Goal: Submit feedback/report problem

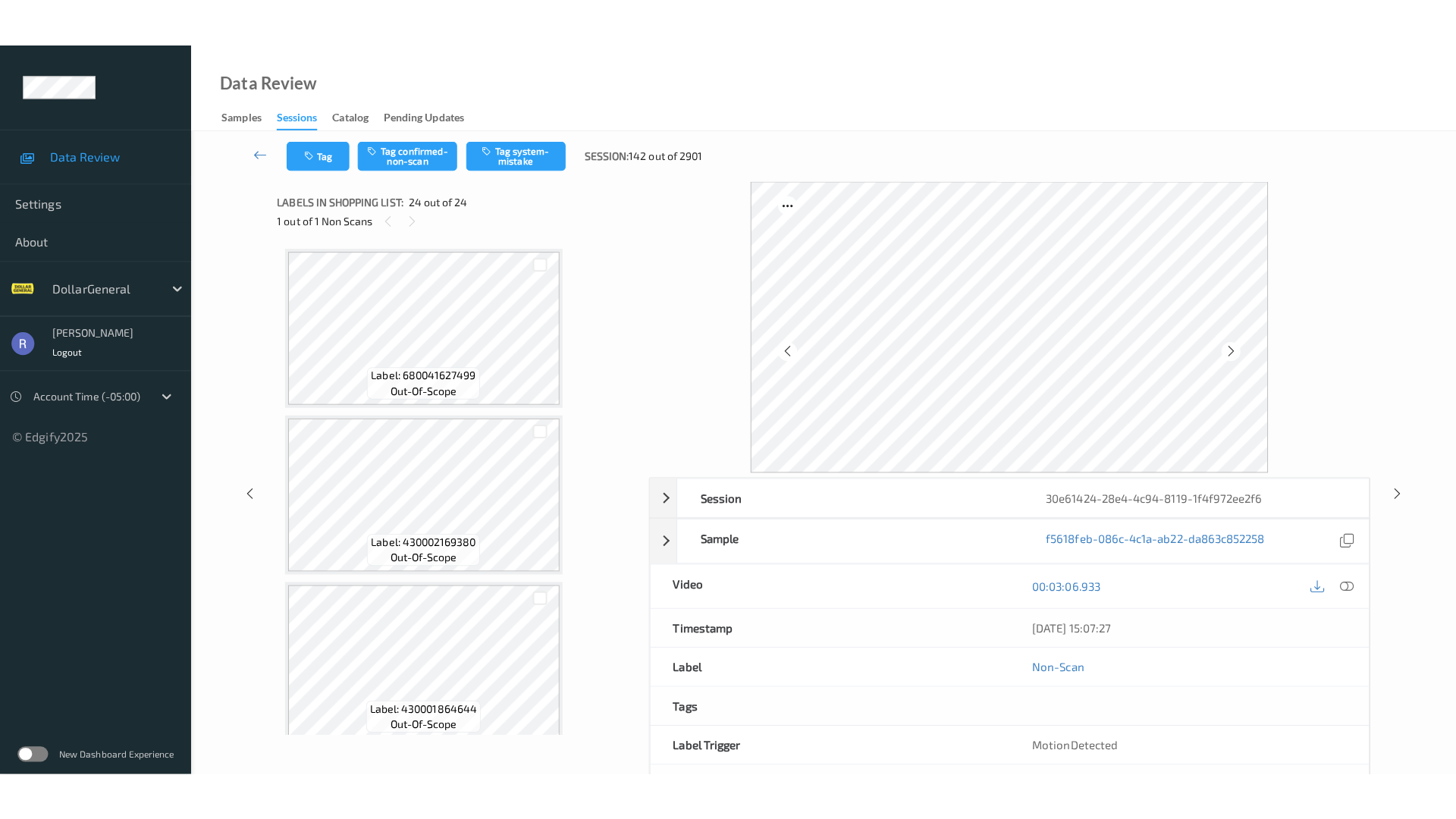
scroll to position [3485, 0]
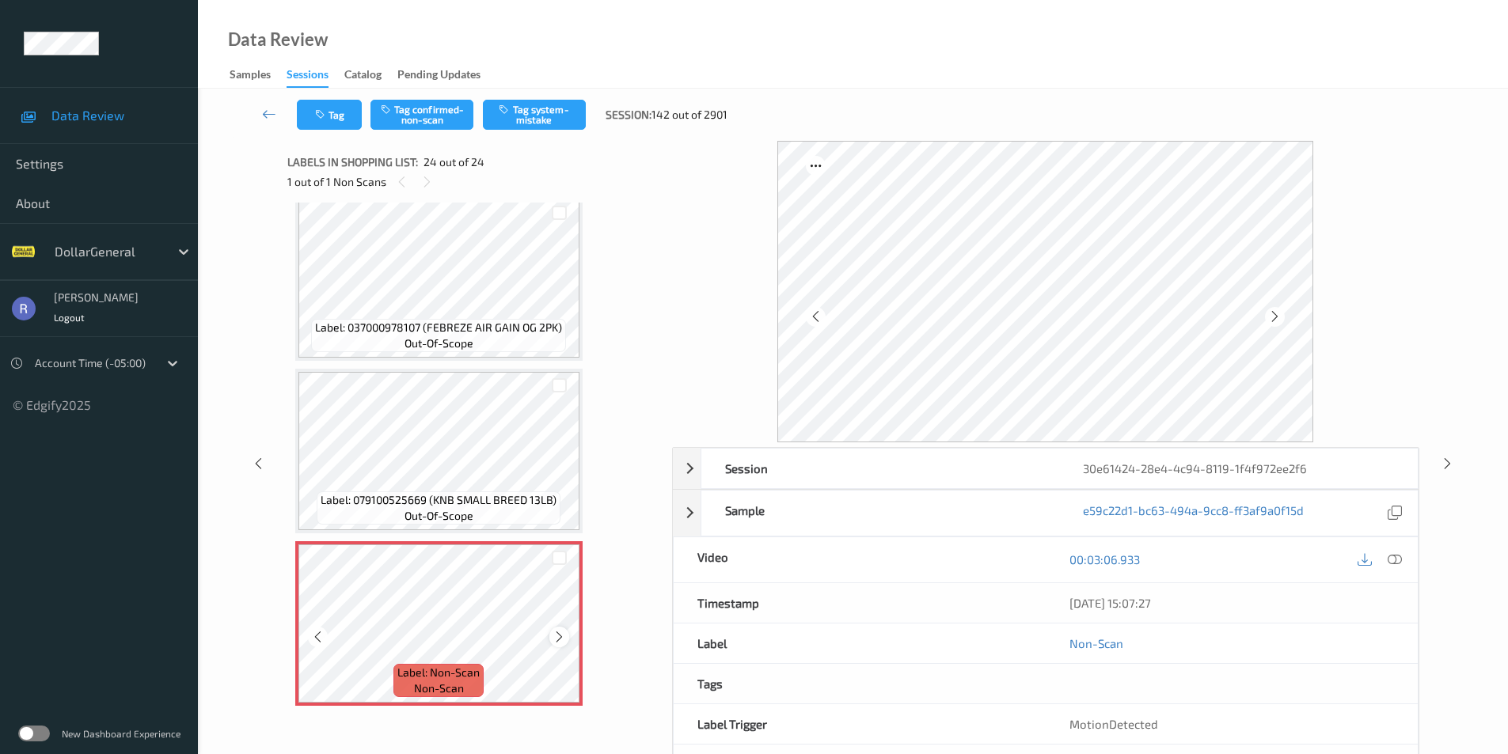
click at [560, 636] on icon at bounding box center [559, 637] width 13 height 14
click at [498, 506] on span "Label: 079100525669 (KNB SMALL BREED 13LB)" at bounding box center [439, 500] width 236 height 16
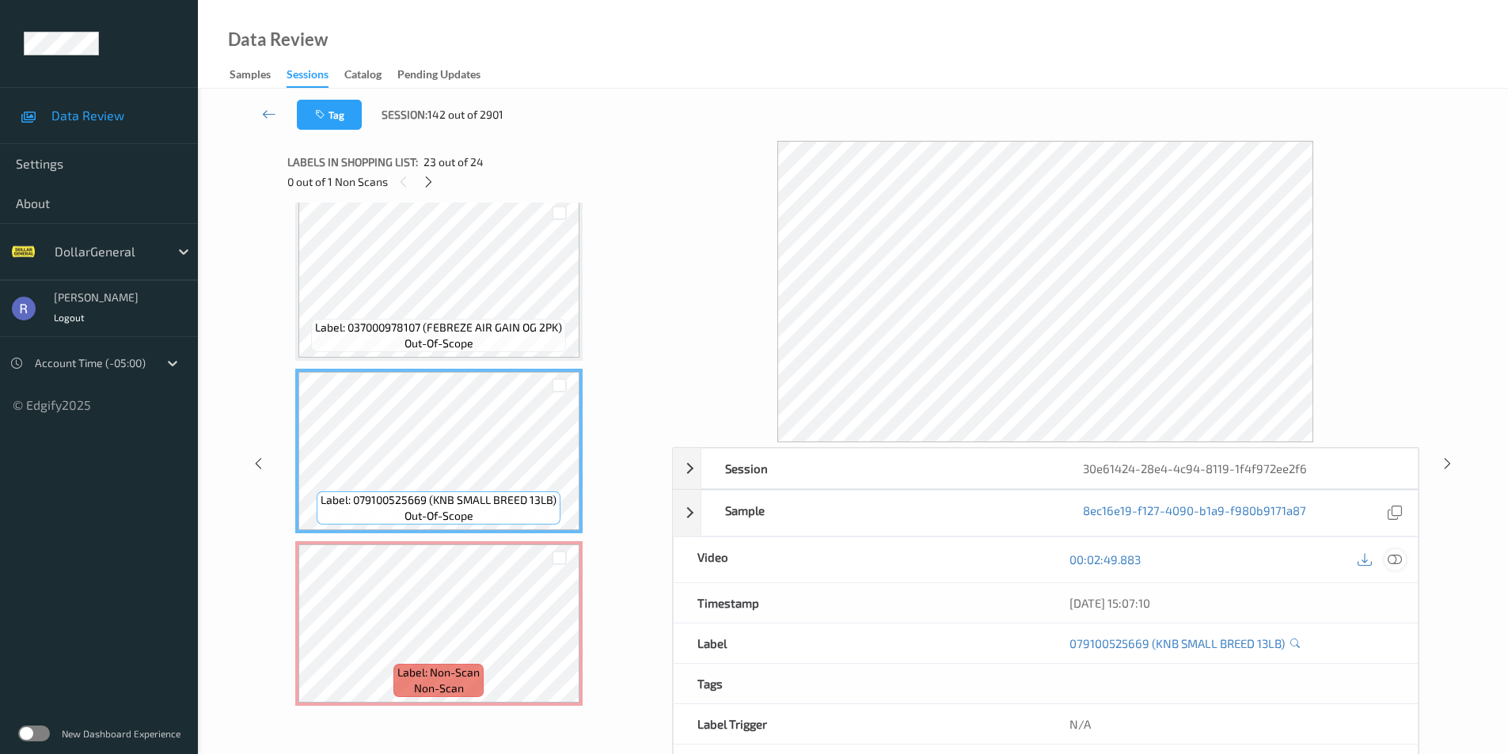
click at [1394, 556] on icon at bounding box center [1395, 560] width 14 height 14
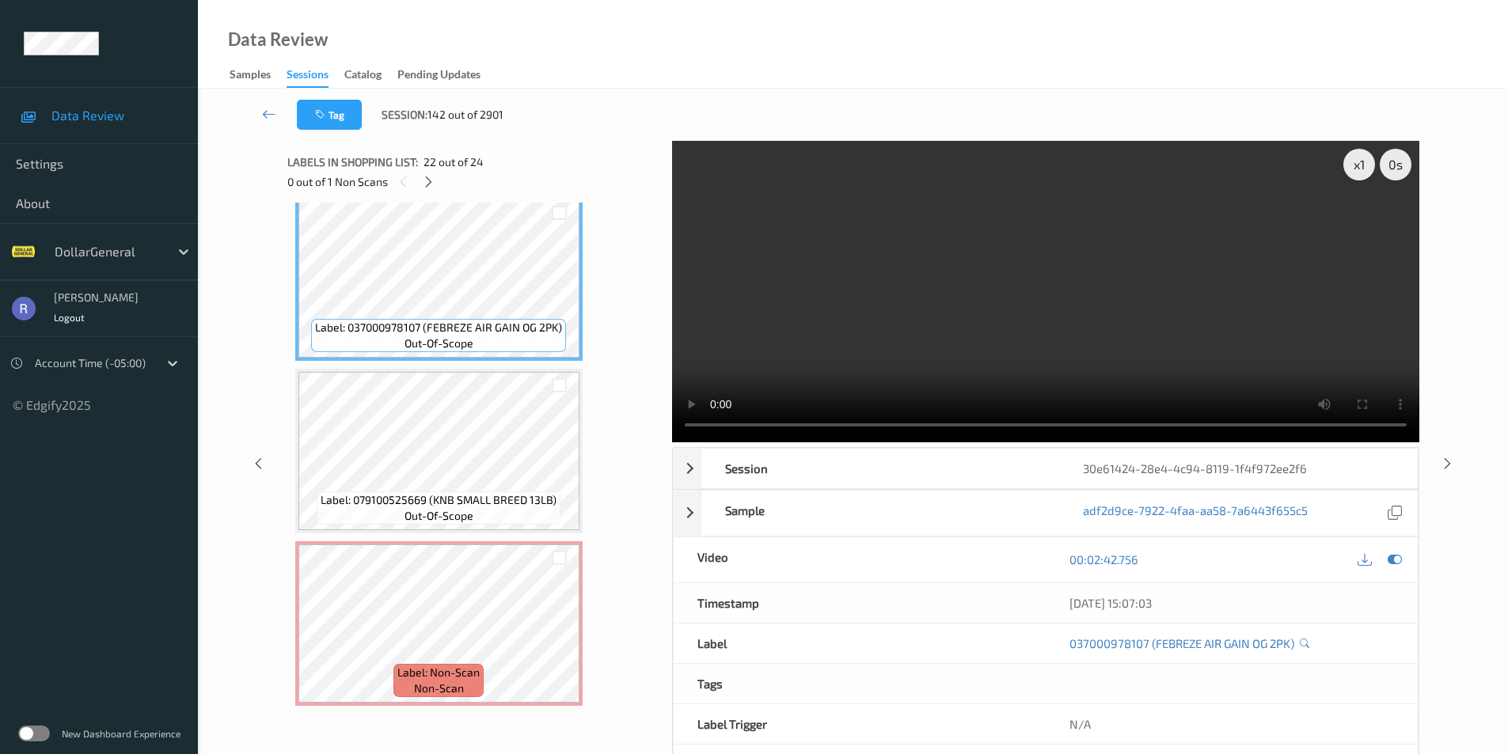
click at [1103, 355] on video at bounding box center [1045, 292] width 747 height 302
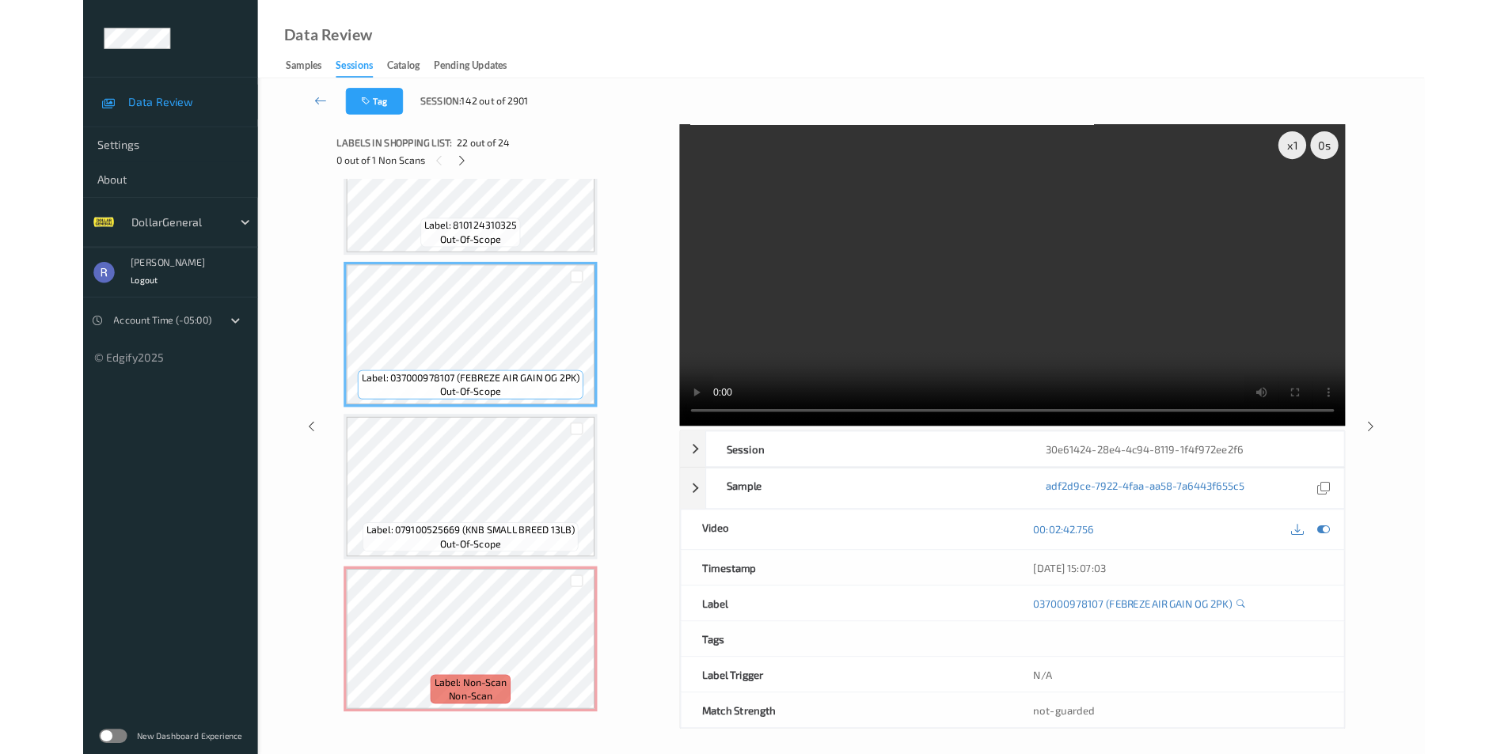
scroll to position [3537, 0]
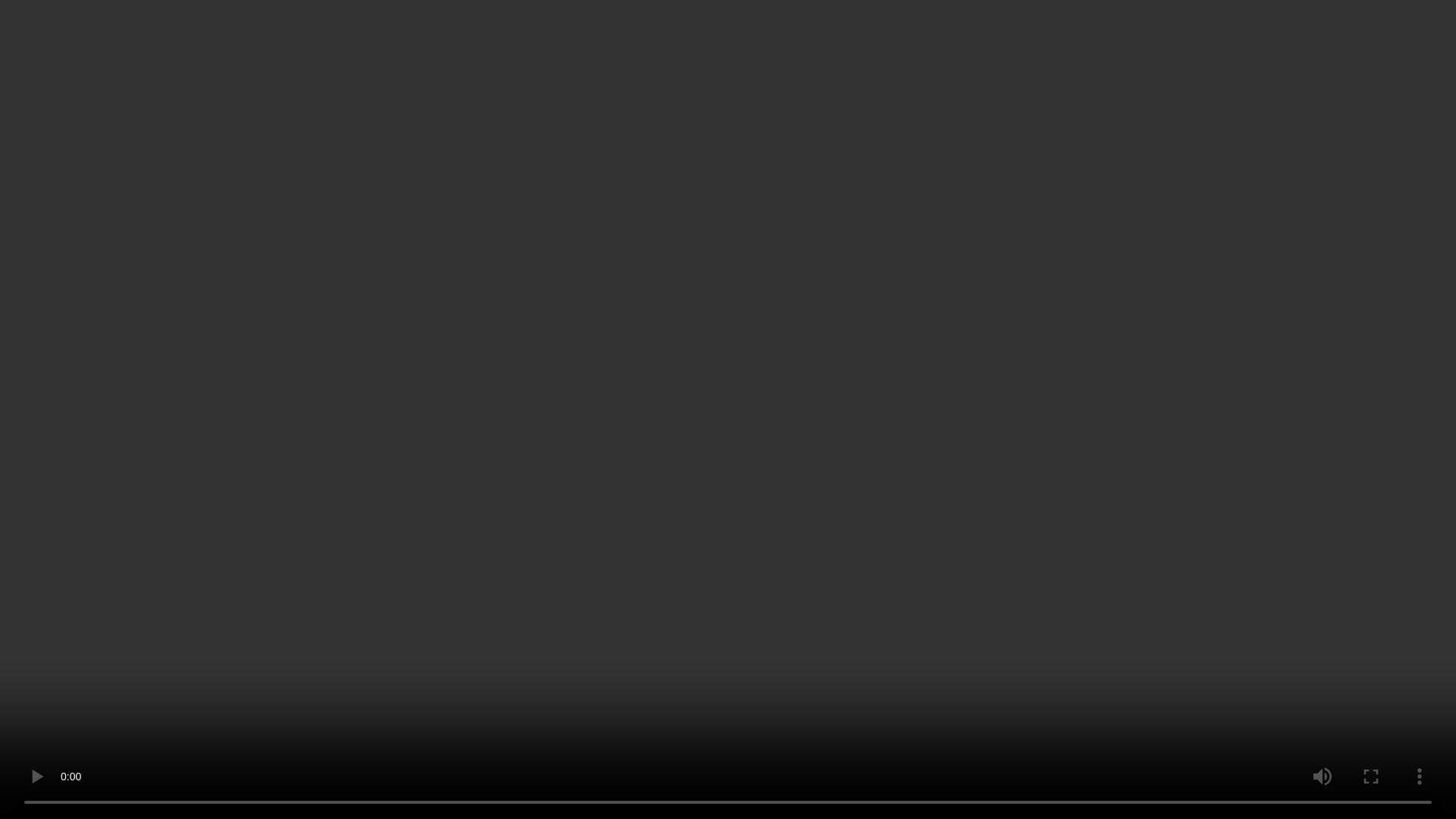
click at [889, 389] on video at bounding box center [728, 409] width 1456 height 819
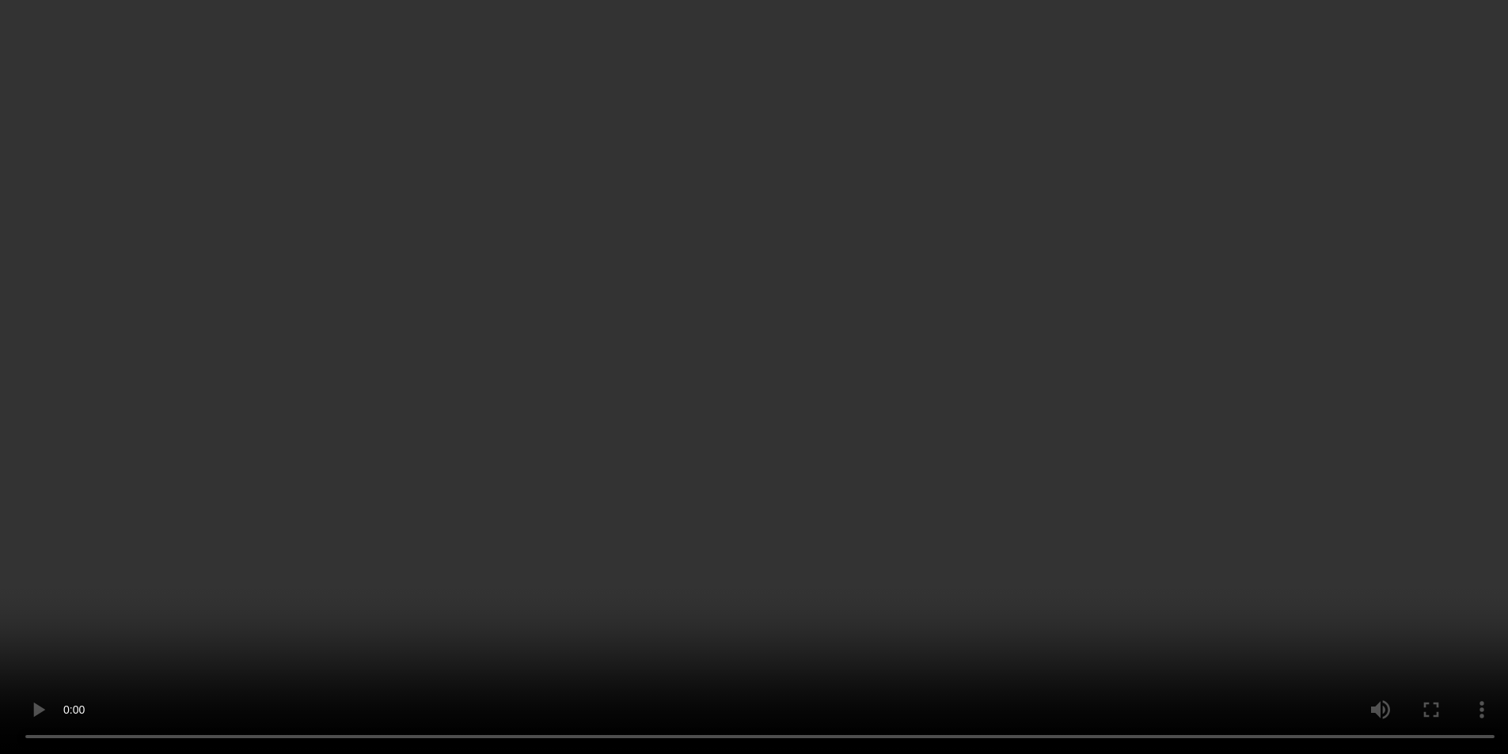
scroll to position [3638, 0]
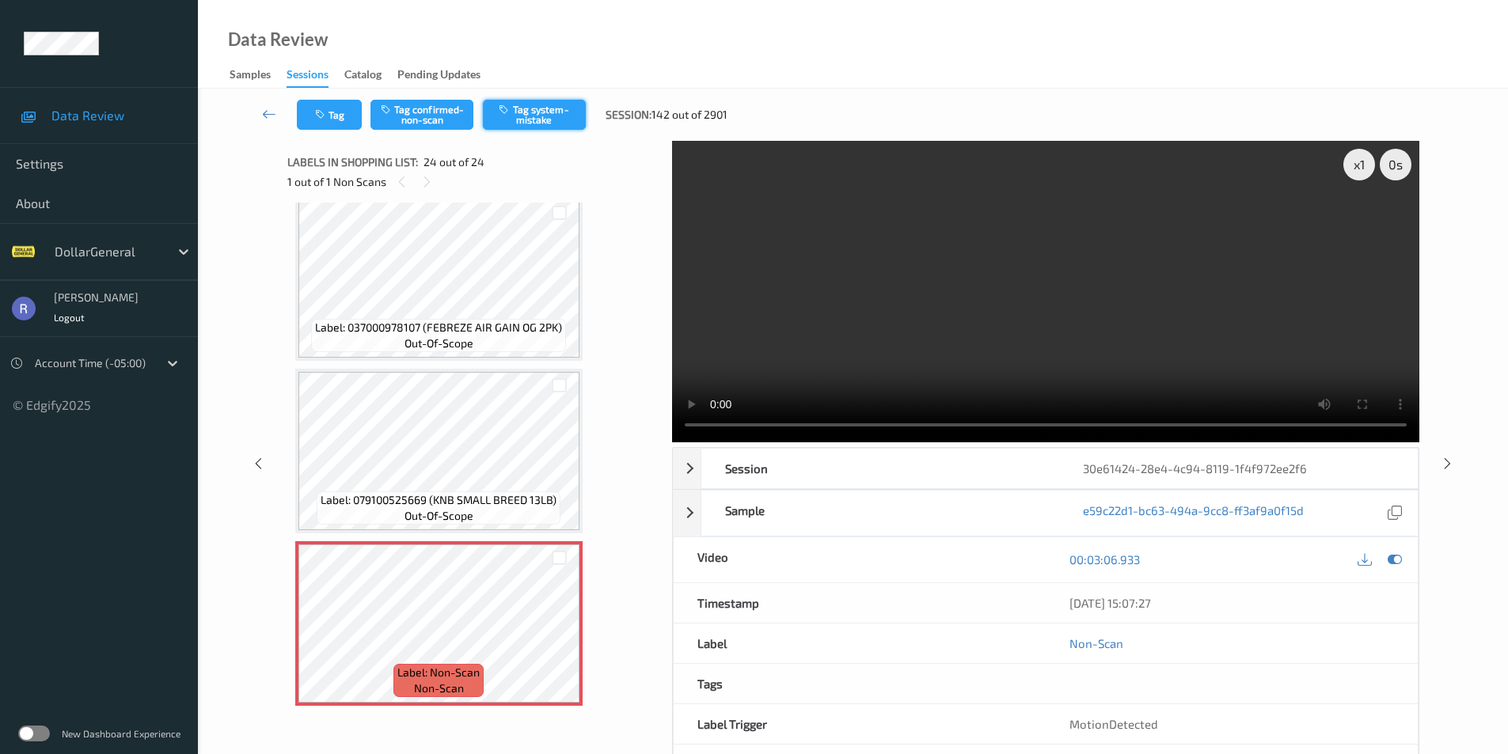
click at [561, 115] on button "Tag system-mistake" at bounding box center [534, 115] width 103 height 30
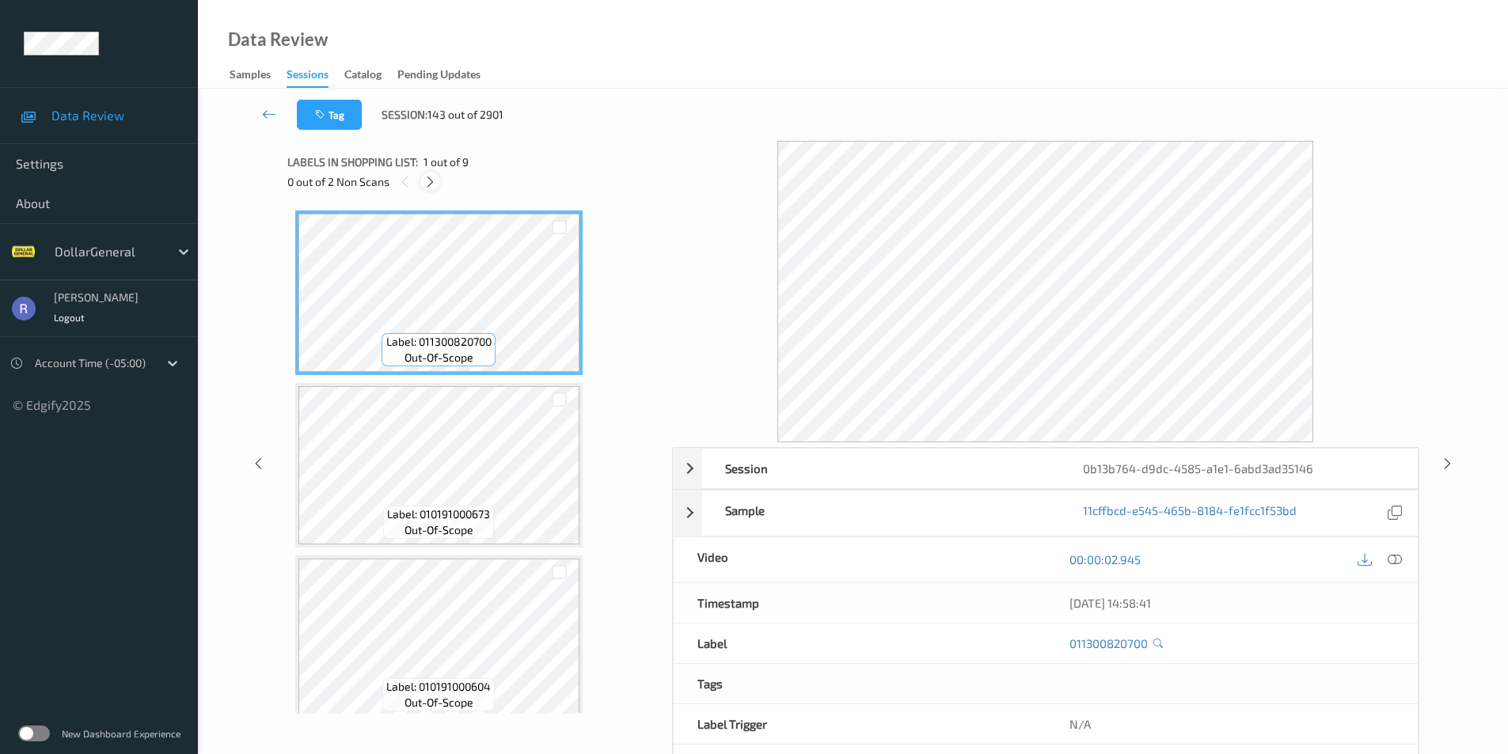
click at [427, 181] on icon at bounding box center [429, 182] width 13 height 14
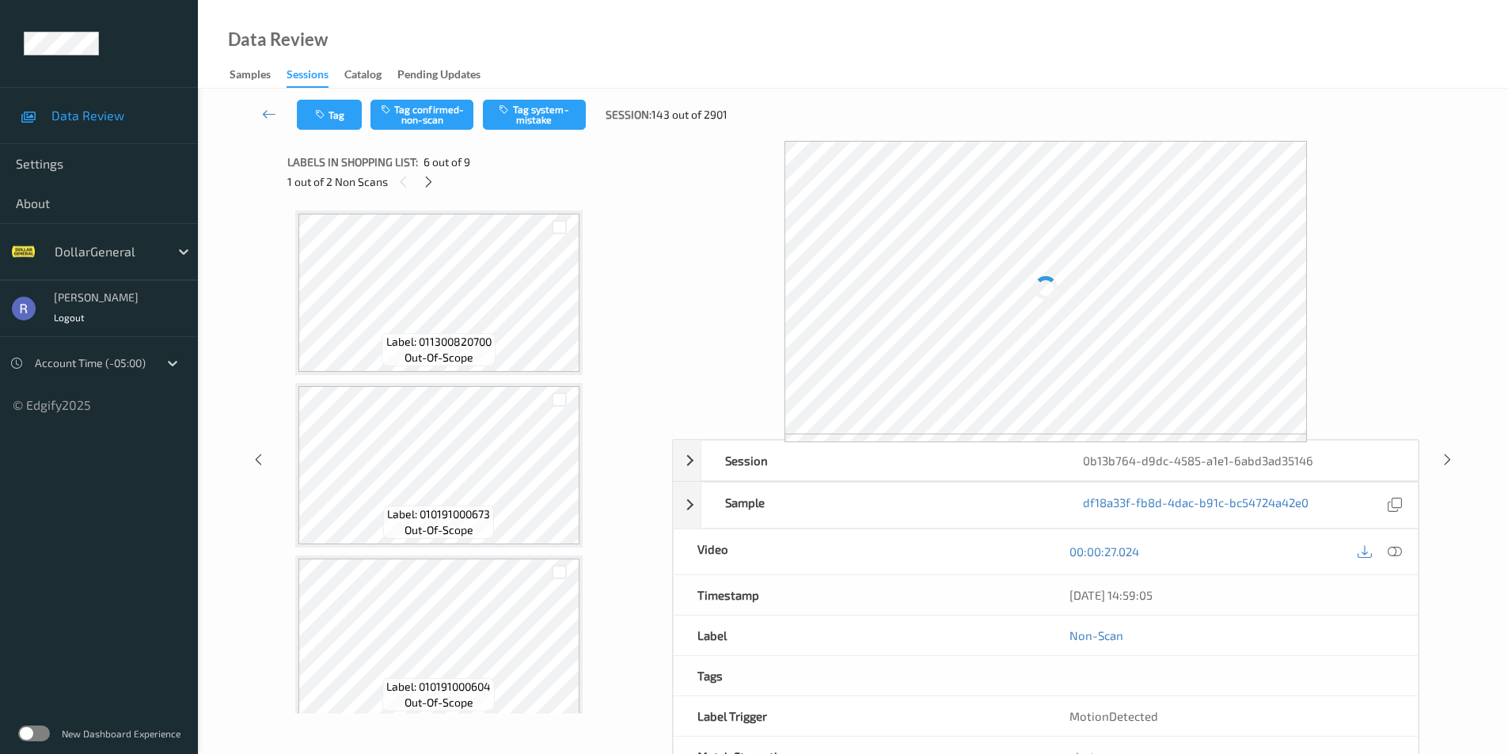
scroll to position [698, 0]
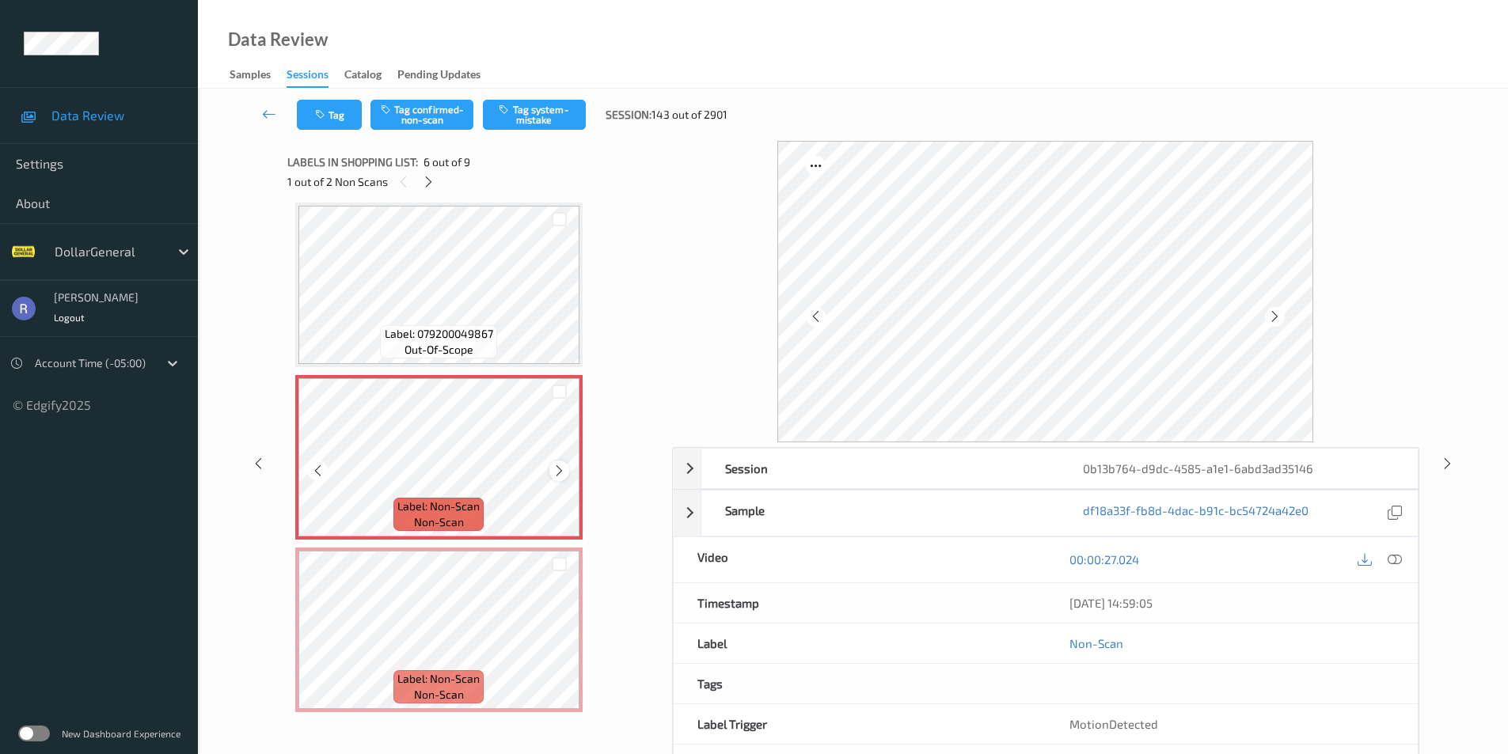
click at [556, 473] on icon at bounding box center [559, 471] width 13 height 14
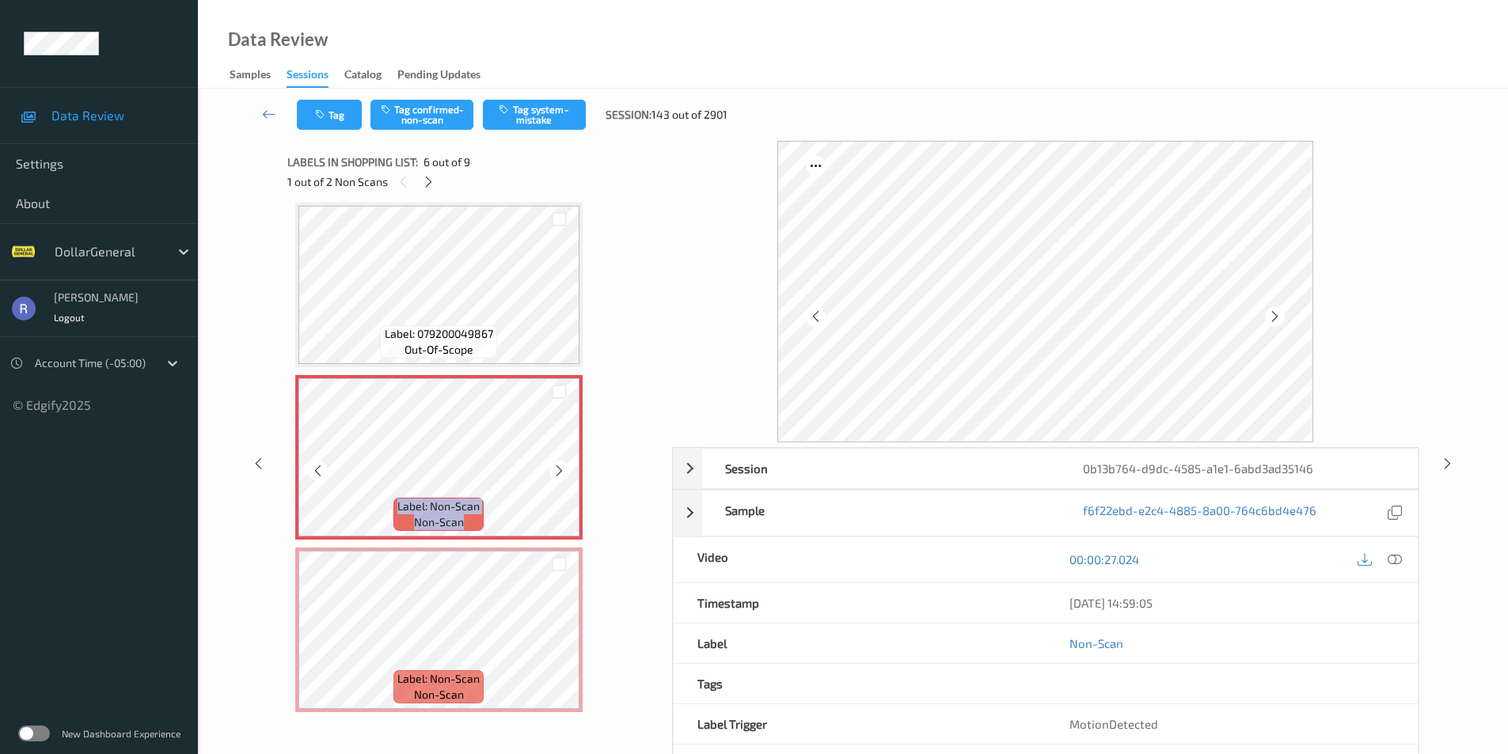
click at [556, 473] on icon at bounding box center [559, 471] width 13 height 14
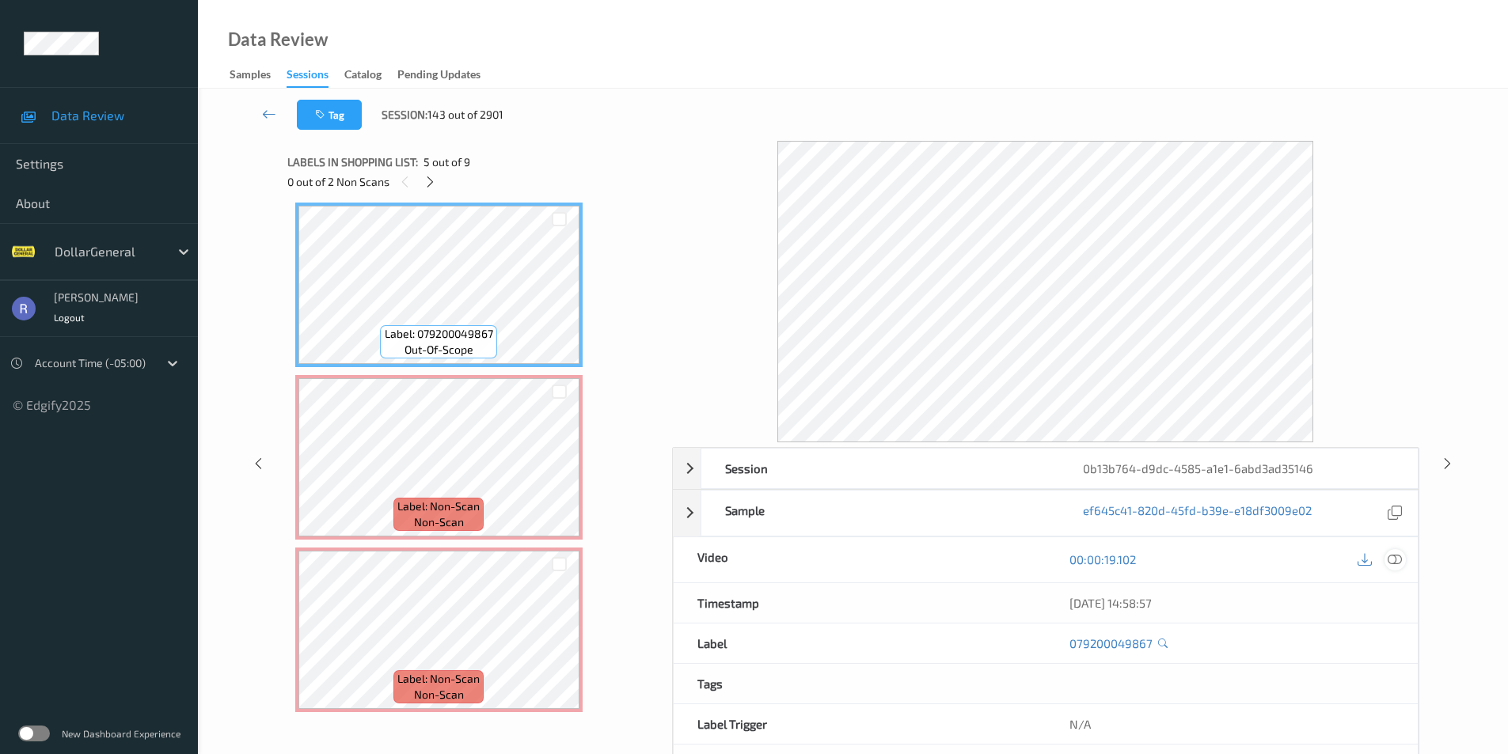
click at [1394, 557] on icon at bounding box center [1395, 560] width 14 height 14
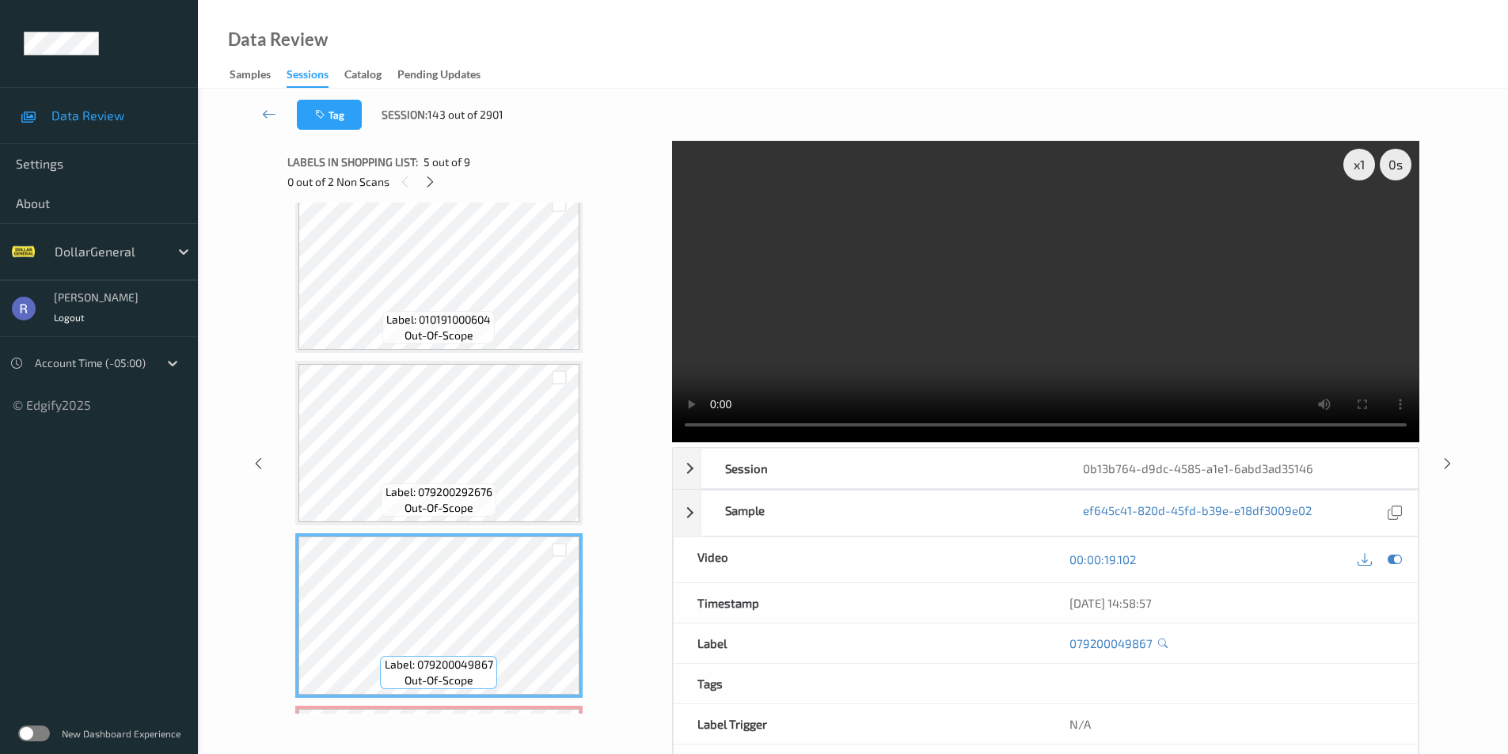
scroll to position [363, 0]
click at [1075, 312] on video at bounding box center [1045, 292] width 747 height 302
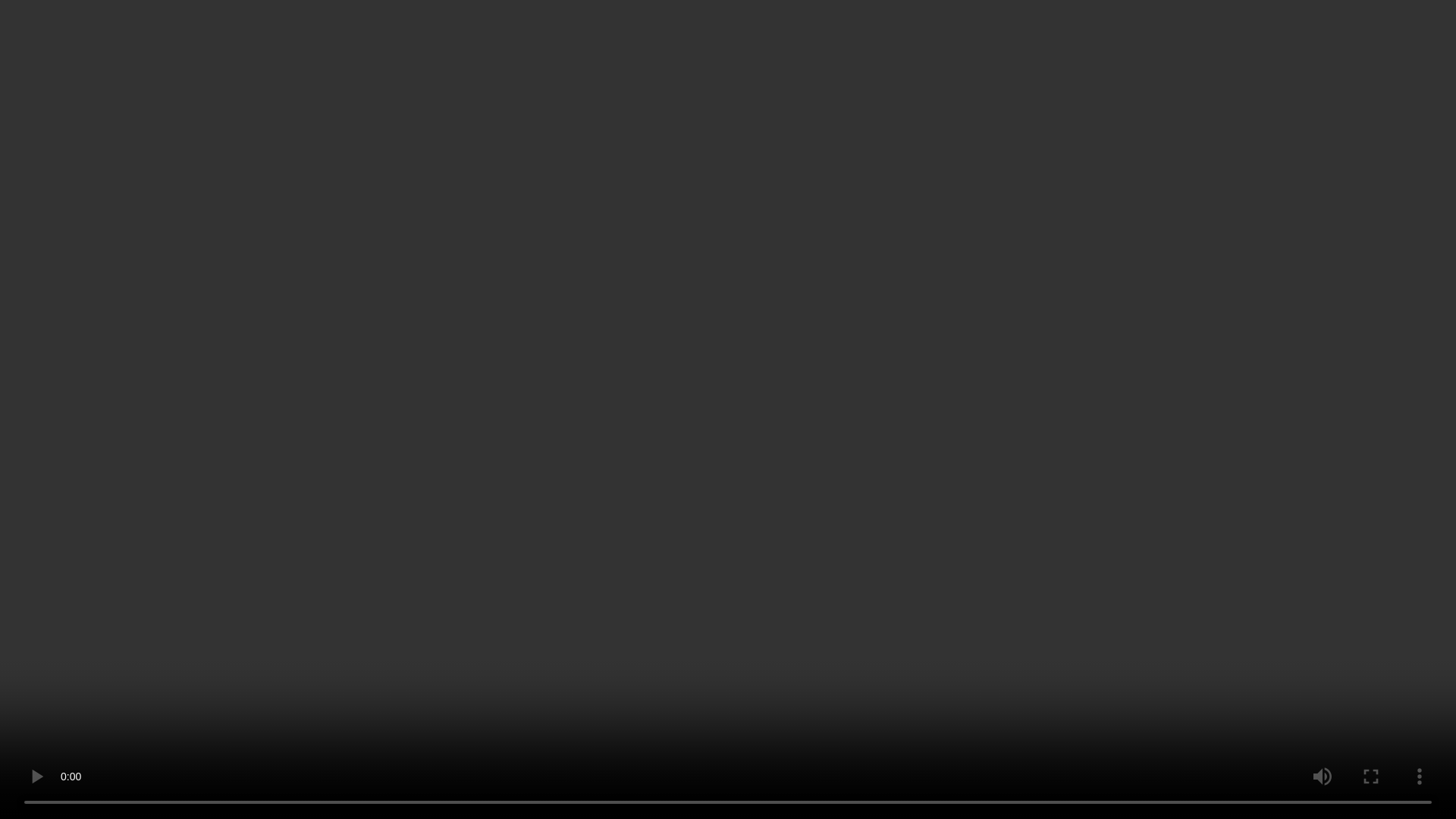
click at [955, 483] on video at bounding box center [728, 409] width 1456 height 819
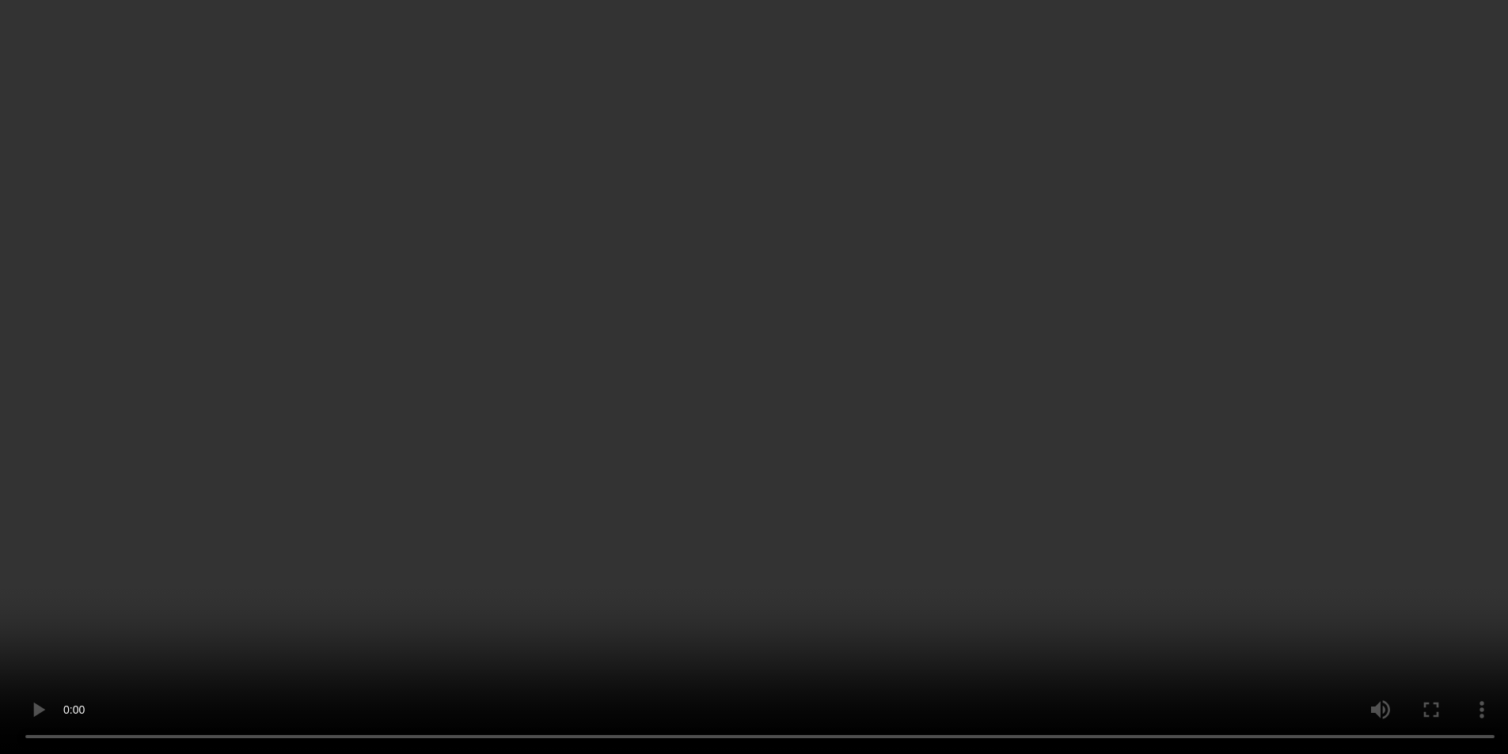
scroll to position [758, 0]
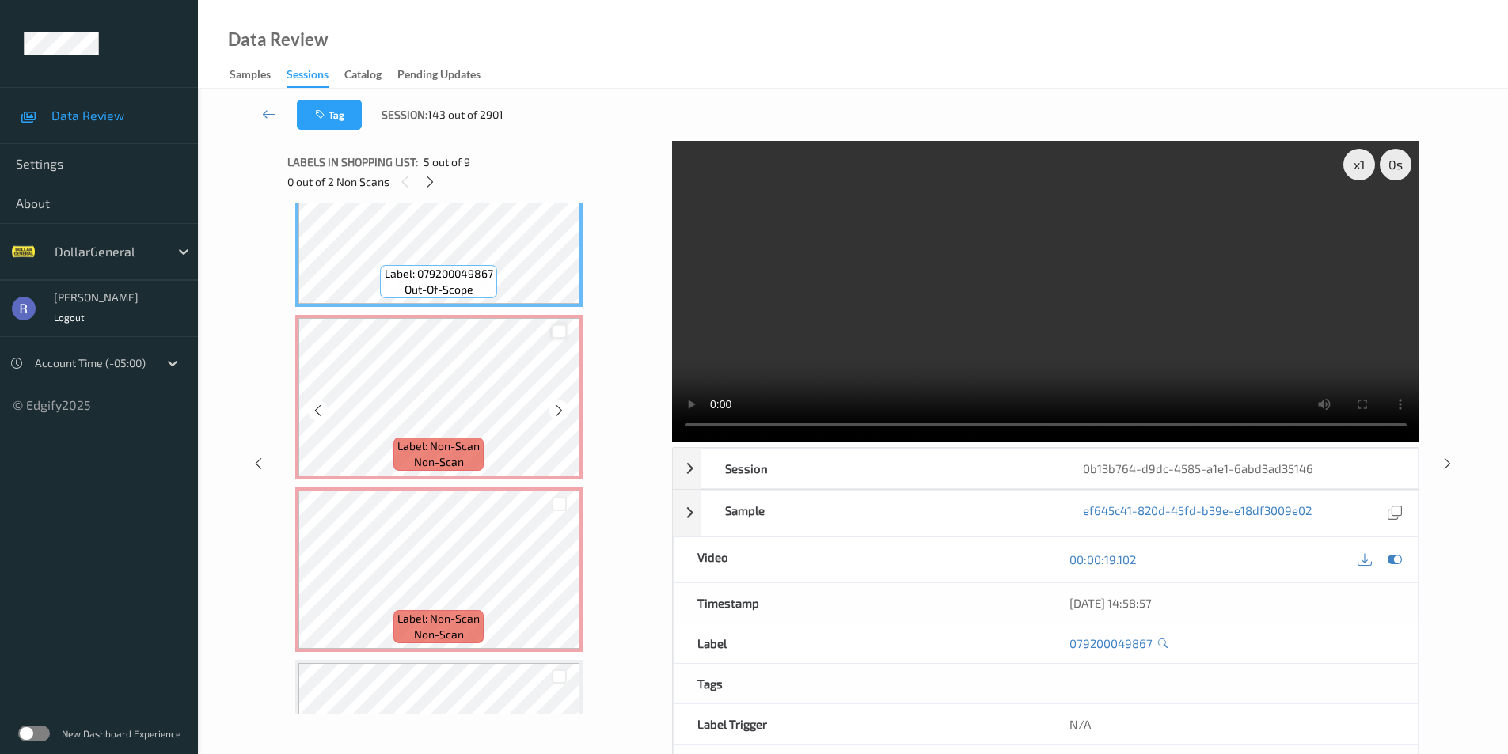
click at [561, 333] on div at bounding box center [559, 332] width 15 height 15
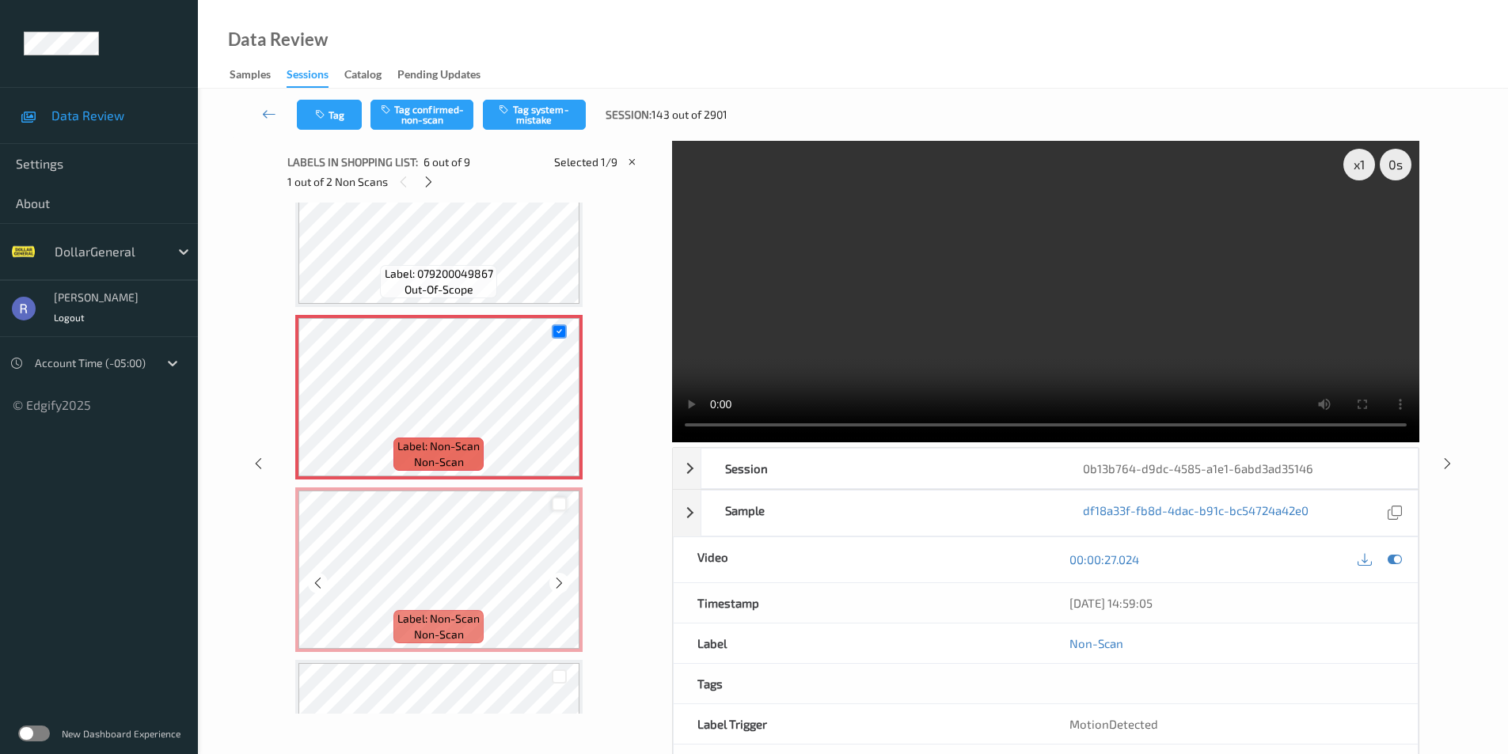
click at [556, 500] on div at bounding box center [559, 504] width 15 height 15
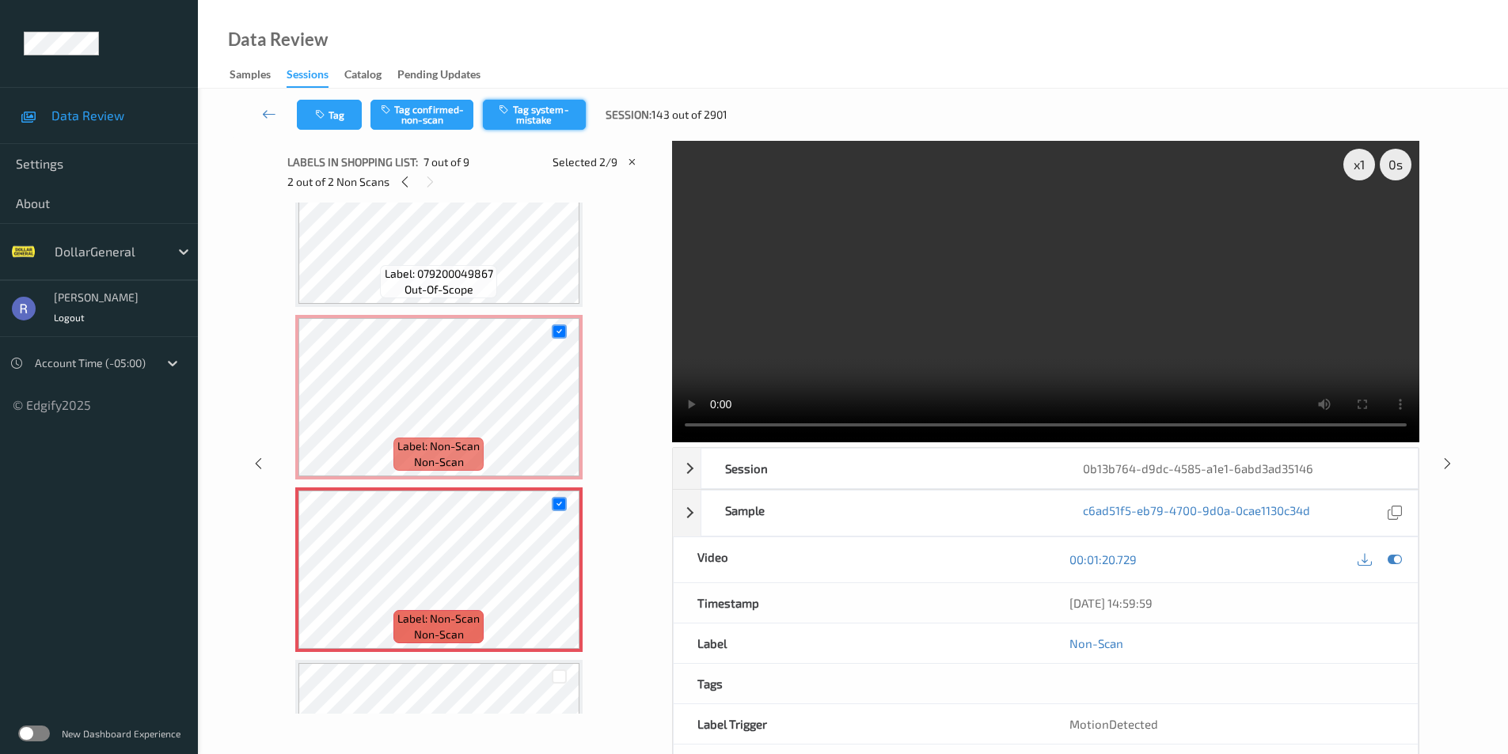
click at [544, 111] on button "Tag system-mistake" at bounding box center [534, 115] width 103 height 30
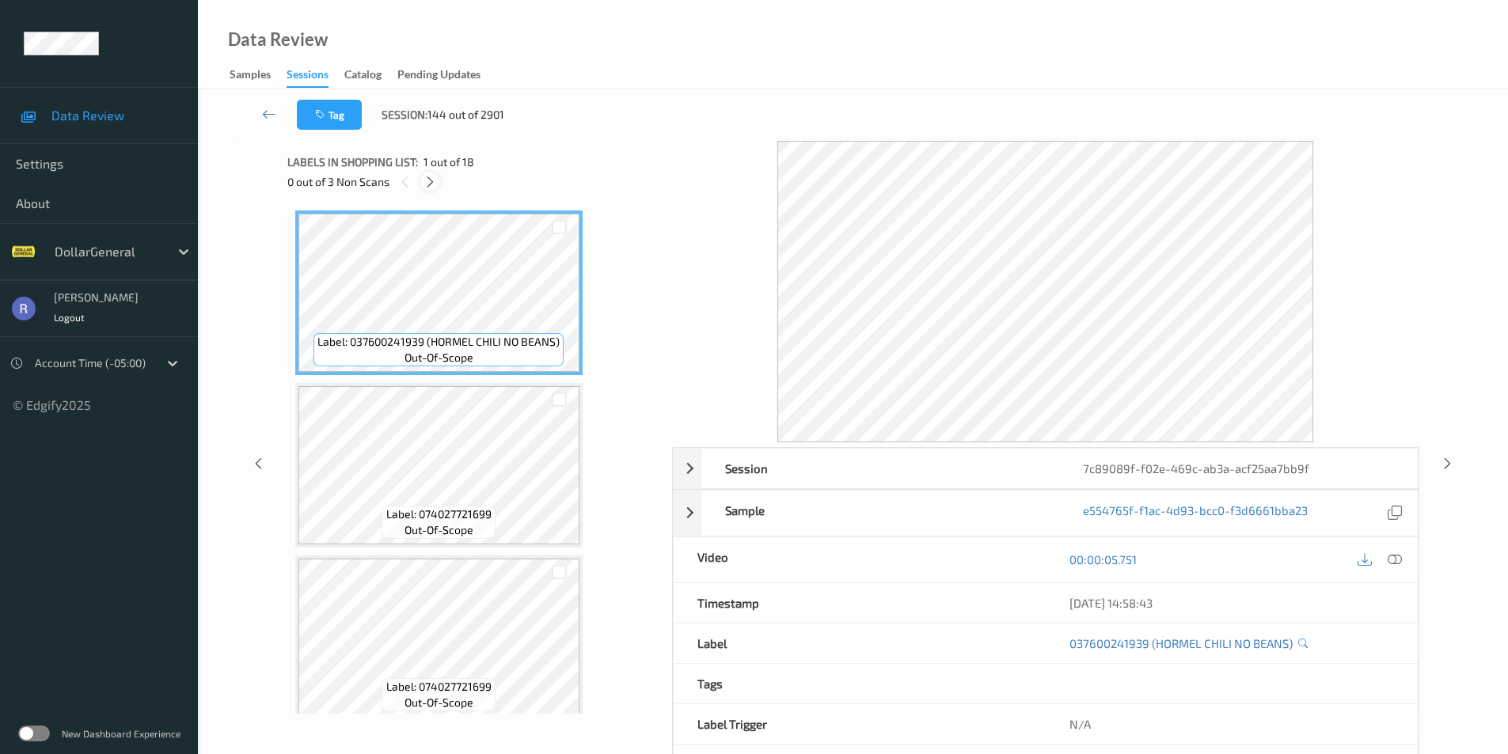
click at [427, 180] on icon at bounding box center [429, 182] width 13 height 14
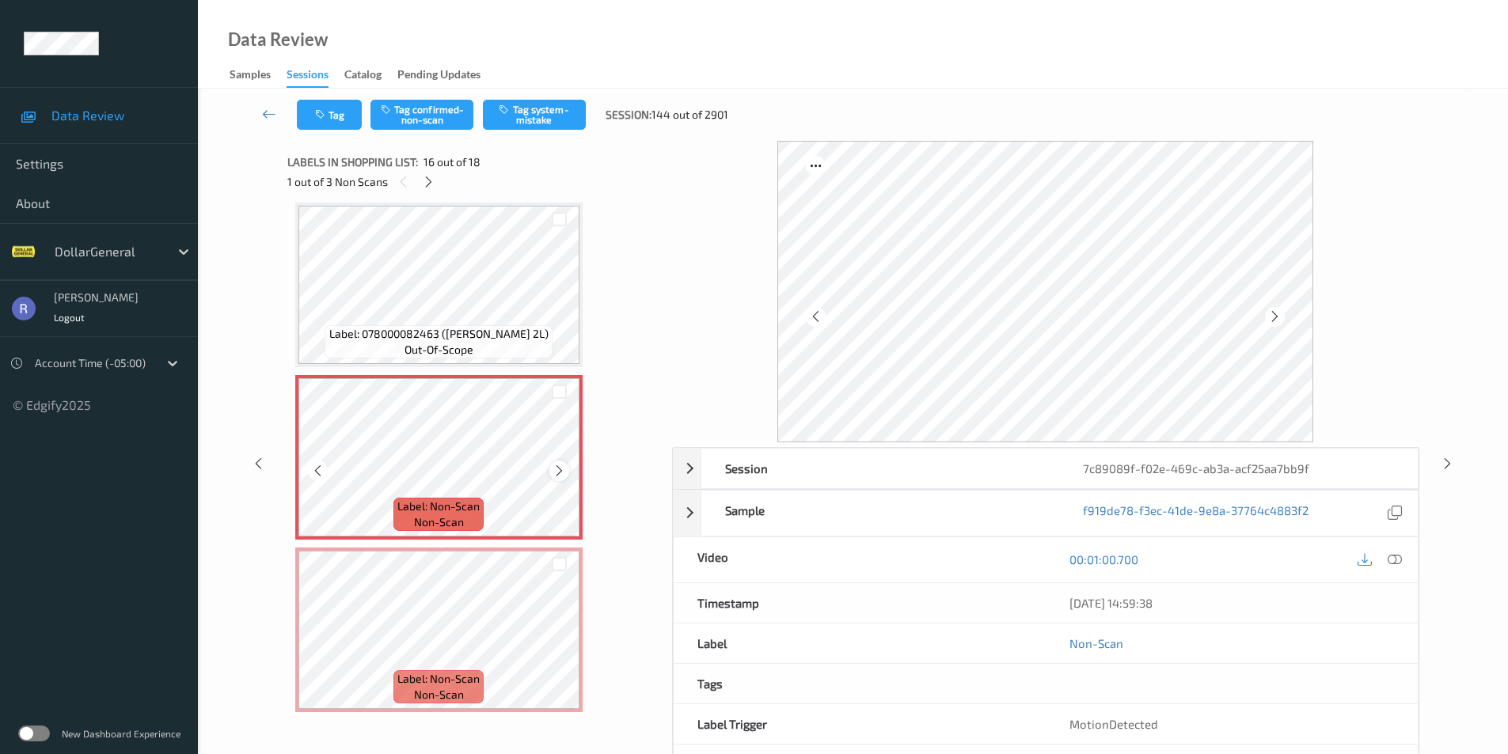
click at [559, 471] on icon at bounding box center [559, 471] width 13 height 14
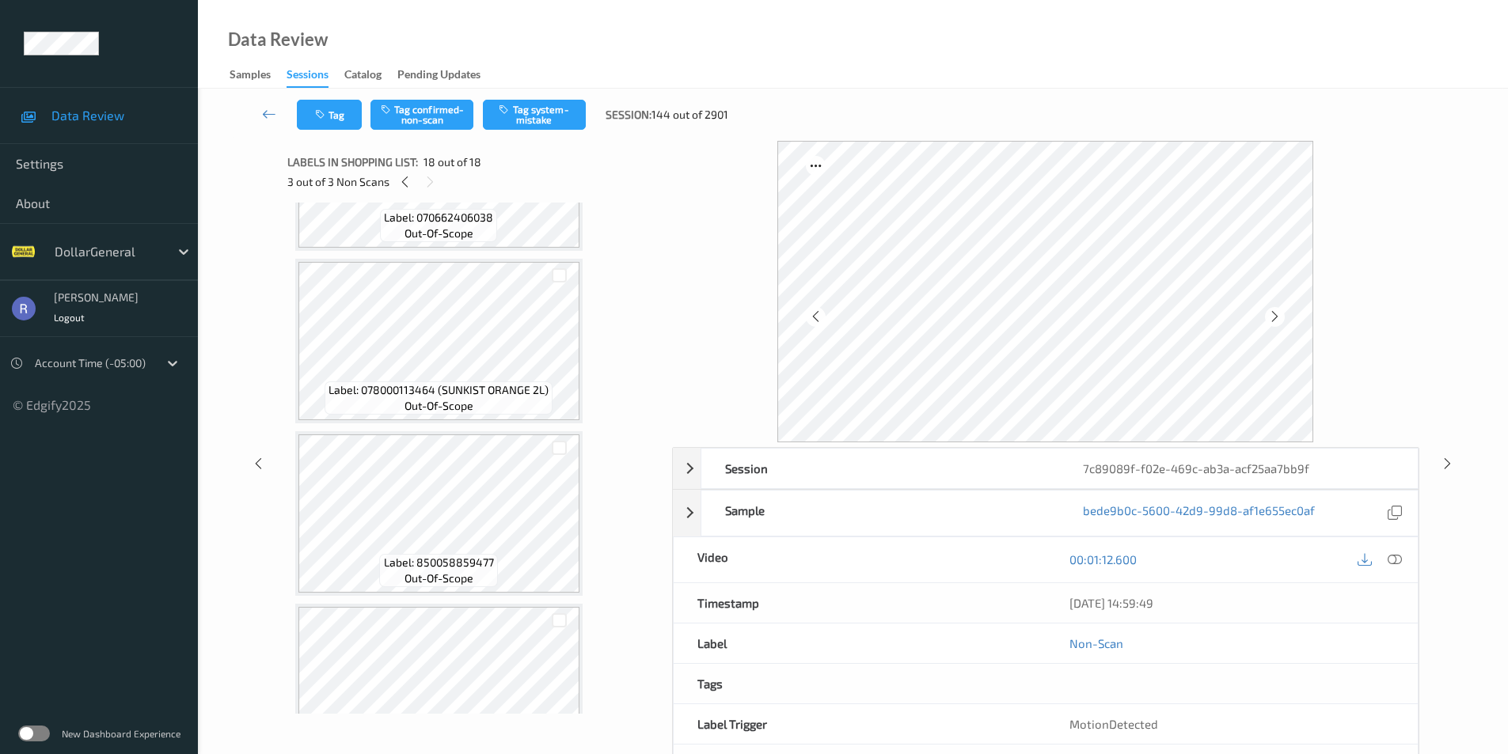
scroll to position [1711, 0]
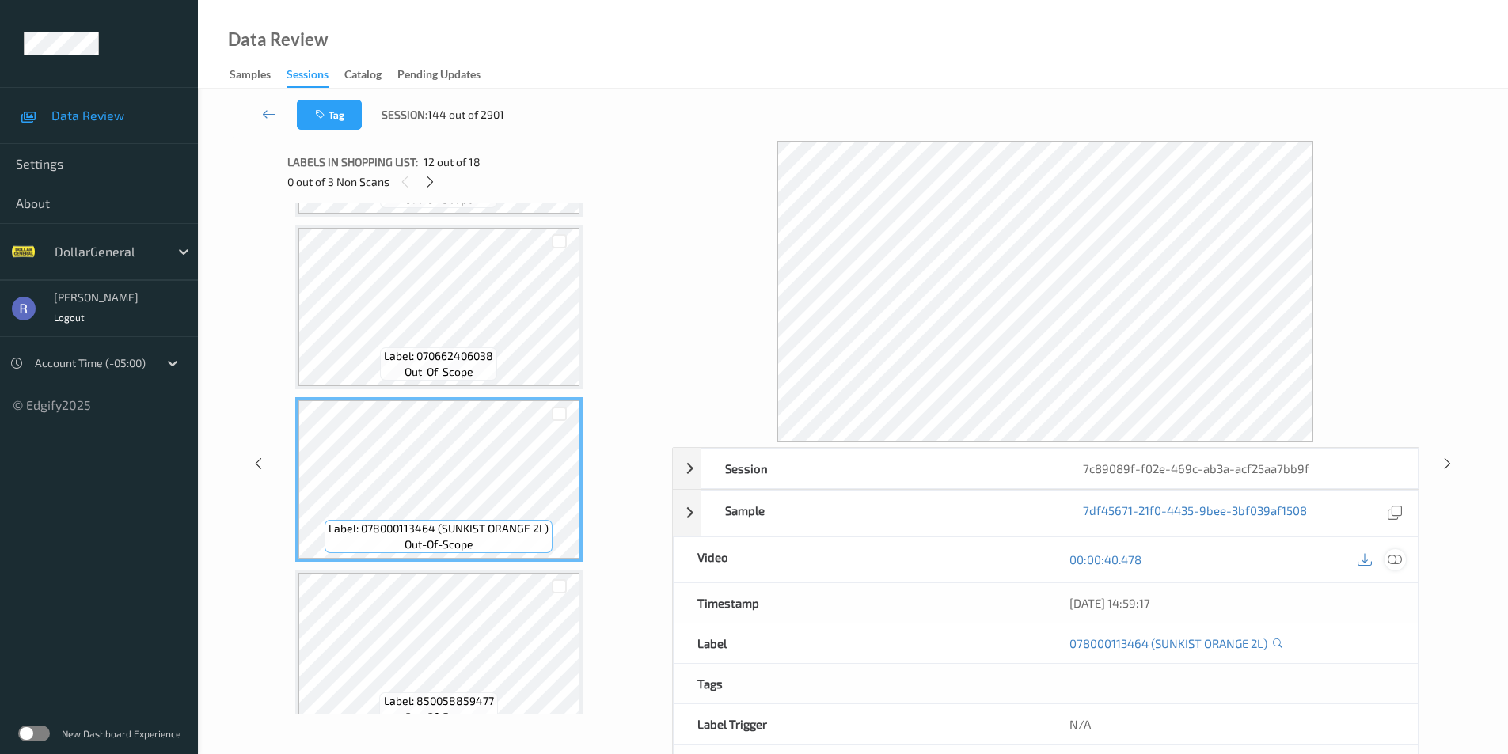
click at [1393, 556] on icon at bounding box center [1395, 560] width 14 height 14
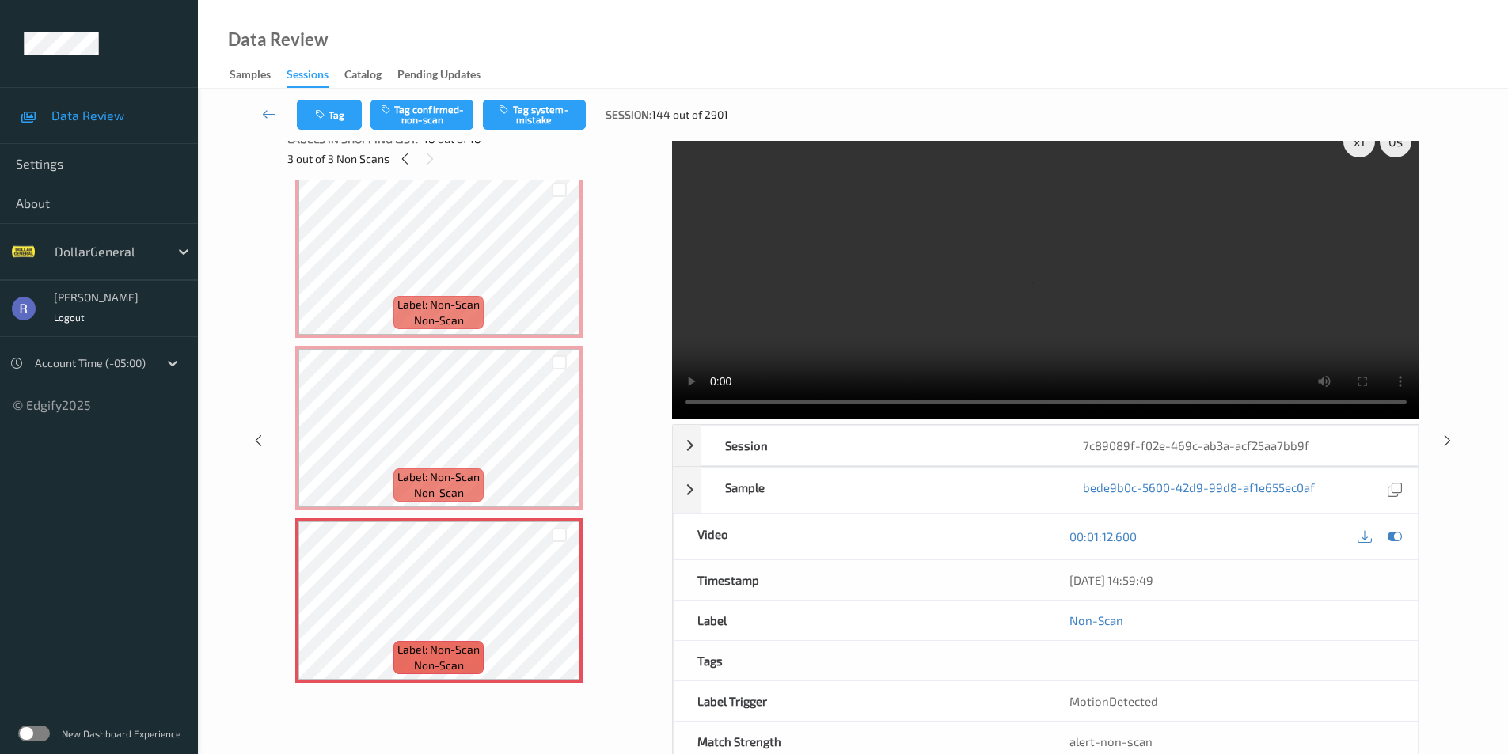
scroll to position [0, 0]
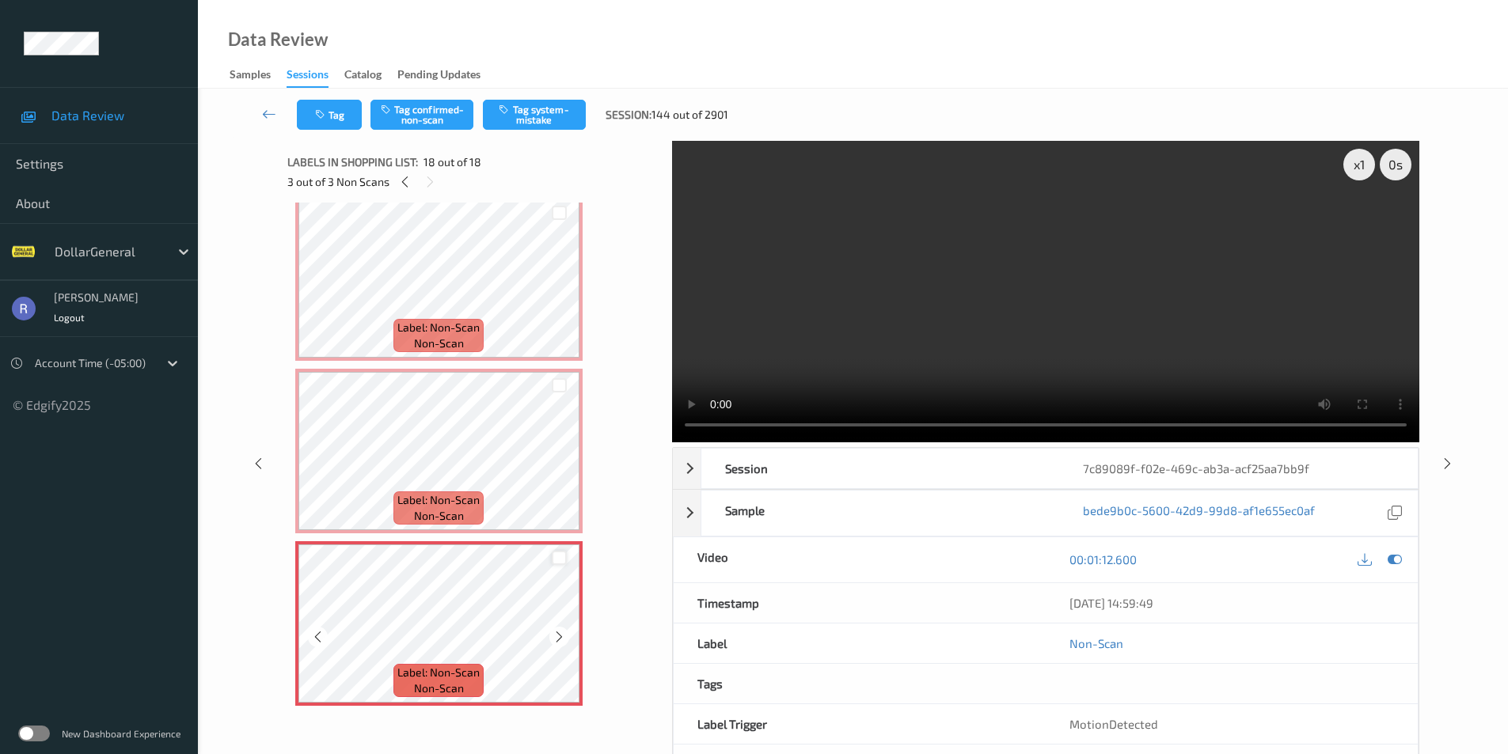
drag, startPoint x: 559, startPoint y: 557, endPoint x: 581, endPoint y: 497, distance: 64.1
click at [559, 556] on div at bounding box center [559, 558] width 15 height 15
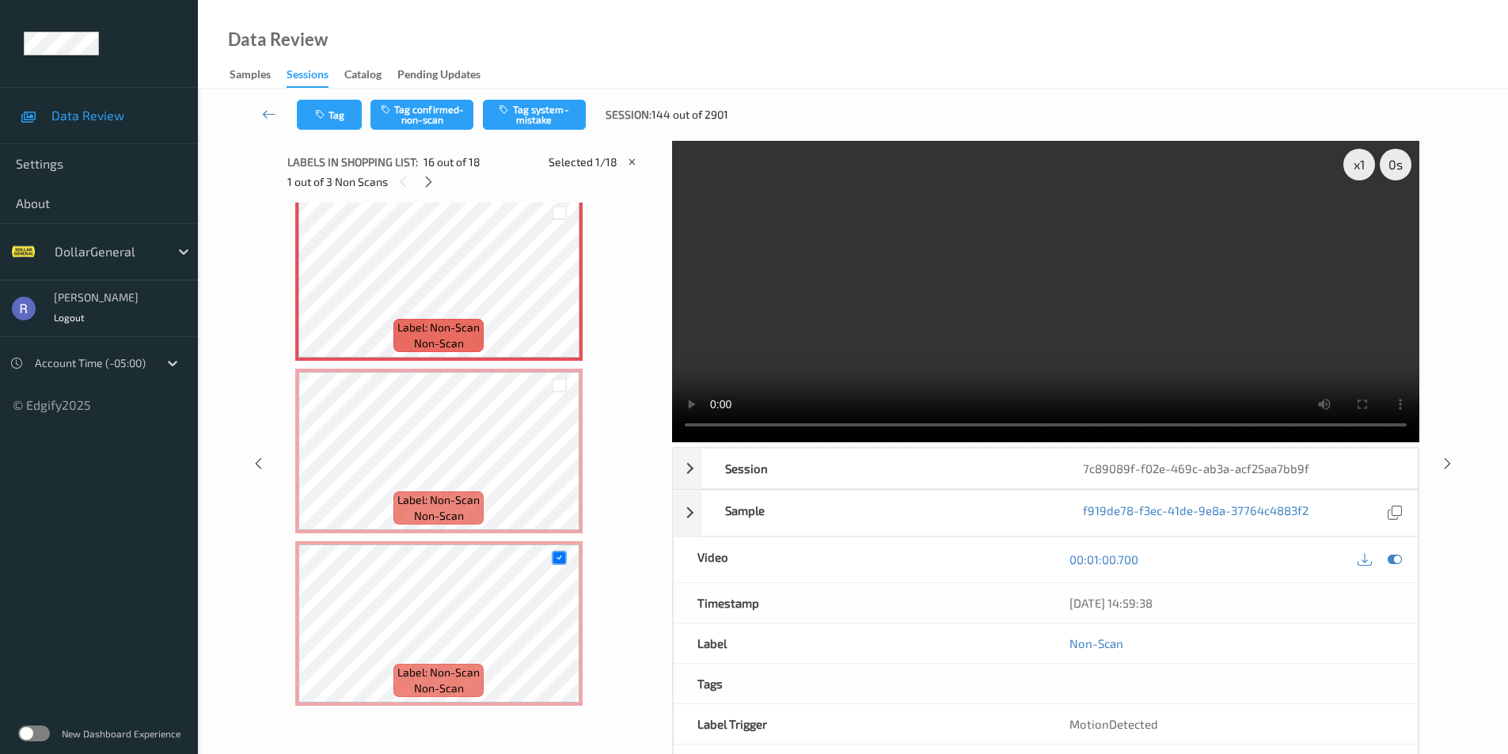
click at [1109, 282] on video at bounding box center [1045, 292] width 747 height 302
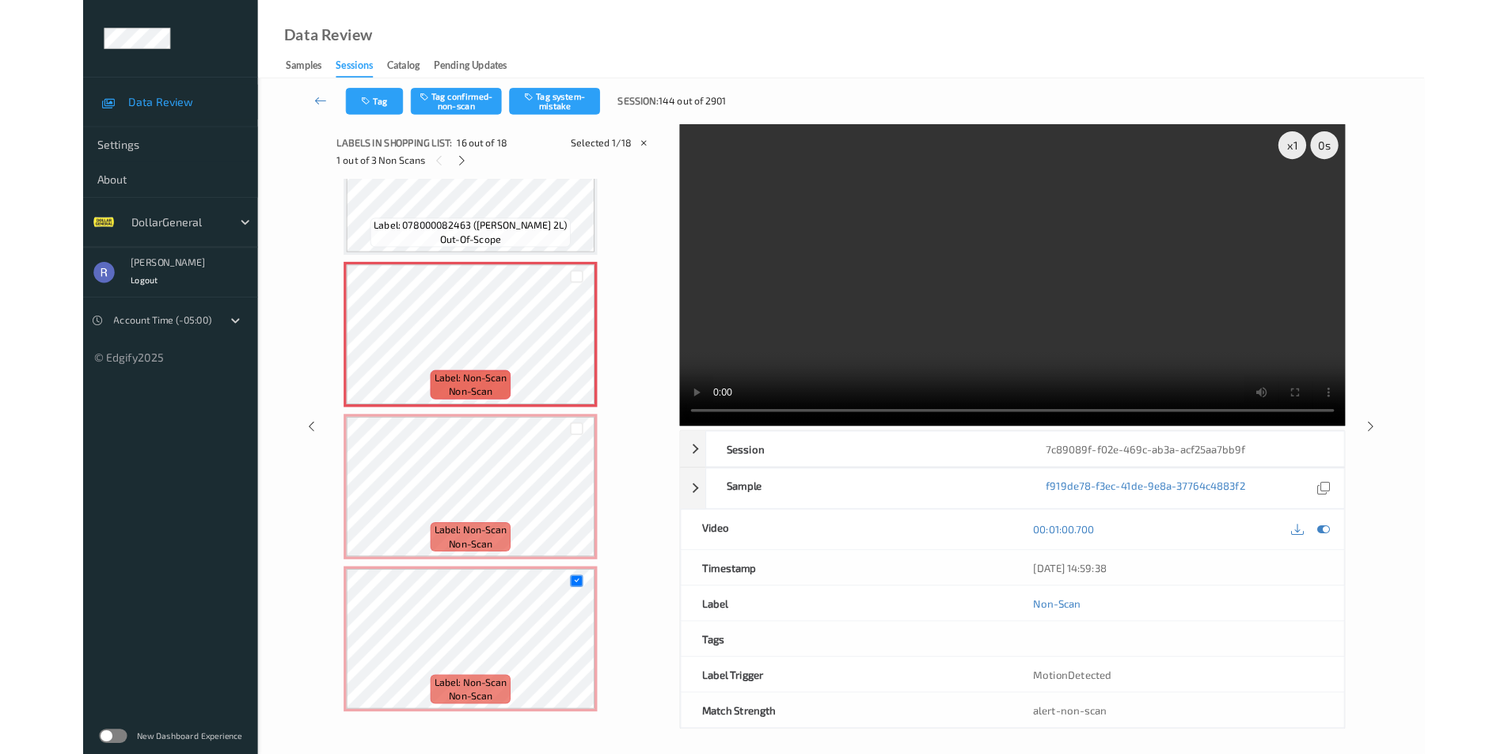
scroll to position [2502, 0]
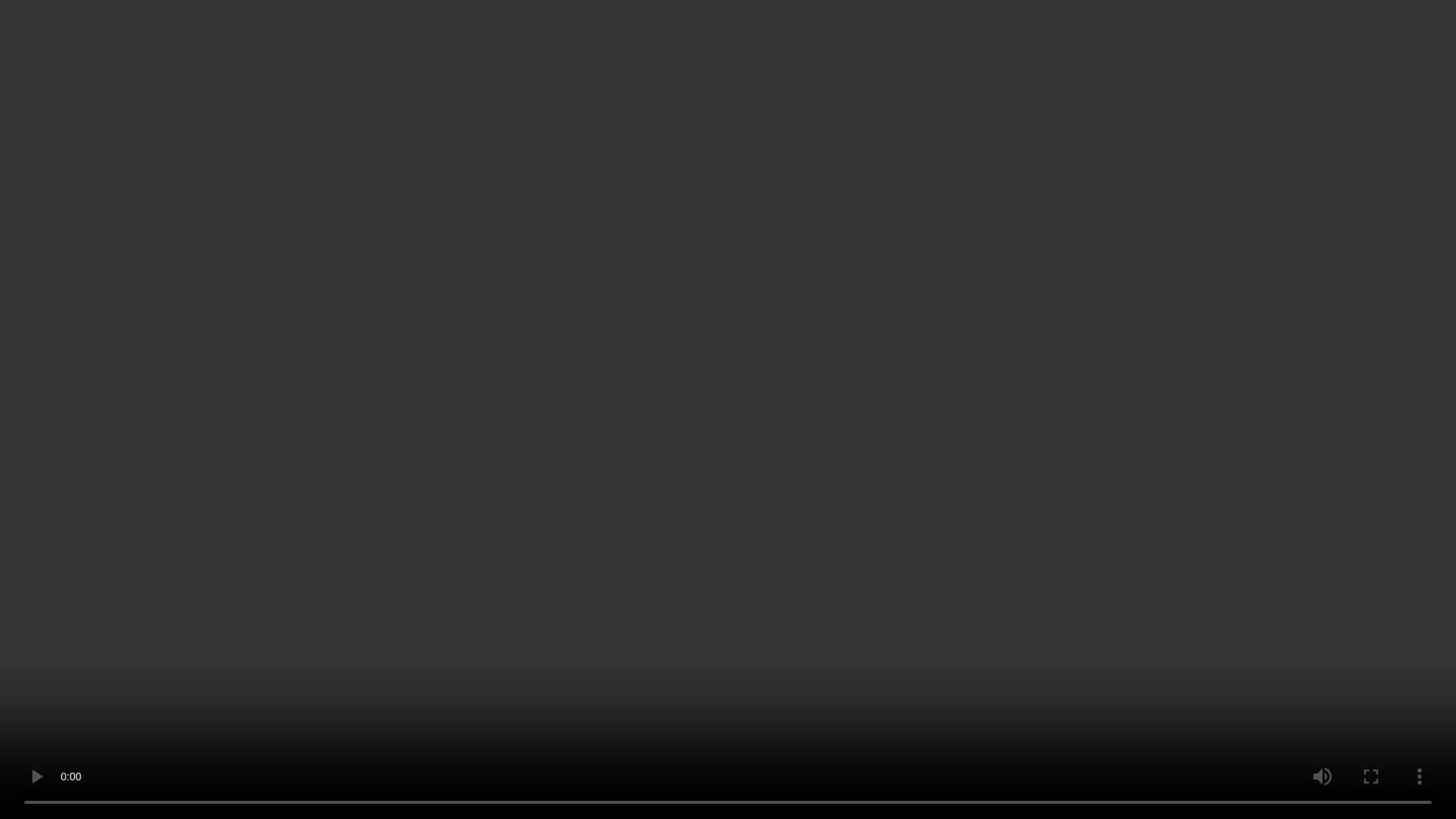
click at [868, 338] on video at bounding box center [728, 409] width 1456 height 819
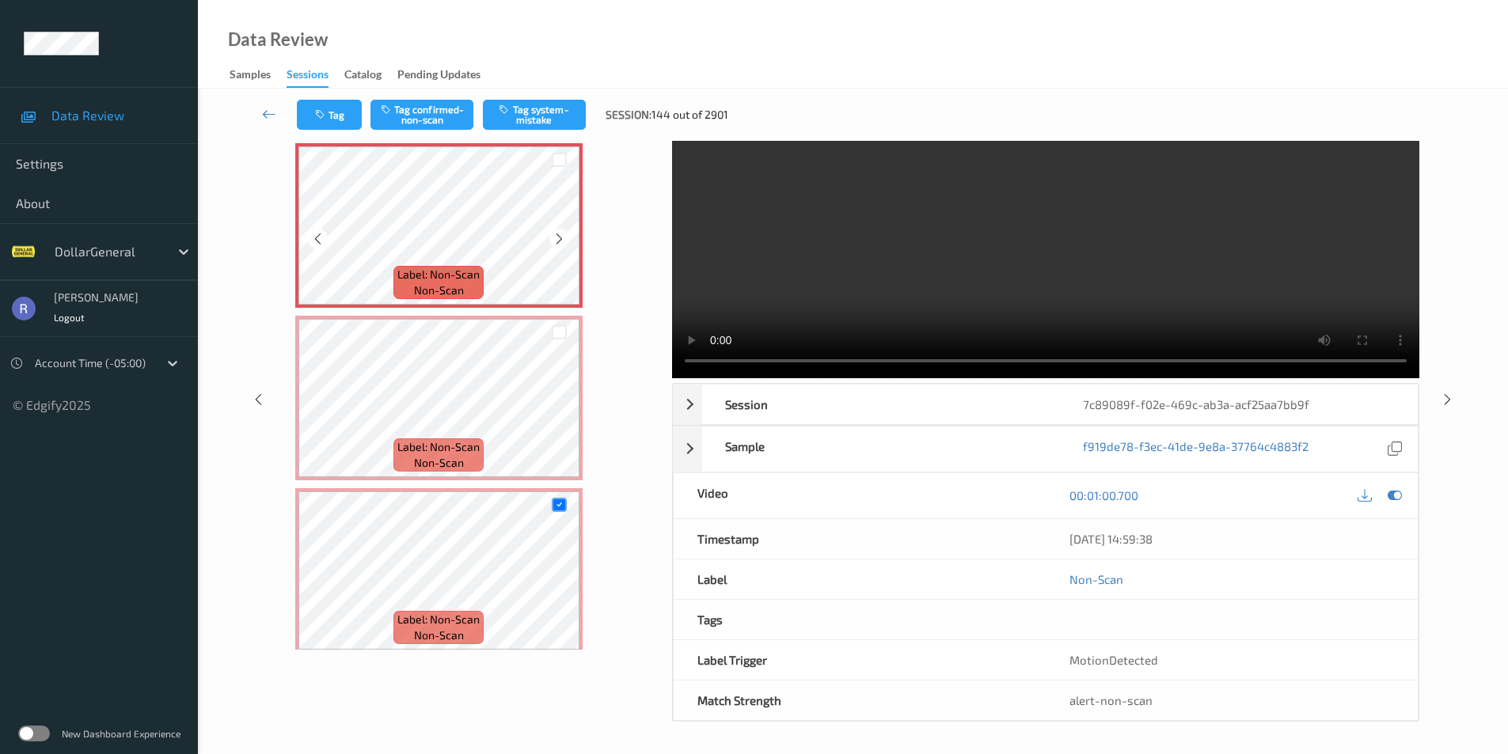
scroll to position [2603, 0]
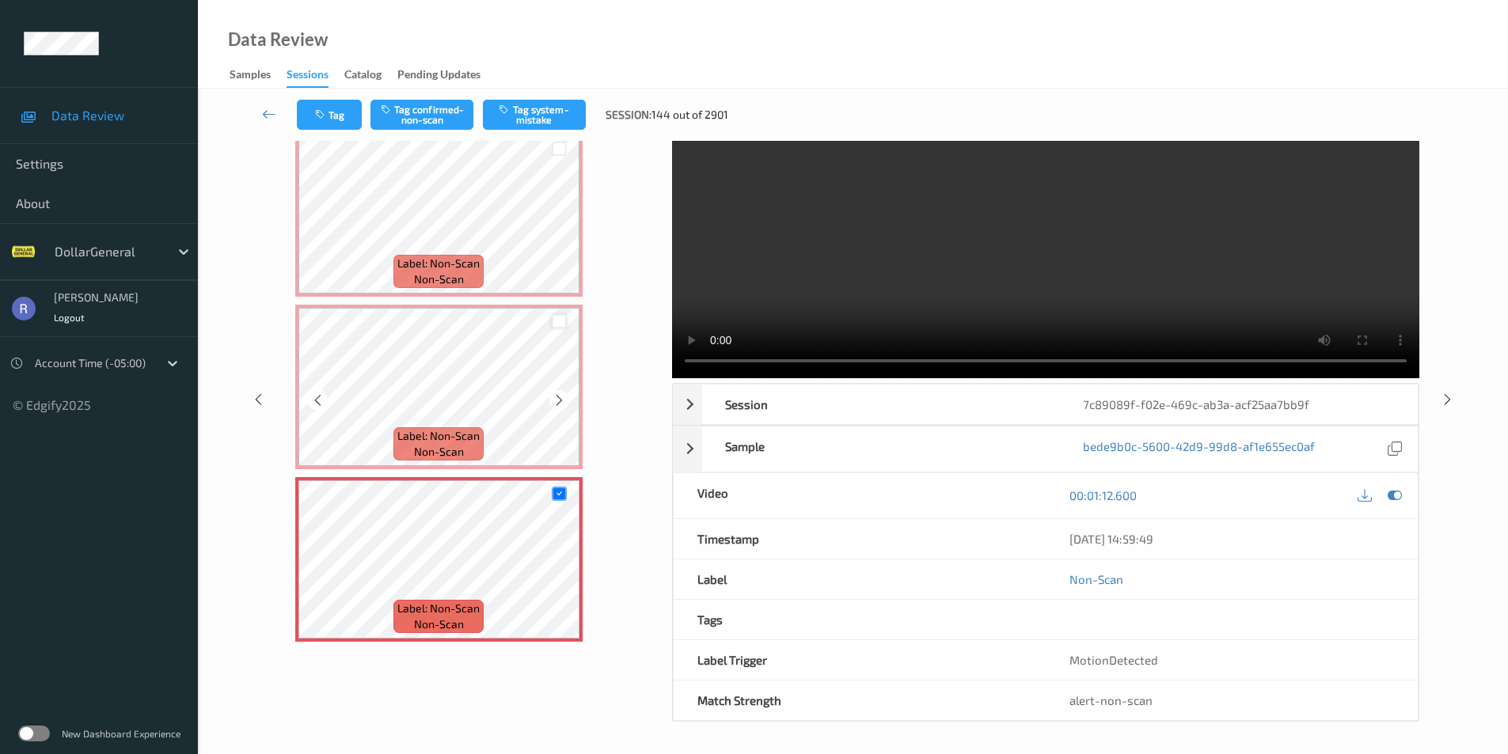
click at [556, 324] on div at bounding box center [559, 321] width 15 height 15
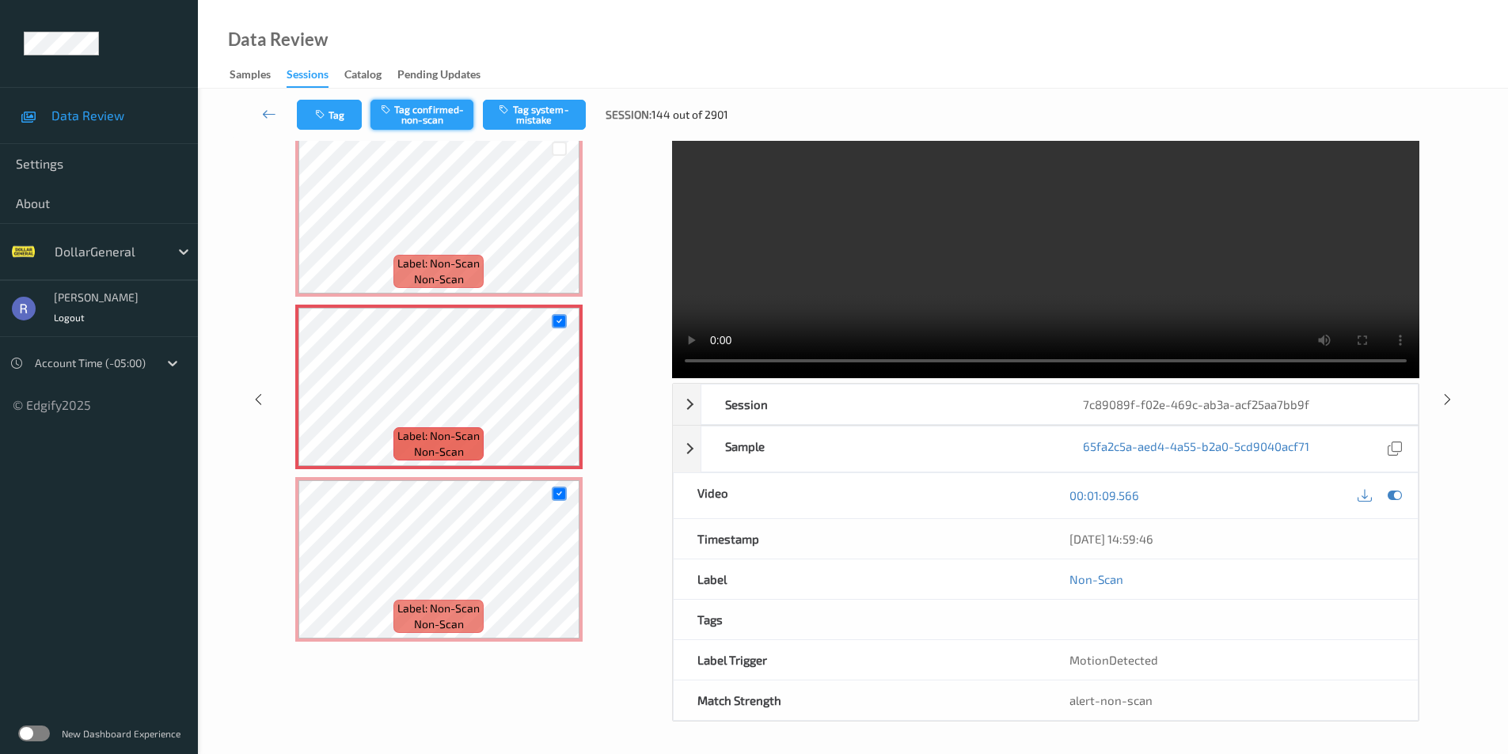
click at [429, 116] on button "Tag confirmed-non-scan" at bounding box center [421, 115] width 103 height 30
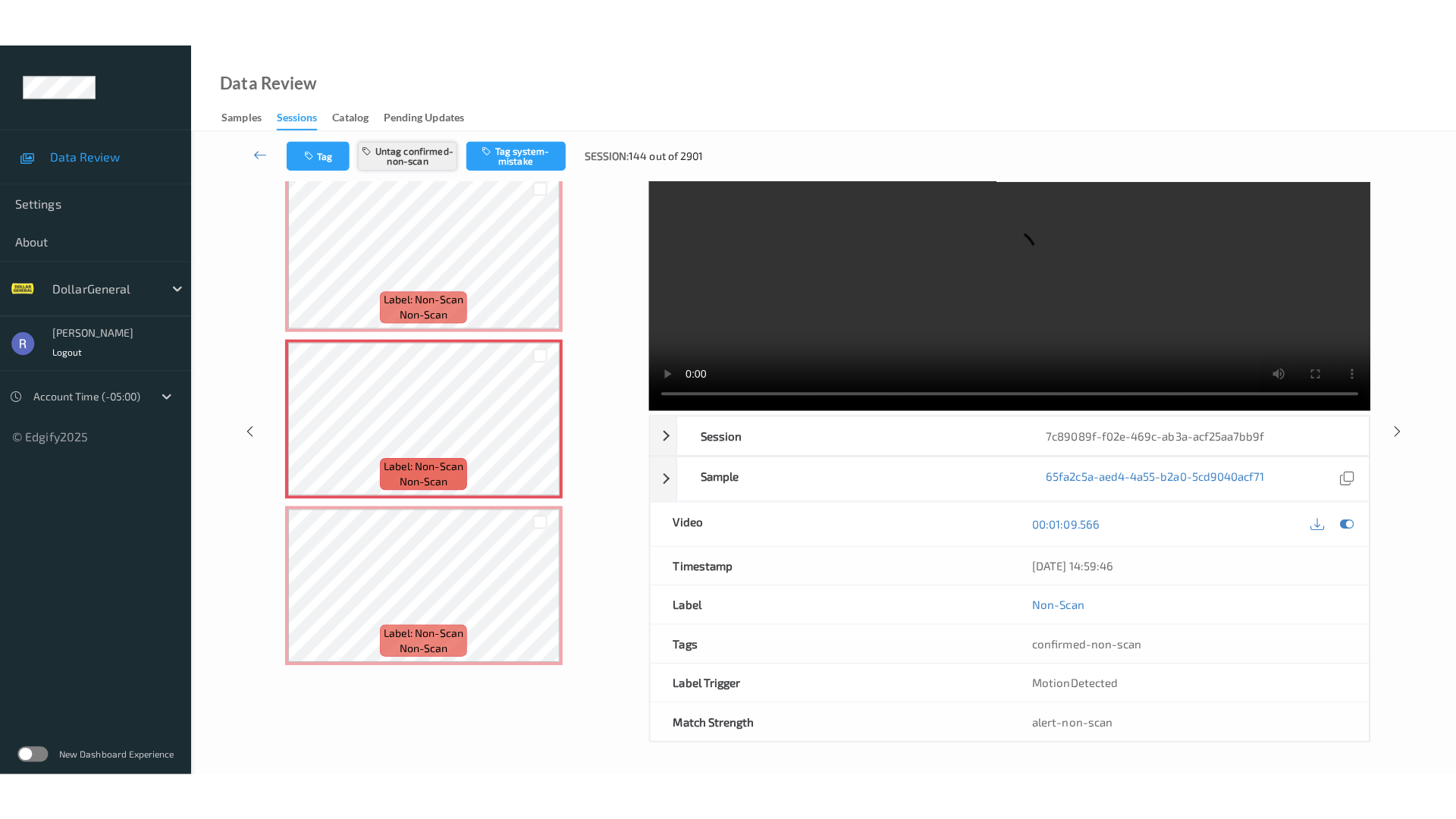
scroll to position [0, 0]
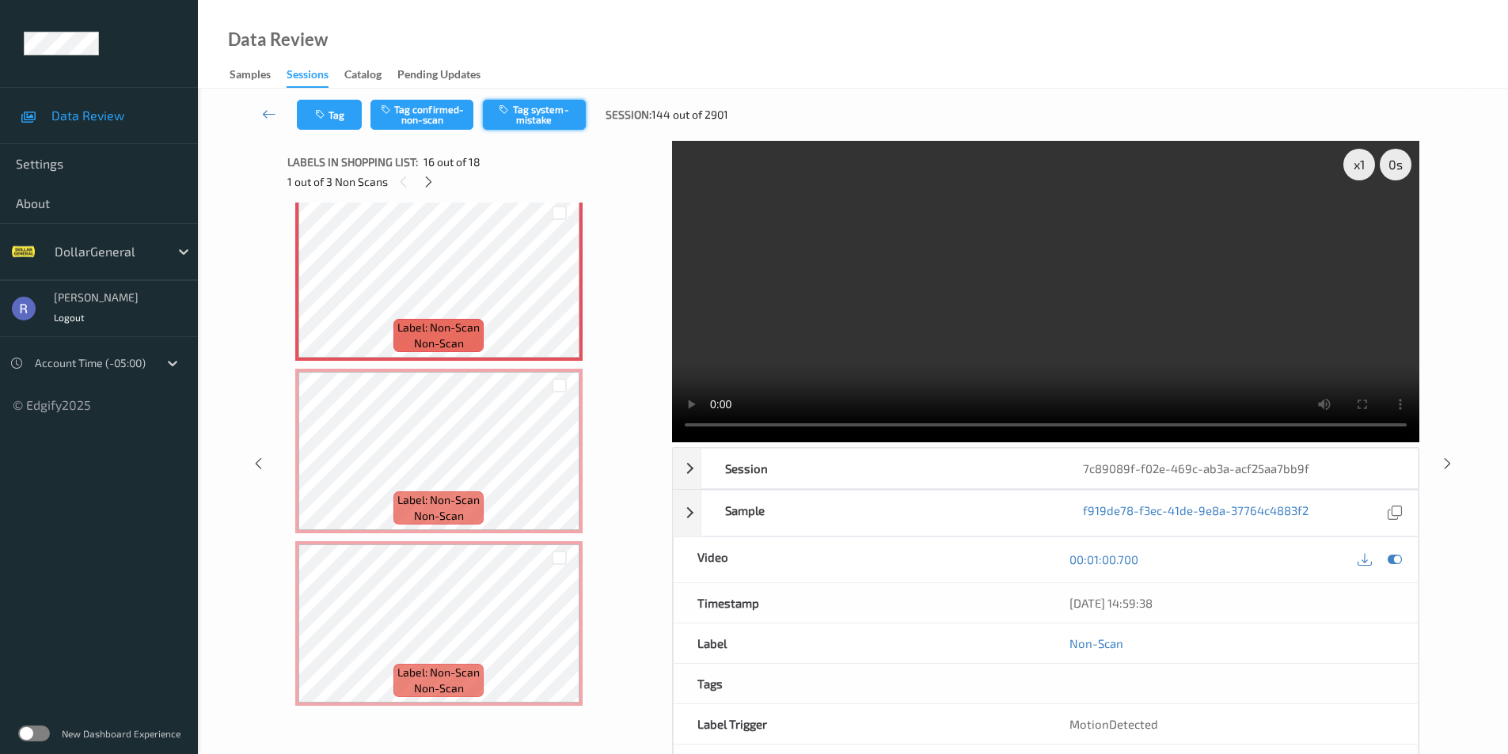
click at [554, 116] on button "Tag system-mistake" at bounding box center [534, 115] width 103 height 30
click at [1093, 297] on video at bounding box center [1045, 292] width 747 height 302
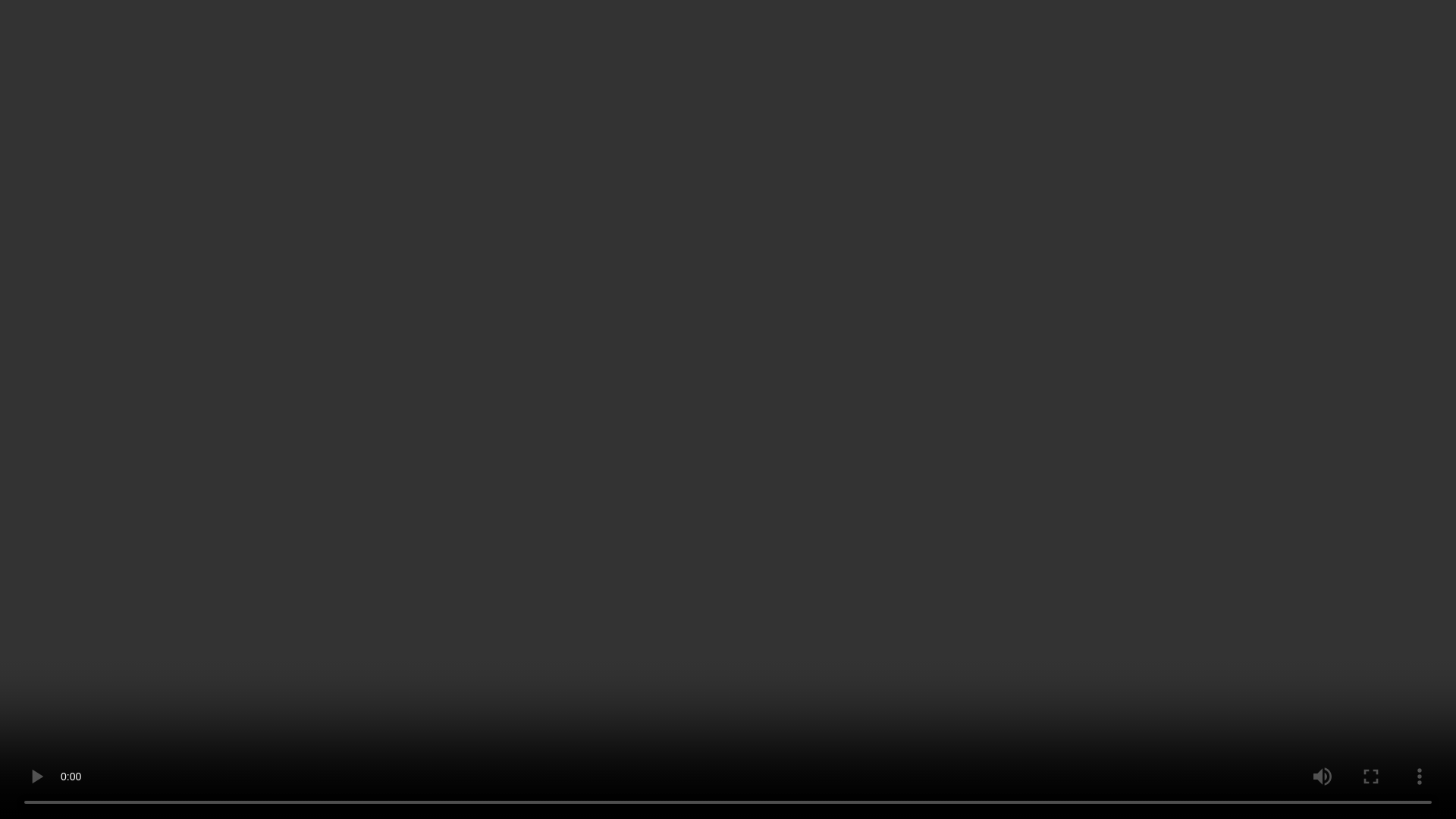
click at [1047, 351] on video at bounding box center [728, 409] width 1456 height 819
click at [803, 500] on video at bounding box center [728, 409] width 1456 height 819
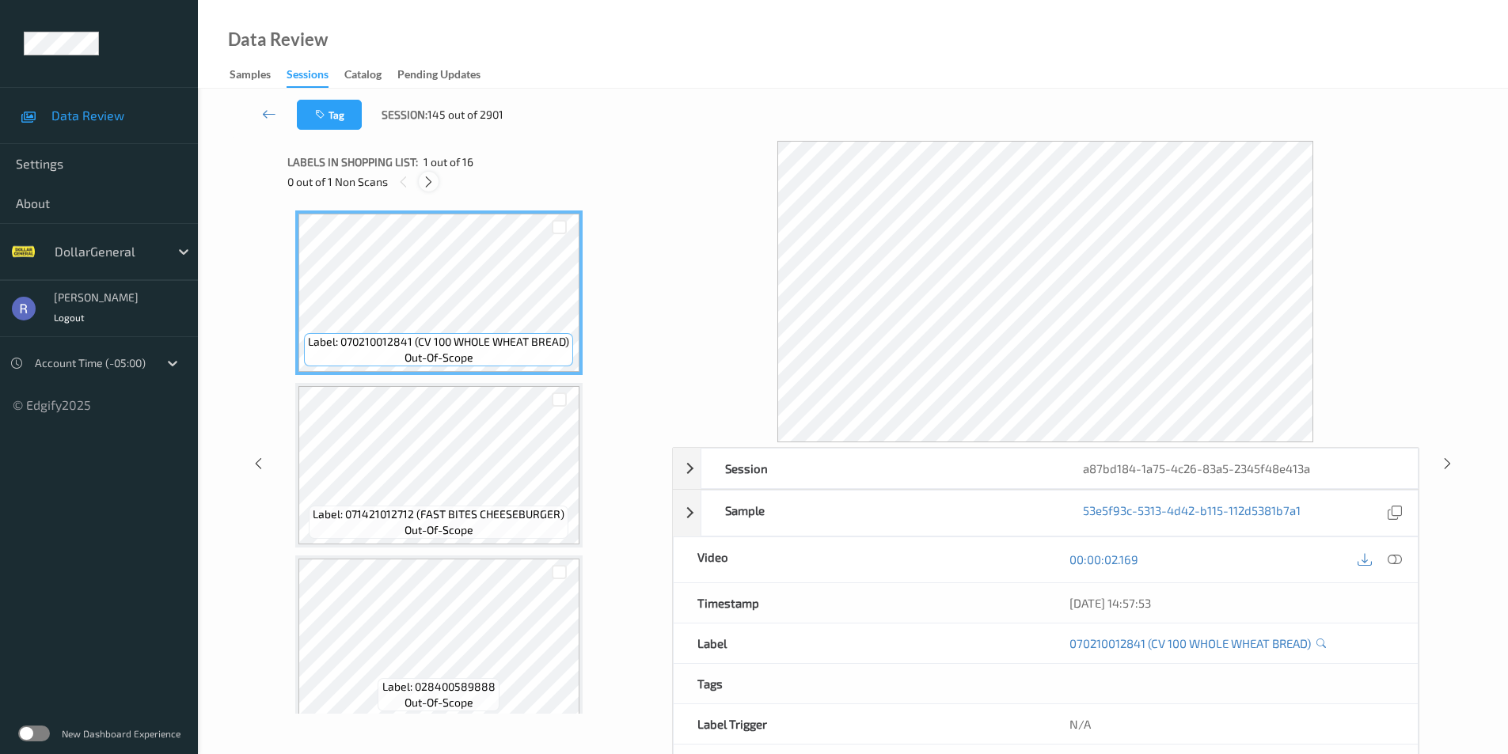
click at [429, 177] on icon at bounding box center [428, 182] width 13 height 14
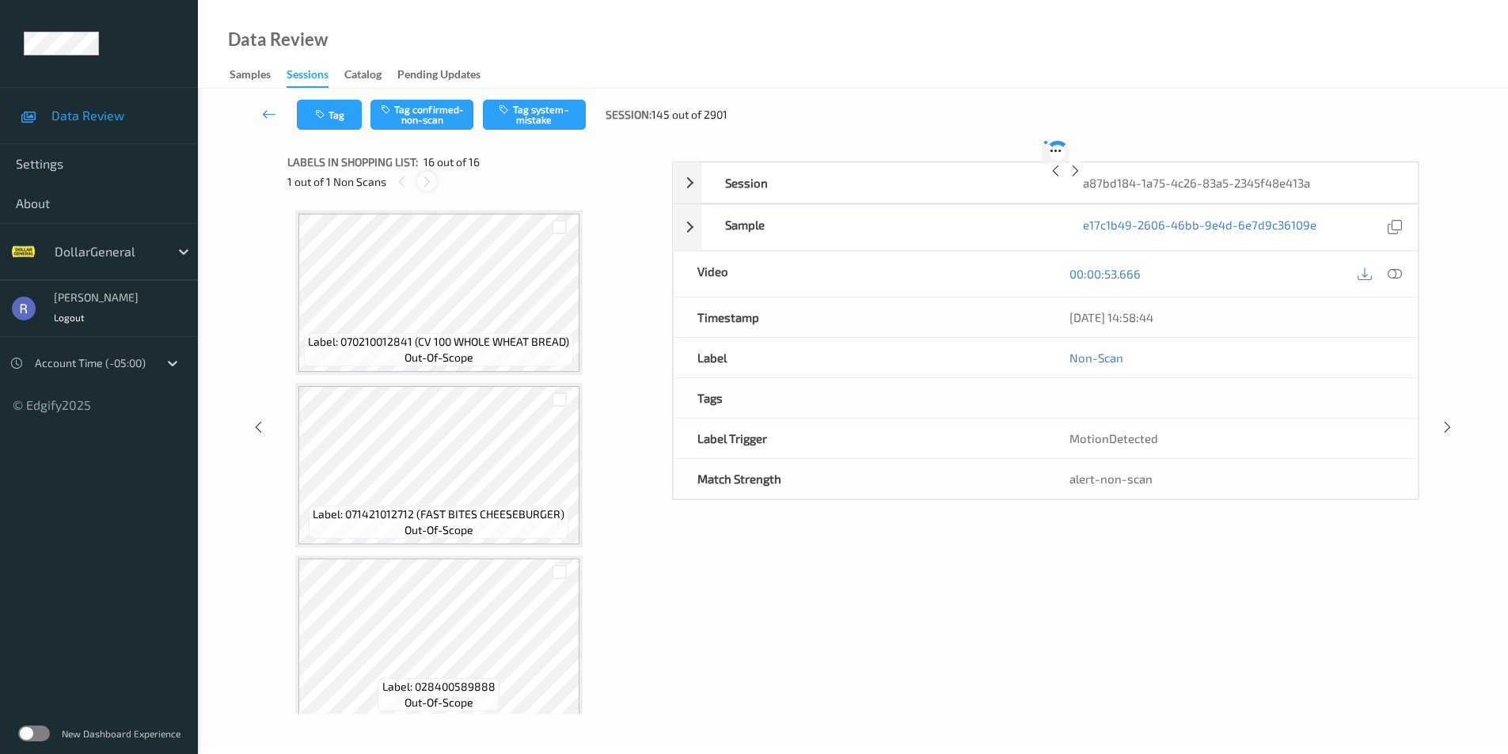
scroll to position [2258, 0]
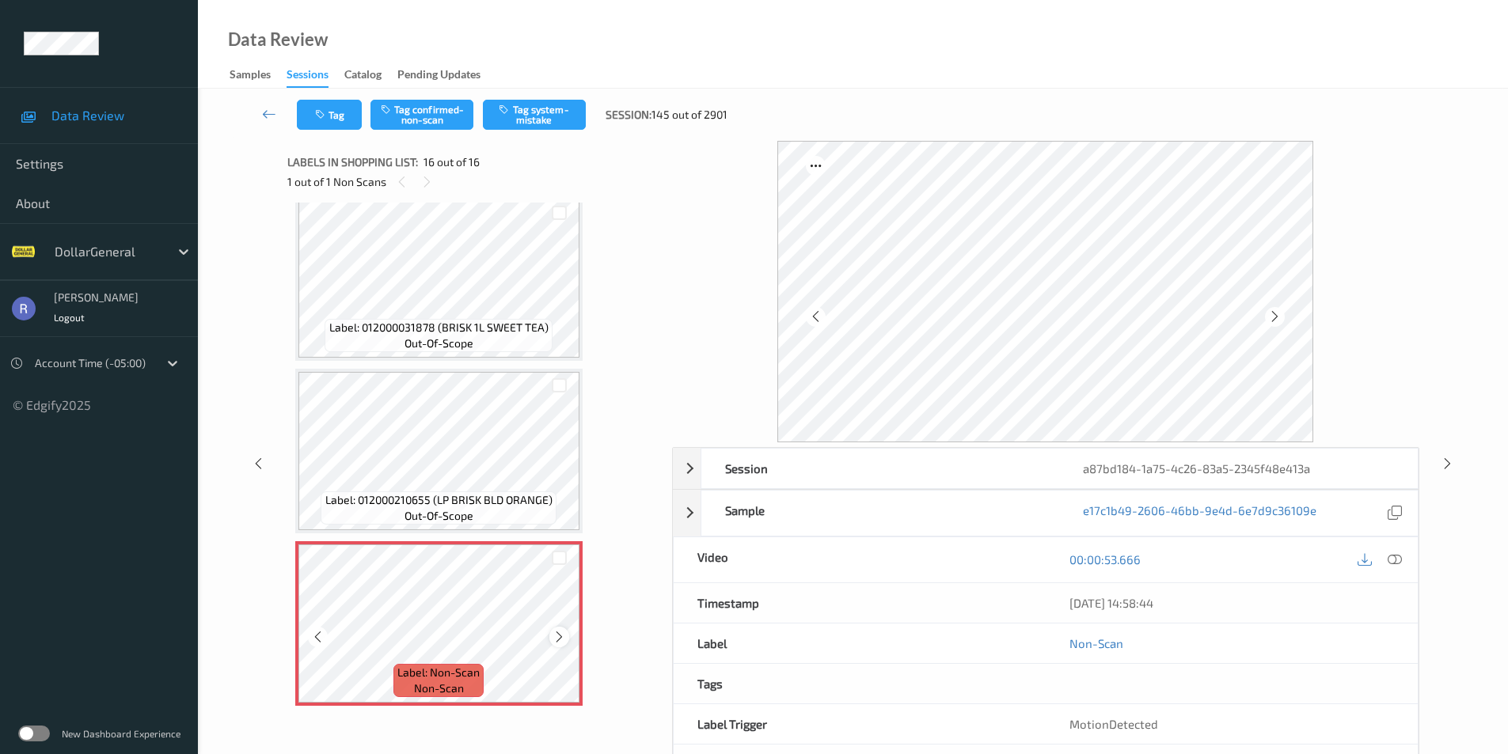
click at [553, 631] on icon at bounding box center [559, 637] width 13 height 14
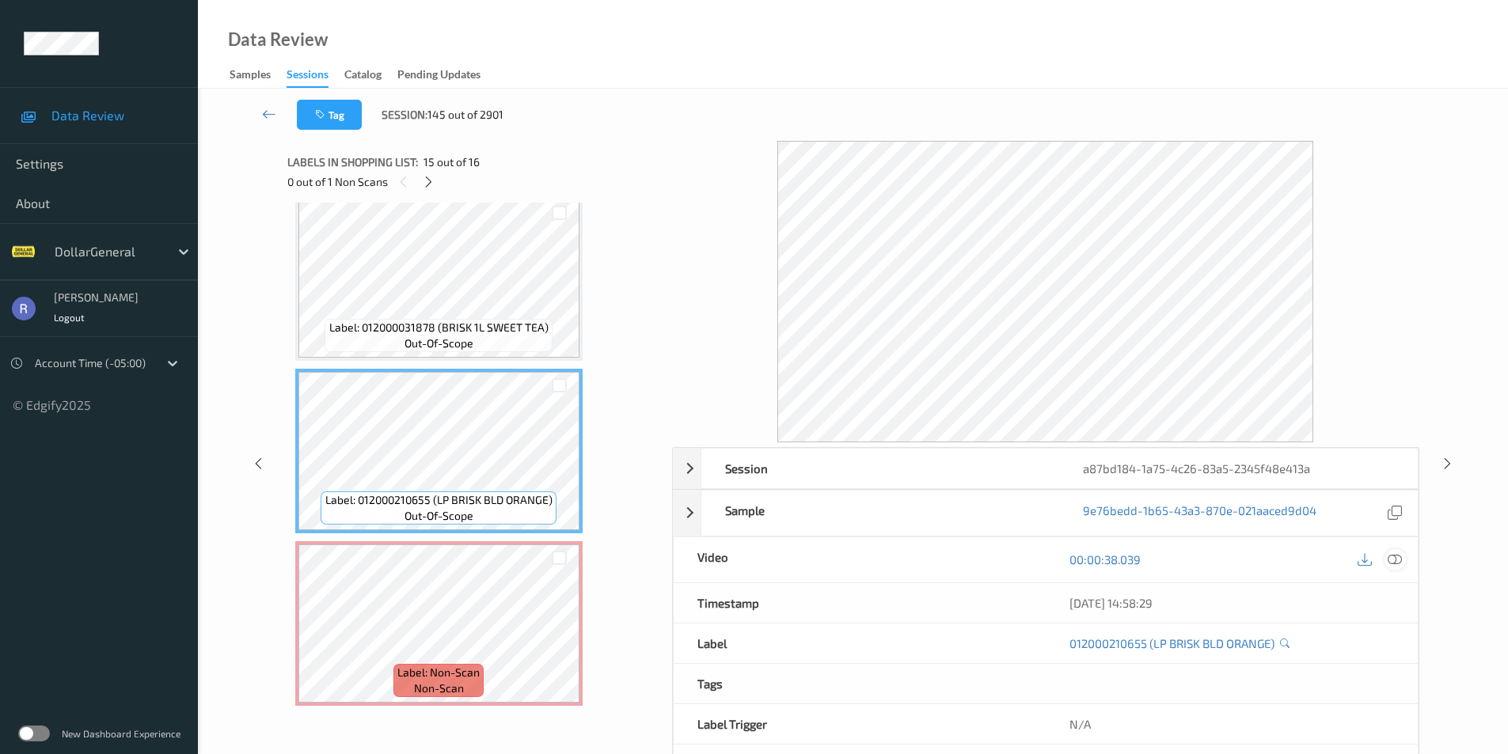
click at [1398, 560] on icon at bounding box center [1395, 560] width 14 height 14
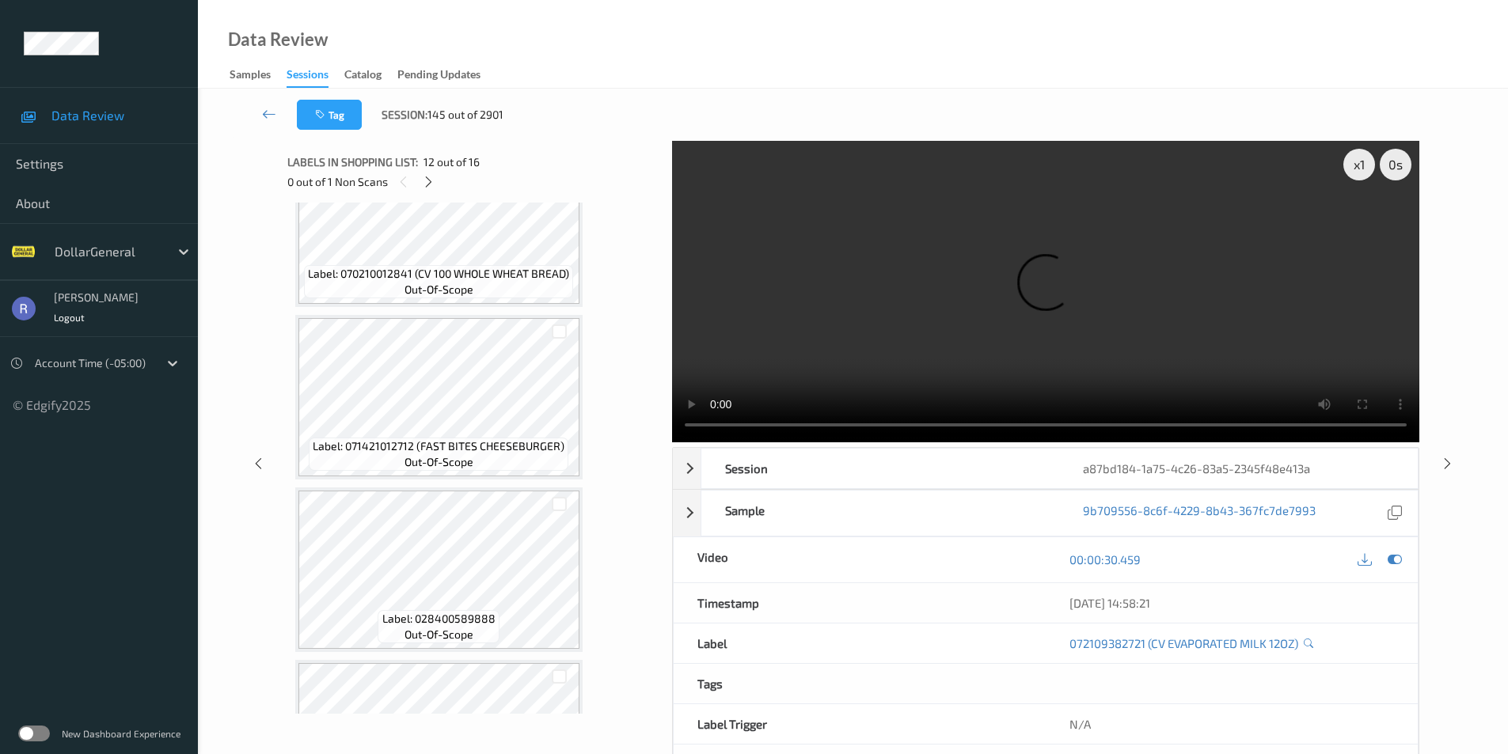
scroll to position [0, 0]
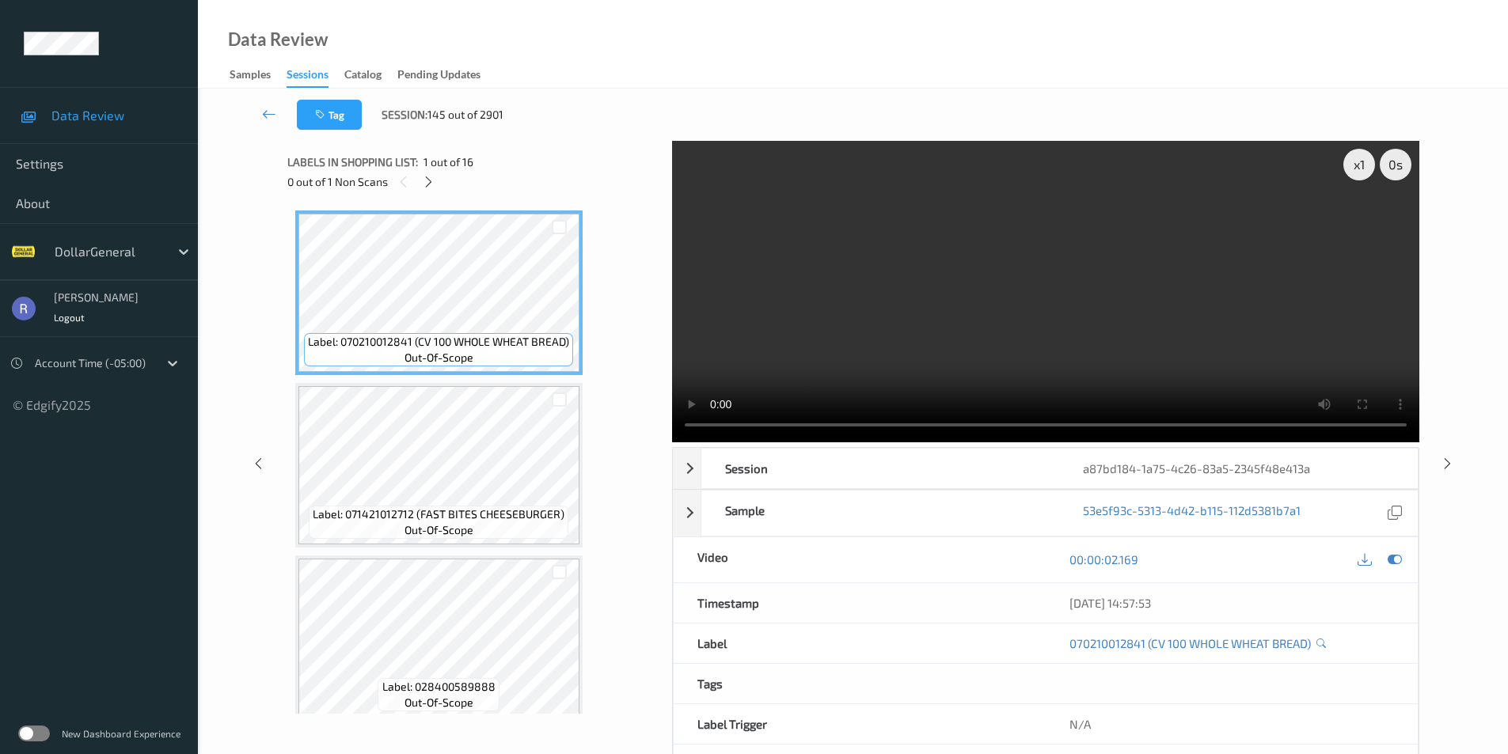
click at [1013, 313] on video at bounding box center [1045, 292] width 747 height 302
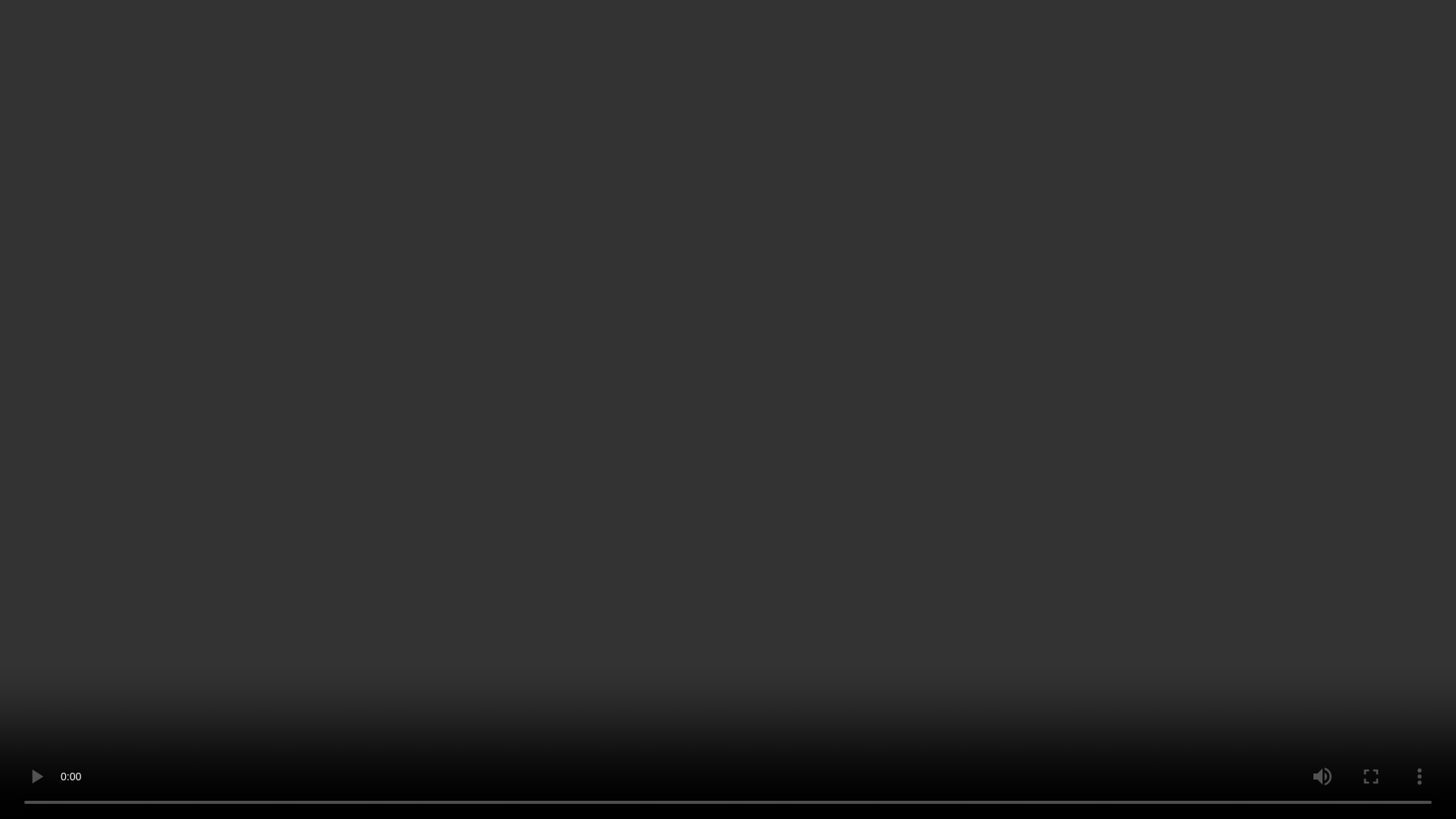
click at [1067, 411] on video at bounding box center [728, 409] width 1456 height 819
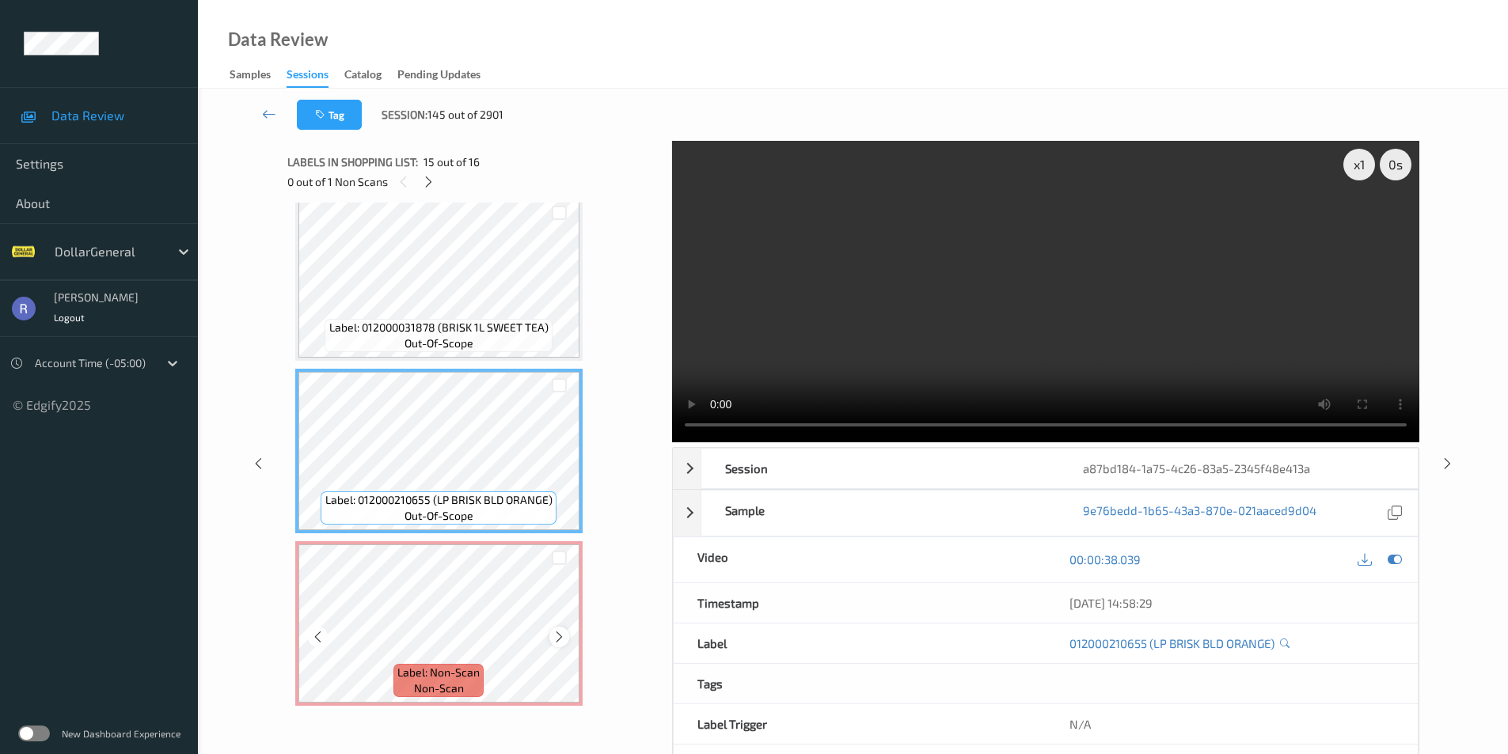
click at [553, 636] on icon at bounding box center [559, 637] width 13 height 14
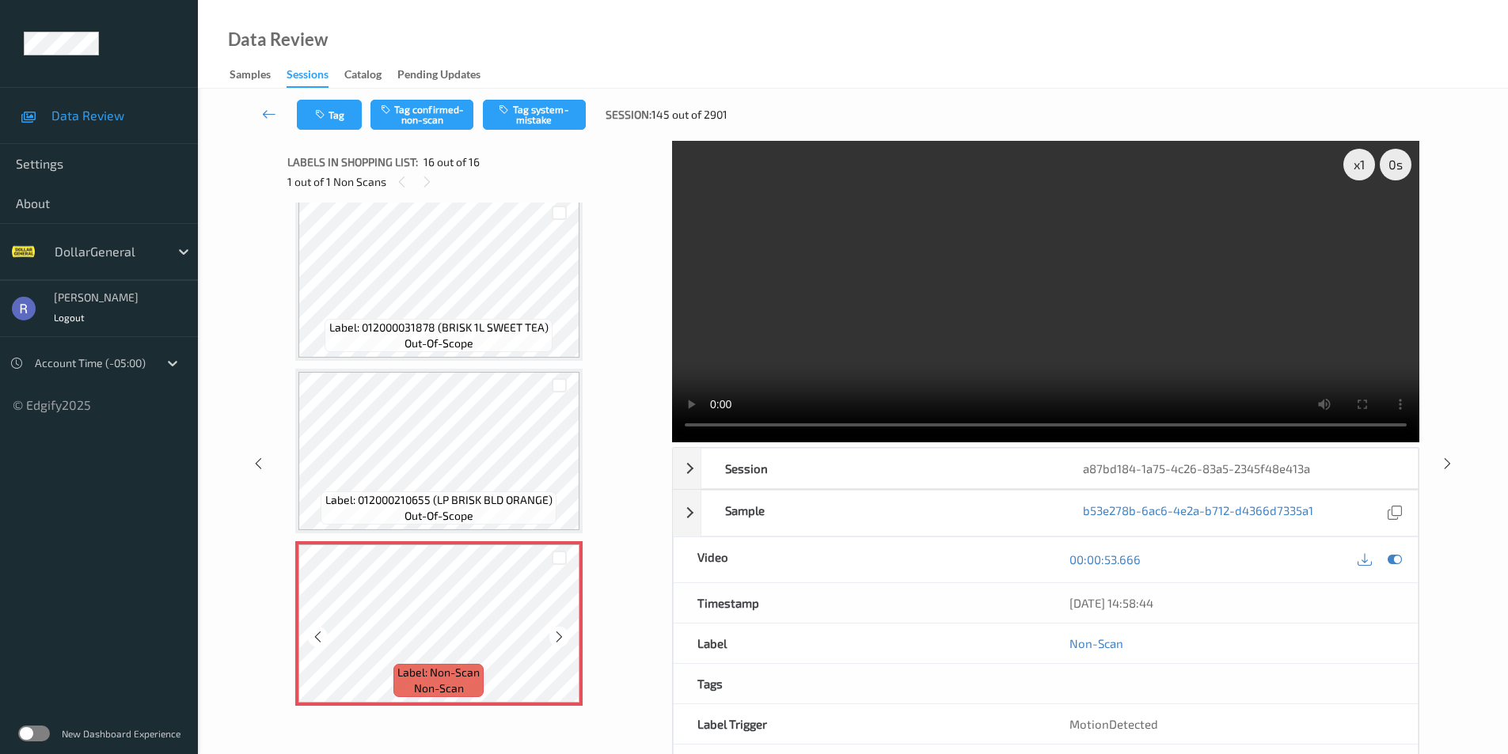
click at [553, 636] on icon at bounding box center [559, 637] width 13 height 14
click at [549, 106] on button "Tag system-mistake" at bounding box center [534, 115] width 103 height 30
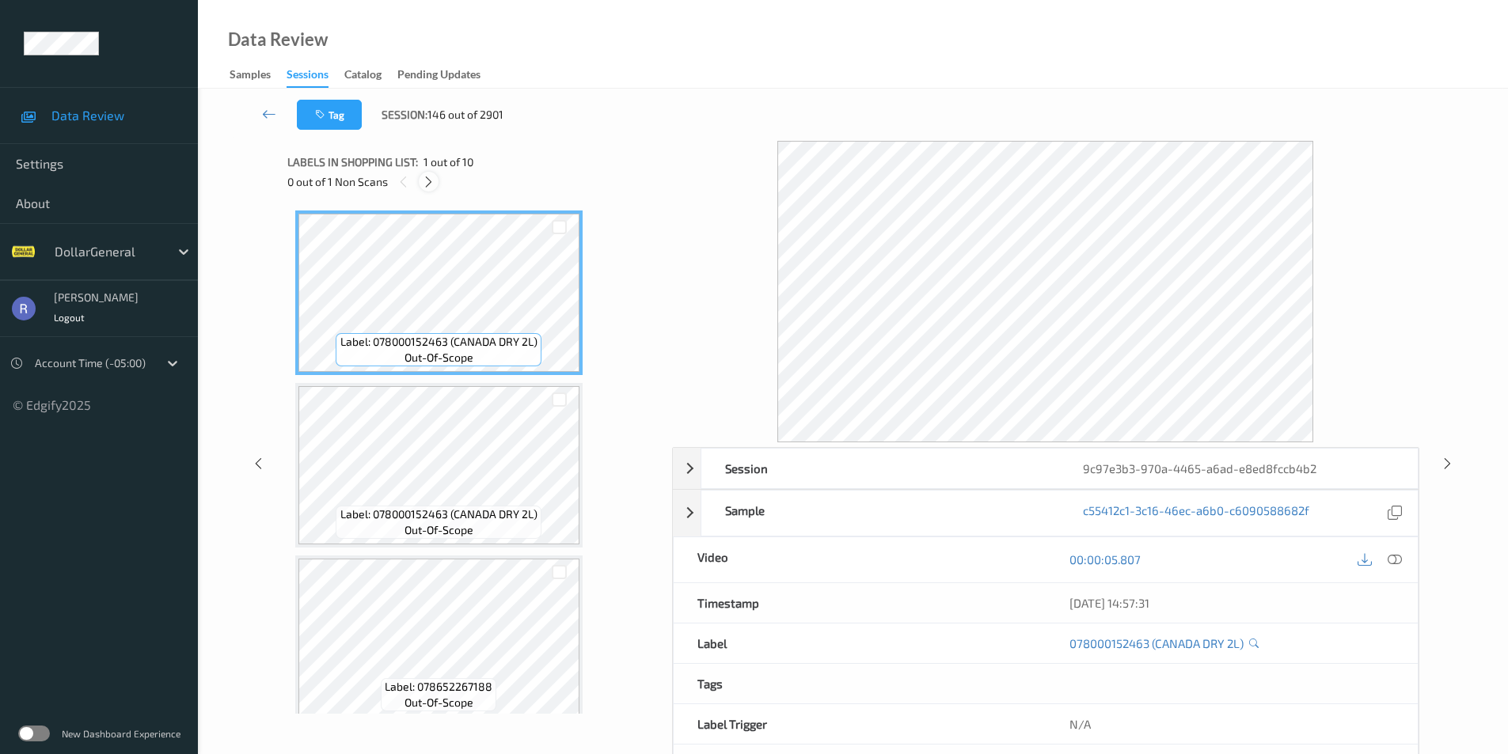
click at [426, 187] on icon at bounding box center [428, 182] width 13 height 14
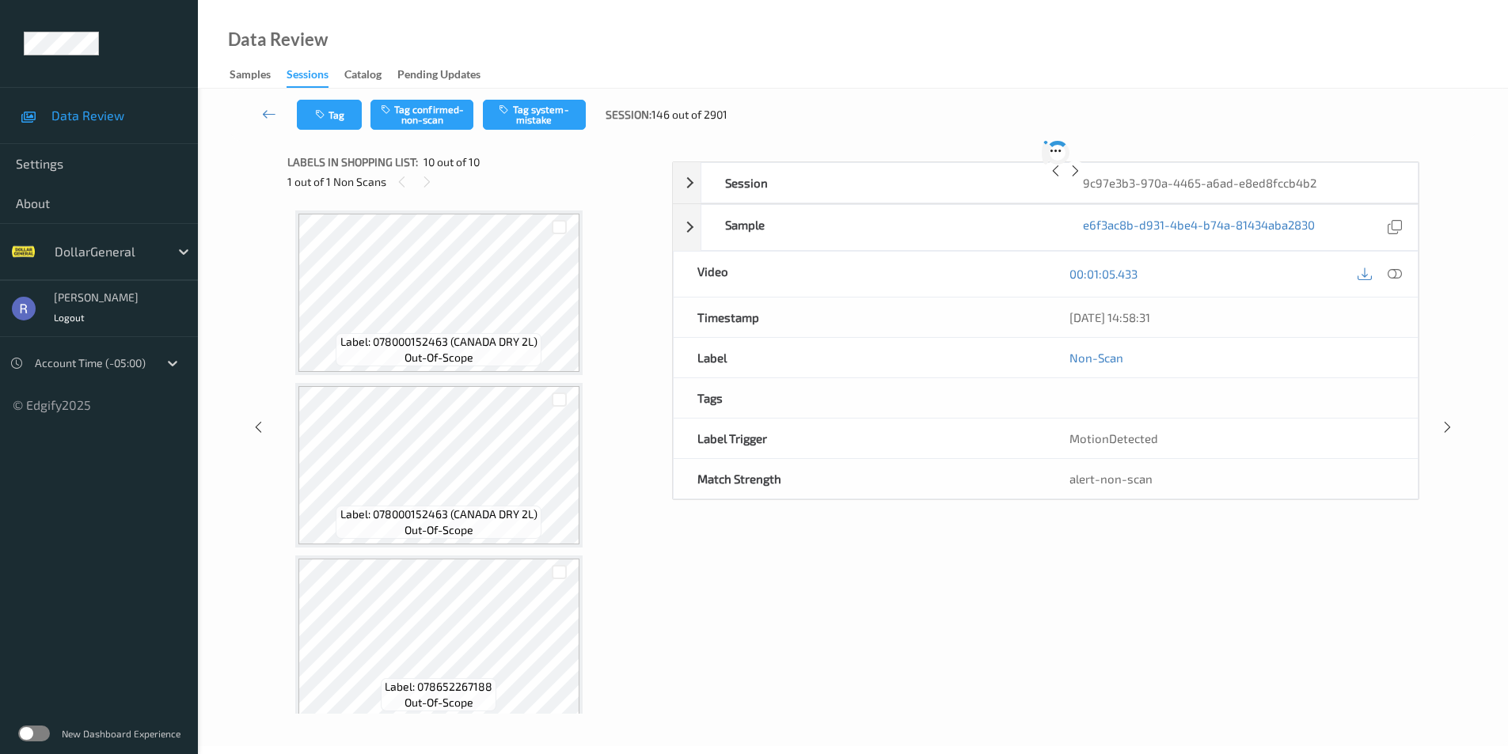
scroll to position [1222, 0]
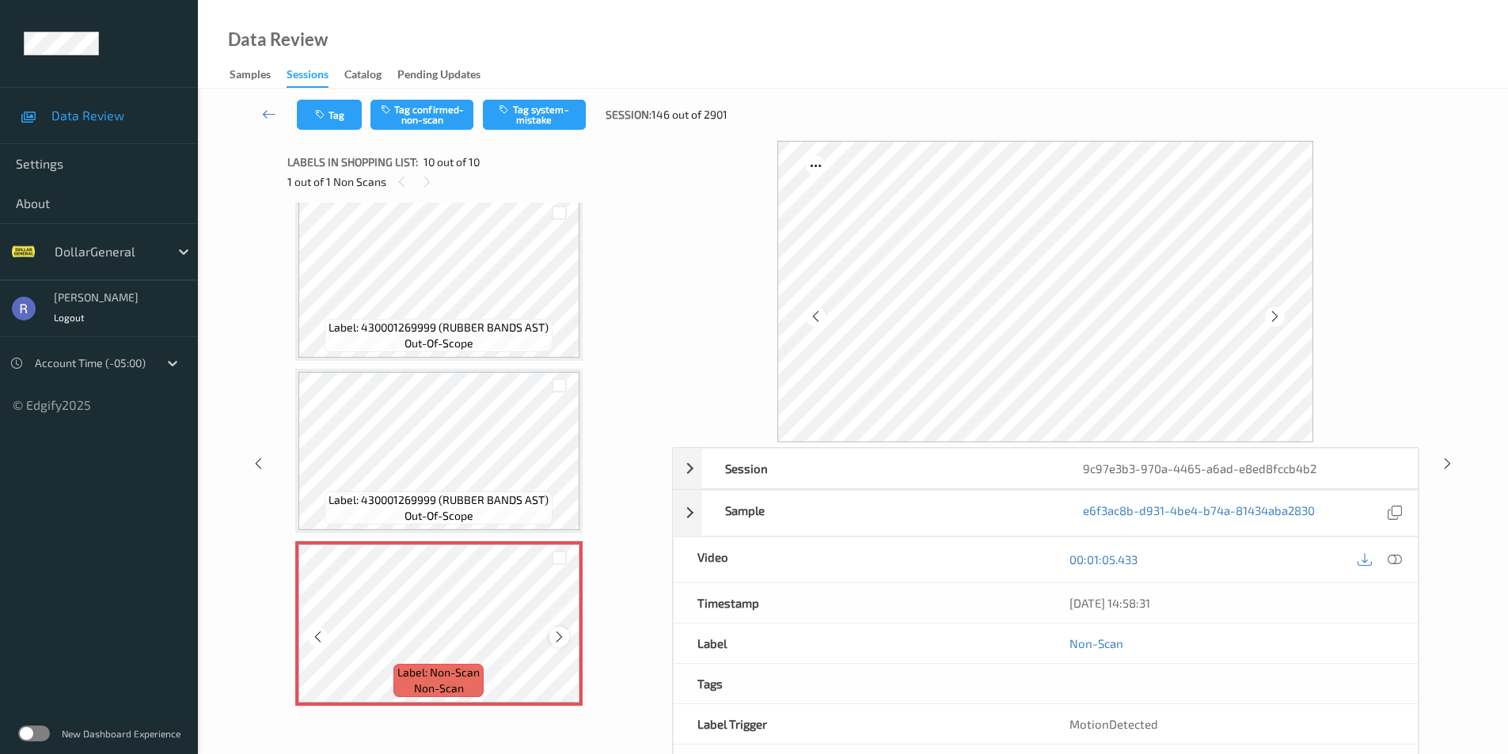
click at [560, 633] on icon at bounding box center [559, 637] width 13 height 14
click at [565, 638] on icon at bounding box center [559, 637] width 13 height 14
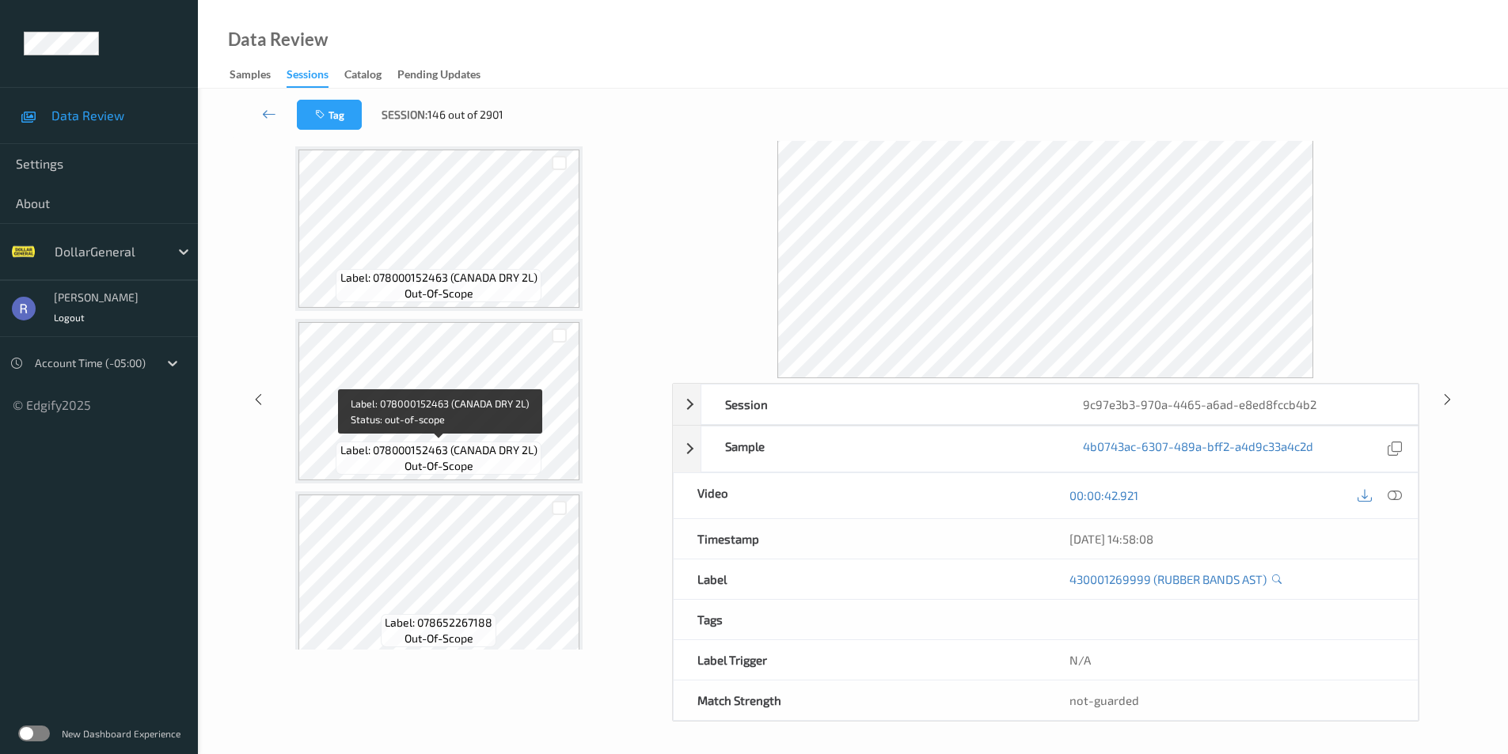
scroll to position [0, 0]
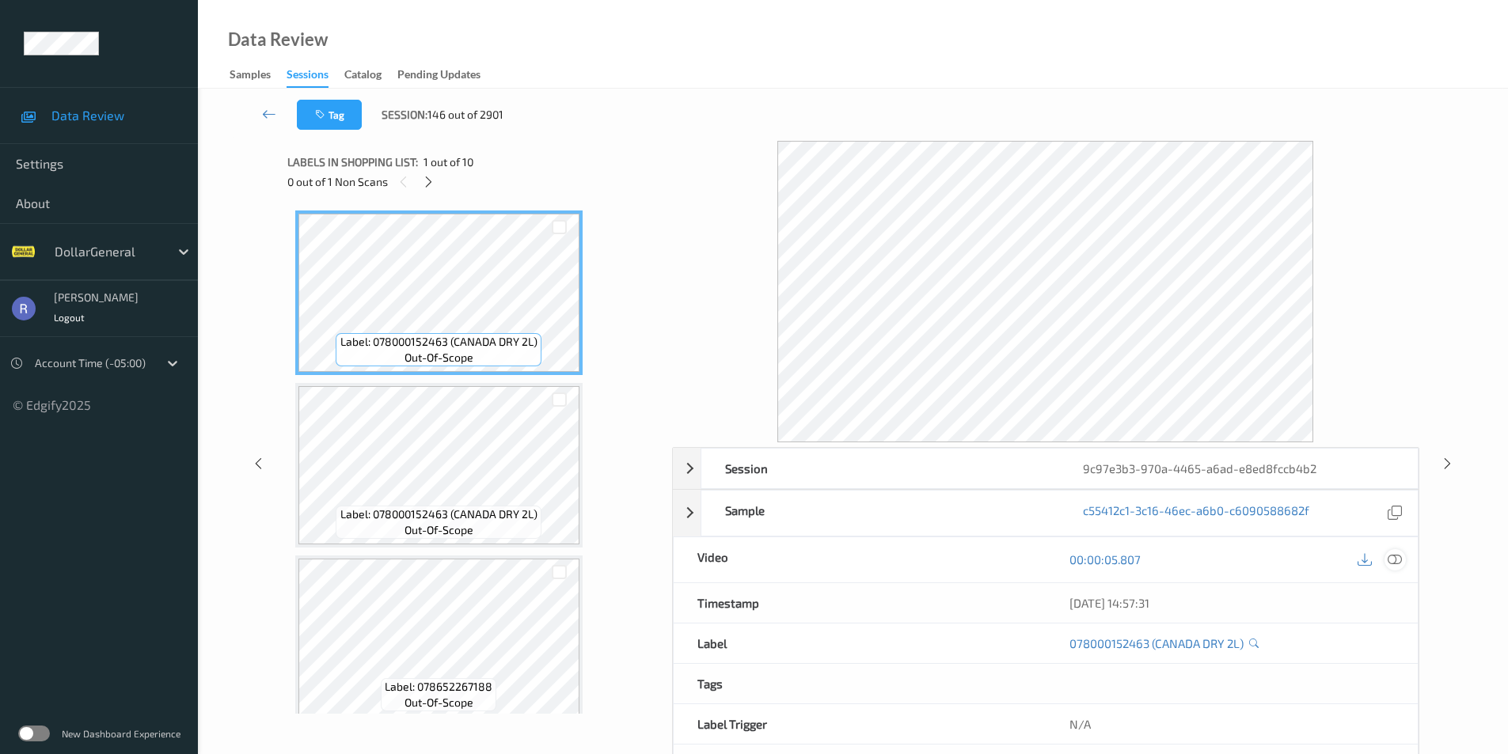
click at [1394, 557] on icon at bounding box center [1395, 560] width 14 height 14
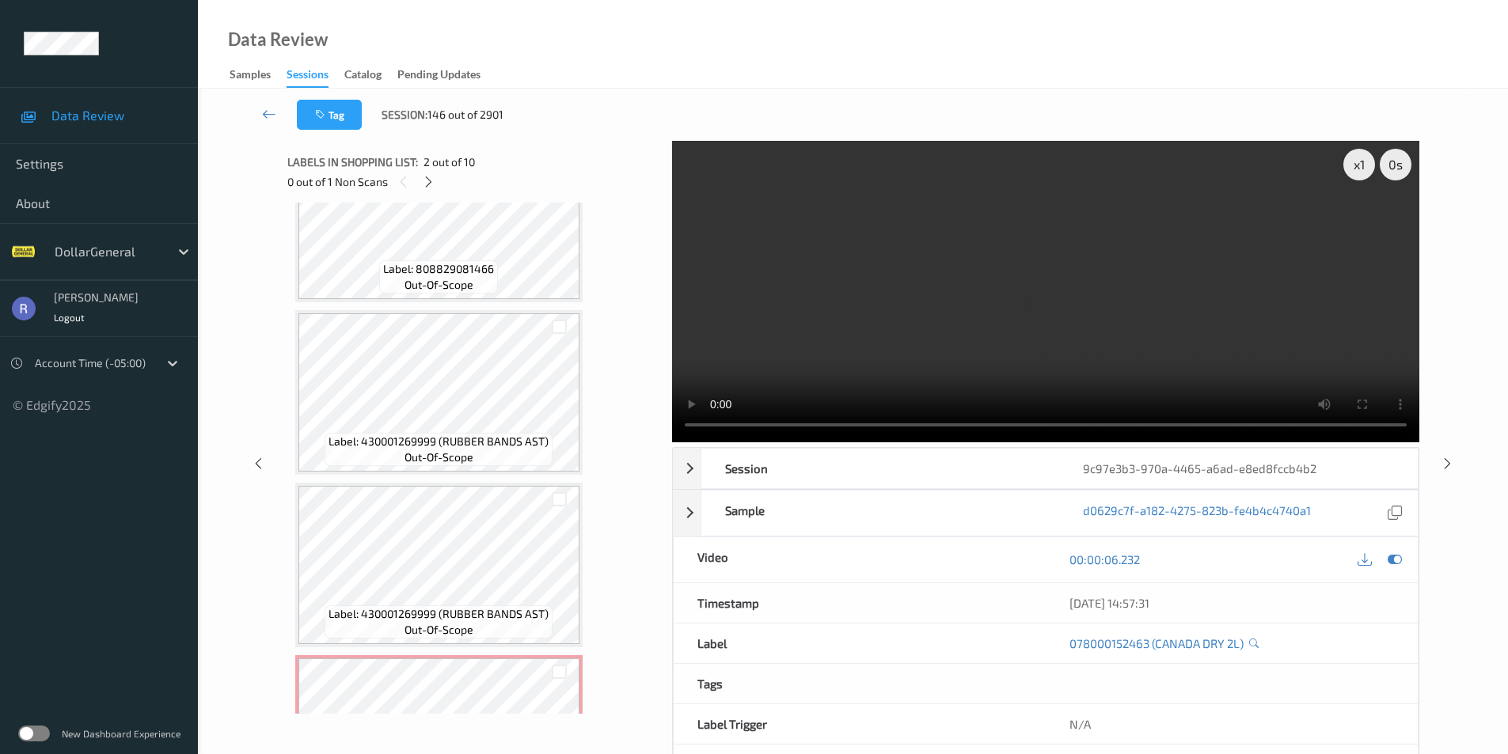
scroll to position [1222, 0]
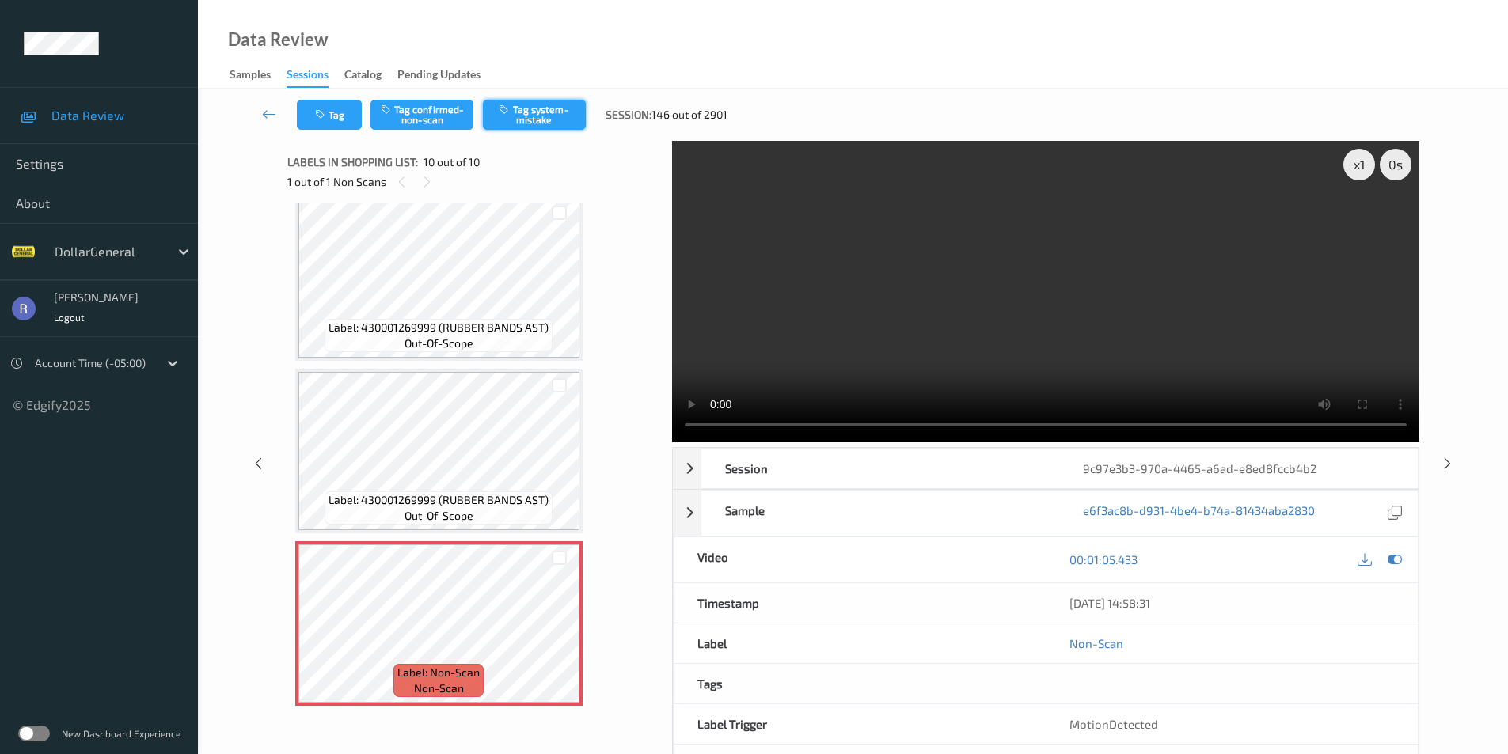
click at [541, 102] on button "Tag system-mistake" at bounding box center [534, 115] width 103 height 30
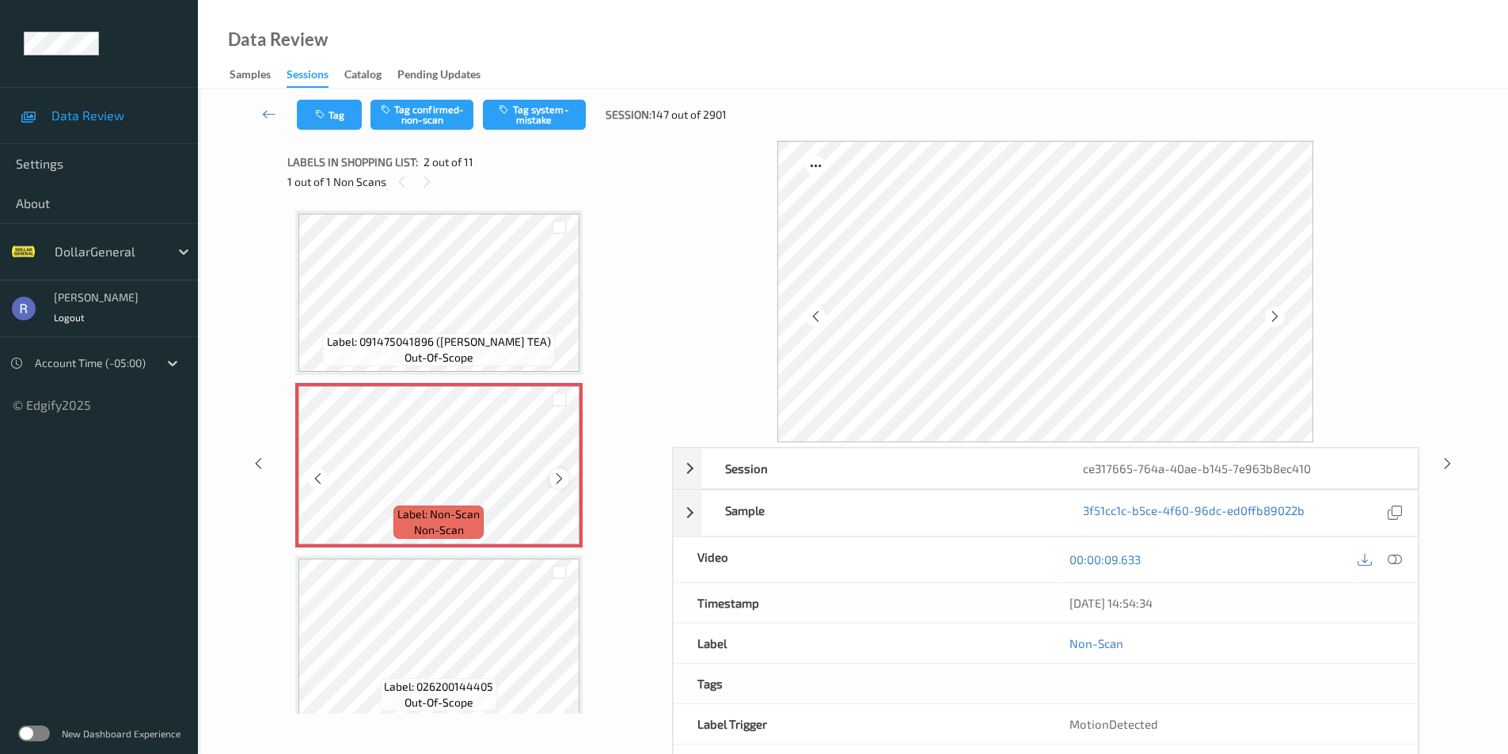
click at [564, 481] on icon at bounding box center [559, 479] width 13 height 14
click at [549, 115] on button "Tag system-mistake" at bounding box center [534, 115] width 103 height 30
click at [1384, 560] on div at bounding box center [1394, 559] width 21 height 21
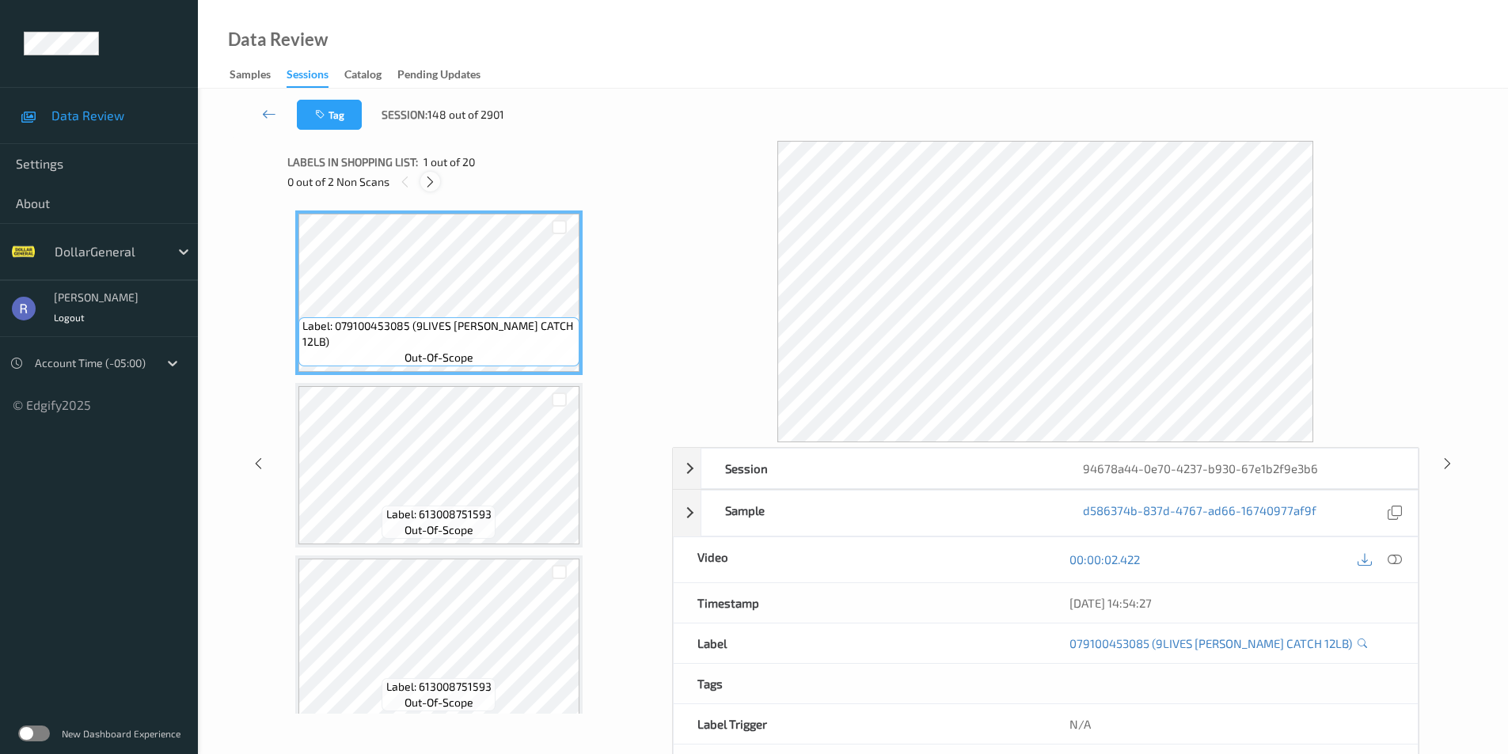
click at [433, 182] on icon at bounding box center [429, 182] width 13 height 14
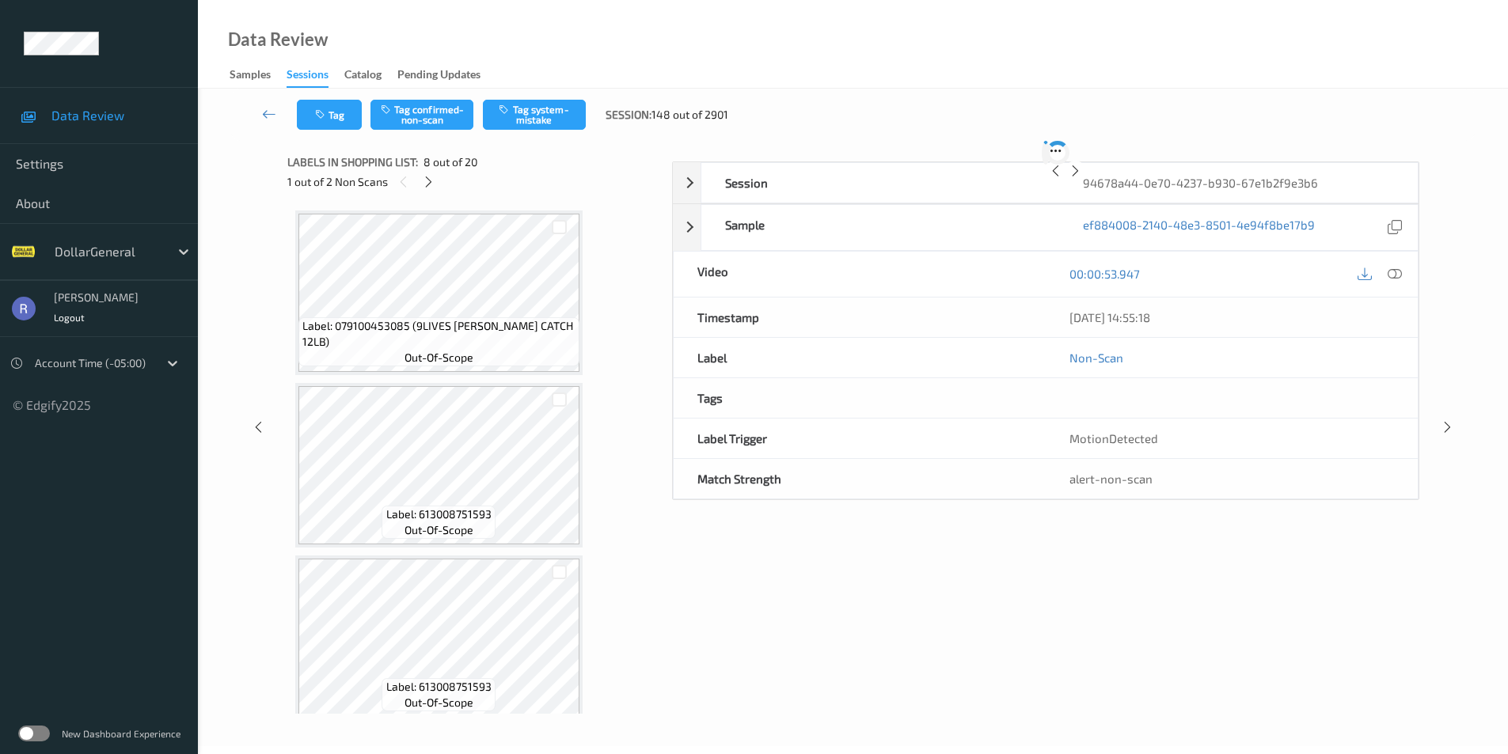
scroll to position [1043, 0]
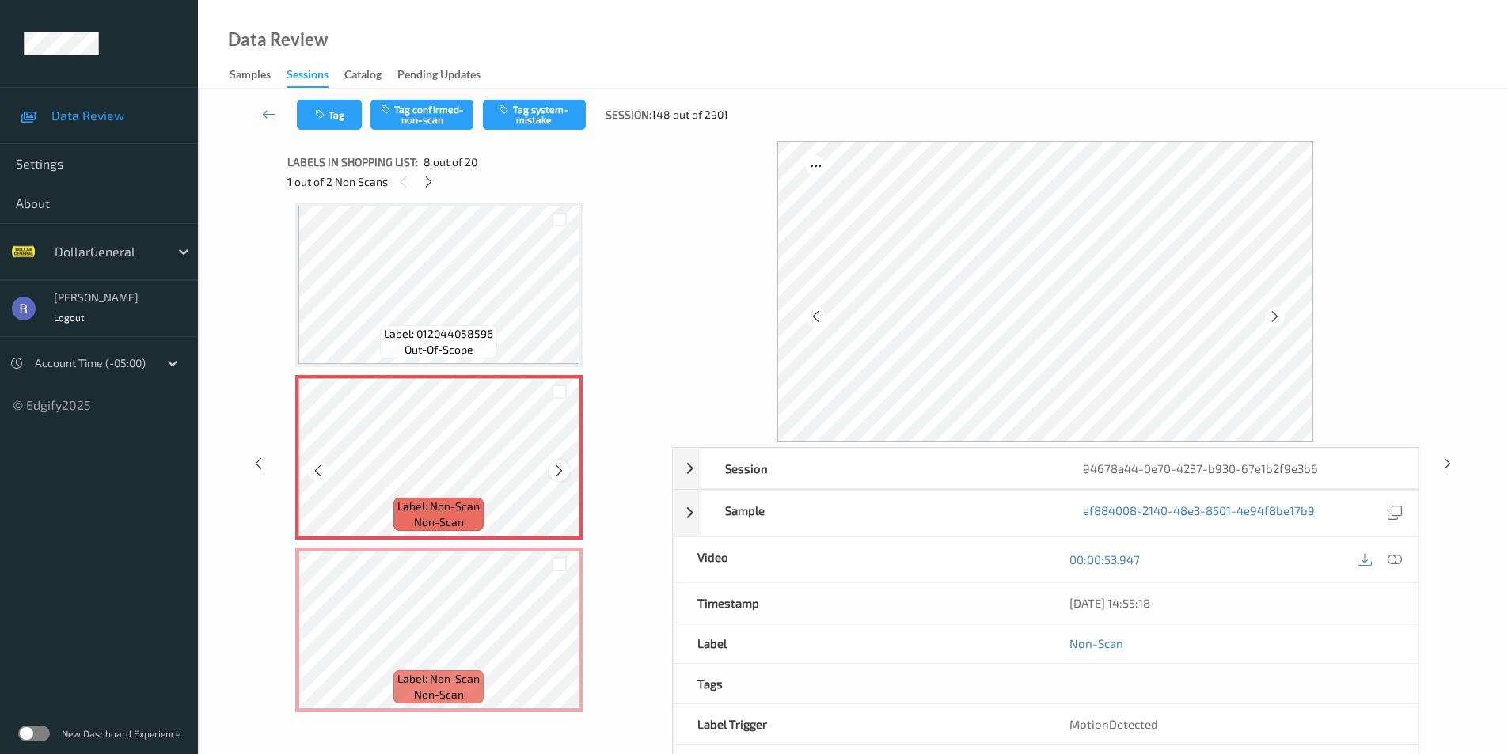
click at [559, 472] on icon at bounding box center [559, 471] width 13 height 14
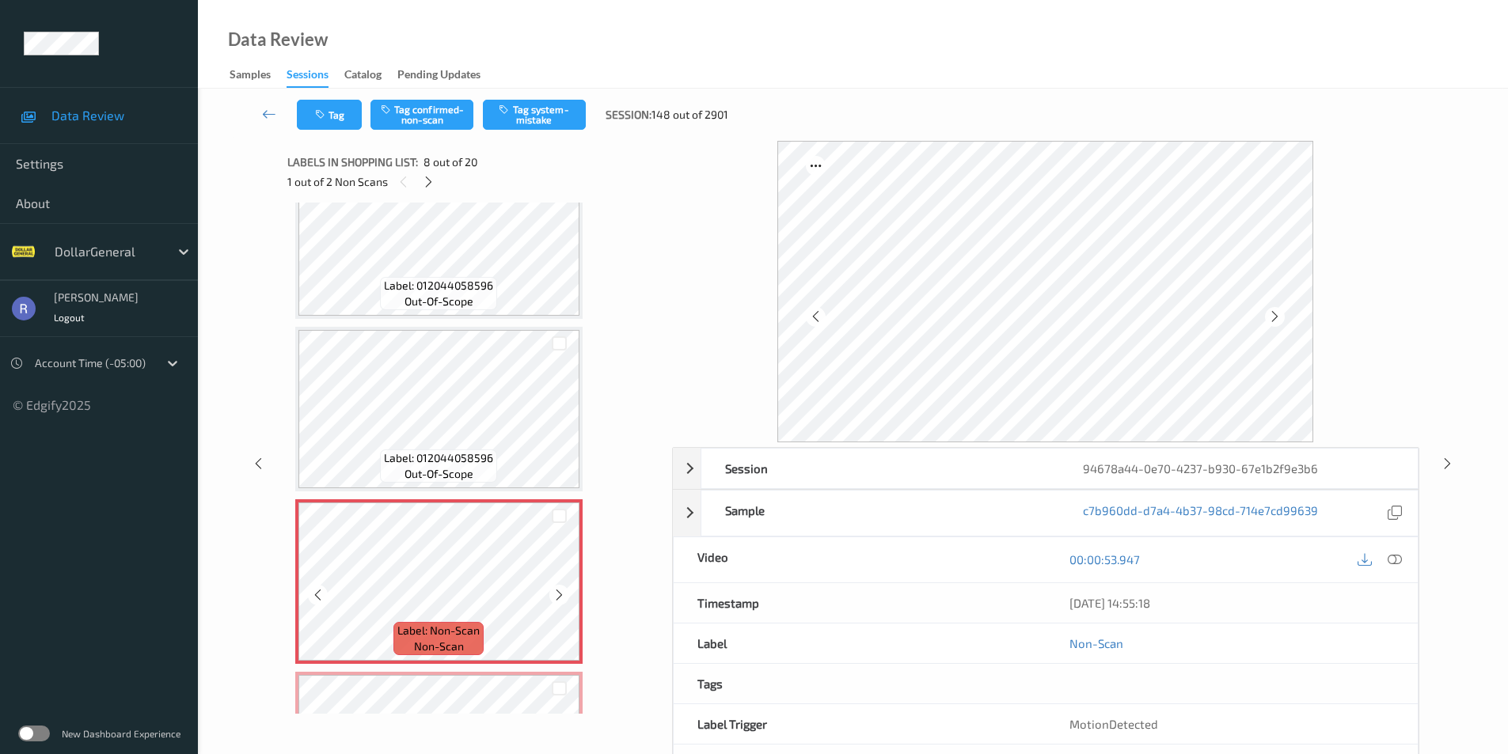
scroll to position [885, 0]
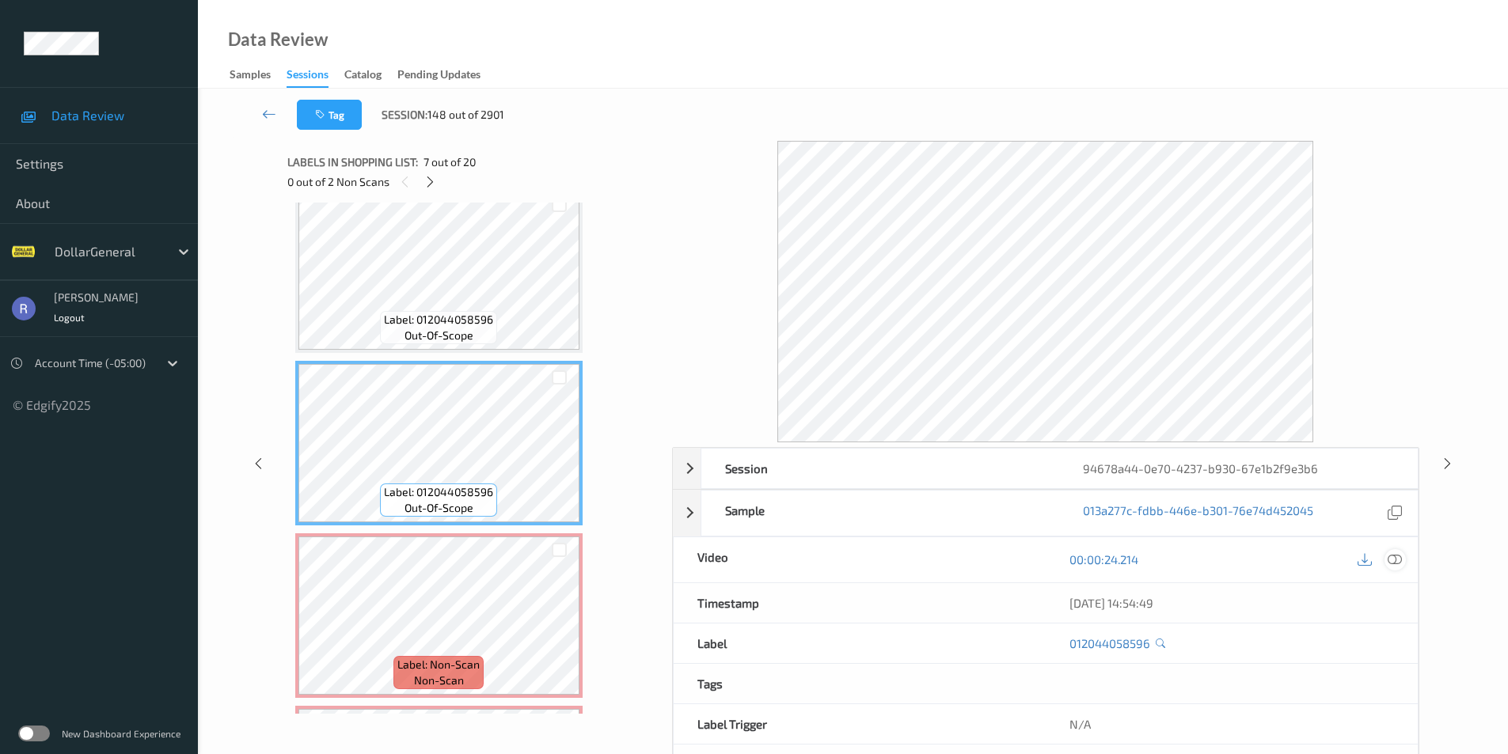
click at [1392, 558] on icon at bounding box center [1395, 560] width 14 height 14
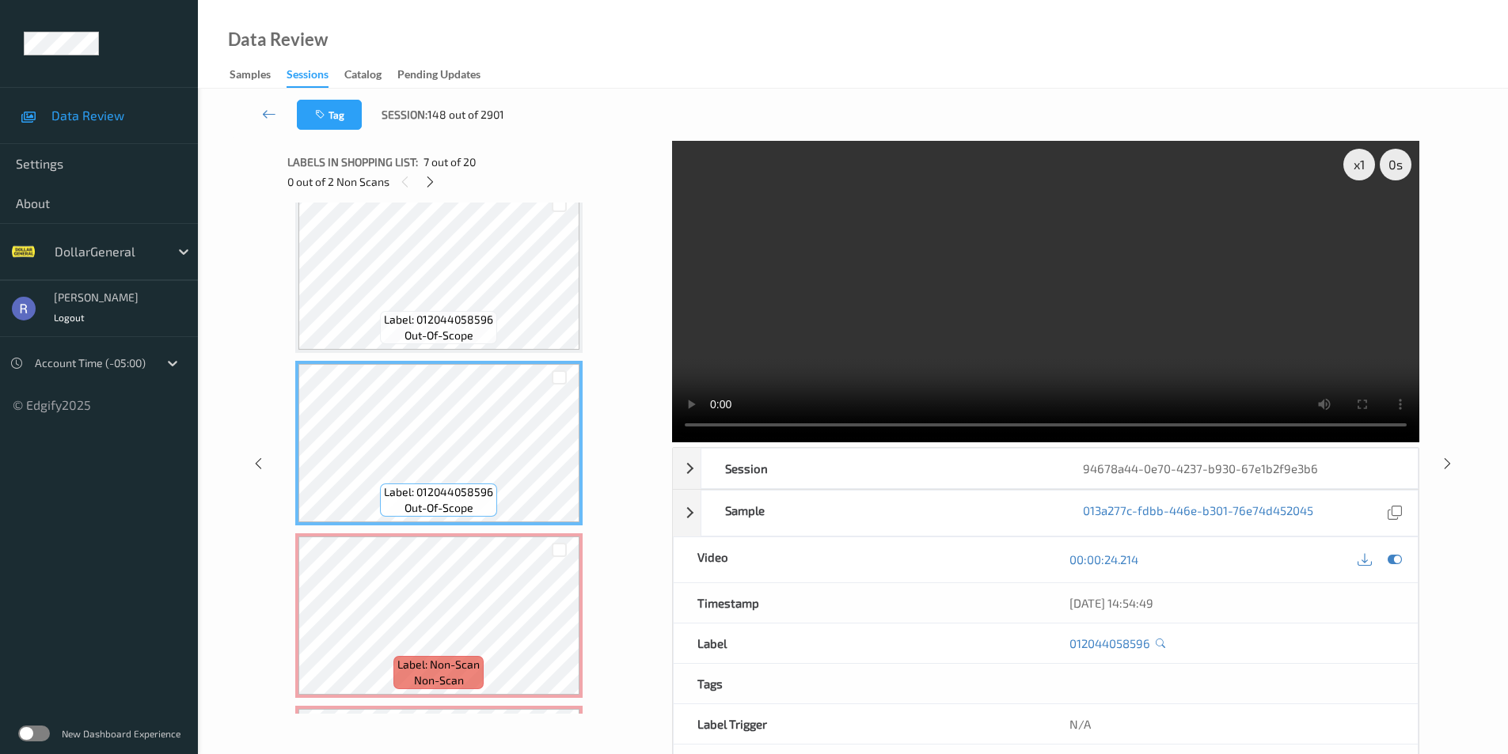
click at [1051, 264] on video at bounding box center [1045, 292] width 747 height 302
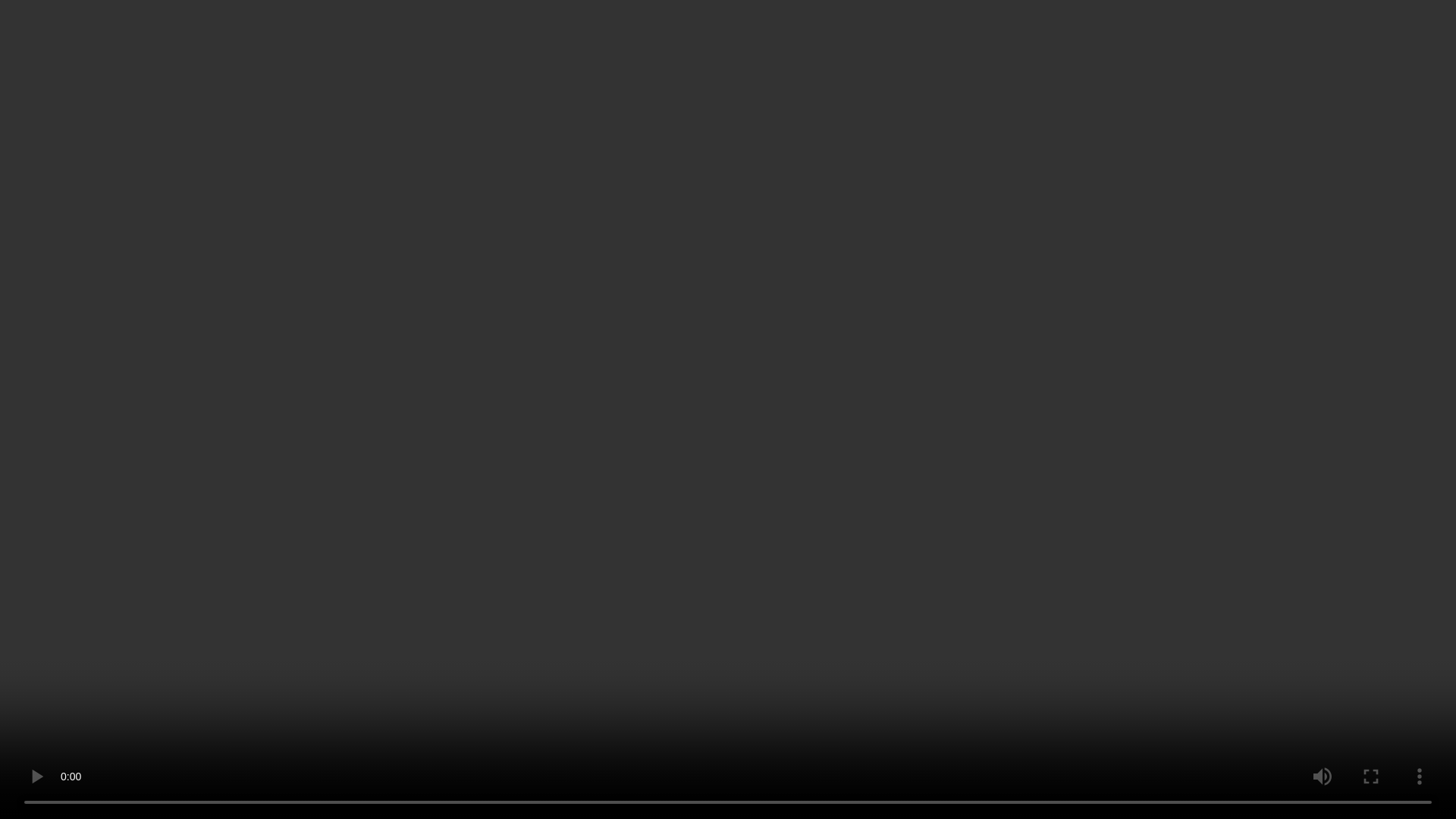
click at [337, 713] on video at bounding box center [728, 409] width 1456 height 819
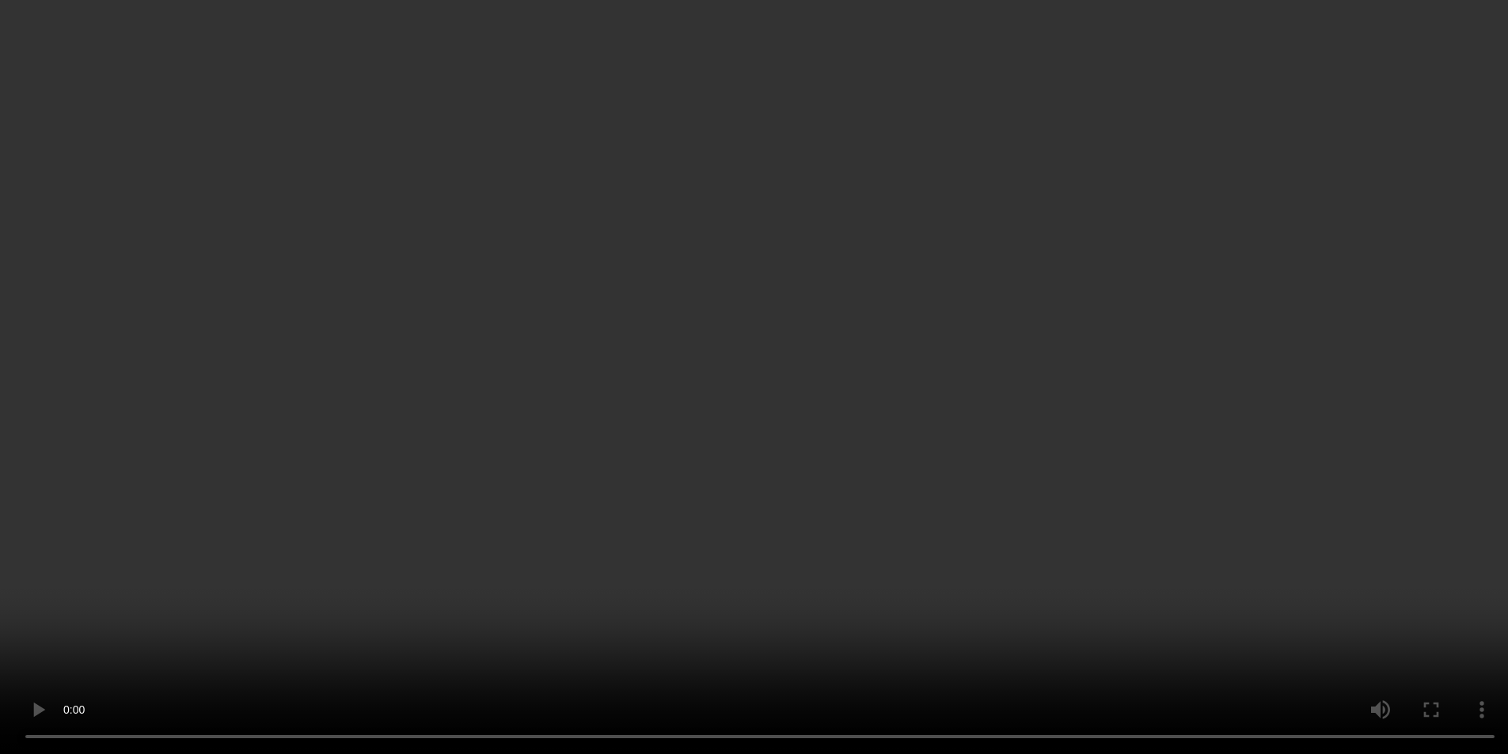
scroll to position [0, 0]
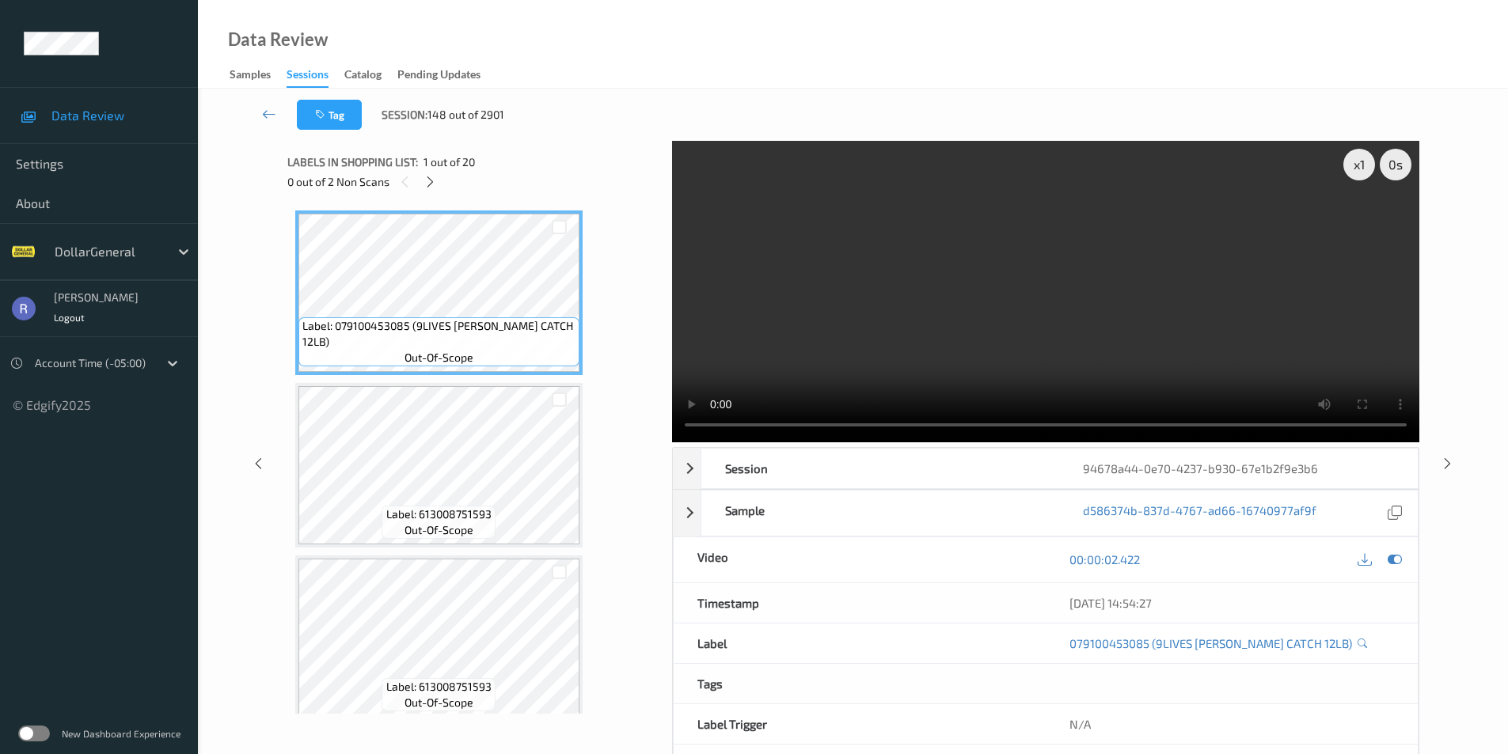
click at [659, 427] on div "x 1 0 s Session 94678a44-0e70-4237-b930-67e1b2f9e3b6 Session ID 94678a44-0e70-4…" at bounding box center [853, 463] width 1132 height 645
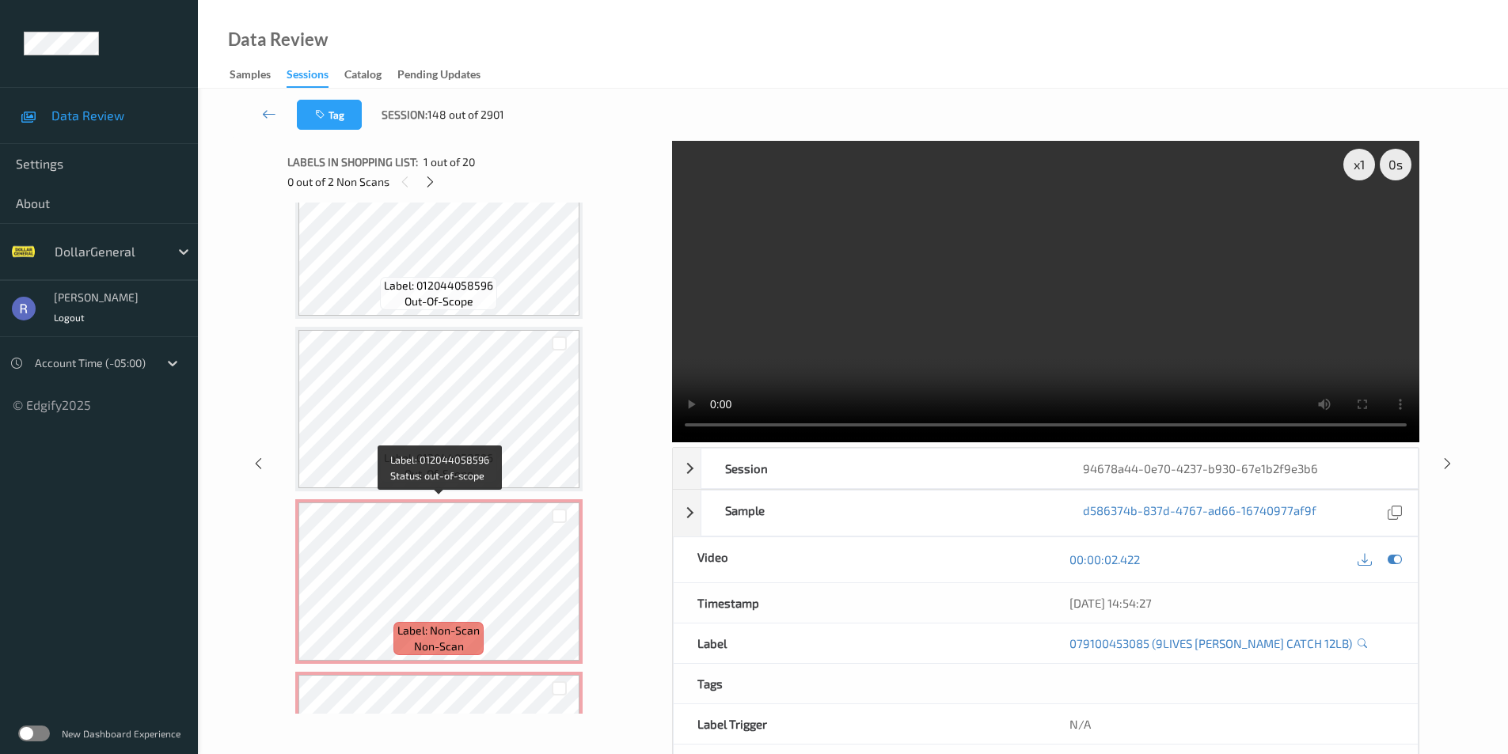
scroll to position [871, 0]
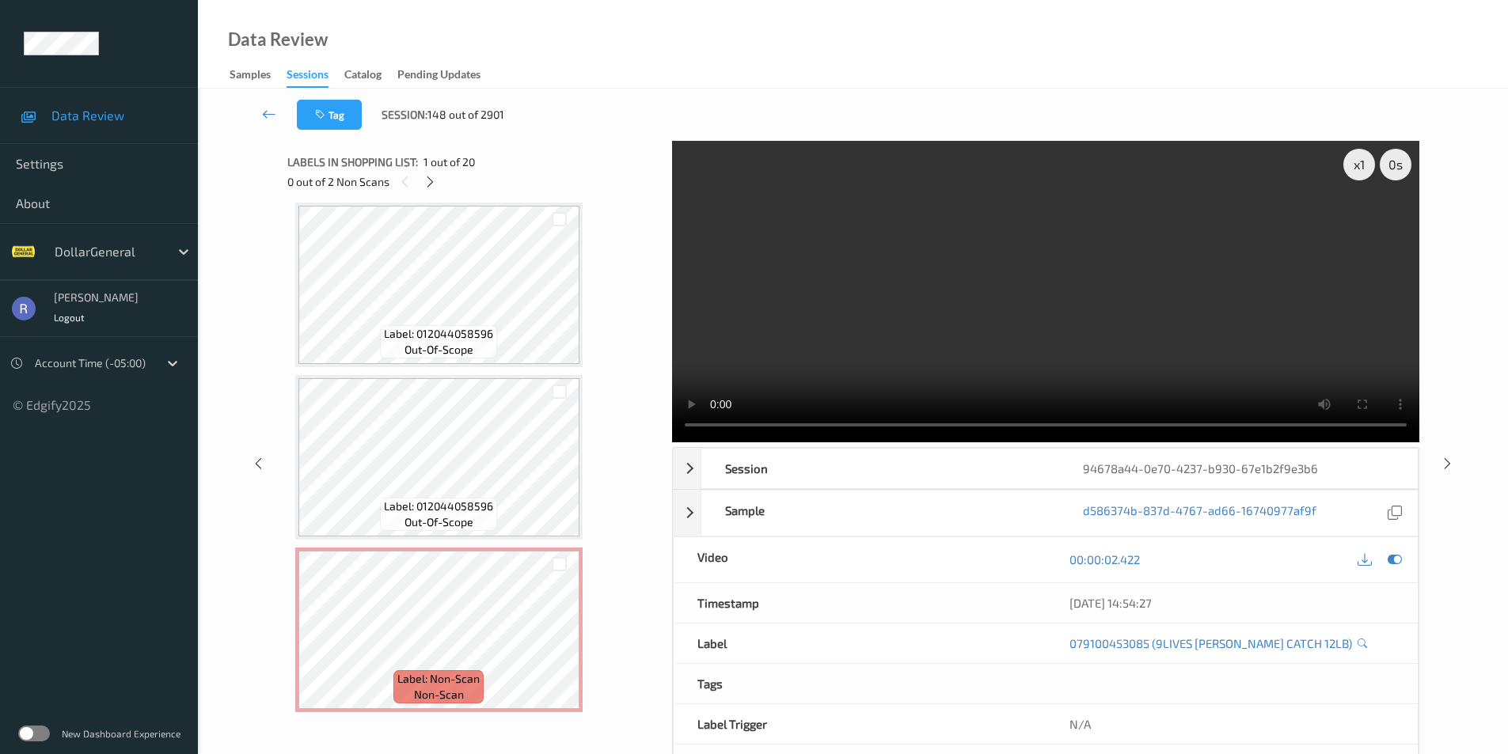
click at [1084, 292] on video at bounding box center [1045, 292] width 747 height 302
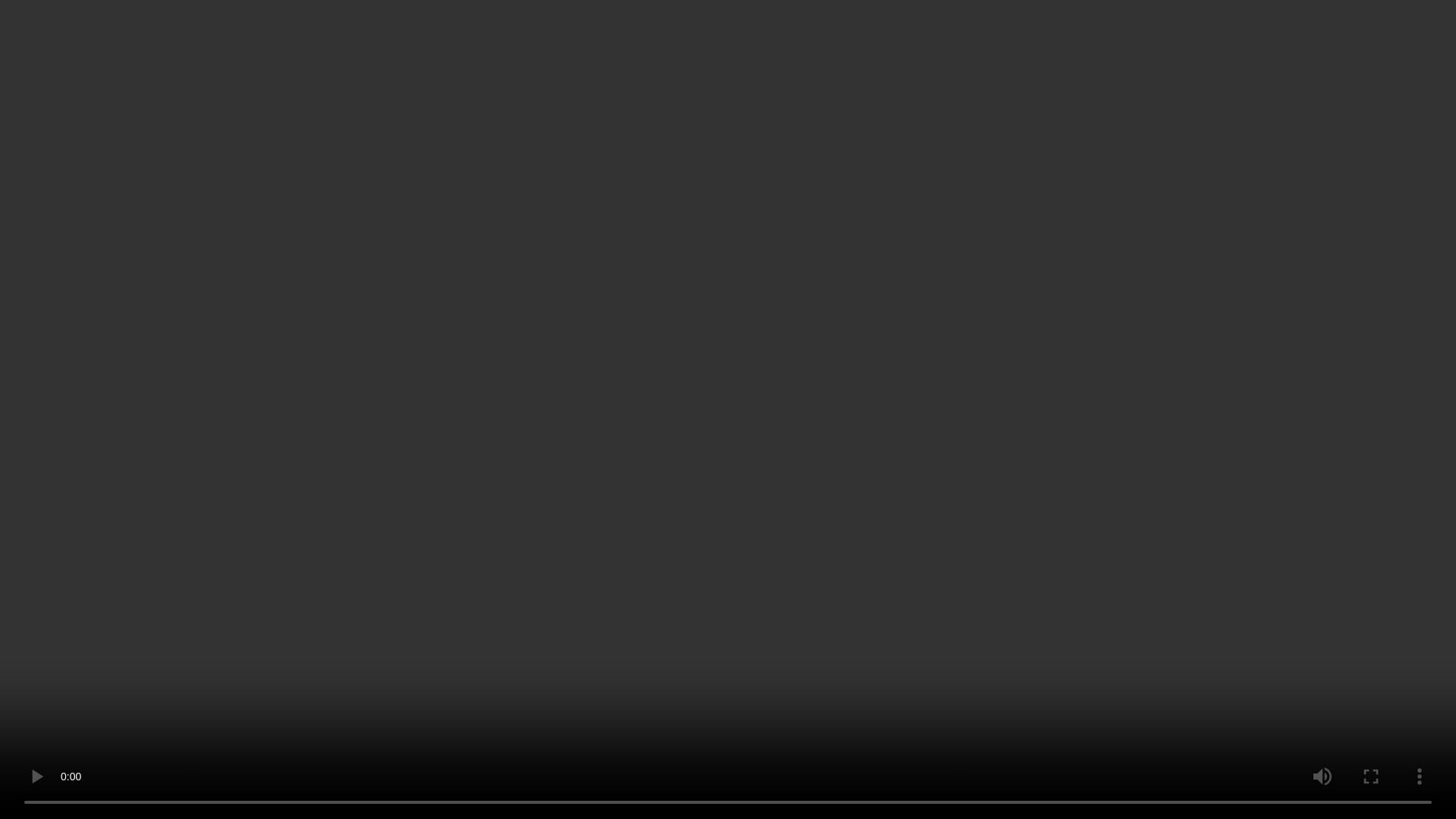
click at [1057, 330] on video at bounding box center [728, 409] width 1456 height 819
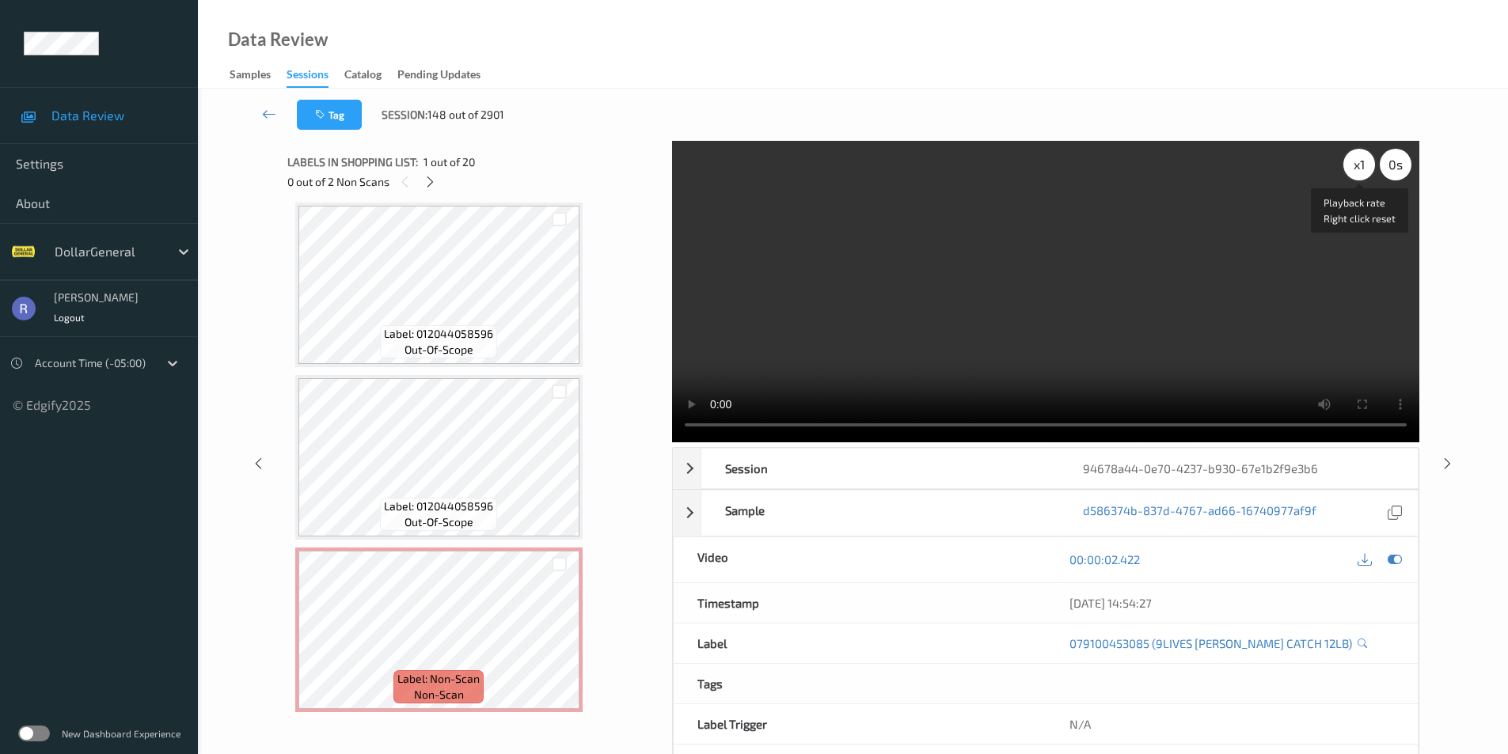
click at [1361, 160] on div "x 1" at bounding box center [1359, 165] width 32 height 32
click at [1048, 281] on video at bounding box center [1045, 292] width 747 height 302
drag, startPoint x: 1048, startPoint y: 281, endPoint x: 1048, endPoint y: 351, distance: 69.7
click at [1048, 282] on video at bounding box center [1045, 292] width 747 height 302
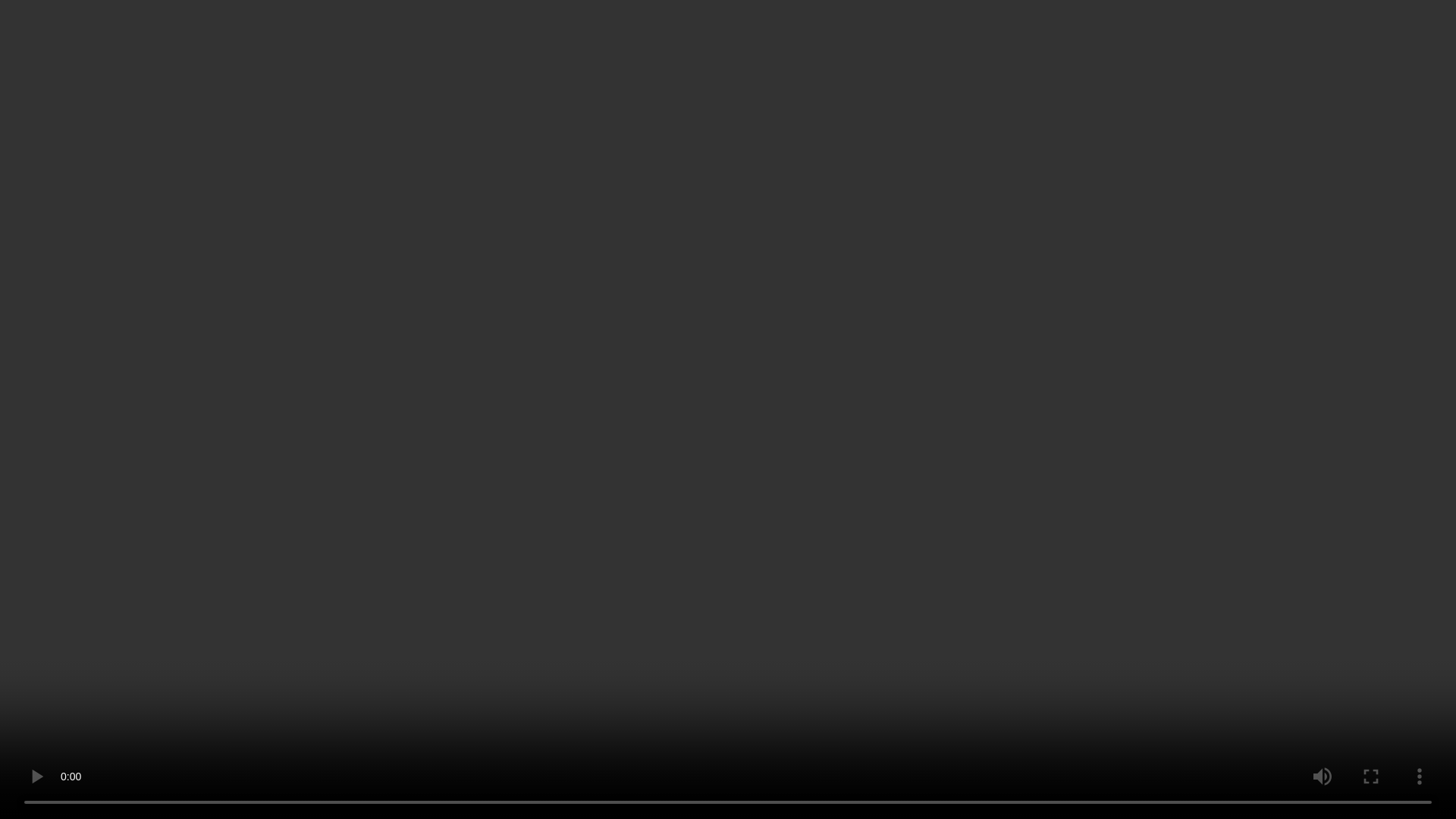
click at [1001, 316] on video at bounding box center [728, 409] width 1456 height 819
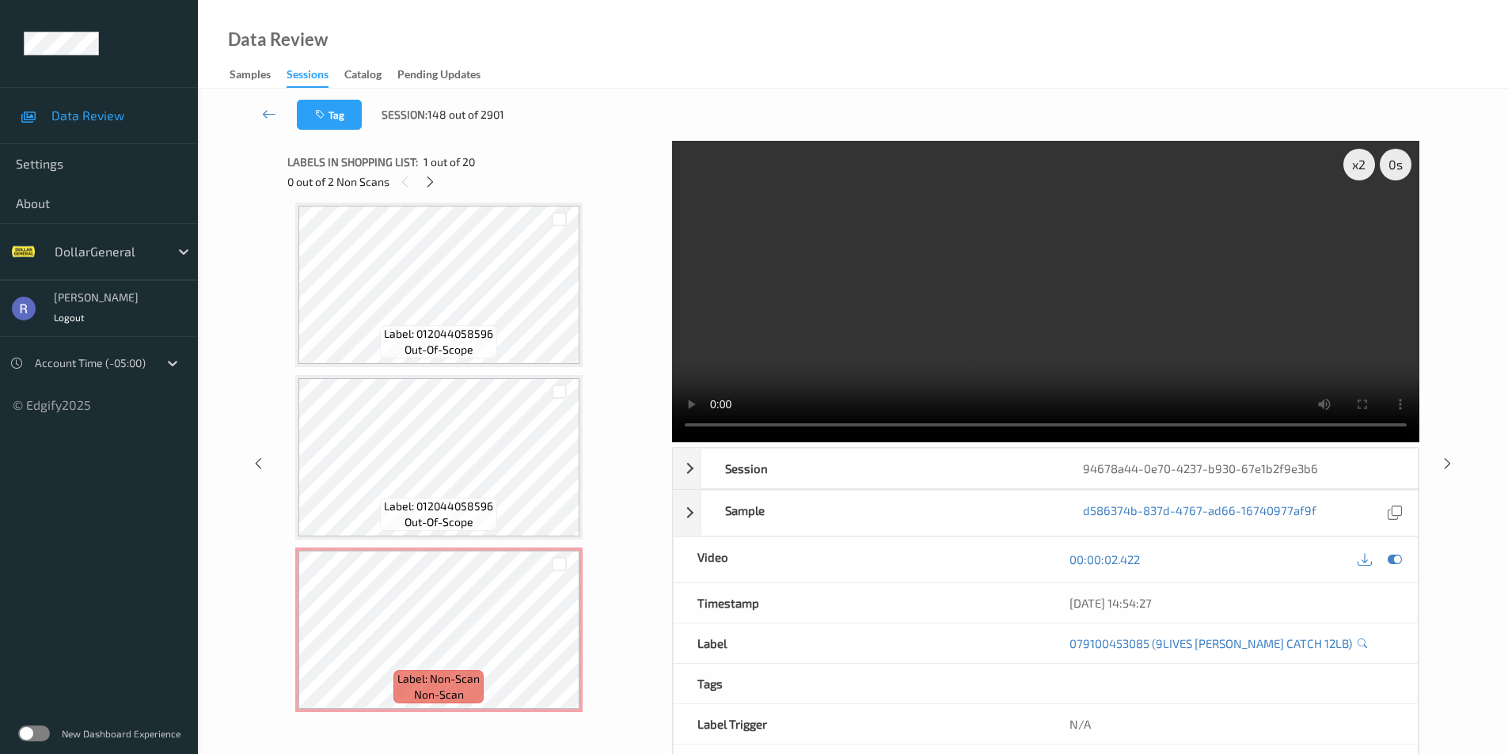
click at [1017, 302] on video at bounding box center [1045, 292] width 747 height 302
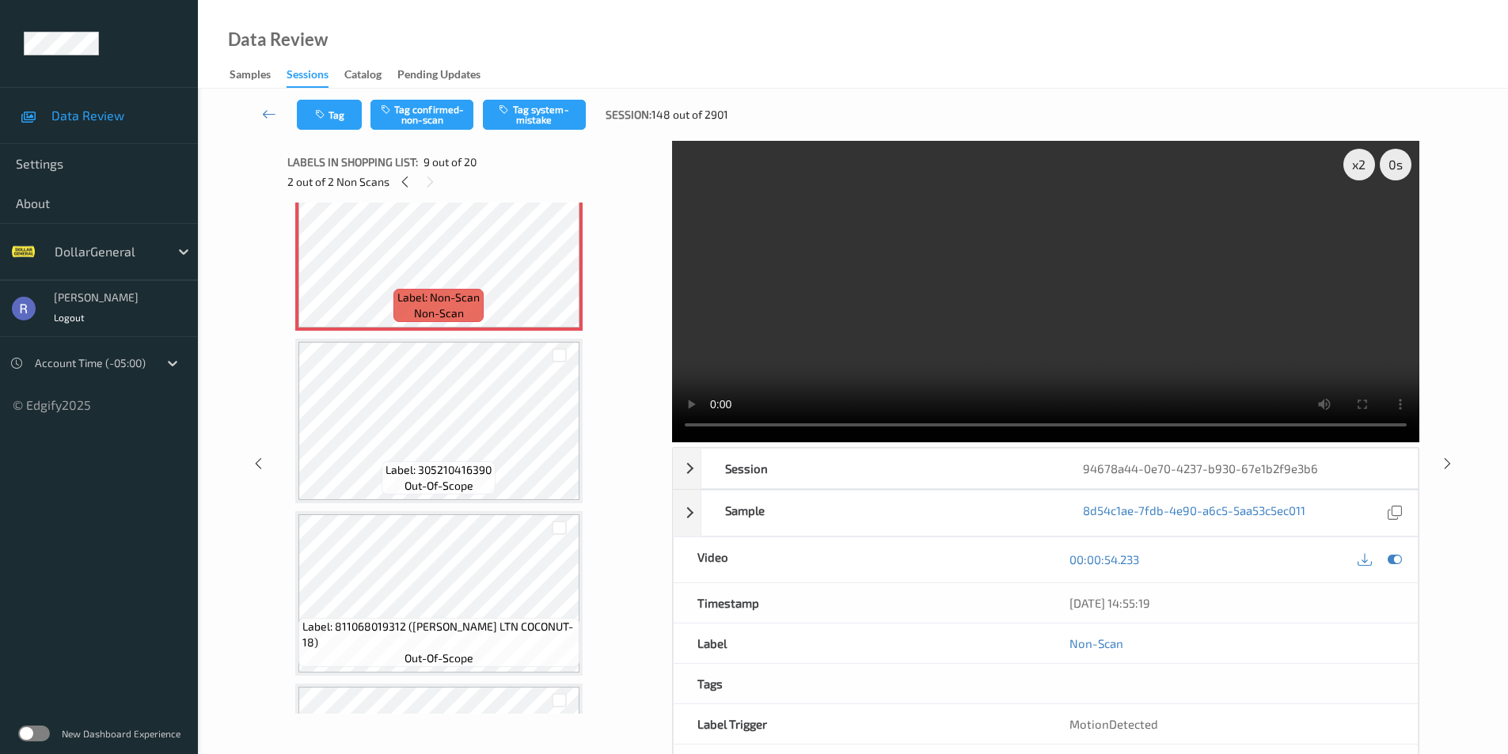
scroll to position [1187, 0]
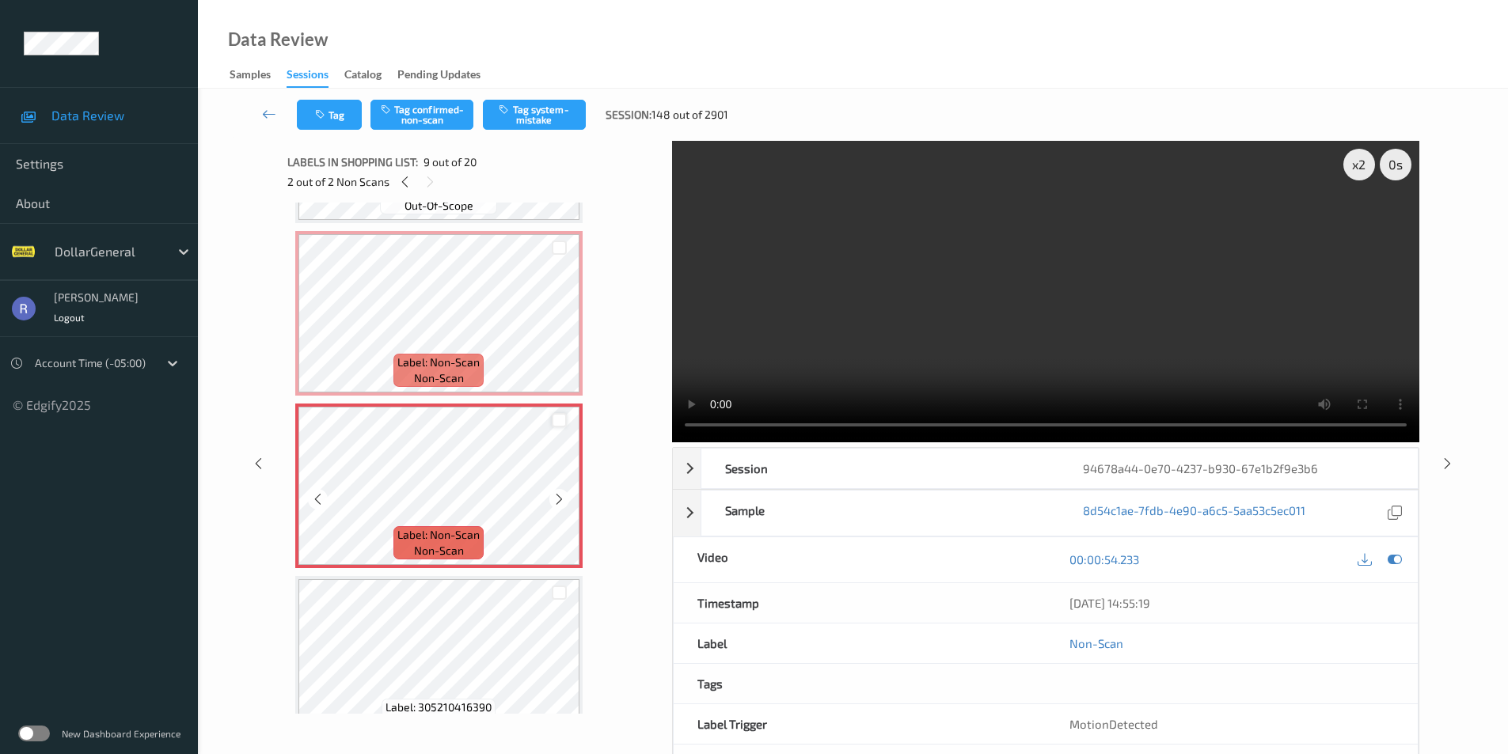
click at [555, 420] on div at bounding box center [559, 420] width 15 height 15
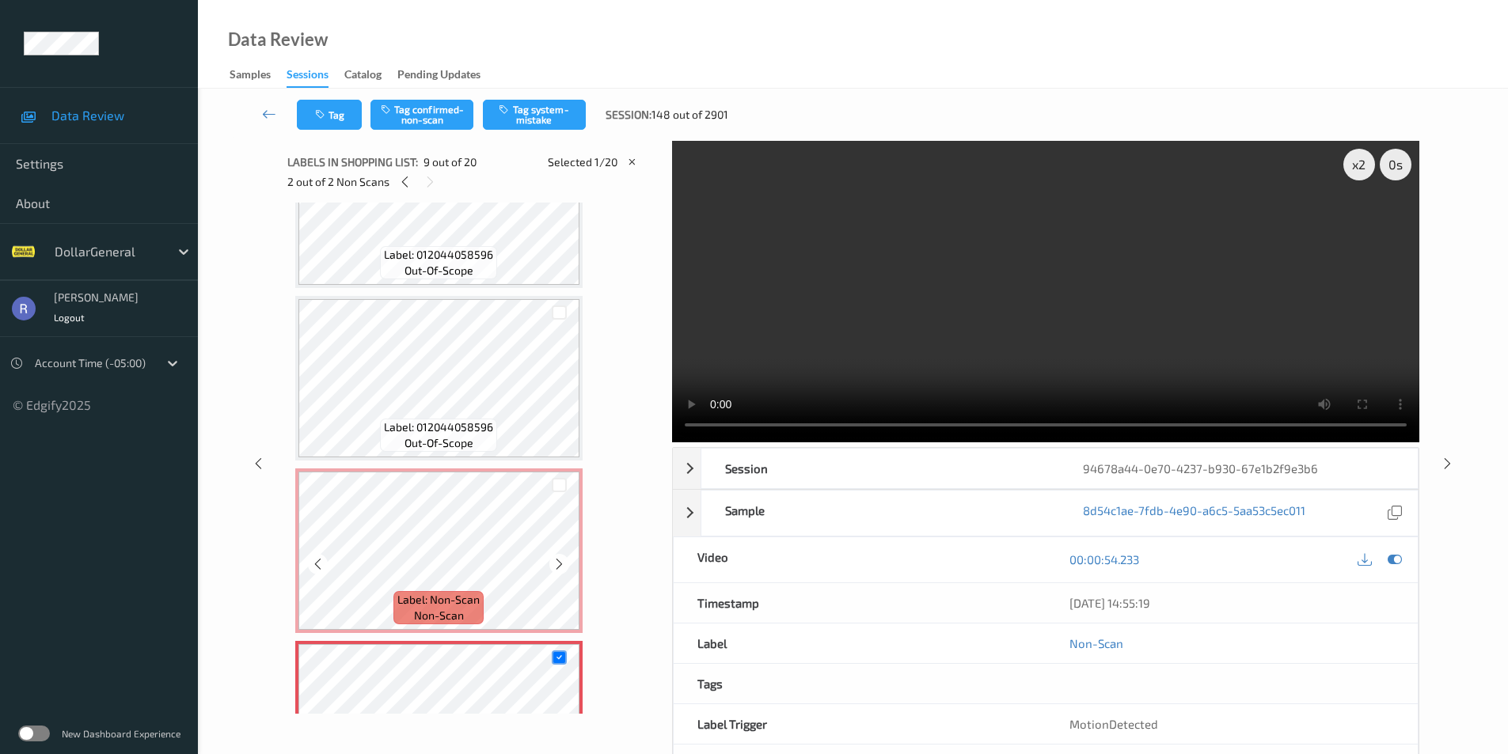
click at [562, 493] on div at bounding box center [559, 485] width 40 height 26
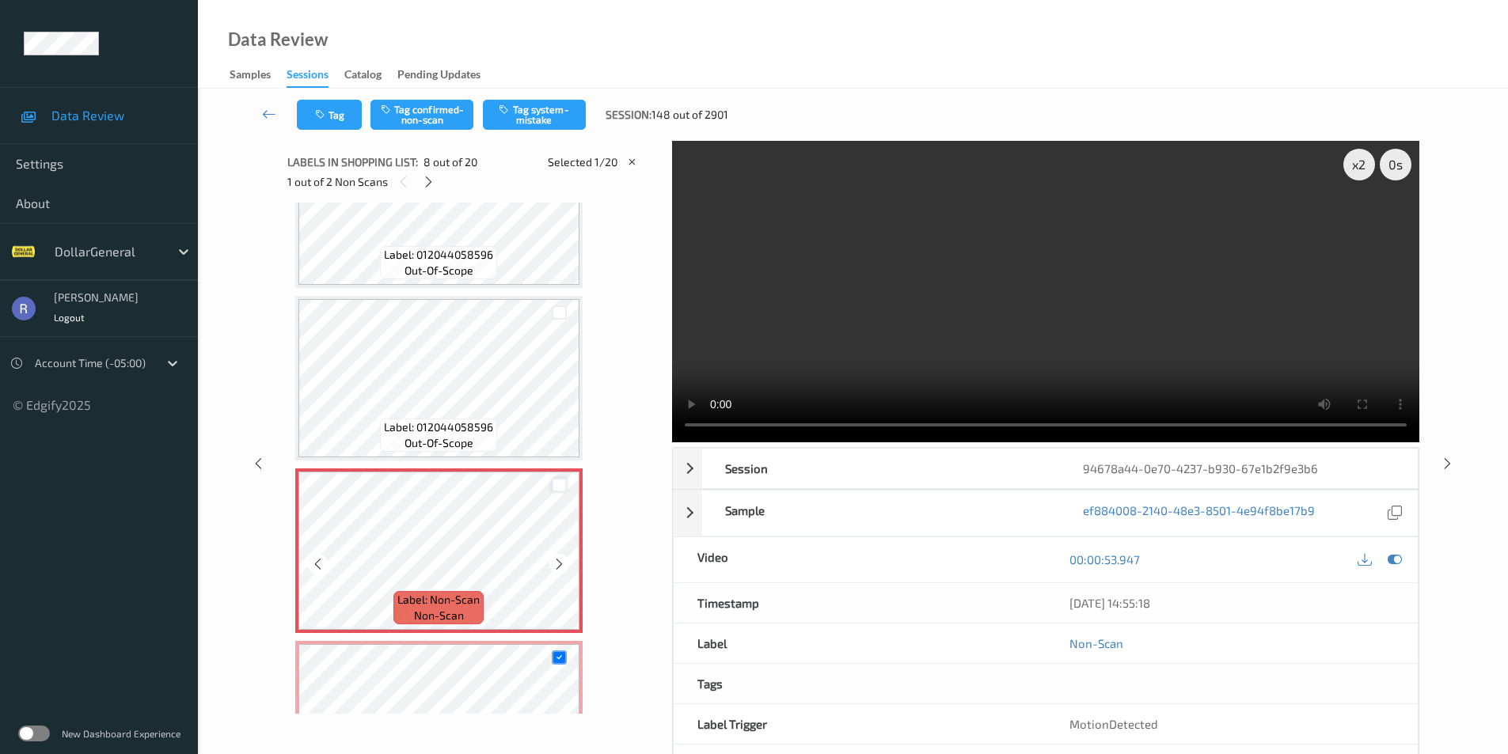
click at [556, 483] on div at bounding box center [559, 485] width 15 height 15
click at [538, 105] on button "Tag system-mistake" at bounding box center [534, 115] width 103 height 30
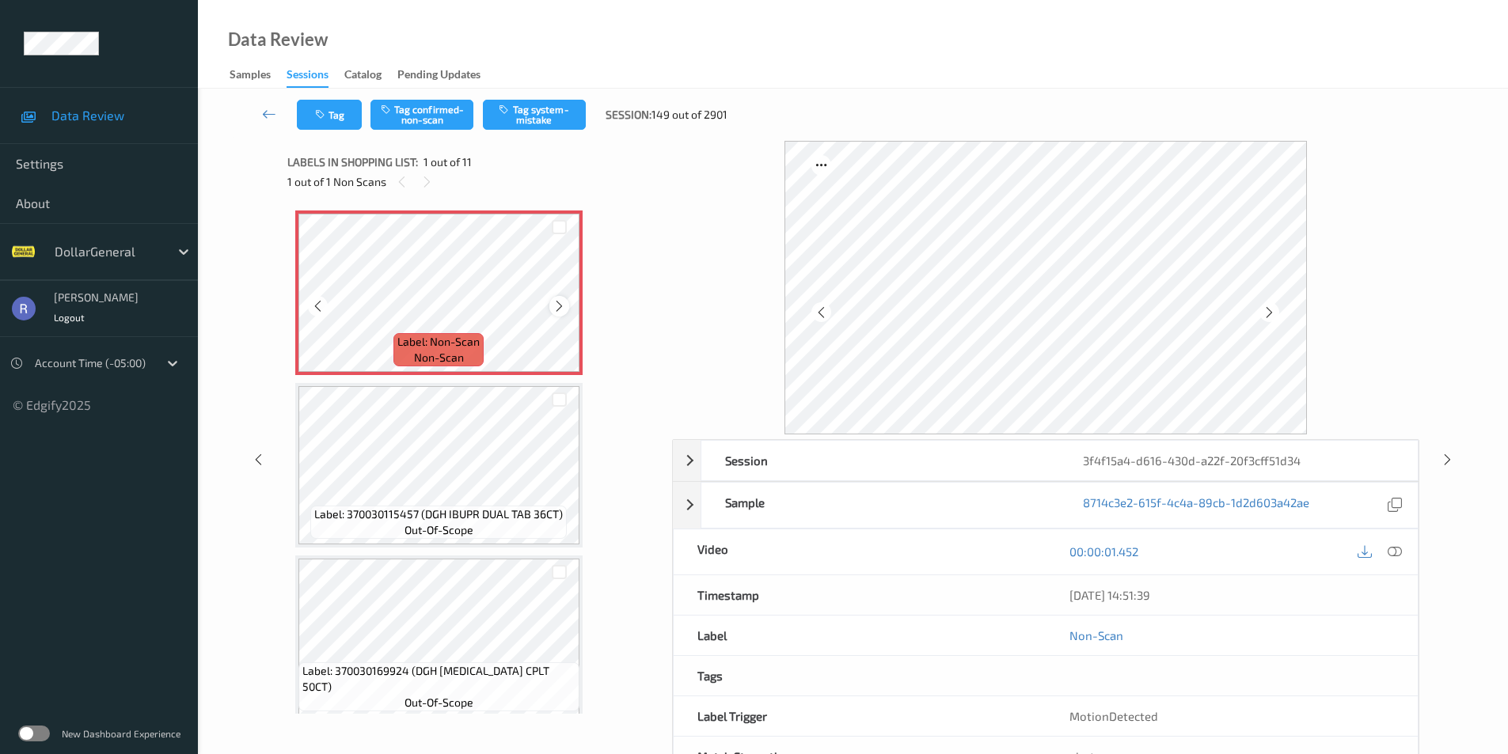
click at [558, 306] on icon at bounding box center [559, 306] width 13 height 14
click at [1446, 459] on icon at bounding box center [1447, 459] width 13 height 14
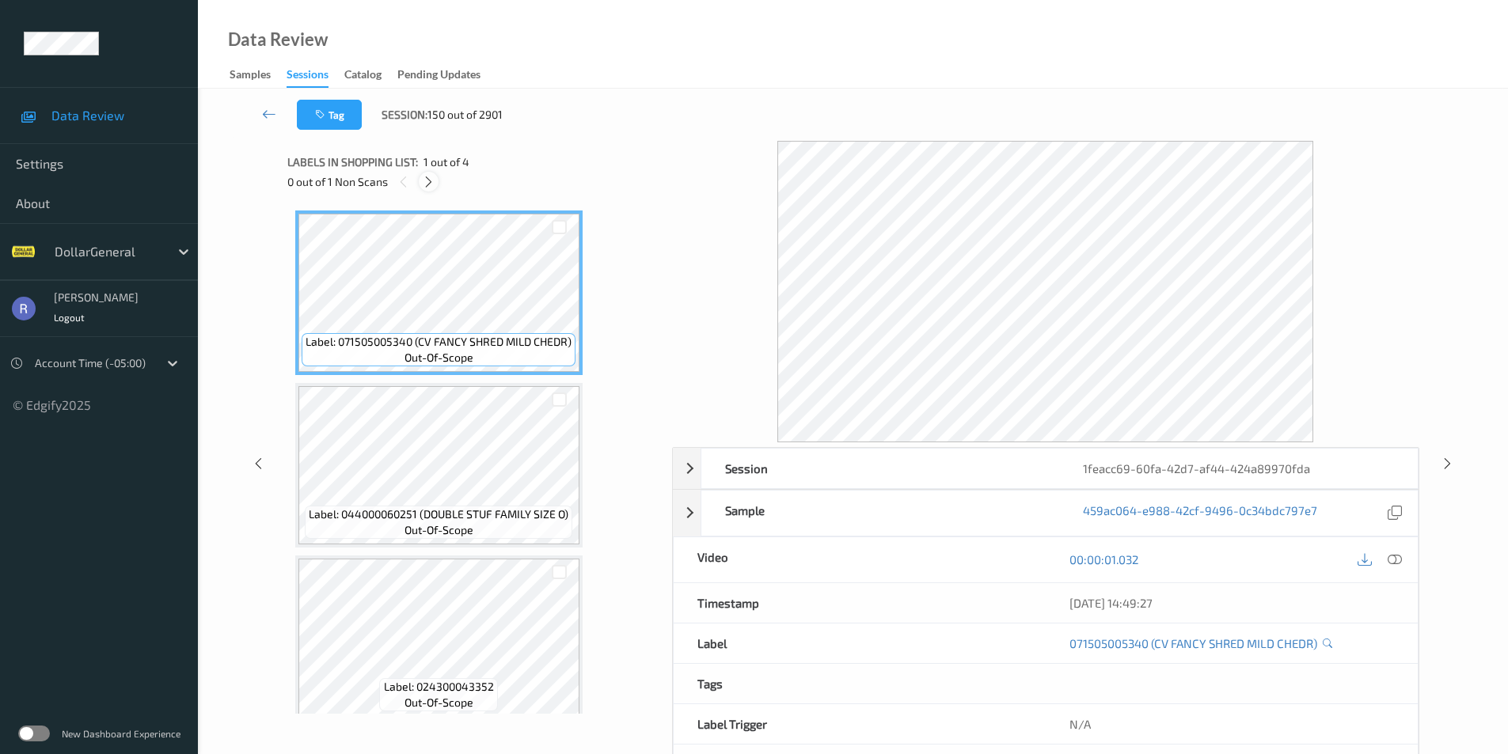
click at [423, 178] on icon at bounding box center [428, 182] width 13 height 14
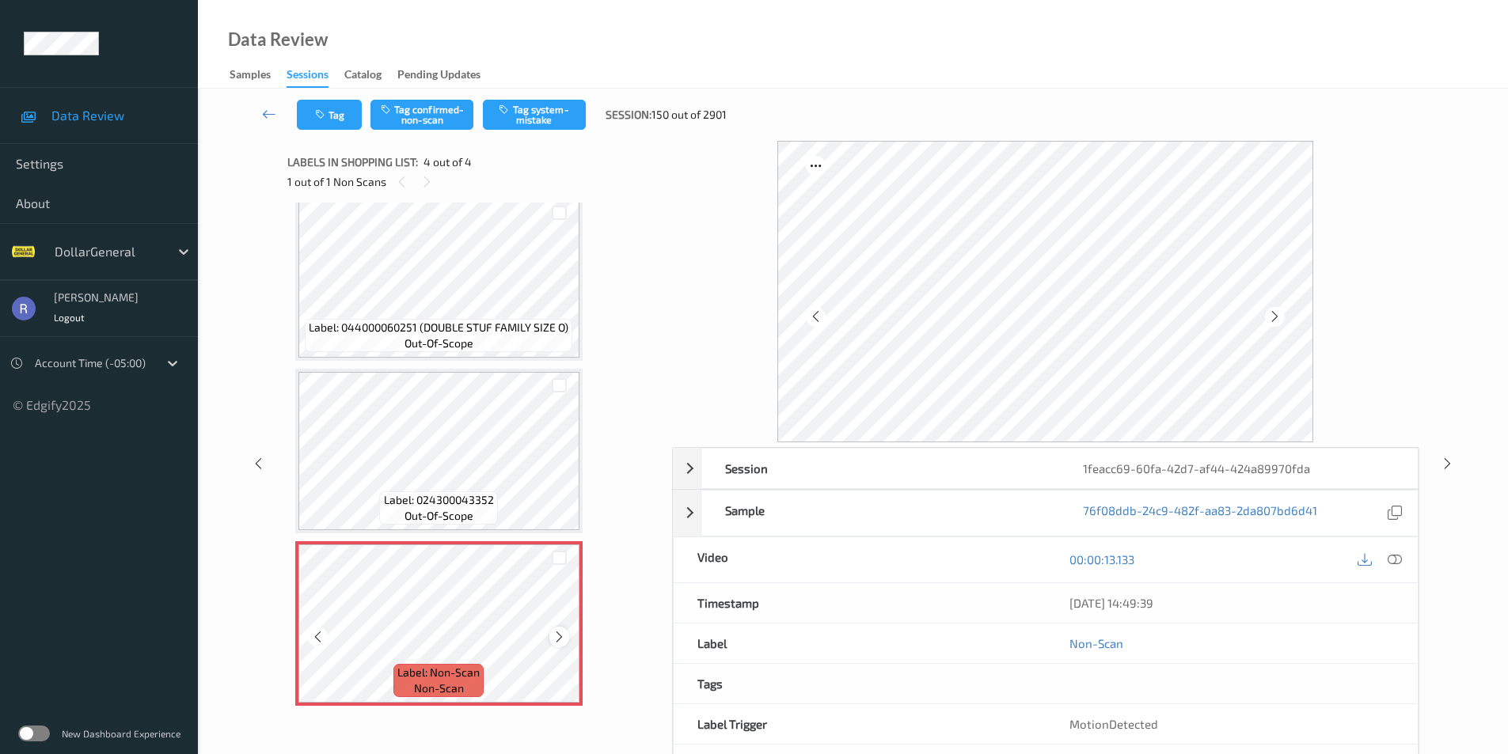
click at [553, 639] on icon at bounding box center [559, 637] width 13 height 14
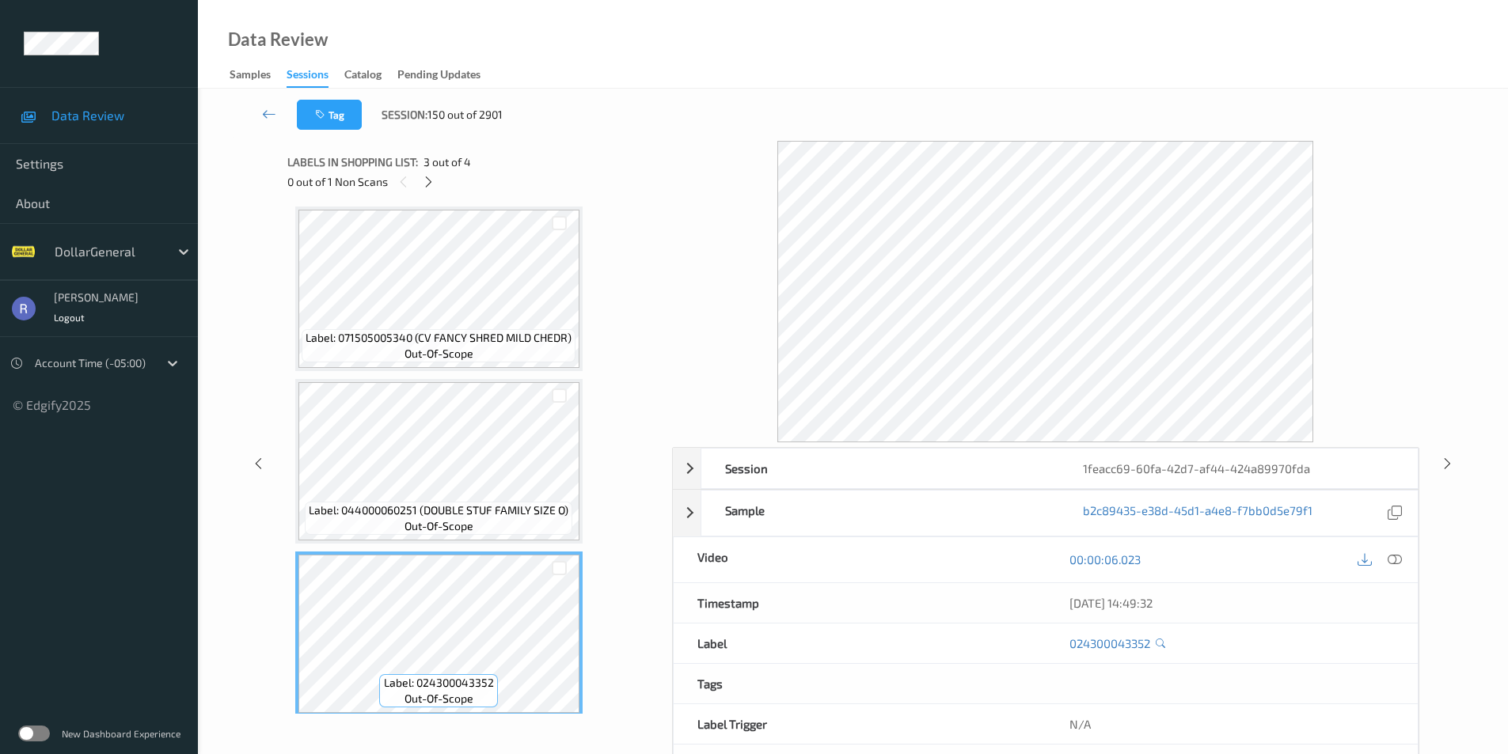
scroll to position [0, 0]
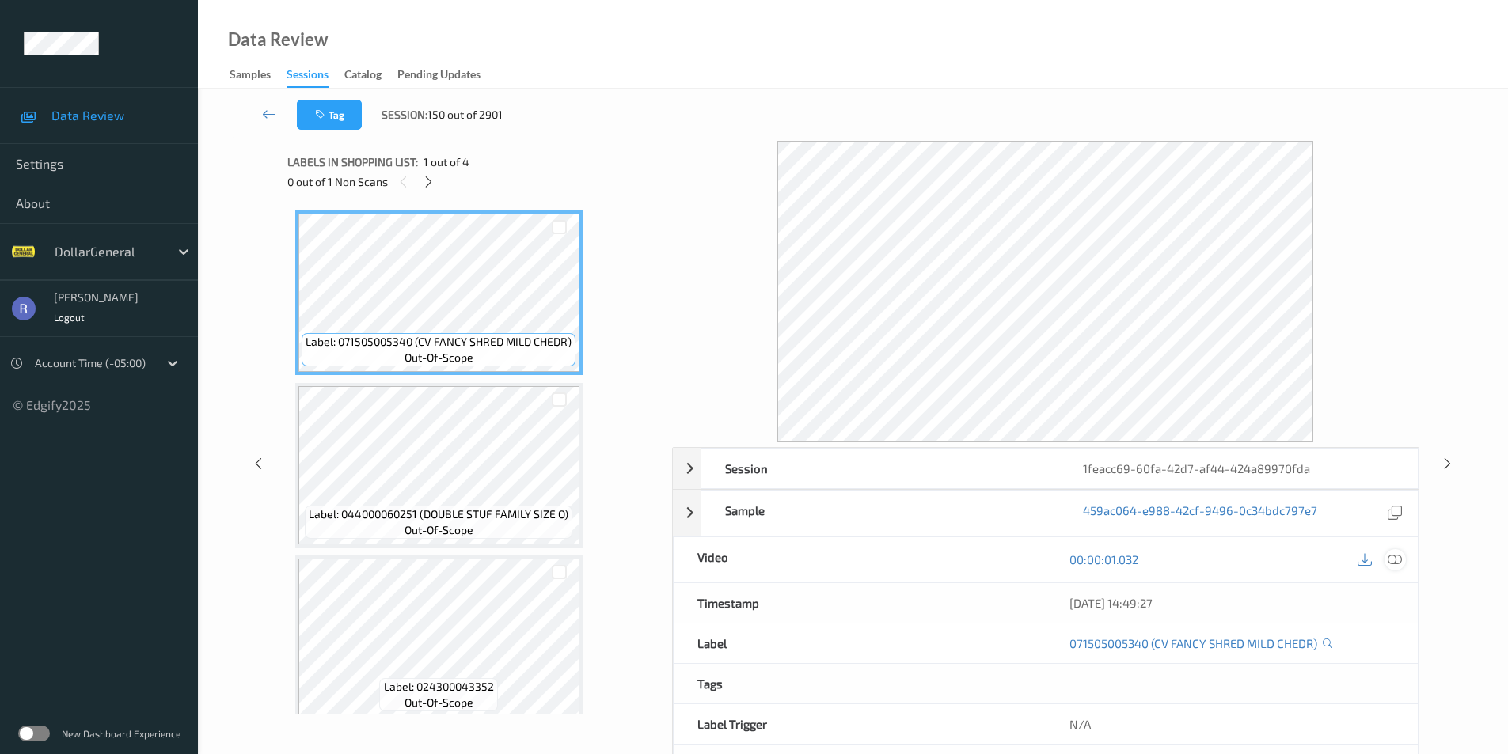
click at [1398, 558] on icon at bounding box center [1395, 560] width 14 height 14
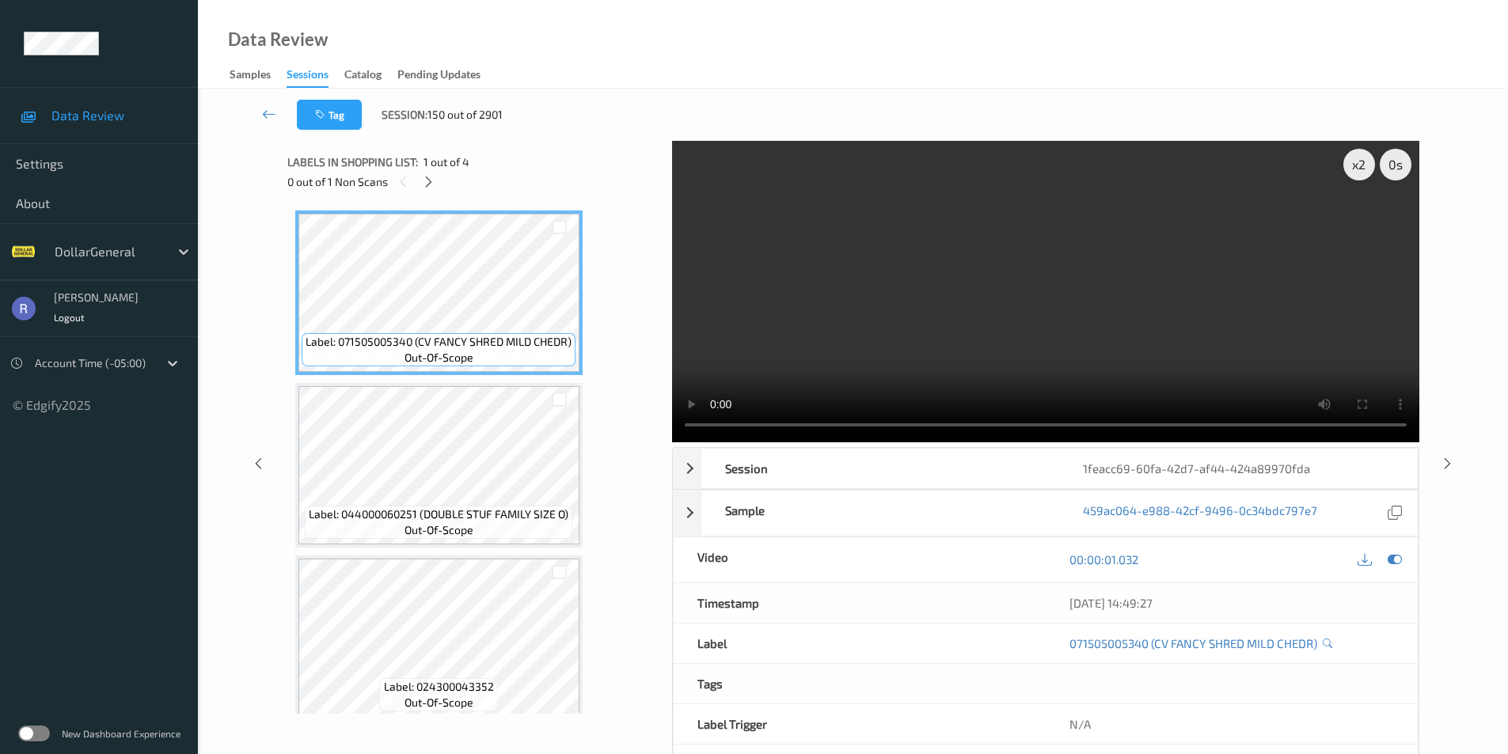
click at [1342, 165] on video at bounding box center [1045, 292] width 747 height 302
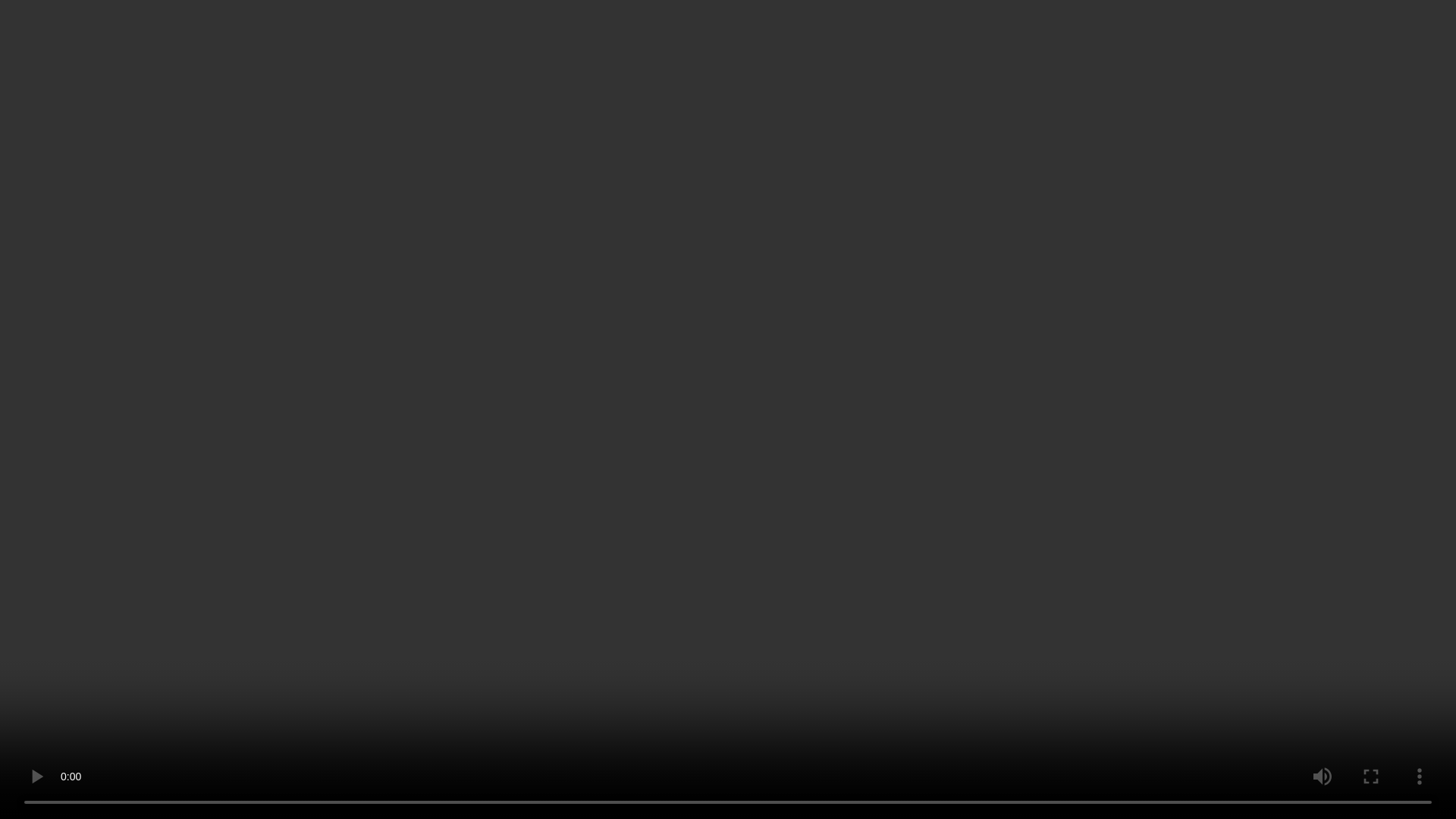
click at [830, 508] on video at bounding box center [728, 409] width 1456 height 819
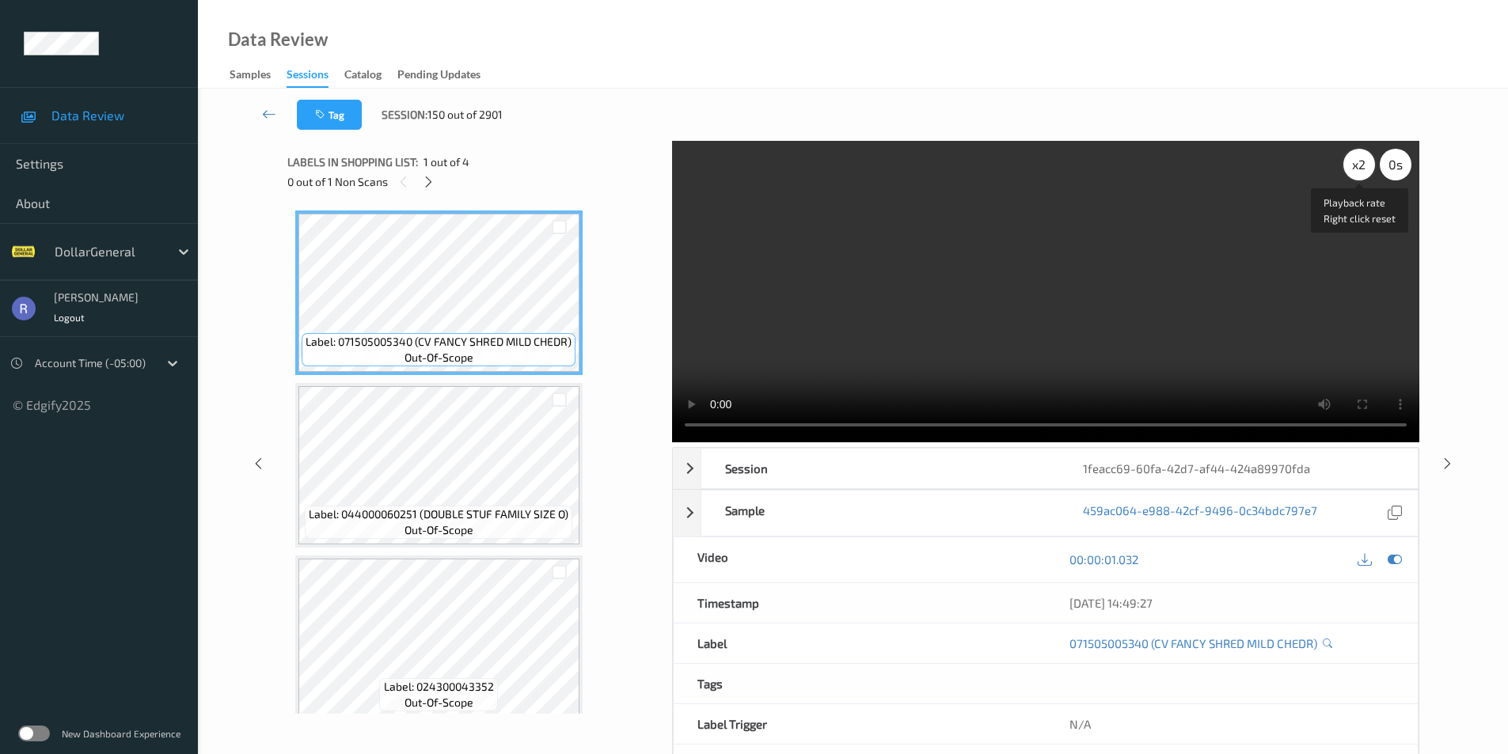
click at [1356, 167] on div "x 2" at bounding box center [1359, 165] width 32 height 32
click at [1356, 167] on div "x 4" at bounding box center [1359, 165] width 32 height 32
click at [1356, 167] on div "x 8" at bounding box center [1359, 165] width 32 height 32
click at [708, 430] on video at bounding box center [1045, 292] width 747 height 302
click at [1043, 253] on video at bounding box center [1045, 292] width 747 height 302
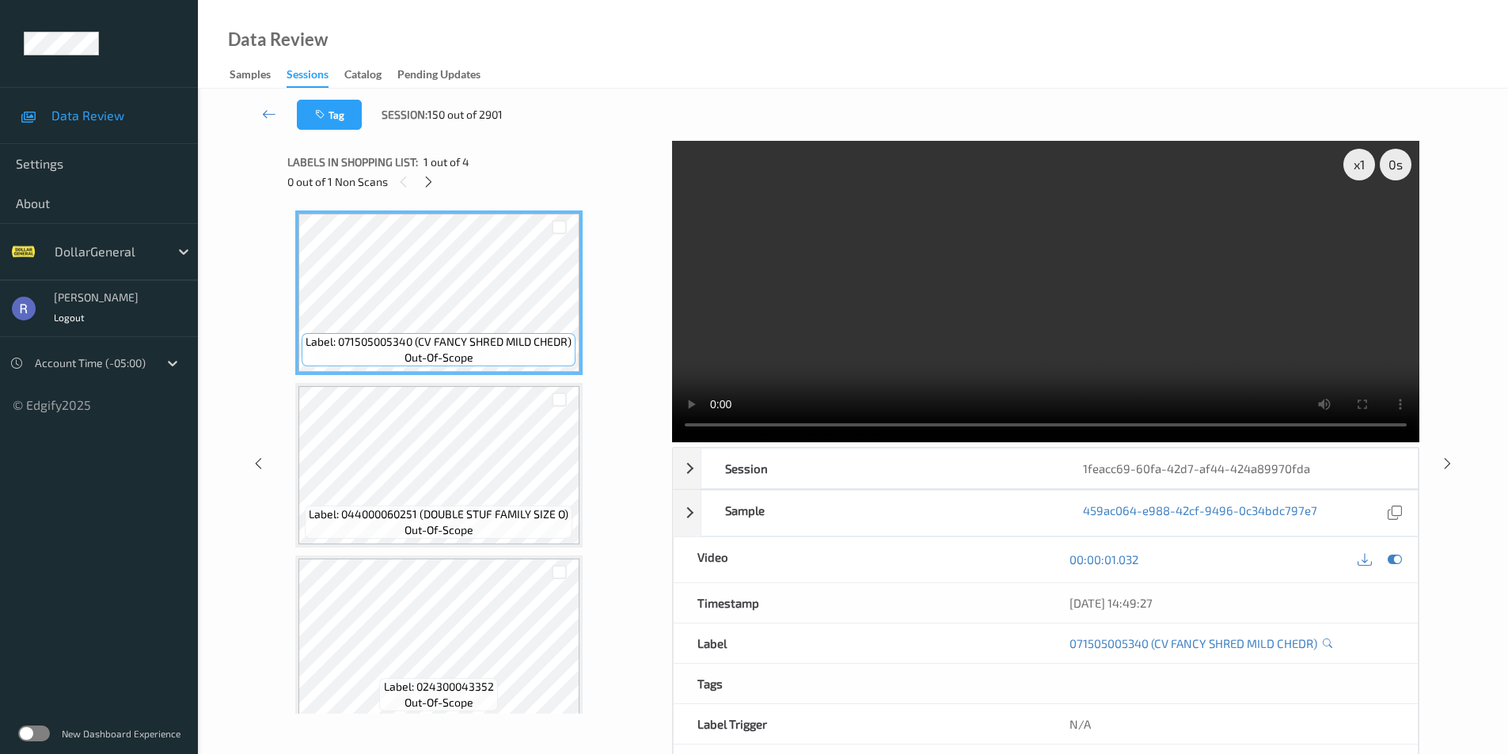
click at [1043, 253] on video at bounding box center [1045, 292] width 747 height 302
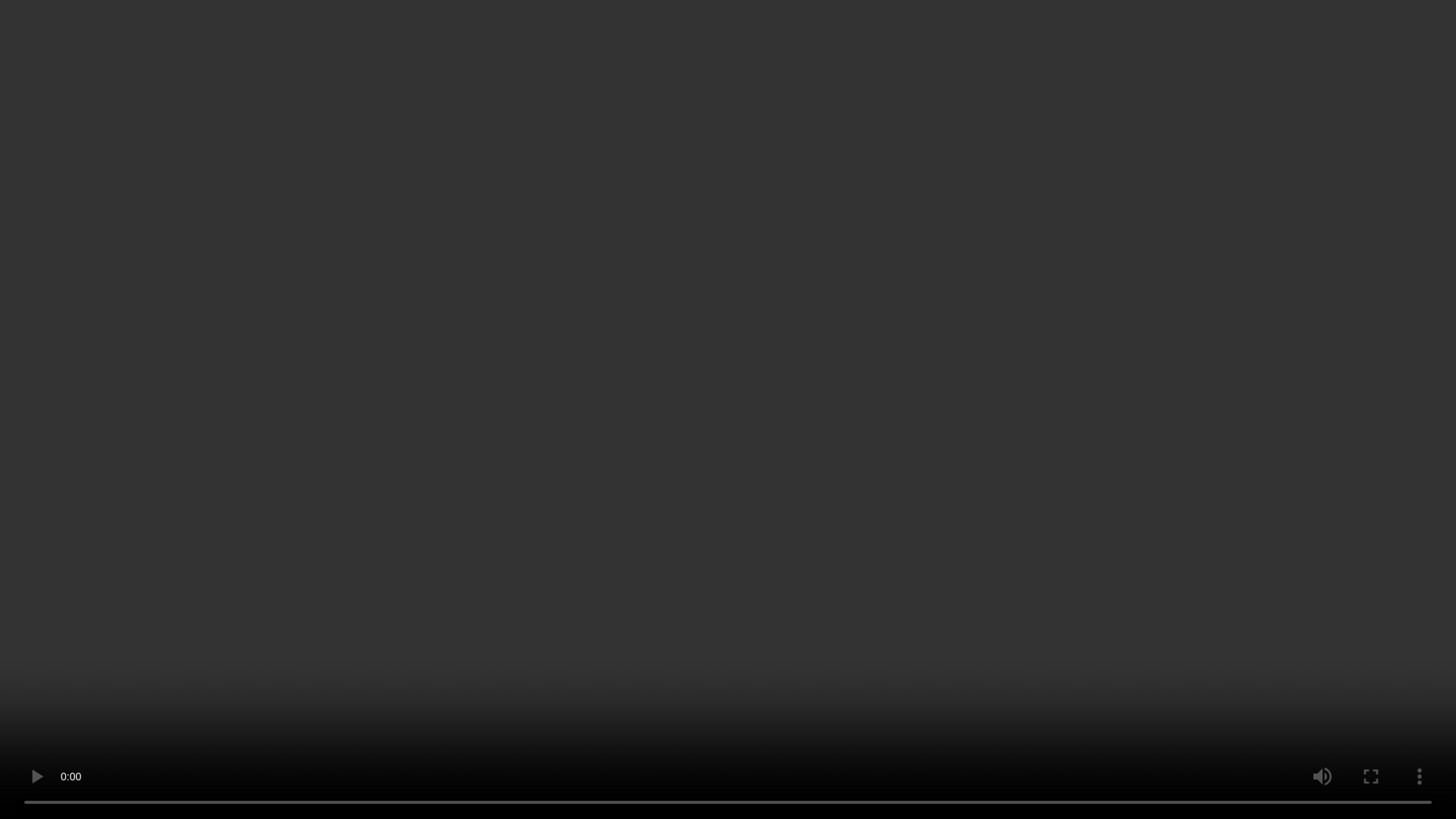
click at [615, 641] on video at bounding box center [728, 409] width 1456 height 819
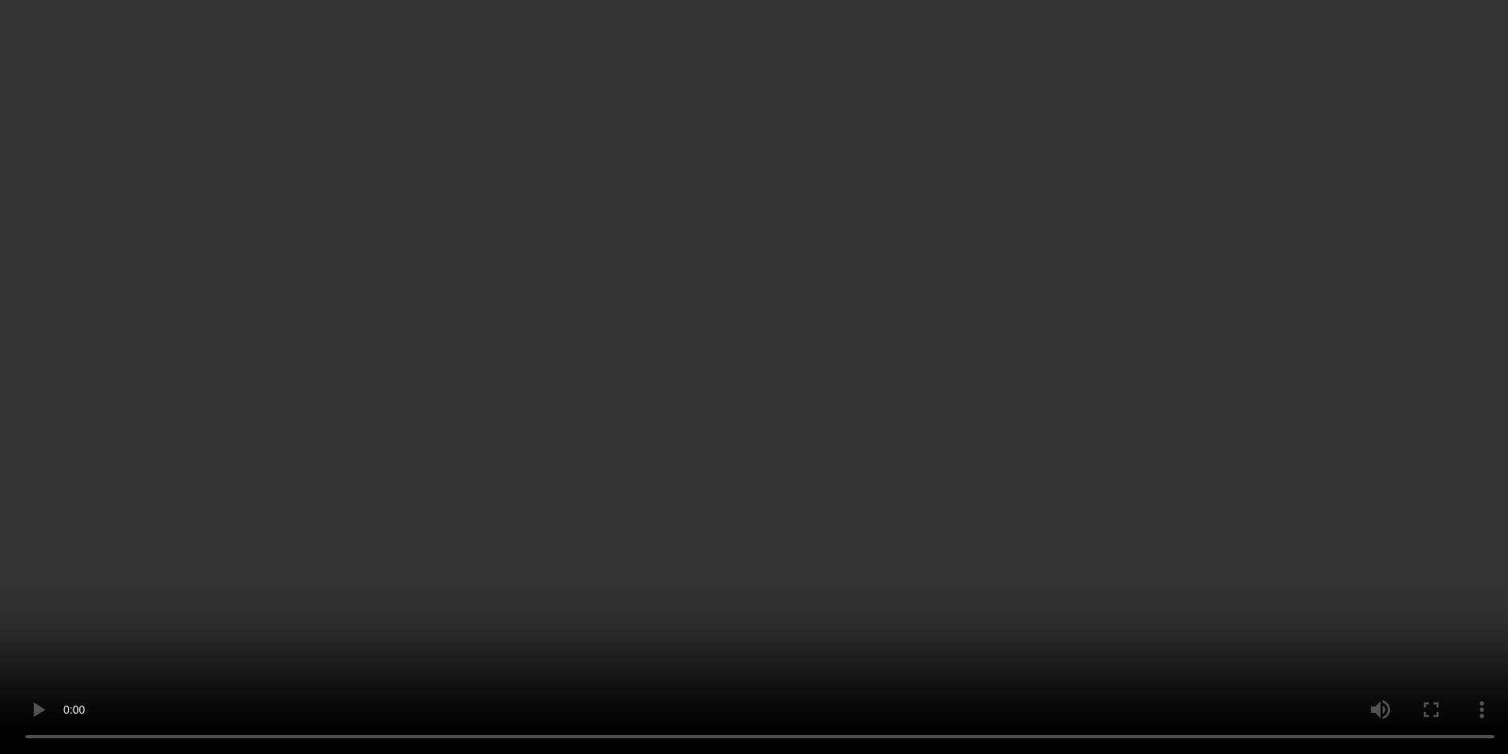
scroll to position [187, 0]
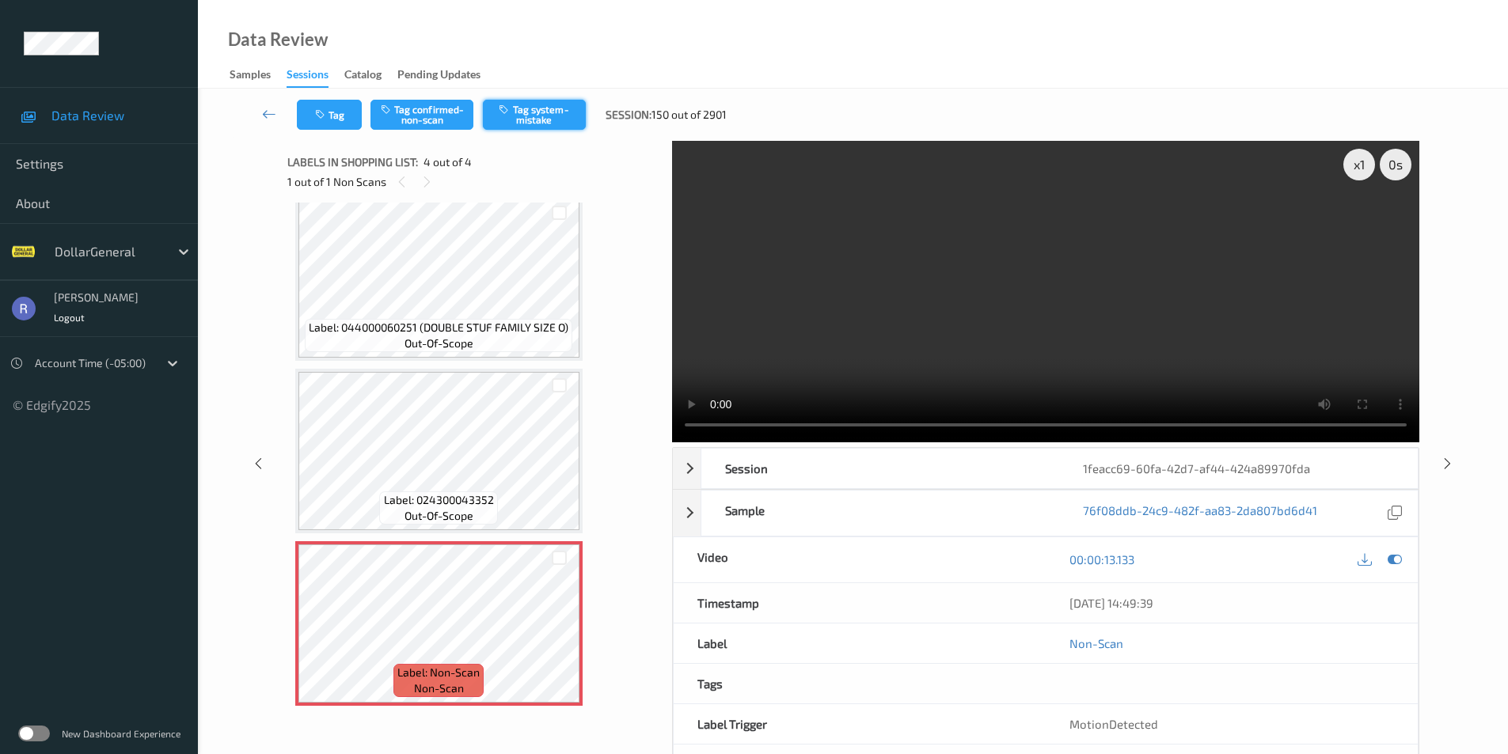
click at [522, 112] on button "Tag system-mistake" at bounding box center [534, 115] width 103 height 30
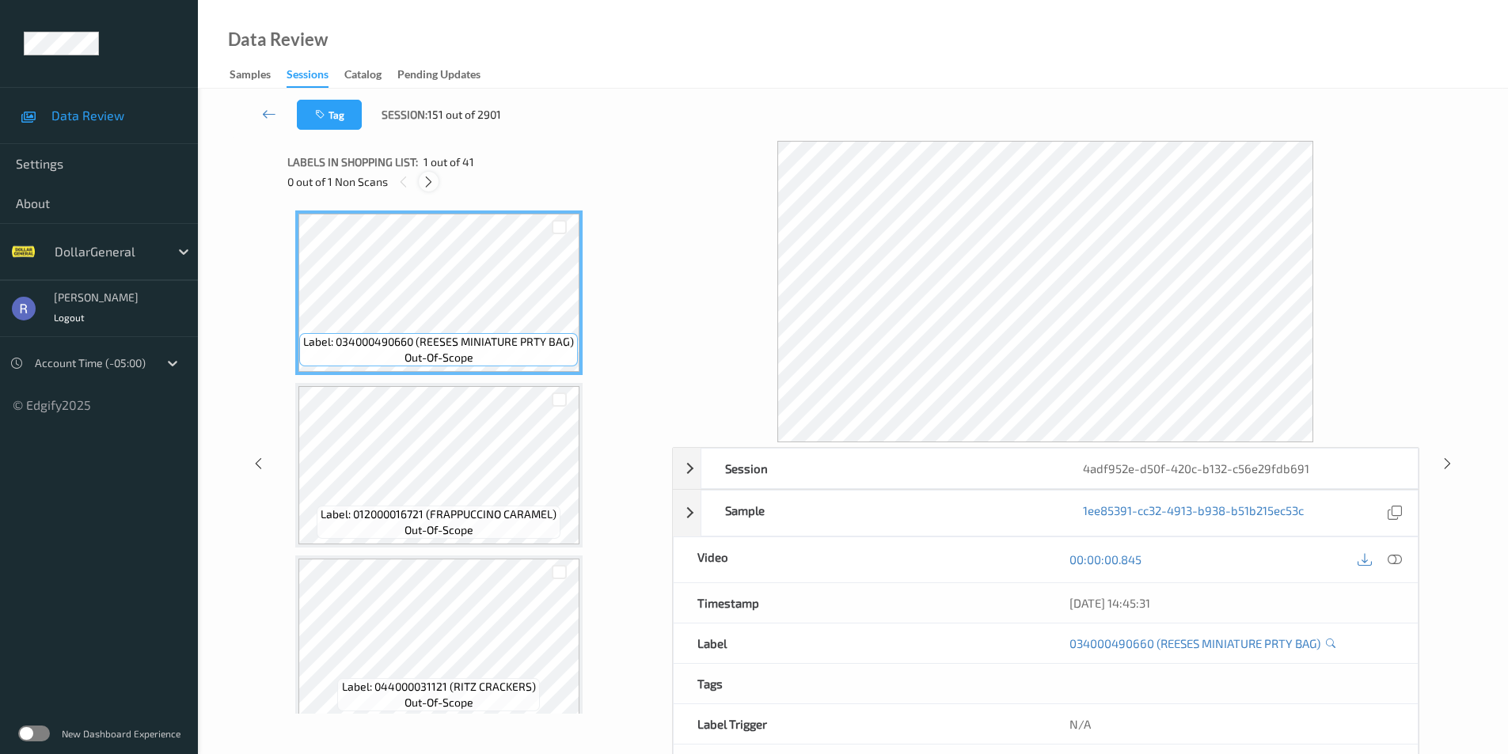
click at [434, 178] on icon at bounding box center [428, 182] width 13 height 14
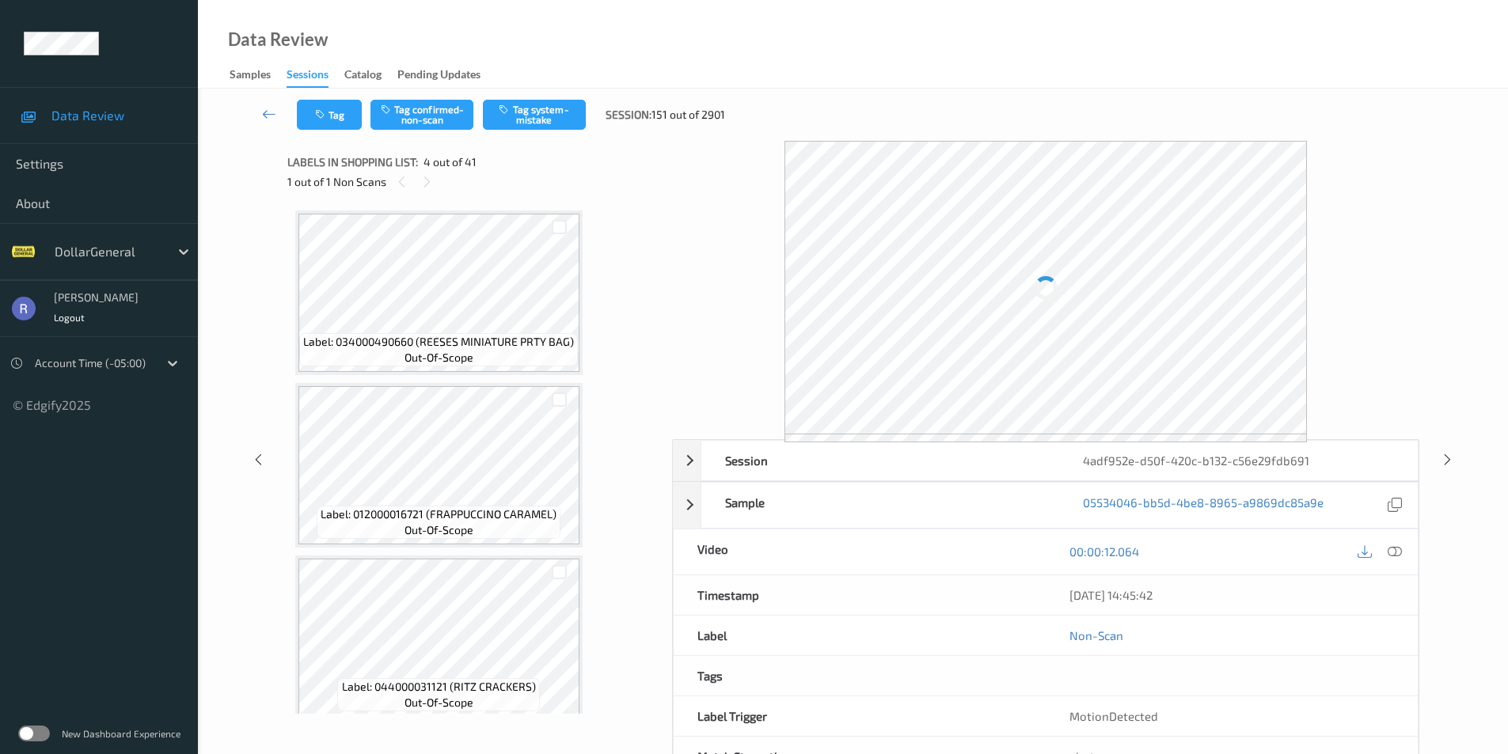
scroll to position [353, 0]
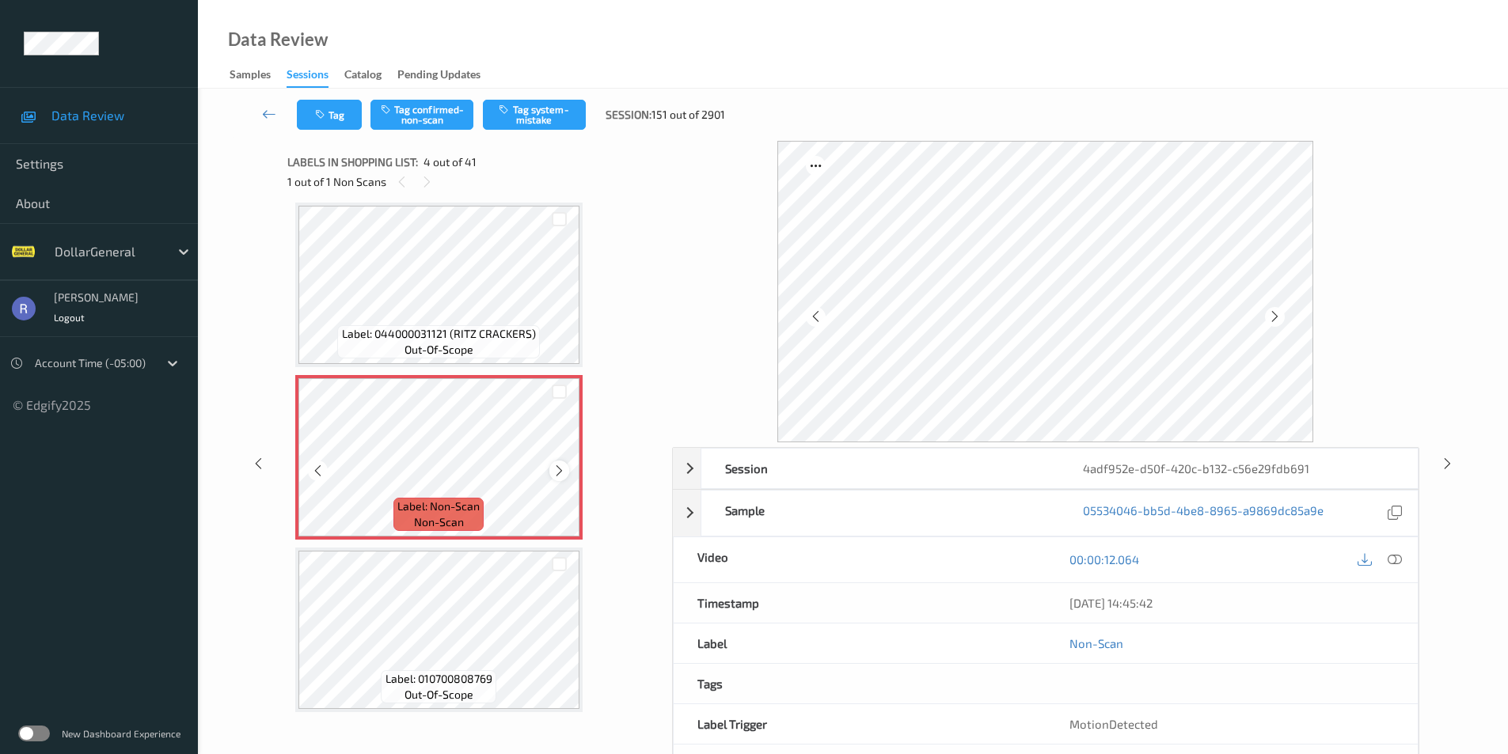
click at [559, 471] on icon at bounding box center [559, 471] width 13 height 14
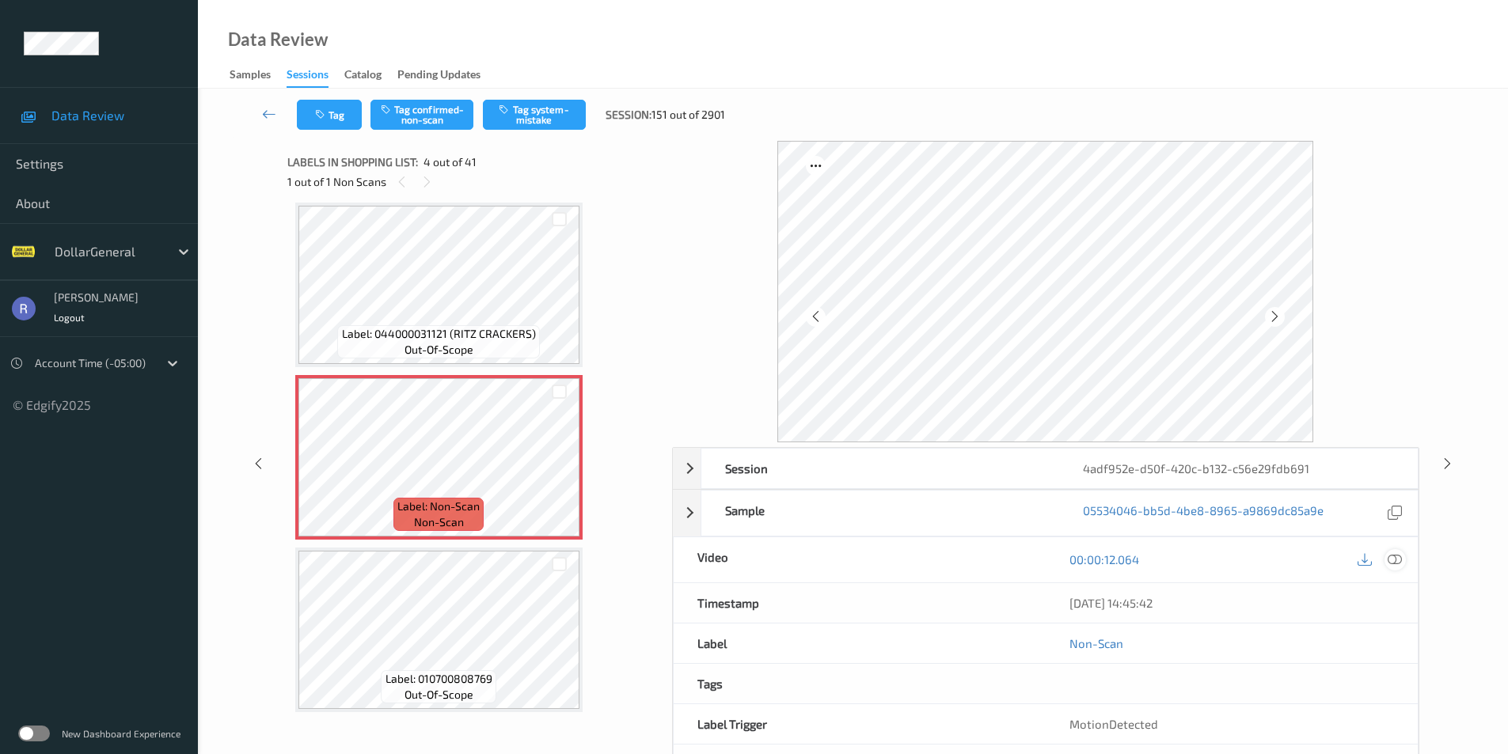
click at [1396, 558] on icon at bounding box center [1395, 560] width 14 height 14
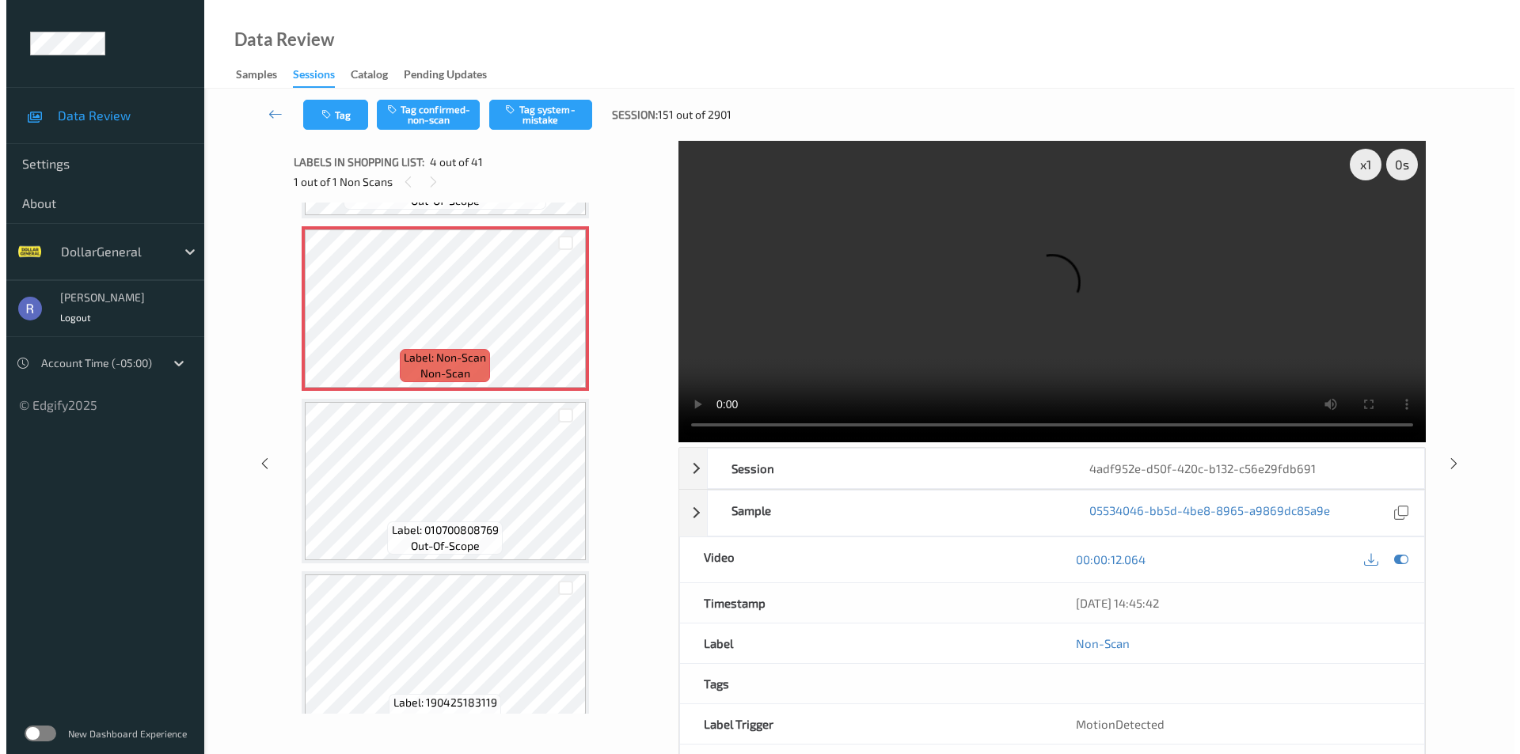
scroll to position [511, 0]
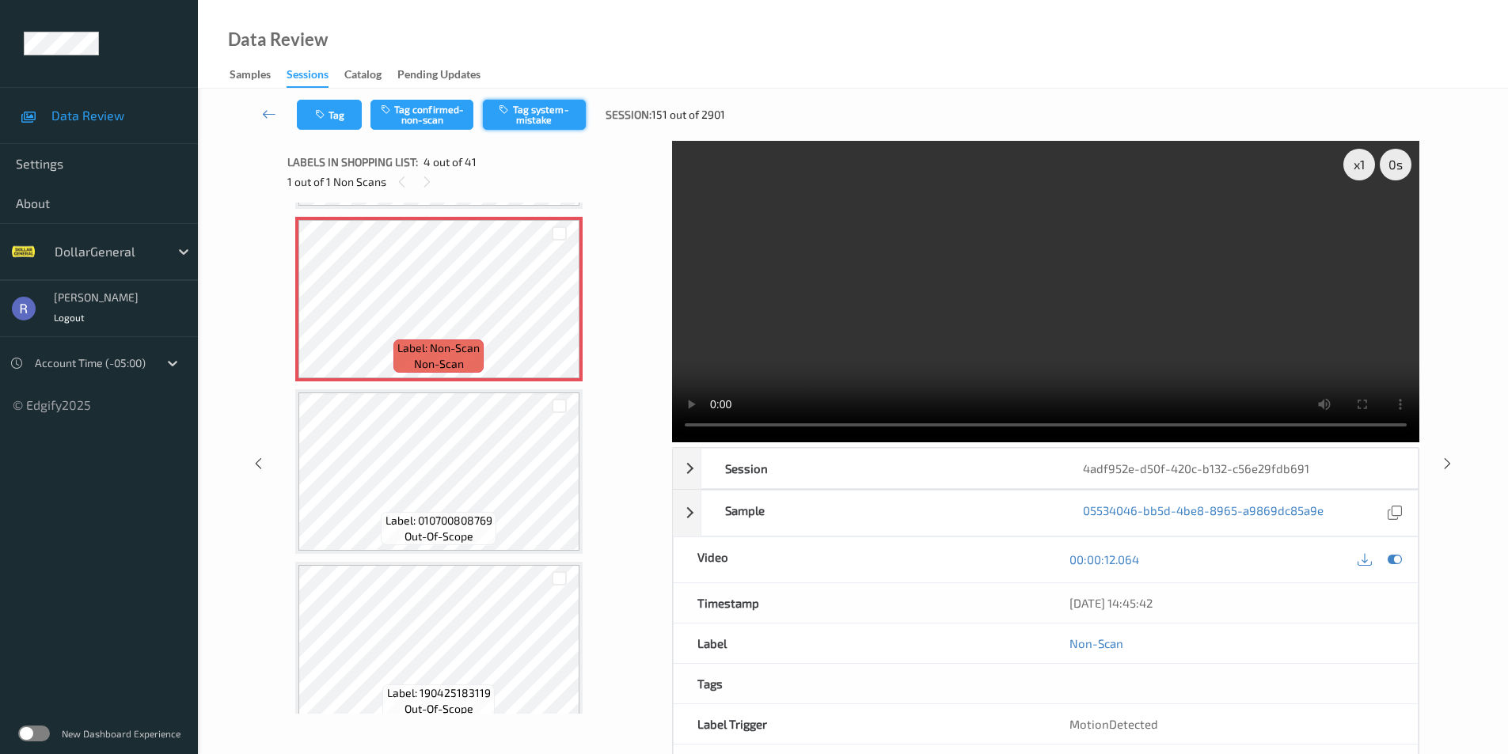
click at [540, 114] on button "Tag system-mistake" at bounding box center [534, 115] width 103 height 30
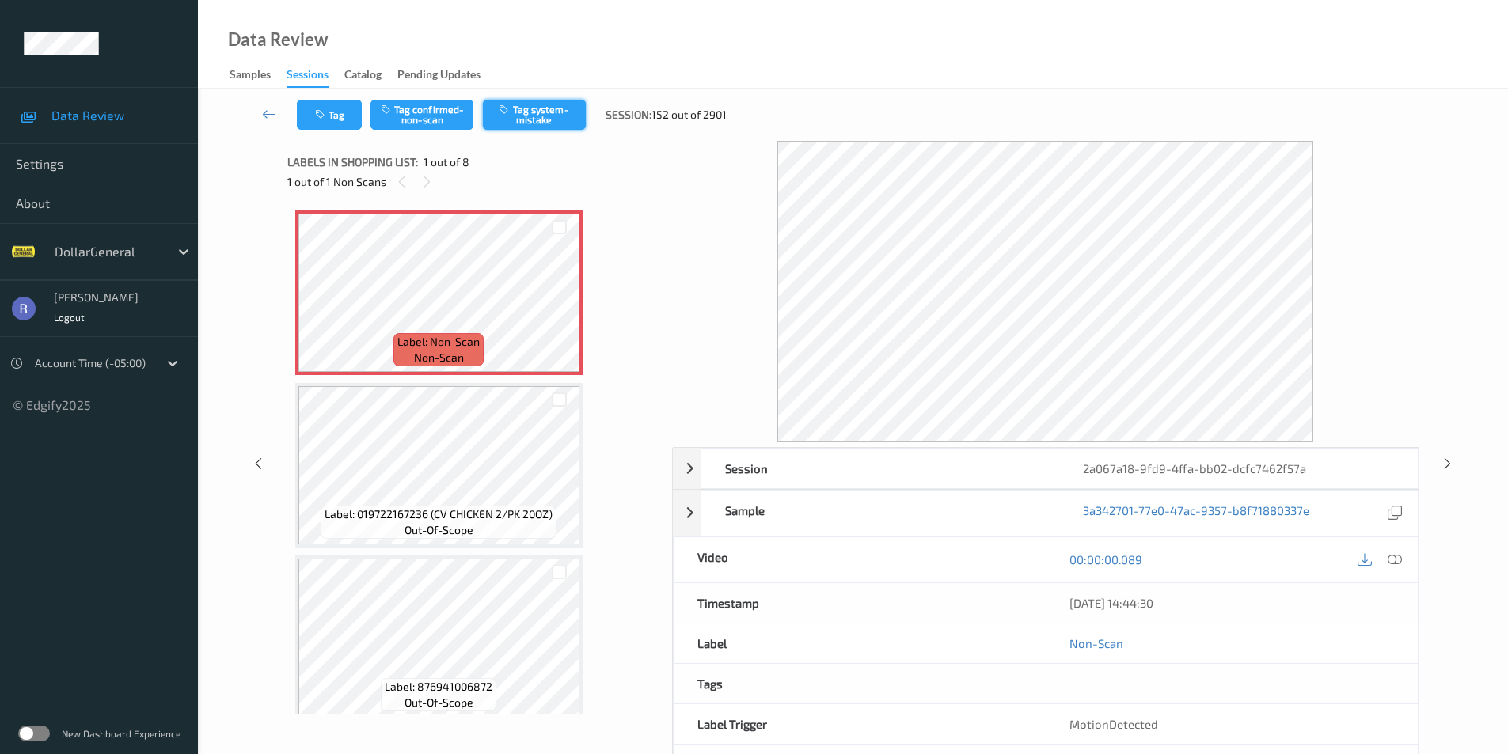
click at [562, 110] on button "Tag system-mistake" at bounding box center [534, 115] width 103 height 30
click at [339, 116] on button "Tag" at bounding box center [329, 115] width 65 height 30
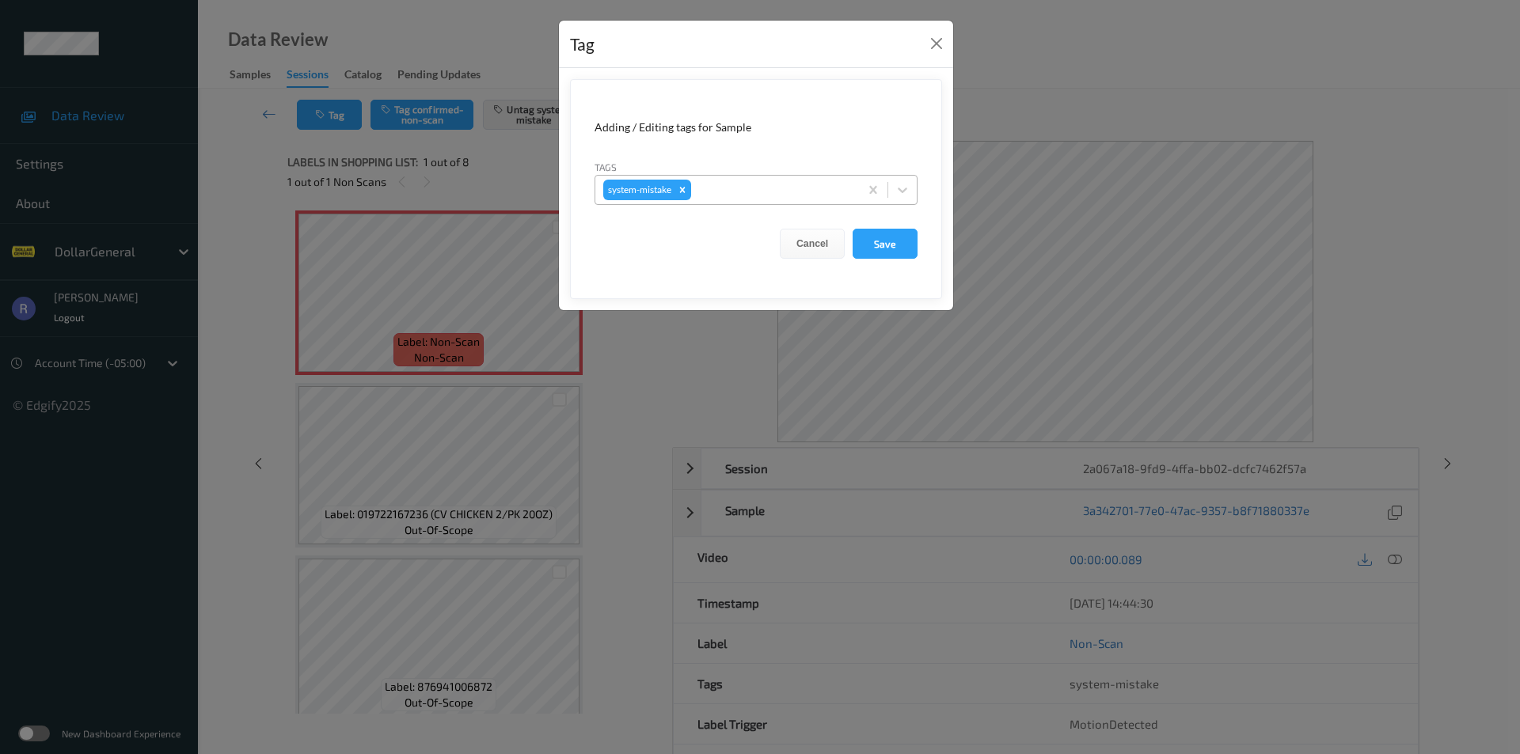
click at [756, 191] on div at bounding box center [772, 189] width 157 height 19
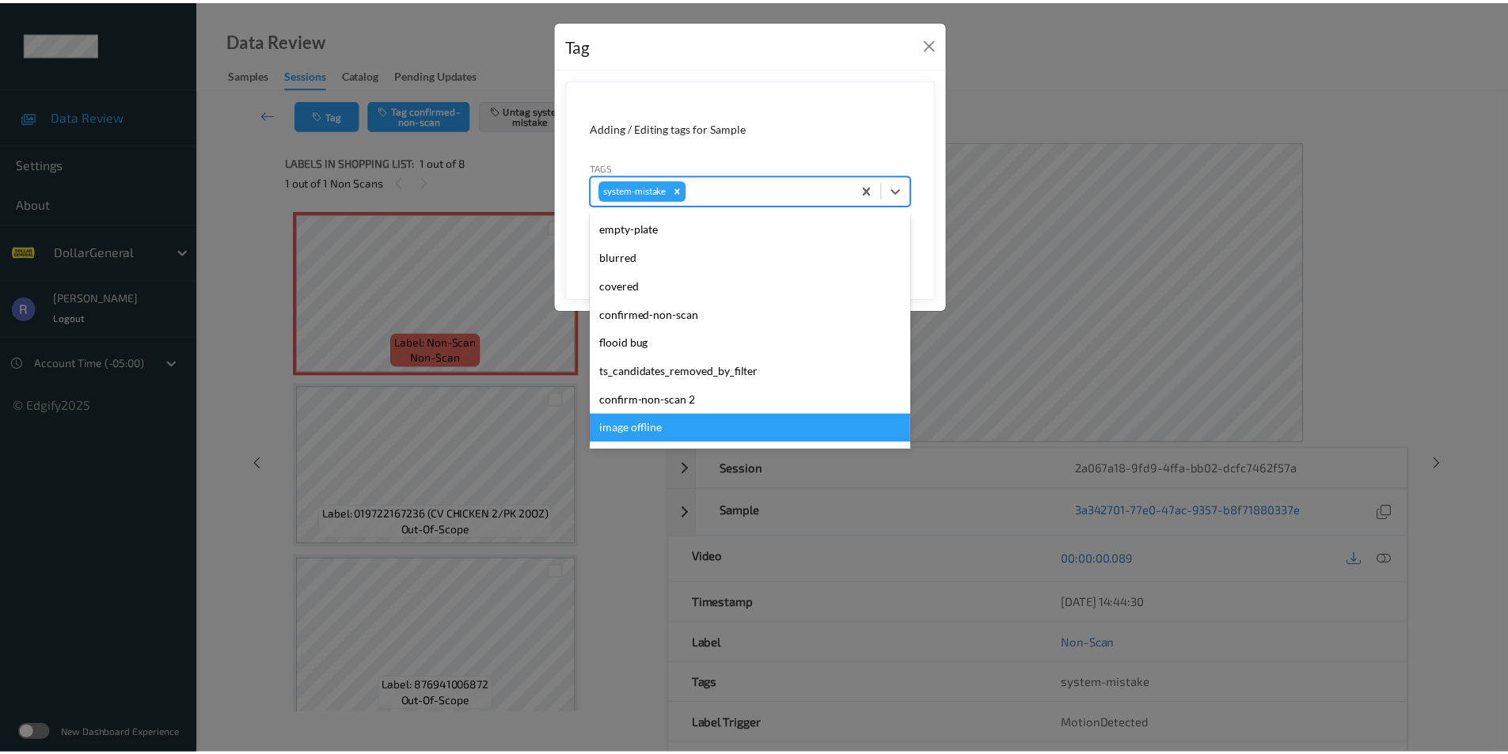
scroll to position [396, 0]
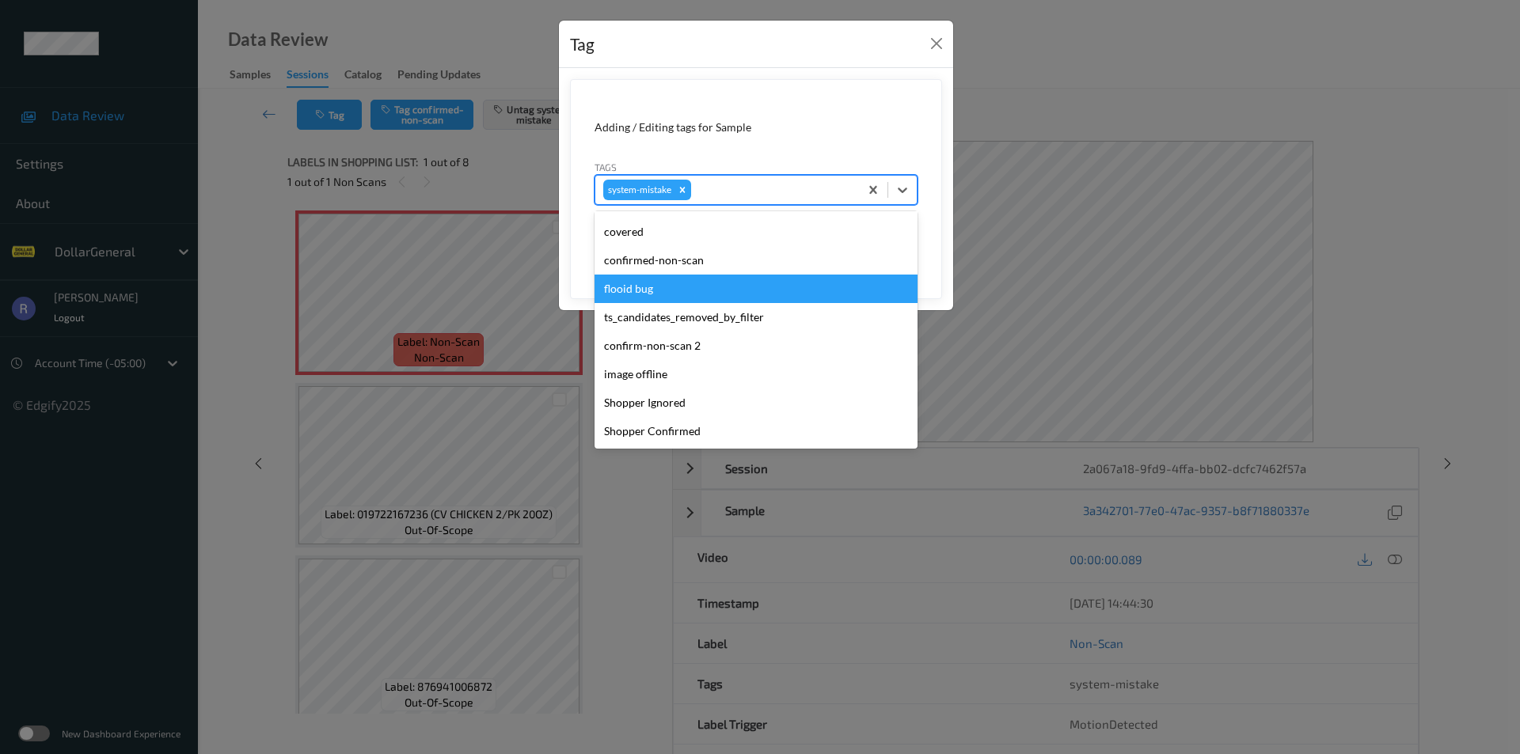
click at [645, 284] on div "flooid bug" at bounding box center [755, 289] width 323 height 28
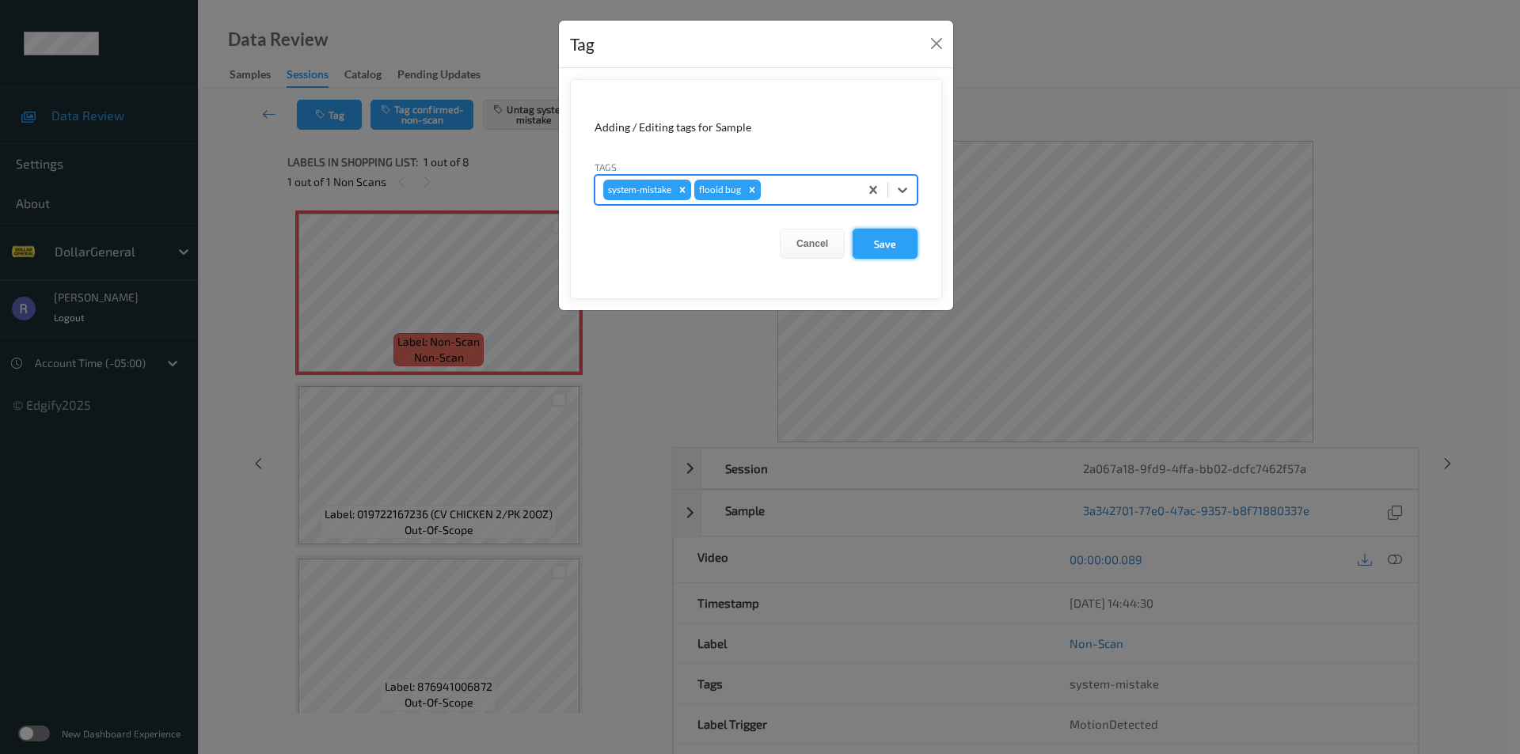
click at [895, 239] on button "Save" at bounding box center [885, 244] width 65 height 30
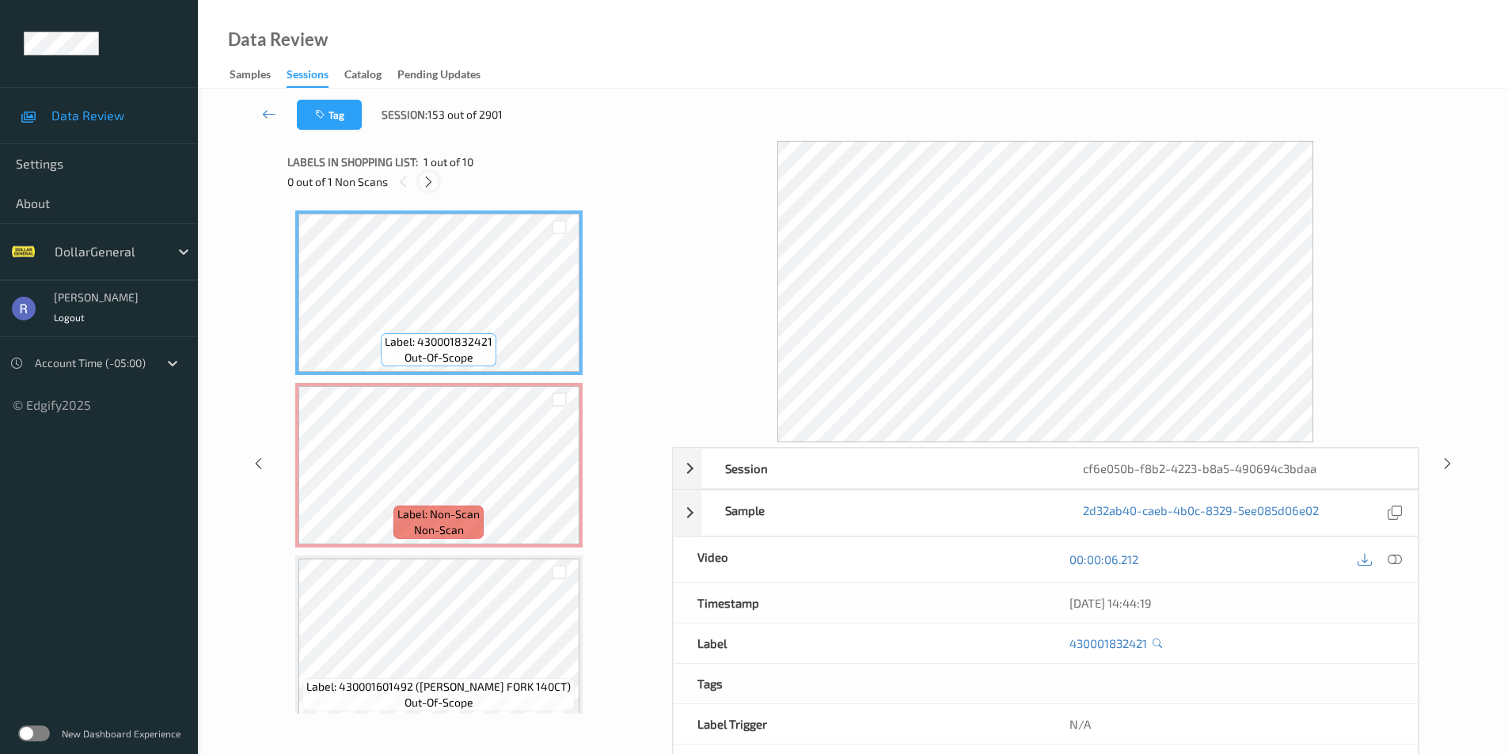
click at [431, 181] on icon at bounding box center [428, 182] width 13 height 14
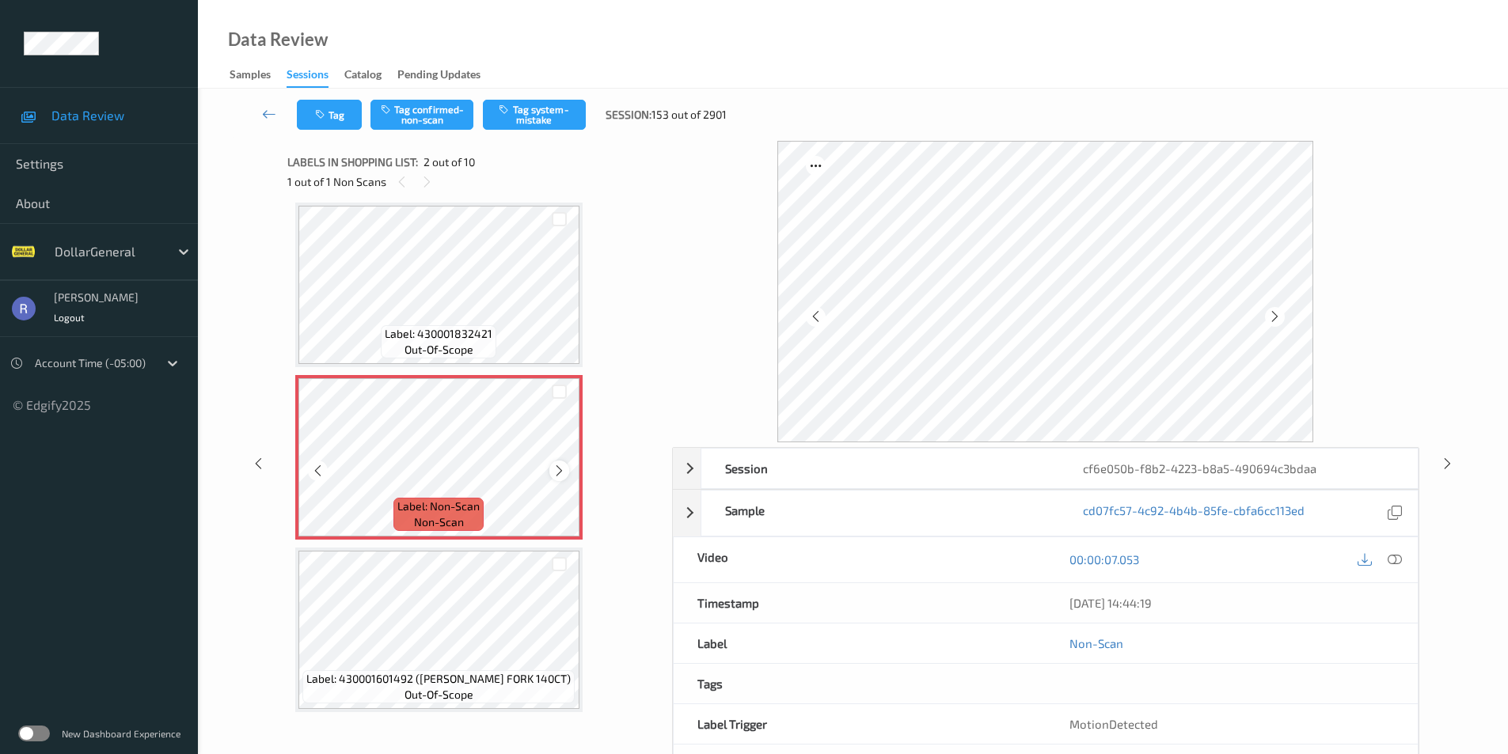
click at [558, 473] on icon at bounding box center [559, 471] width 13 height 14
click at [1392, 557] on icon at bounding box center [1395, 560] width 14 height 14
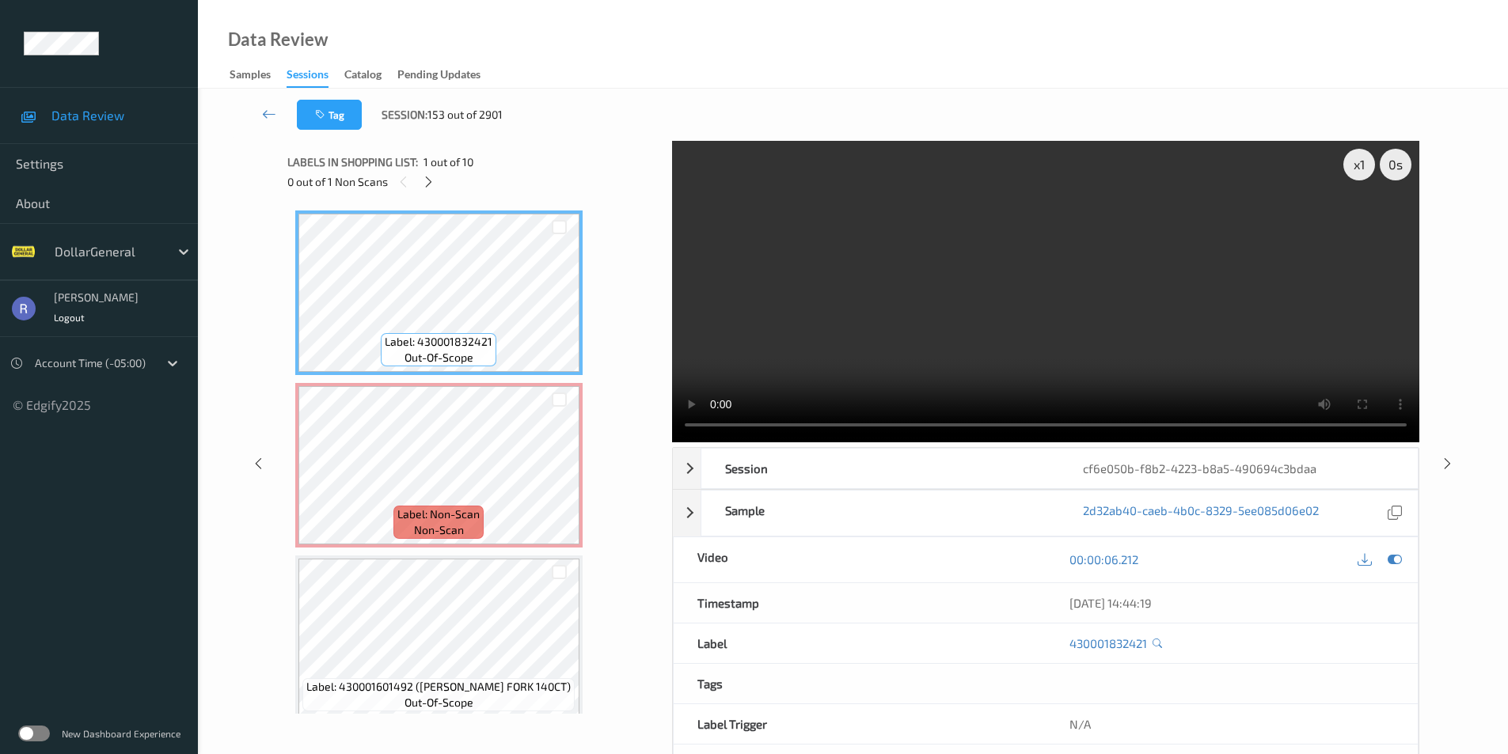
click at [639, 434] on div "x 1 0 s Session cf6e050b-f8b2-4223-b8a5-490694c3bdaa Session ID cf6e050b-f8b2-4…" at bounding box center [853, 463] width 1132 height 645
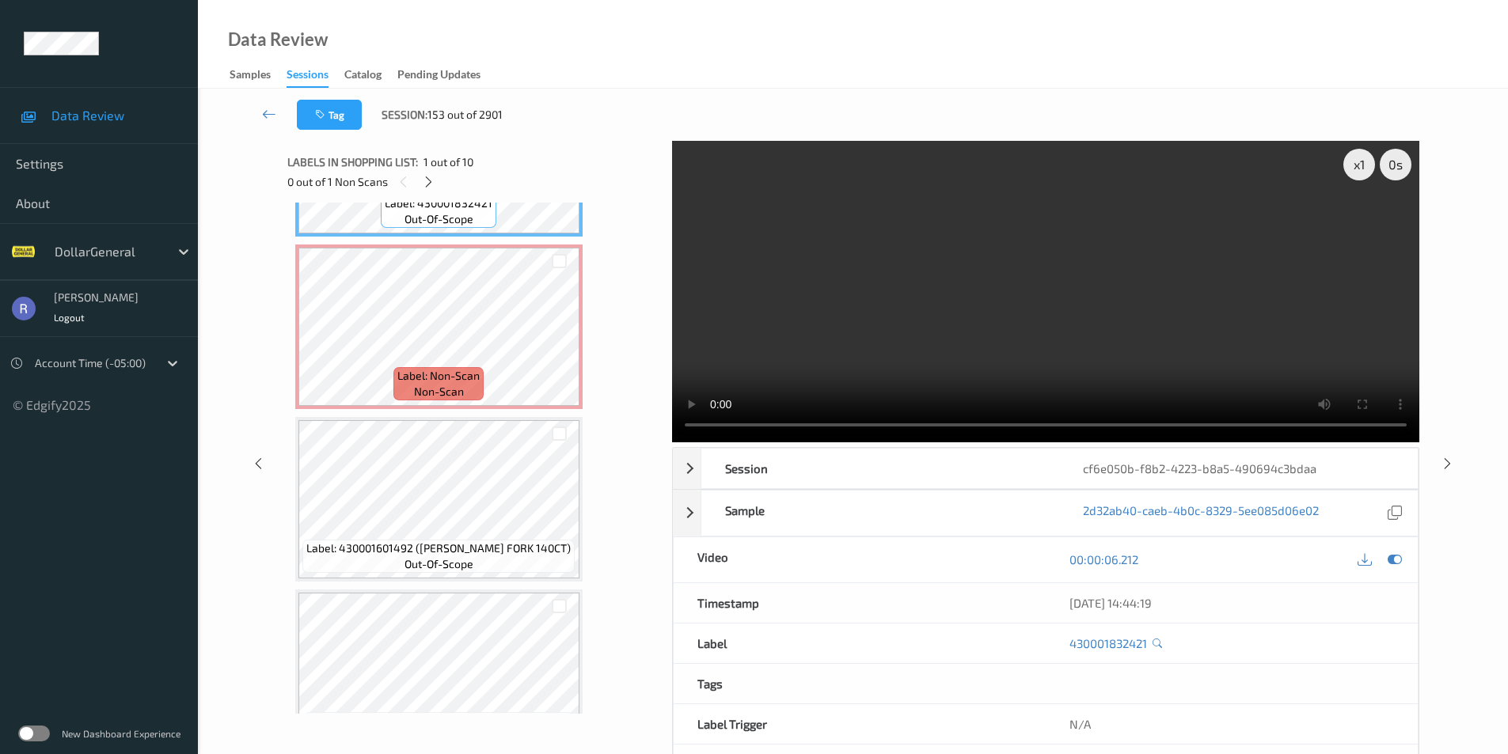
scroll to position [158, 0]
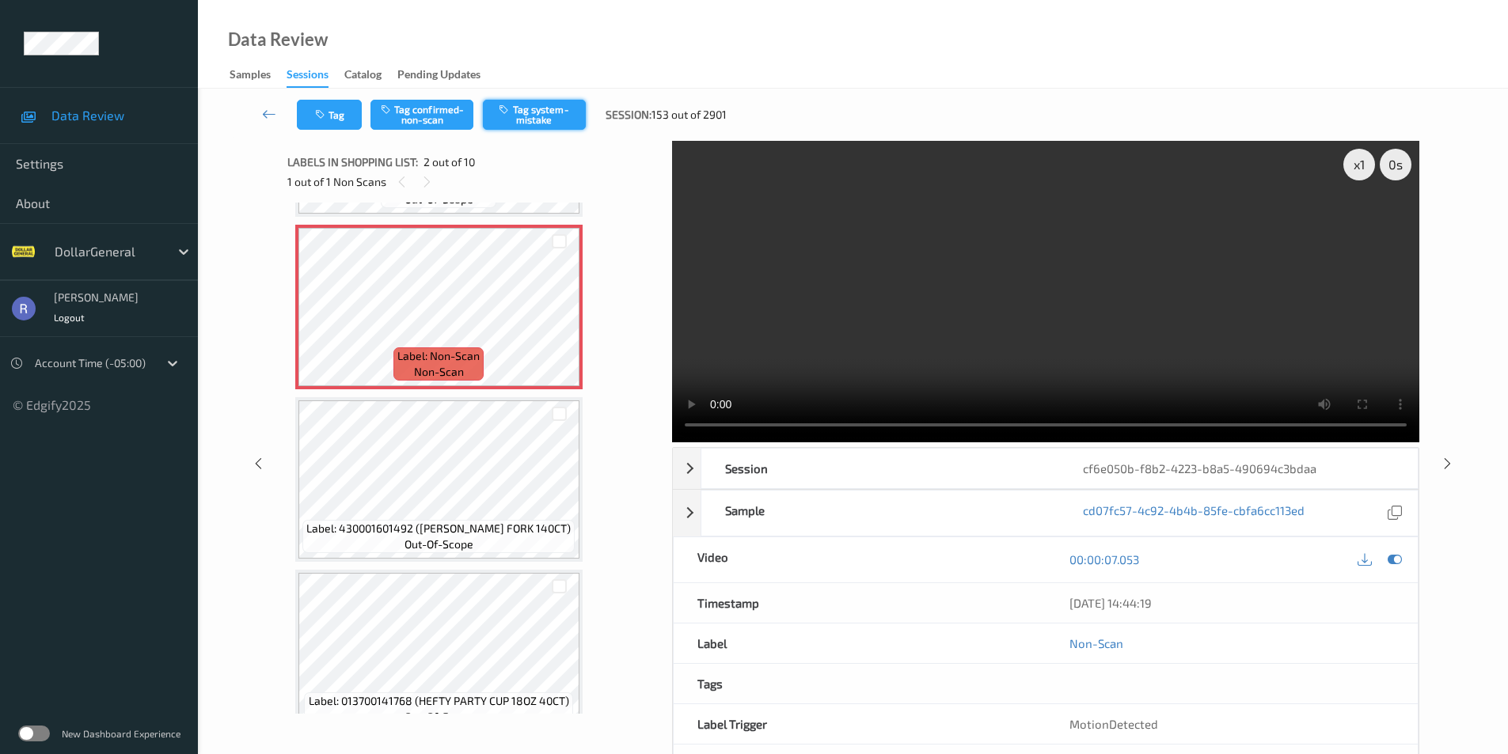
click at [555, 105] on button "Tag system-mistake" at bounding box center [534, 115] width 103 height 30
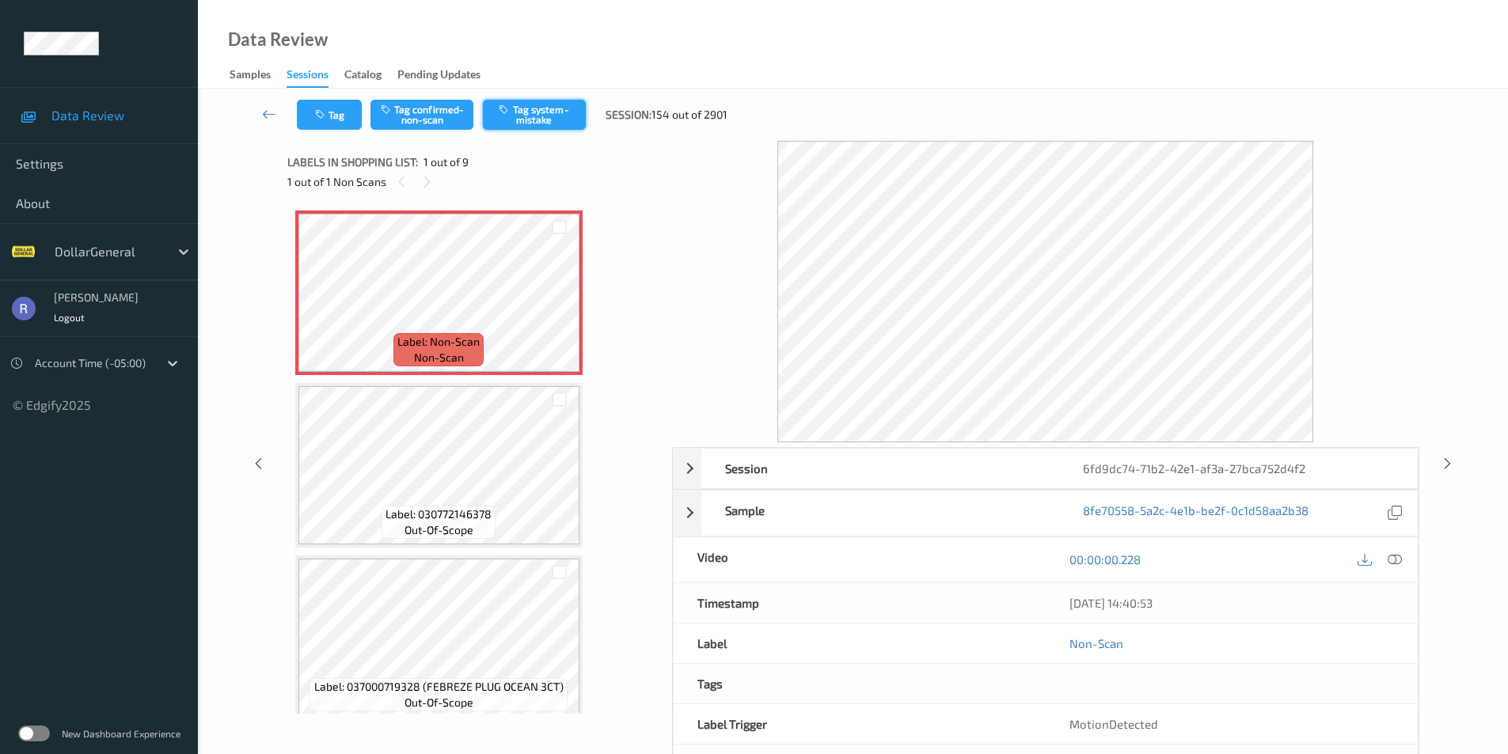
click at [541, 112] on button "Tag system-mistake" at bounding box center [534, 115] width 103 height 30
click at [533, 112] on button "Tag system-mistake" at bounding box center [534, 115] width 103 height 30
click at [266, 109] on icon at bounding box center [269, 114] width 14 height 16
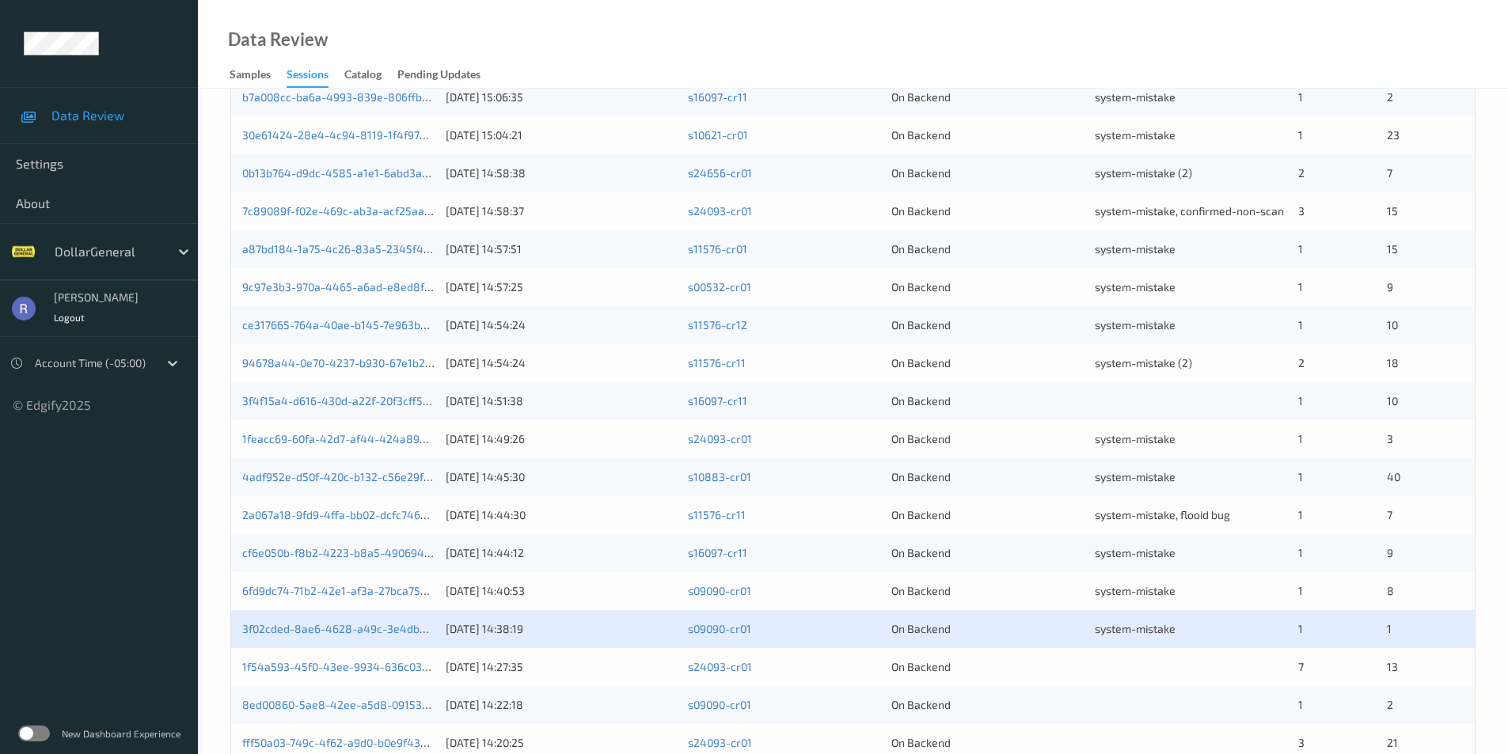
scroll to position [437, 0]
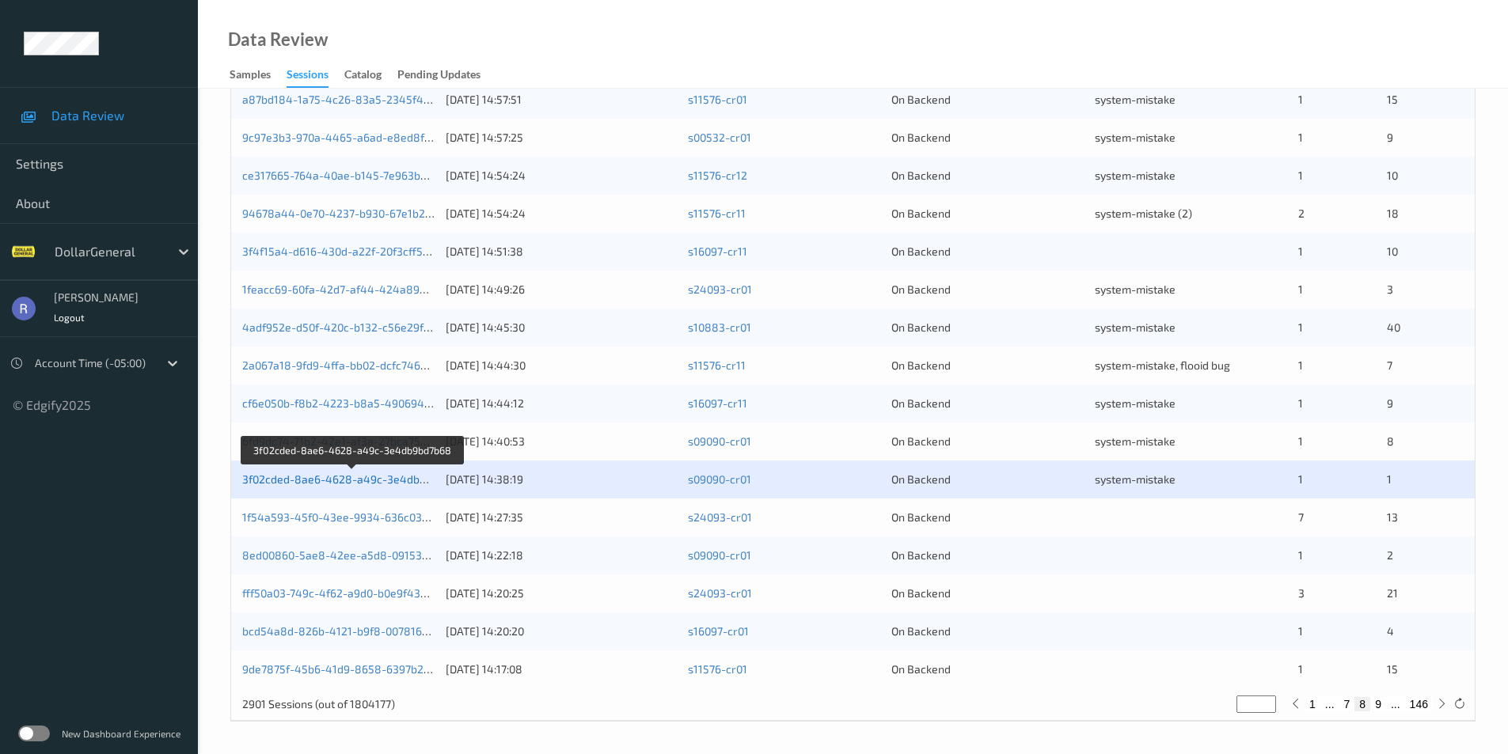
click at [296, 478] on link "3f02cded-8ae6-4628-a49c-3e4db9bd7b68" at bounding box center [353, 479] width 222 height 13
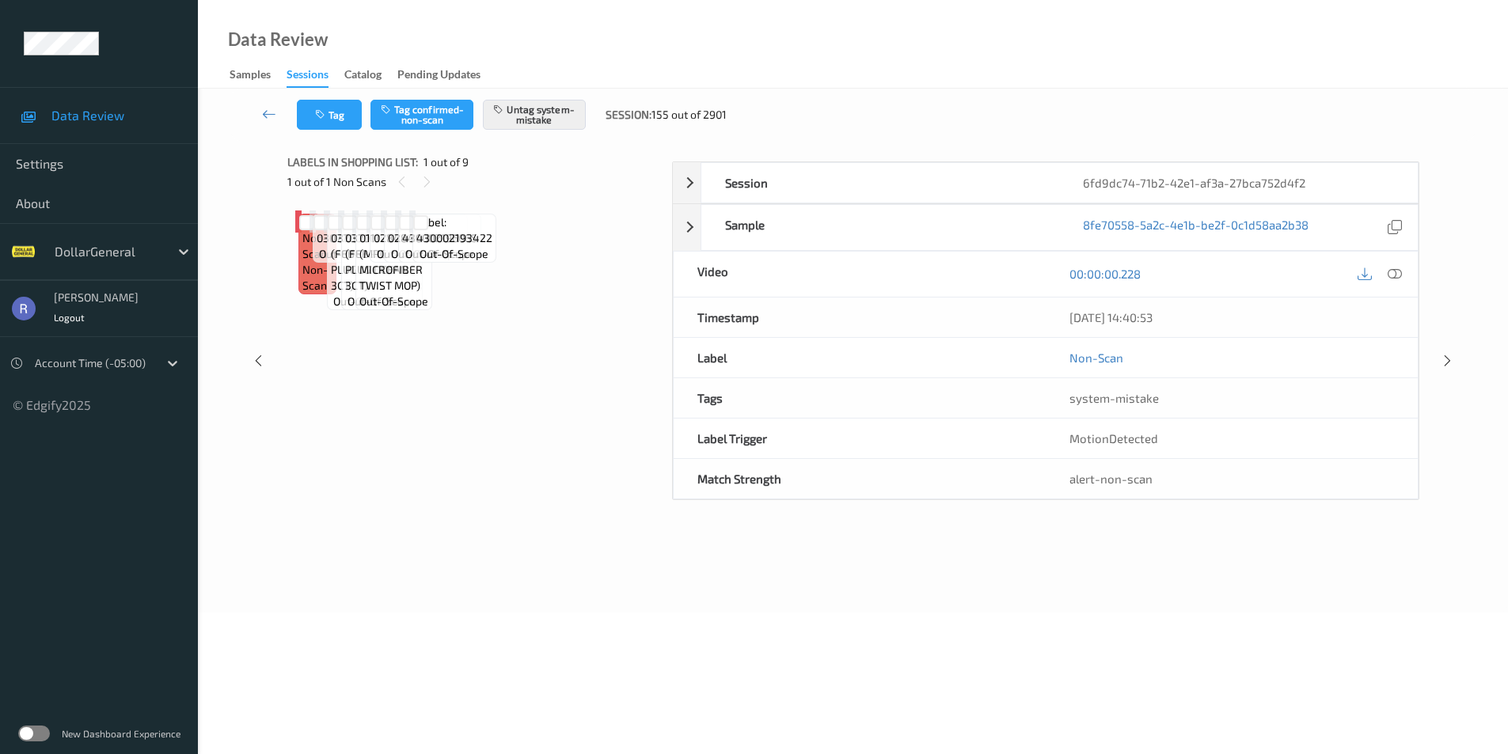
scroll to position [64, 0]
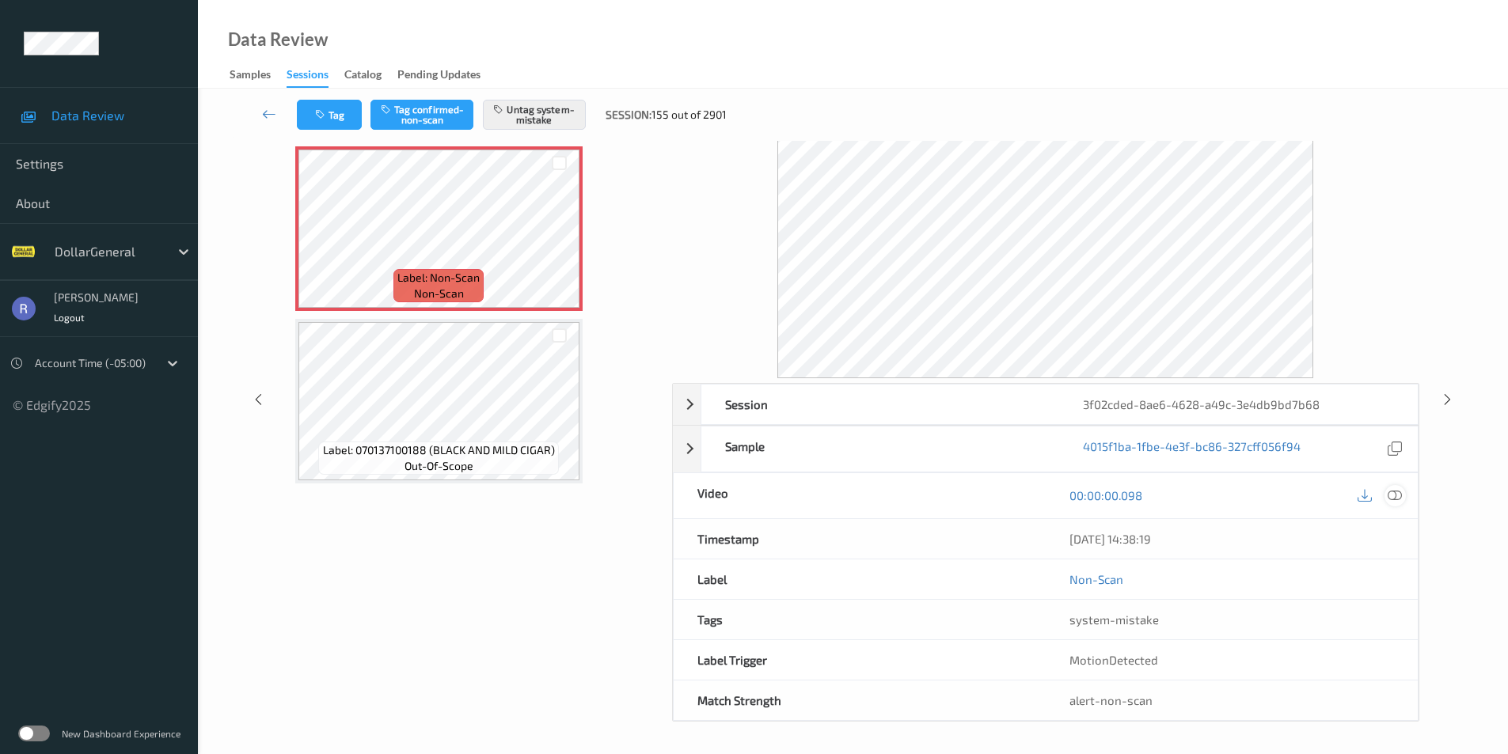
click at [1391, 497] on icon at bounding box center [1395, 495] width 14 height 14
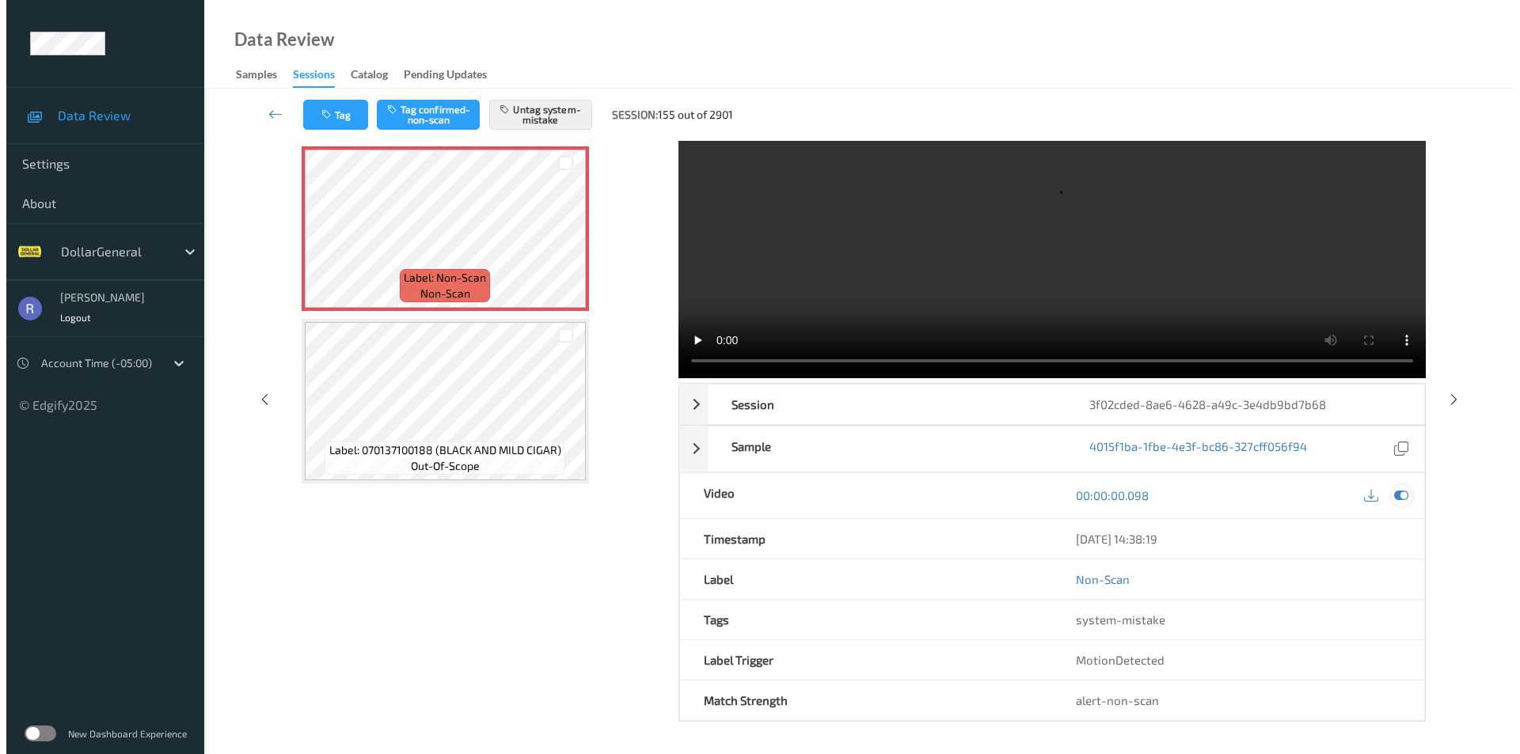
scroll to position [0, 0]
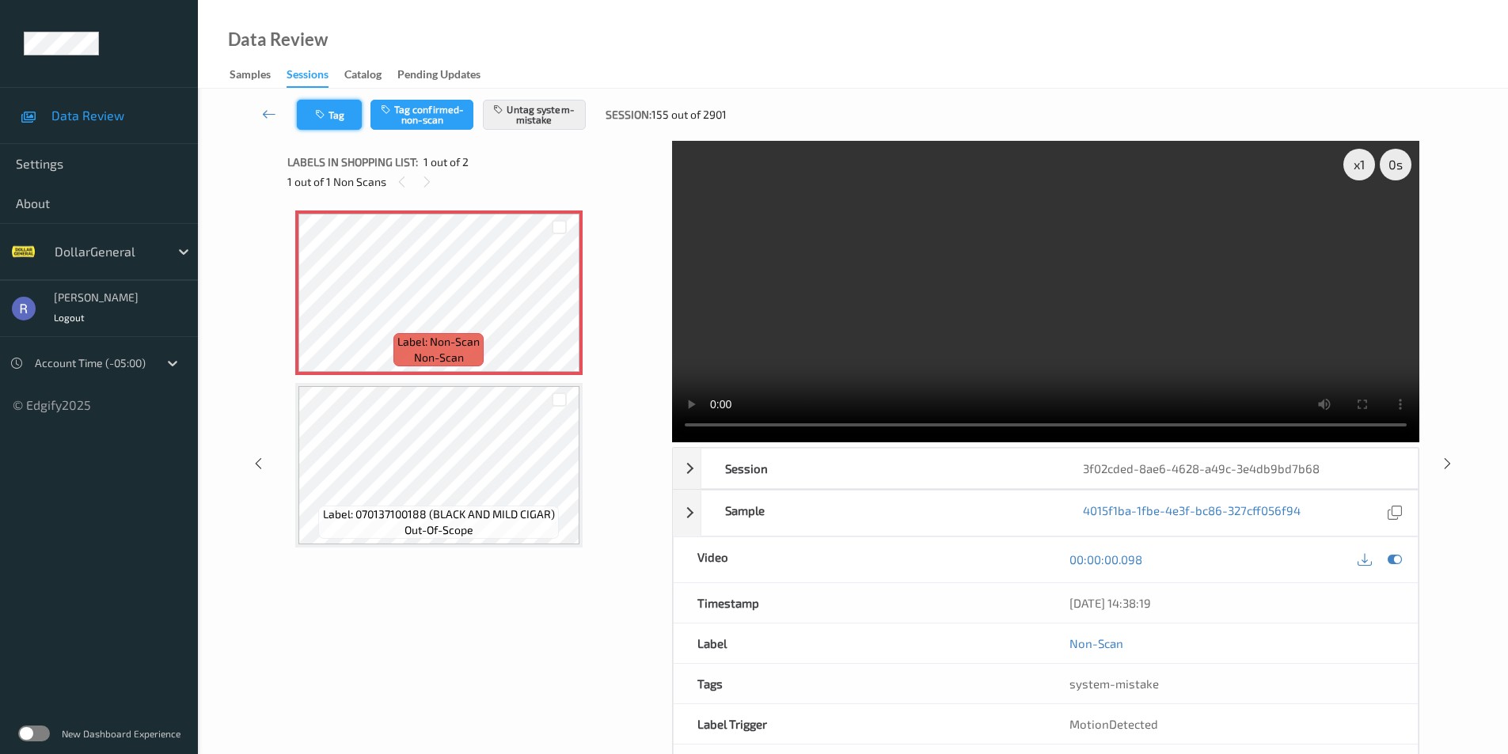
click at [335, 120] on button "Tag" at bounding box center [329, 115] width 65 height 30
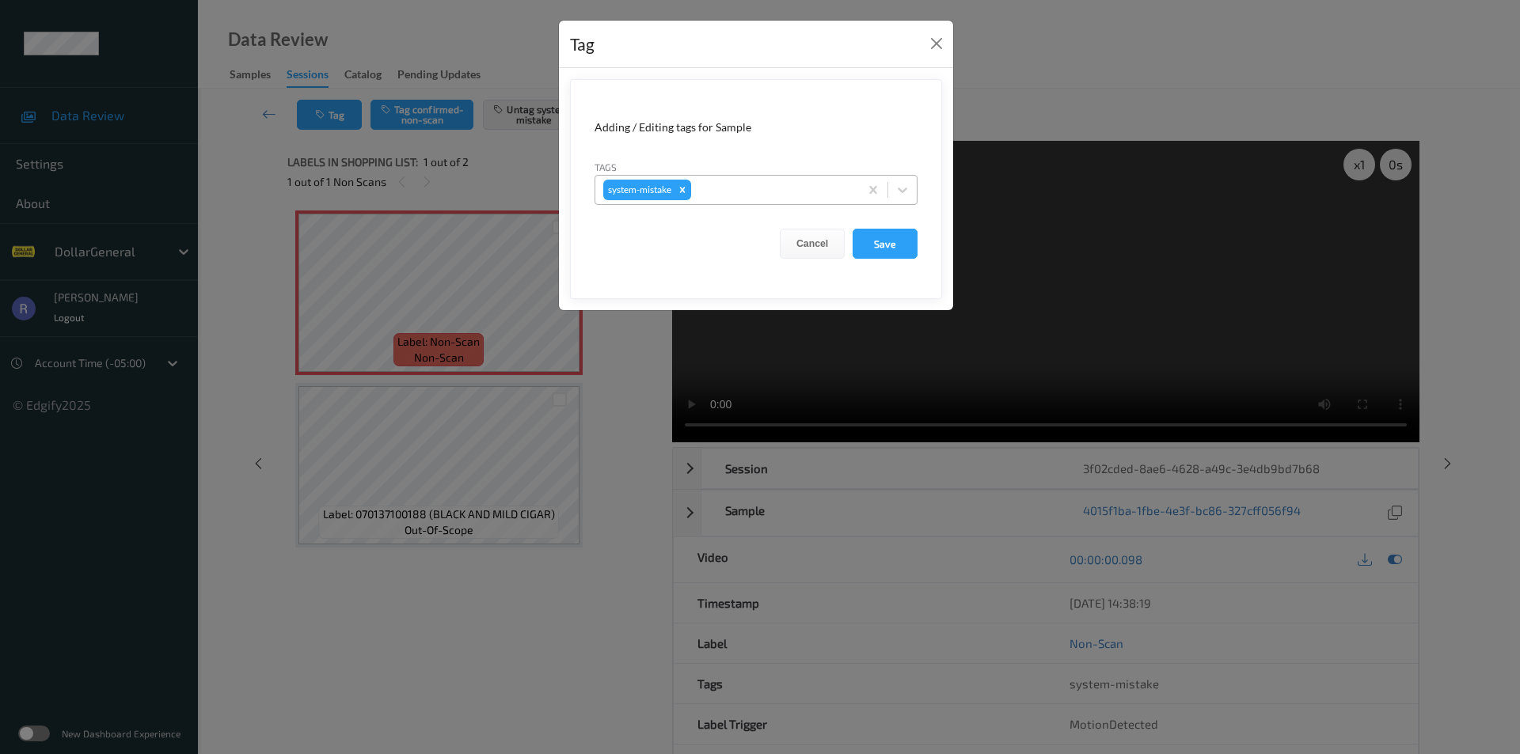
click at [761, 177] on div "system-mistake" at bounding box center [727, 190] width 264 height 27
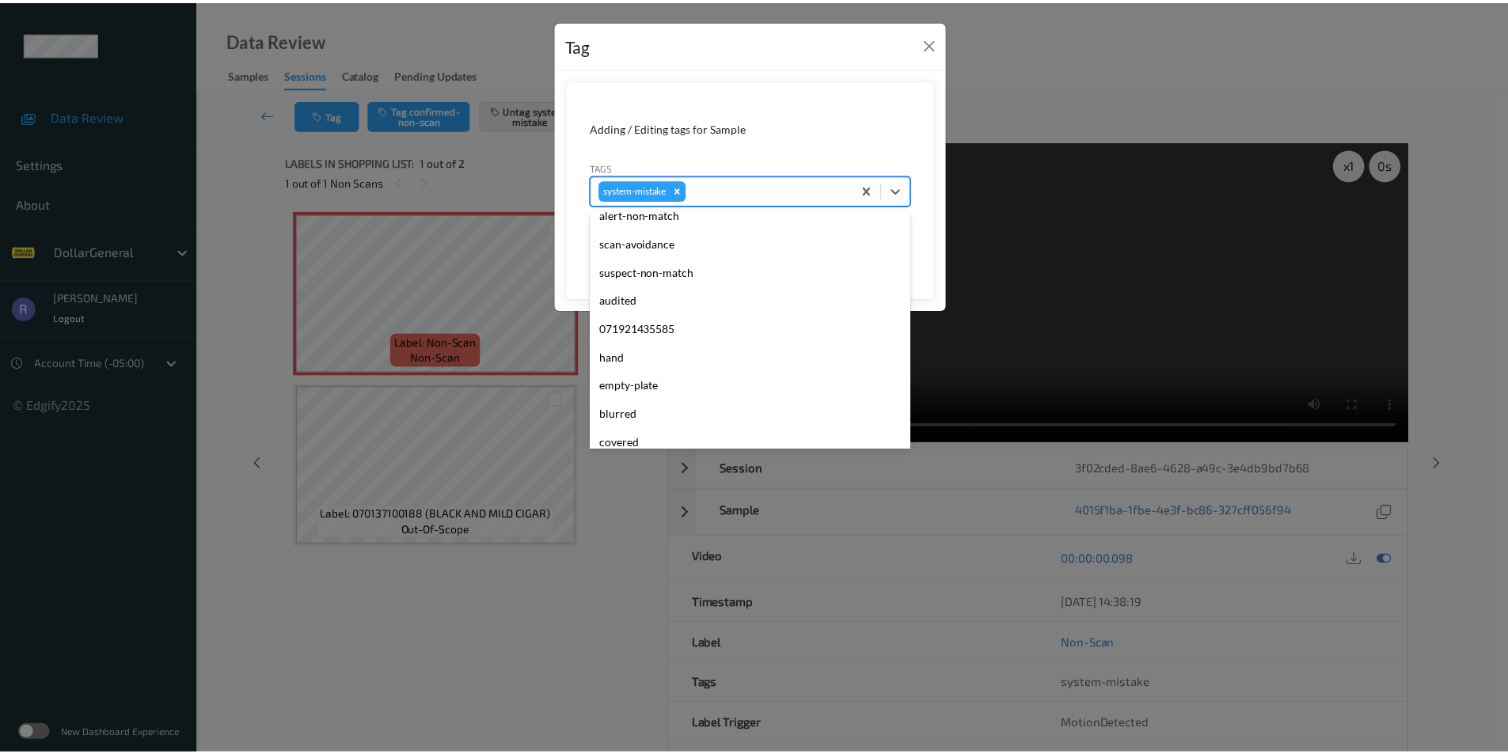
scroll to position [317, 0]
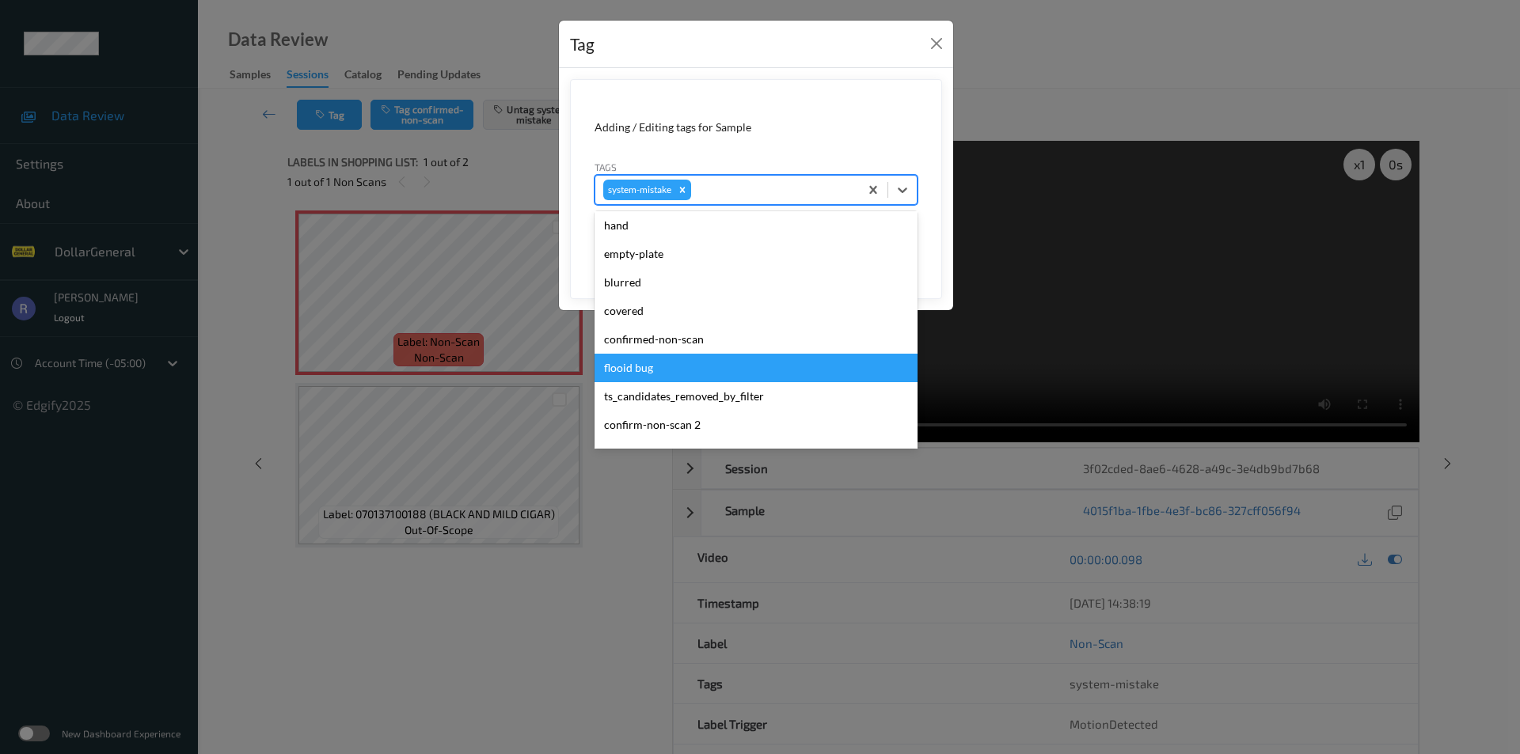
click at [645, 364] on div "flooid bug" at bounding box center [755, 368] width 323 height 28
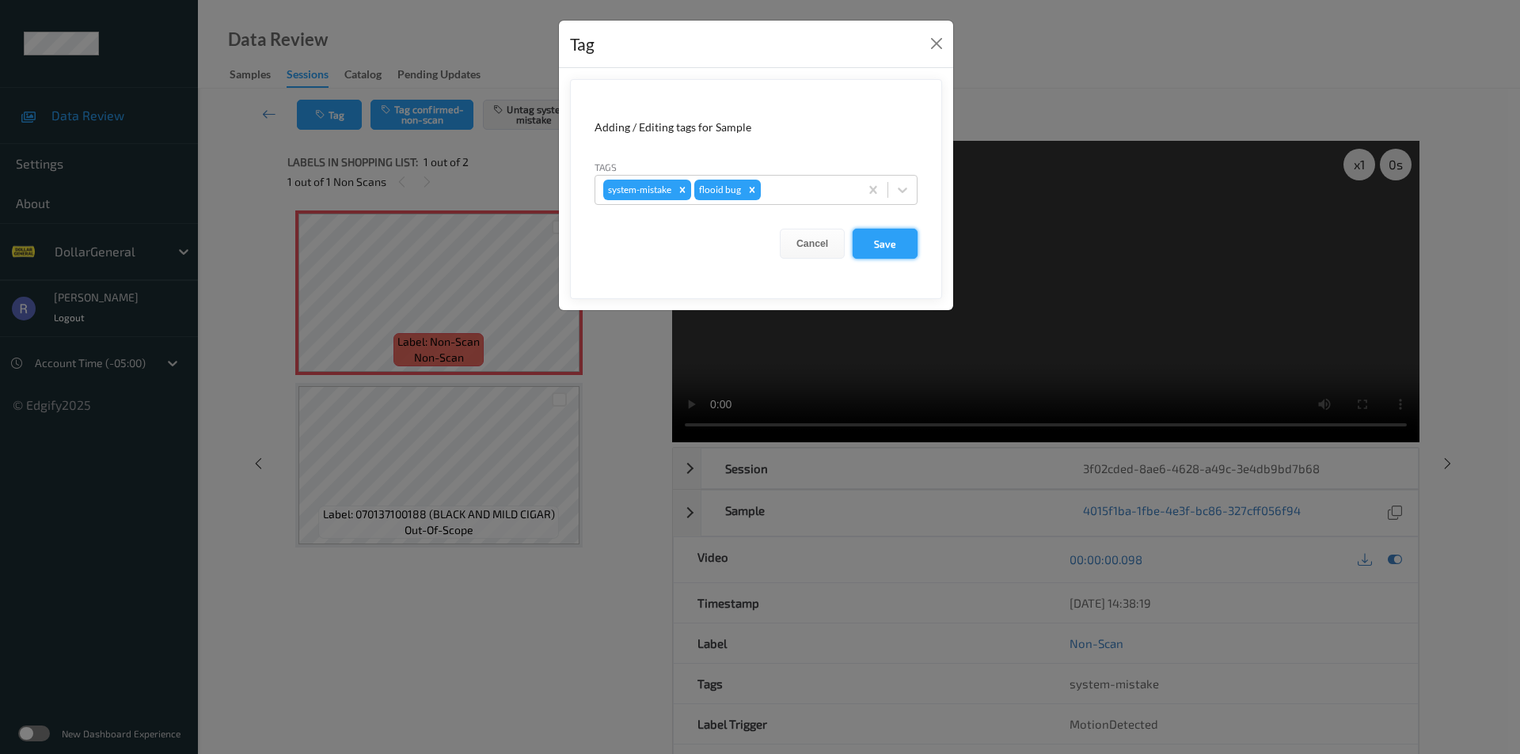
click at [899, 238] on button "Save" at bounding box center [885, 244] width 65 height 30
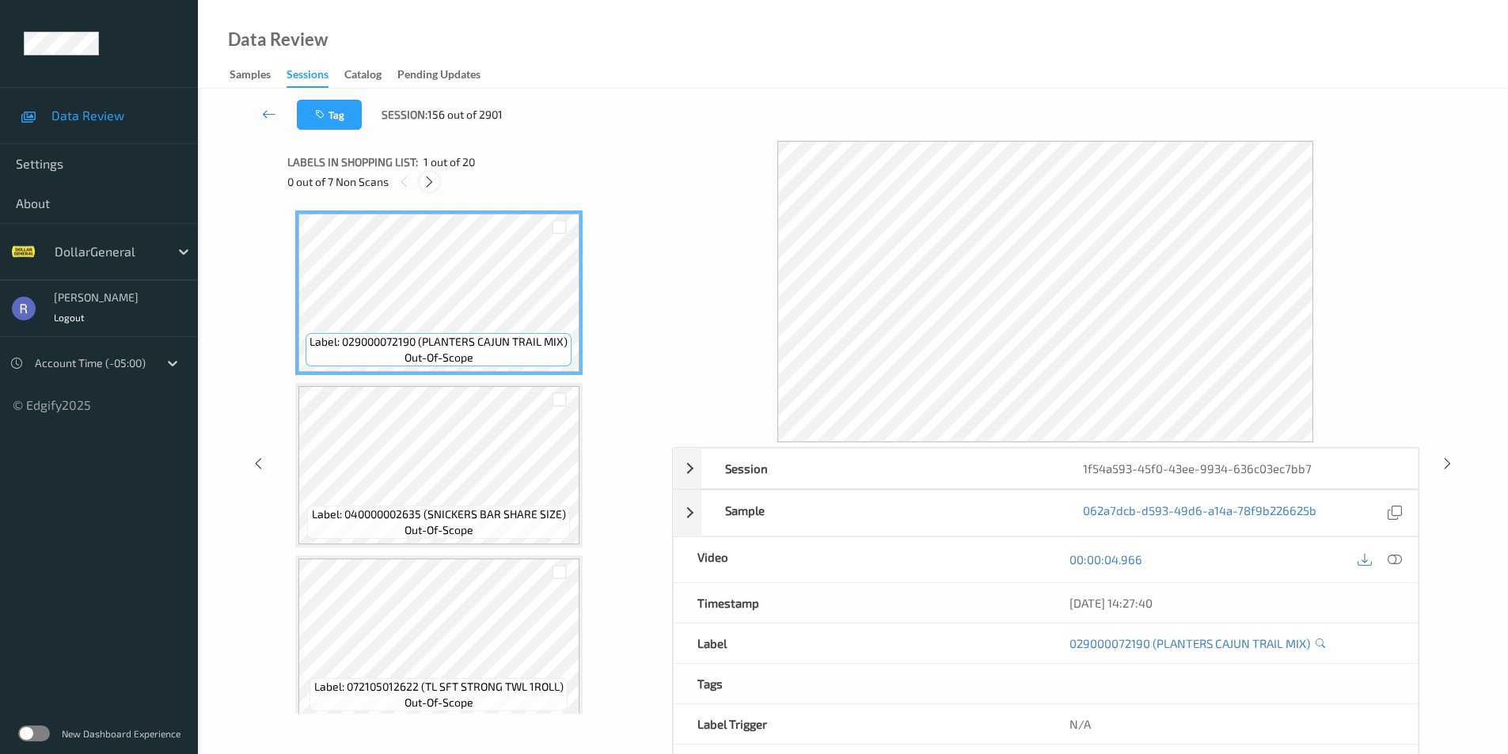
click at [431, 178] on icon at bounding box center [429, 182] width 13 height 14
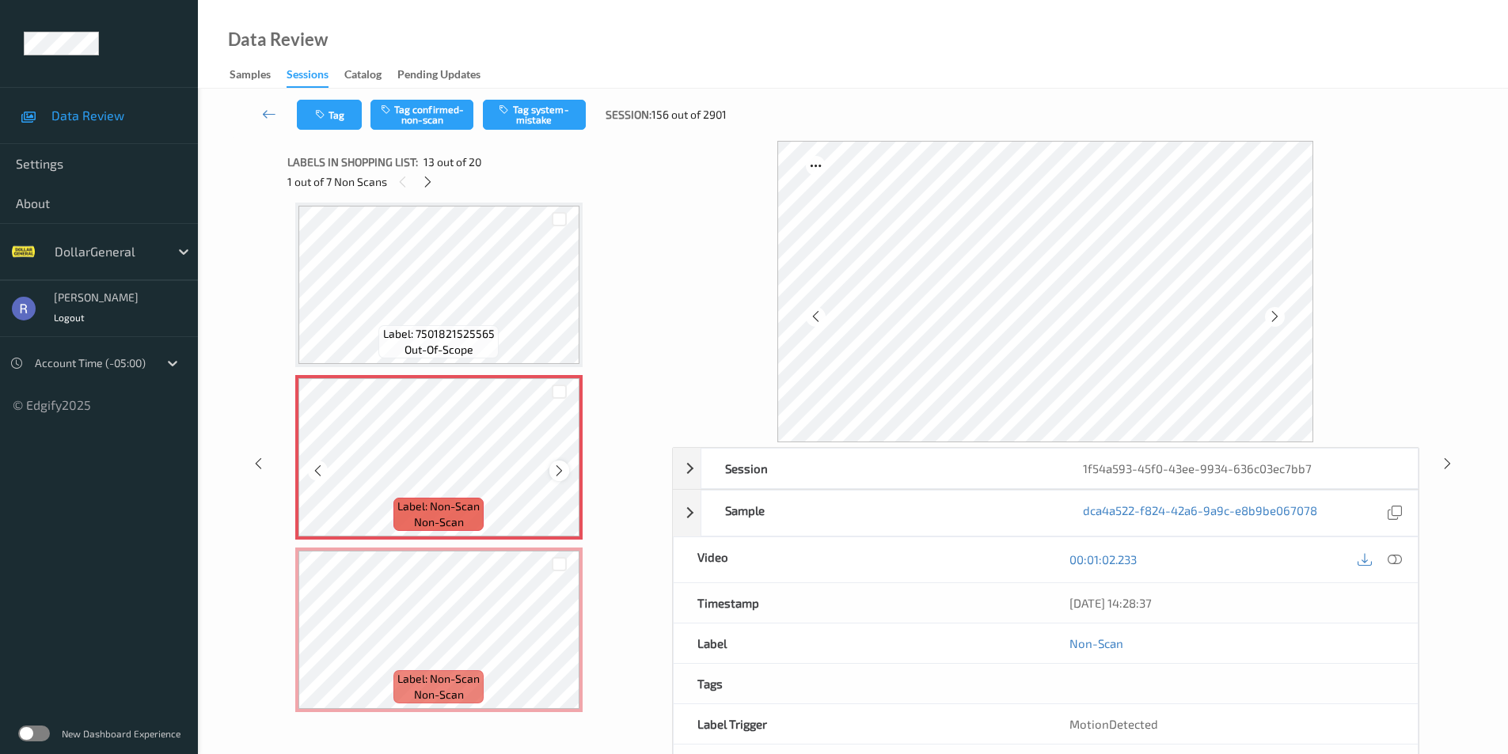
click at [563, 476] on icon at bounding box center [559, 471] width 13 height 14
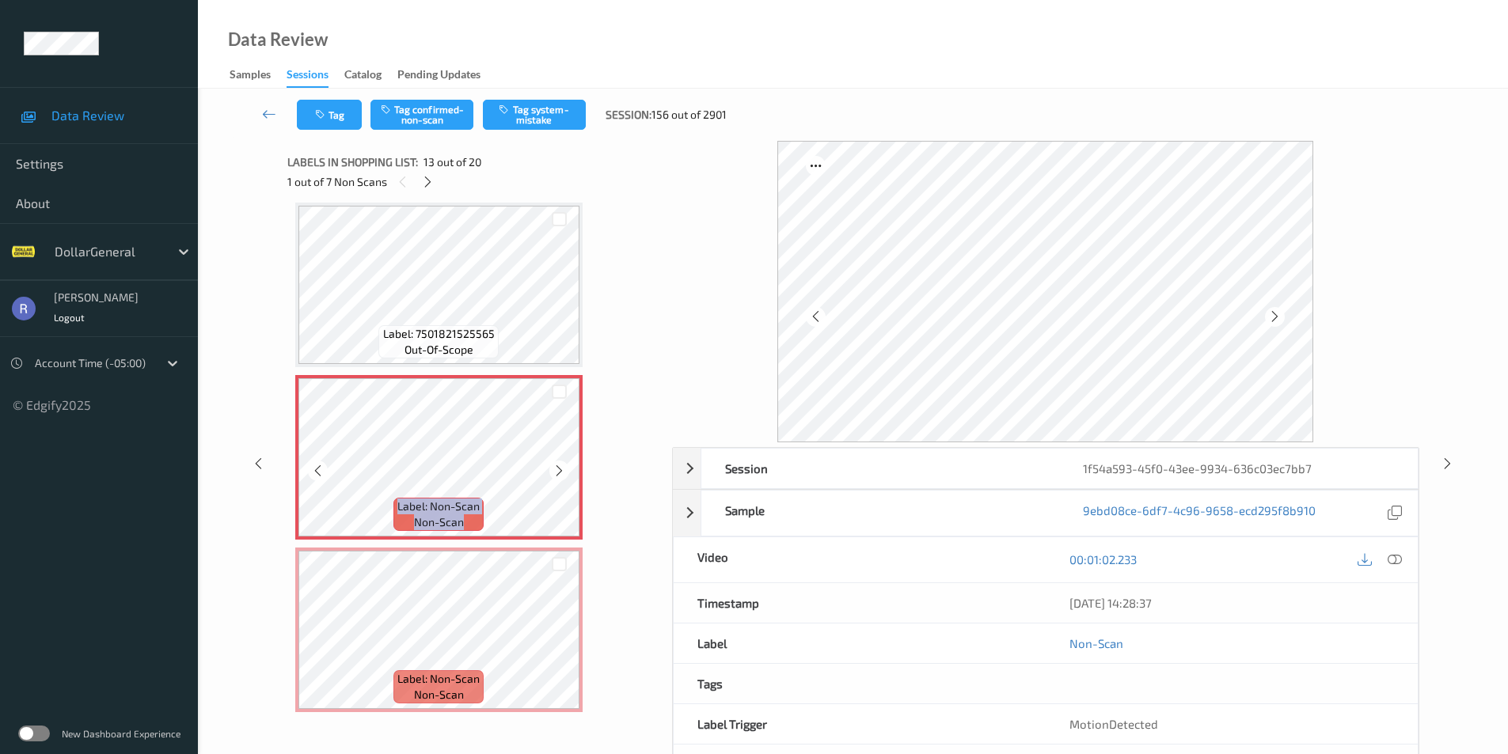
click at [563, 476] on icon at bounding box center [559, 471] width 13 height 14
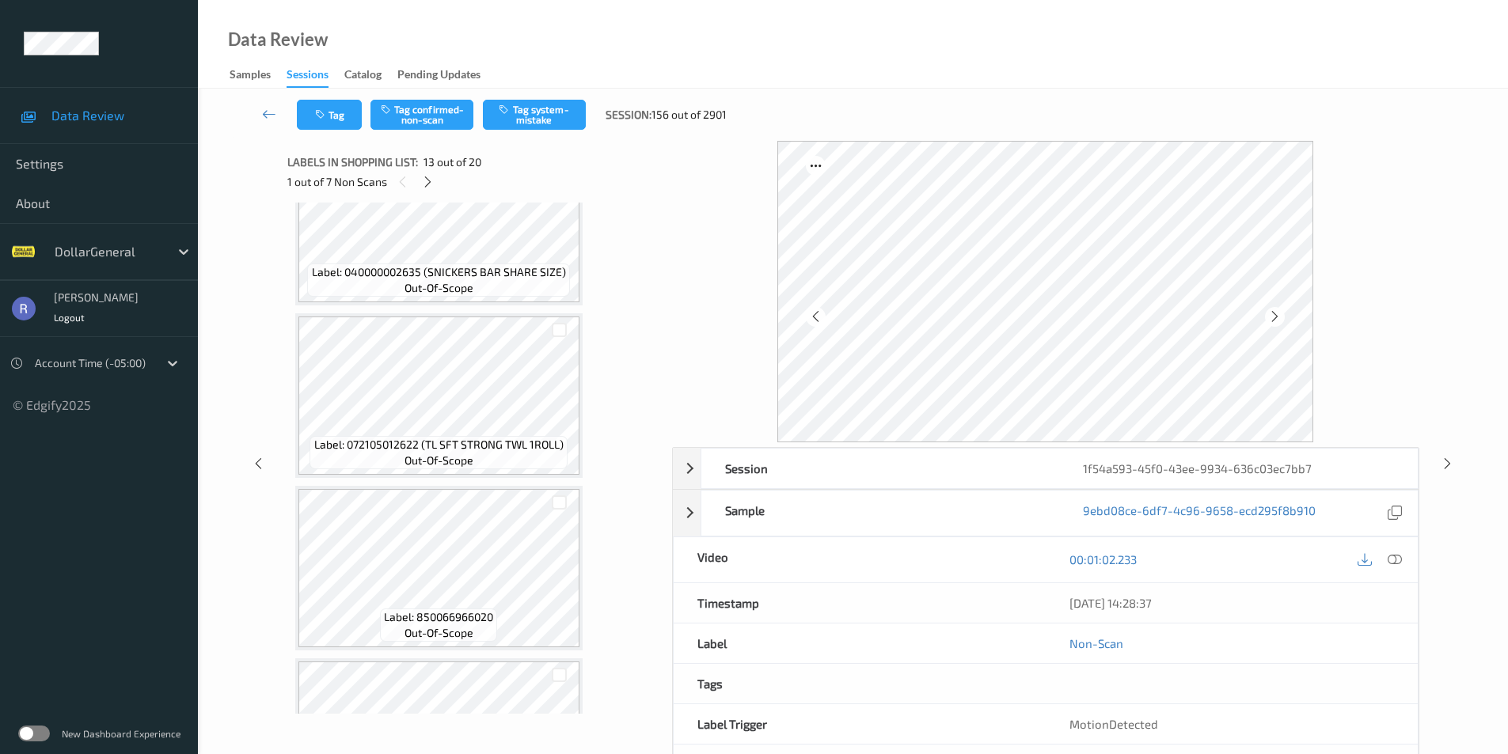
scroll to position [0, 0]
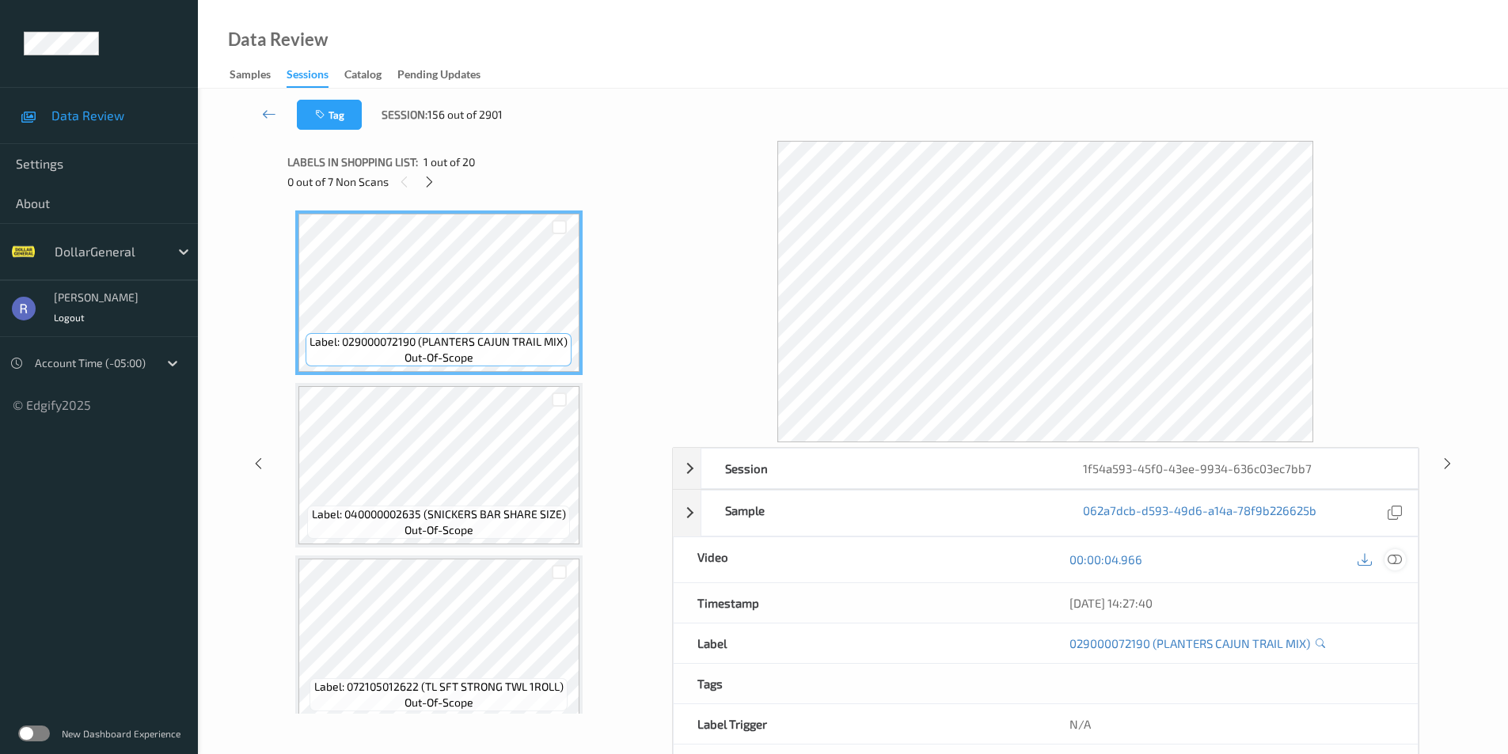
click at [1396, 557] on icon at bounding box center [1395, 560] width 14 height 14
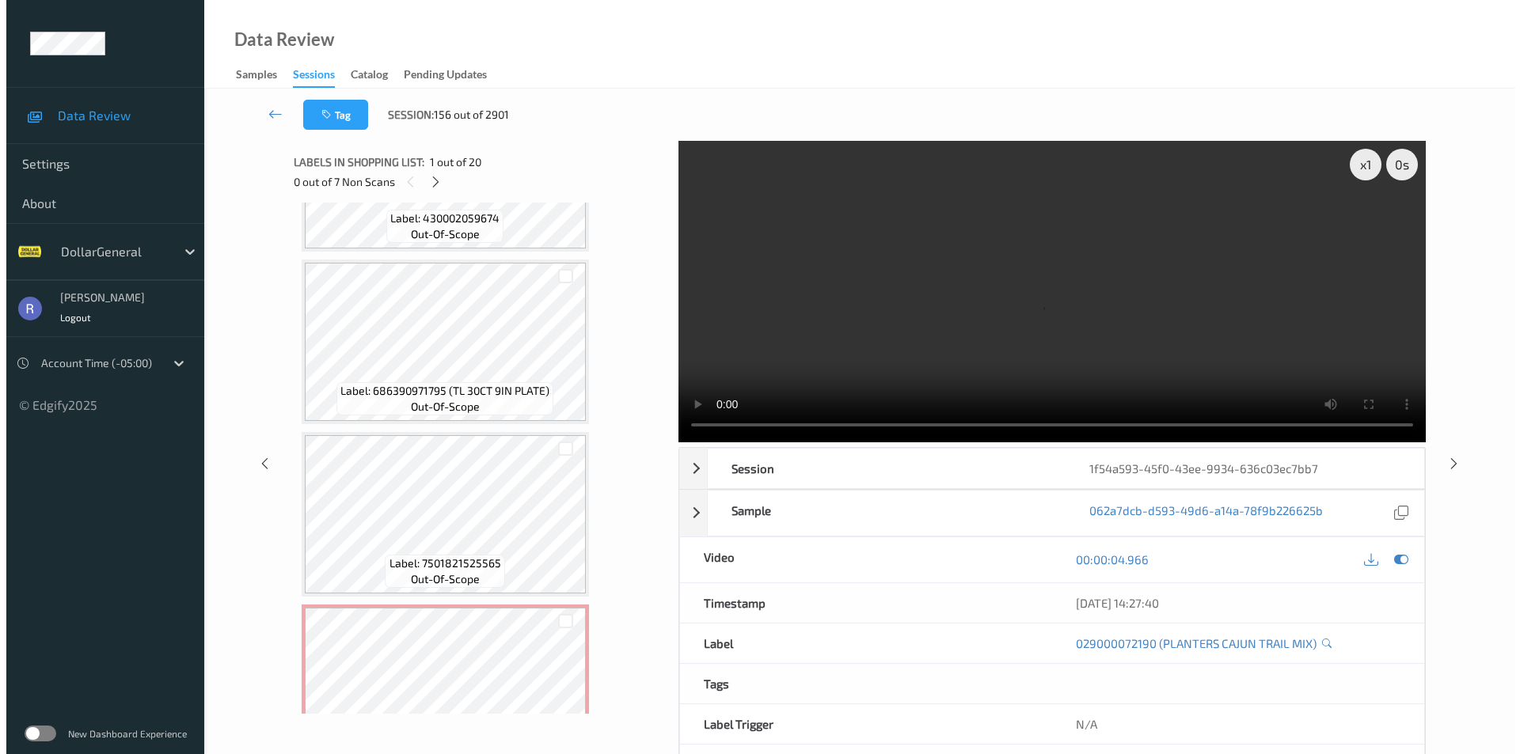
scroll to position [1741, 0]
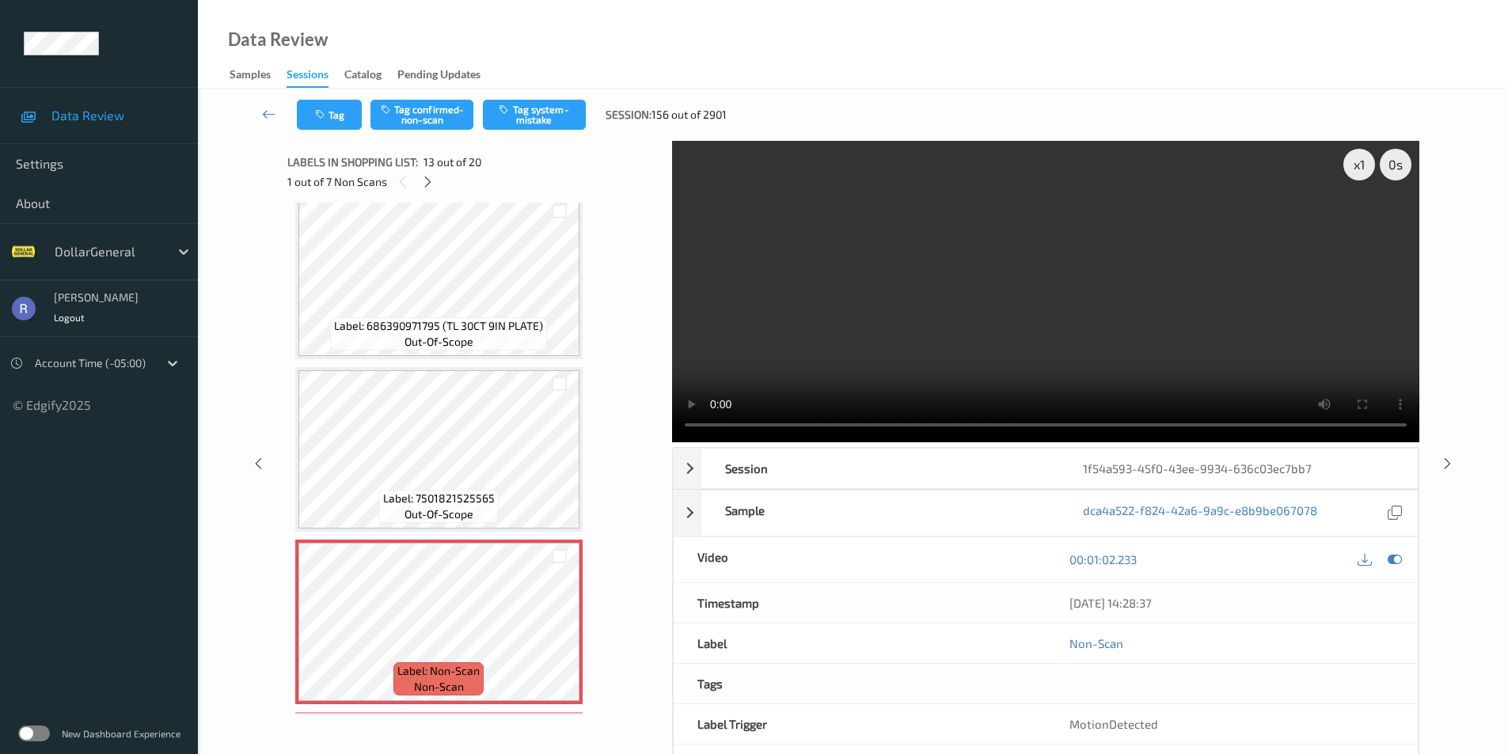
click at [551, 377] on div at bounding box center [559, 383] width 40 height 26
click at [543, 113] on button "Tag system-mistake" at bounding box center [534, 115] width 103 height 30
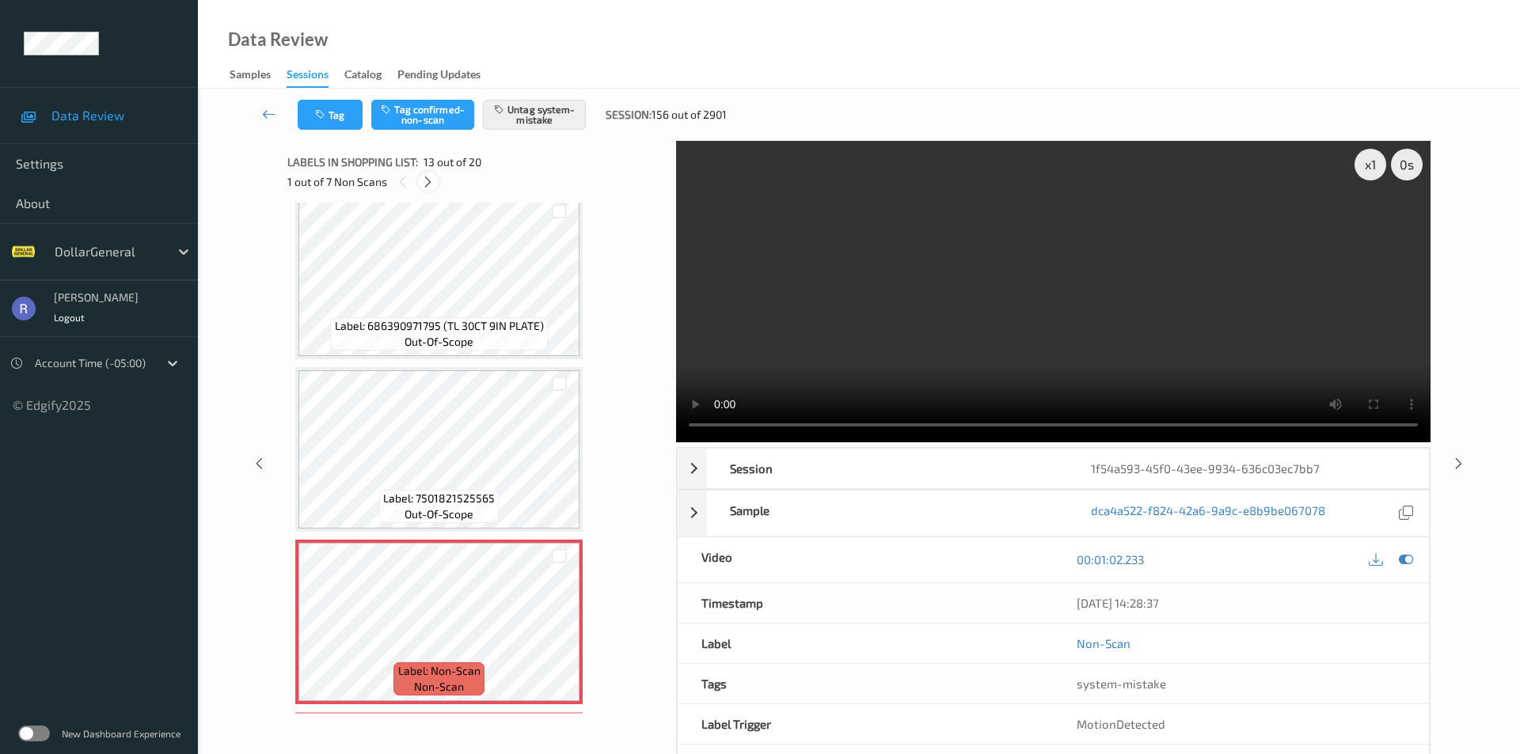
click at [429, 186] on icon at bounding box center [427, 182] width 13 height 14
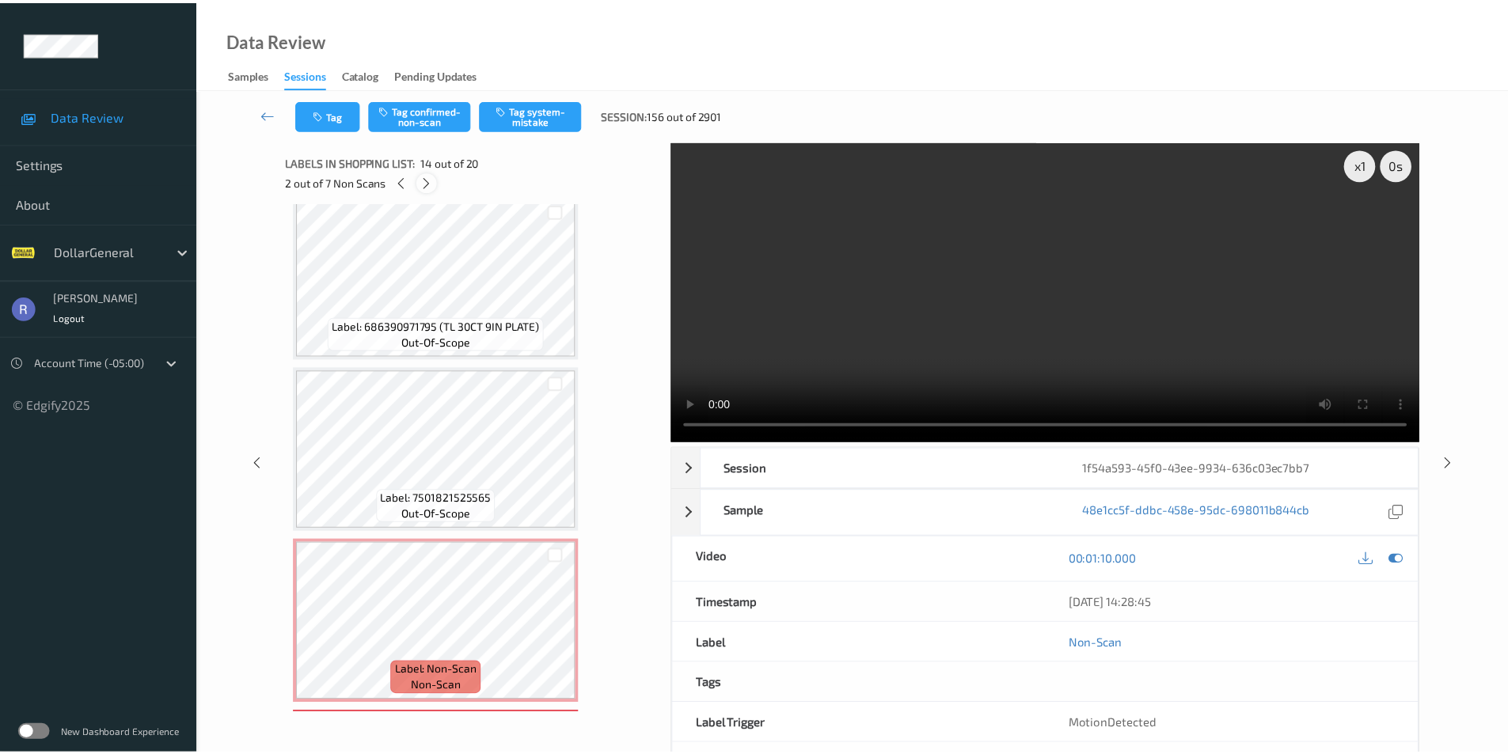
scroll to position [2079, 0]
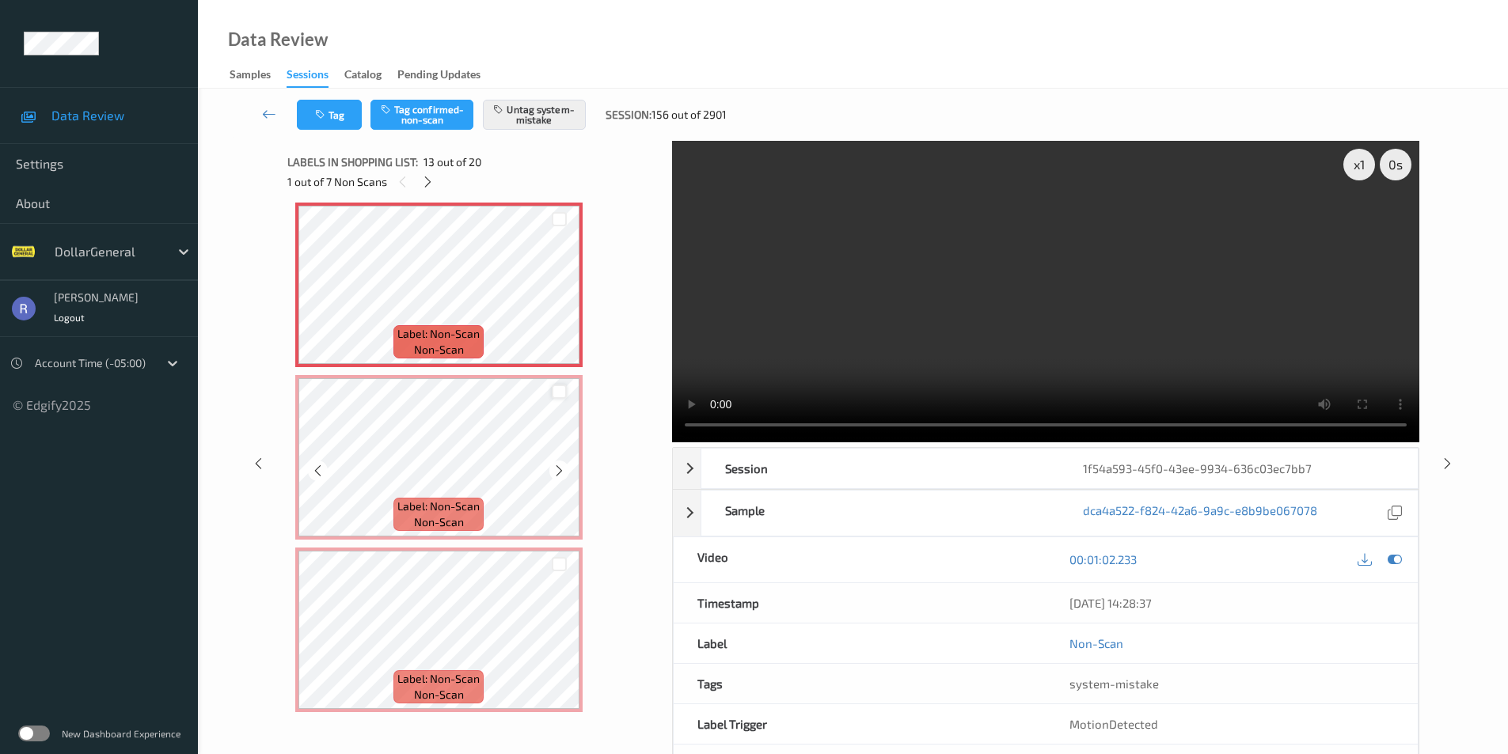
click at [565, 394] on div at bounding box center [559, 392] width 15 height 15
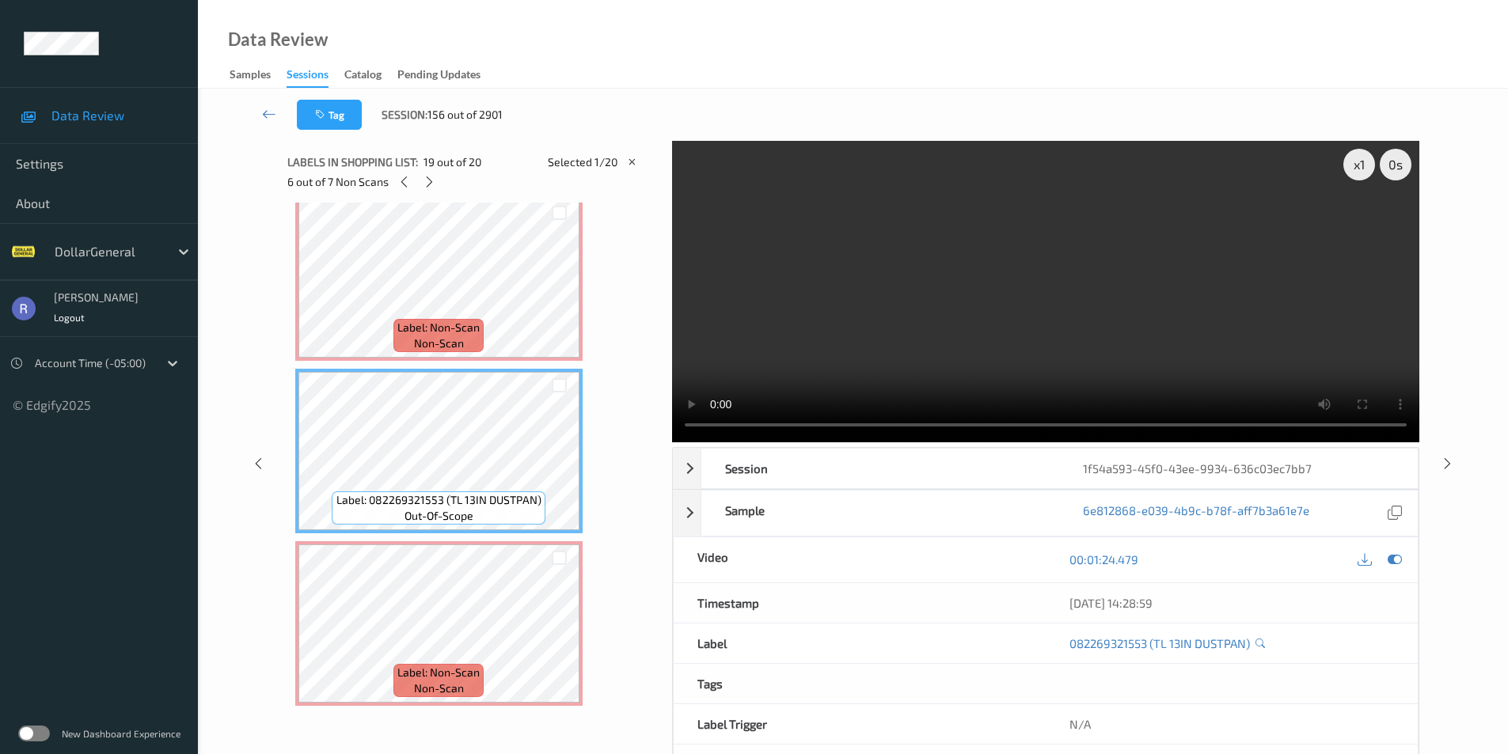
scroll to position [64, 0]
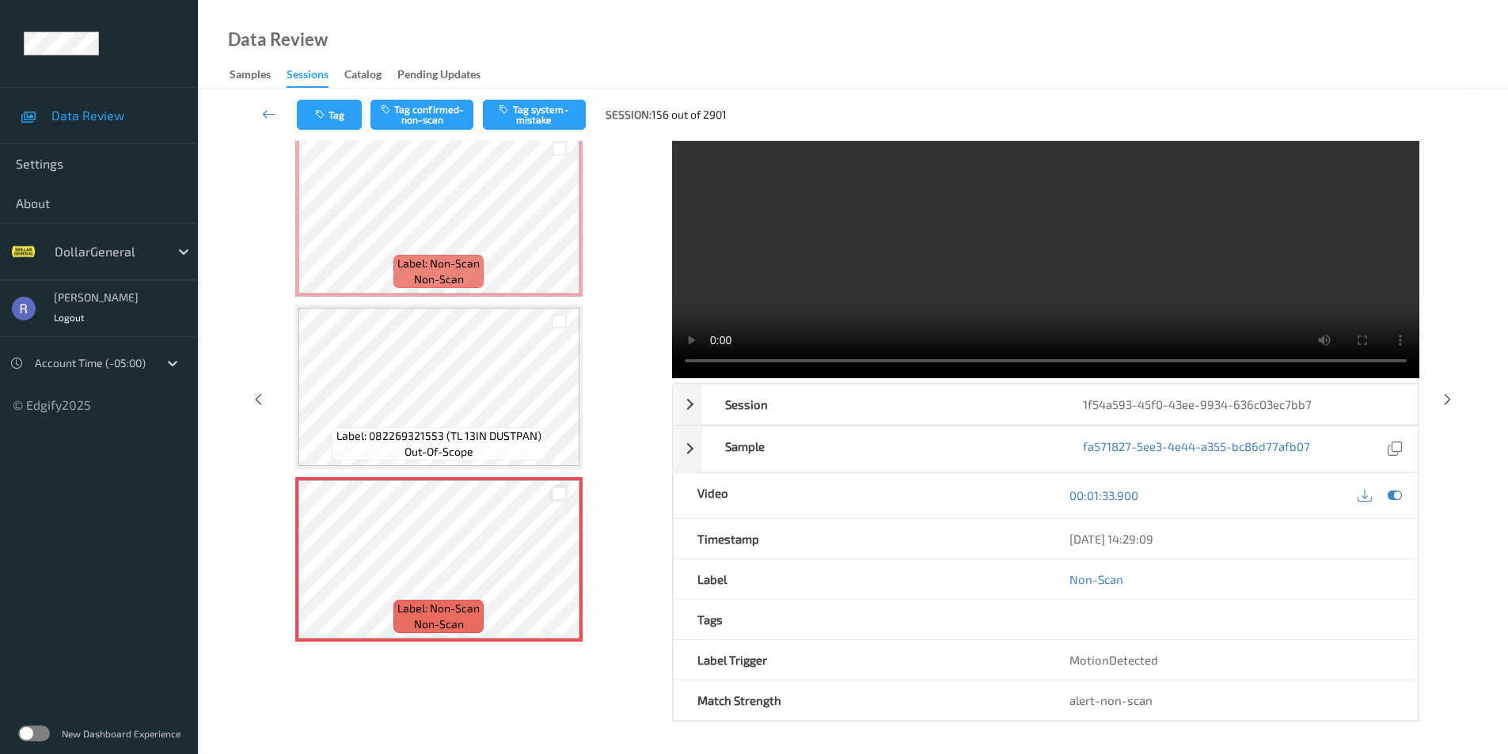
click at [564, 493] on div at bounding box center [559, 494] width 15 height 15
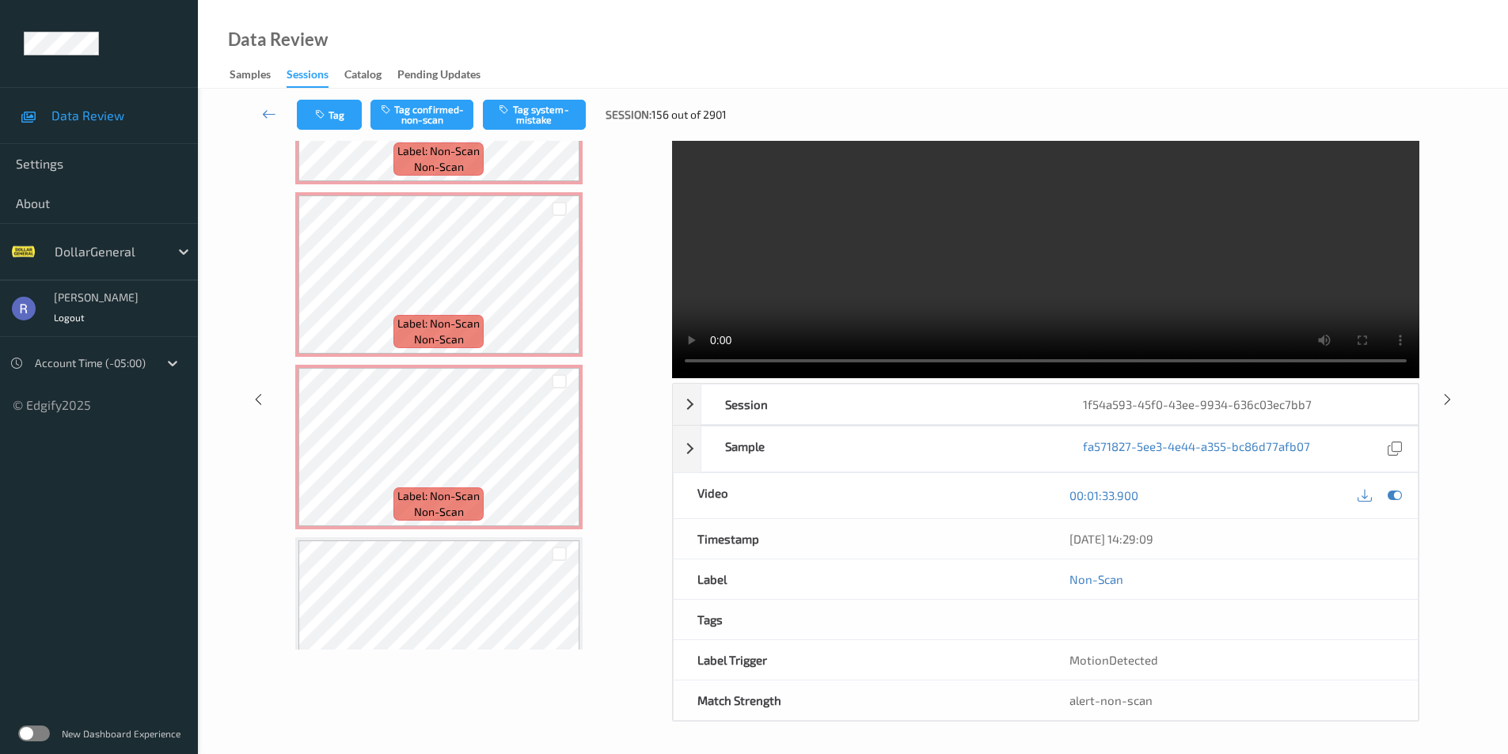
scroll to position [2710, 0]
click at [560, 382] on div at bounding box center [559, 386] width 15 height 15
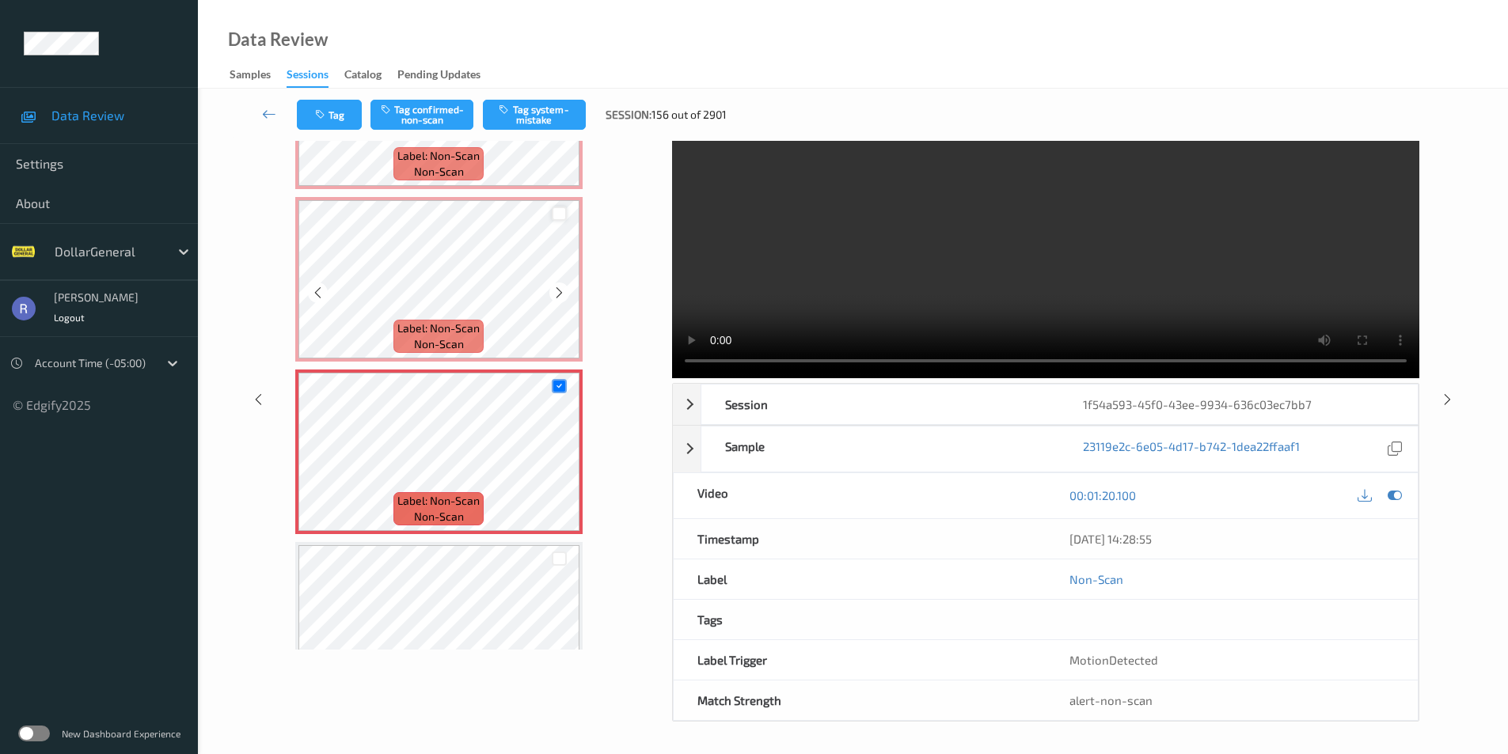
click at [560, 216] on div at bounding box center [559, 214] width 15 height 15
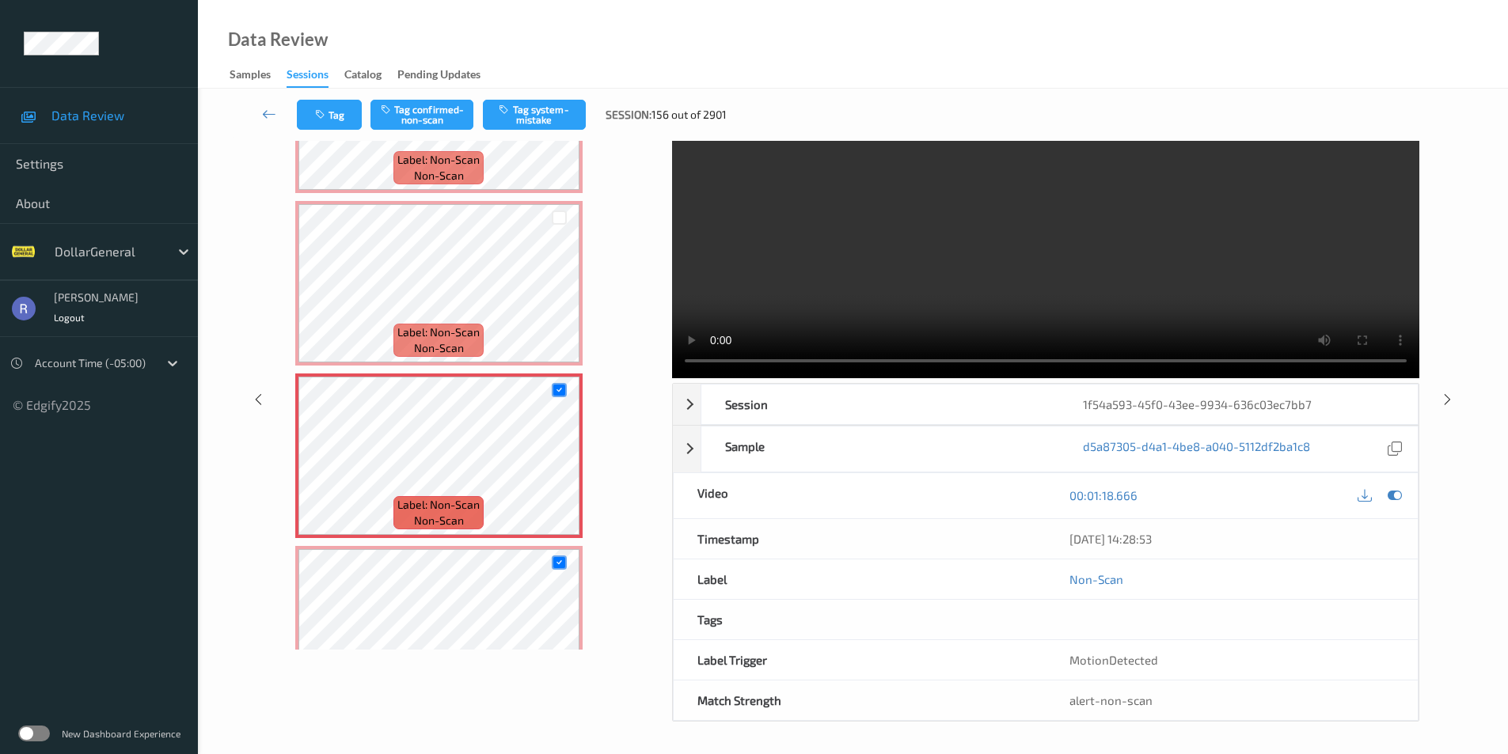
scroll to position [2473, 0]
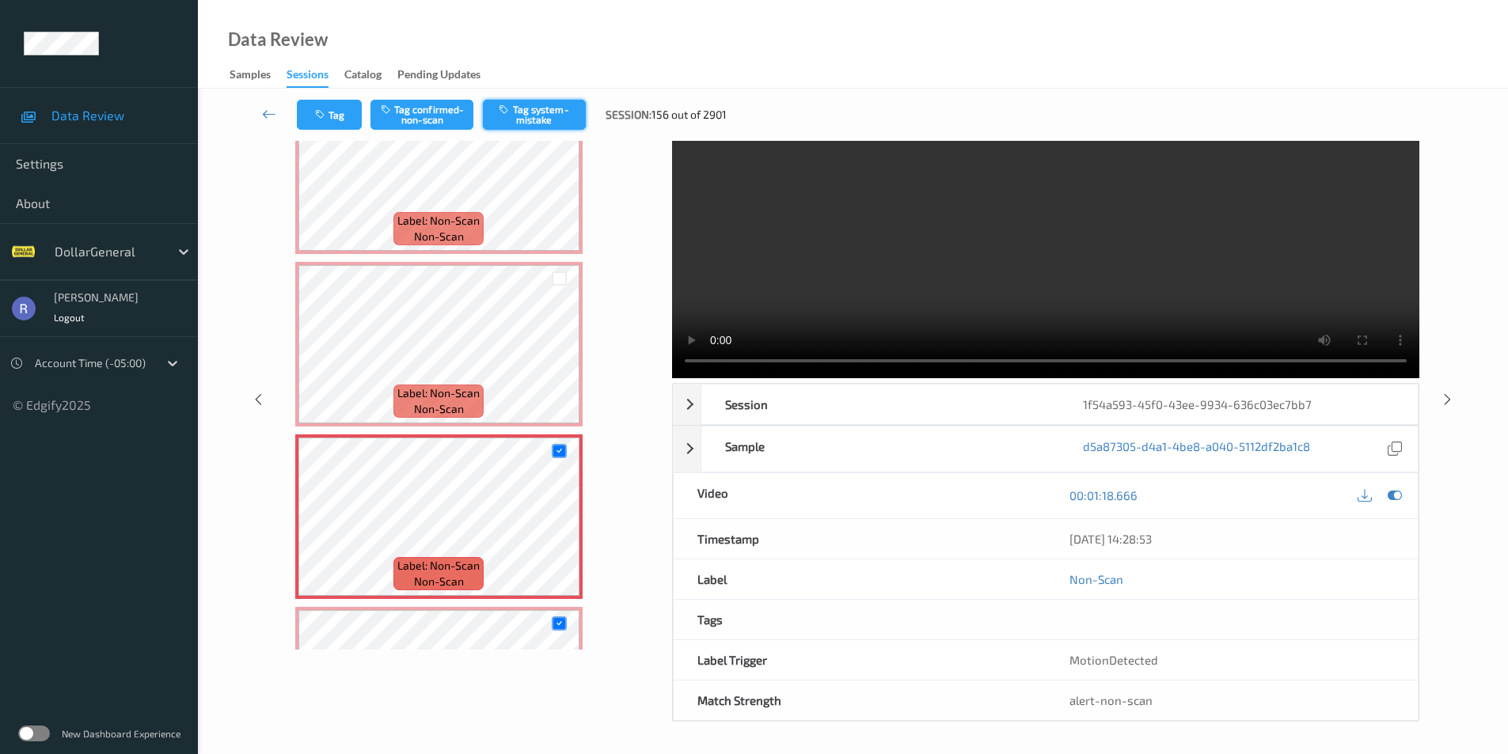
click at [551, 112] on button "Tag system-mistake" at bounding box center [534, 115] width 103 height 30
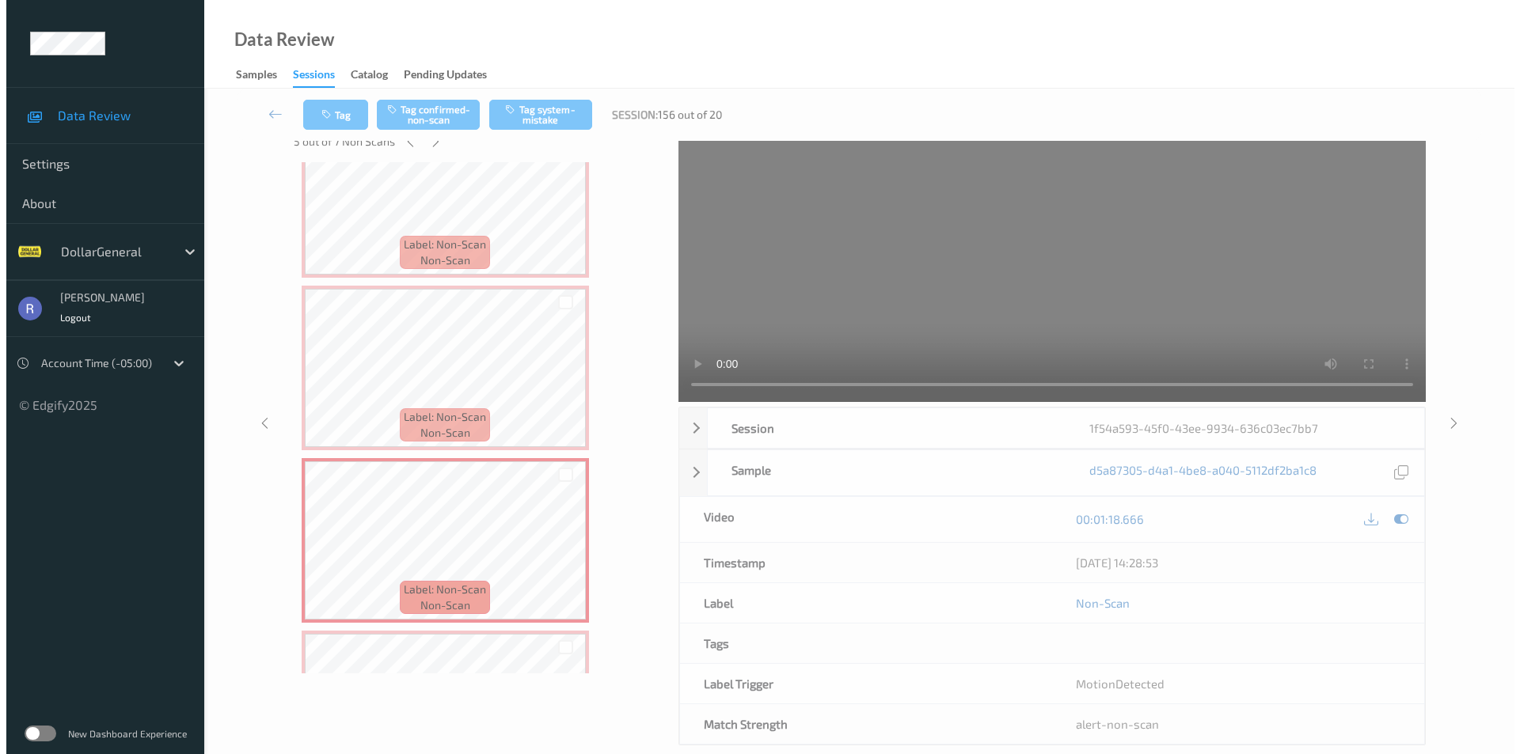
scroll to position [0, 0]
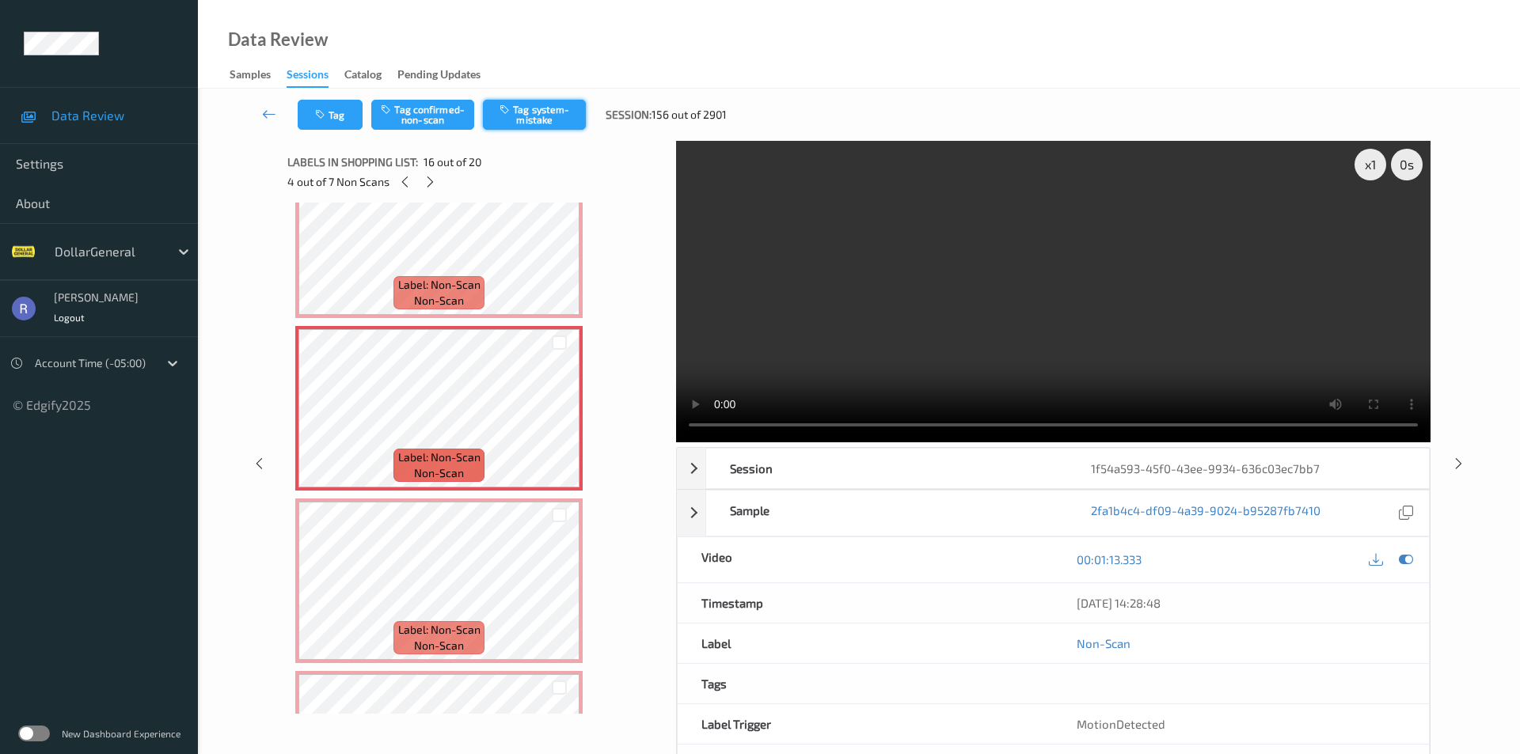
click at [544, 117] on button "Tag system-mistake" at bounding box center [534, 115] width 103 height 30
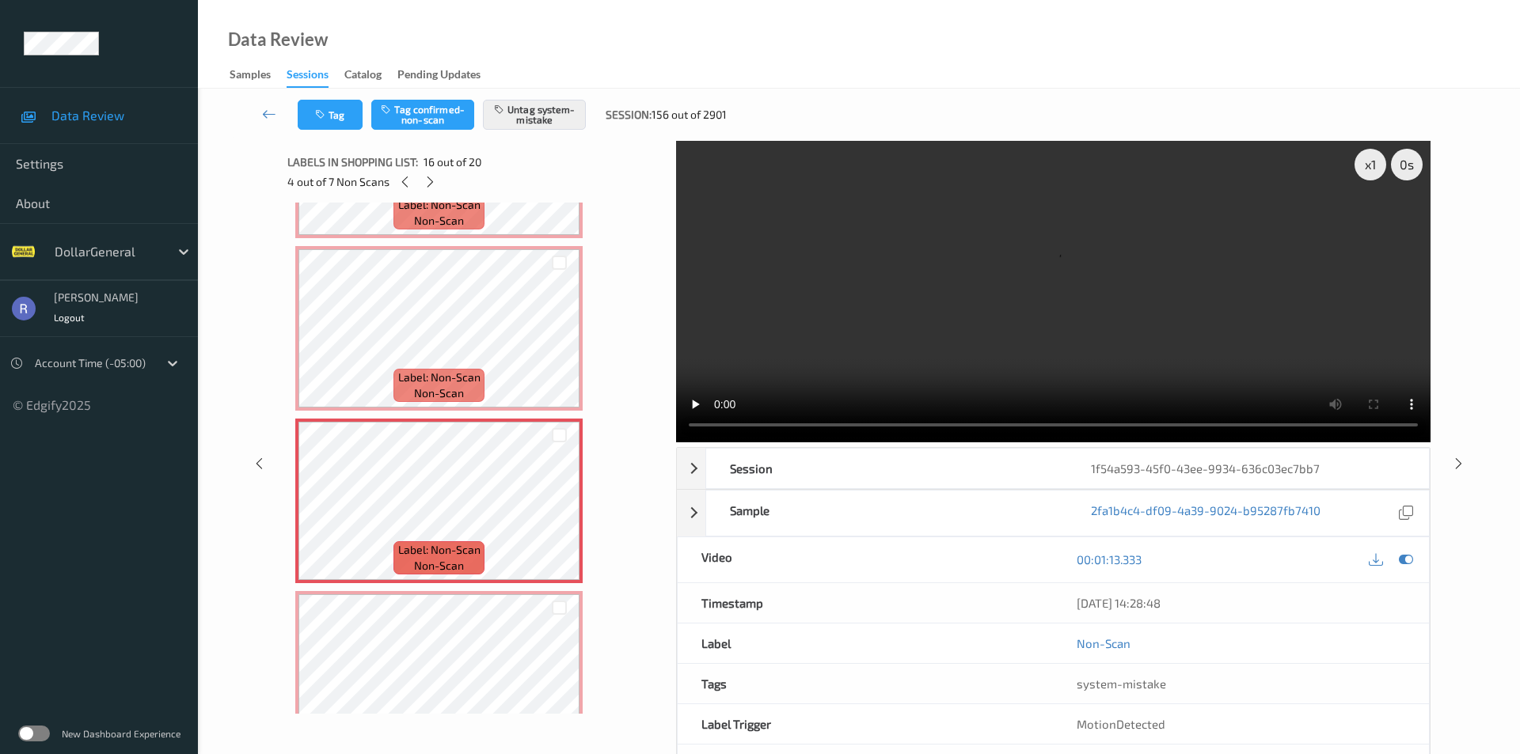
scroll to position [2235, 0]
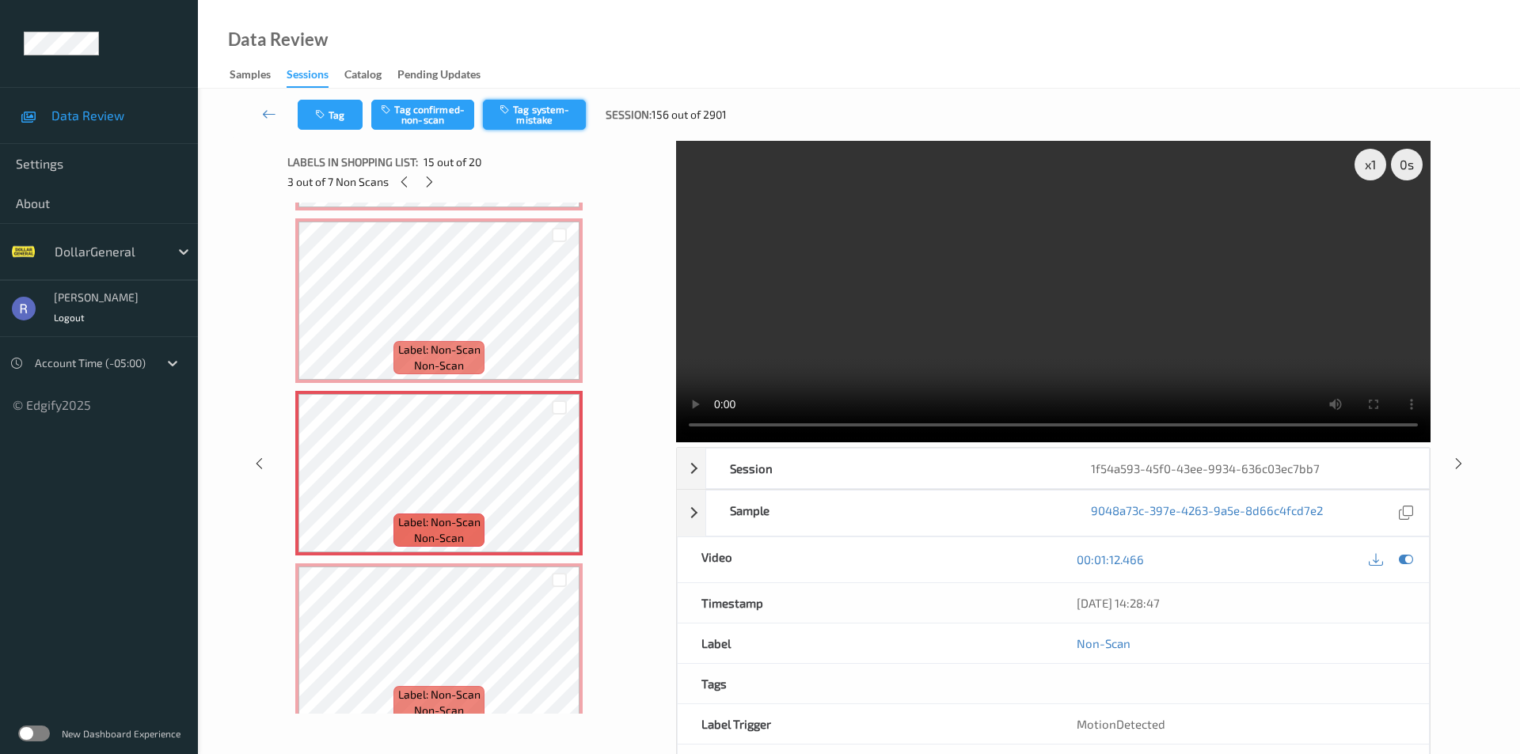
click at [527, 118] on button "Tag system-mistake" at bounding box center [534, 115] width 103 height 30
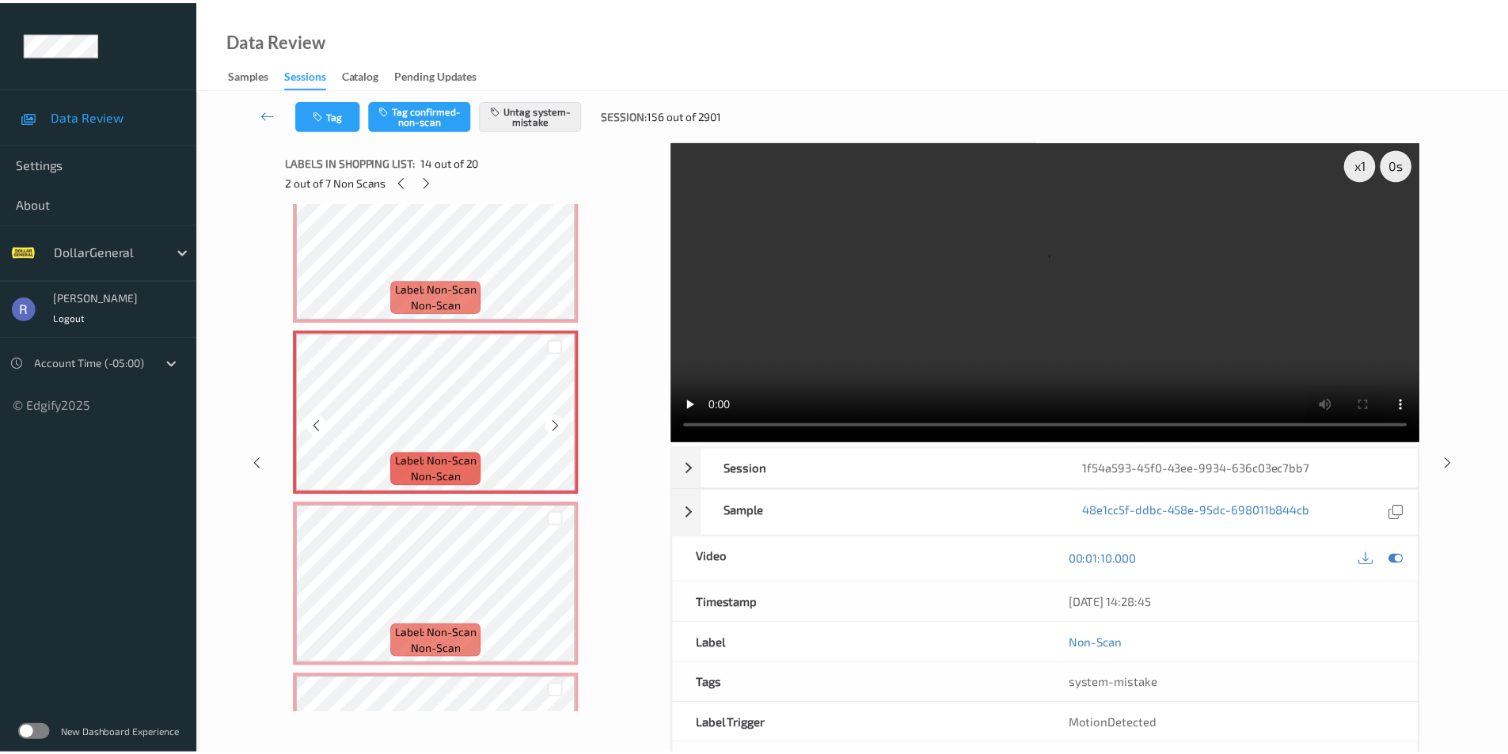
scroll to position [2077, 0]
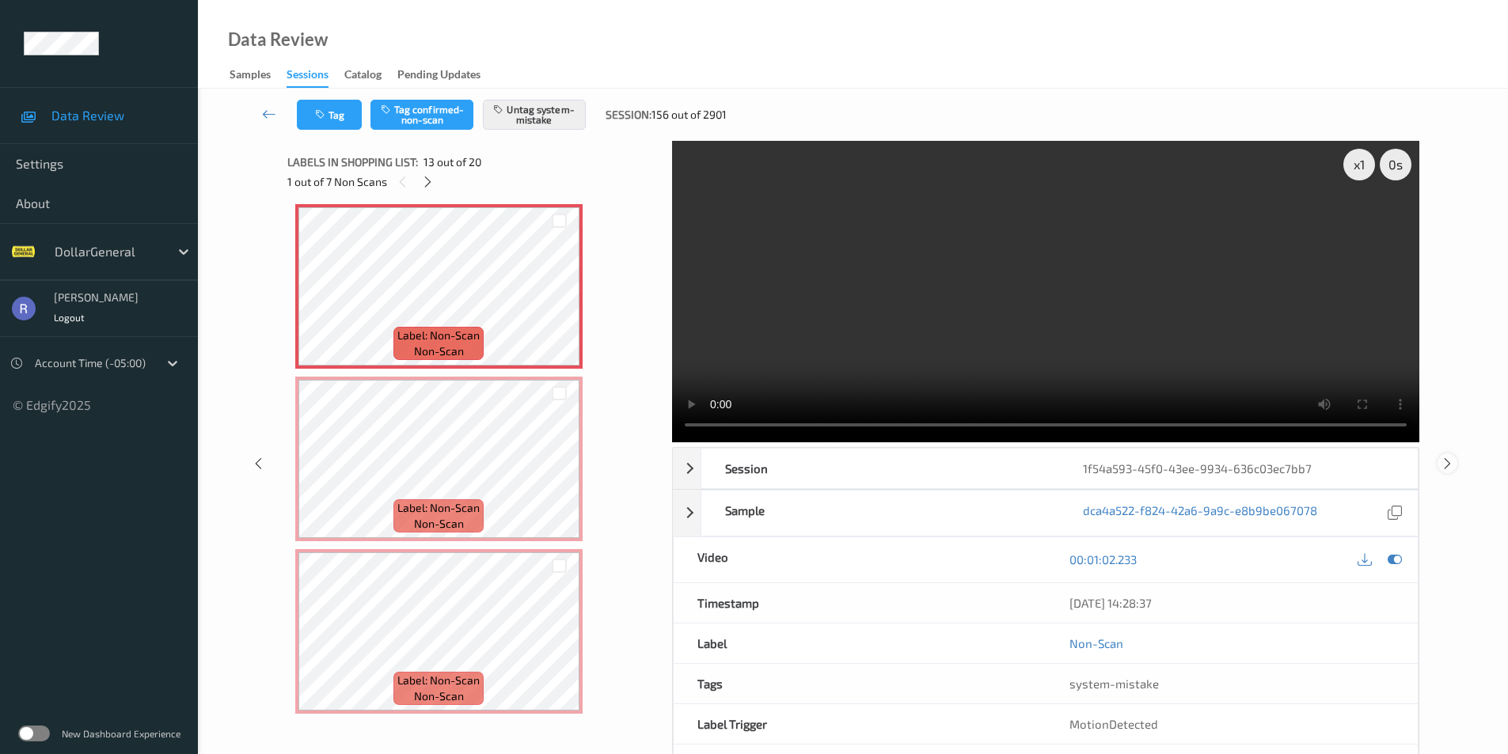
click at [1441, 466] on icon at bounding box center [1447, 463] width 13 height 14
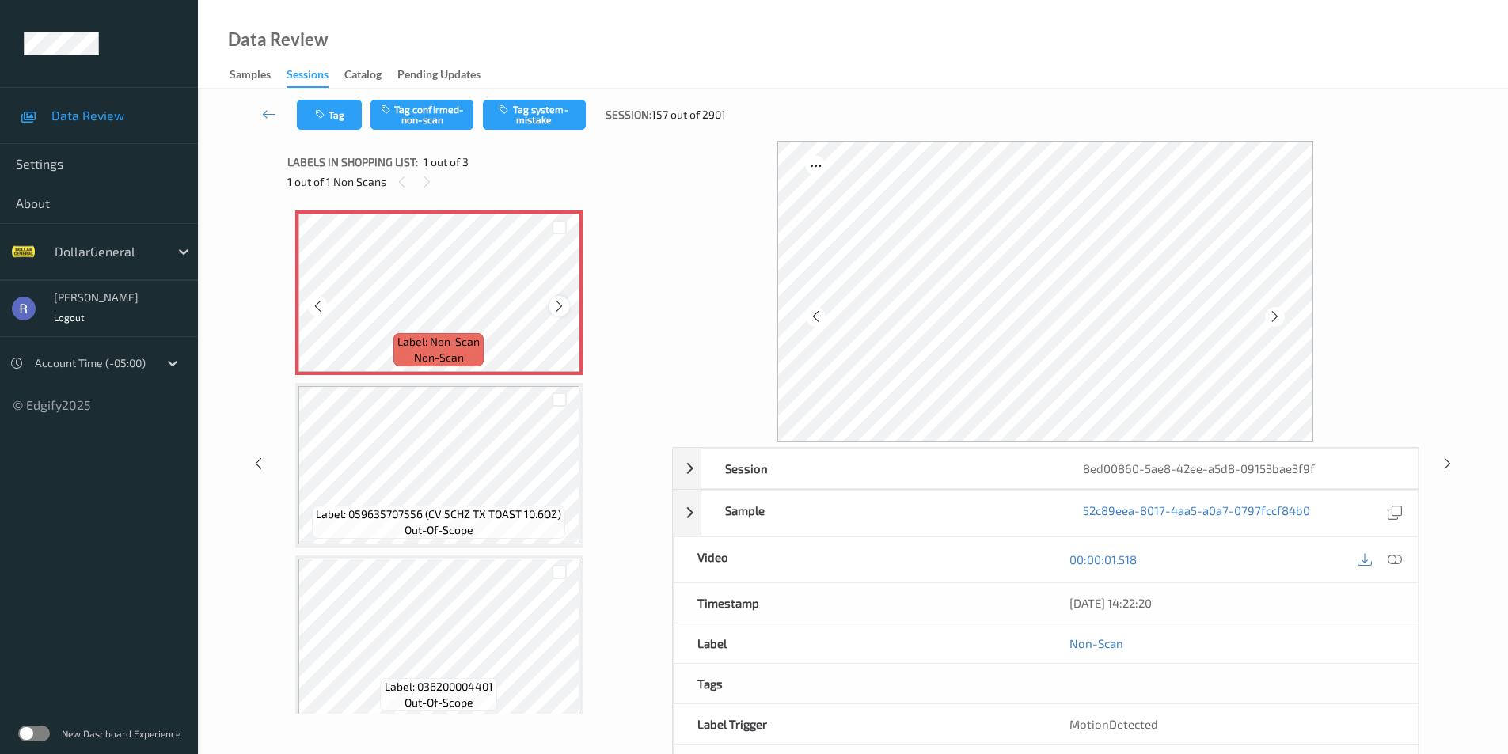
click at [558, 306] on icon at bounding box center [559, 306] width 13 height 14
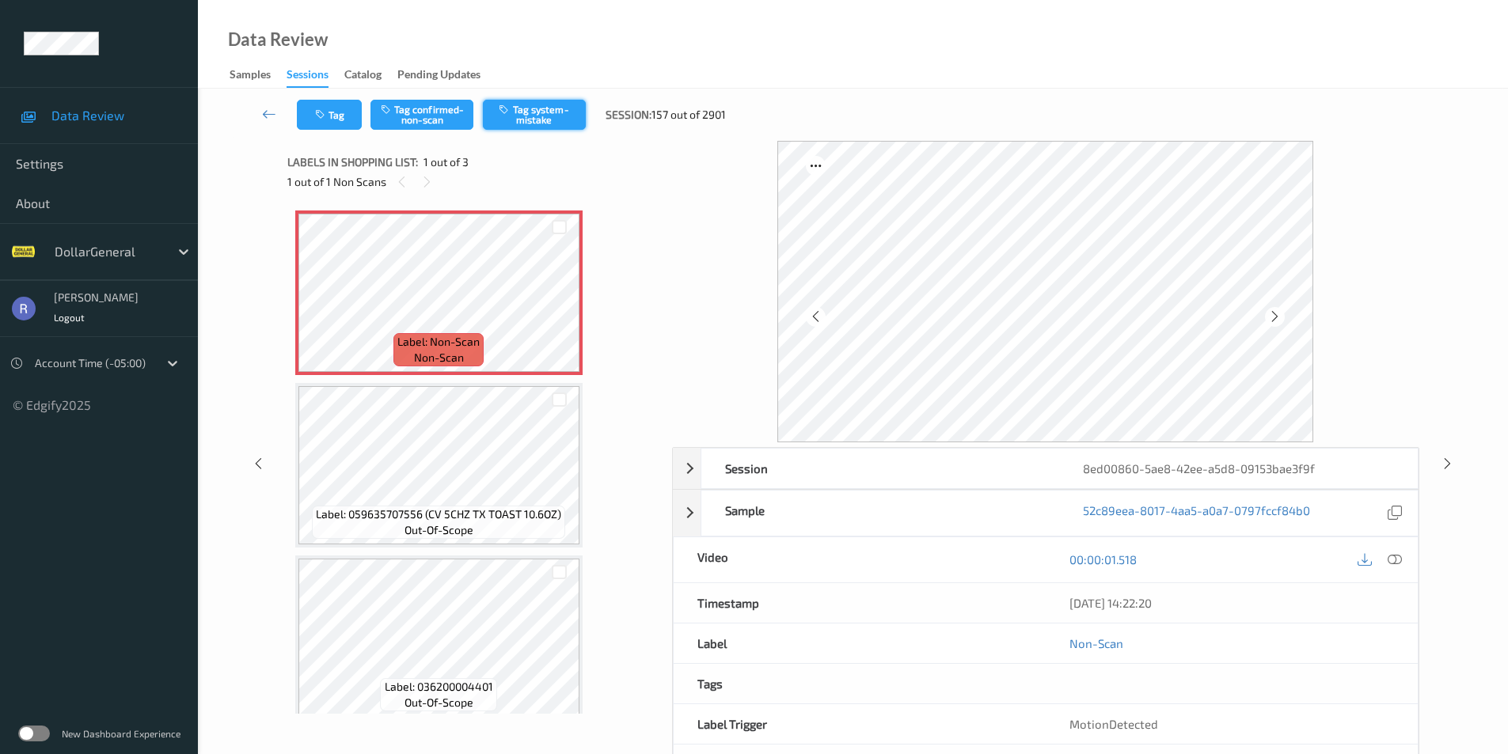
click at [540, 113] on button "Tag system-mistake" at bounding box center [534, 115] width 103 height 30
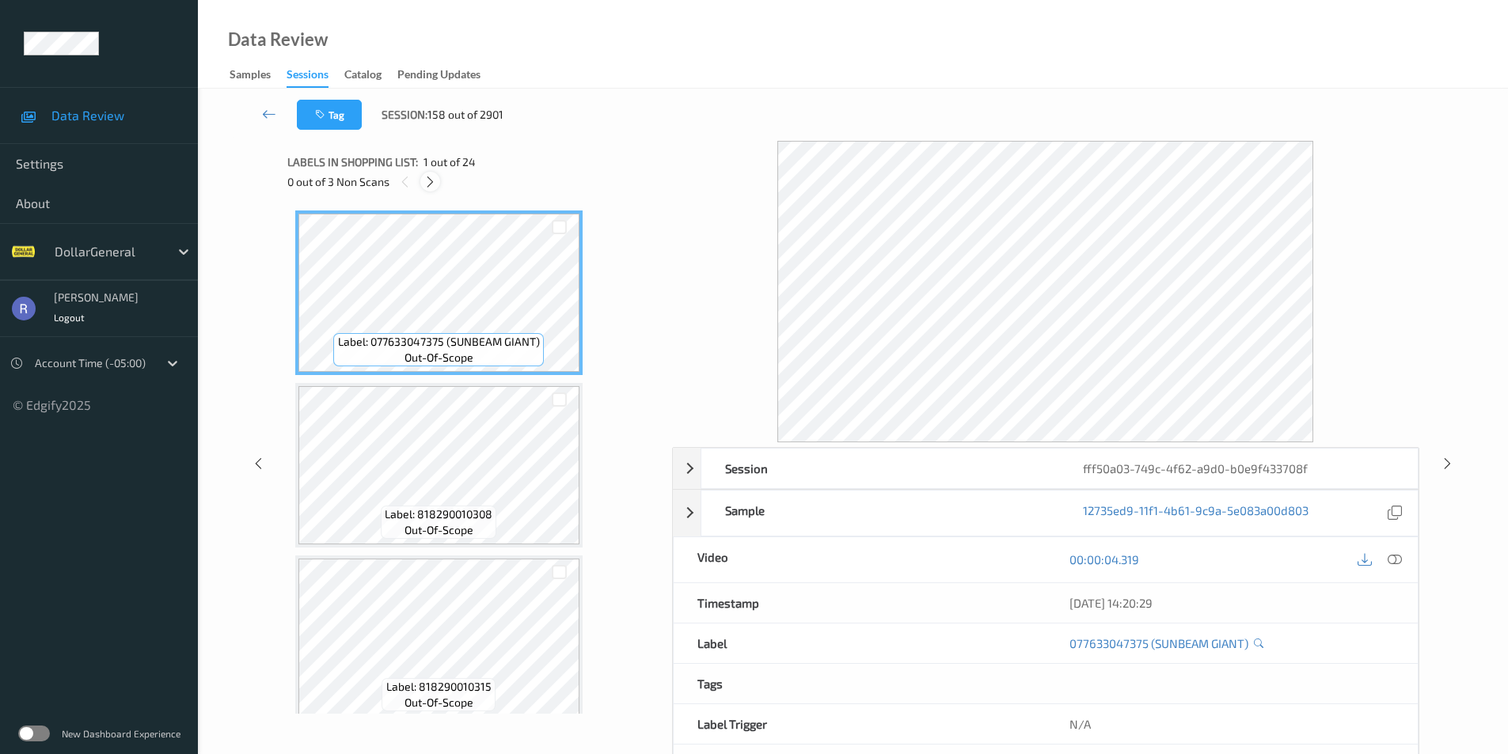
click at [433, 180] on icon at bounding box center [429, 182] width 13 height 14
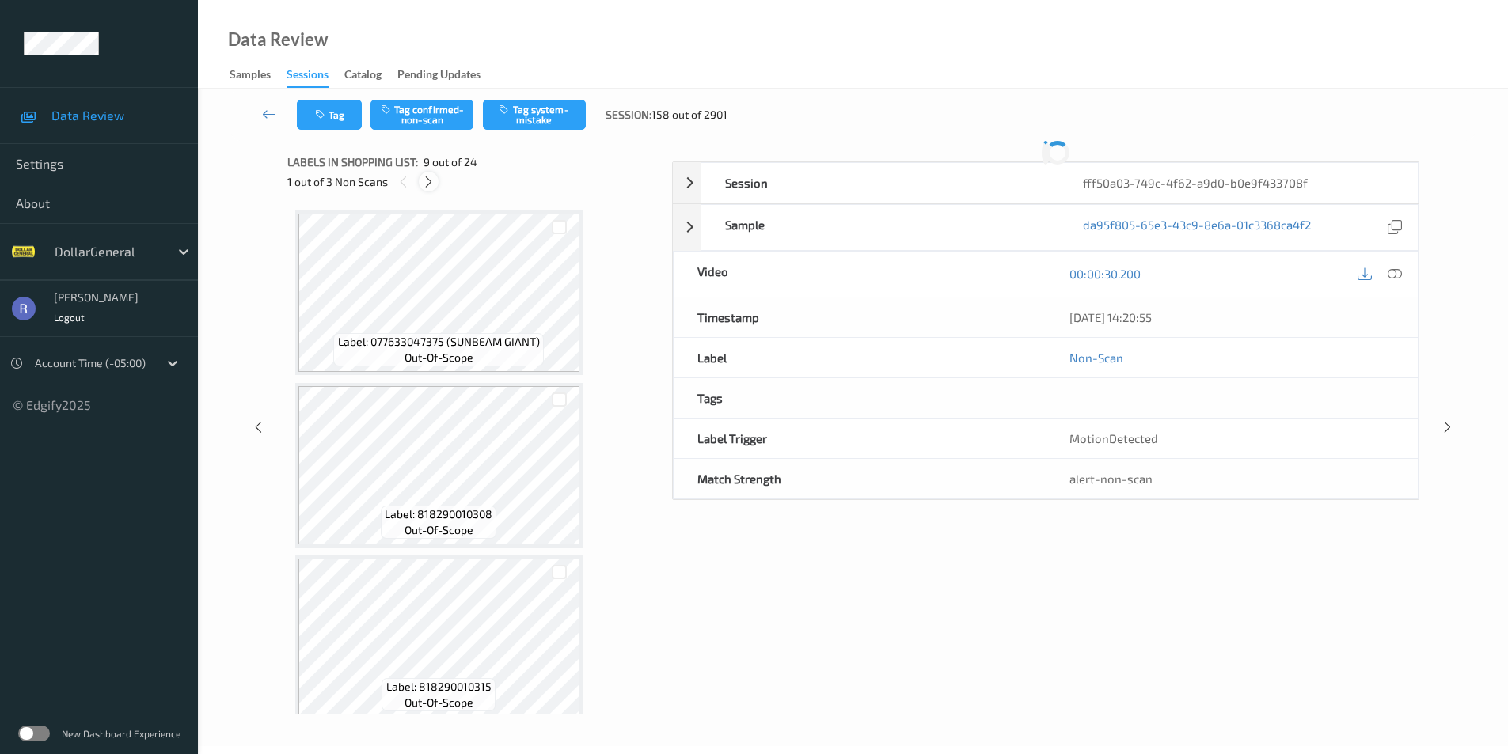
scroll to position [1216, 0]
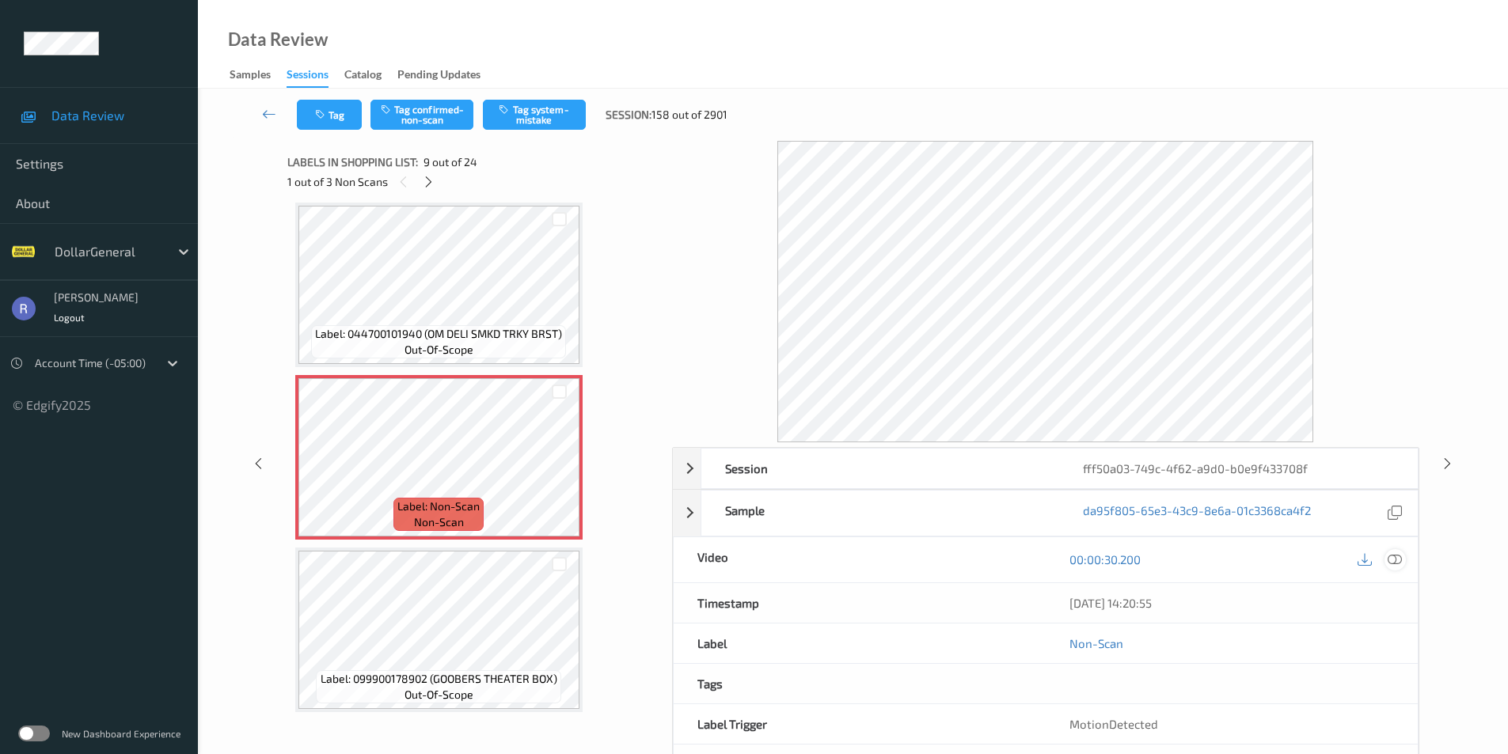
click at [1399, 563] on icon at bounding box center [1395, 560] width 14 height 14
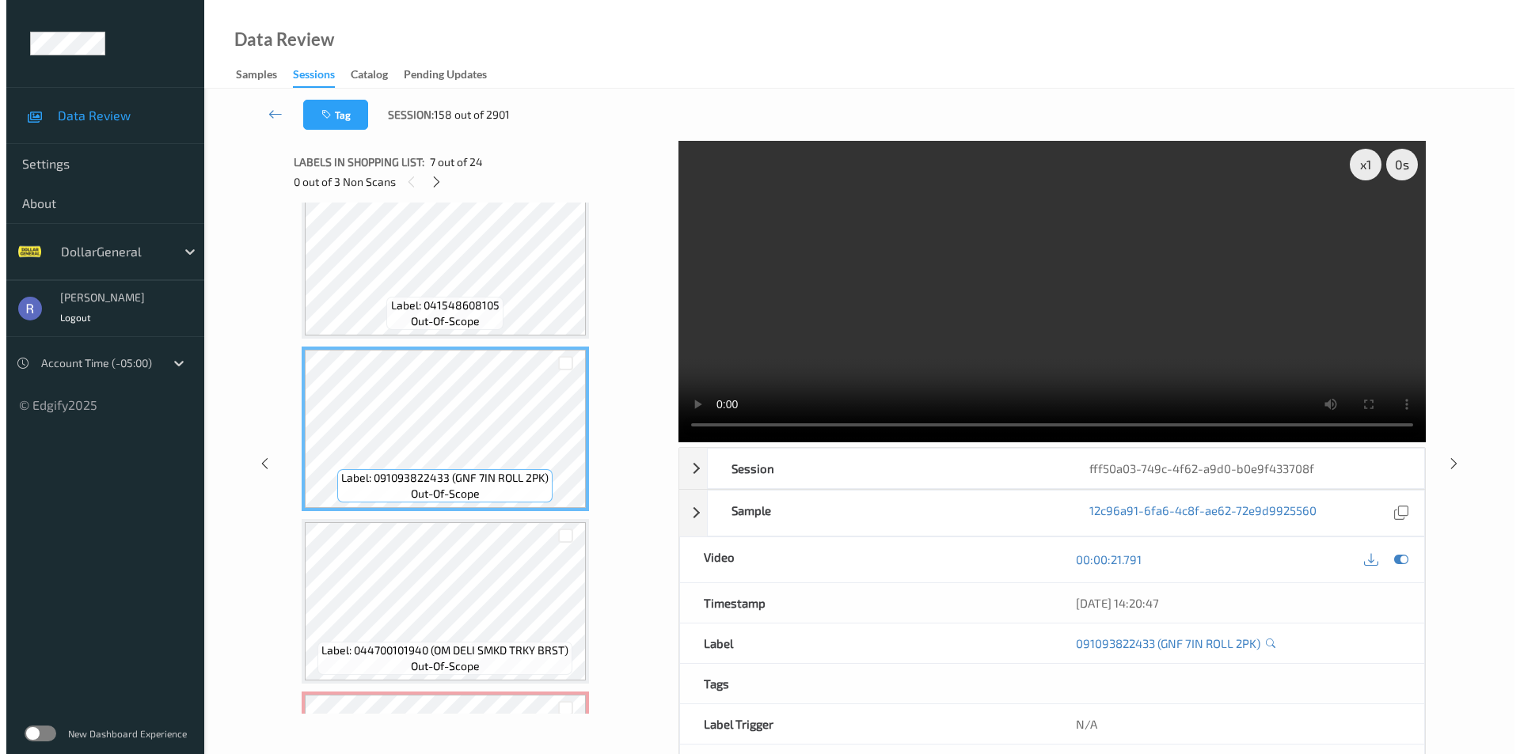
scroll to position [1137, 0]
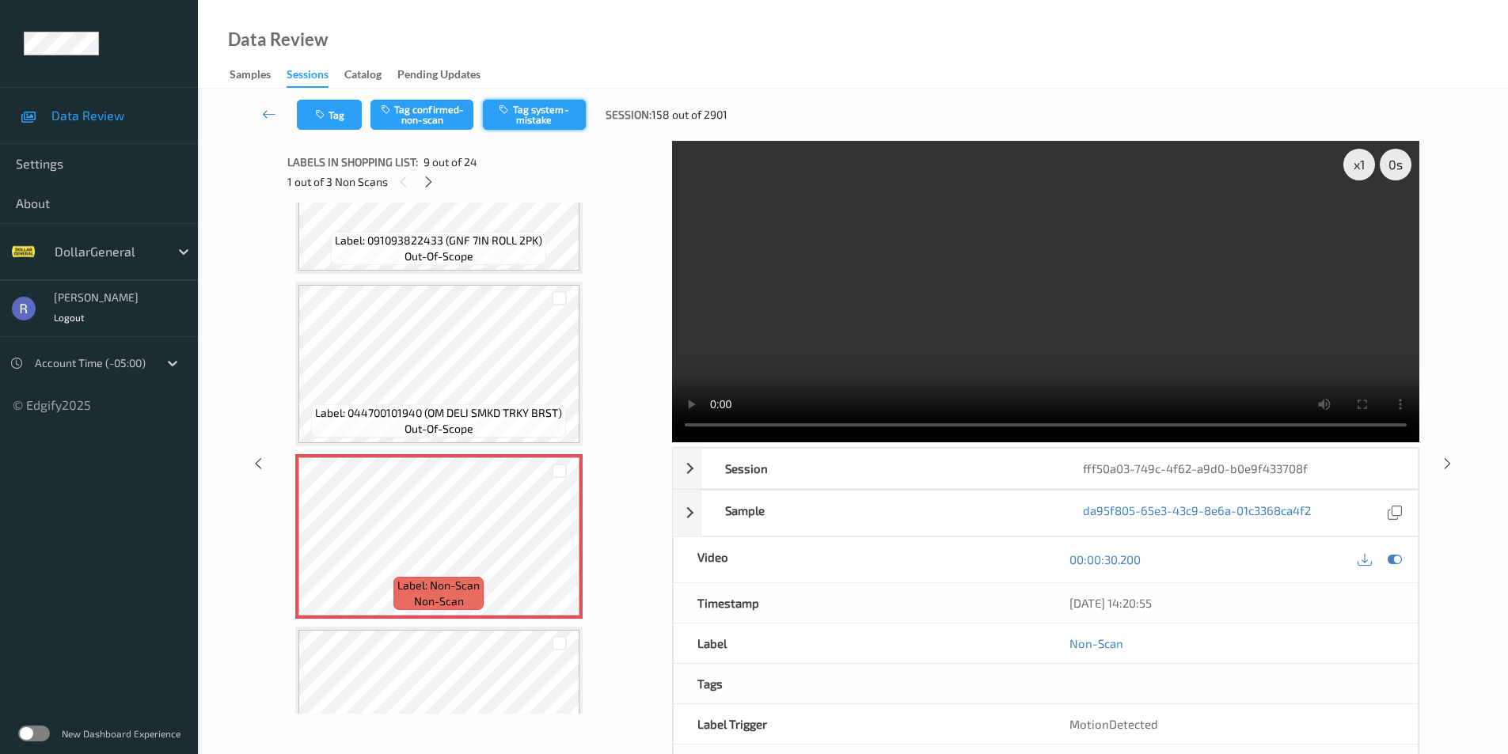
click at [542, 119] on button "Tag system-mistake" at bounding box center [534, 115] width 103 height 30
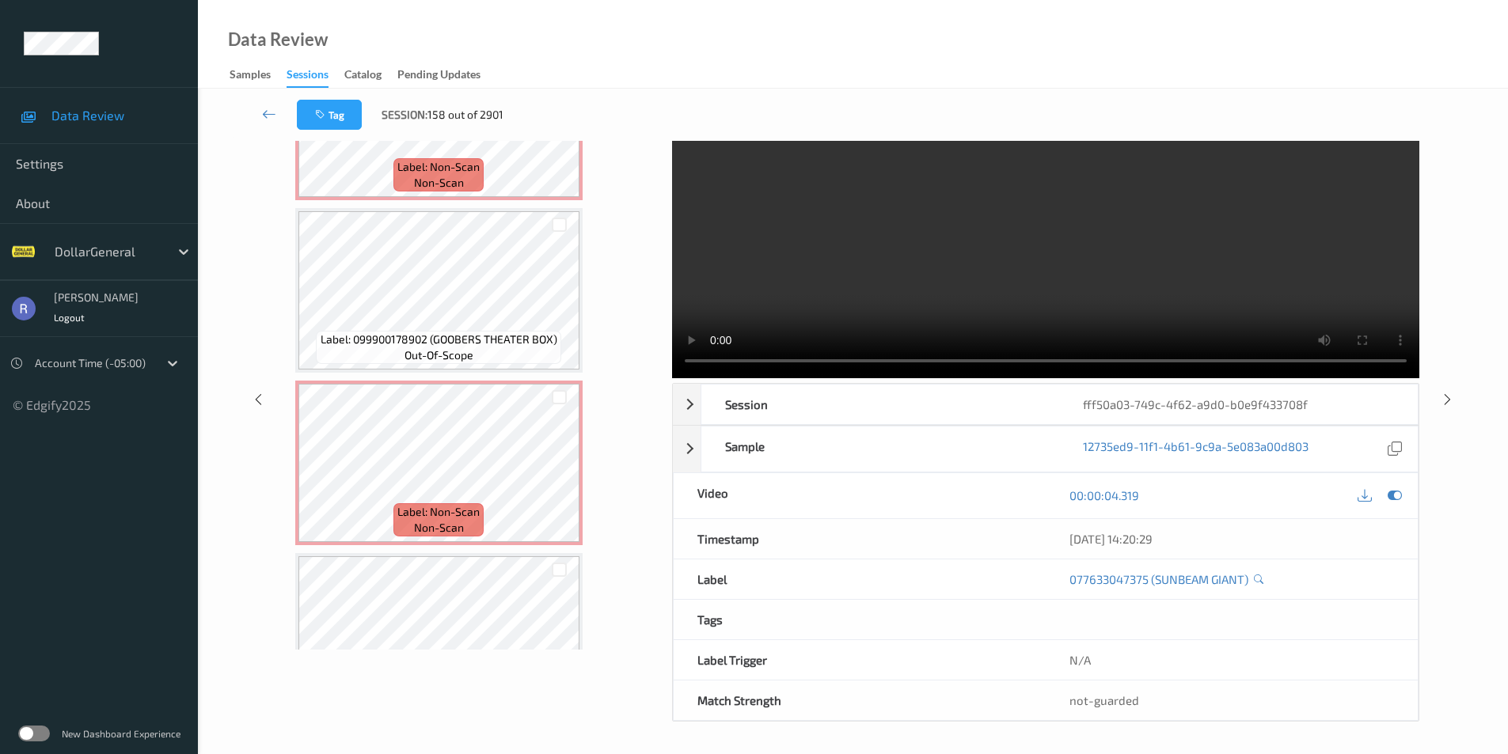
scroll to position [1504, 0]
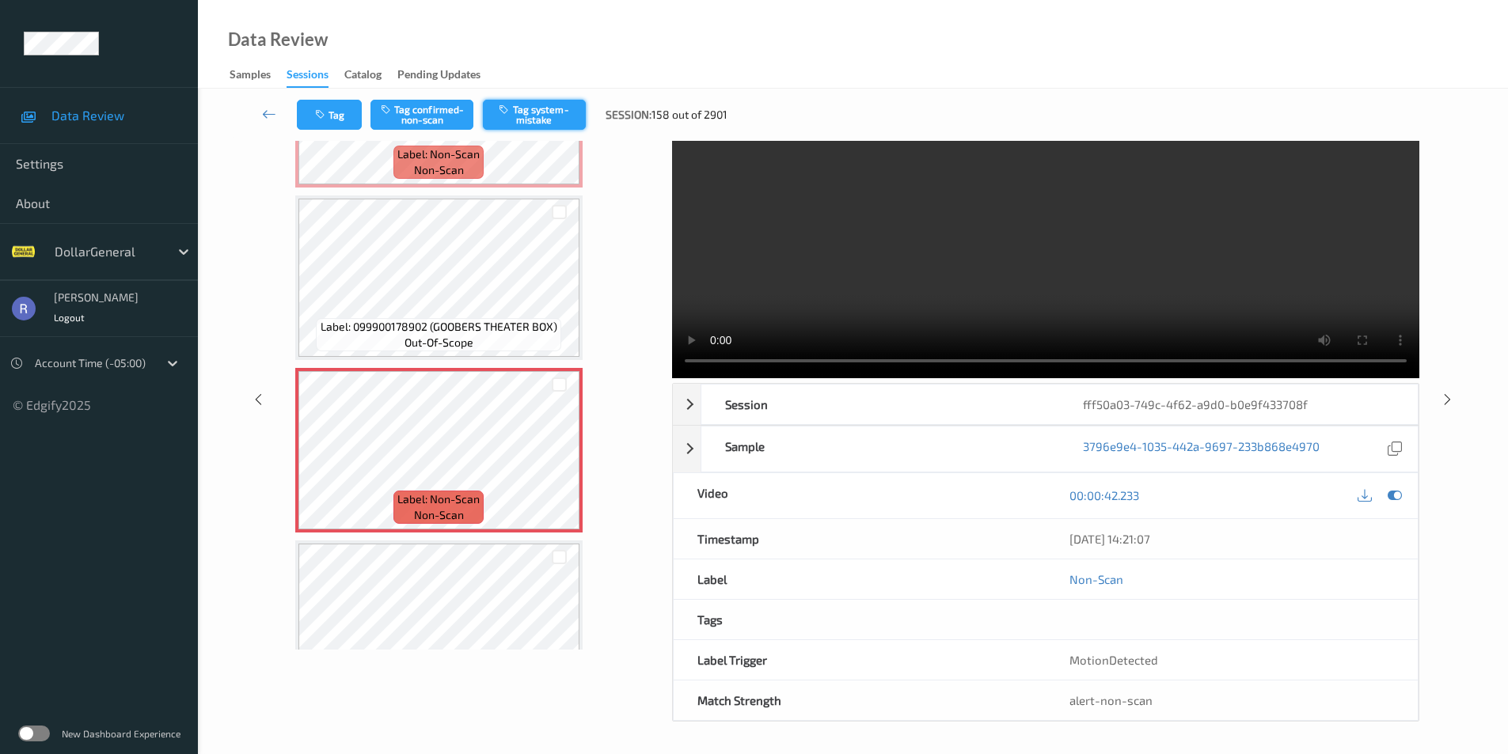
click at [550, 115] on button "Tag system-mistake" at bounding box center [534, 115] width 103 height 30
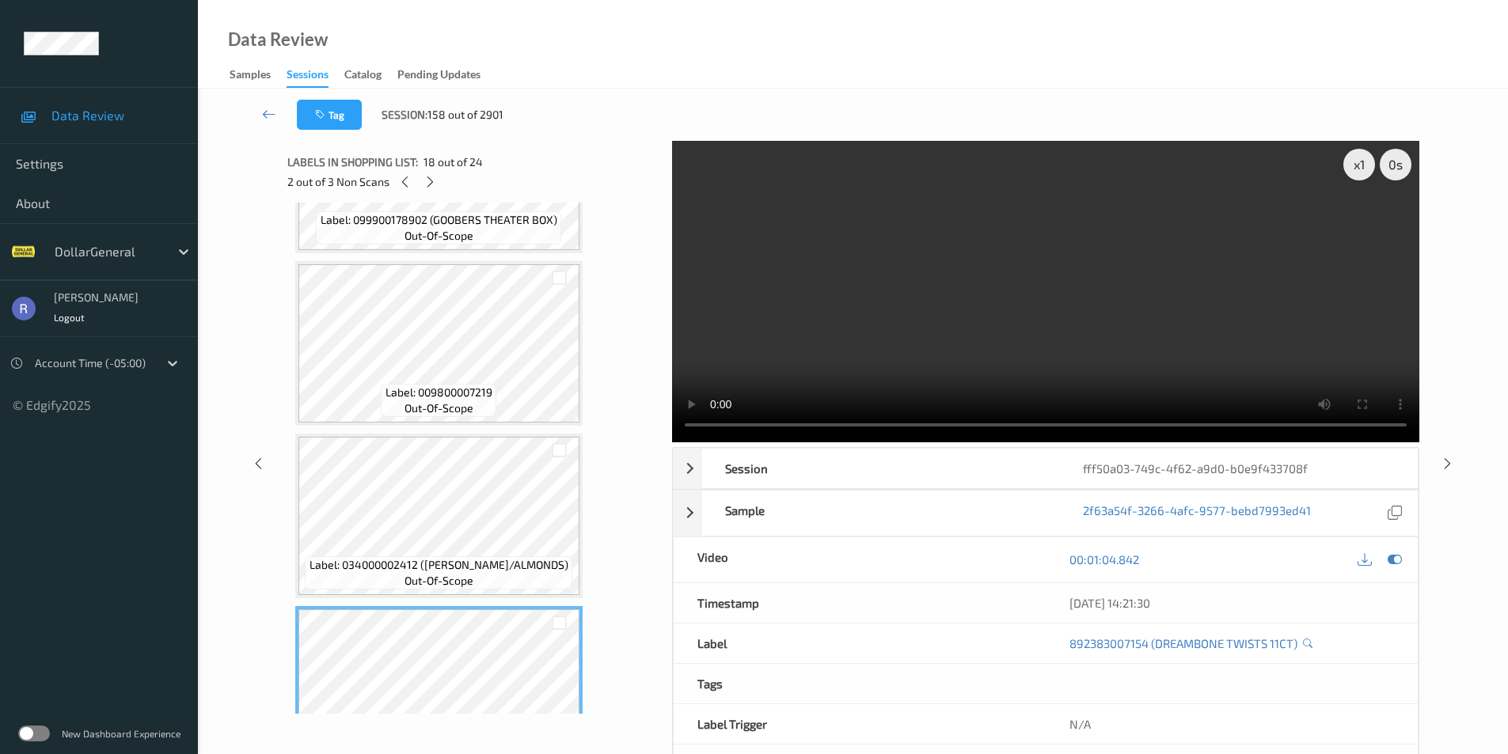
scroll to position [2530, 0]
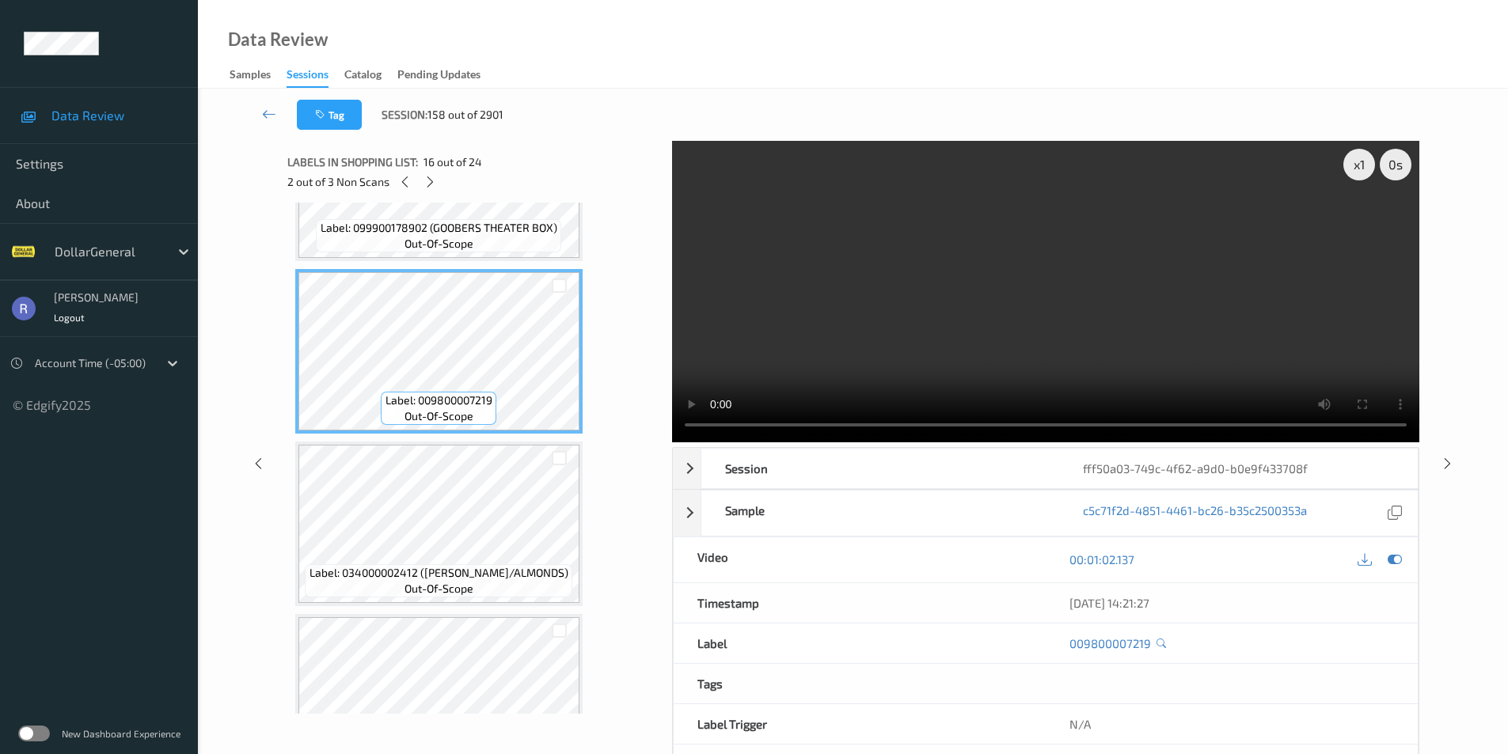
click at [979, 366] on video at bounding box center [1045, 292] width 747 height 302
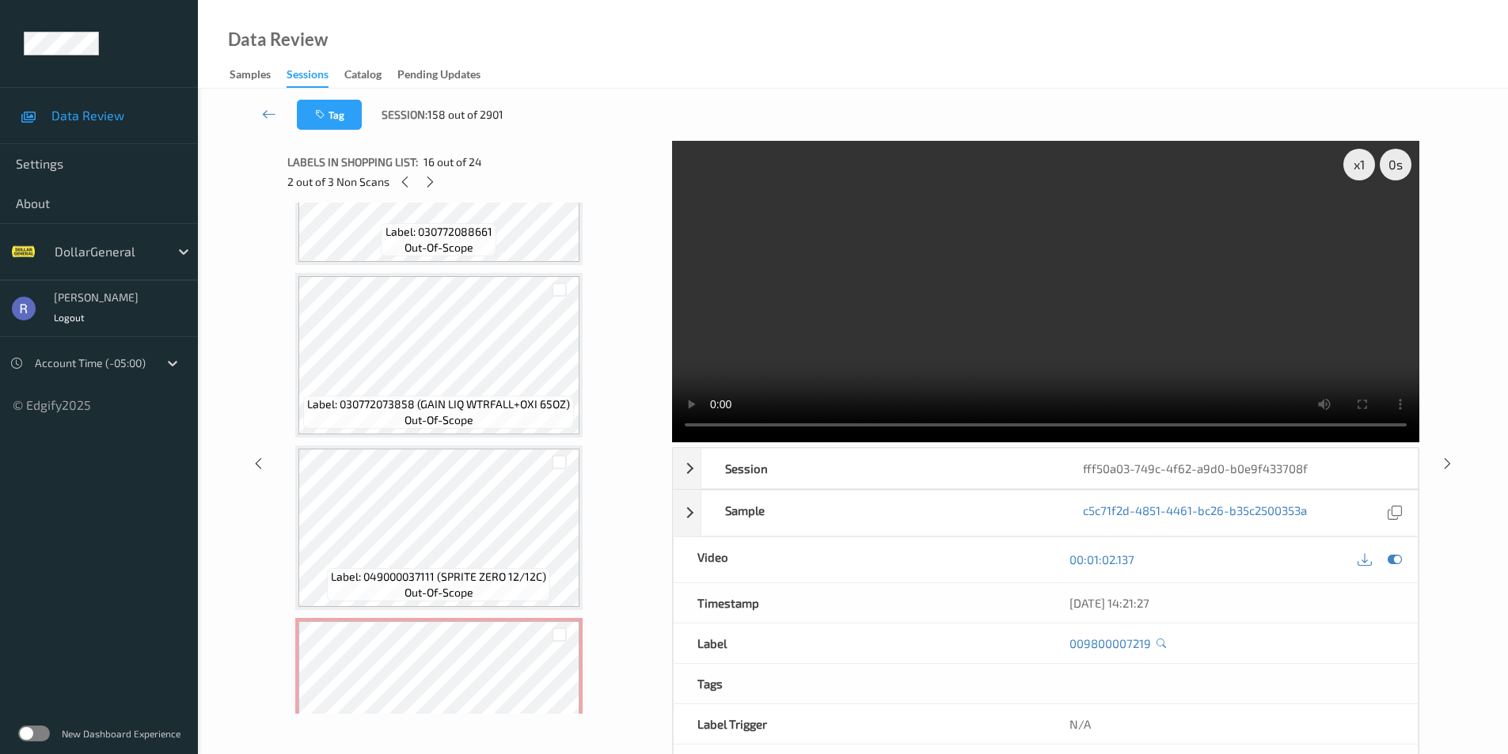
scroll to position [3638, 0]
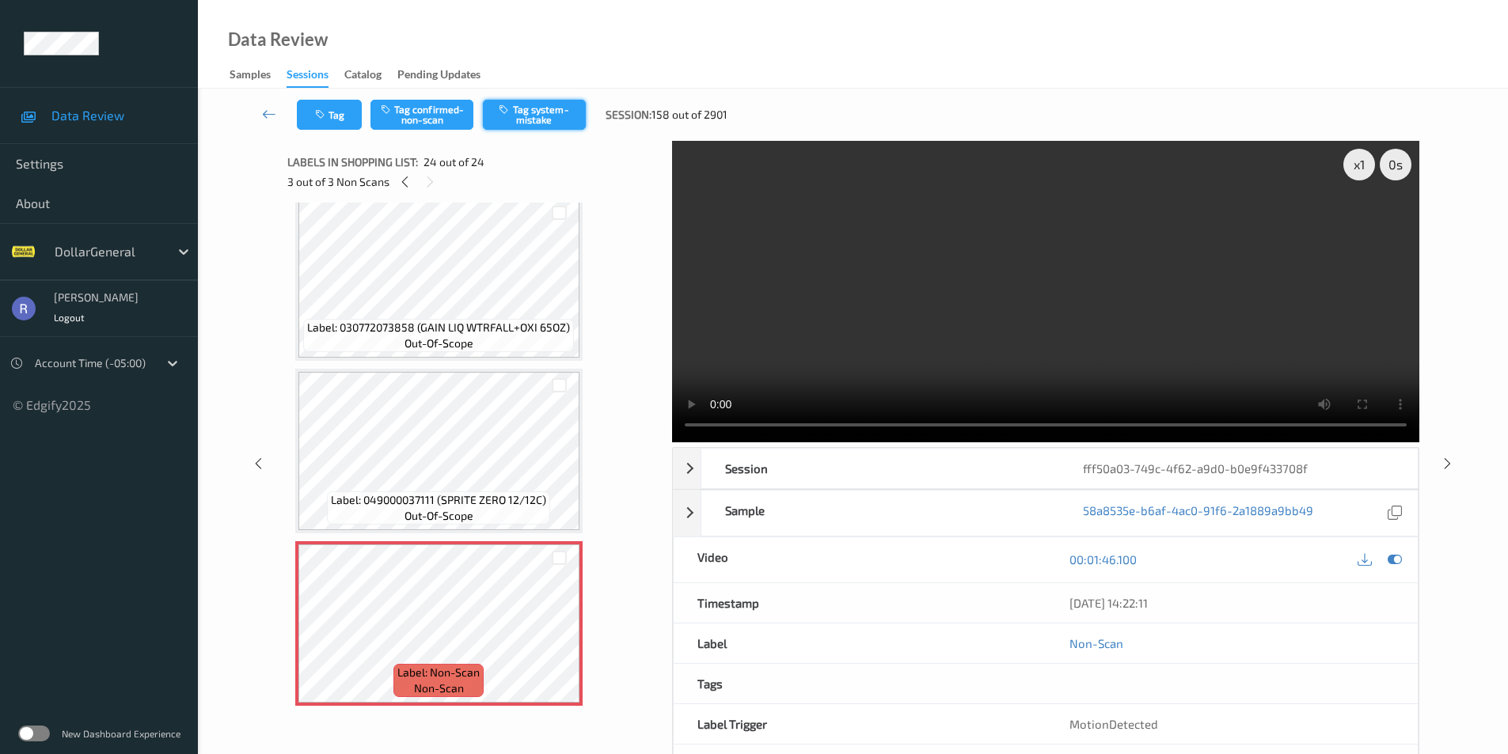
click at [568, 101] on button "Tag system-mistake" at bounding box center [534, 115] width 103 height 30
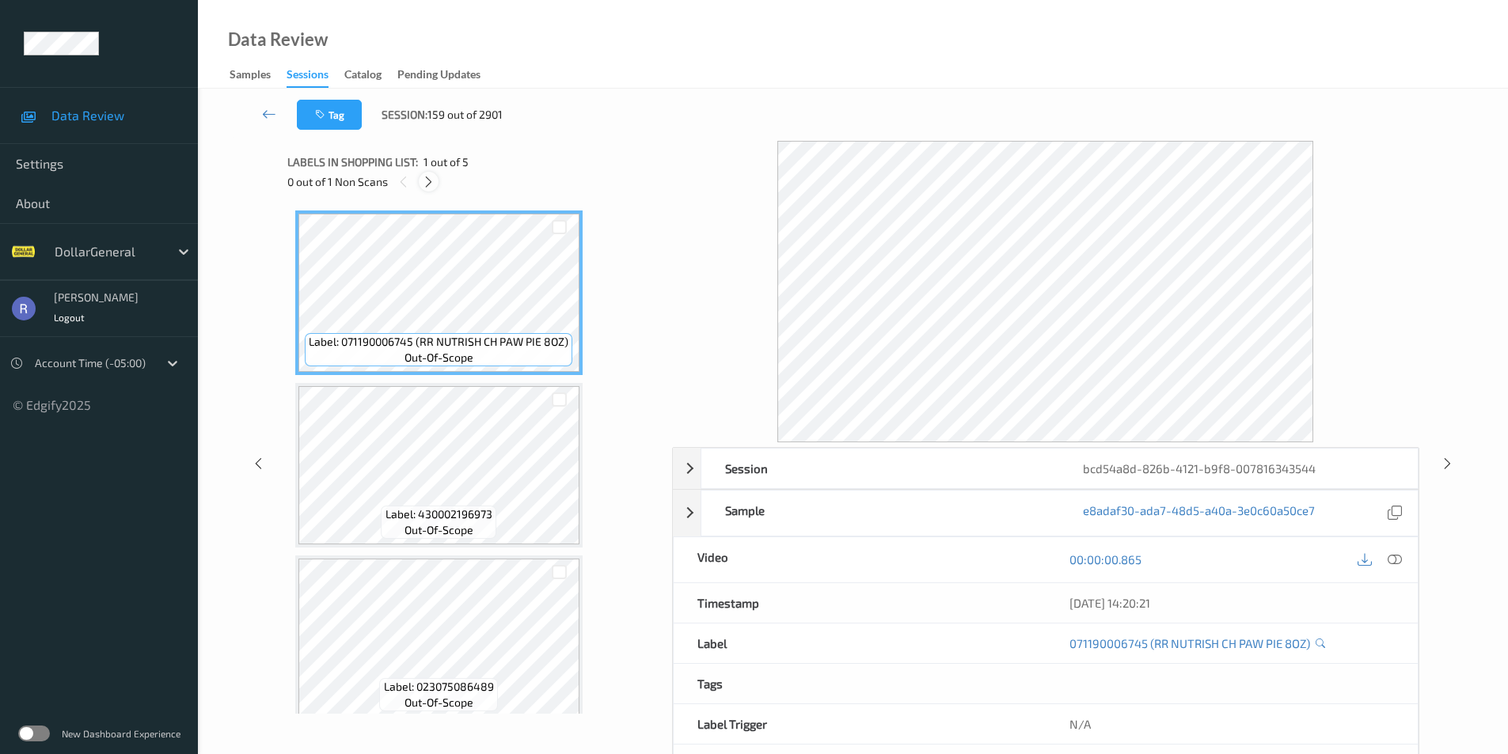
click at [431, 184] on icon at bounding box center [428, 182] width 13 height 14
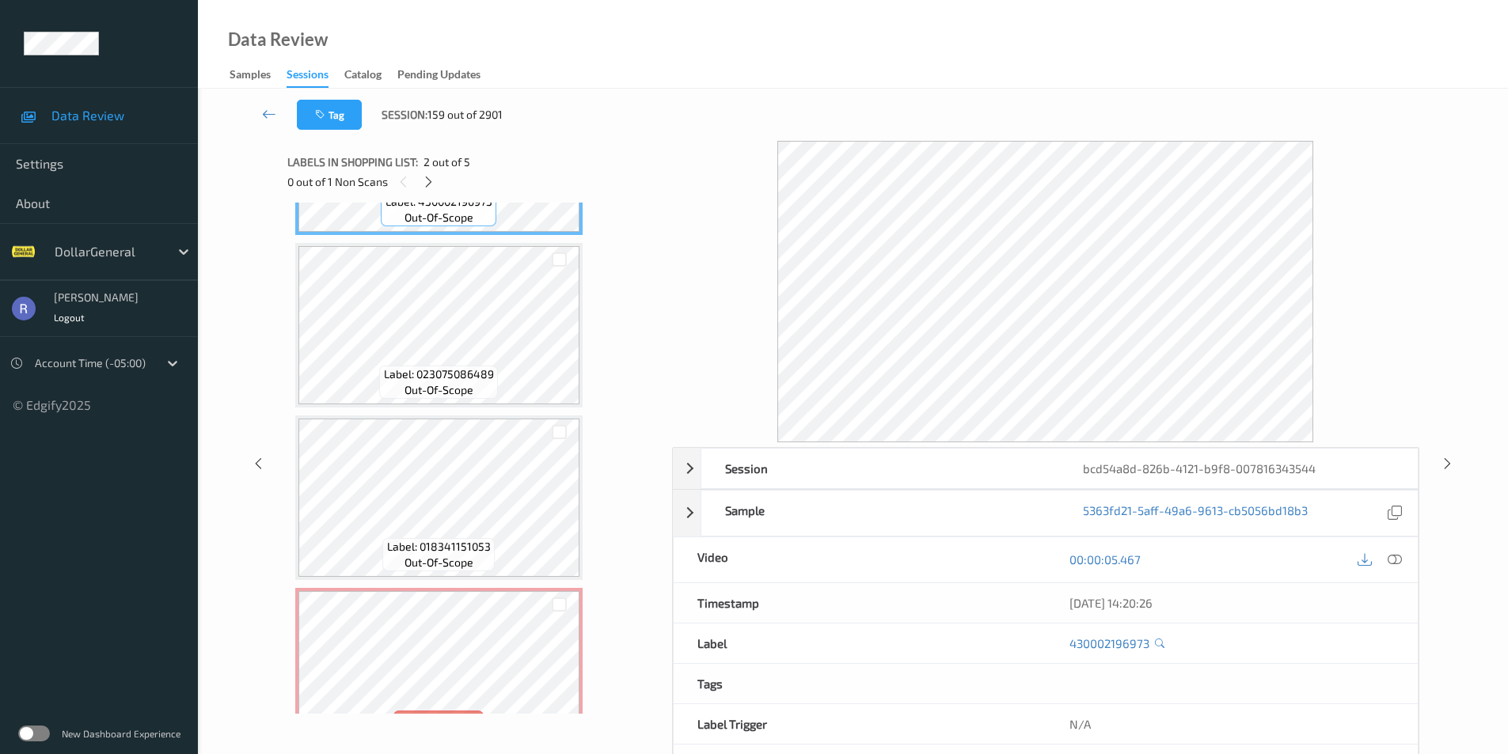
scroll to position [359, 0]
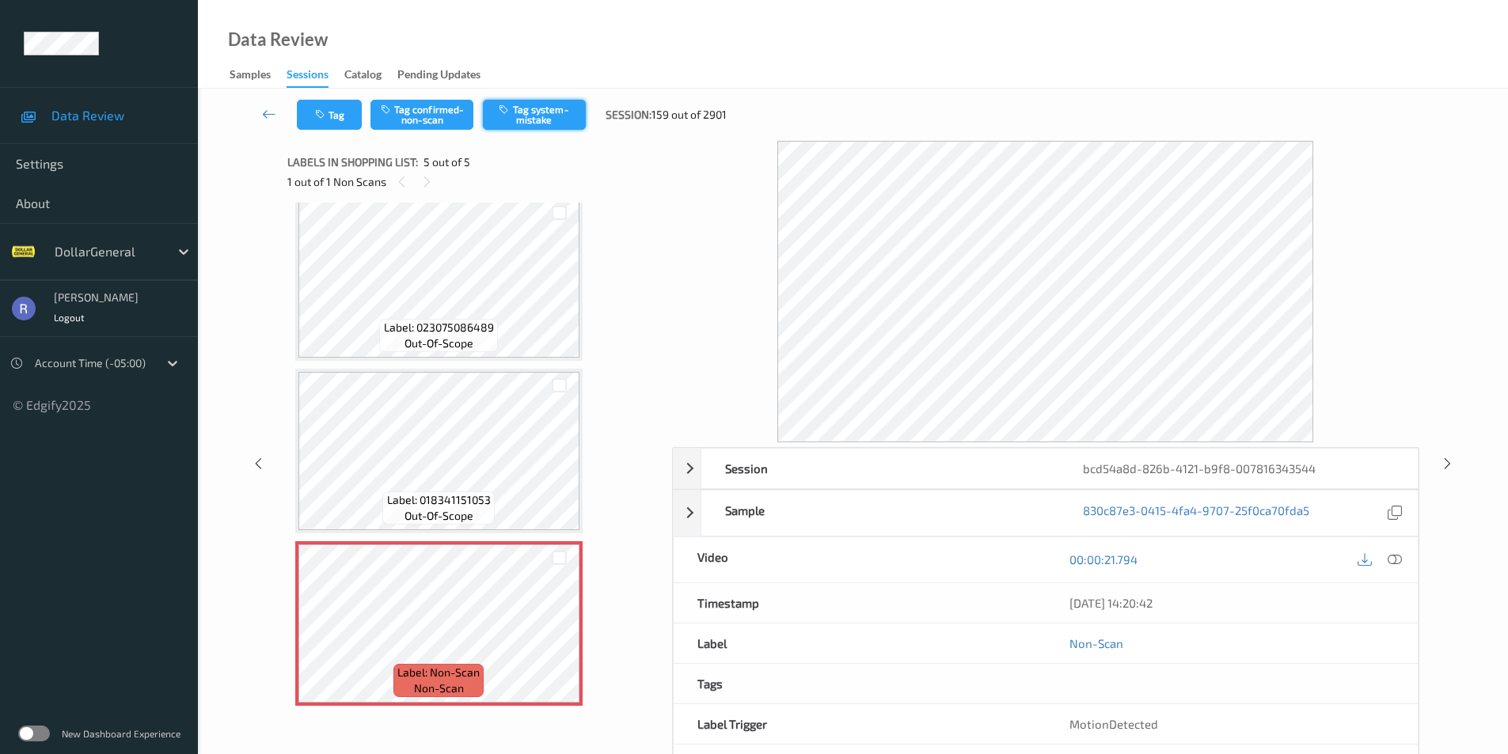
click at [539, 112] on button "Tag system-mistake" at bounding box center [534, 115] width 103 height 30
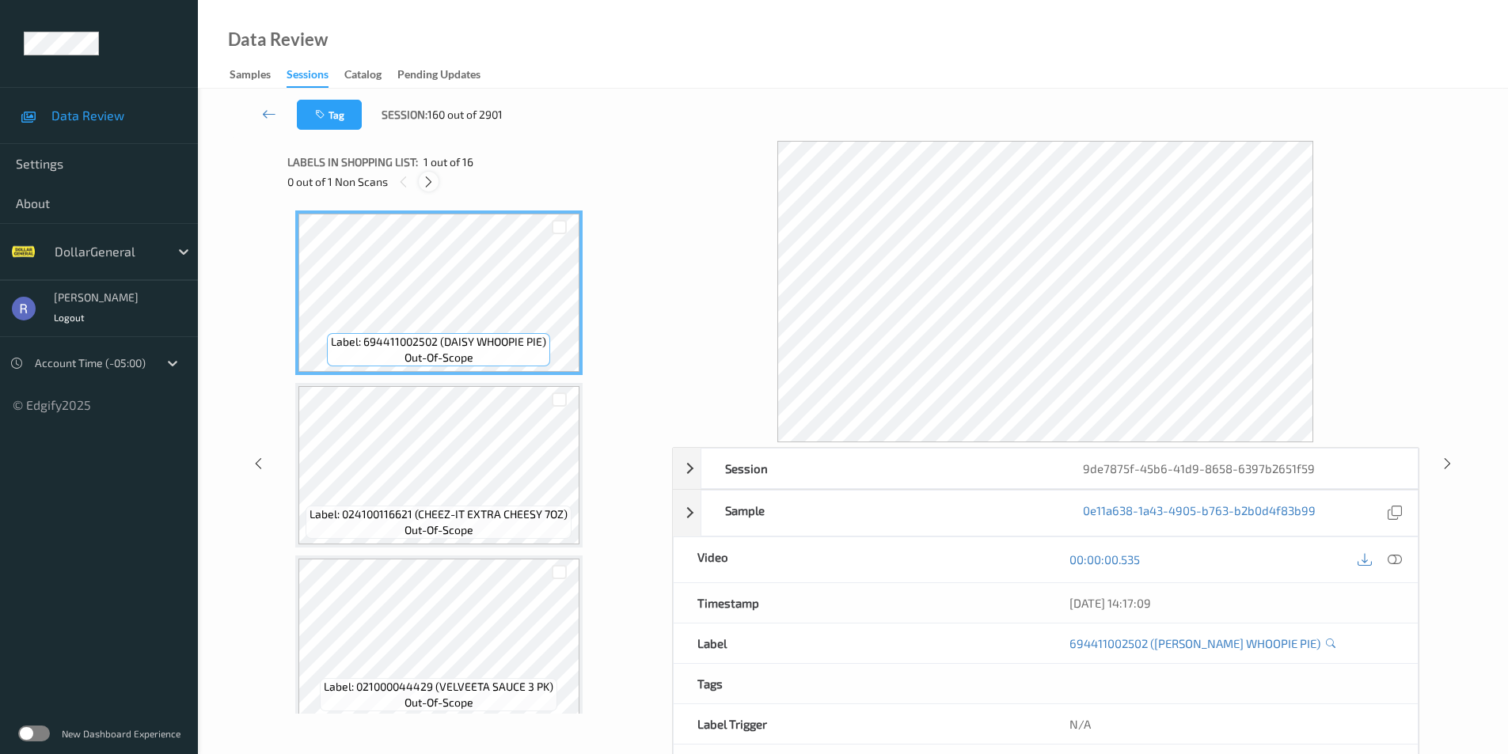
click at [428, 180] on icon at bounding box center [428, 182] width 13 height 14
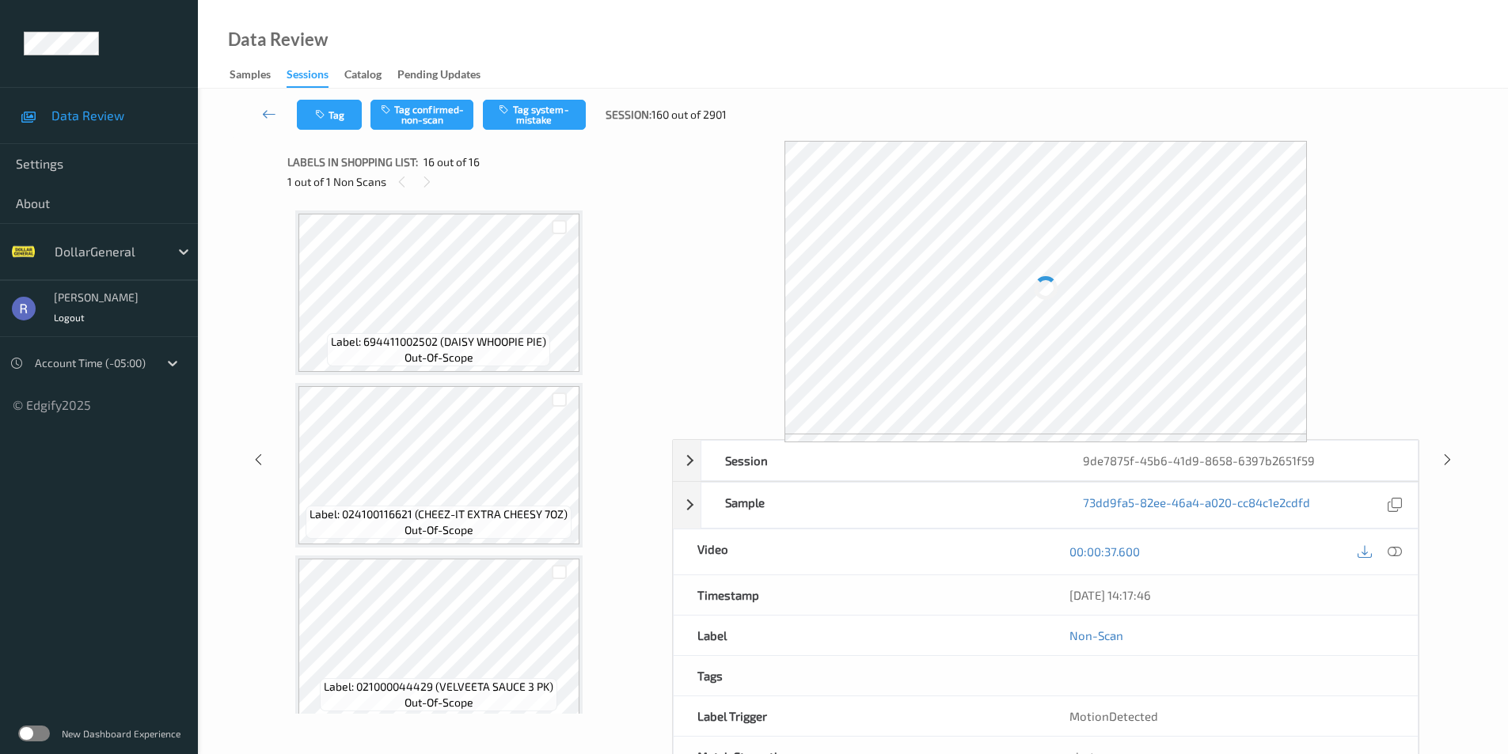
scroll to position [2265, 0]
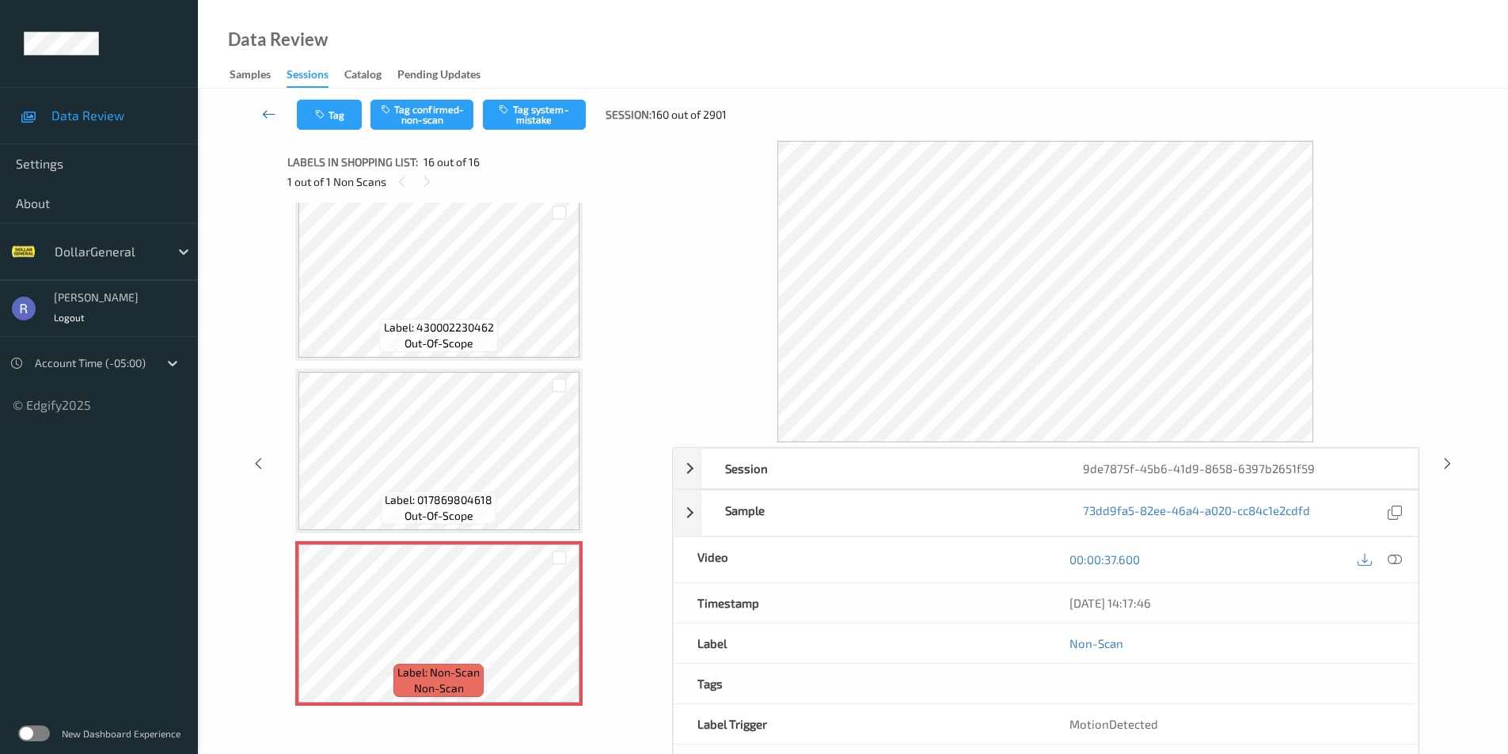
click at [268, 108] on icon at bounding box center [269, 114] width 14 height 16
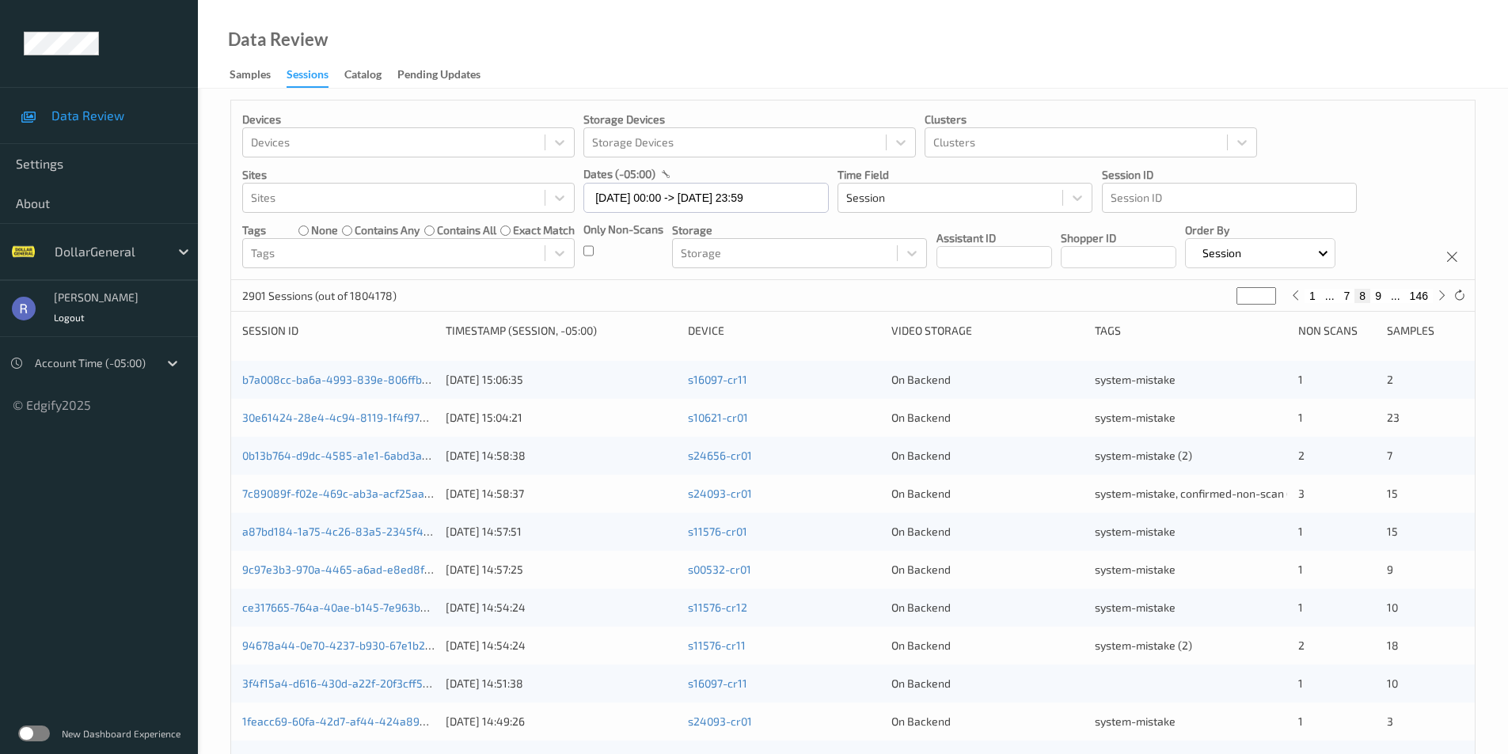
scroll to position [396, 0]
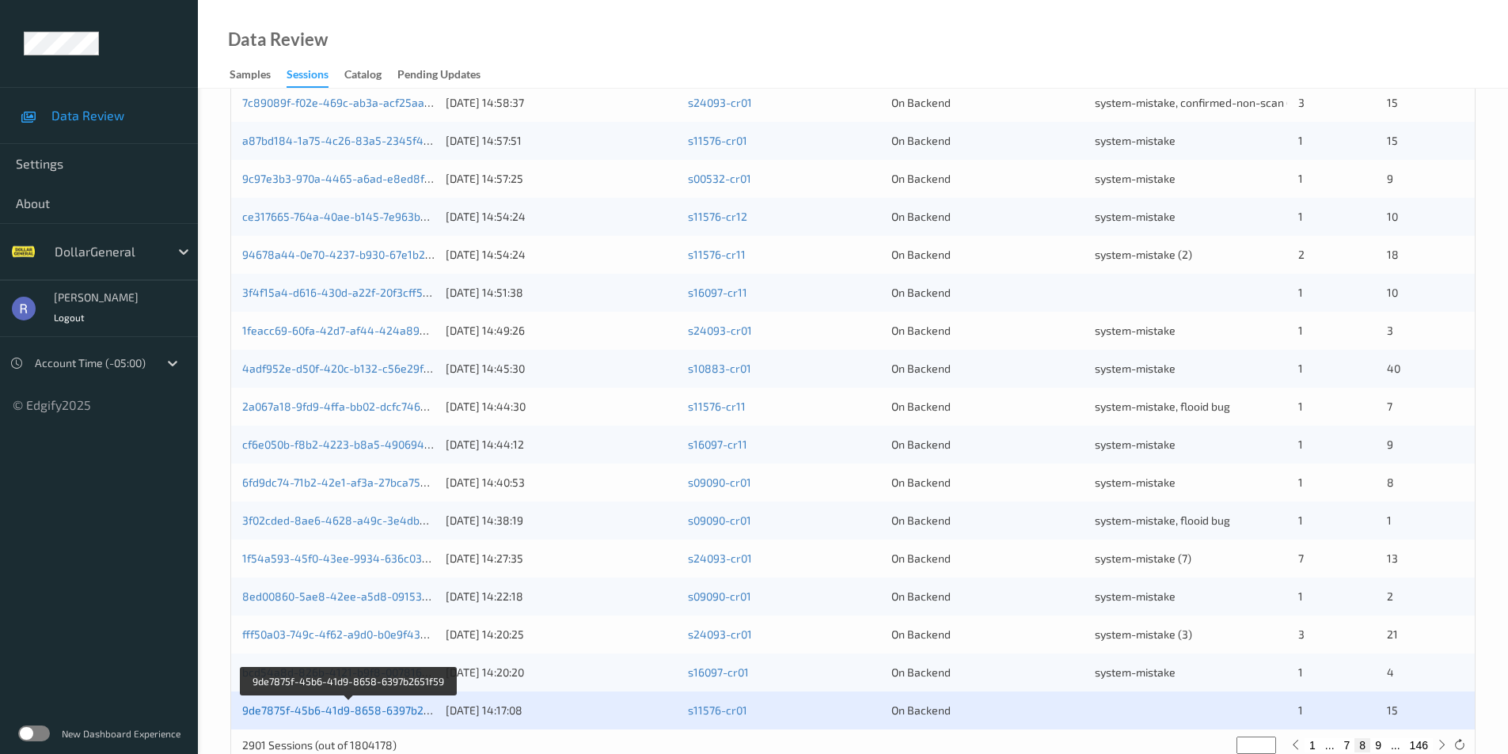
click at [382, 711] on link "9de7875f-45b6-41d9-8658-6397b2651f59" at bounding box center [349, 710] width 215 height 13
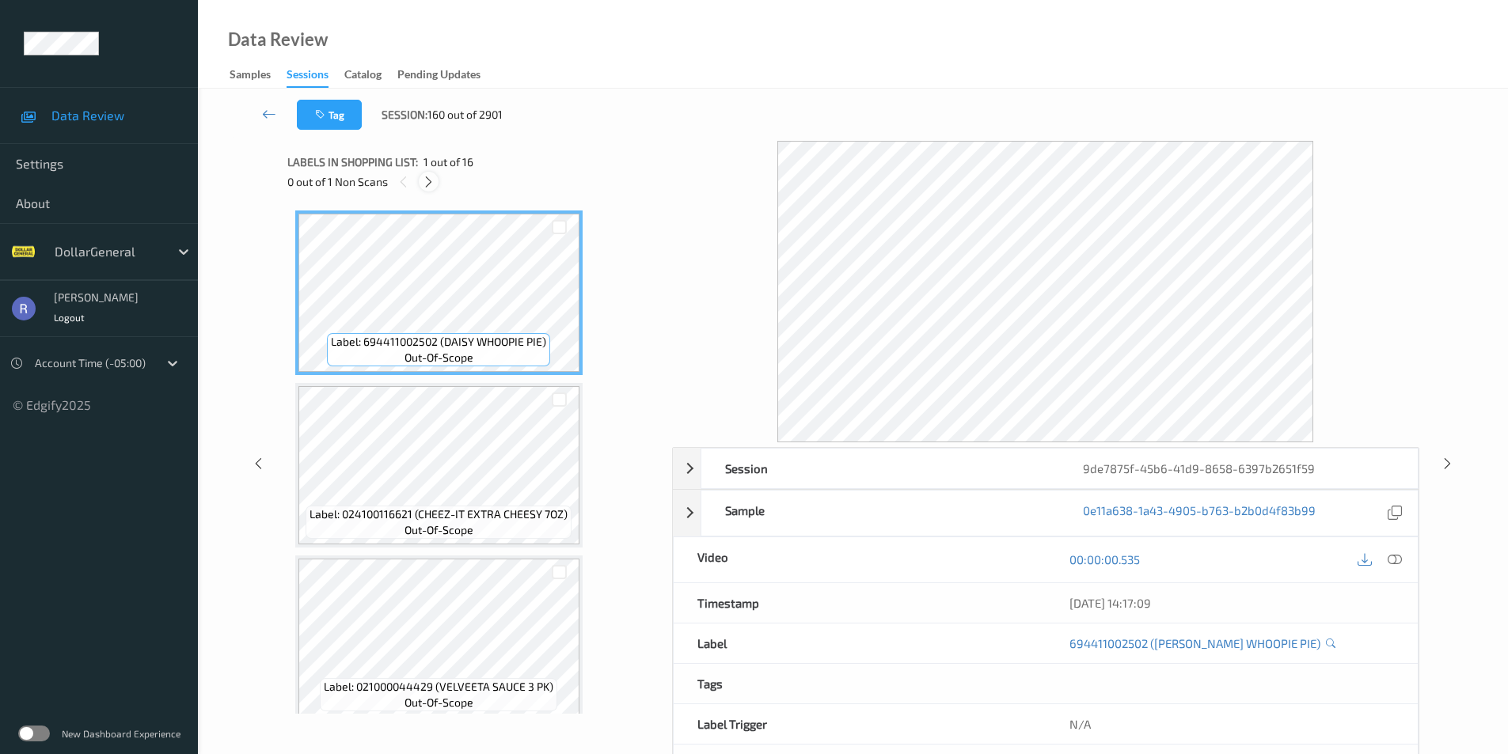
click at [429, 183] on icon at bounding box center [428, 182] width 13 height 14
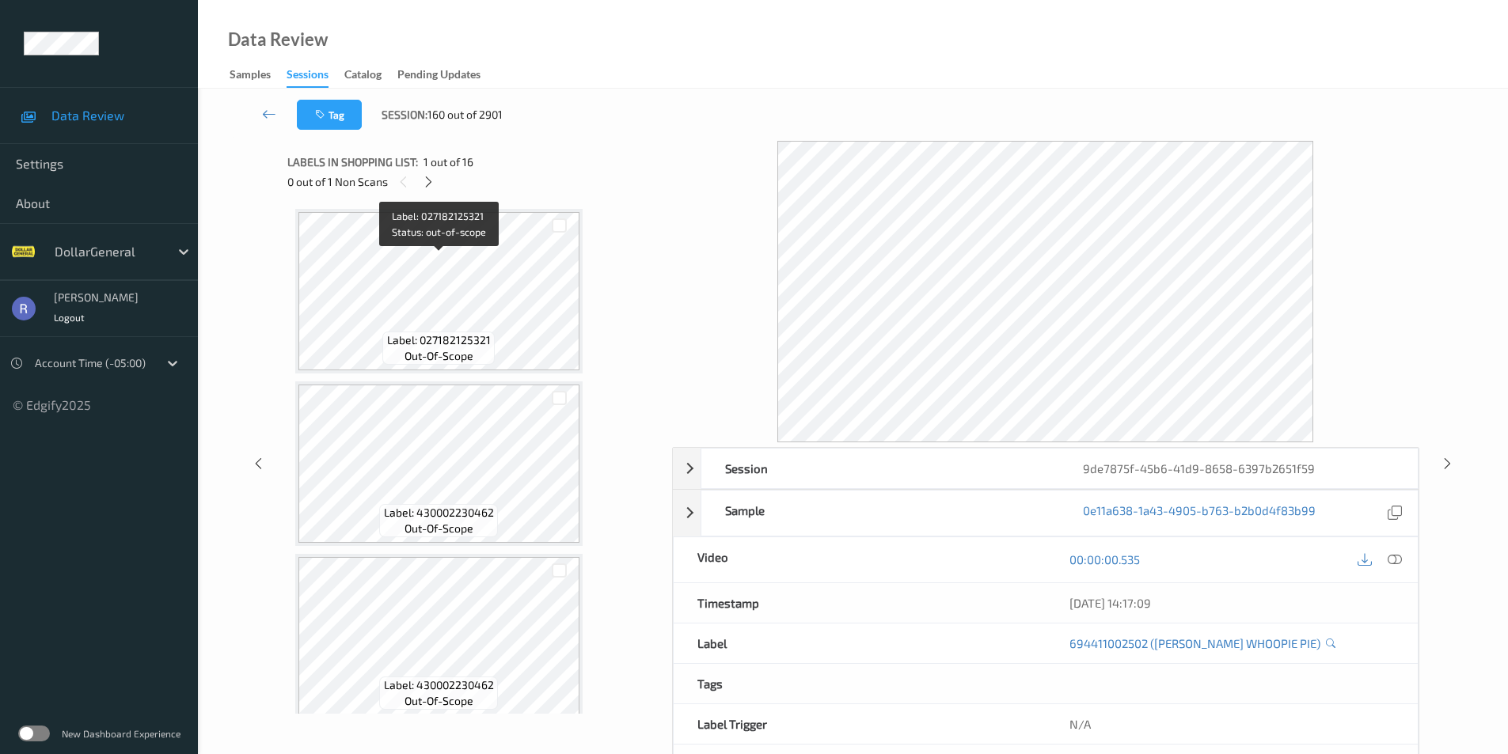
scroll to position [2265, 0]
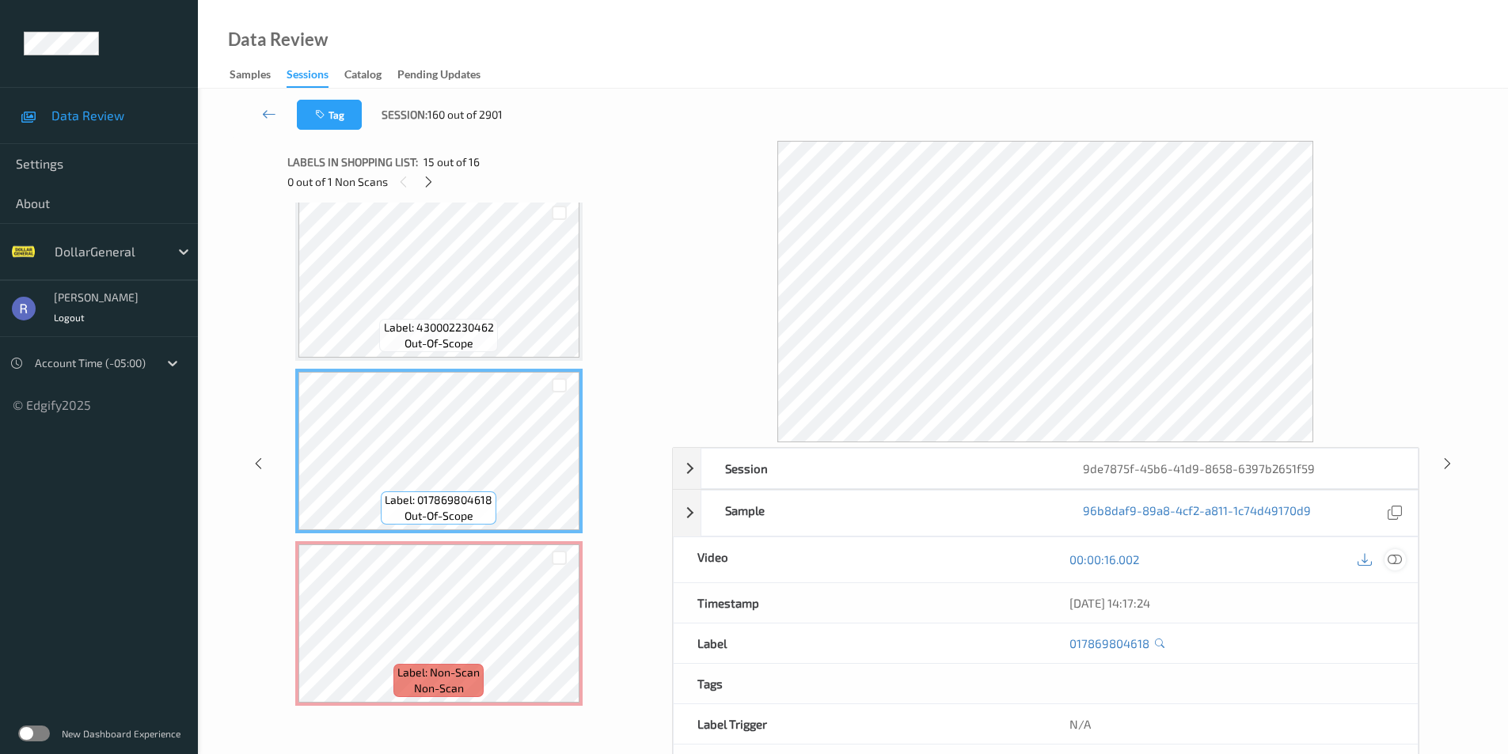
click at [1400, 564] on icon at bounding box center [1395, 560] width 14 height 14
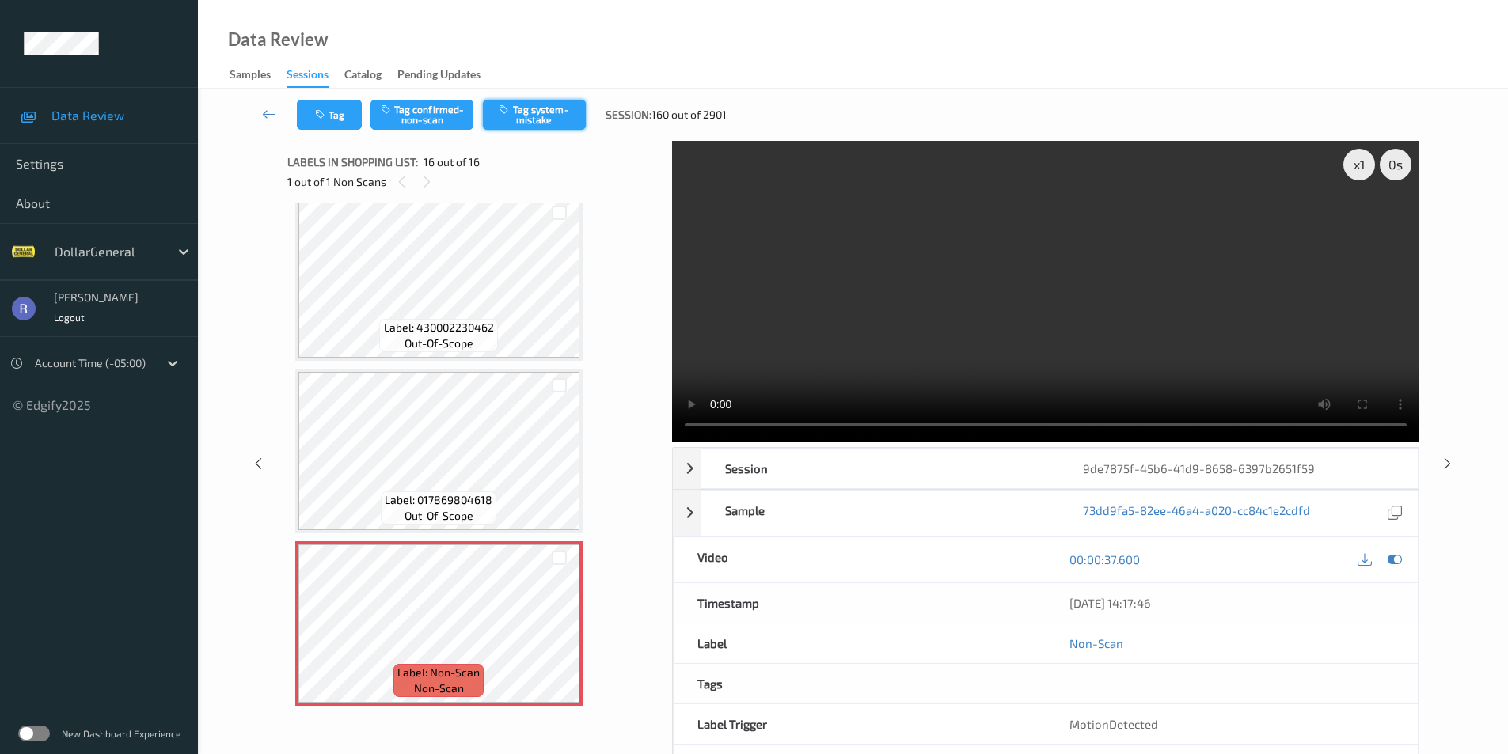
click at [554, 106] on button "Tag system-mistake" at bounding box center [534, 115] width 103 height 30
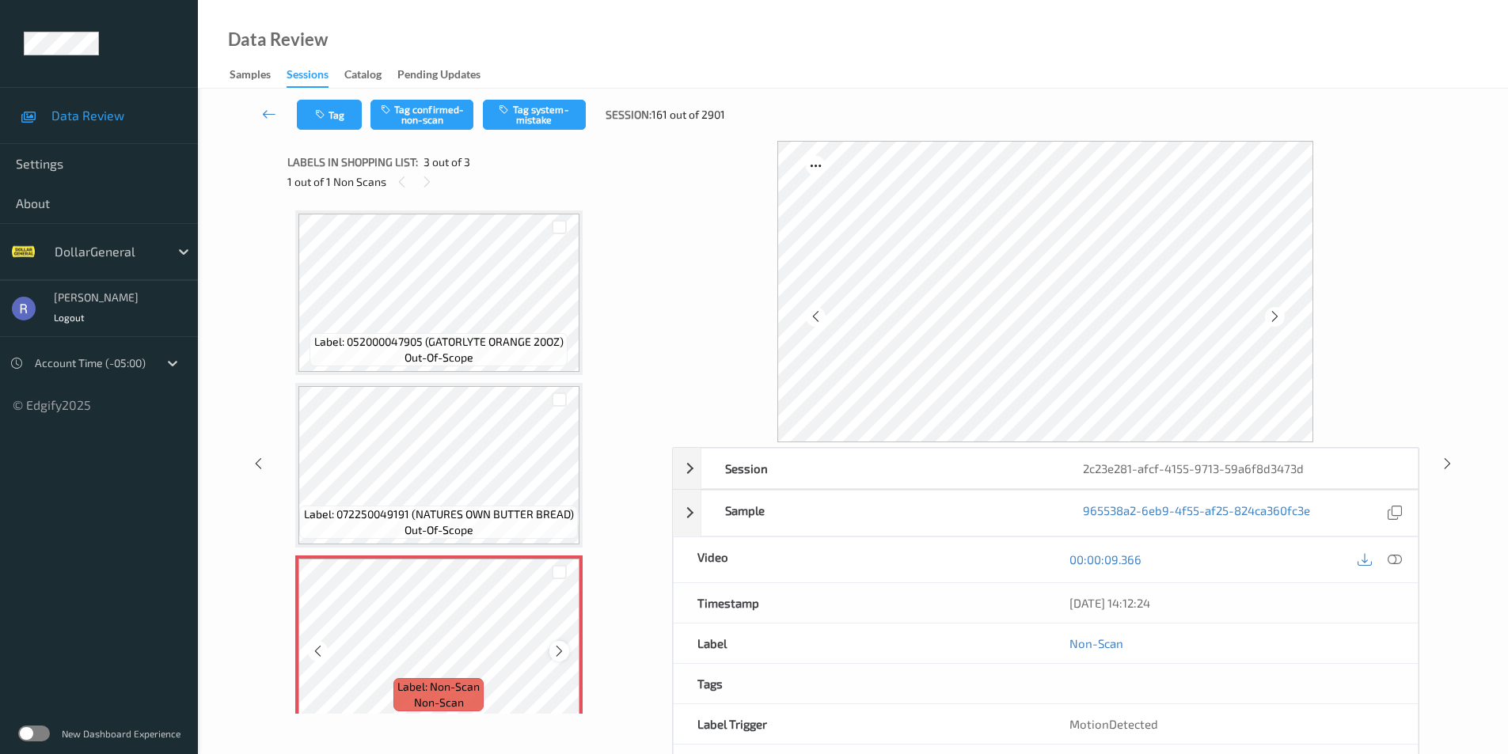
click at [558, 649] on icon at bounding box center [559, 651] width 13 height 14
click at [535, 111] on button "Tag system-mistake" at bounding box center [534, 115] width 103 height 30
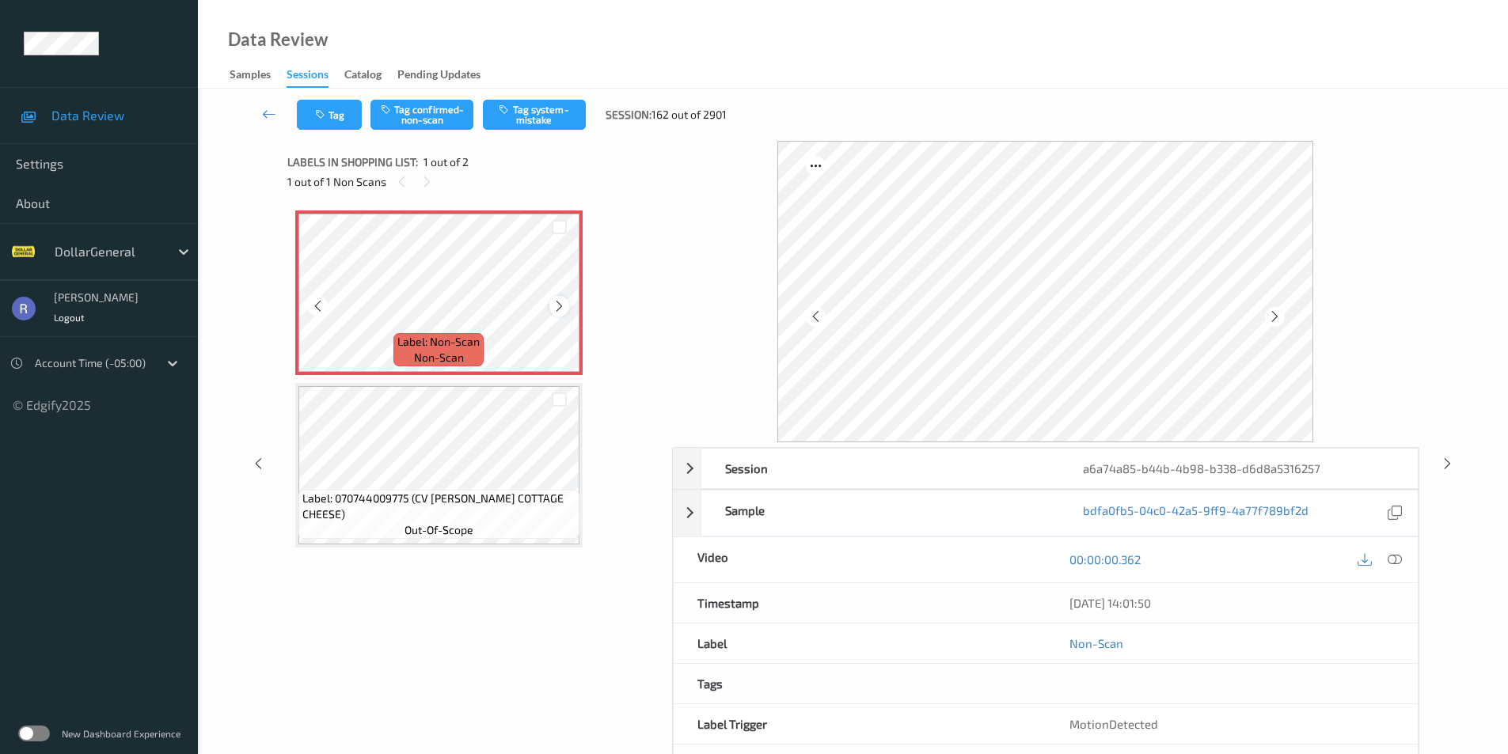
click at [560, 306] on icon at bounding box center [559, 306] width 13 height 14
click at [545, 115] on button "Tag system-mistake" at bounding box center [534, 115] width 103 height 30
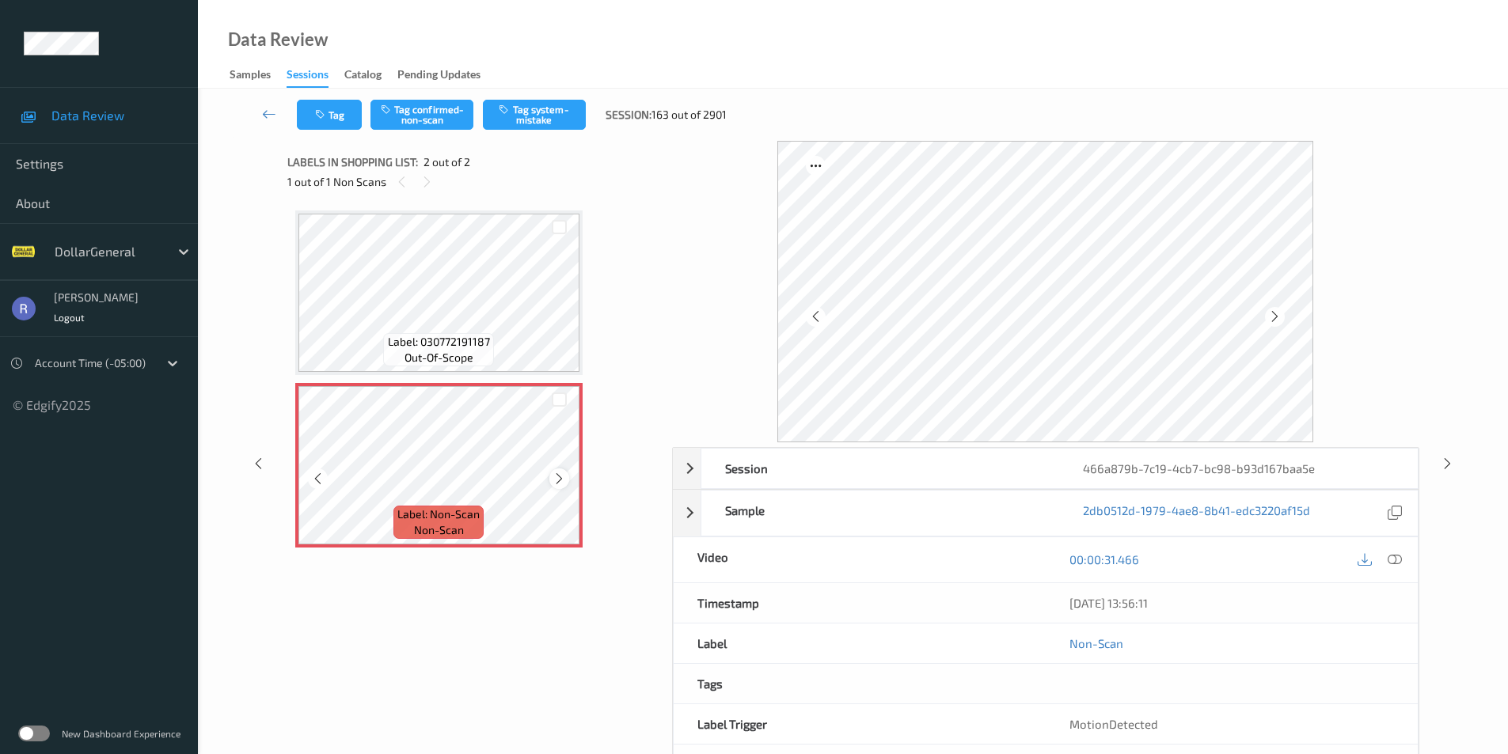
click at [562, 477] on icon at bounding box center [559, 479] width 13 height 14
click at [563, 477] on icon at bounding box center [559, 479] width 13 height 14
click at [537, 114] on button "Tag system-mistake" at bounding box center [534, 115] width 103 height 30
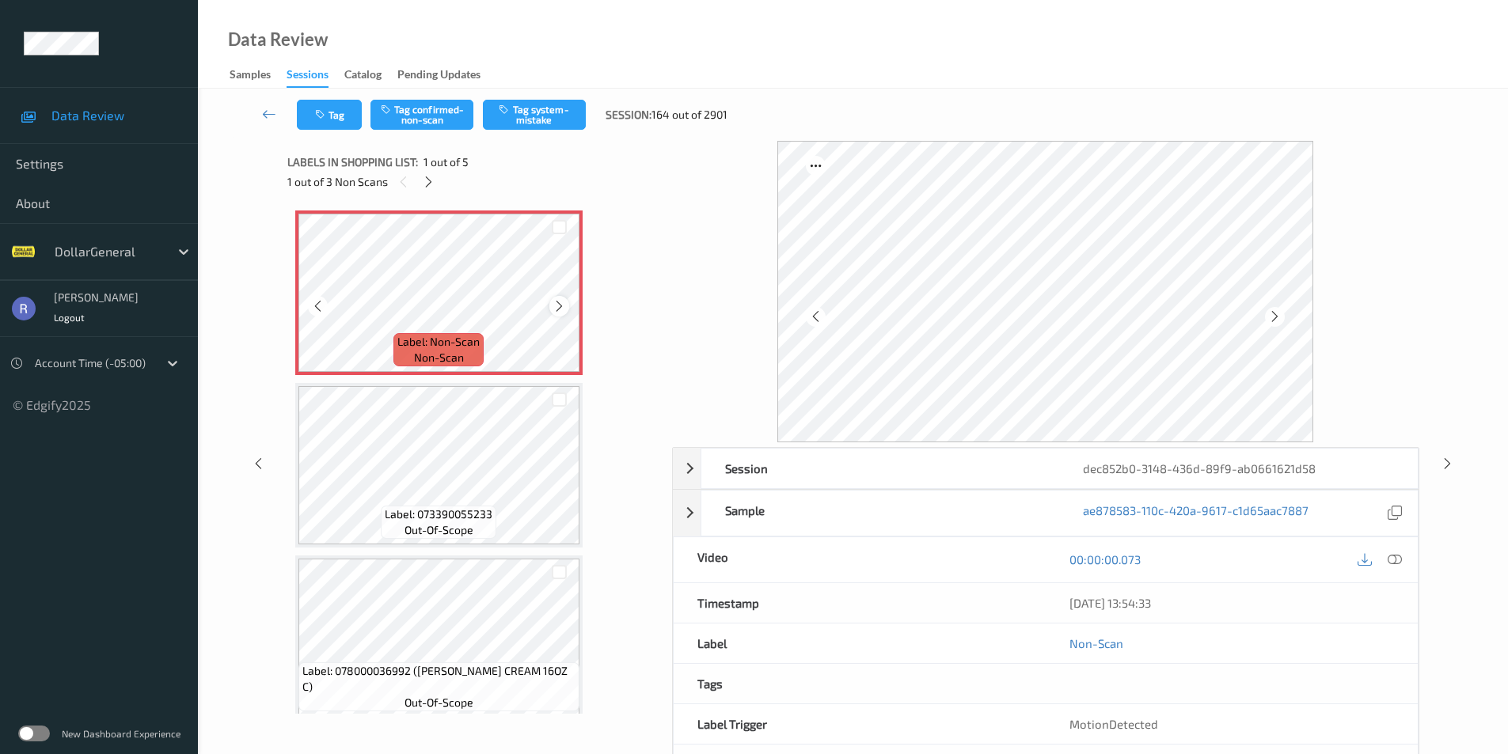
click at [554, 303] on icon at bounding box center [559, 306] width 13 height 14
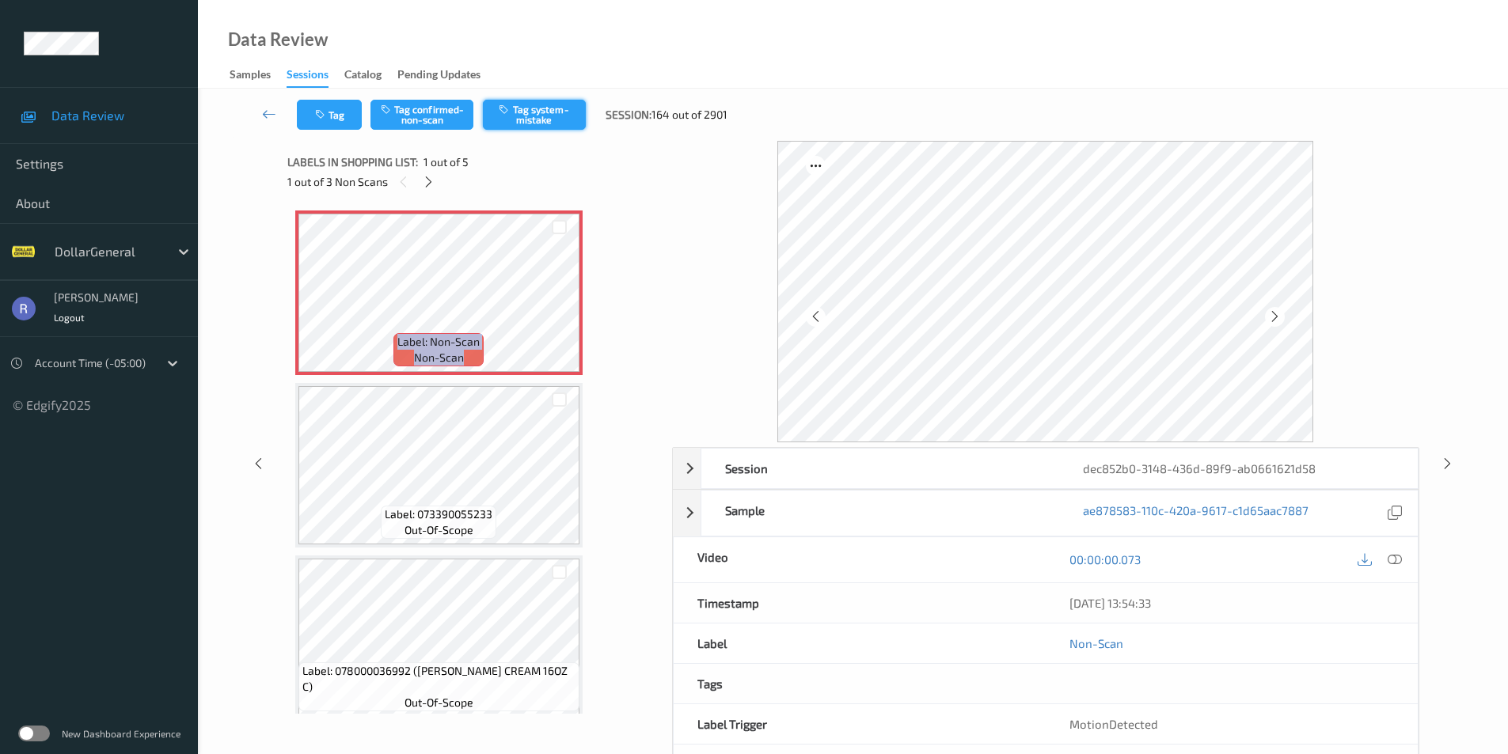
click at [544, 112] on button "Tag system-mistake" at bounding box center [534, 115] width 103 height 30
click at [337, 115] on button "Tag" at bounding box center [329, 115] width 65 height 30
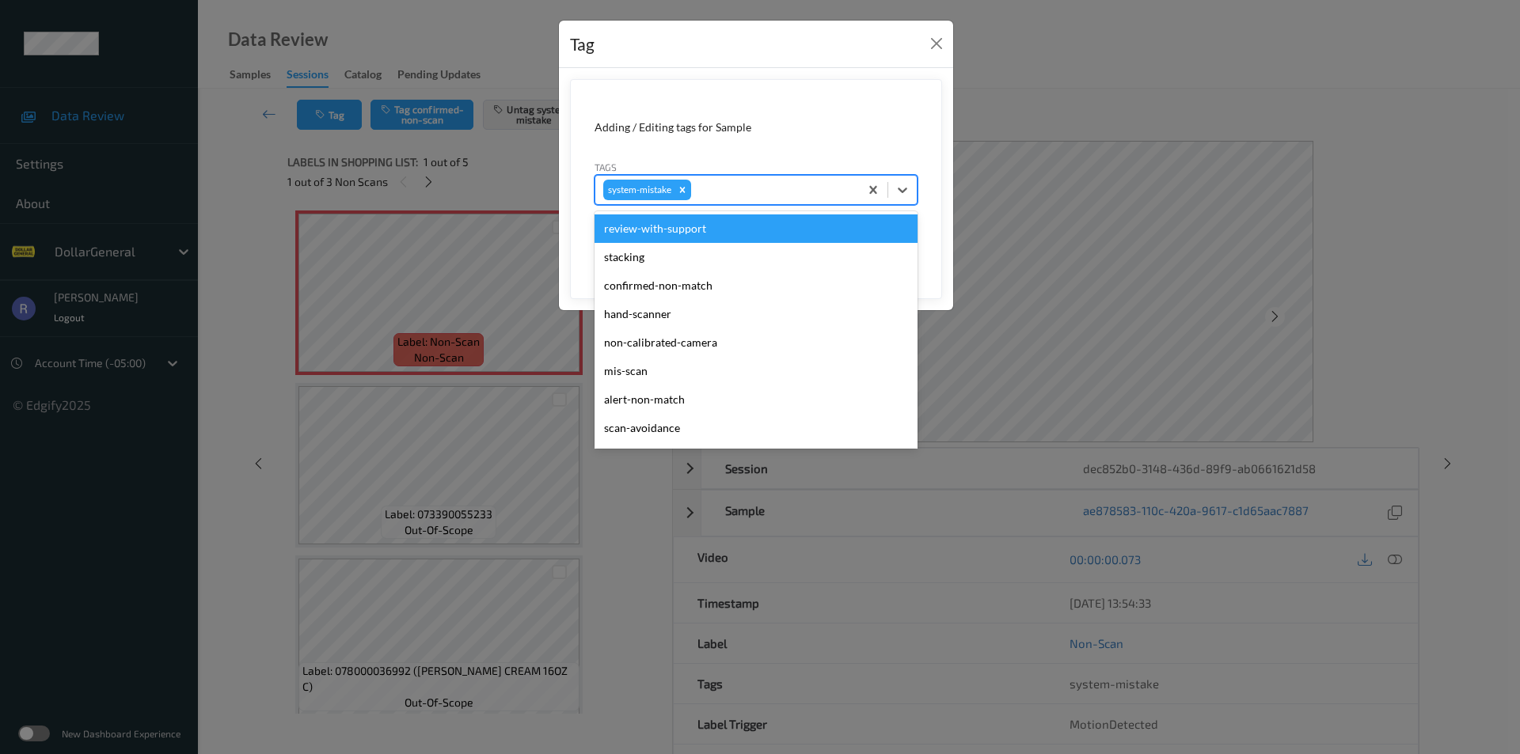
click at [754, 196] on div at bounding box center [772, 189] width 157 height 19
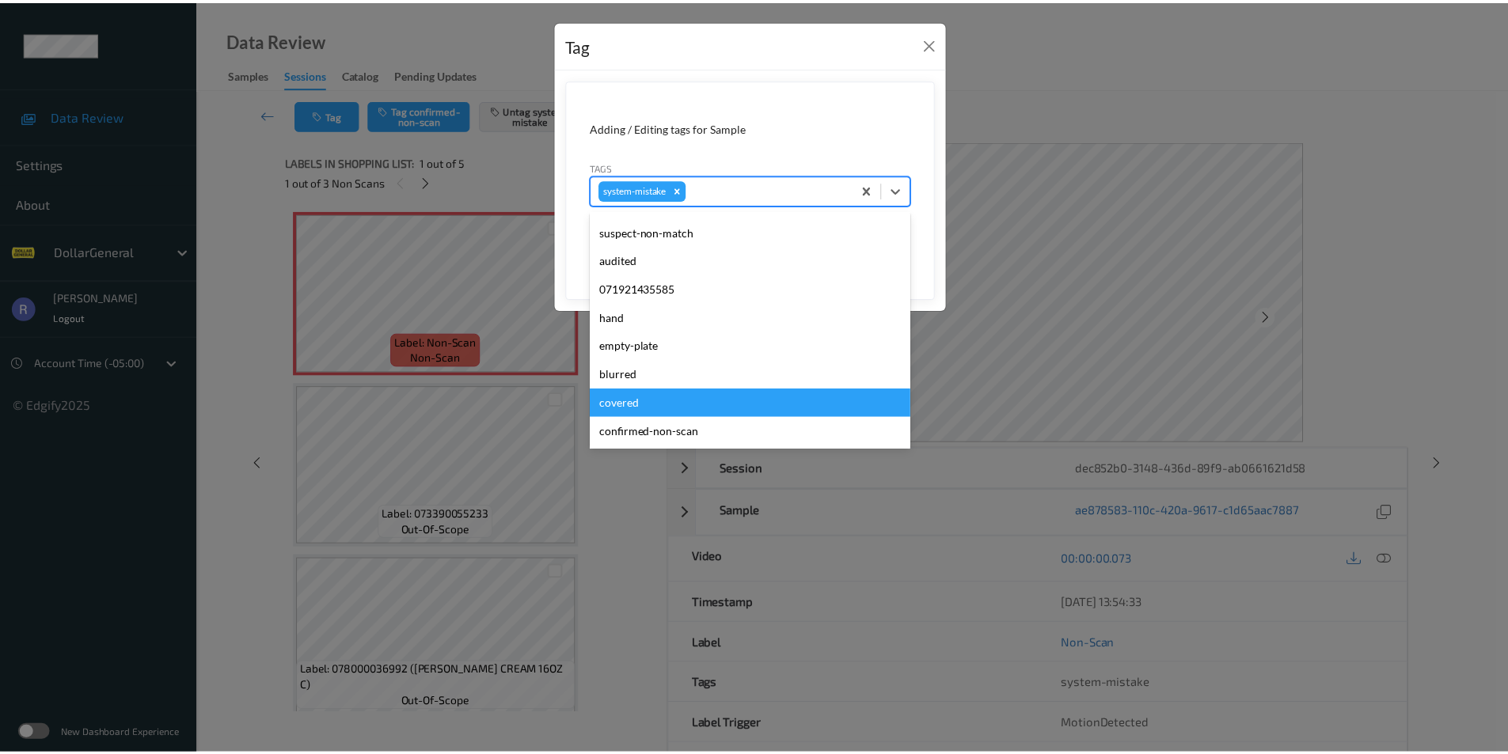
scroll to position [396, 0]
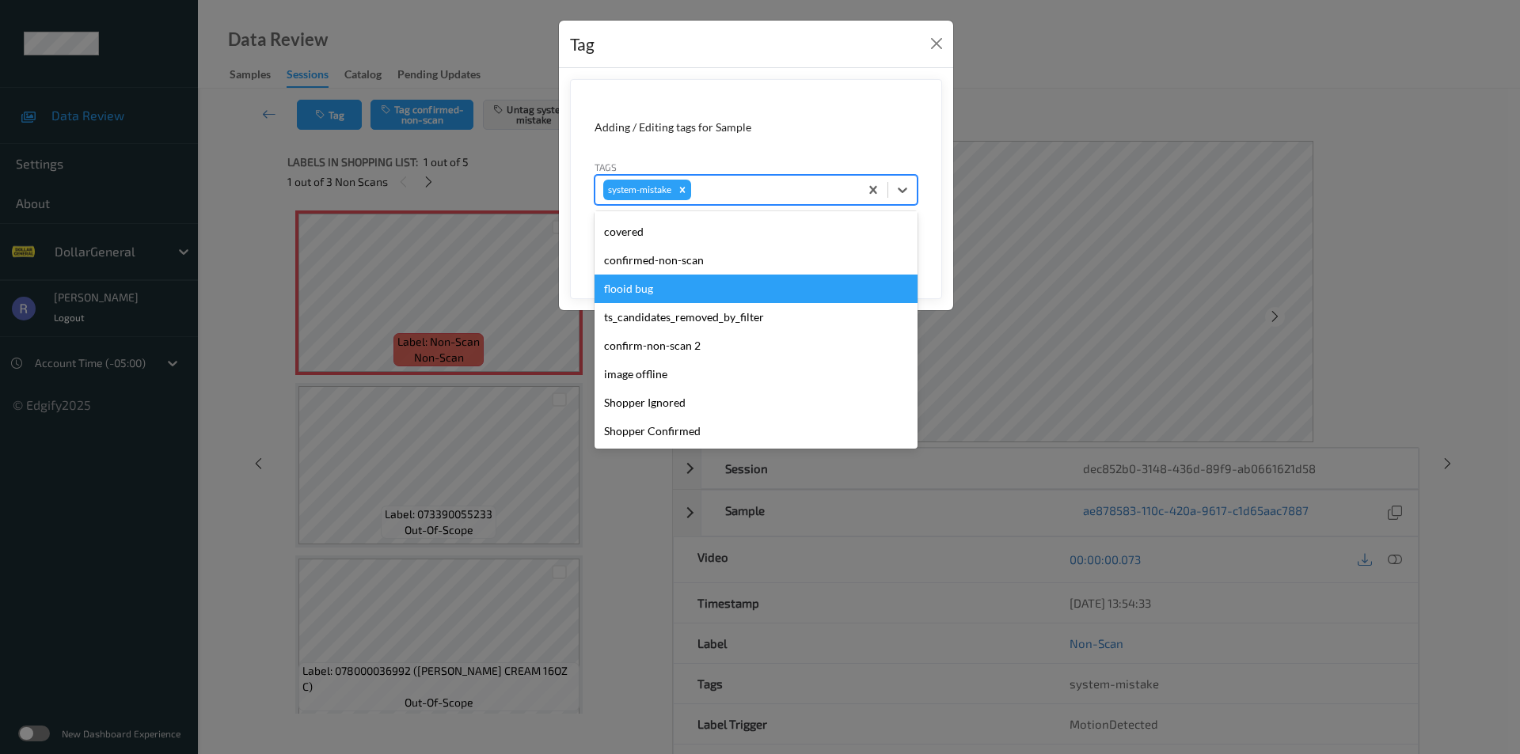
click at [644, 289] on div "flooid bug" at bounding box center [755, 289] width 323 height 28
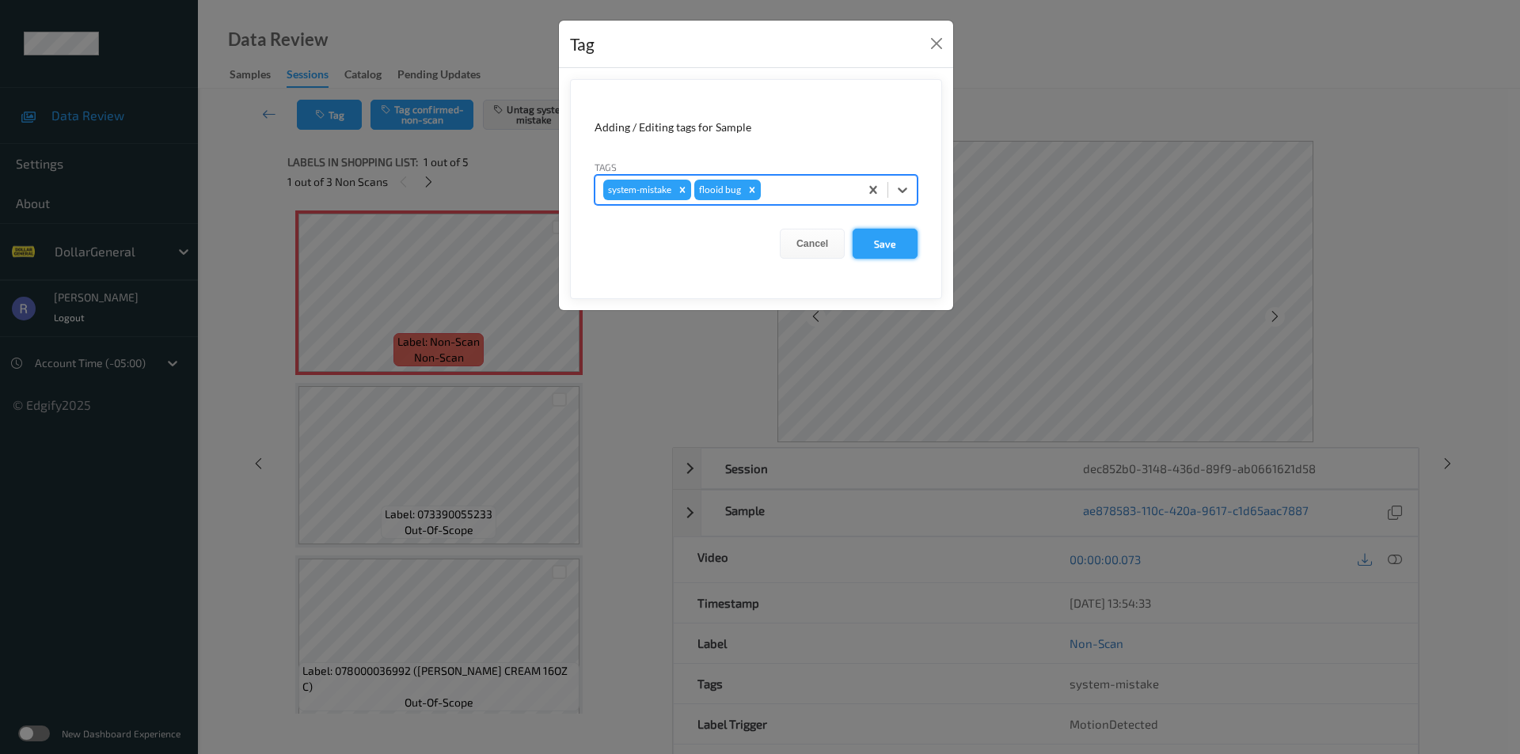
click at [887, 235] on button "Save" at bounding box center [885, 244] width 65 height 30
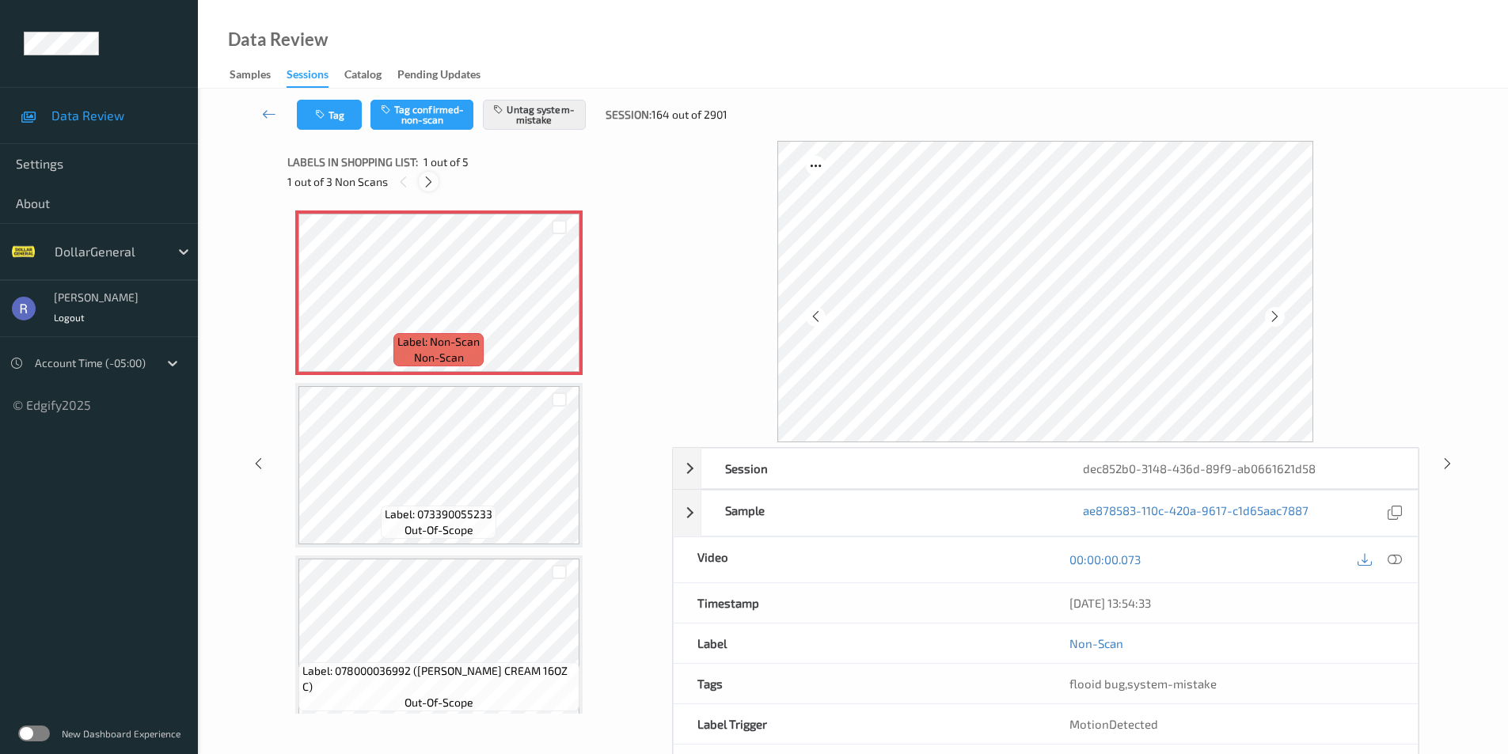
click at [427, 182] on icon at bounding box center [428, 182] width 13 height 14
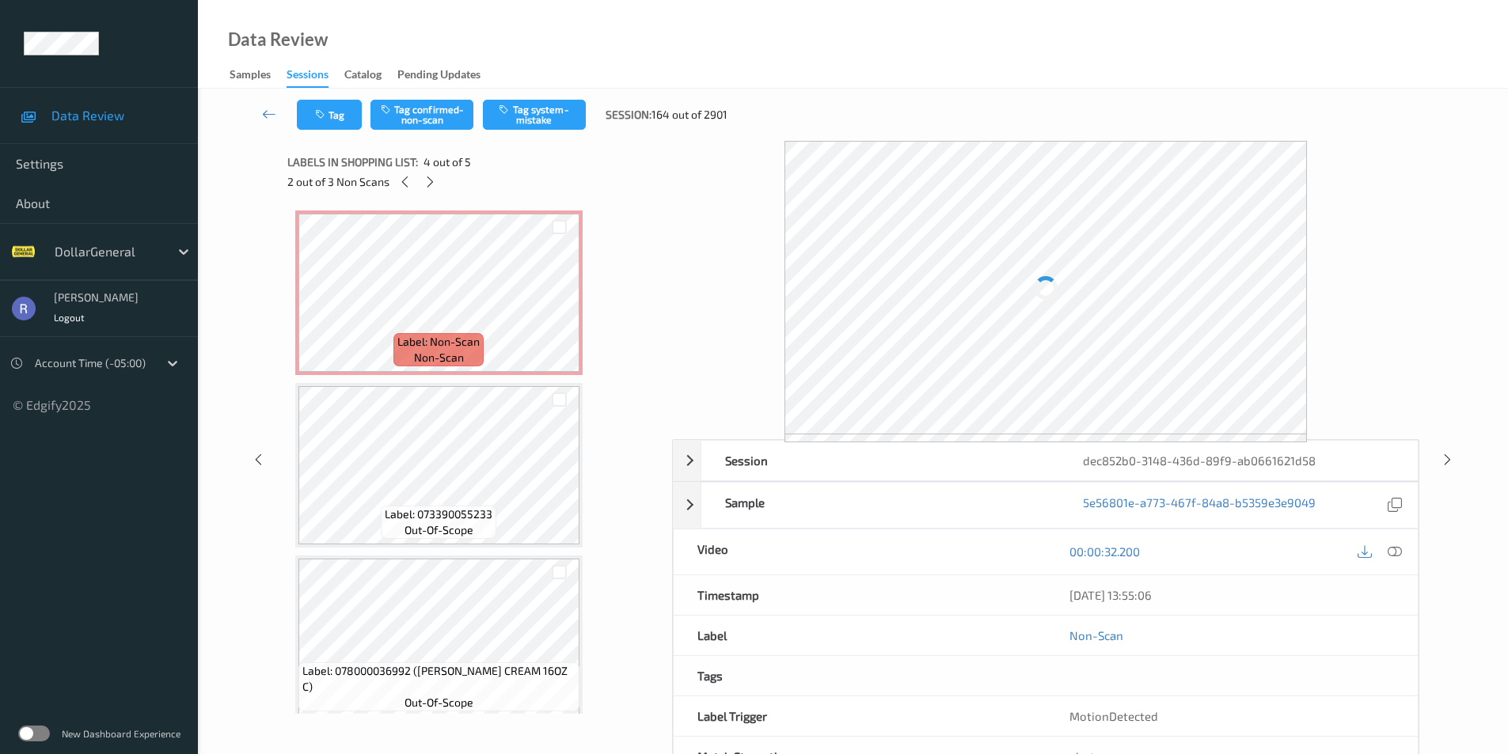
scroll to position [353, 0]
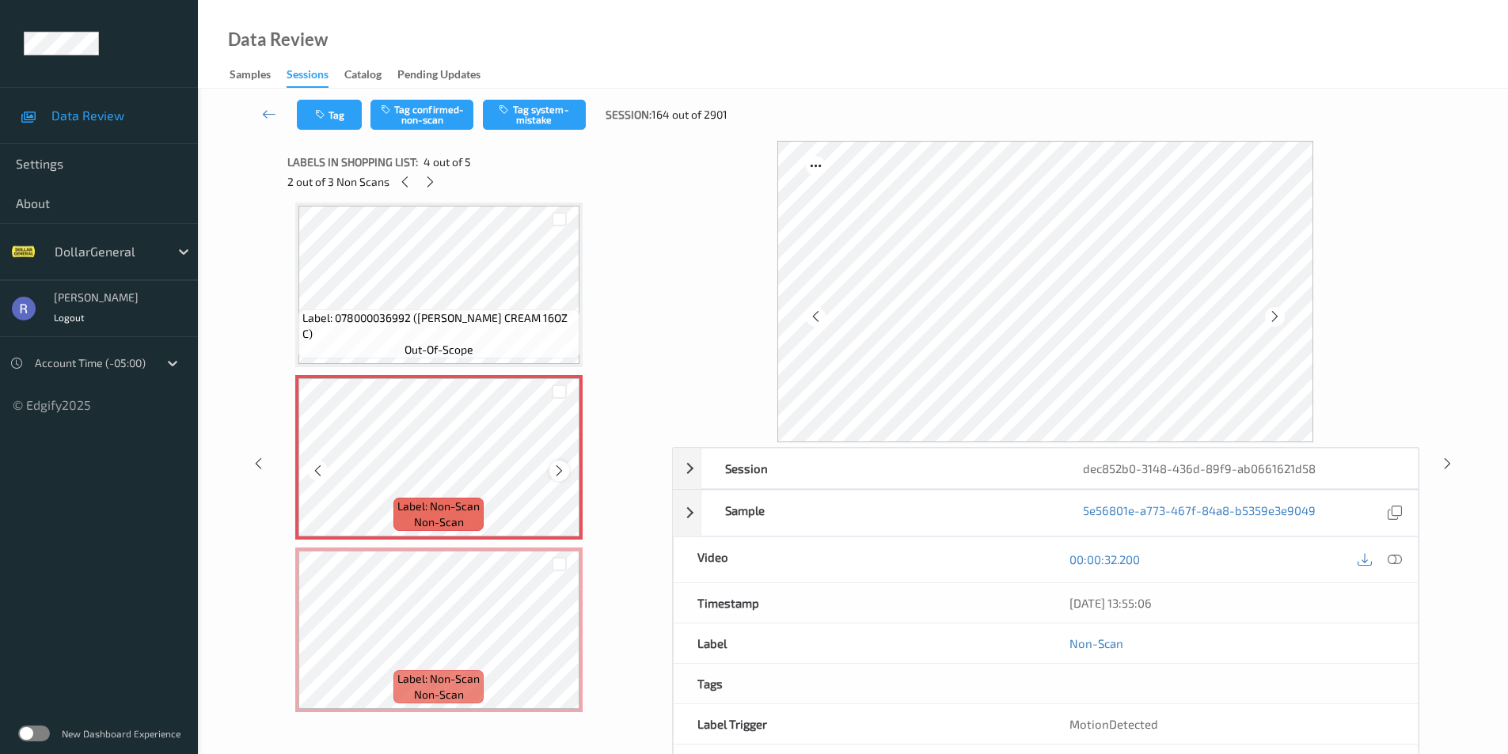
click at [559, 469] on icon at bounding box center [559, 471] width 13 height 14
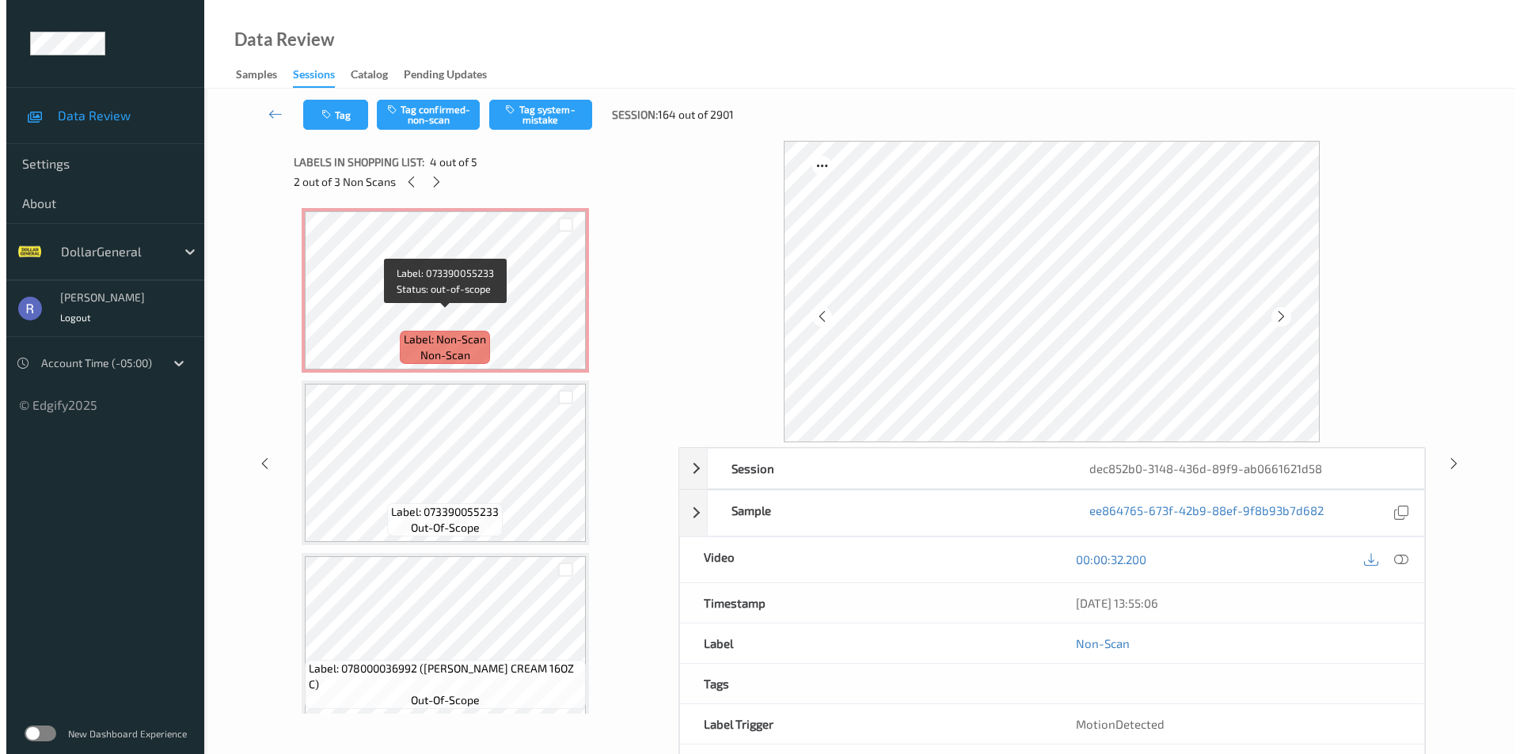
scroll to position [0, 0]
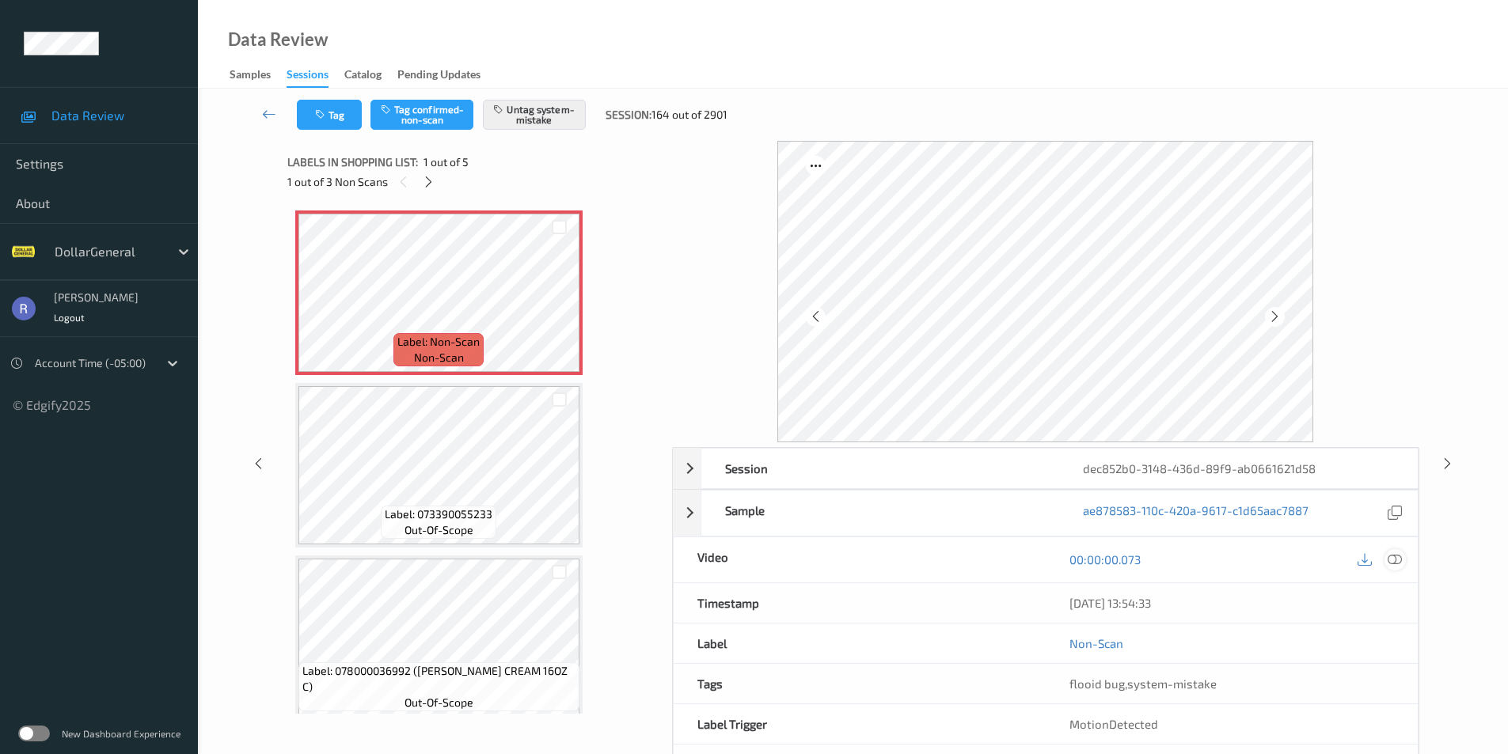
click at [1393, 557] on icon at bounding box center [1395, 560] width 14 height 14
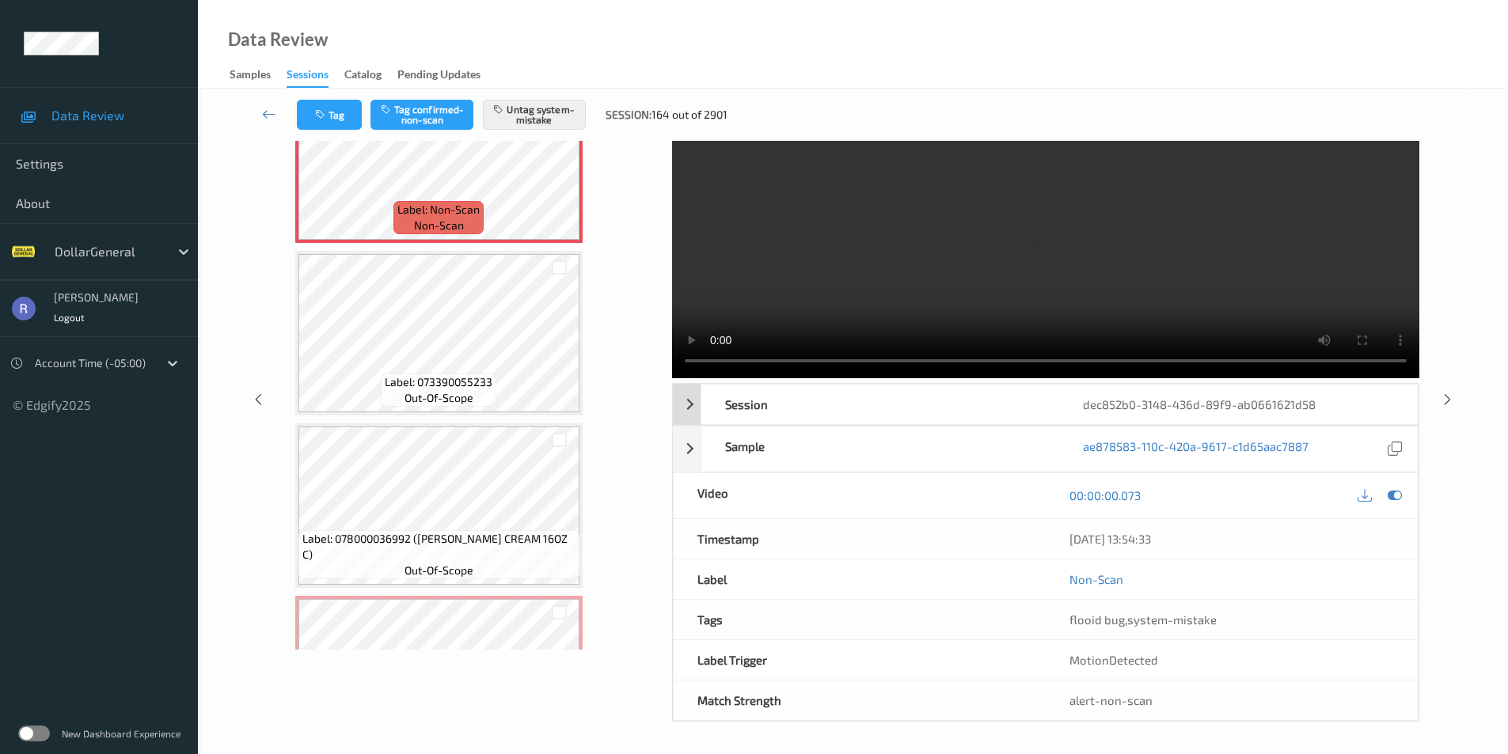
scroll to position [43, 0]
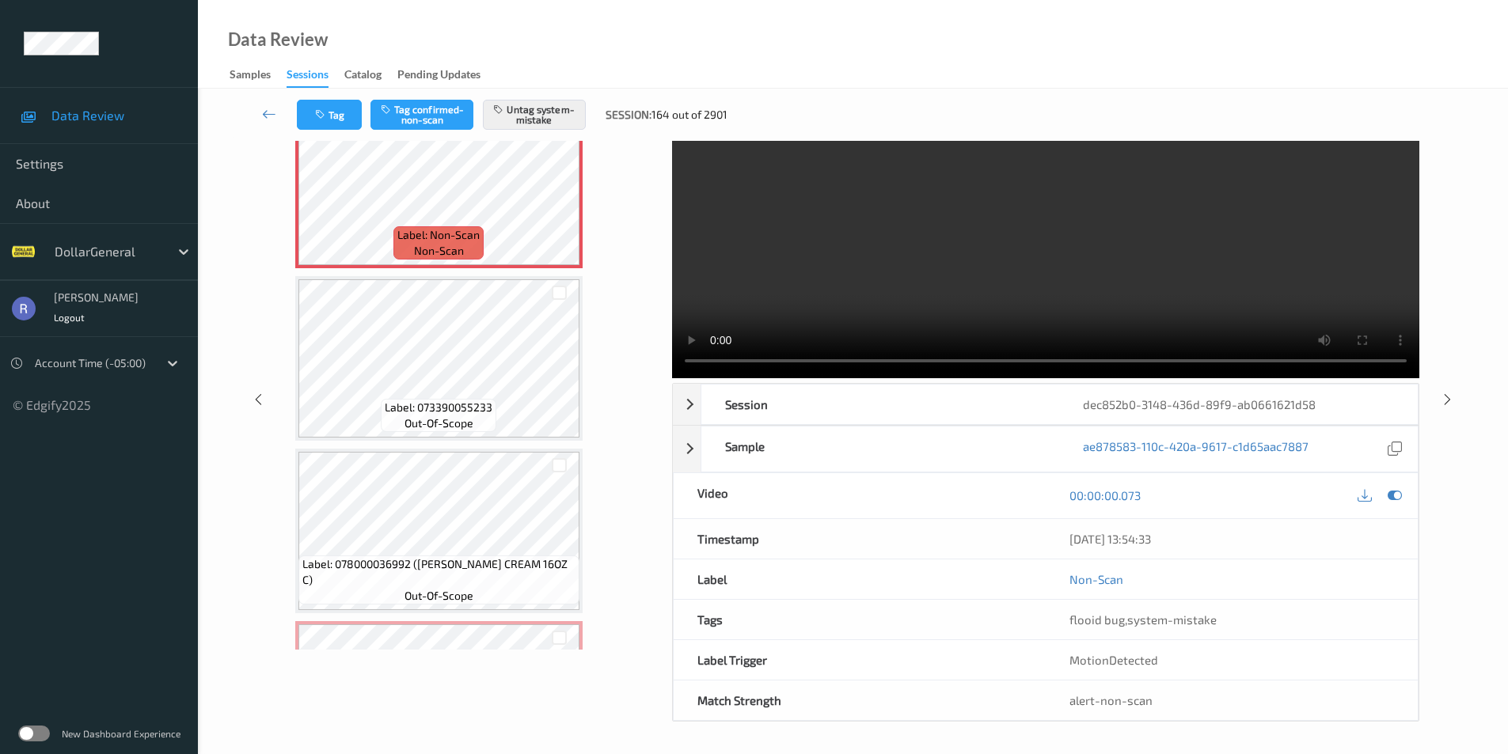
click at [1145, 259] on video at bounding box center [1045, 228] width 747 height 302
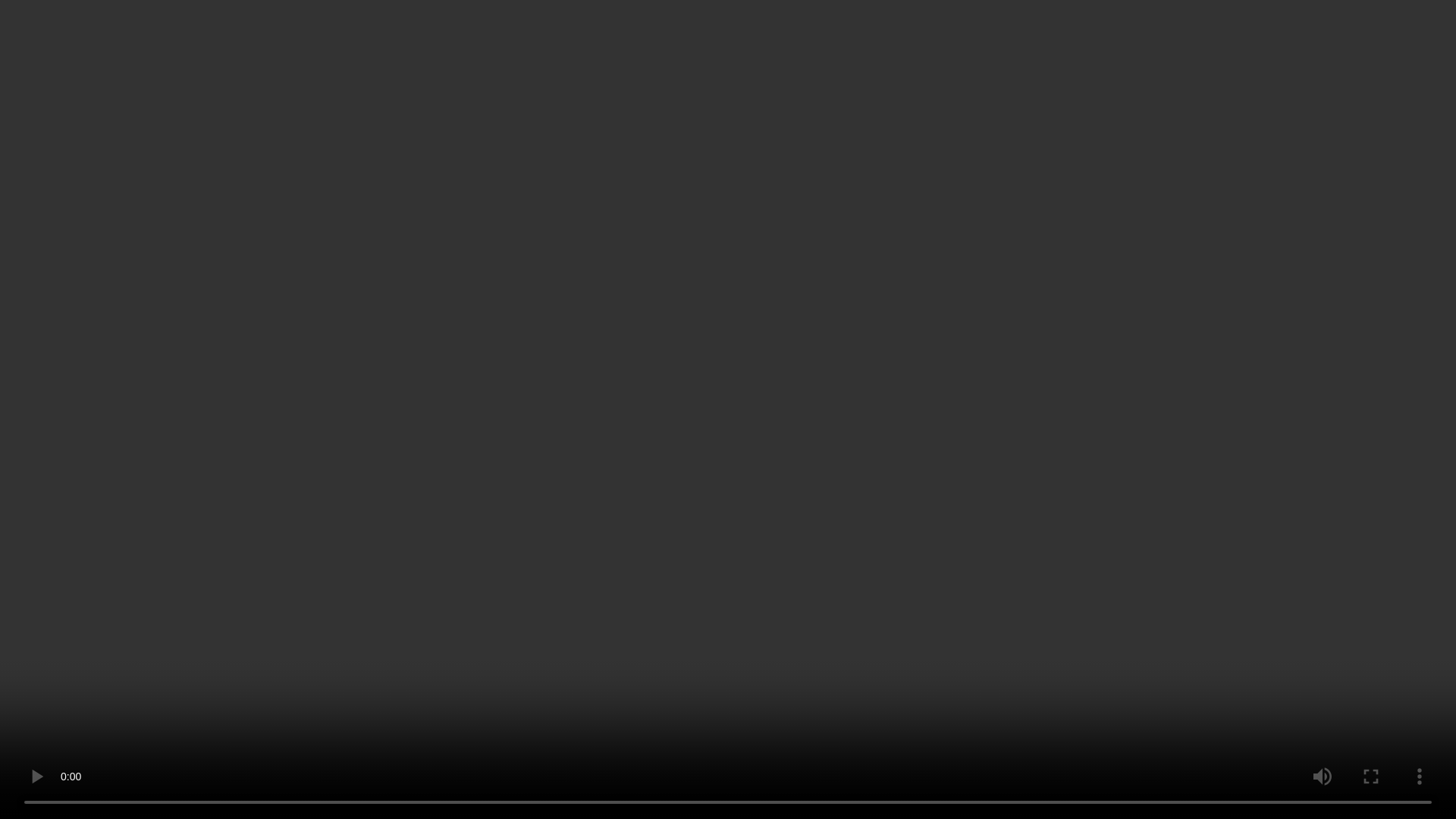
click at [800, 503] on video at bounding box center [728, 409] width 1456 height 819
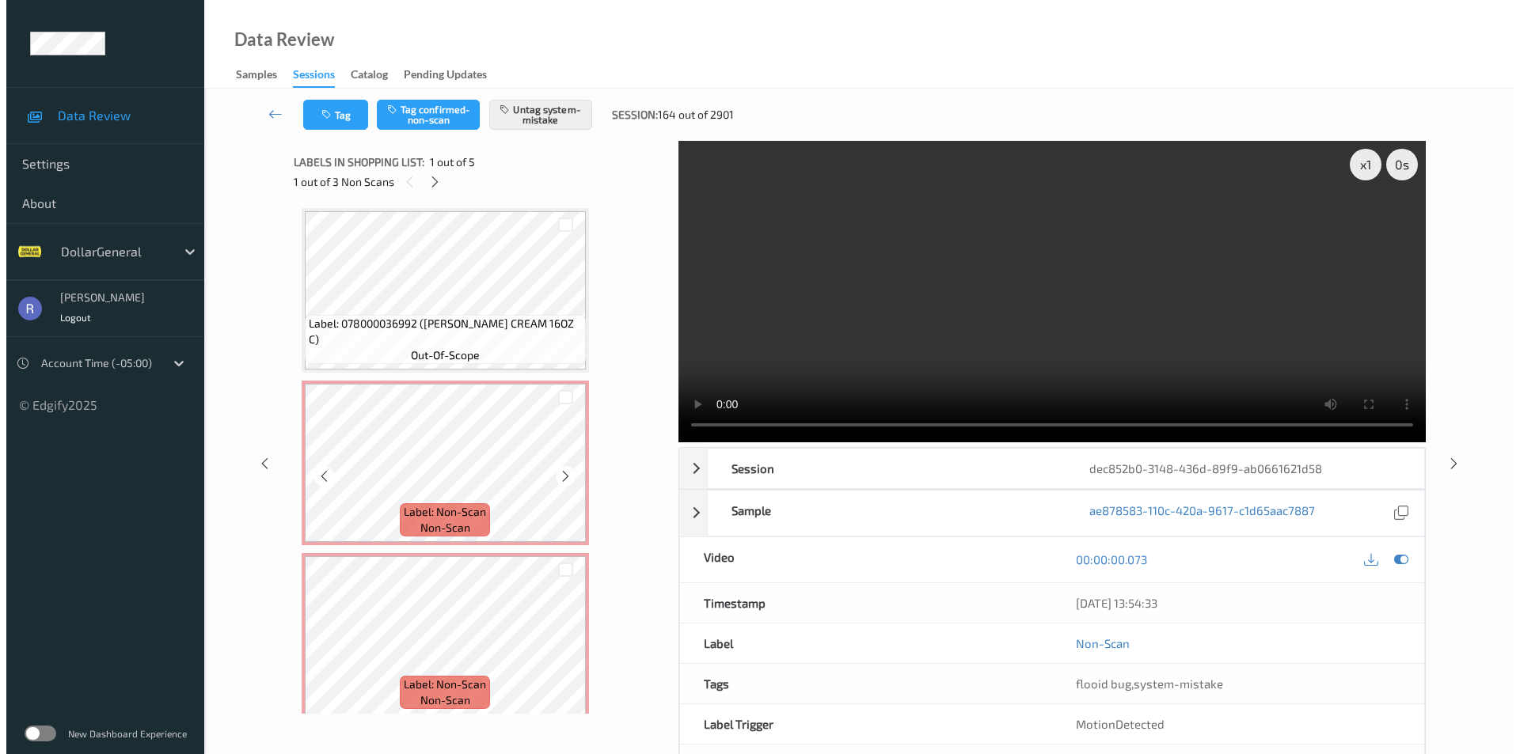
scroll to position [359, 0]
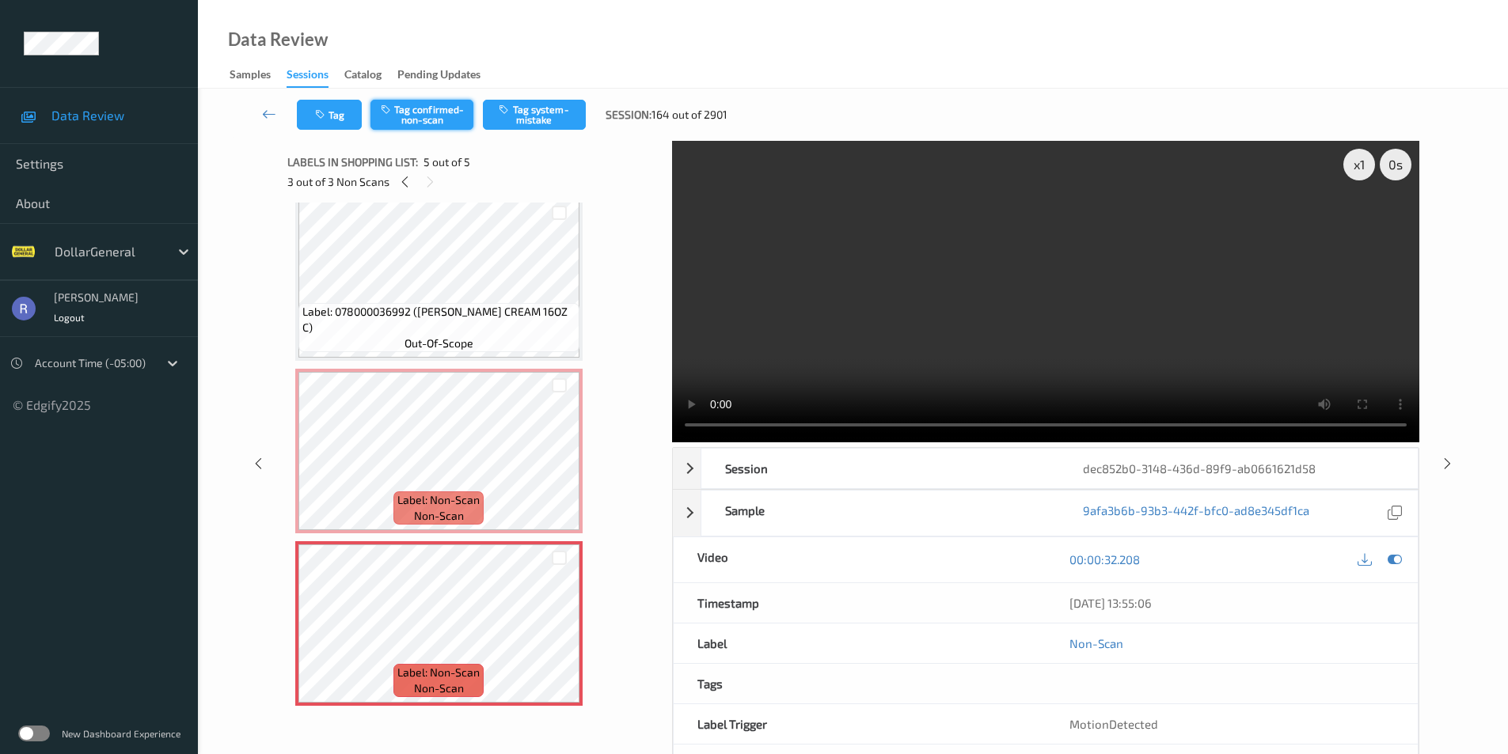
click at [421, 114] on button "Tag confirmed-non-scan" at bounding box center [421, 115] width 103 height 30
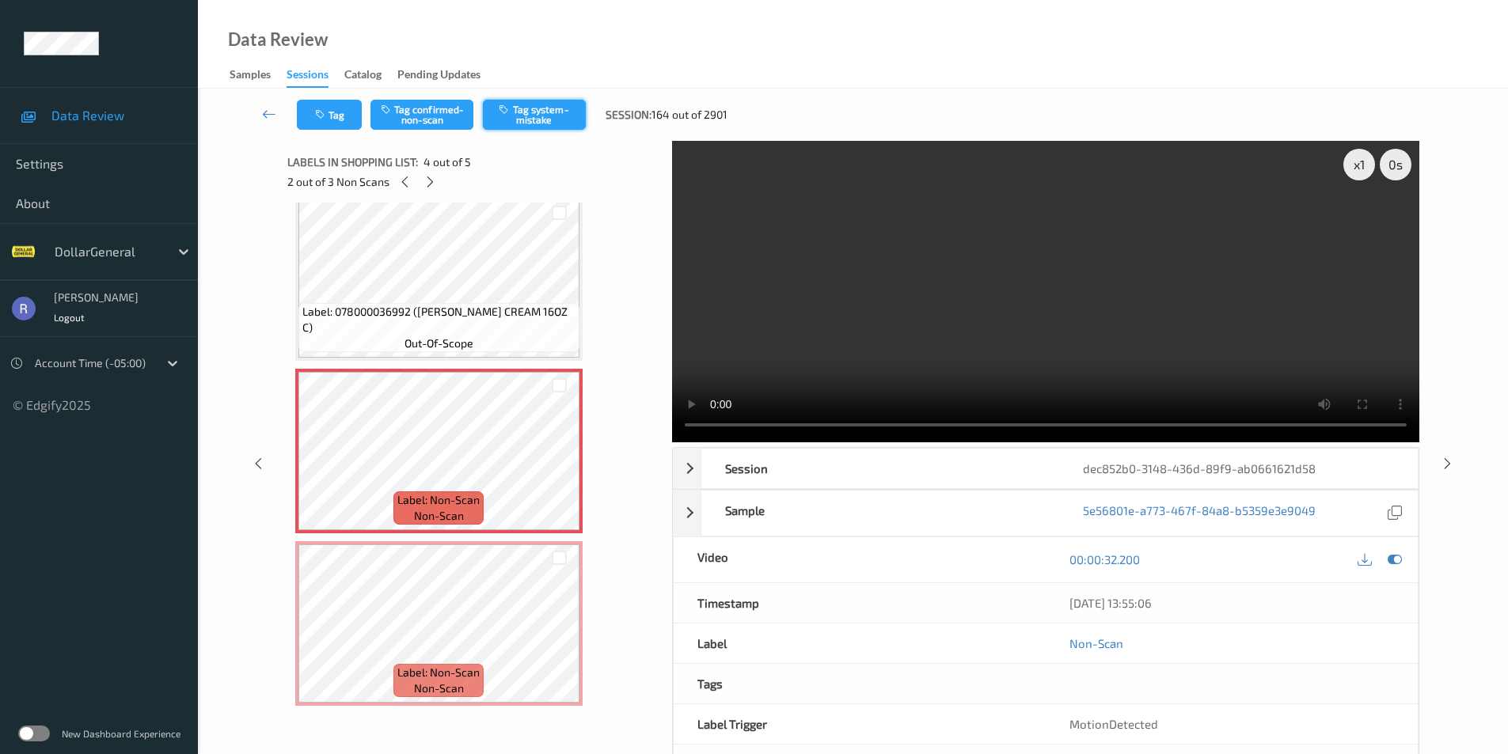
click at [546, 112] on button "Tag system-mistake" at bounding box center [534, 115] width 103 height 30
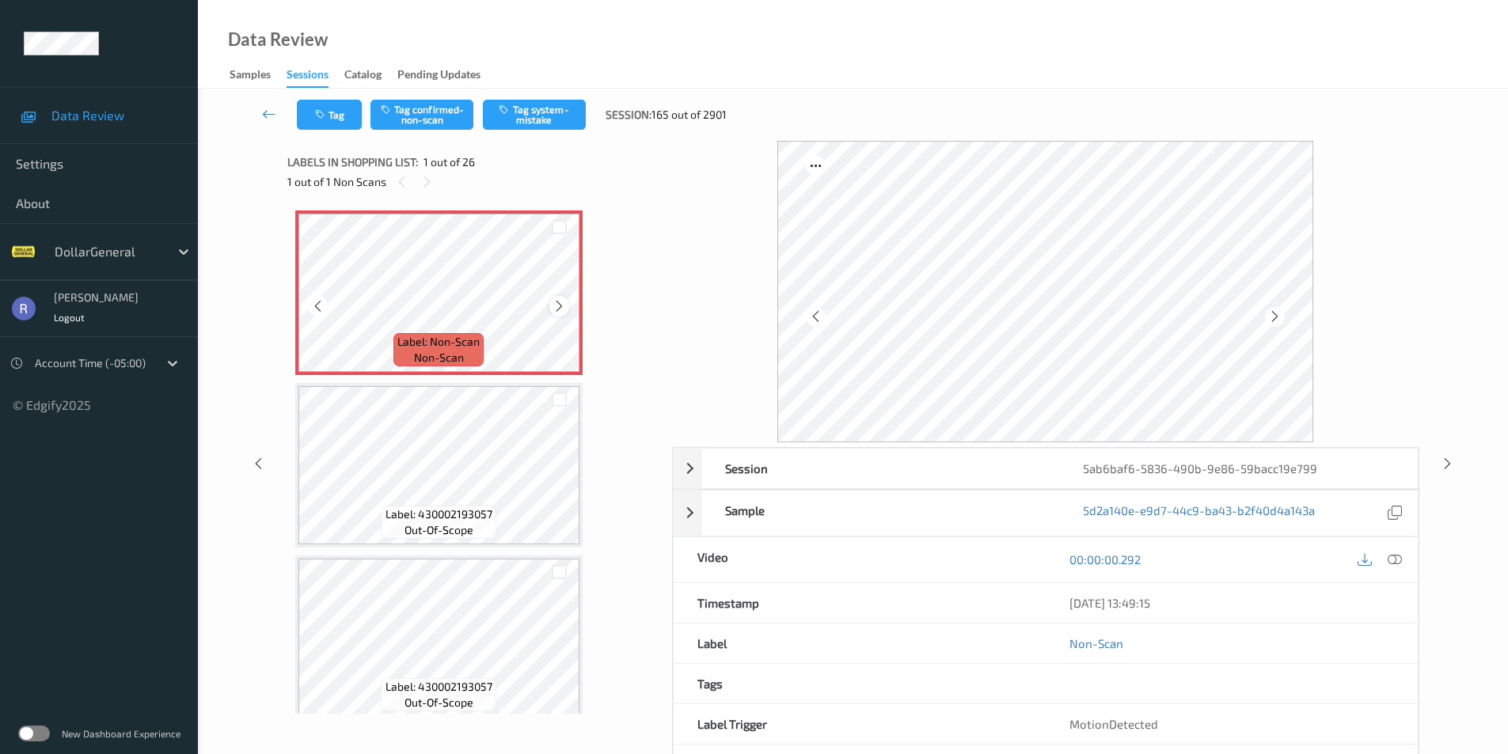
click at [557, 304] on icon at bounding box center [559, 306] width 13 height 14
click at [556, 112] on button "Tag system-mistake" at bounding box center [534, 115] width 103 height 30
click at [337, 114] on button "Tag" at bounding box center [329, 115] width 65 height 30
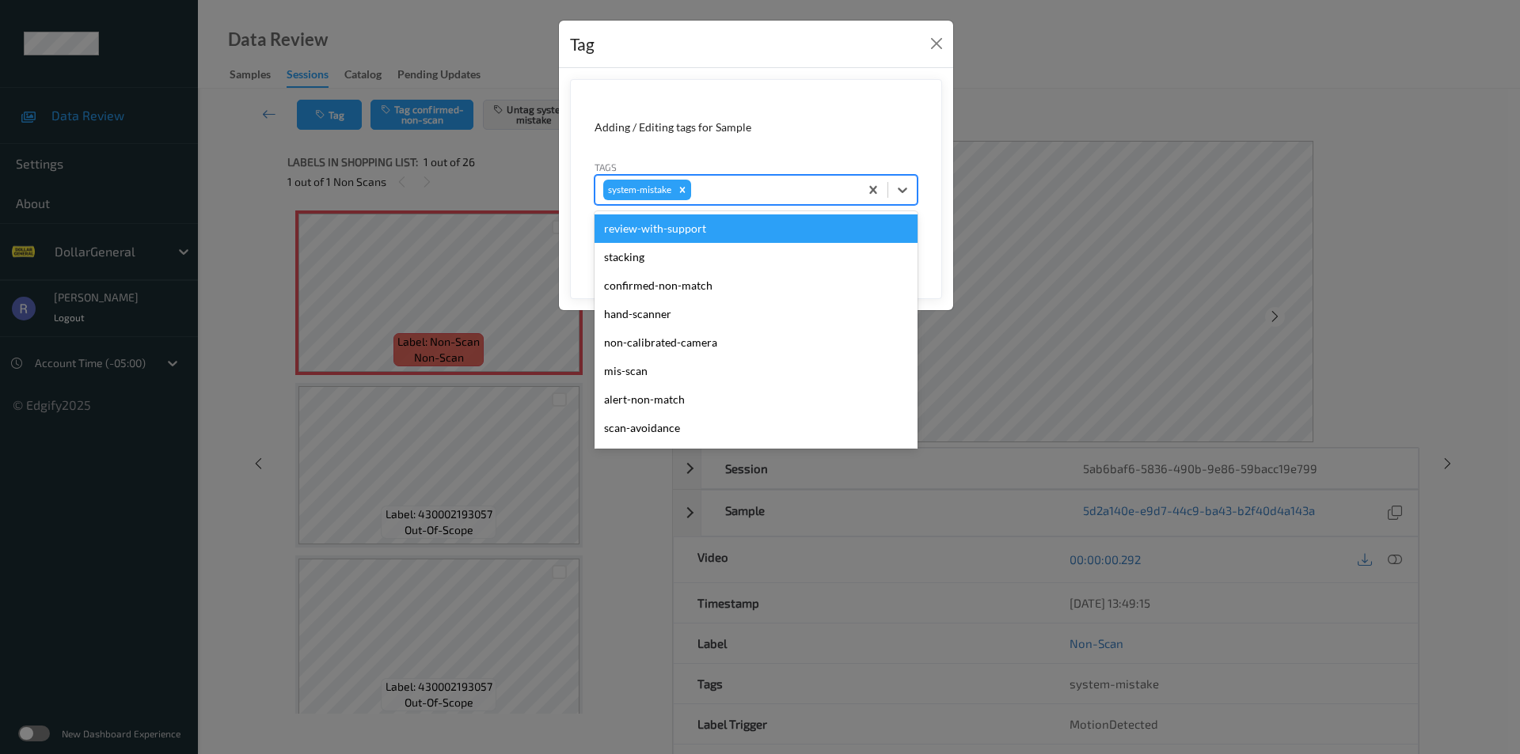
click at [751, 195] on div at bounding box center [772, 189] width 157 height 19
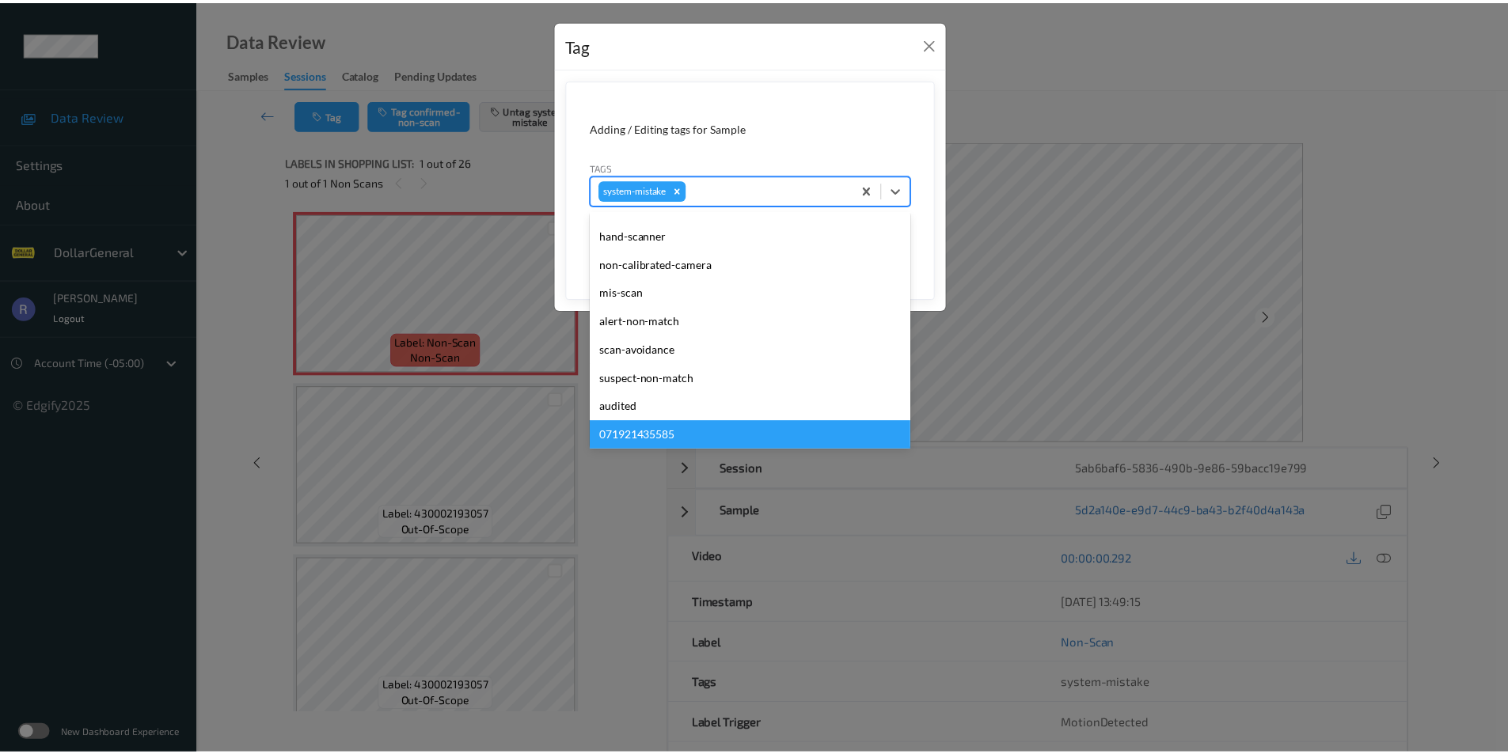
scroll to position [396, 0]
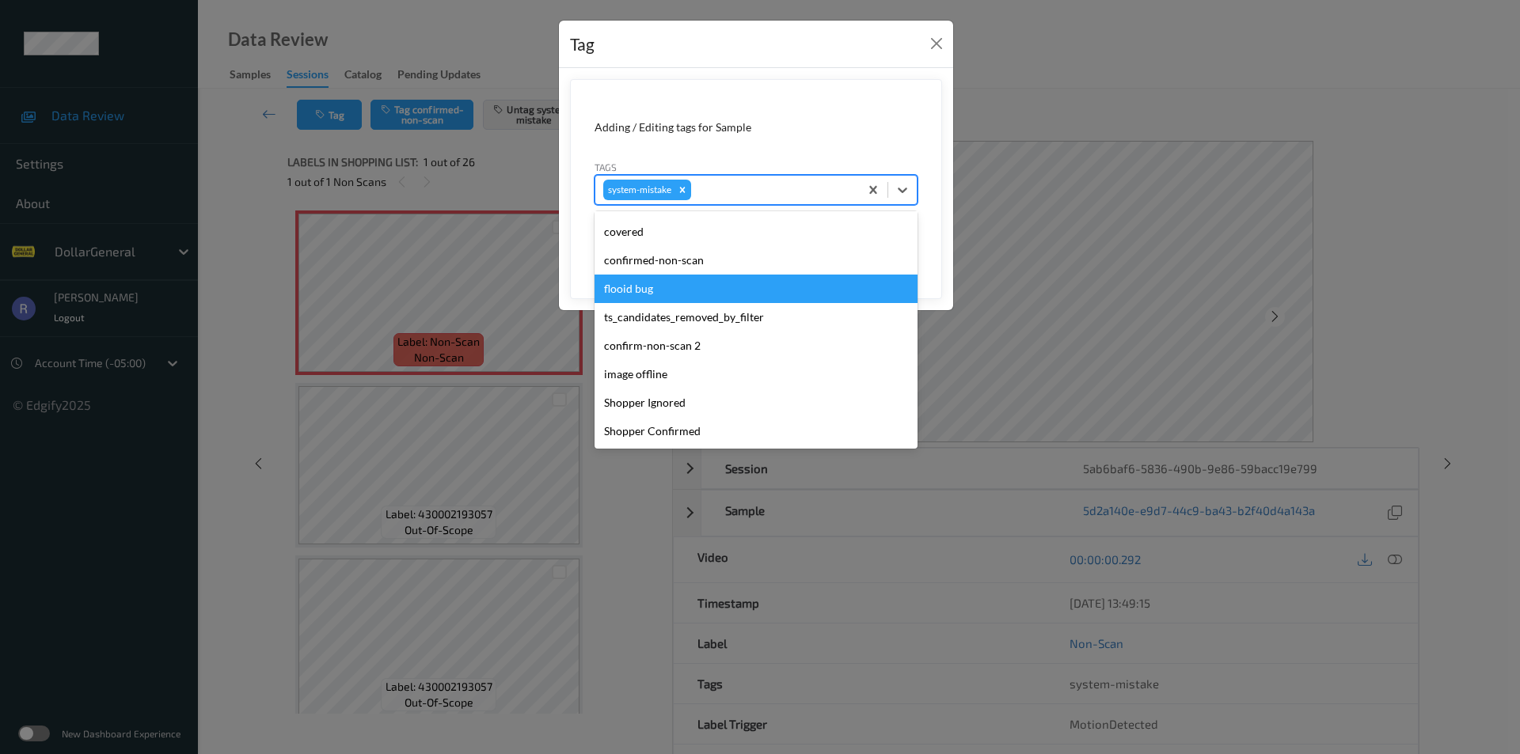
click at [637, 291] on div "flooid bug" at bounding box center [755, 289] width 323 height 28
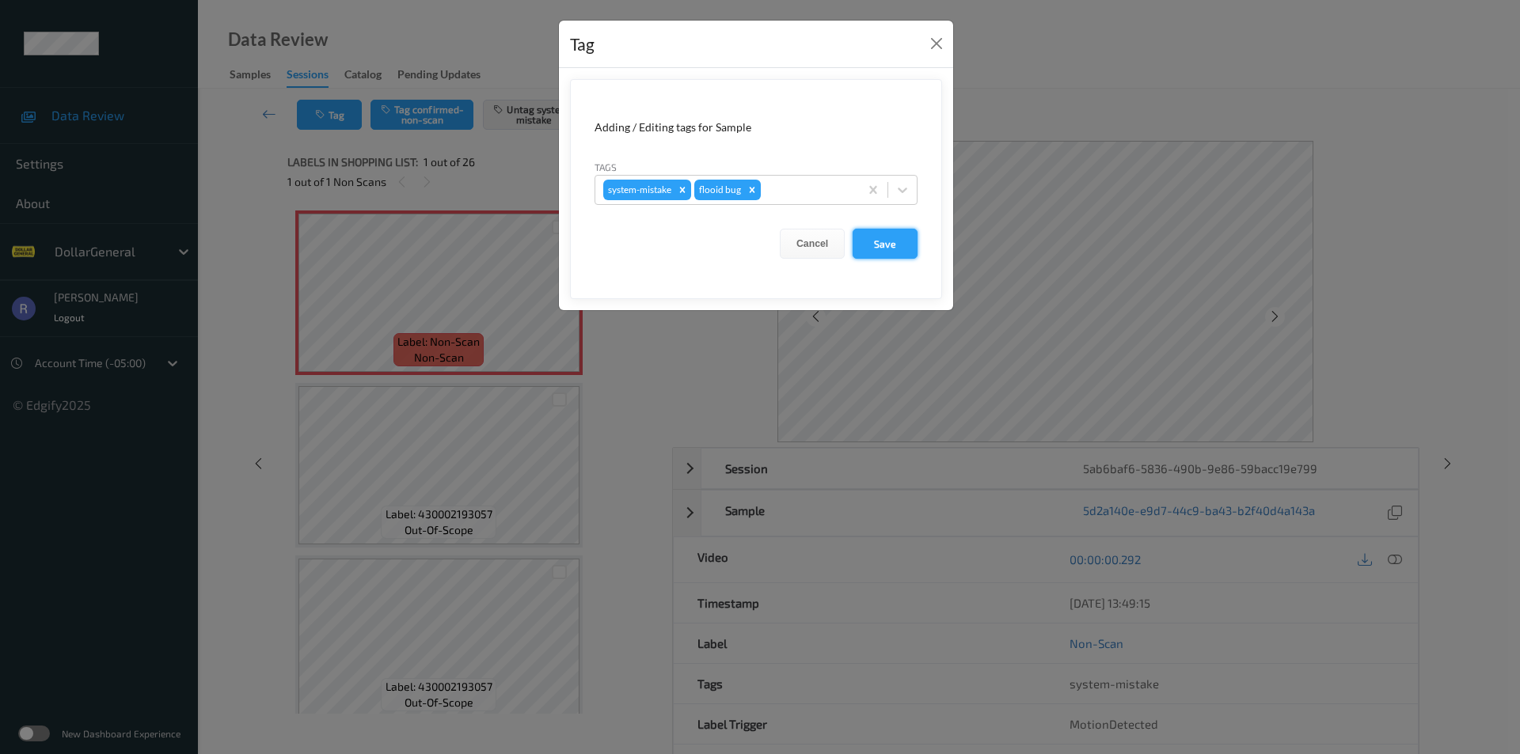
click at [898, 243] on button "Save" at bounding box center [885, 244] width 65 height 30
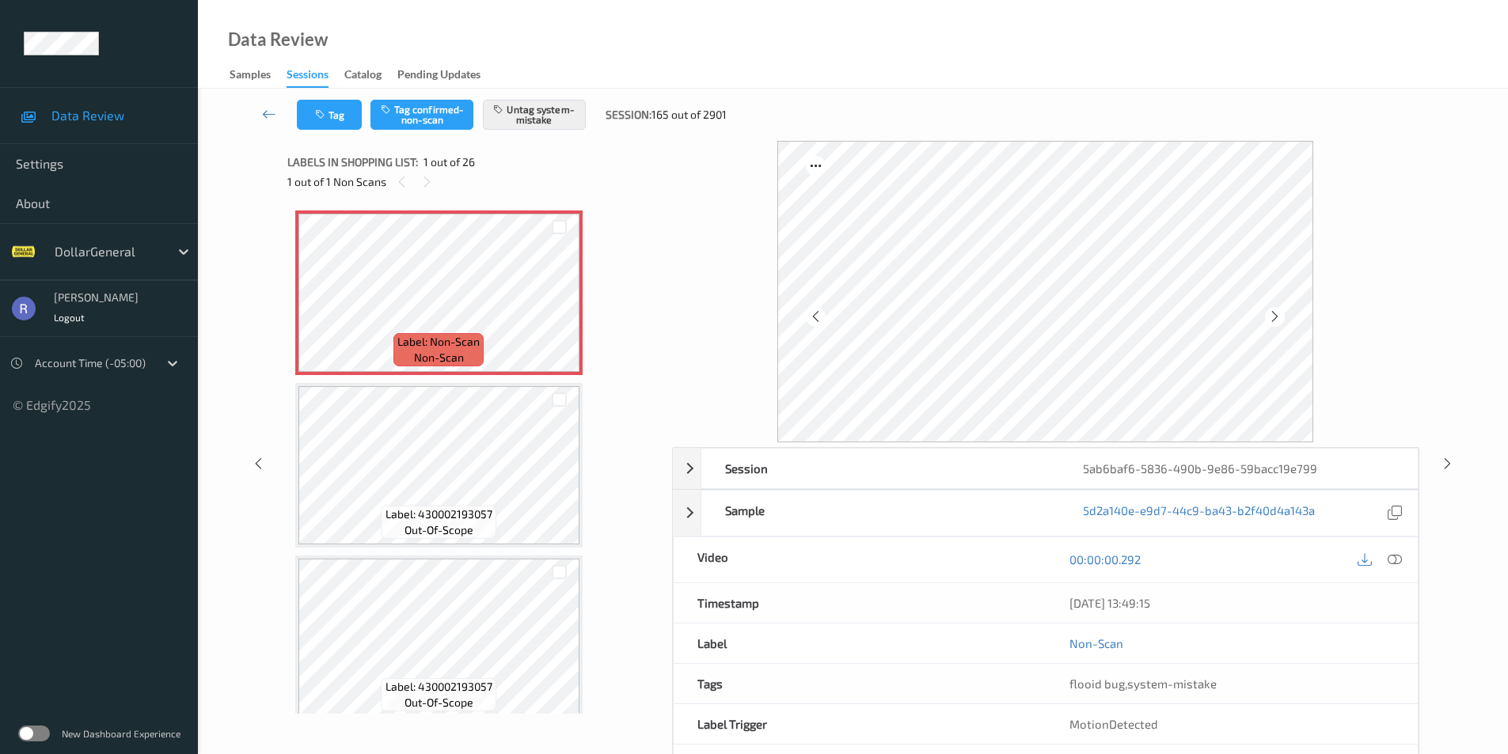
click at [1396, 560] on icon at bounding box center [1395, 560] width 14 height 14
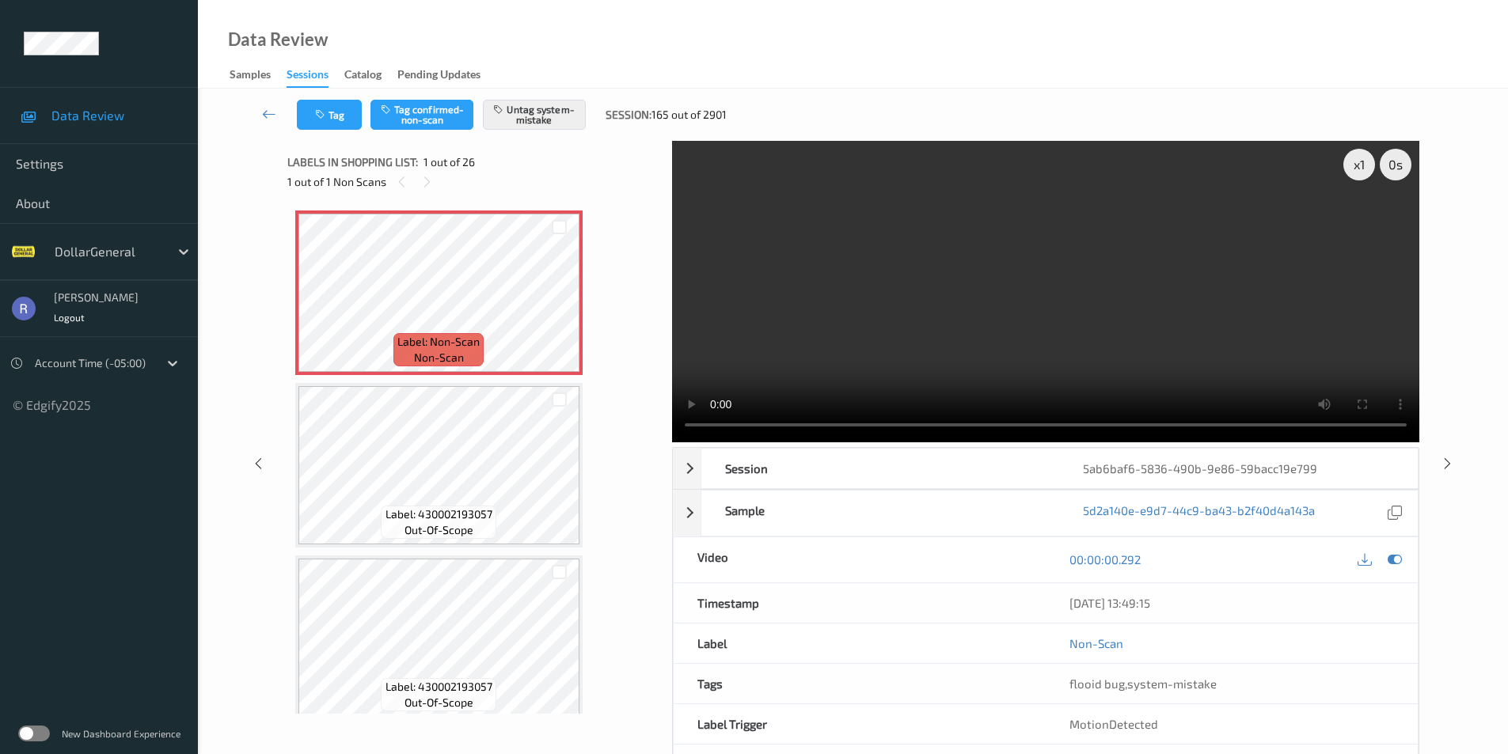
click at [1176, 260] on video at bounding box center [1045, 292] width 747 height 302
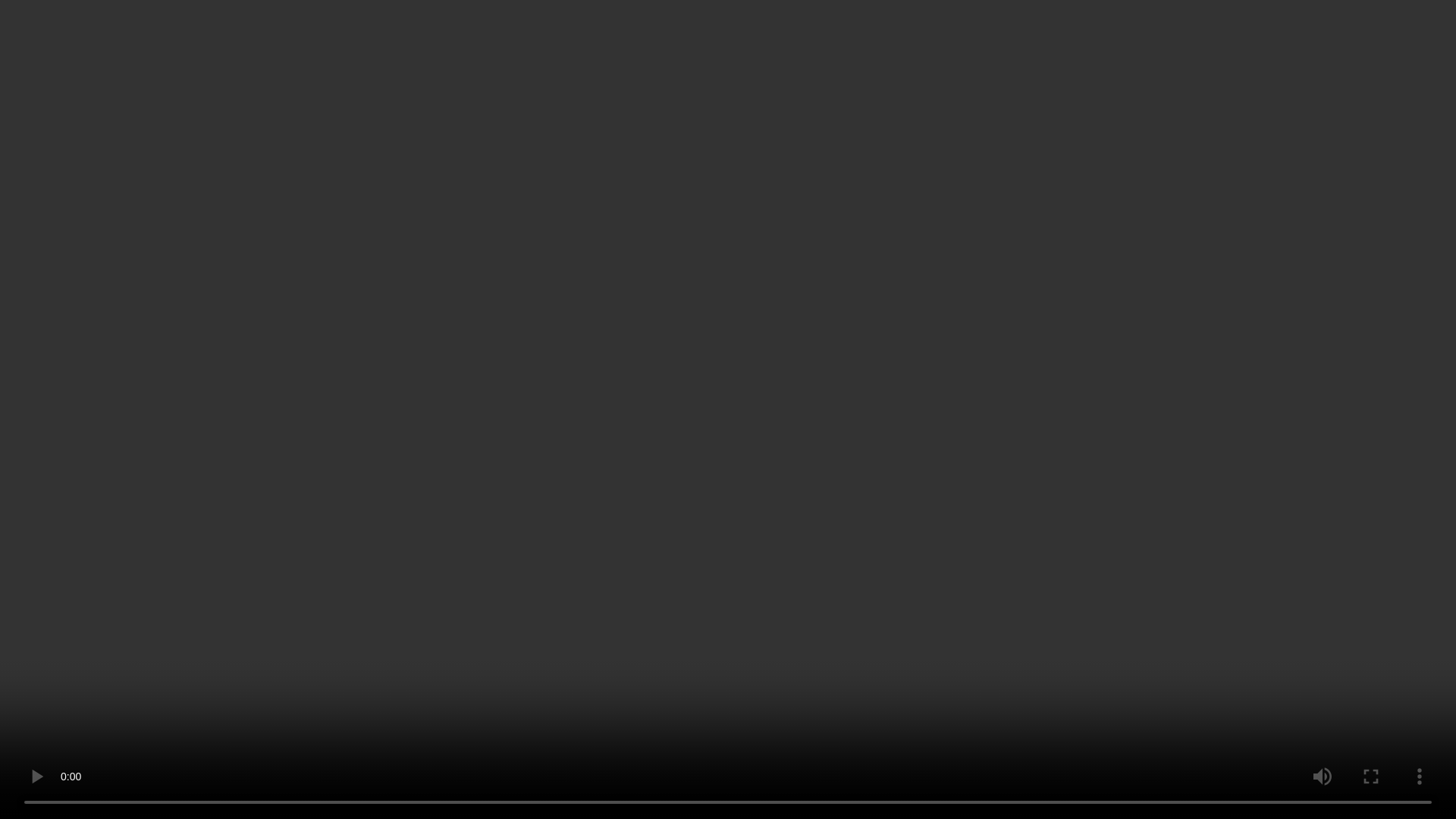
click at [893, 330] on video at bounding box center [728, 409] width 1456 height 819
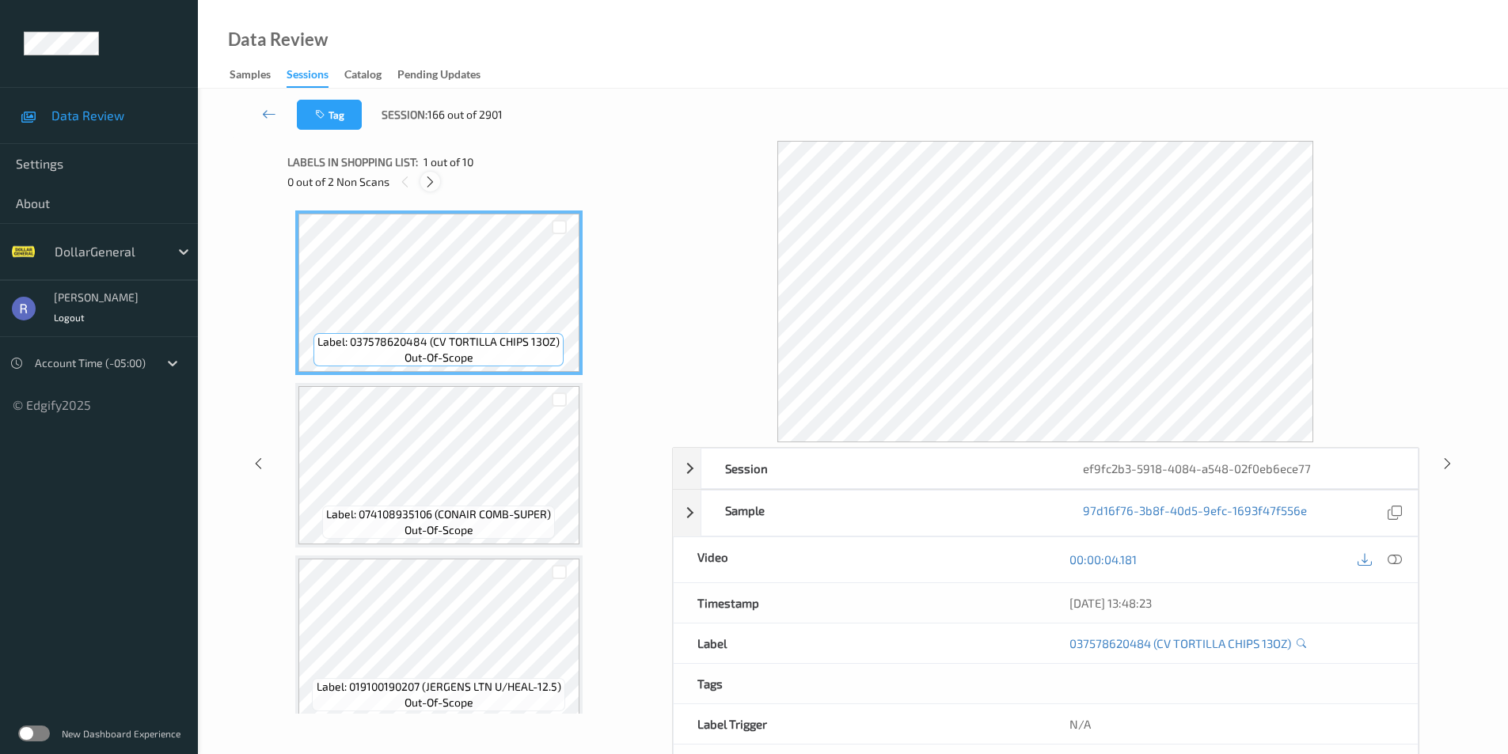
click at [430, 182] on icon at bounding box center [429, 182] width 13 height 14
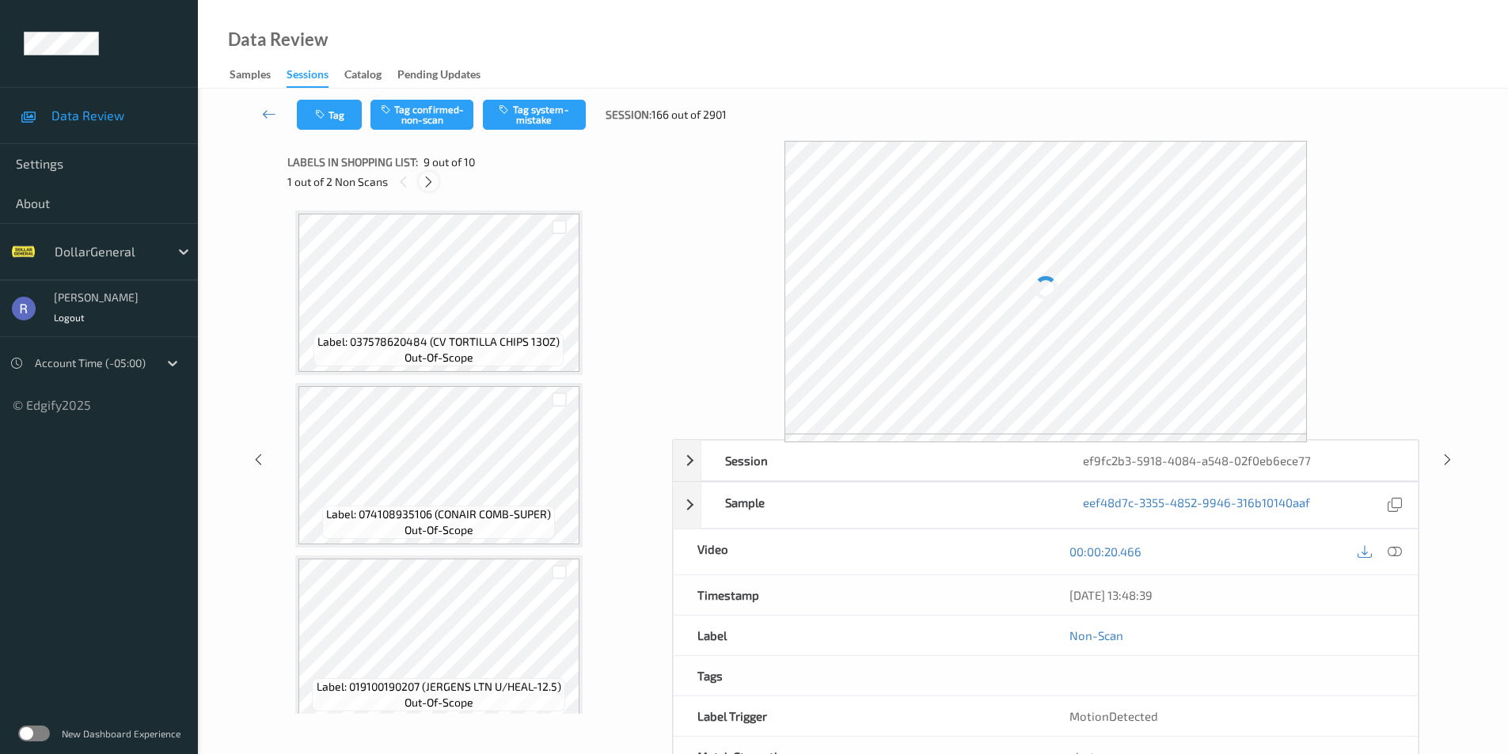
scroll to position [1216, 0]
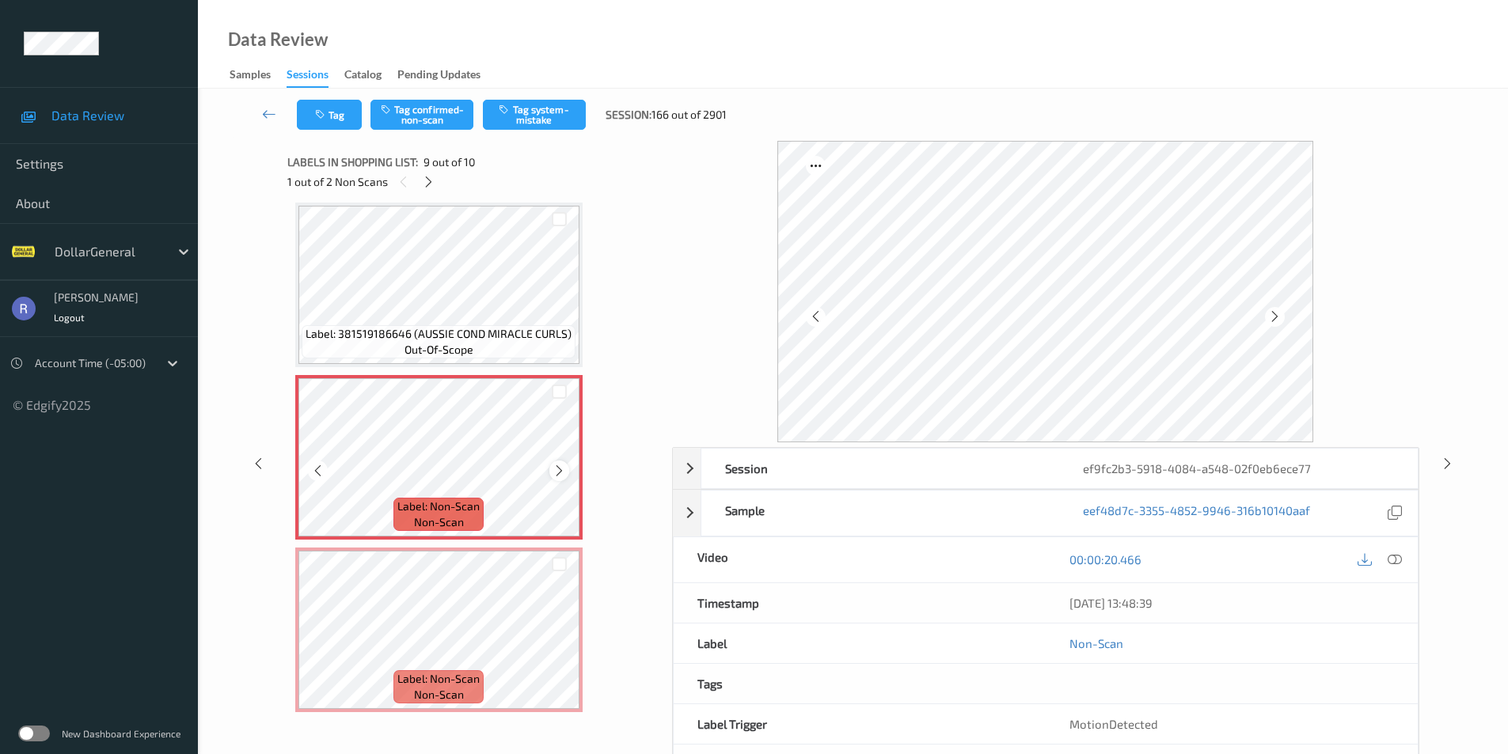
click at [559, 467] on icon at bounding box center [559, 471] width 13 height 14
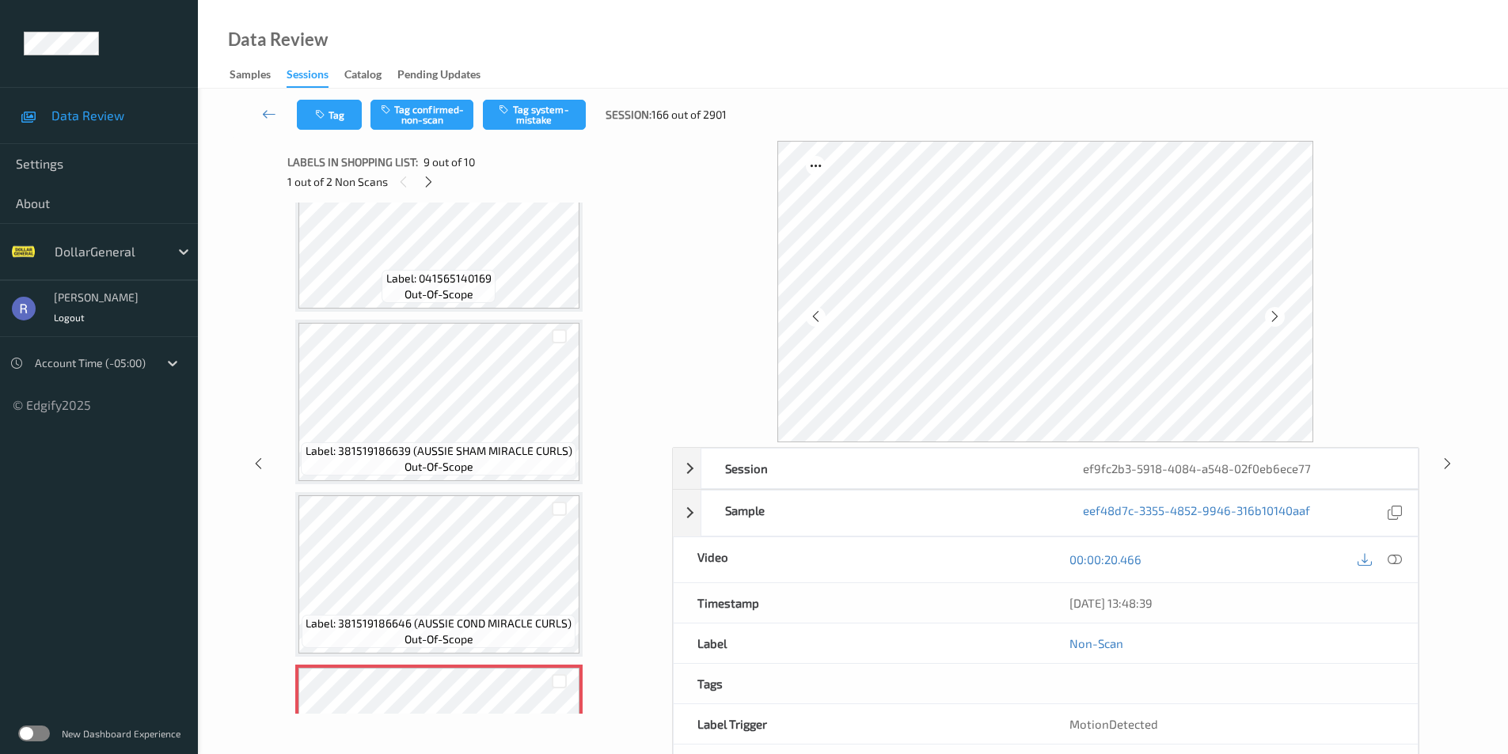
scroll to position [899, 0]
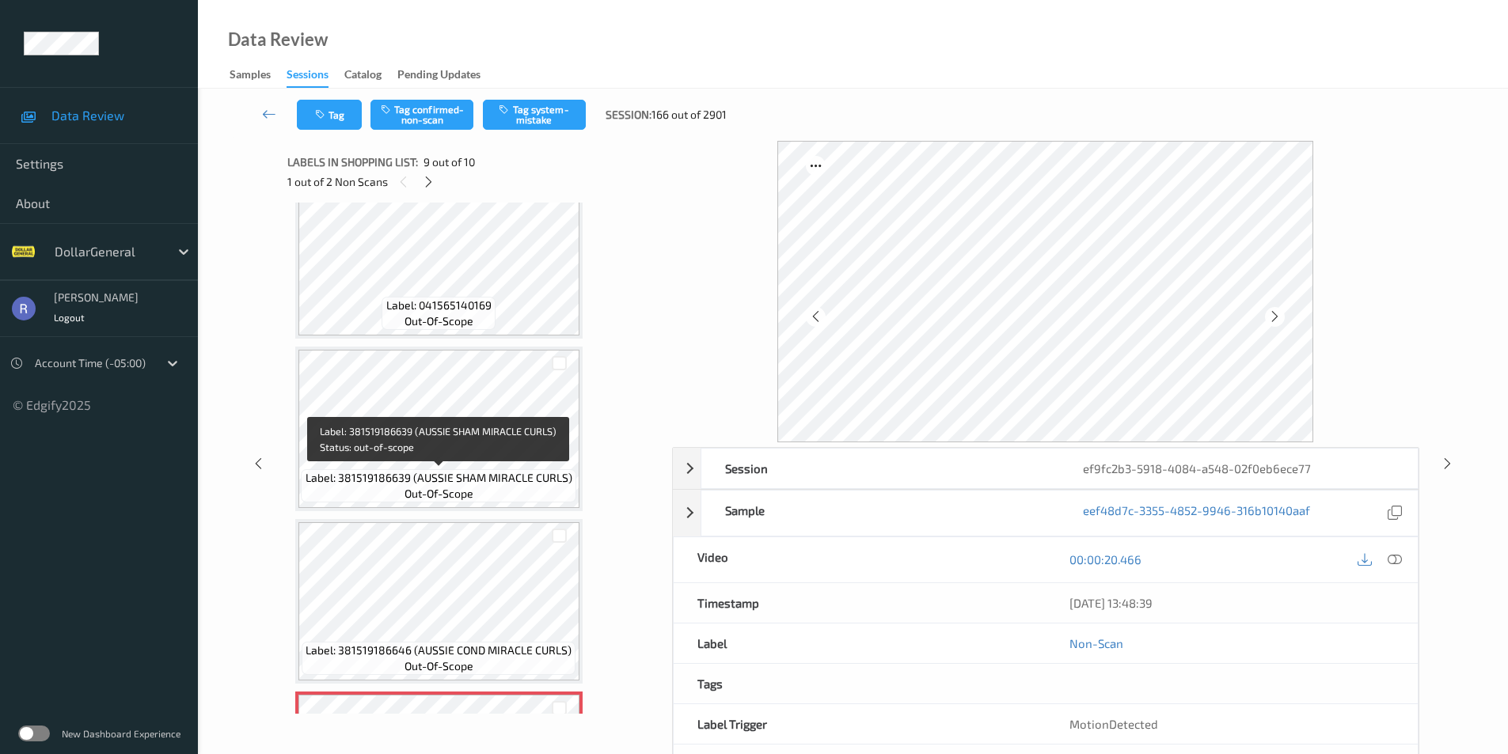
click at [448, 489] on span "out-of-scope" at bounding box center [438, 494] width 69 height 16
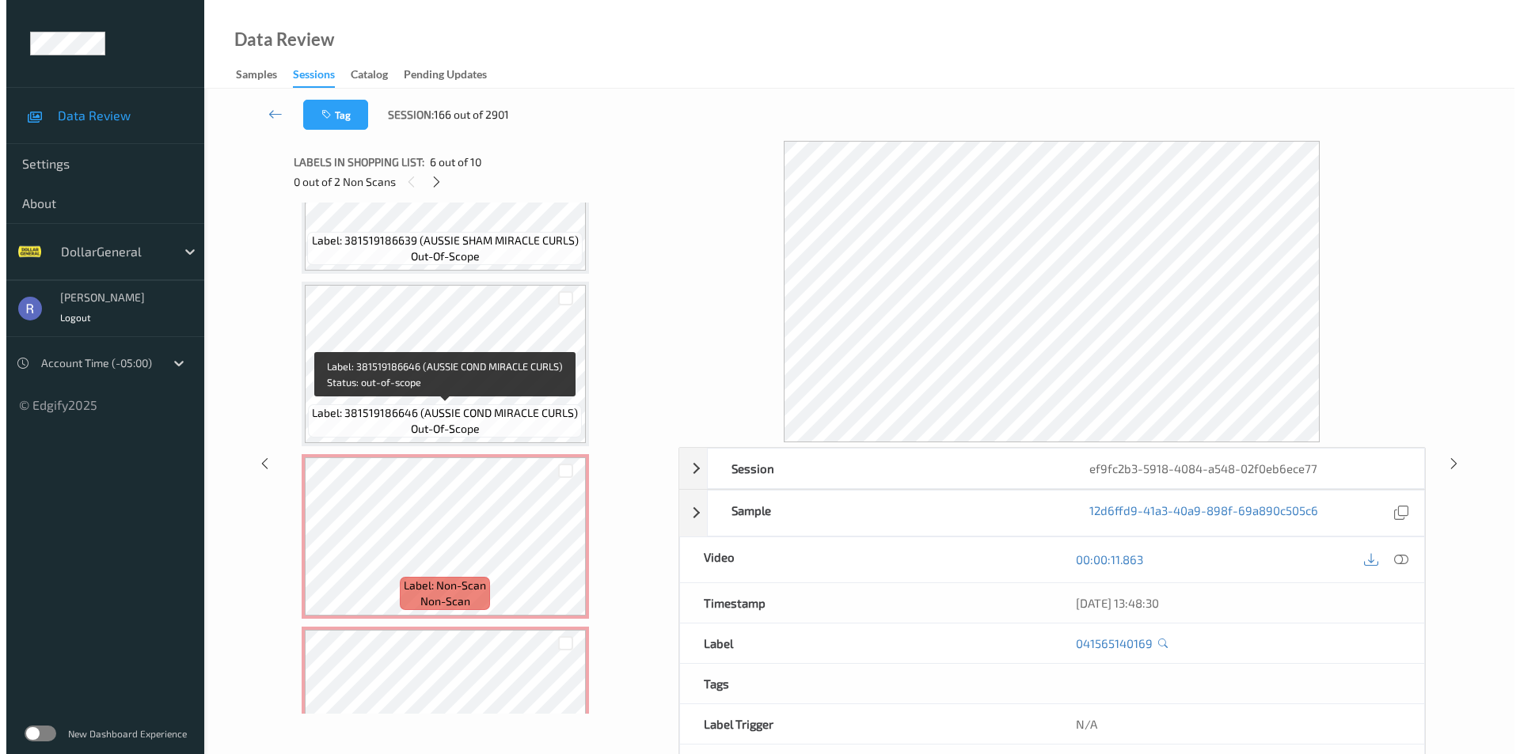
scroll to position [1222, 0]
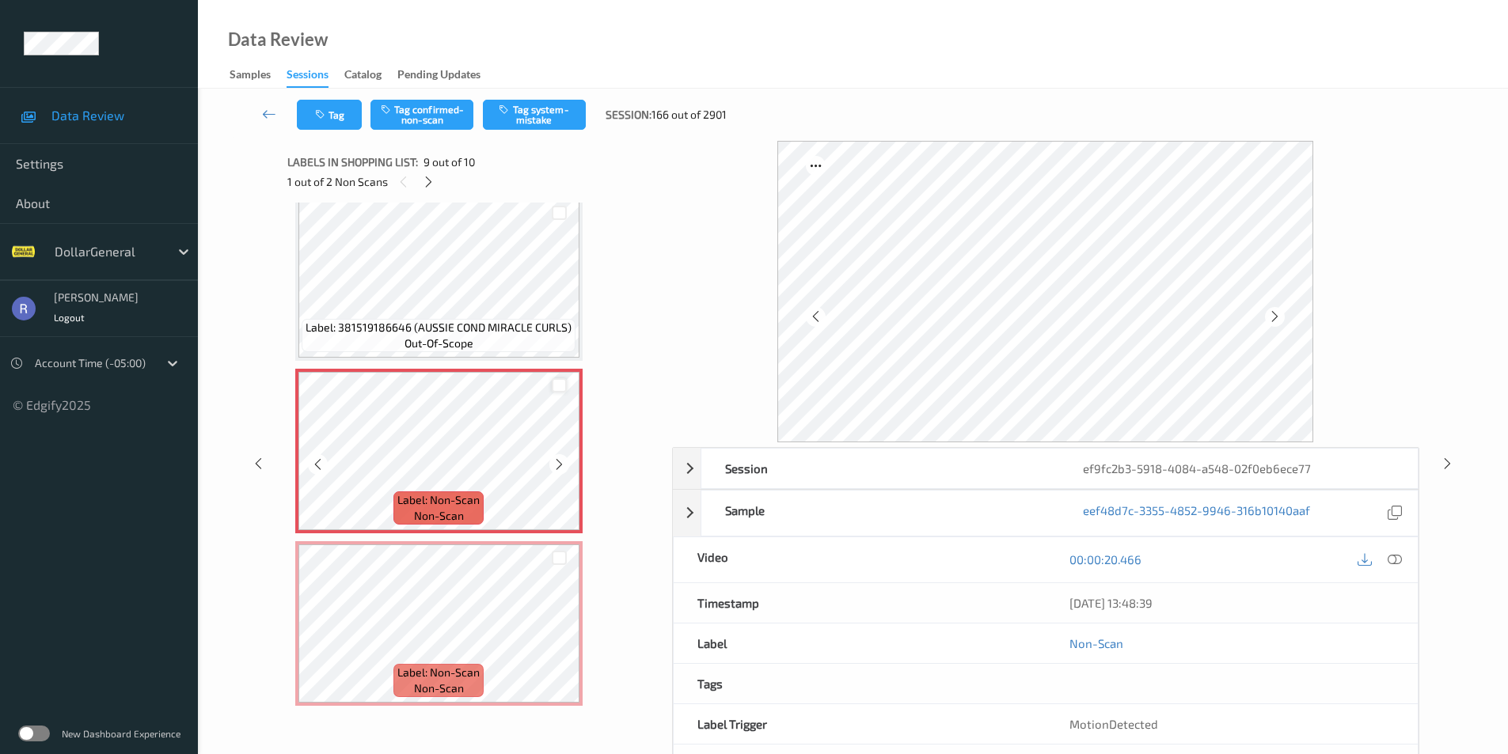
click at [556, 383] on div at bounding box center [559, 385] width 15 height 15
click at [562, 555] on div at bounding box center [559, 558] width 15 height 15
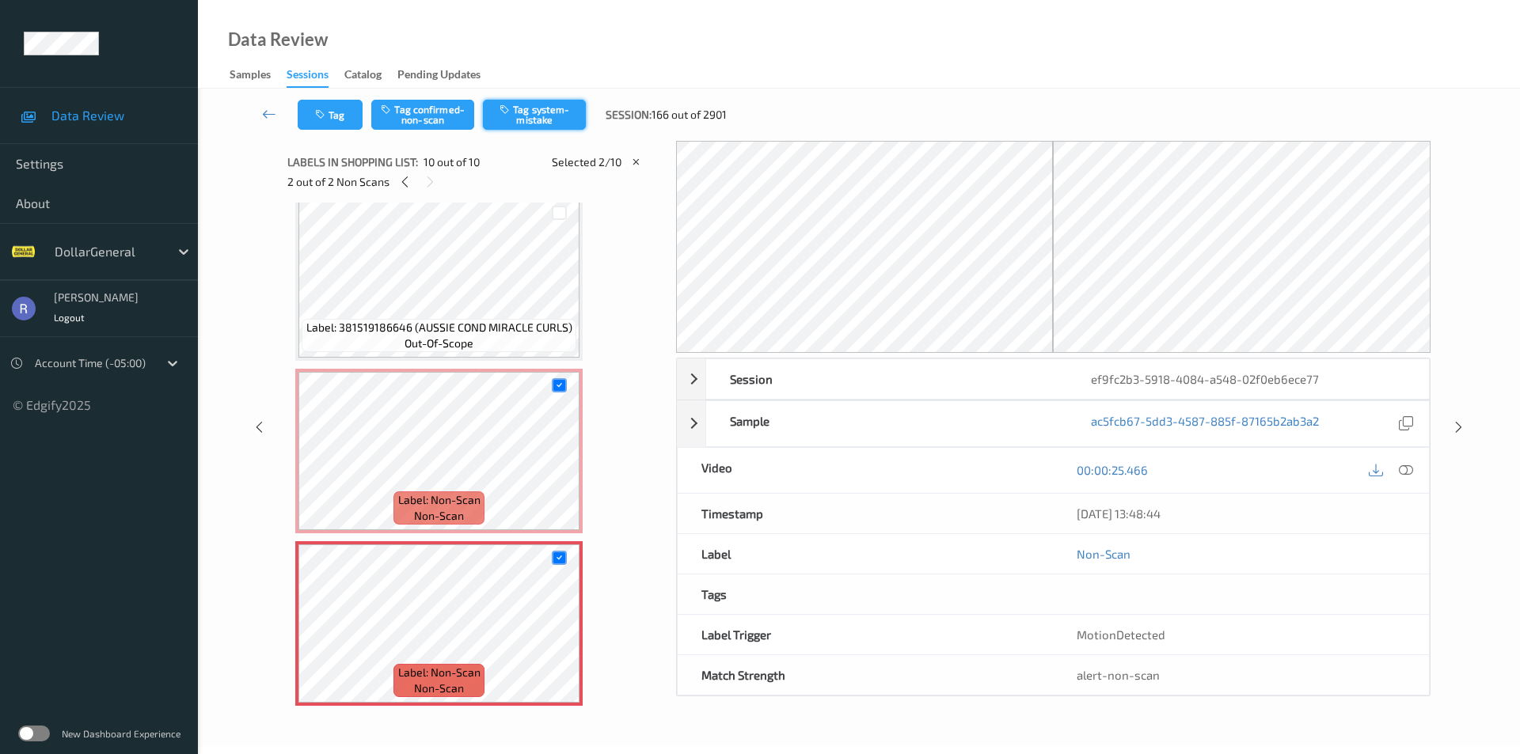
click at [543, 108] on button "Tag system-mistake" at bounding box center [534, 115] width 103 height 30
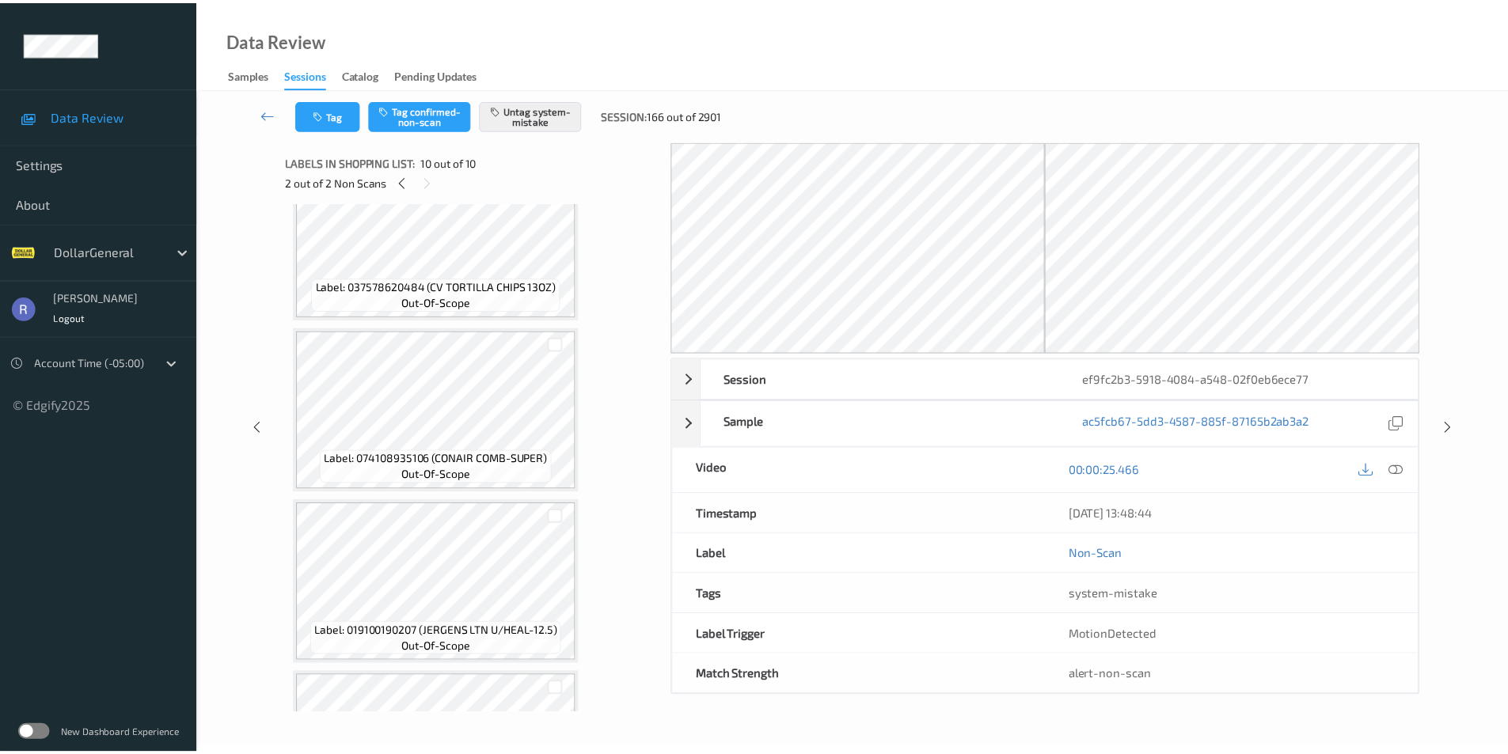
scroll to position [0, 0]
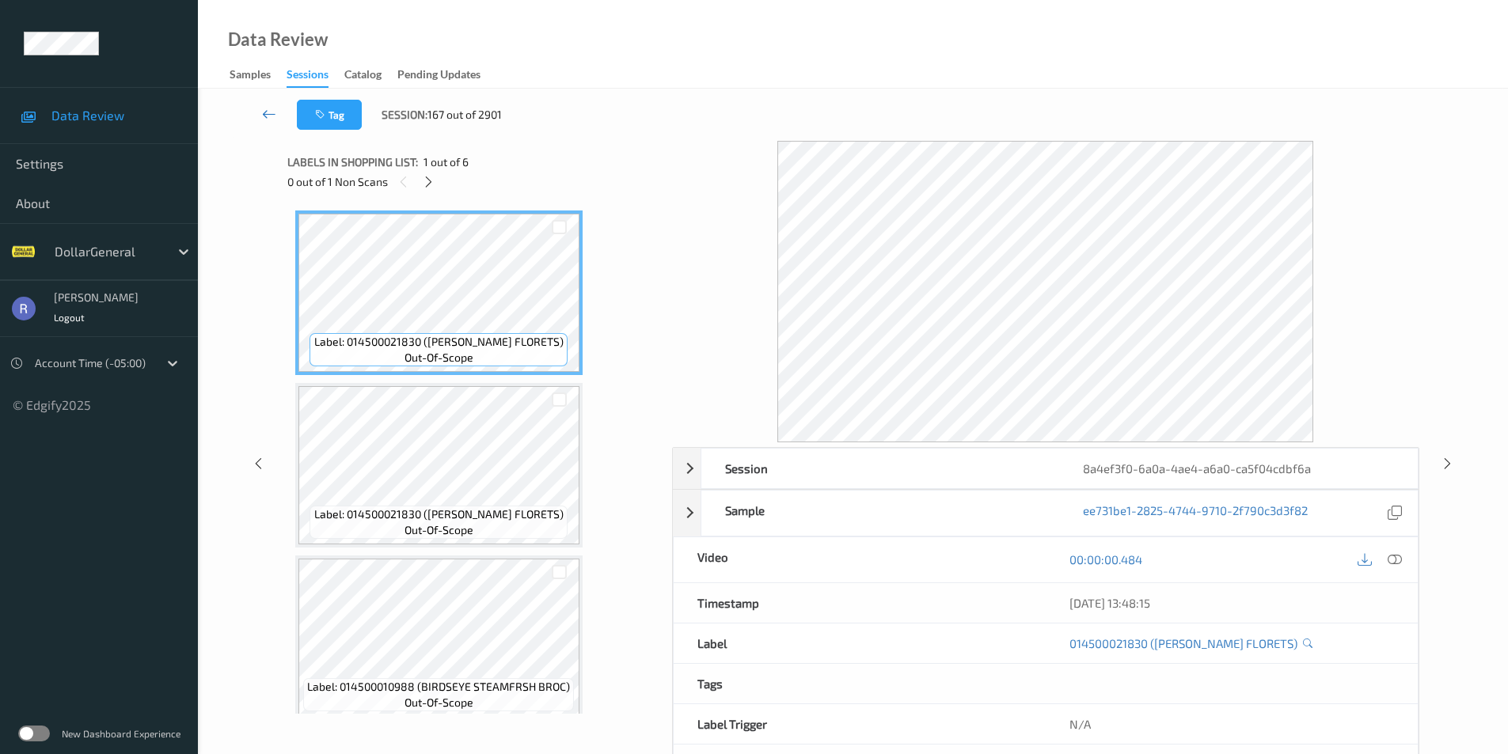
click at [273, 116] on icon at bounding box center [269, 114] width 14 height 16
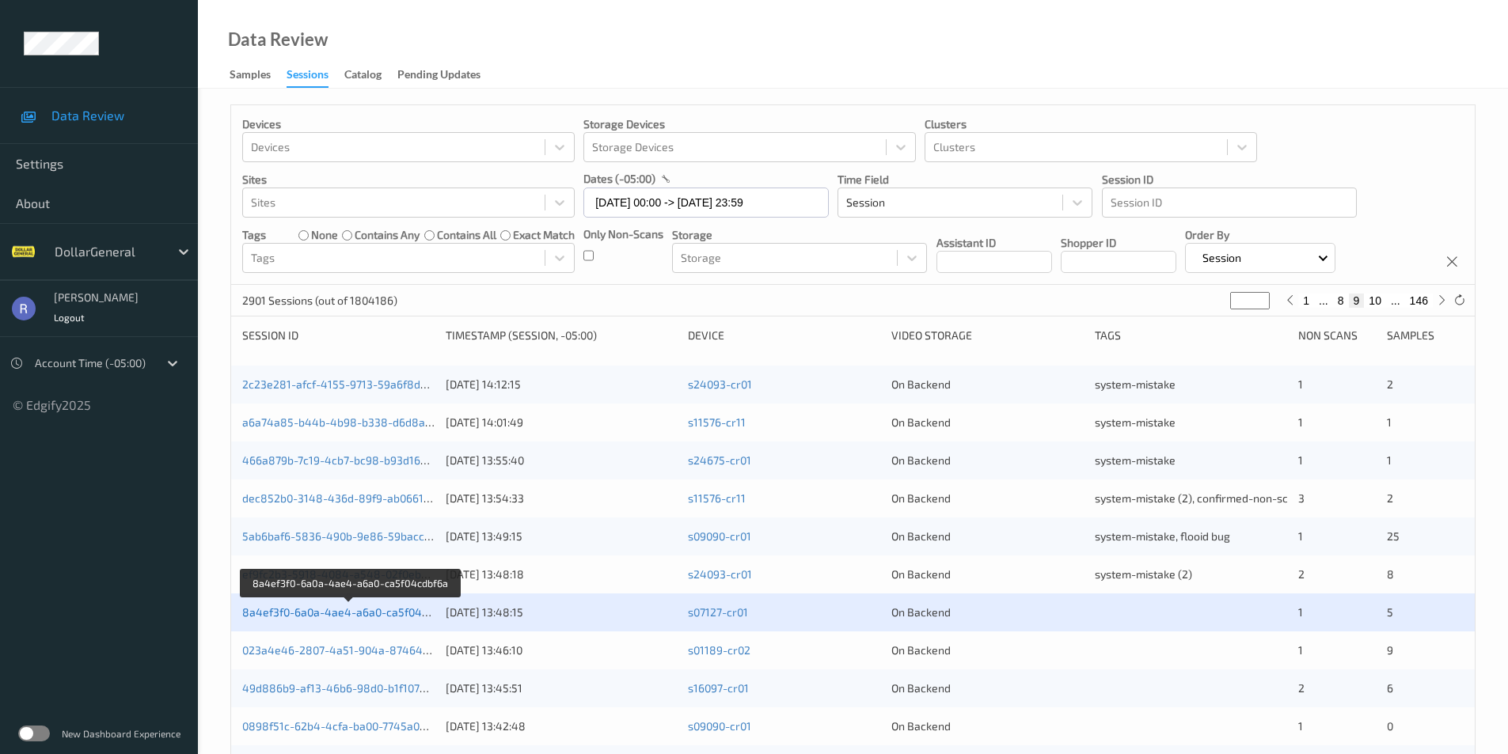
click at [306, 613] on link "8a4ef3f0-6a0a-4ae4-a6a0-ca5f04cdbf6a" at bounding box center [349, 612] width 215 height 13
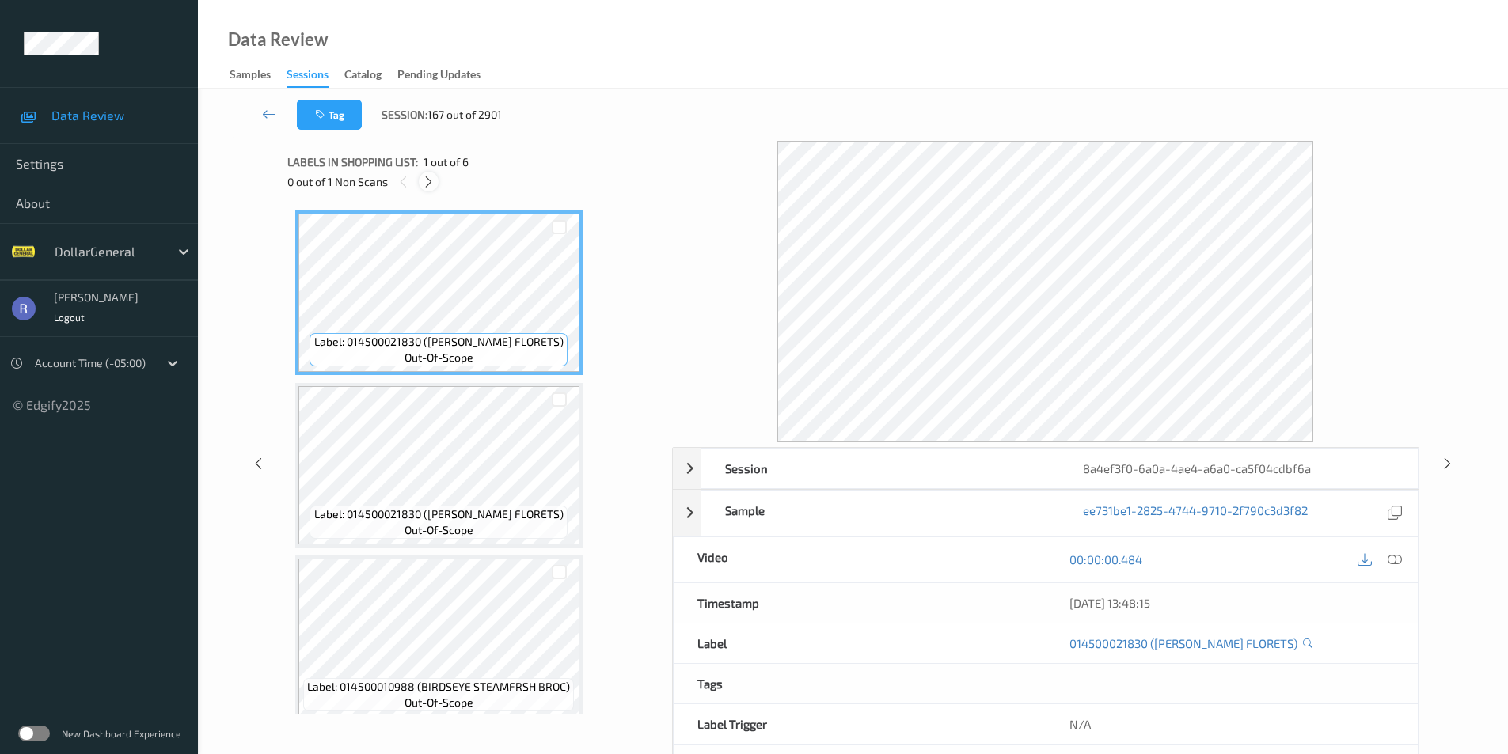
click at [430, 178] on icon at bounding box center [428, 182] width 13 height 14
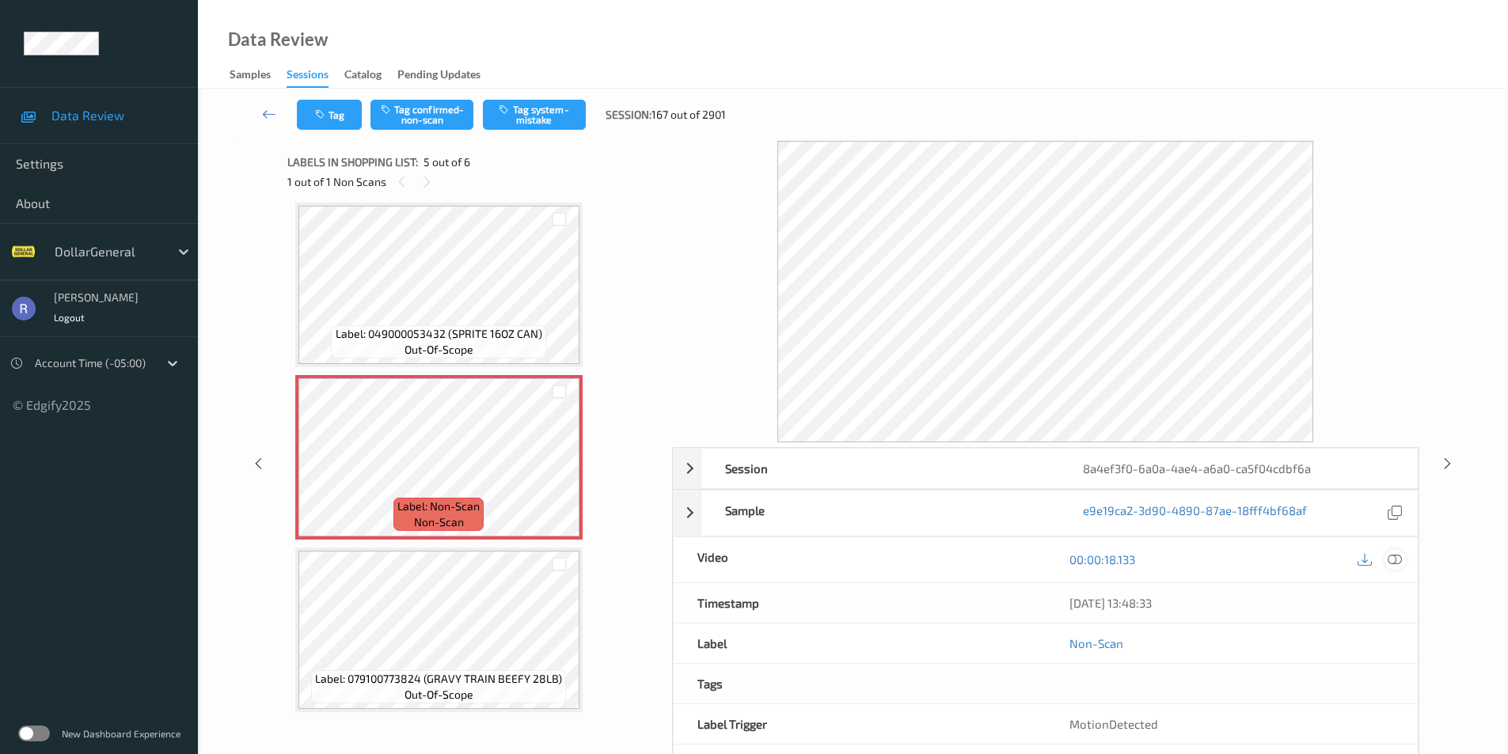
click at [1398, 552] on div at bounding box center [1394, 559] width 21 height 21
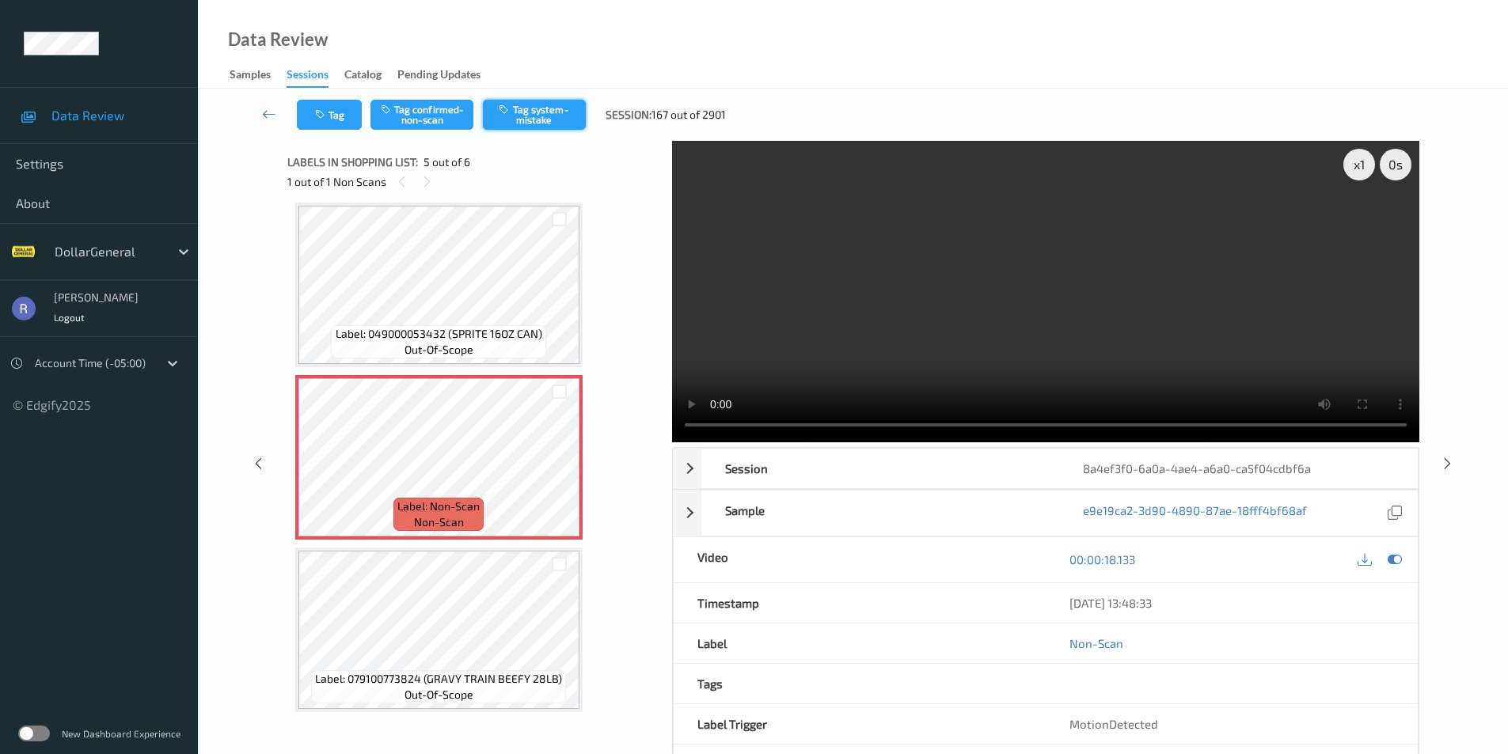
click at [537, 105] on button "Tag system-mistake" at bounding box center [534, 115] width 103 height 30
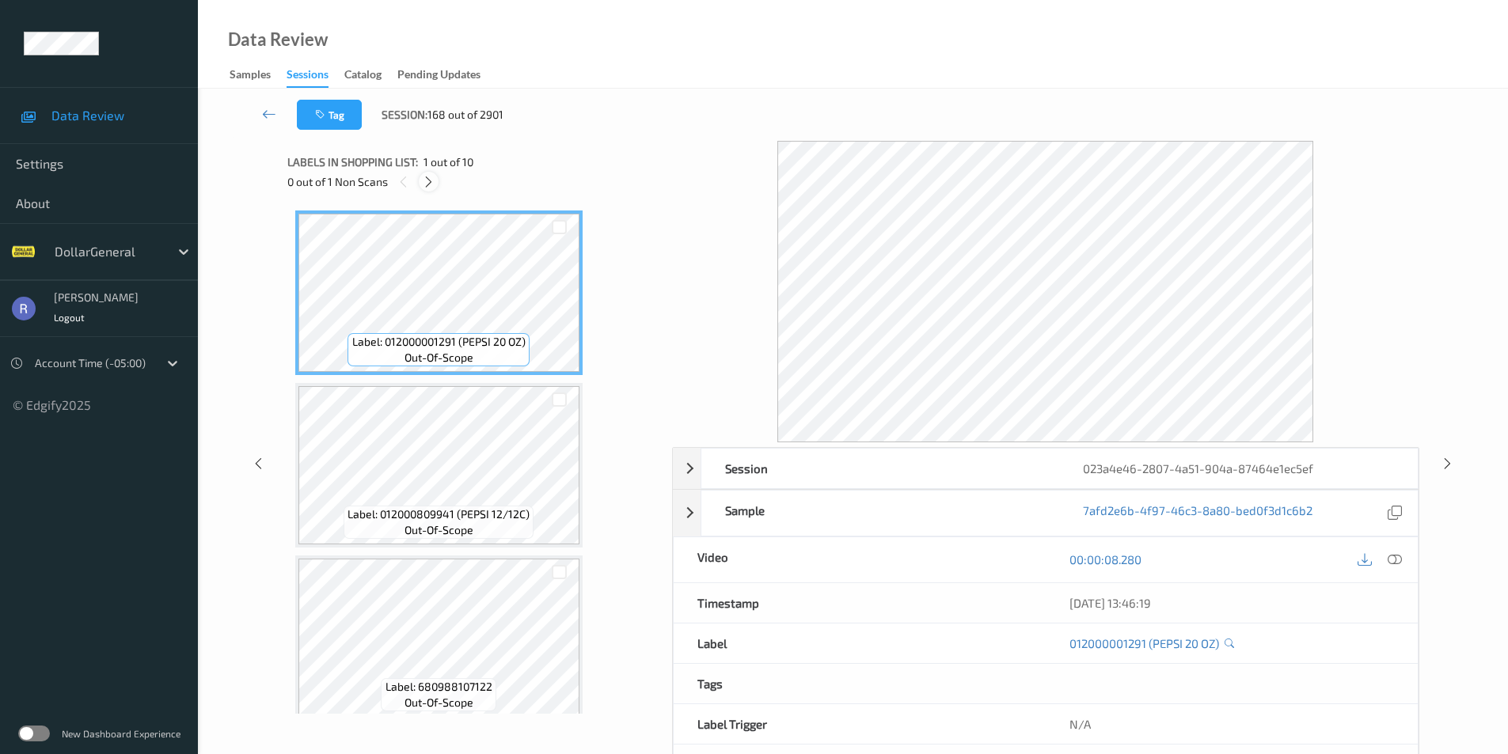
click at [423, 183] on icon at bounding box center [428, 182] width 13 height 14
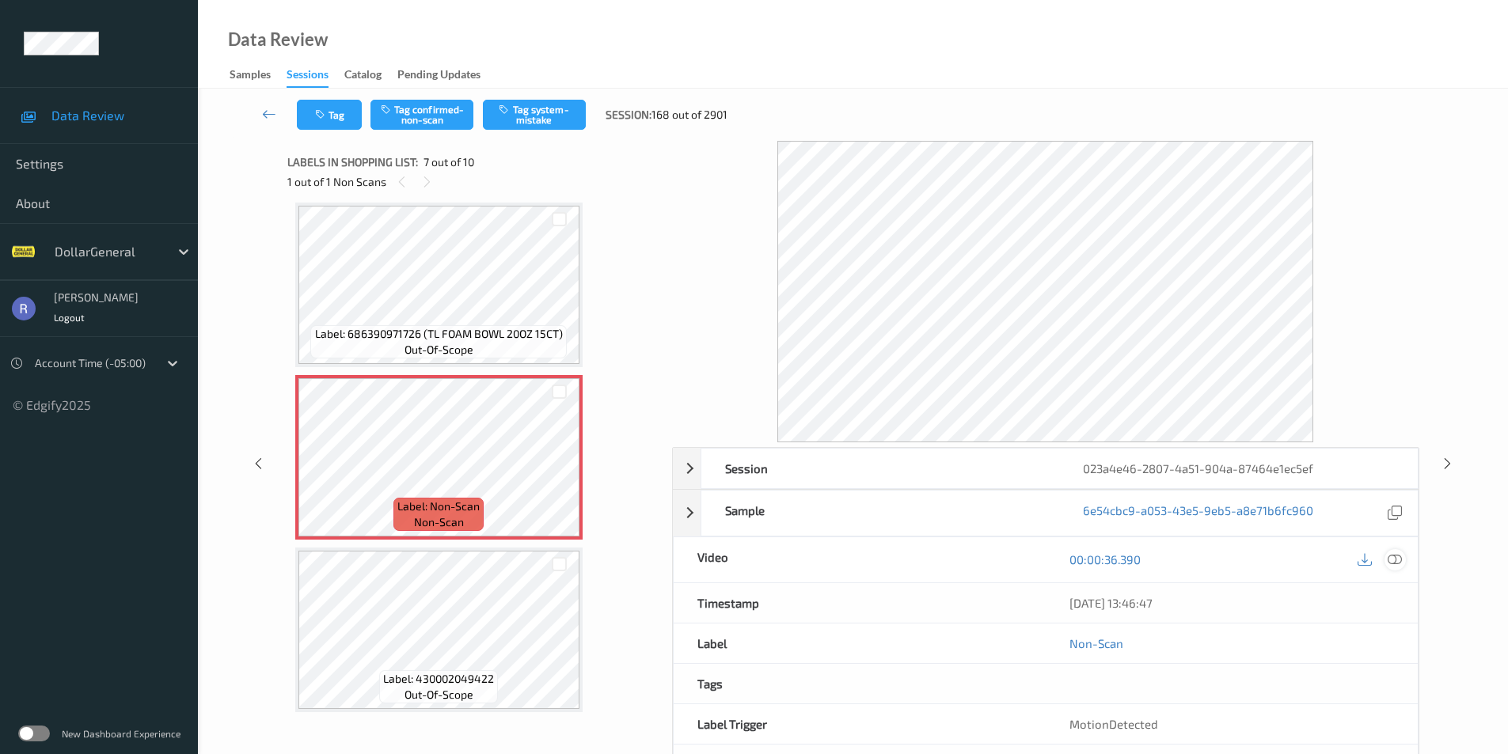
click at [1396, 556] on icon at bounding box center [1395, 560] width 14 height 14
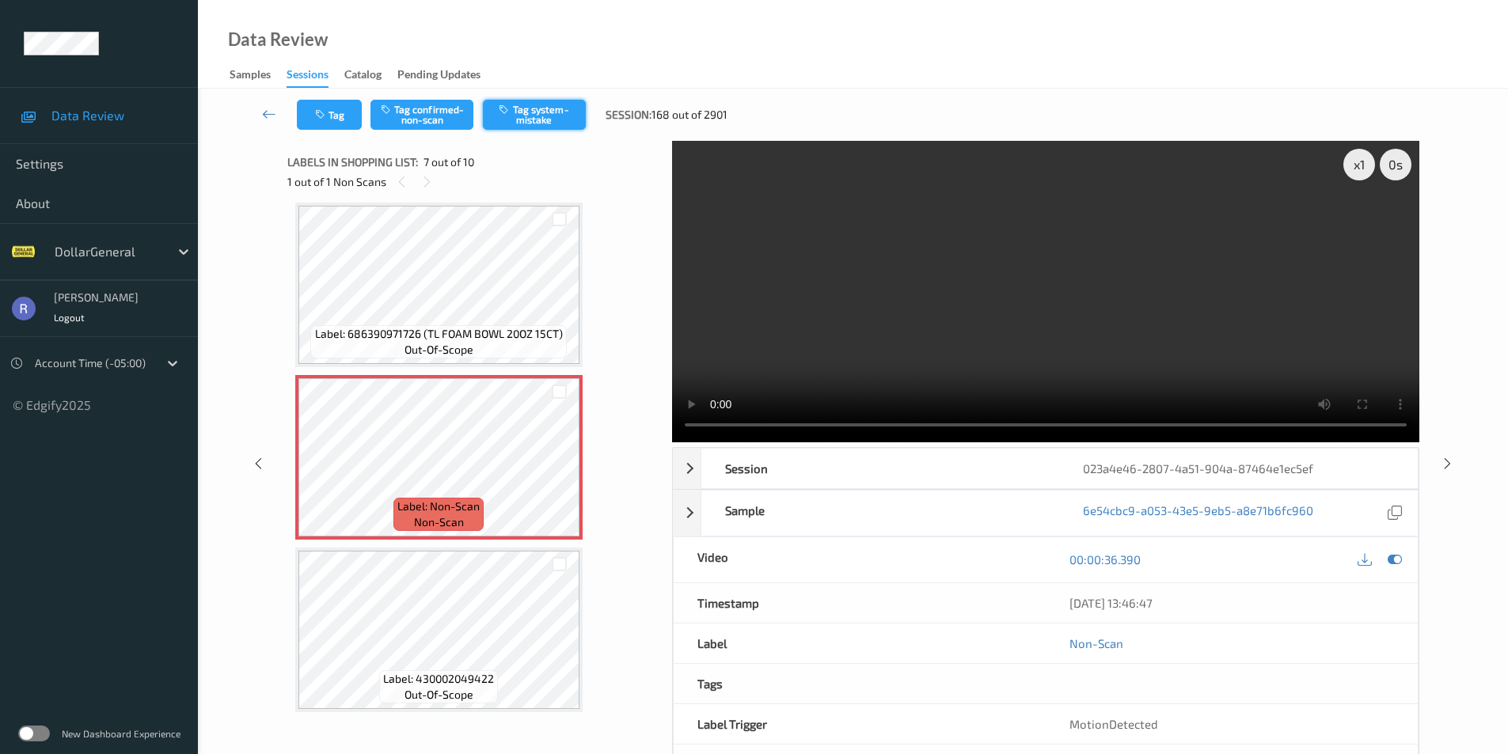
click at [546, 112] on button "Tag system-mistake" at bounding box center [534, 115] width 103 height 30
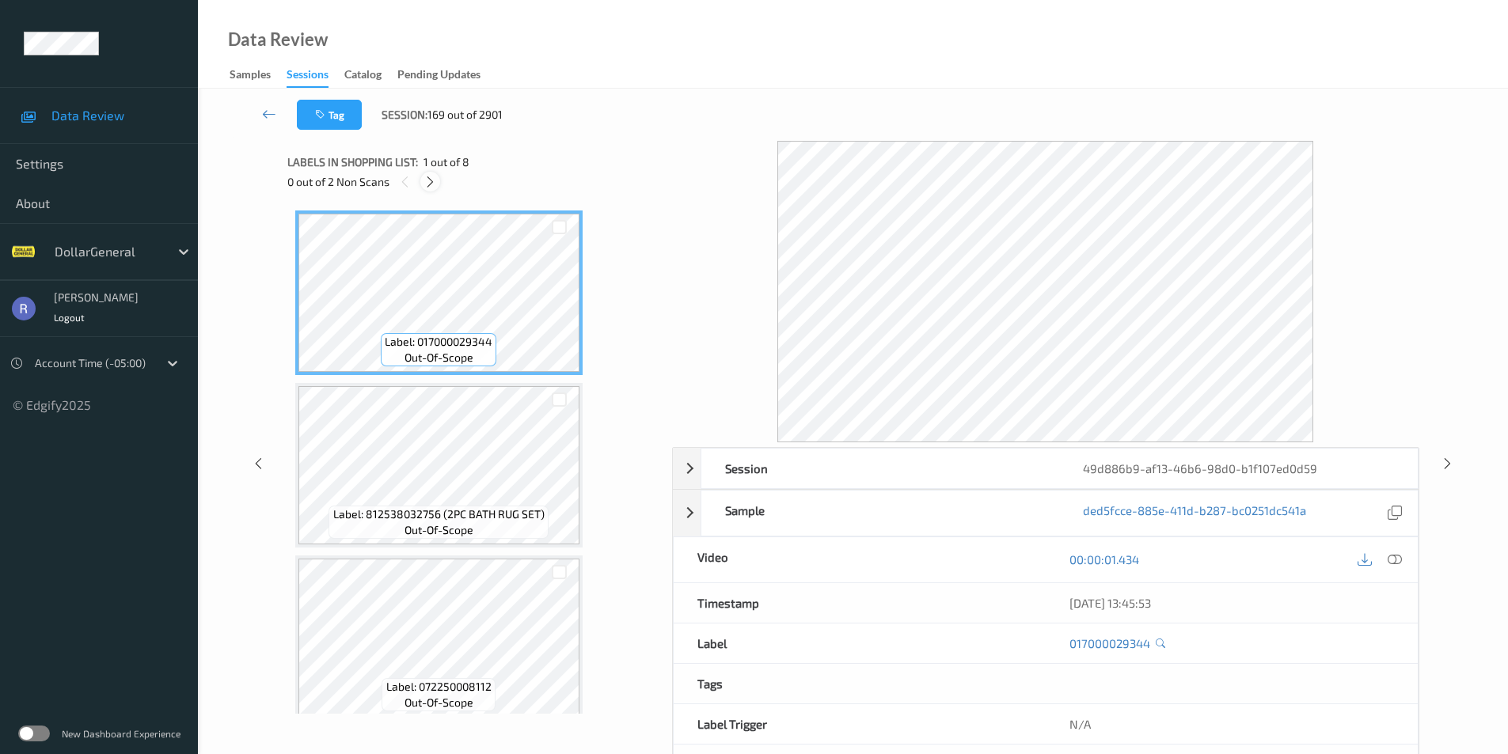
click at [427, 182] on icon at bounding box center [429, 182] width 13 height 14
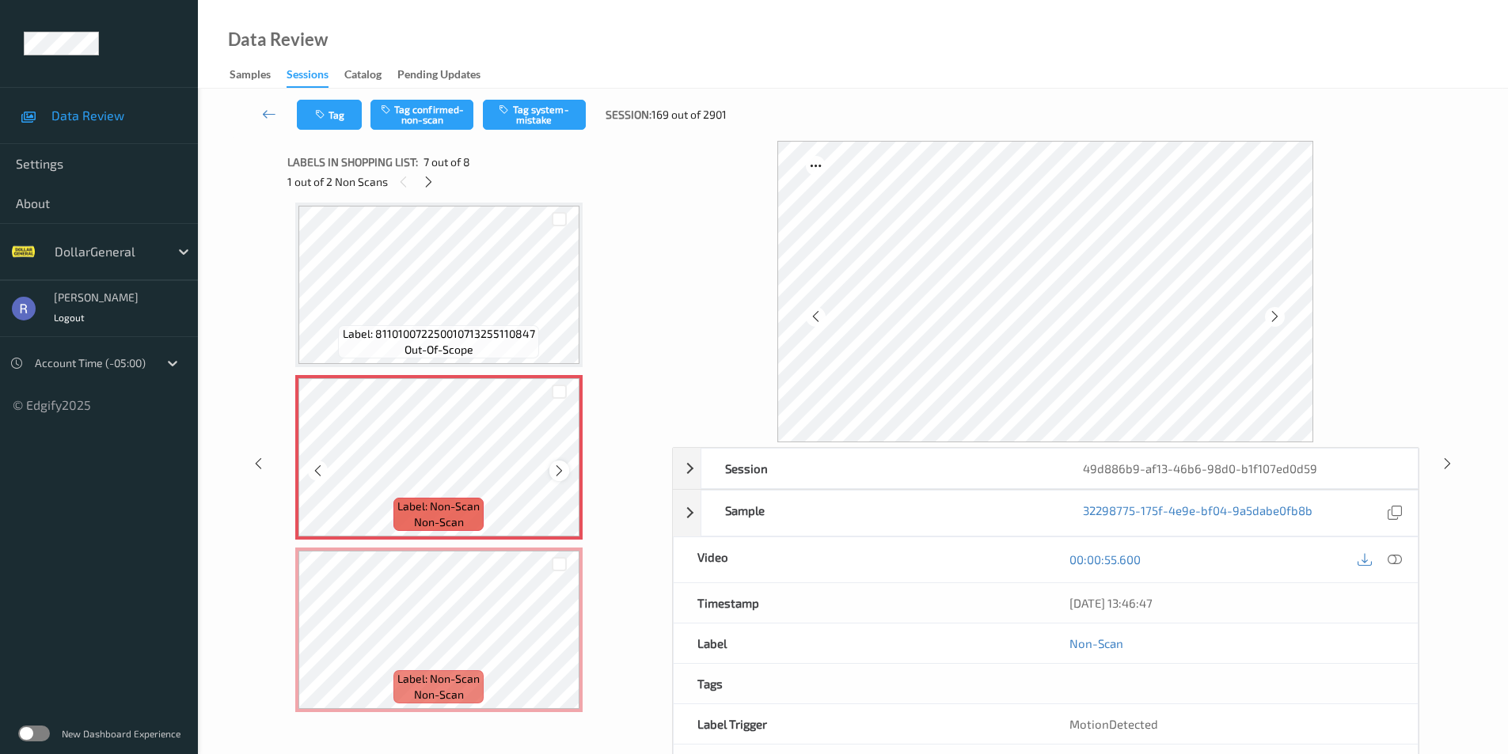
click at [560, 467] on icon at bounding box center [559, 471] width 13 height 14
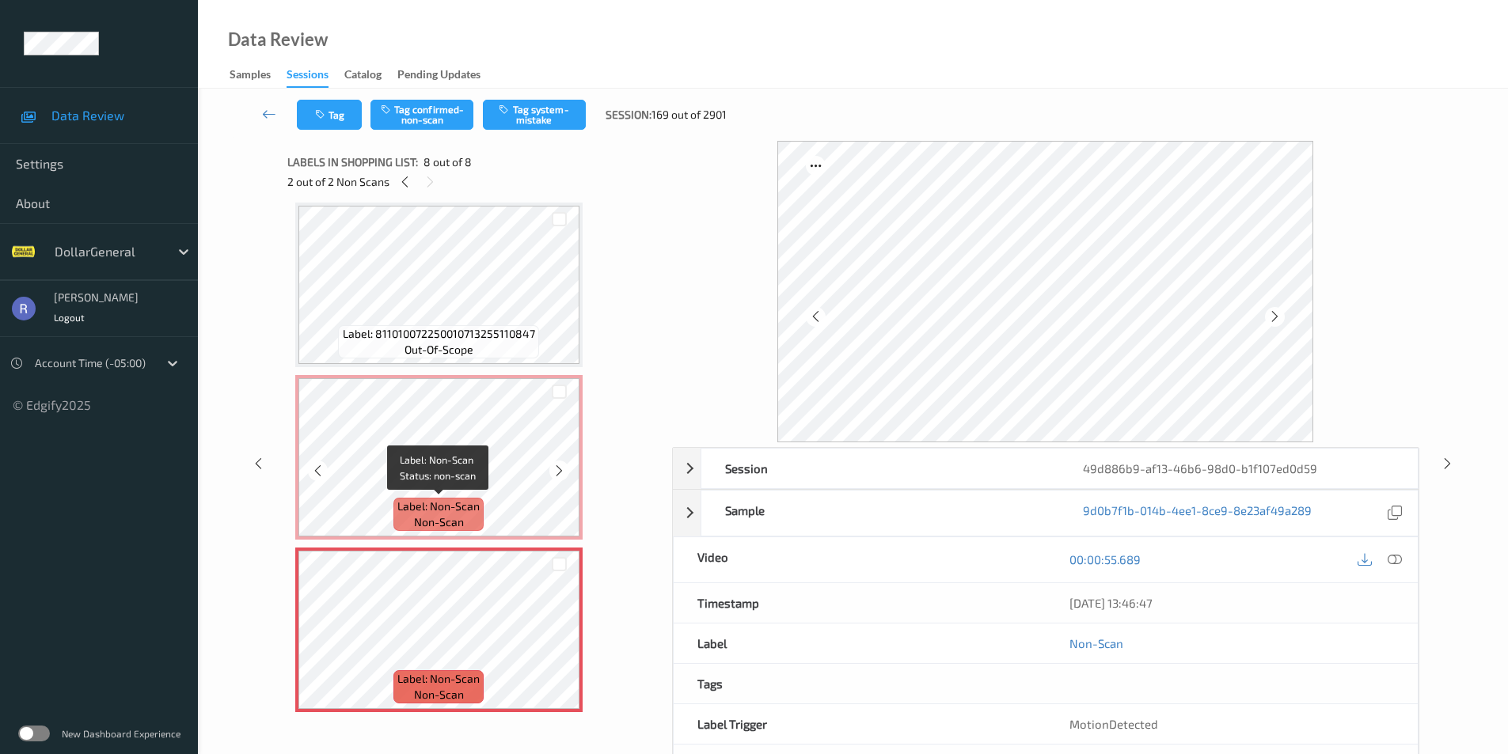
click at [396, 503] on div "Label: Non-Scan non-scan" at bounding box center [438, 514] width 90 height 33
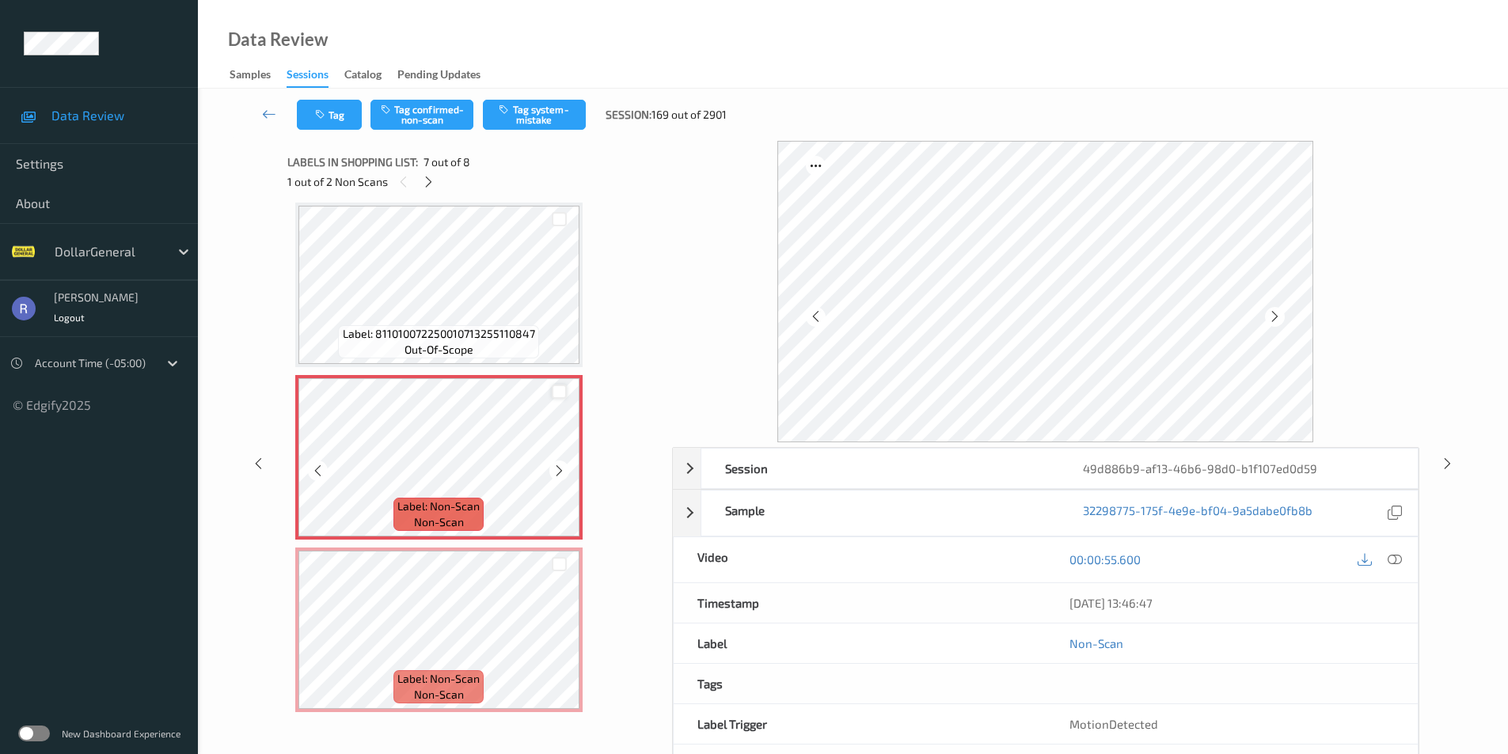
click at [563, 397] on div at bounding box center [559, 392] width 15 height 15
click at [561, 565] on div at bounding box center [559, 564] width 15 height 15
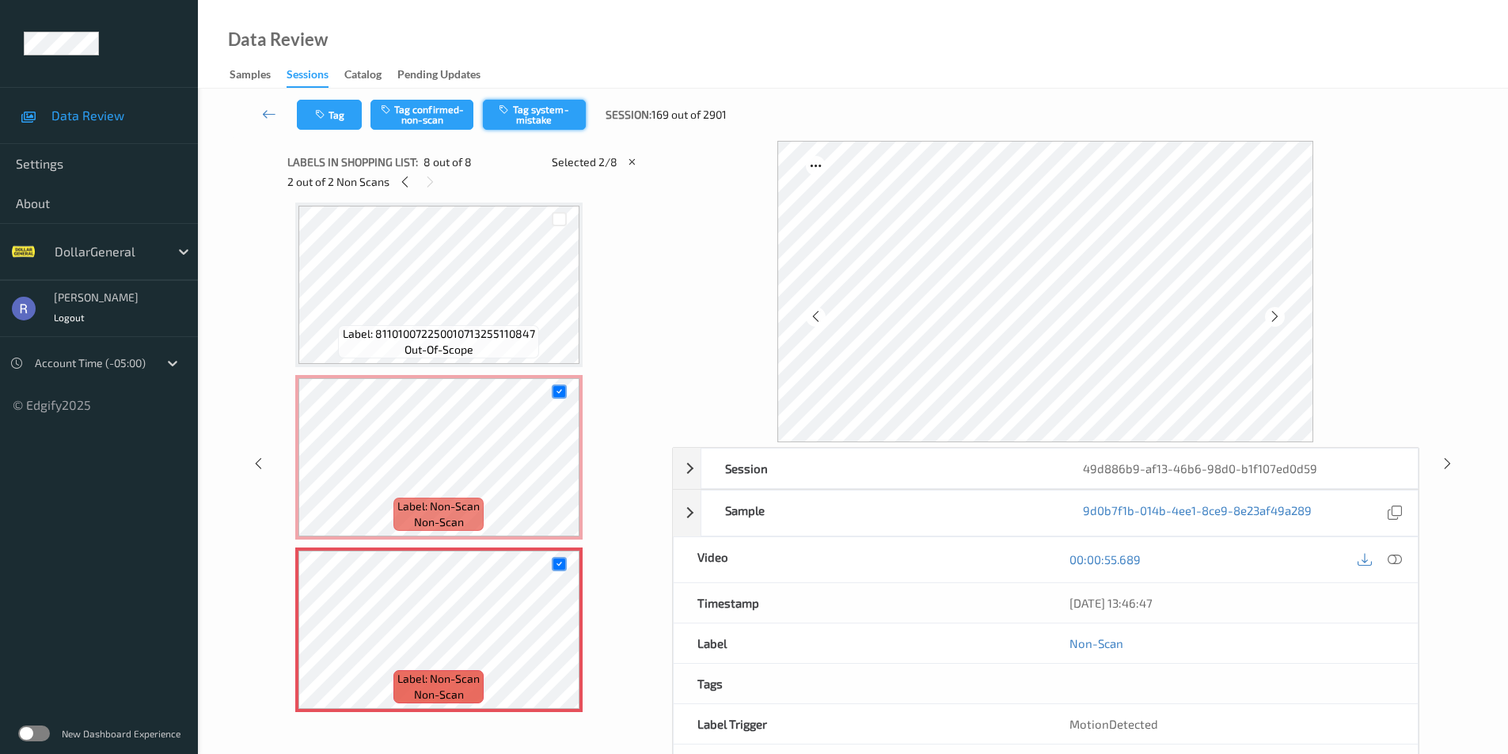
click at [532, 121] on button "Tag system-mistake" at bounding box center [534, 115] width 103 height 30
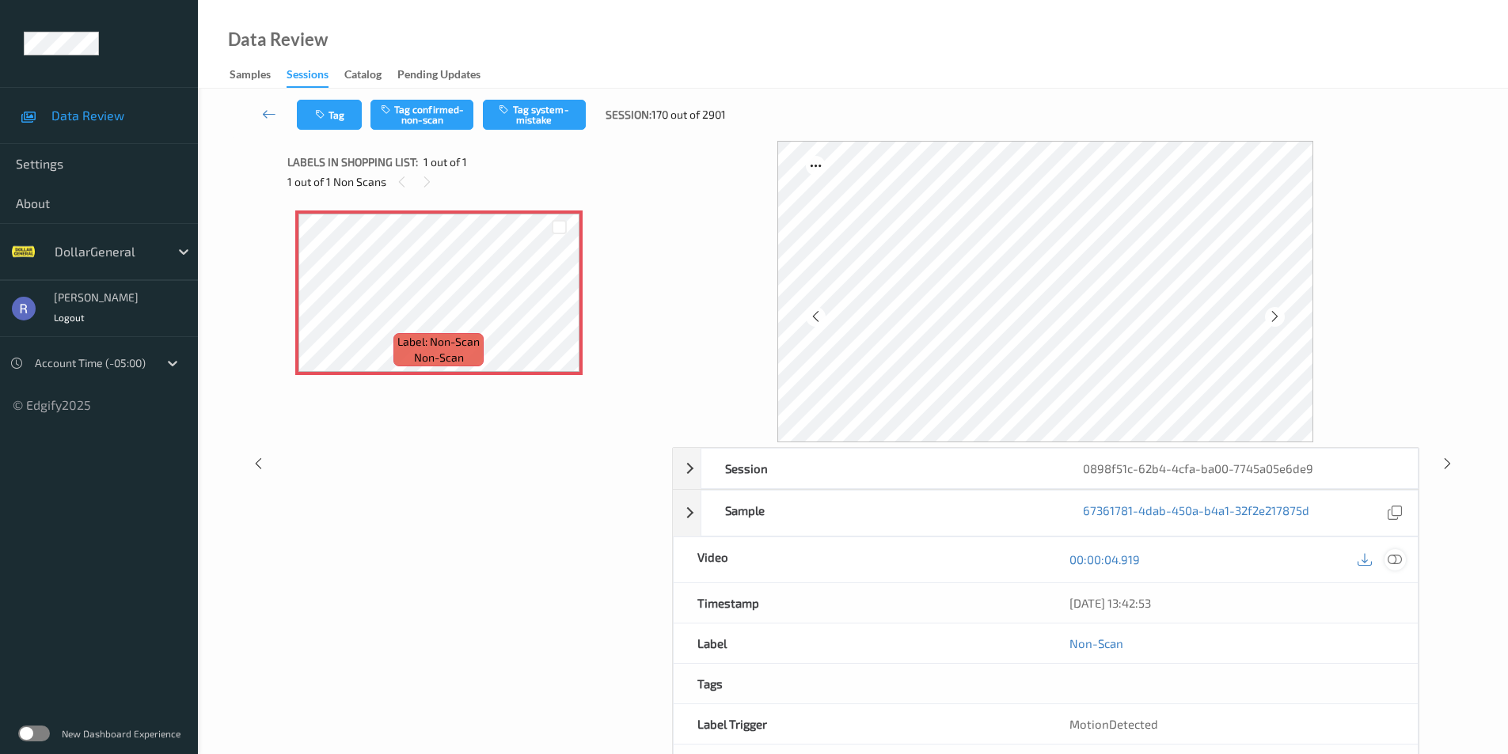
click at [1399, 561] on icon at bounding box center [1395, 560] width 14 height 14
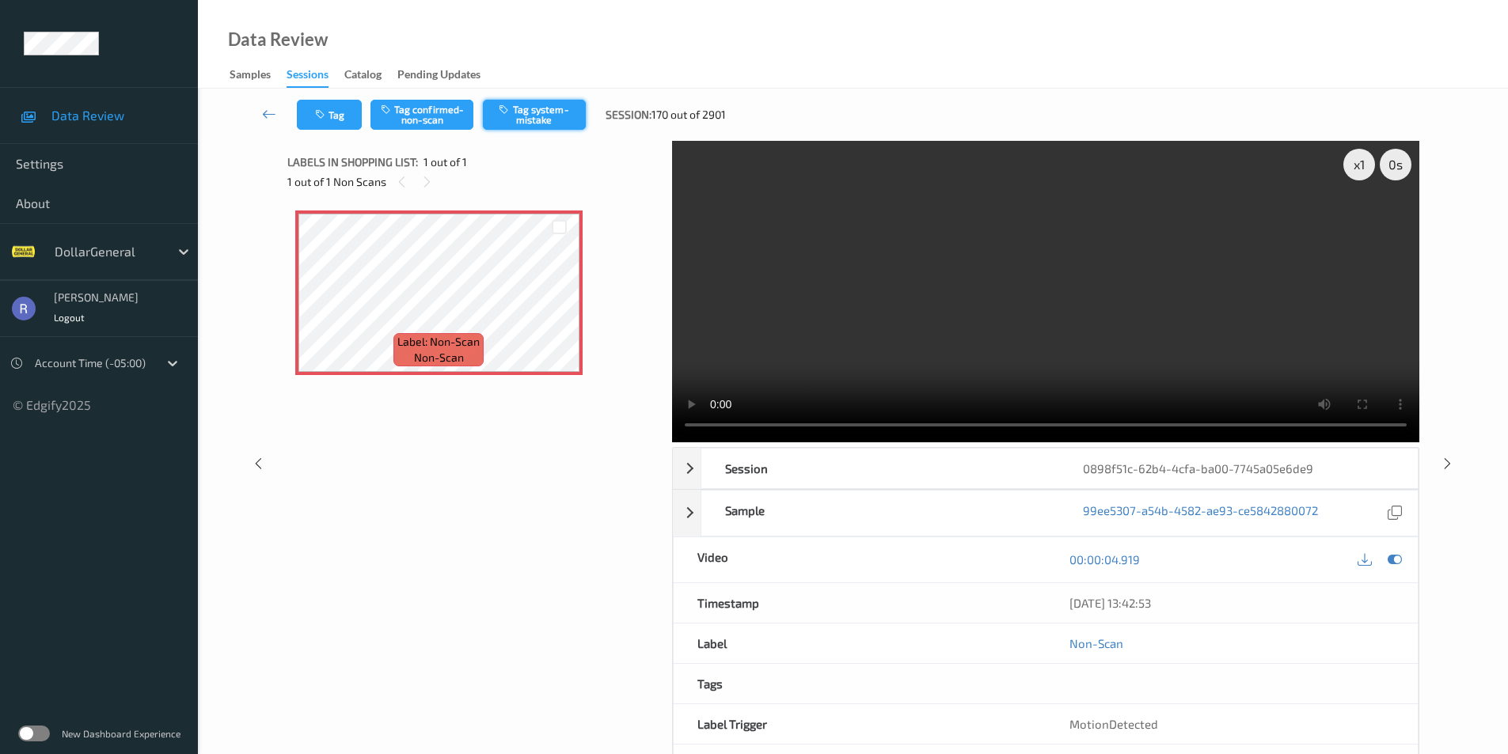
click at [561, 101] on button "Tag system-mistake" at bounding box center [534, 115] width 103 height 30
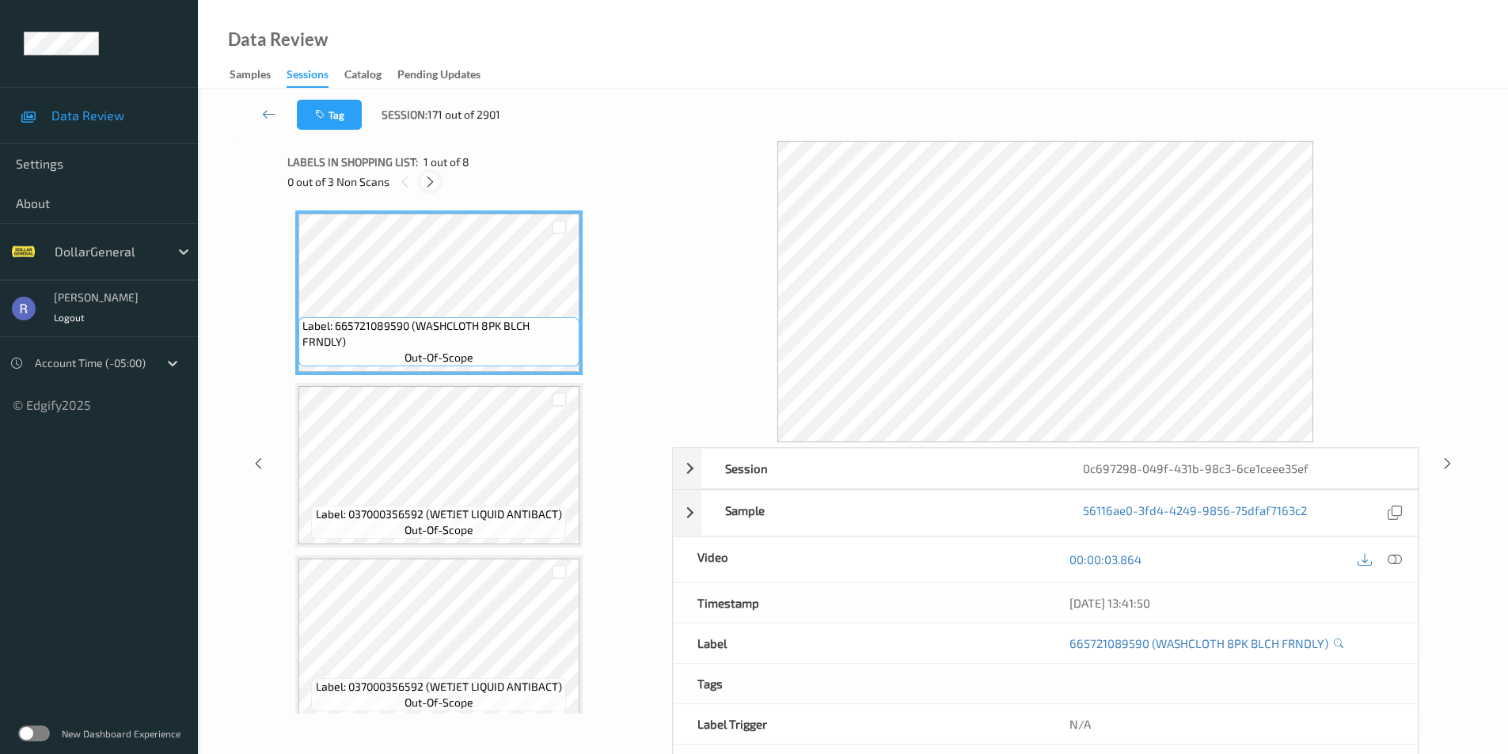
click at [428, 181] on icon at bounding box center [429, 182] width 13 height 14
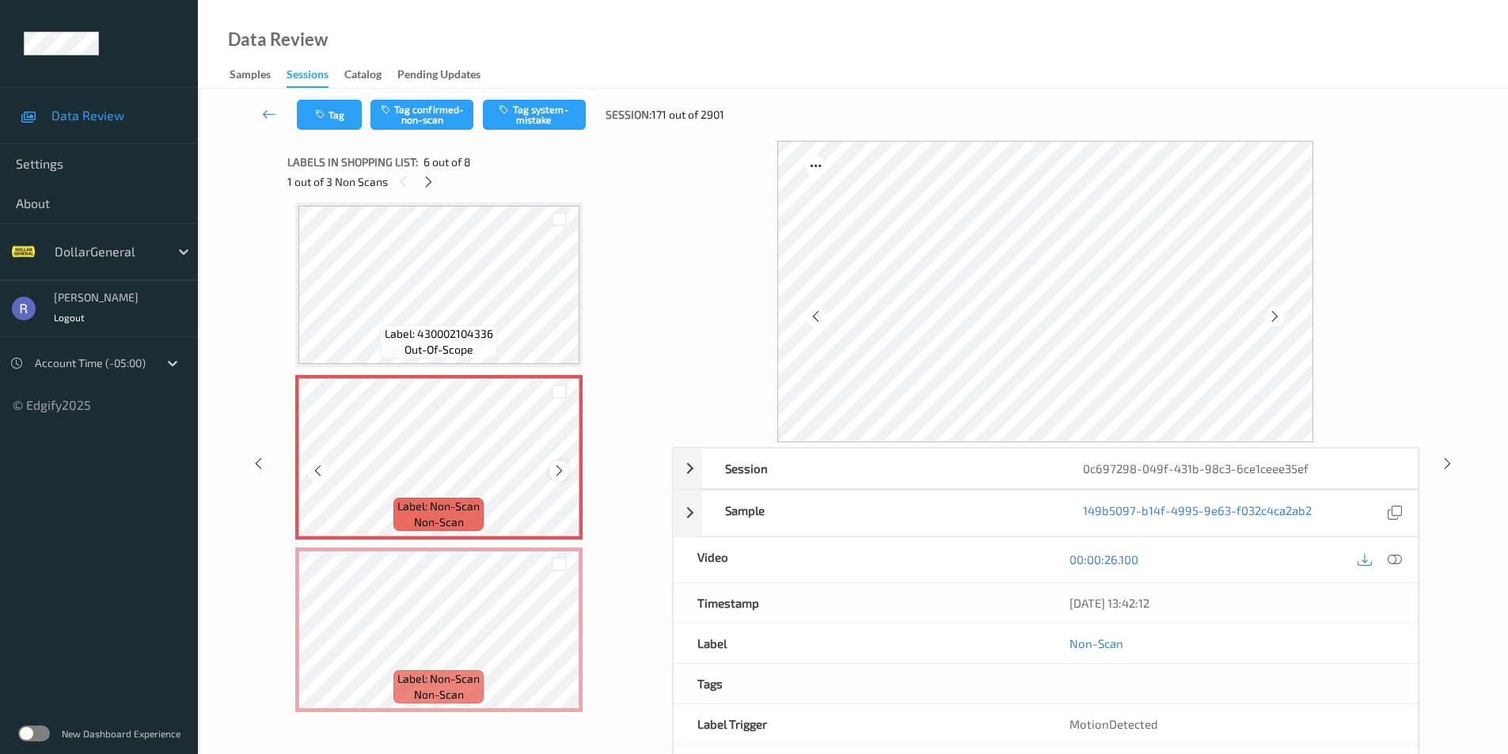
click at [566, 469] on div at bounding box center [559, 471] width 20 height 20
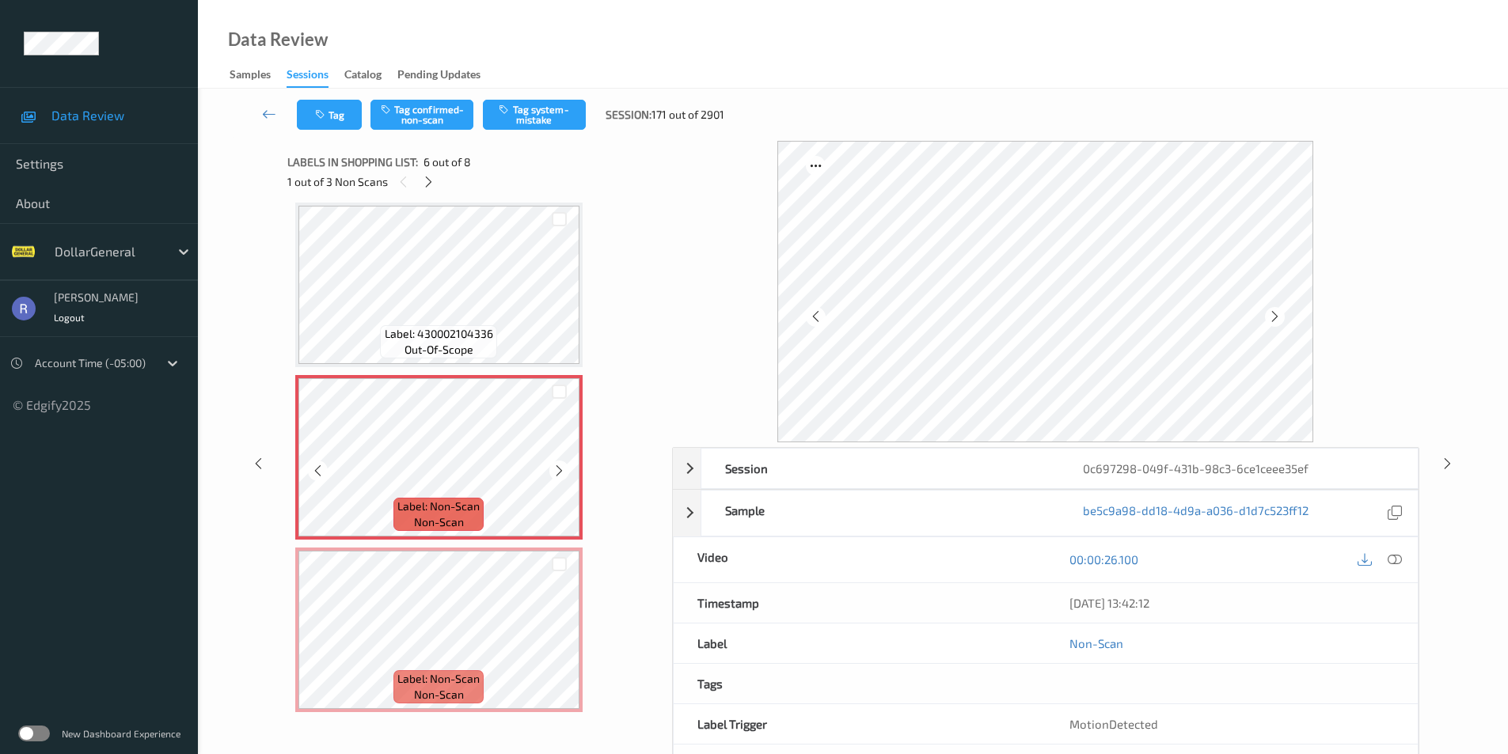
click at [566, 469] on div at bounding box center [559, 471] width 20 height 20
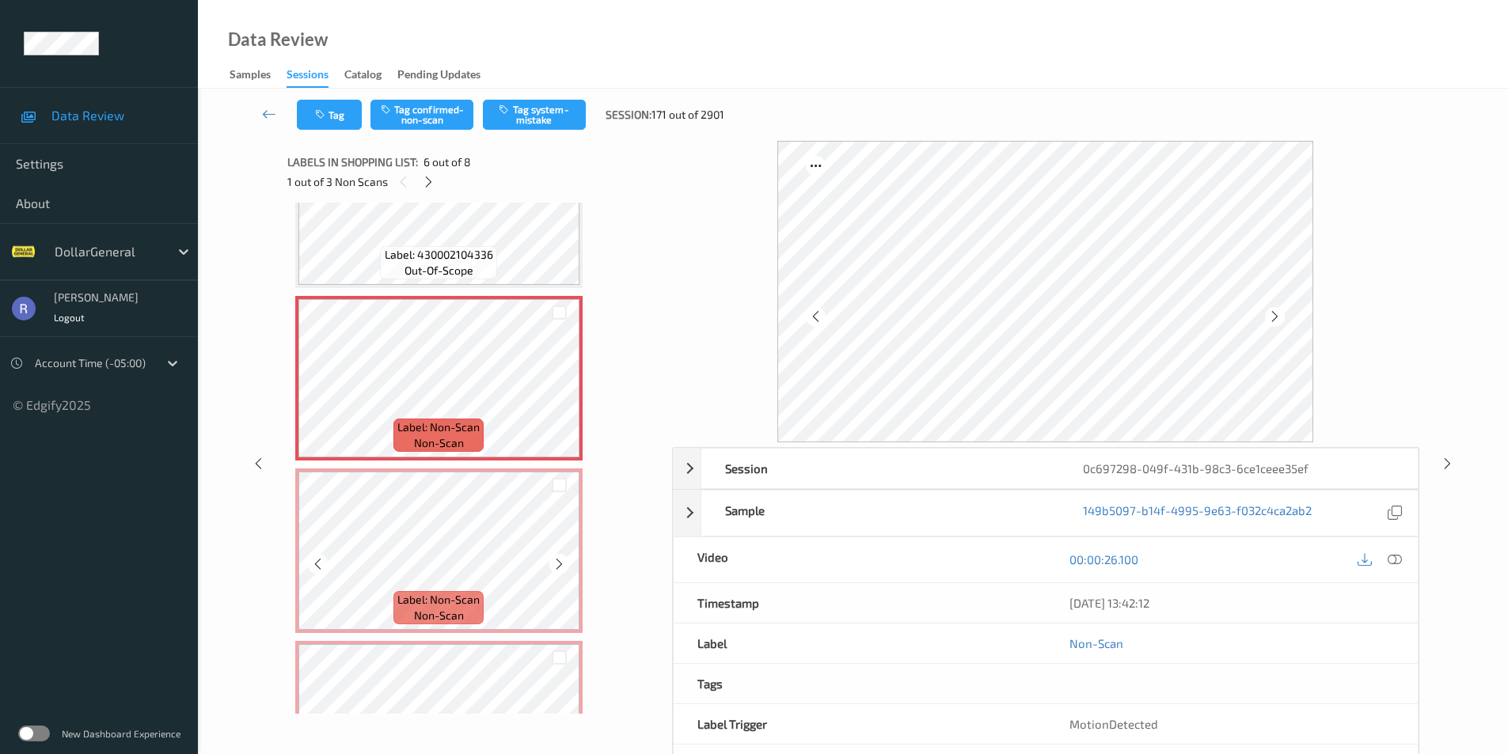
scroll to position [856, 0]
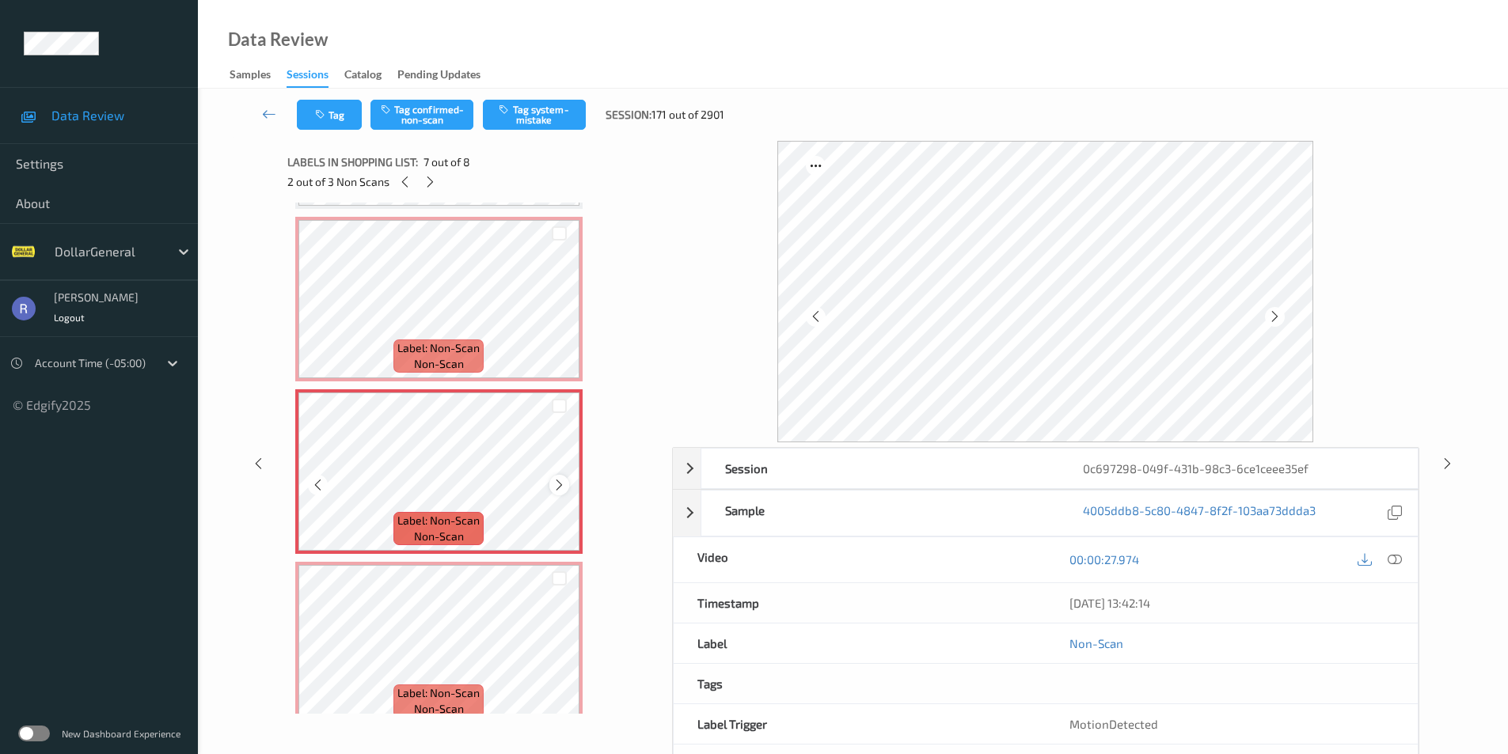
click at [564, 486] on icon at bounding box center [559, 485] width 13 height 14
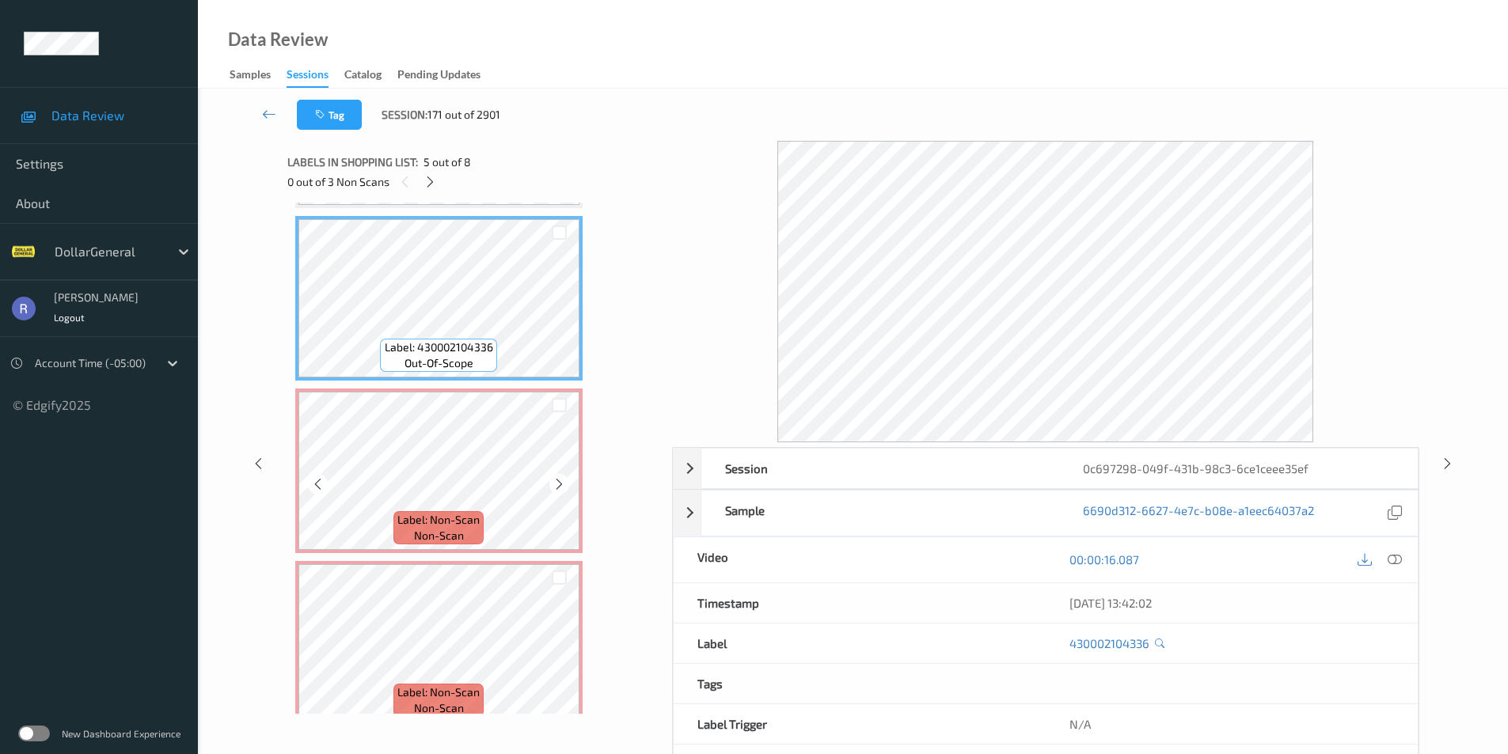
scroll to position [698, 0]
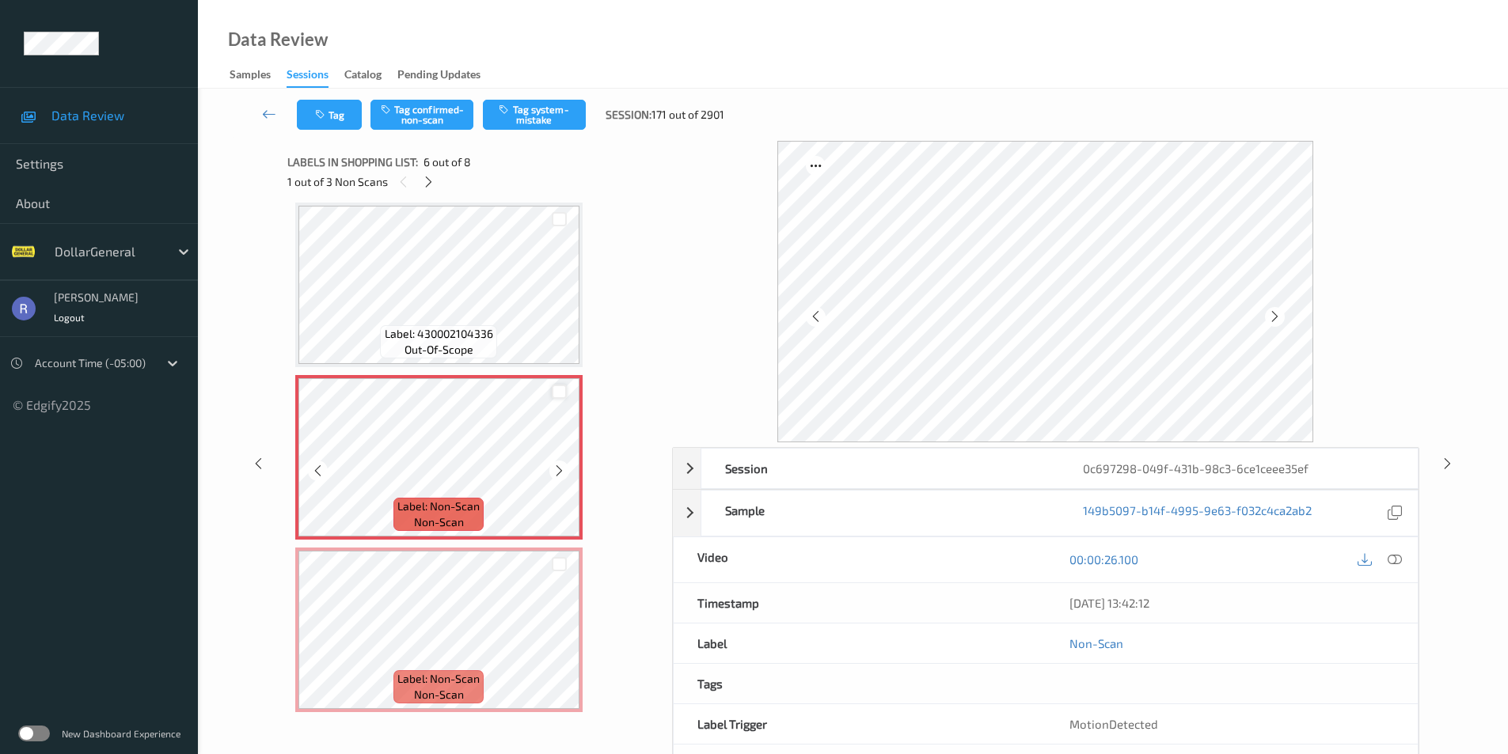
click at [560, 393] on div at bounding box center [559, 392] width 15 height 15
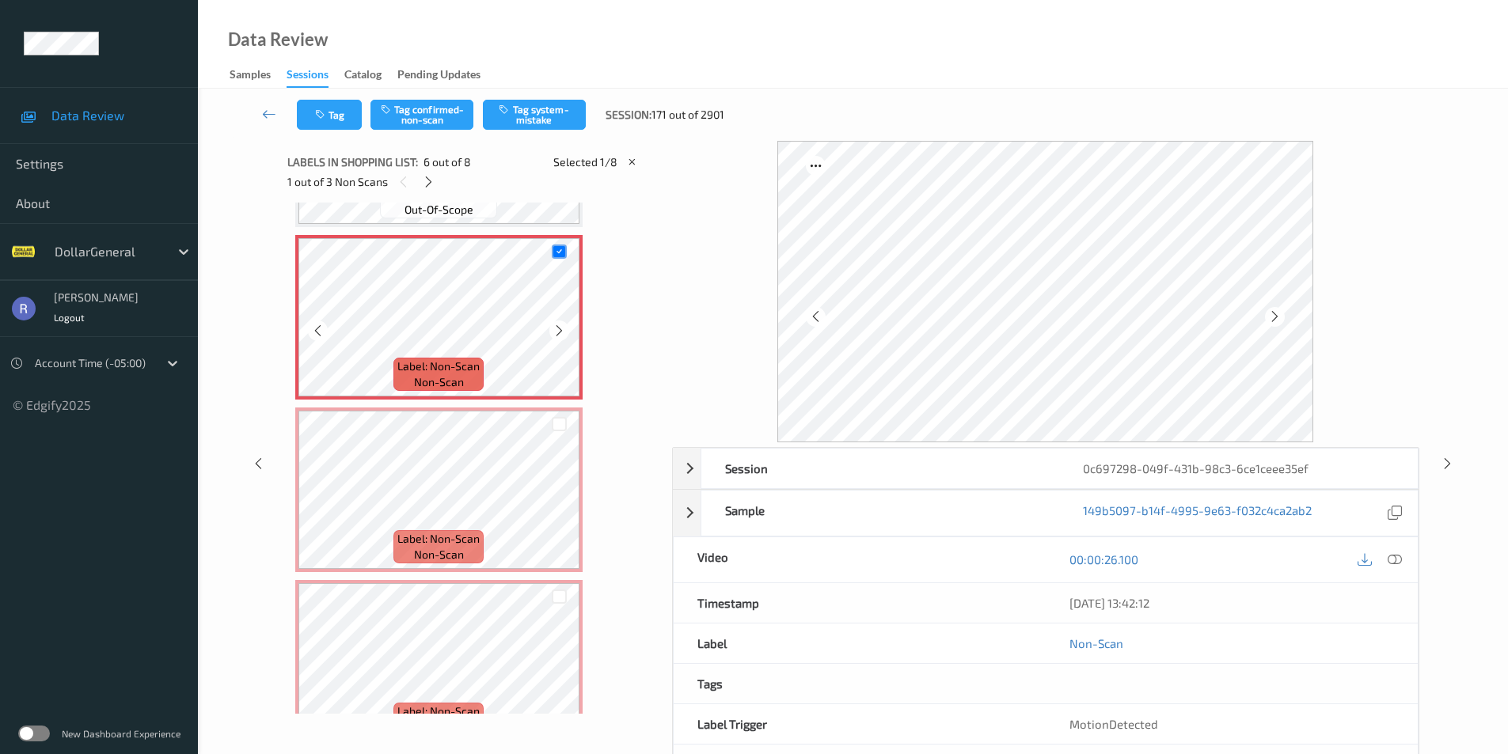
scroll to position [877, 0]
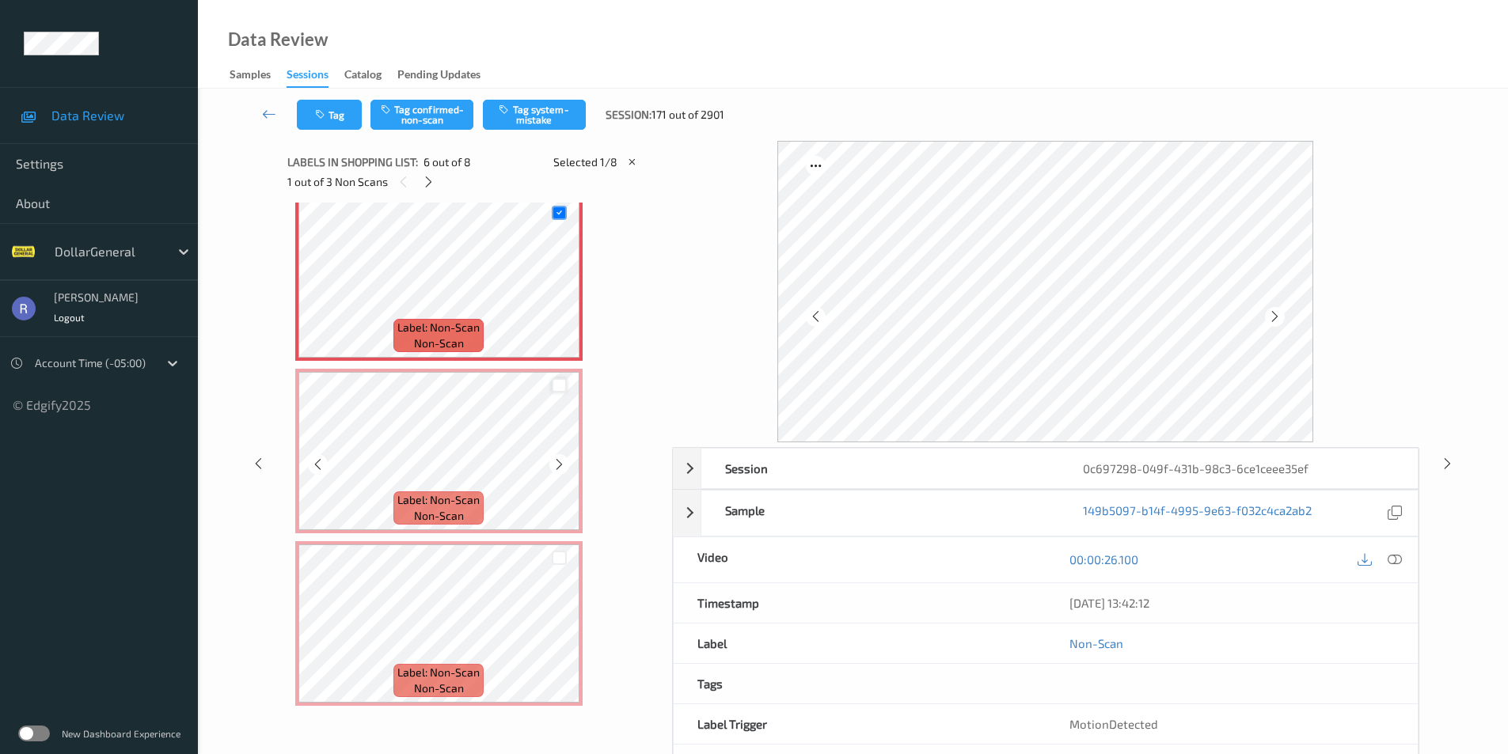
click at [556, 385] on div at bounding box center [559, 385] width 15 height 15
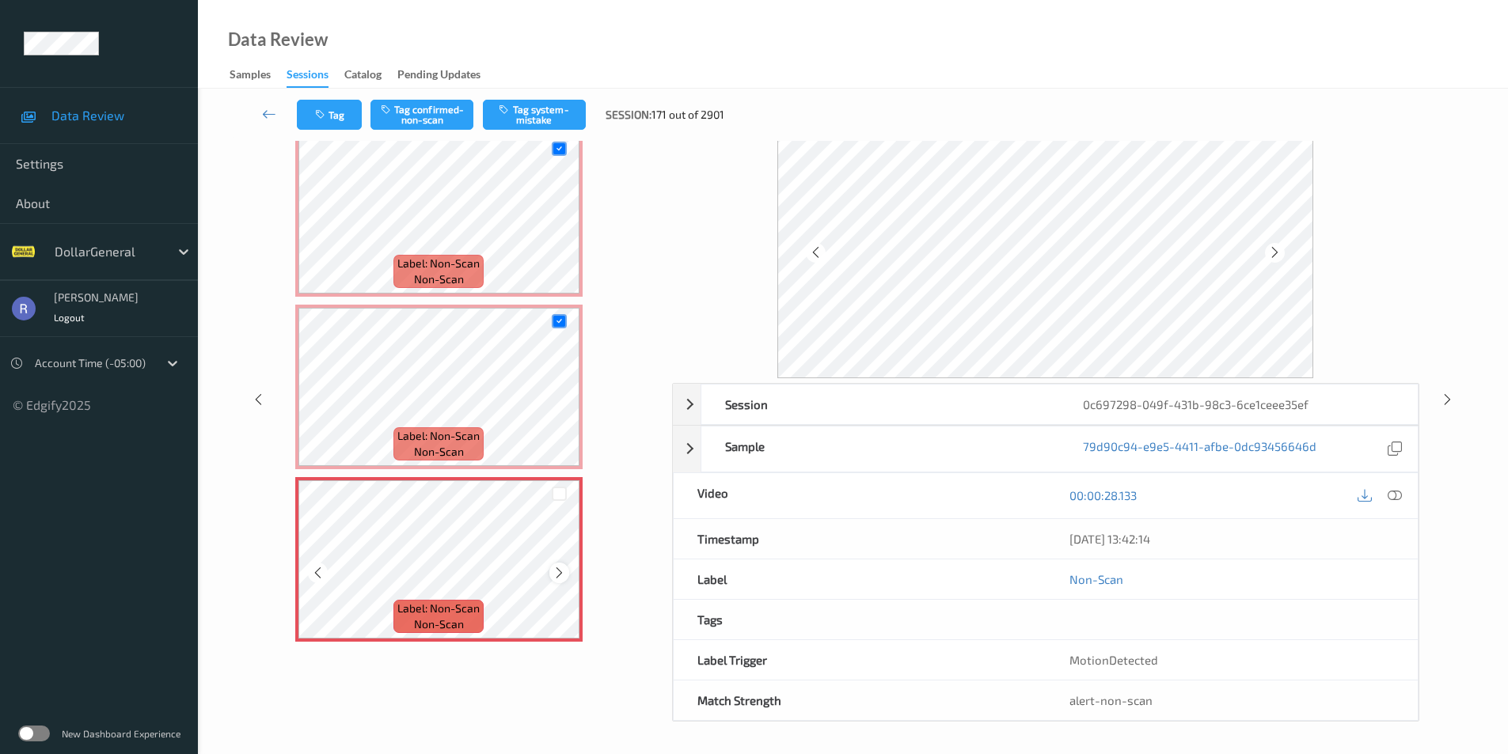
click at [561, 579] on icon at bounding box center [559, 573] width 13 height 14
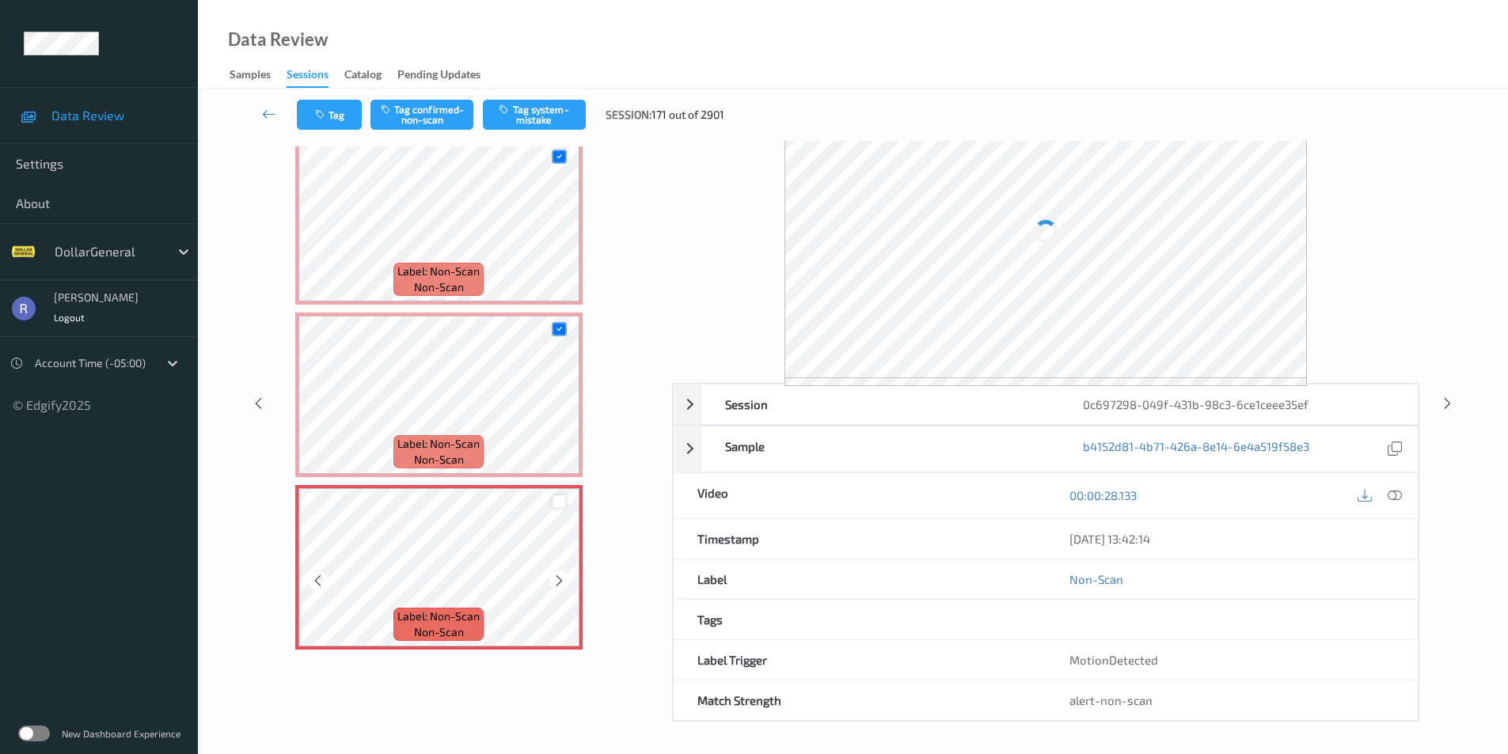
click at [557, 503] on div at bounding box center [559, 502] width 15 height 15
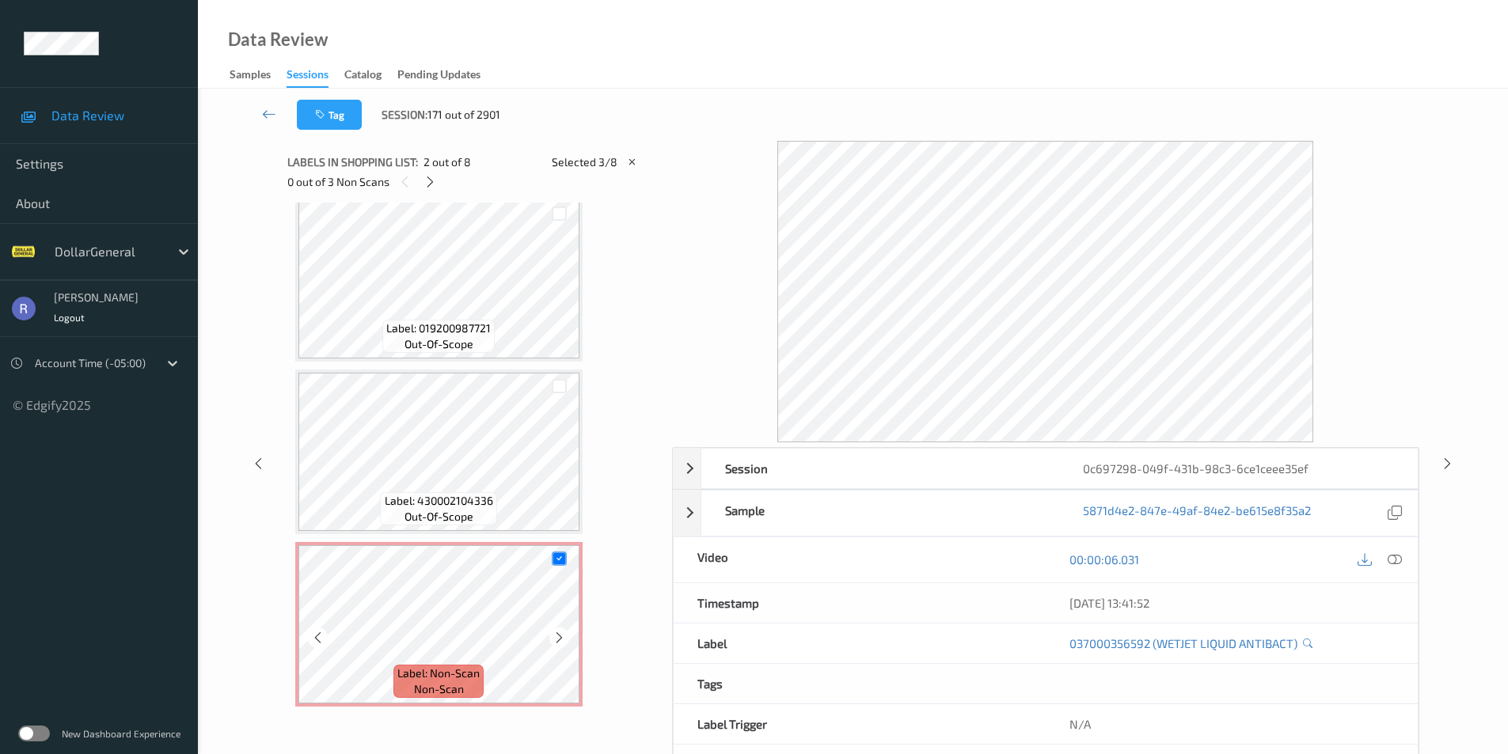
scroll to position [560, 0]
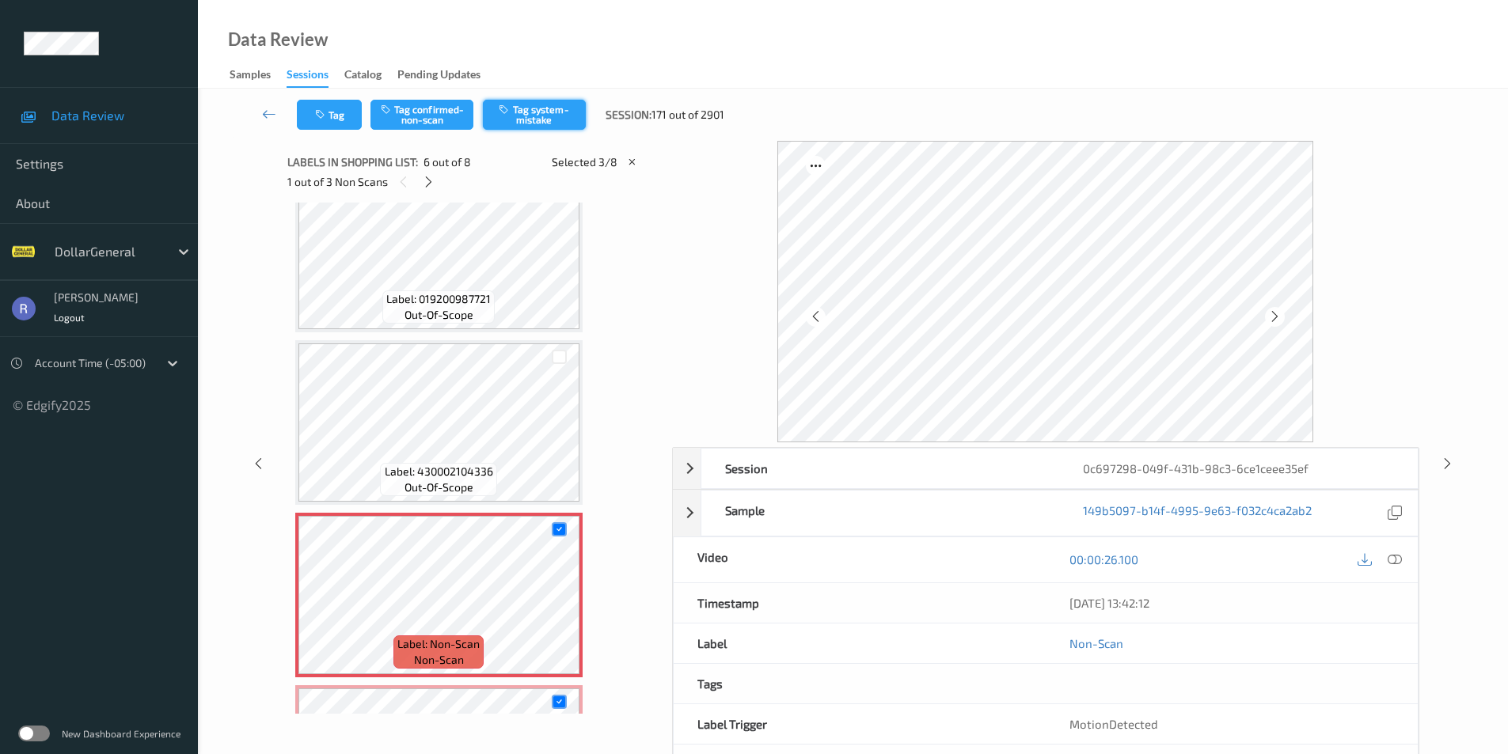
click at [541, 113] on button "Tag system-mistake" at bounding box center [534, 115] width 103 height 30
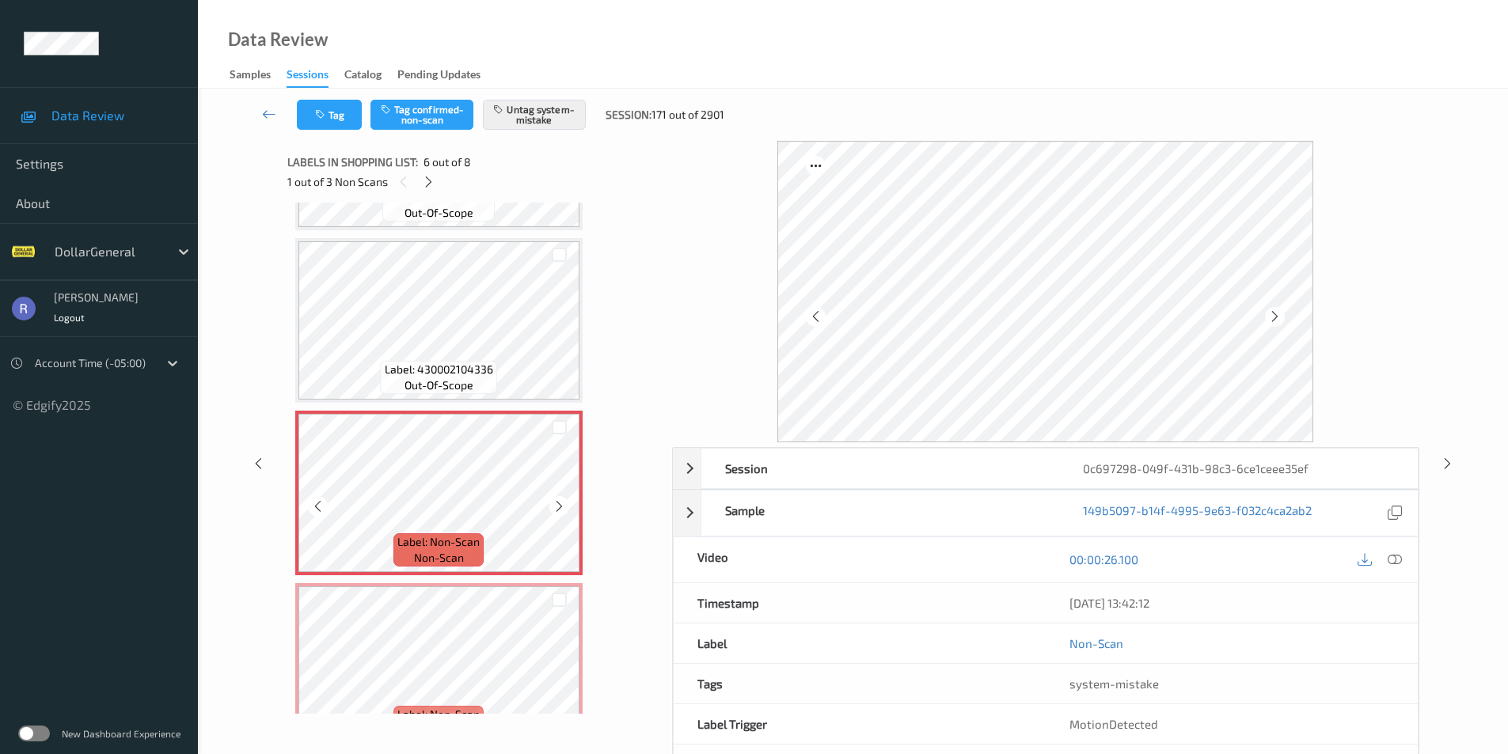
scroll to position [877, 0]
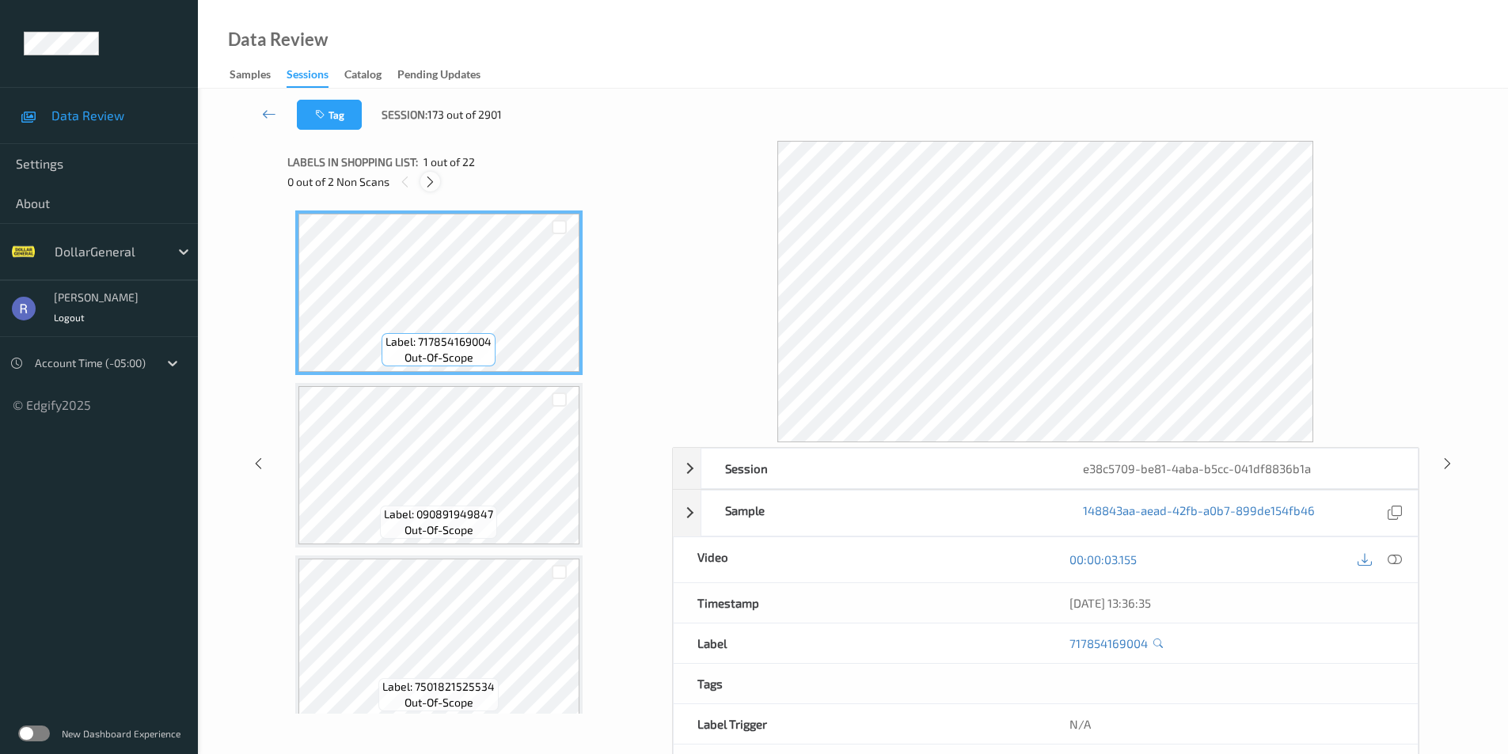
click at [428, 183] on icon at bounding box center [429, 182] width 13 height 14
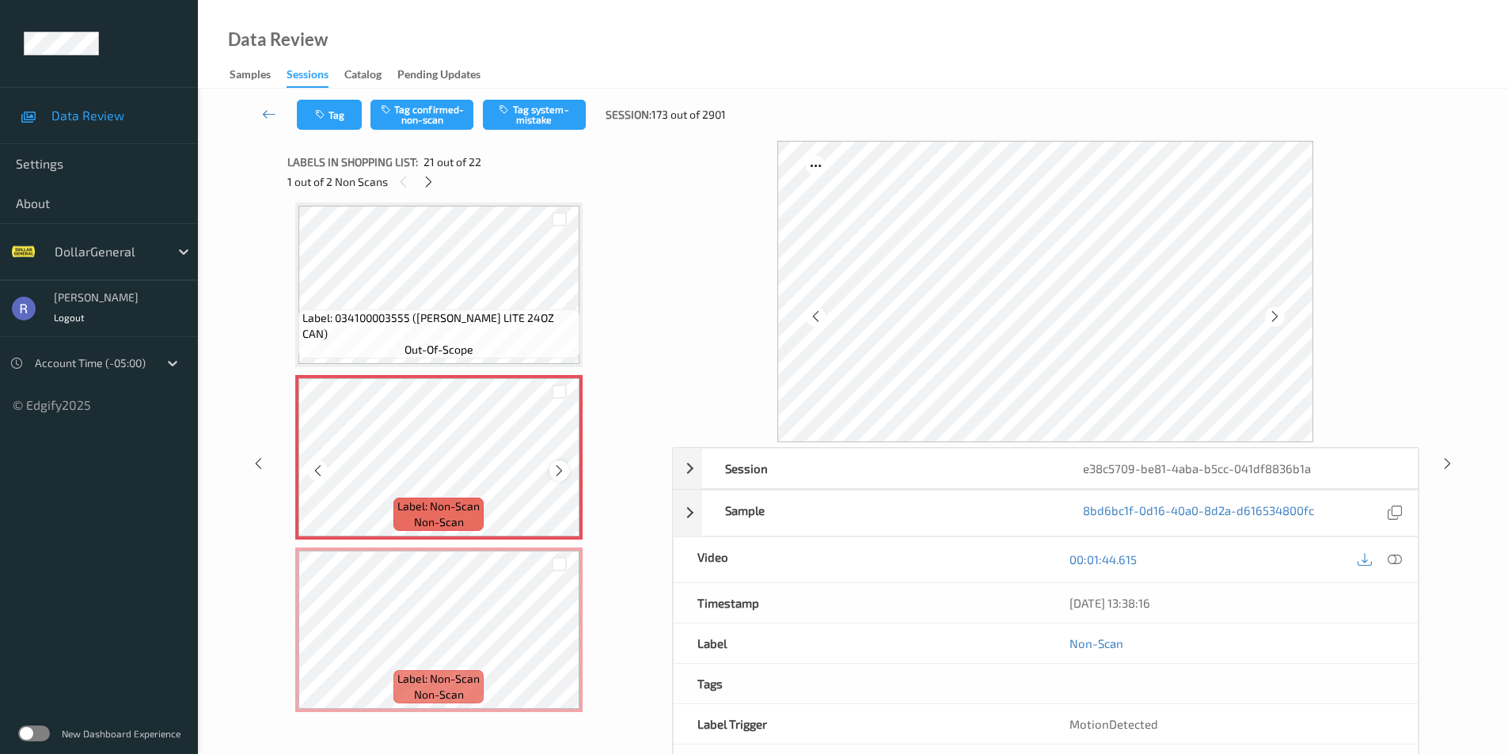
click at [562, 470] on icon at bounding box center [559, 471] width 13 height 14
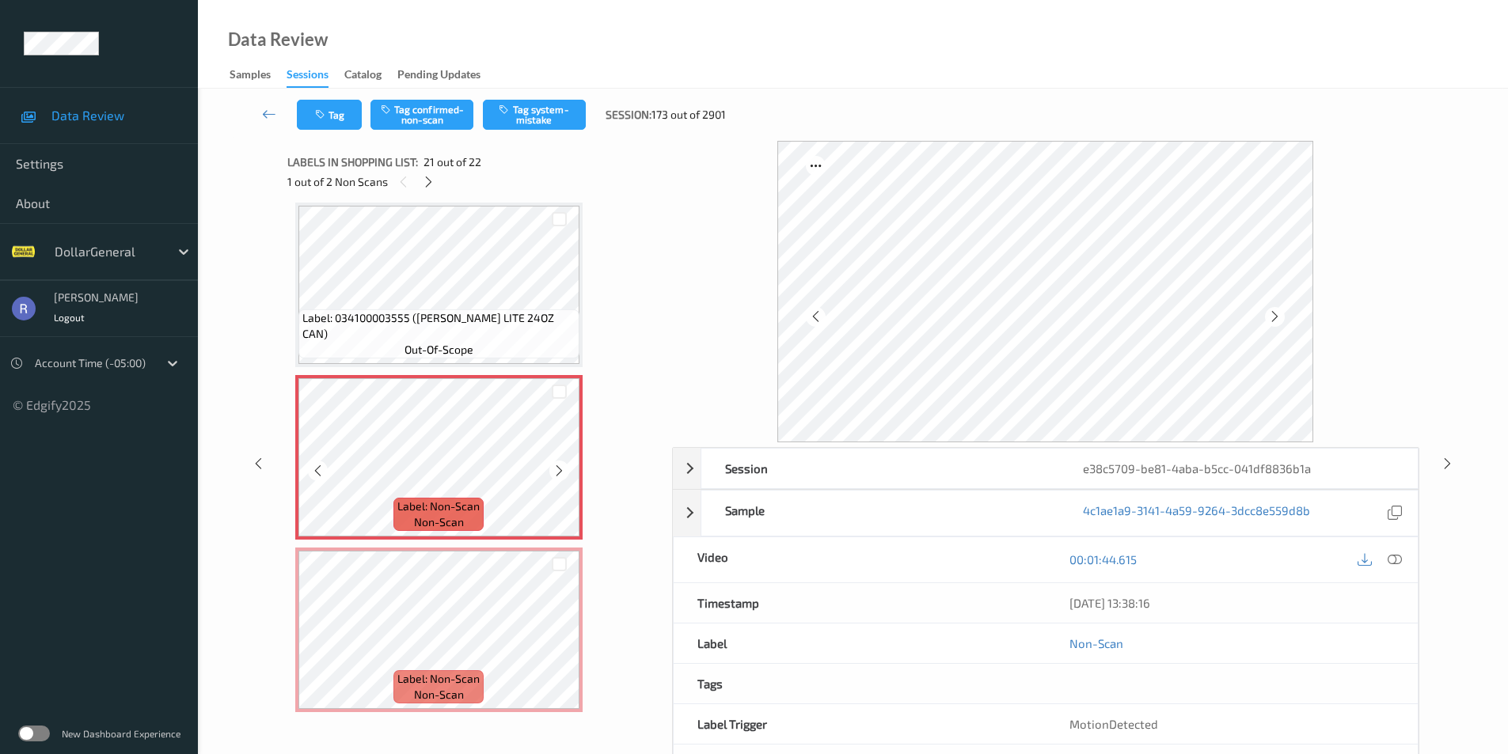
click at [562, 470] on icon at bounding box center [559, 471] width 13 height 14
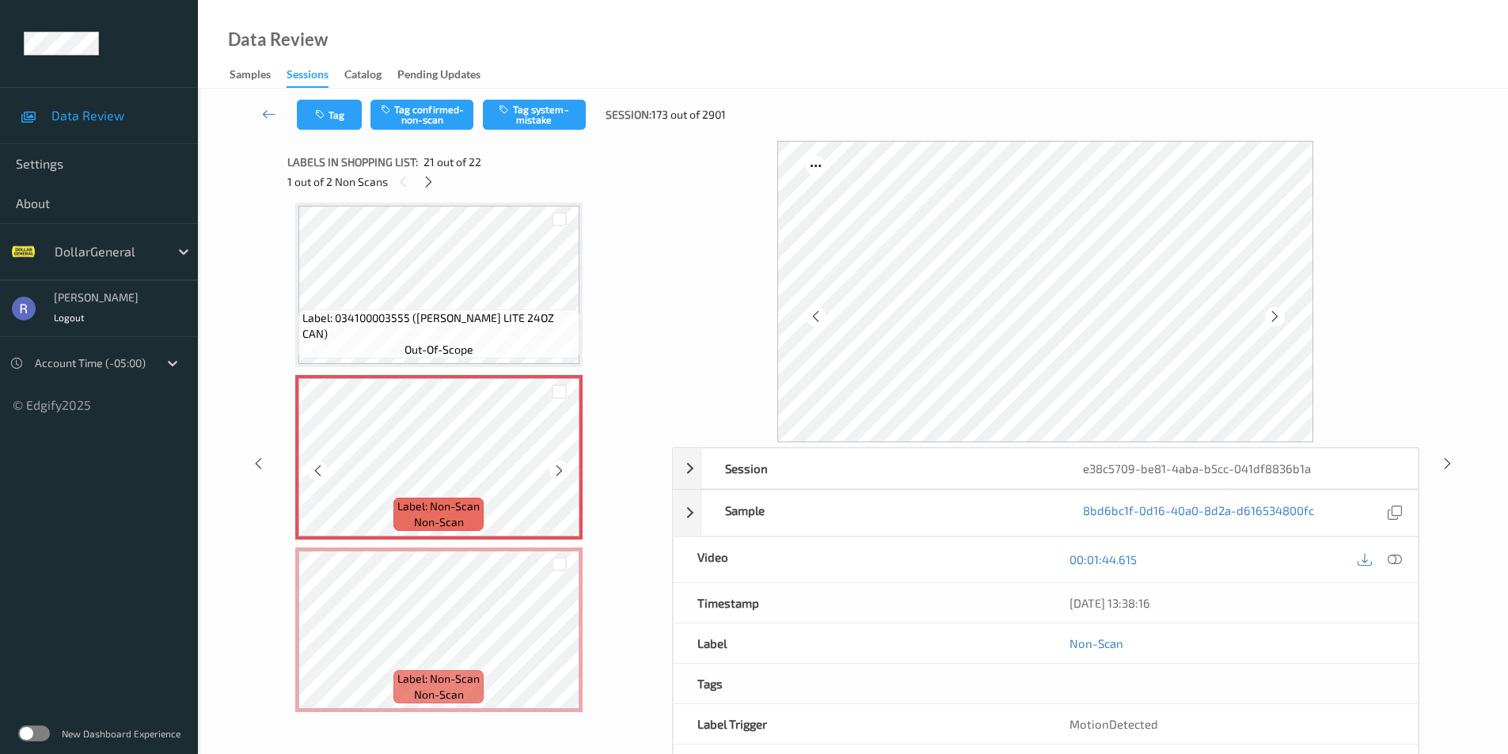
click at [562, 470] on icon at bounding box center [559, 471] width 13 height 14
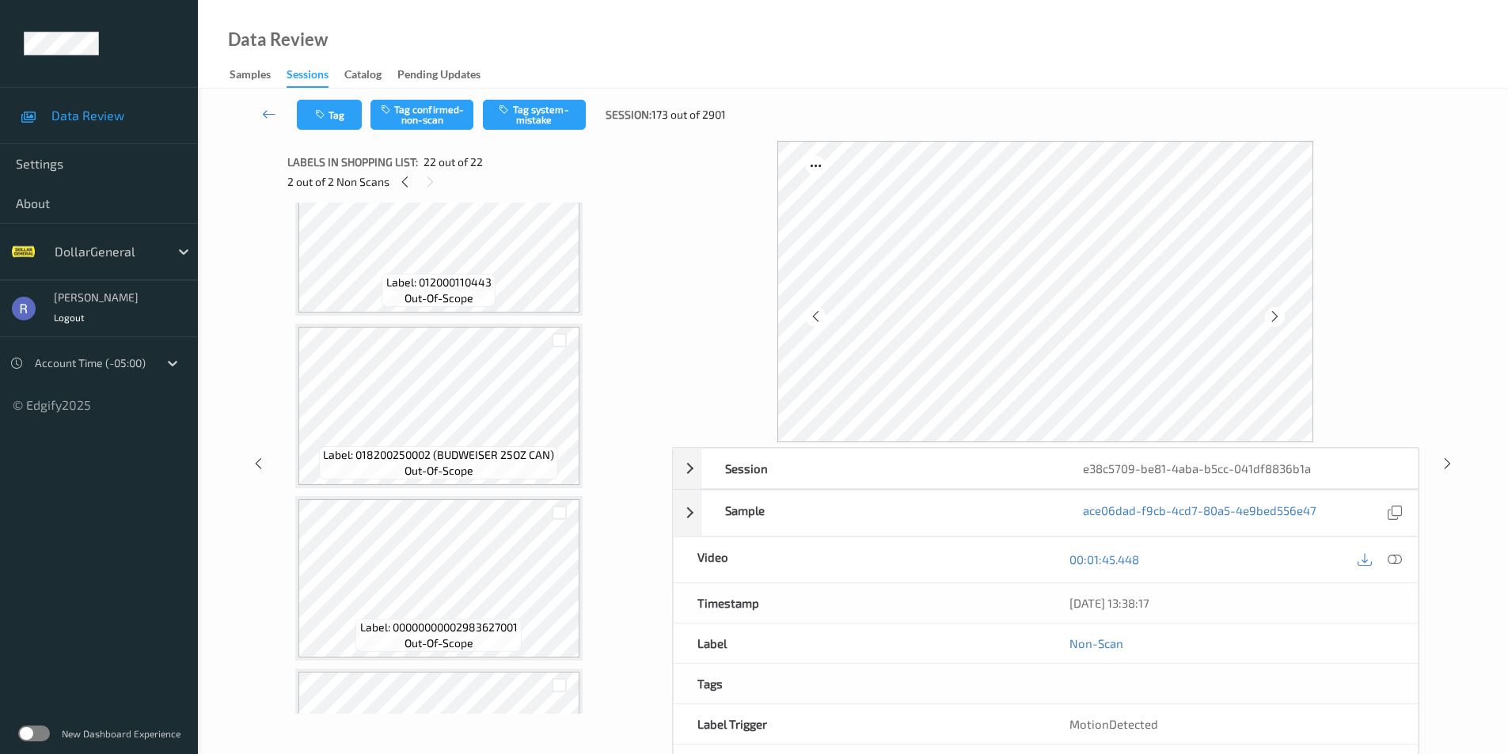
scroll to position [2818, 0]
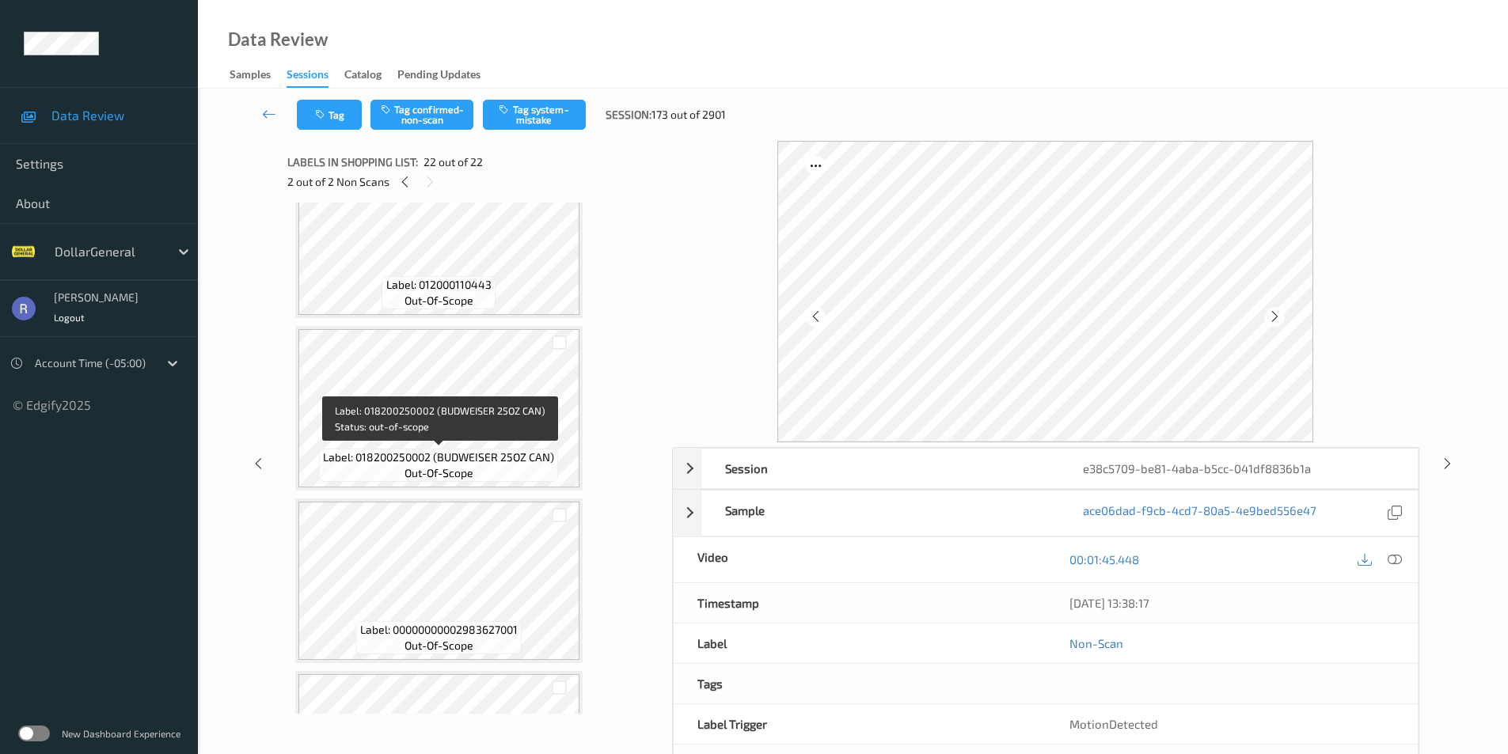
click at [469, 482] on div "Label: 018200250002 (BUDWEISER 25OZ CAN) out-of-scope" at bounding box center [438, 465] width 239 height 33
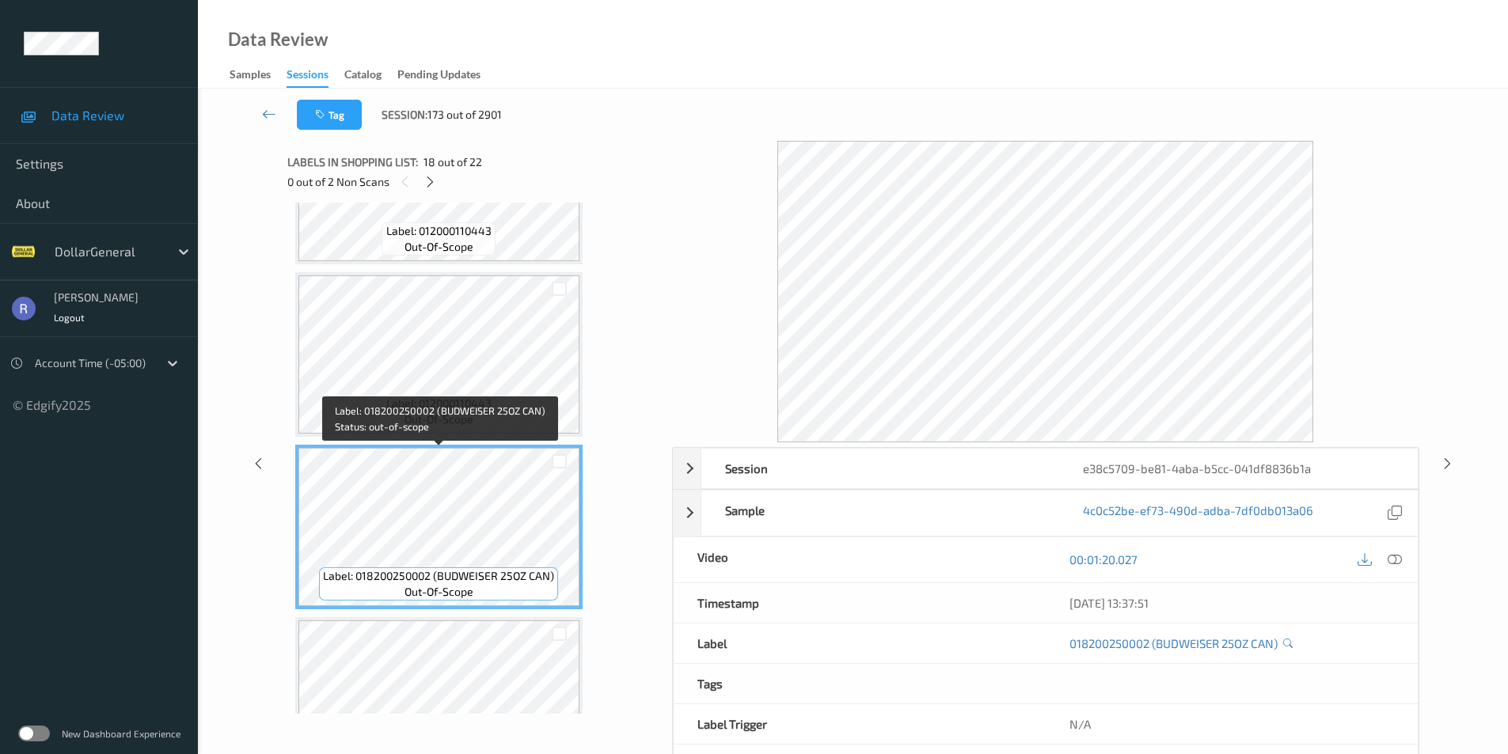
scroll to position [2660, 0]
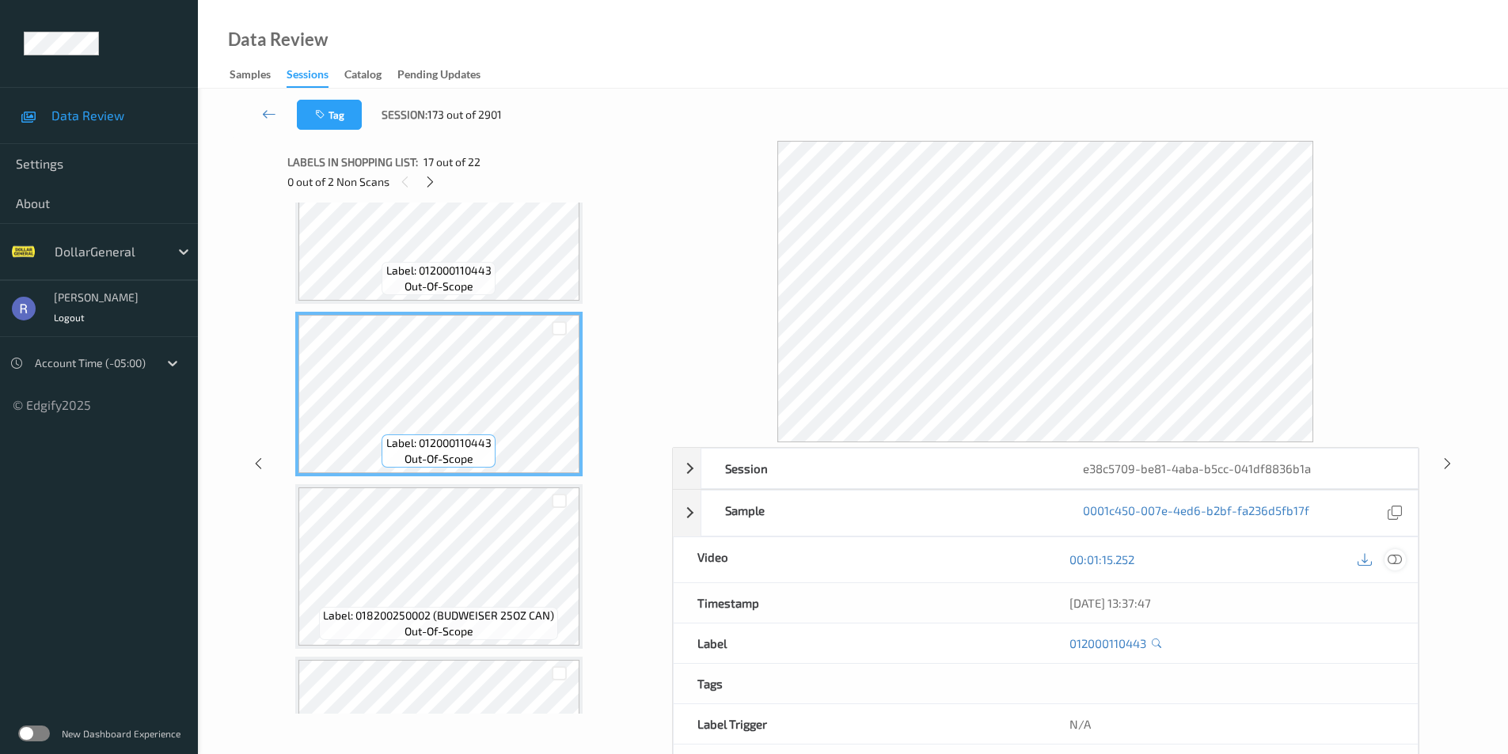
click at [1395, 559] on icon at bounding box center [1395, 560] width 14 height 14
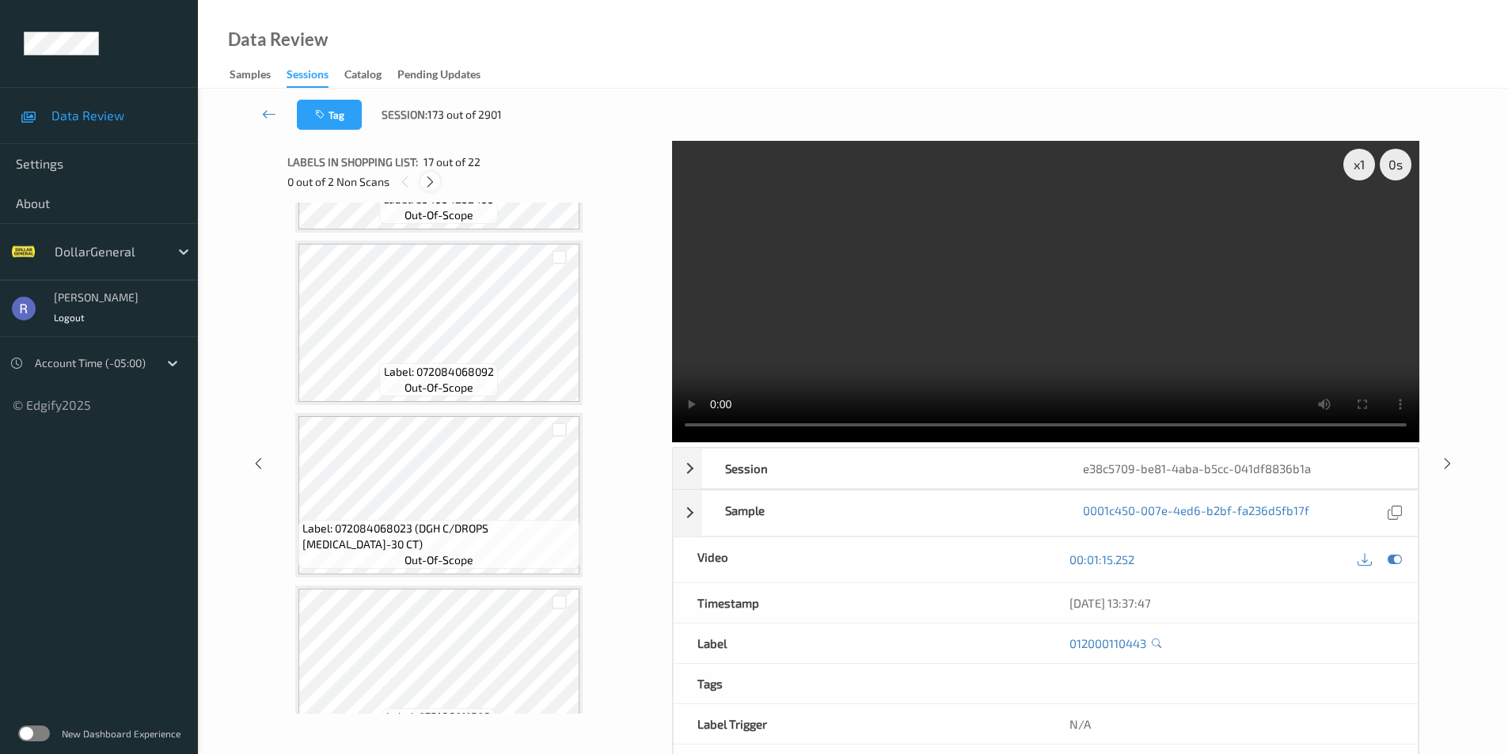
click at [429, 178] on icon at bounding box center [429, 182] width 13 height 14
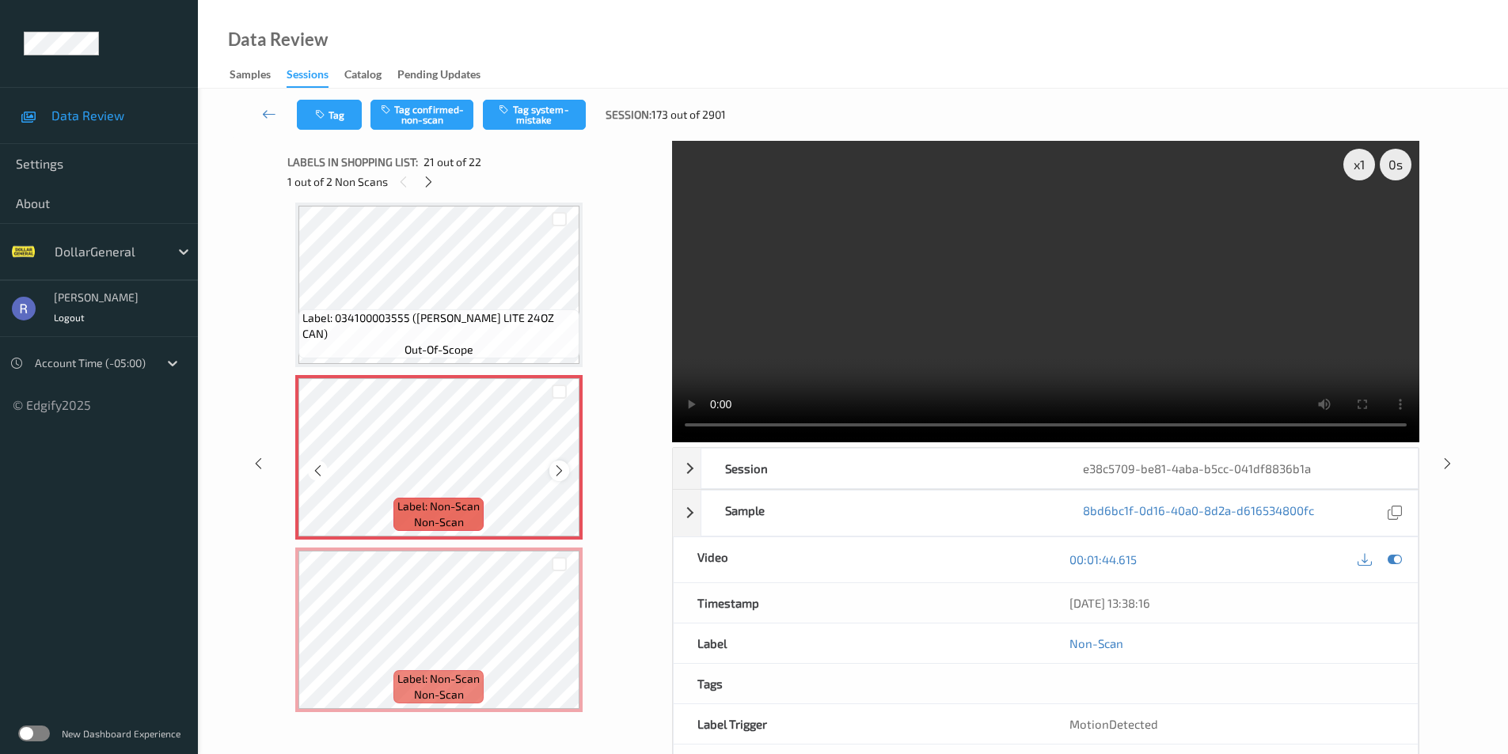
click at [560, 465] on icon at bounding box center [559, 471] width 13 height 14
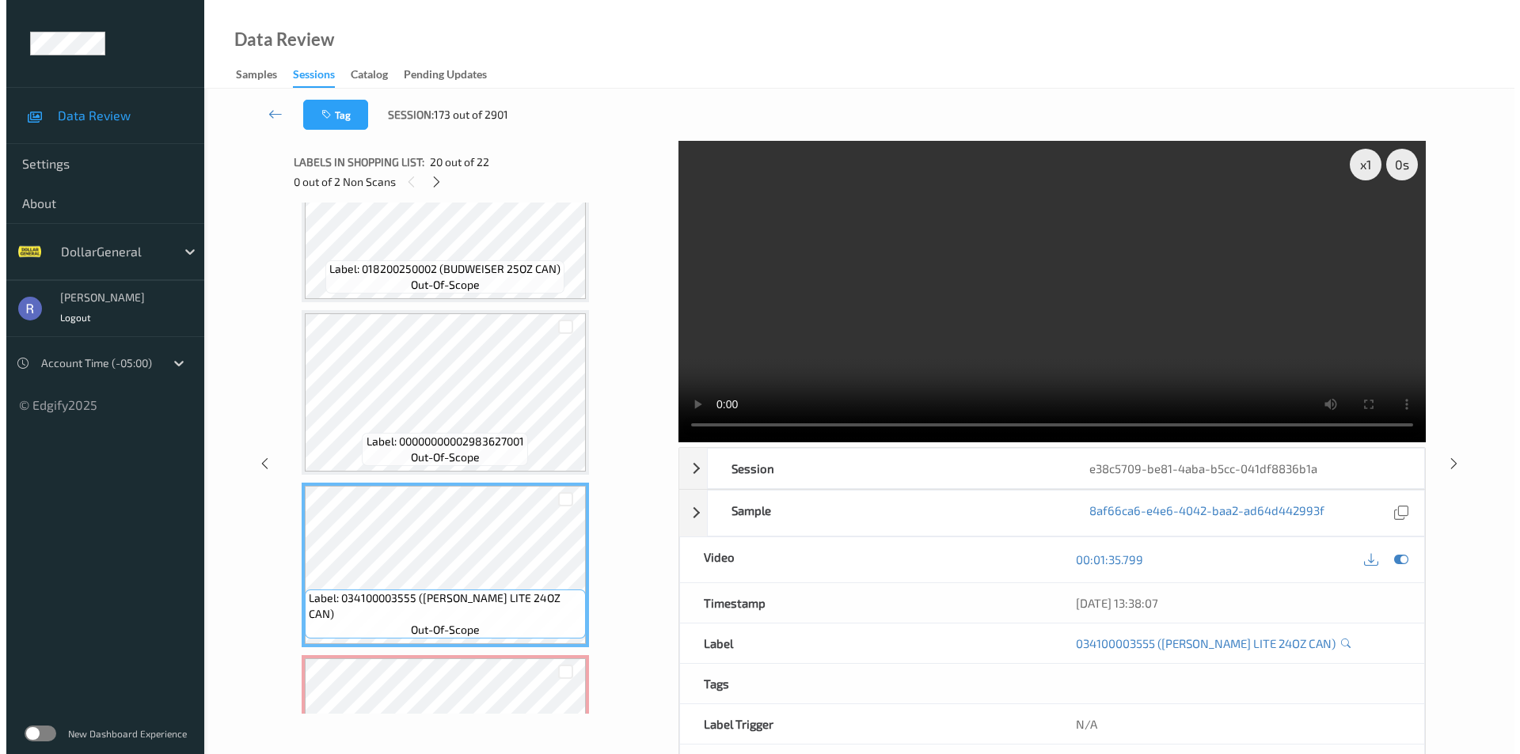
scroll to position [3128, 0]
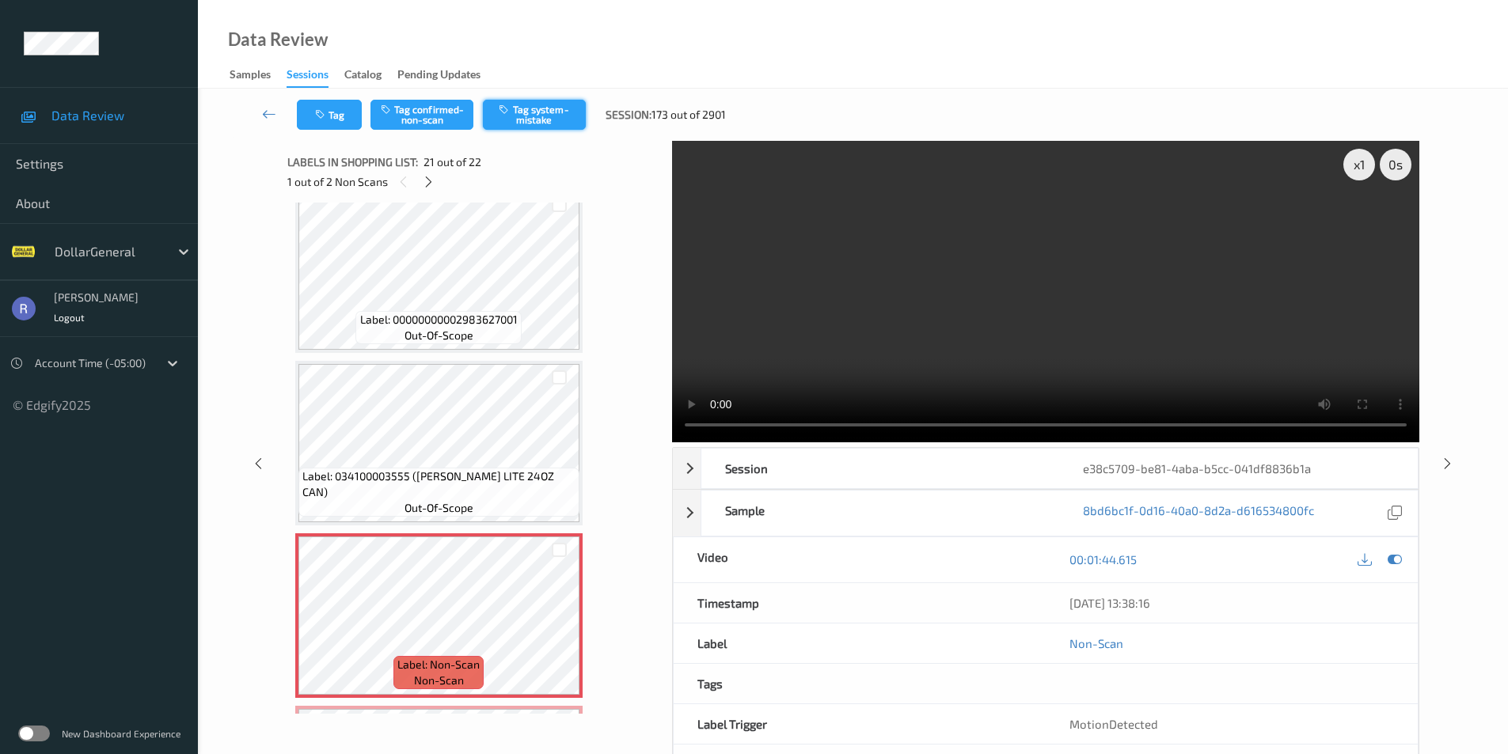
click at [512, 120] on button "Tag system-mistake" at bounding box center [534, 115] width 103 height 30
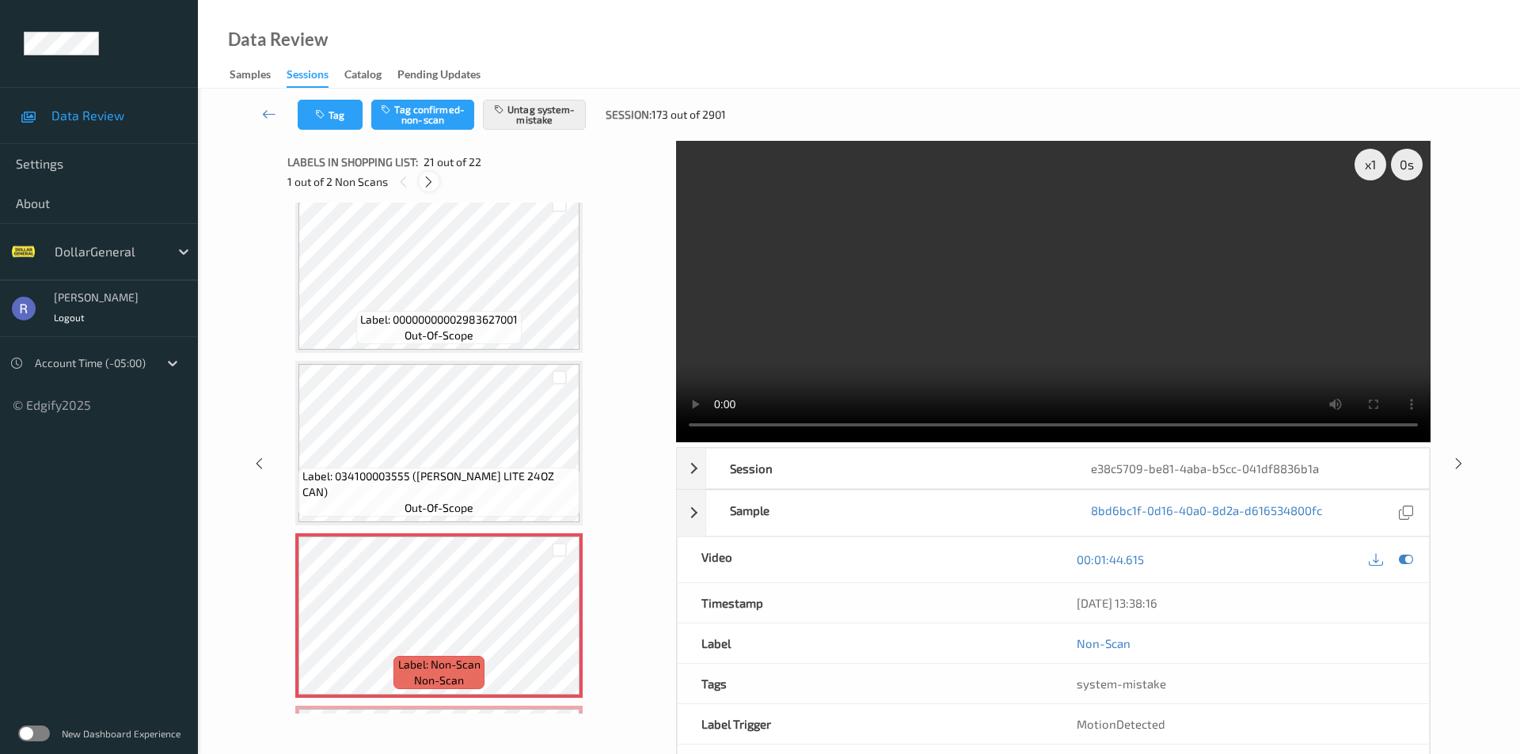
click at [431, 177] on icon at bounding box center [428, 182] width 13 height 14
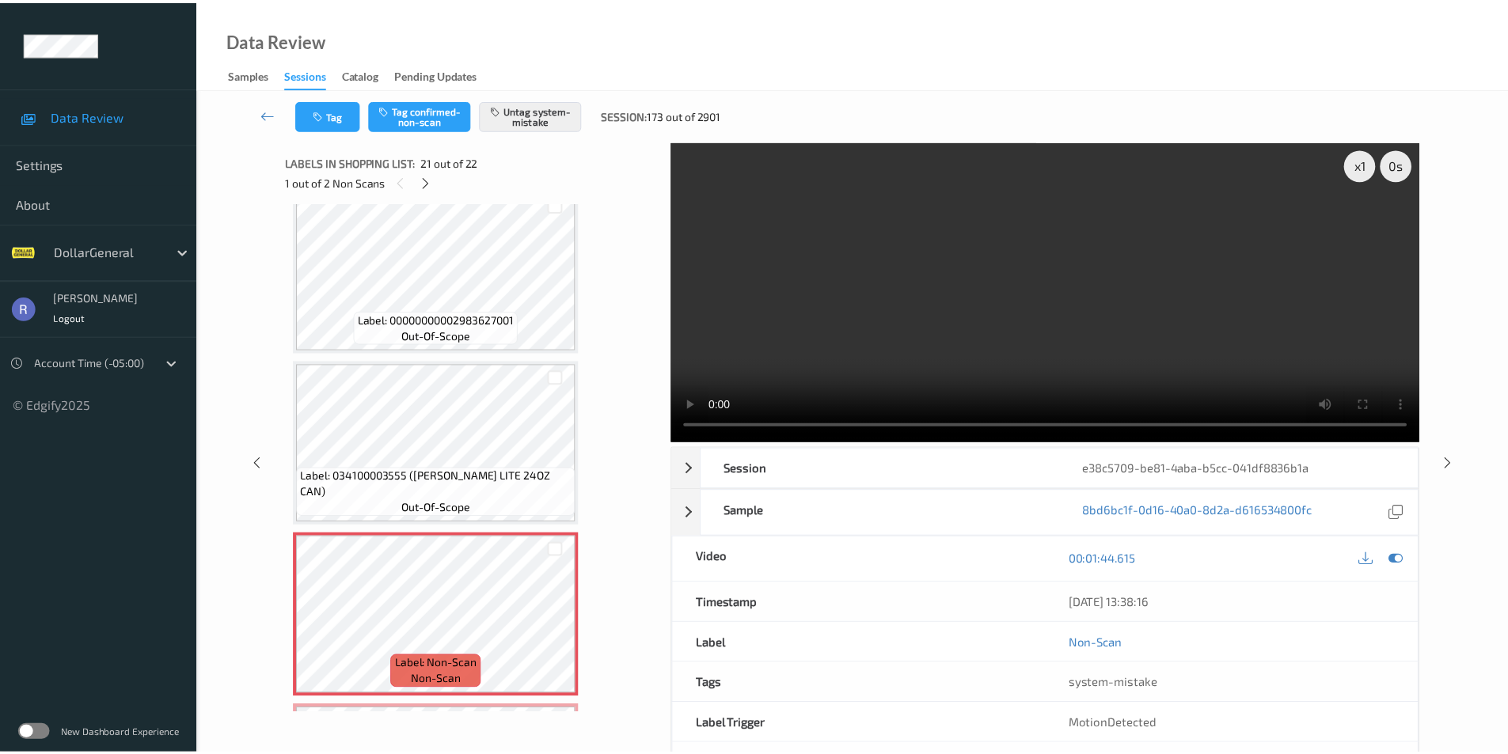
scroll to position [3293, 0]
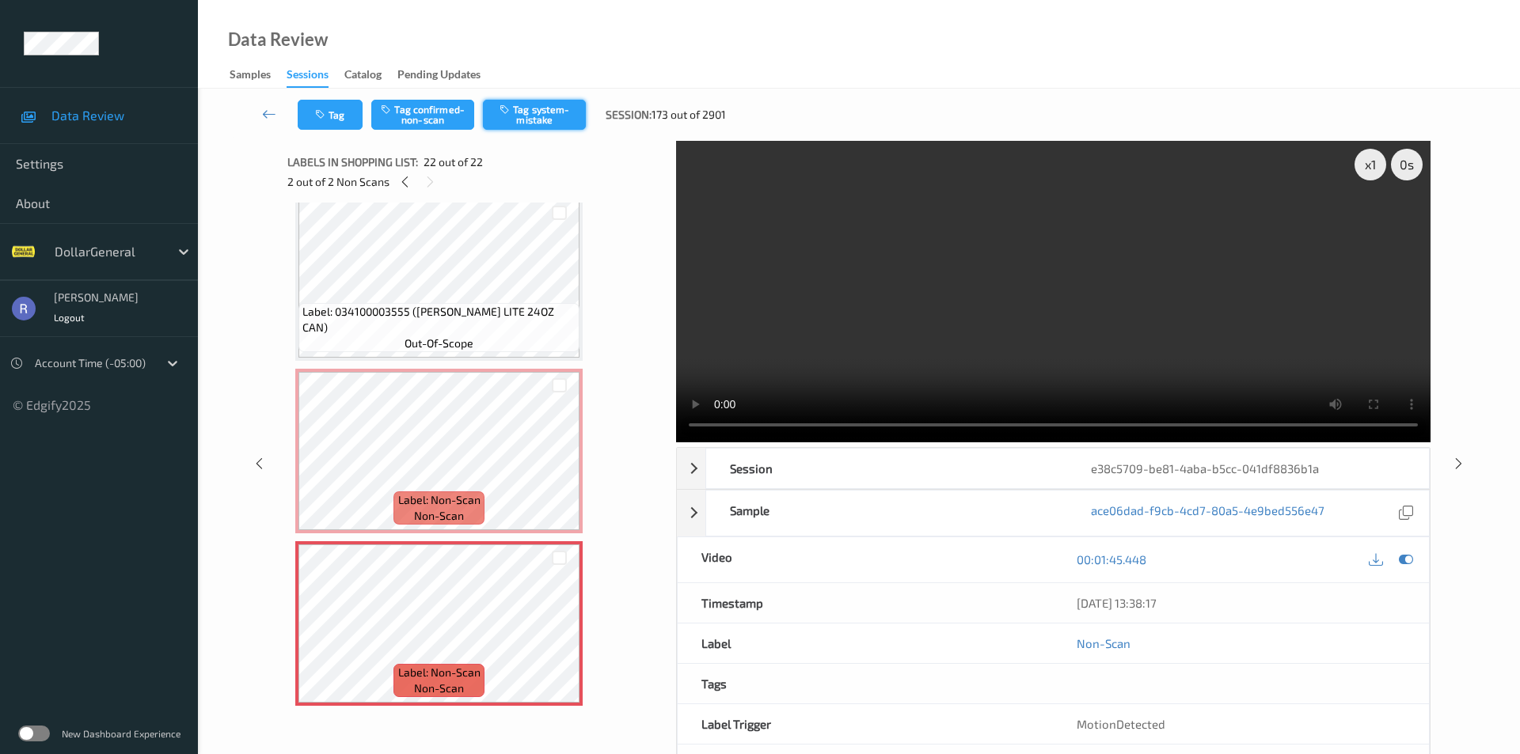
click at [560, 105] on button "Tag system-mistake" at bounding box center [534, 115] width 103 height 30
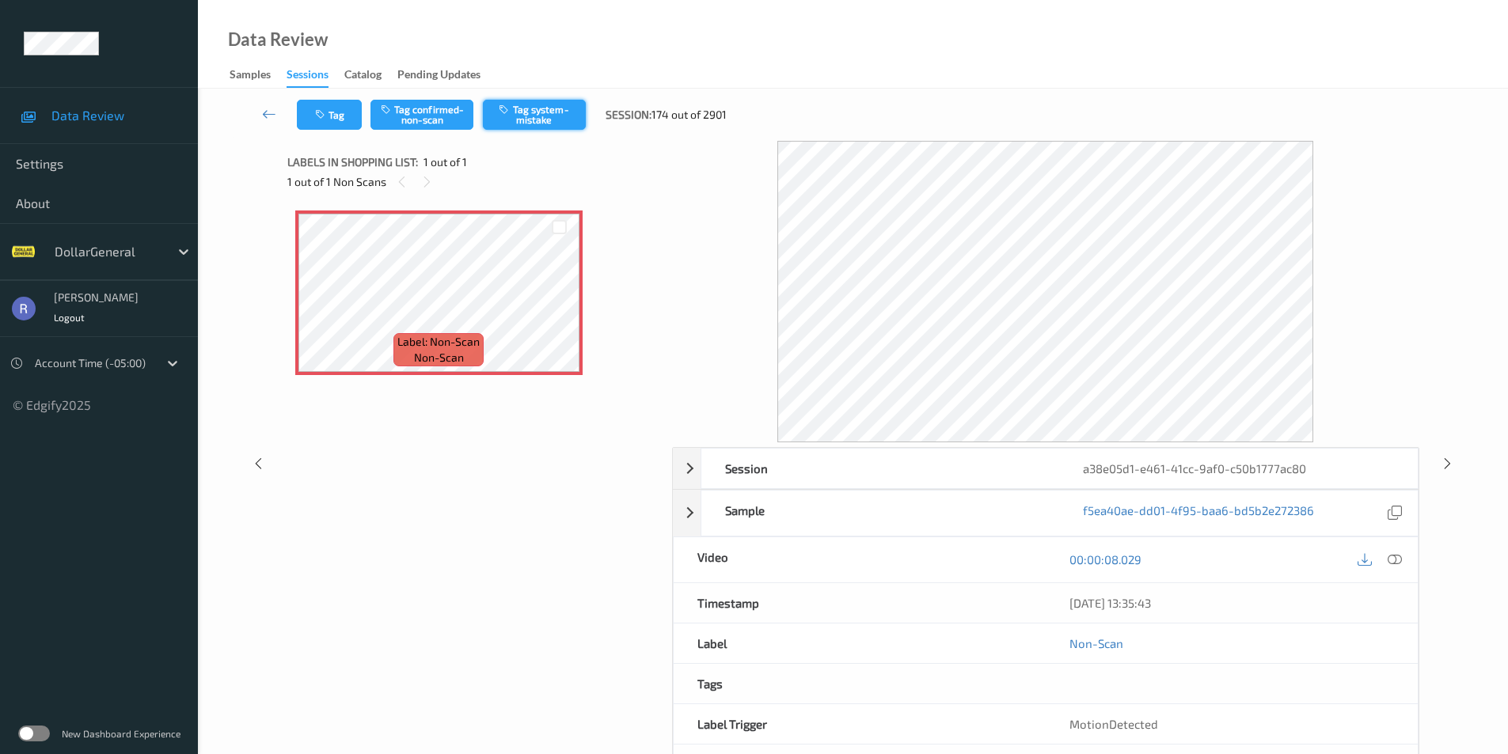
click at [530, 102] on button "Tag system-mistake" at bounding box center [534, 115] width 103 height 30
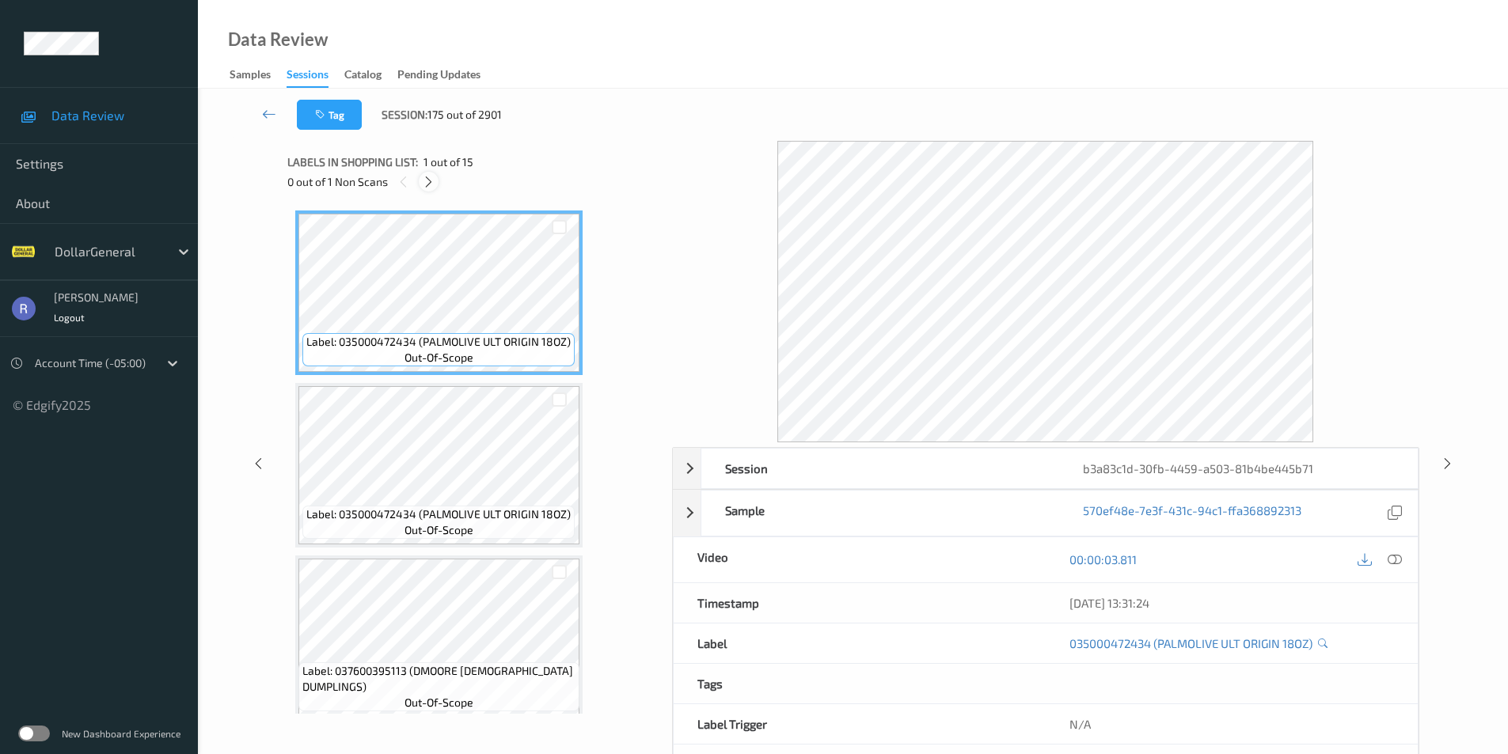
click at [429, 179] on icon at bounding box center [428, 182] width 13 height 14
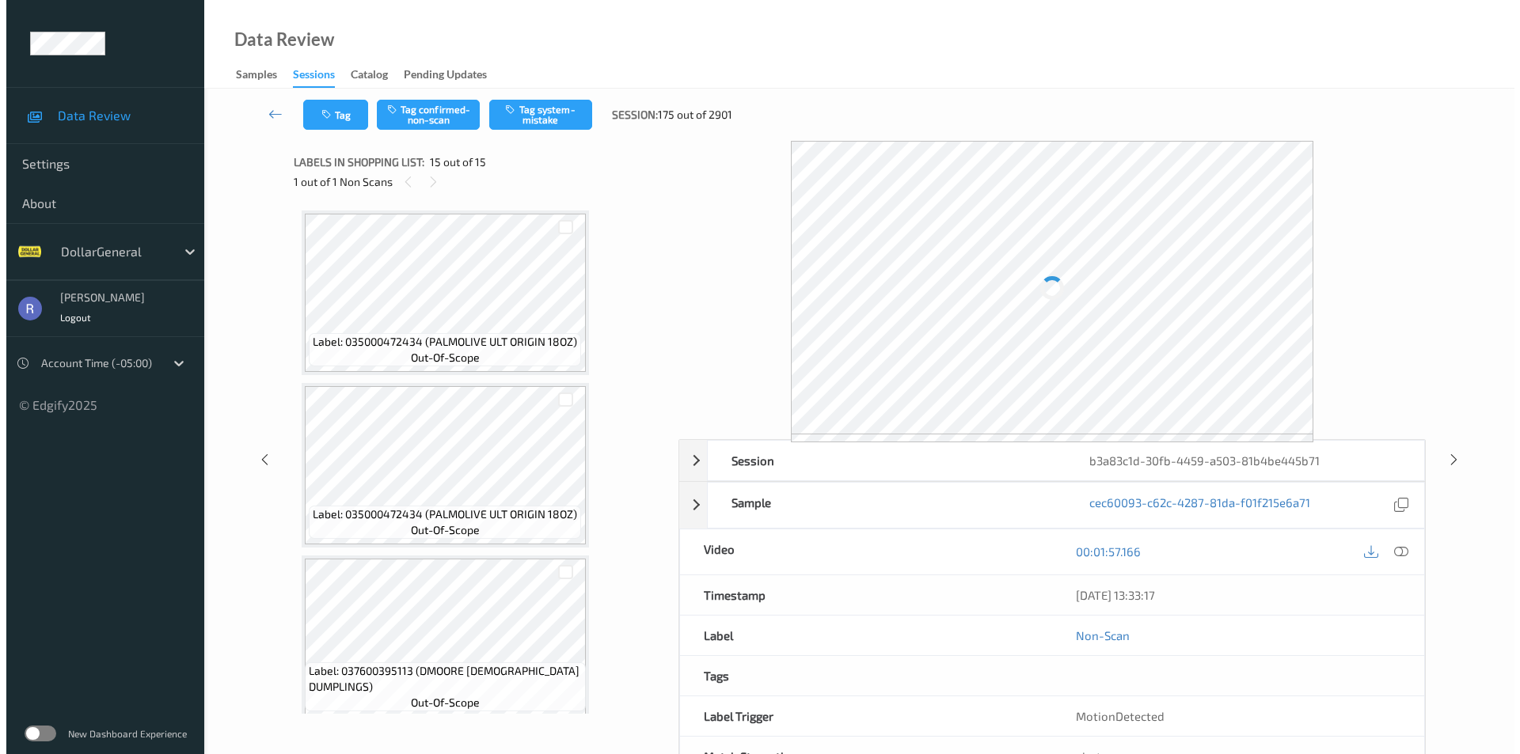
scroll to position [2085, 0]
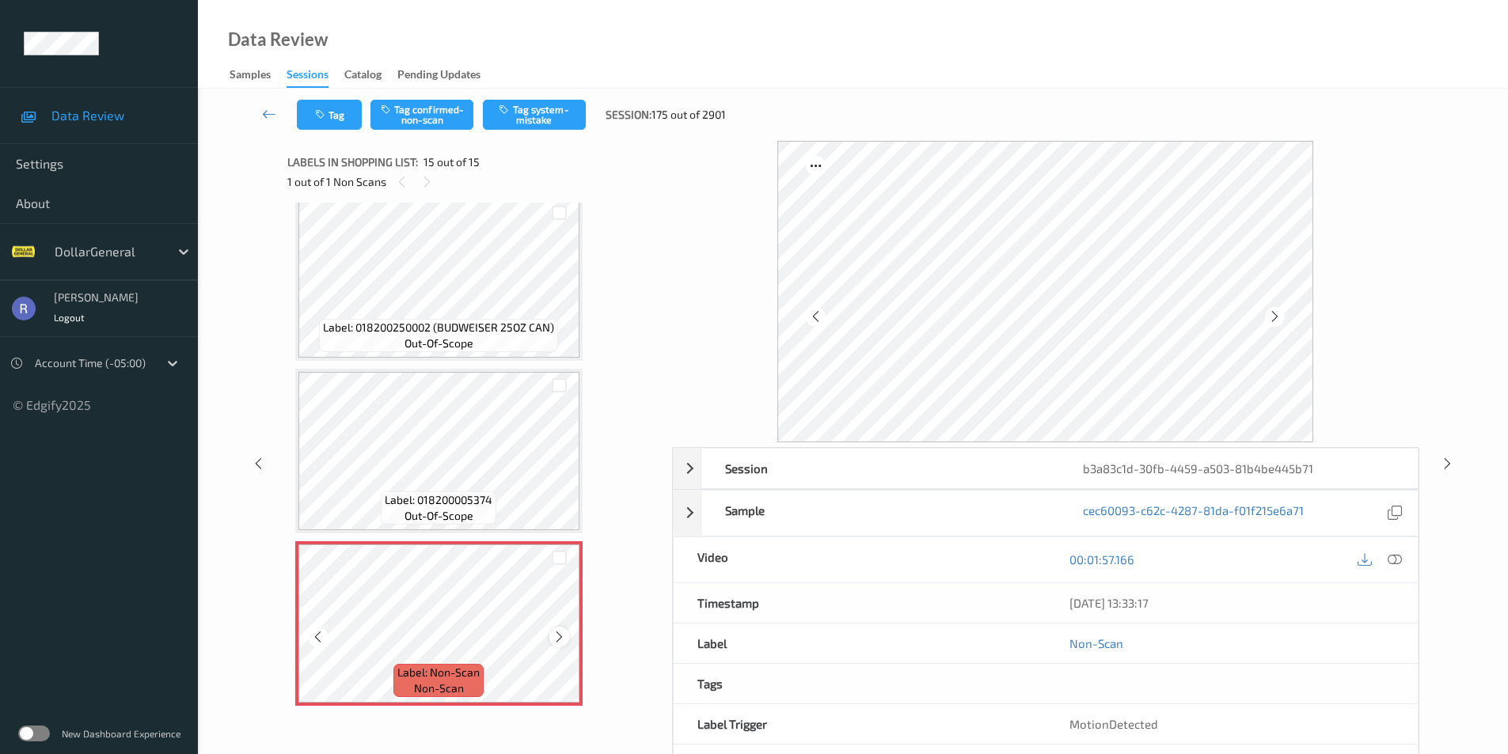
click at [560, 636] on icon at bounding box center [559, 637] width 13 height 14
click at [551, 98] on div "Tag Tag confirmed-non-scan Tag system-mistake Session: 175 out of 2901" at bounding box center [852, 115] width 1245 height 52
click at [540, 102] on button "Tag system-mistake" at bounding box center [534, 115] width 103 height 30
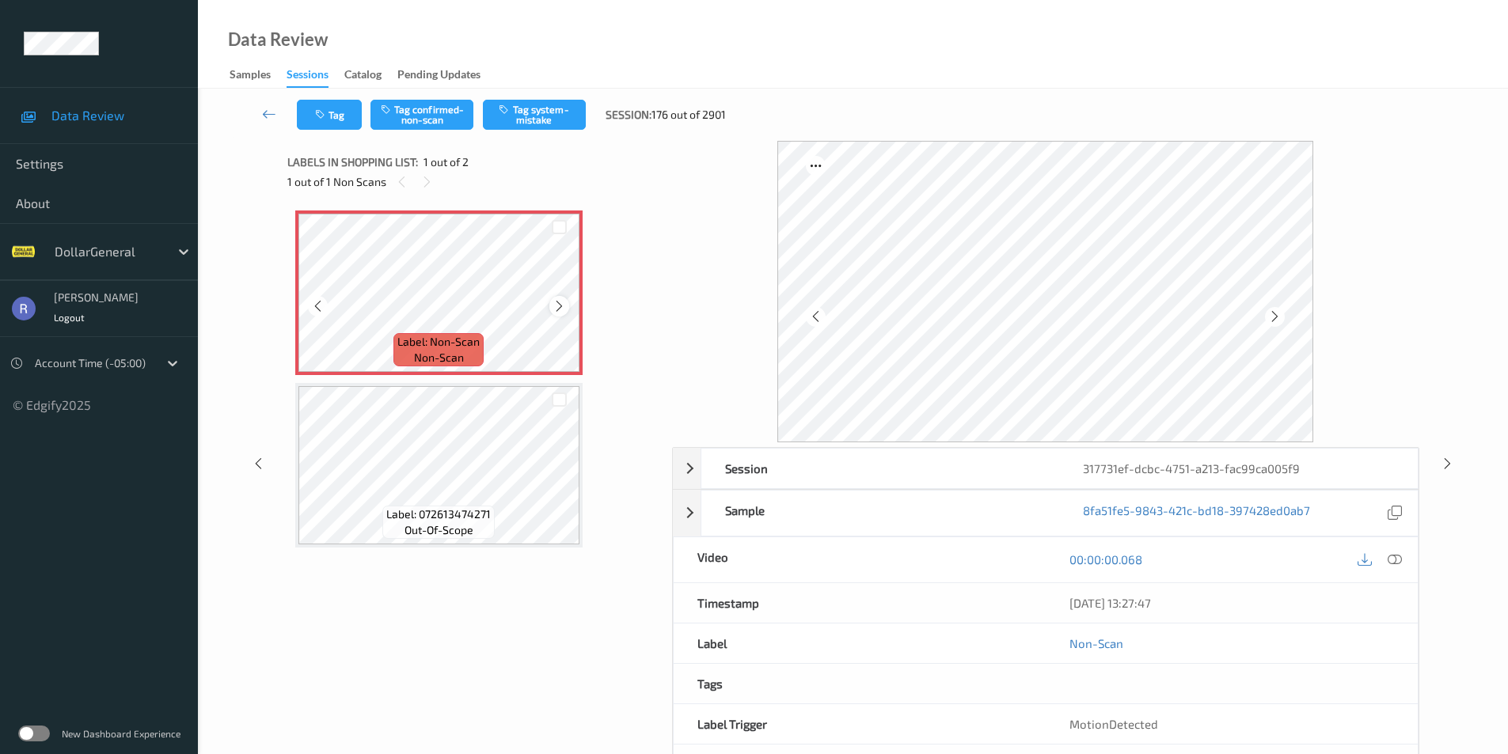
click at [556, 306] on icon at bounding box center [559, 306] width 13 height 14
click at [558, 305] on icon at bounding box center [559, 306] width 13 height 14
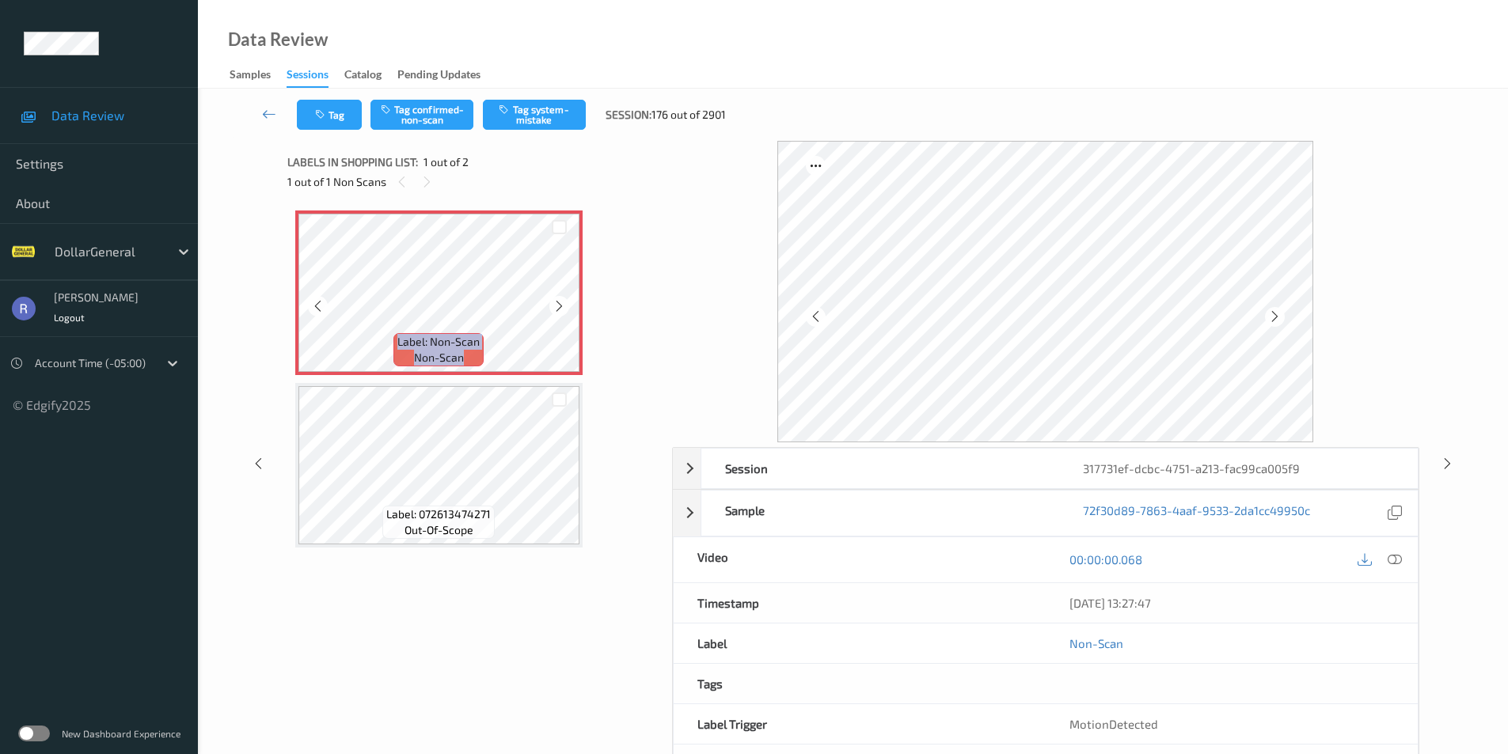
click at [558, 305] on icon at bounding box center [559, 306] width 13 height 14
click at [541, 112] on button "Tag system-mistake" at bounding box center [534, 115] width 103 height 30
click at [1400, 555] on icon at bounding box center [1395, 560] width 14 height 14
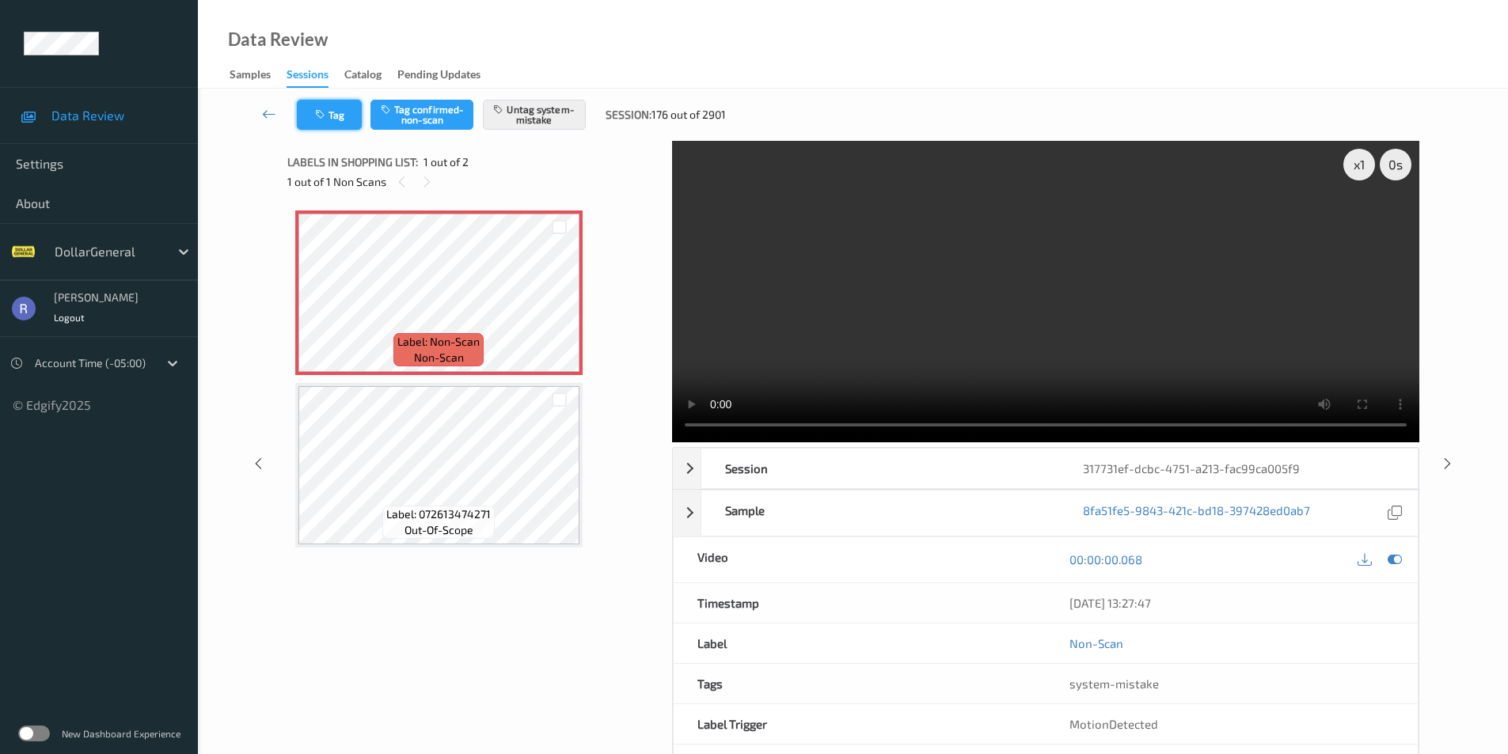
click at [329, 118] on button "Tag" at bounding box center [329, 115] width 65 height 30
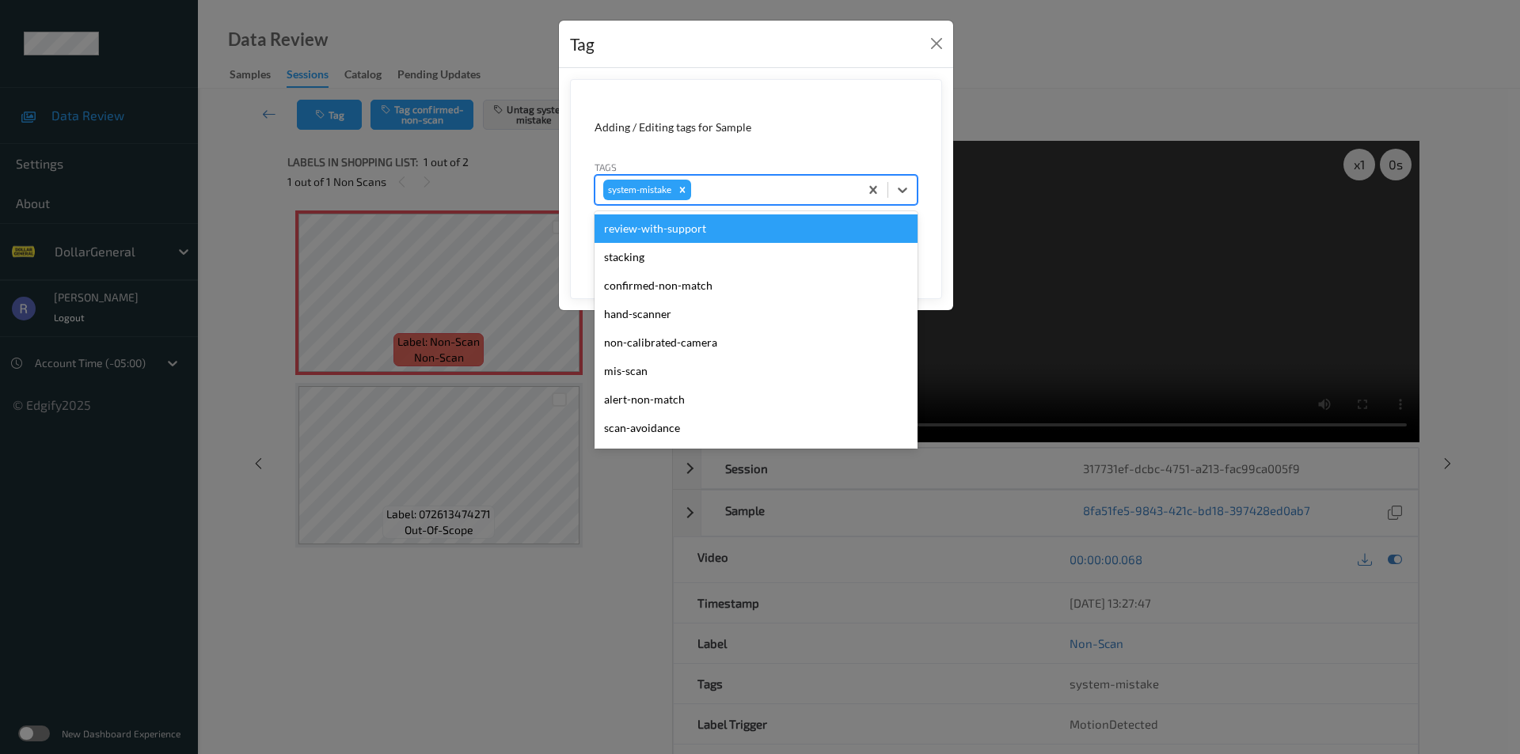
drag, startPoint x: 762, startPoint y: 179, endPoint x: 757, endPoint y: 216, distance: 37.6
click at [763, 184] on div "system-mistake" at bounding box center [727, 190] width 264 height 27
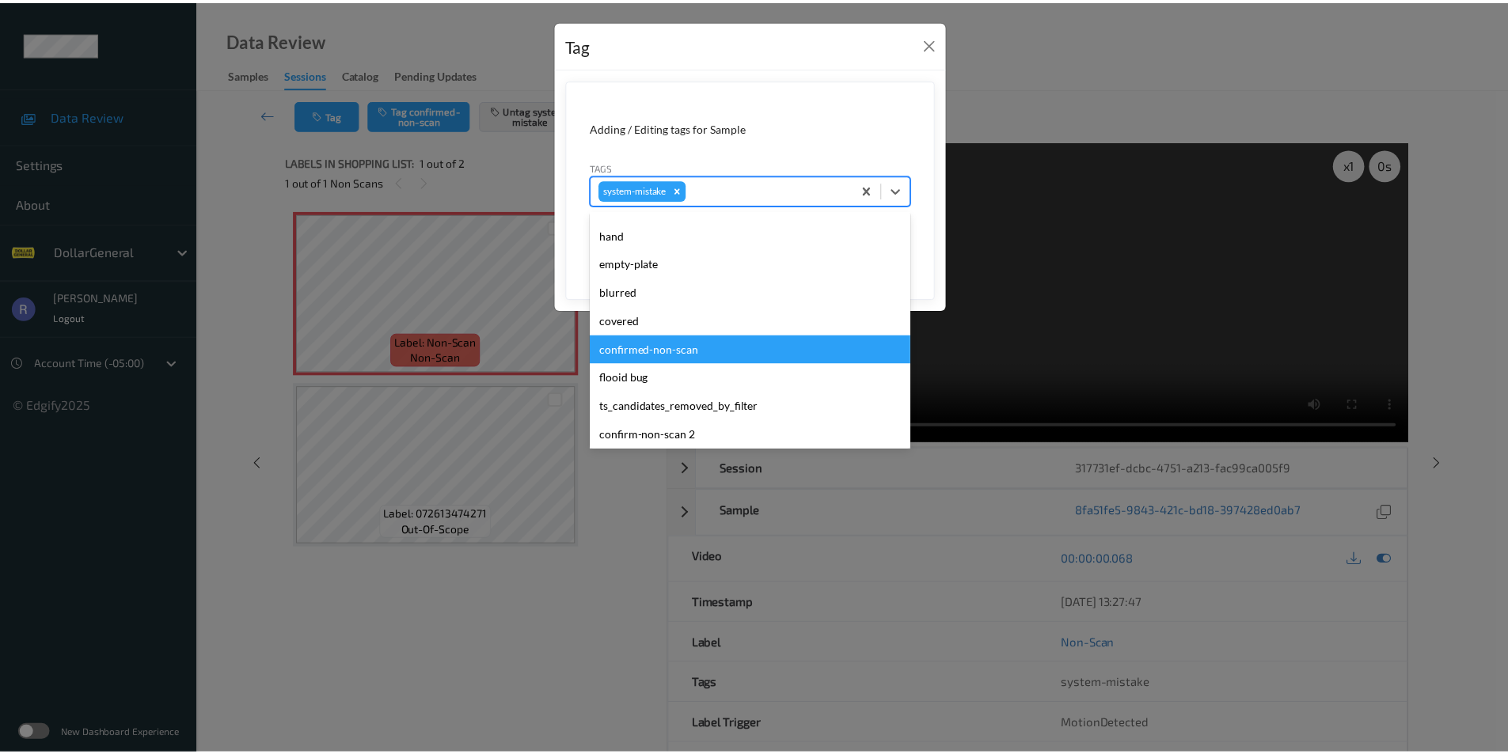
scroll to position [396, 0]
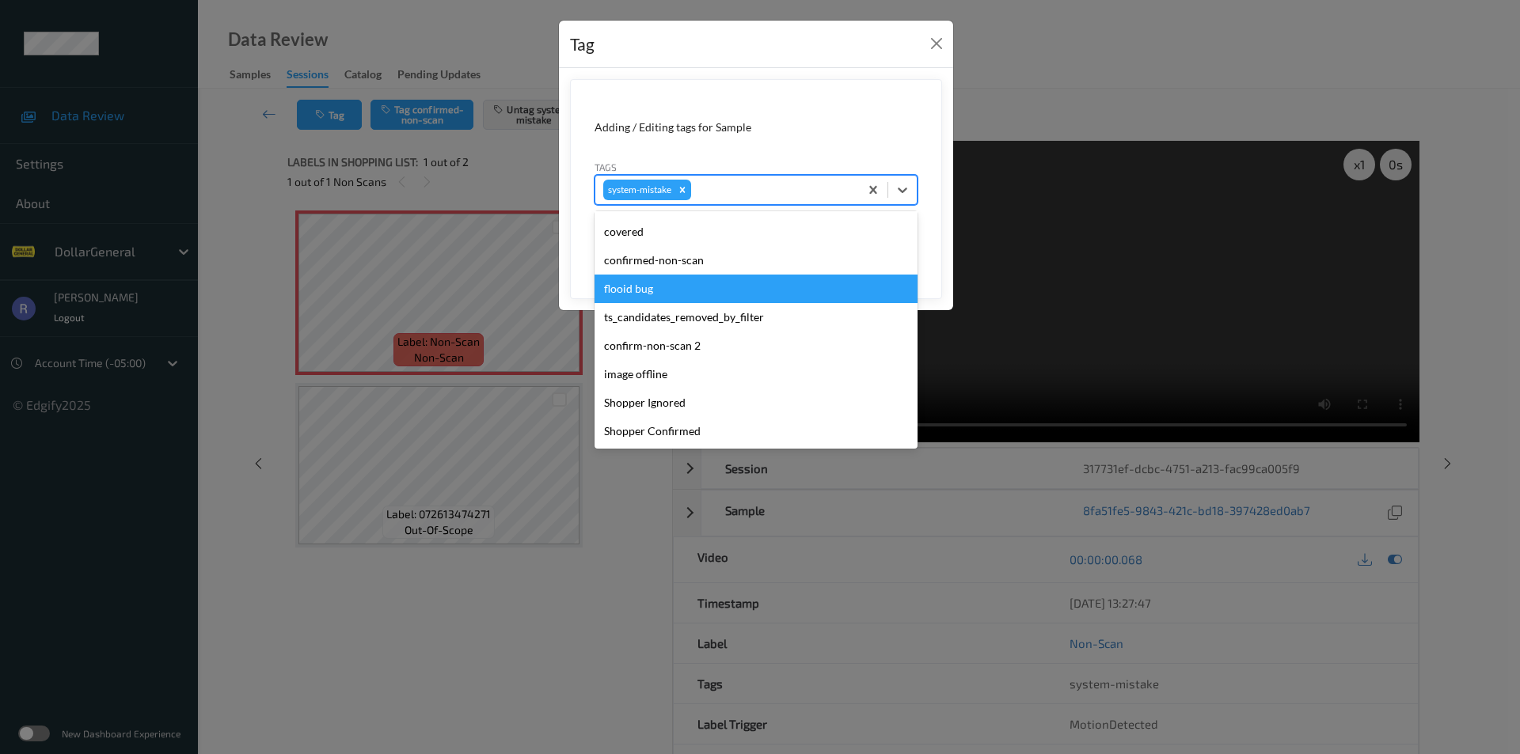
click at [643, 292] on div "flooid bug" at bounding box center [755, 289] width 323 height 28
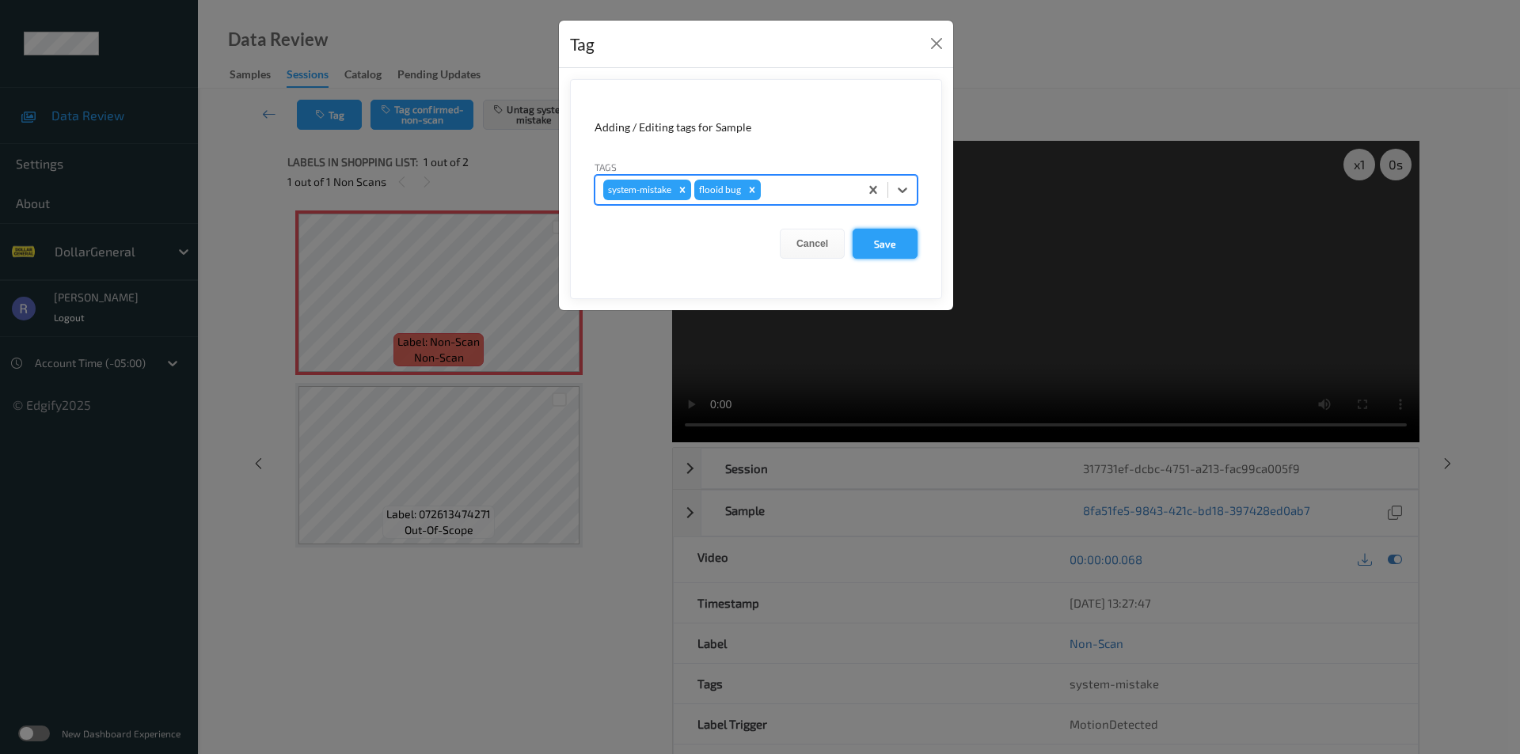
click at [895, 242] on button "Save" at bounding box center [885, 244] width 65 height 30
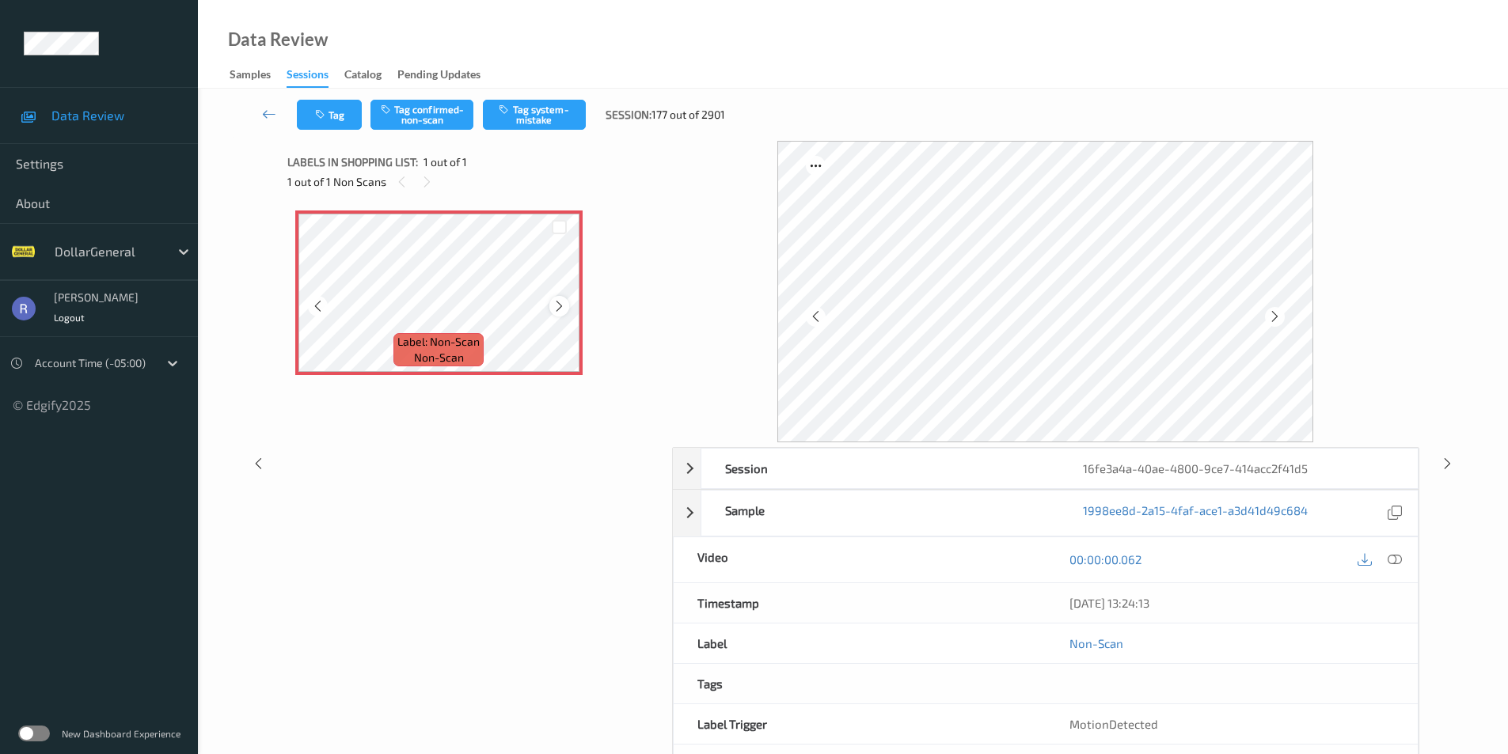
click at [558, 307] on icon at bounding box center [559, 306] width 13 height 14
click at [562, 111] on button "Tag system-mistake" at bounding box center [534, 115] width 103 height 30
click at [559, 305] on icon at bounding box center [559, 306] width 13 height 14
click at [563, 302] on icon at bounding box center [559, 306] width 13 height 14
click at [552, 114] on button "Tag system-mistake" at bounding box center [534, 115] width 103 height 30
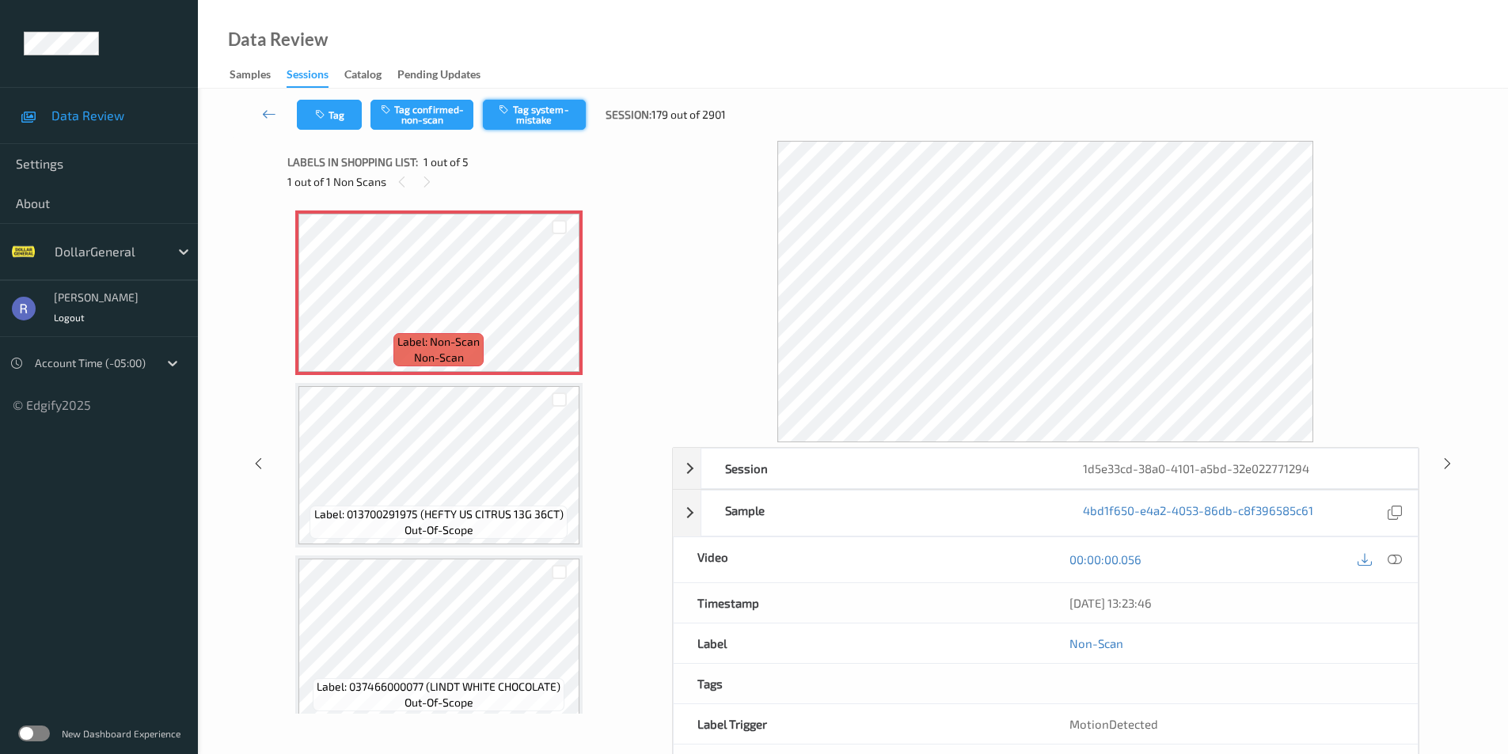
click at [565, 111] on button "Tag system-mistake" at bounding box center [534, 115] width 103 height 30
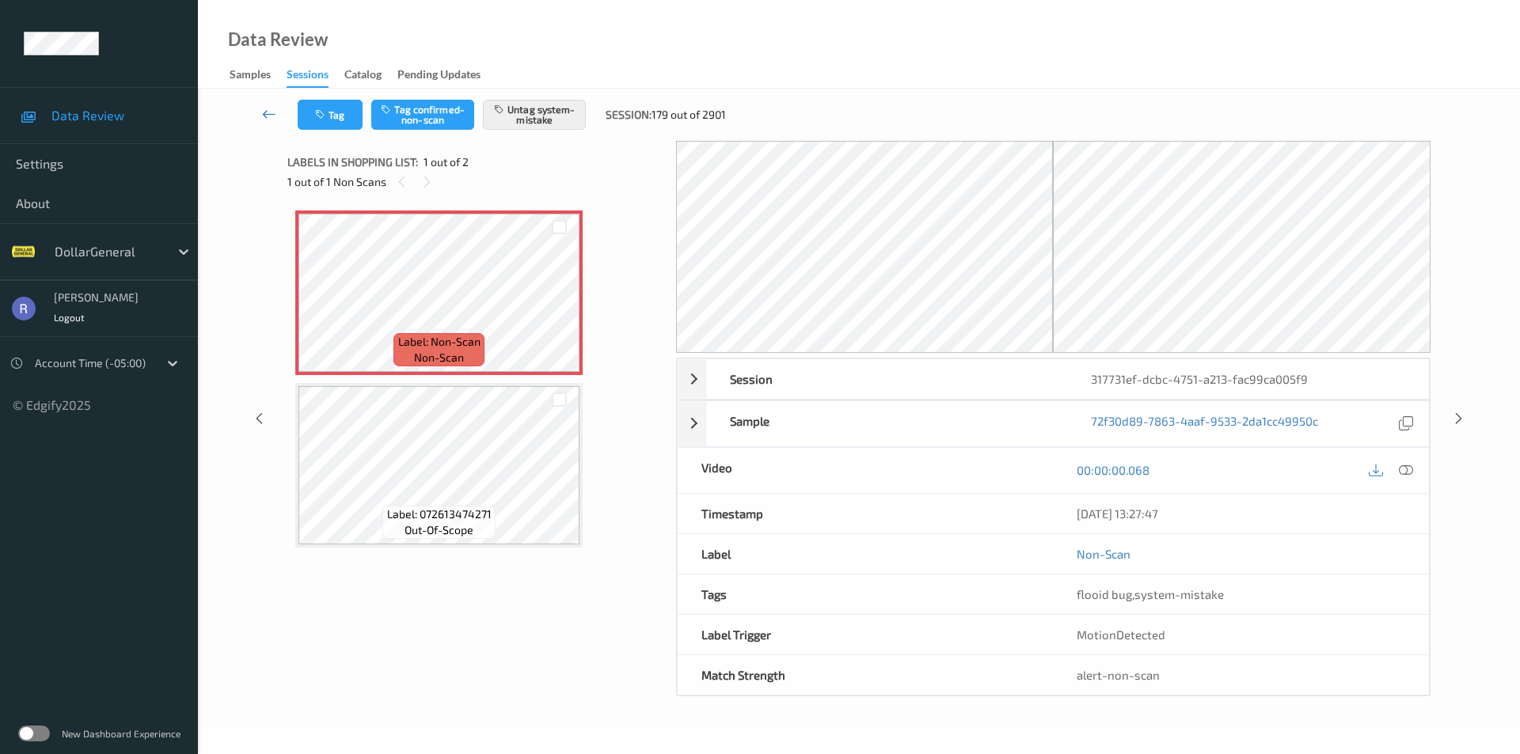
click at [271, 112] on icon at bounding box center [269, 114] width 14 height 16
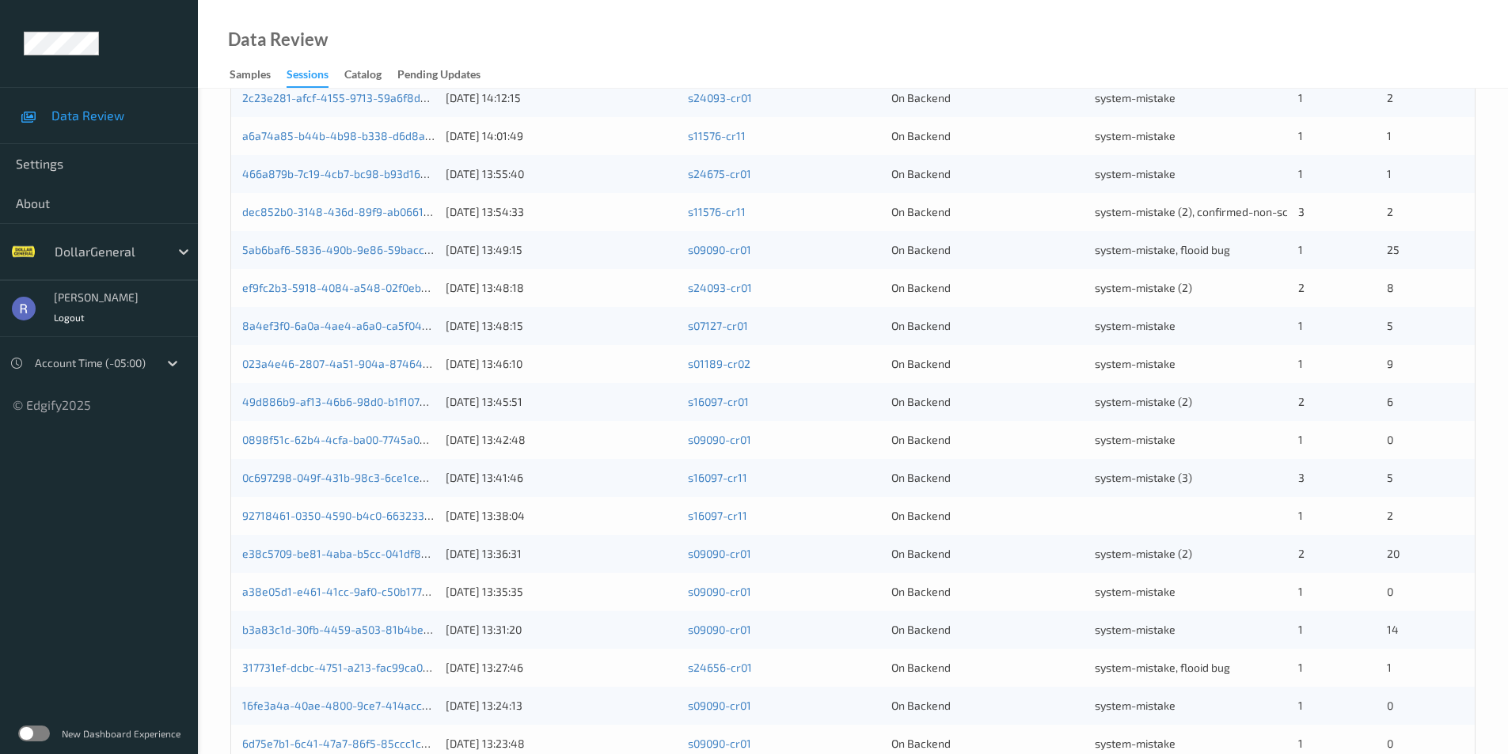
scroll to position [396, 0]
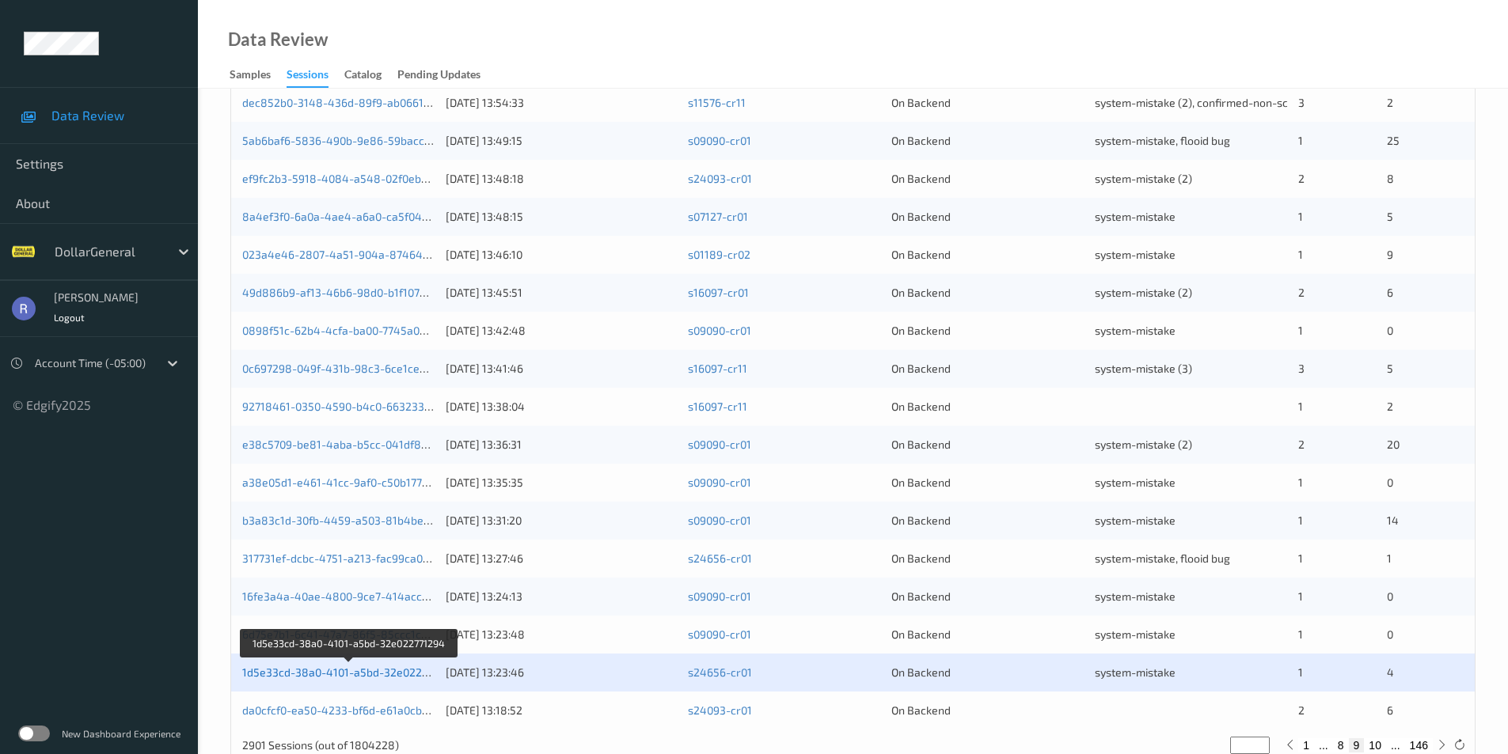
click at [314, 670] on link "1d5e33cd-38a0-4101-a5bd-32e022771294" at bounding box center [349, 672] width 215 height 13
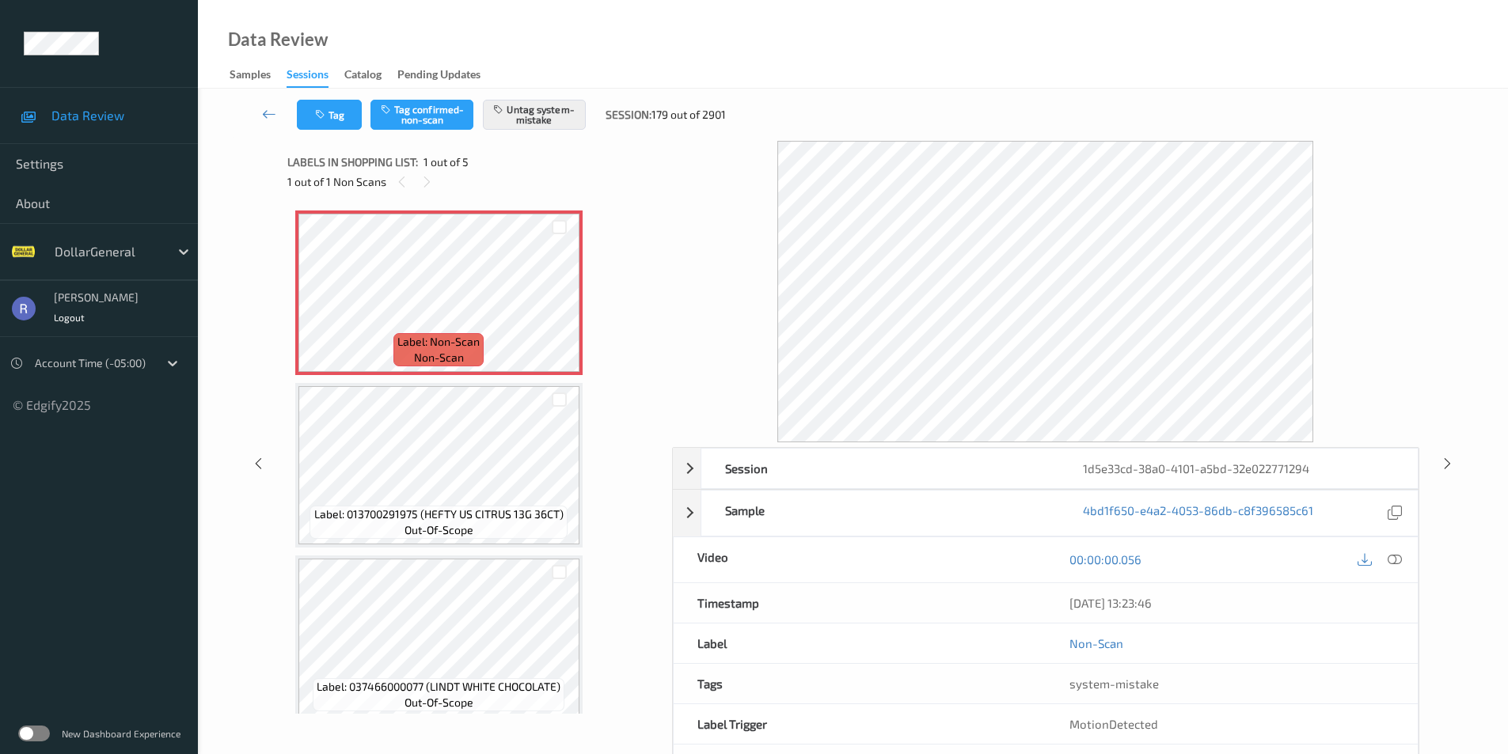
click at [1397, 563] on icon at bounding box center [1395, 560] width 14 height 14
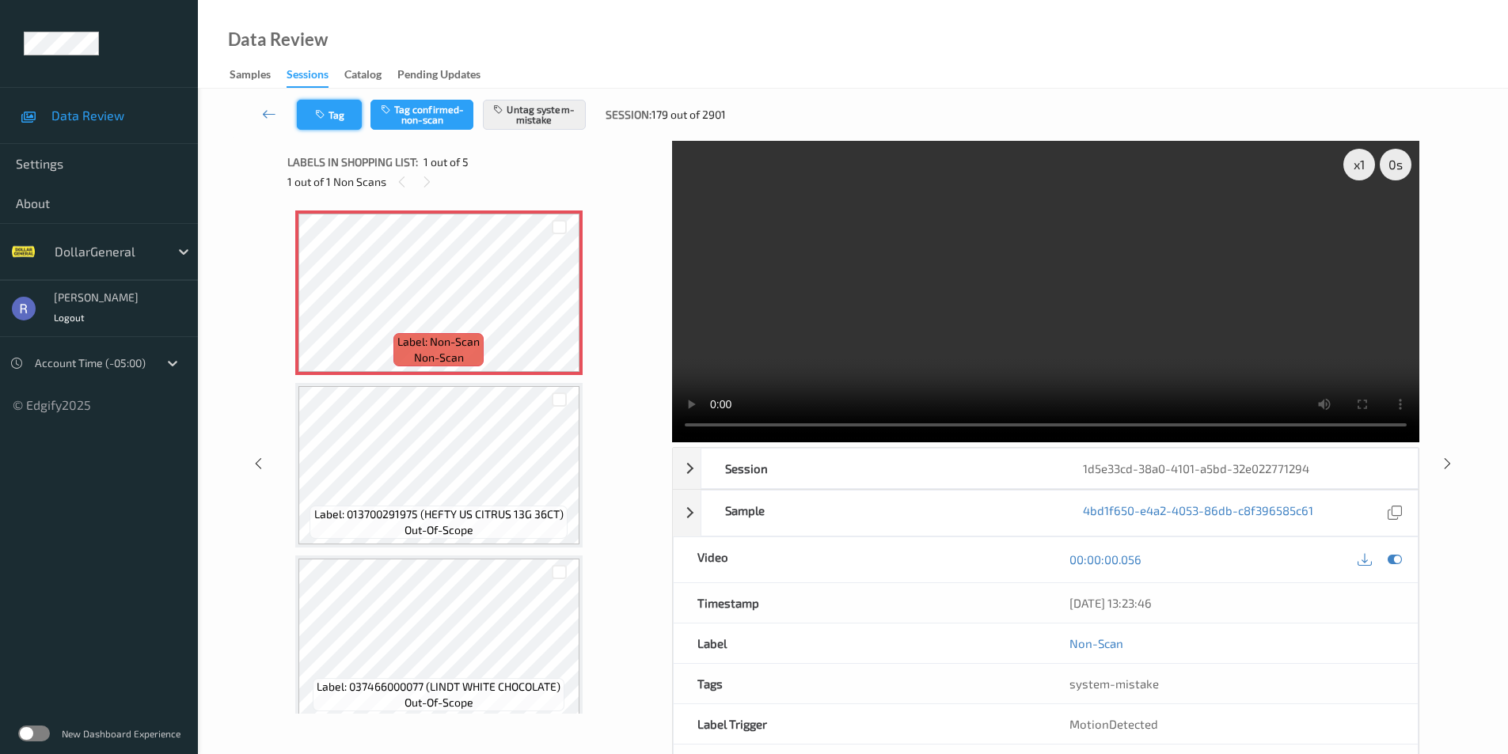
click at [341, 118] on button "Tag" at bounding box center [329, 115] width 65 height 30
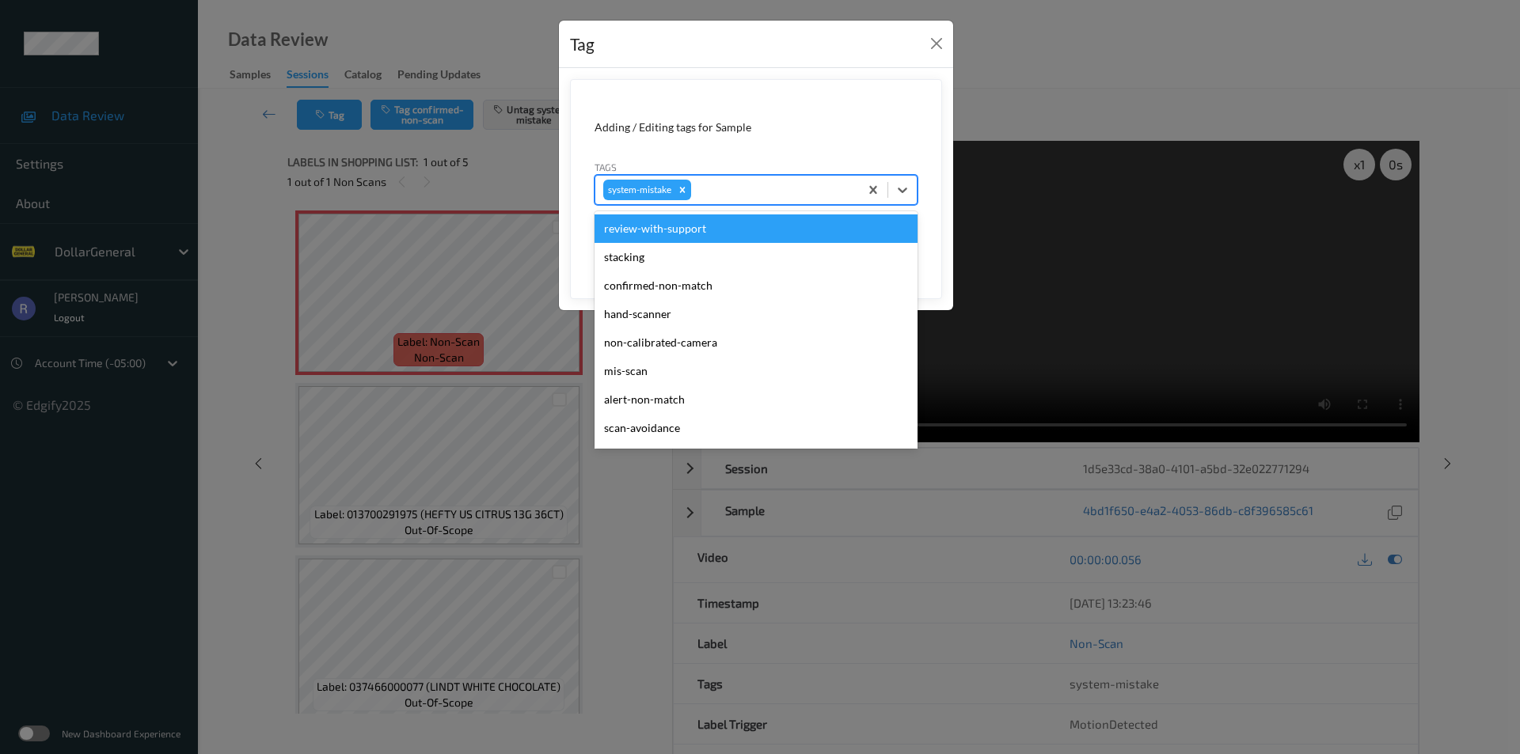
click at [734, 200] on div "system-mistake" at bounding box center [727, 190] width 264 height 27
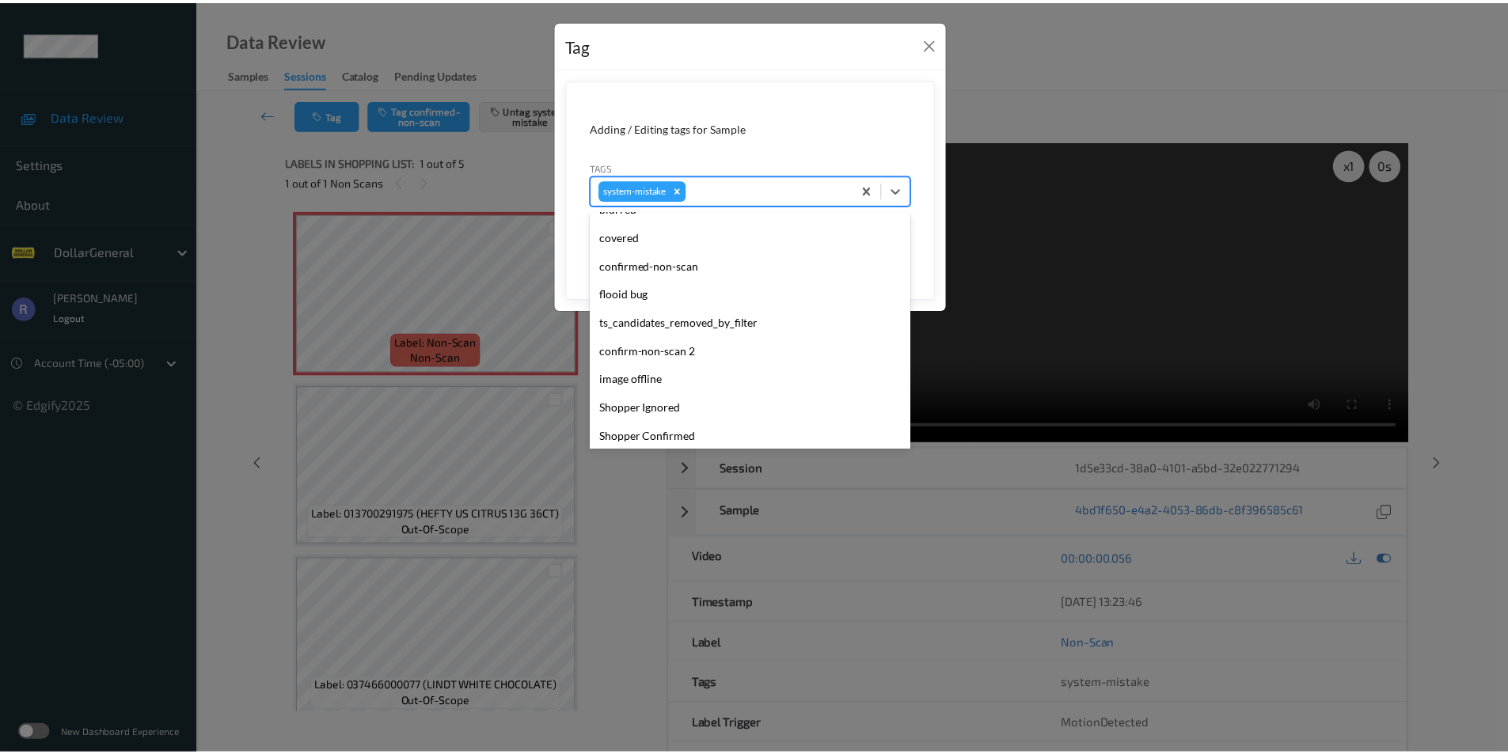
scroll to position [396, 0]
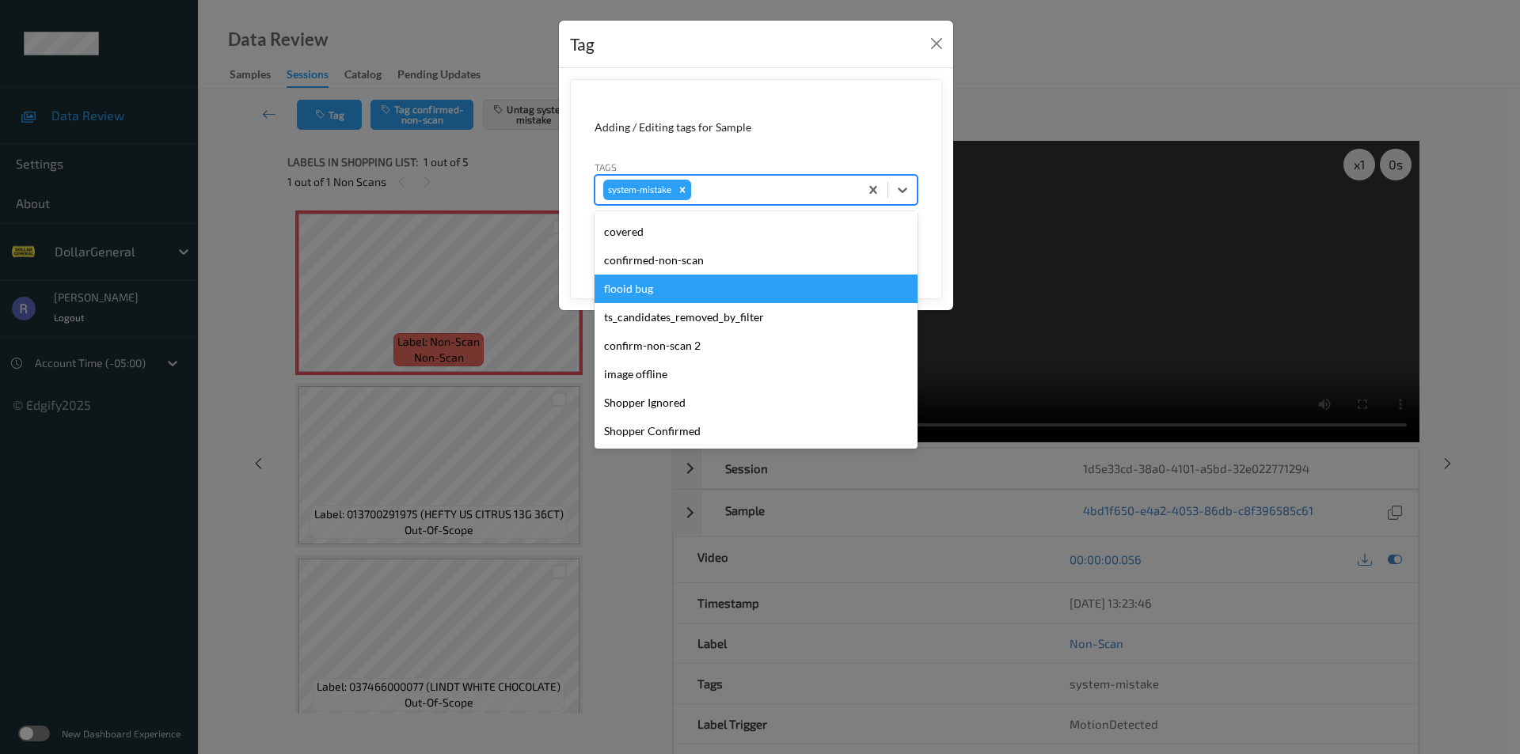
click at [647, 293] on div "flooid bug" at bounding box center [755, 289] width 323 height 28
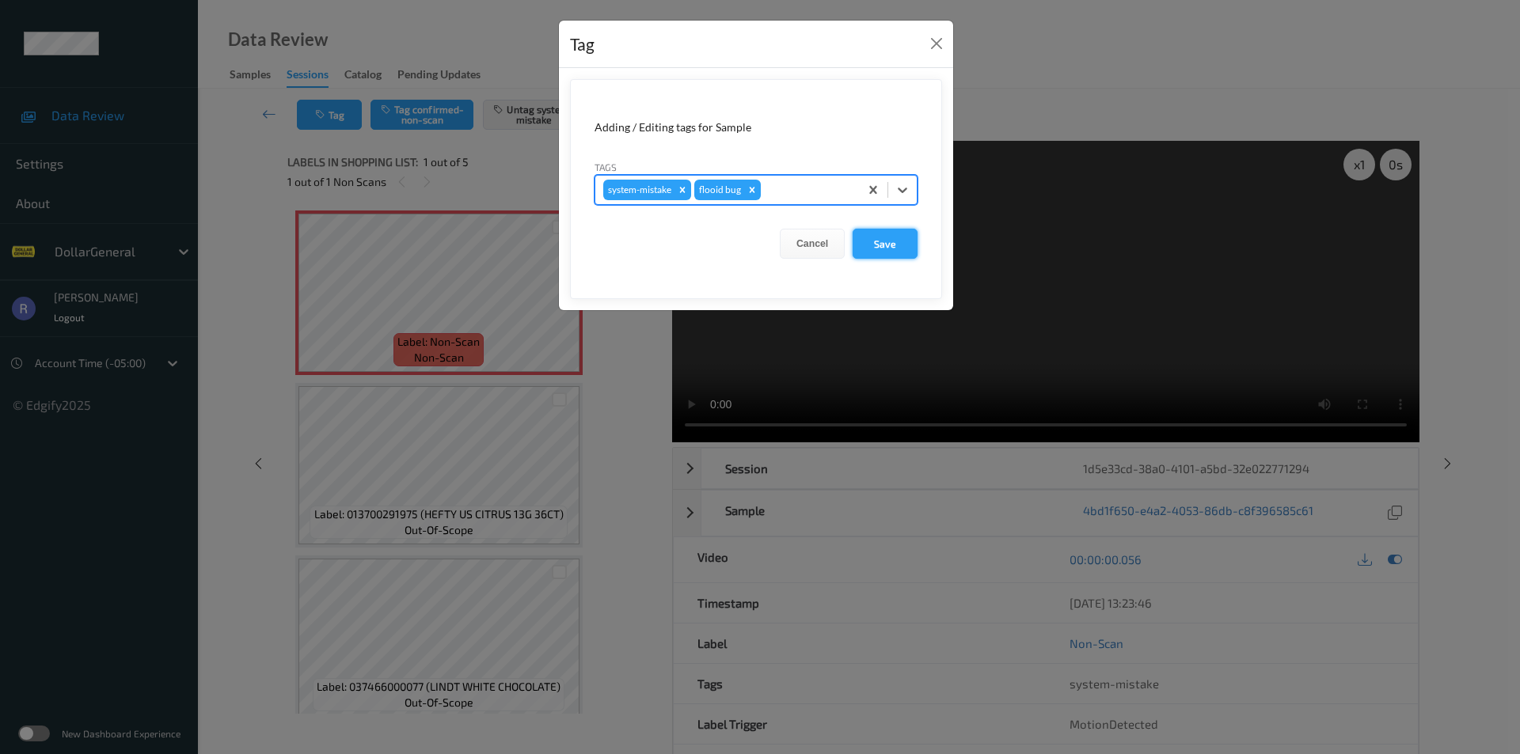
click at [875, 242] on button "Save" at bounding box center [885, 244] width 65 height 30
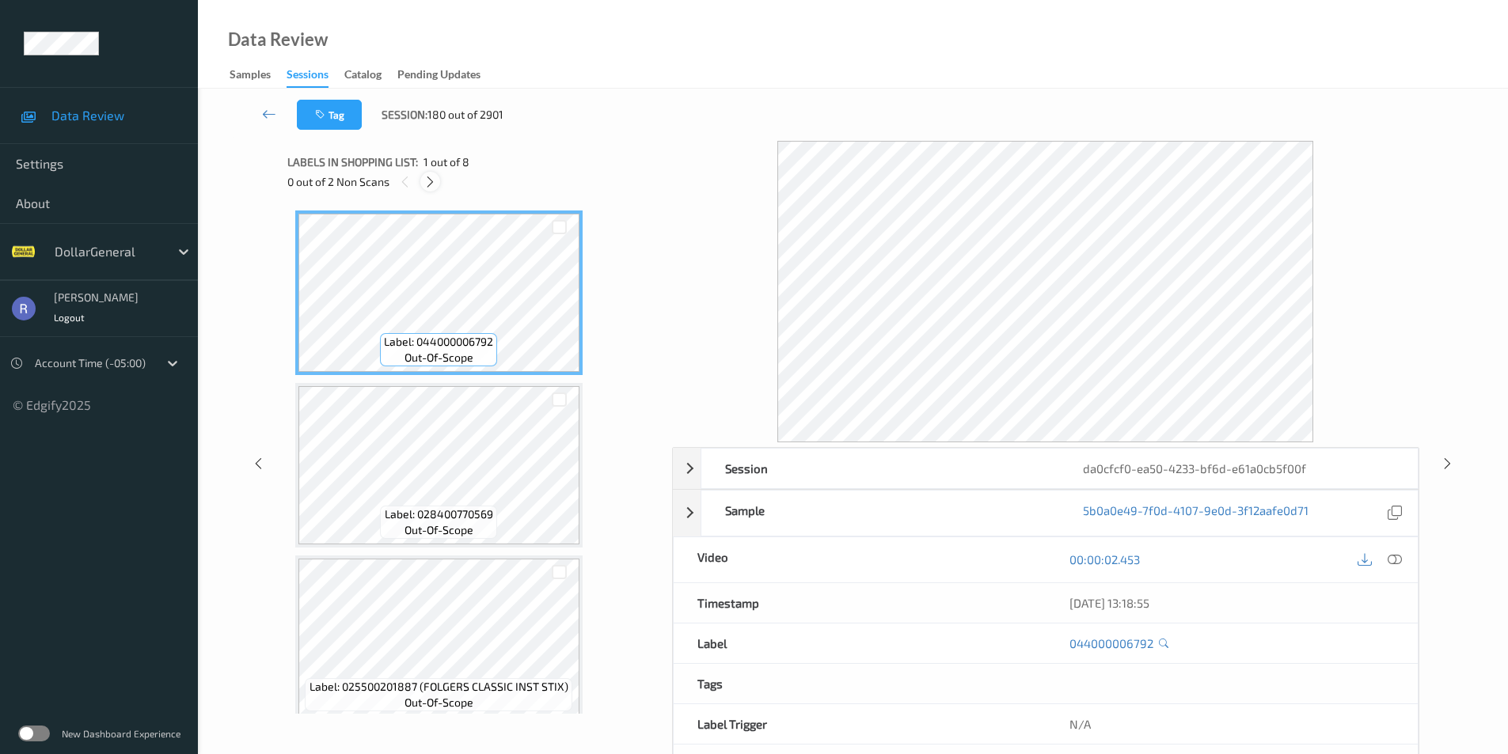
click at [431, 182] on icon at bounding box center [429, 182] width 13 height 14
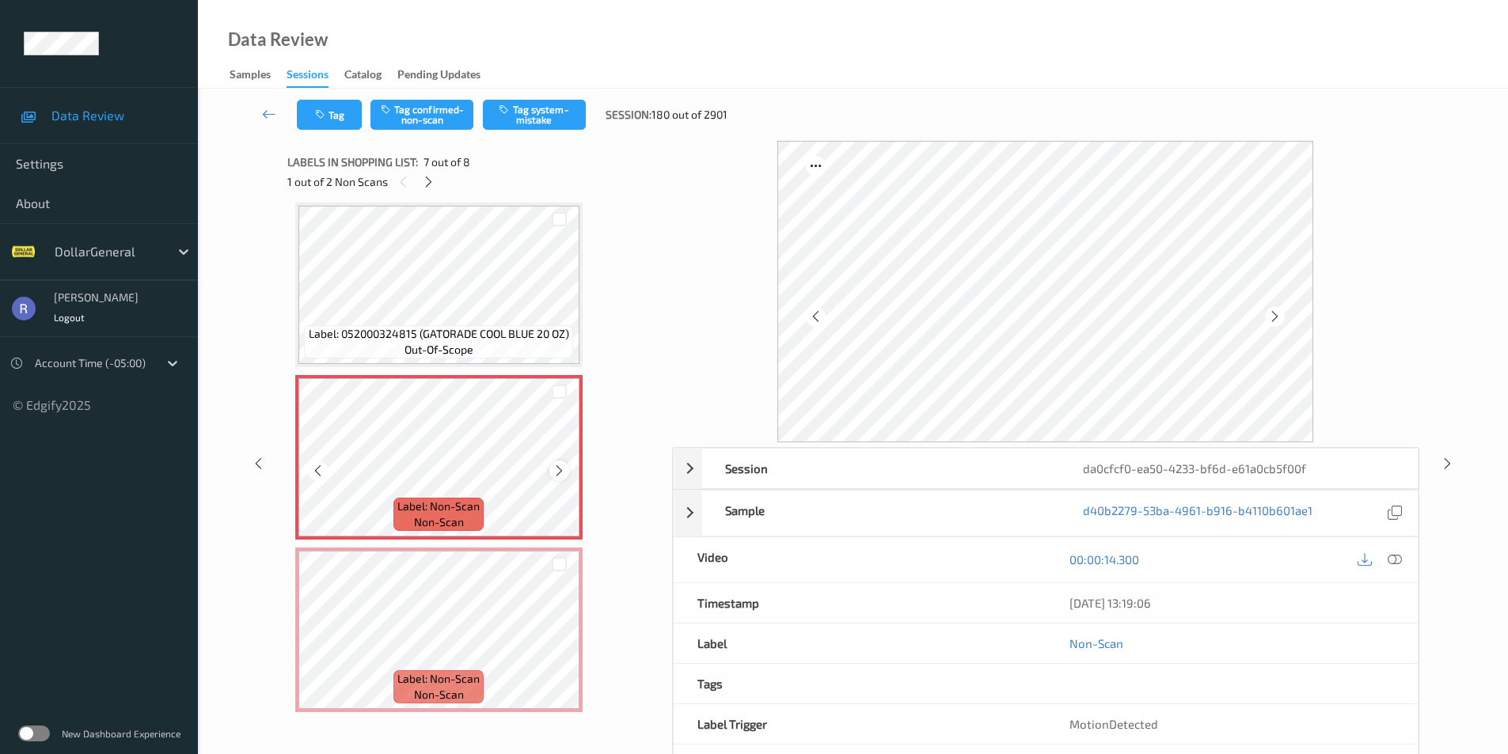
click at [560, 469] on icon at bounding box center [559, 471] width 13 height 14
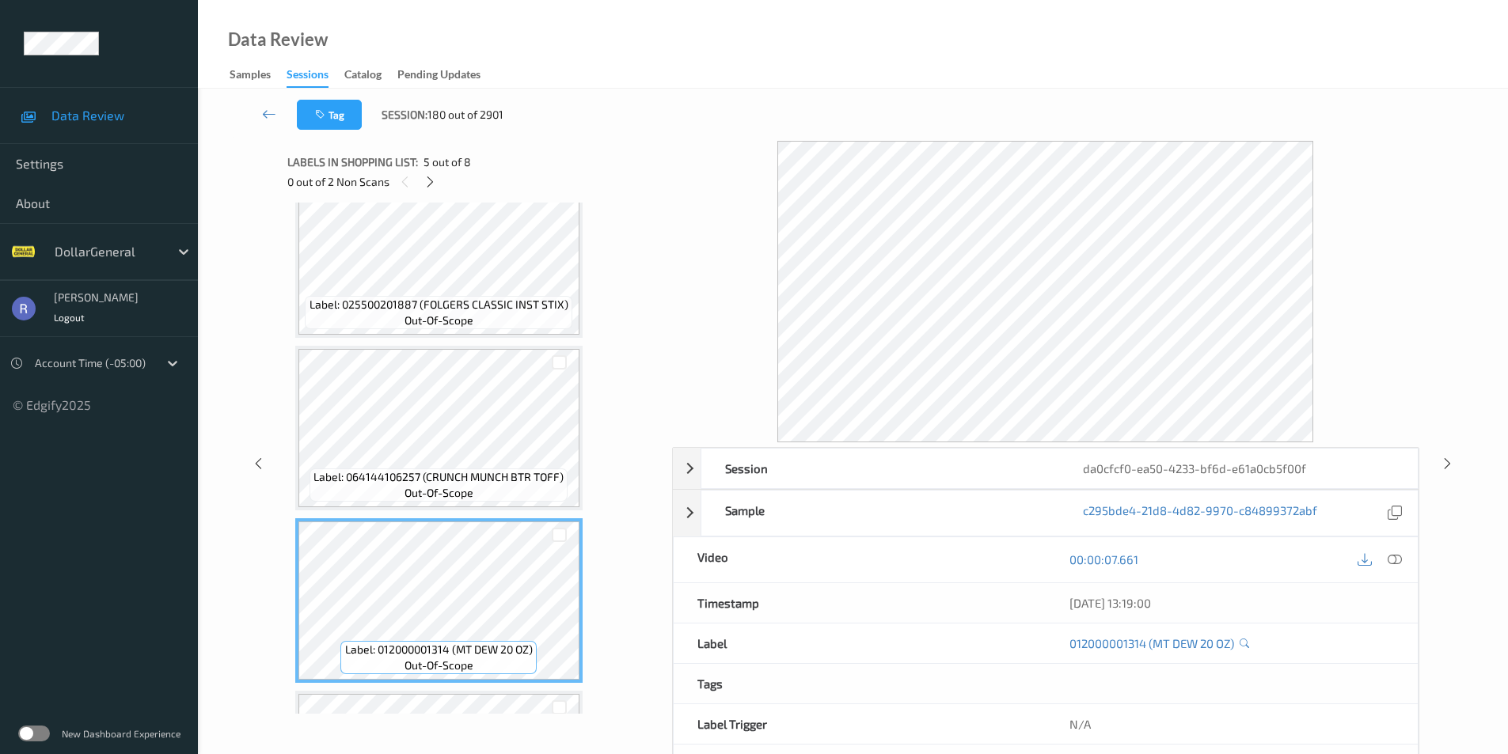
scroll to position [317, 0]
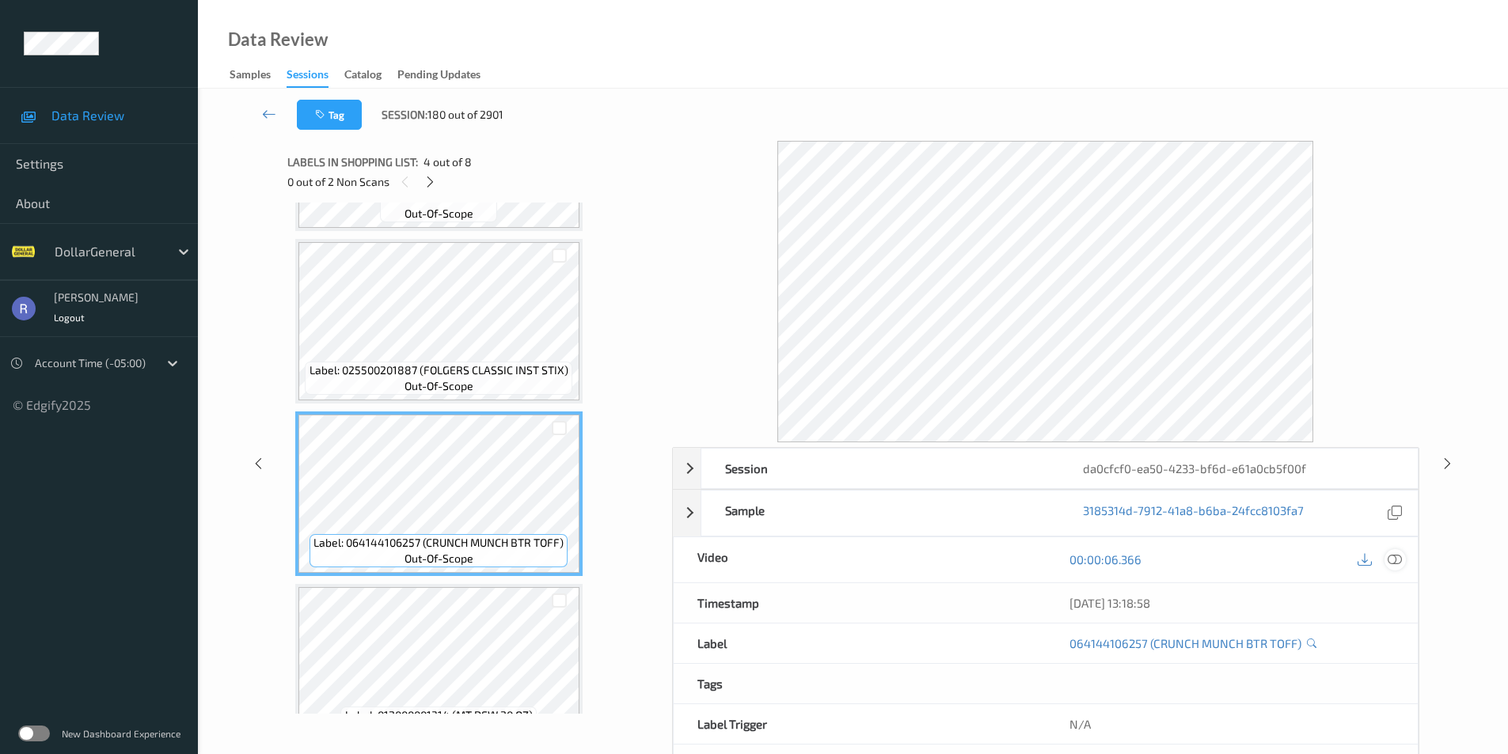
click at [1399, 556] on icon at bounding box center [1395, 560] width 14 height 14
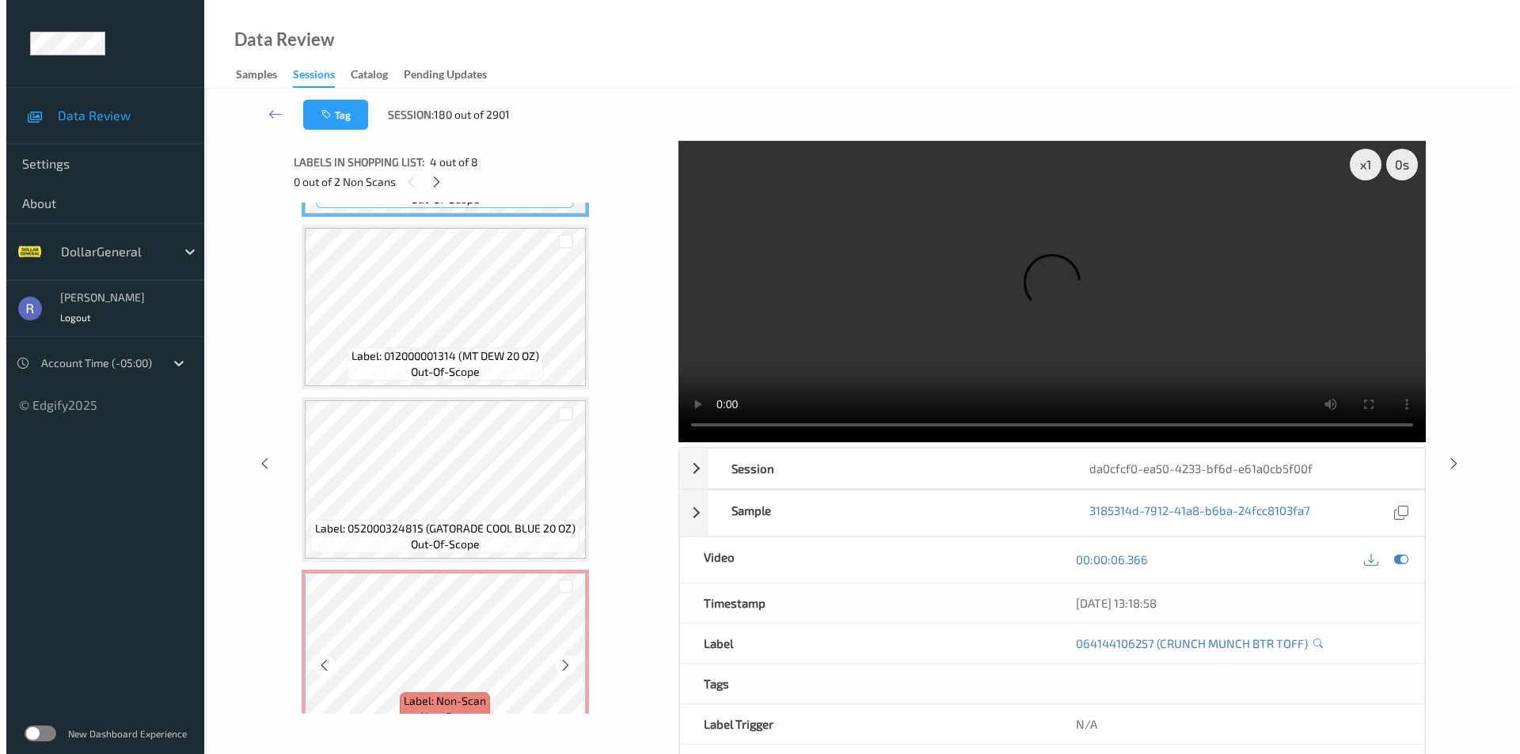
scroll to position [871, 0]
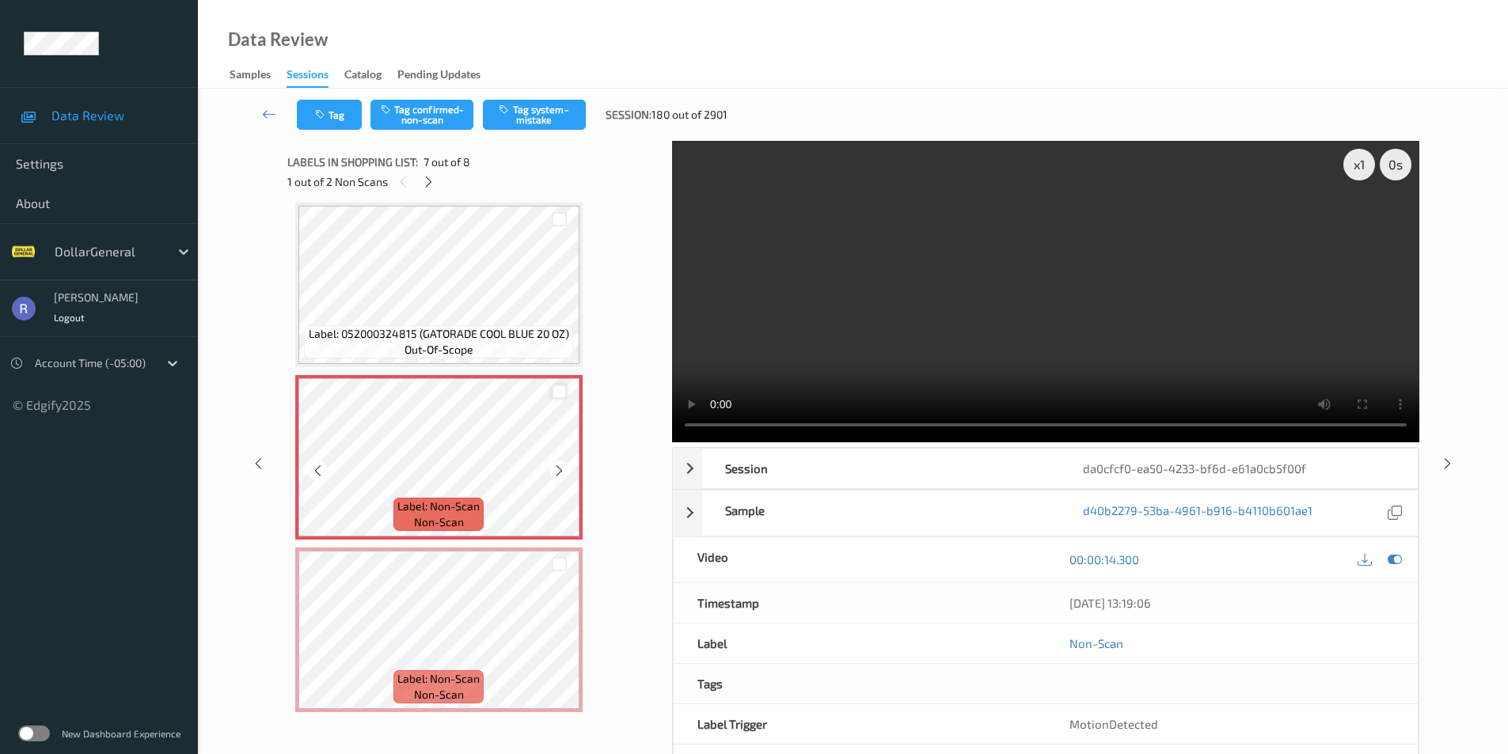
click at [558, 395] on div at bounding box center [559, 392] width 15 height 15
click at [559, 560] on div at bounding box center [559, 564] width 15 height 15
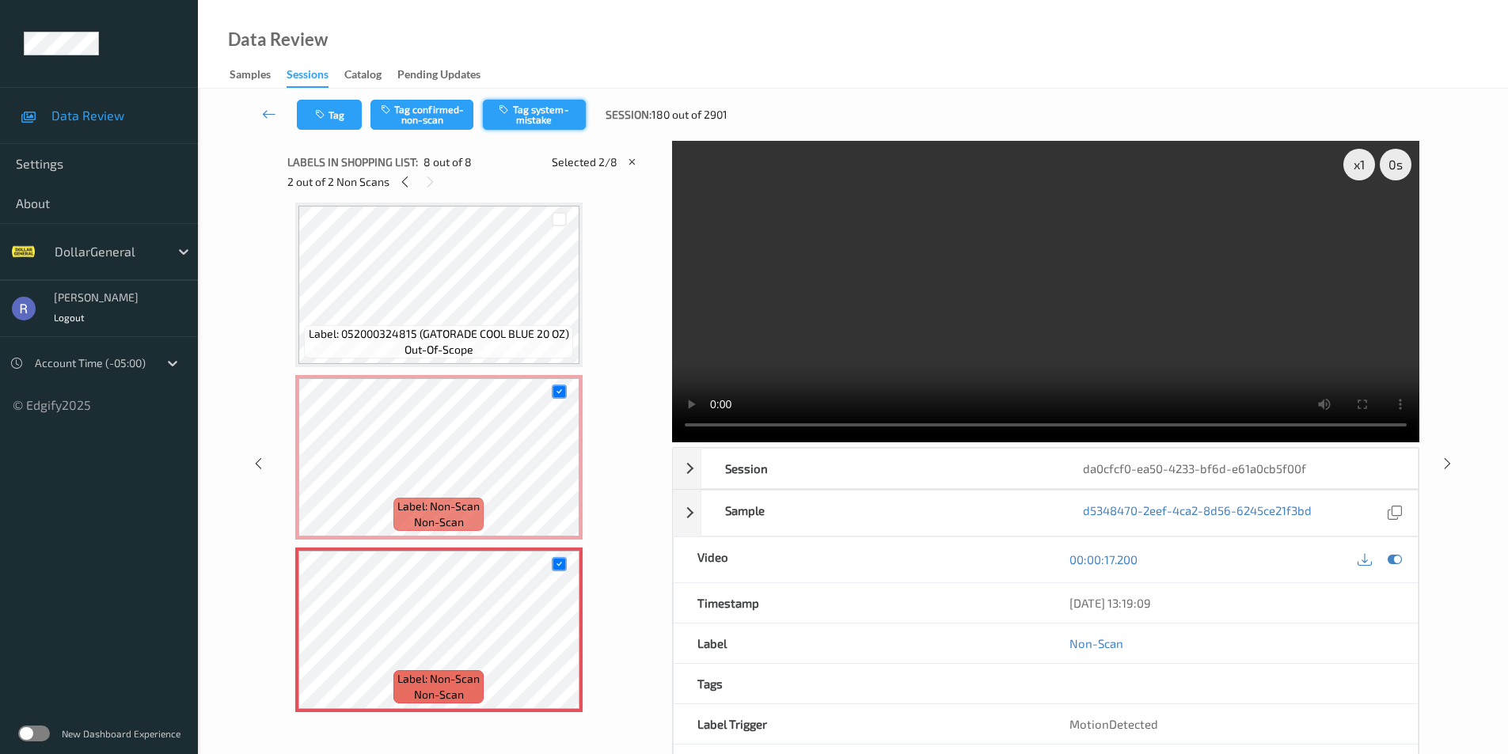
click at [542, 116] on button "Tag system-mistake" at bounding box center [534, 115] width 103 height 30
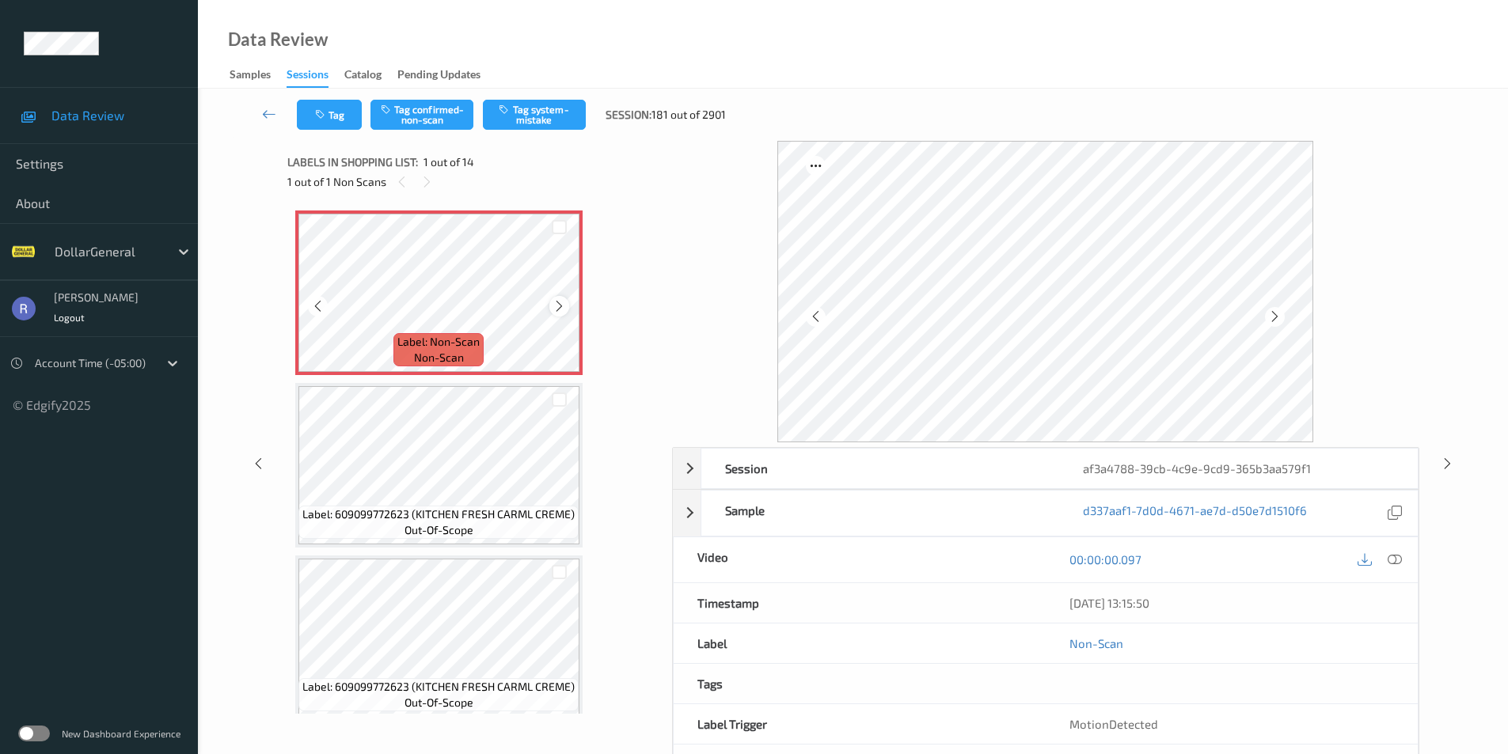
click at [559, 299] on icon at bounding box center [559, 306] width 13 height 14
click at [557, 100] on button "Tag system-mistake" at bounding box center [534, 115] width 103 height 30
click at [342, 115] on button "Tag" at bounding box center [329, 115] width 65 height 30
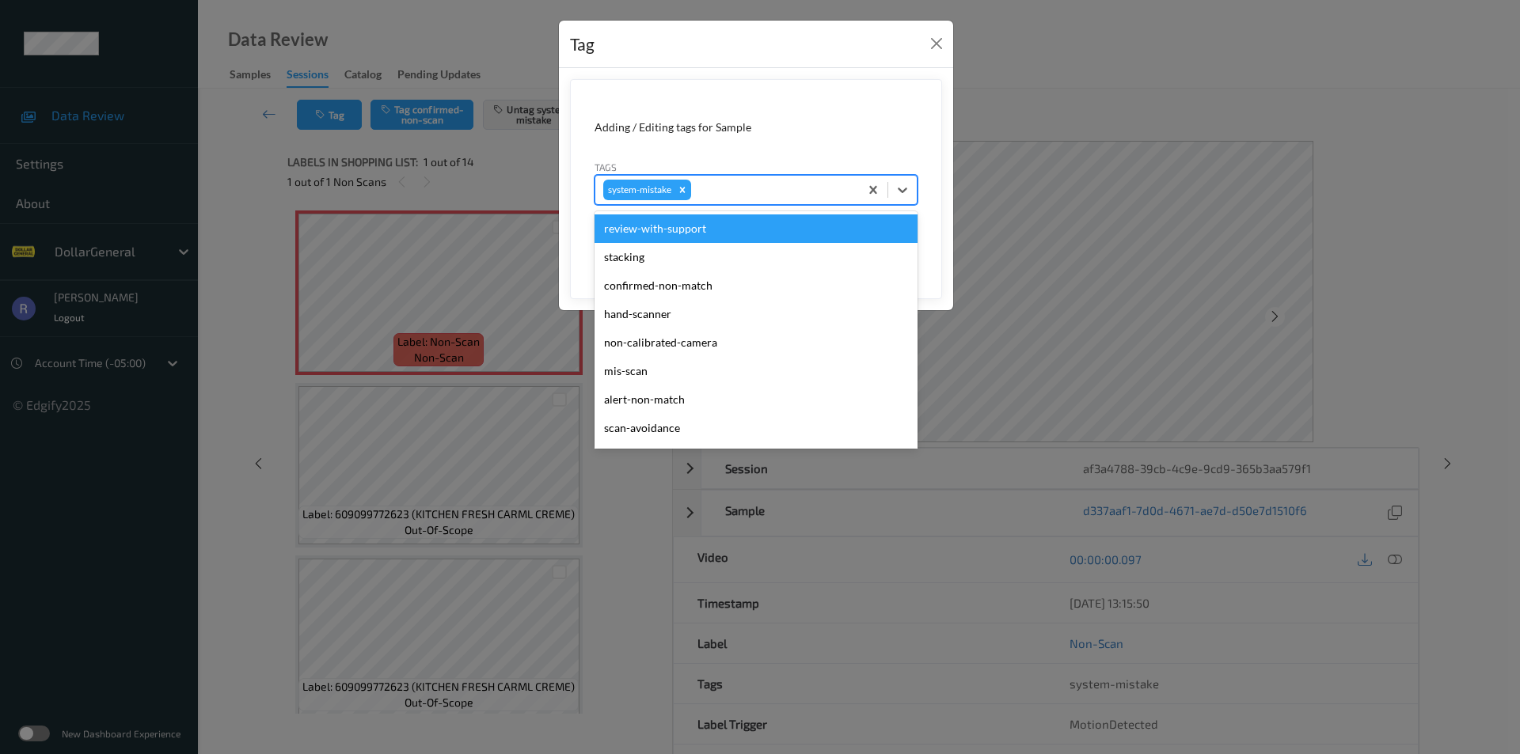
click at [769, 203] on div "system-mistake" at bounding box center [727, 190] width 264 height 27
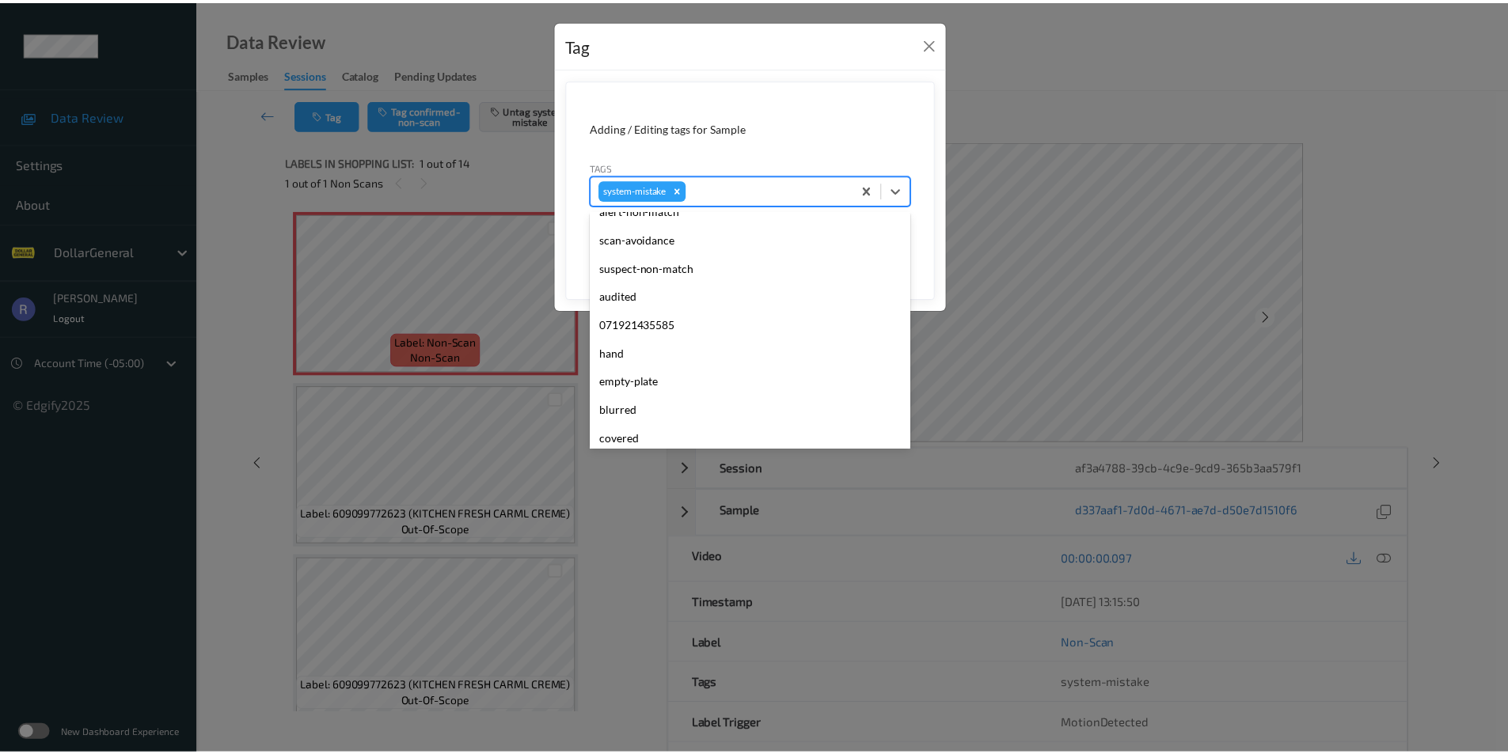
scroll to position [317, 0]
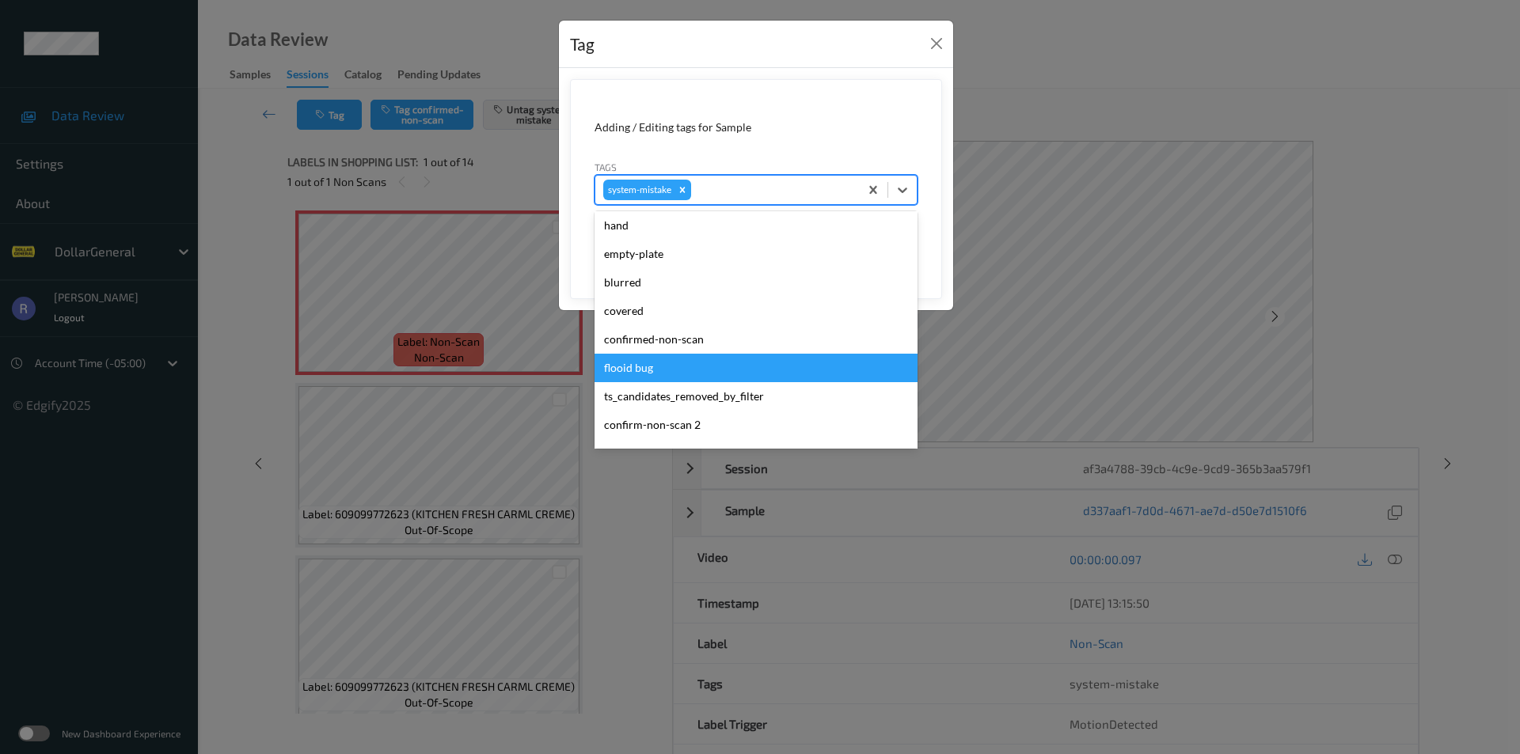
click at [666, 361] on div "flooid bug" at bounding box center [755, 368] width 323 height 28
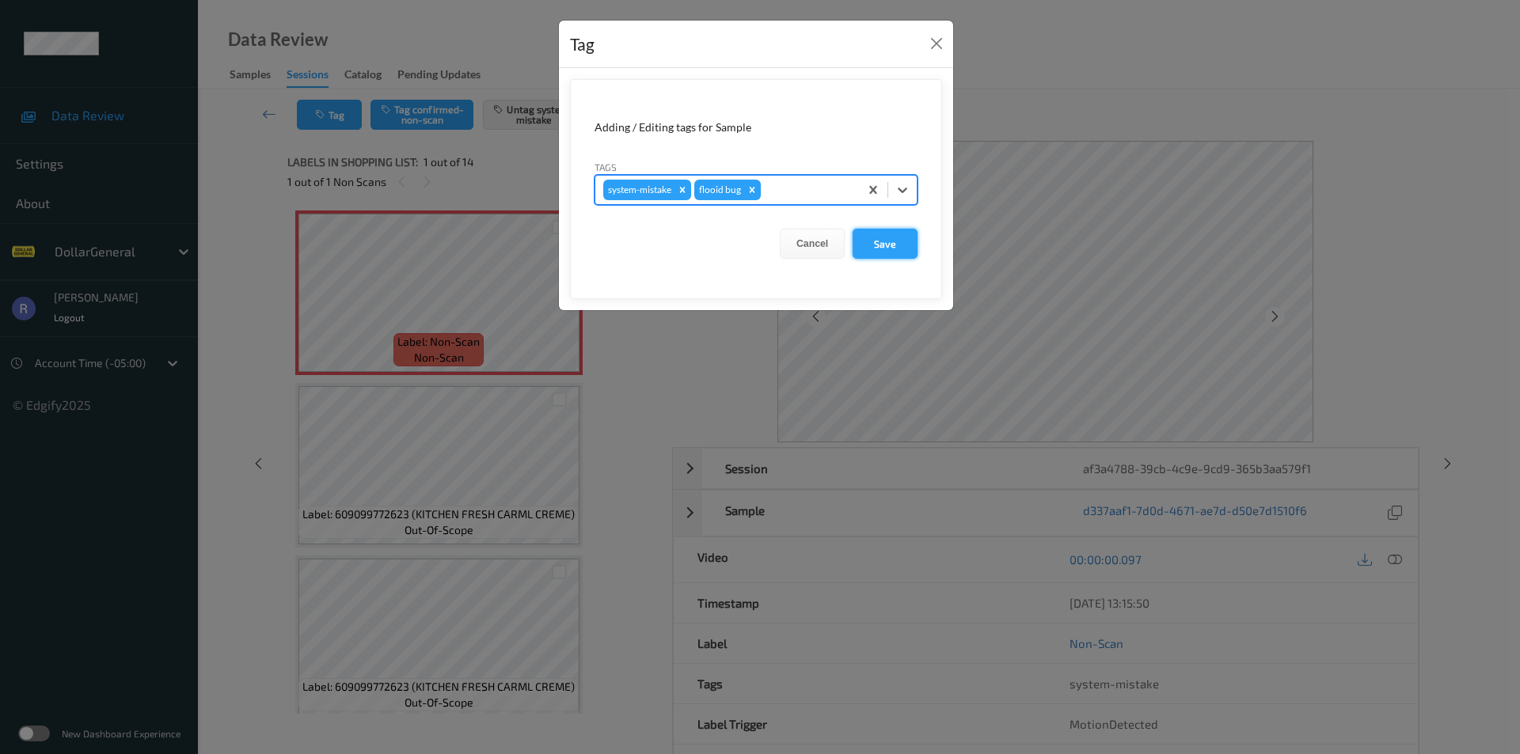
click at [905, 234] on button "Save" at bounding box center [885, 244] width 65 height 30
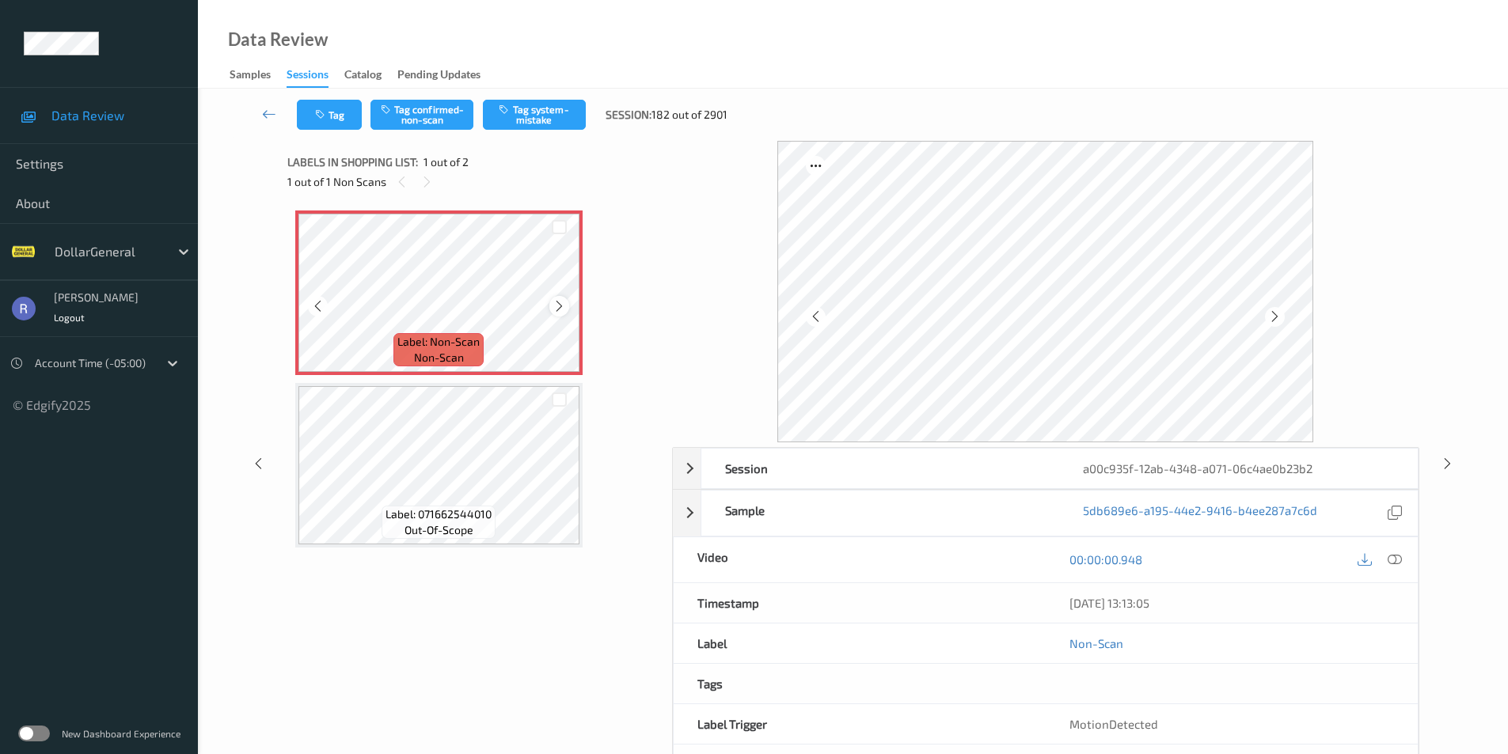
click at [560, 303] on icon at bounding box center [559, 306] width 13 height 14
click at [559, 302] on icon at bounding box center [559, 306] width 13 height 14
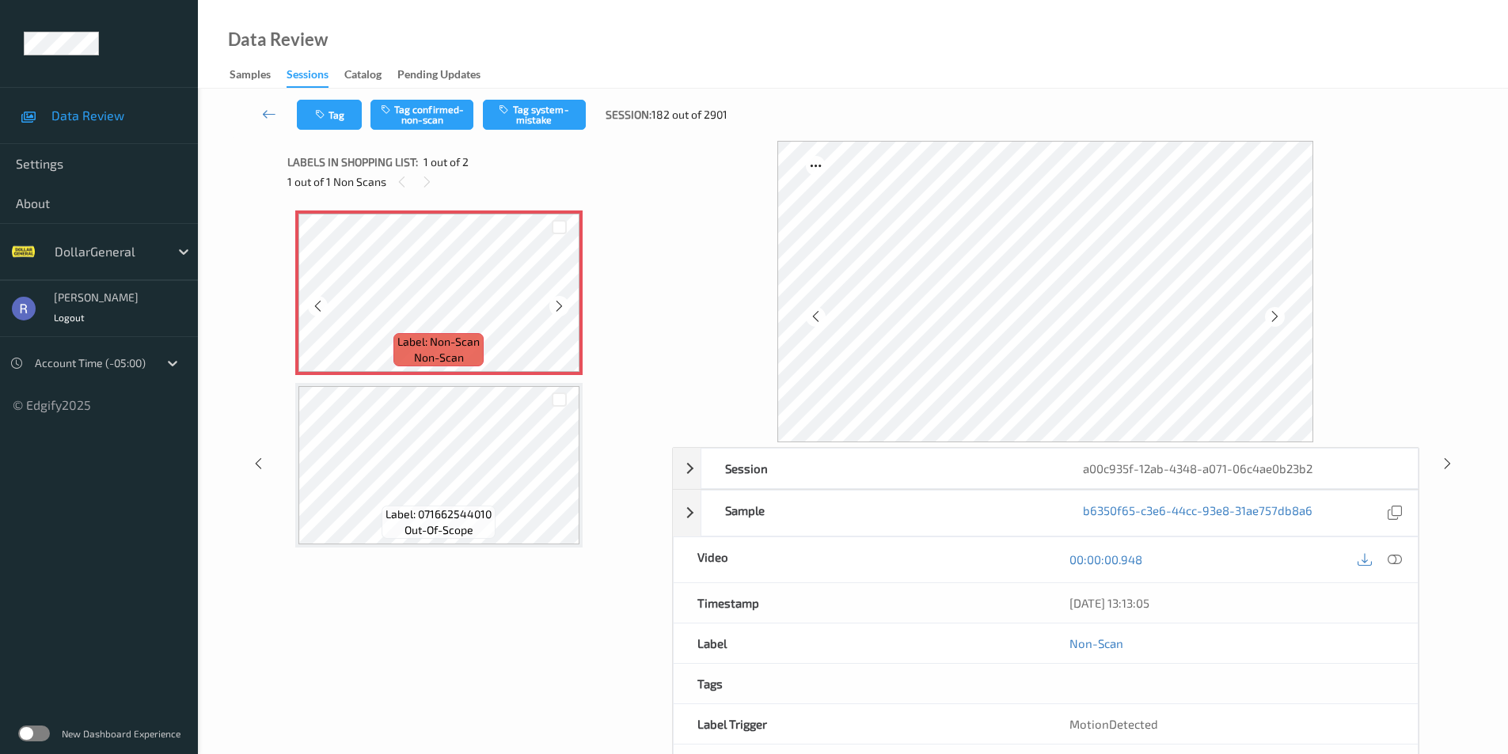
click at [559, 302] on icon at bounding box center [559, 306] width 13 height 14
click at [555, 122] on button "Tag system-mistake" at bounding box center [534, 115] width 103 height 30
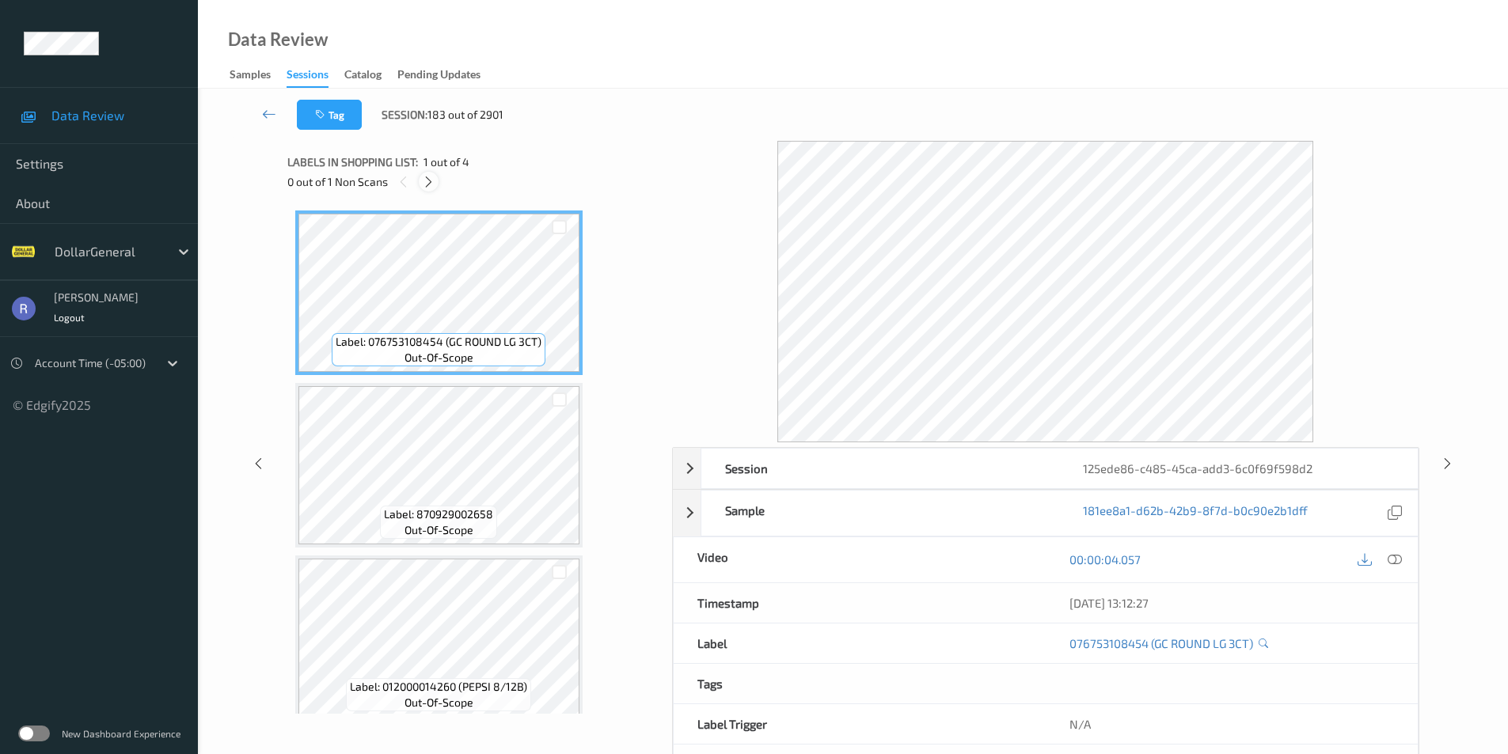
click at [427, 184] on icon at bounding box center [428, 182] width 13 height 14
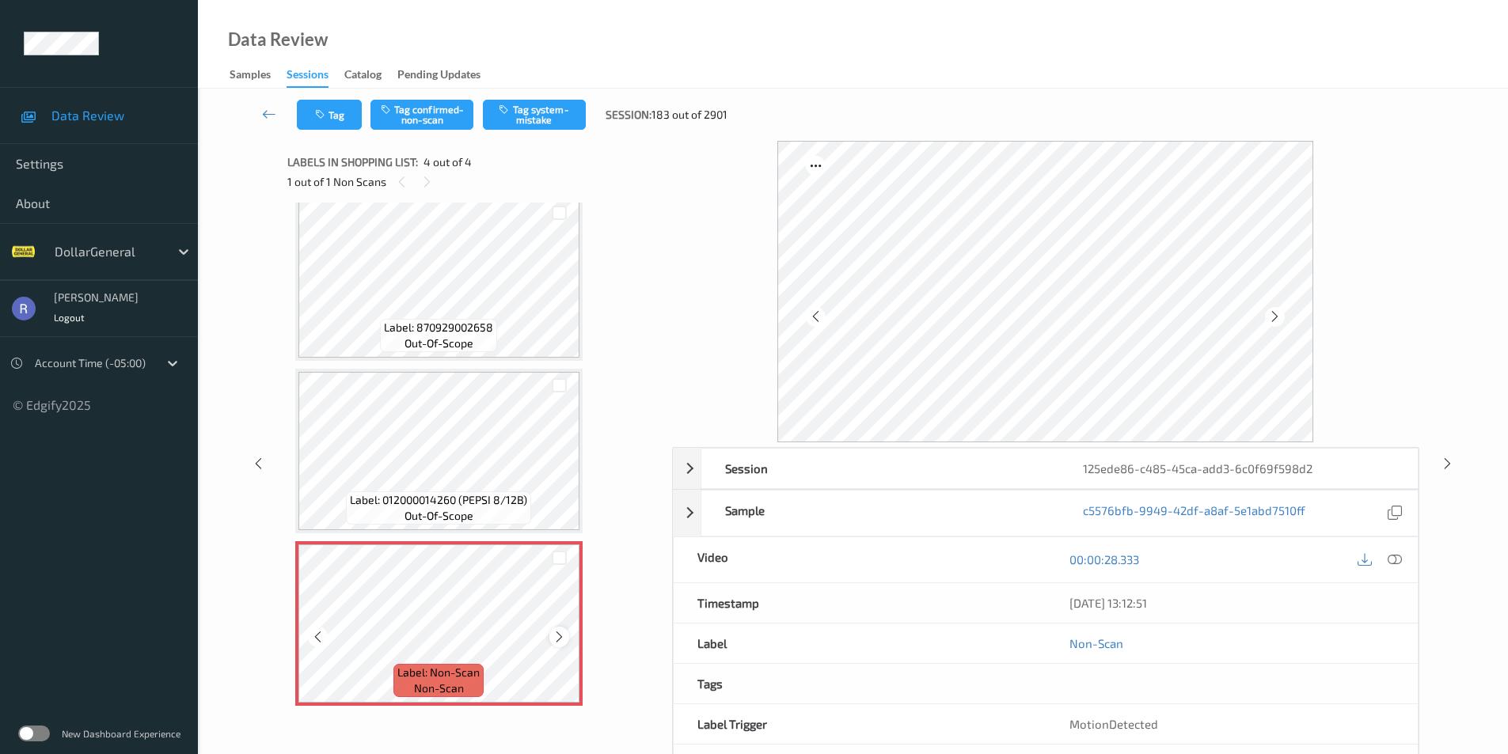
click at [558, 632] on icon at bounding box center [559, 637] width 13 height 14
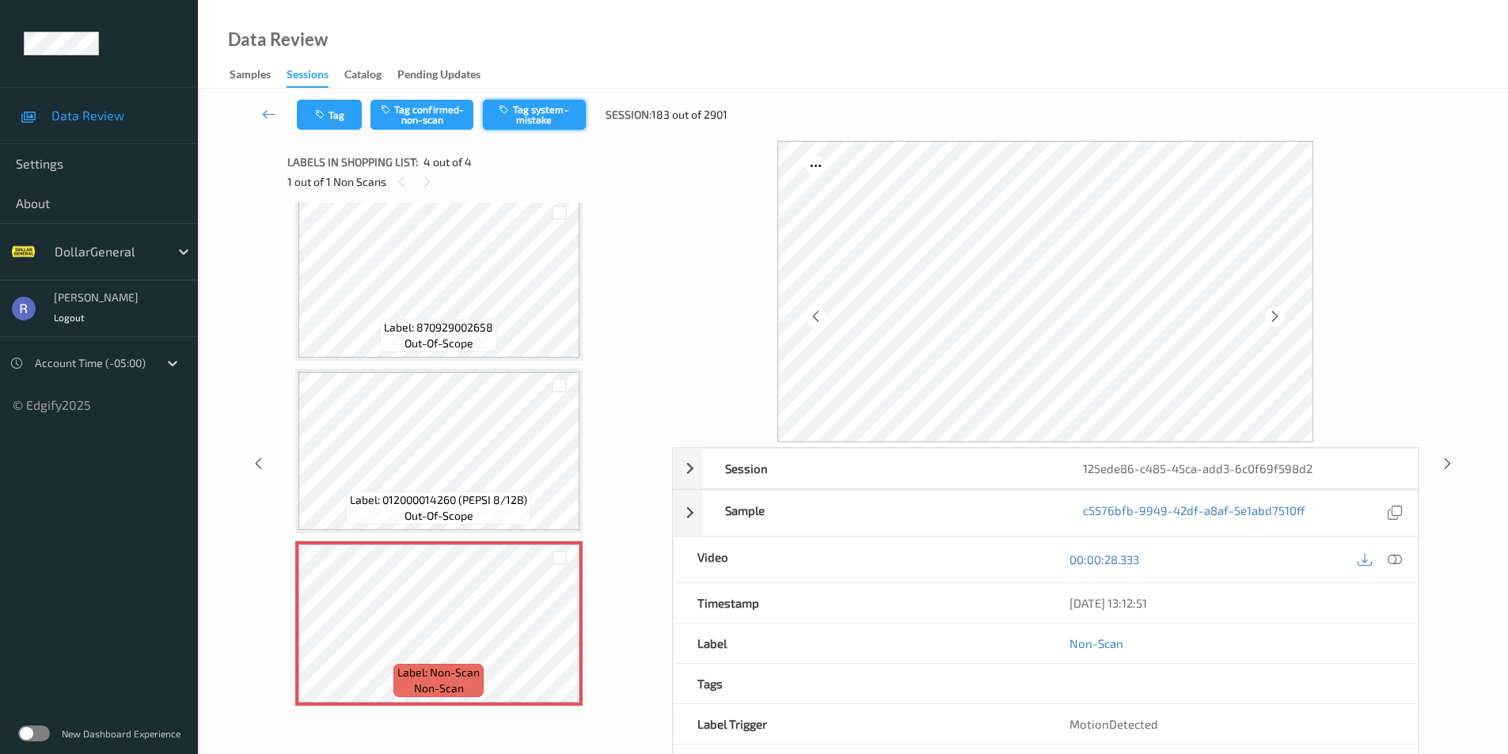
click at [564, 116] on button "Tag system-mistake" at bounding box center [534, 115] width 103 height 30
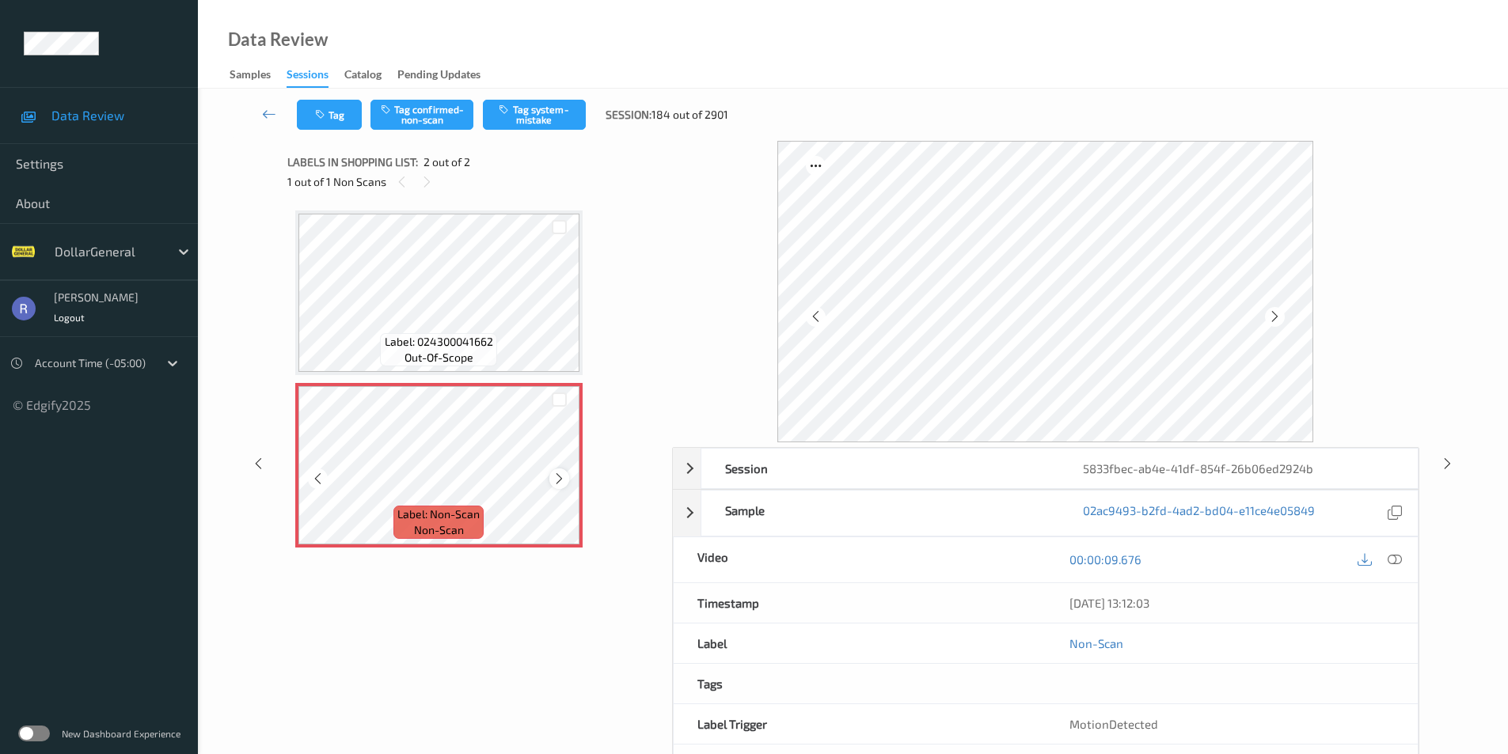
click at [559, 480] on icon at bounding box center [559, 479] width 13 height 14
click at [524, 120] on button "Tag system-mistake" at bounding box center [534, 115] width 103 height 30
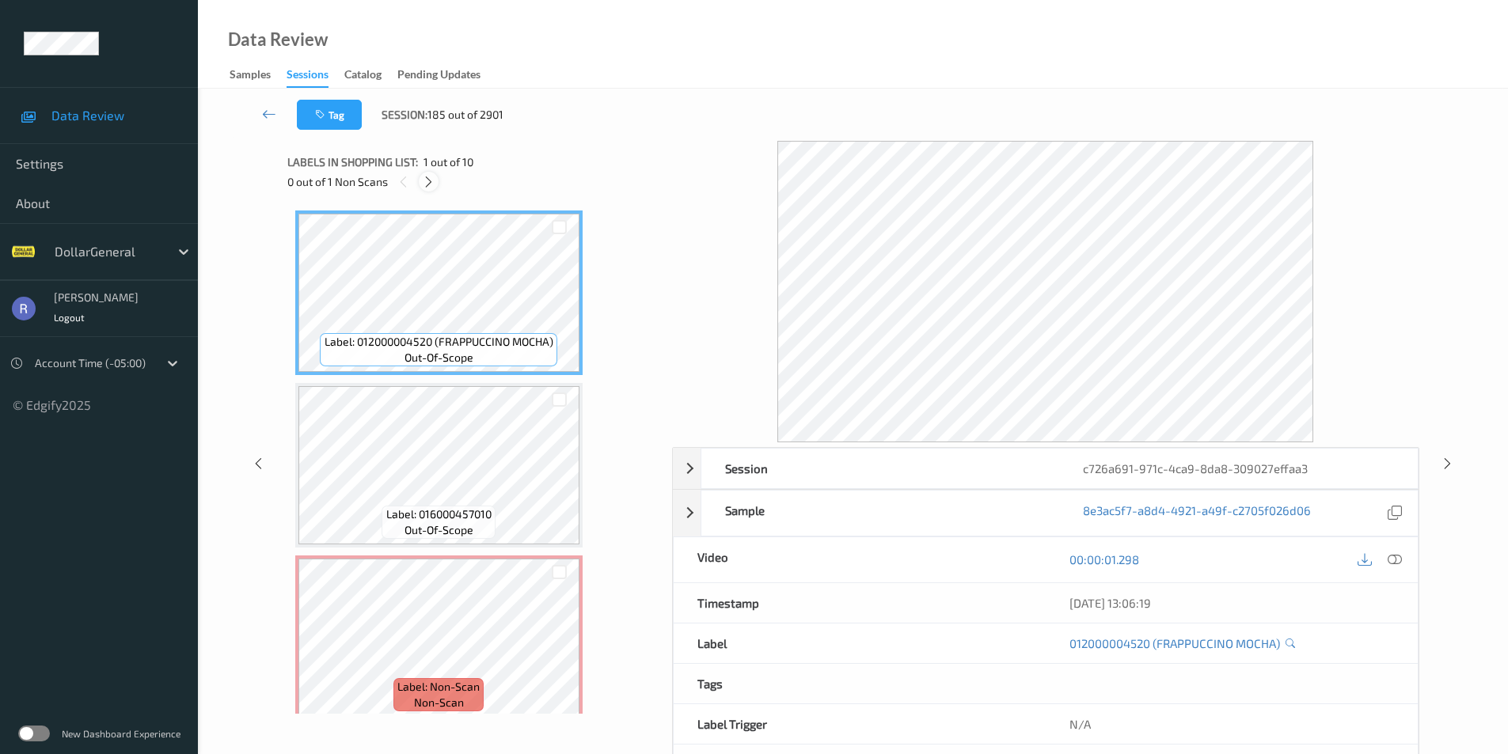
click at [429, 180] on icon at bounding box center [428, 182] width 13 height 14
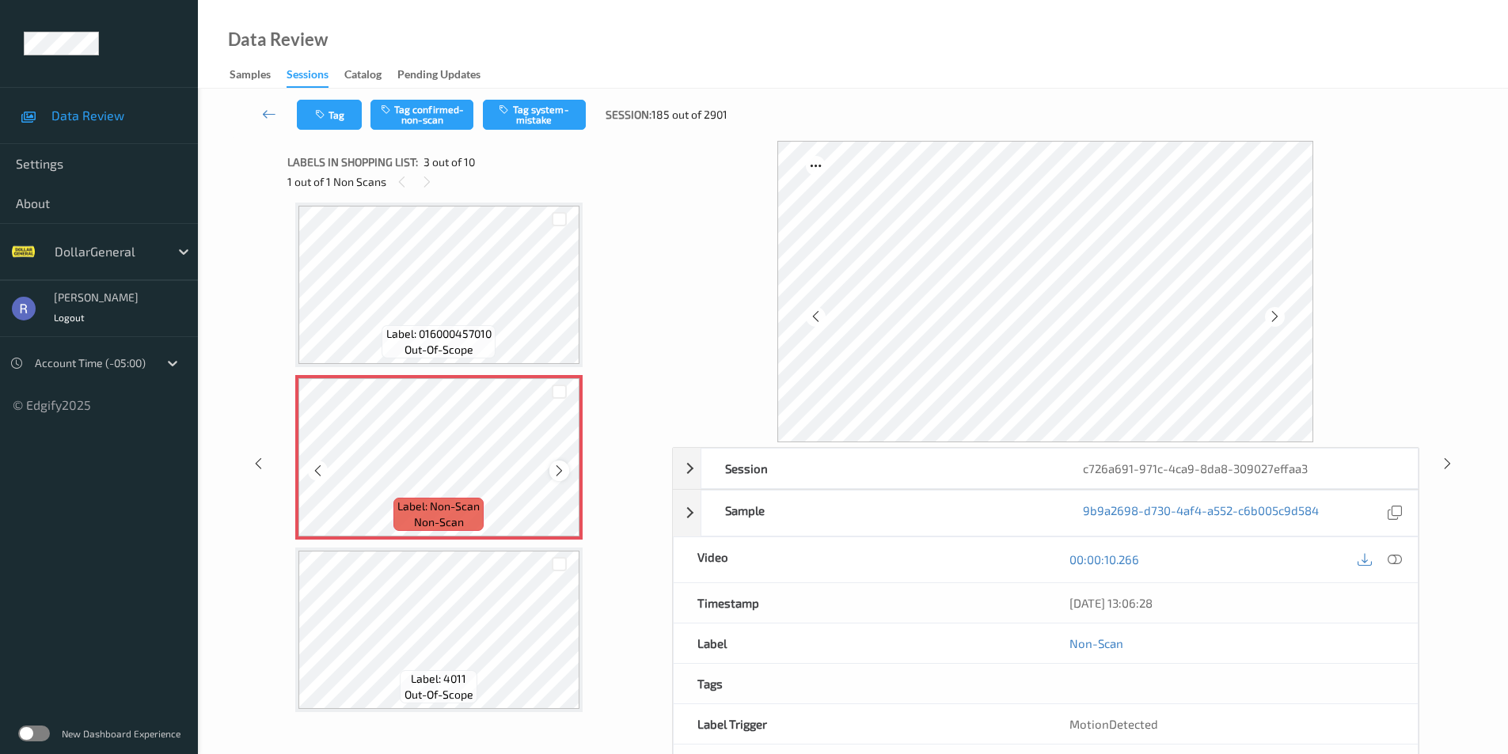
click at [556, 473] on icon at bounding box center [559, 471] width 13 height 14
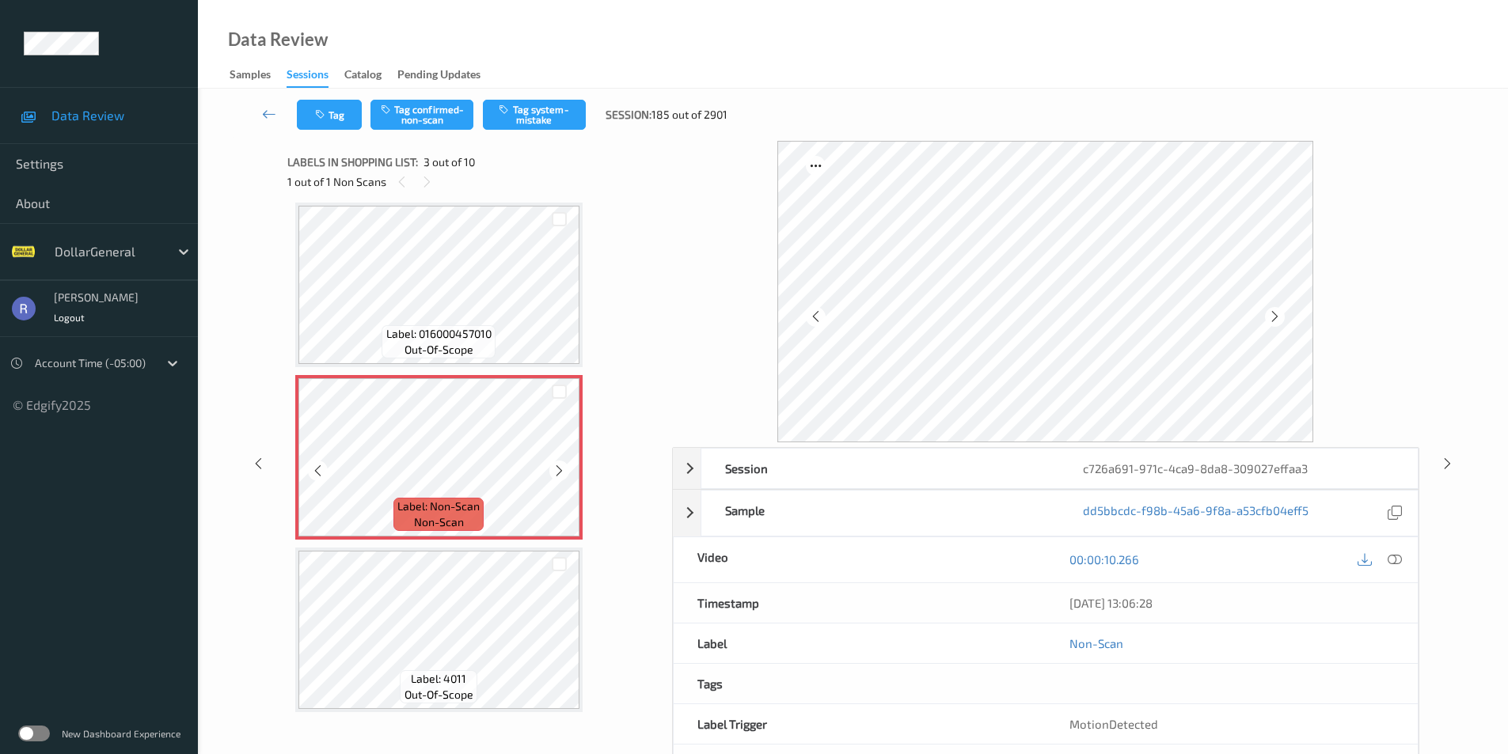
click at [556, 473] on icon at bounding box center [559, 471] width 13 height 14
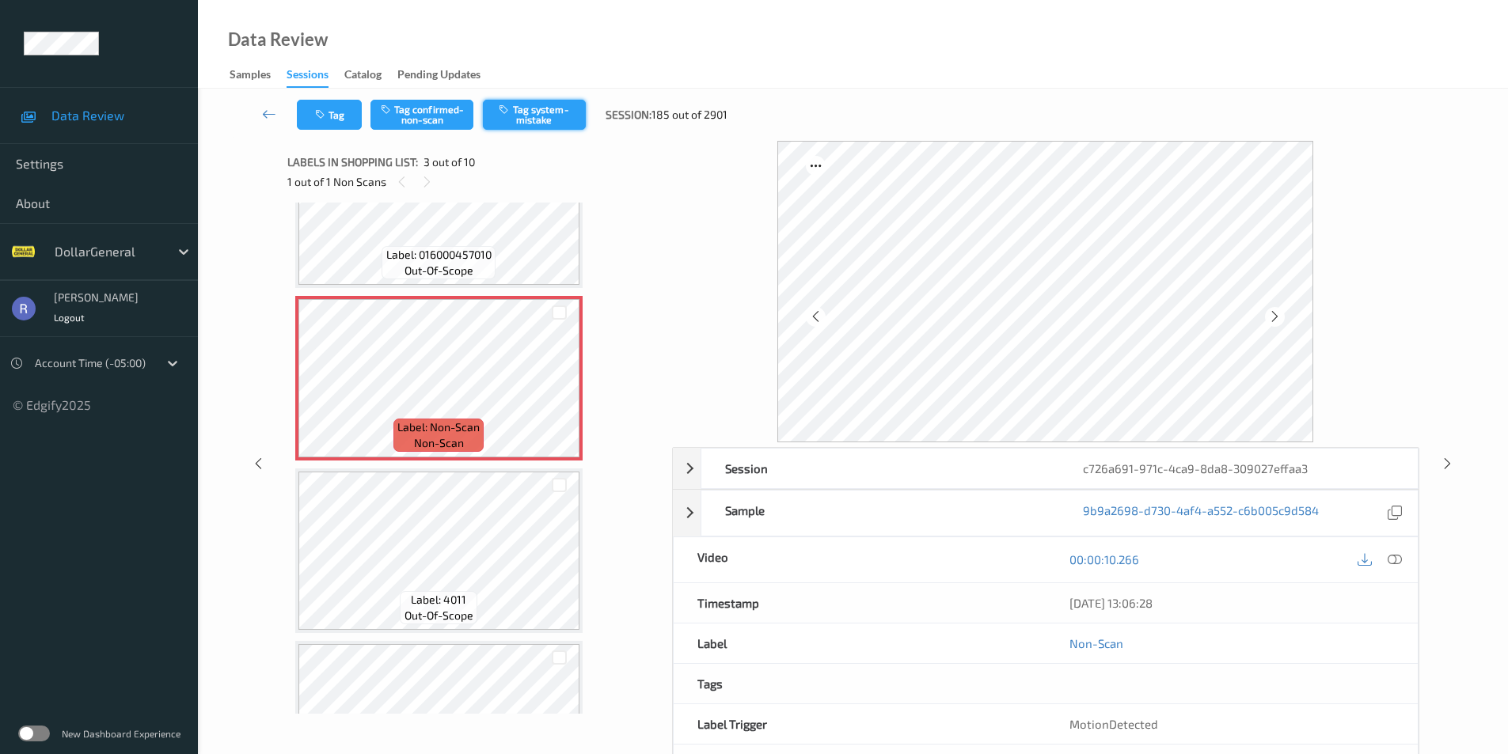
click at [527, 110] on button "Tag system-mistake" at bounding box center [534, 115] width 103 height 30
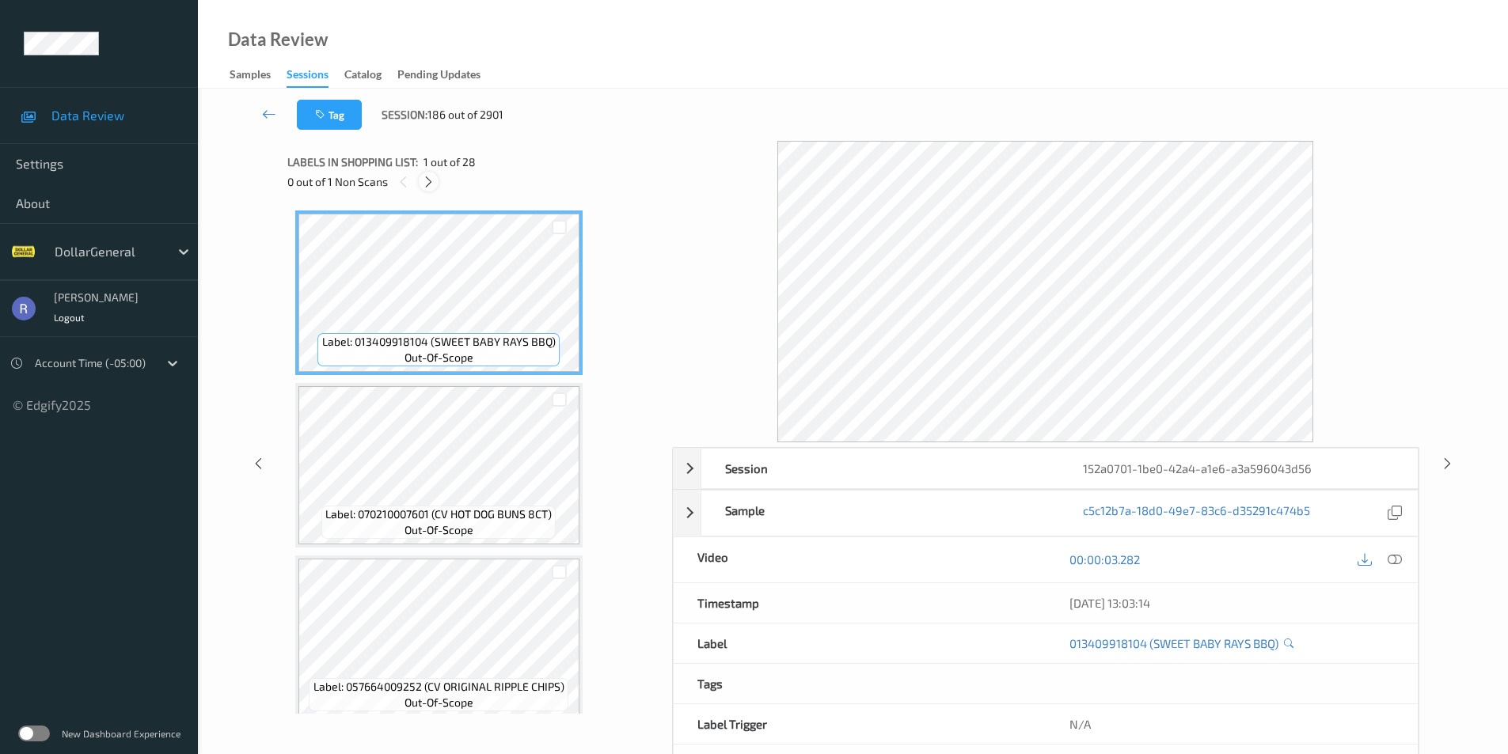
click at [427, 184] on icon at bounding box center [428, 182] width 13 height 14
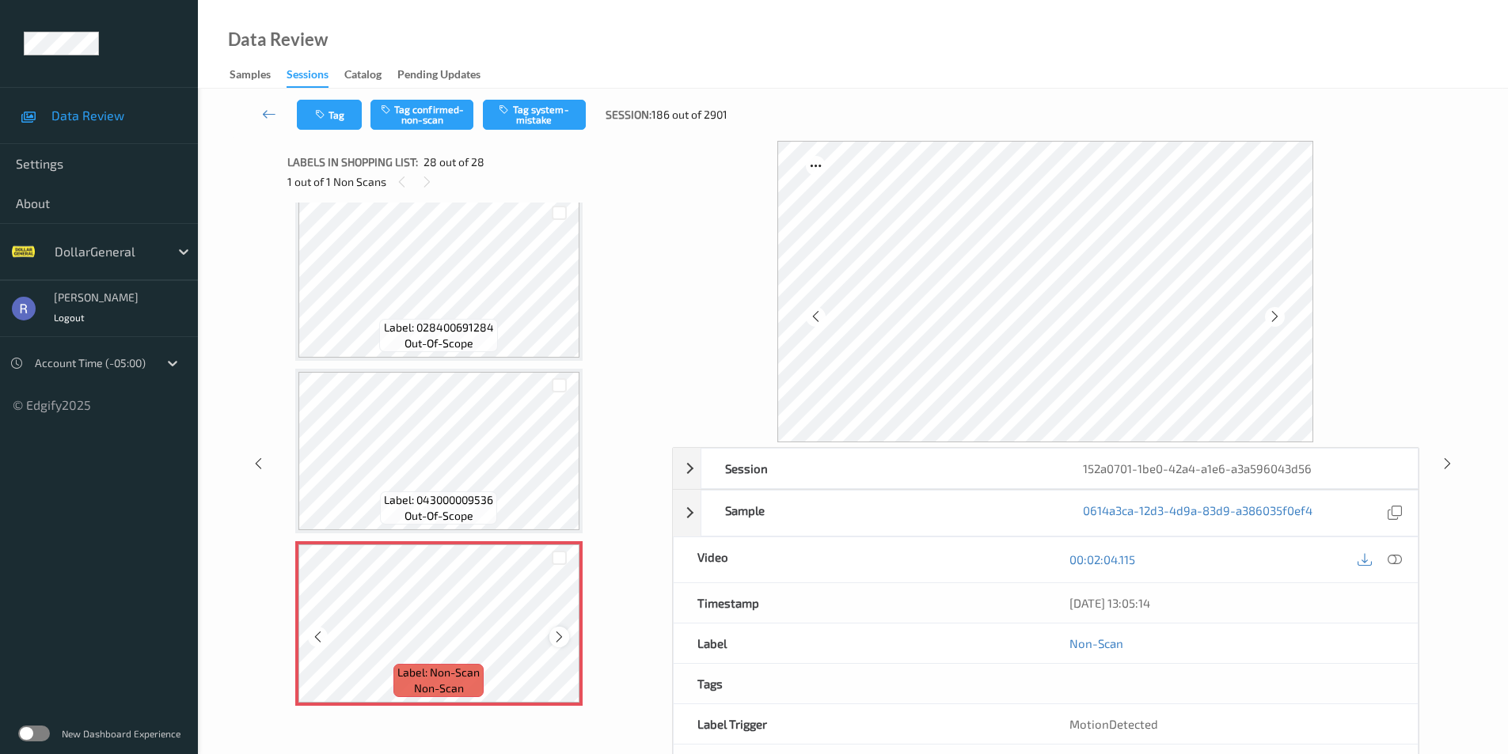
click at [553, 629] on div at bounding box center [559, 637] width 20 height 20
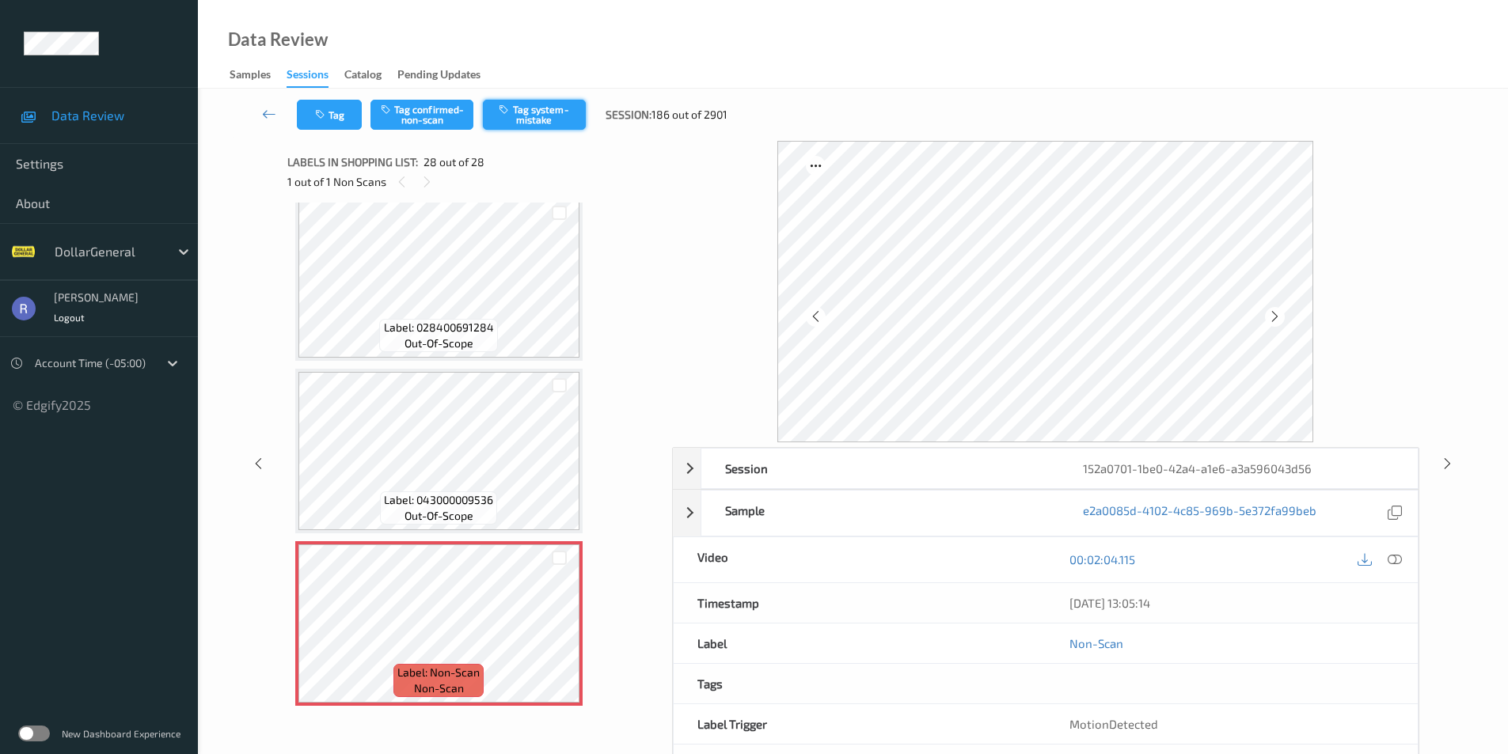
click at [560, 117] on button "Tag system-mistake" at bounding box center [534, 115] width 103 height 30
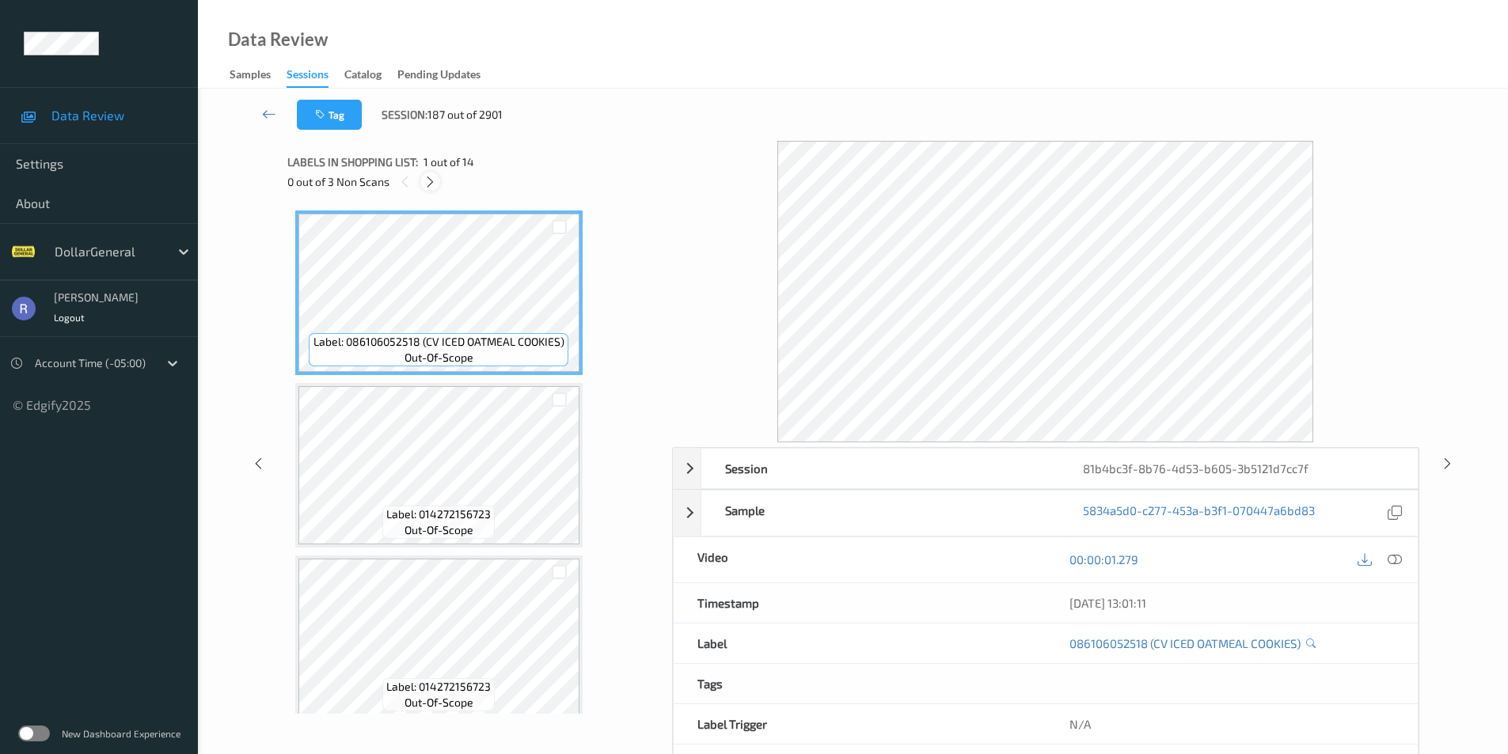
click at [427, 180] on icon at bounding box center [429, 182] width 13 height 14
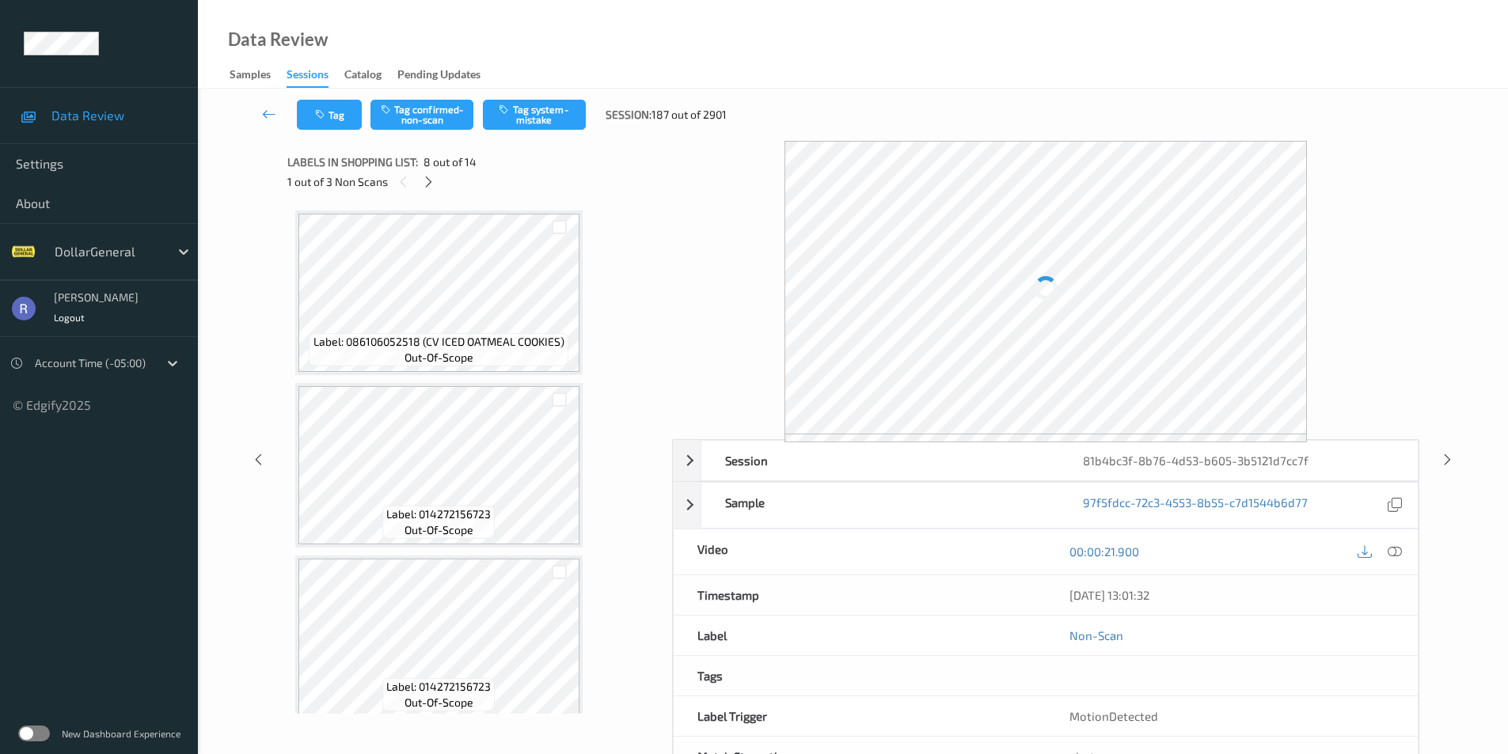
scroll to position [1043, 0]
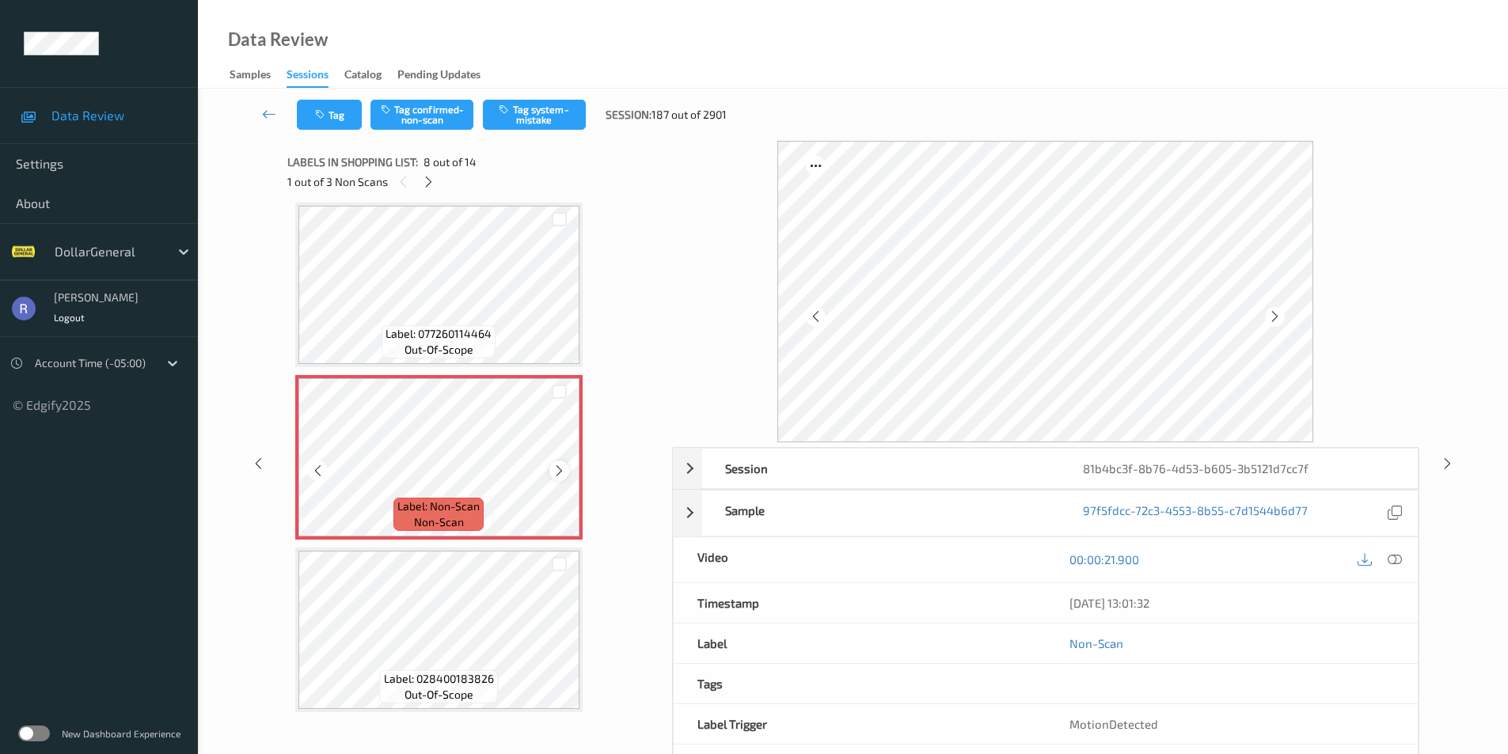
click at [566, 472] on div at bounding box center [559, 471] width 20 height 20
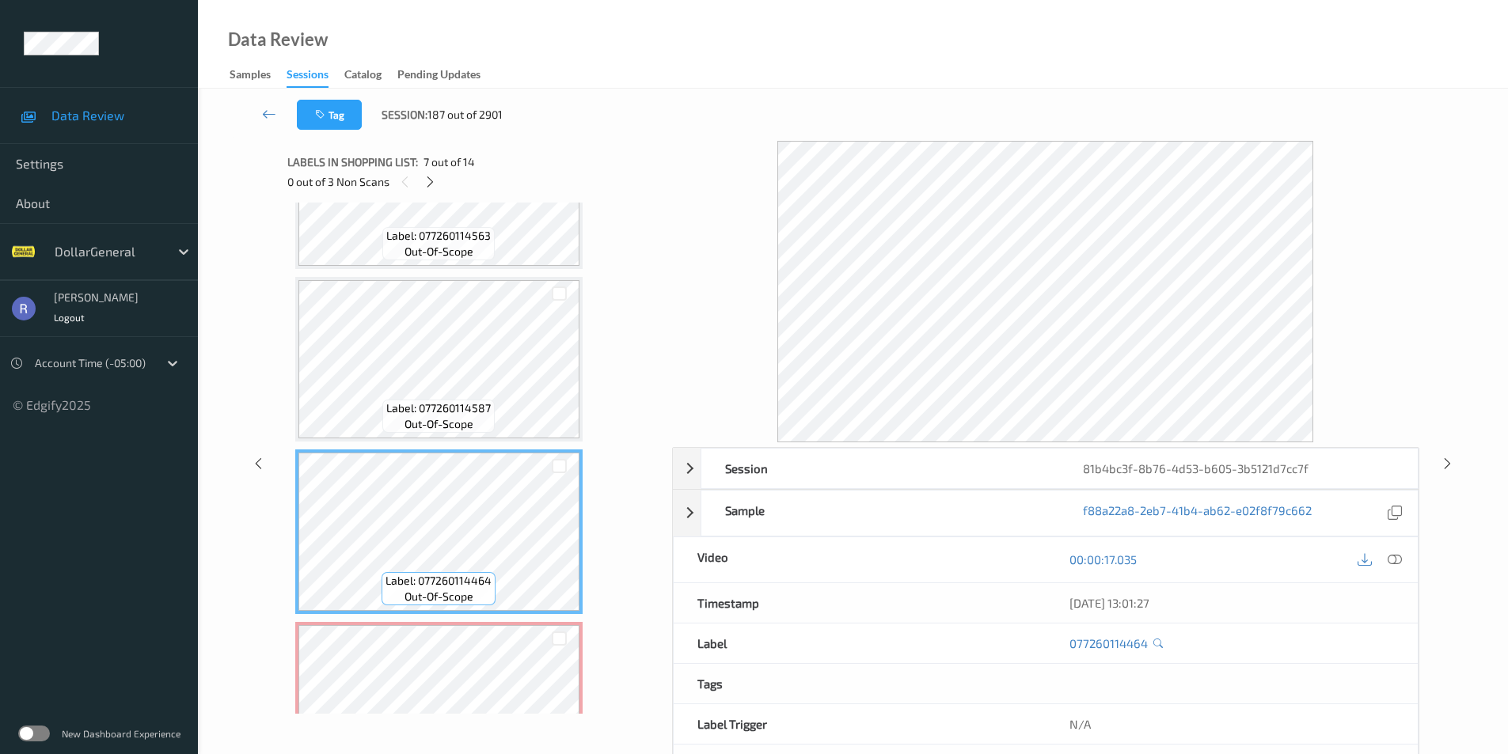
scroll to position [727, 0]
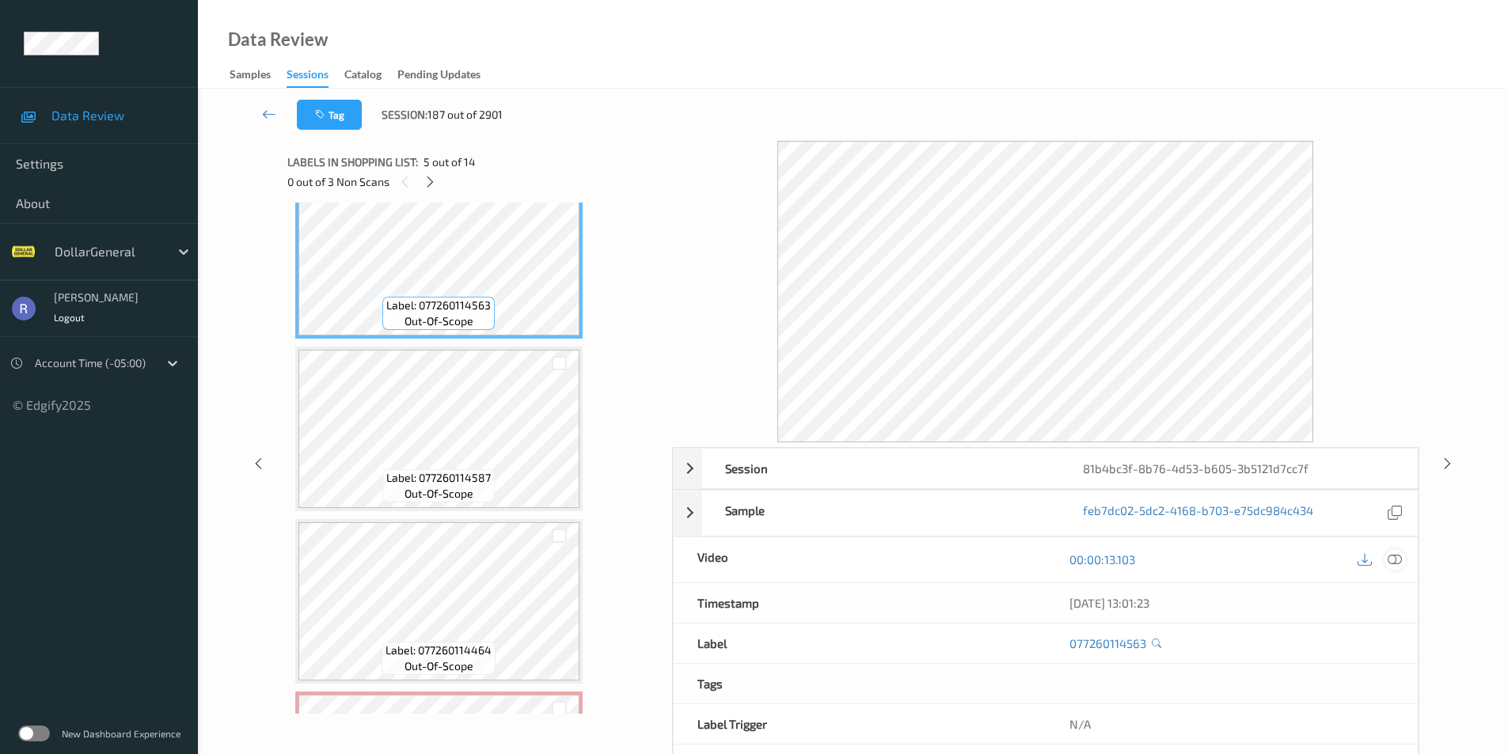
click at [1396, 560] on icon at bounding box center [1395, 560] width 14 height 14
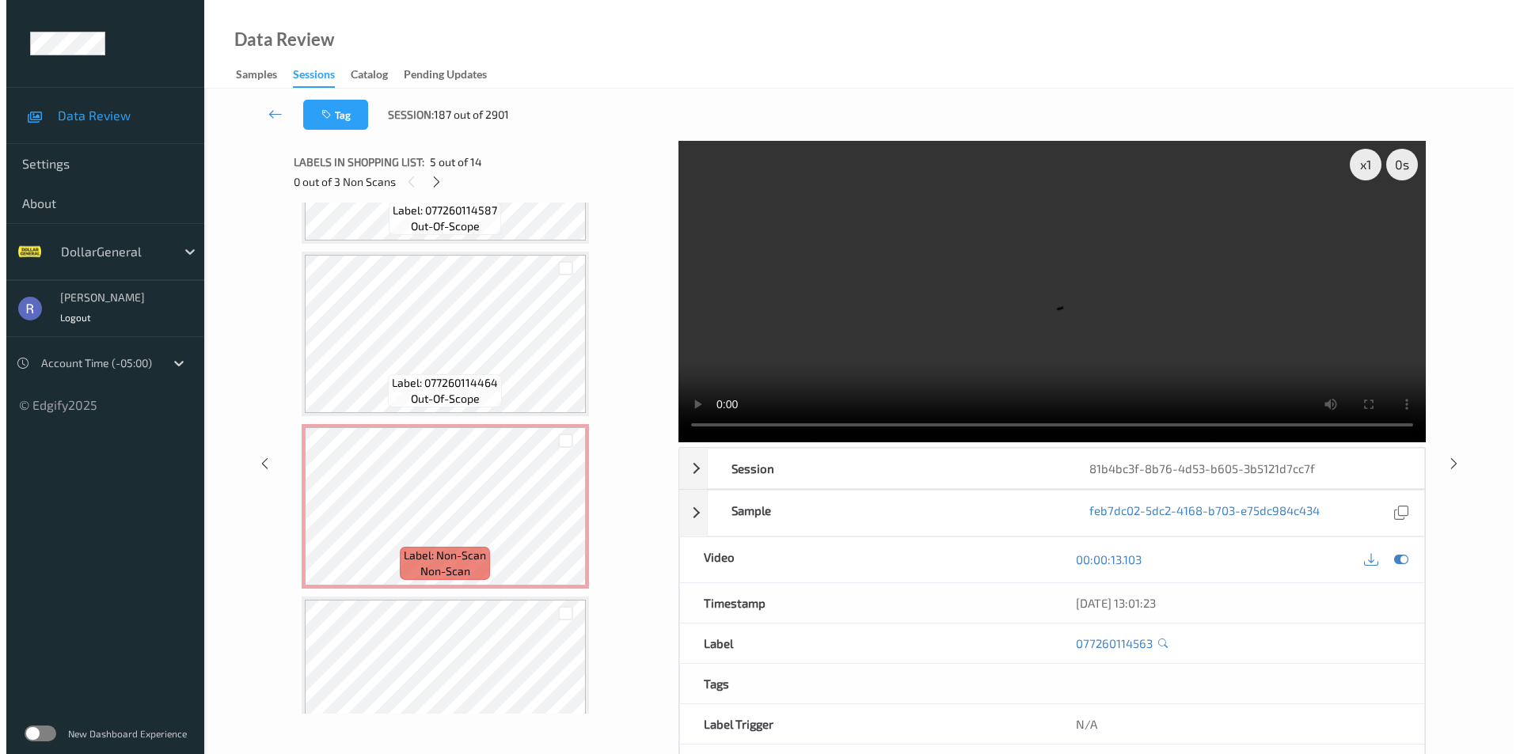
scroll to position [1108, 0]
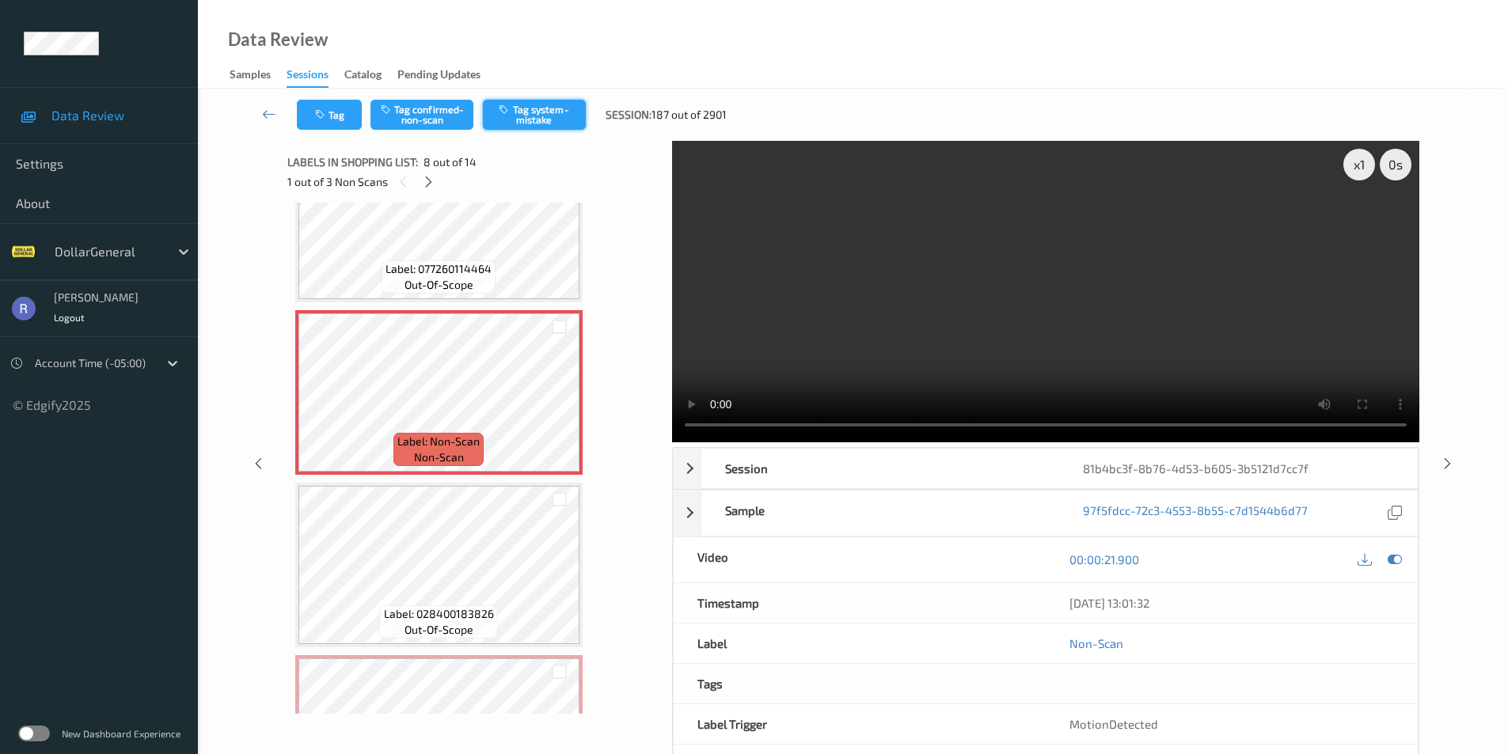
click at [517, 103] on button "Tag system-mistake" at bounding box center [534, 115] width 103 height 30
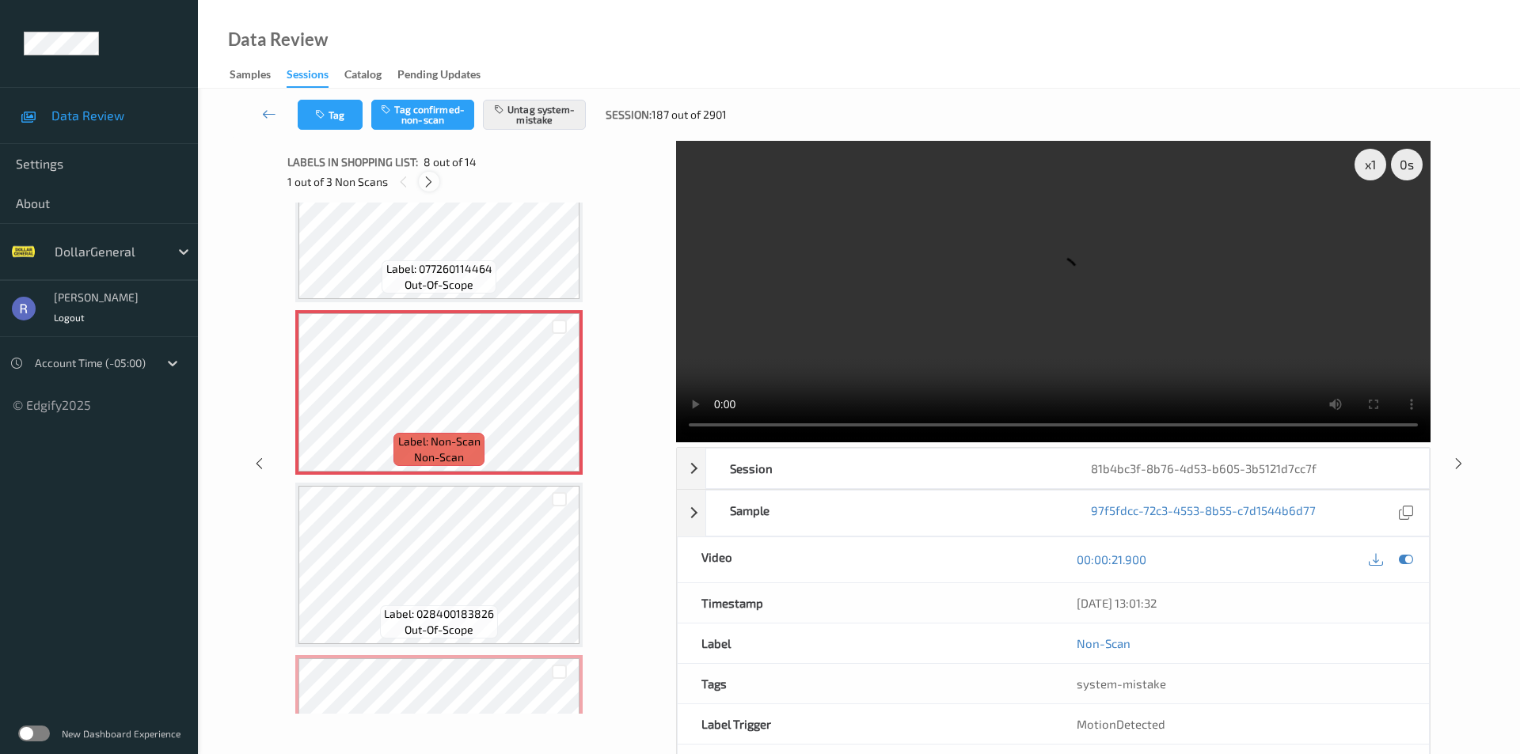
click at [425, 181] on icon at bounding box center [428, 182] width 13 height 14
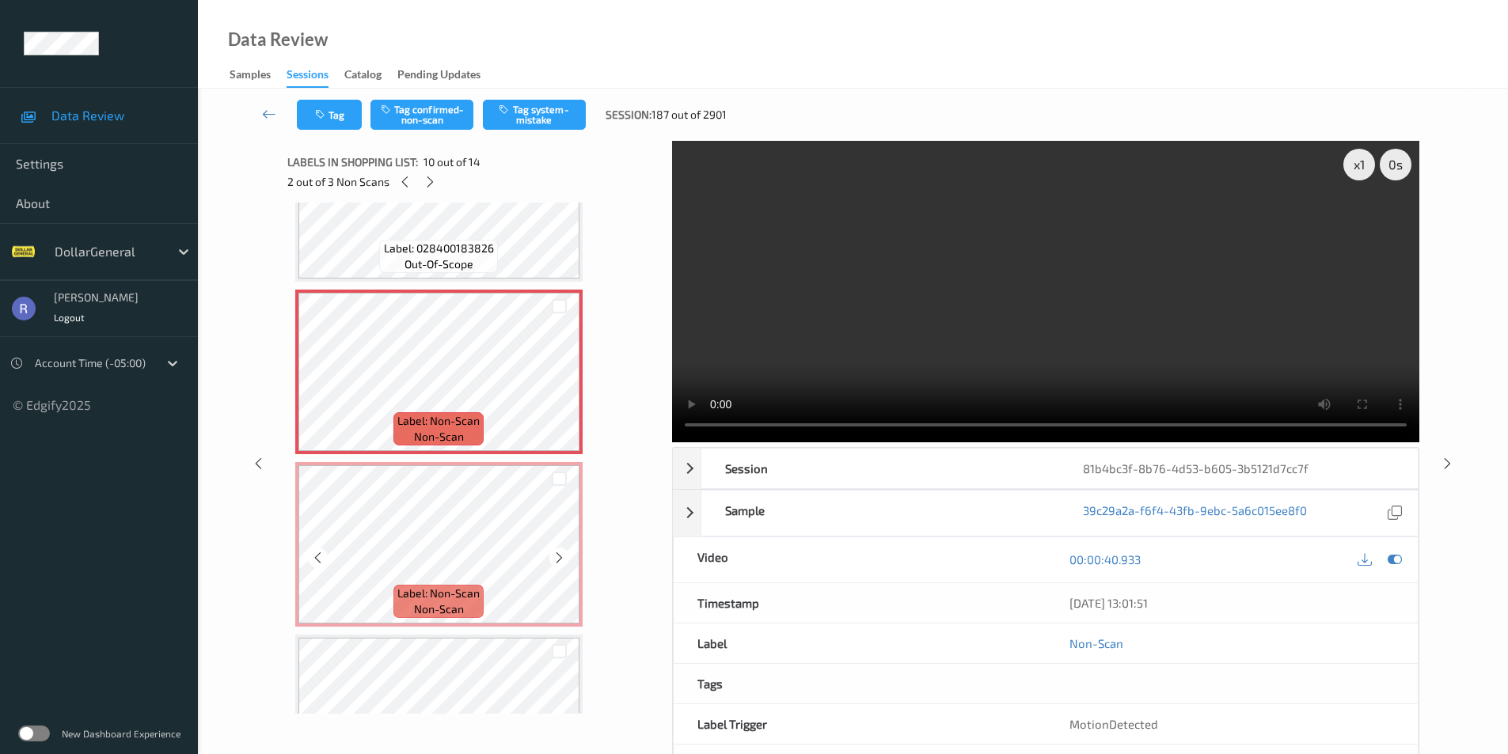
scroll to position [1468, 0]
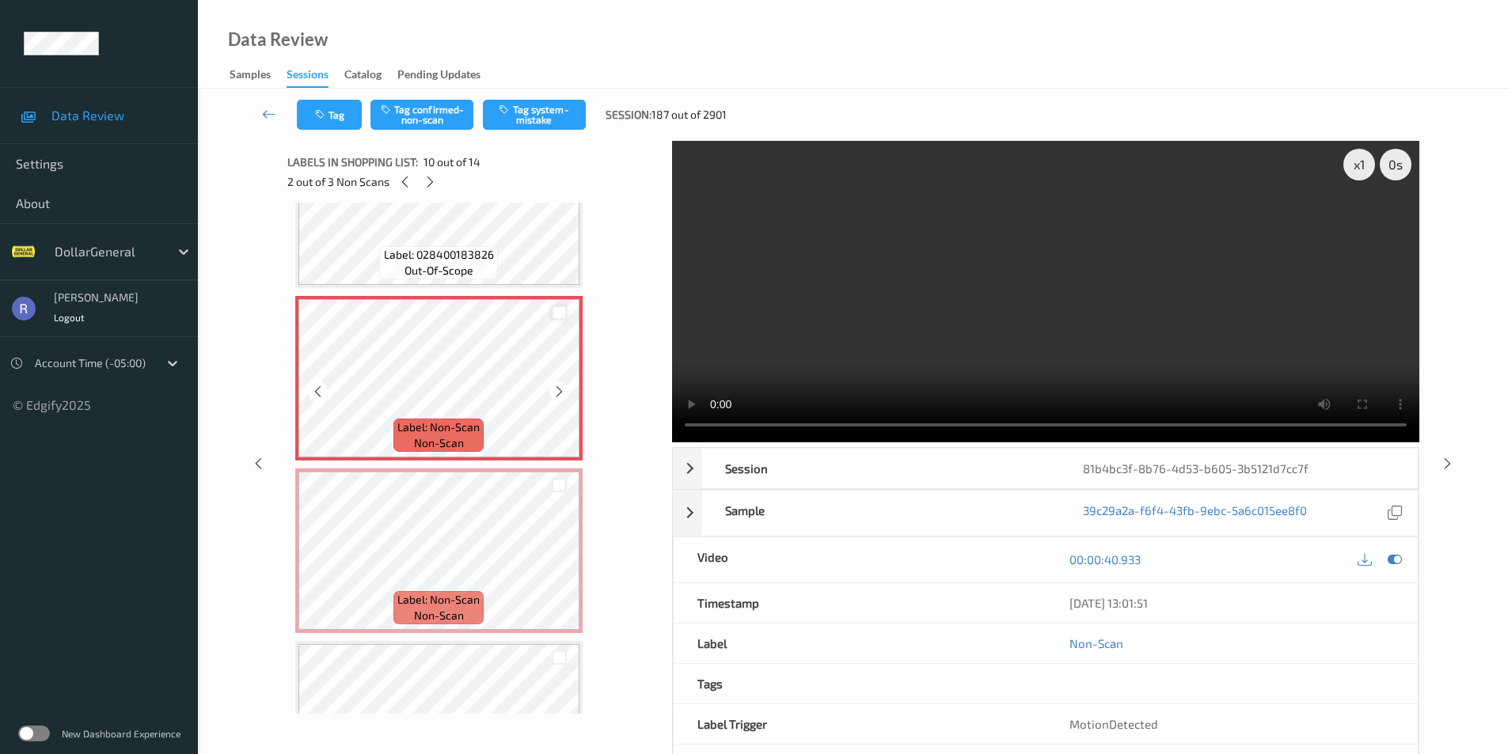
click at [558, 314] on div at bounding box center [559, 313] width 15 height 15
click at [556, 486] on div at bounding box center [559, 485] width 15 height 15
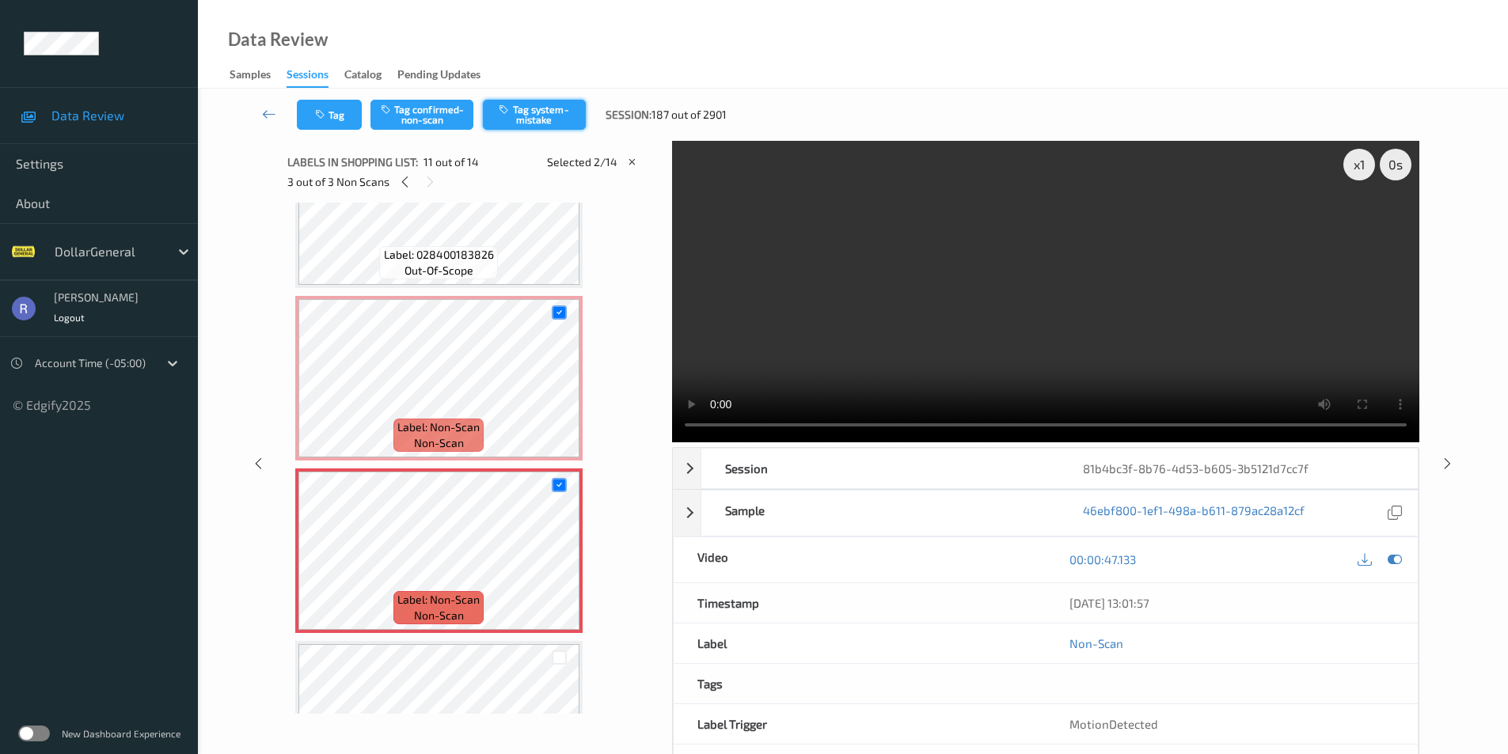
click at [524, 114] on button "Tag system-mistake" at bounding box center [534, 115] width 103 height 30
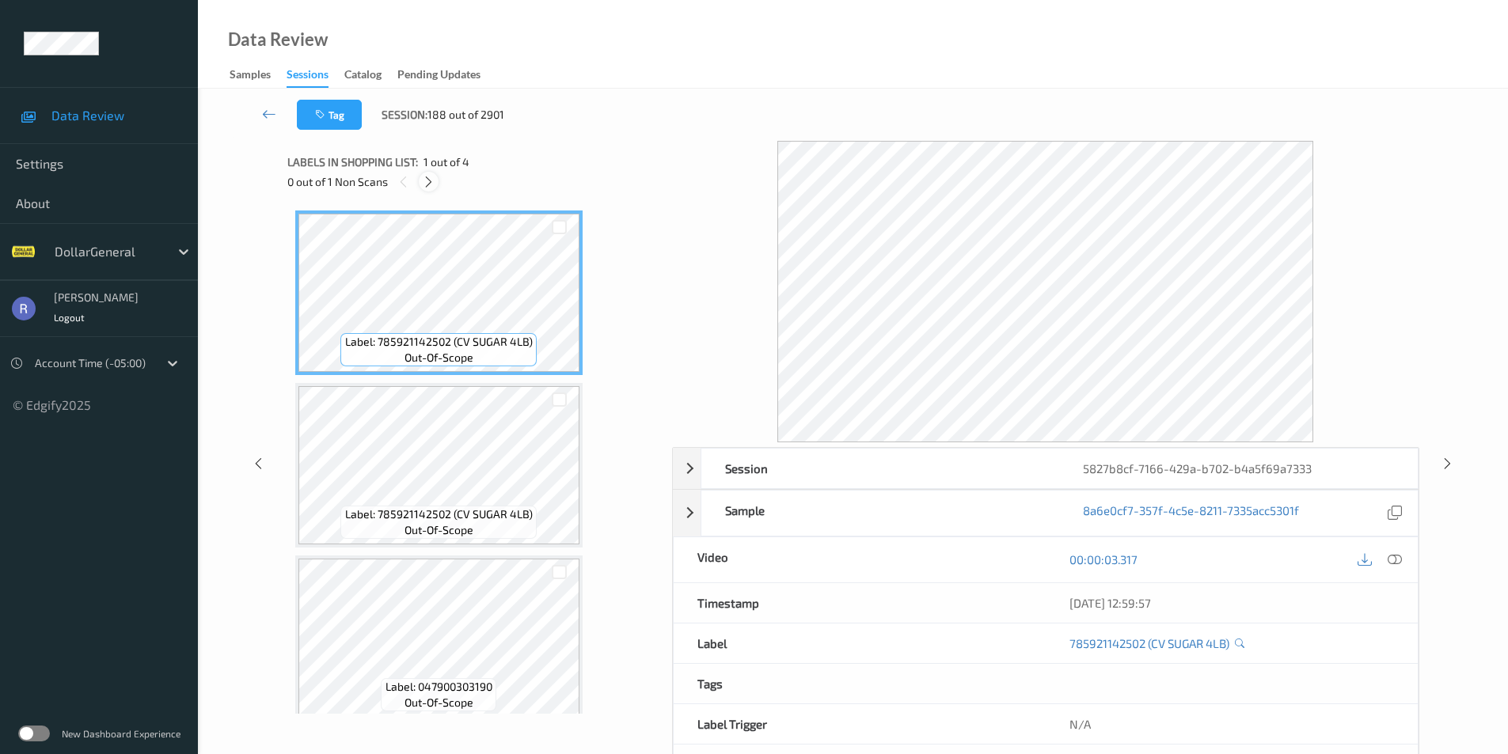
click at [430, 179] on icon at bounding box center [428, 182] width 13 height 14
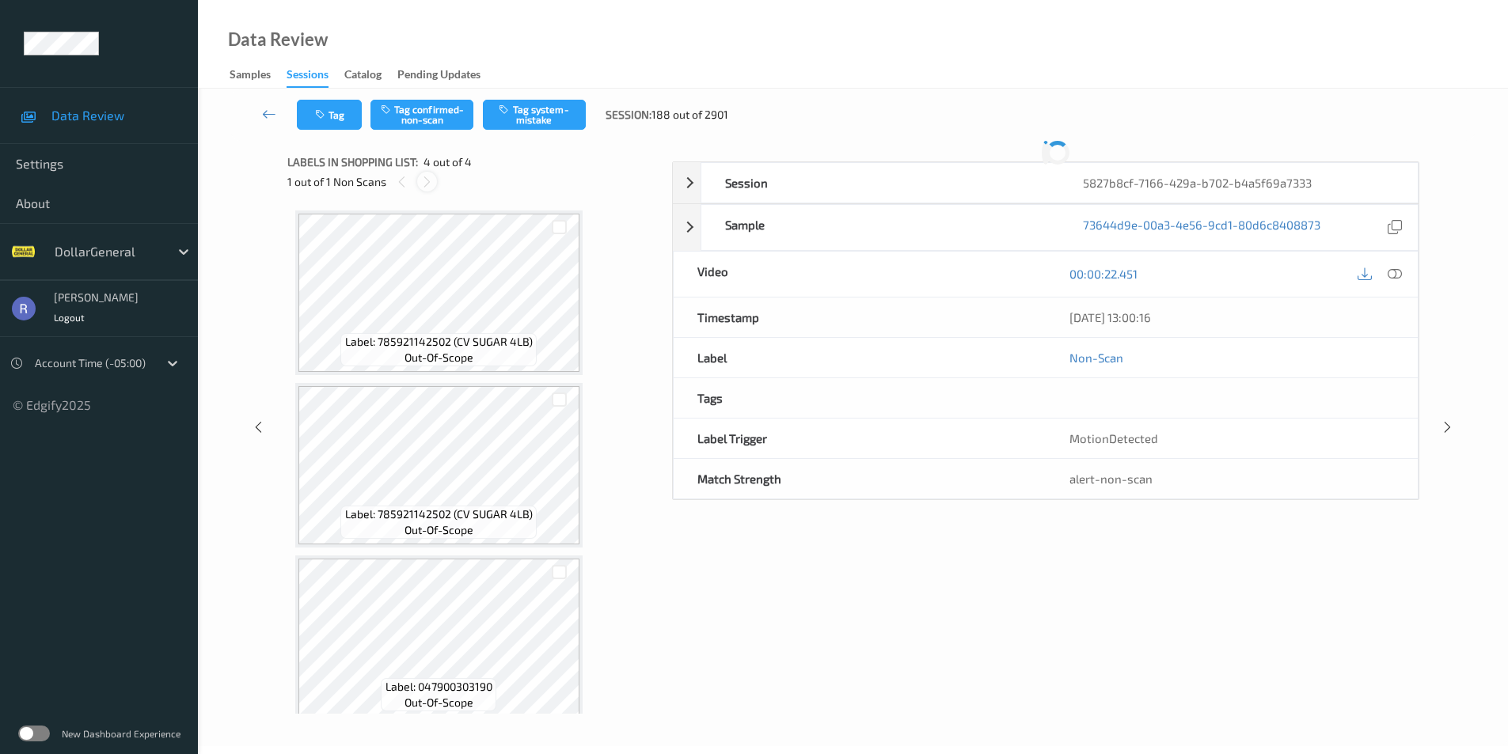
scroll to position [187, 0]
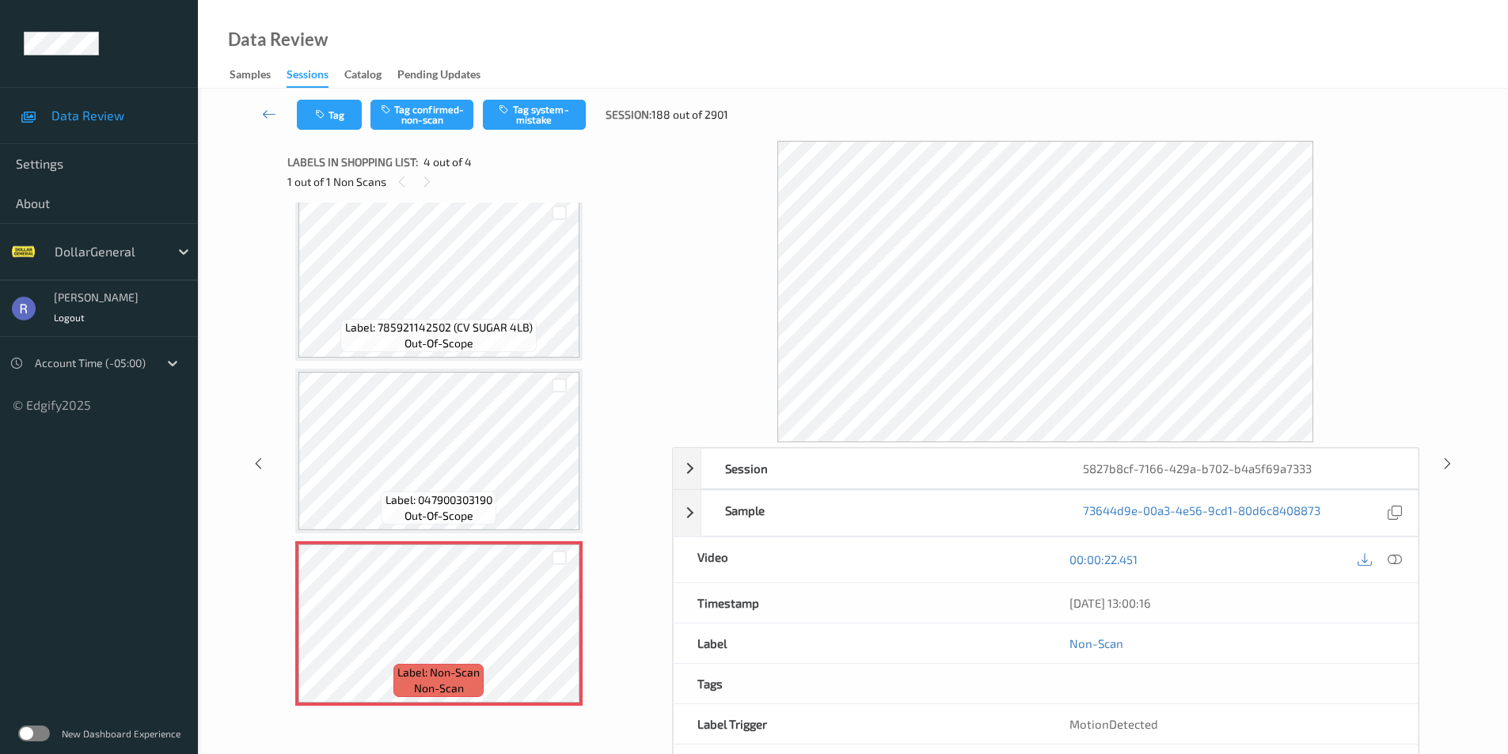
click at [537, 93] on div "Tag Tag confirmed-non-scan Tag system-mistake Session: 188 out of 2901" at bounding box center [852, 115] width 1245 height 52
click at [541, 118] on button "Tag system-mistake" at bounding box center [534, 115] width 103 height 30
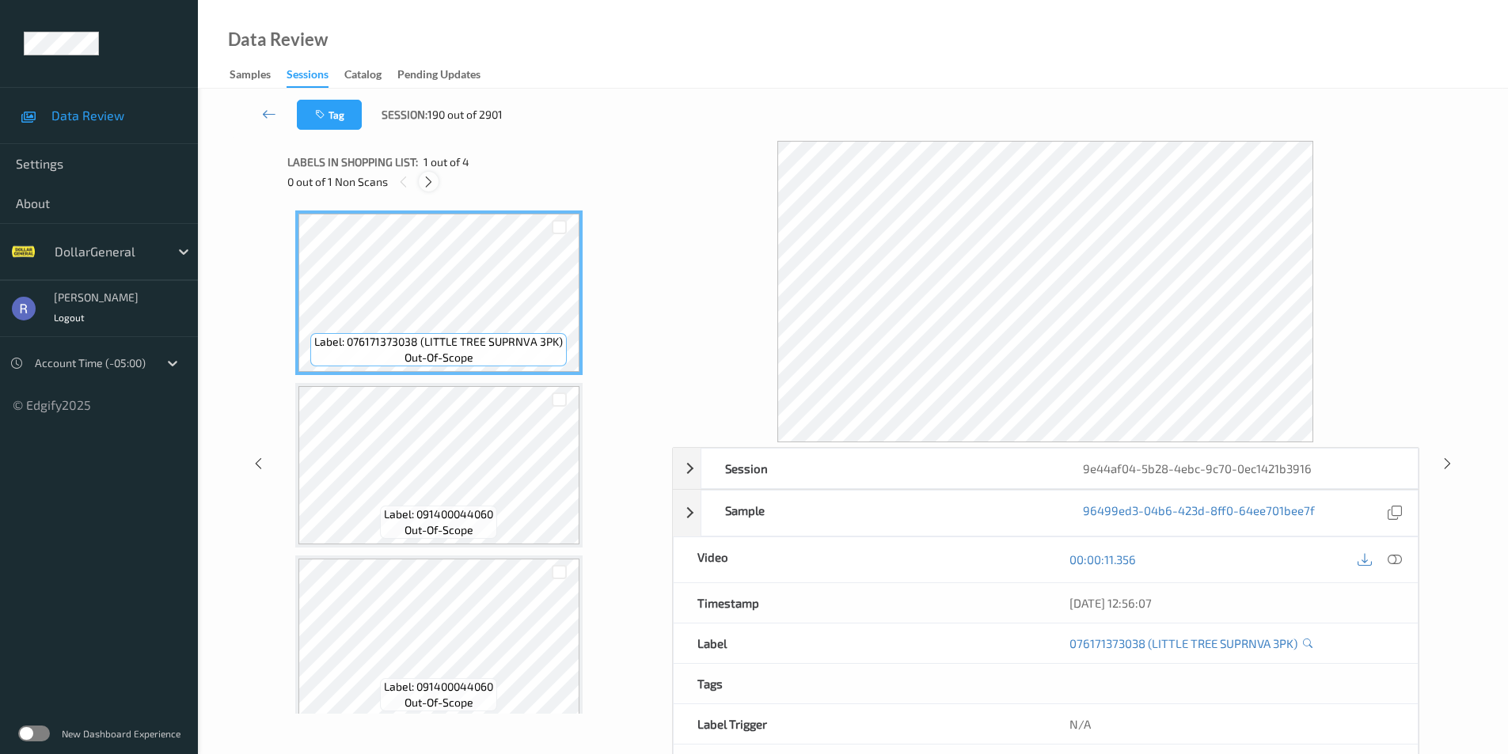
click at [430, 179] on icon at bounding box center [428, 182] width 13 height 14
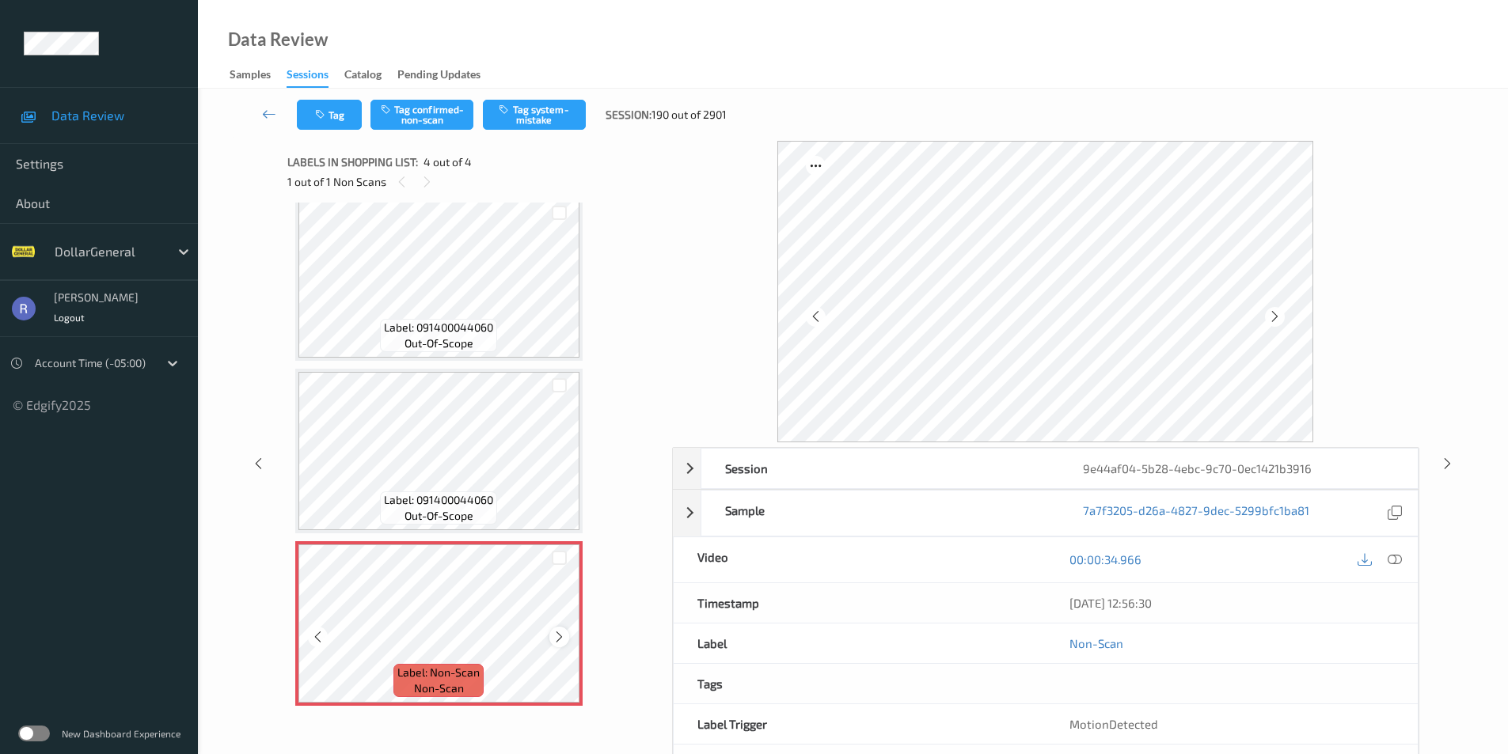
click at [564, 639] on icon at bounding box center [559, 637] width 13 height 14
click at [564, 634] on icon at bounding box center [559, 637] width 13 height 14
click at [564, 633] on icon at bounding box center [559, 637] width 13 height 14
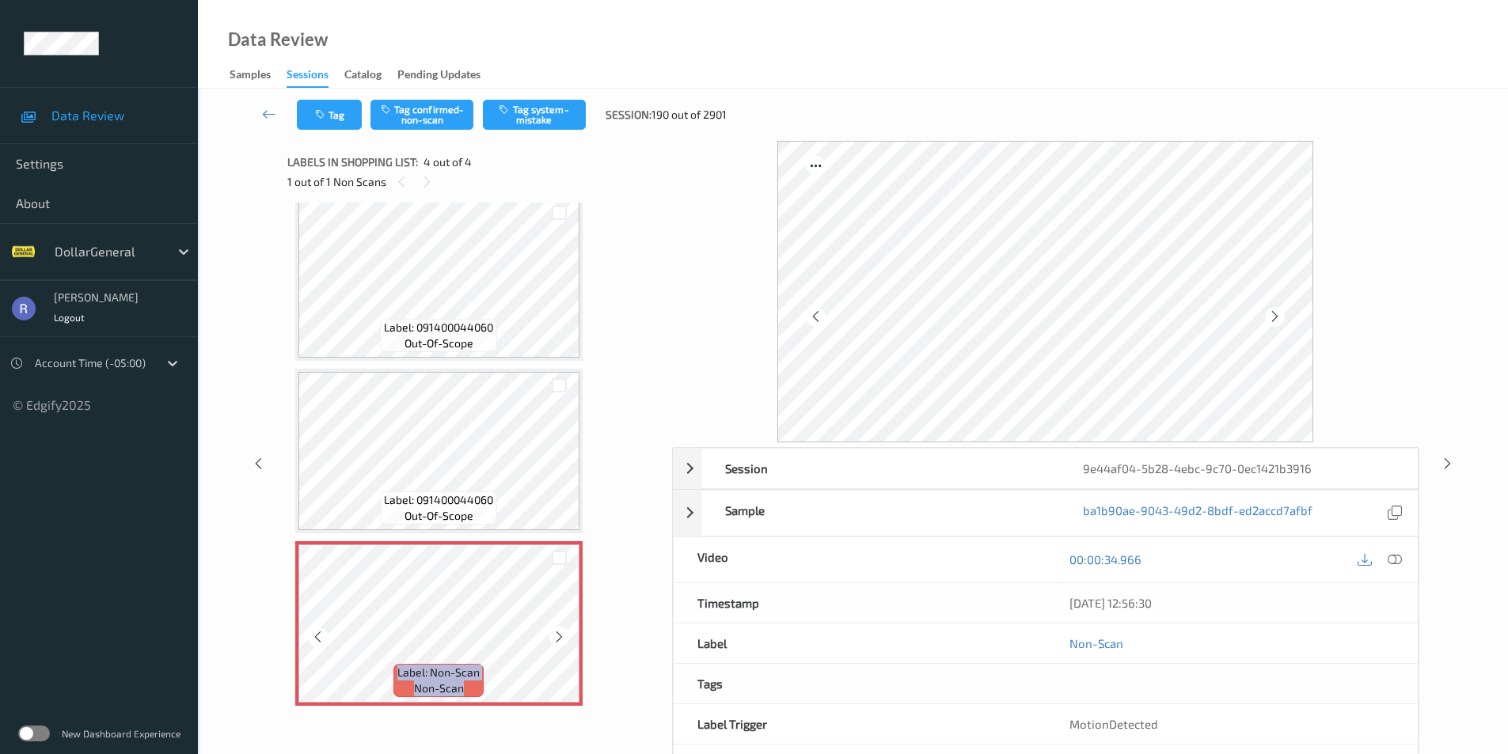
click at [564, 633] on icon at bounding box center [559, 637] width 13 height 14
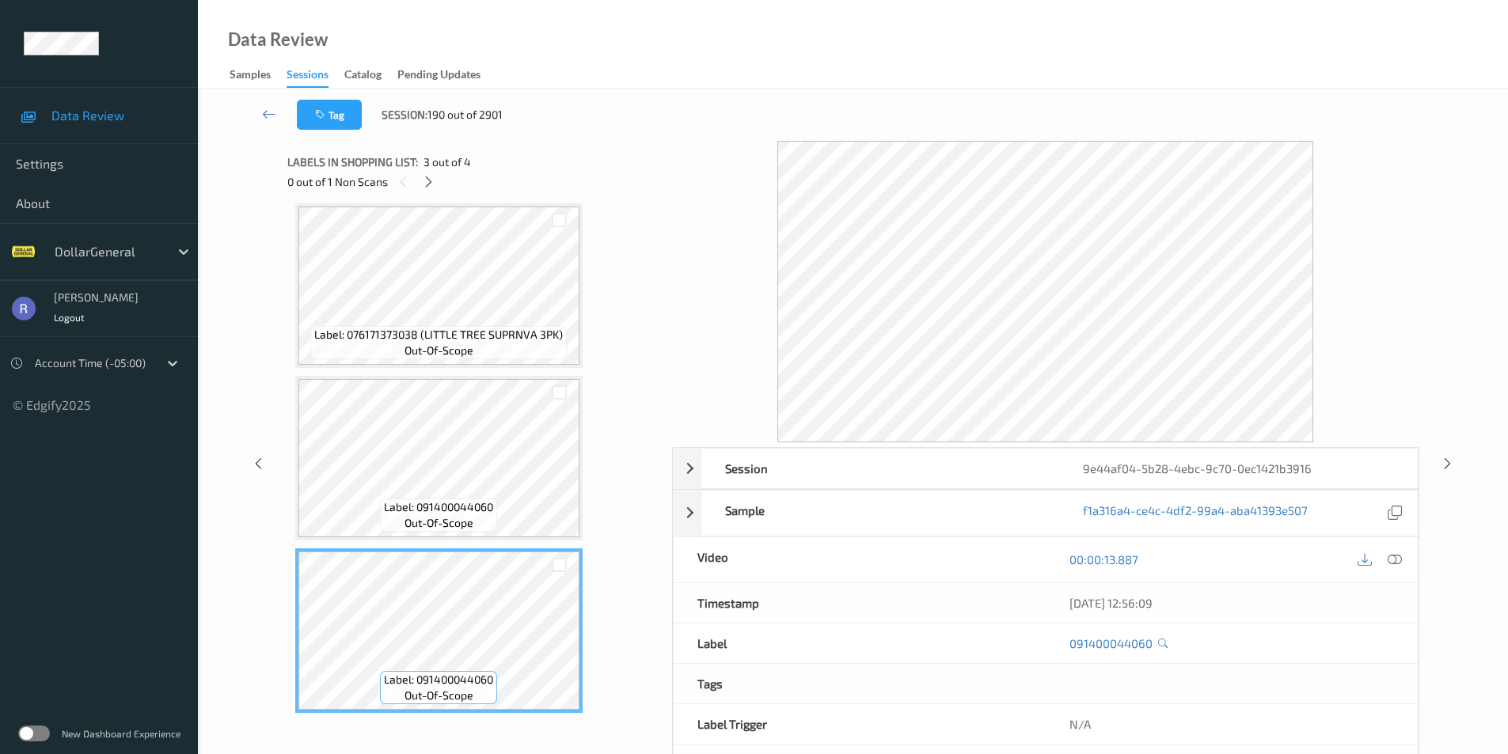
scroll to position [0, 0]
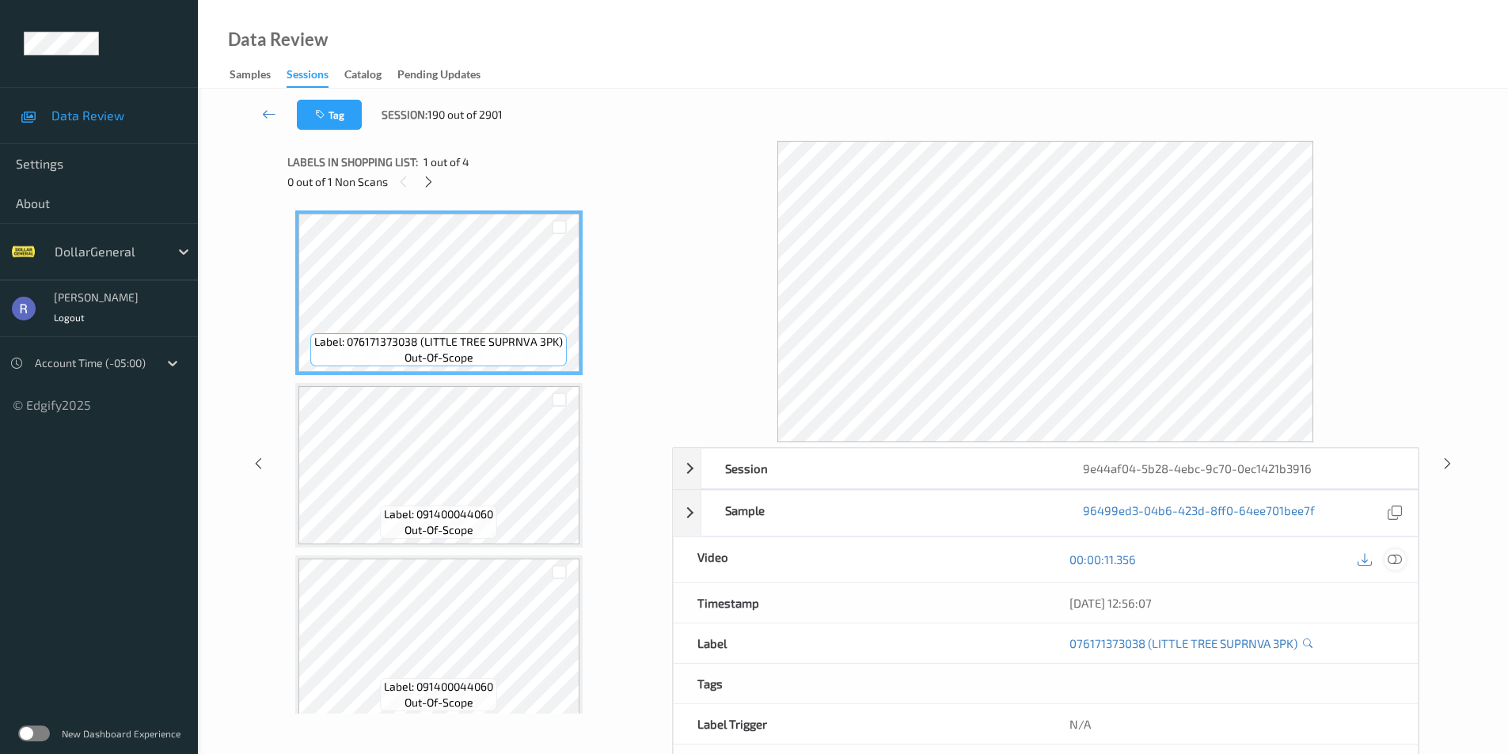
click at [1396, 560] on icon at bounding box center [1395, 560] width 14 height 14
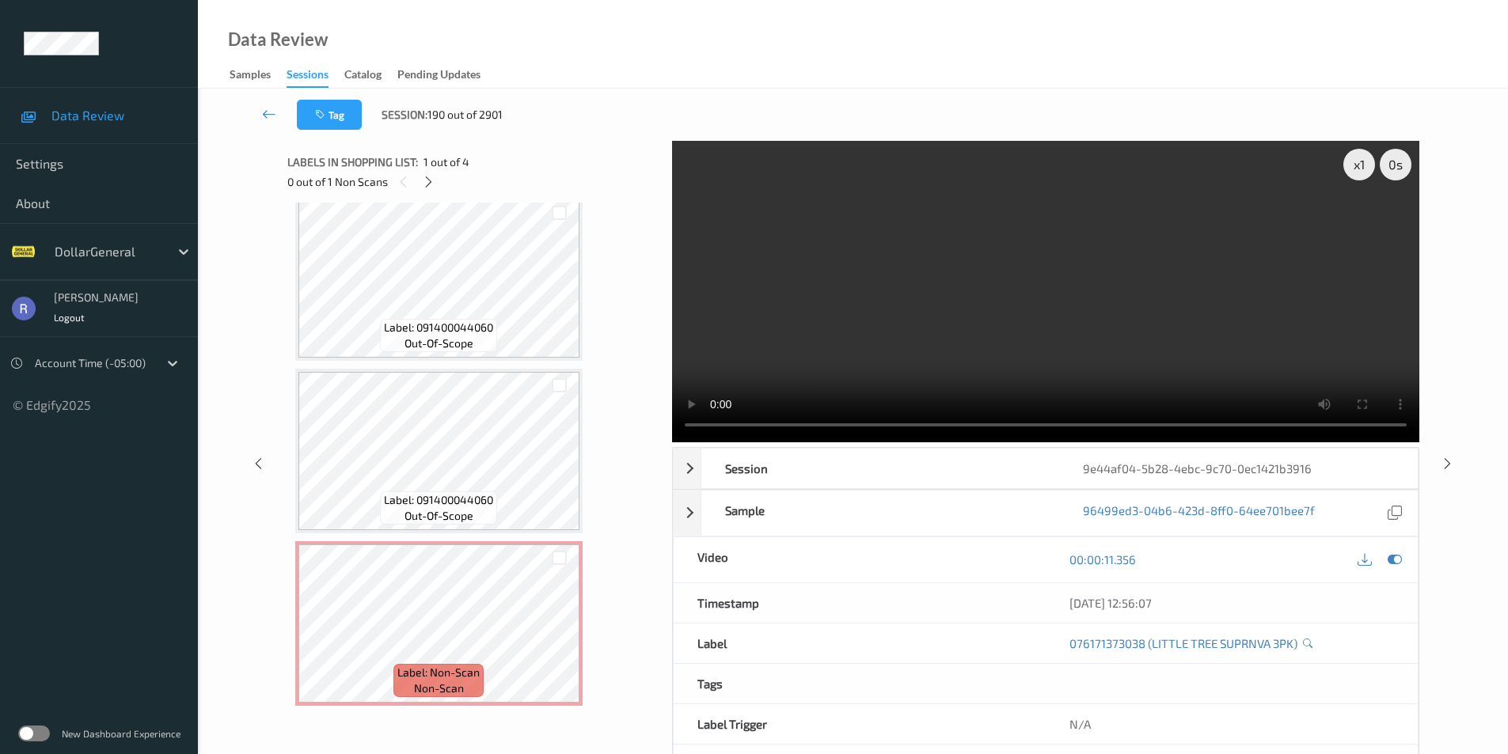
click at [1170, 281] on video at bounding box center [1045, 292] width 747 height 302
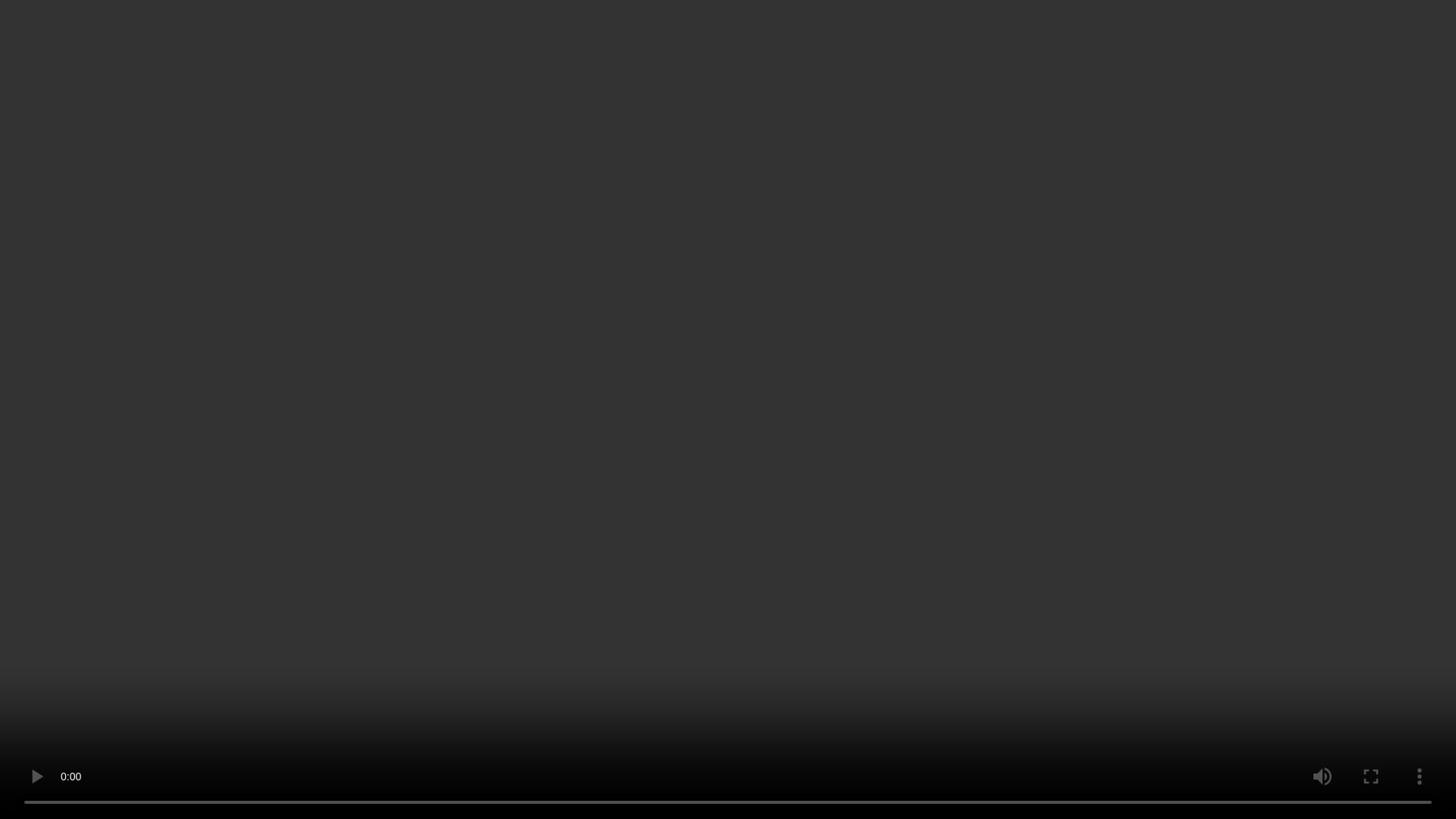
click at [772, 587] on video at bounding box center [728, 409] width 1456 height 819
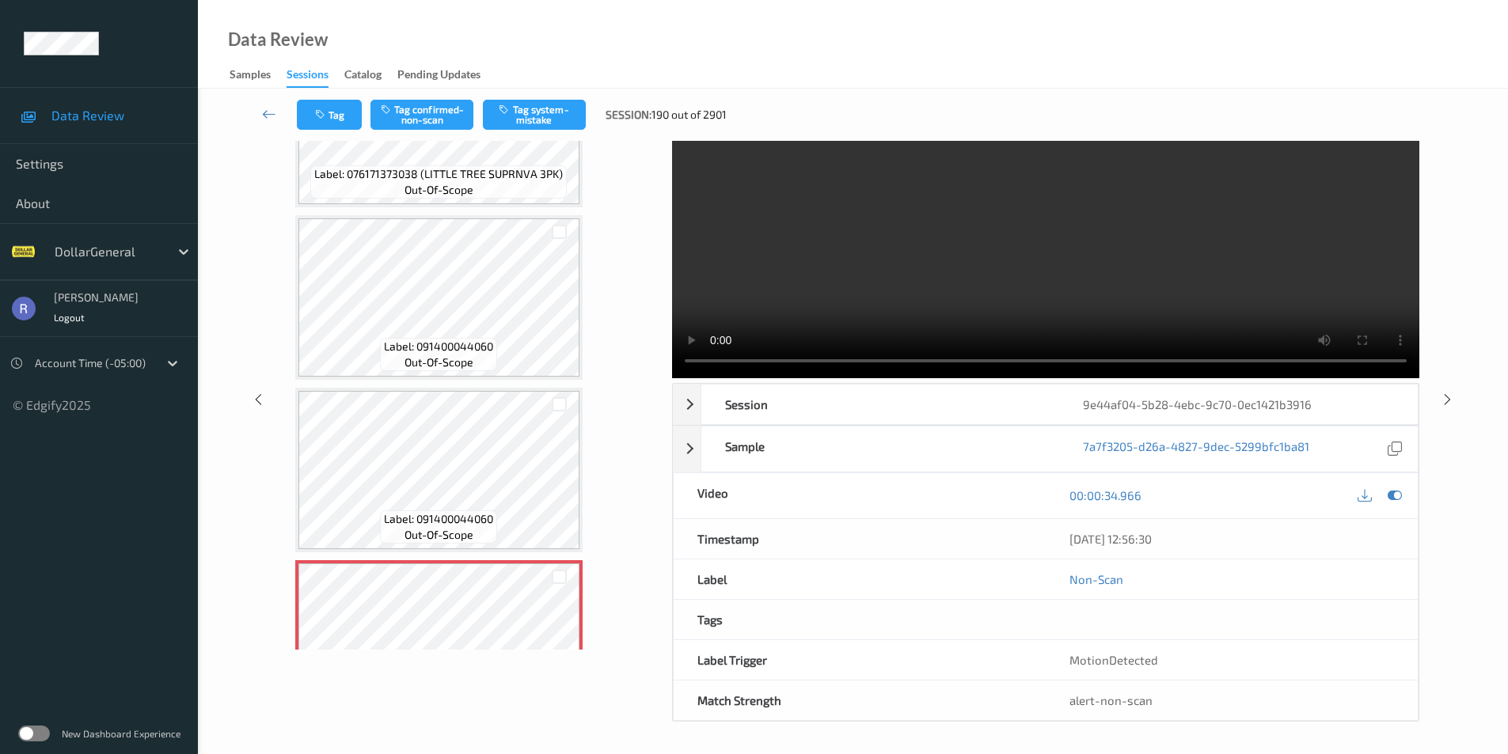
scroll to position [187, 0]
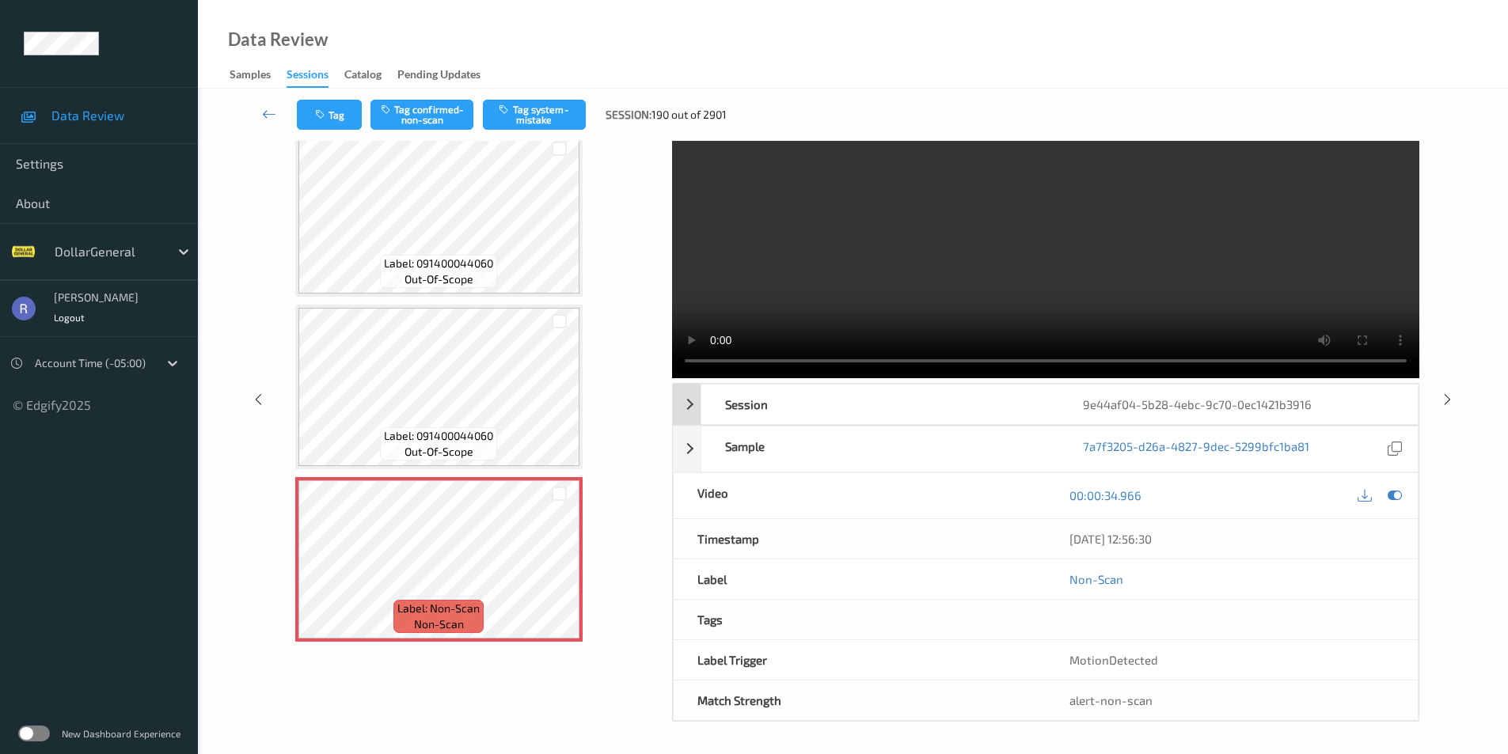
click at [693, 408] on div "Session 9e44af04-5b28-4ebc-9c70-0ec1421b3916" at bounding box center [1046, 404] width 746 height 41
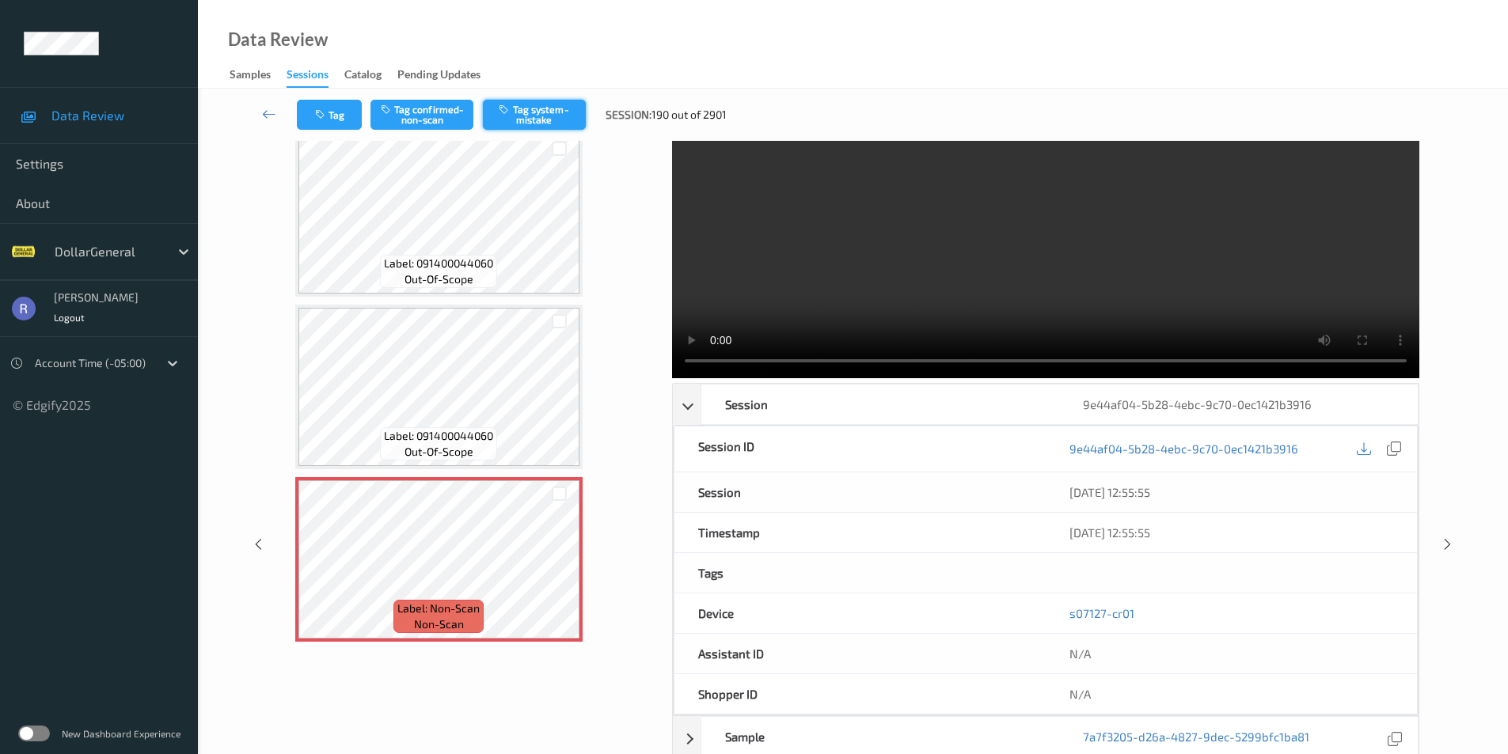
click at [555, 116] on button "Tag system-mistake" at bounding box center [534, 115] width 103 height 30
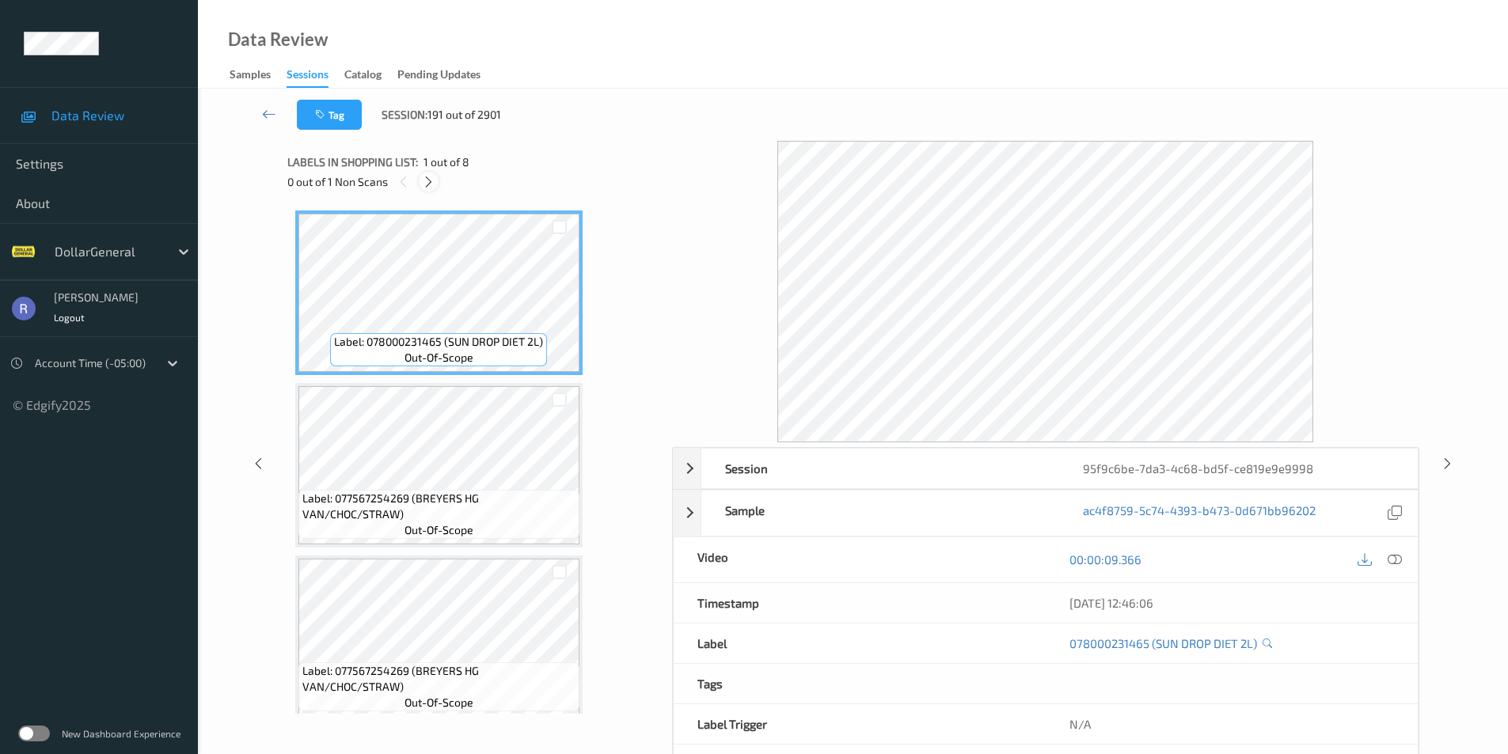
click at [429, 181] on icon at bounding box center [428, 182] width 13 height 14
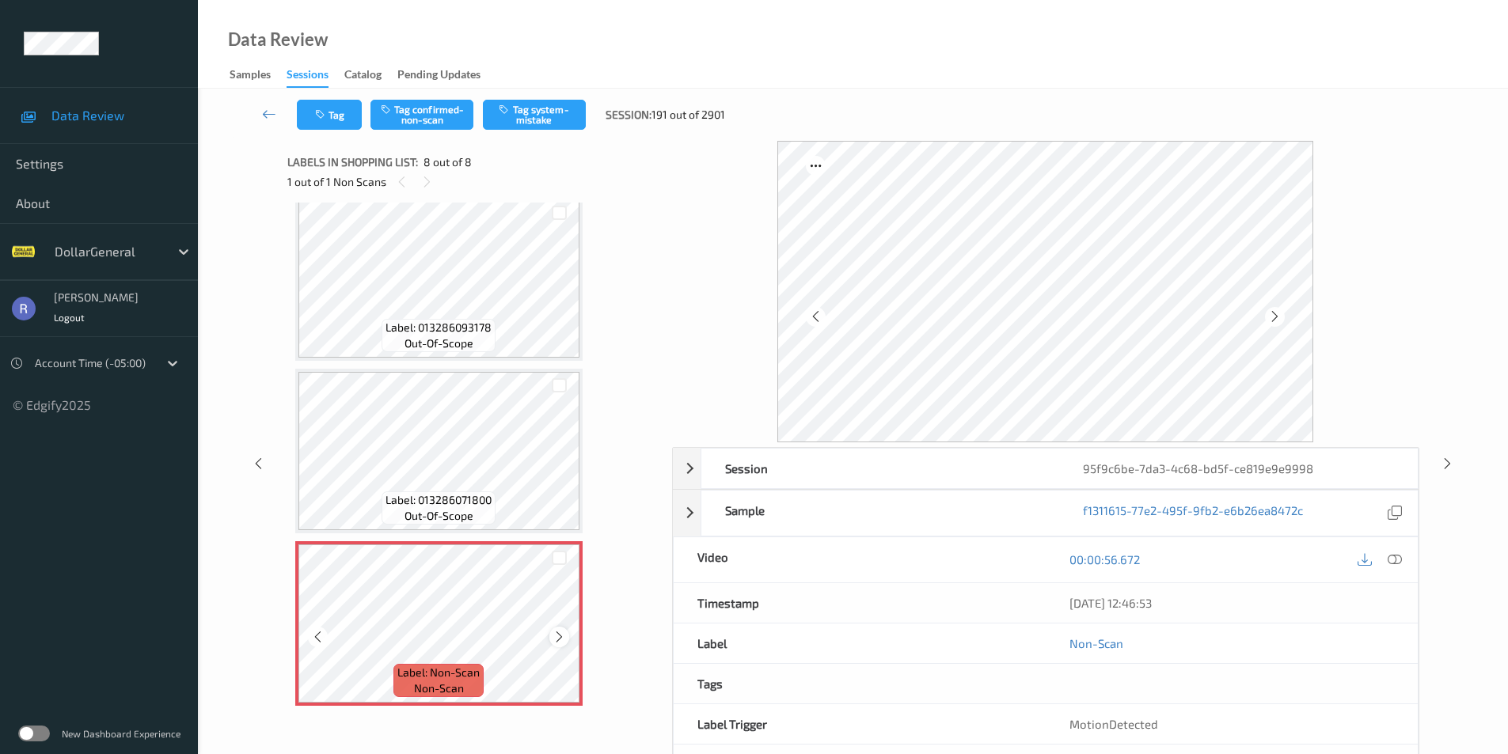
click at [564, 635] on icon at bounding box center [559, 637] width 13 height 14
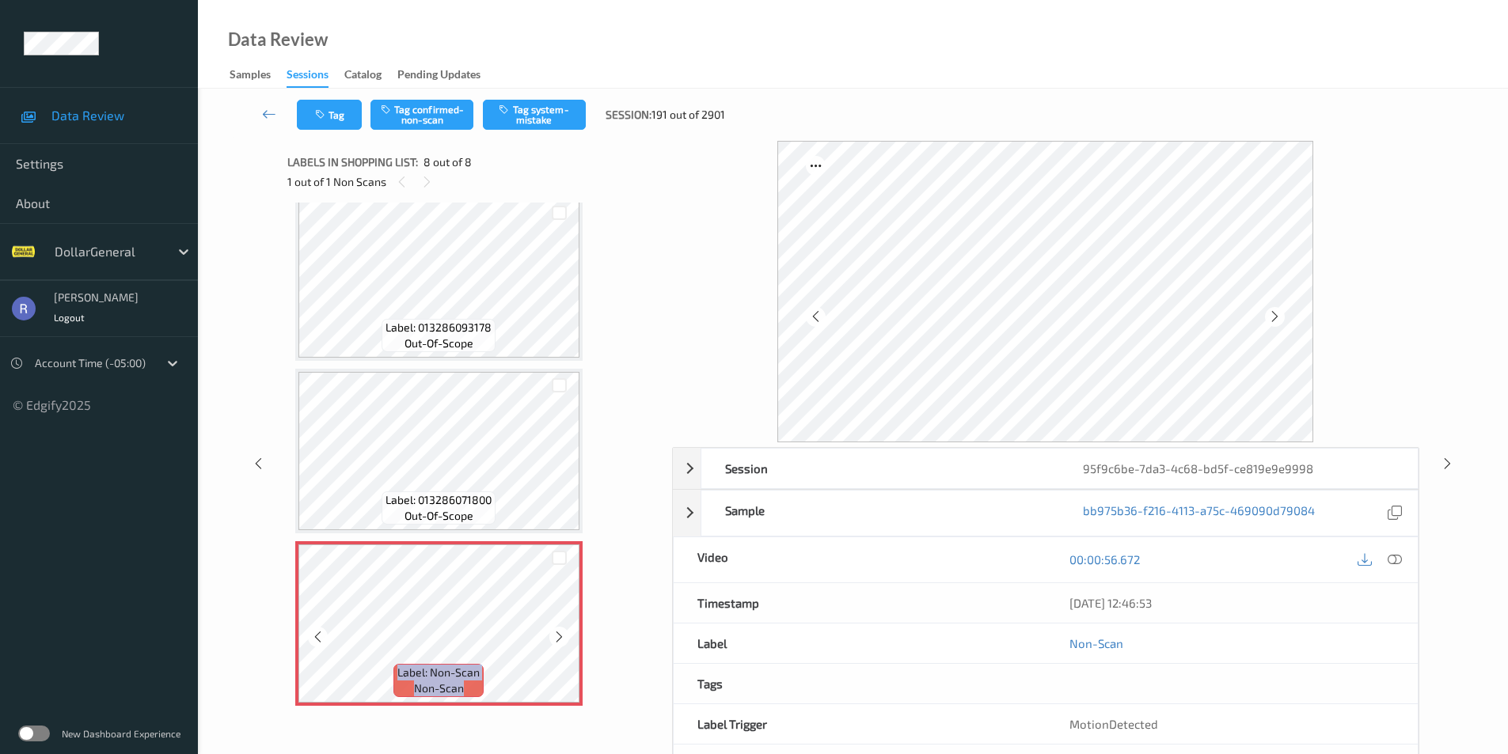
click at [564, 635] on icon at bounding box center [559, 637] width 13 height 14
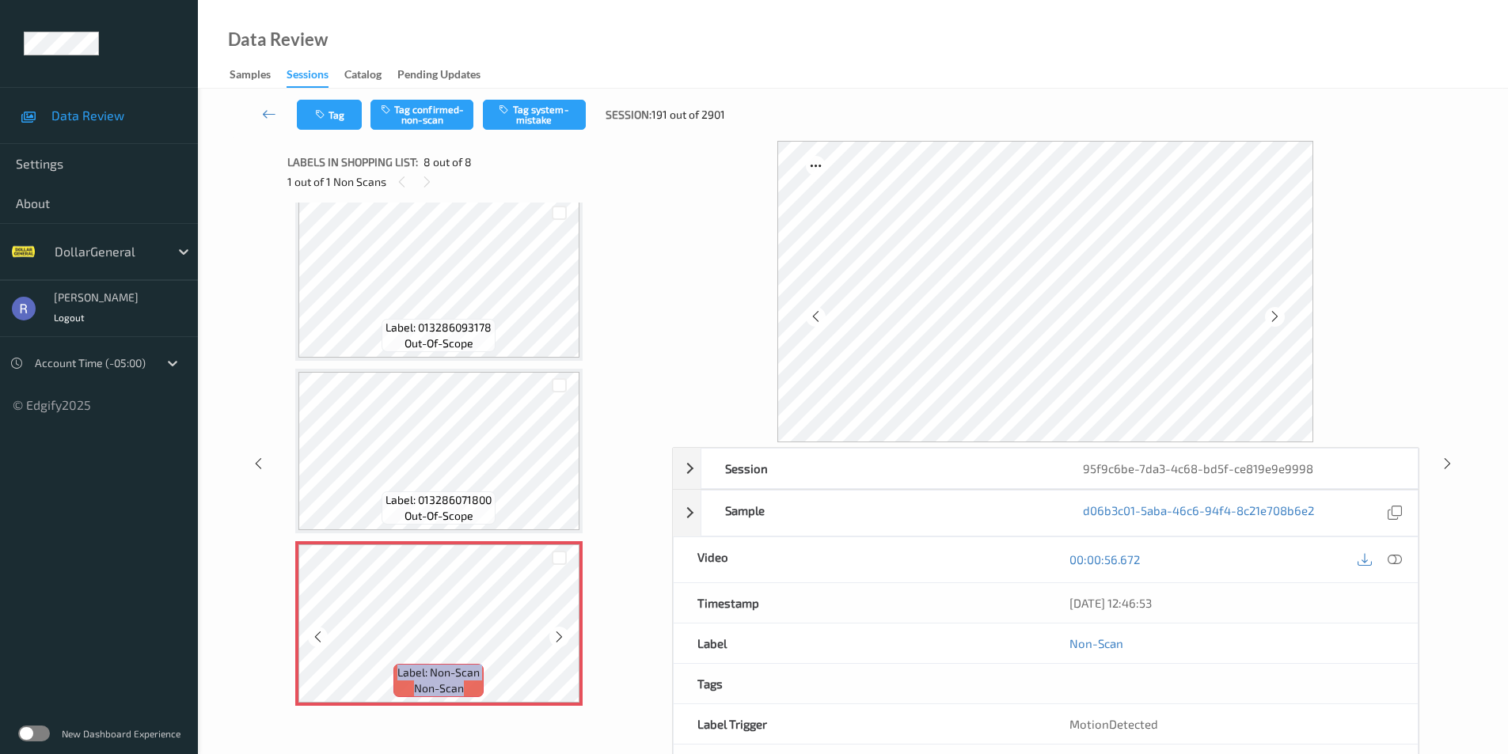
click at [564, 635] on icon at bounding box center [559, 637] width 13 height 14
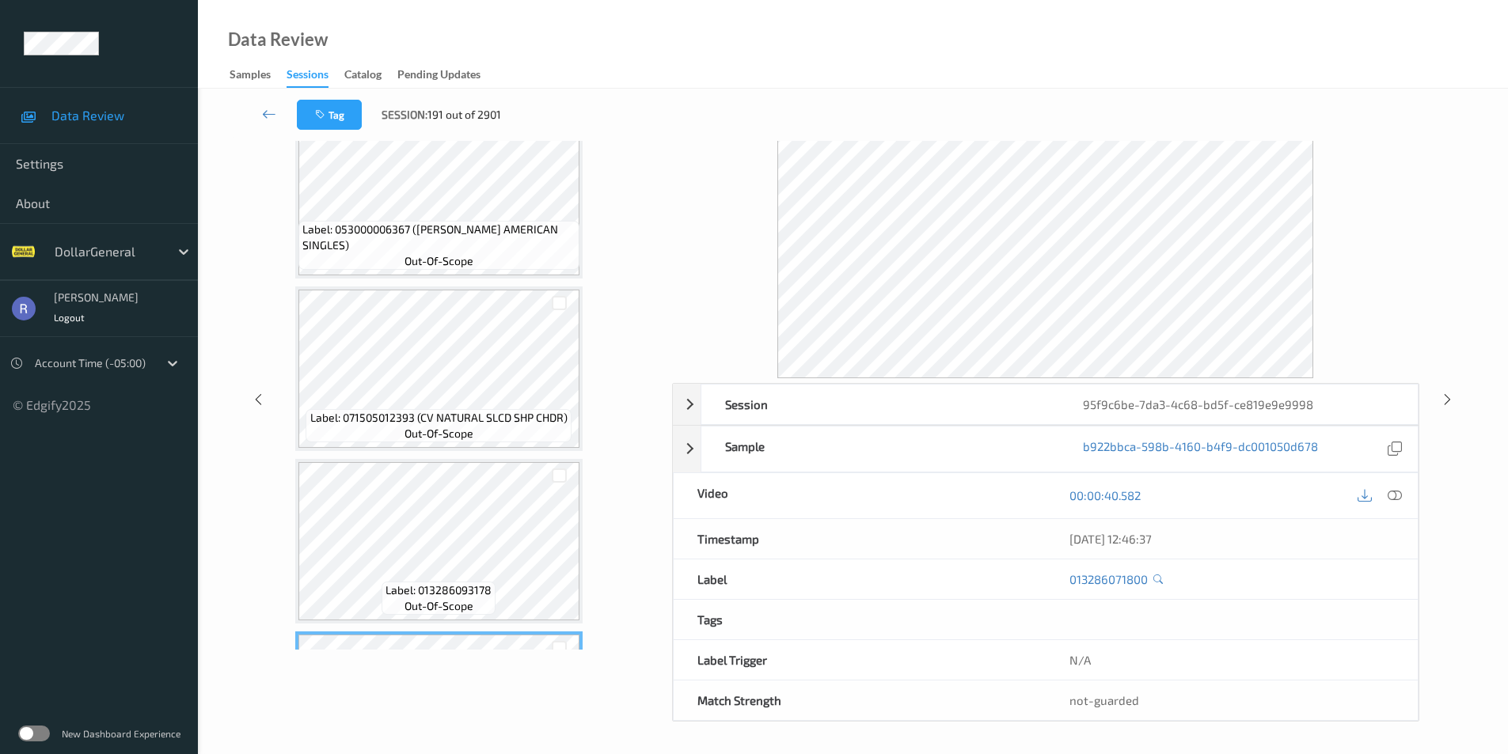
scroll to position [640, 0]
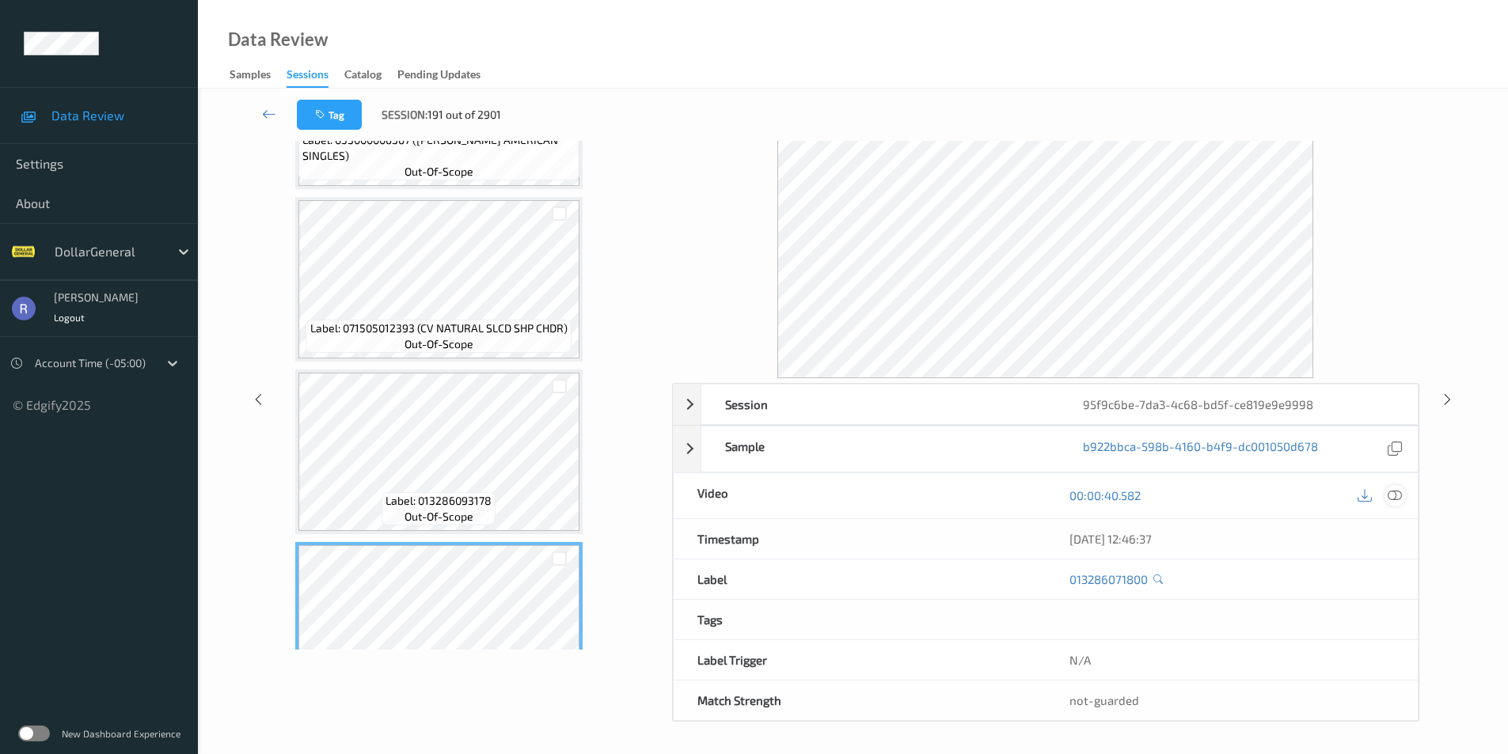
click at [1389, 492] on icon at bounding box center [1395, 495] width 14 height 14
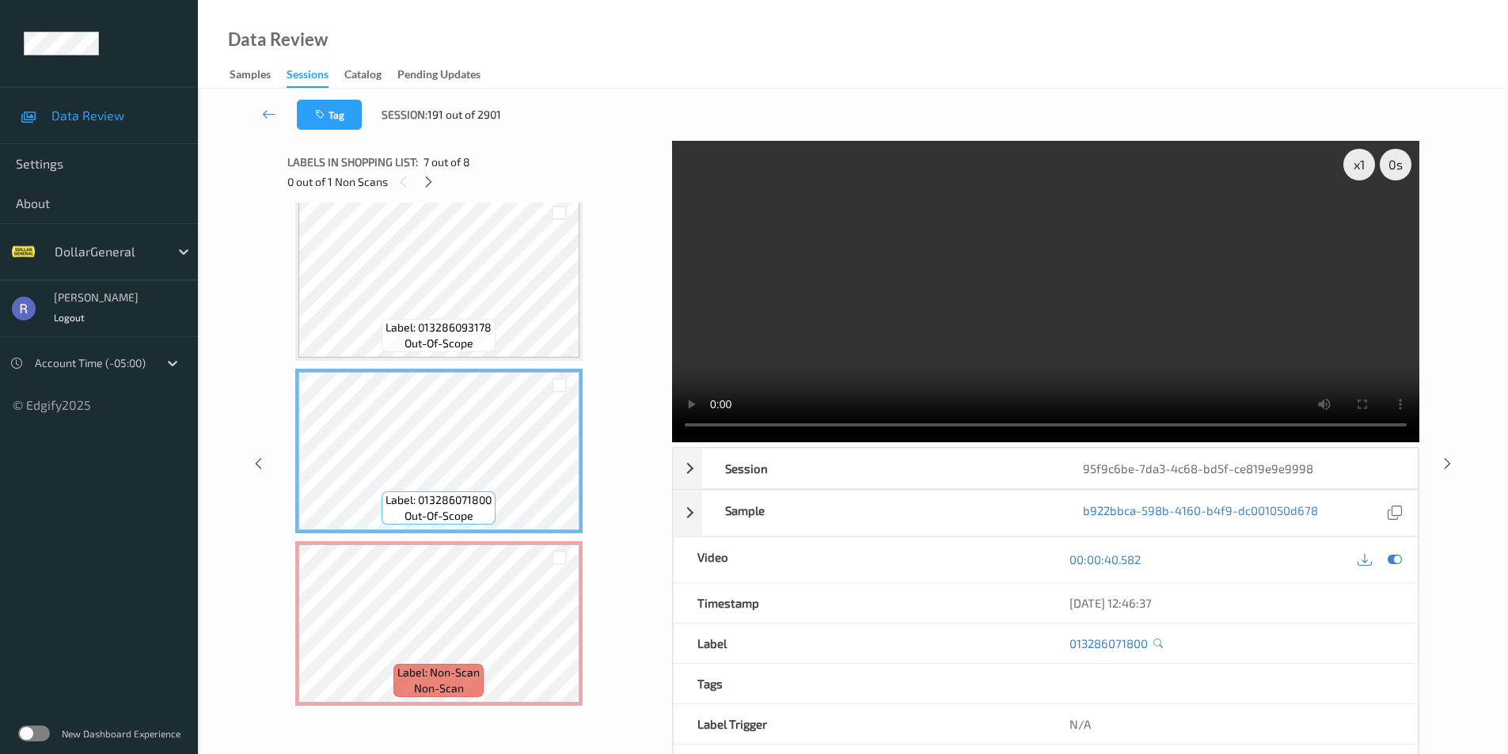
scroll to position [64, 0]
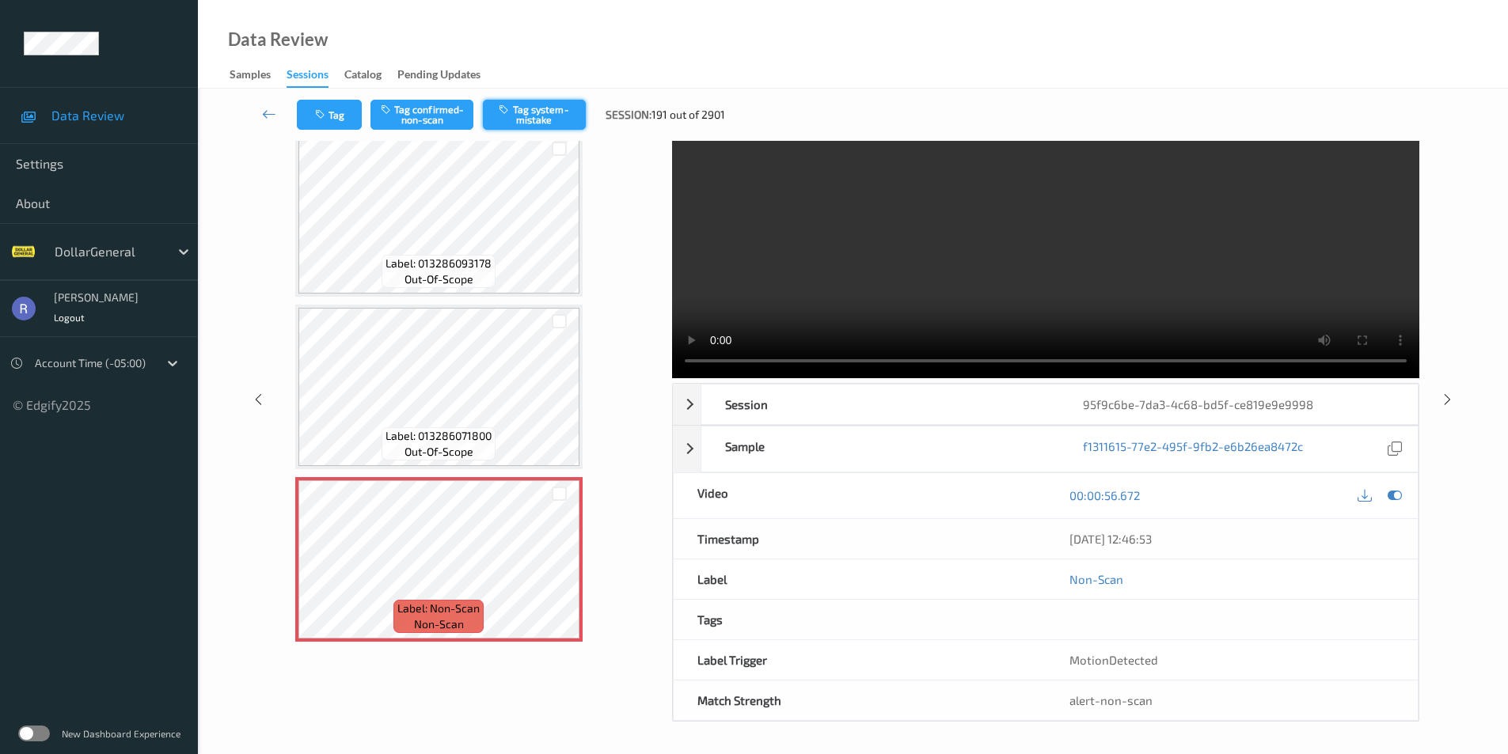
click at [549, 101] on button "Tag system-mistake" at bounding box center [534, 115] width 103 height 30
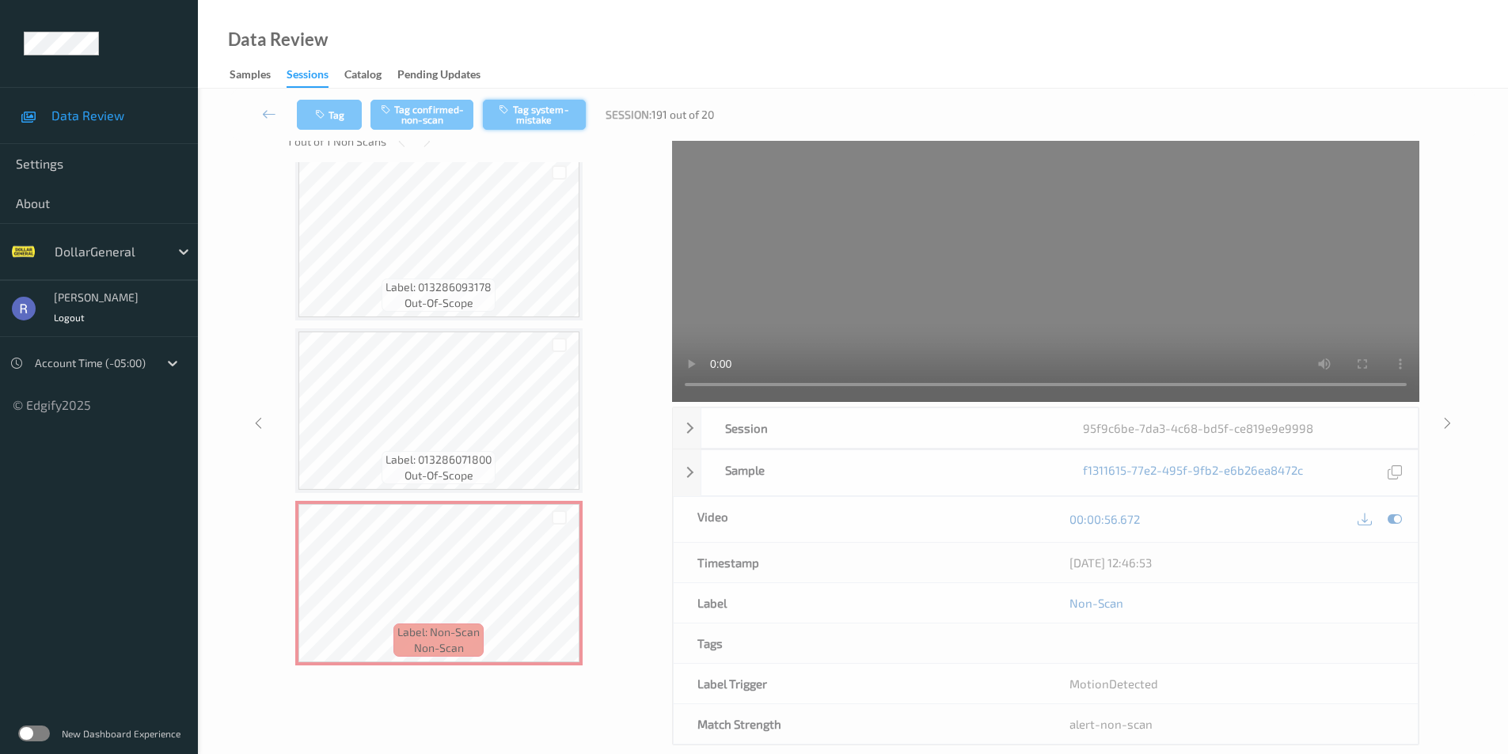
scroll to position [0, 0]
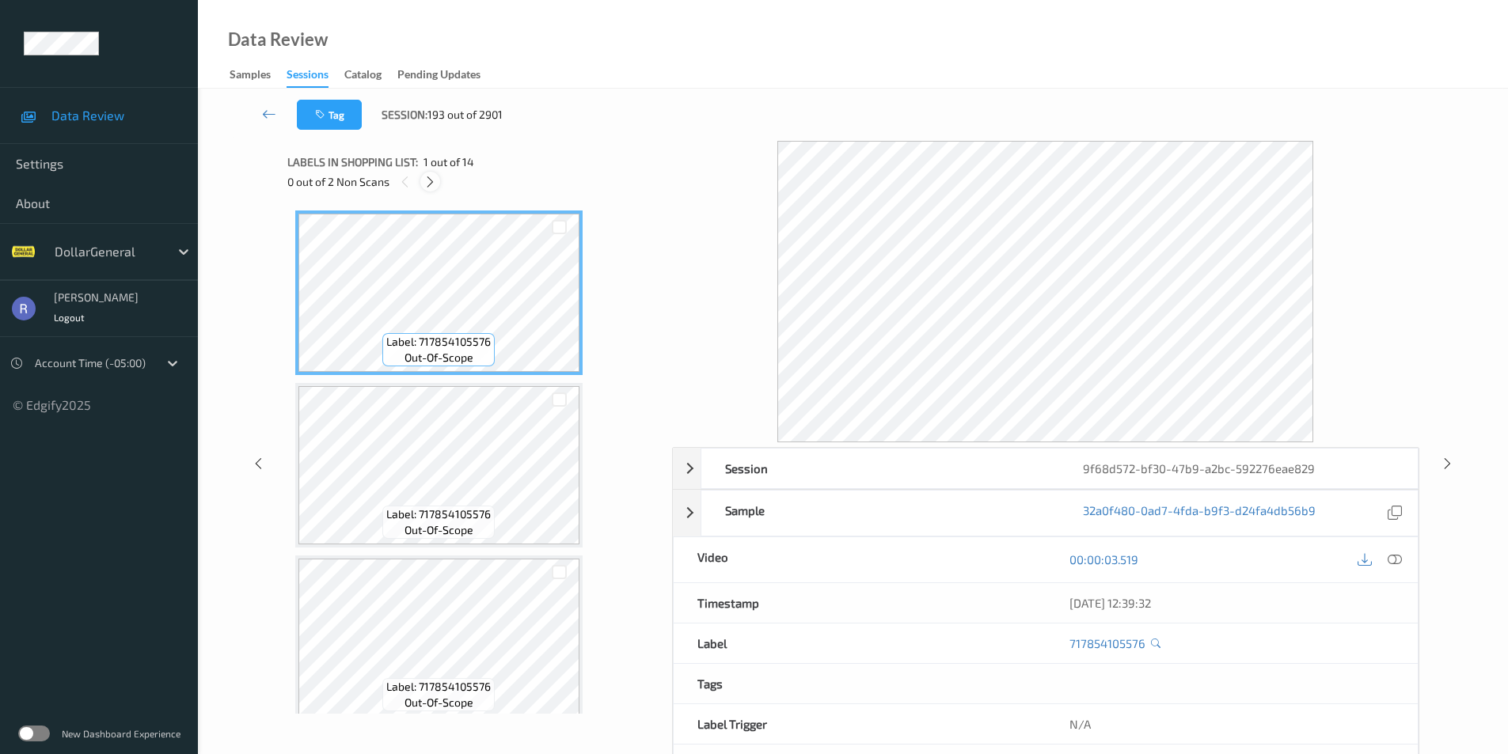
click at [429, 177] on icon at bounding box center [429, 182] width 13 height 14
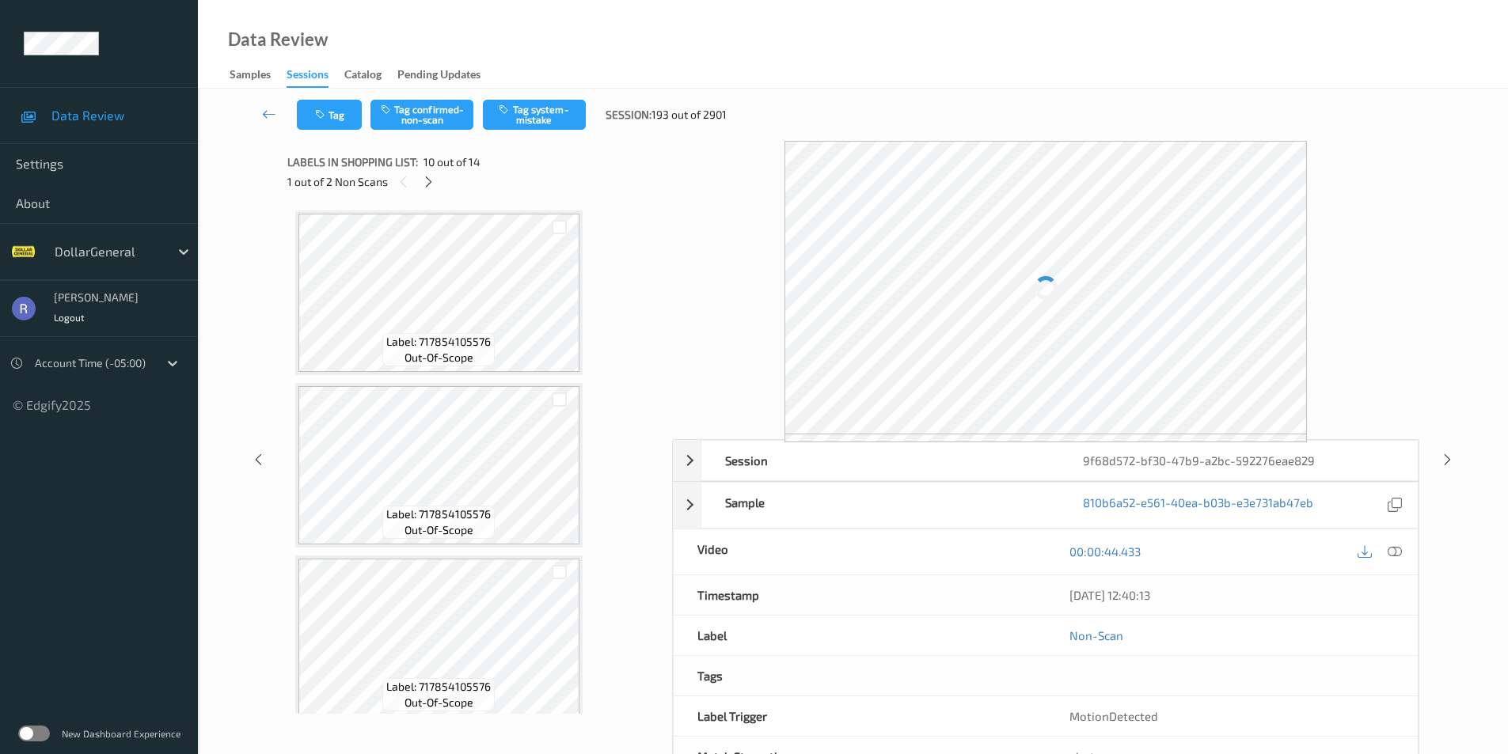
scroll to position [1388, 0]
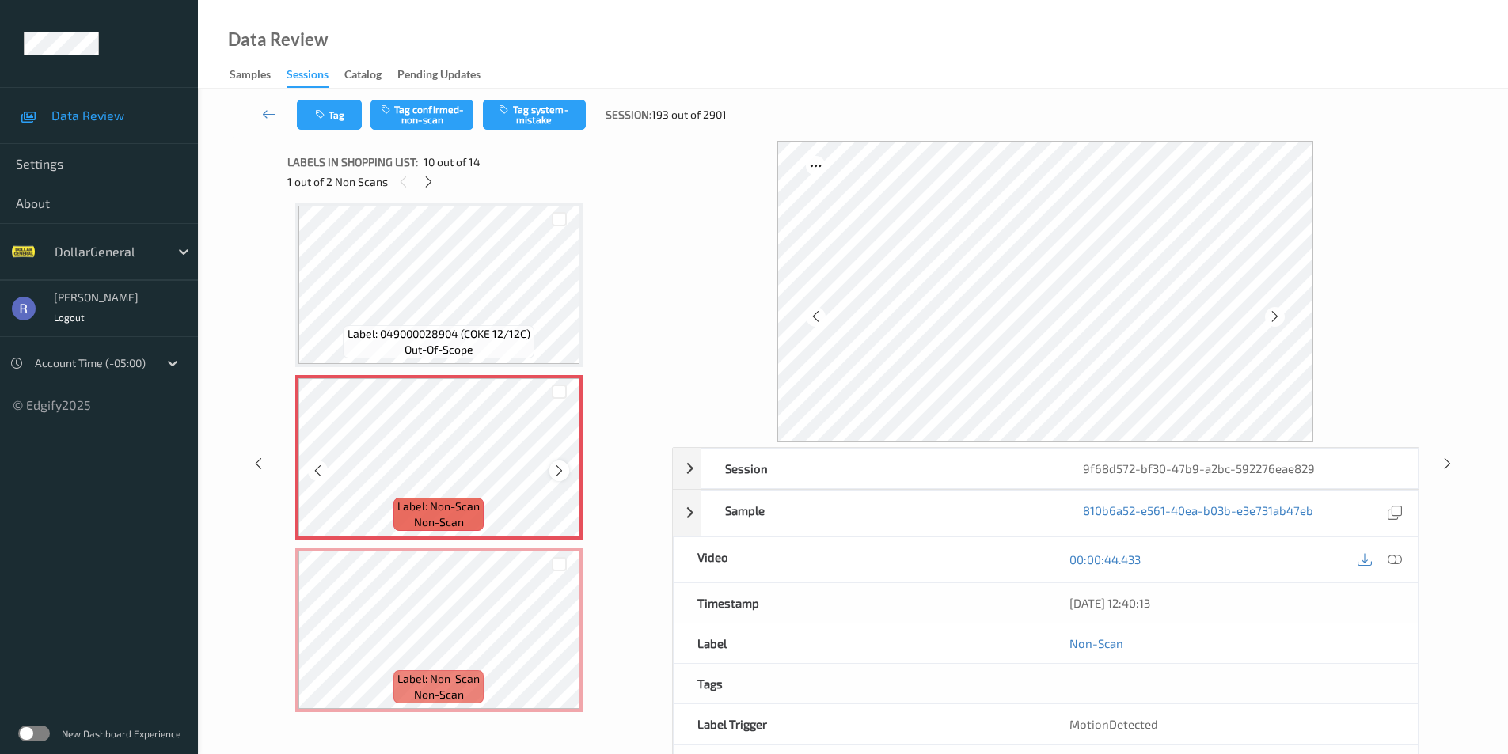
click at [556, 473] on icon at bounding box center [559, 471] width 13 height 14
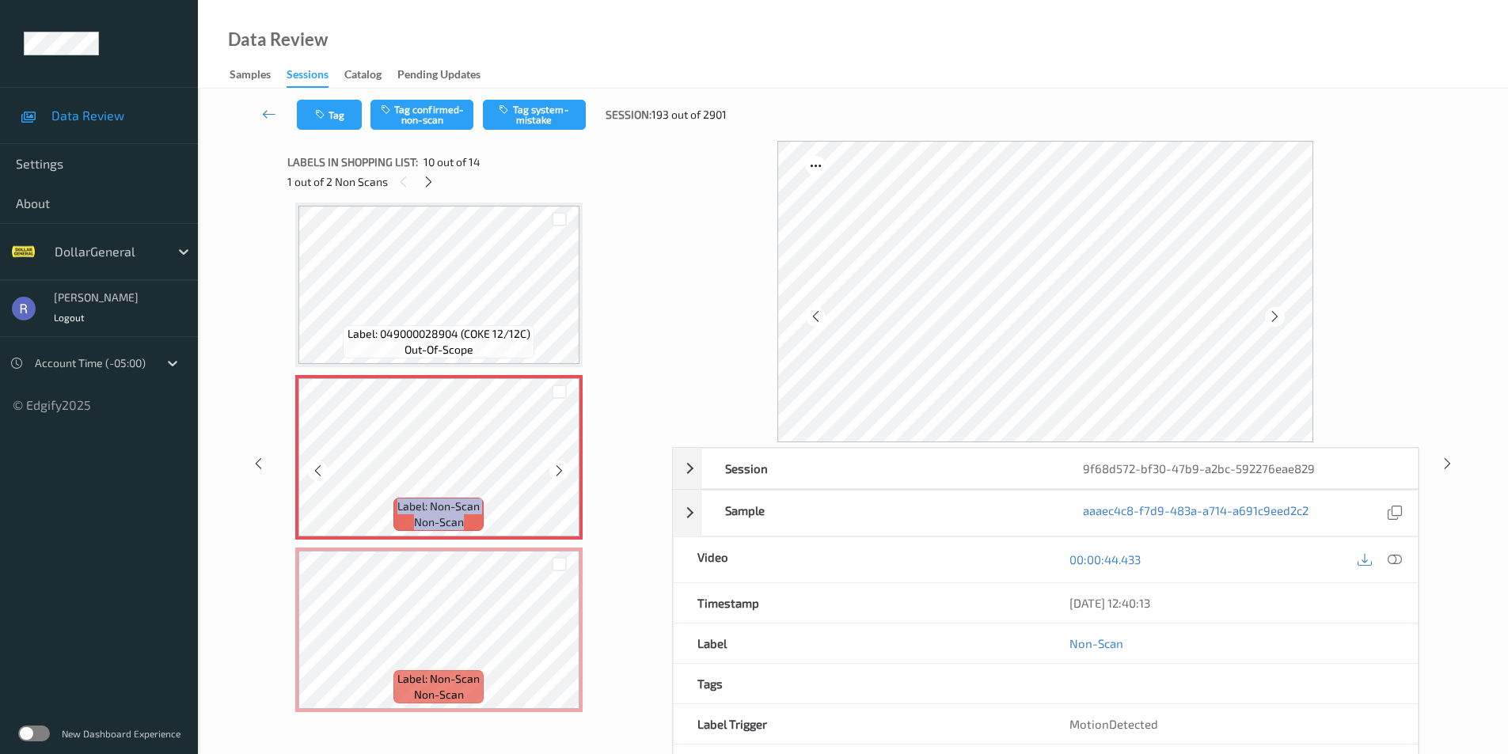
click at [556, 473] on icon at bounding box center [559, 471] width 13 height 14
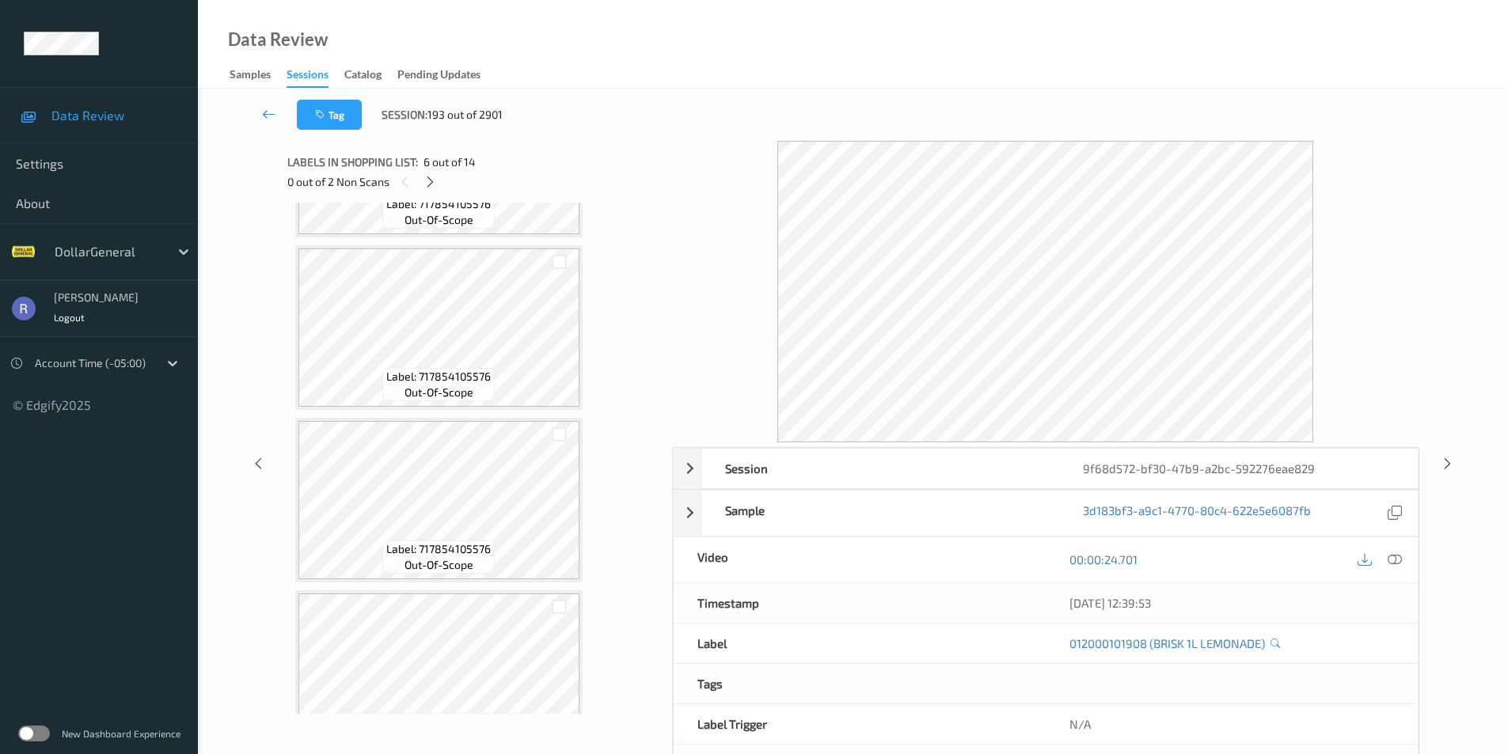
scroll to position [237, 0]
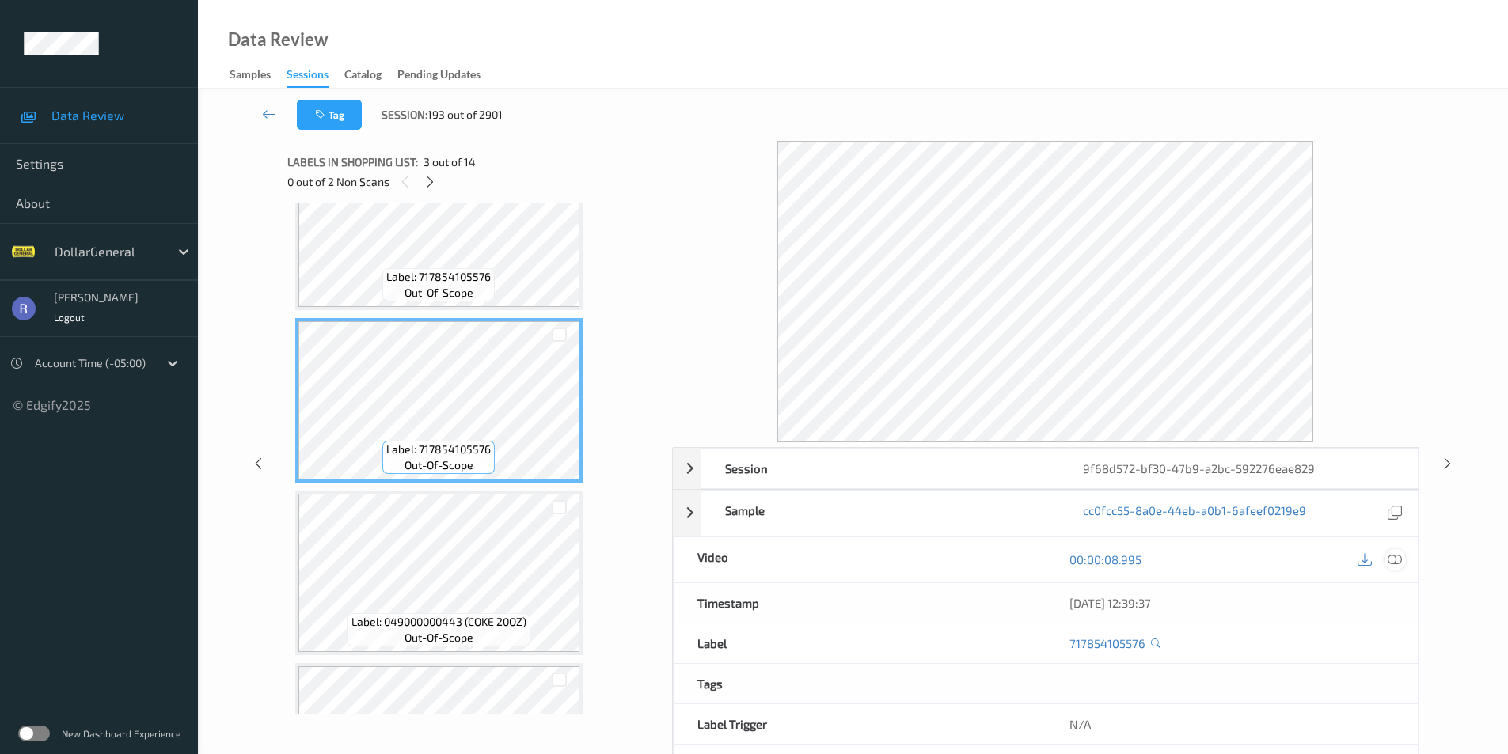
click at [1396, 557] on icon at bounding box center [1395, 560] width 14 height 14
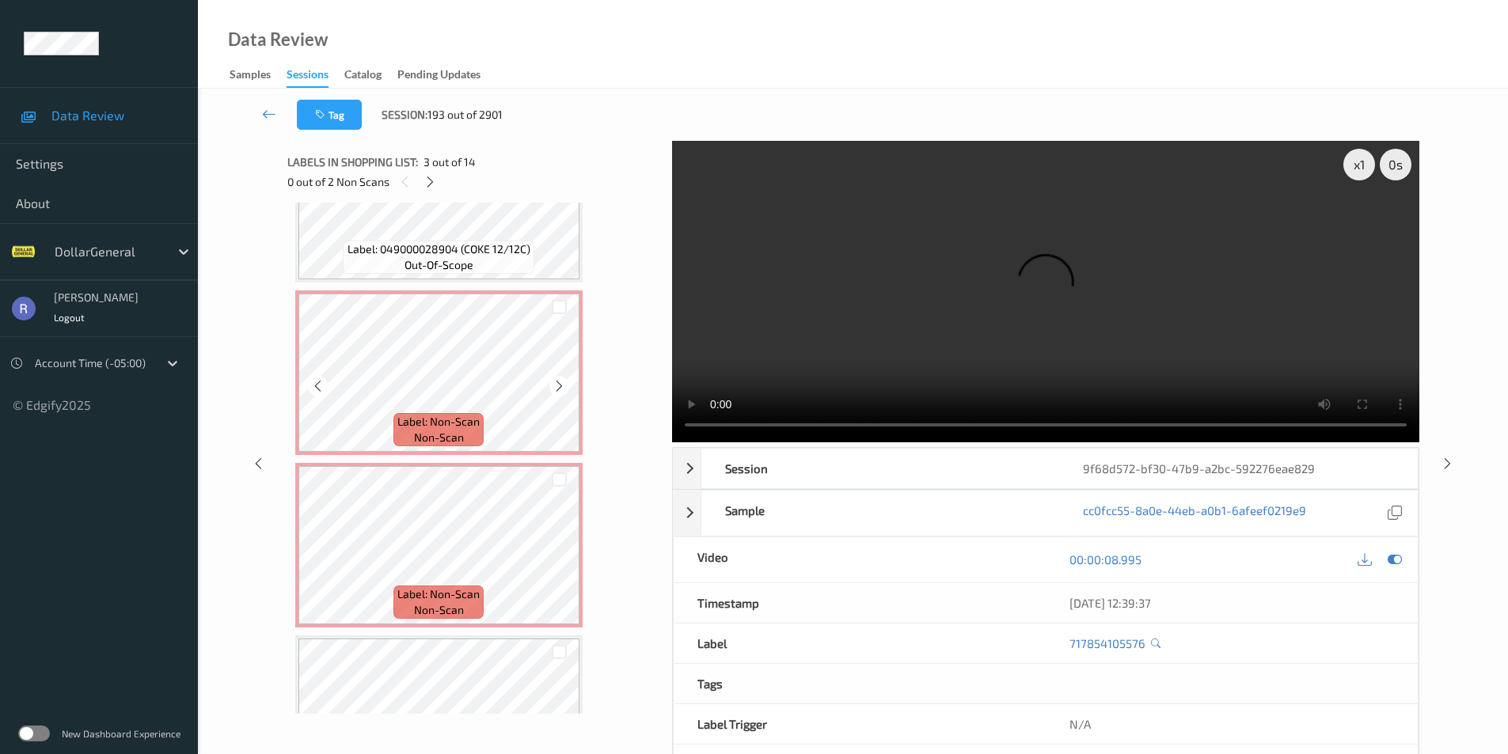
scroll to position [1504, 0]
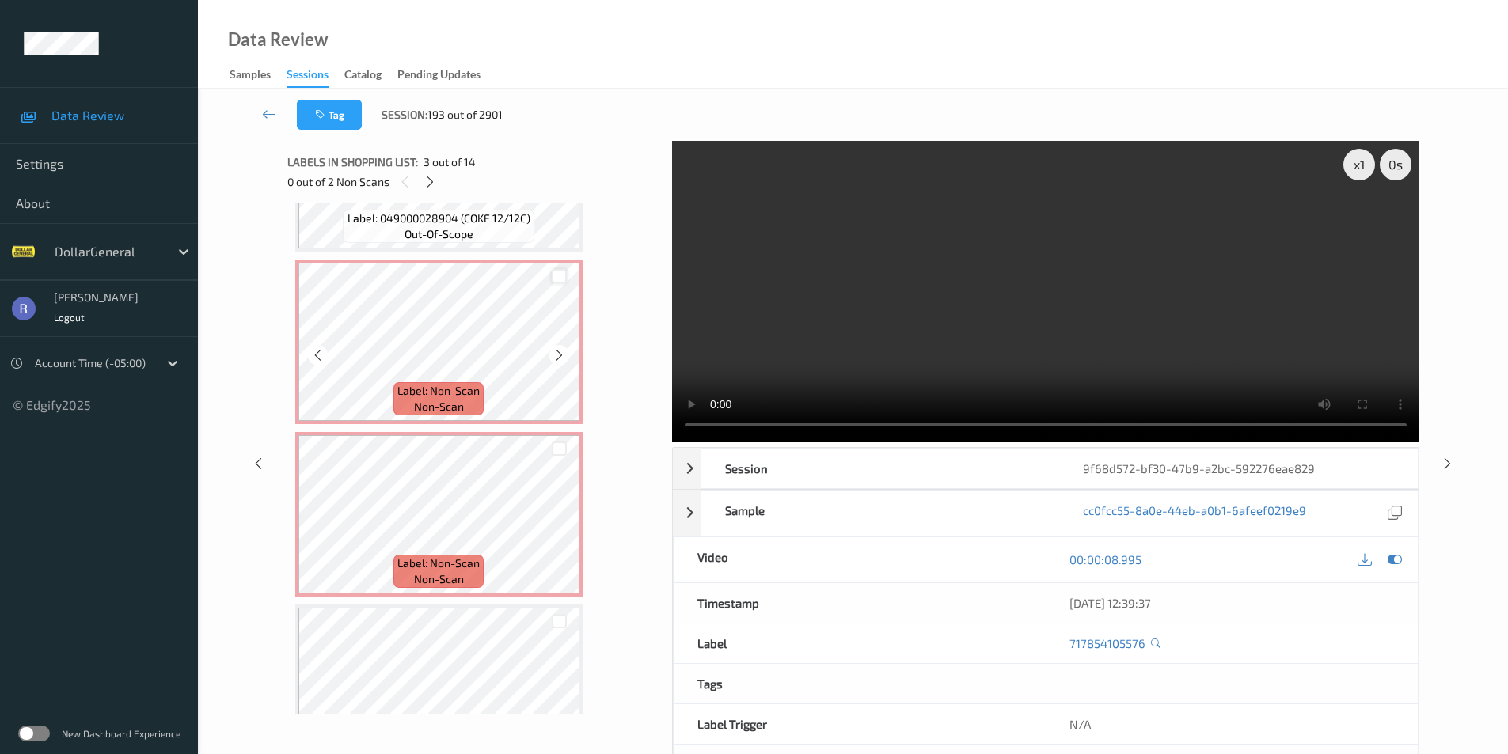
click at [557, 278] on div at bounding box center [559, 276] width 15 height 15
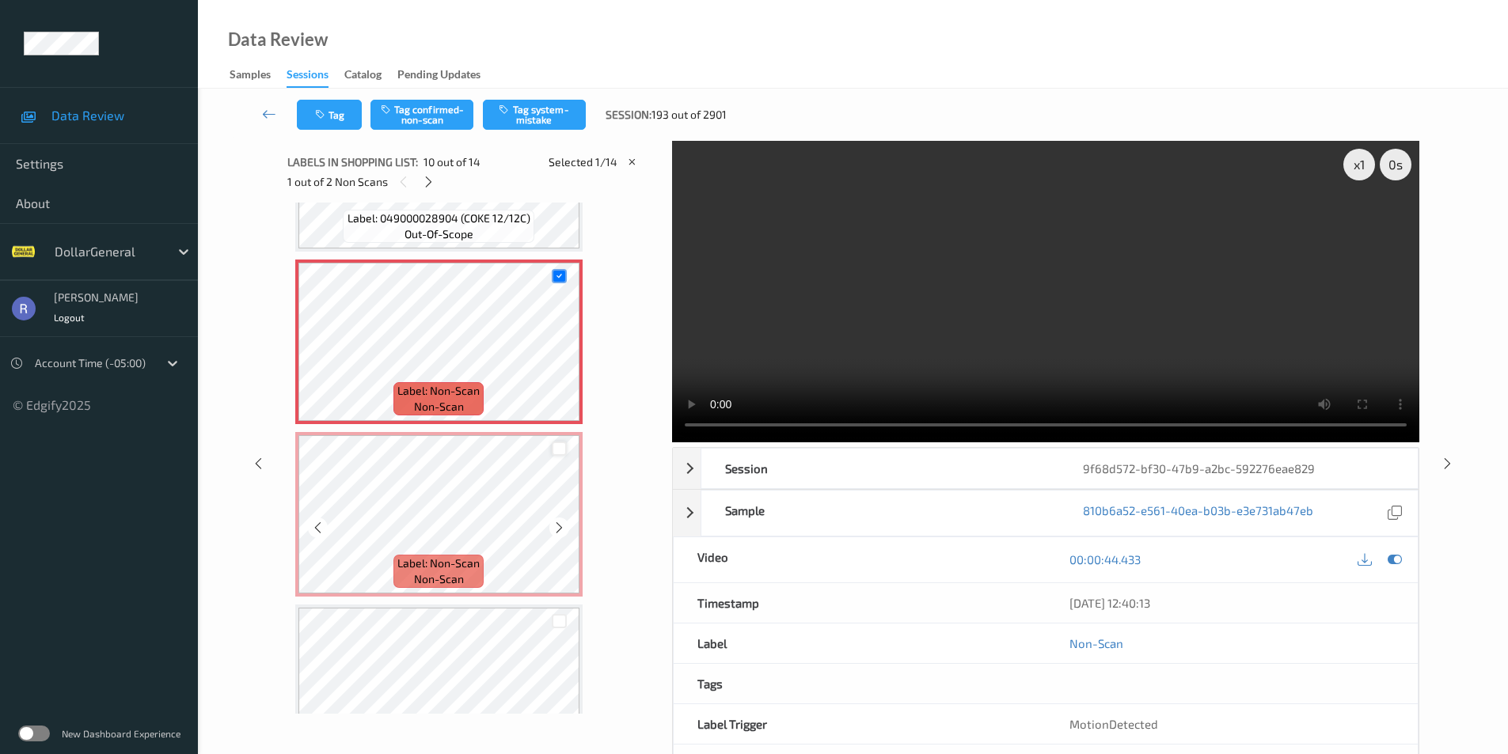
click at [561, 449] on div at bounding box center [559, 449] width 15 height 15
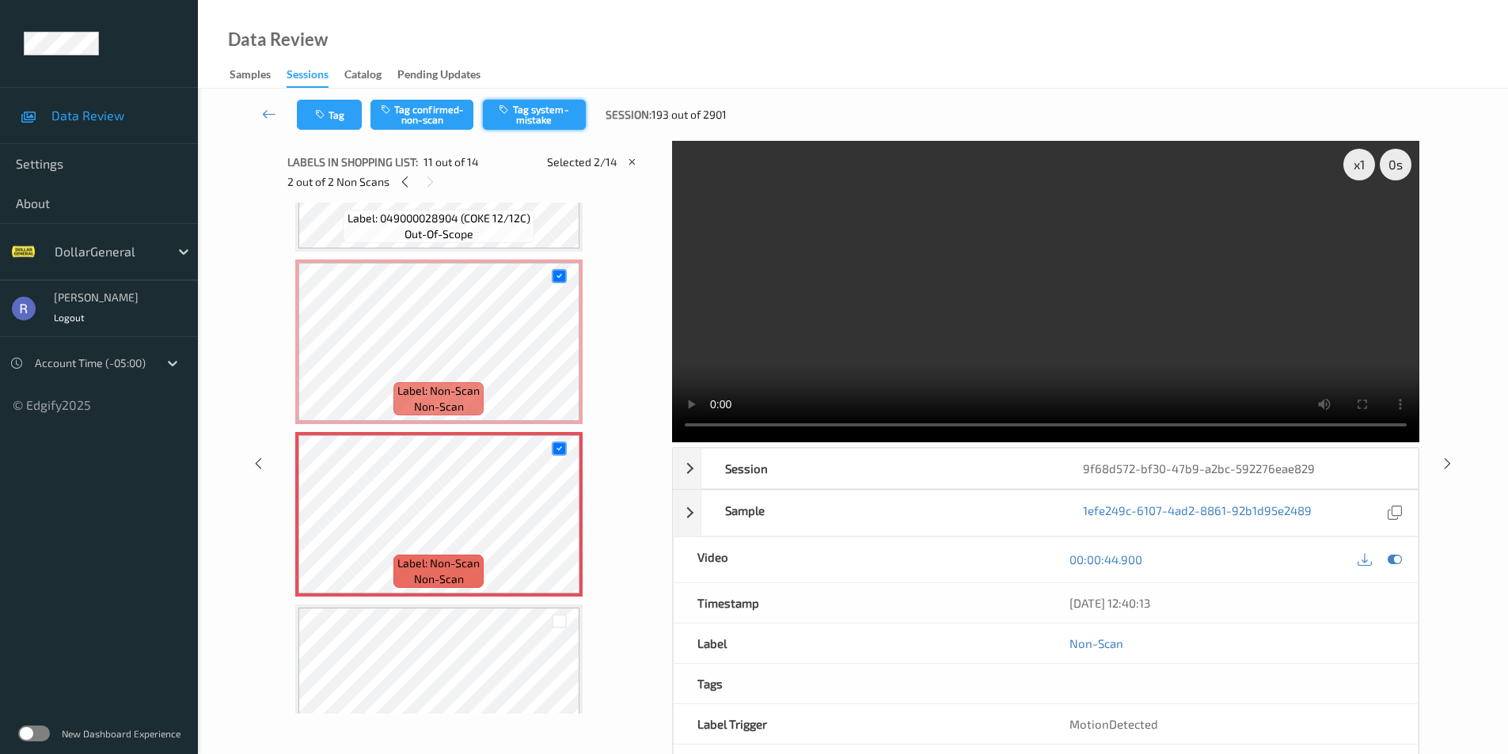
click at [543, 114] on button "Tag system-mistake" at bounding box center [534, 115] width 103 height 30
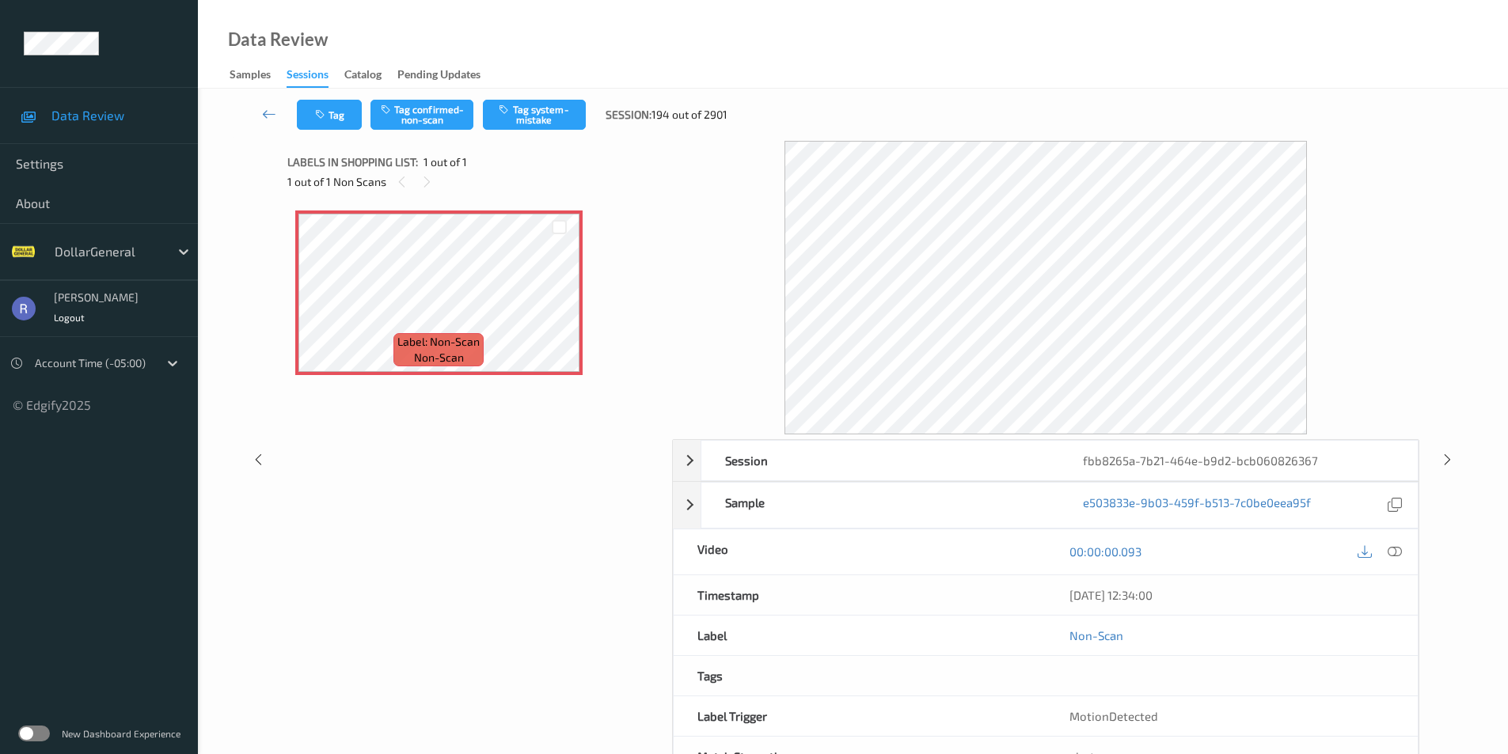
click at [251, 194] on div "Session fbb8265a-7b21-464e-b9d2-bcb060826367 Session ID fbb8265a-7b21-464e-b9d2…" at bounding box center [852, 459] width 1245 height 637
click at [1446, 450] on div at bounding box center [1447, 460] width 20 height 20
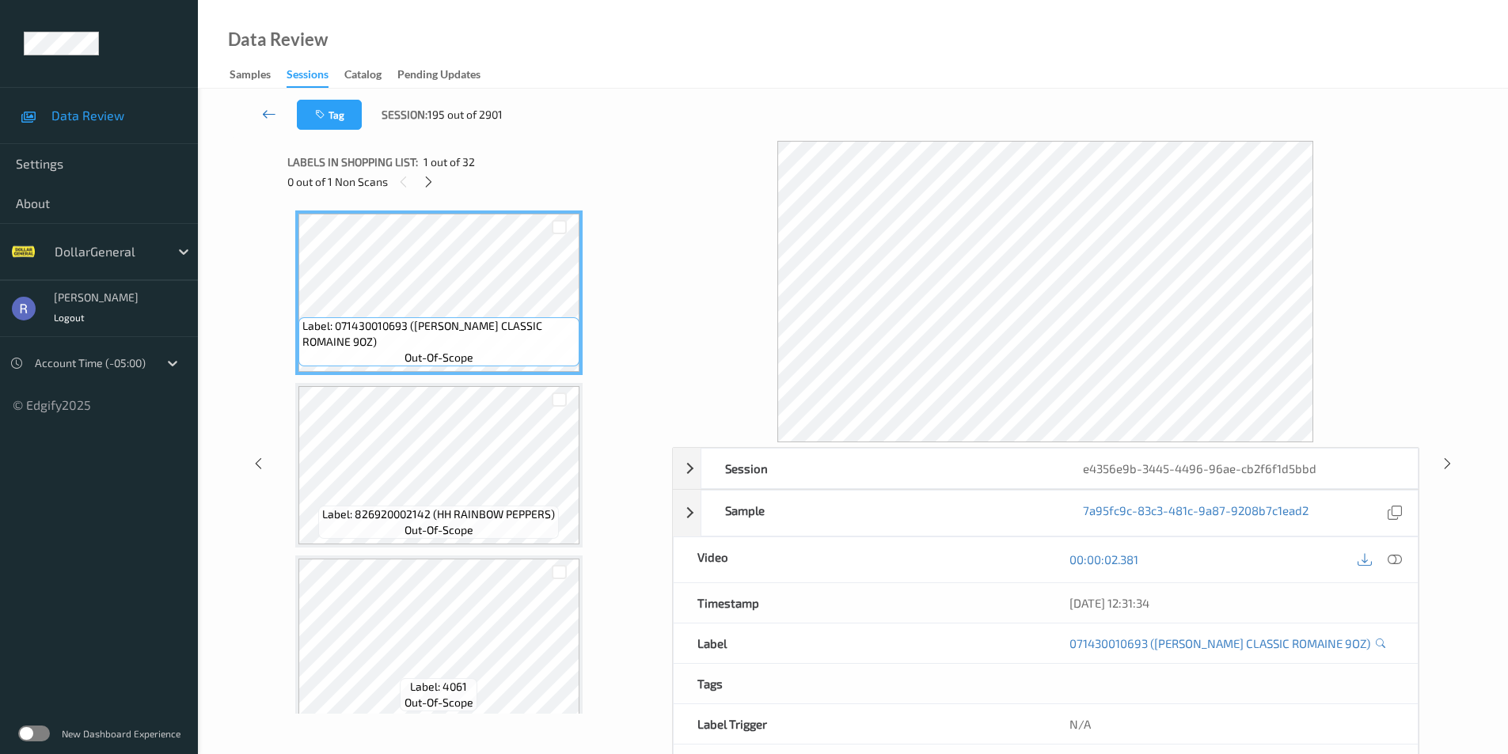
click at [264, 112] on icon at bounding box center [269, 114] width 14 height 16
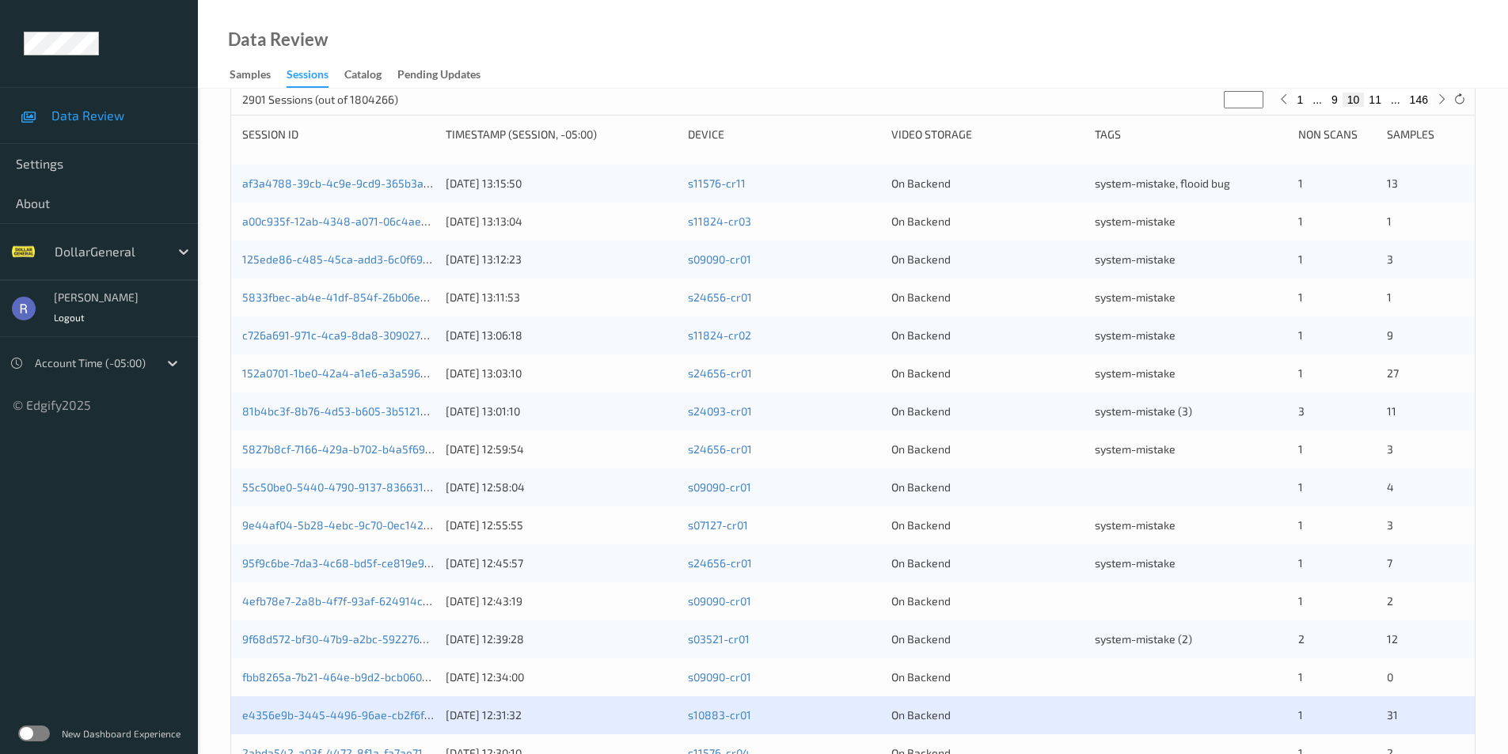
scroll to position [396, 0]
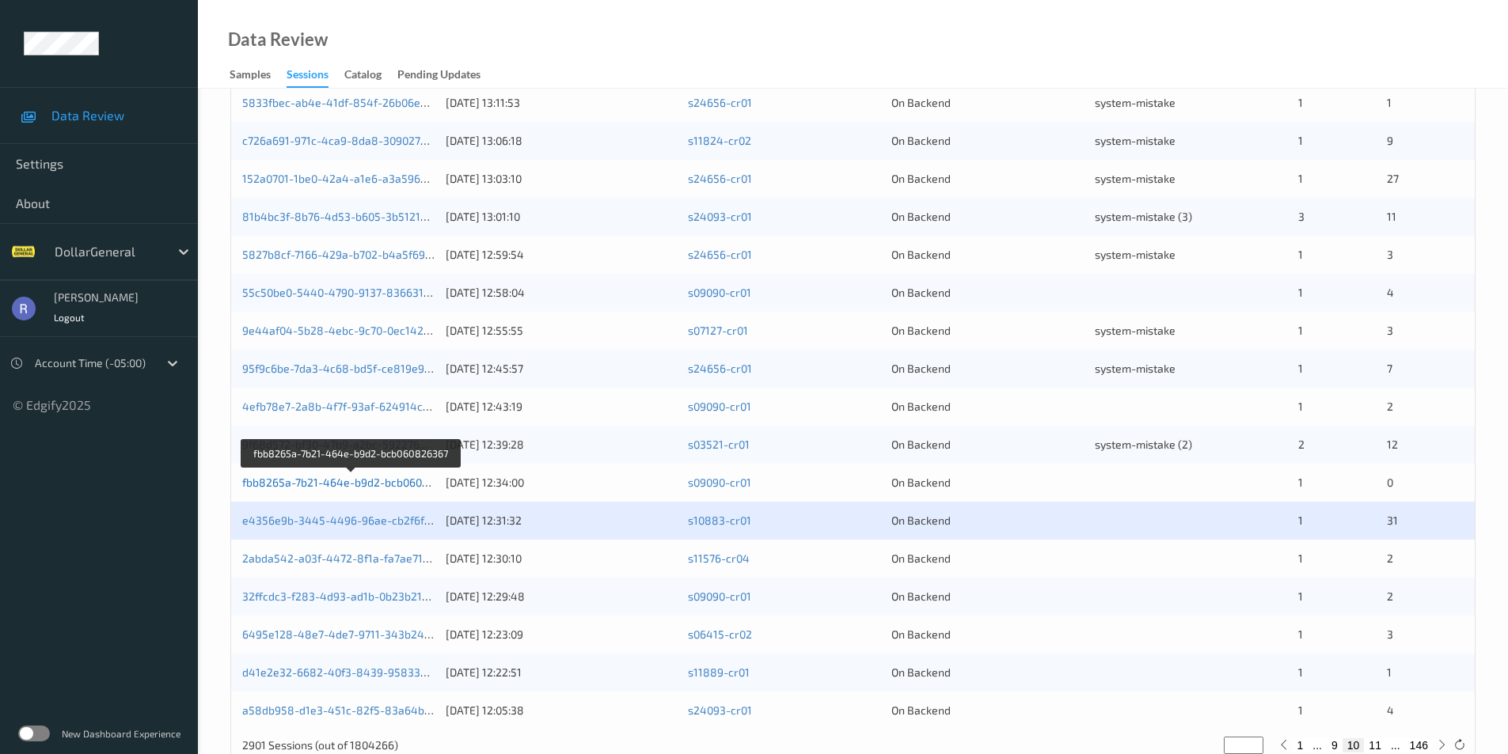
click at [303, 485] on link "fbb8265a-7b21-464e-b9d2-bcb060826367" at bounding box center [351, 482] width 218 height 13
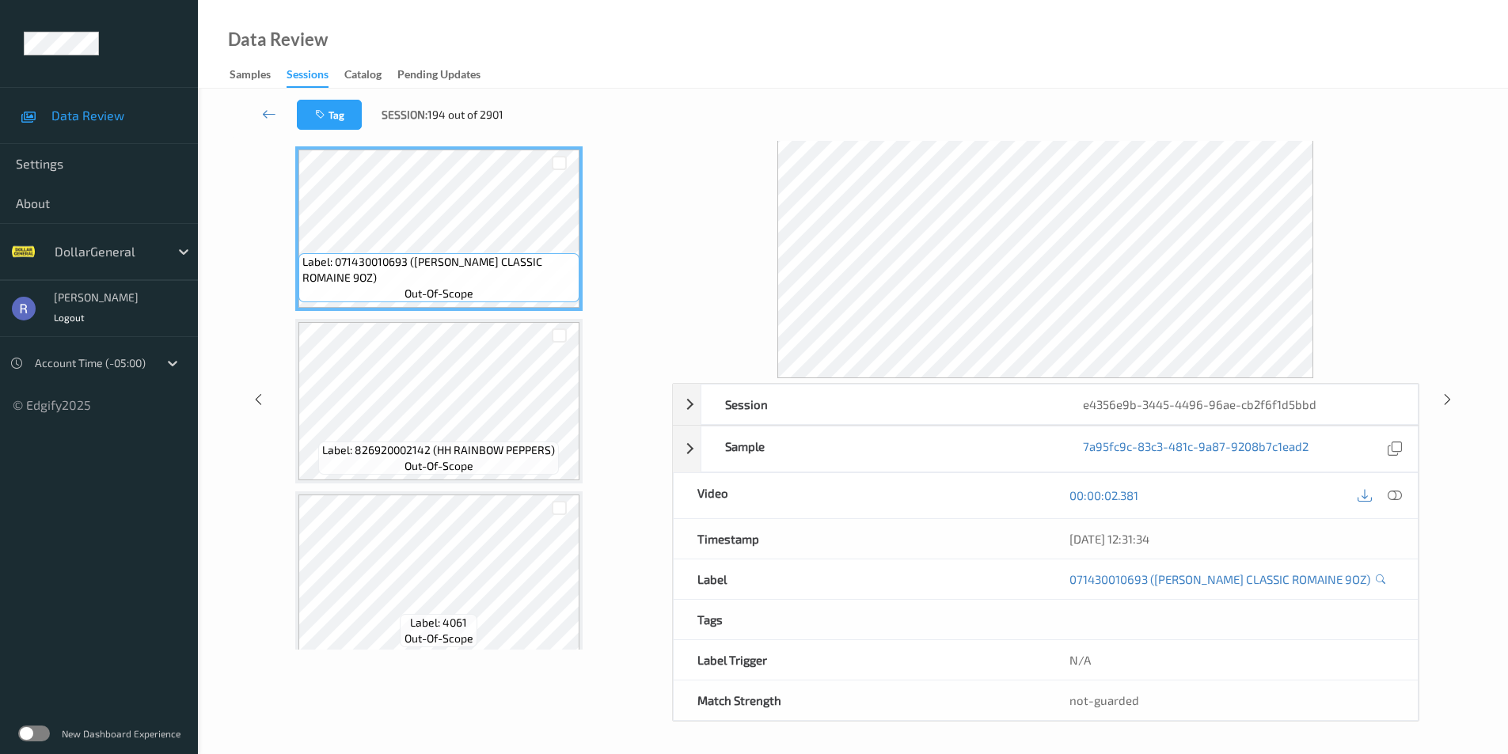
scroll to position [56, 0]
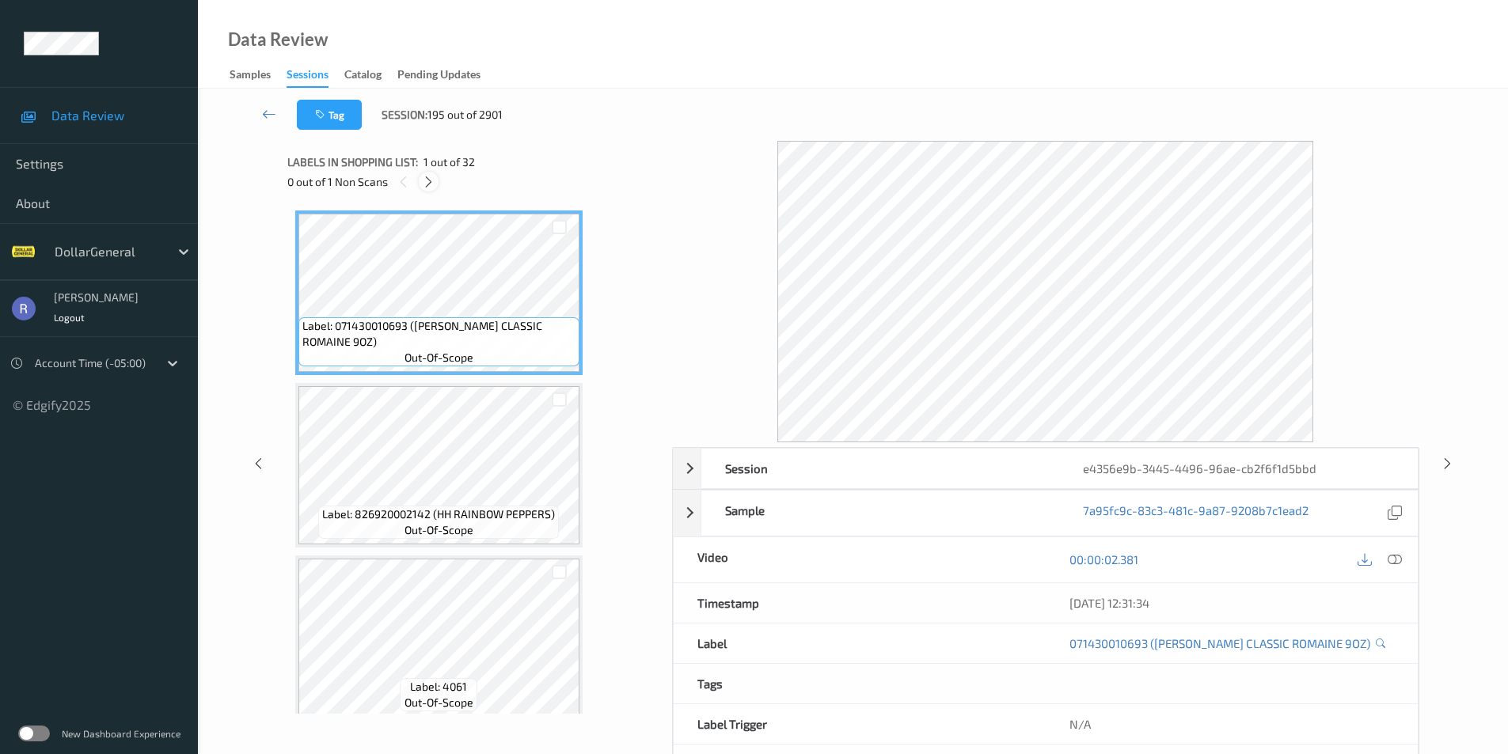
click at [423, 182] on icon at bounding box center [428, 182] width 13 height 14
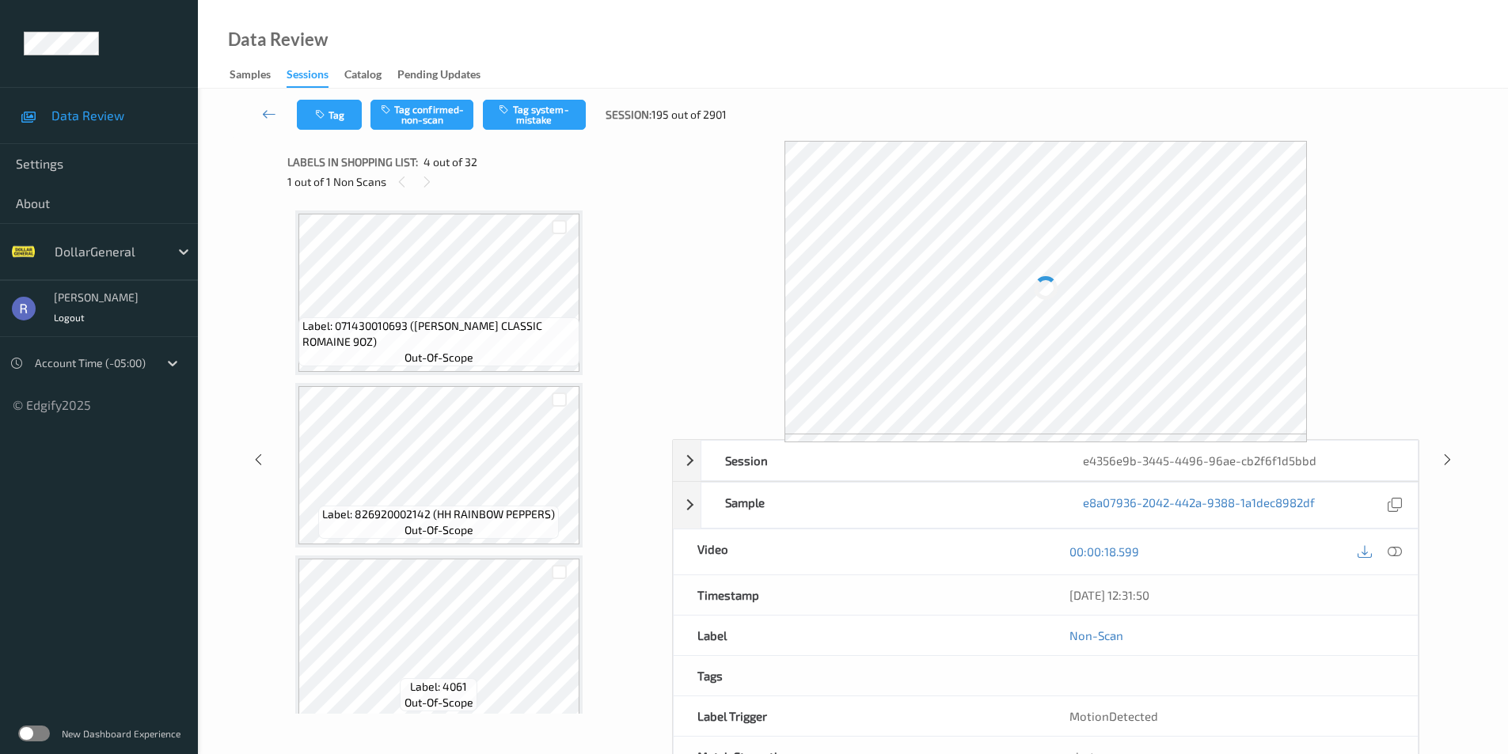
scroll to position [353, 0]
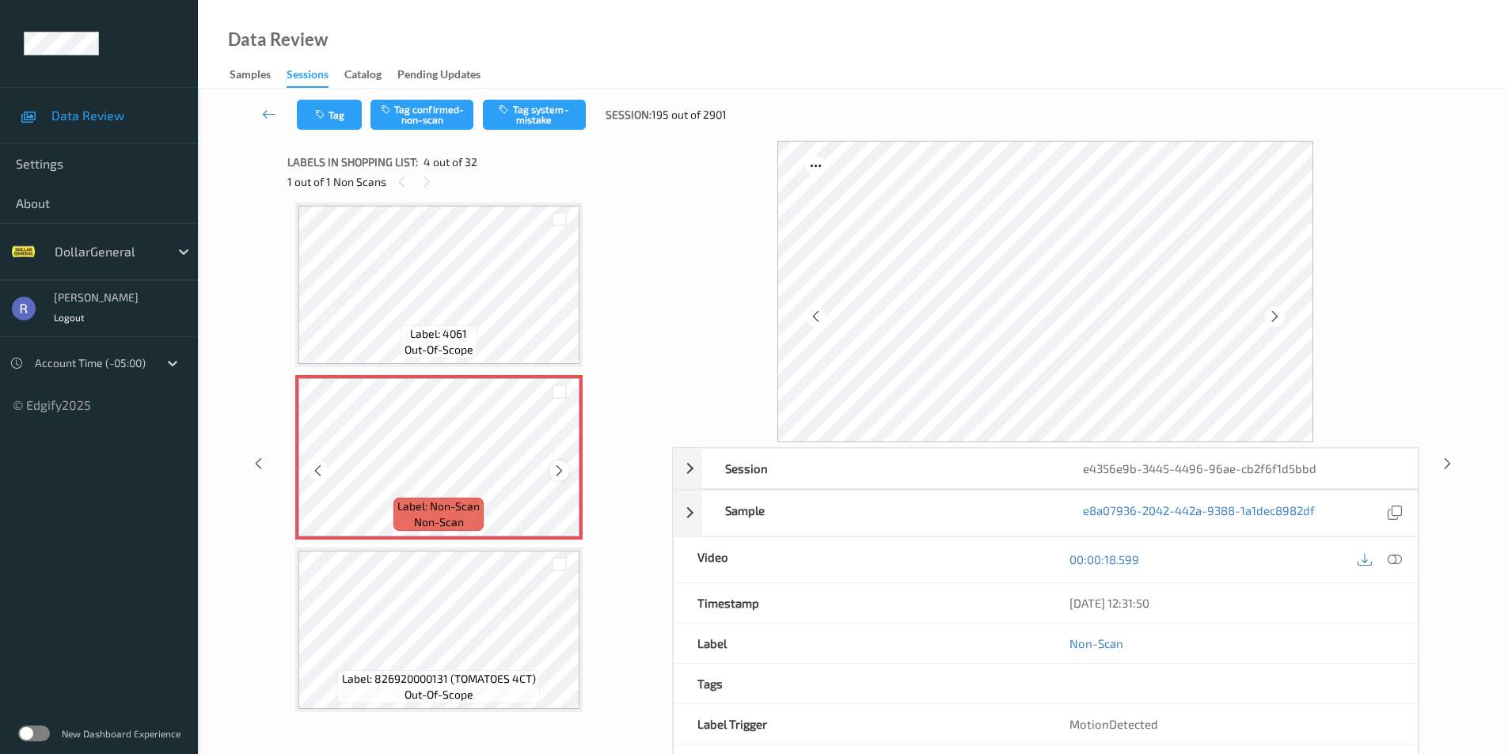
click at [559, 470] on icon at bounding box center [559, 471] width 13 height 14
click at [555, 112] on button "Tag system-mistake" at bounding box center [534, 115] width 103 height 30
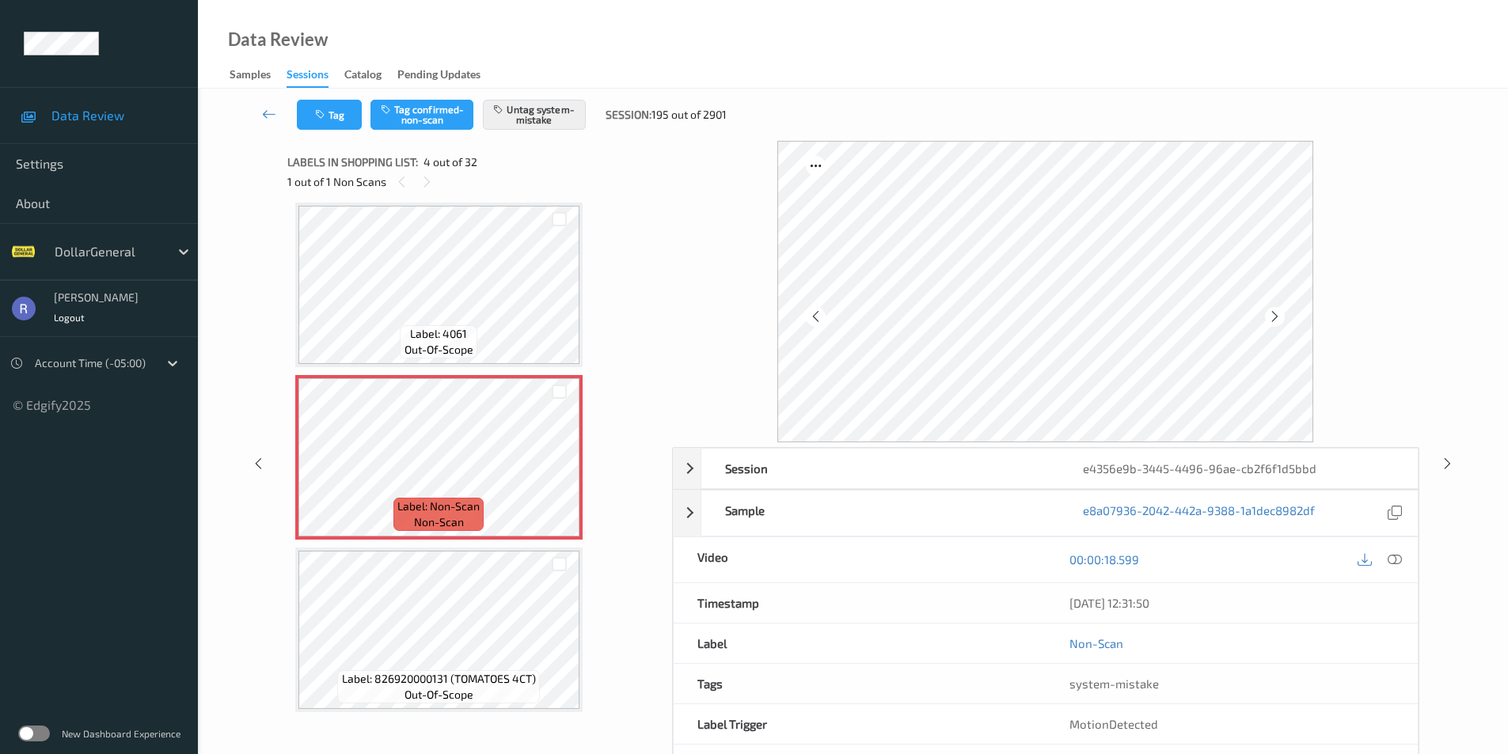
click at [234, 163] on div "Session e4356e9b-3445-4496-96ae-cb2f6f1d5bbd Session ID e4356e9b-3445-4496-96ae…" at bounding box center [852, 463] width 1245 height 645
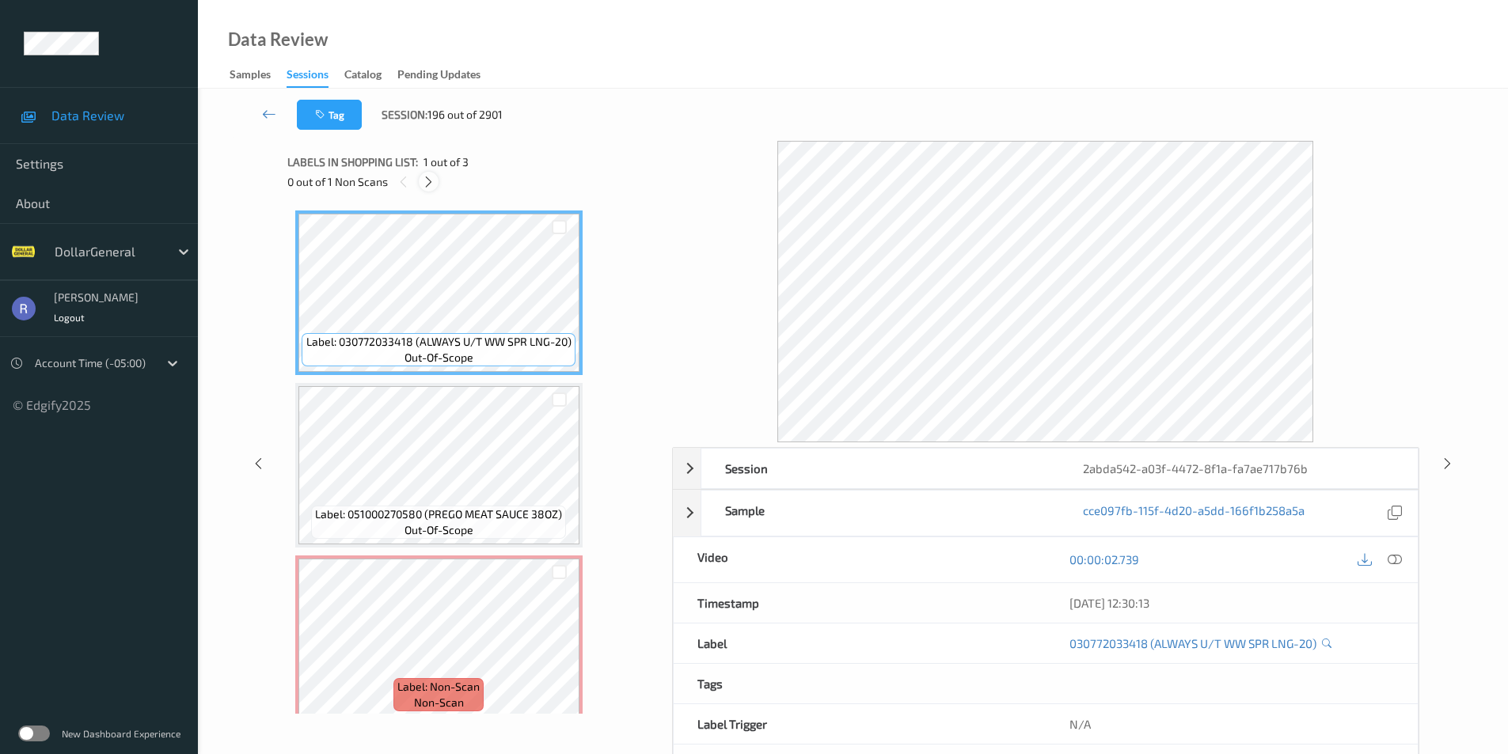
click at [431, 178] on icon at bounding box center [428, 182] width 13 height 14
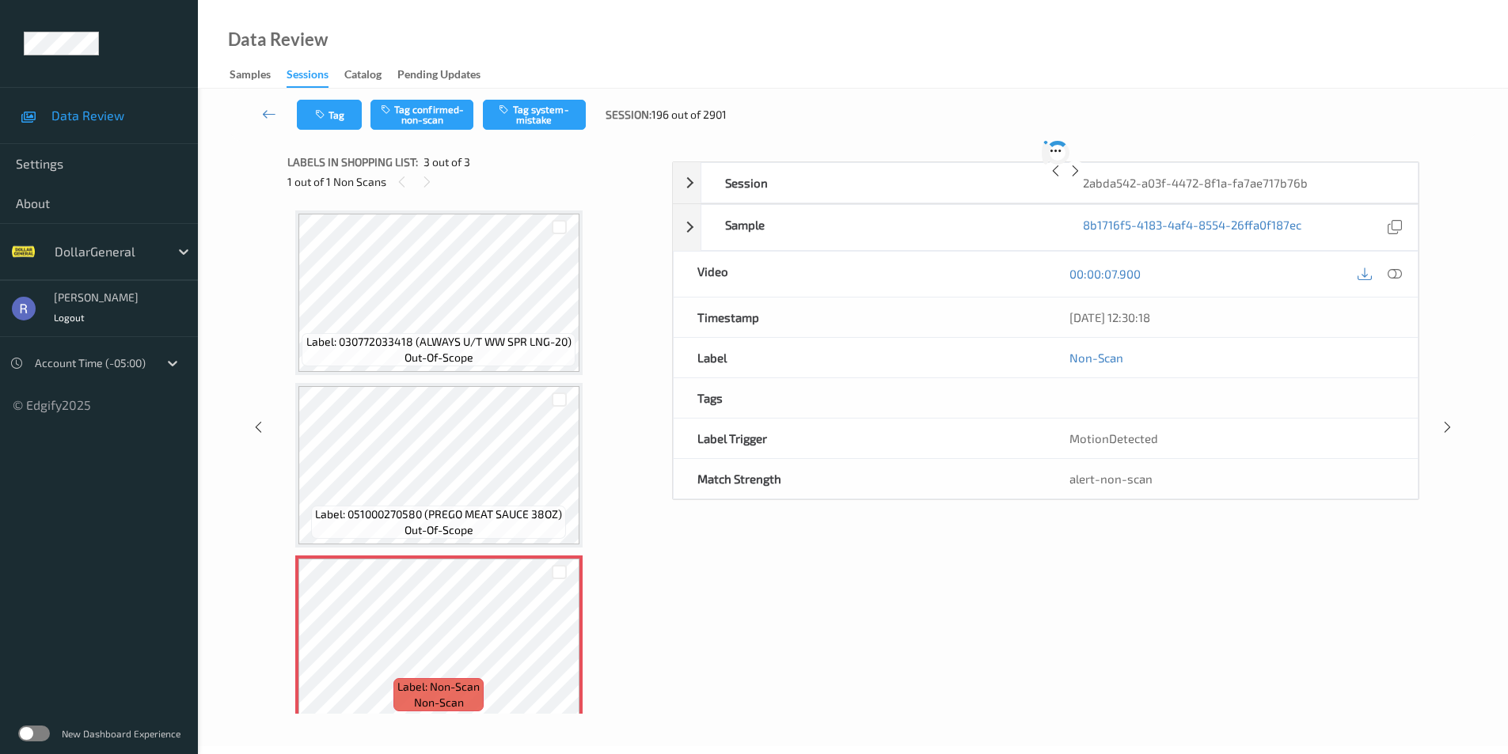
scroll to position [14, 0]
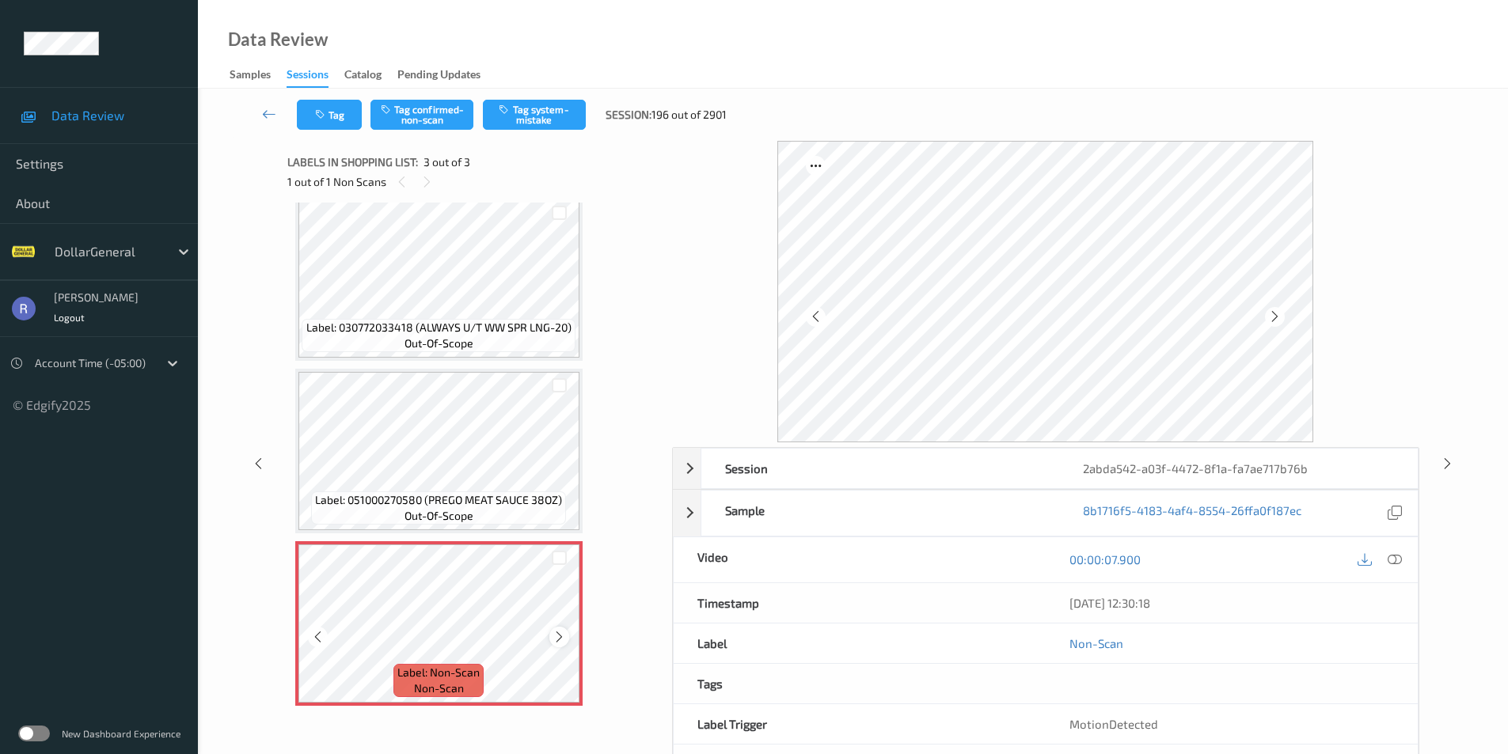
click at [560, 636] on icon at bounding box center [559, 637] width 13 height 14
click at [535, 107] on button "Tag system-mistake" at bounding box center [534, 115] width 103 height 30
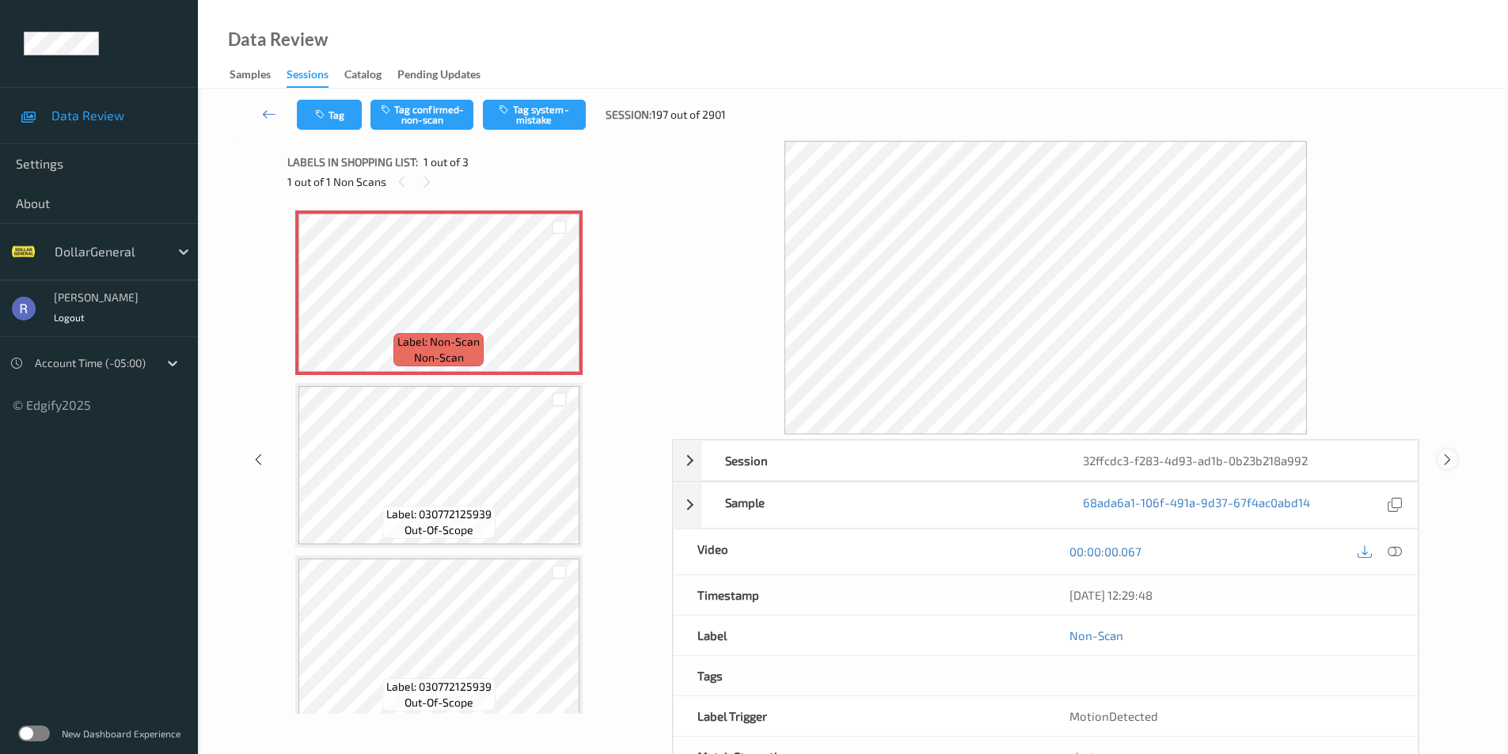
click at [1449, 458] on icon at bounding box center [1447, 459] width 13 height 14
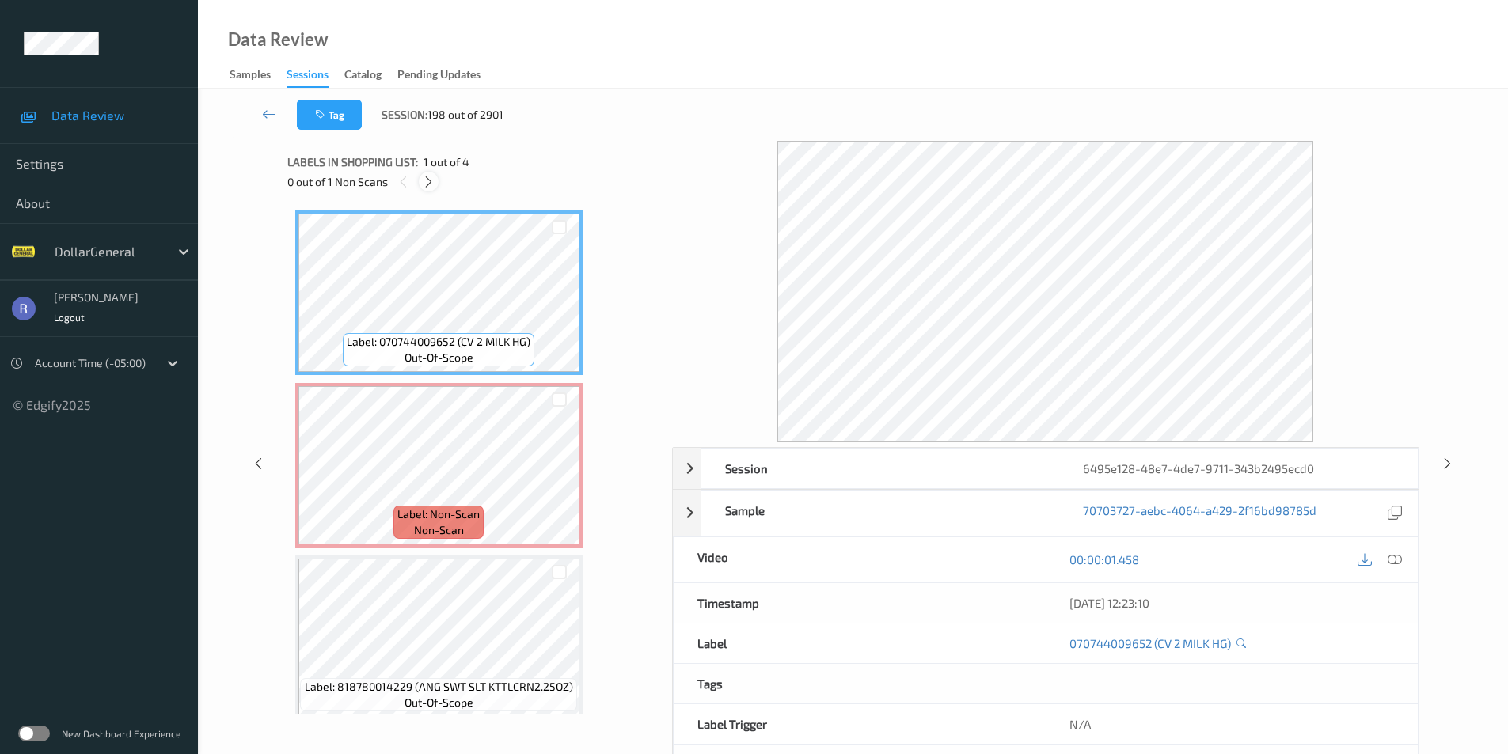
click at [430, 180] on icon at bounding box center [428, 182] width 13 height 14
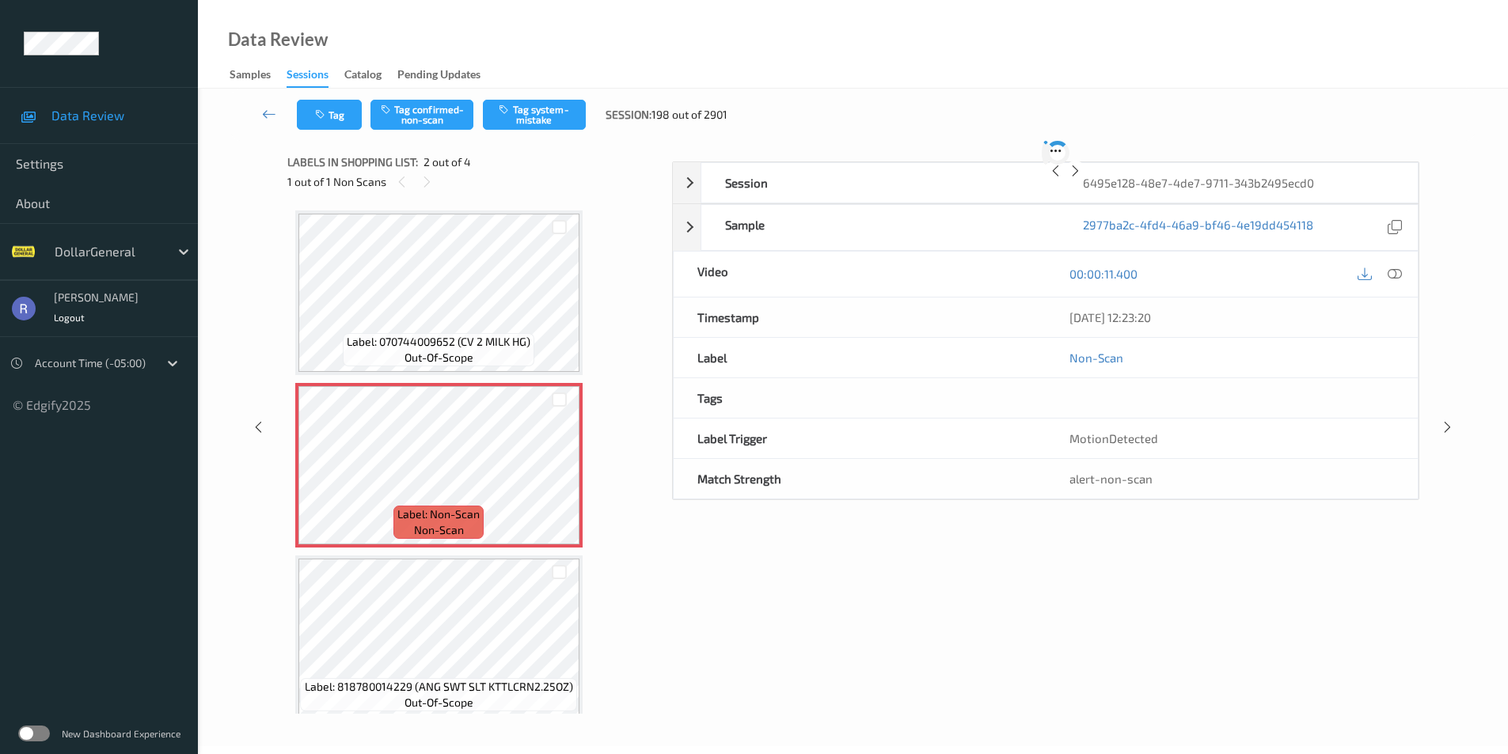
scroll to position [8, 0]
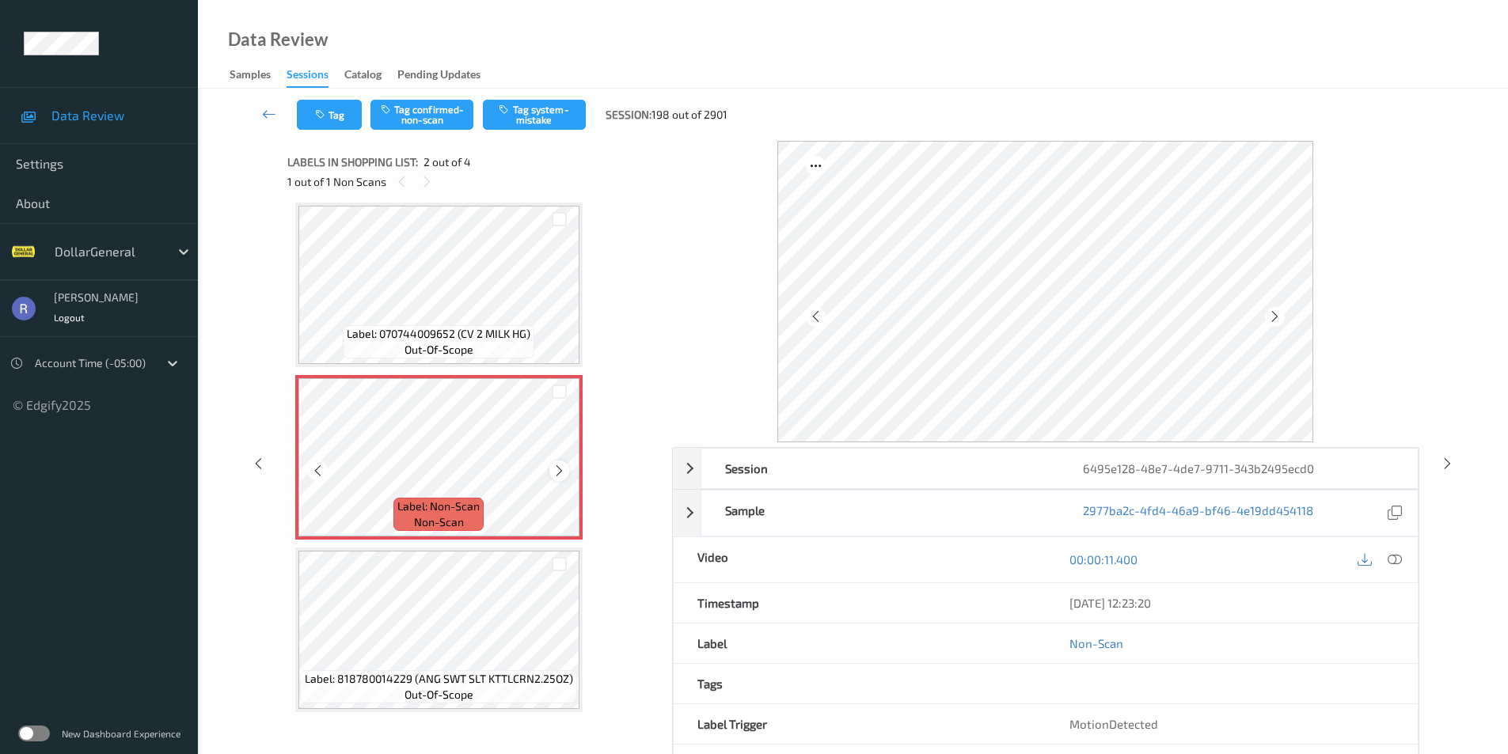
click at [558, 473] on icon at bounding box center [559, 471] width 13 height 14
click at [523, 110] on button "Tag system-mistake" at bounding box center [534, 115] width 103 height 30
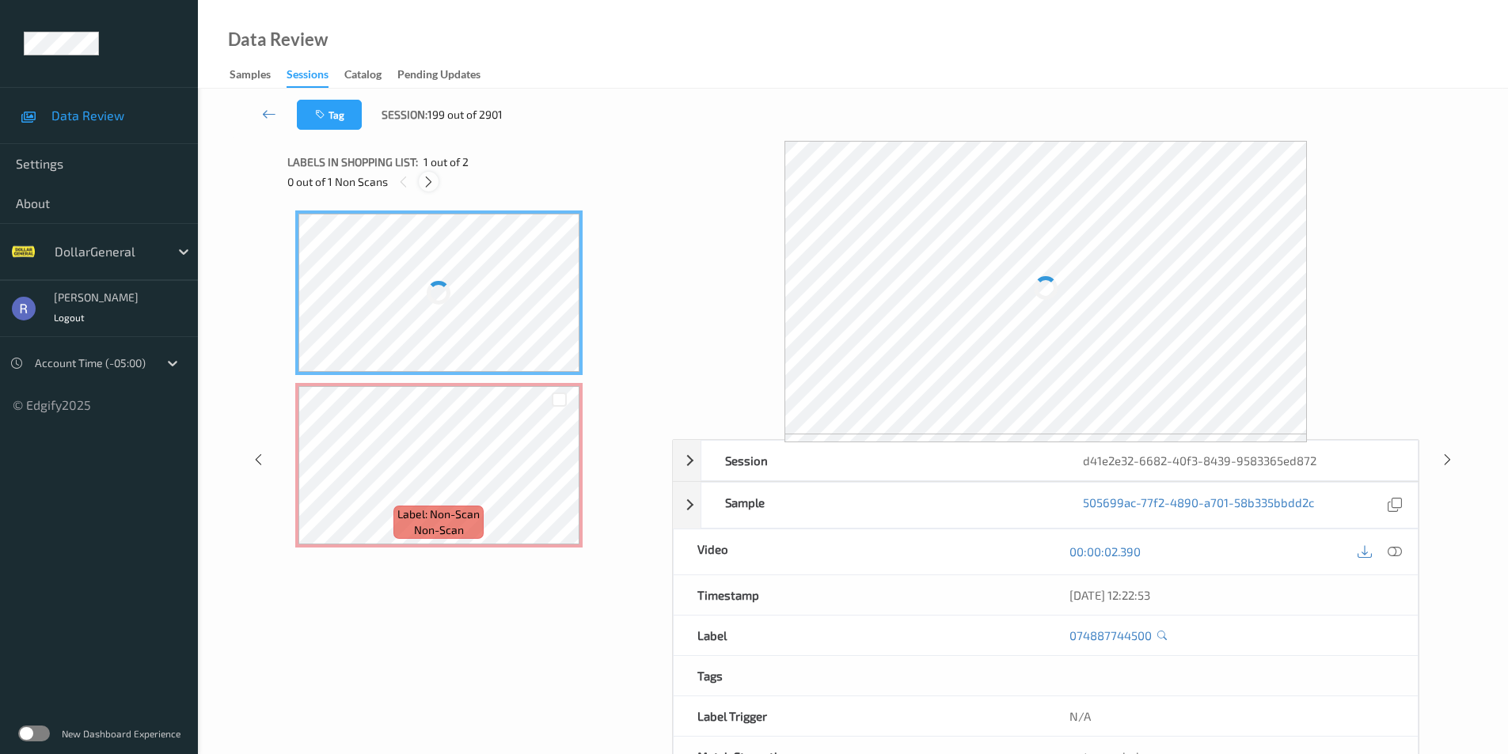
click at [422, 180] on icon at bounding box center [428, 182] width 13 height 14
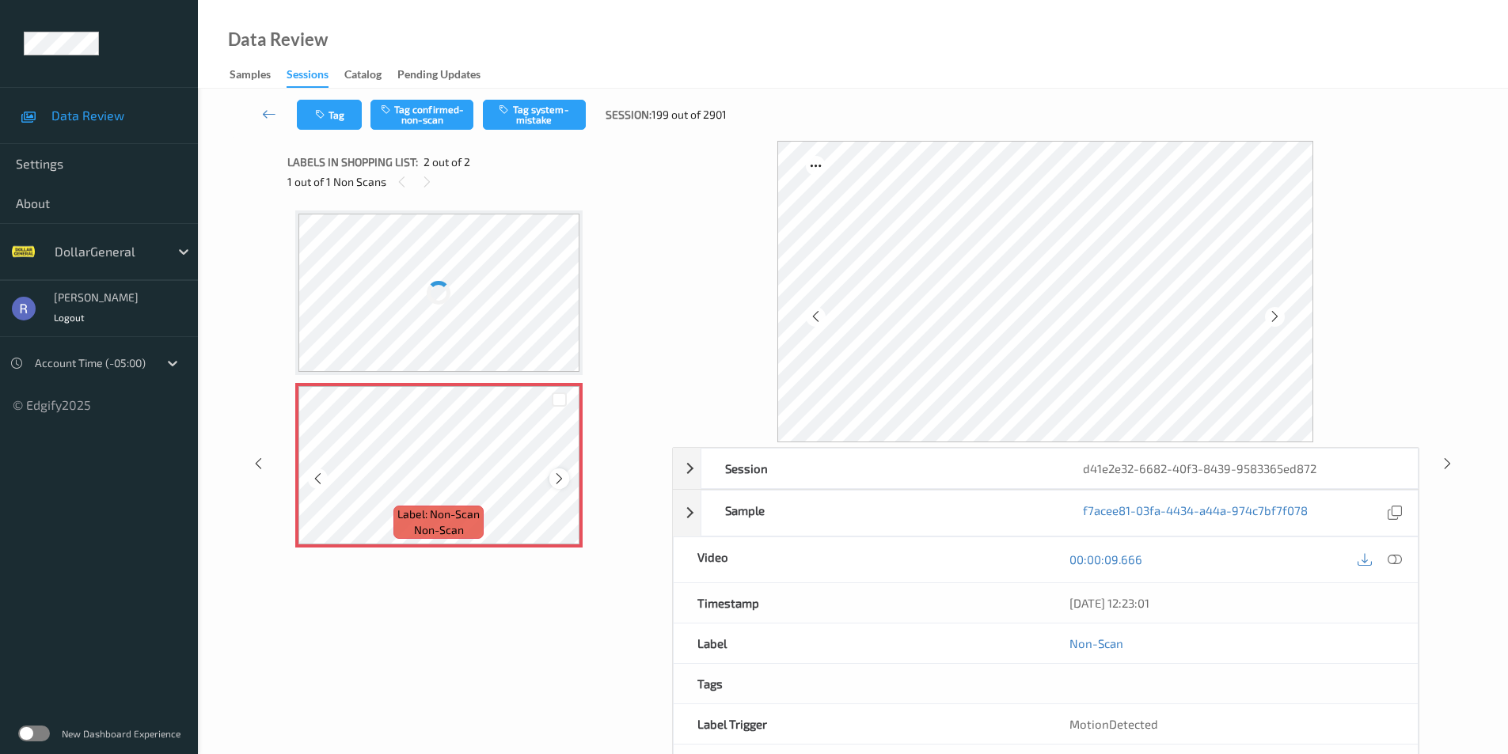
click at [560, 476] on icon at bounding box center [559, 479] width 13 height 14
click at [553, 112] on button "Tag system-mistake" at bounding box center [534, 115] width 103 height 30
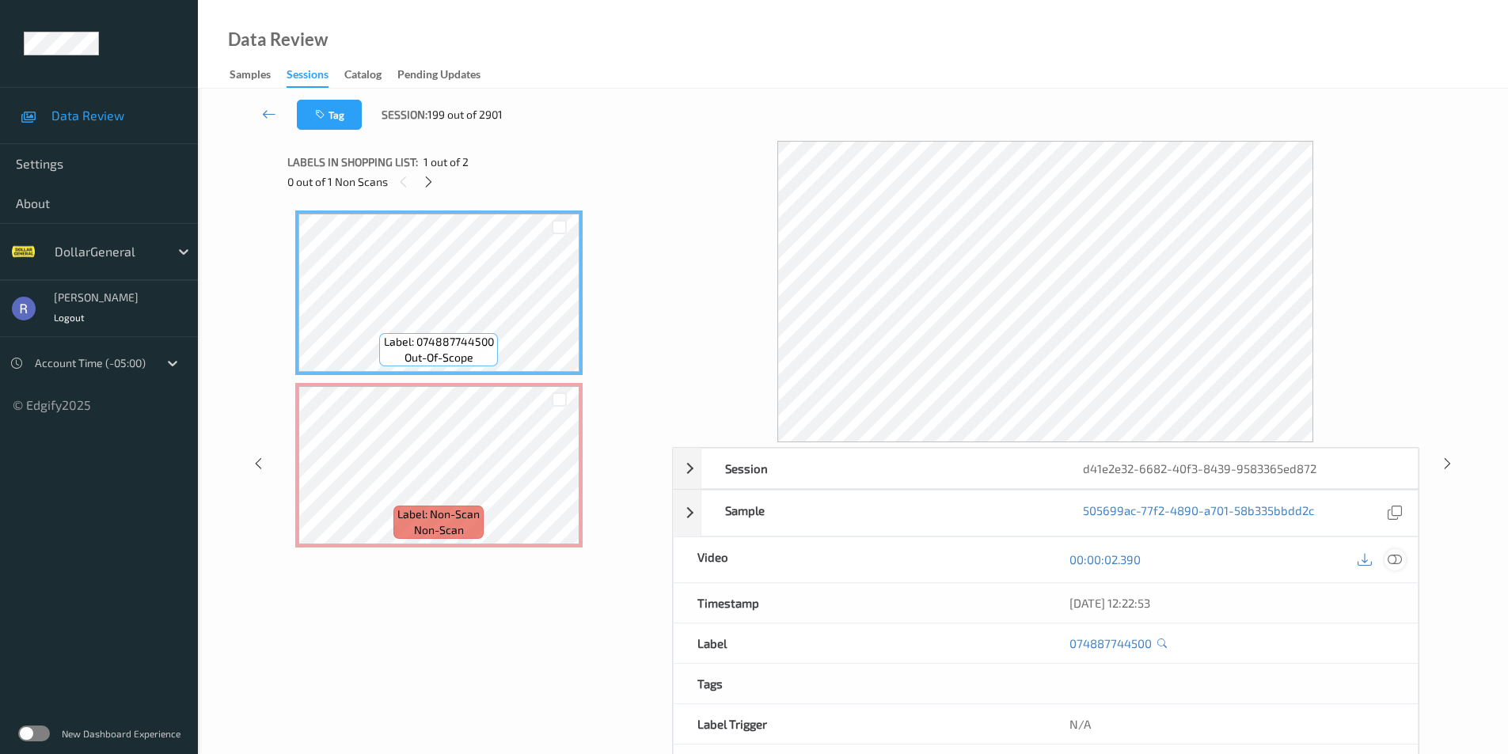
click at [1399, 554] on icon at bounding box center [1395, 560] width 14 height 14
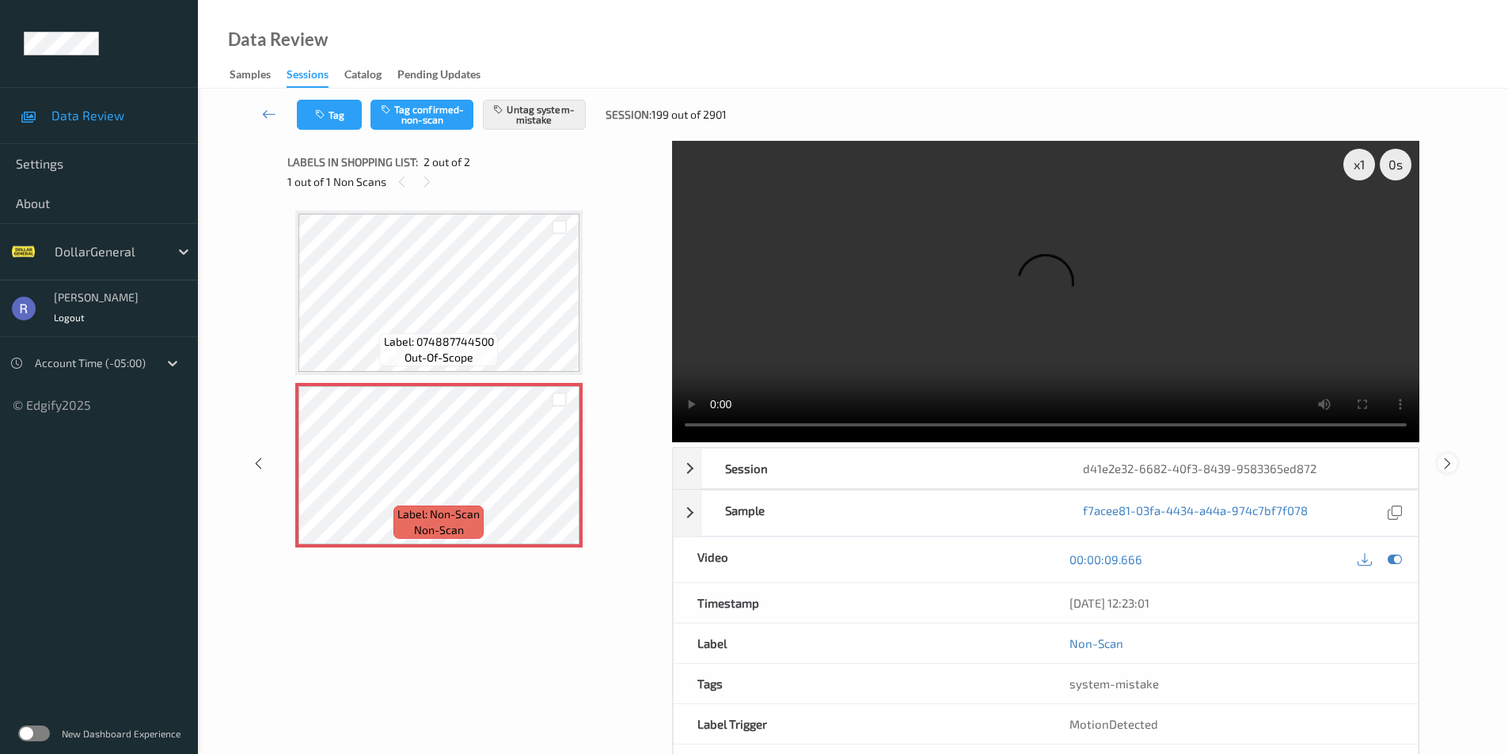
click at [1451, 462] on icon at bounding box center [1447, 463] width 13 height 14
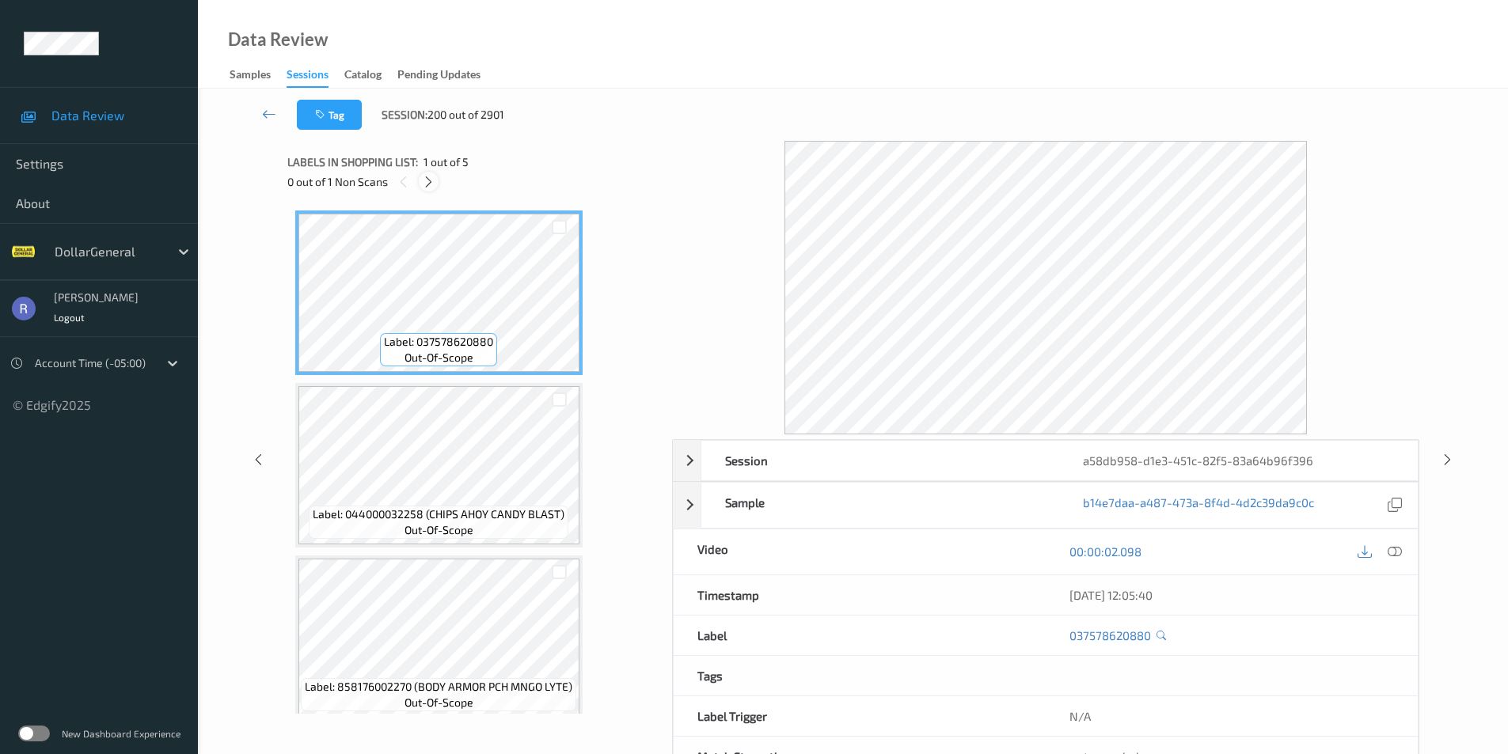
click at [426, 180] on icon at bounding box center [428, 182] width 13 height 14
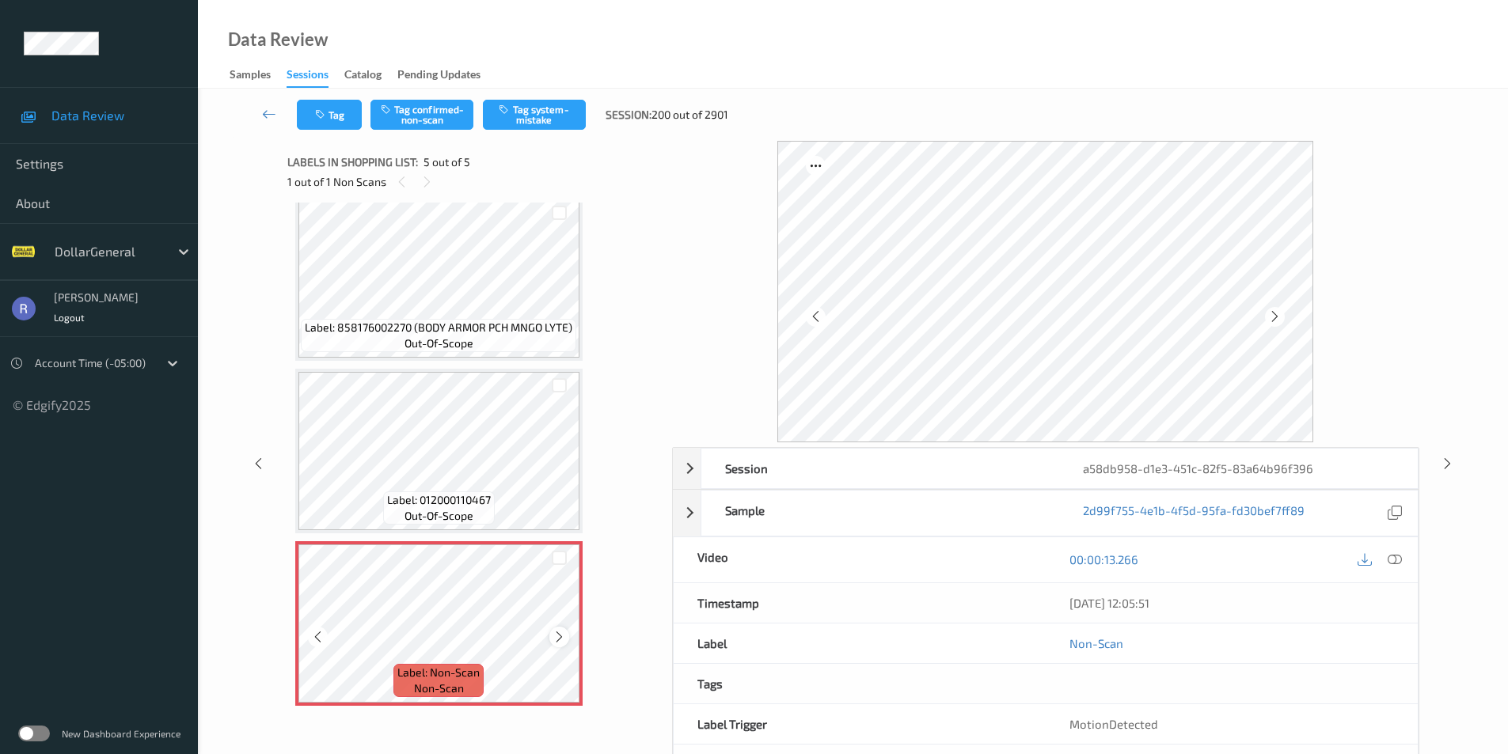
click at [556, 634] on icon at bounding box center [559, 637] width 13 height 14
click at [302, 548] on div "Label: Non-Scan non-scan" at bounding box center [298, 544] width 6 height 6
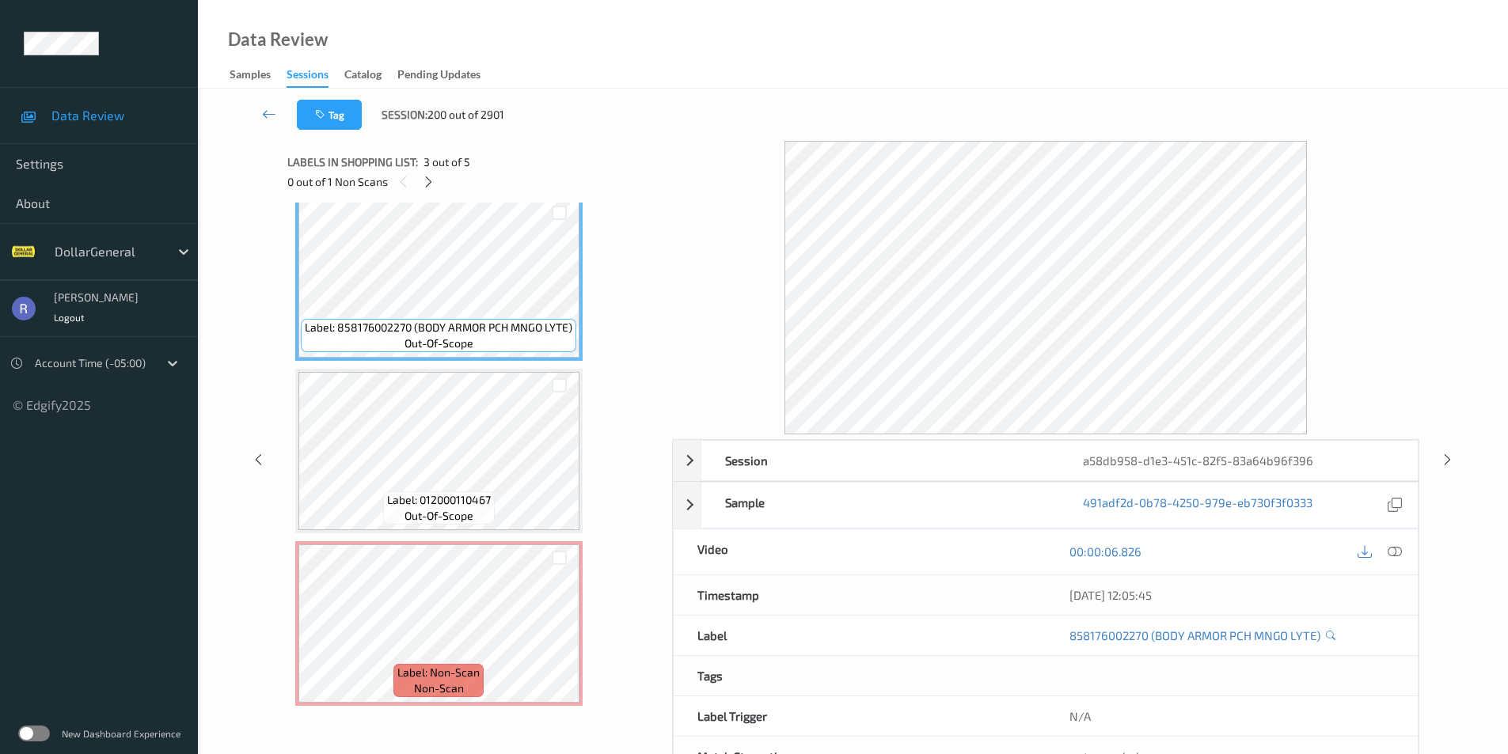
click at [1406, 549] on div "00:00:06.826" at bounding box center [1232, 552] width 372 height 45
click at [1392, 549] on icon at bounding box center [1395, 552] width 14 height 14
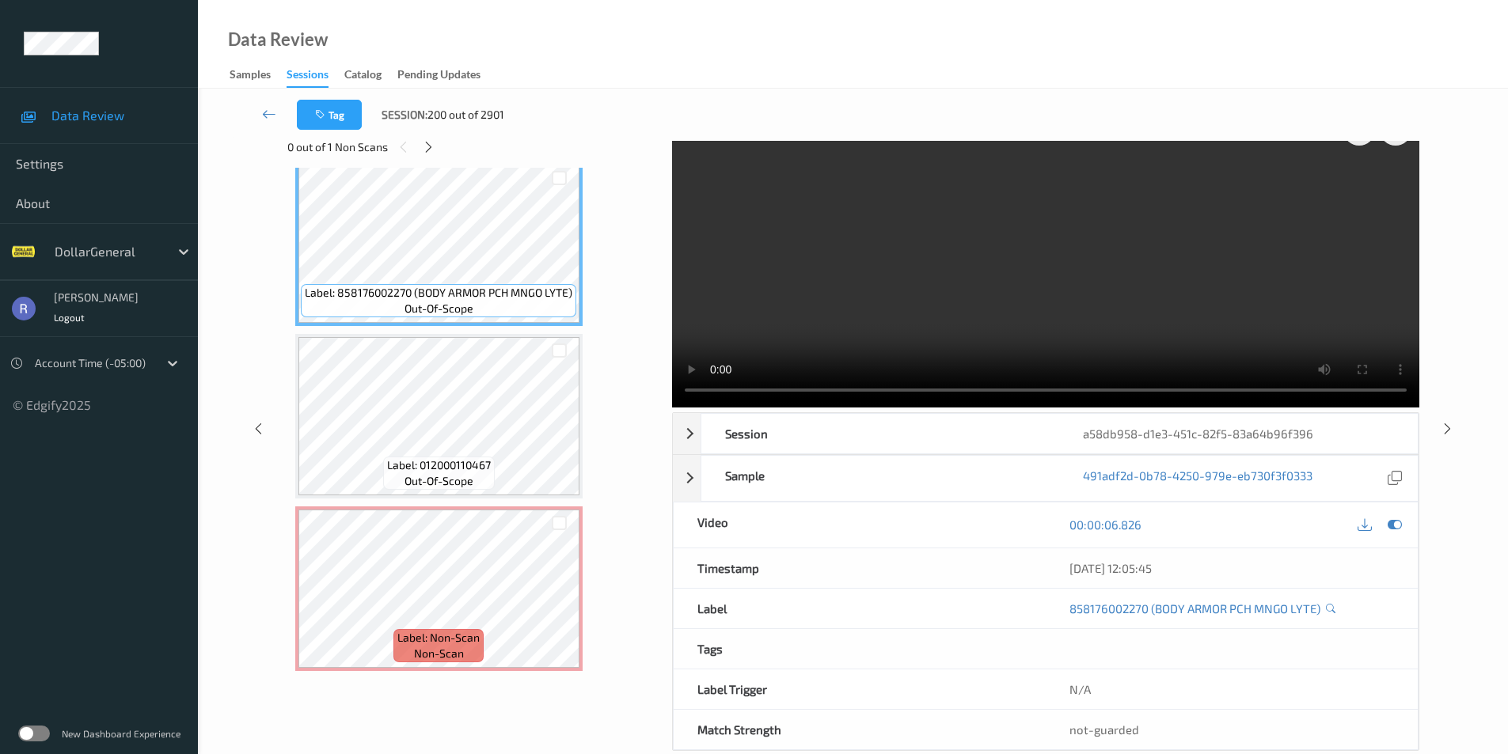
scroll to position [64, 0]
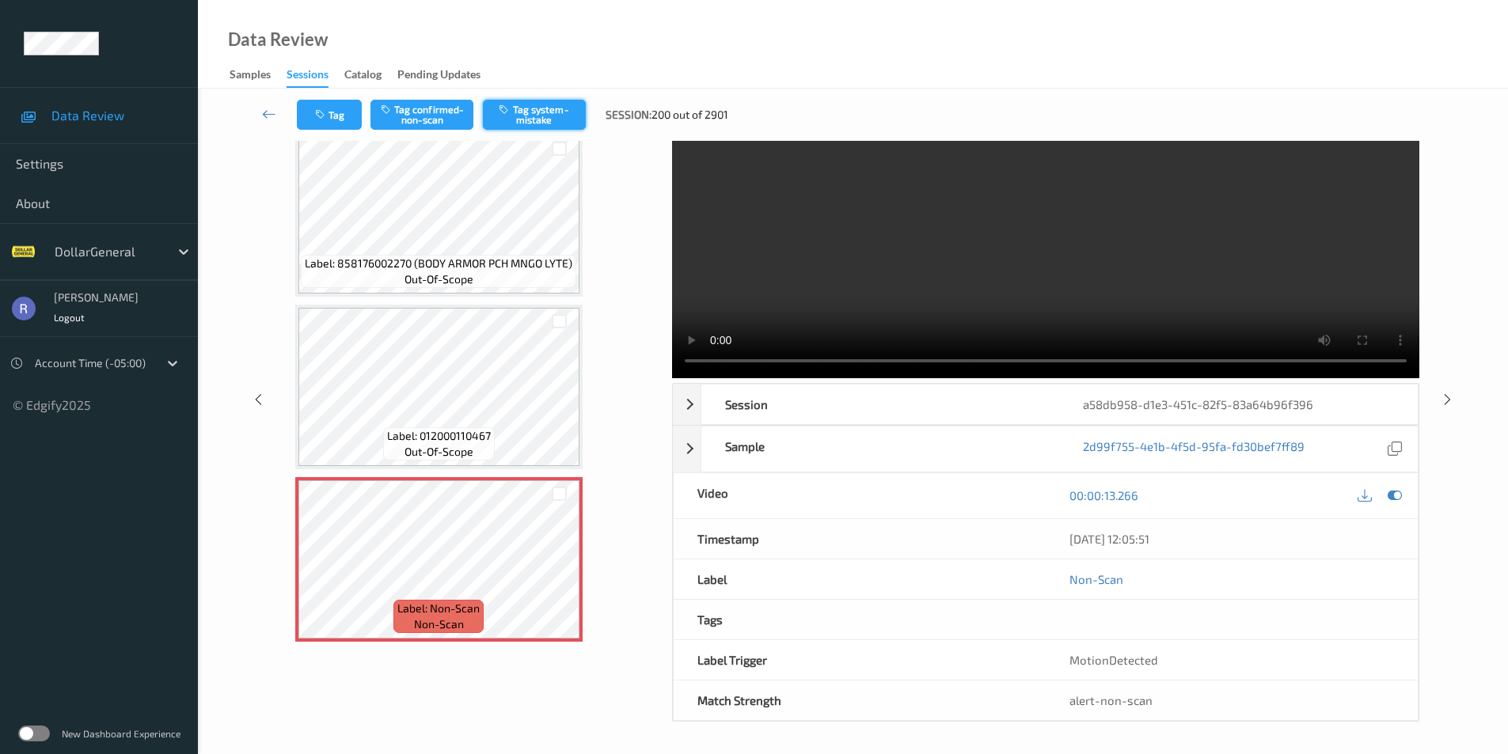
click at [549, 104] on button "Tag system-mistake" at bounding box center [534, 115] width 103 height 30
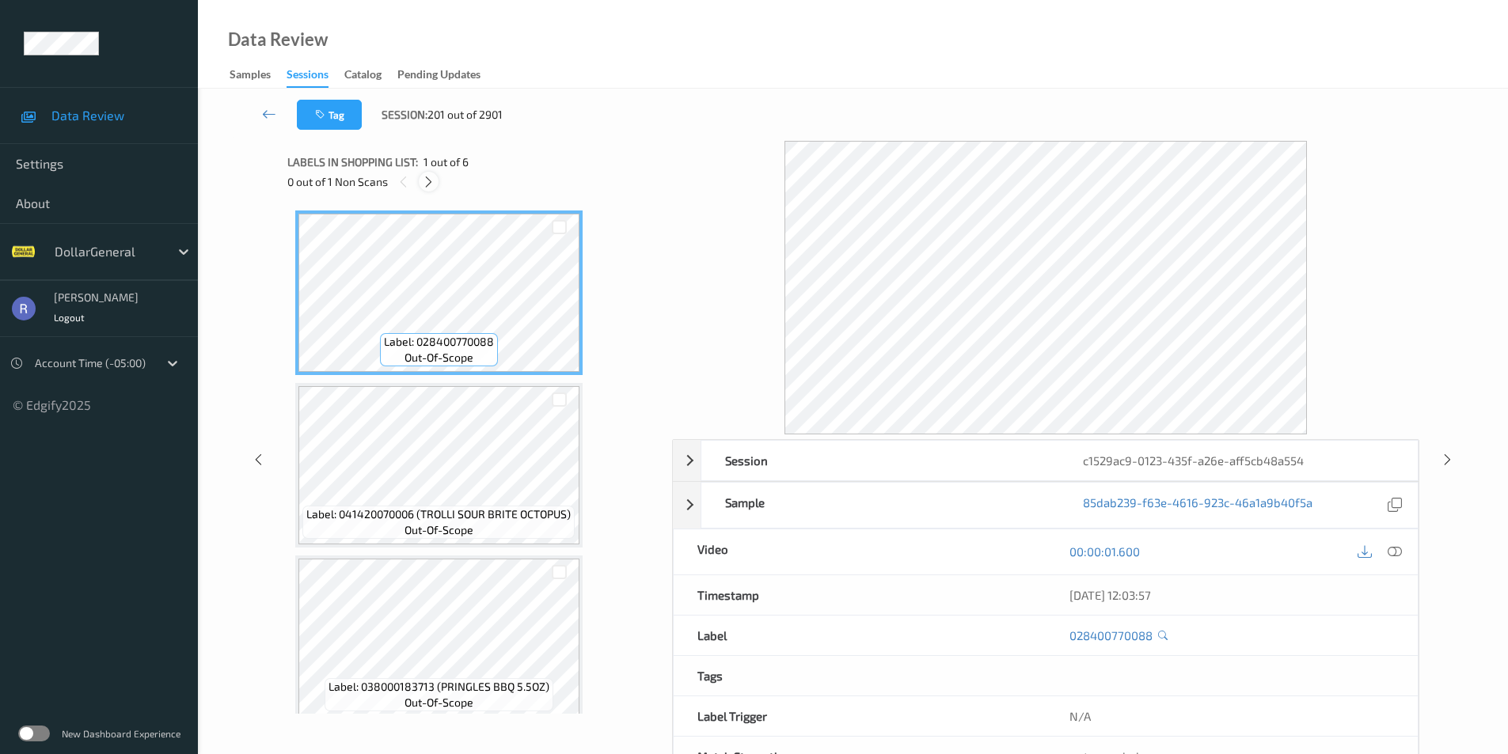
click at [432, 177] on icon at bounding box center [428, 182] width 13 height 14
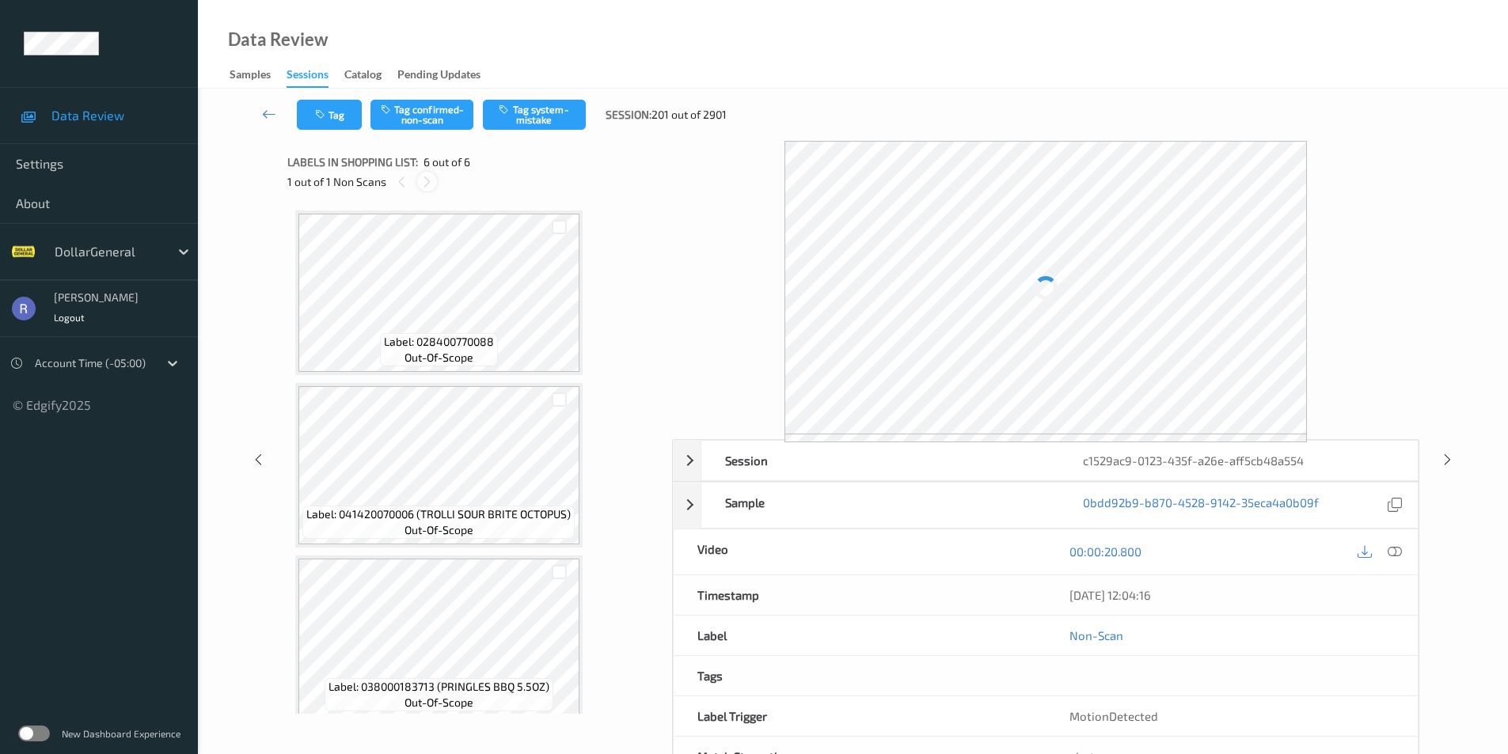
scroll to position [532, 0]
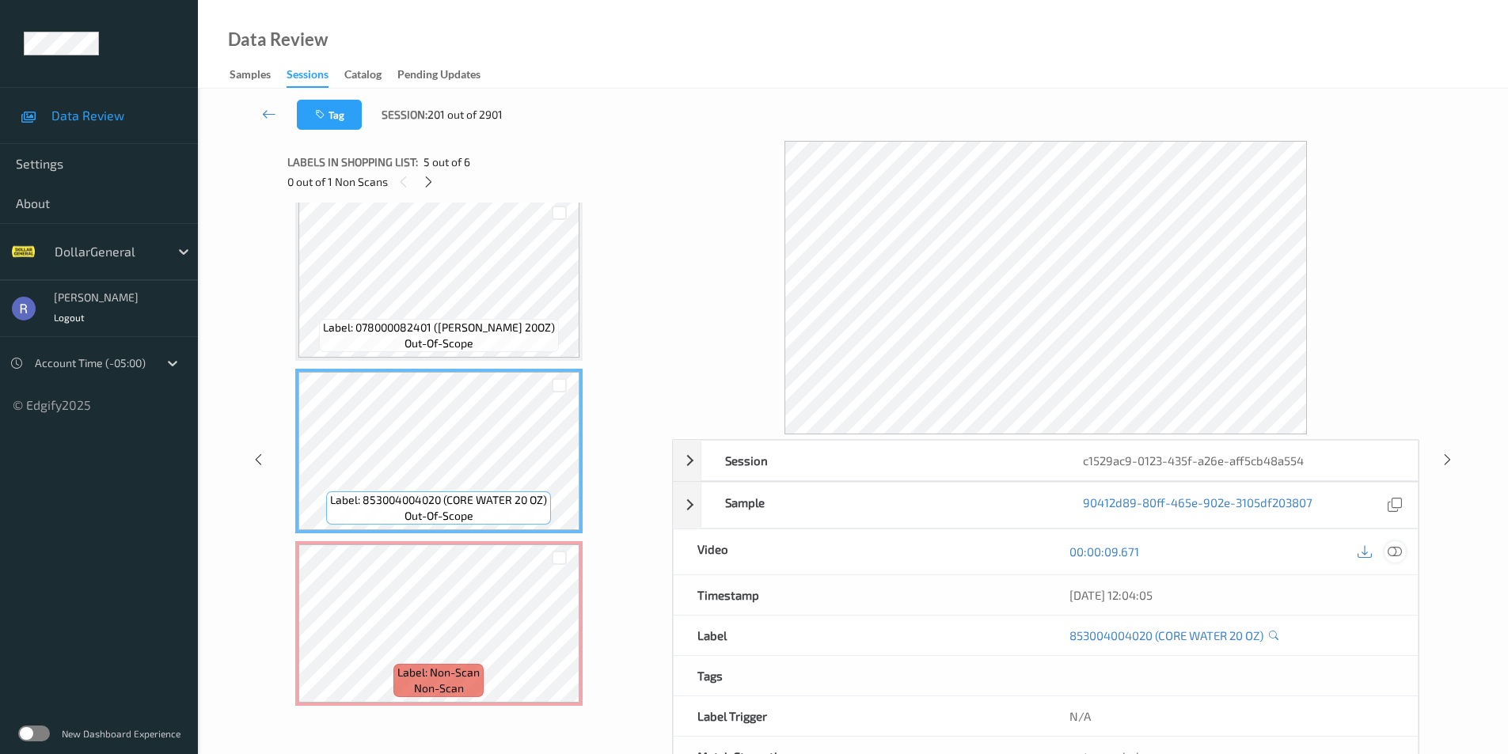
click at [1395, 551] on icon at bounding box center [1395, 552] width 14 height 14
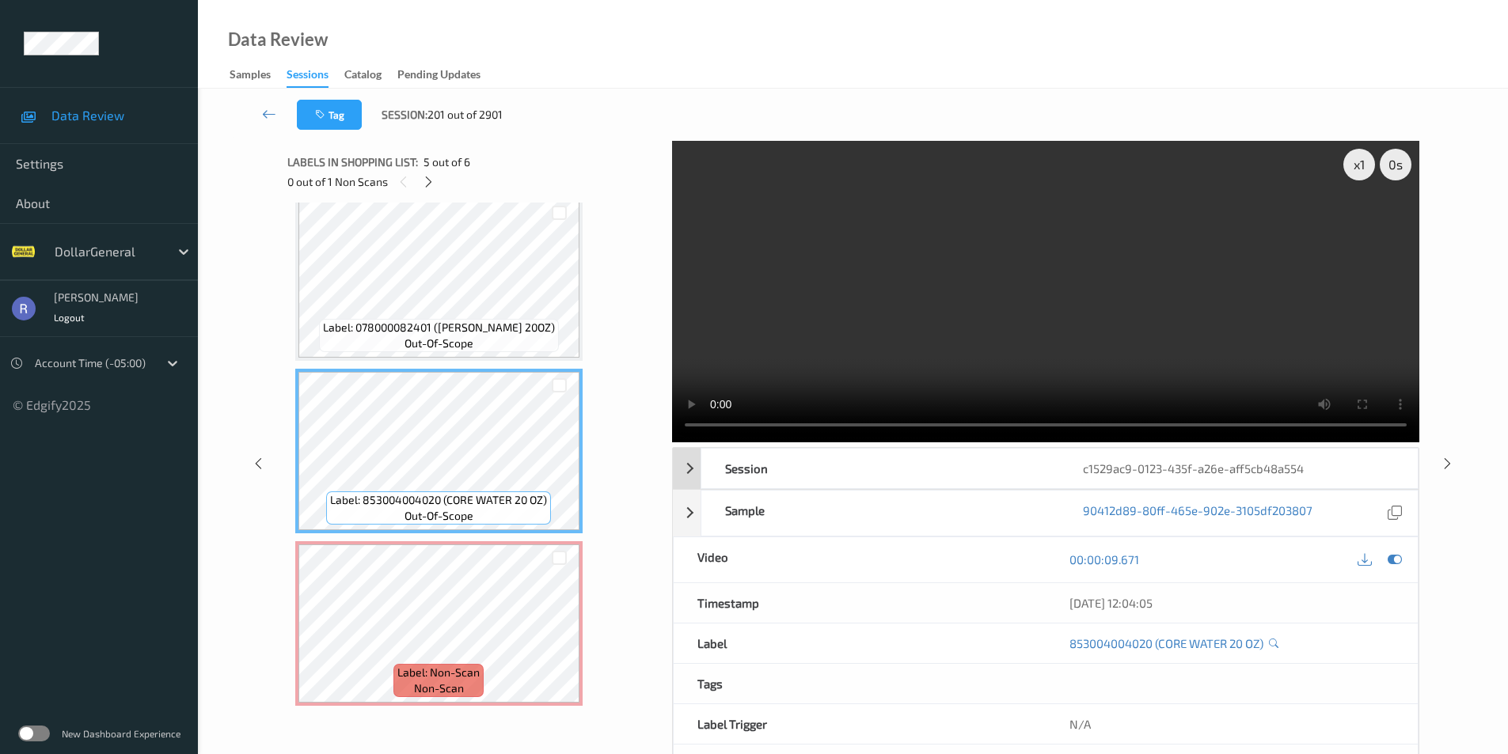
click at [1064, 448] on div "Session c1529ac9-0123-435f-a26e-aff5cb48a554" at bounding box center [1059, 468] width 717 height 41
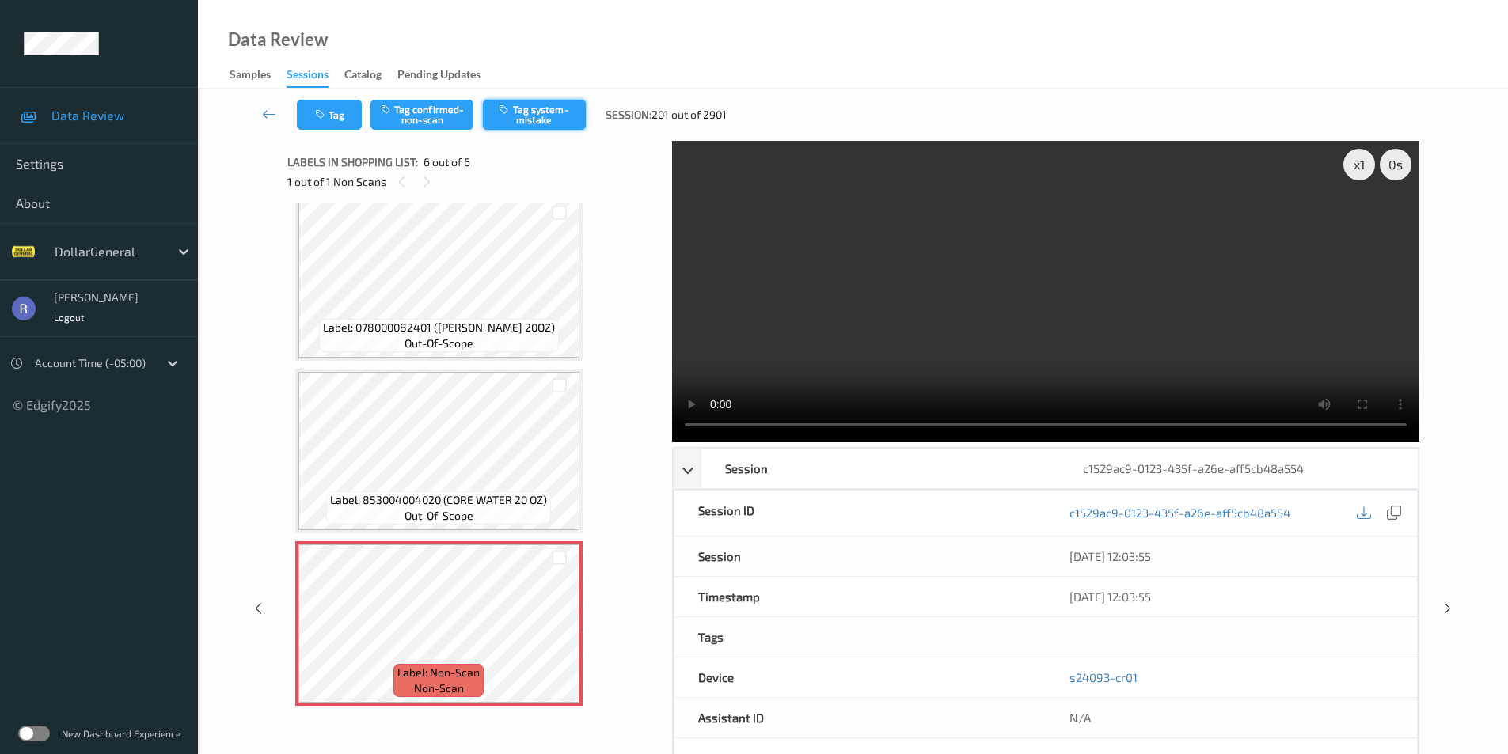
click at [551, 113] on button "Tag system-mistake" at bounding box center [534, 115] width 103 height 30
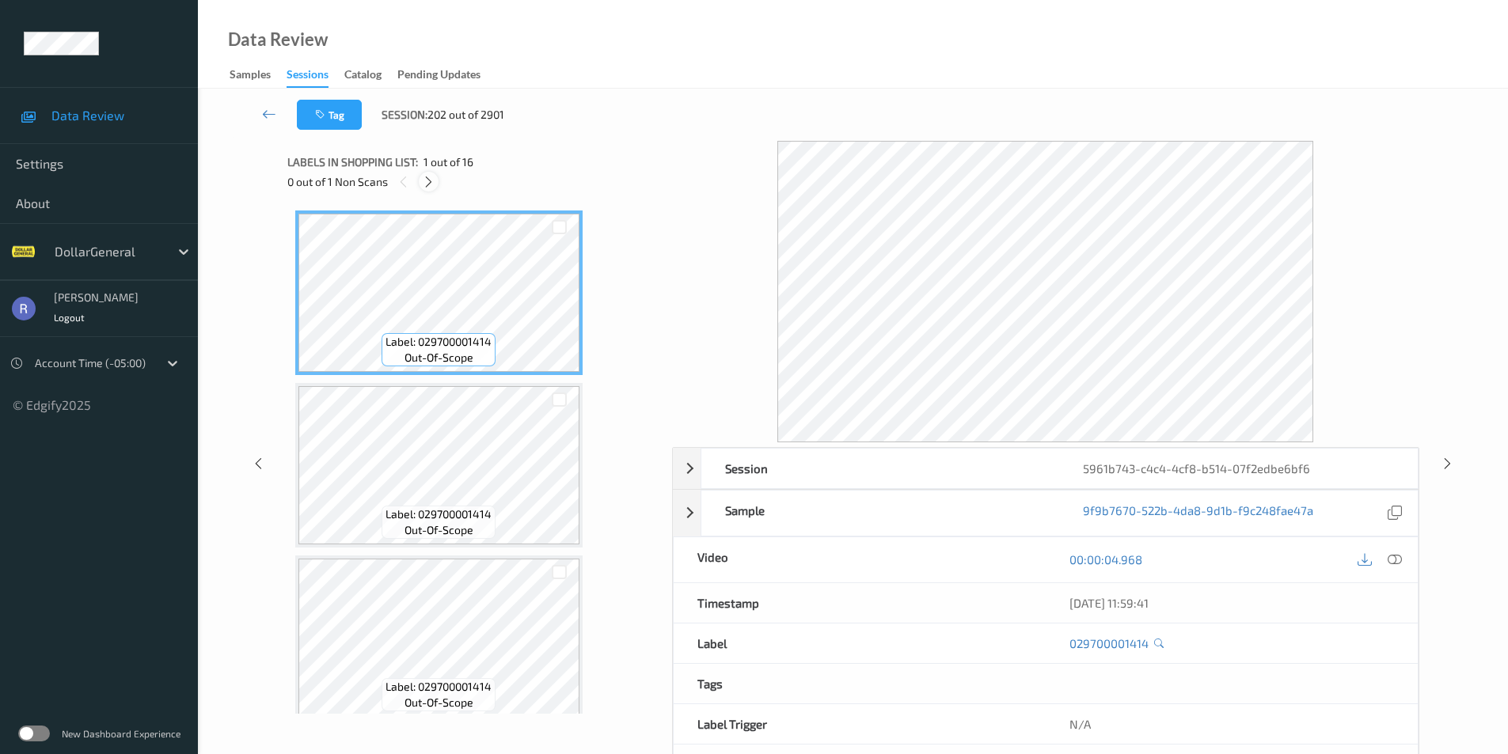
click at [424, 180] on icon at bounding box center [428, 182] width 13 height 14
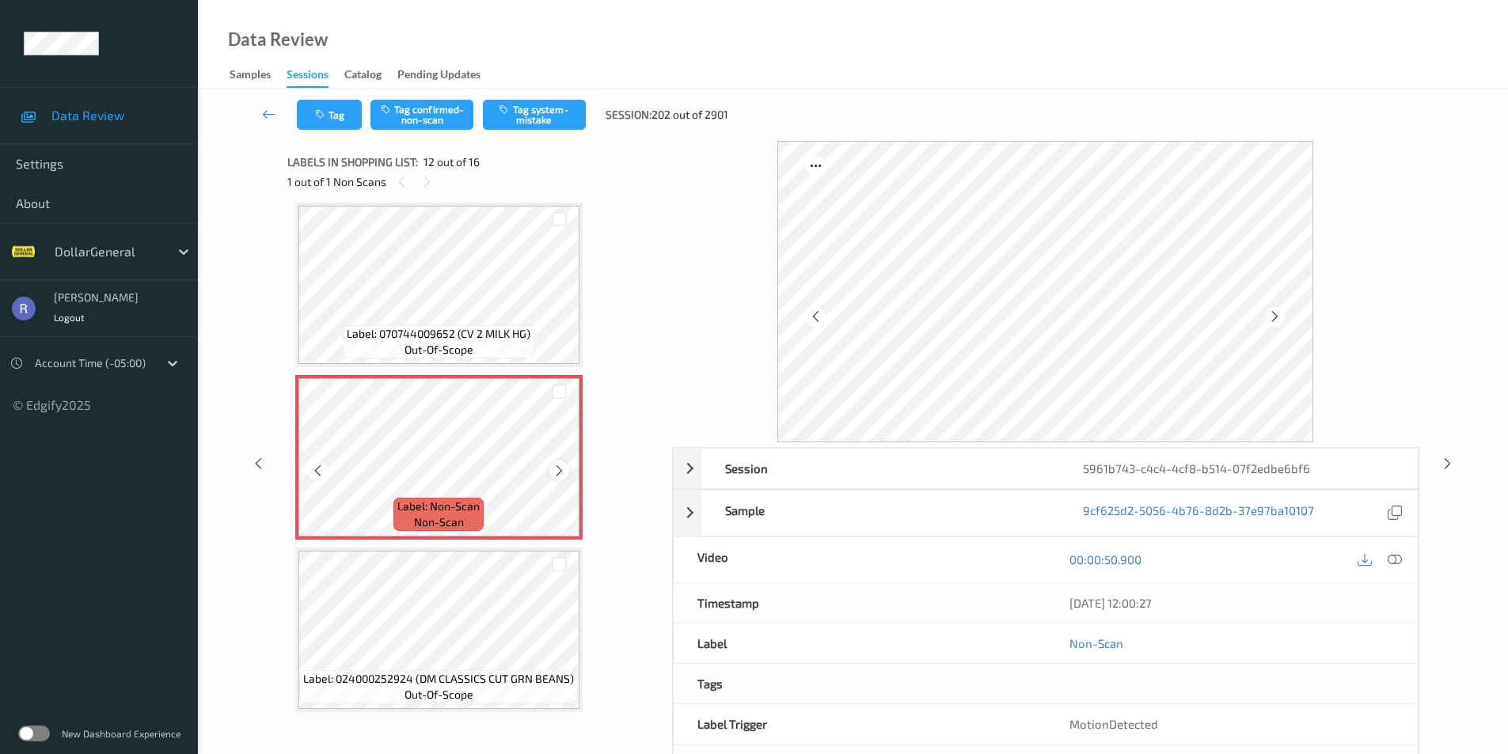
click at [558, 469] on icon at bounding box center [559, 471] width 13 height 14
click at [552, 119] on button "Tag system-mistake" at bounding box center [534, 115] width 103 height 30
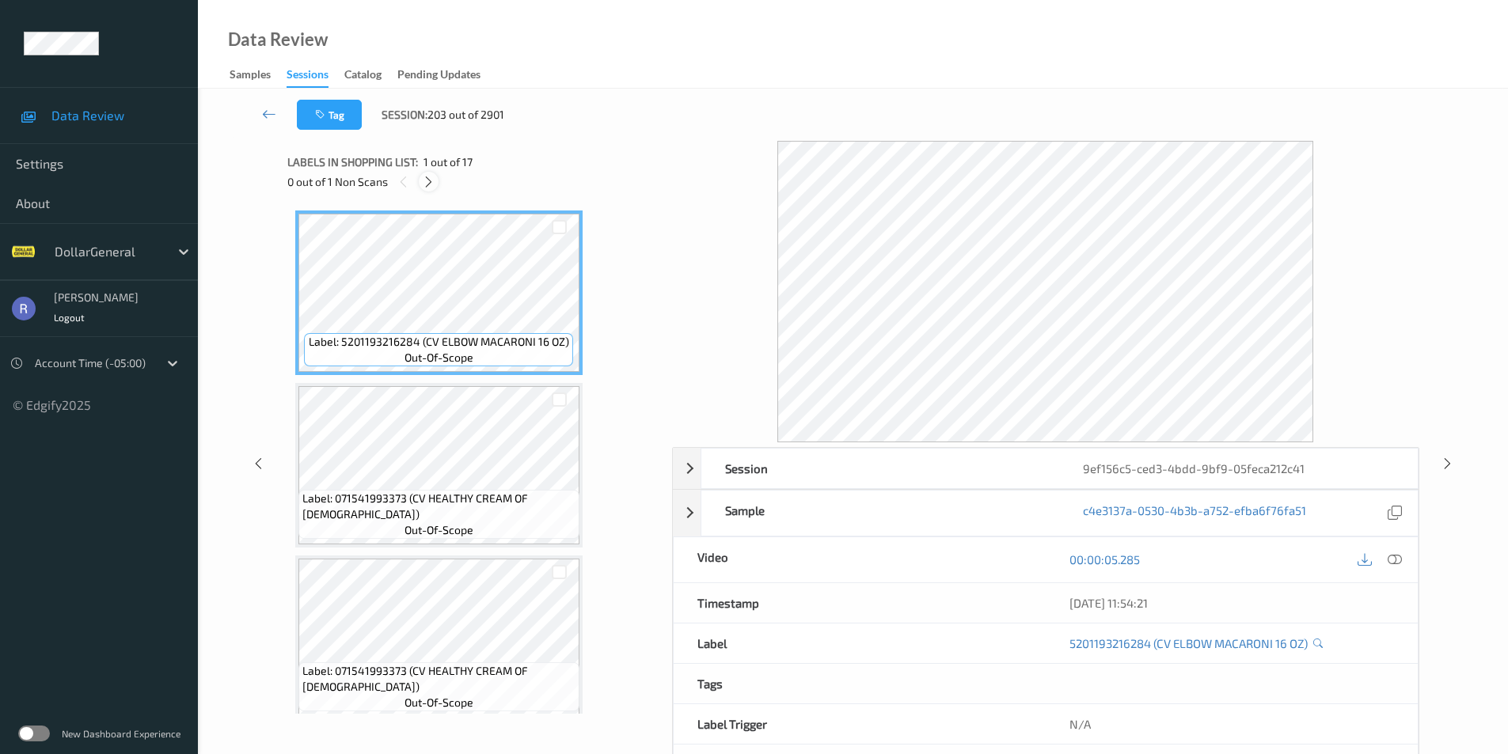
click at [429, 179] on icon at bounding box center [428, 182] width 13 height 14
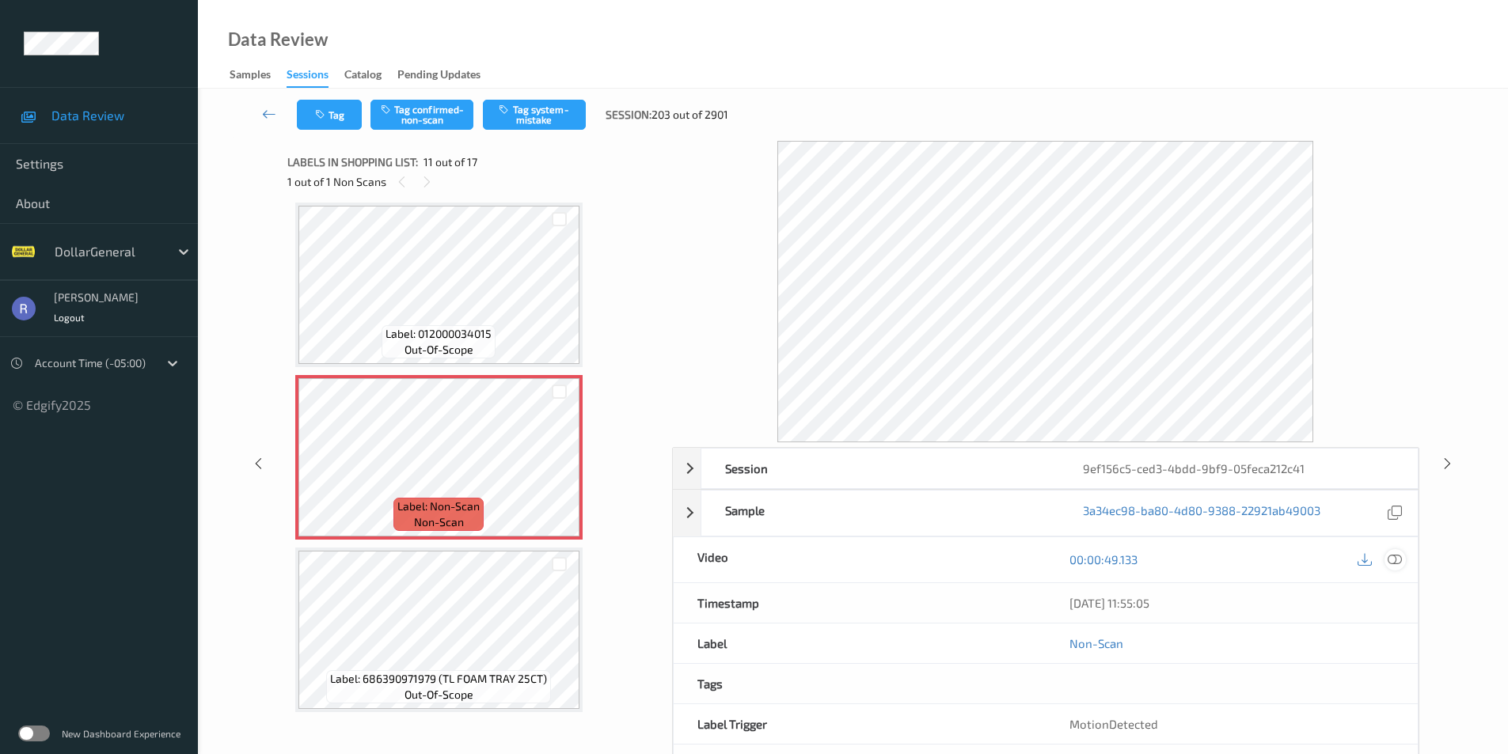
click at [1400, 562] on icon at bounding box center [1395, 560] width 14 height 14
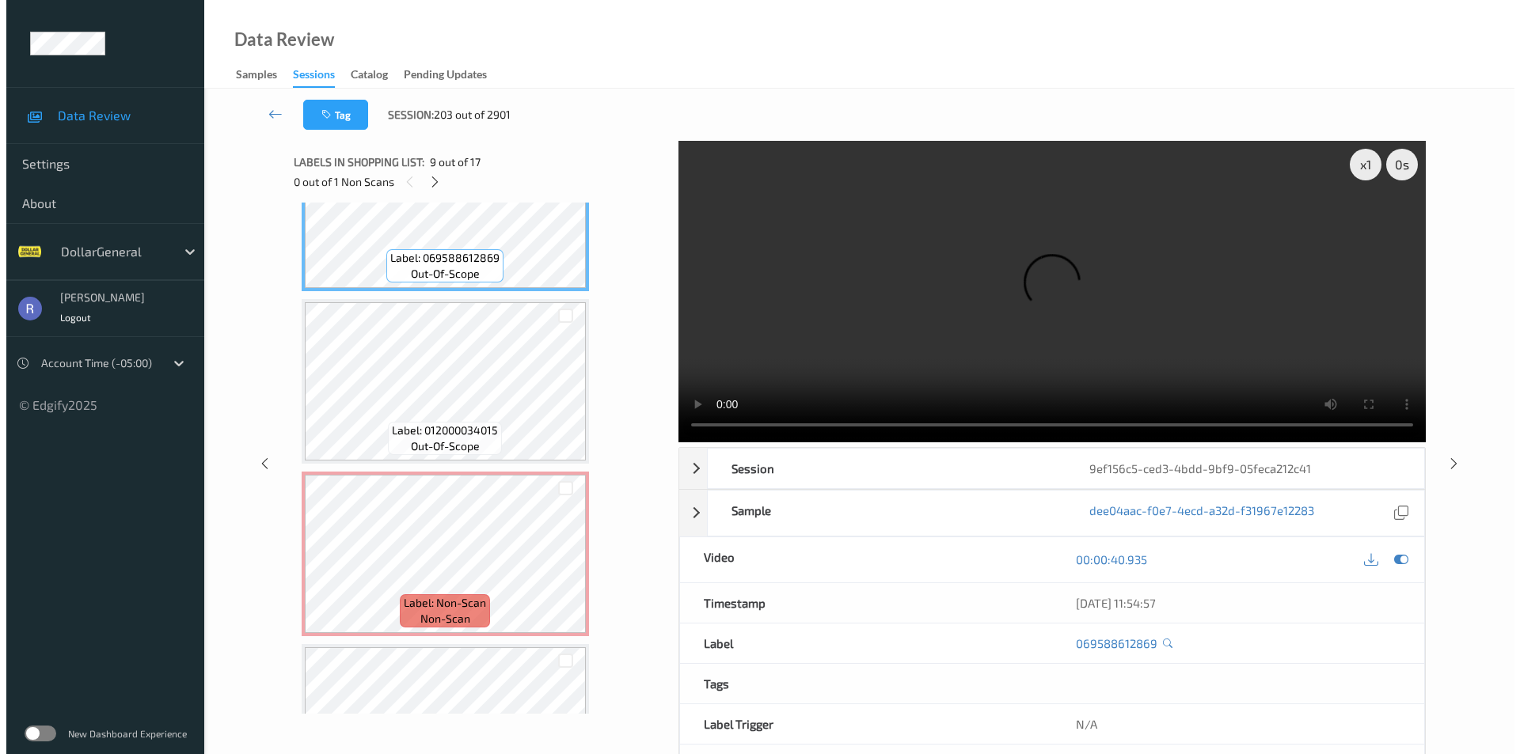
scroll to position [1482, 0]
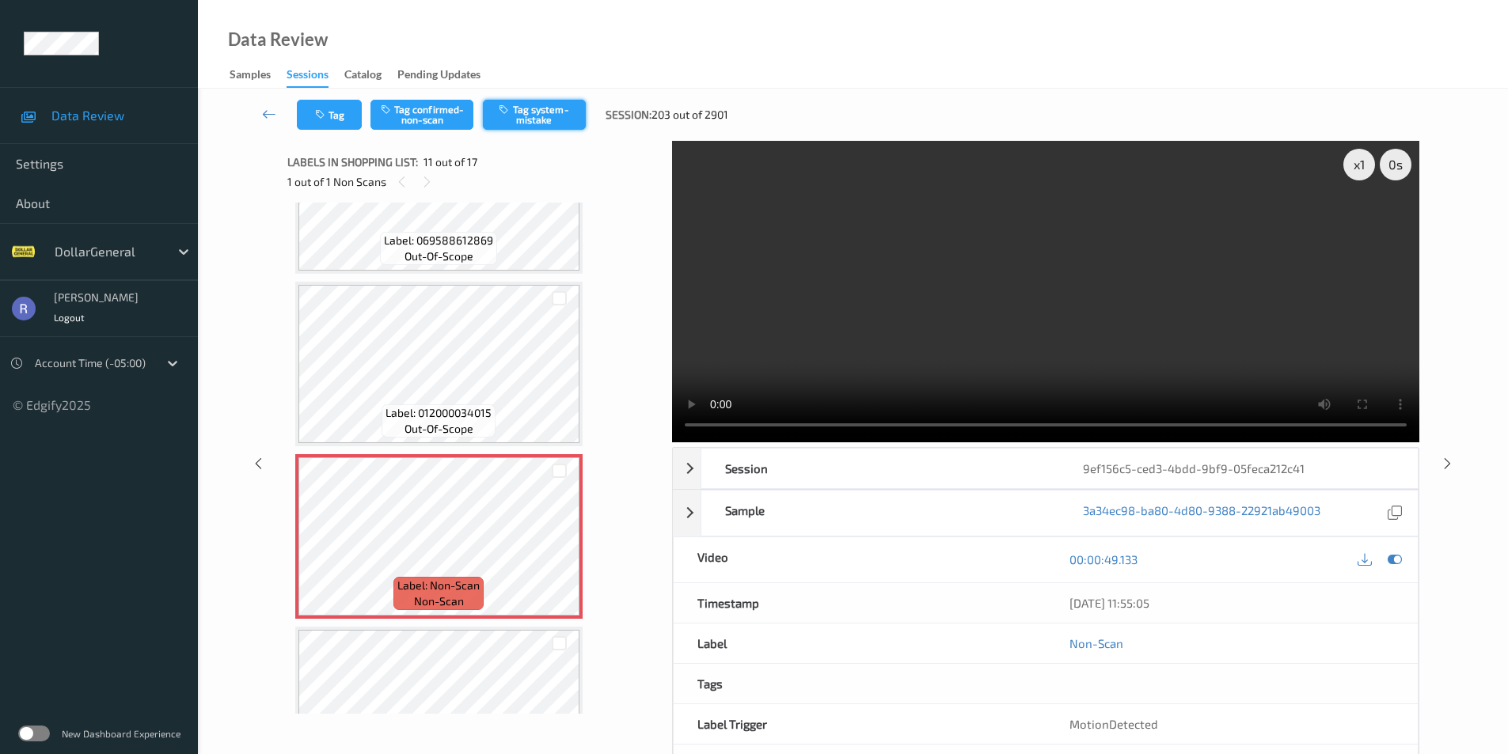
click at [537, 114] on button "Tag system-mistake" at bounding box center [534, 115] width 103 height 30
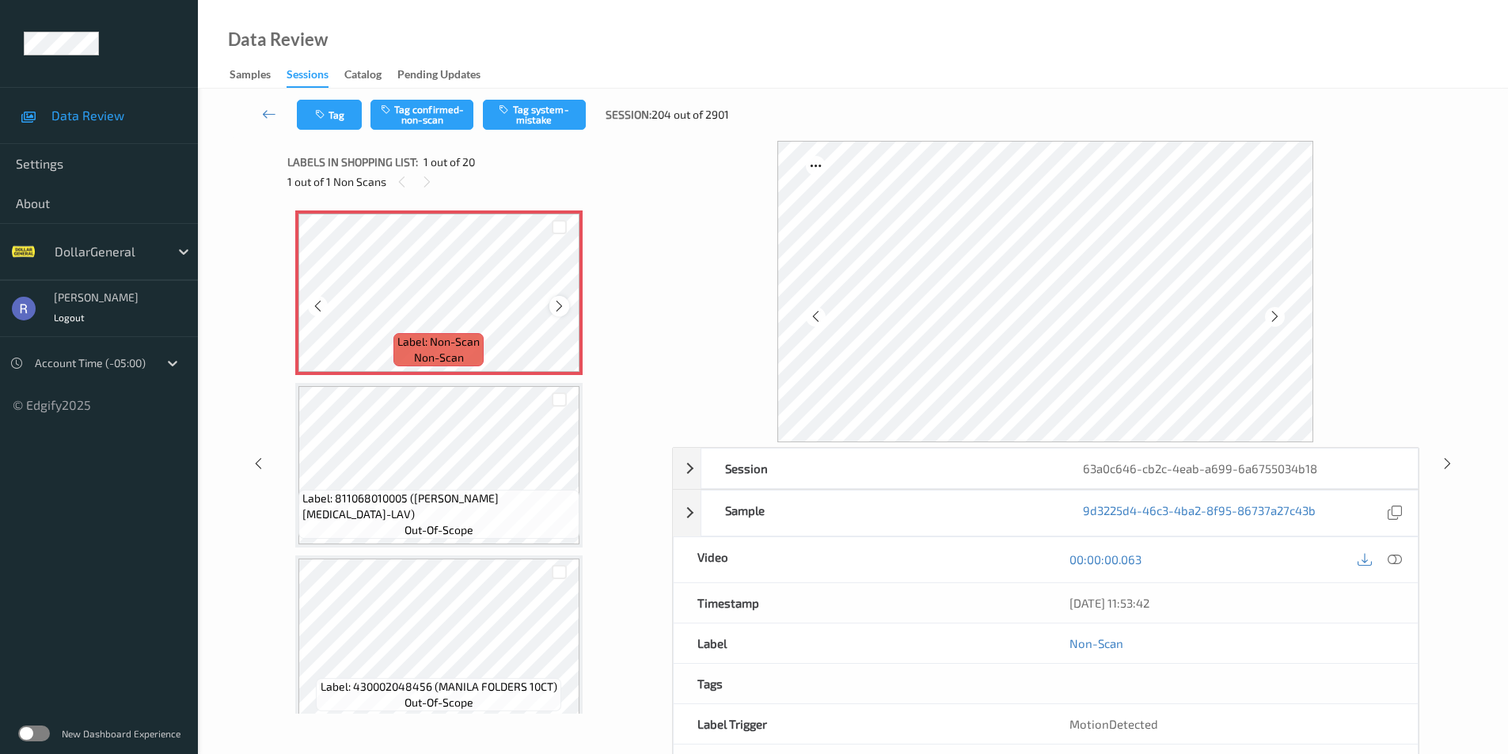
click at [559, 302] on icon at bounding box center [559, 306] width 13 height 14
click at [556, 120] on button "Tag system-mistake" at bounding box center [534, 115] width 103 height 30
click at [335, 112] on button "Tag" at bounding box center [329, 115] width 65 height 30
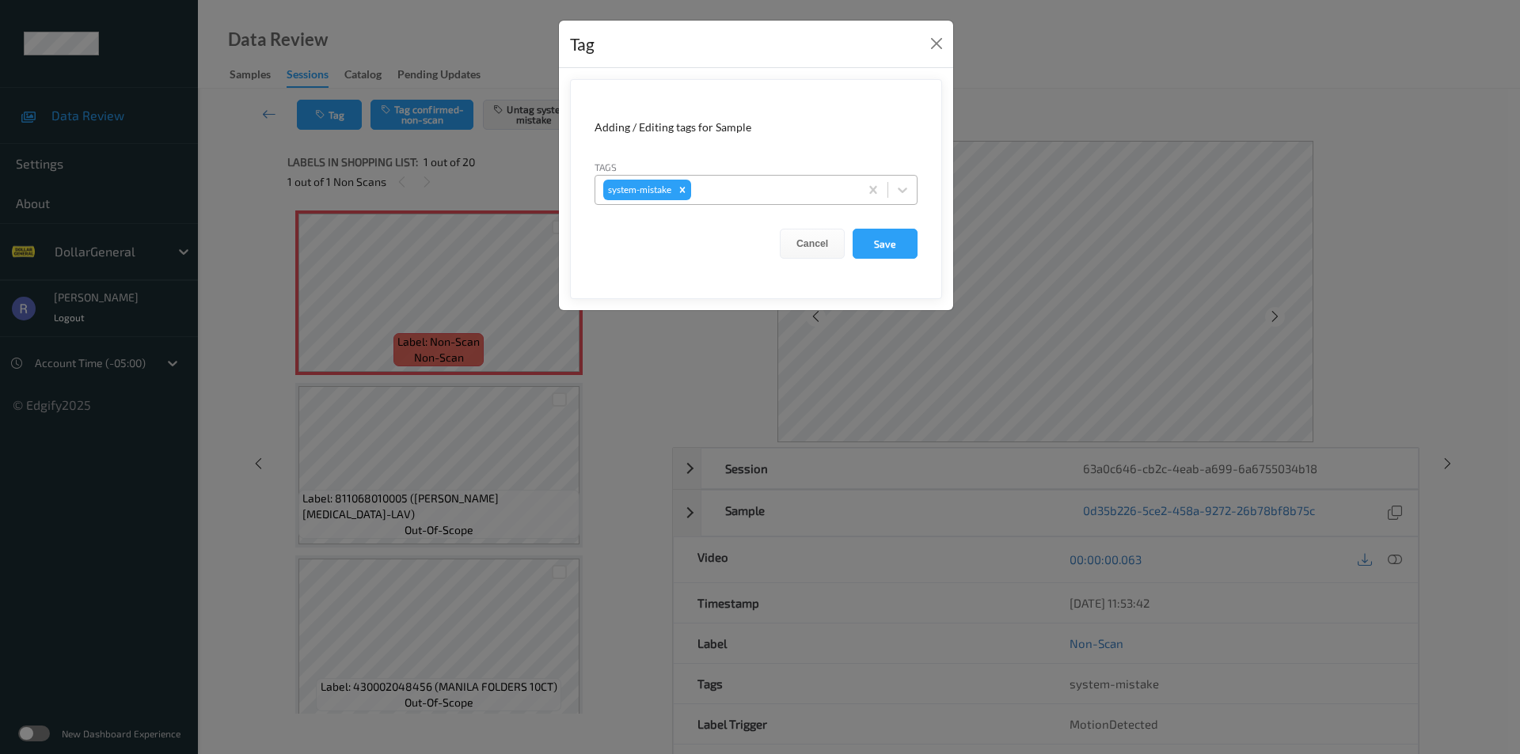
click at [751, 184] on div at bounding box center [772, 189] width 157 height 19
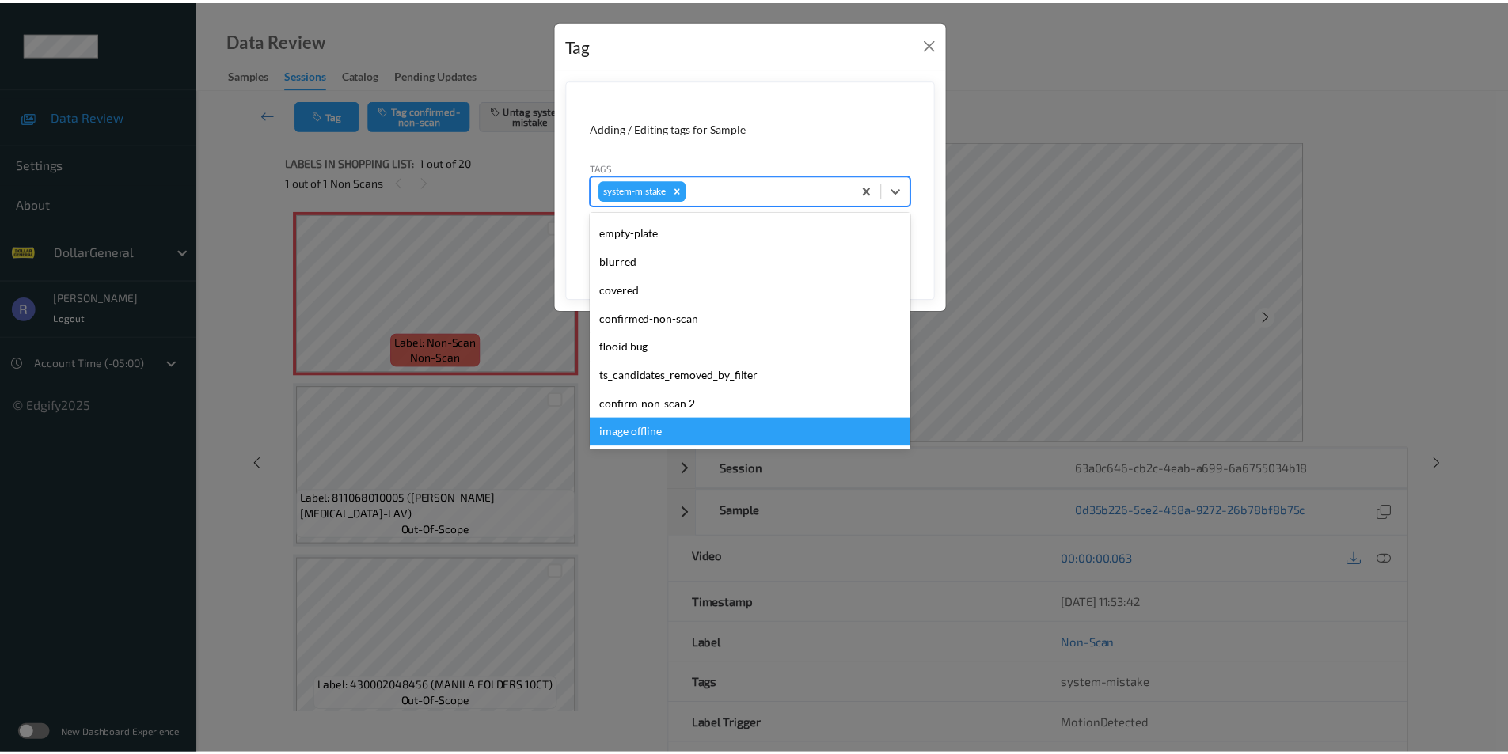
scroll to position [396, 0]
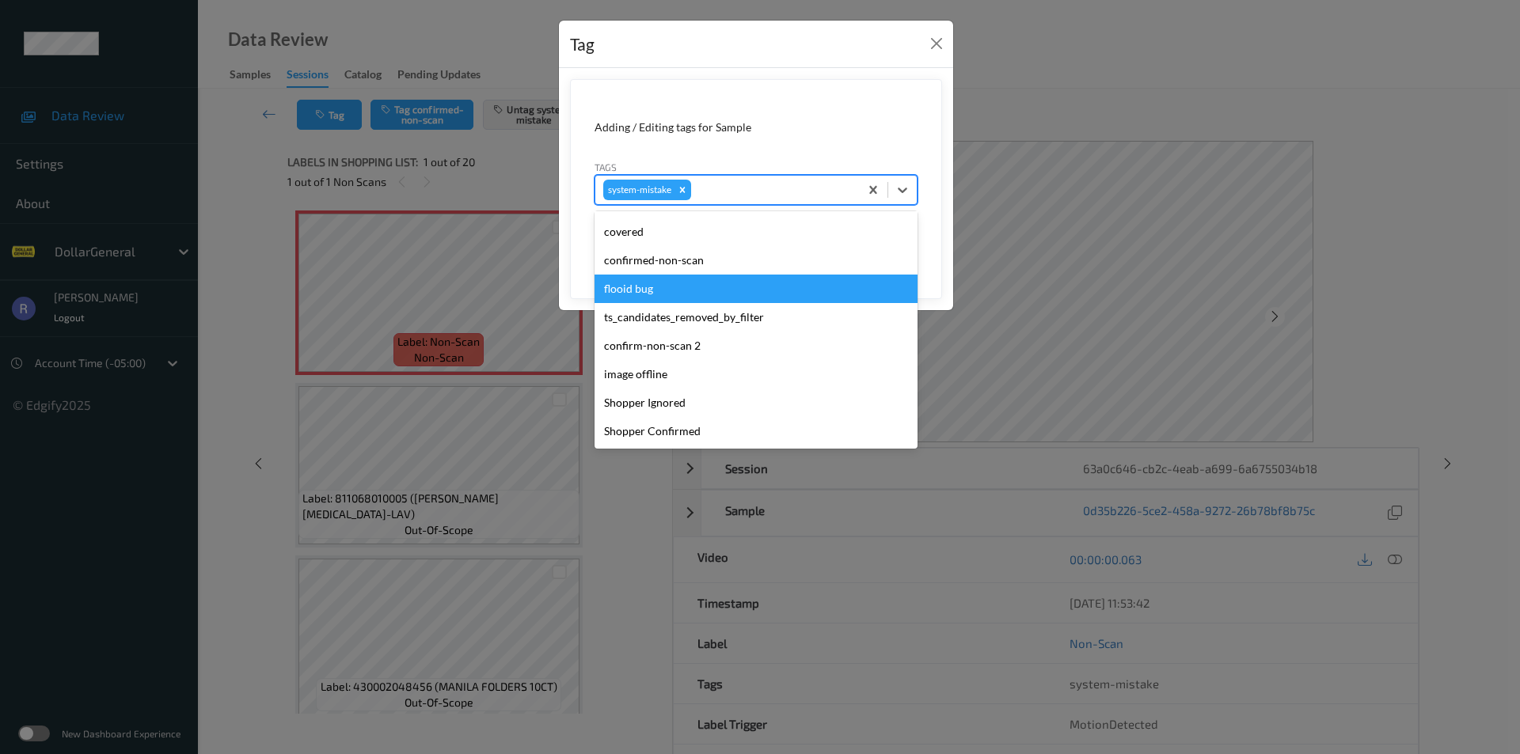
click at [629, 285] on div "flooid bug" at bounding box center [755, 289] width 323 height 28
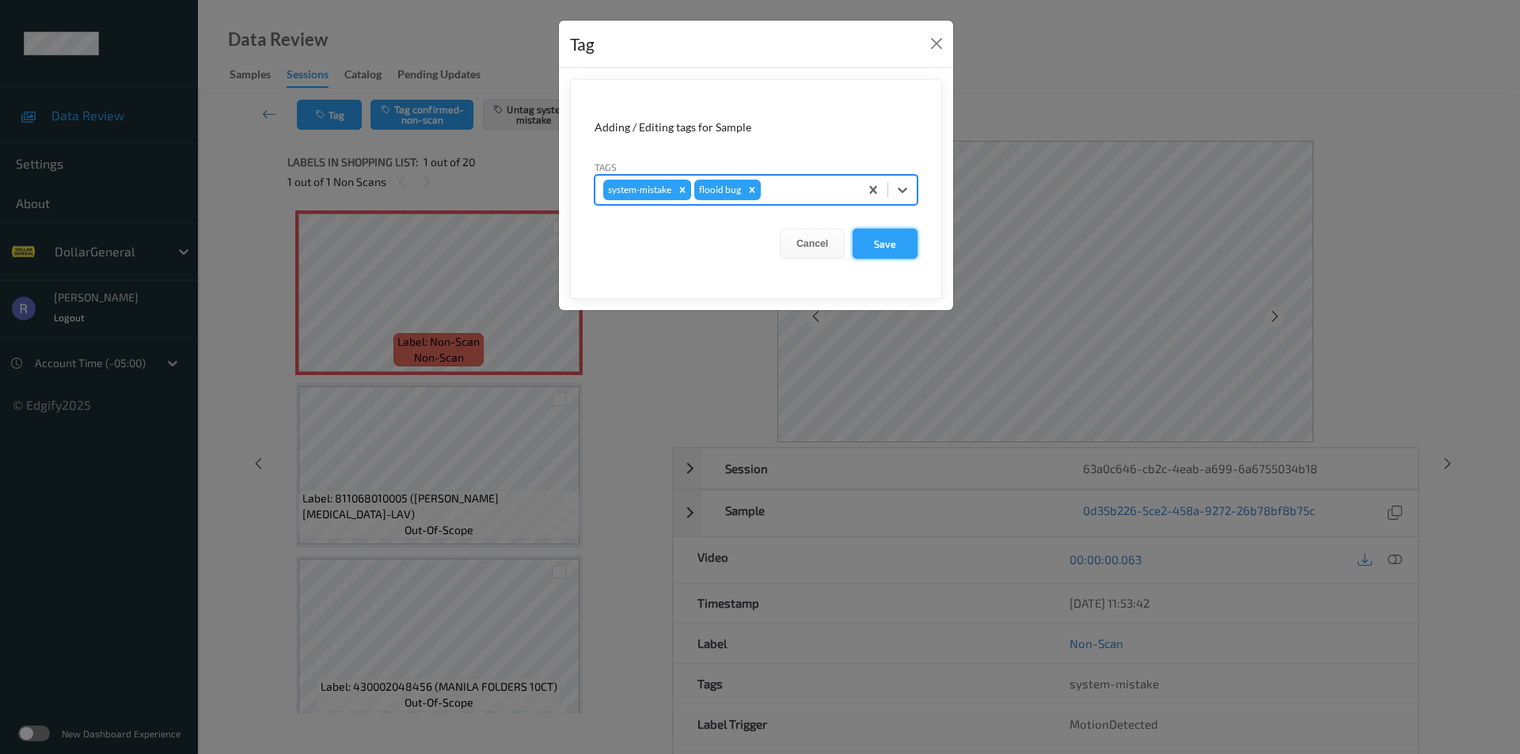
click at [887, 241] on button "Save" at bounding box center [885, 244] width 65 height 30
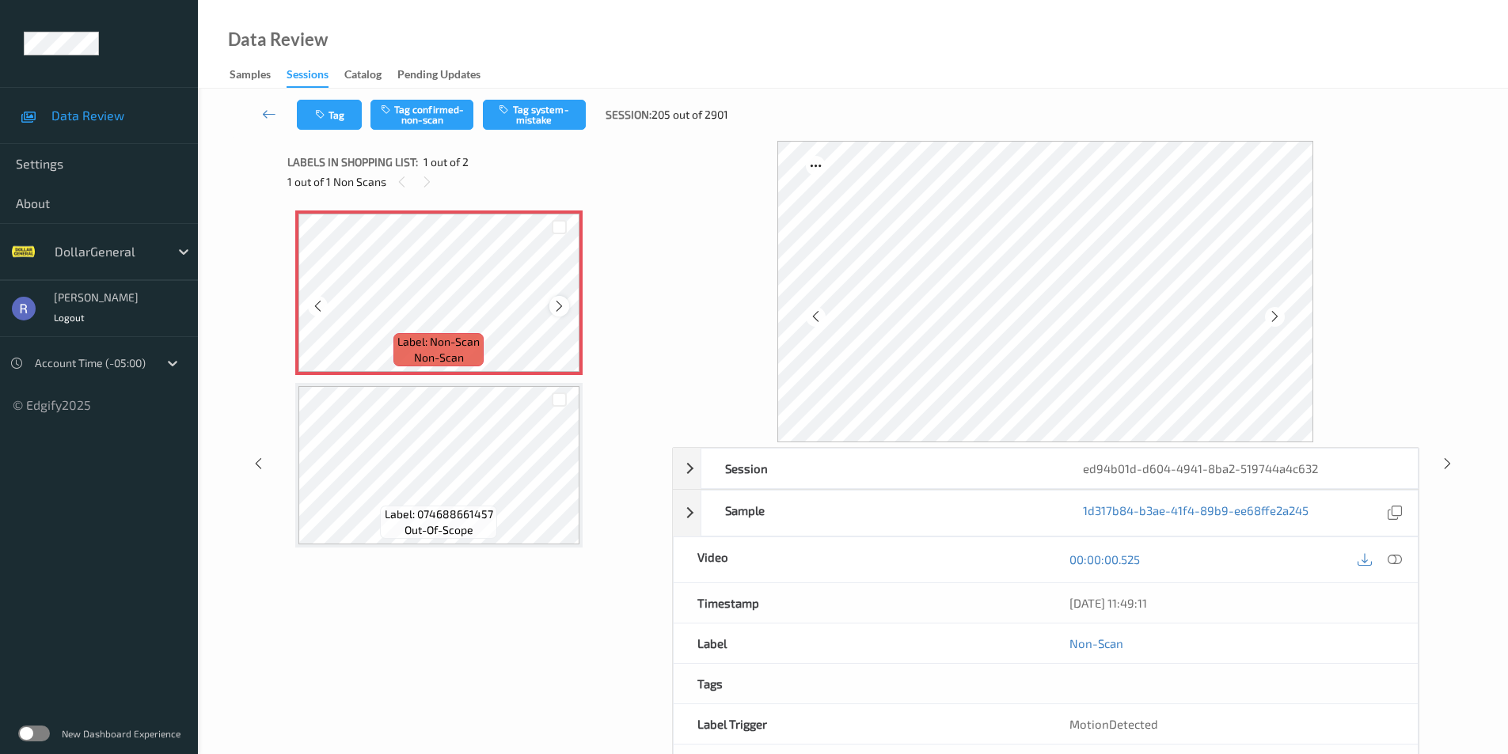
click at [560, 308] on icon at bounding box center [559, 306] width 13 height 14
click at [531, 112] on button "Tag system-mistake" at bounding box center [534, 115] width 103 height 30
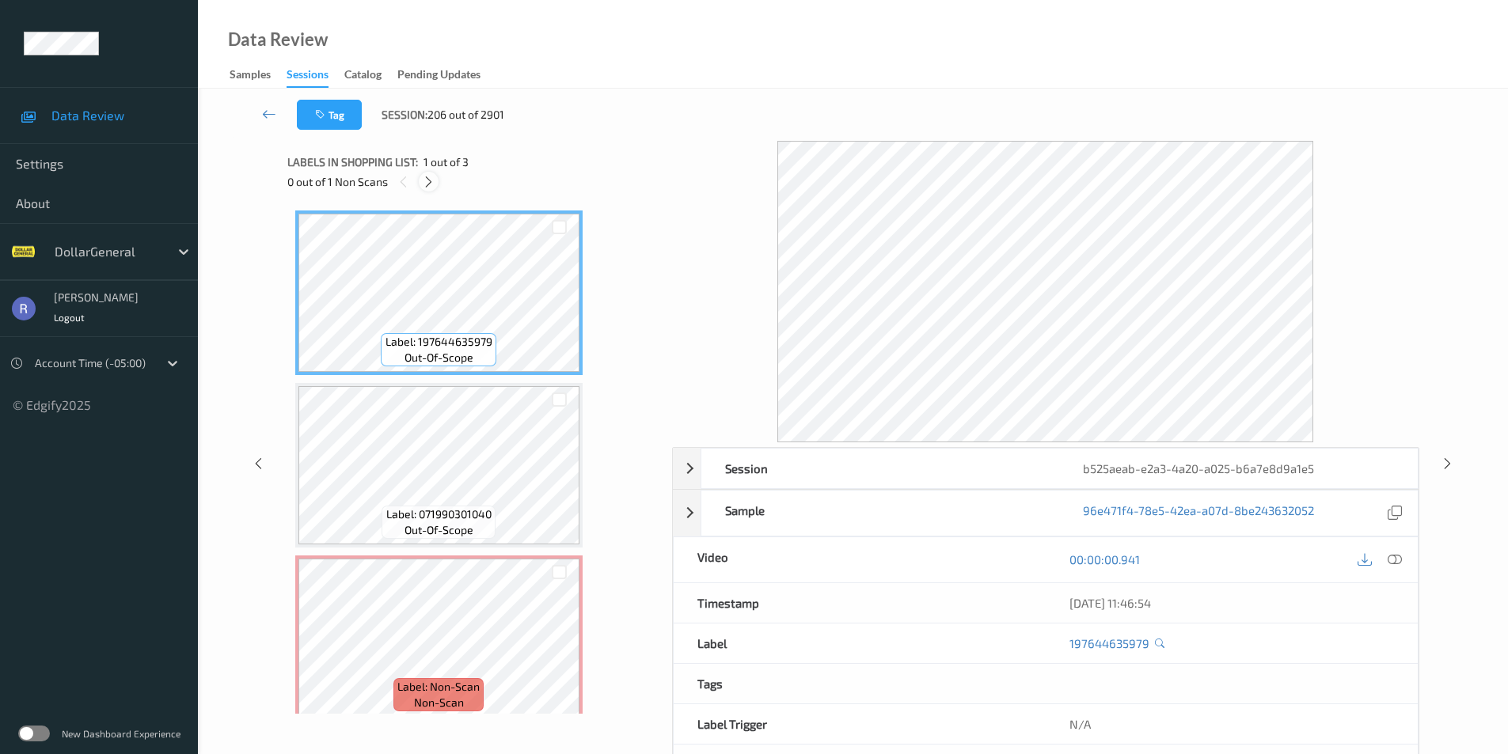
click at [427, 177] on icon at bounding box center [428, 182] width 13 height 14
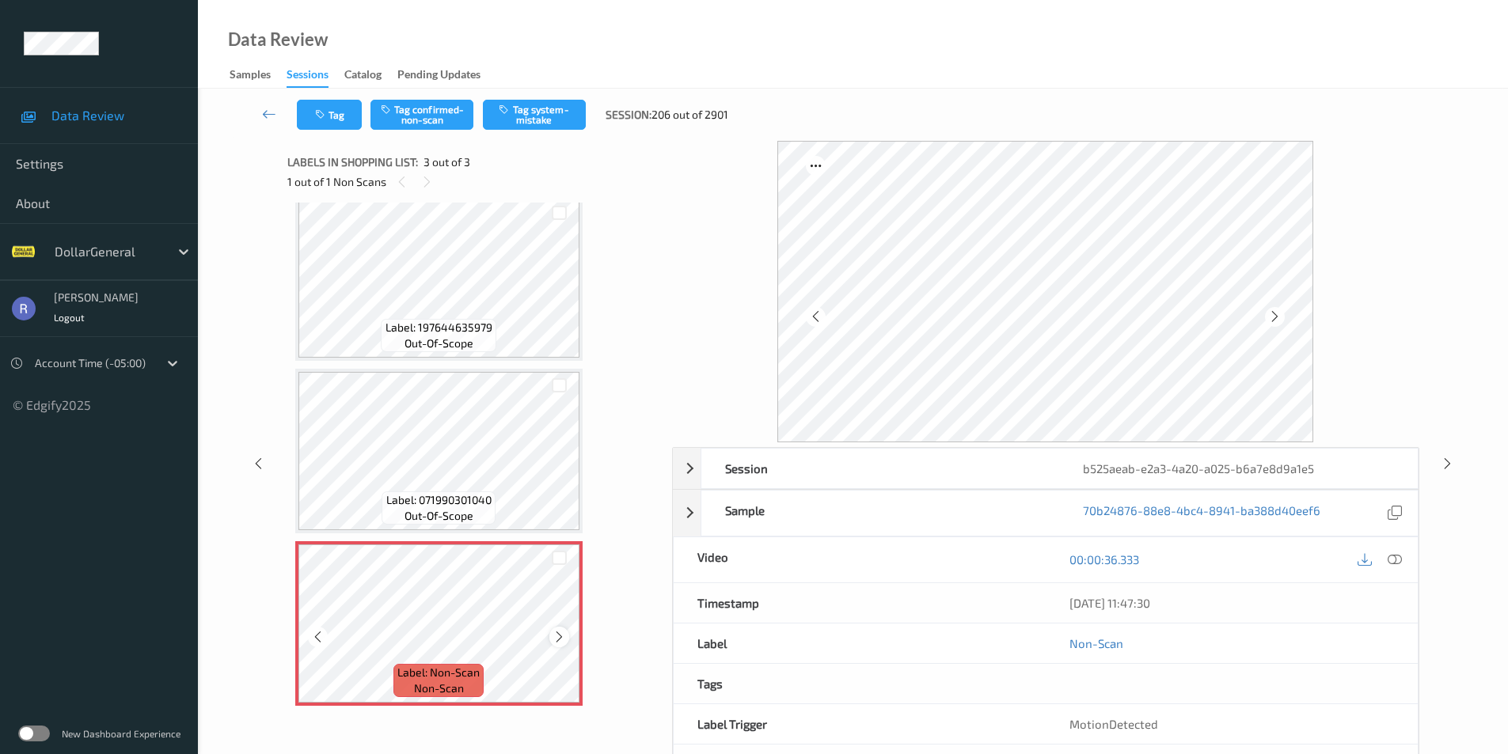
click at [563, 640] on icon at bounding box center [559, 637] width 13 height 14
click at [532, 120] on button "Tag system-mistake" at bounding box center [534, 115] width 103 height 30
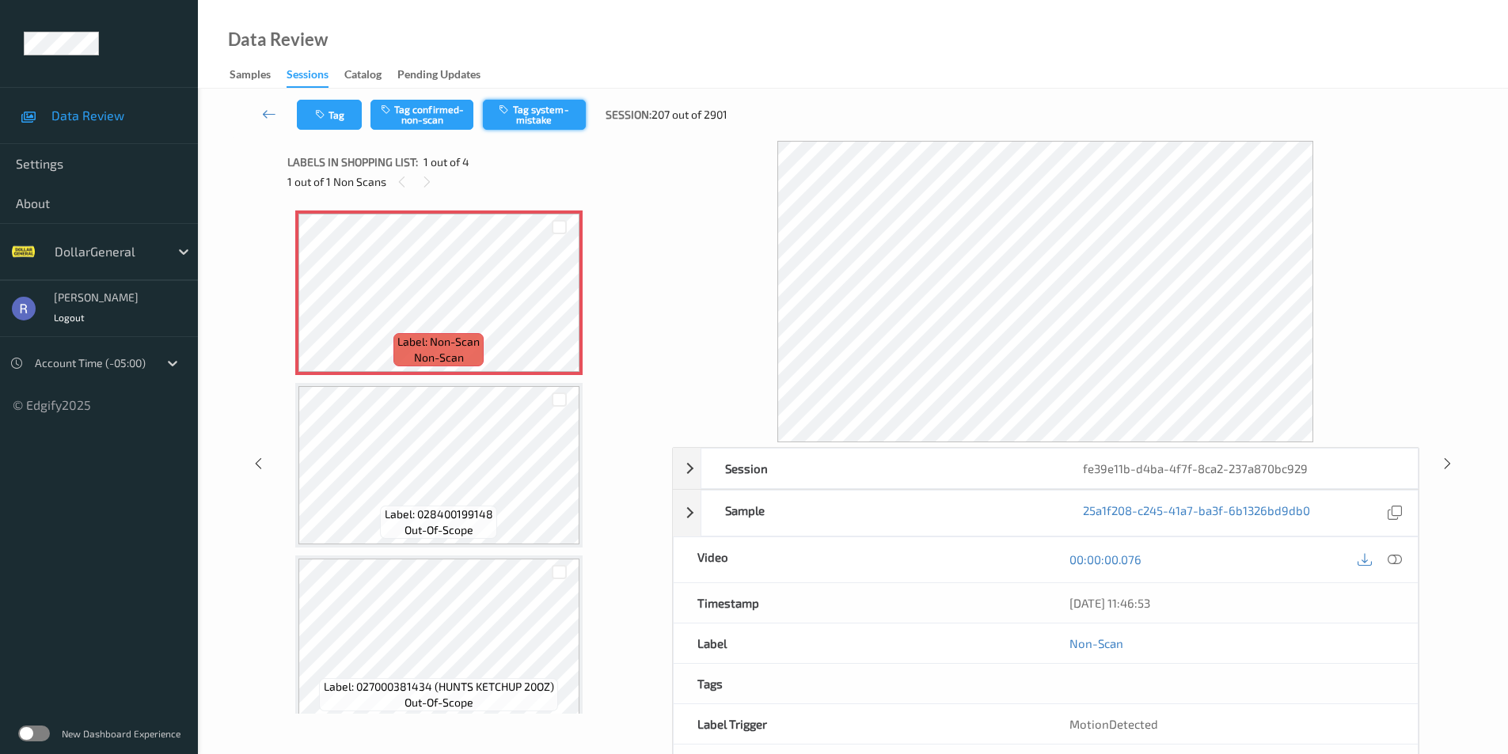
click at [543, 113] on button "Tag system-mistake" at bounding box center [534, 115] width 103 height 30
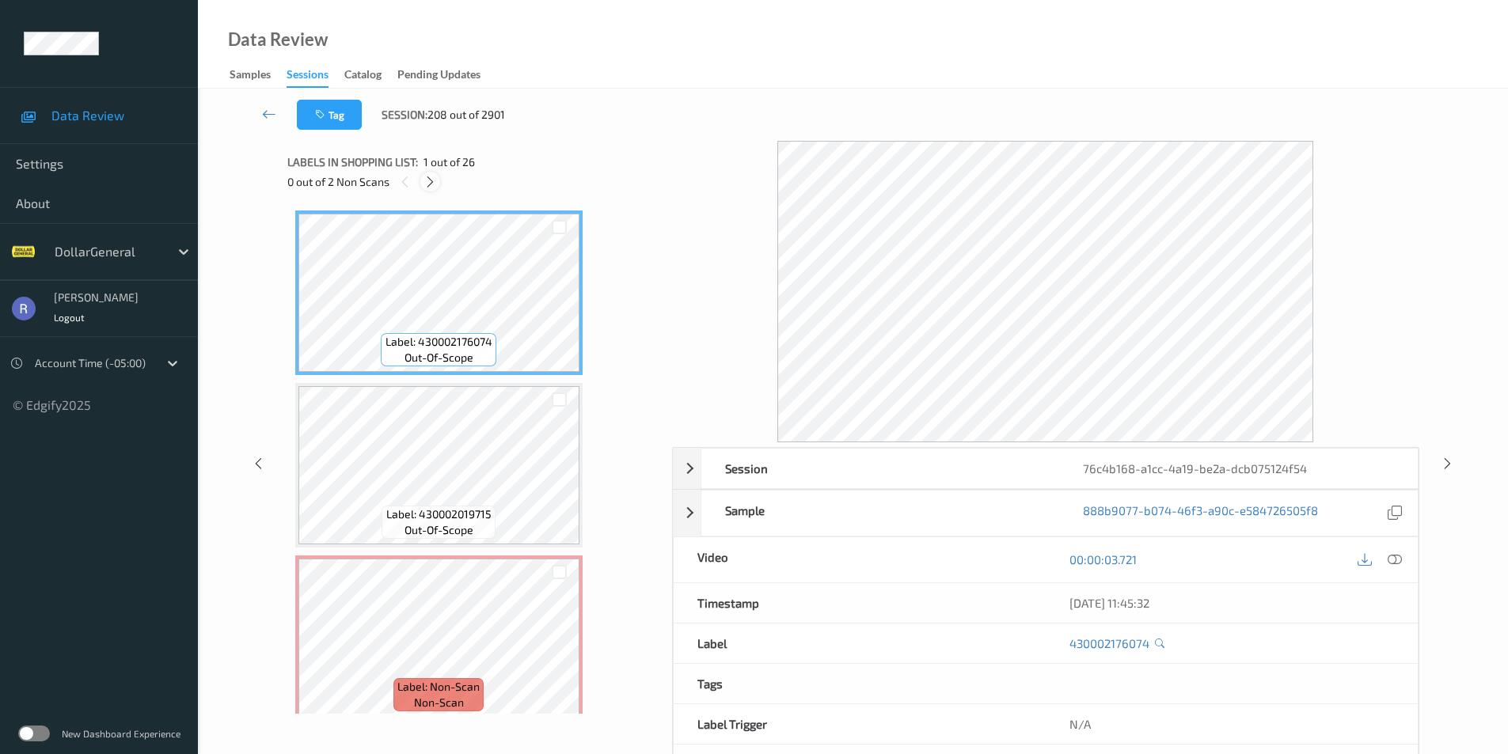
click at [427, 180] on icon at bounding box center [429, 182] width 13 height 14
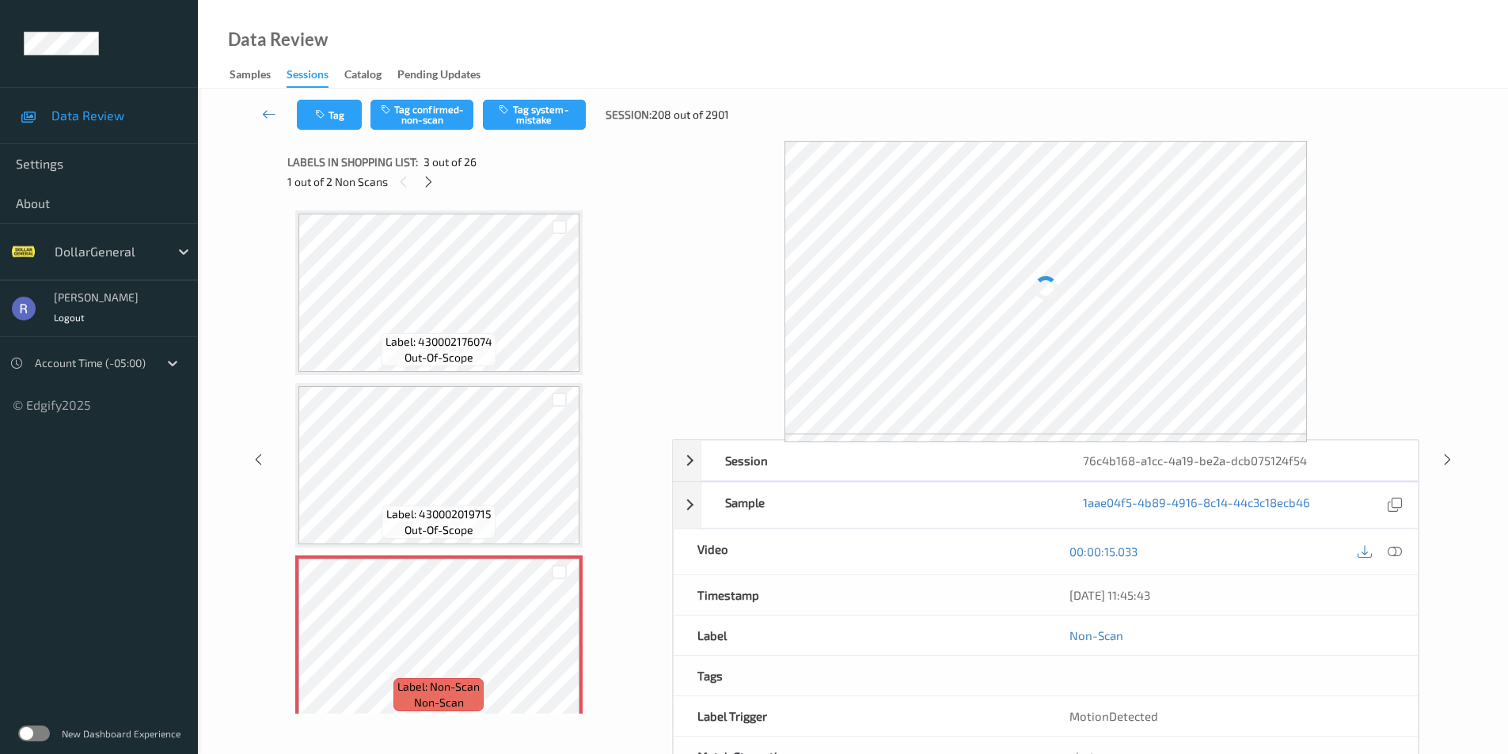
scroll to position [180, 0]
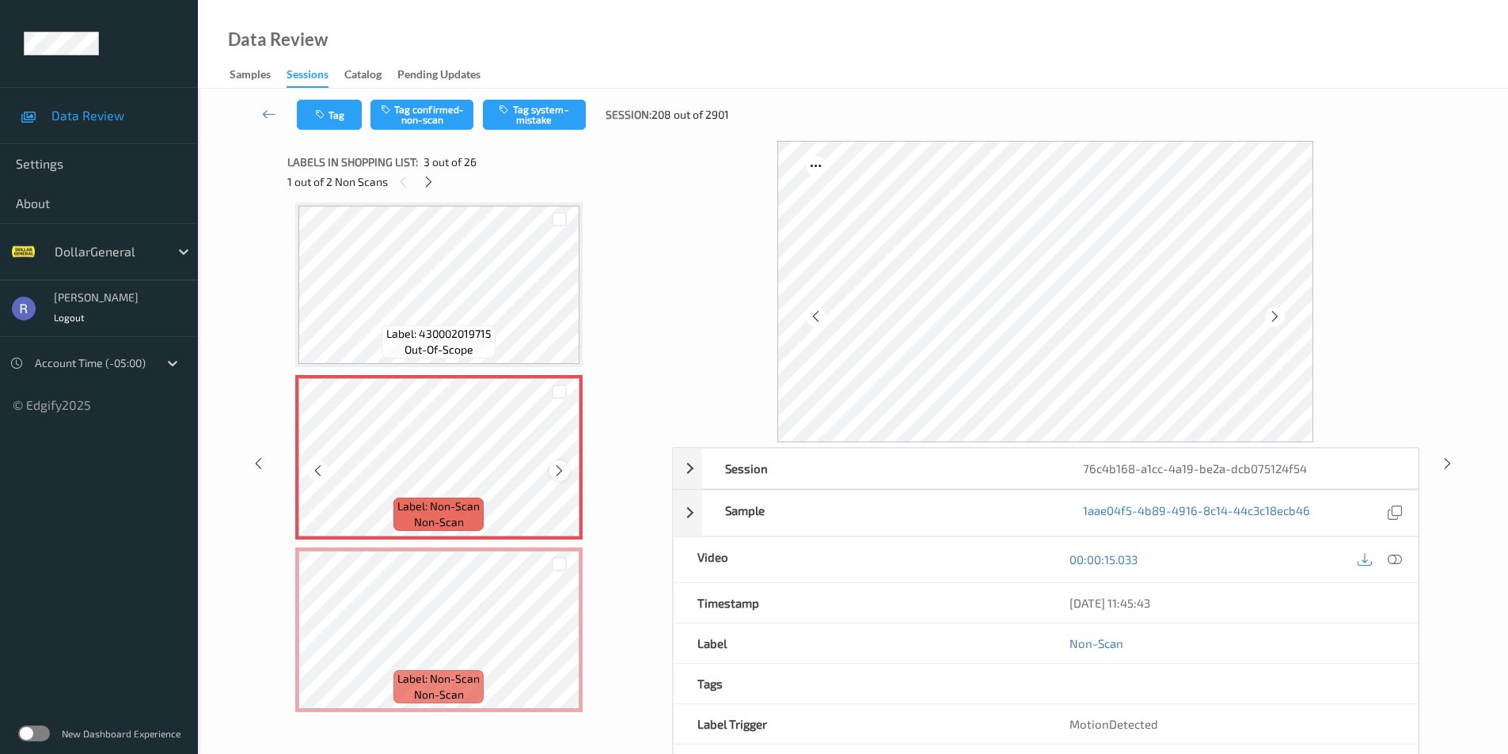
click at [561, 469] on icon at bounding box center [559, 471] width 13 height 14
click at [560, 469] on icon at bounding box center [559, 471] width 13 height 14
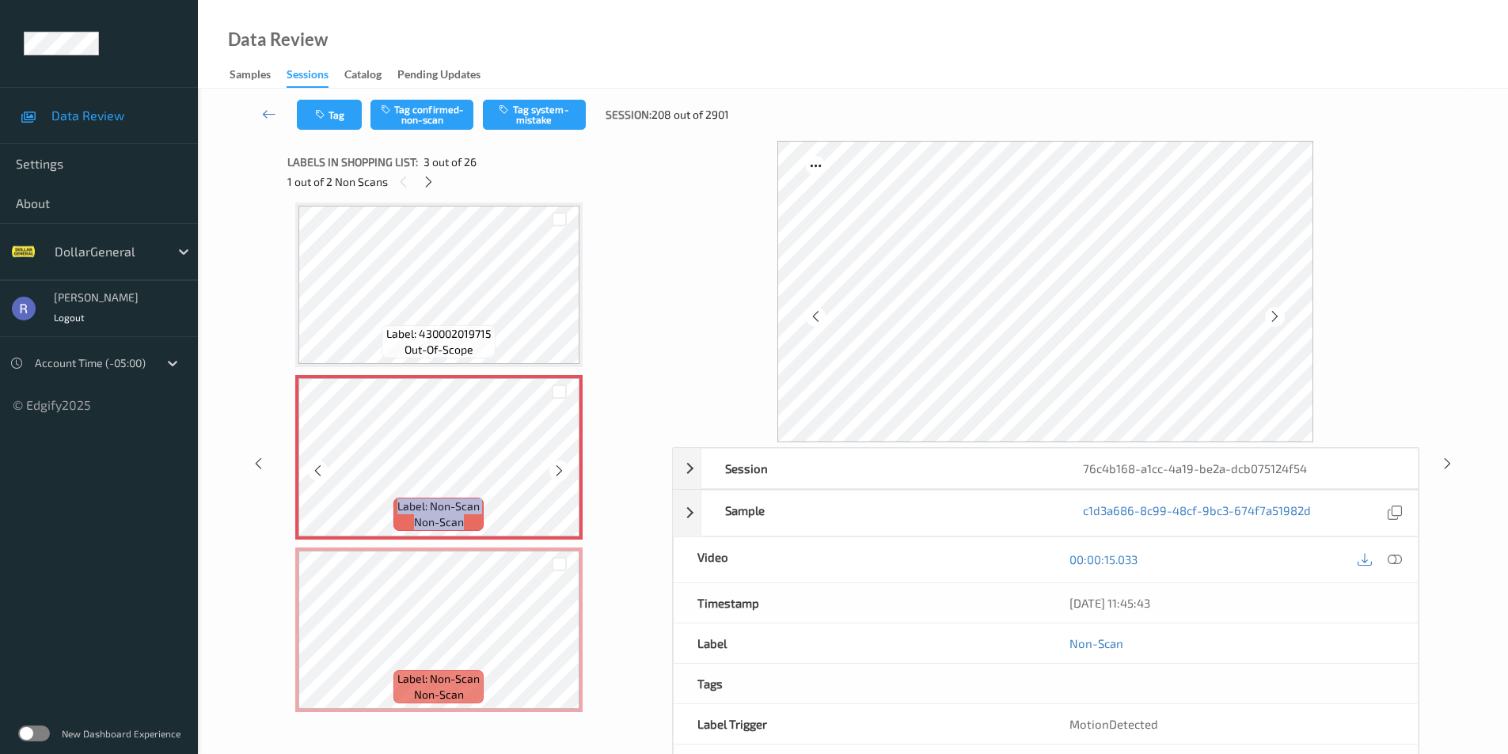
click at [560, 469] on icon at bounding box center [559, 471] width 13 height 14
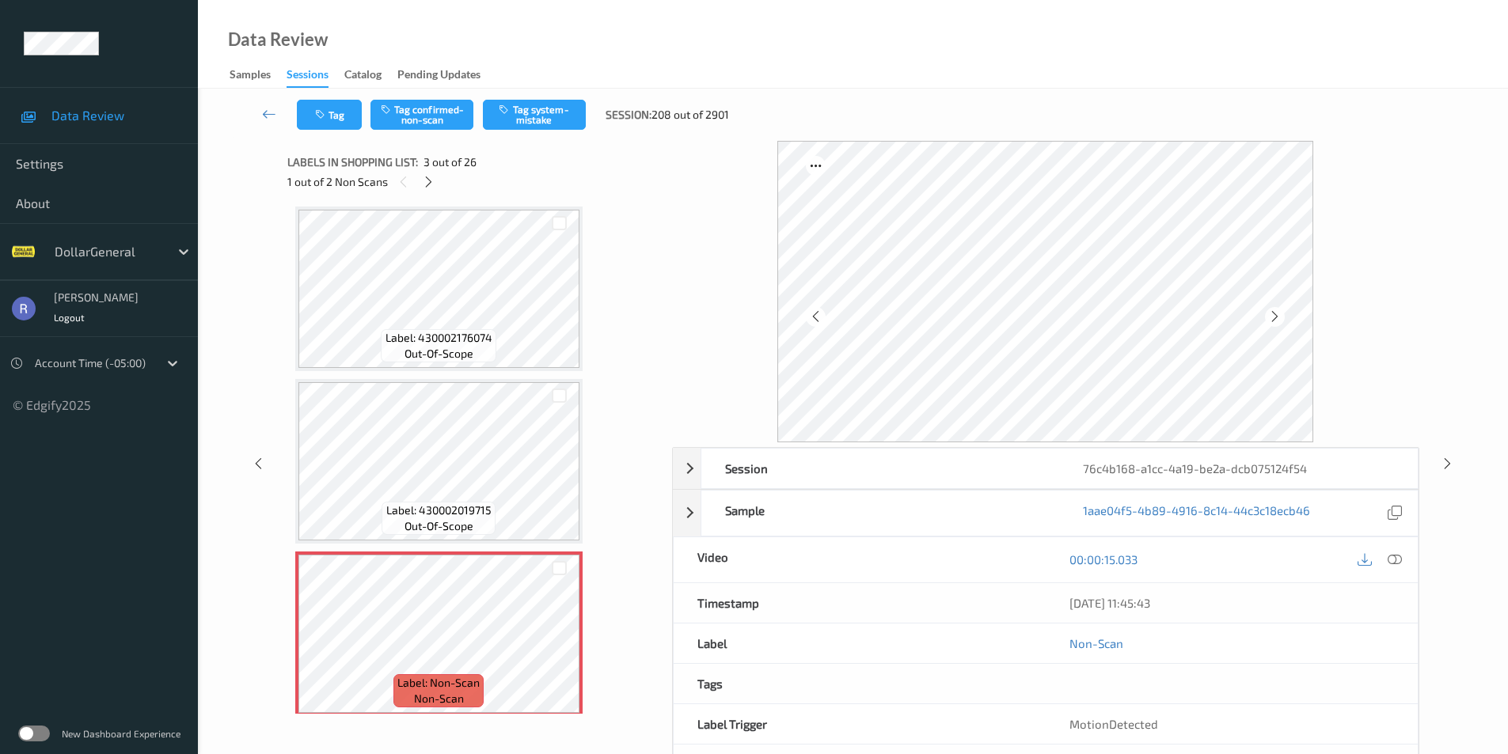
scroll to position [0, 0]
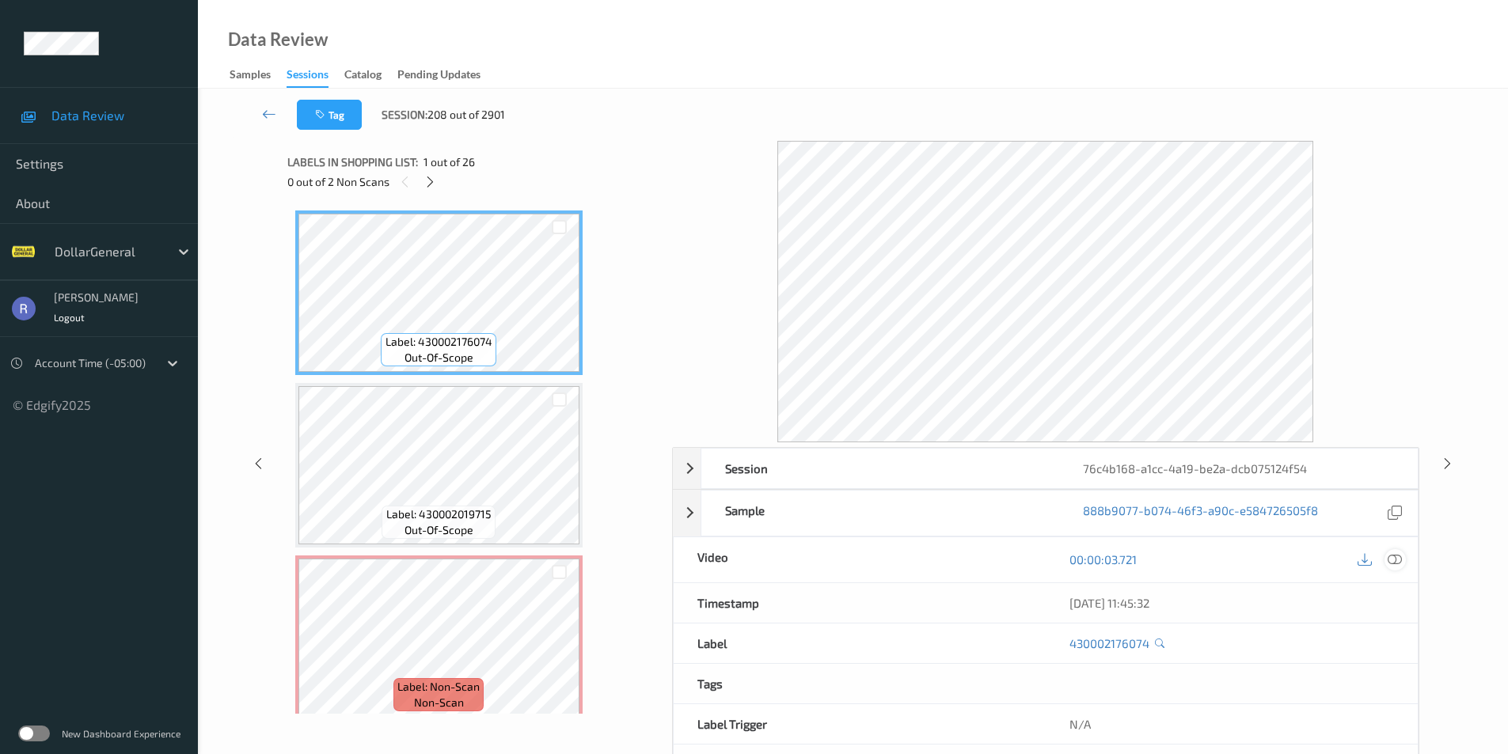
click at [1398, 556] on icon at bounding box center [1395, 560] width 14 height 14
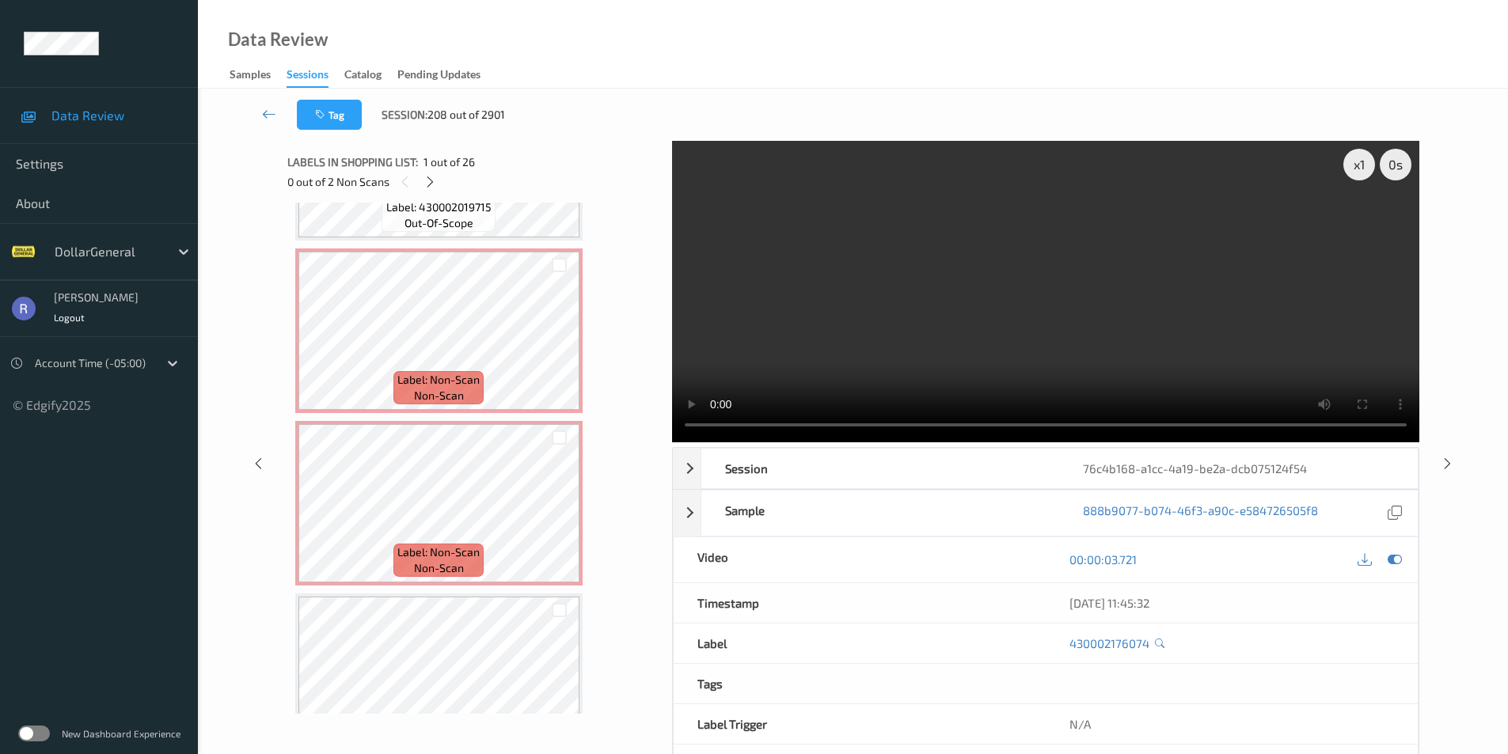
scroll to position [317, 0]
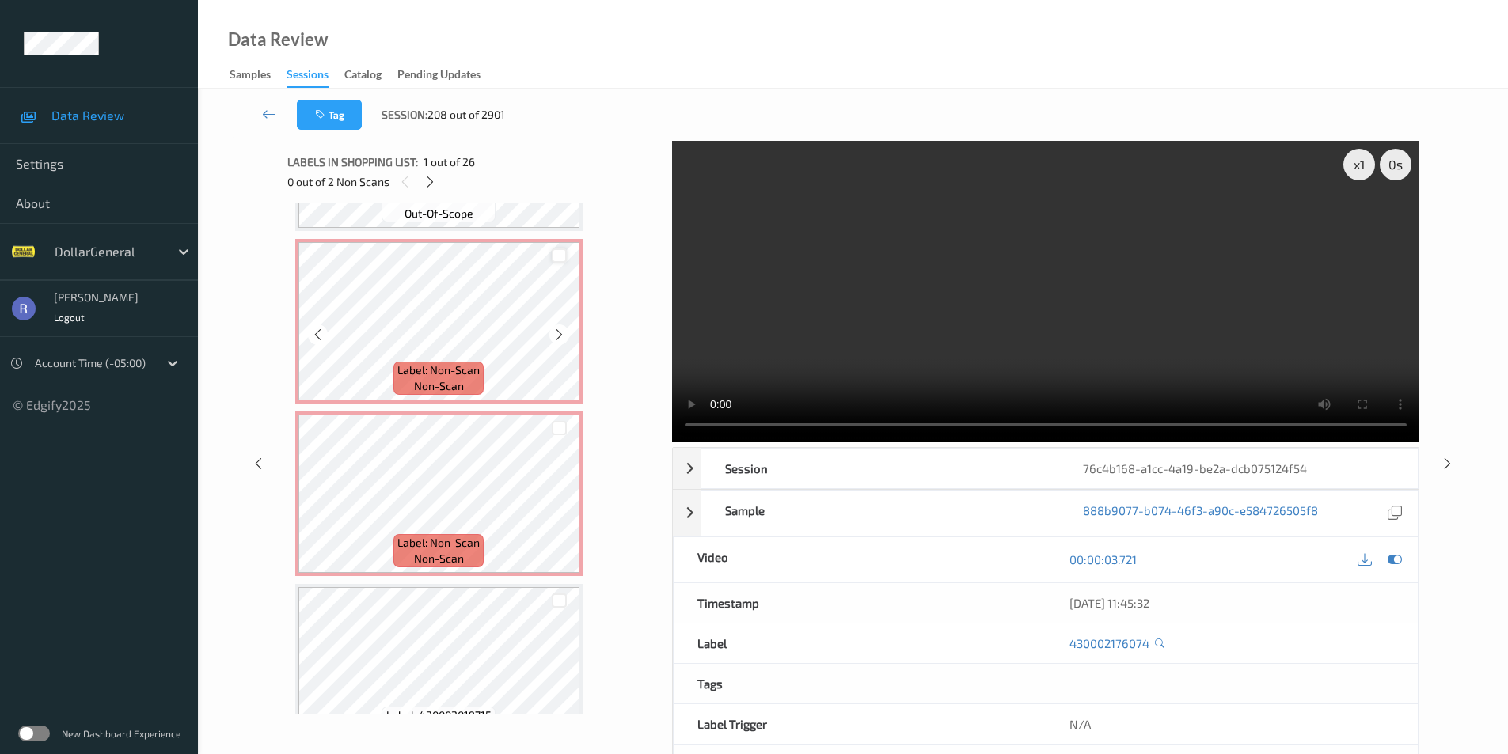
click at [558, 252] on div at bounding box center [559, 256] width 15 height 15
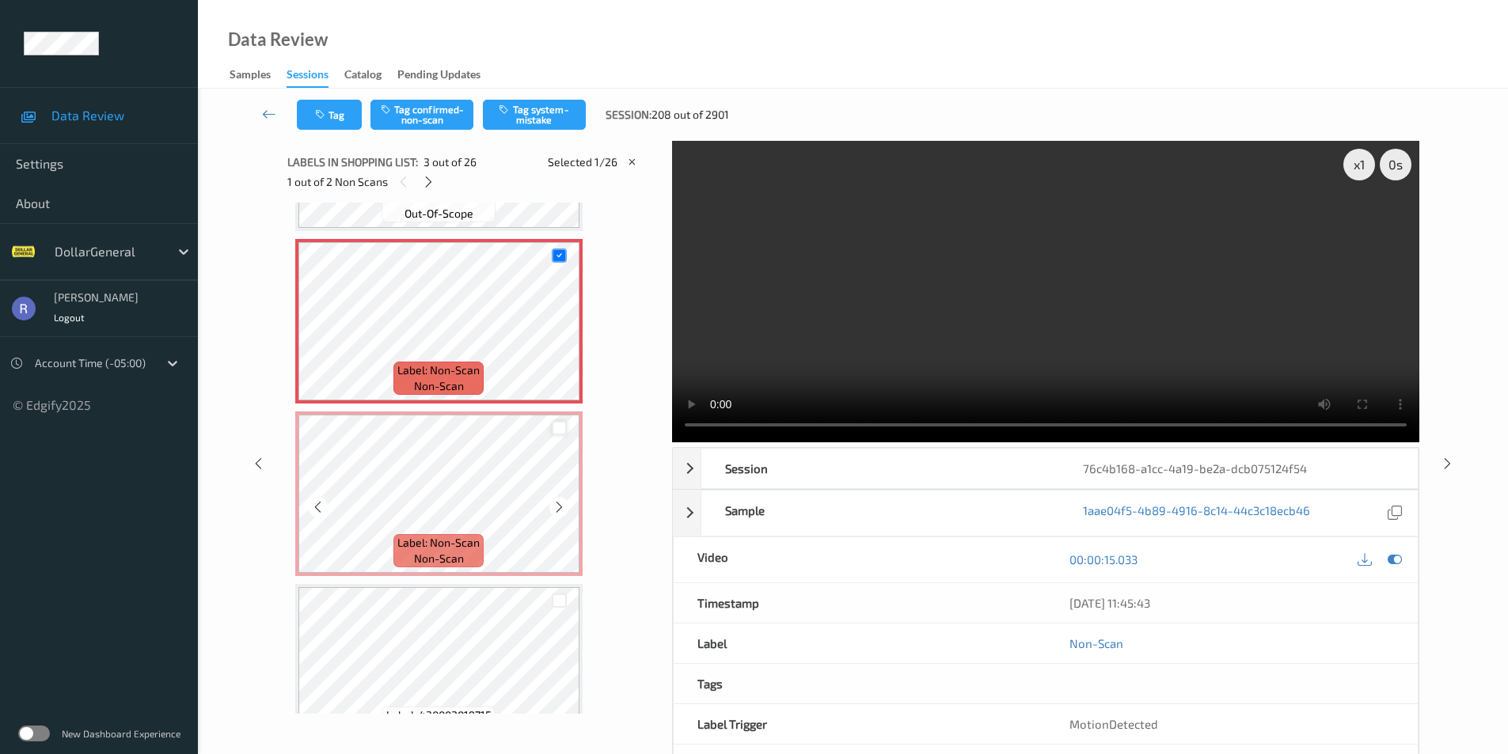
click at [556, 428] on div at bounding box center [559, 428] width 15 height 15
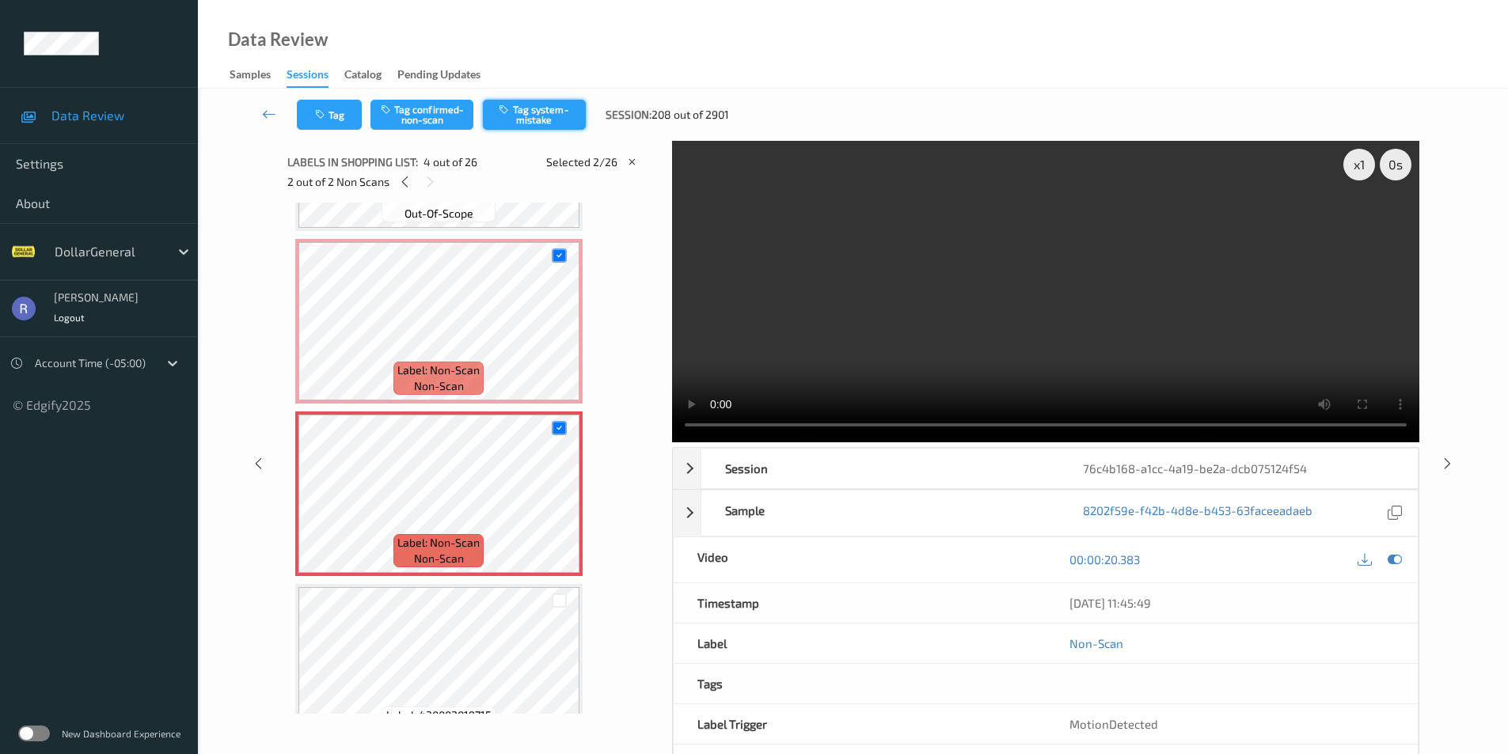
click at [541, 120] on button "Tag system-mistake" at bounding box center [534, 115] width 103 height 30
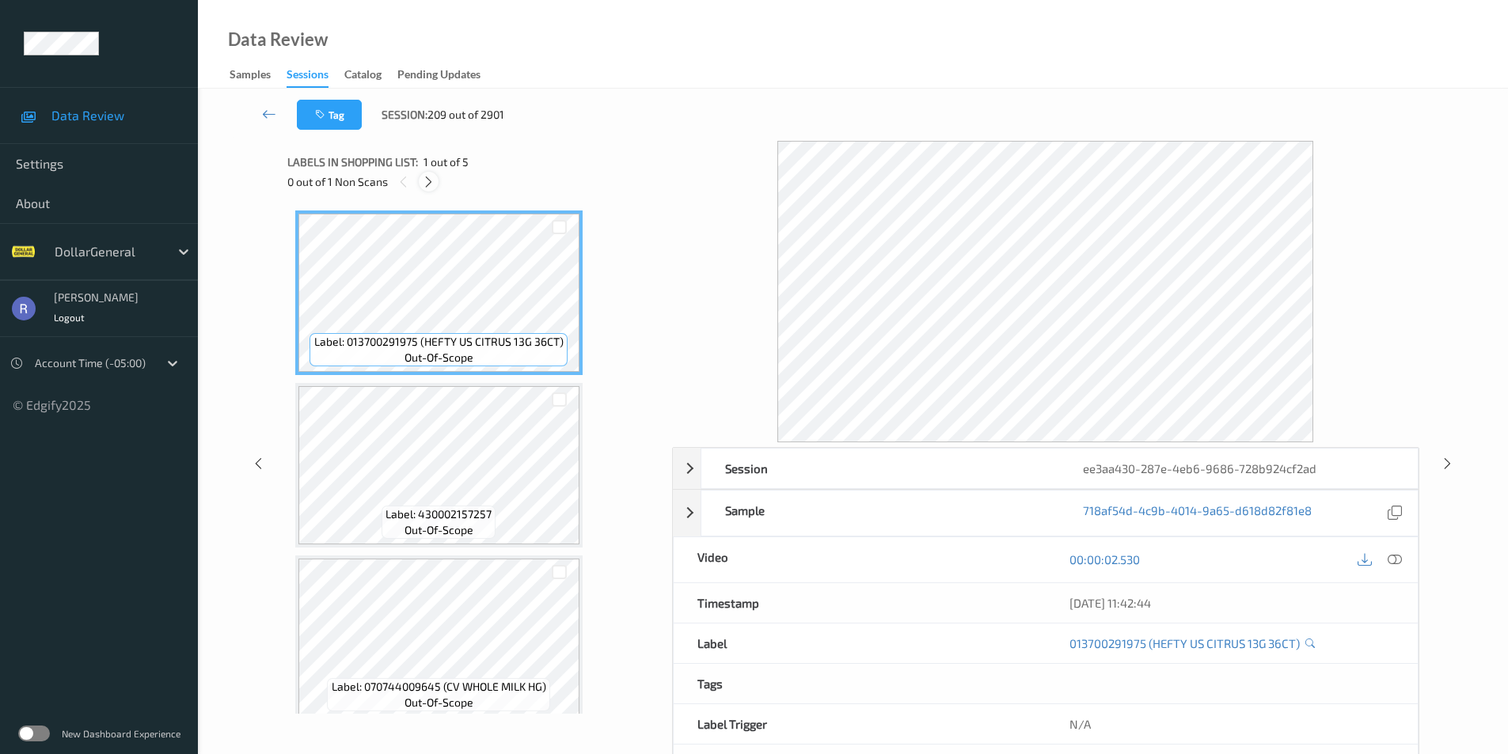
click at [430, 183] on icon at bounding box center [428, 182] width 13 height 14
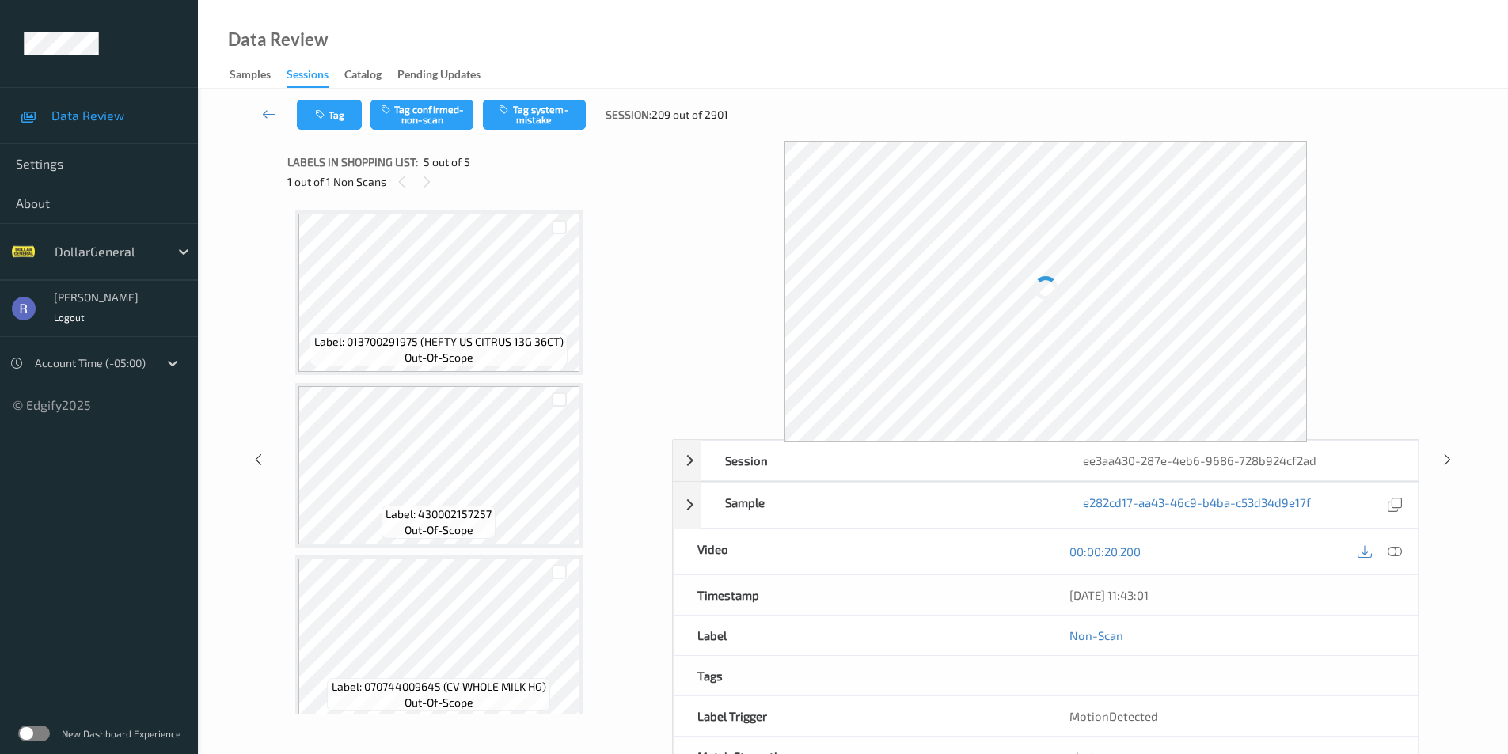
scroll to position [359, 0]
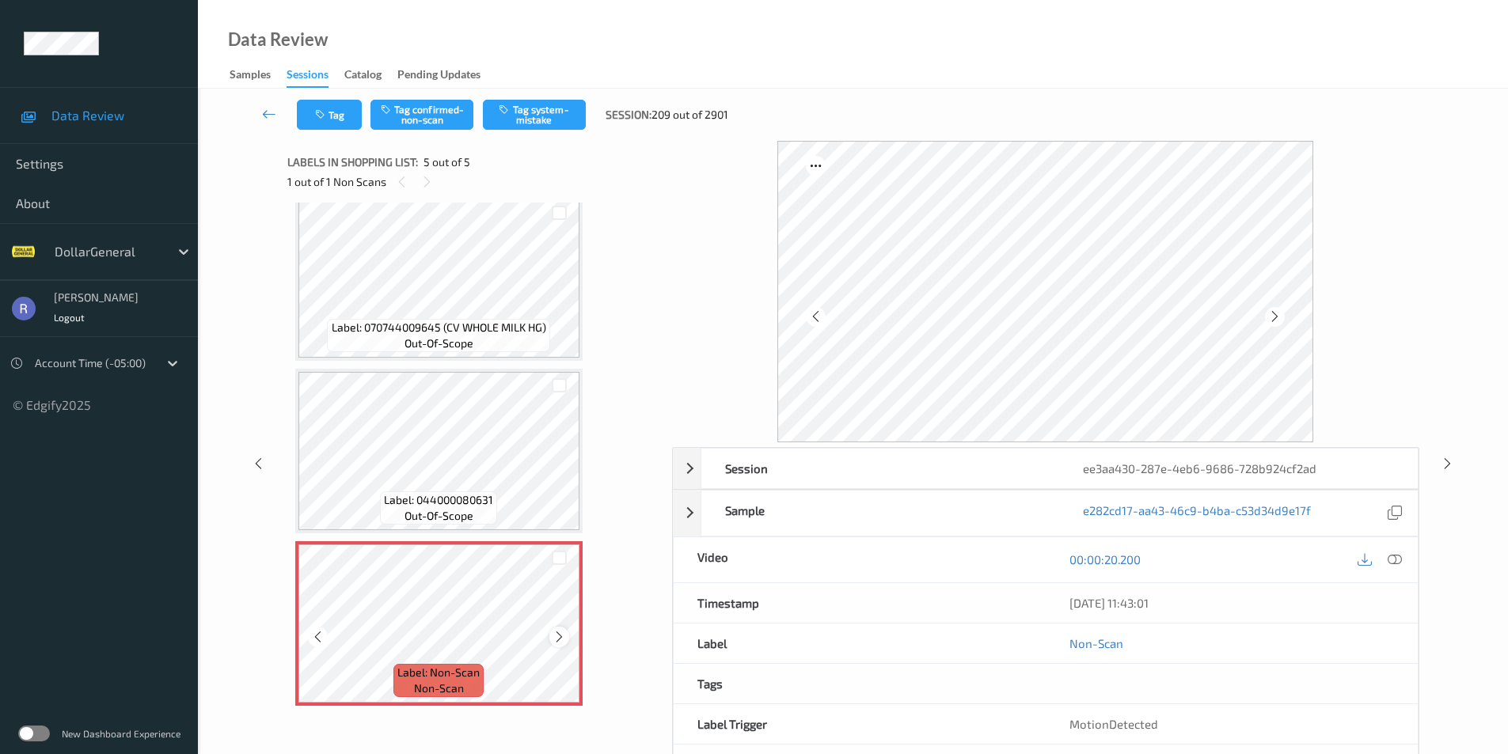
click at [557, 638] on icon at bounding box center [559, 637] width 13 height 14
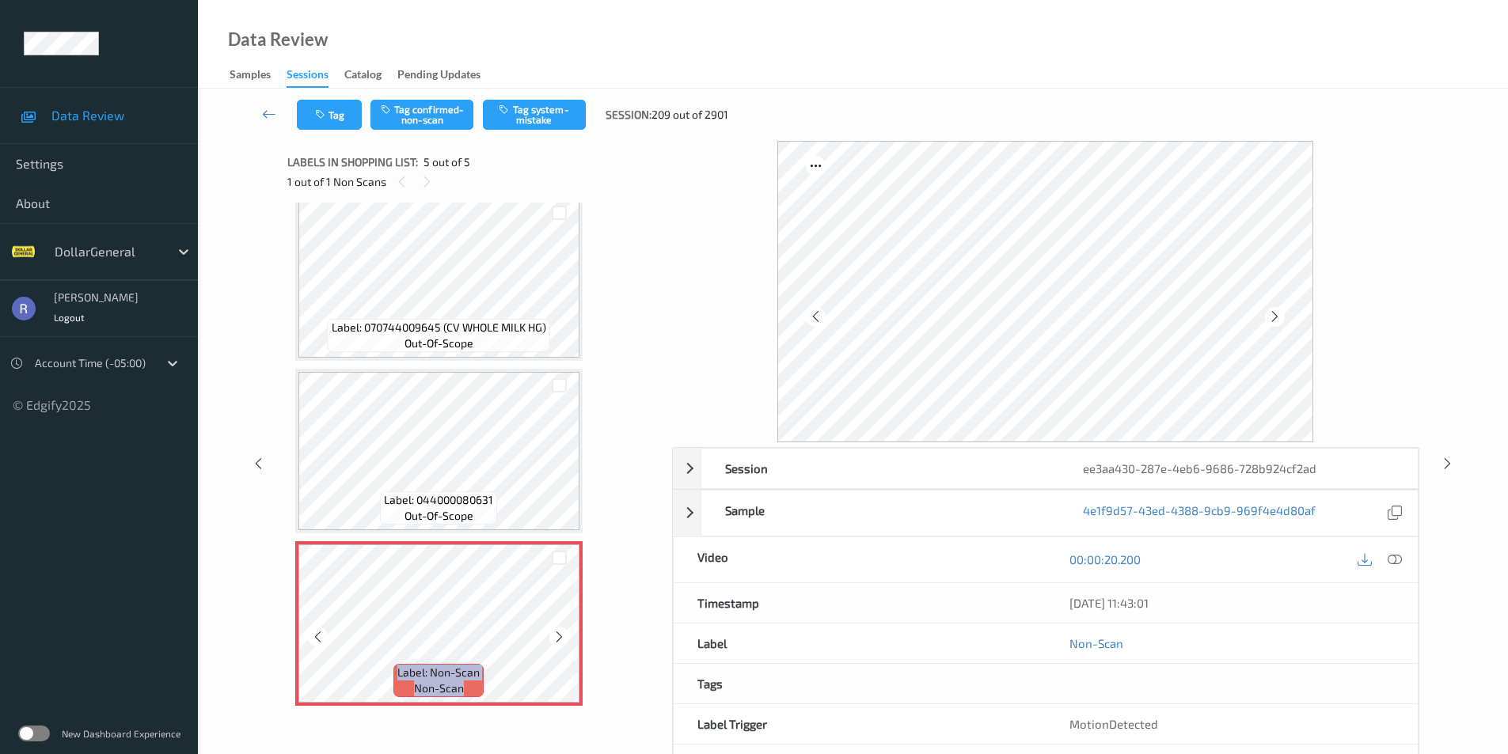
click at [557, 638] on icon at bounding box center [559, 637] width 13 height 14
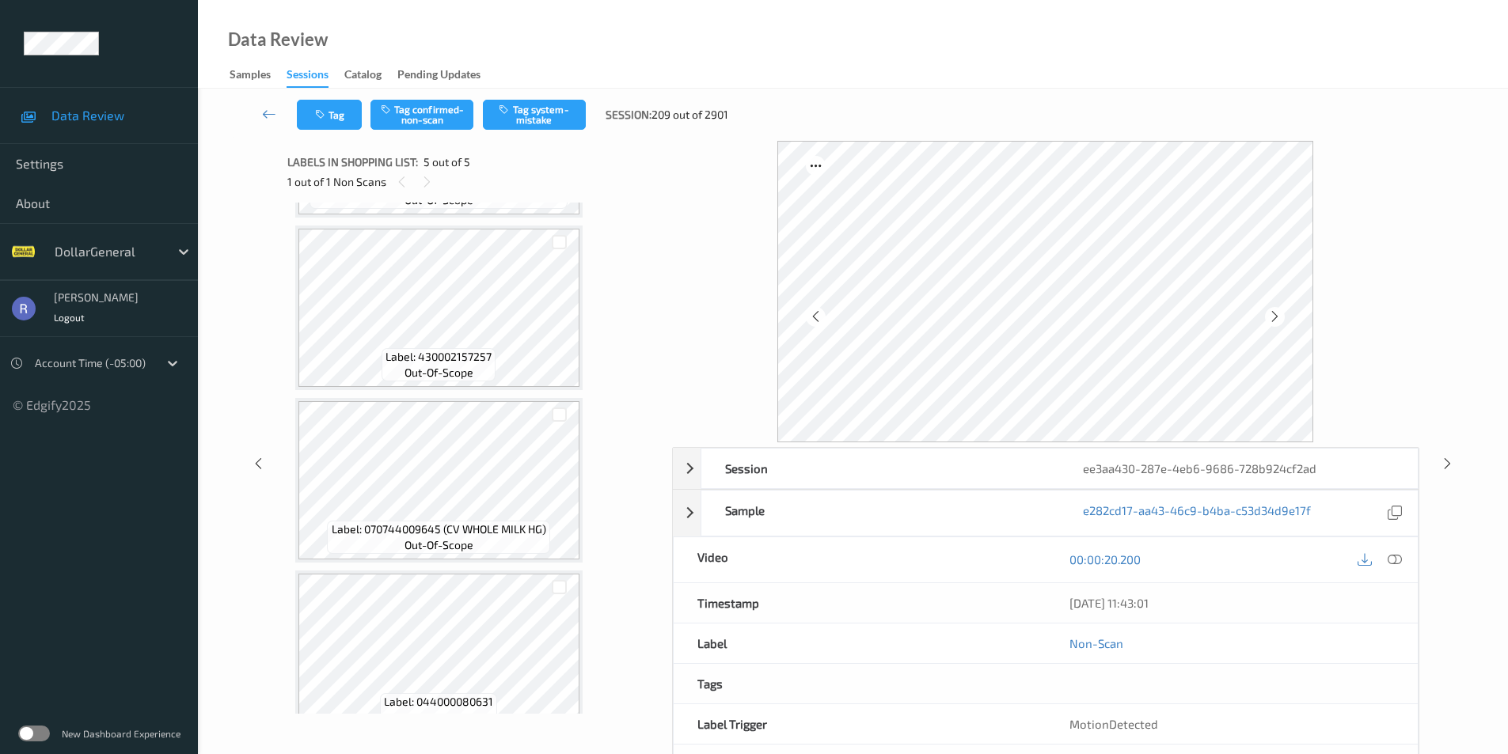
scroll to position [122, 0]
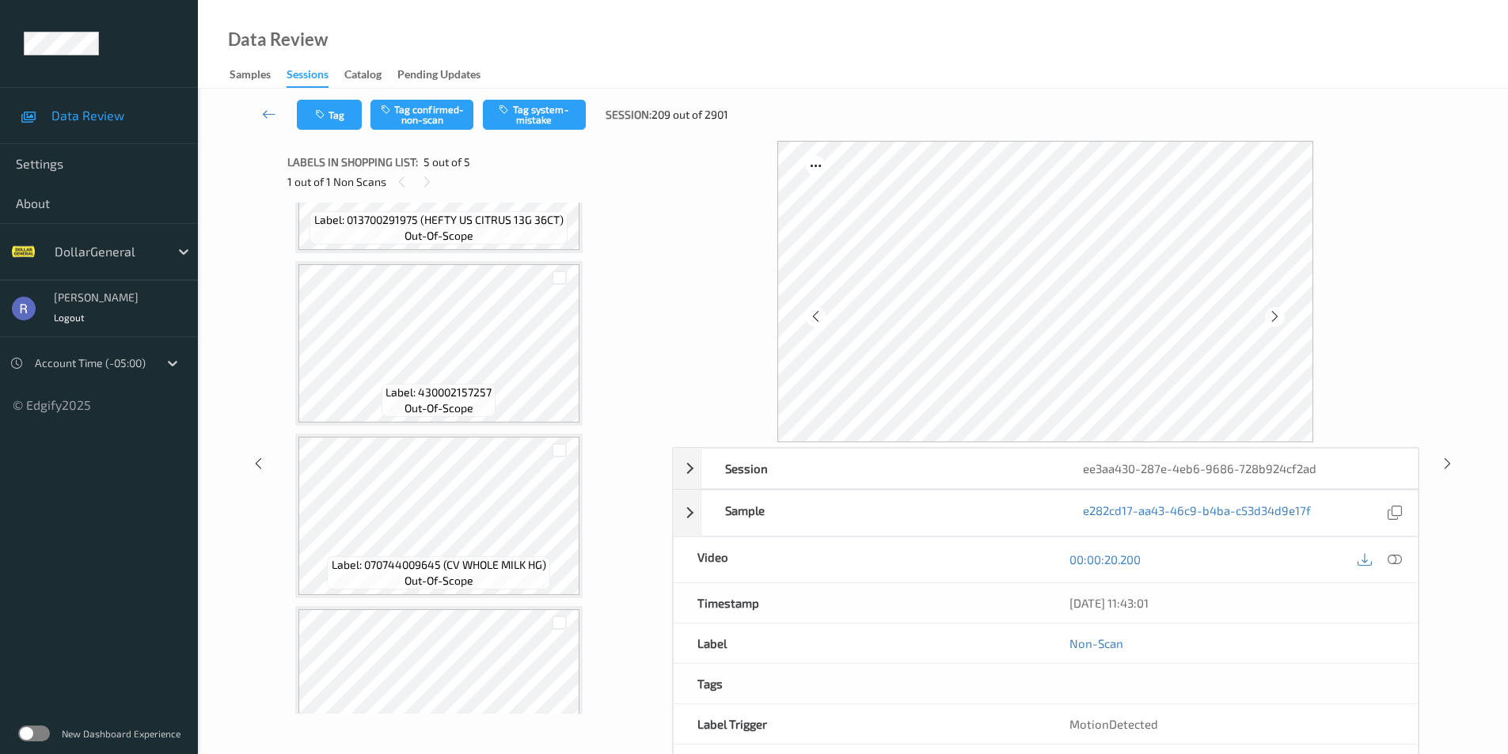
click at [446, 435] on div "Label: 070744009645 (CV WHOLE MILK HG) out-of-scope" at bounding box center [438, 516] width 287 height 165
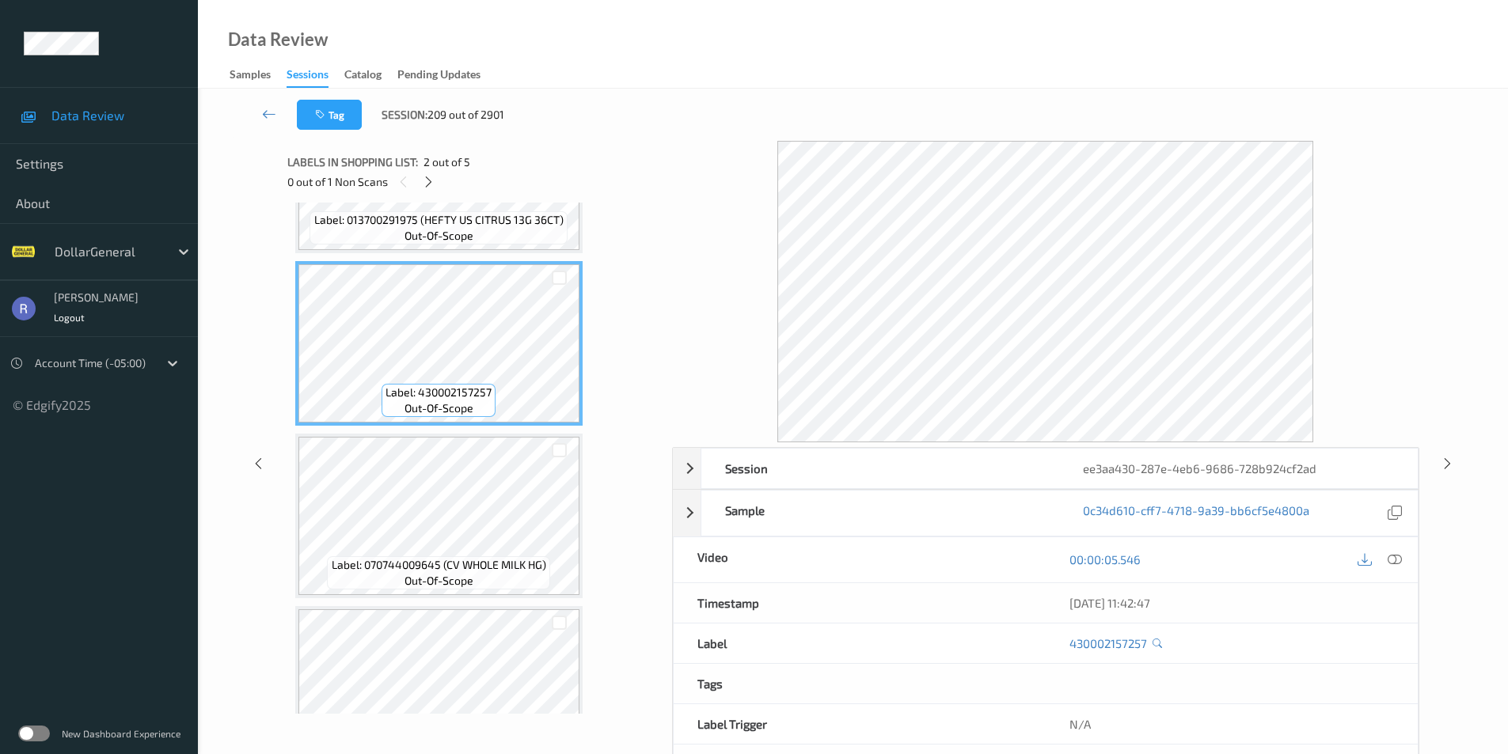
drag, startPoint x: 693, startPoint y: 229, endPoint x: 697, endPoint y: 256, distance: 27.2
click at [693, 237] on div at bounding box center [1045, 292] width 747 height 302
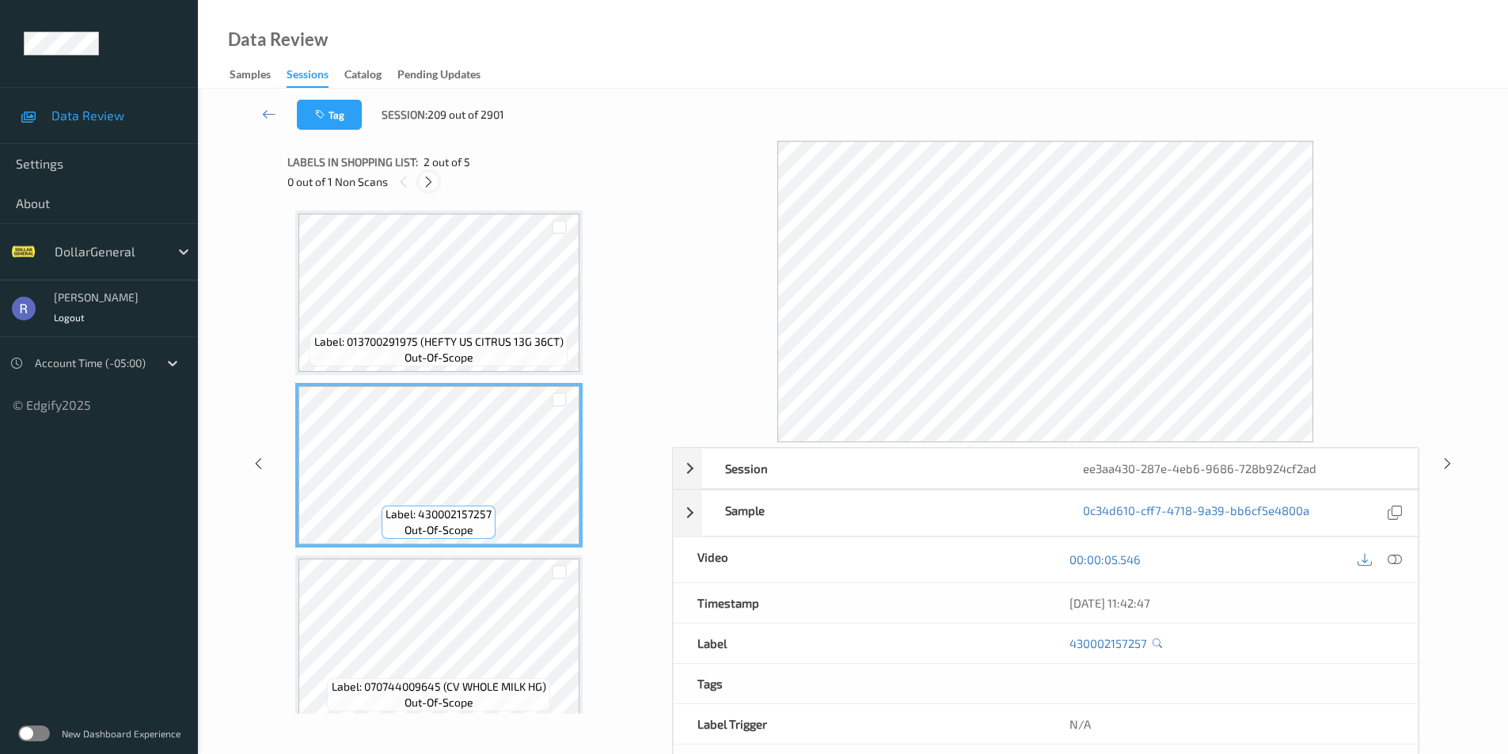
click at [429, 180] on icon at bounding box center [428, 182] width 13 height 14
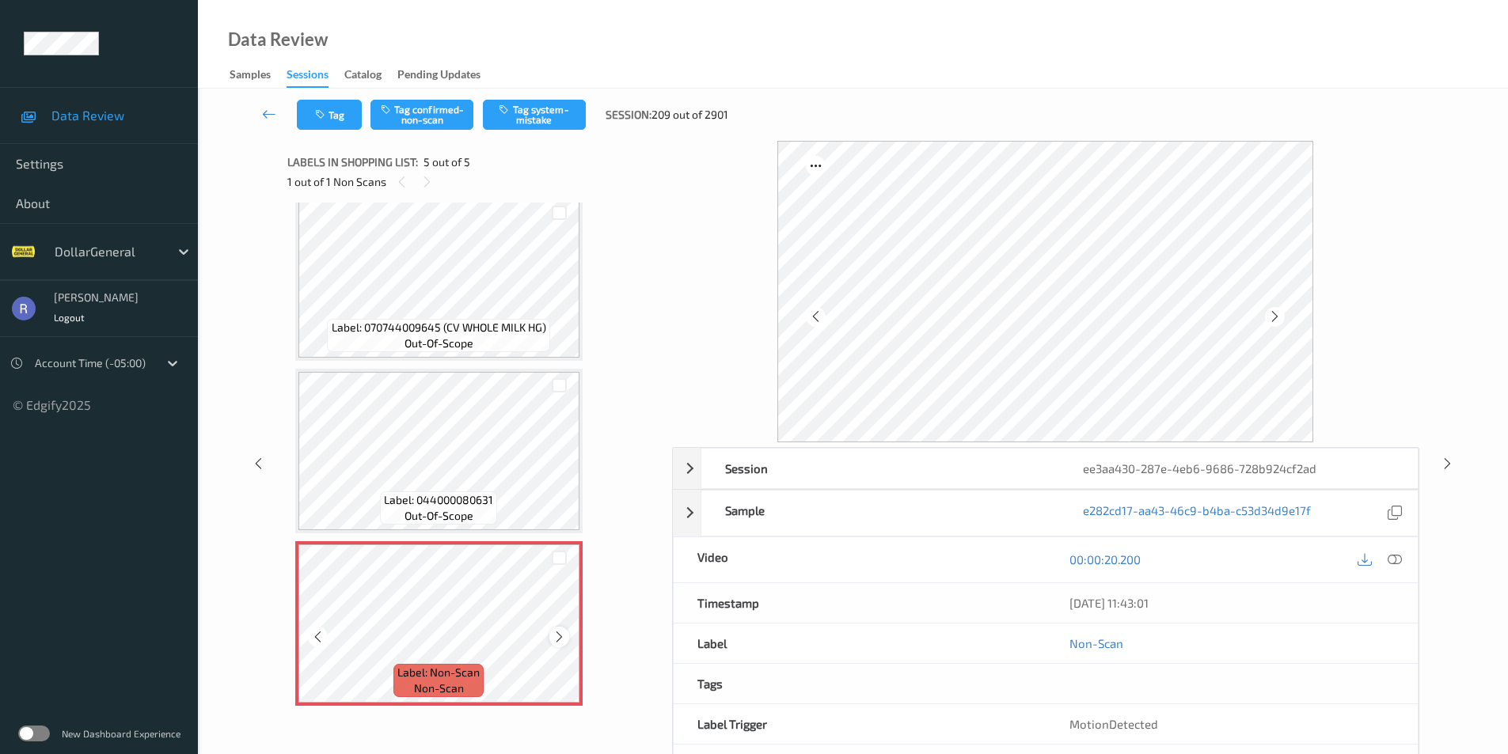
click at [556, 637] on icon at bounding box center [559, 637] width 13 height 14
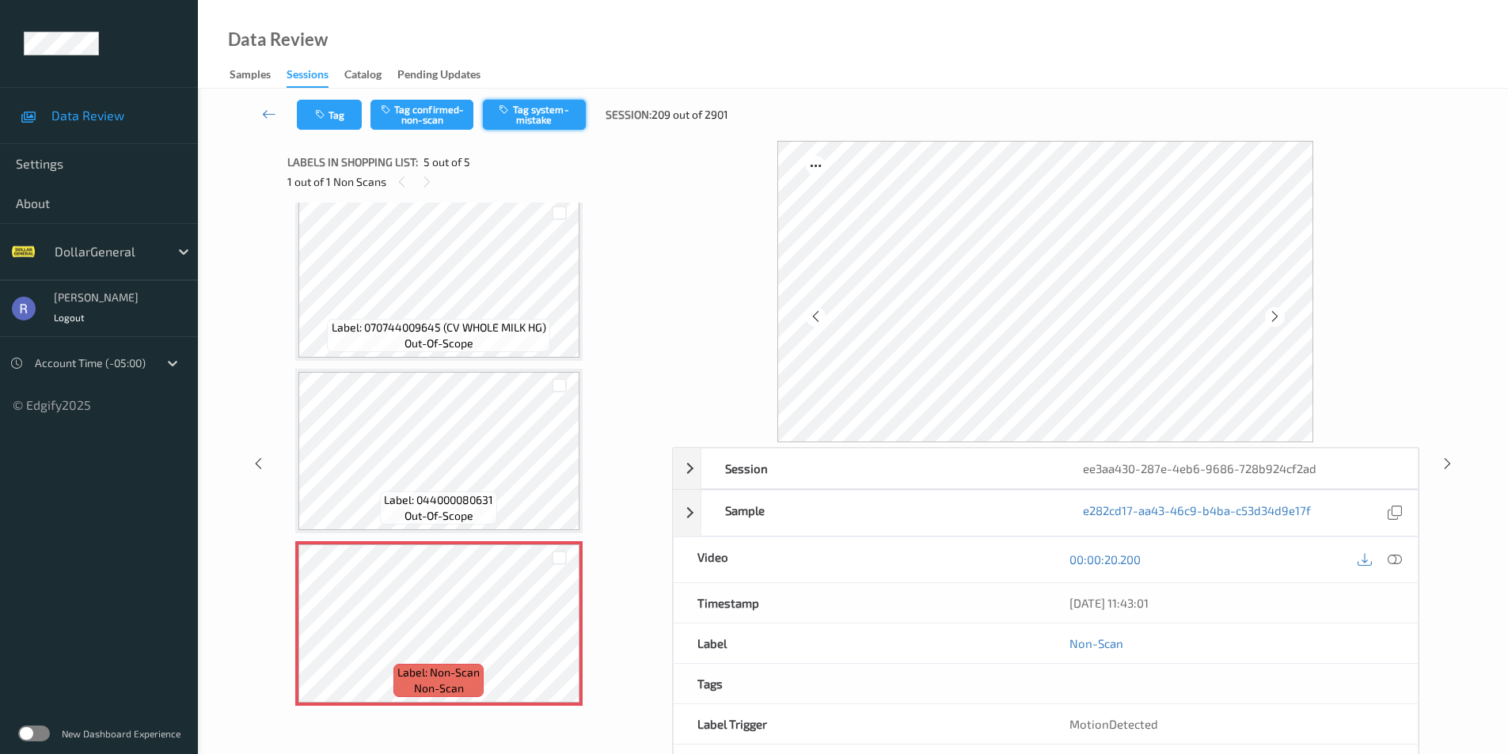
click at [546, 116] on button "Tag system-mistake" at bounding box center [534, 115] width 103 height 30
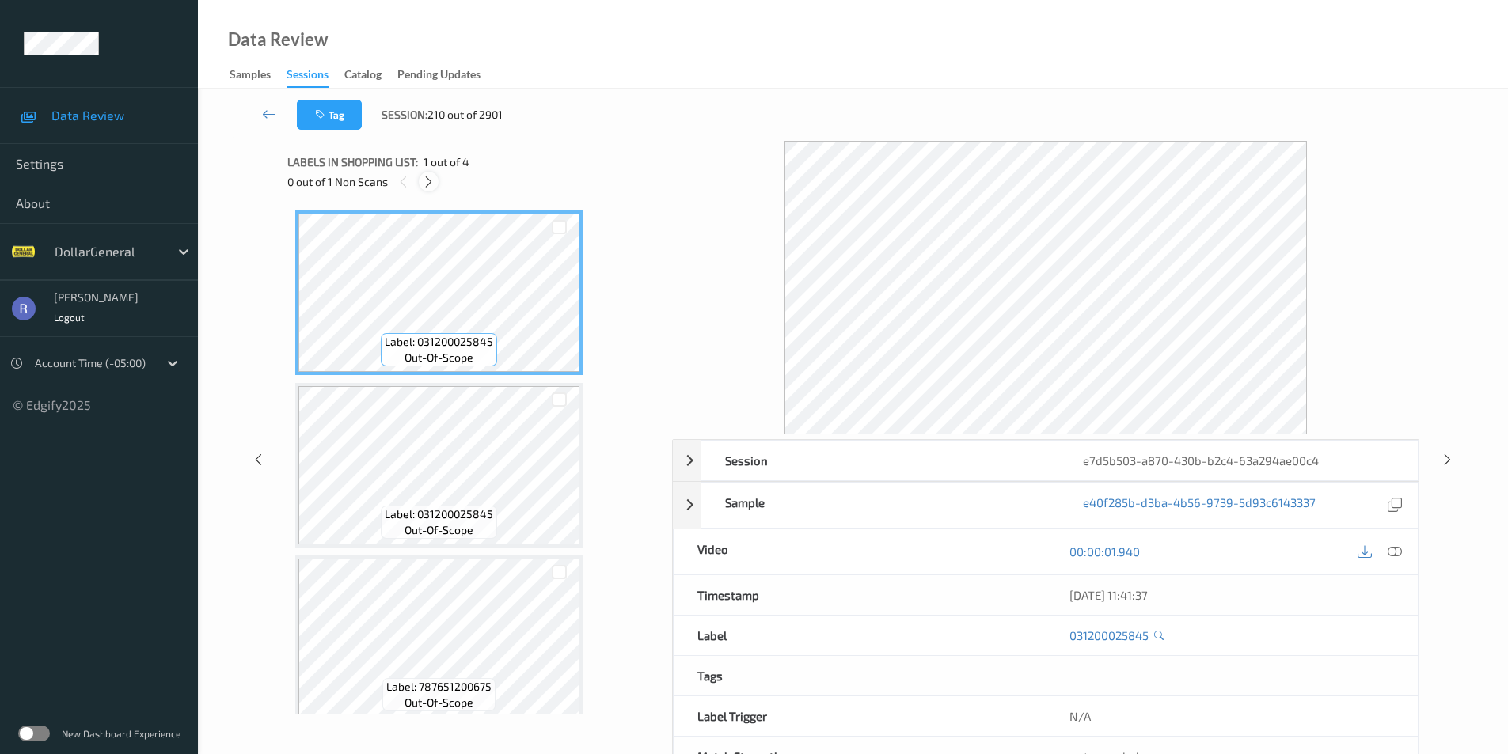
click at [429, 186] on icon at bounding box center [428, 182] width 13 height 14
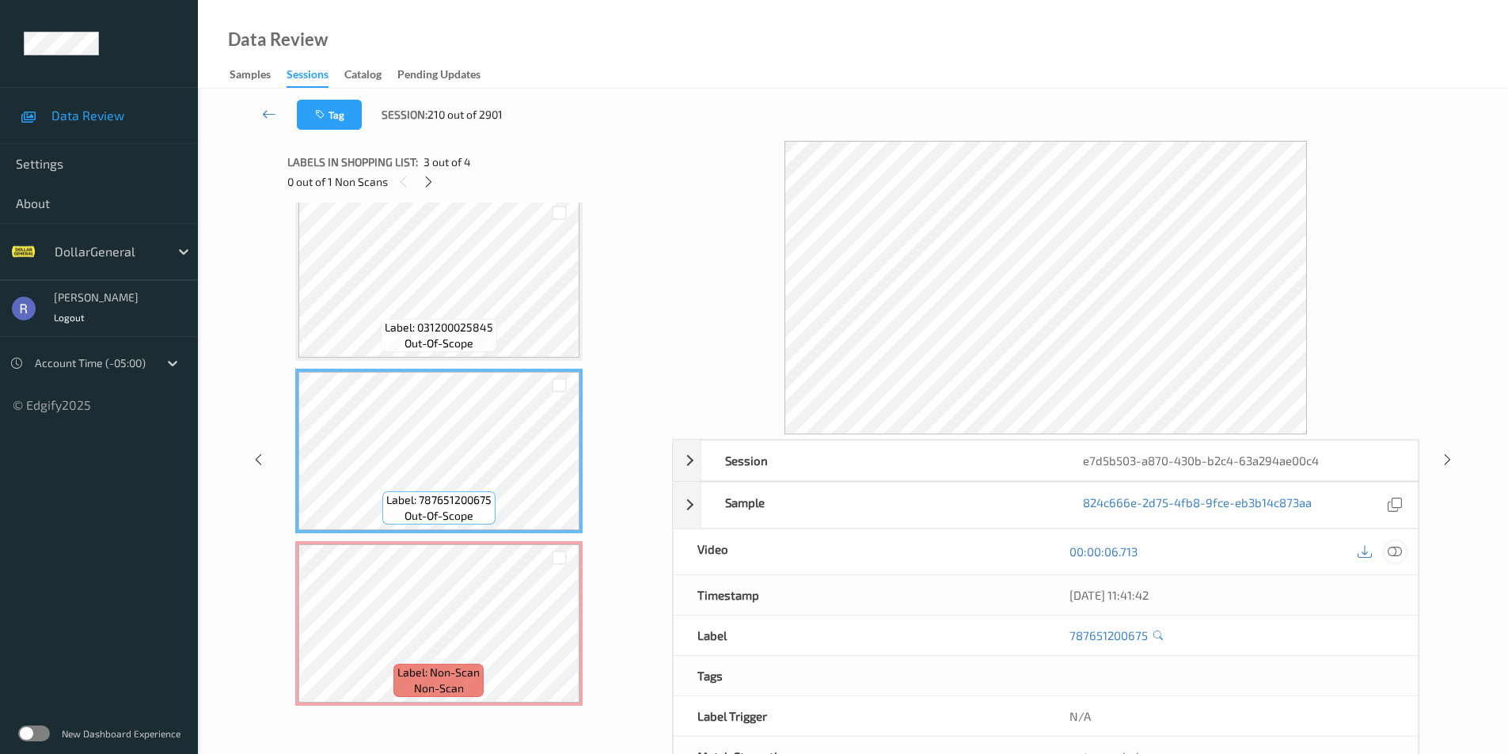
click at [1391, 546] on icon at bounding box center [1395, 552] width 14 height 14
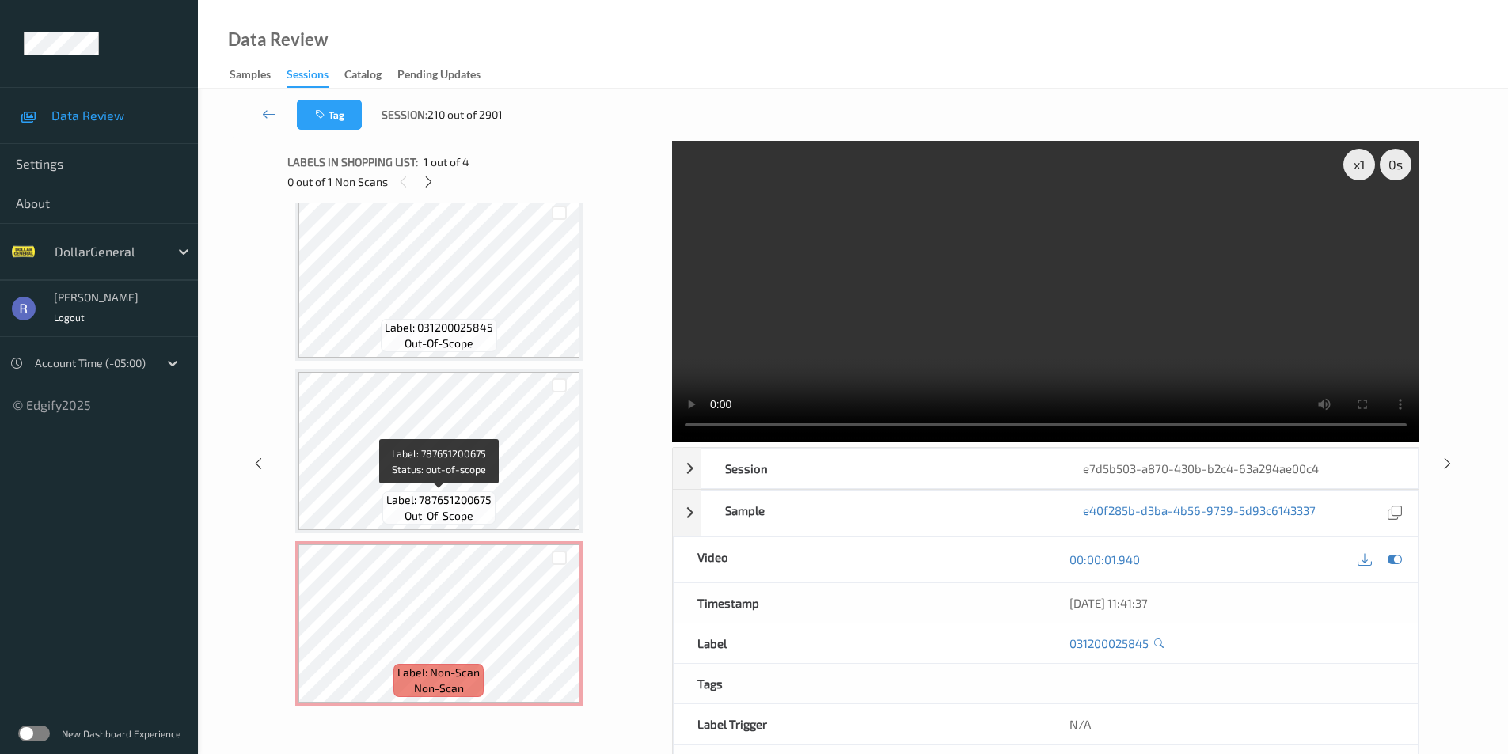
scroll to position [64, 0]
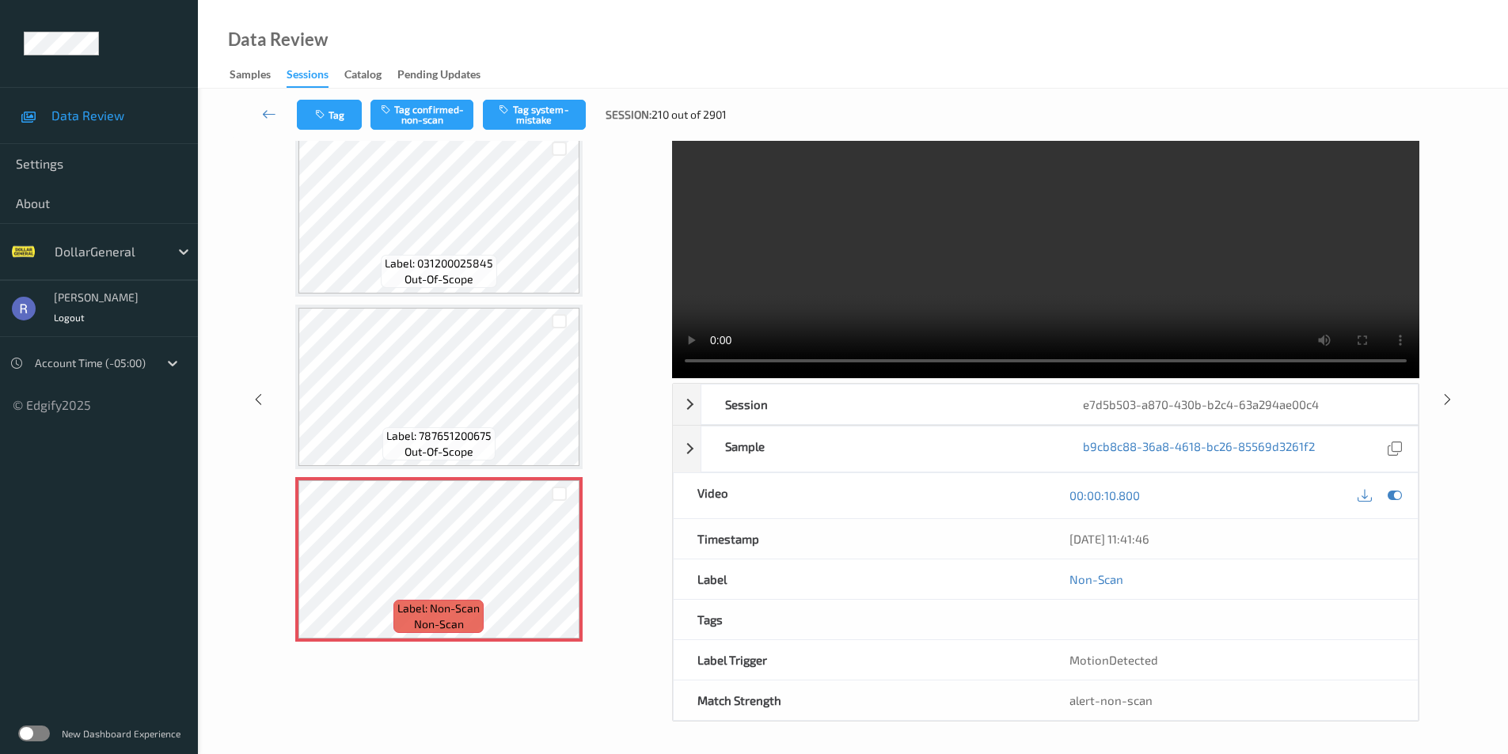
click at [560, 96] on div "Tag Tag confirmed-non-scan Tag system-mistake Session: 210 out of 2901" at bounding box center [852, 115] width 1245 height 52
click at [571, 122] on button "Tag system-mistake" at bounding box center [534, 115] width 103 height 30
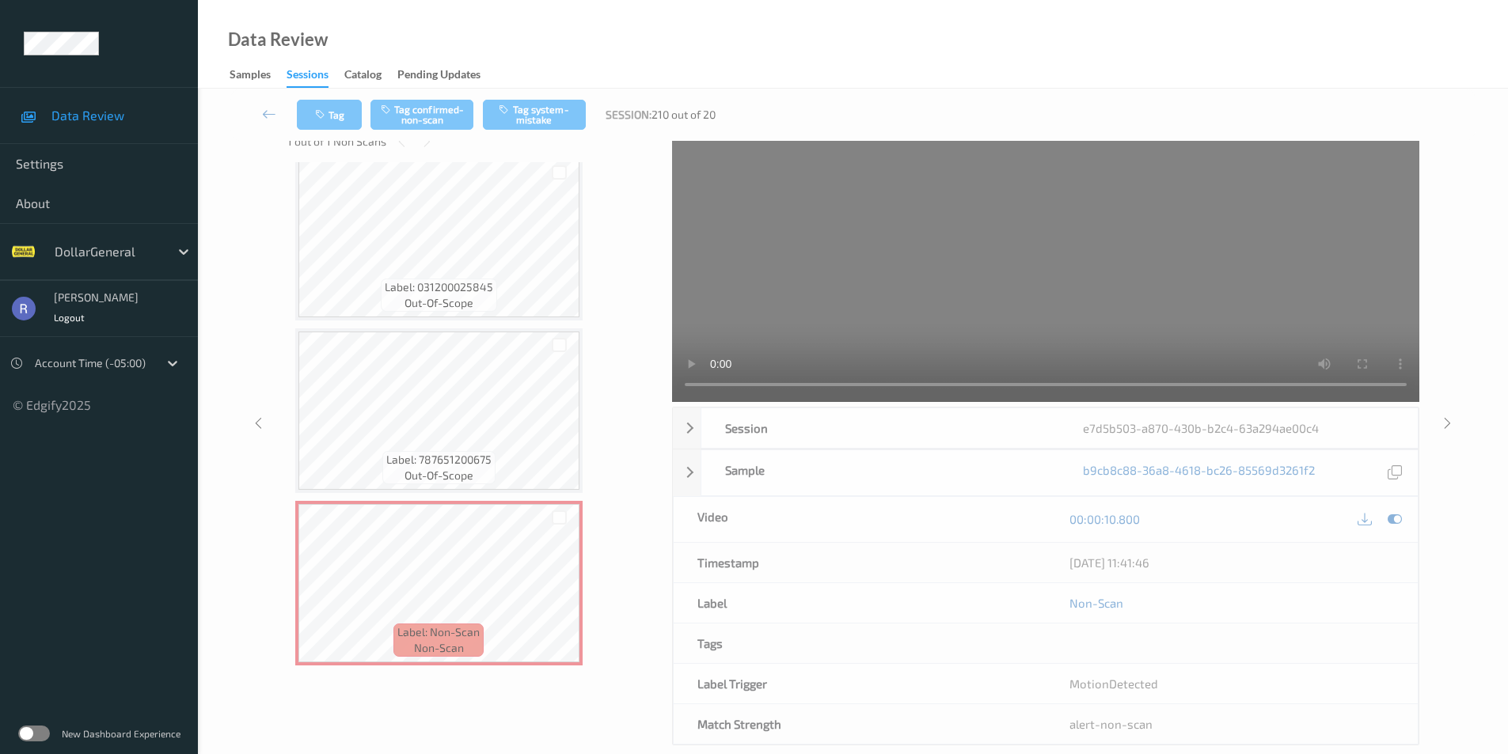
scroll to position [0, 0]
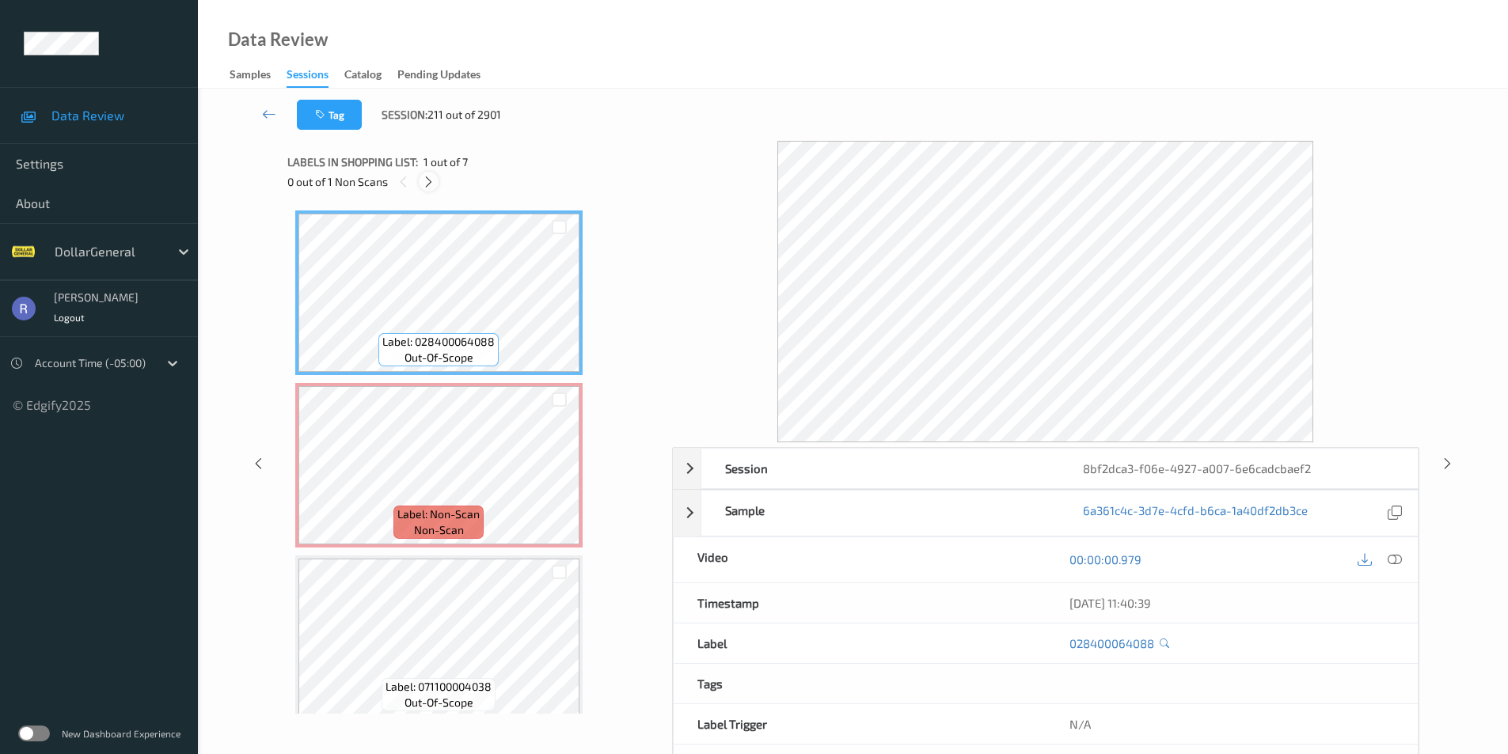
click at [426, 177] on icon at bounding box center [428, 182] width 13 height 14
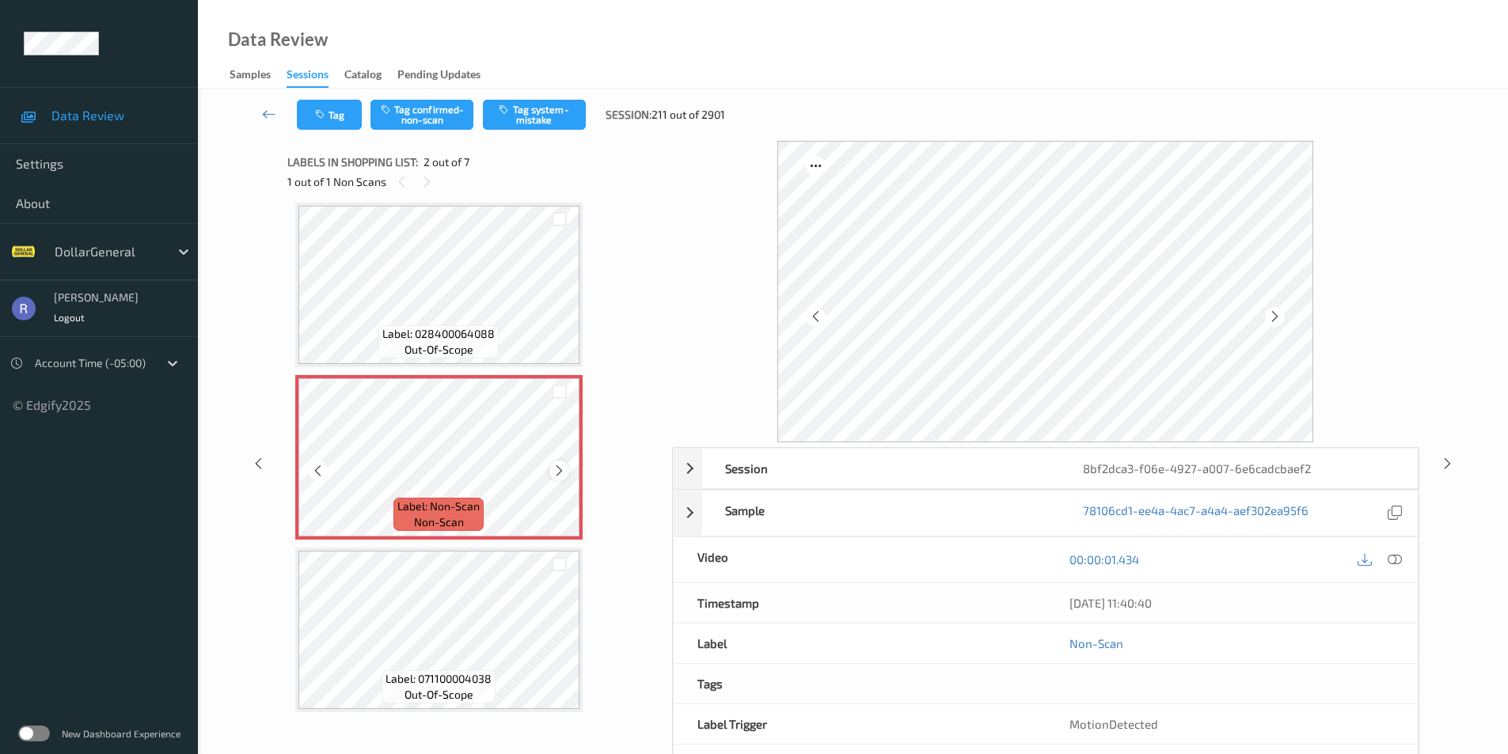
click at [561, 473] on icon at bounding box center [559, 471] width 13 height 14
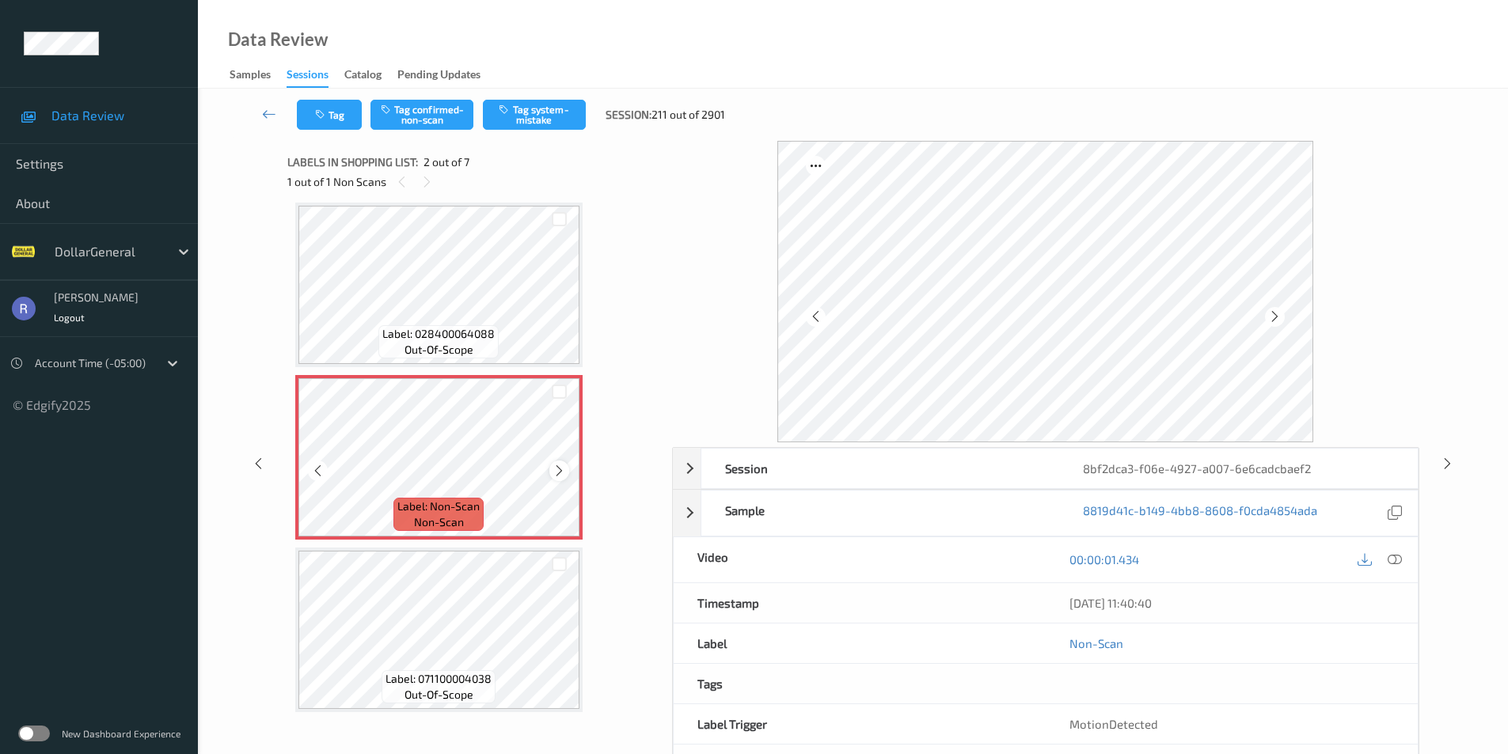
scroll to position [0, 0]
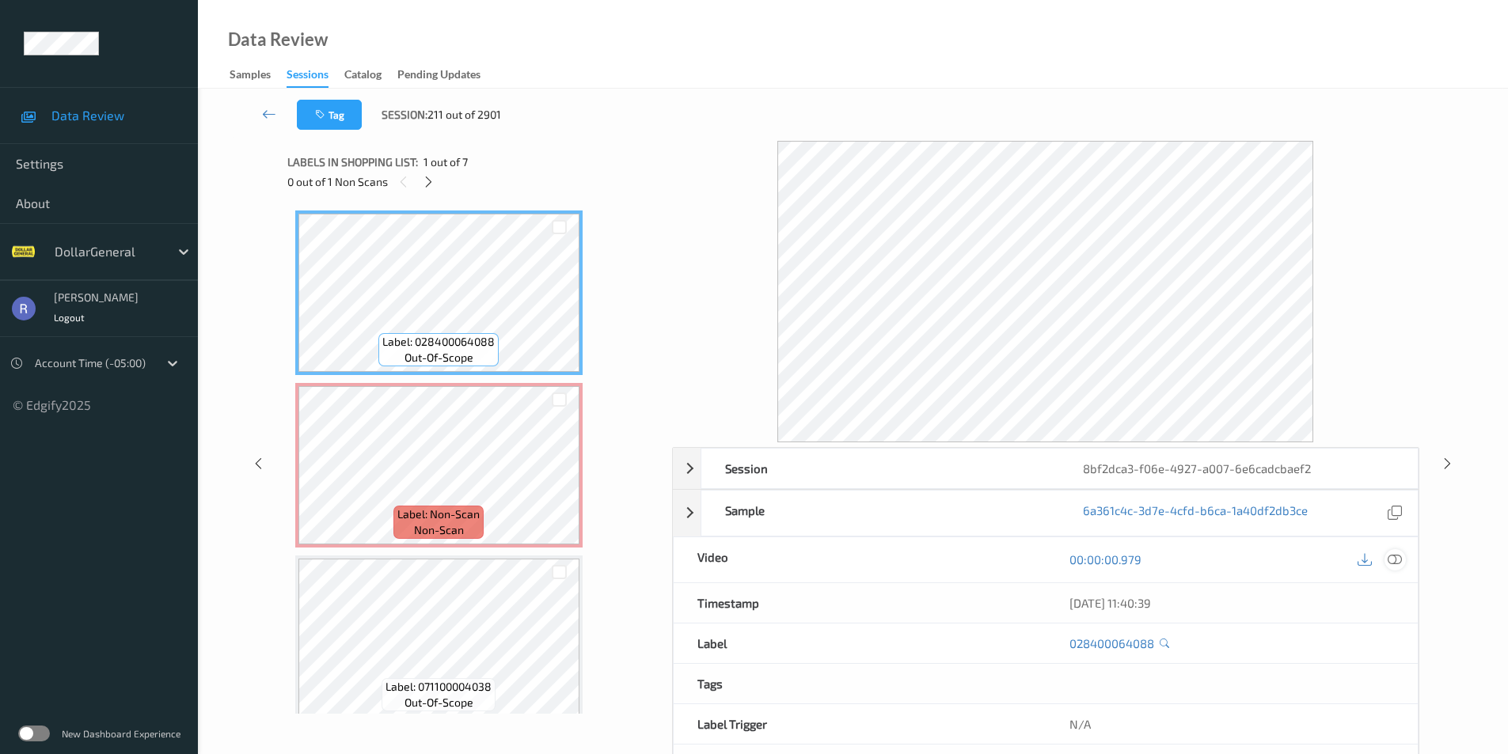
click at [1398, 559] on icon at bounding box center [1395, 560] width 14 height 14
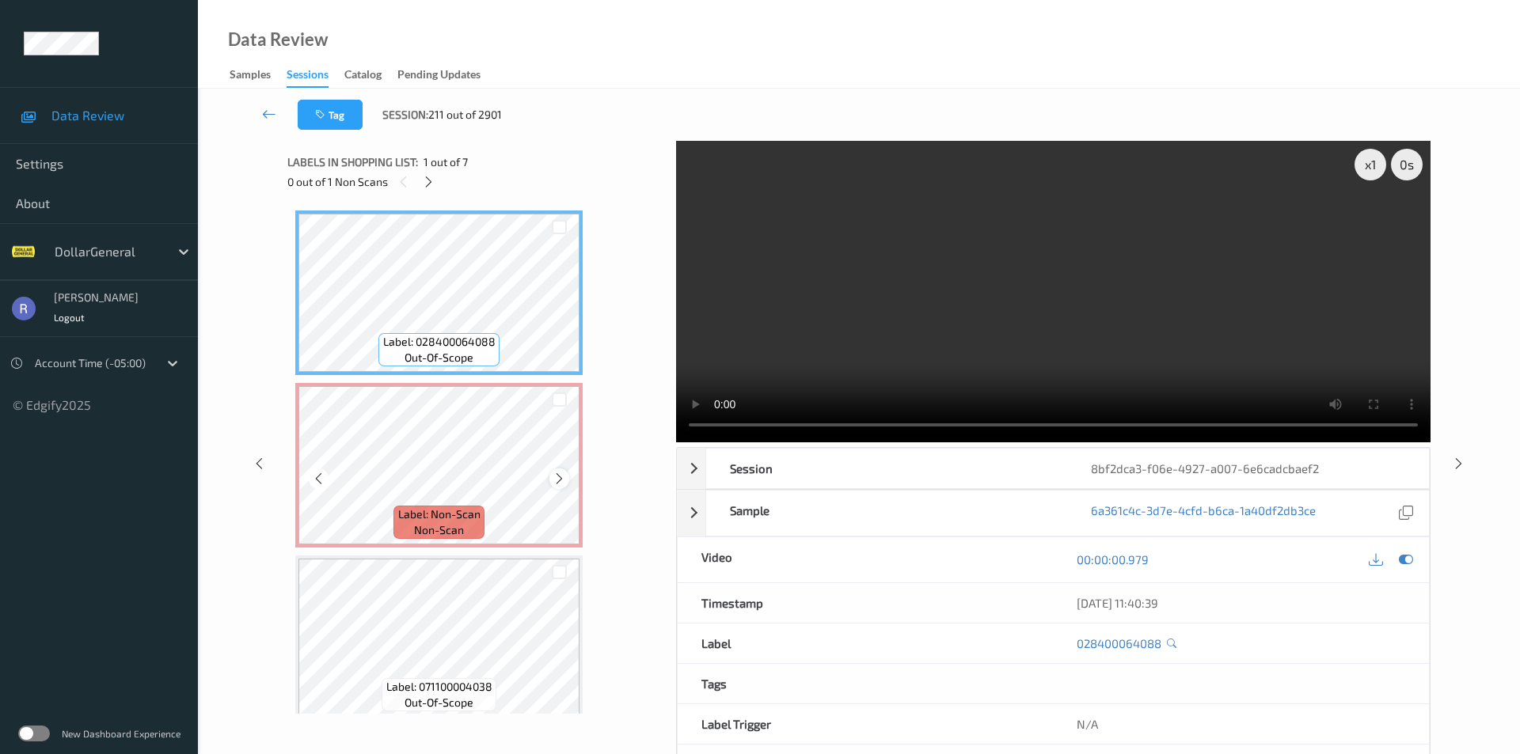
click at [559, 478] on icon at bounding box center [559, 479] width 13 height 14
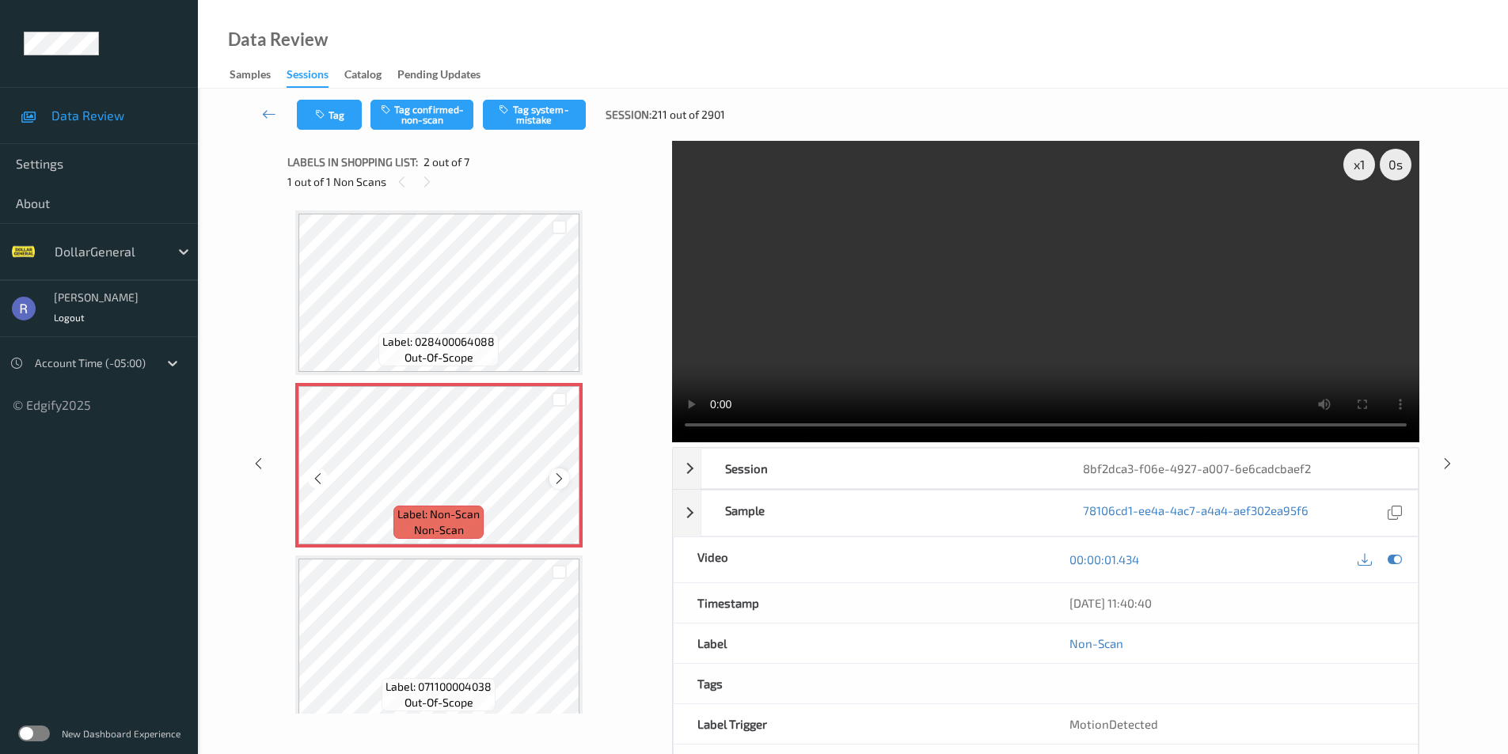
click at [558, 474] on icon at bounding box center [559, 479] width 13 height 14
click at [542, 121] on button "Tag system-mistake" at bounding box center [534, 115] width 103 height 30
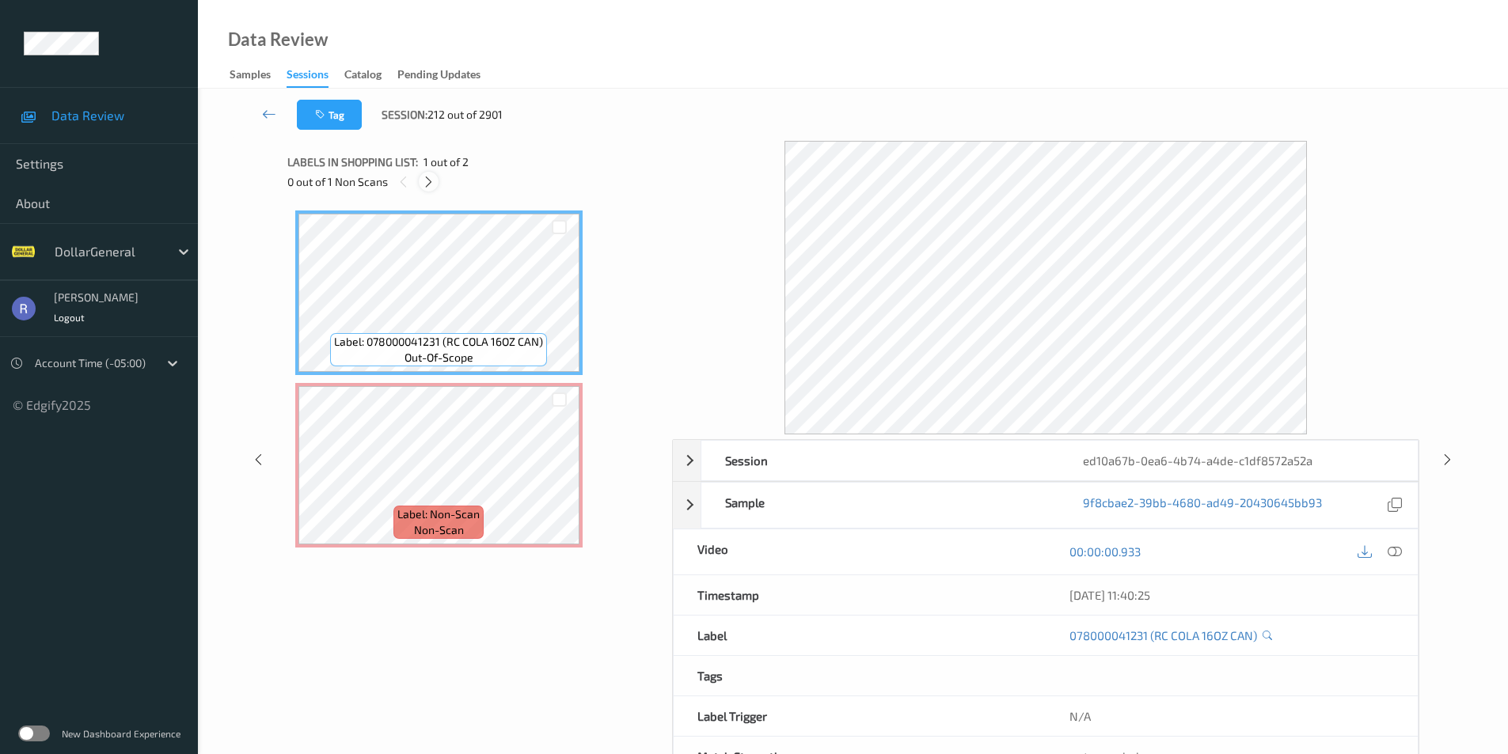
click at [427, 178] on icon at bounding box center [428, 182] width 13 height 14
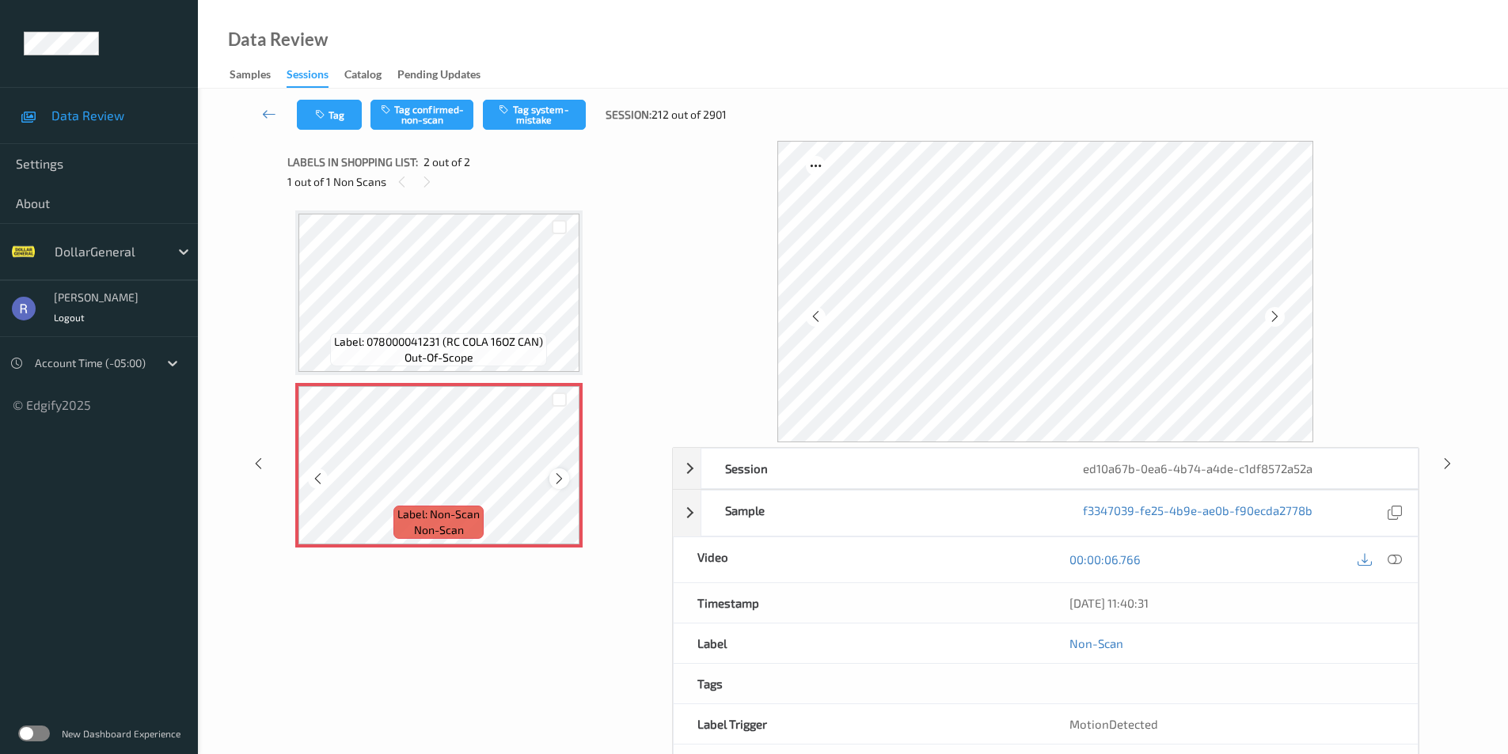
click at [556, 477] on icon at bounding box center [559, 479] width 13 height 14
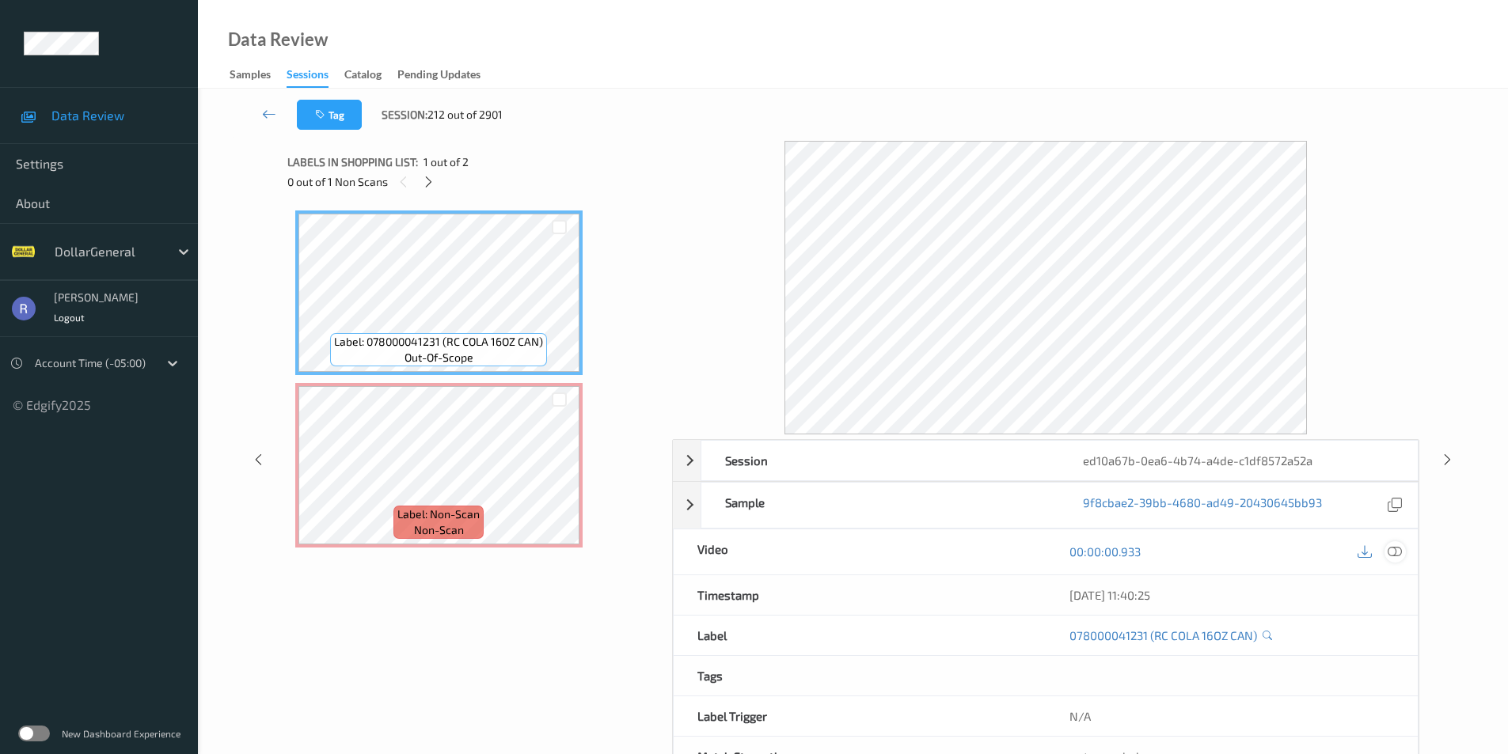
click at [1397, 553] on icon at bounding box center [1395, 552] width 14 height 14
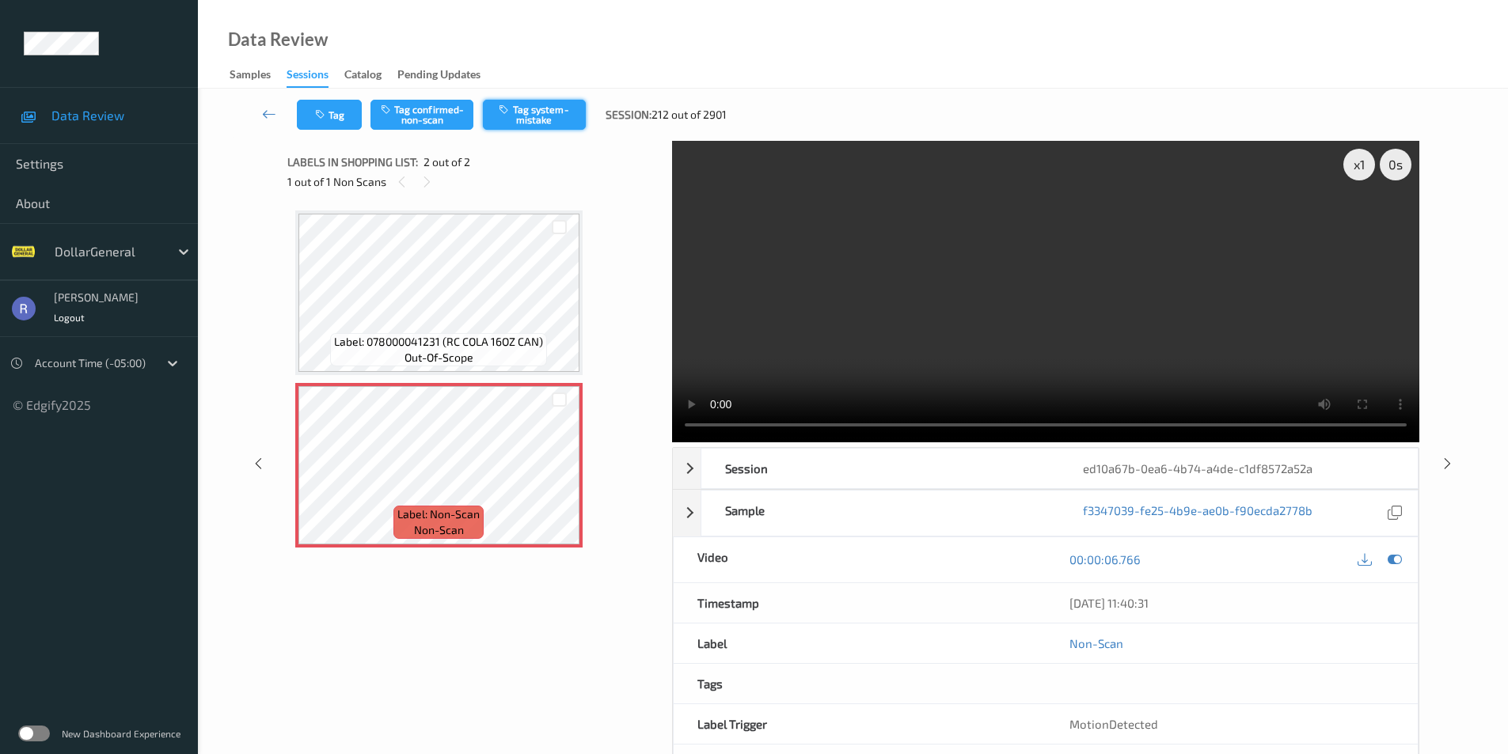
click at [556, 108] on button "Tag system-mistake" at bounding box center [534, 115] width 103 height 30
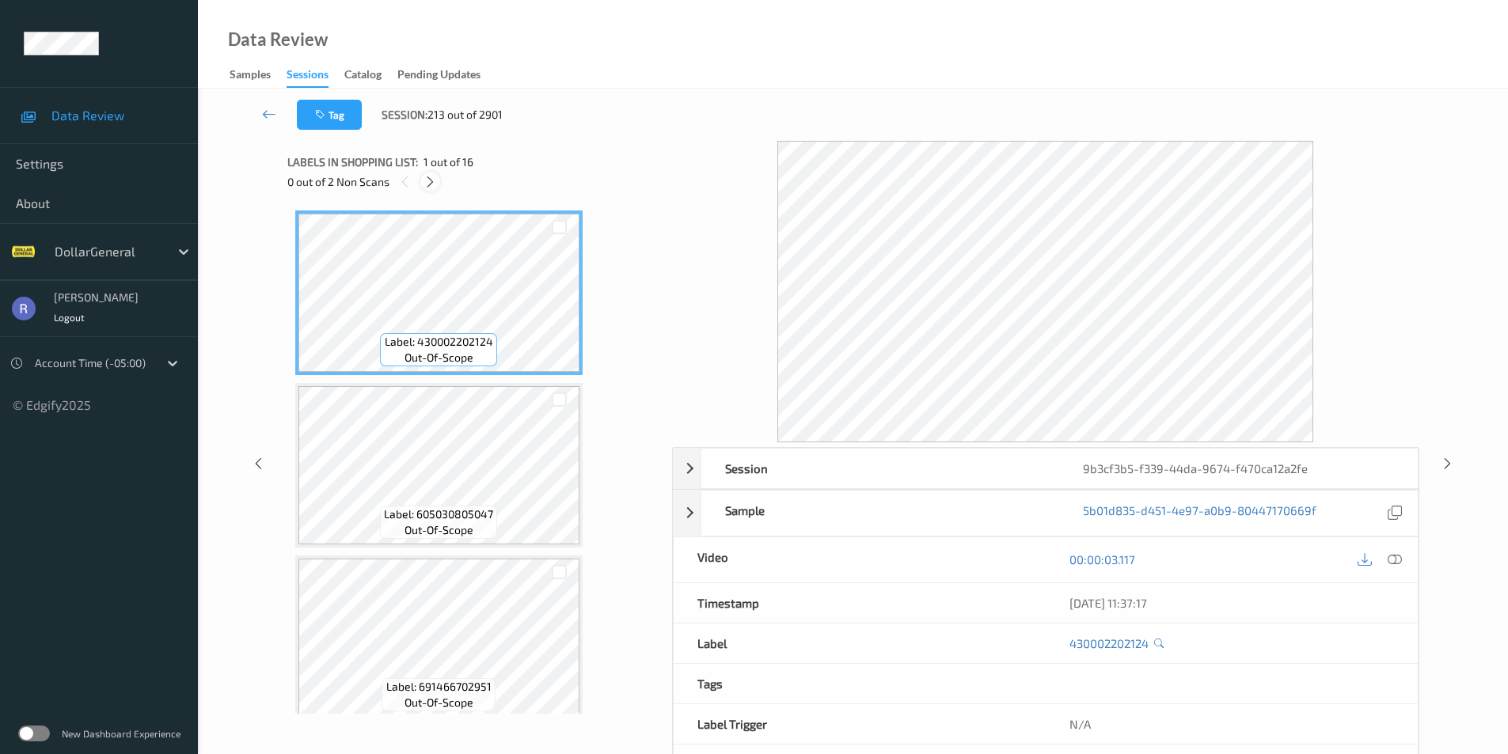
click at [430, 182] on icon at bounding box center [429, 182] width 13 height 14
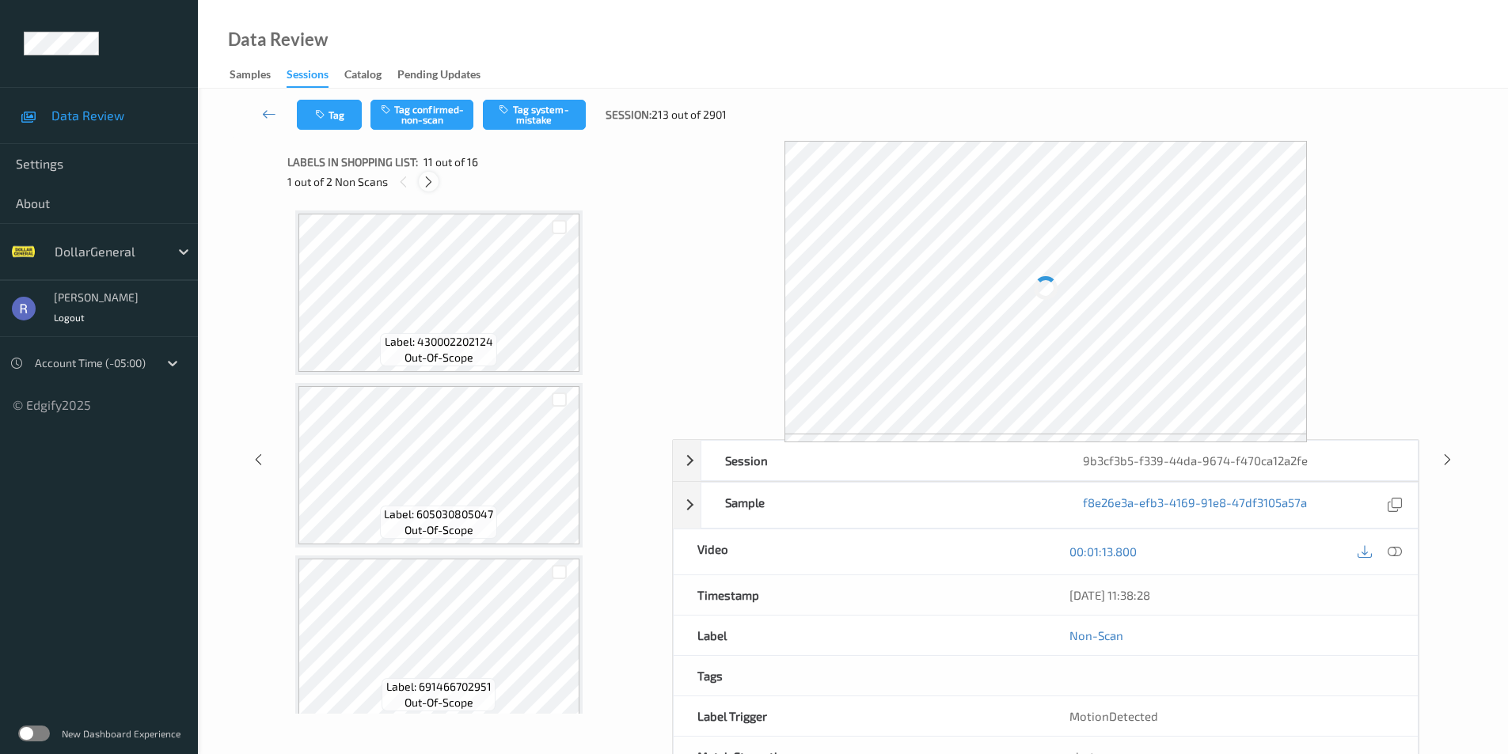
scroll to position [1561, 0]
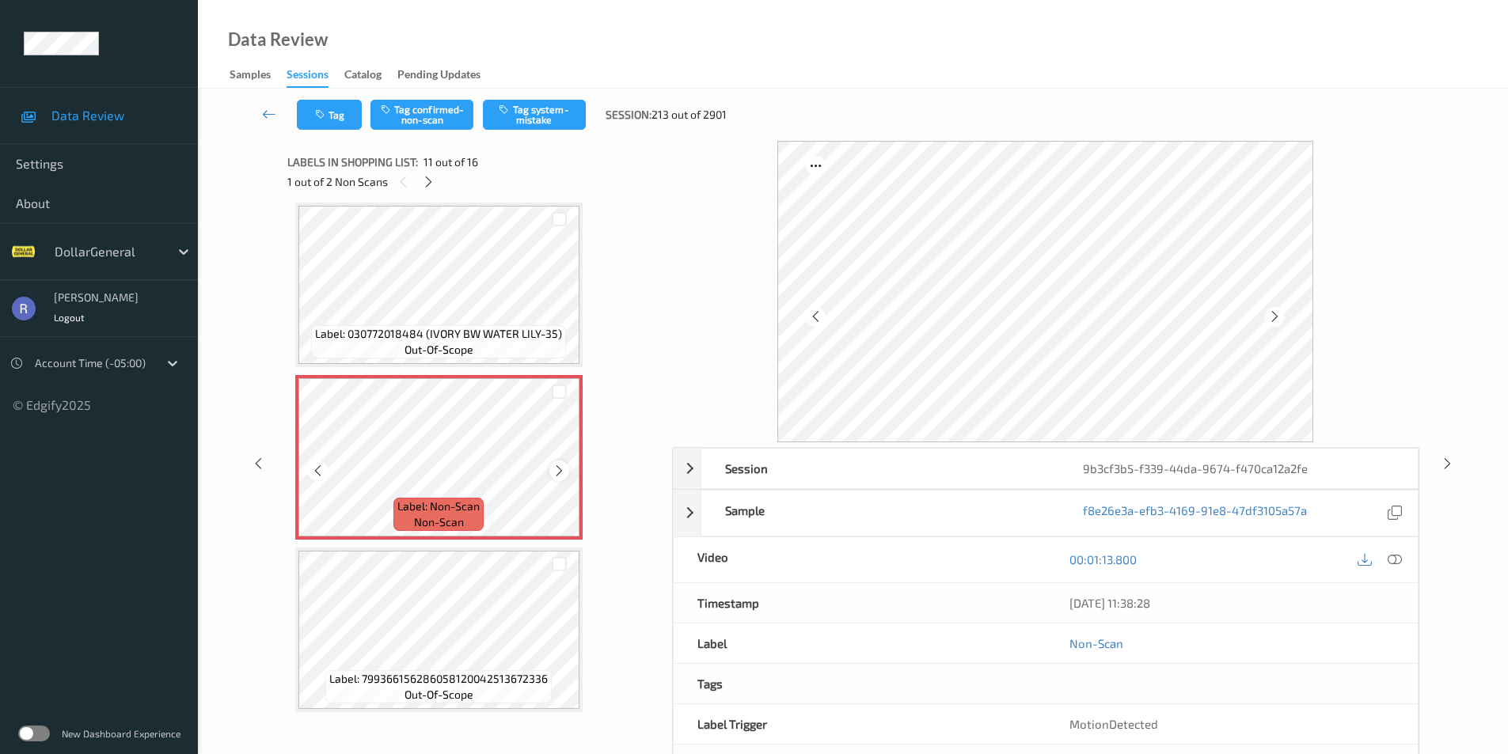
click at [560, 473] on icon at bounding box center [559, 471] width 13 height 14
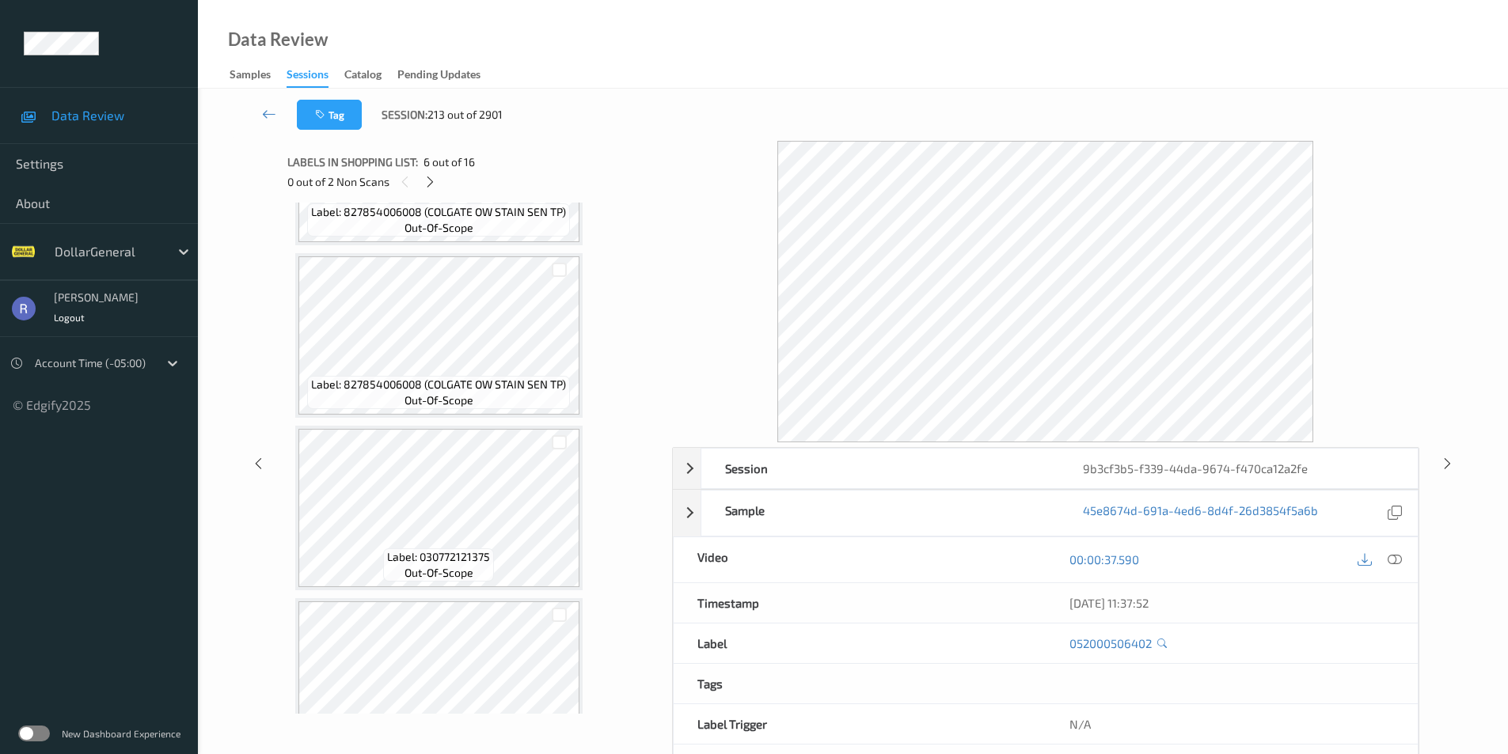
scroll to position [1482, 0]
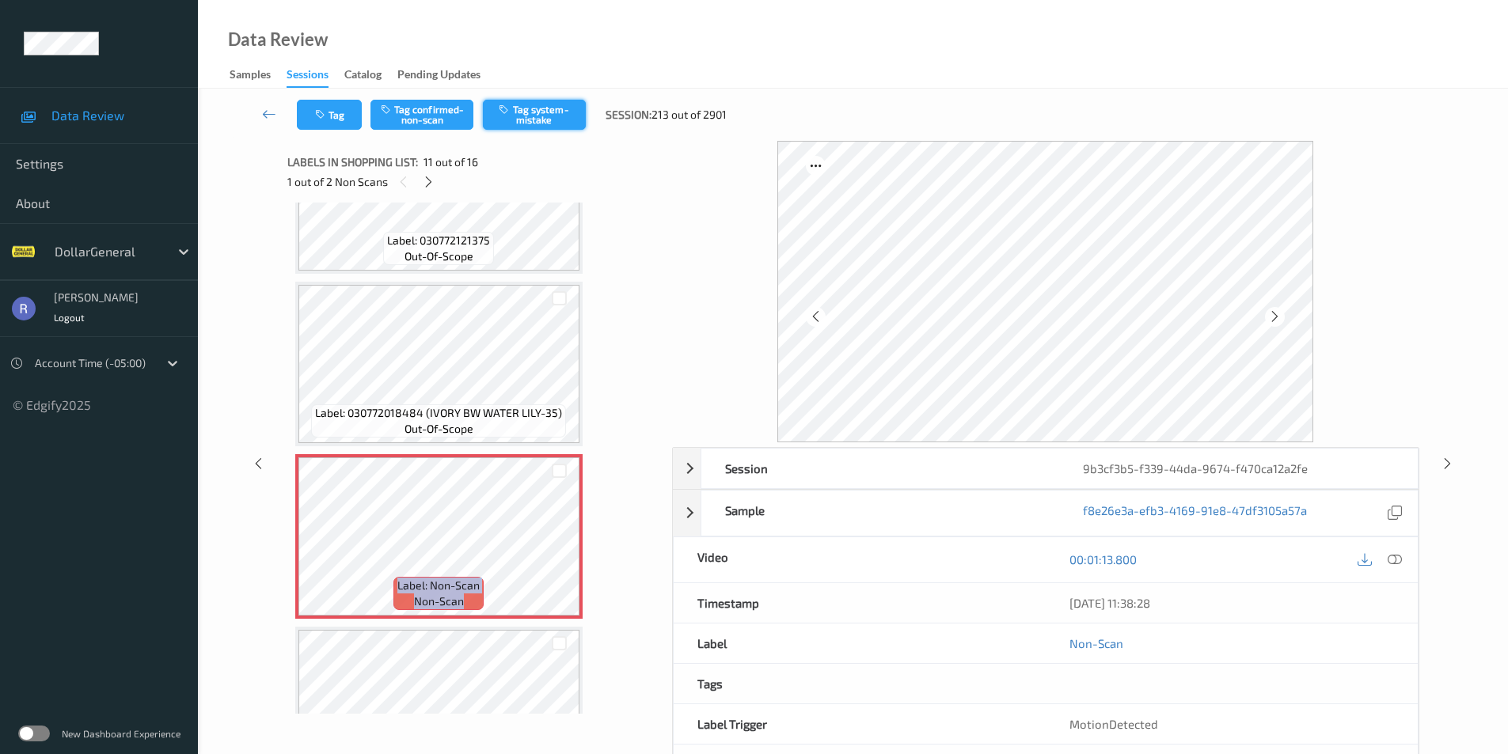
click at [527, 111] on button "Tag system-mistake" at bounding box center [534, 115] width 103 height 30
click at [431, 184] on icon at bounding box center [428, 182] width 13 height 14
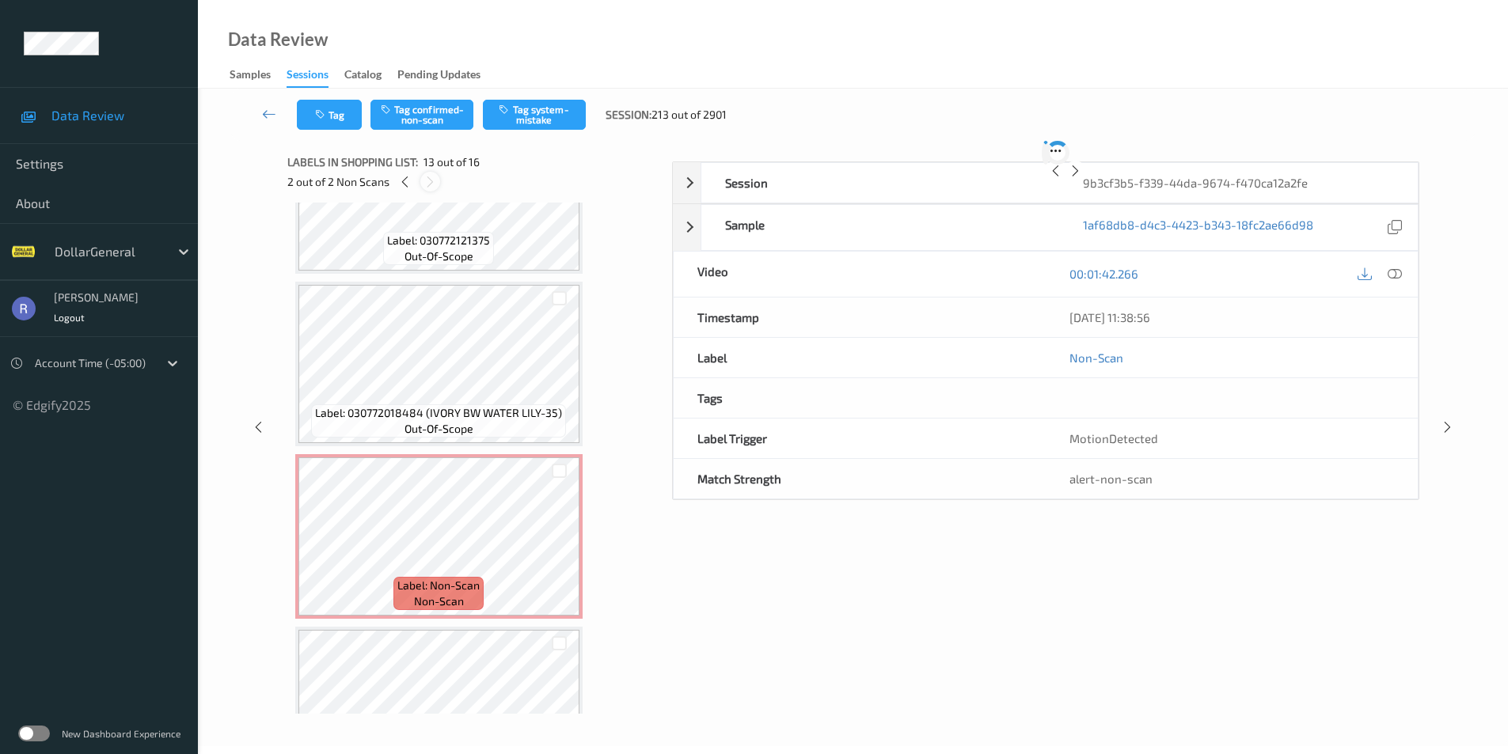
scroll to position [1906, 0]
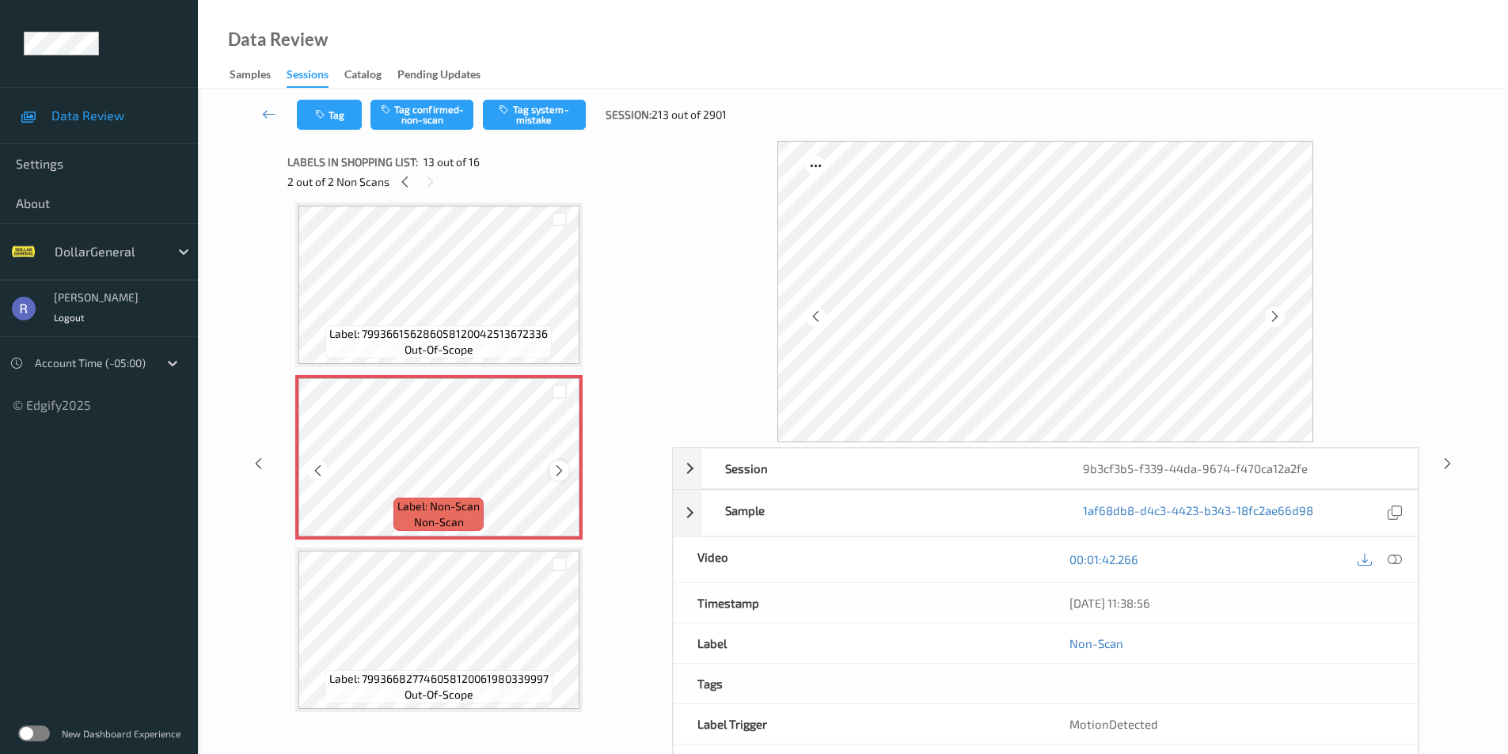
click at [556, 472] on icon at bounding box center [559, 471] width 13 height 14
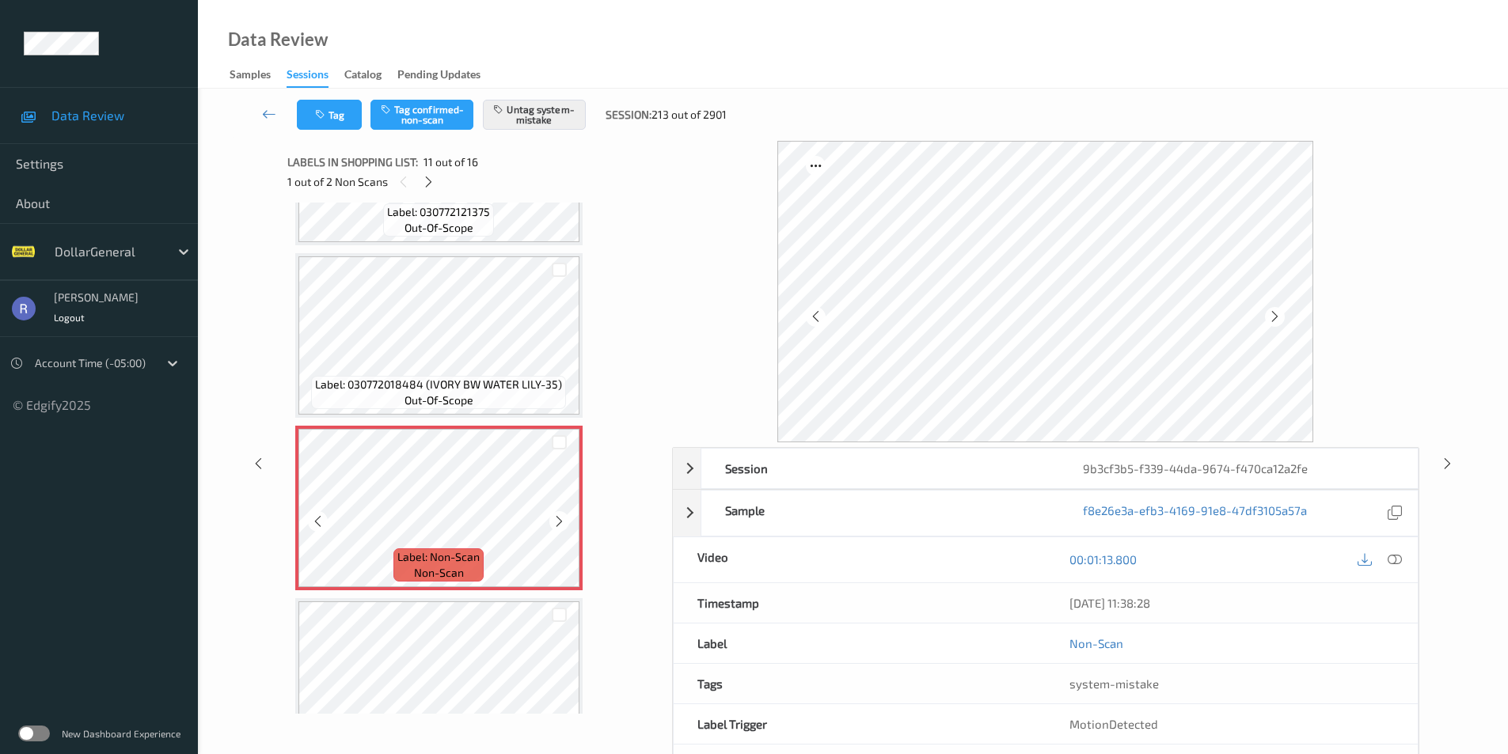
scroll to position [1748, 0]
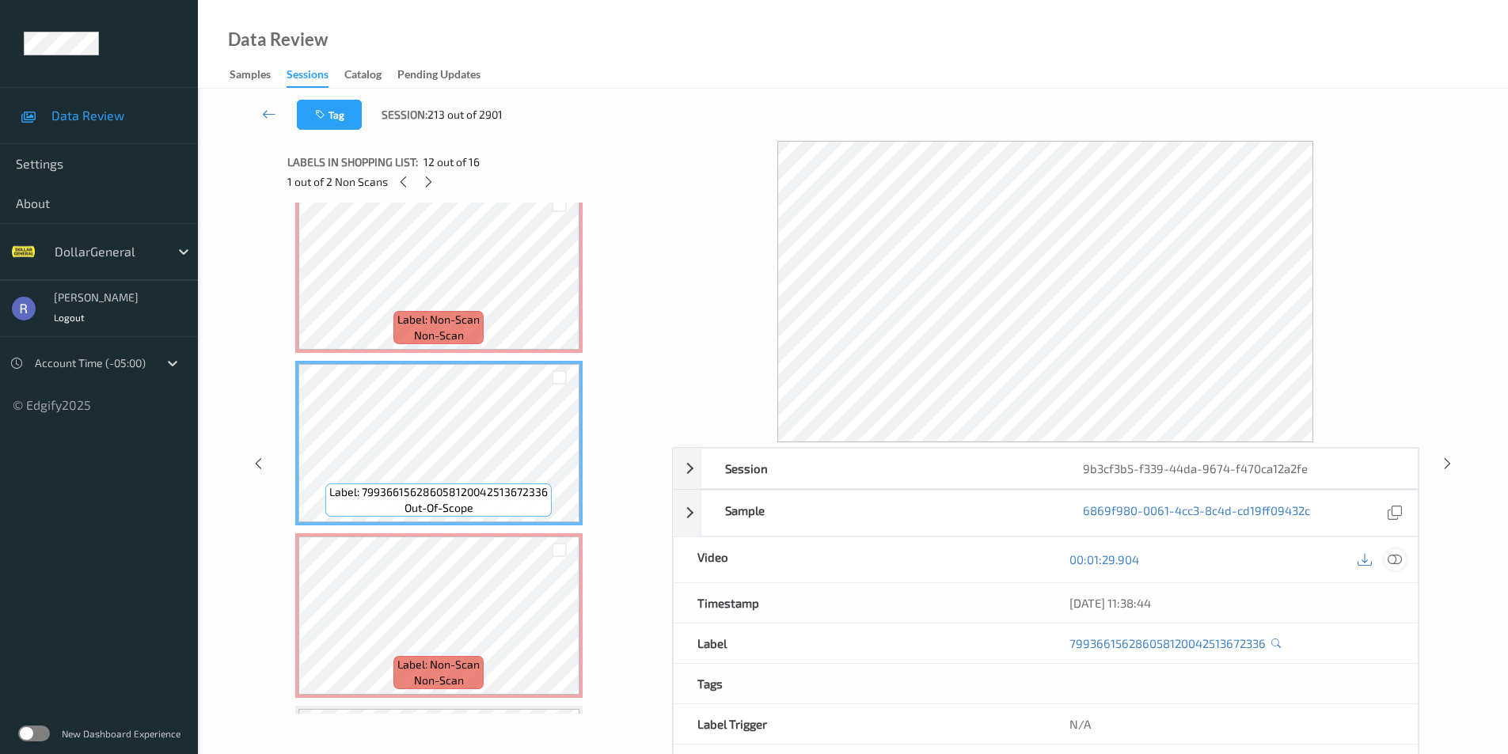
click at [1397, 562] on icon at bounding box center [1395, 560] width 14 height 14
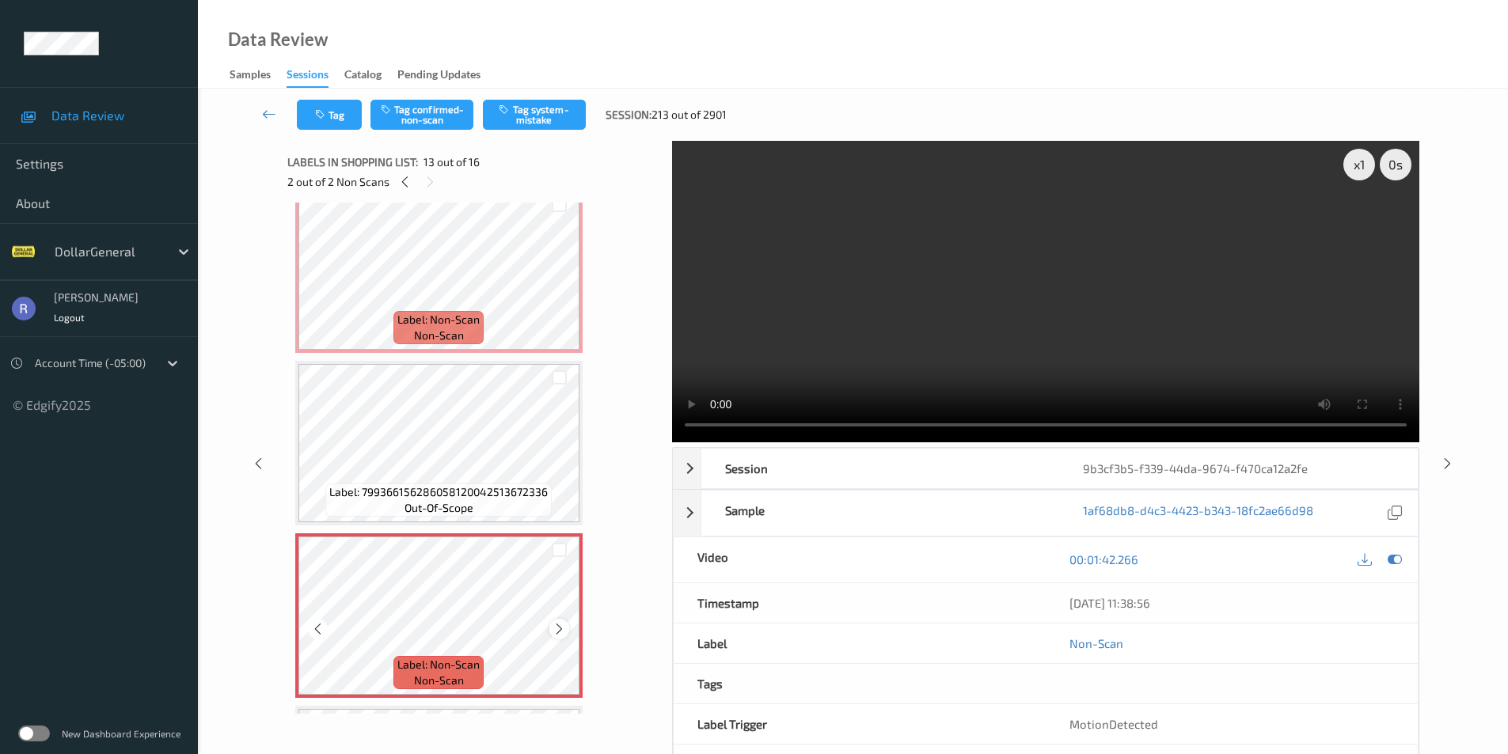
click at [555, 627] on icon at bounding box center [559, 629] width 13 height 14
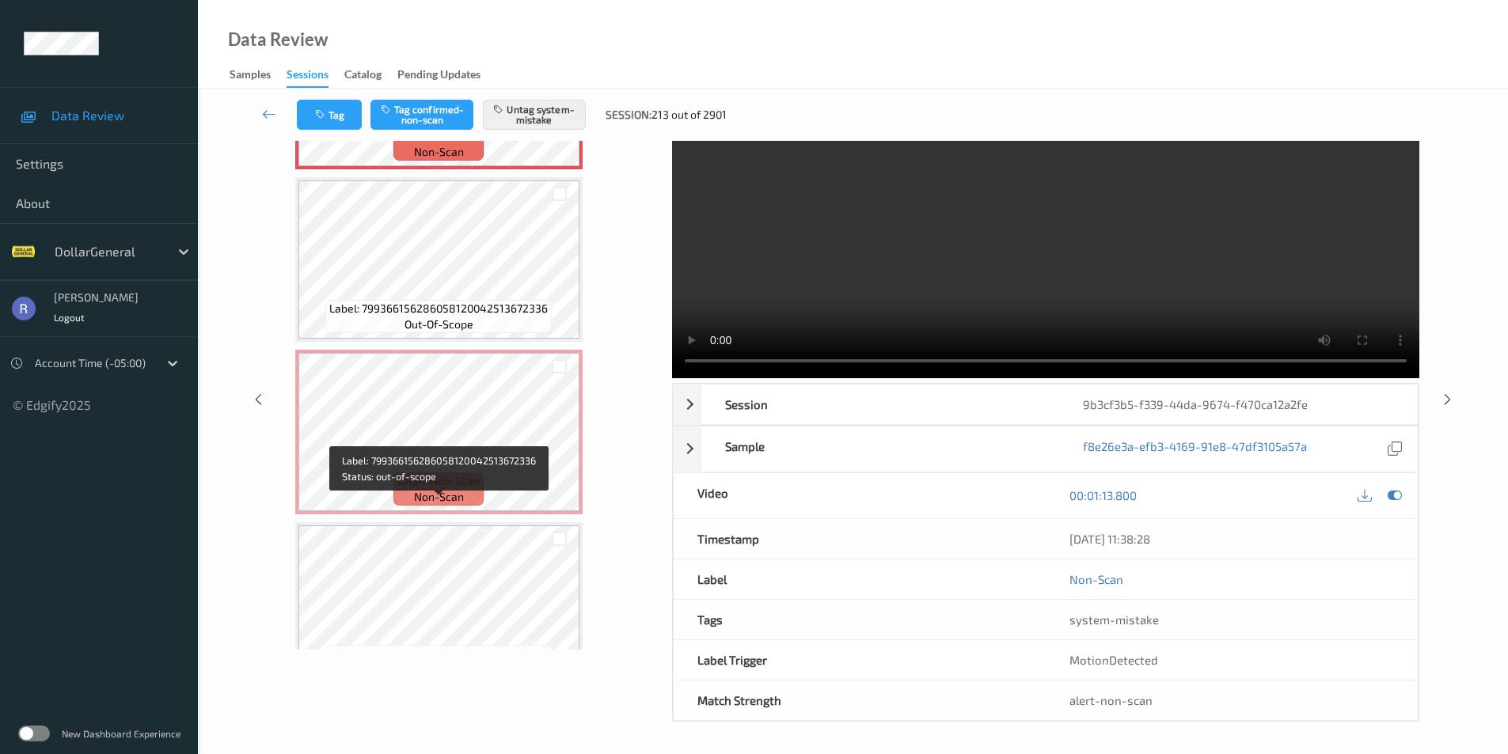
scroll to position [1985, 0]
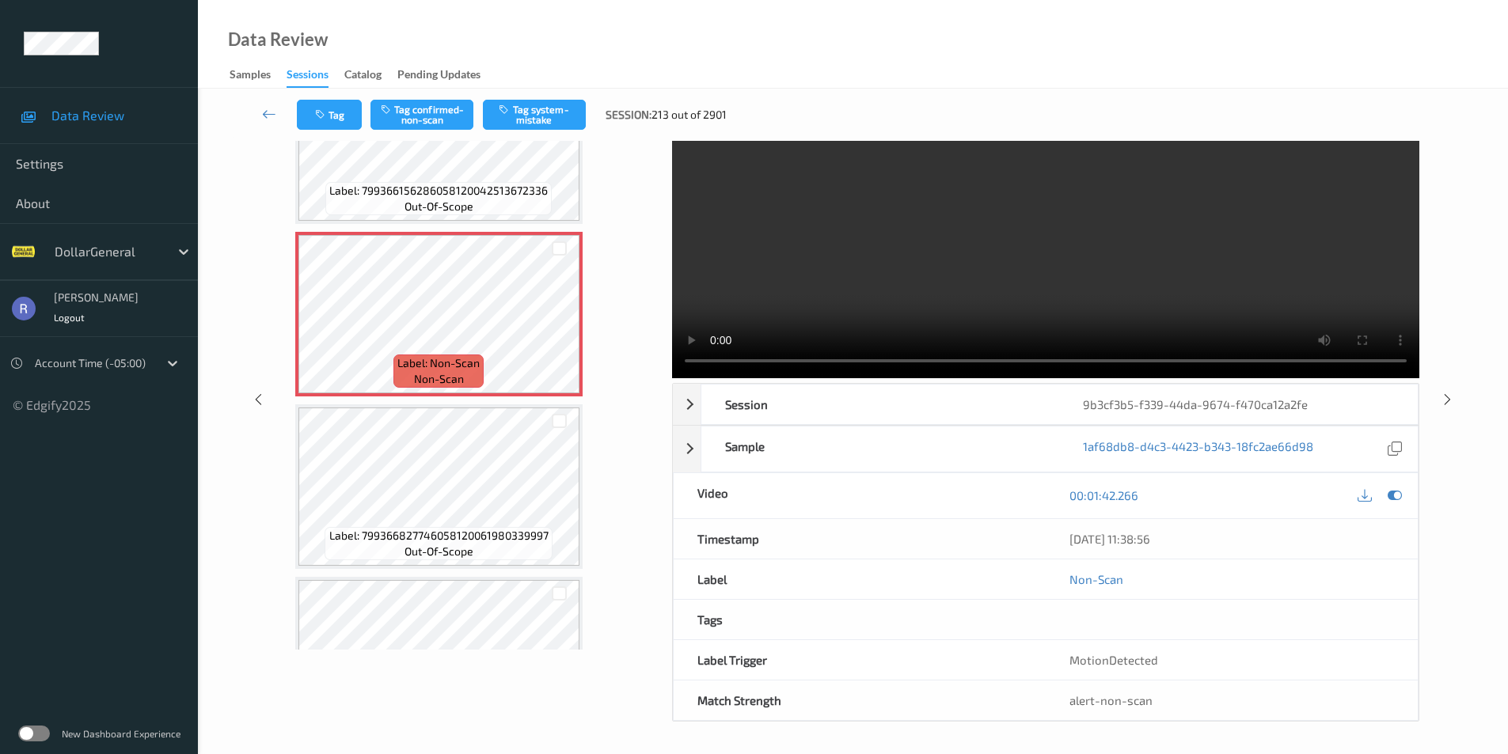
click at [541, 96] on div "Tag Tag confirmed-non-scan Tag system-mistake Session: 213 out of 2901" at bounding box center [852, 115] width 1245 height 52
click at [544, 111] on button "Tag system-mistake" at bounding box center [534, 115] width 103 height 30
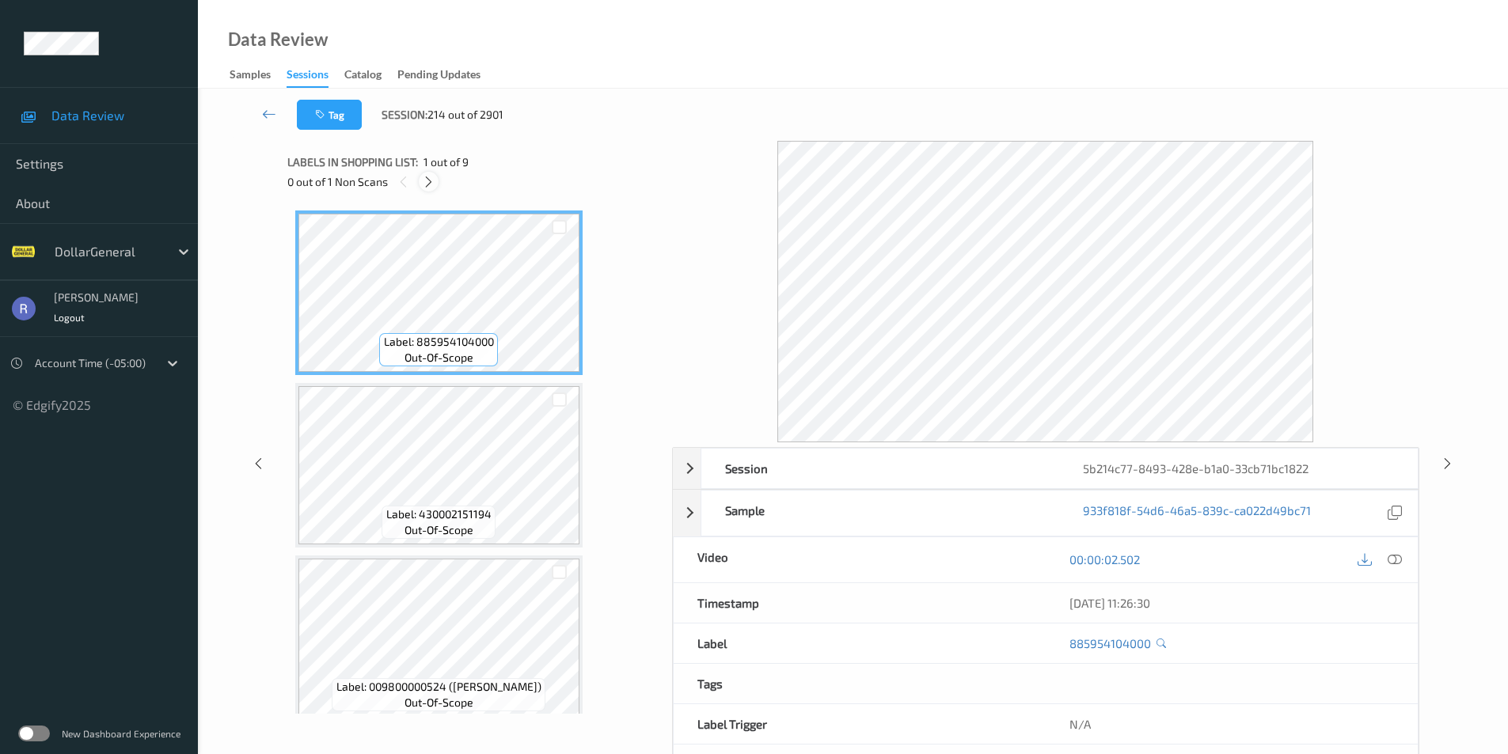
click at [429, 180] on icon at bounding box center [428, 182] width 13 height 14
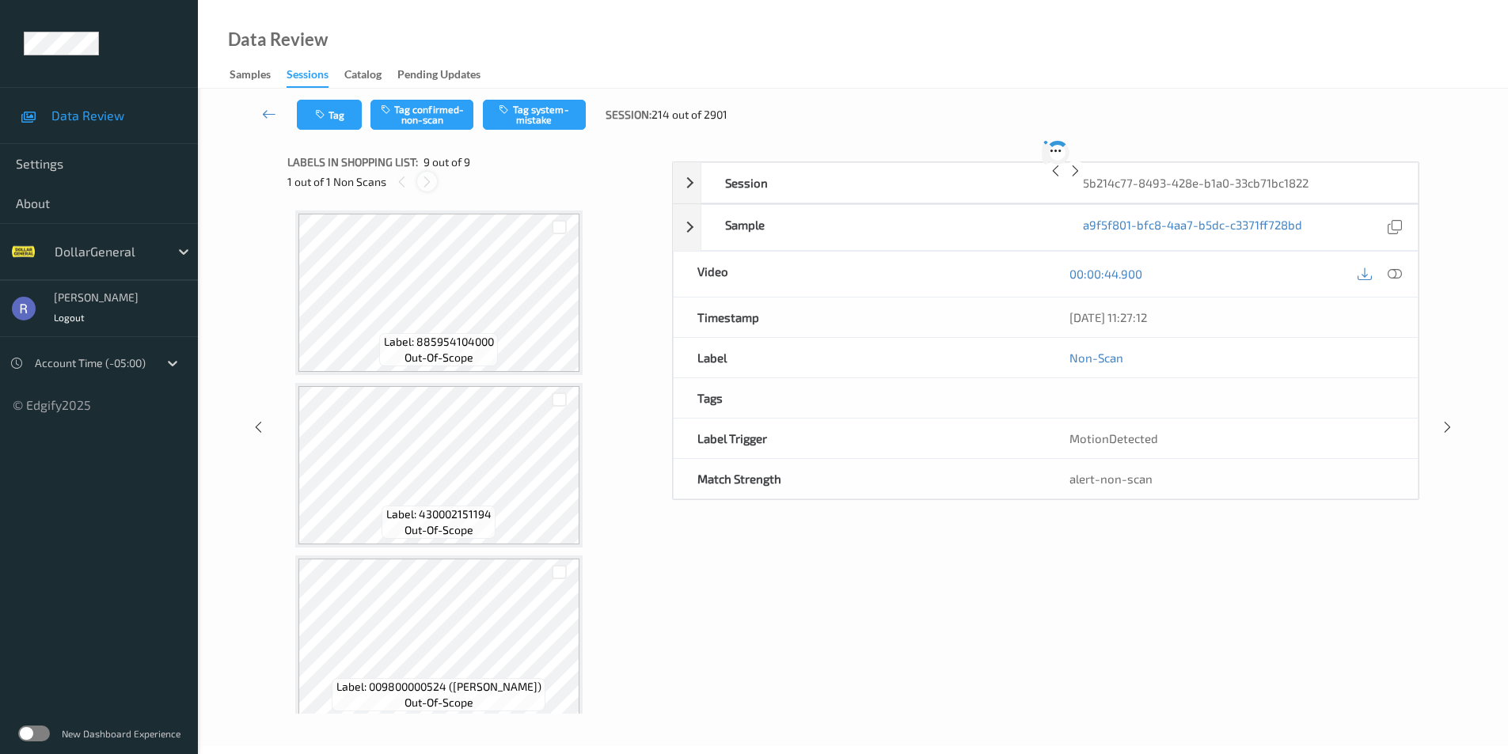
scroll to position [1050, 0]
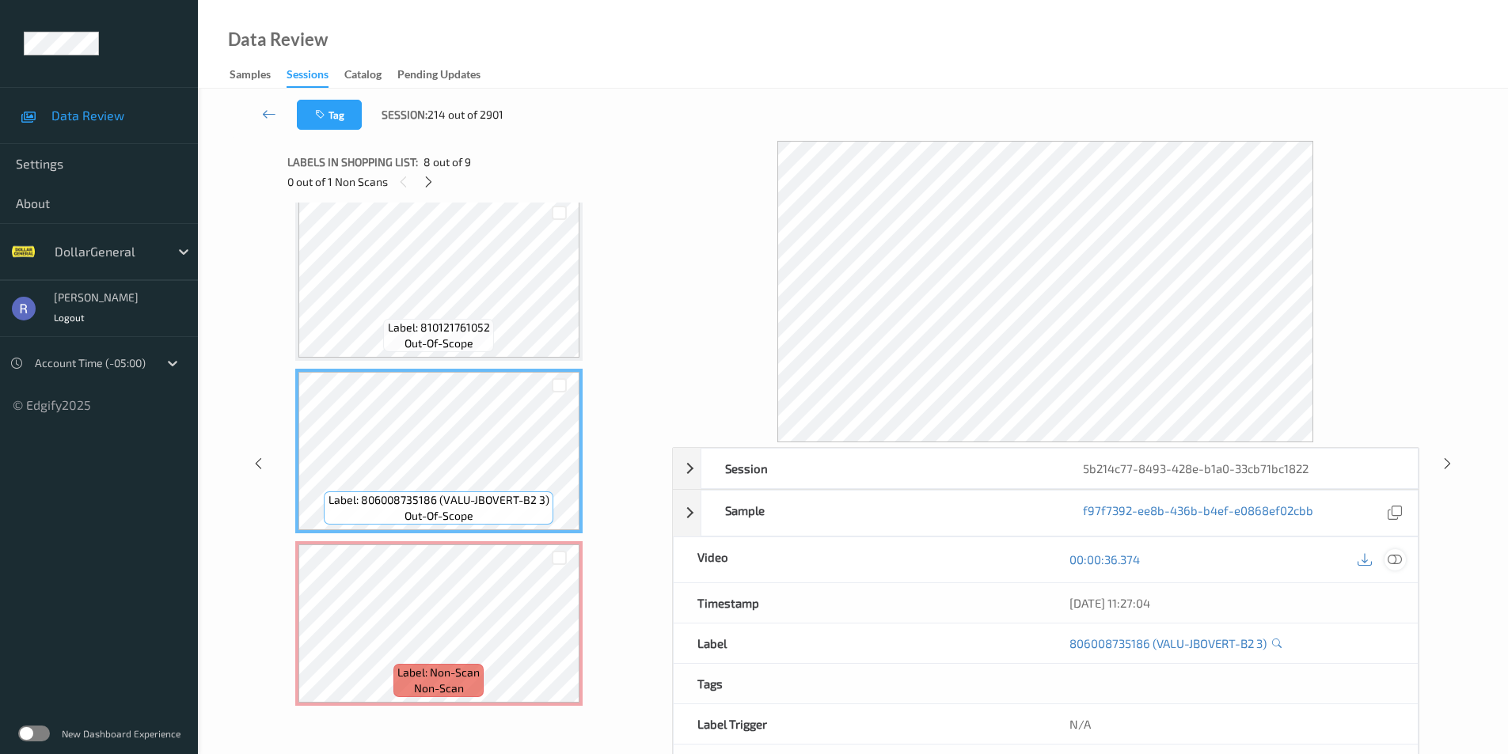
click at [1400, 557] on icon at bounding box center [1395, 560] width 14 height 14
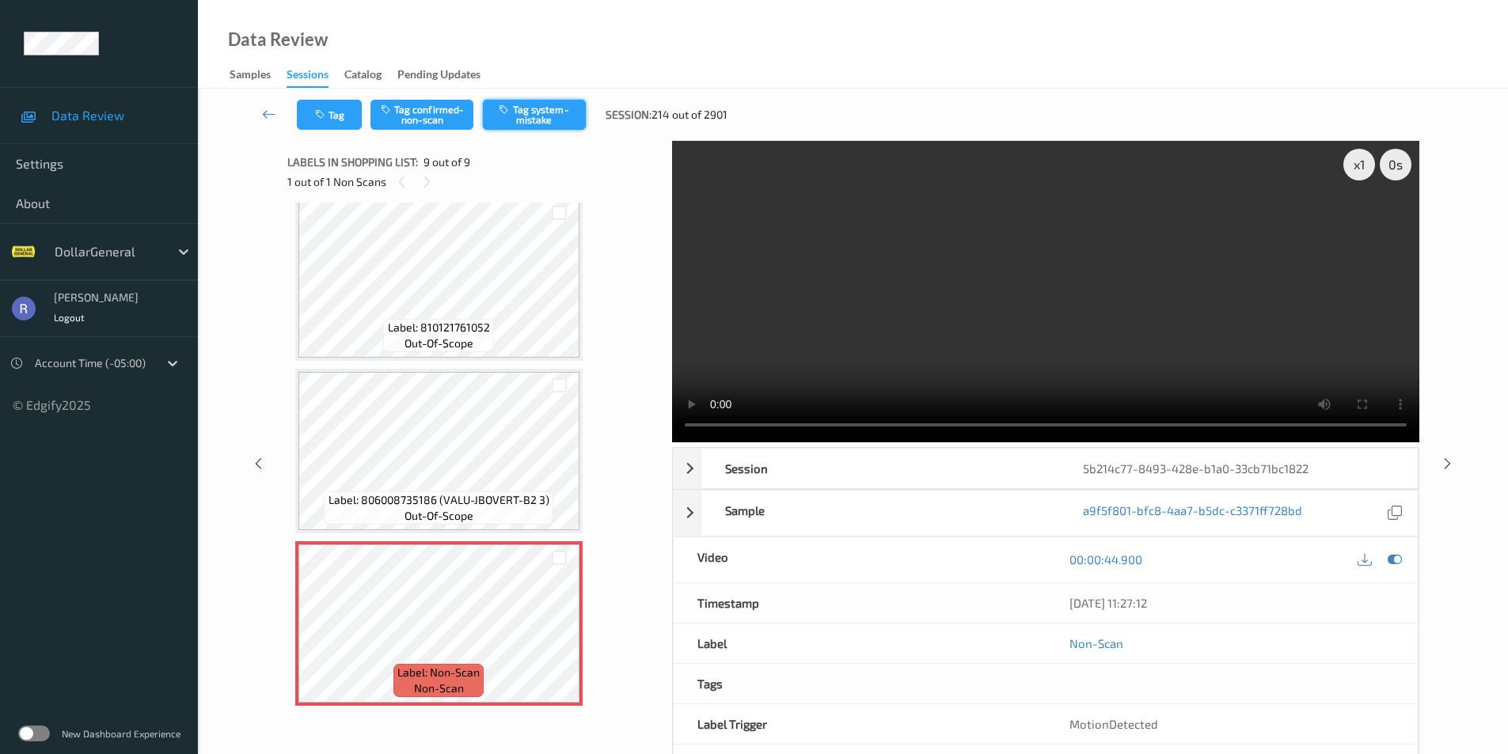
click at [542, 109] on button "Tag system-mistake" at bounding box center [534, 115] width 103 height 30
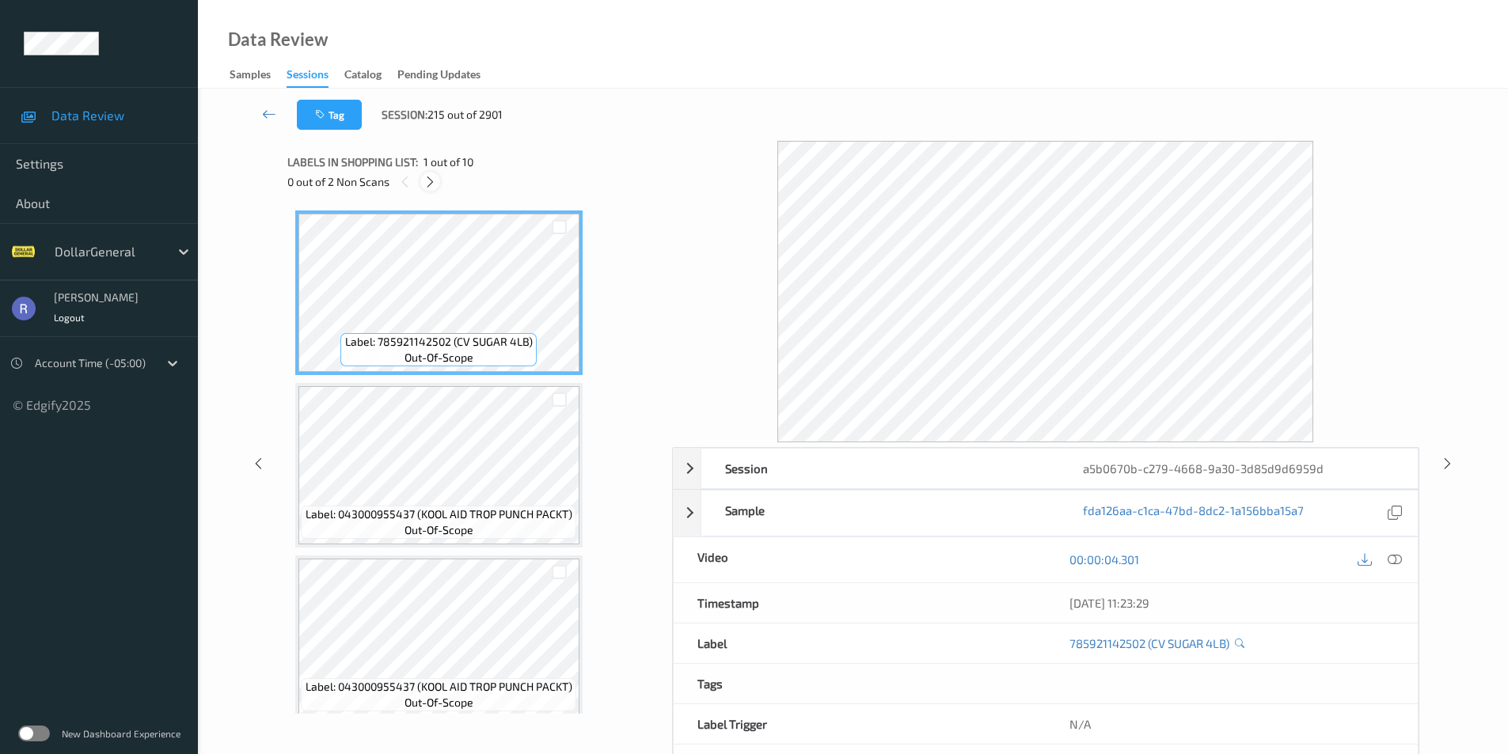
click at [427, 186] on icon at bounding box center [429, 182] width 13 height 14
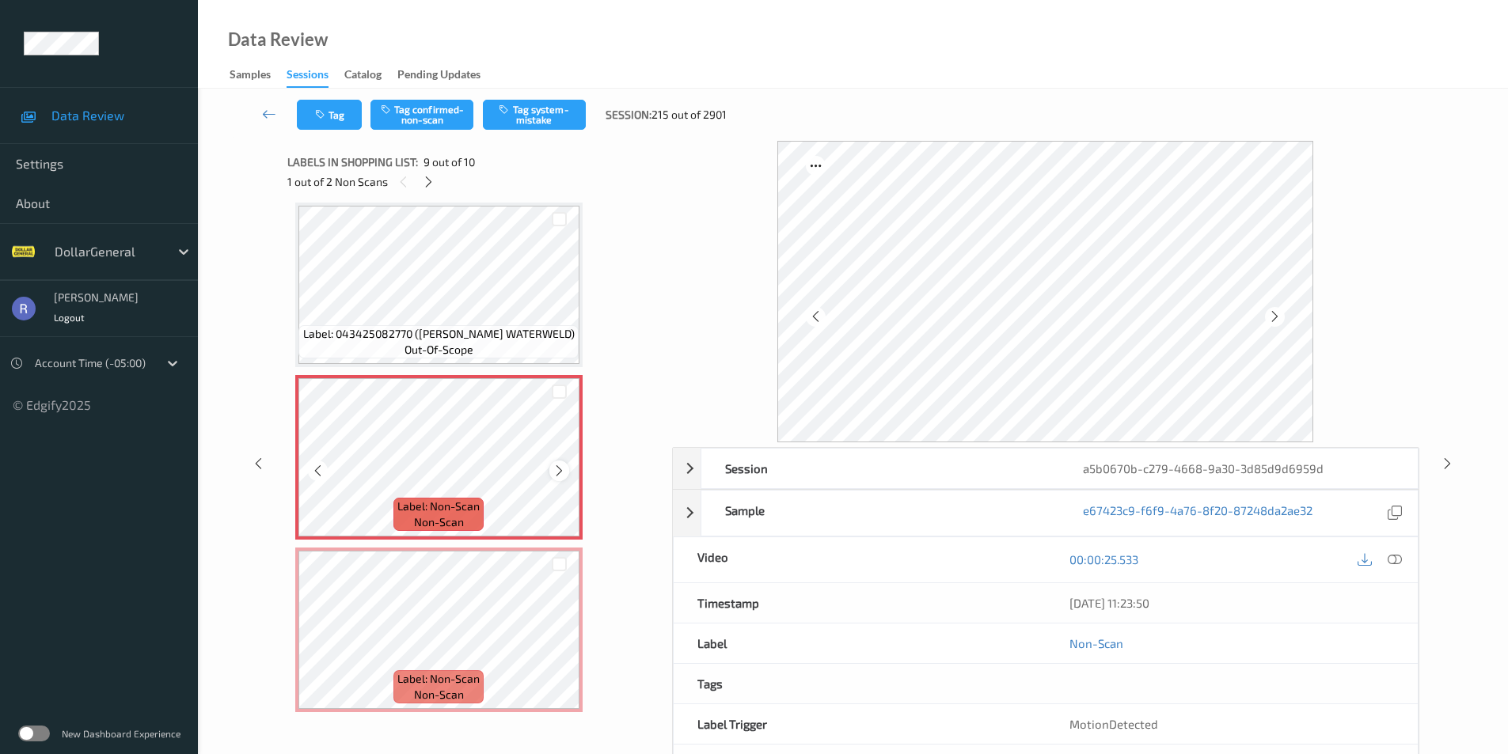
click at [558, 471] on icon at bounding box center [559, 471] width 13 height 14
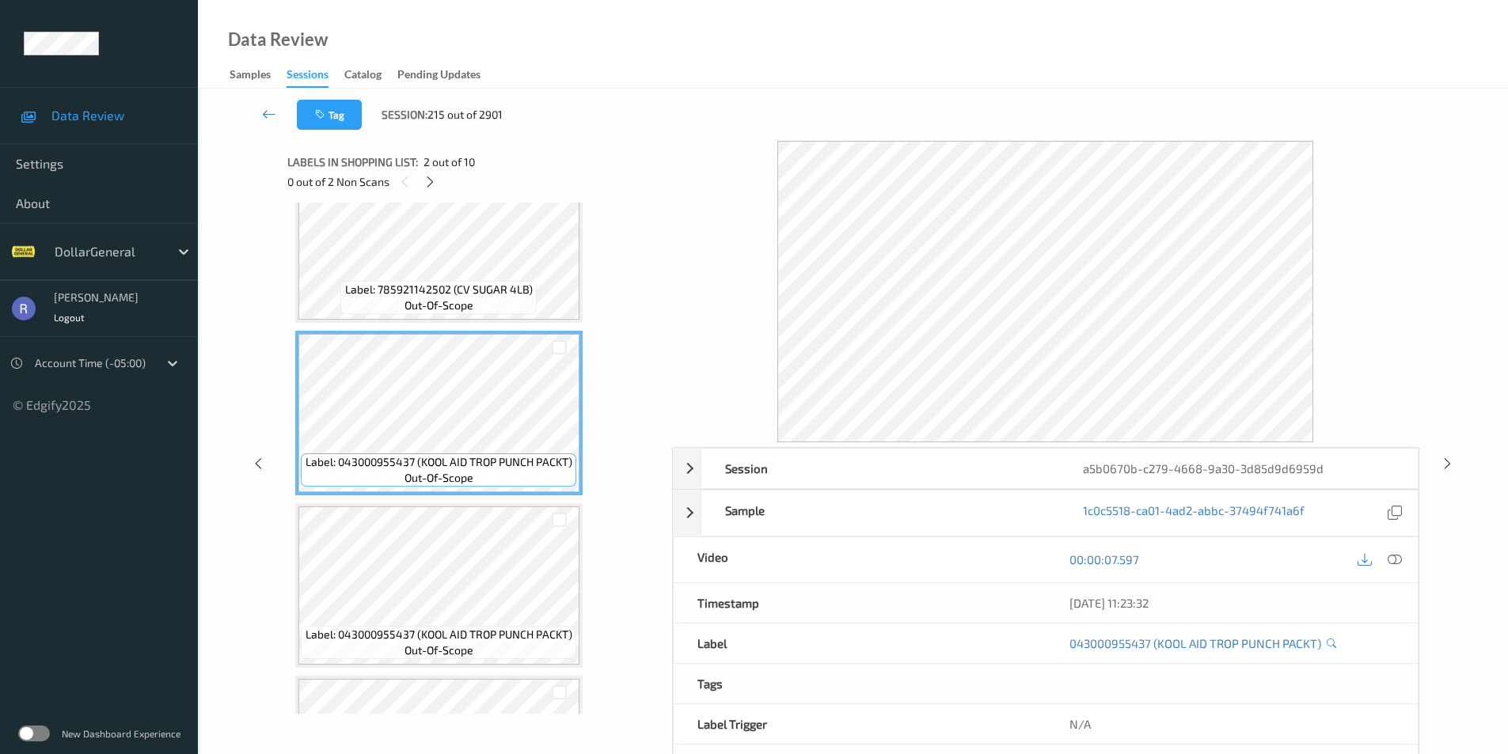
scroll to position [0, 0]
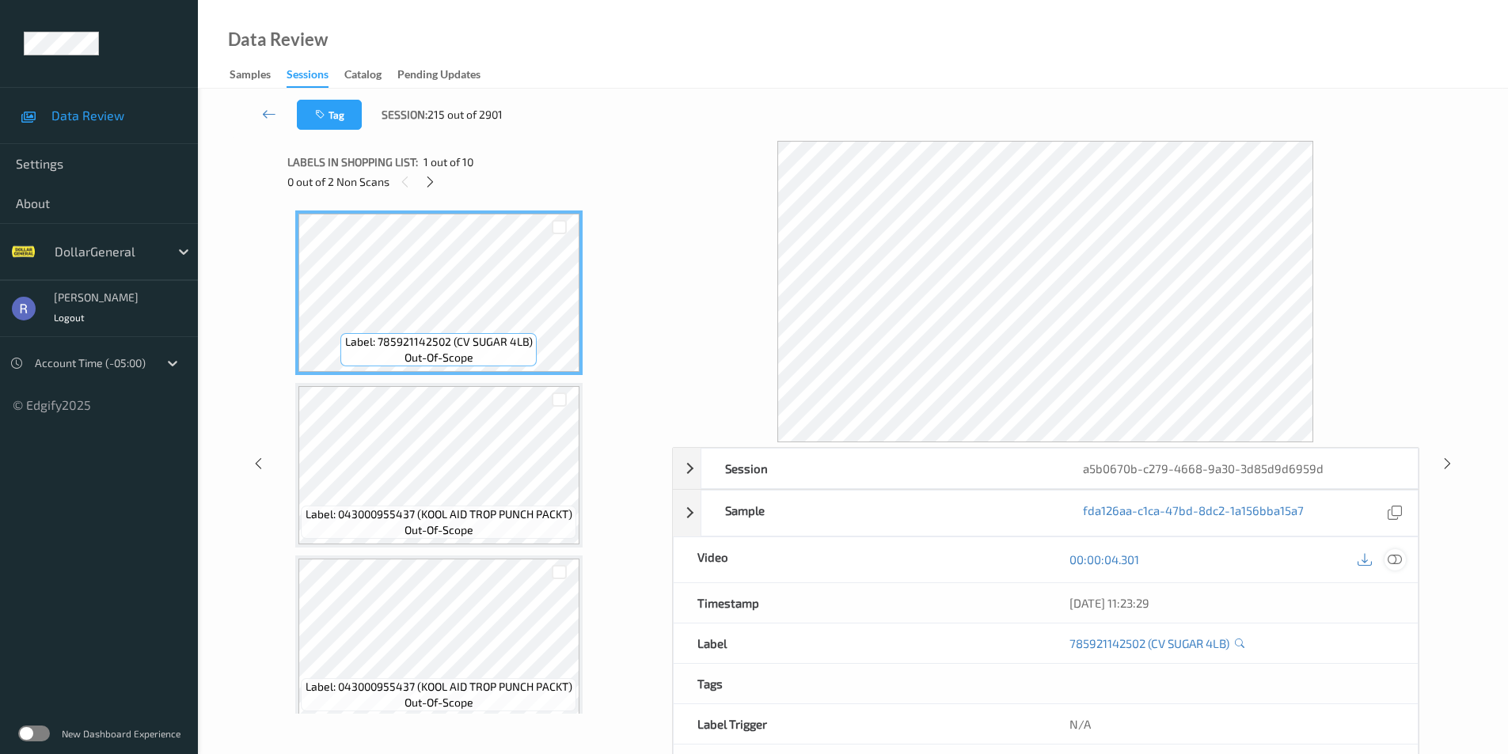
click at [1398, 556] on icon at bounding box center [1395, 560] width 14 height 14
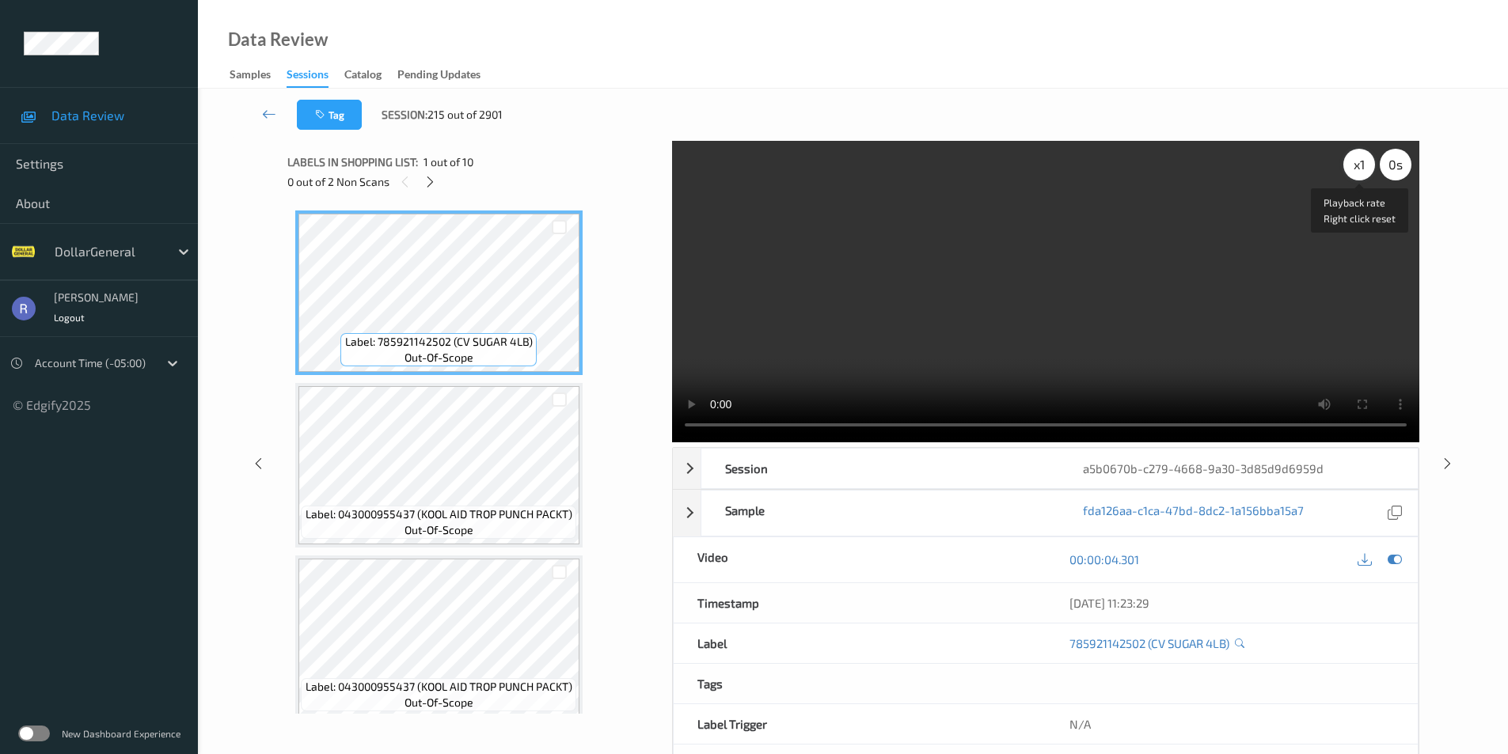
click at [1356, 169] on div "x 1" at bounding box center [1359, 165] width 32 height 32
click at [1356, 169] on div "x 2" at bounding box center [1359, 165] width 32 height 32
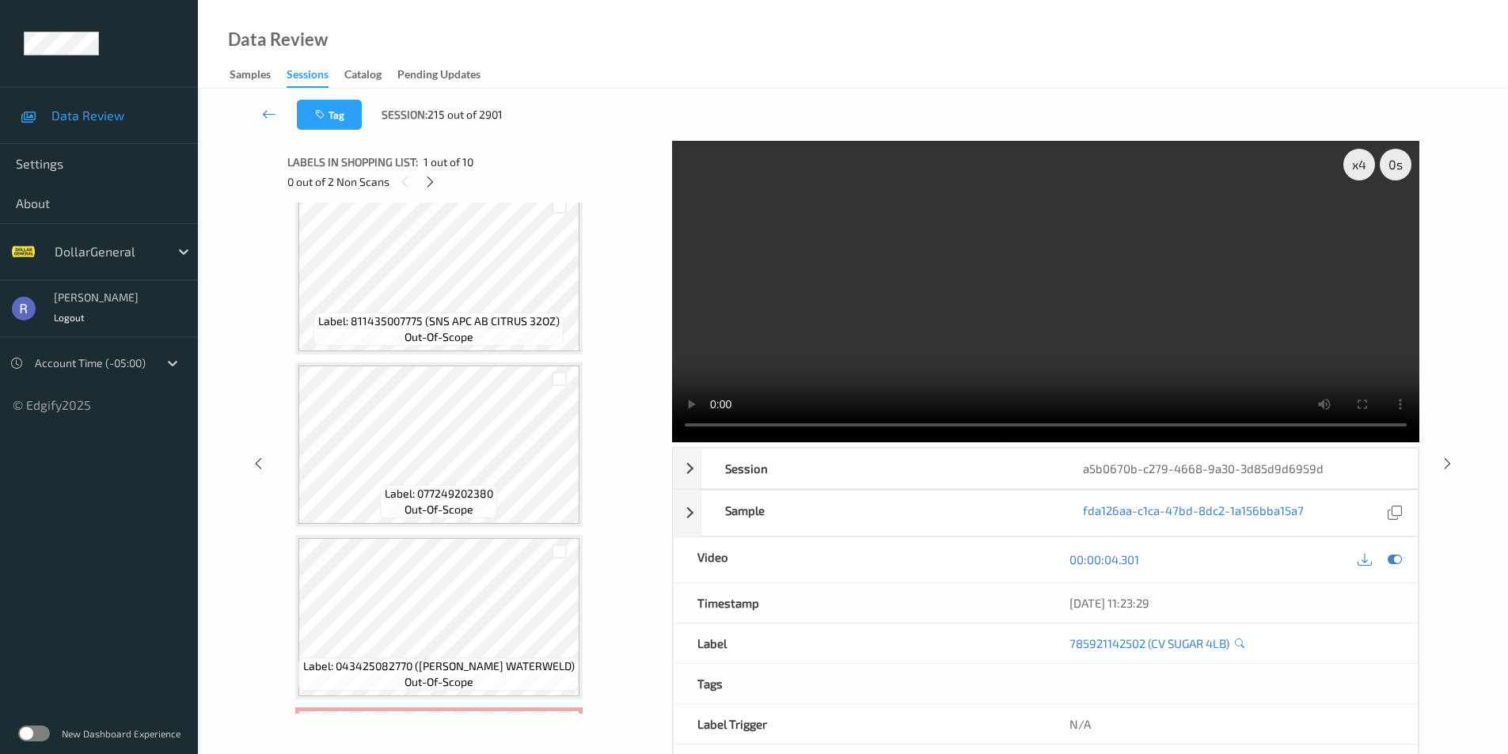
scroll to position [1187, 0]
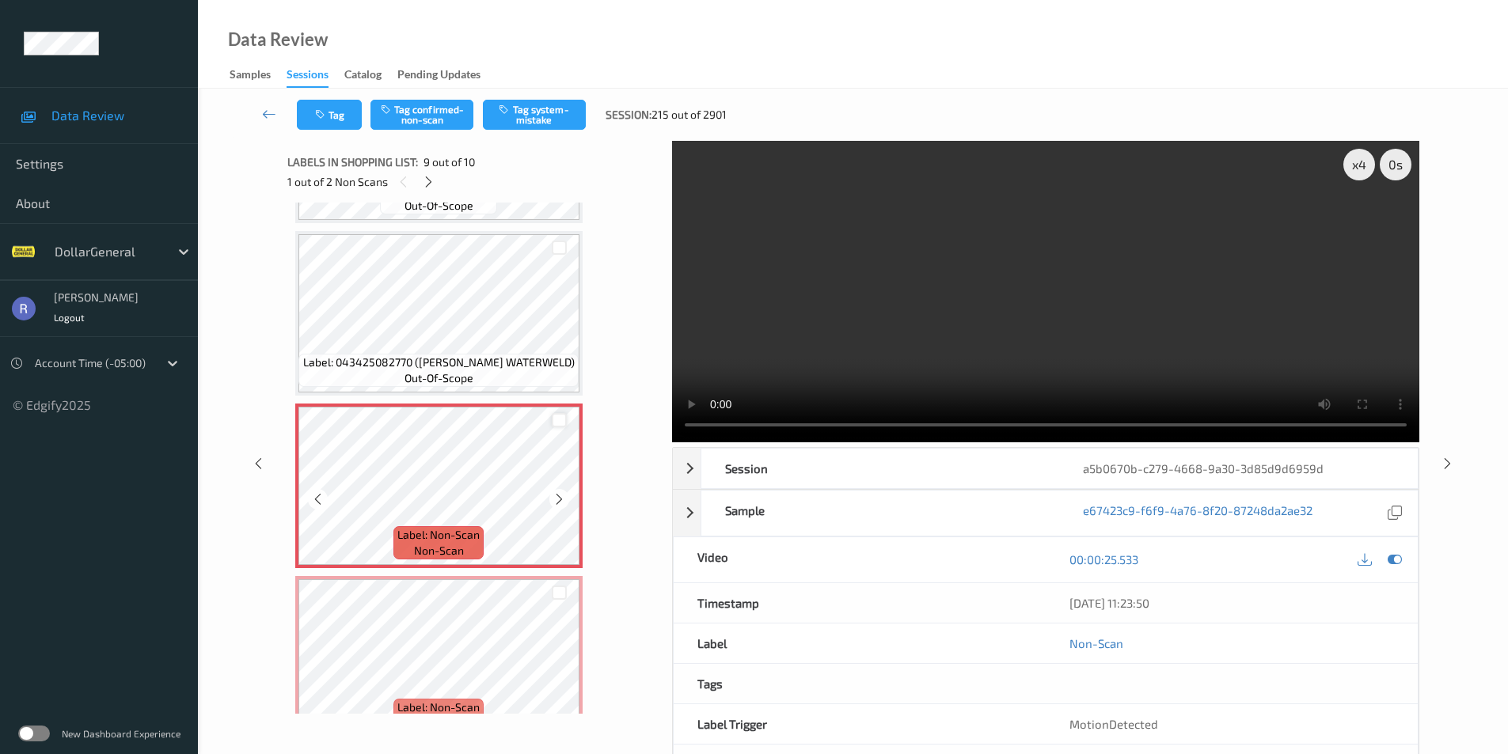
click at [563, 416] on div at bounding box center [559, 420] width 15 height 15
click at [564, 590] on div at bounding box center [559, 593] width 15 height 15
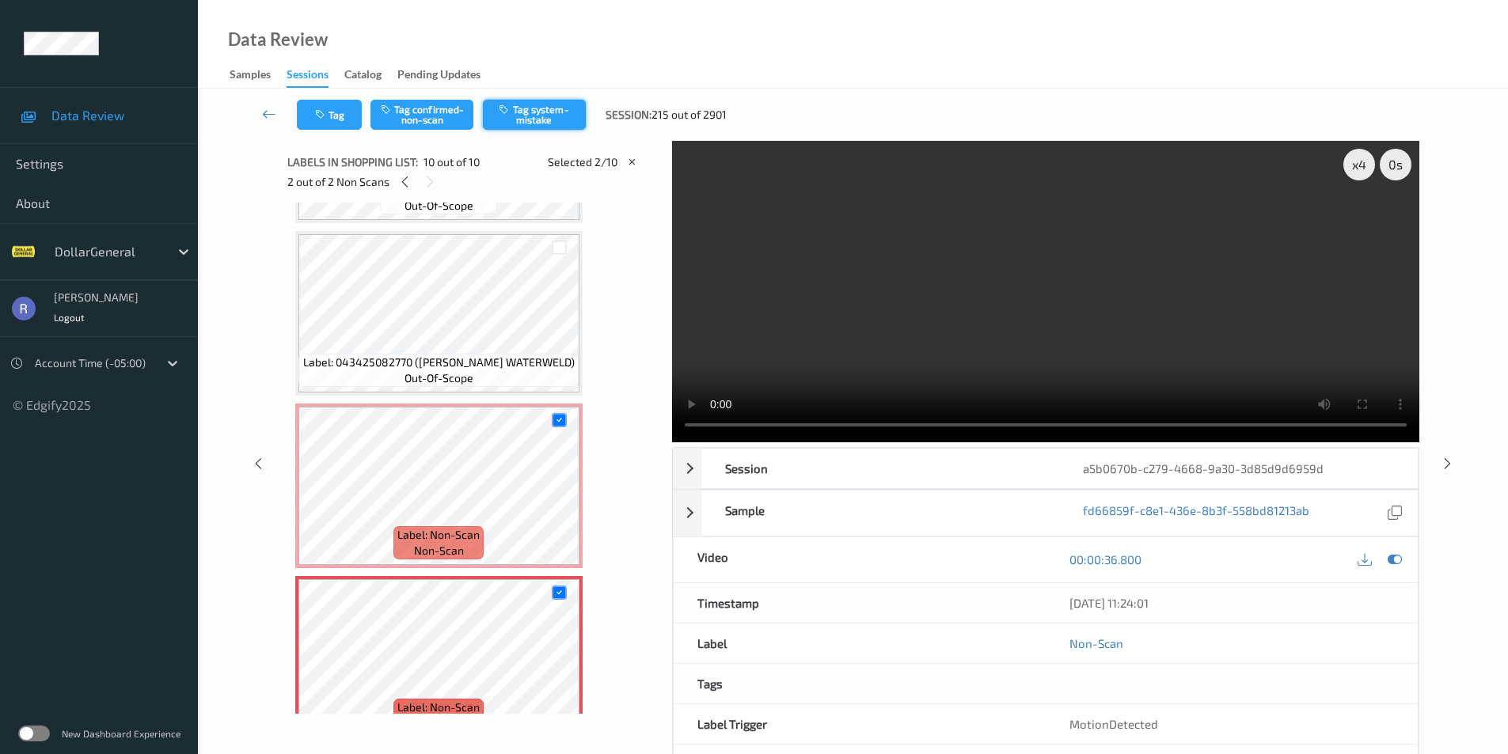
click at [546, 111] on button "Tag system-mistake" at bounding box center [534, 115] width 103 height 30
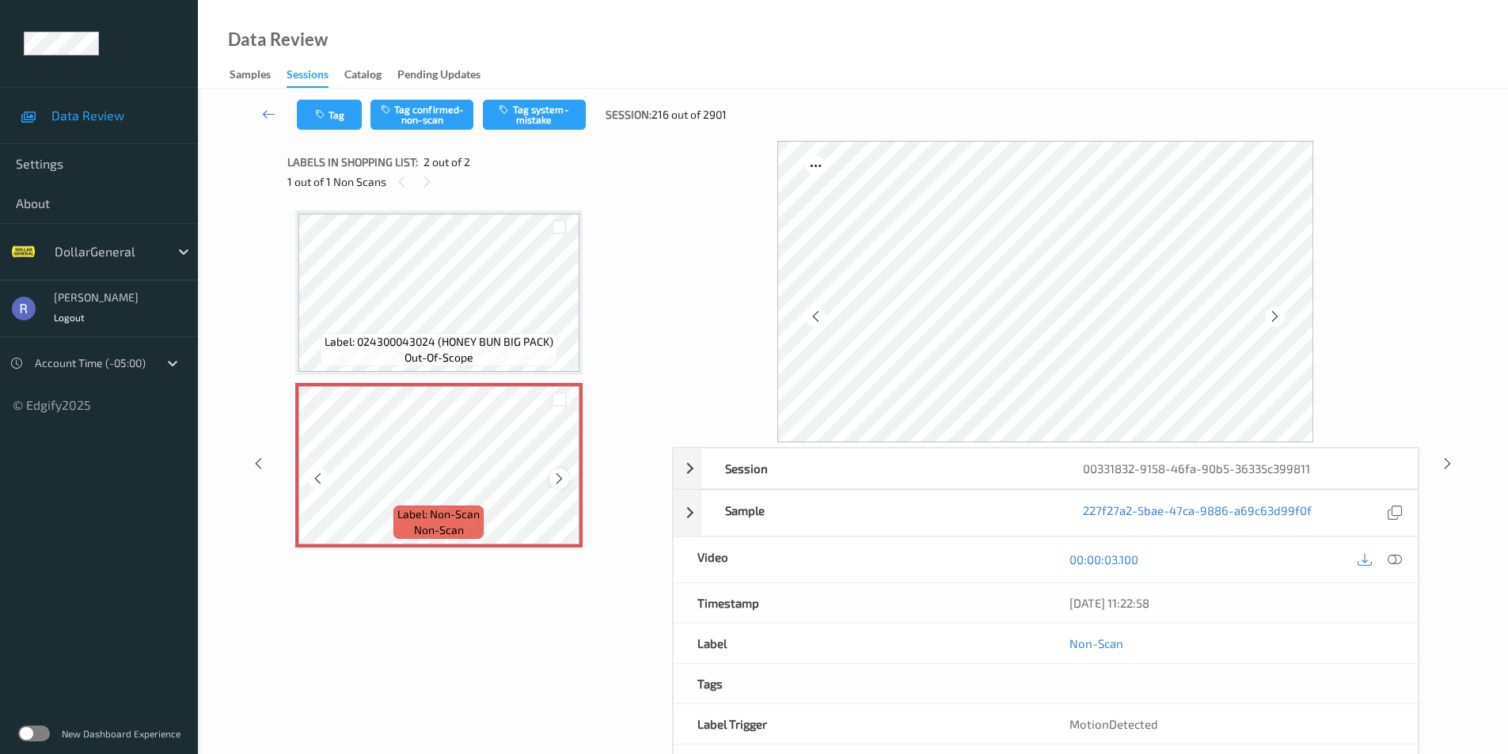
click at [557, 480] on icon at bounding box center [559, 479] width 13 height 14
click at [530, 113] on button "Tag system-mistake" at bounding box center [534, 115] width 103 height 30
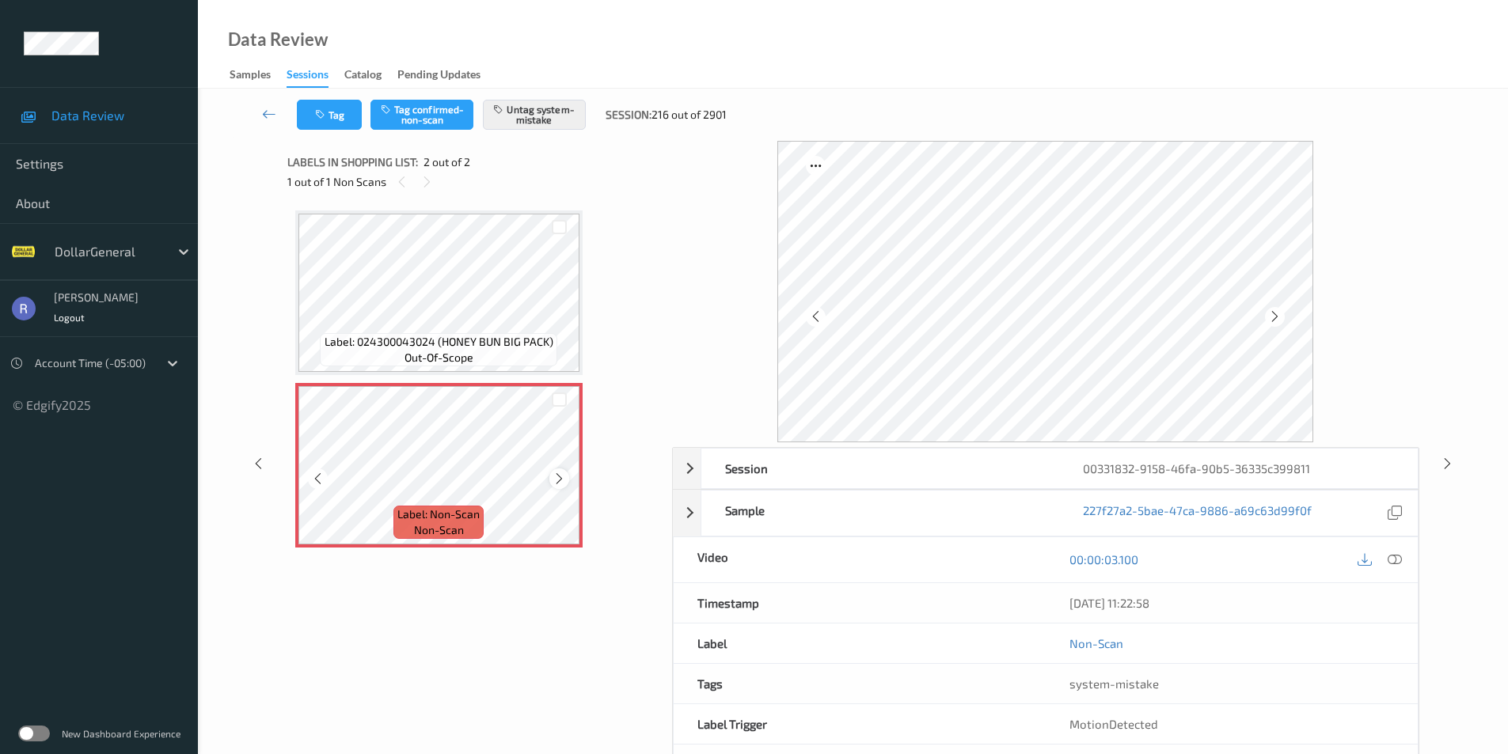
click at [561, 481] on icon at bounding box center [559, 479] width 13 height 14
click at [1396, 556] on icon at bounding box center [1395, 560] width 14 height 14
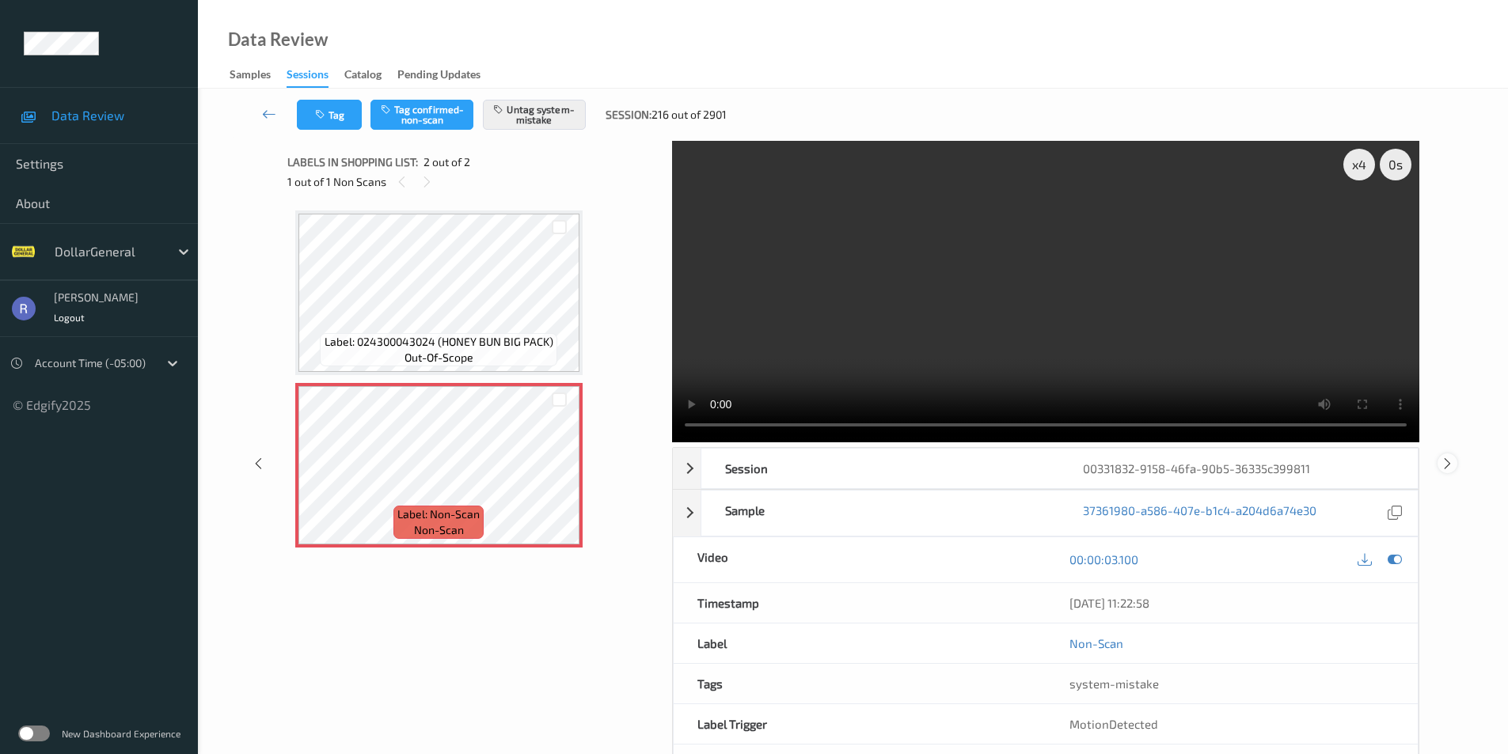
click at [1449, 465] on icon at bounding box center [1447, 463] width 13 height 14
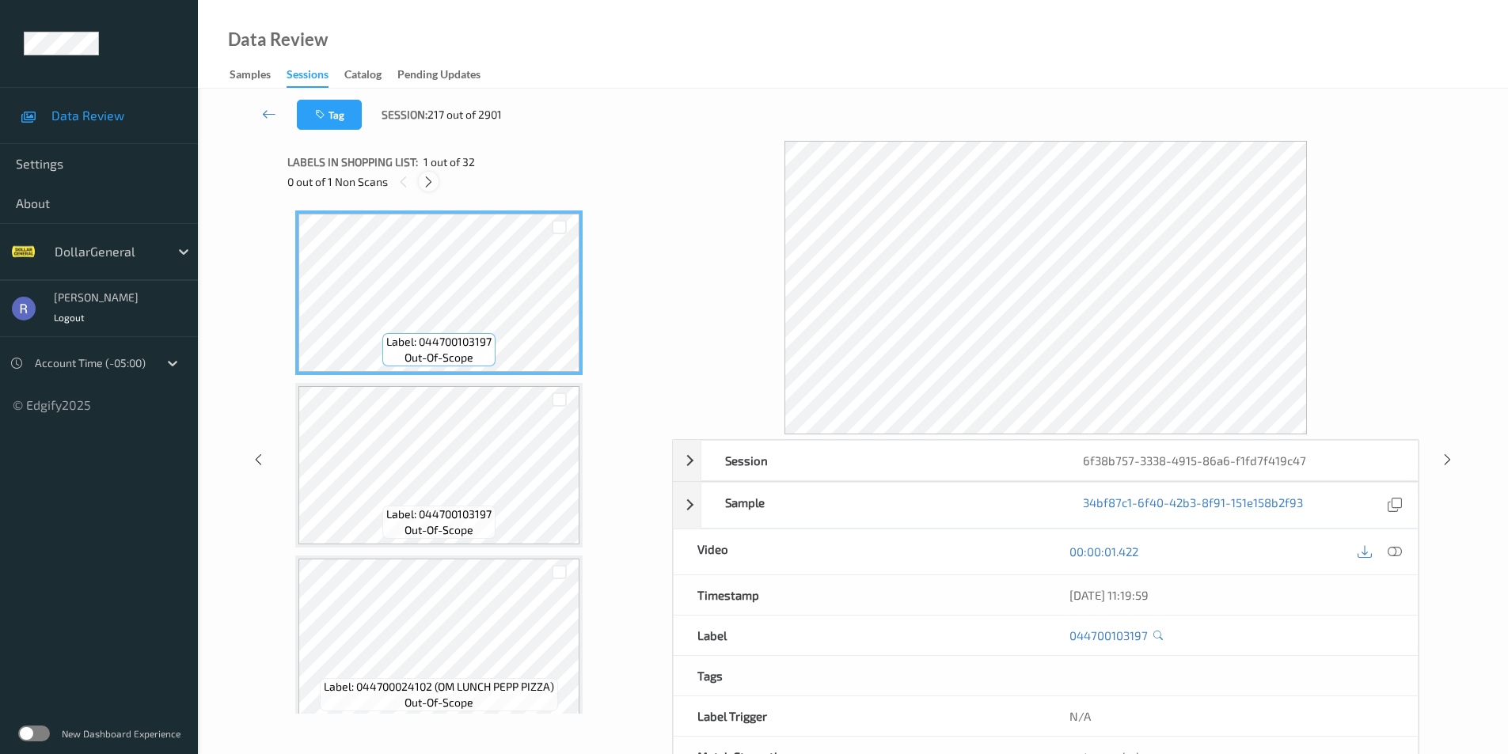
click at [425, 183] on icon at bounding box center [428, 182] width 13 height 14
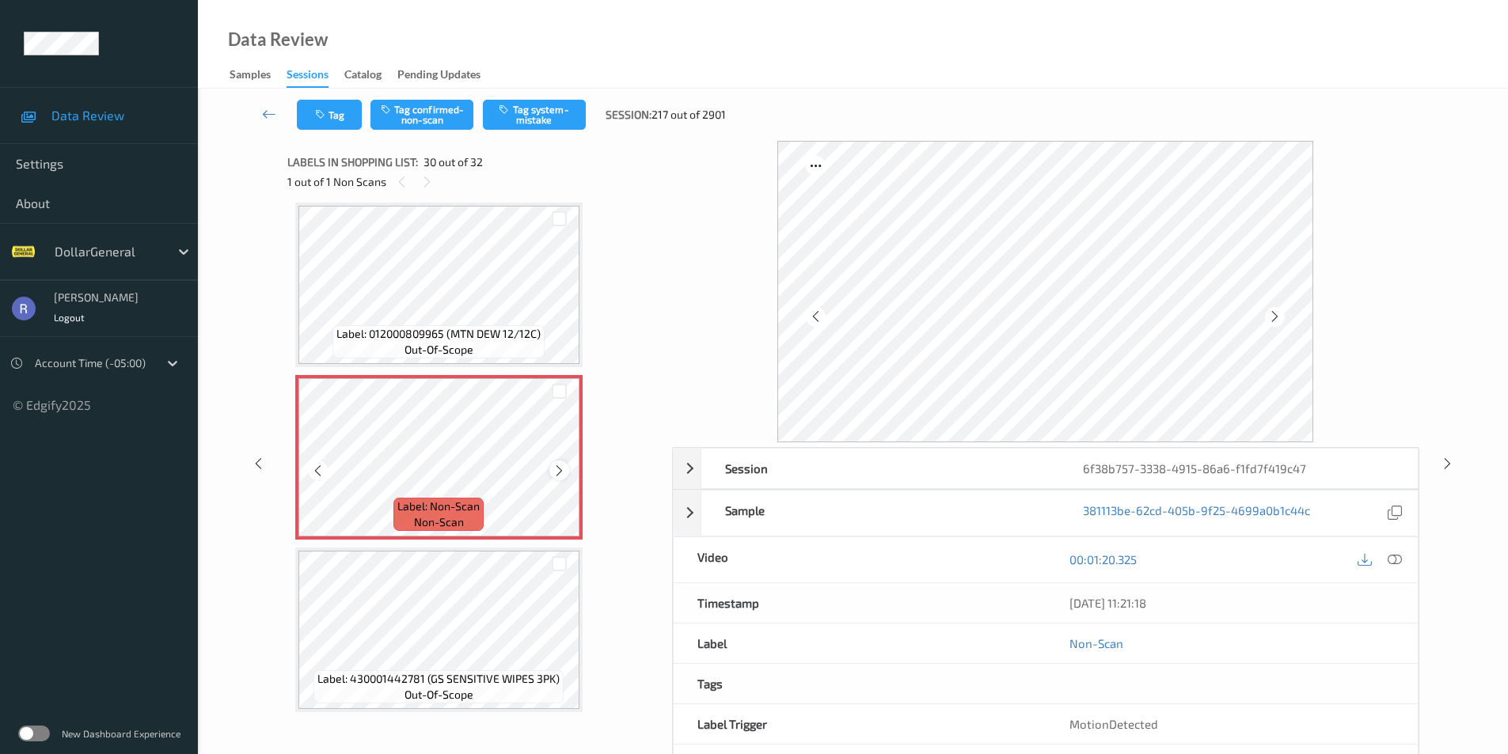
click at [563, 470] on icon at bounding box center [559, 471] width 13 height 14
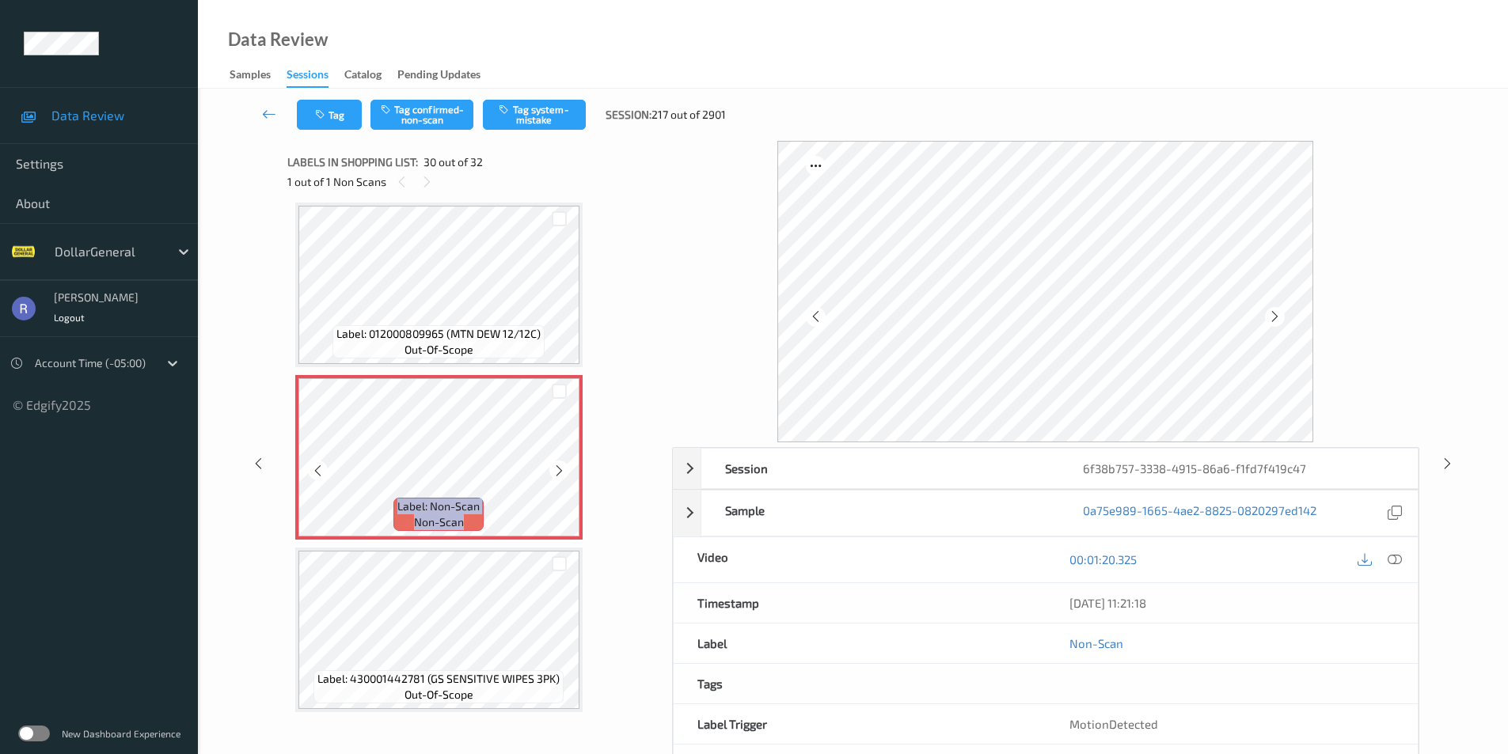
click at [563, 470] on icon at bounding box center [559, 471] width 13 height 14
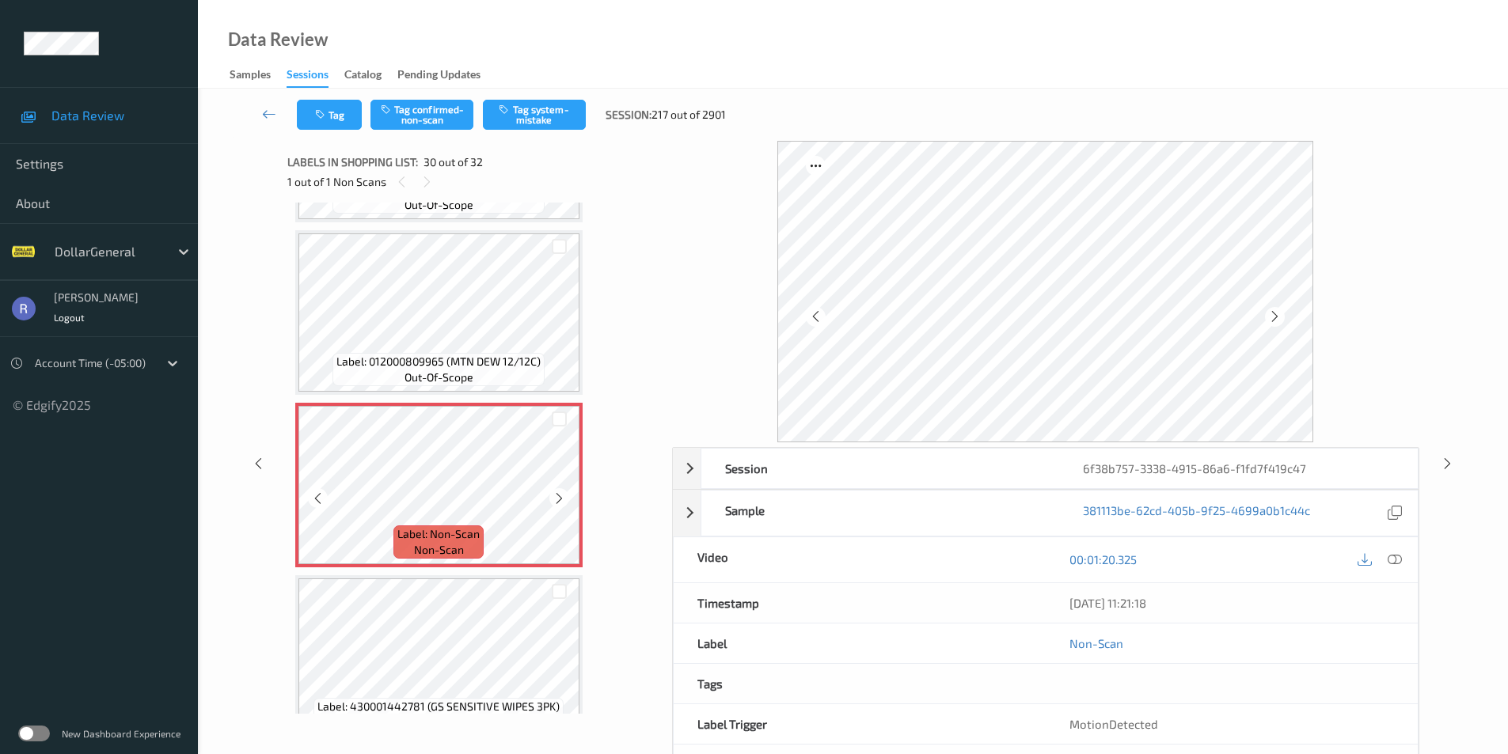
scroll to position [4998, 0]
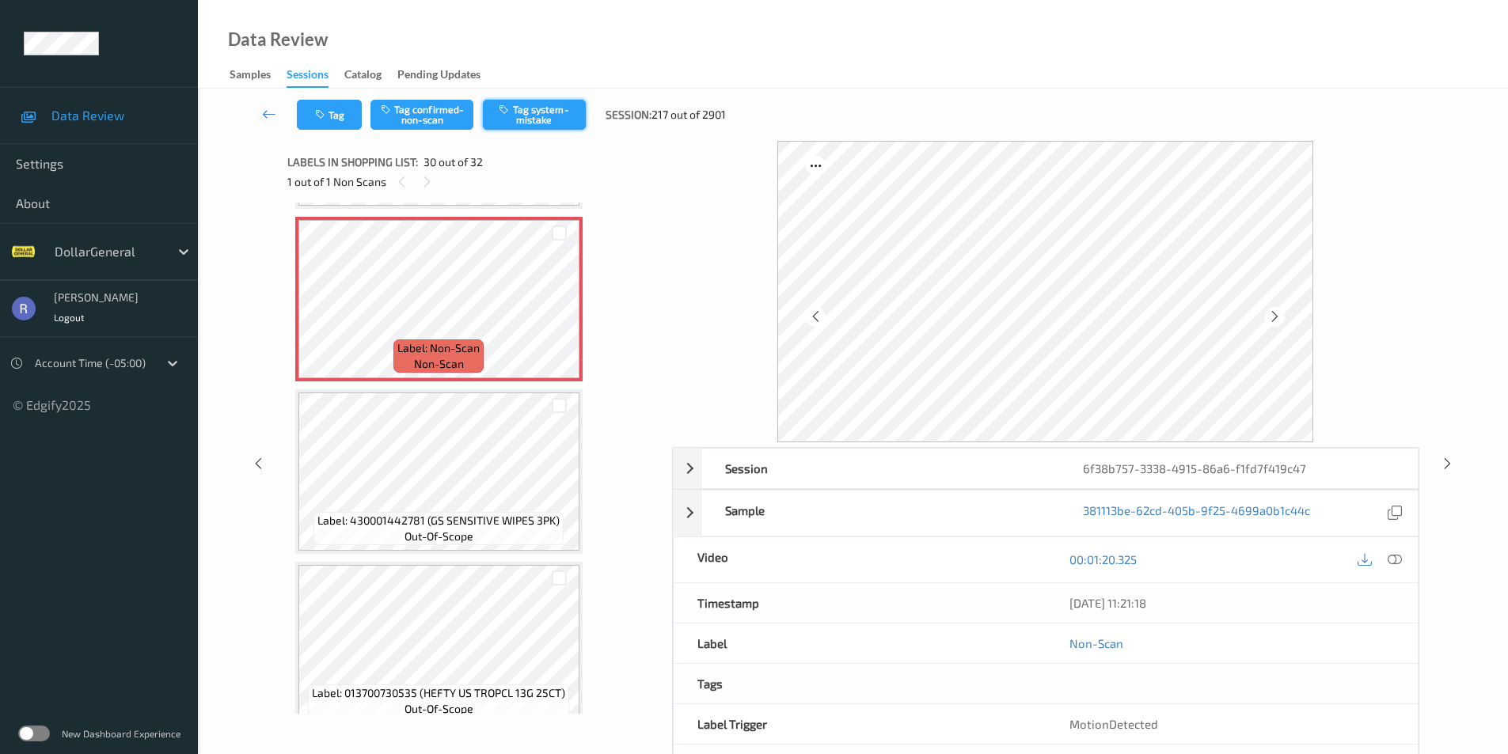
click at [526, 117] on button "Tag system-mistake" at bounding box center [534, 115] width 103 height 30
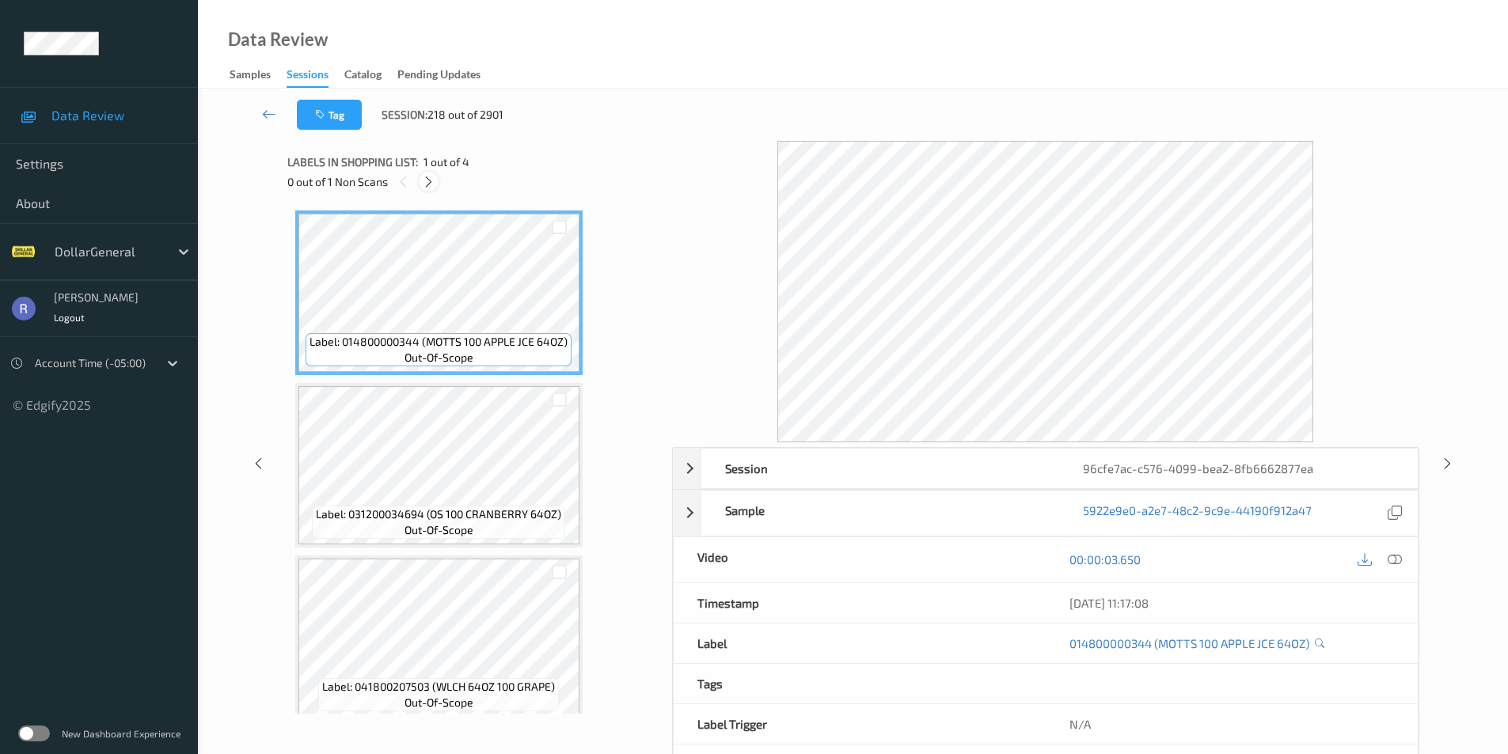
click at [425, 178] on icon at bounding box center [428, 182] width 13 height 14
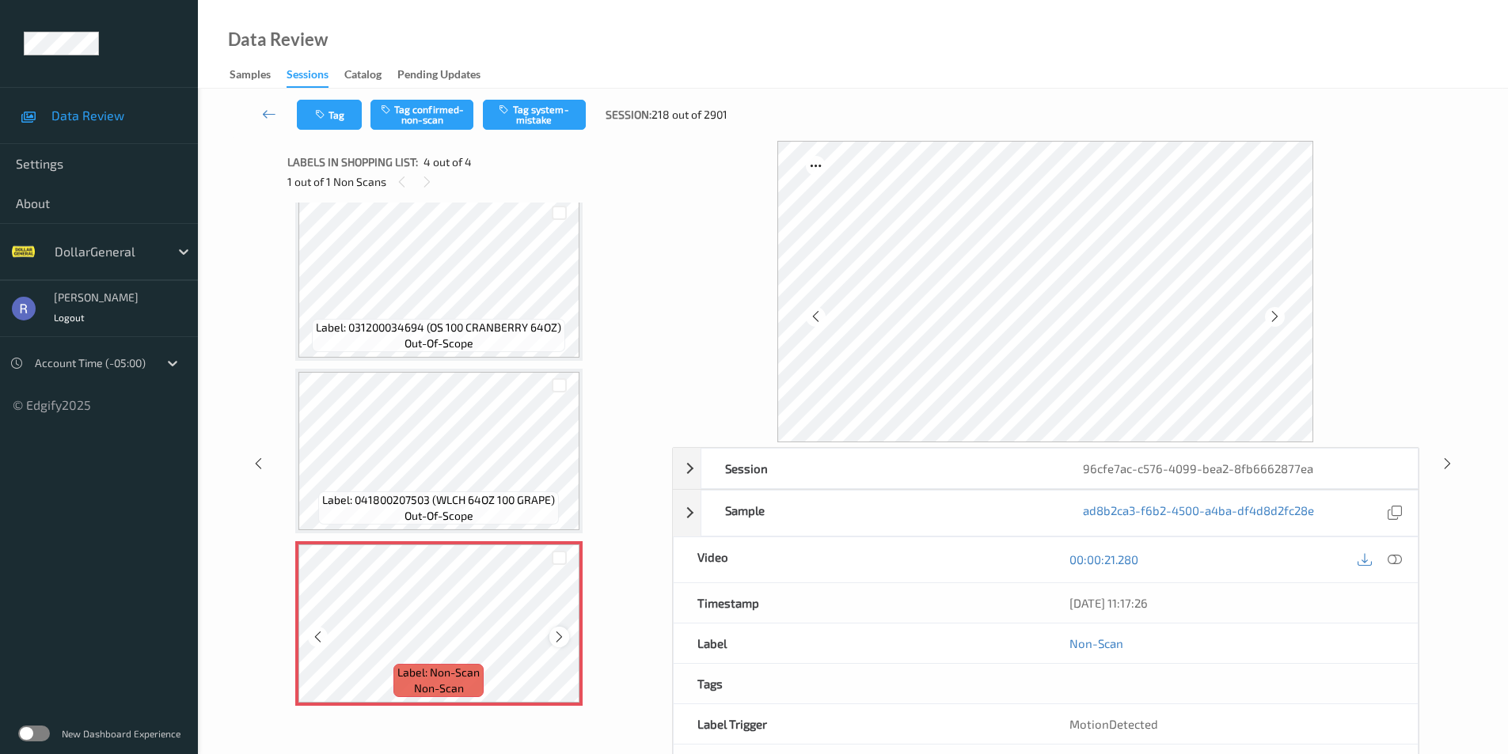
click at [558, 637] on icon at bounding box center [559, 637] width 13 height 14
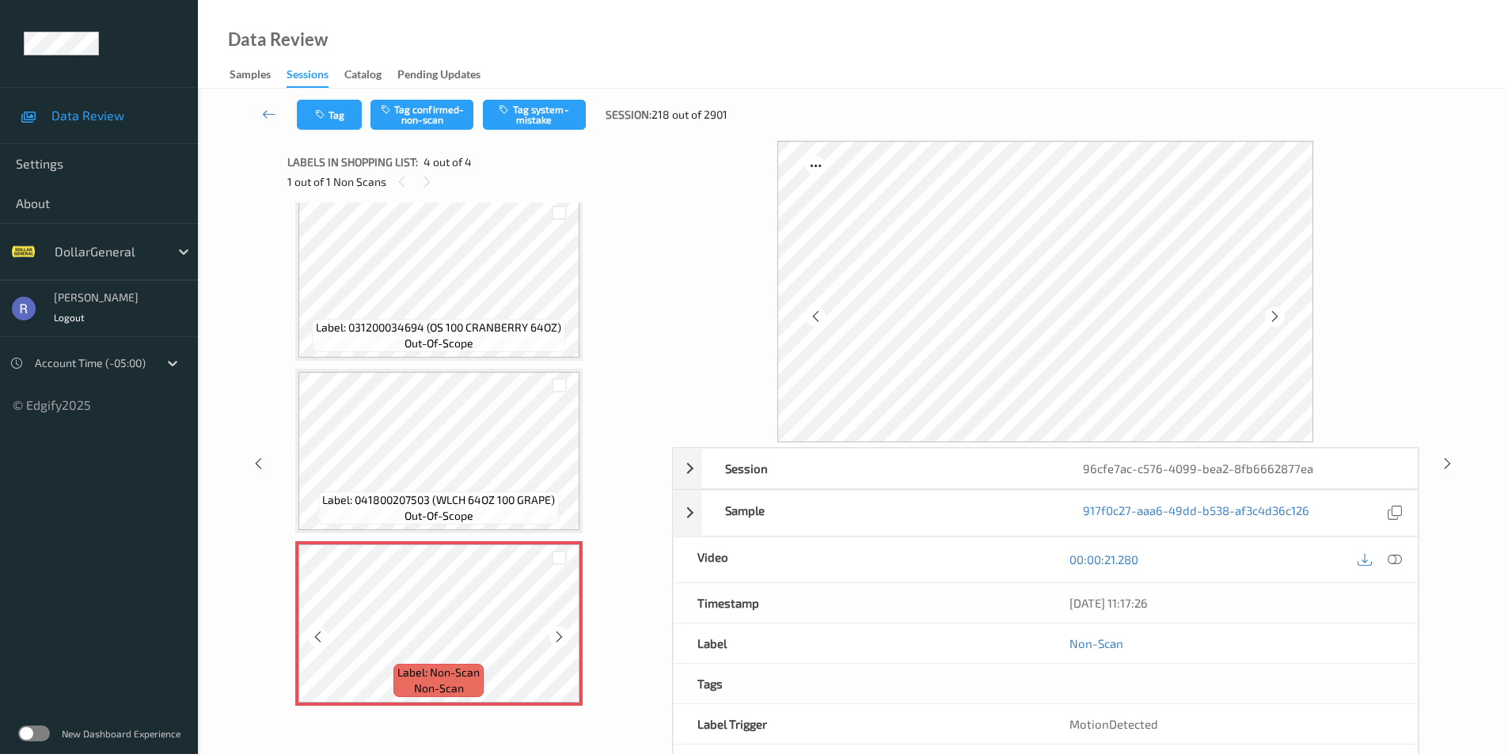
click at [558, 637] on icon at bounding box center [559, 637] width 13 height 14
click at [538, 108] on button "Tag system-mistake" at bounding box center [534, 115] width 103 height 30
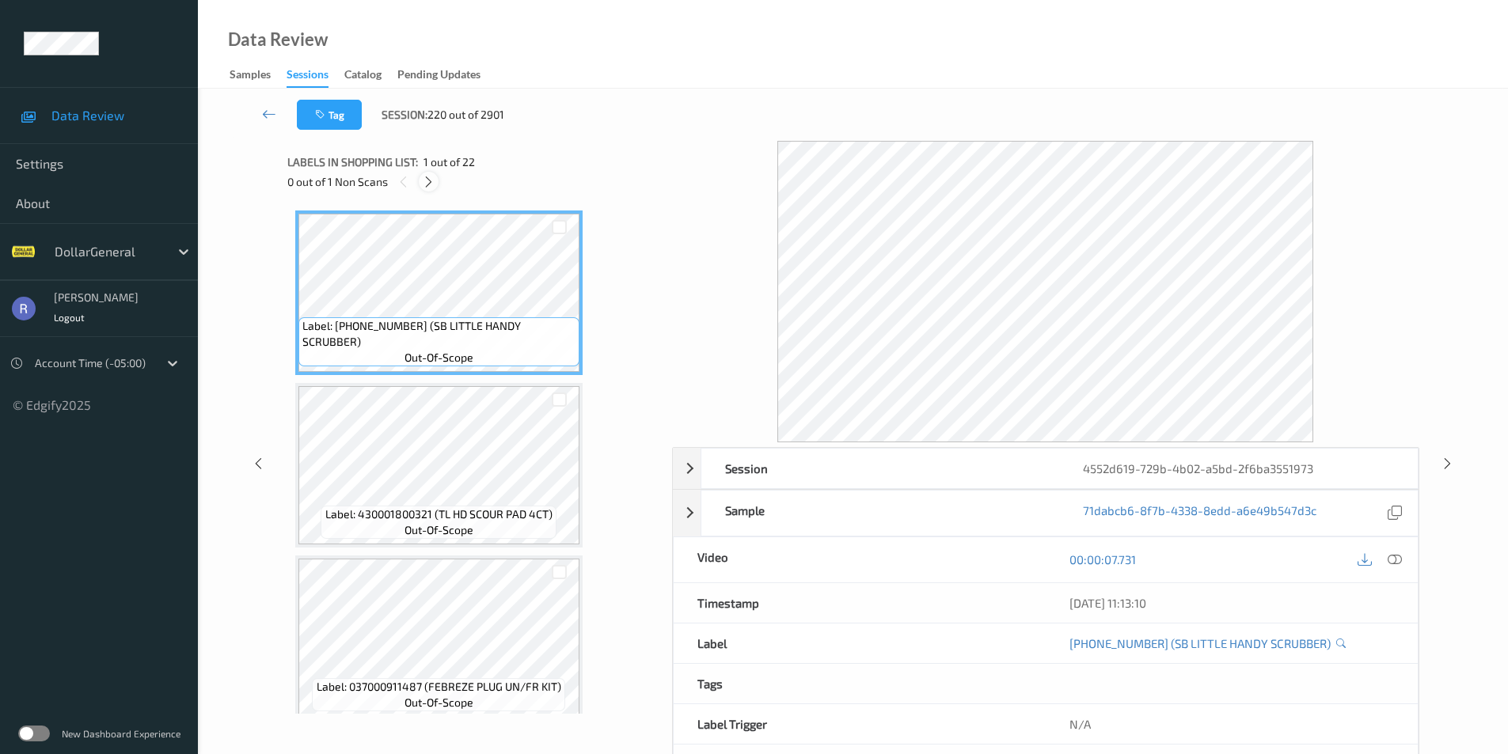
click at [431, 177] on icon at bounding box center [428, 182] width 13 height 14
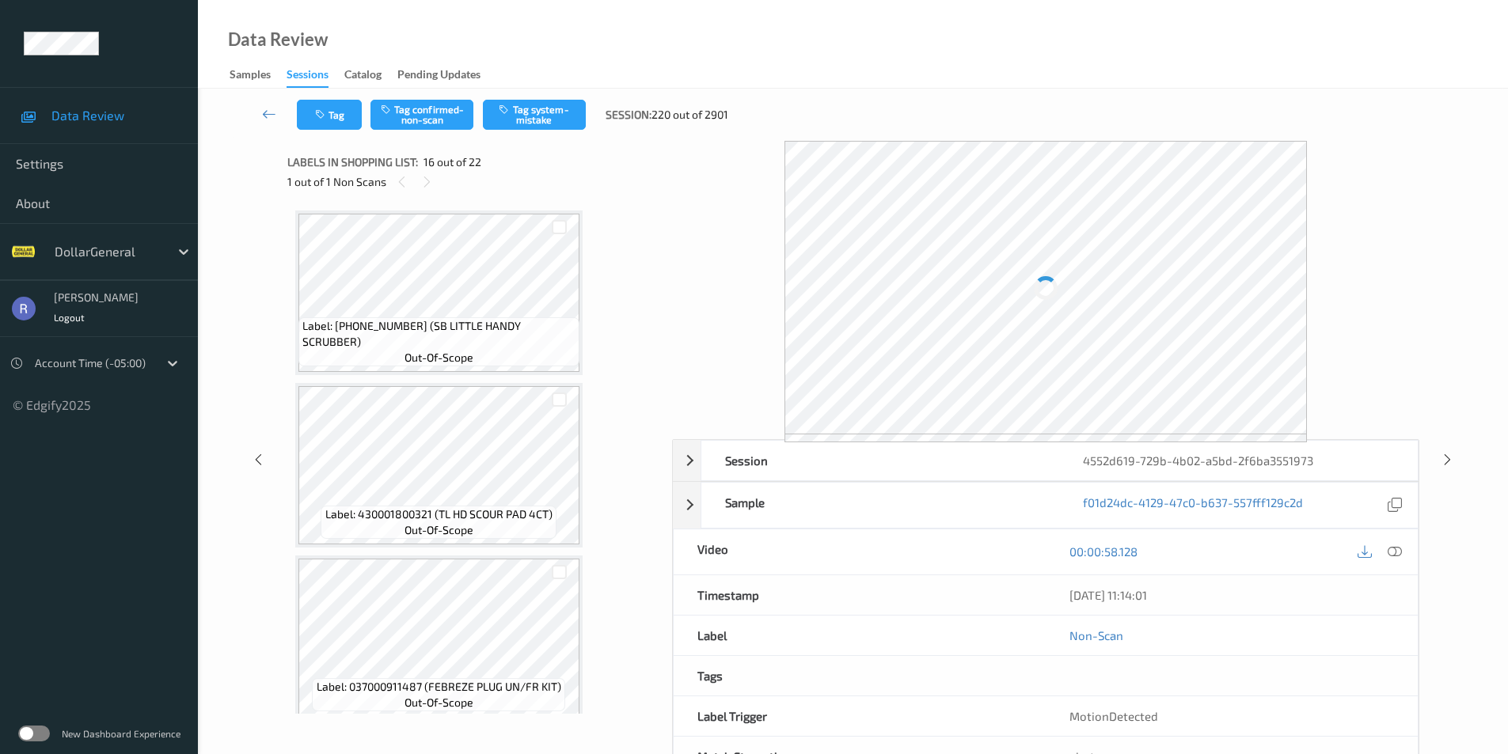
scroll to position [2424, 0]
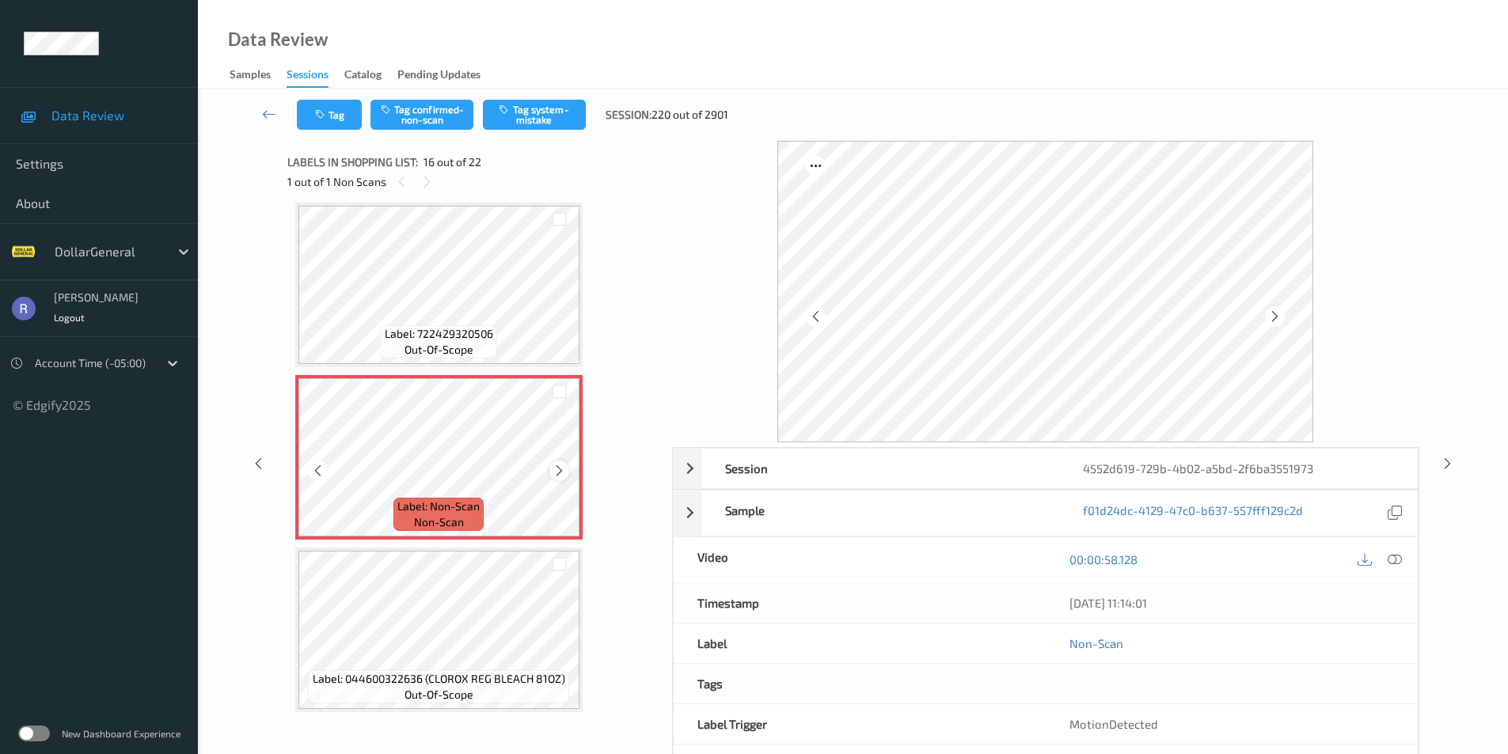
click at [556, 468] on icon at bounding box center [559, 471] width 13 height 14
click at [1396, 557] on icon at bounding box center [1395, 560] width 14 height 14
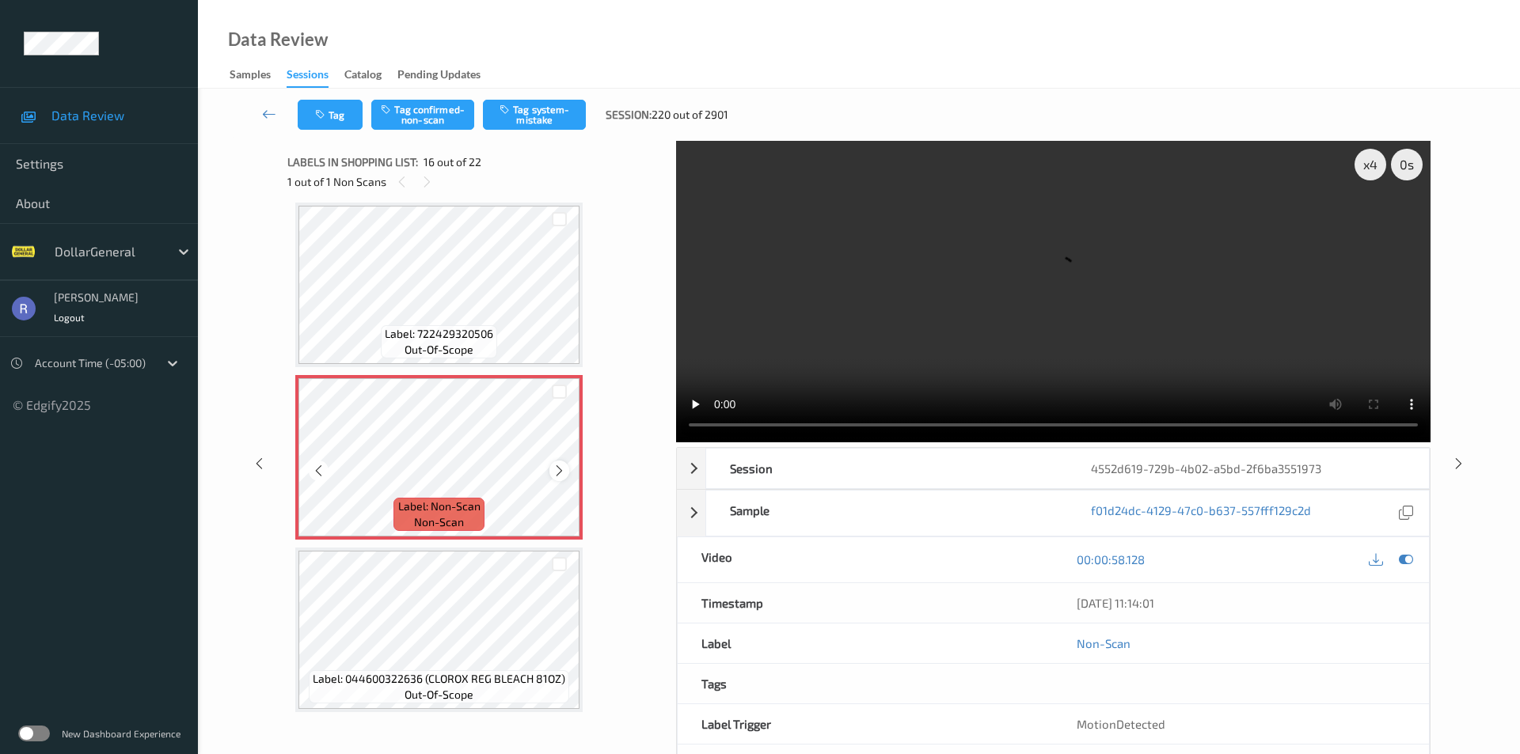
click at [563, 467] on icon at bounding box center [559, 471] width 13 height 14
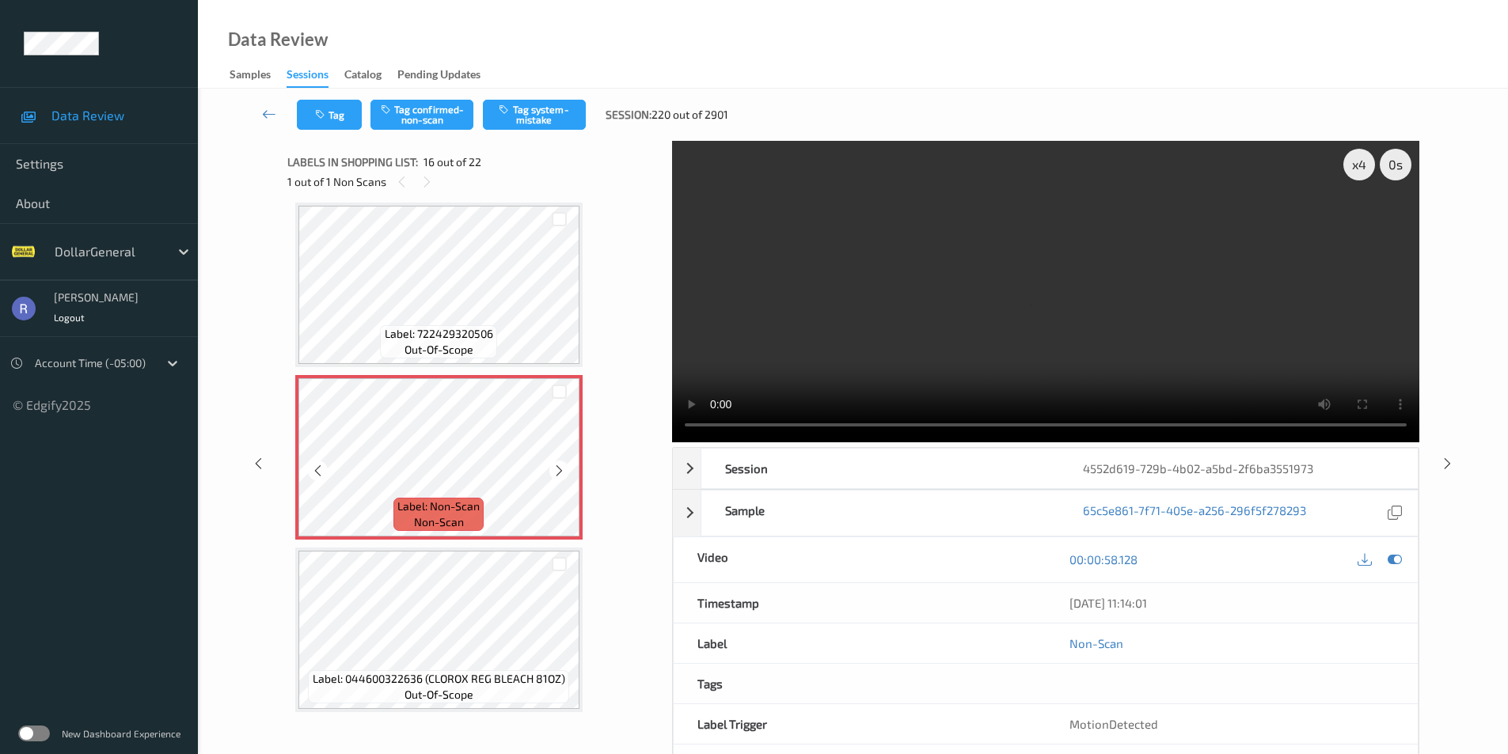
click at [563, 467] on icon at bounding box center [559, 471] width 13 height 14
click at [1366, 170] on div "x 4" at bounding box center [1359, 165] width 32 height 32
click at [1367, 170] on div "x 8" at bounding box center [1359, 165] width 32 height 32
click at [538, 130] on div "Tag Tag confirmed-non-scan Tag system-mistake Session: 220 out of 2901" at bounding box center [852, 115] width 1245 height 52
click at [540, 119] on button "Tag system-mistake" at bounding box center [534, 115] width 103 height 30
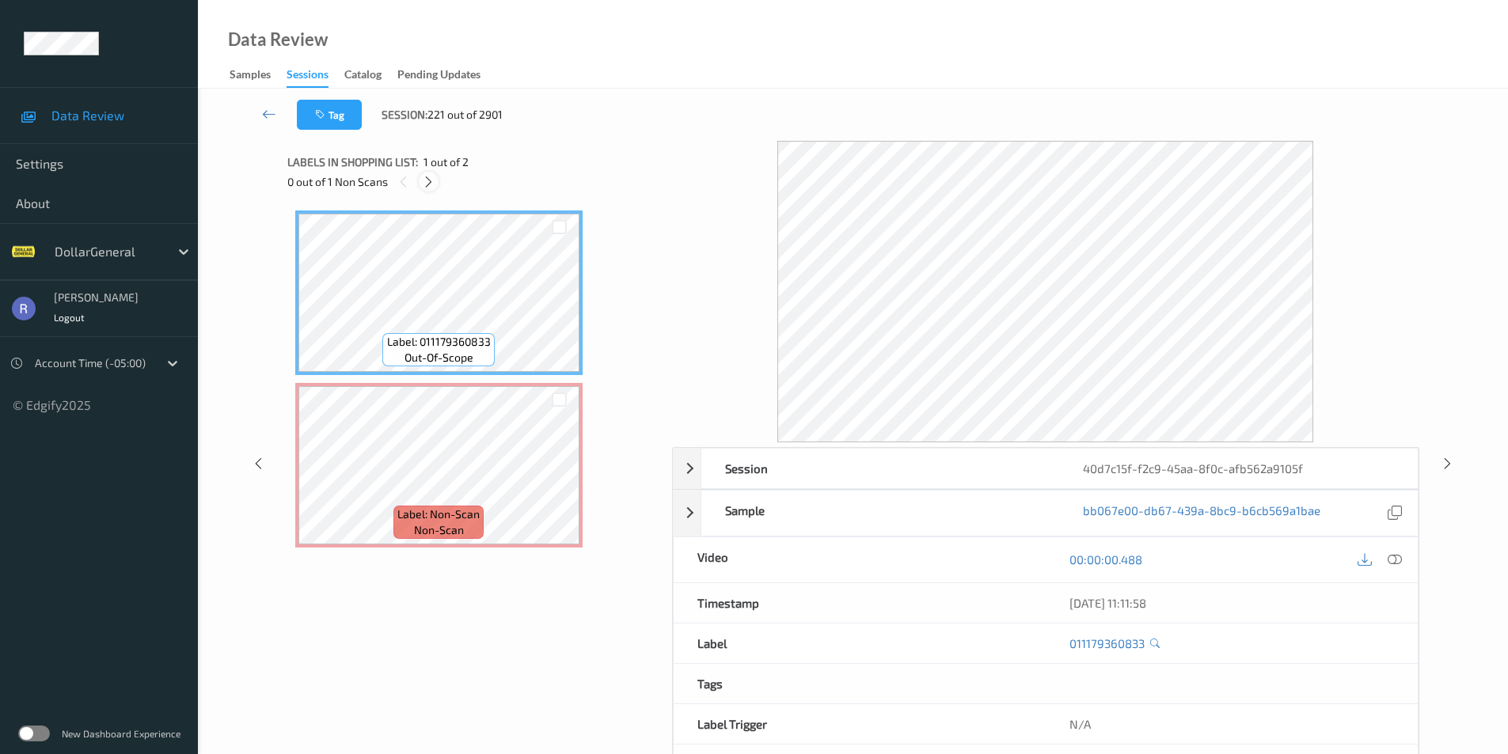
click at [427, 184] on icon at bounding box center [428, 182] width 13 height 14
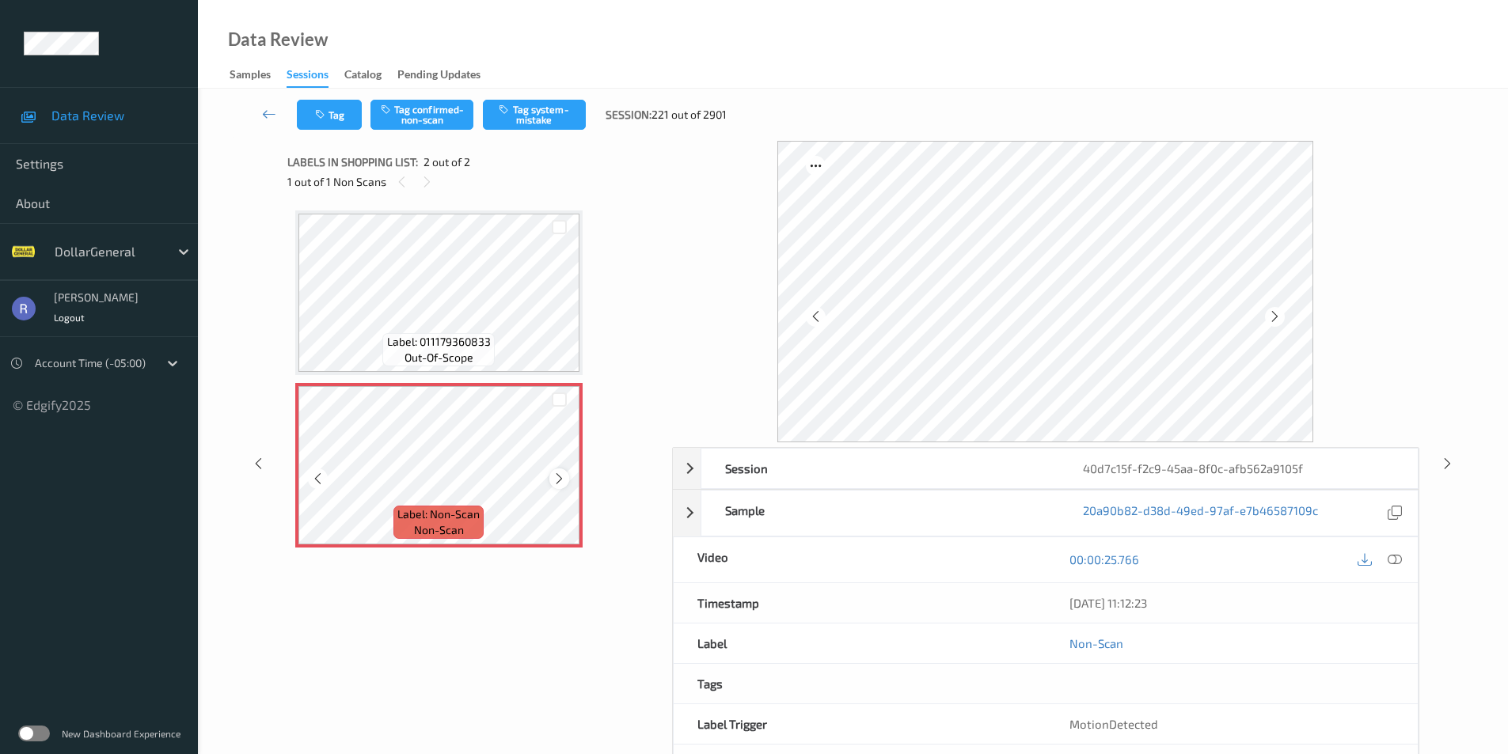
click at [556, 479] on icon at bounding box center [559, 479] width 13 height 14
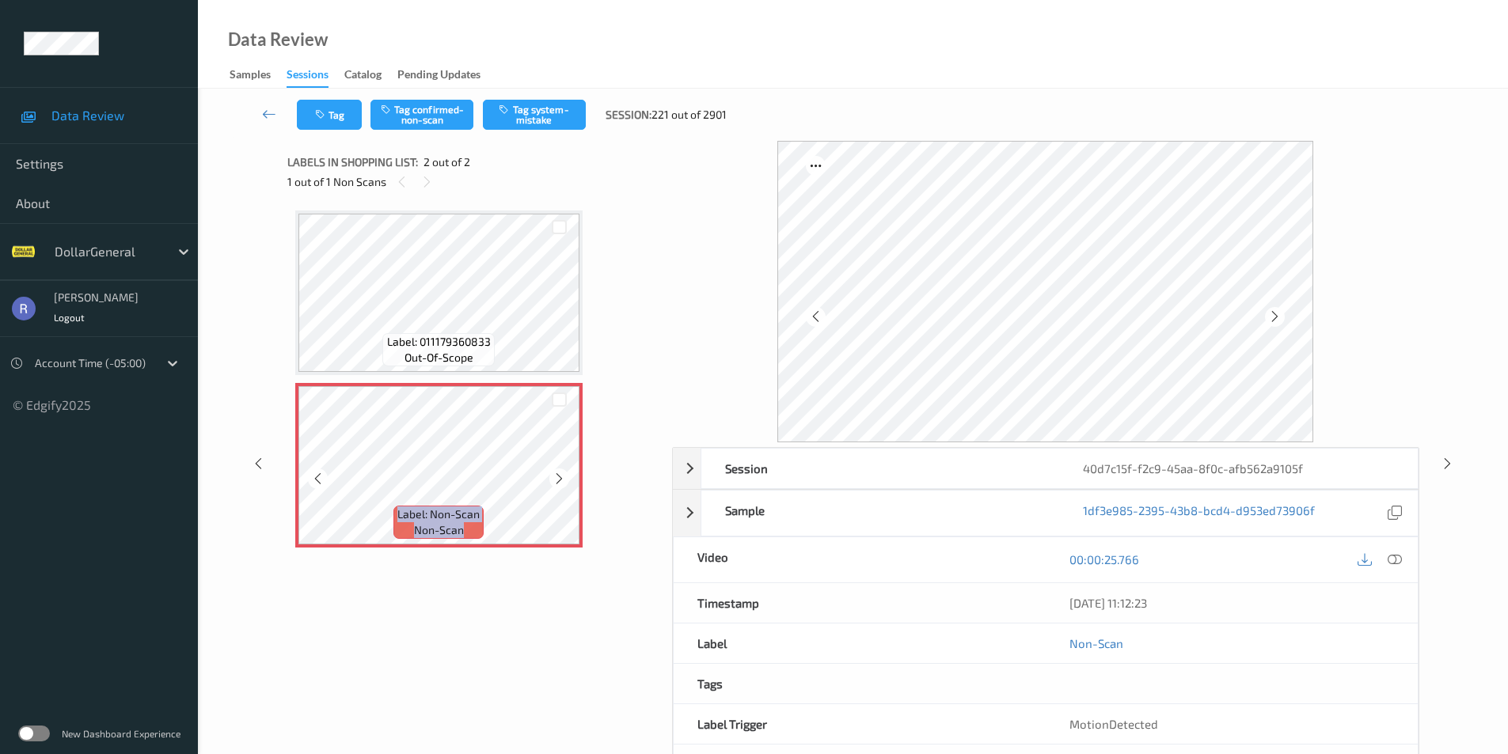
click at [556, 479] on icon at bounding box center [559, 479] width 13 height 14
click at [534, 112] on button "Tag system-mistake" at bounding box center [534, 115] width 103 height 30
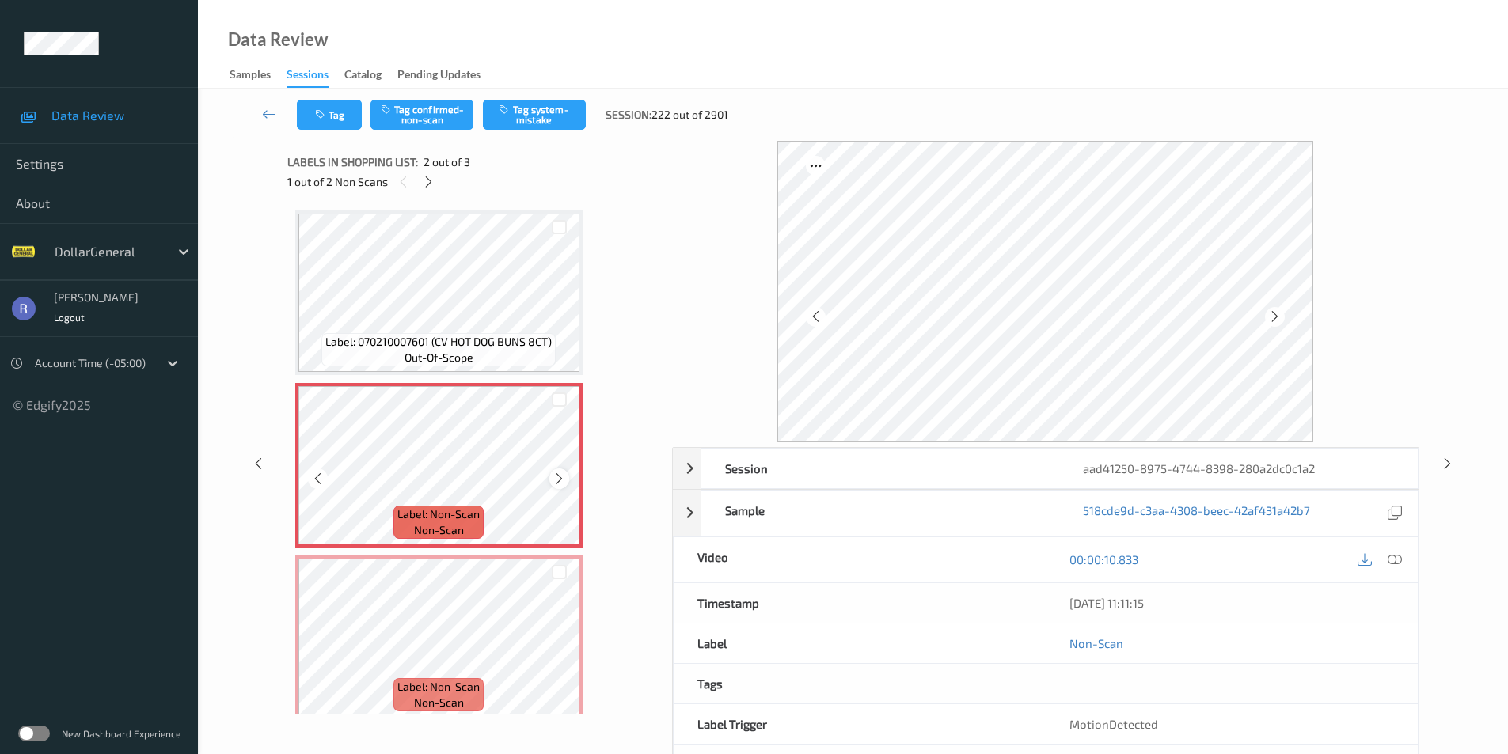
click at [556, 473] on icon at bounding box center [559, 479] width 13 height 14
click at [560, 475] on icon at bounding box center [559, 479] width 13 height 14
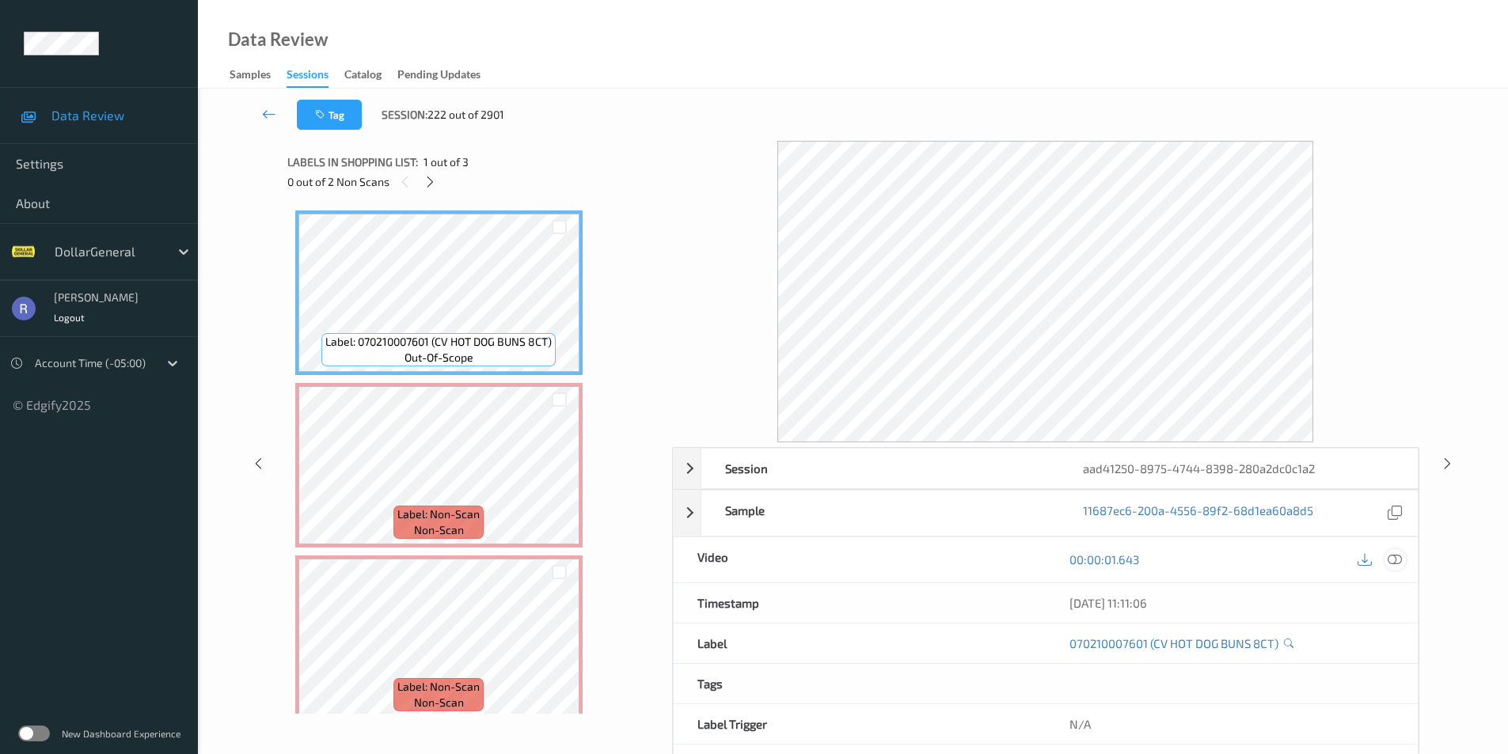
click at [1392, 559] on icon at bounding box center [1395, 560] width 14 height 14
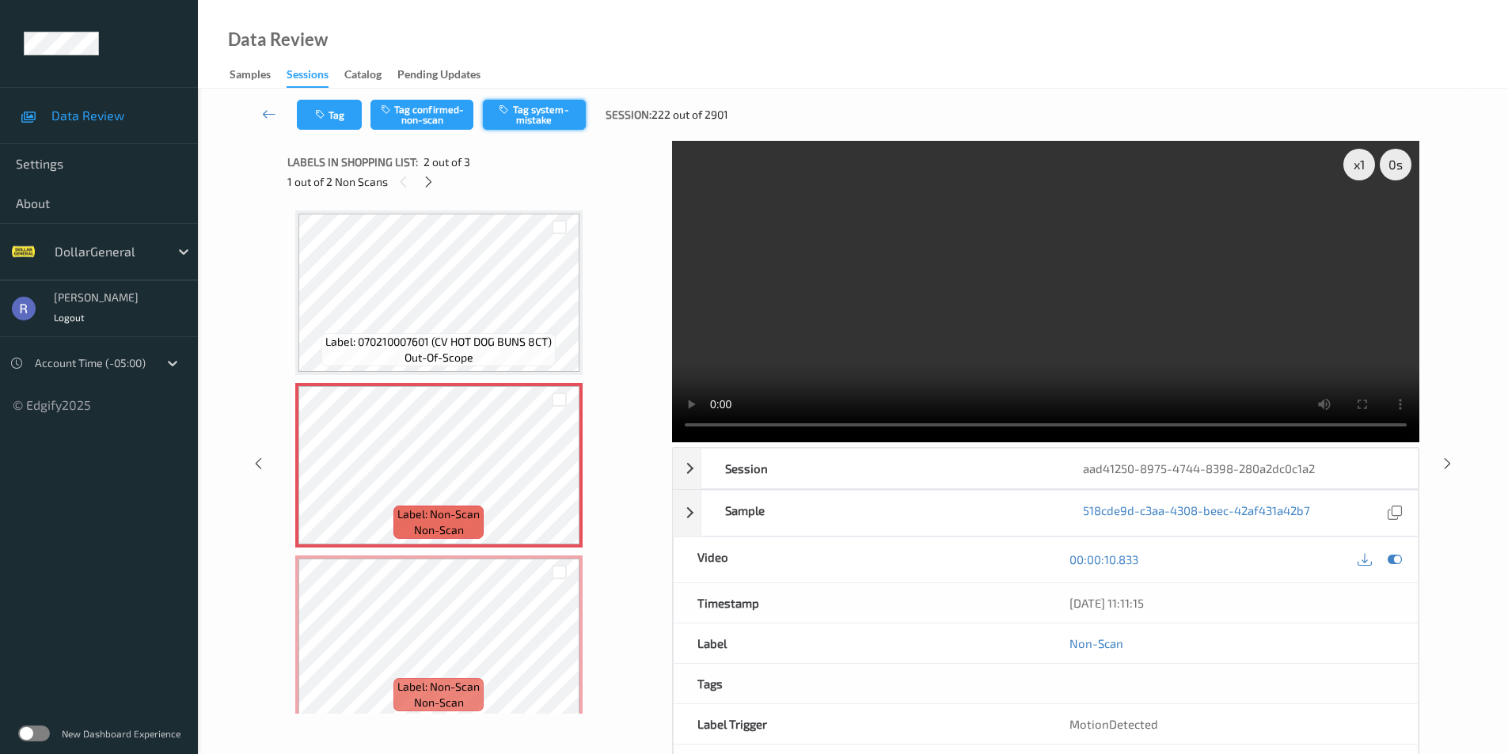
click at [524, 117] on button "Tag system-mistake" at bounding box center [534, 115] width 103 height 30
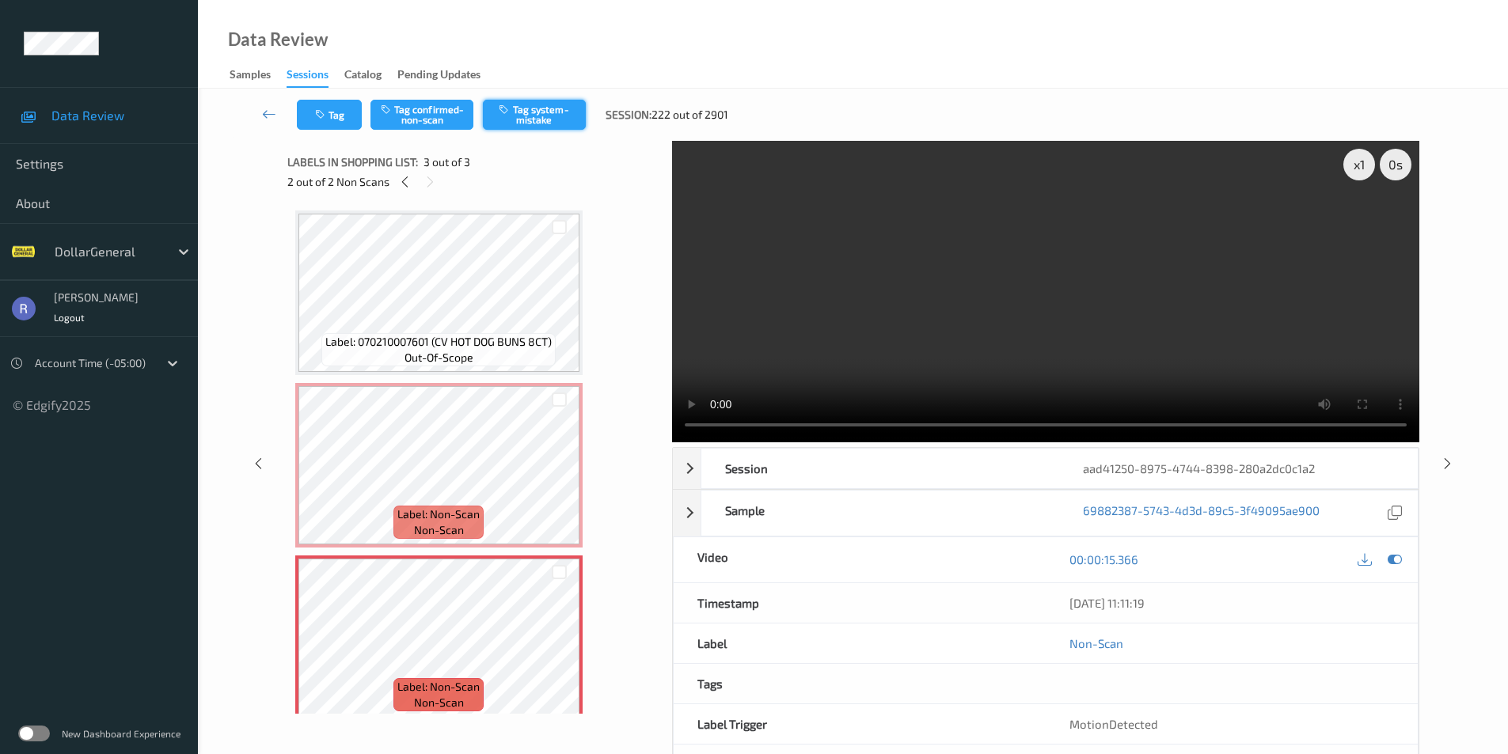
click at [546, 106] on button "Tag system-mistake" at bounding box center [534, 115] width 103 height 30
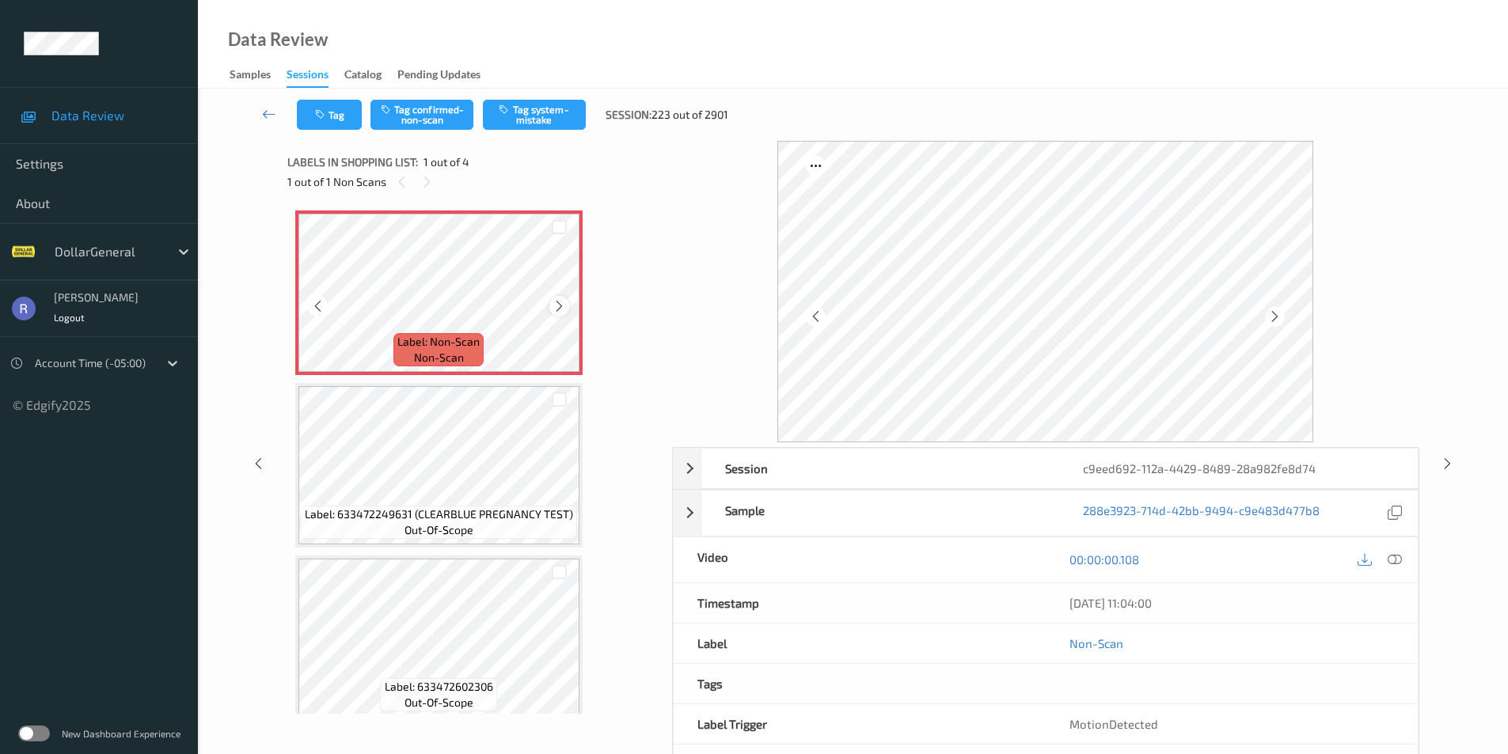
click at [558, 312] on icon at bounding box center [559, 306] width 13 height 14
click at [1396, 563] on icon at bounding box center [1395, 560] width 14 height 14
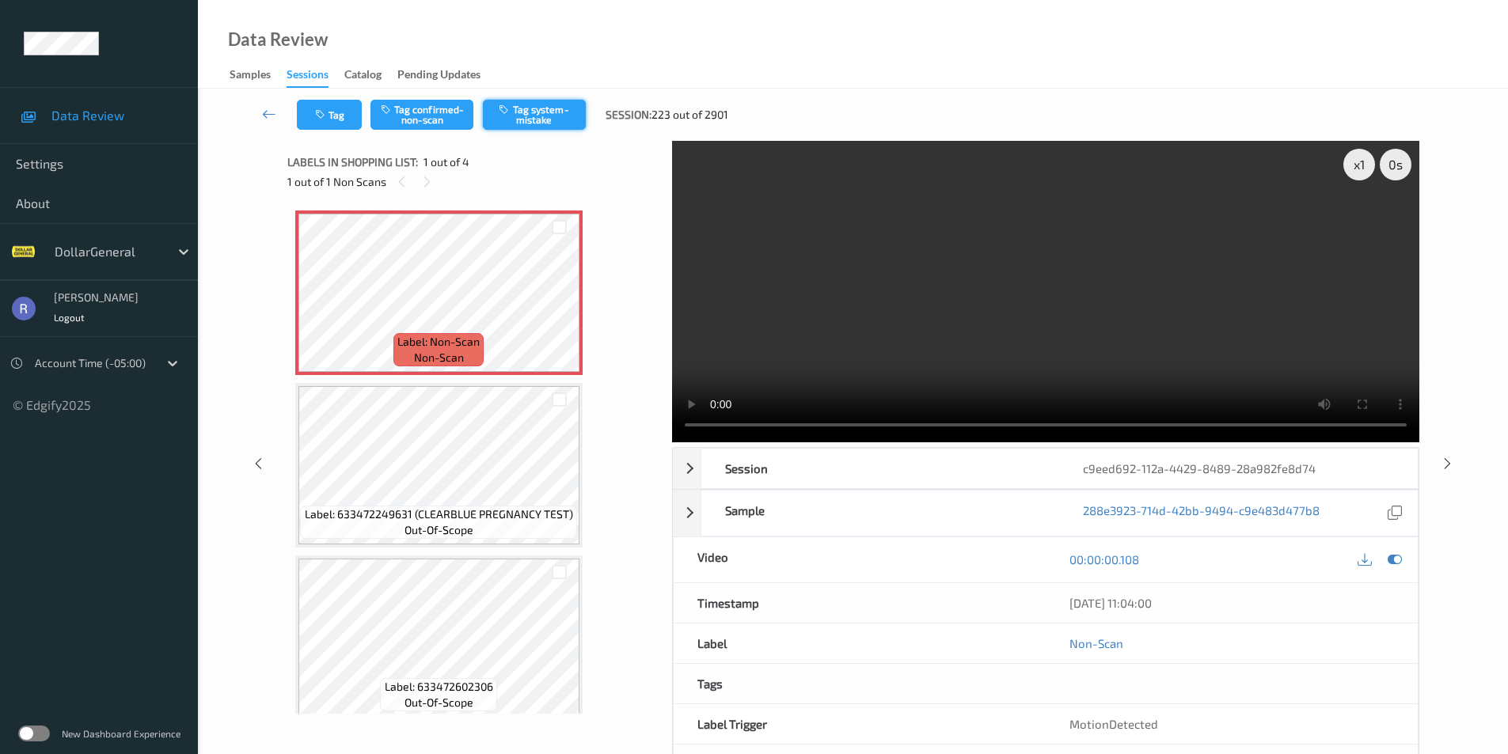
click at [545, 110] on button "Tag system-mistake" at bounding box center [534, 115] width 103 height 30
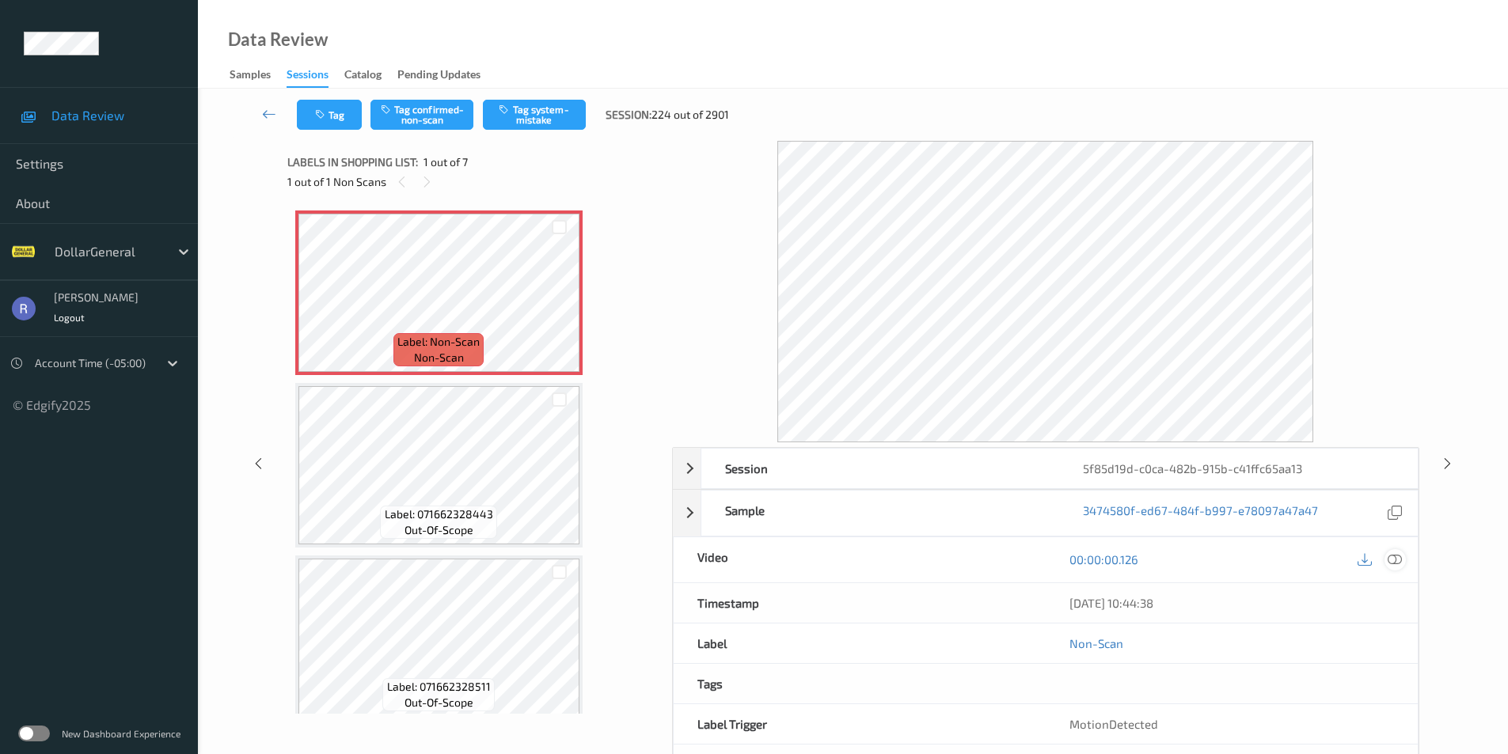
click at [1397, 558] on icon at bounding box center [1395, 560] width 14 height 14
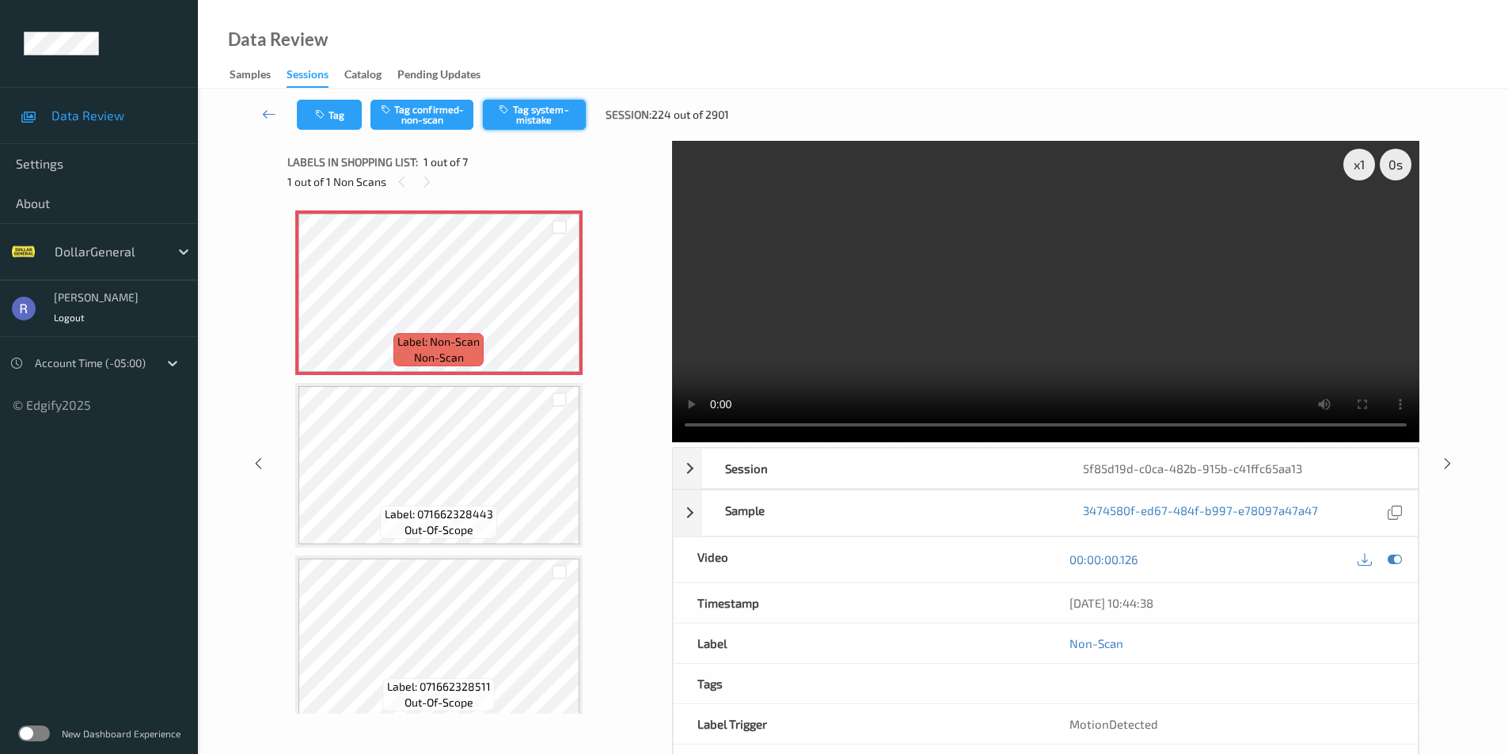
click at [548, 110] on button "Tag system-mistake" at bounding box center [534, 115] width 103 height 30
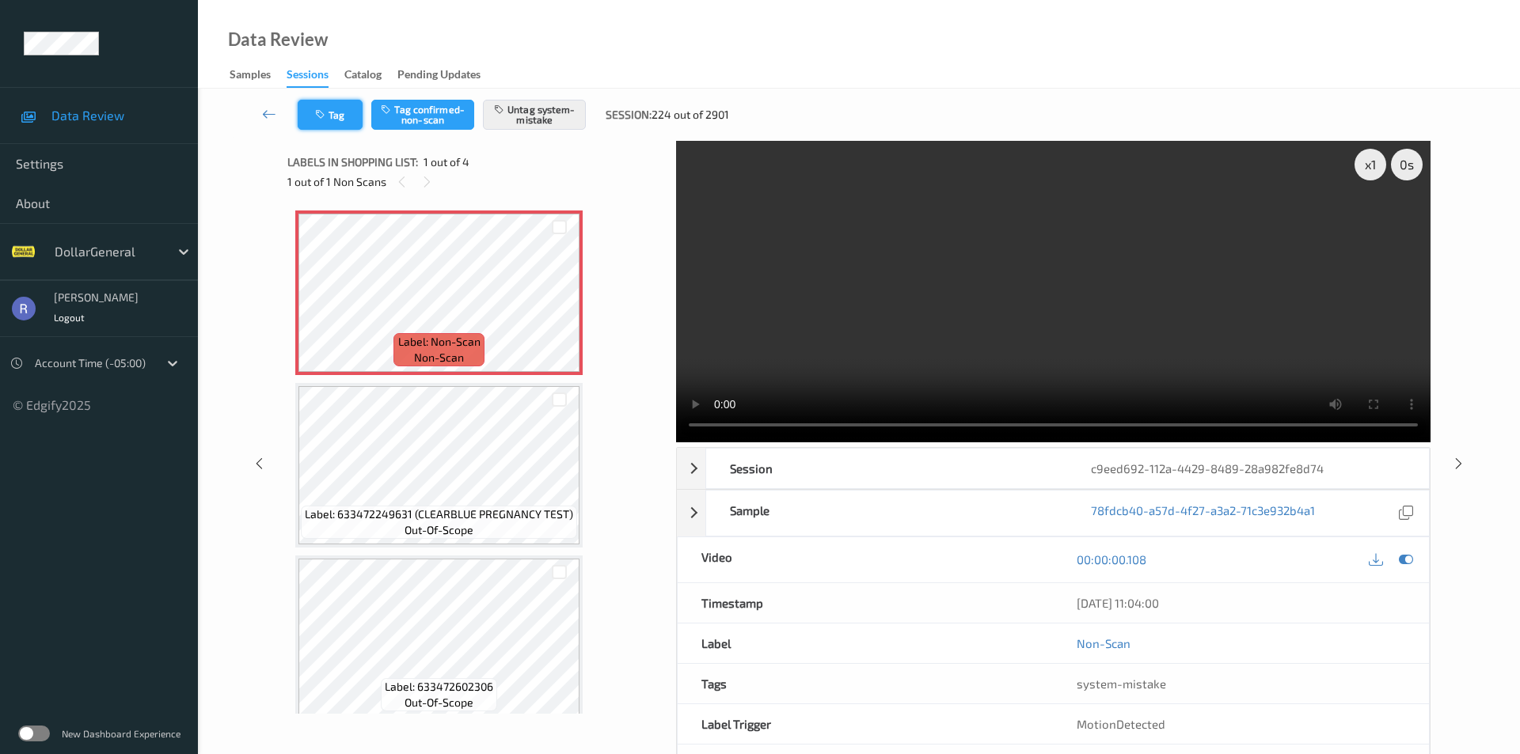
click at [330, 108] on button "Tag" at bounding box center [330, 115] width 65 height 30
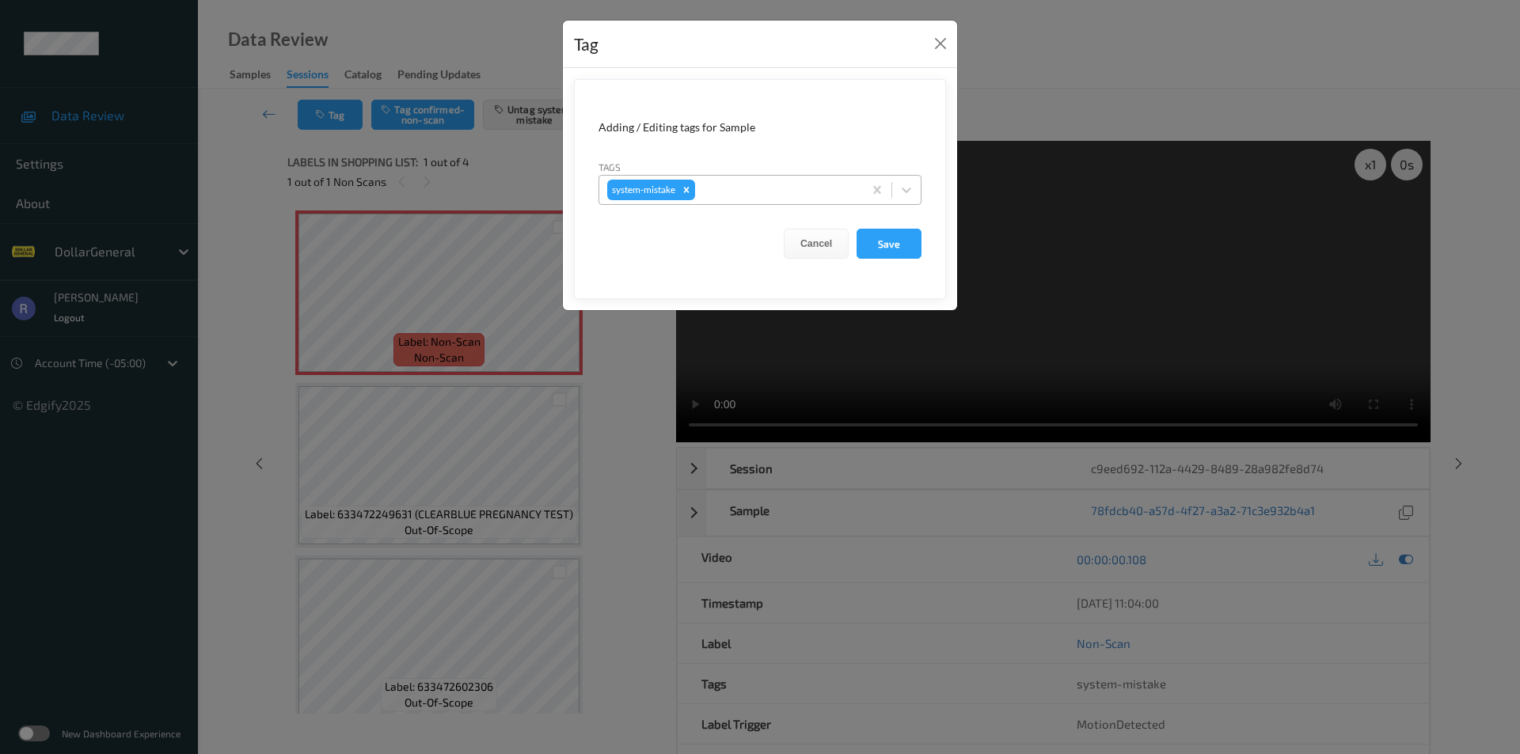
click at [748, 195] on div at bounding box center [776, 189] width 157 height 19
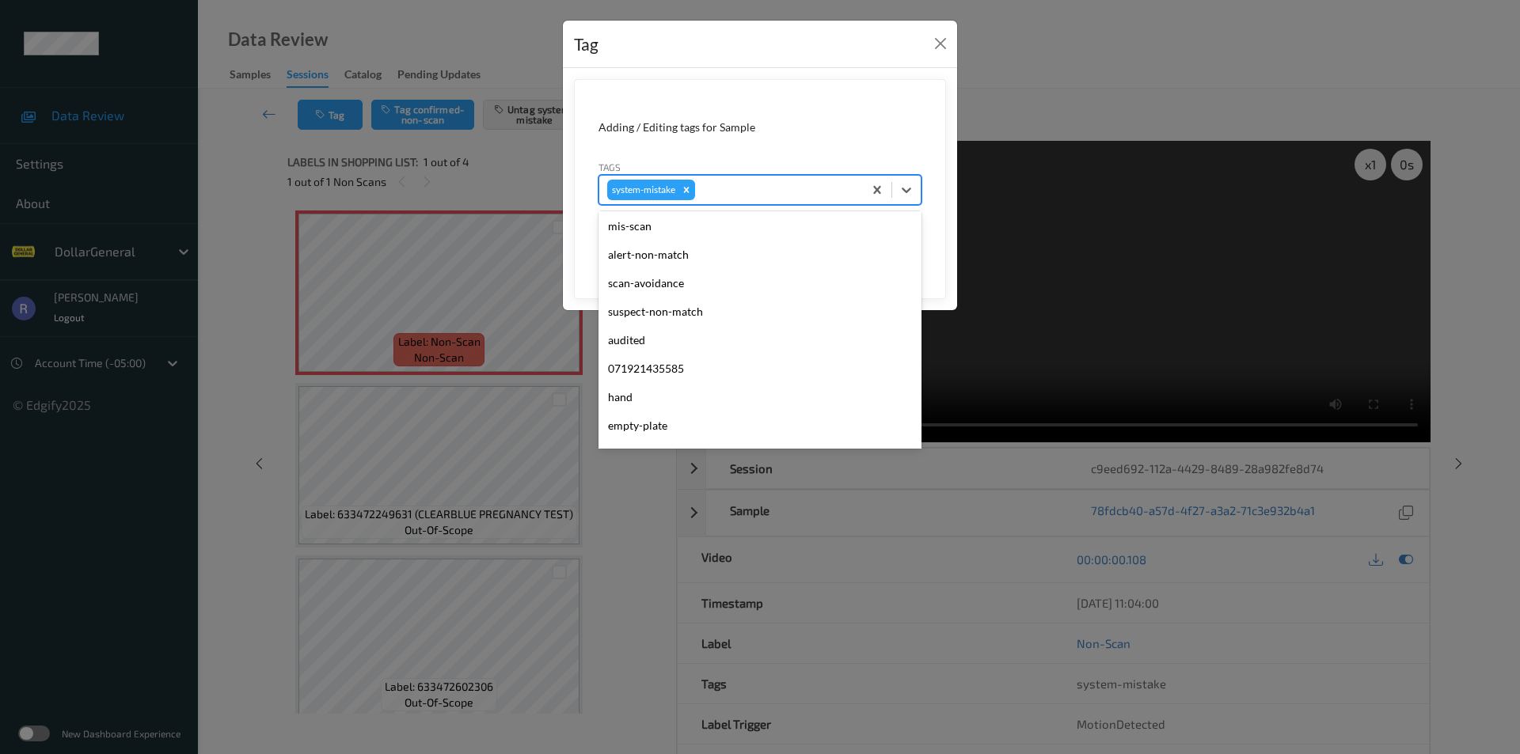
scroll to position [396, 0]
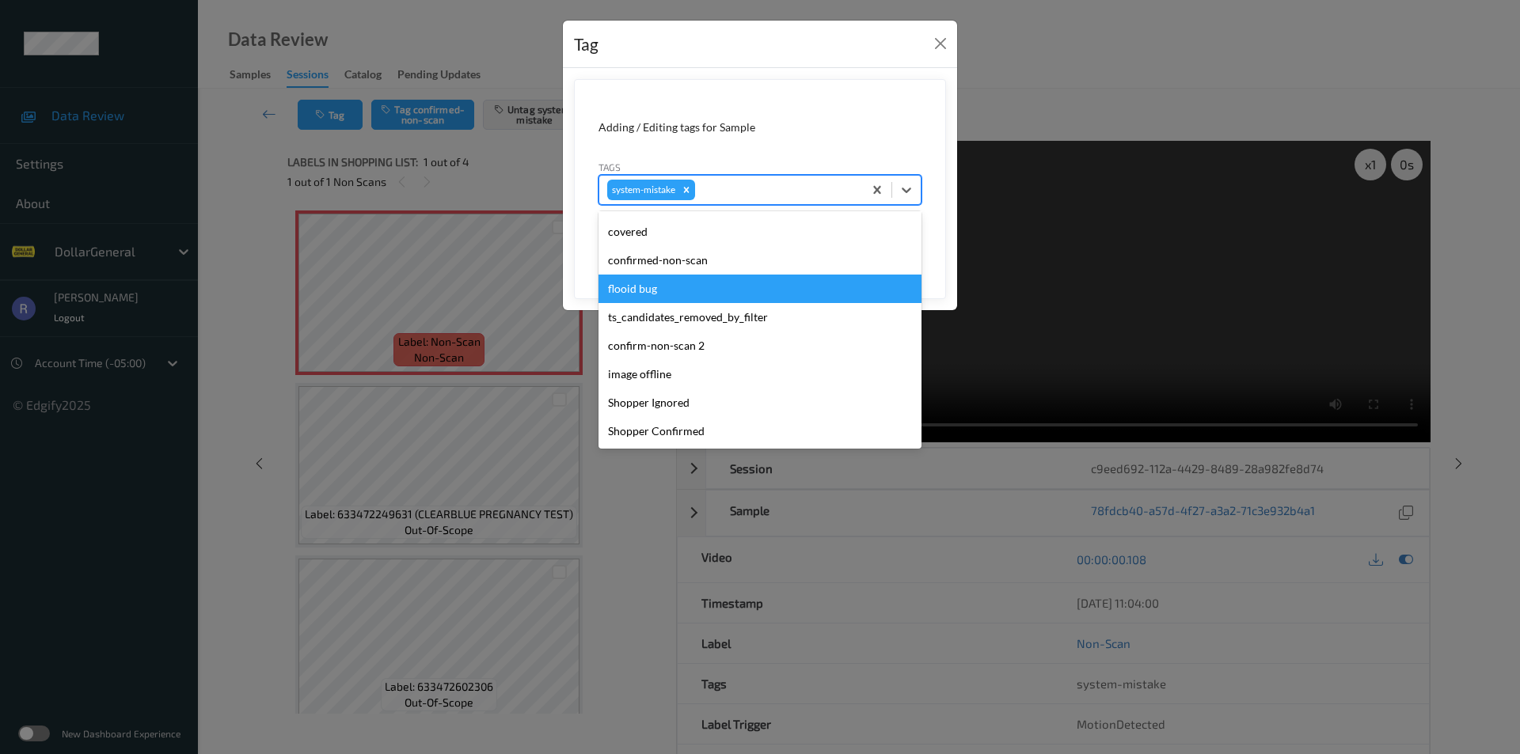
click at [635, 287] on div "flooid bug" at bounding box center [759, 289] width 323 height 28
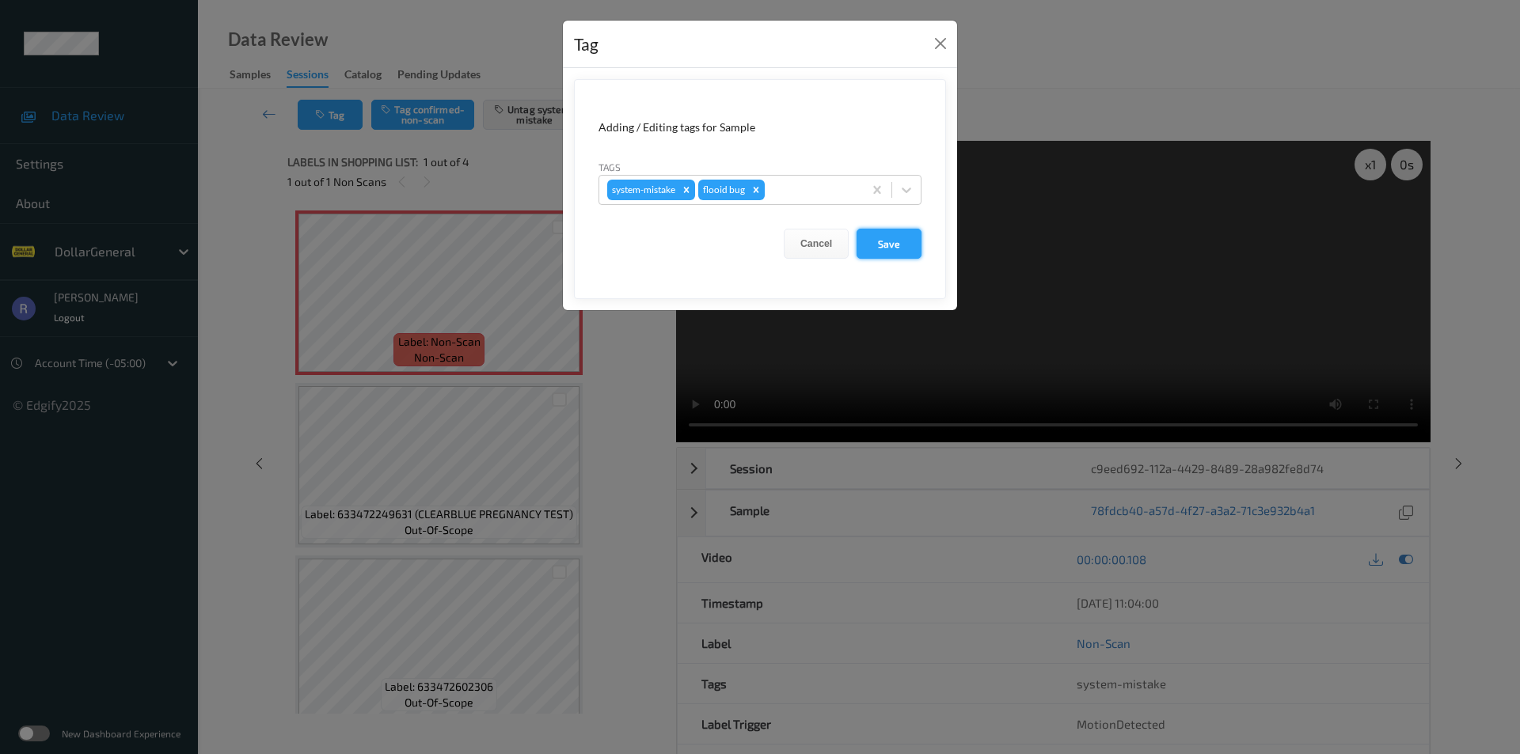
click at [906, 241] on button "Save" at bounding box center [888, 244] width 65 height 30
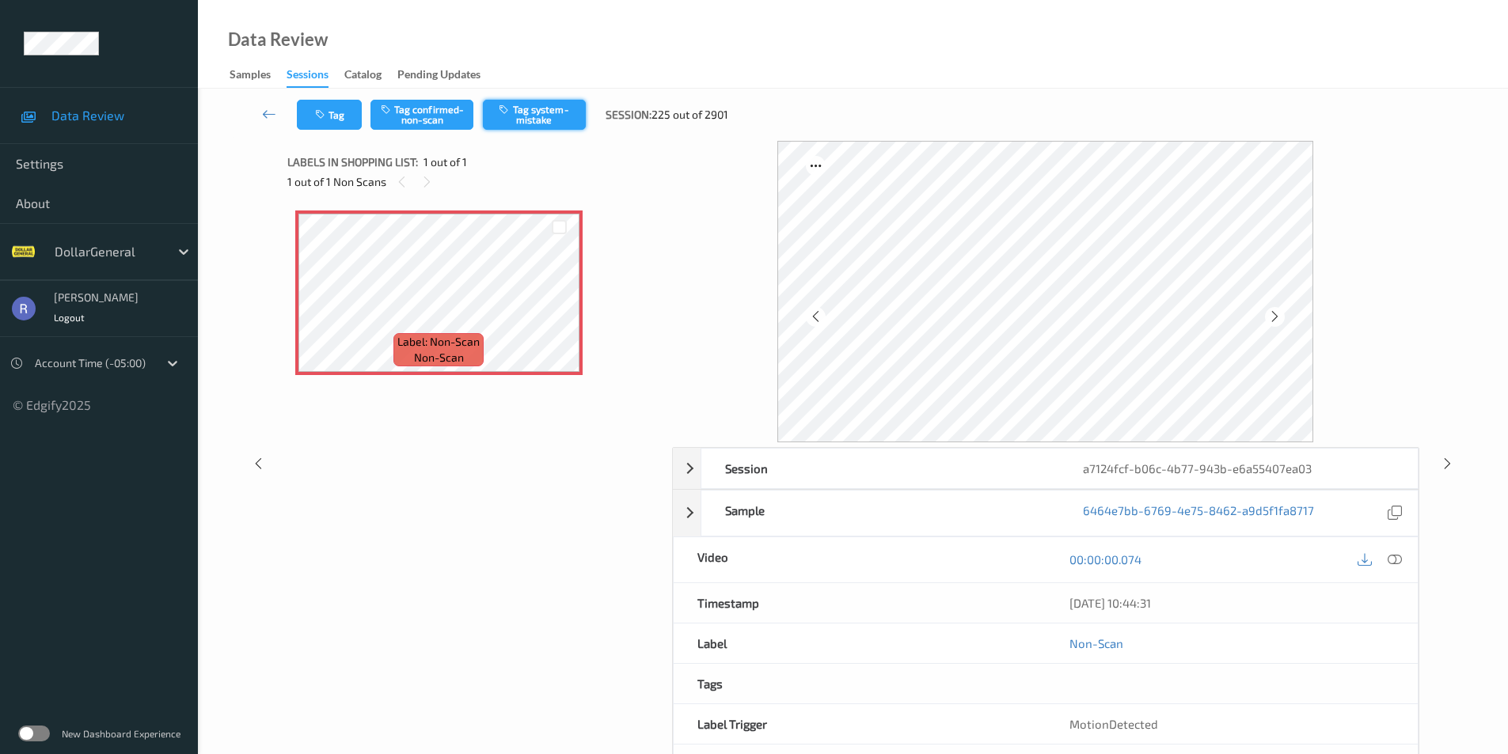
click at [561, 112] on button "Tag system-mistake" at bounding box center [534, 115] width 103 height 30
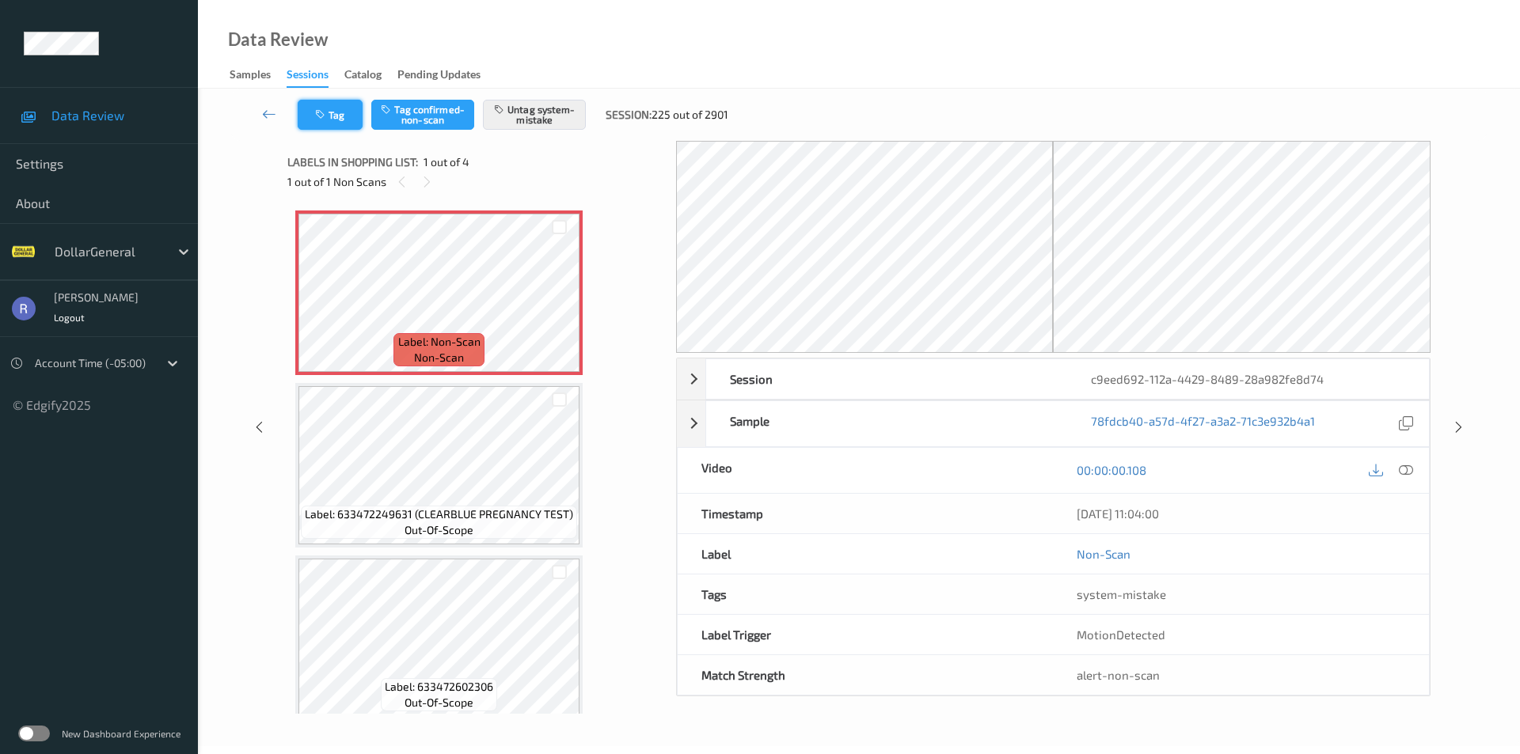
click at [342, 113] on button "Tag" at bounding box center [330, 115] width 65 height 30
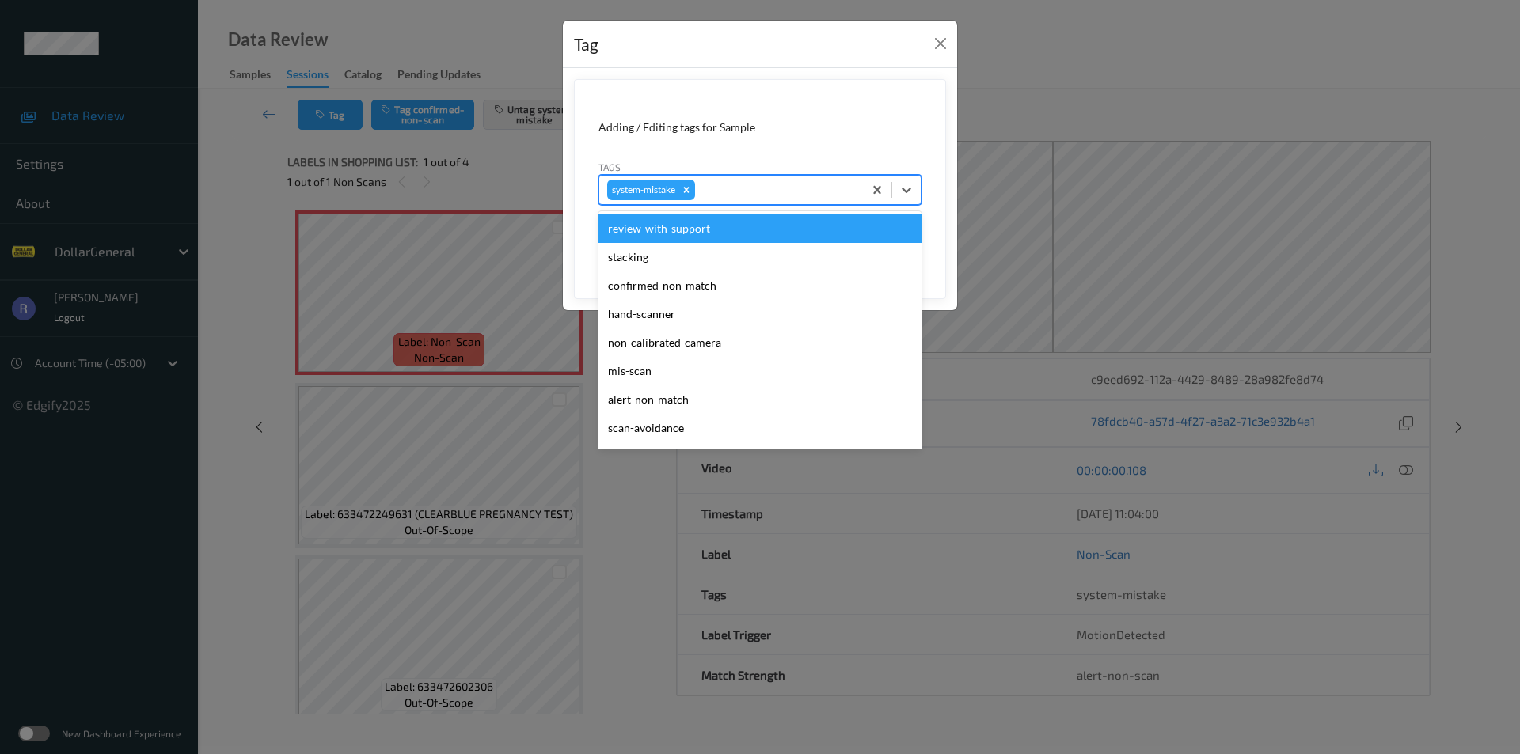
click at [745, 196] on div at bounding box center [776, 189] width 157 height 19
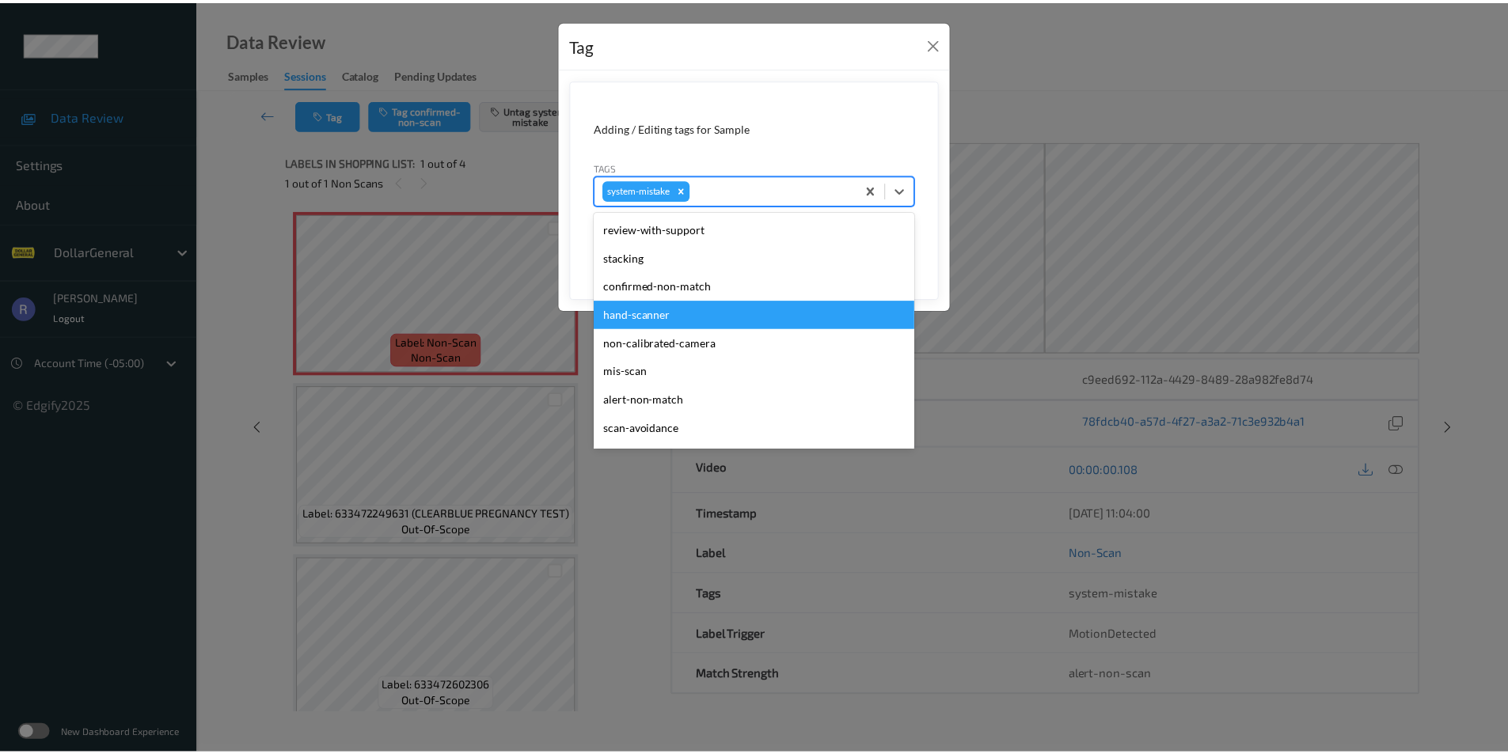
scroll to position [396, 0]
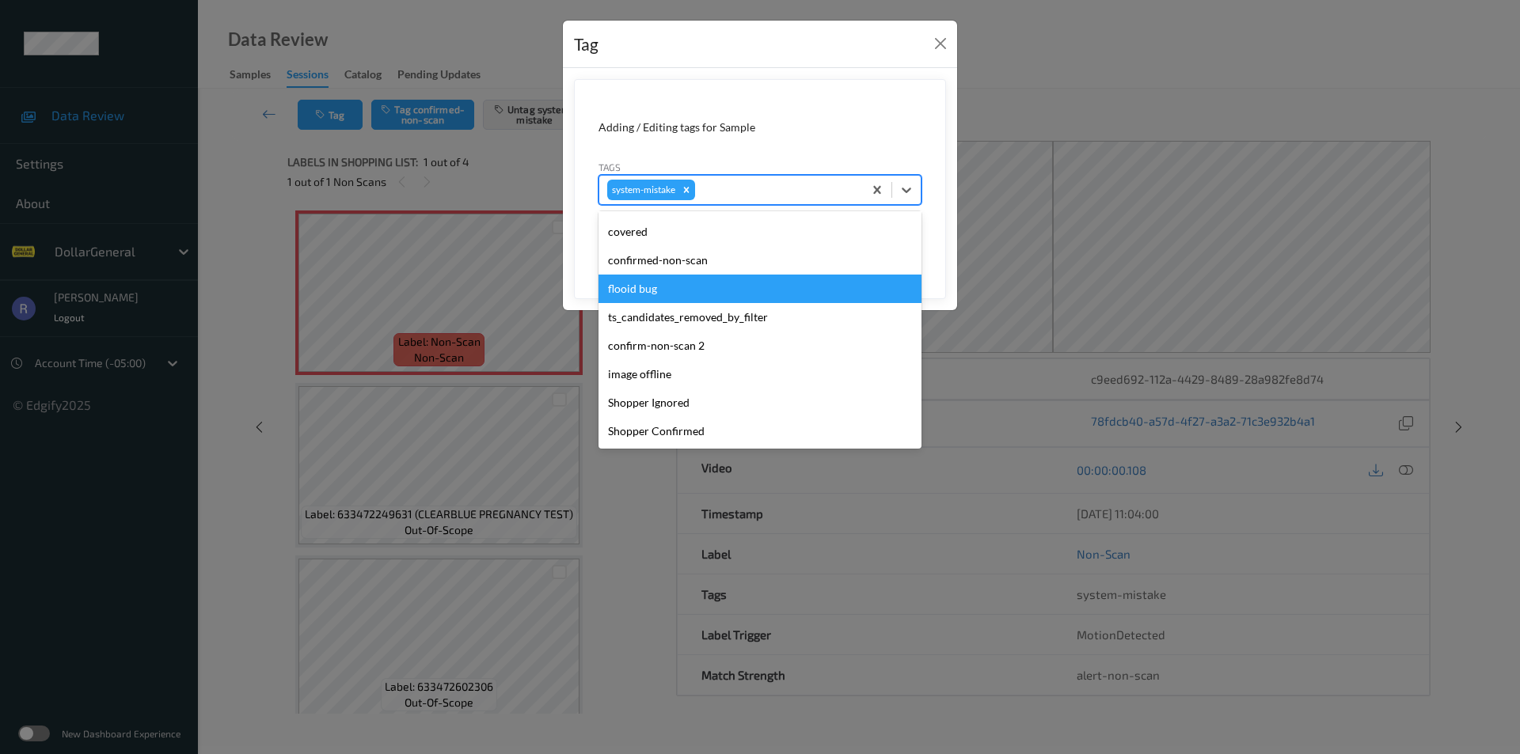
click at [671, 289] on div "flooid bug" at bounding box center [759, 289] width 323 height 28
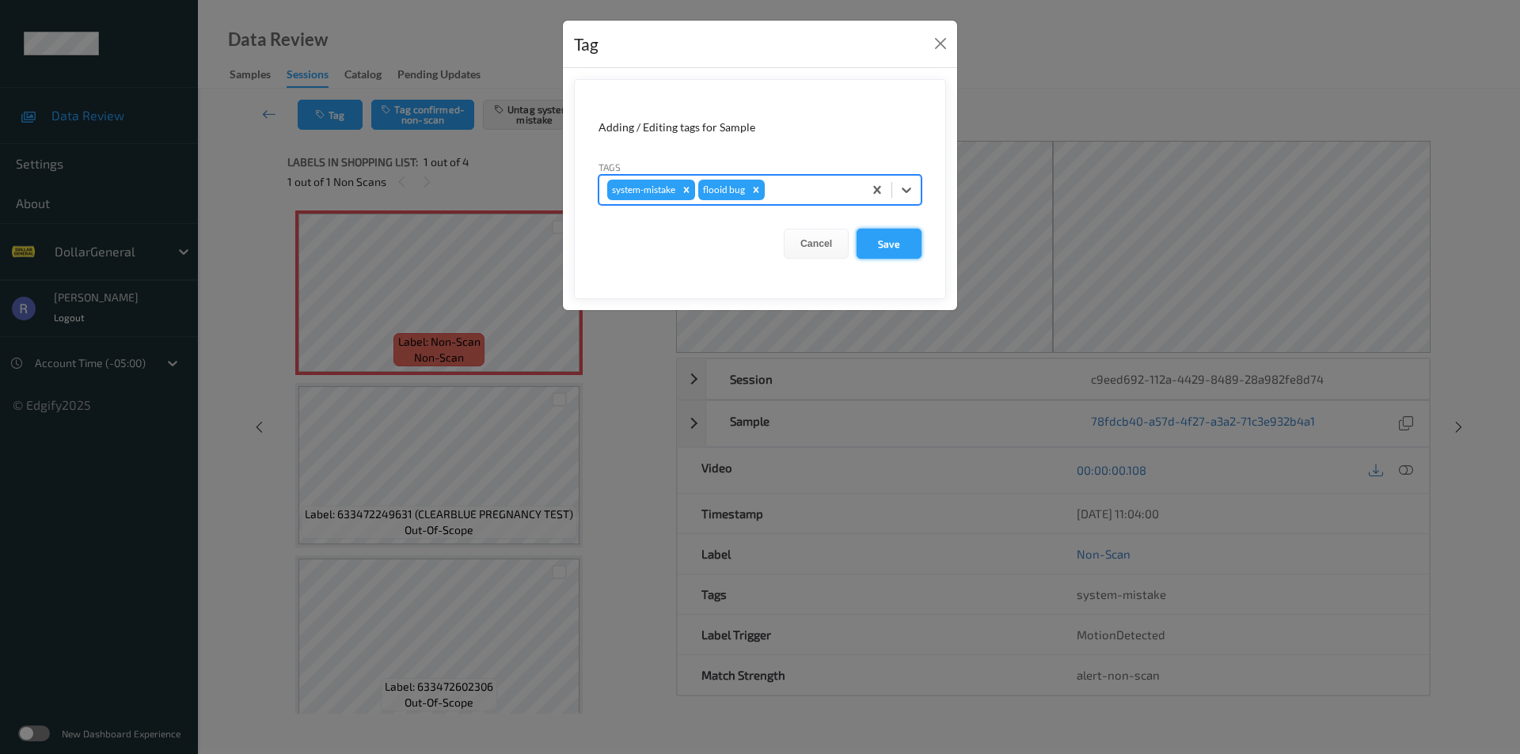
click at [898, 238] on button "Save" at bounding box center [888, 244] width 65 height 30
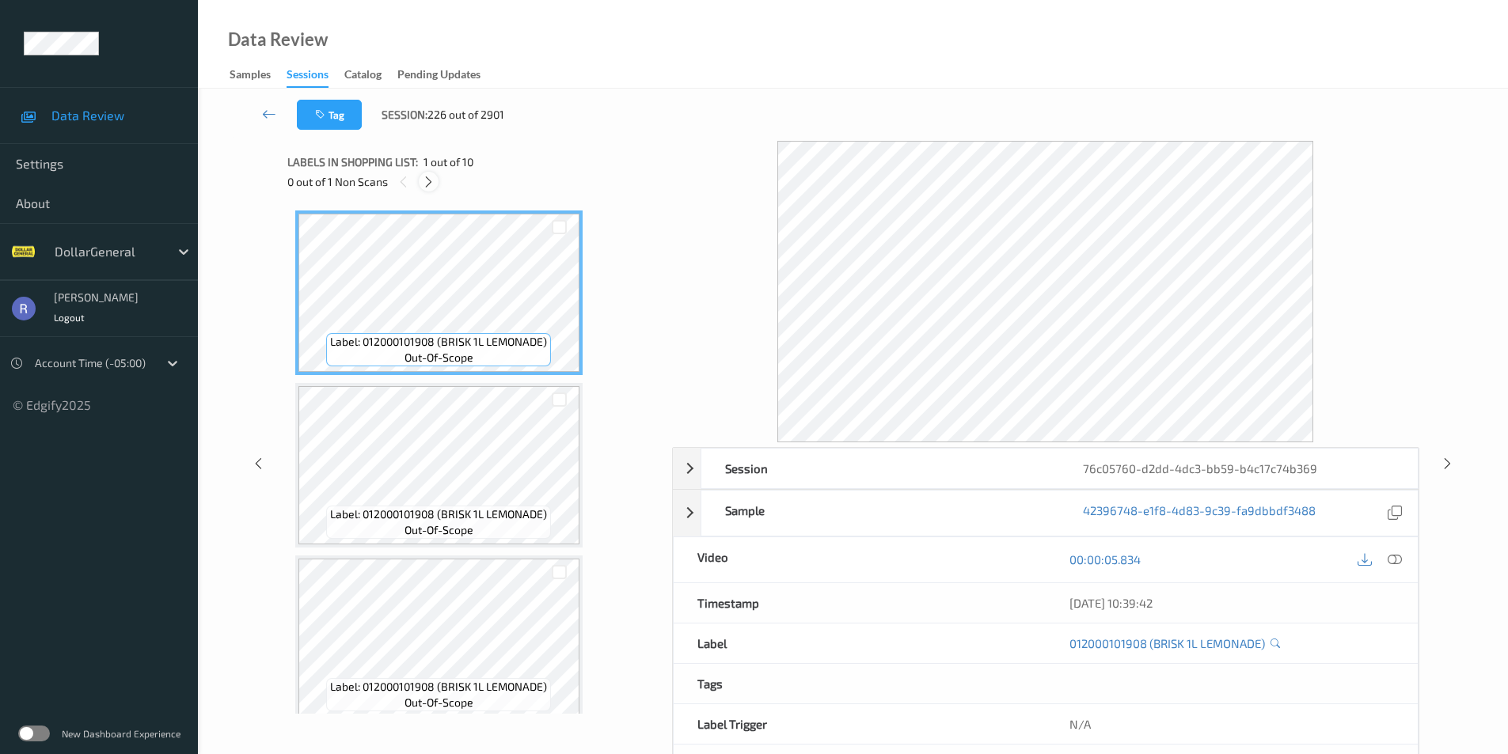
click at [430, 180] on icon at bounding box center [428, 182] width 13 height 14
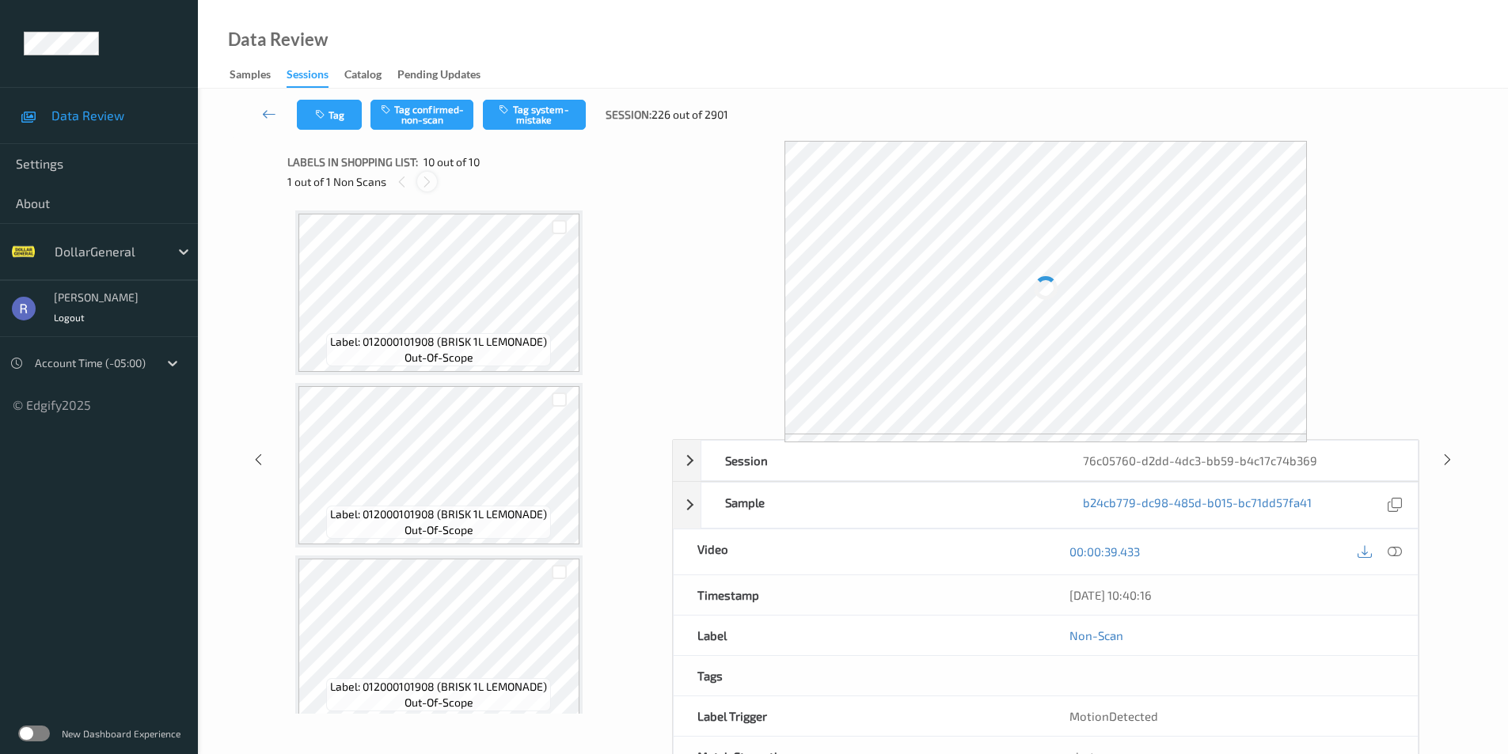
scroll to position [1222, 0]
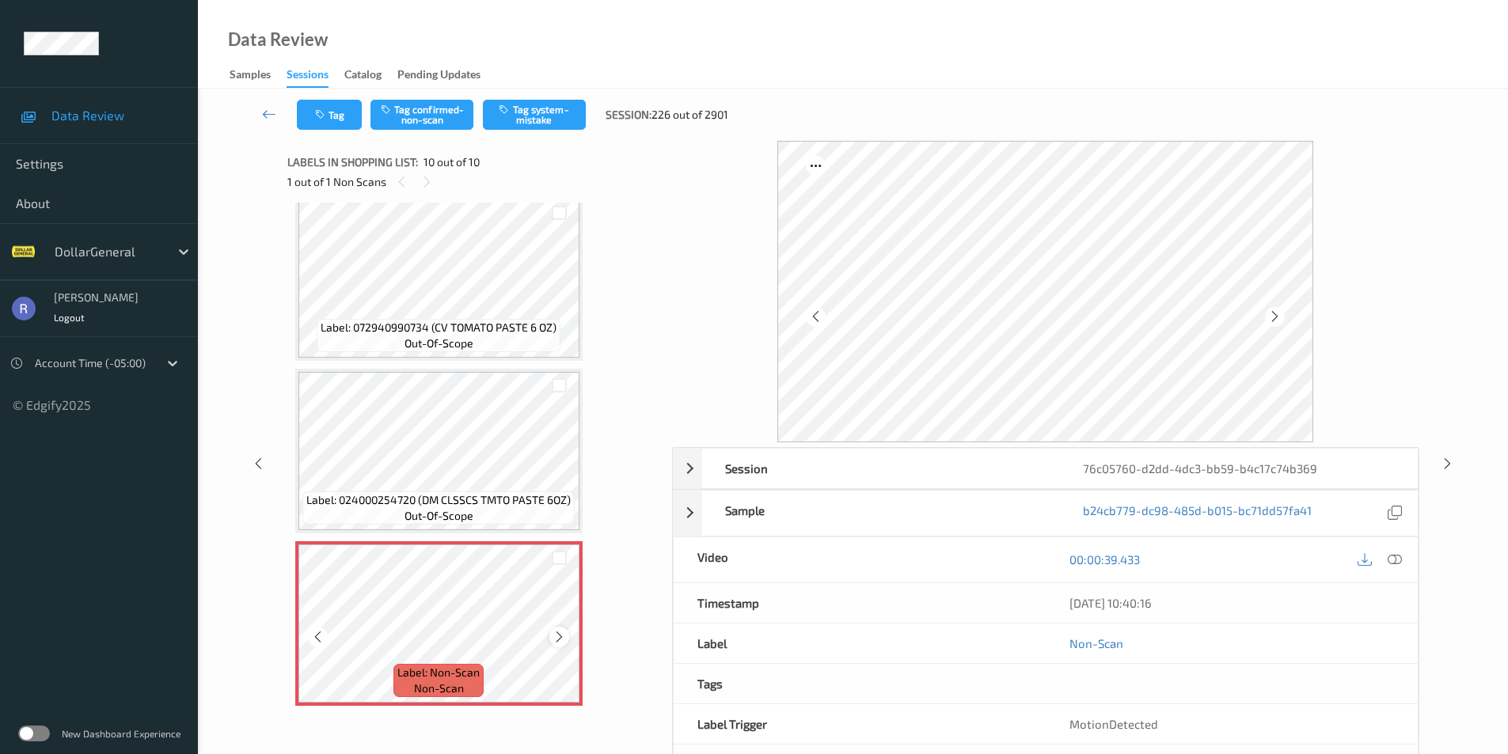
click at [557, 636] on icon at bounding box center [559, 637] width 13 height 14
click at [541, 116] on button "Tag system-mistake" at bounding box center [534, 115] width 103 height 30
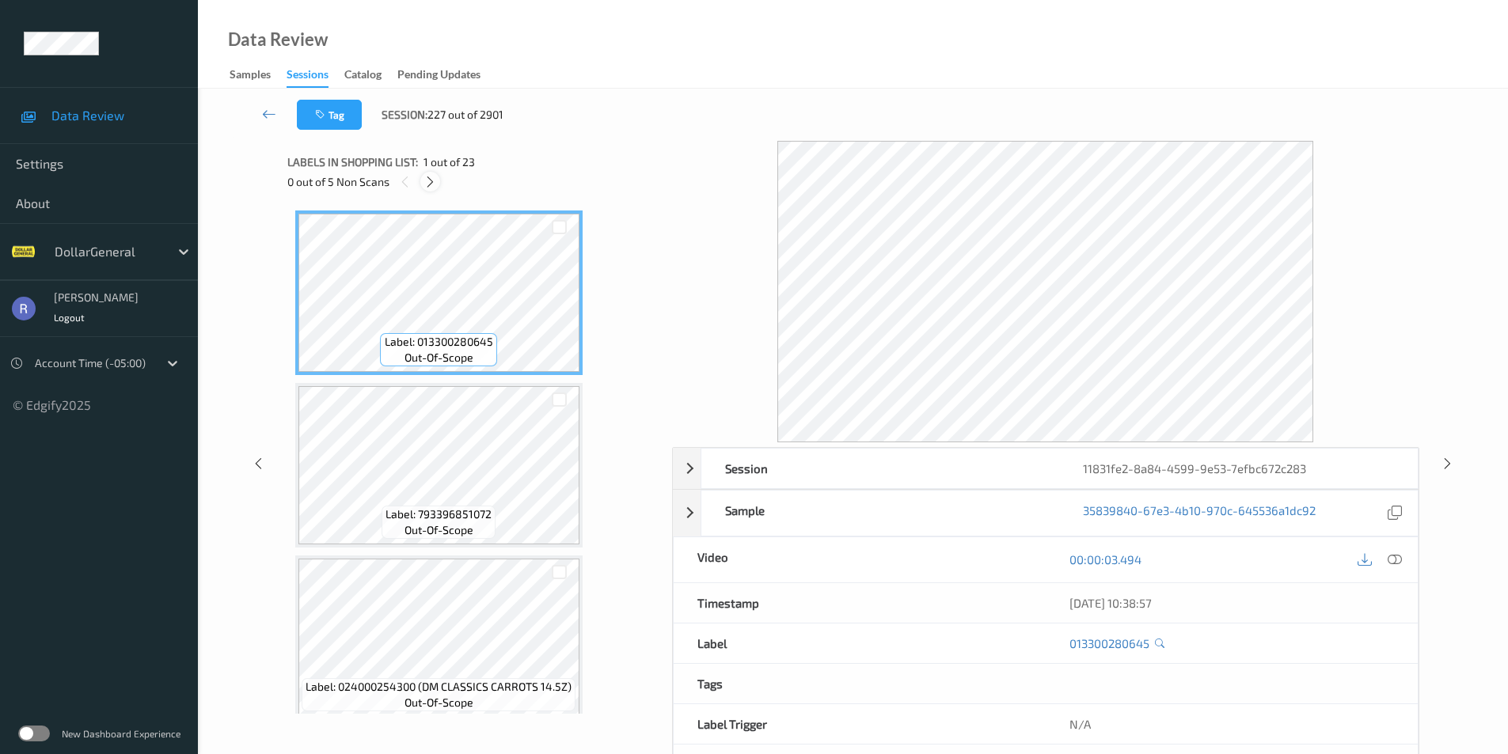
click at [435, 178] on icon at bounding box center [429, 182] width 13 height 14
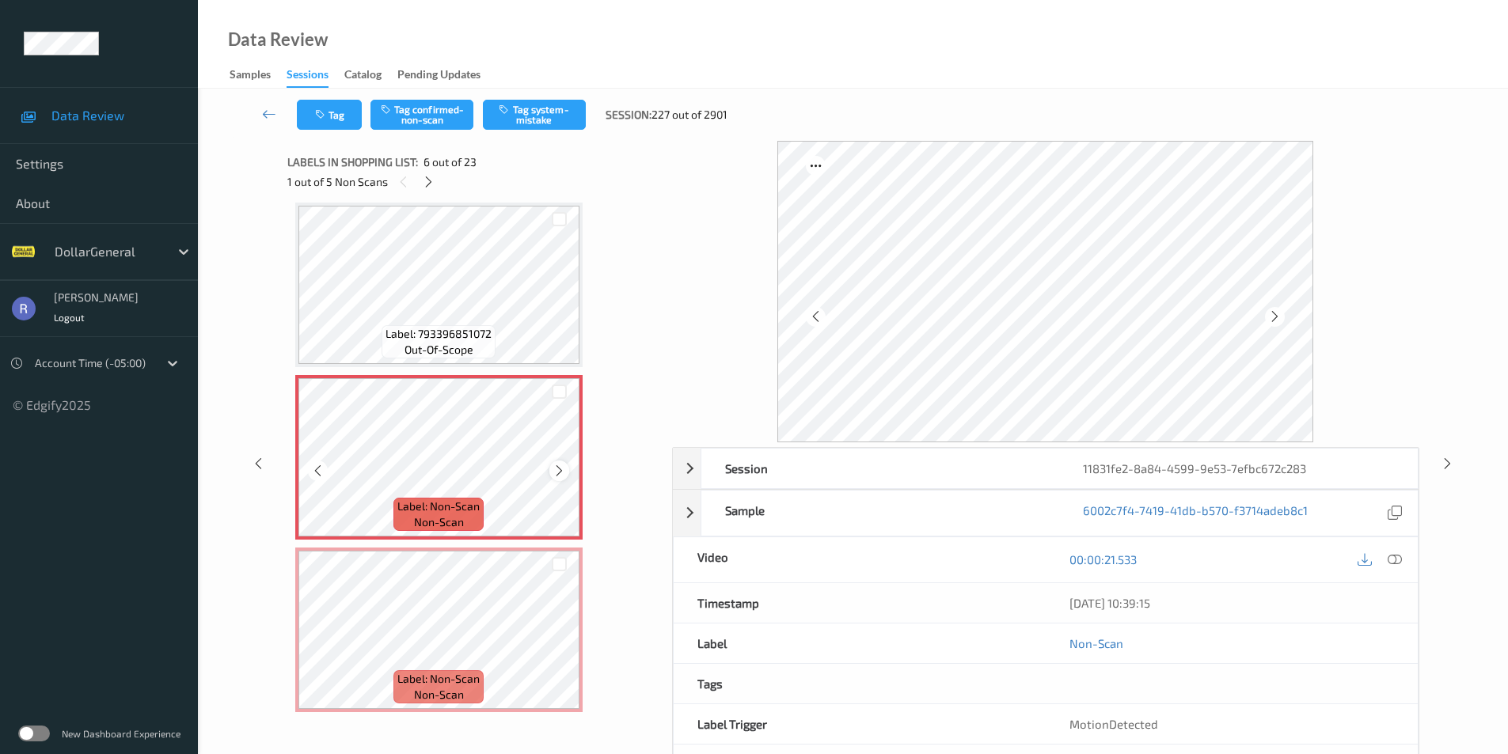
click at [556, 471] on icon at bounding box center [559, 471] width 13 height 14
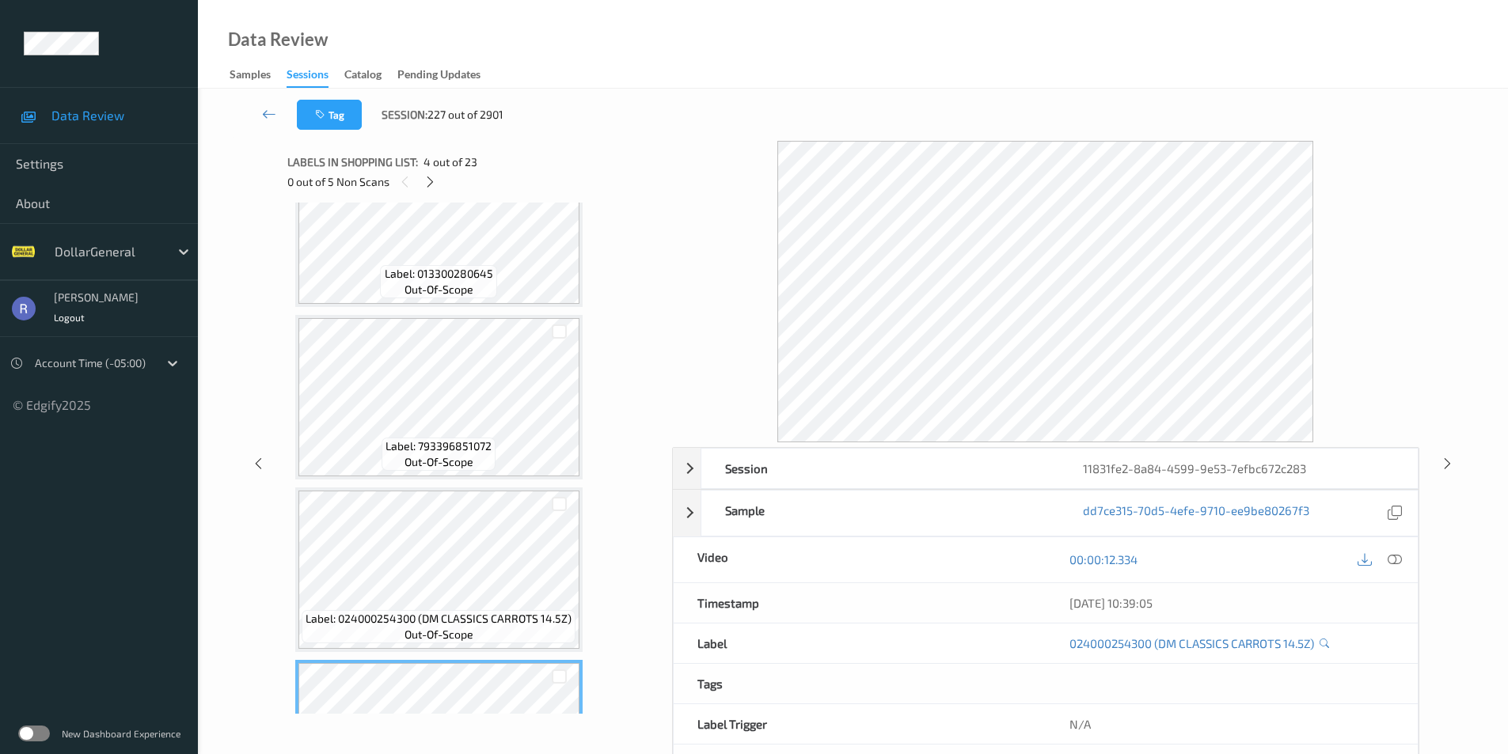
scroll to position [0, 0]
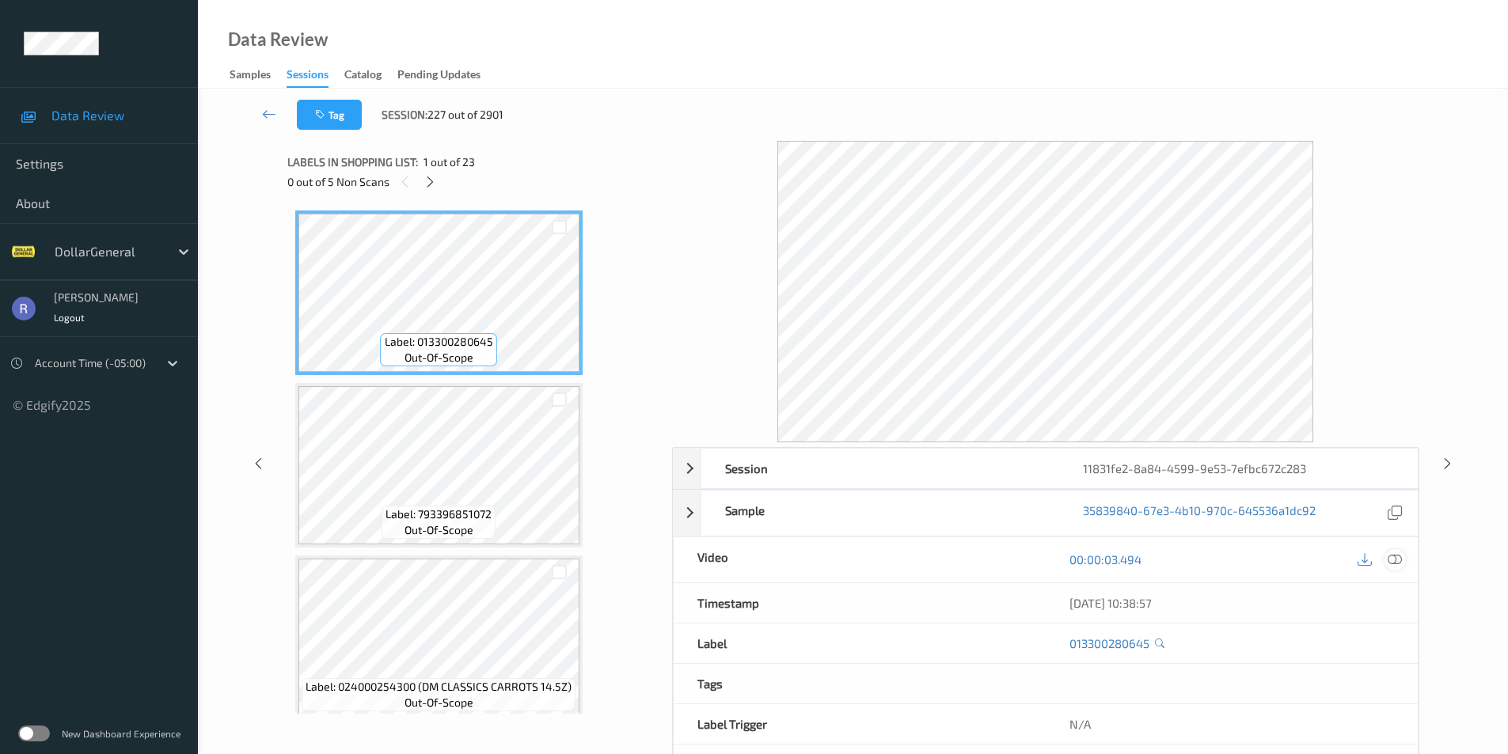
click at [1396, 560] on icon at bounding box center [1395, 560] width 14 height 14
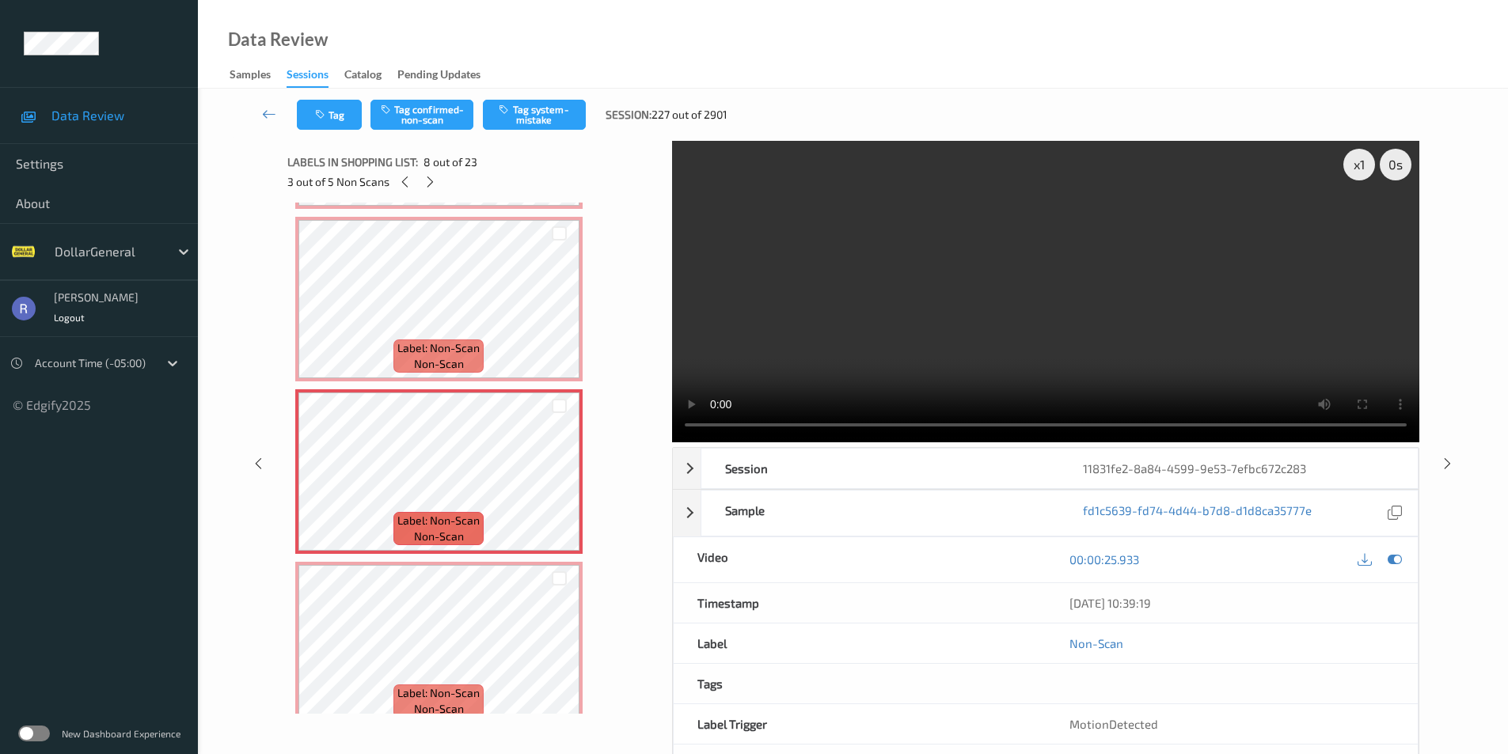
scroll to position [1266, 0]
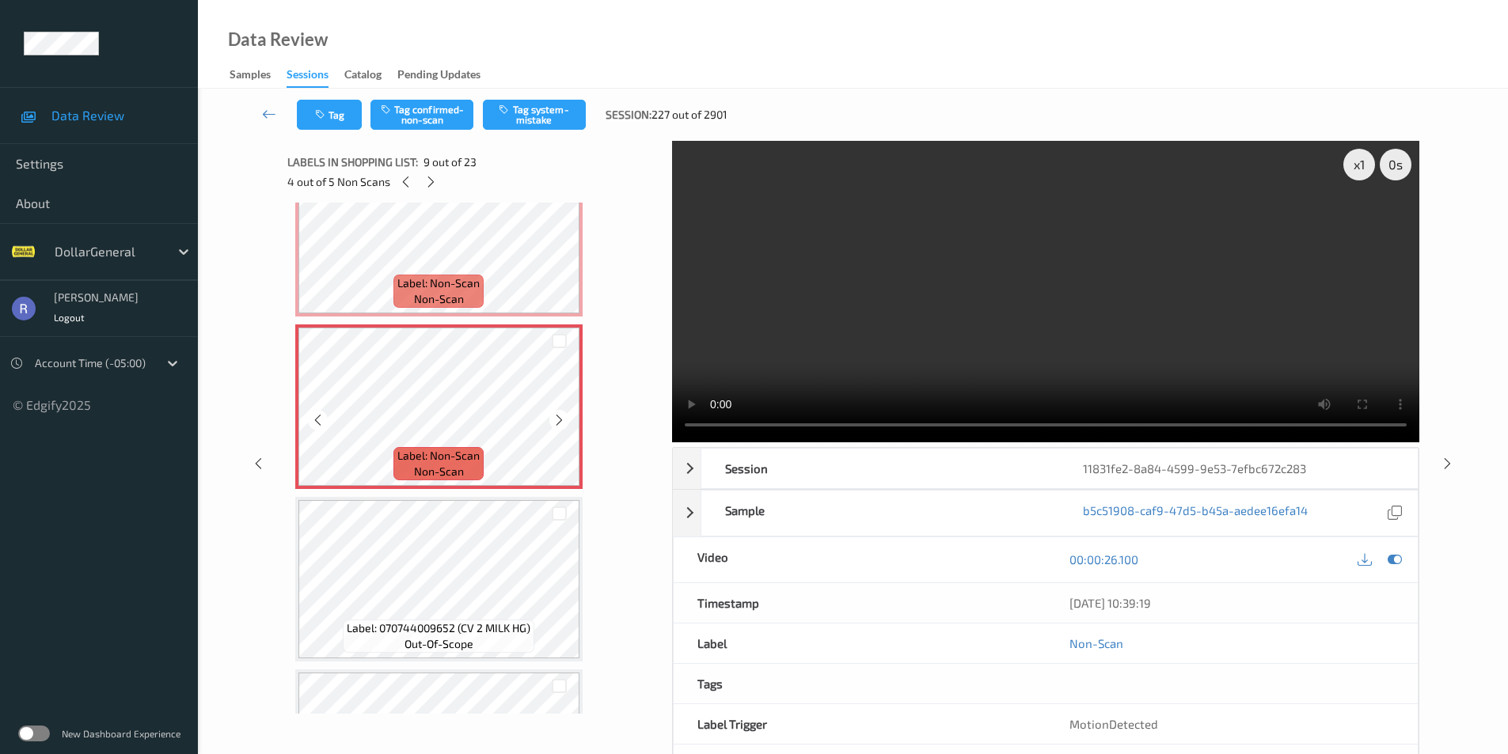
click at [554, 333] on div at bounding box center [559, 341] width 40 height 26
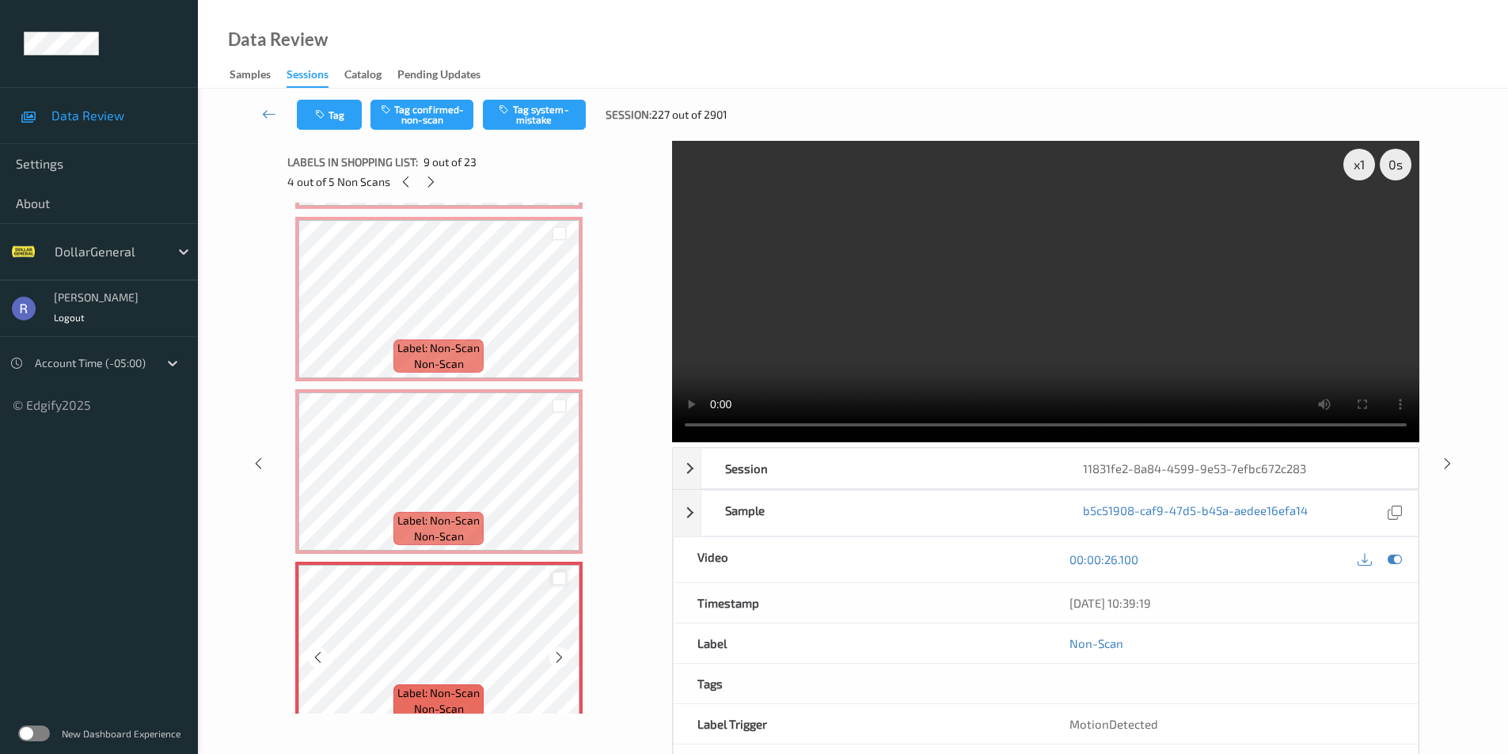
click at [556, 575] on div at bounding box center [559, 579] width 15 height 15
click at [554, 404] on div at bounding box center [559, 406] width 15 height 15
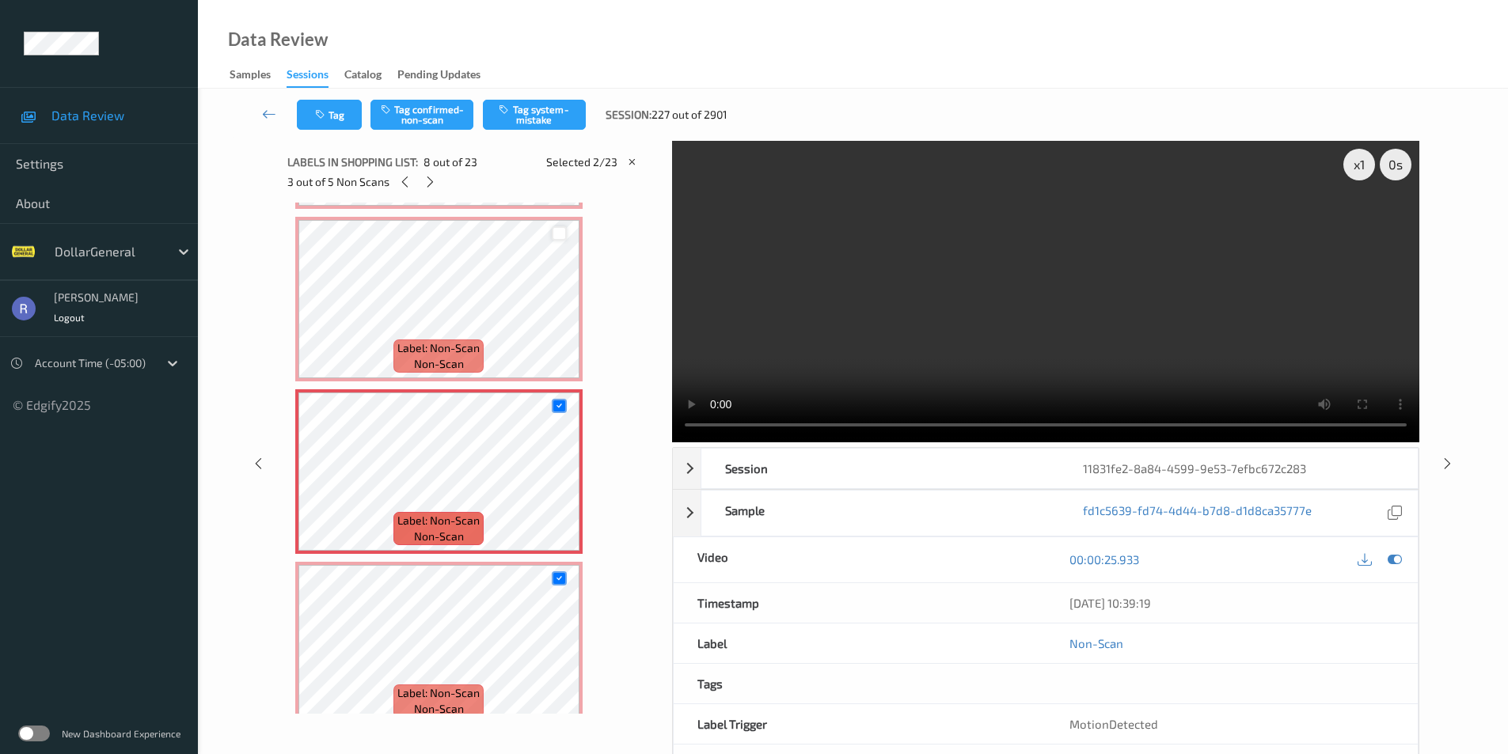
click at [560, 234] on div at bounding box center [559, 233] width 15 height 15
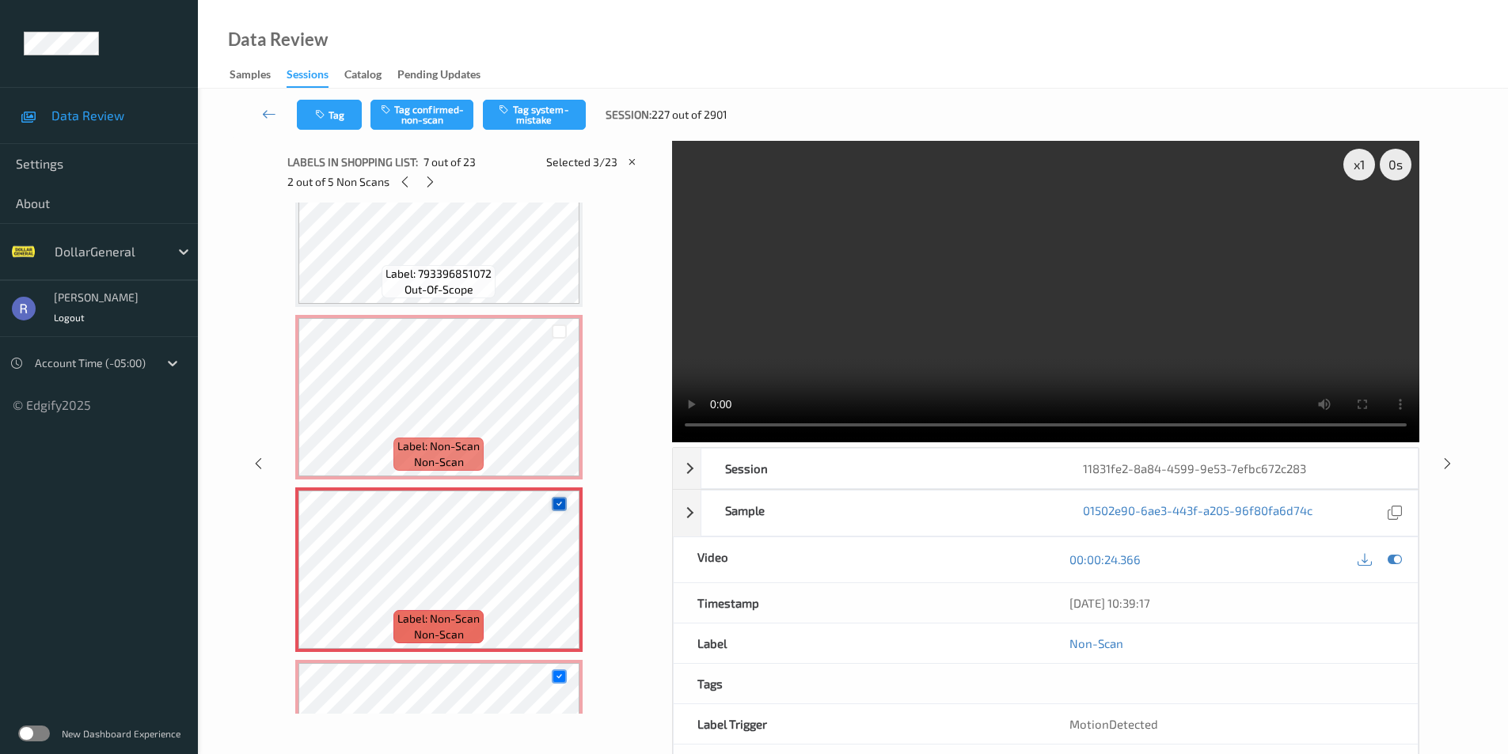
scroll to position [712, 0]
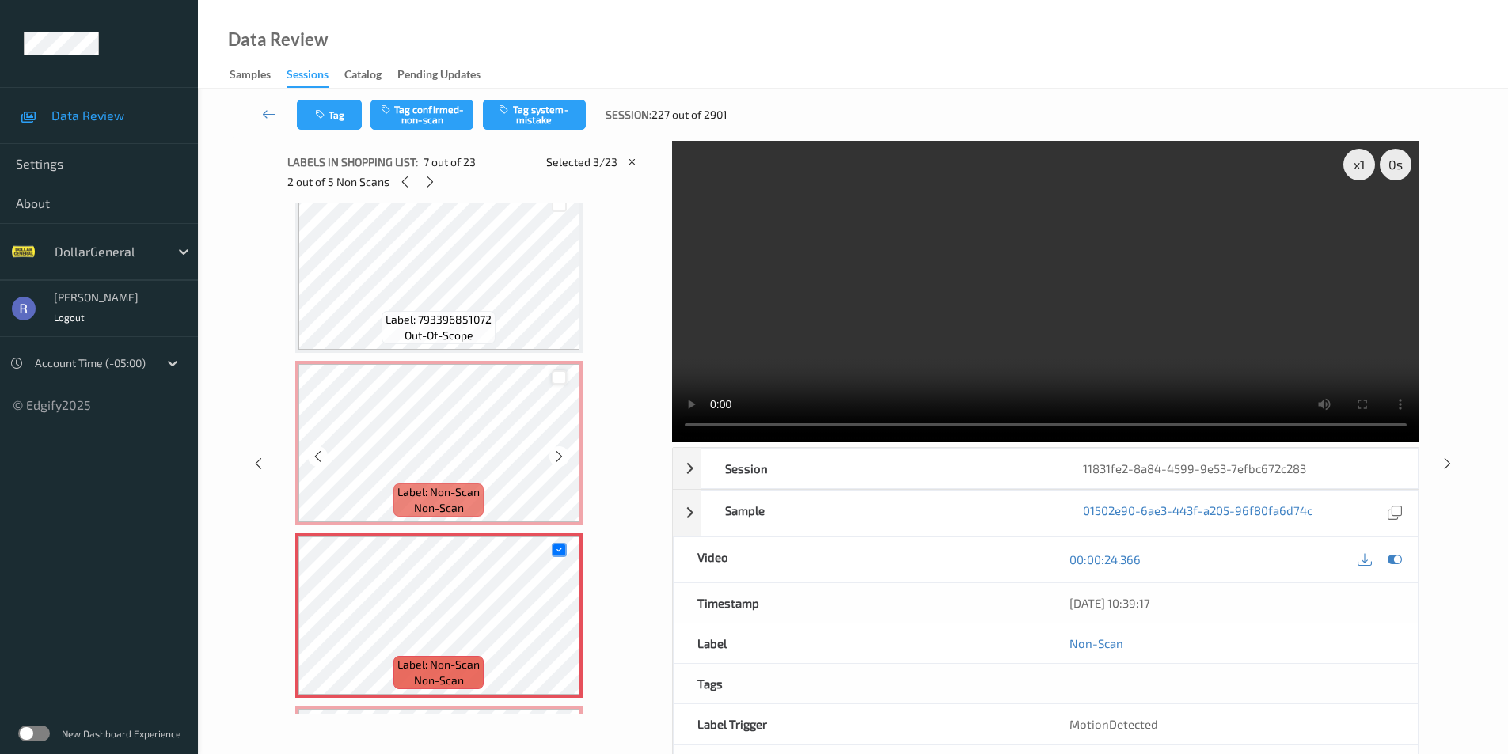
click at [560, 383] on div at bounding box center [559, 377] width 15 height 15
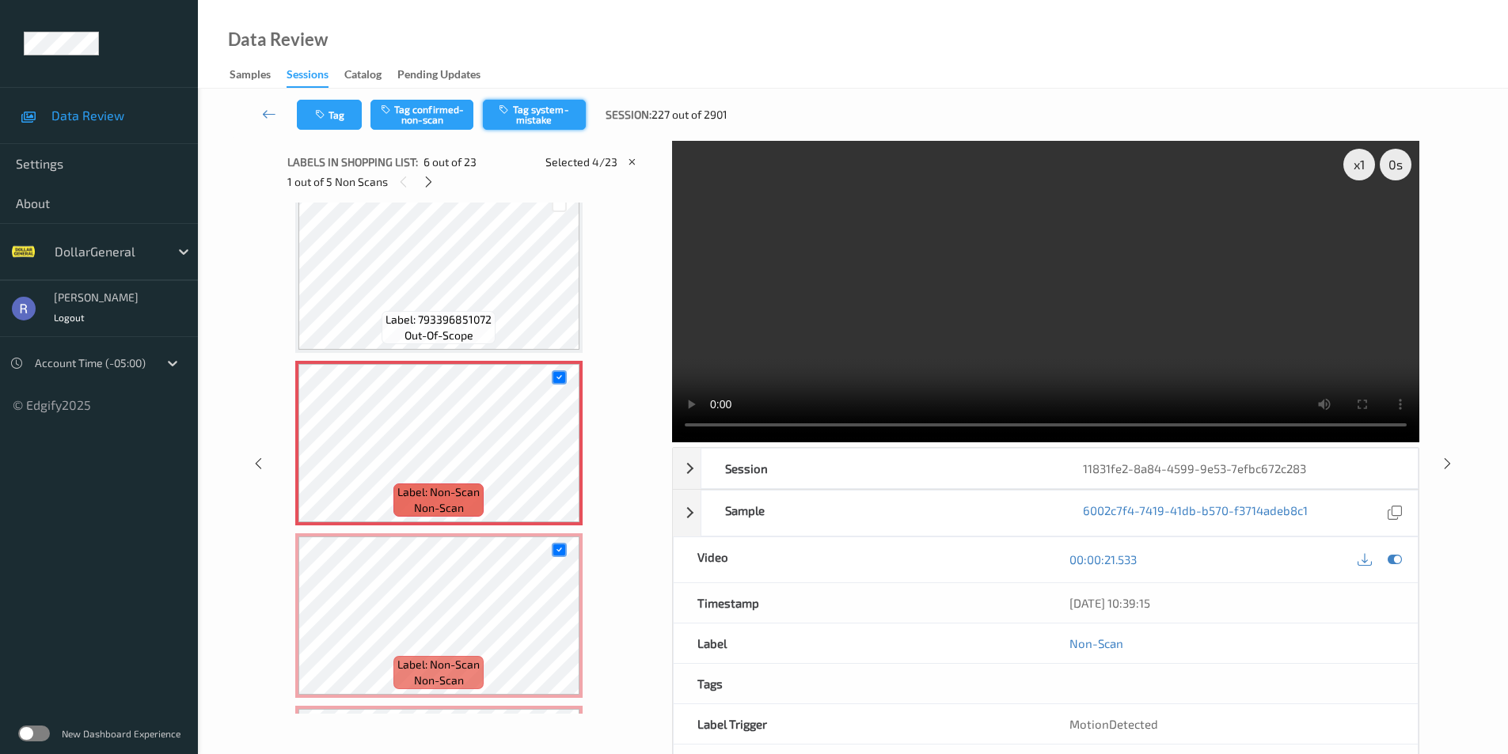
click at [554, 117] on button "Tag system-mistake" at bounding box center [534, 115] width 103 height 30
click at [425, 178] on icon at bounding box center [428, 182] width 13 height 14
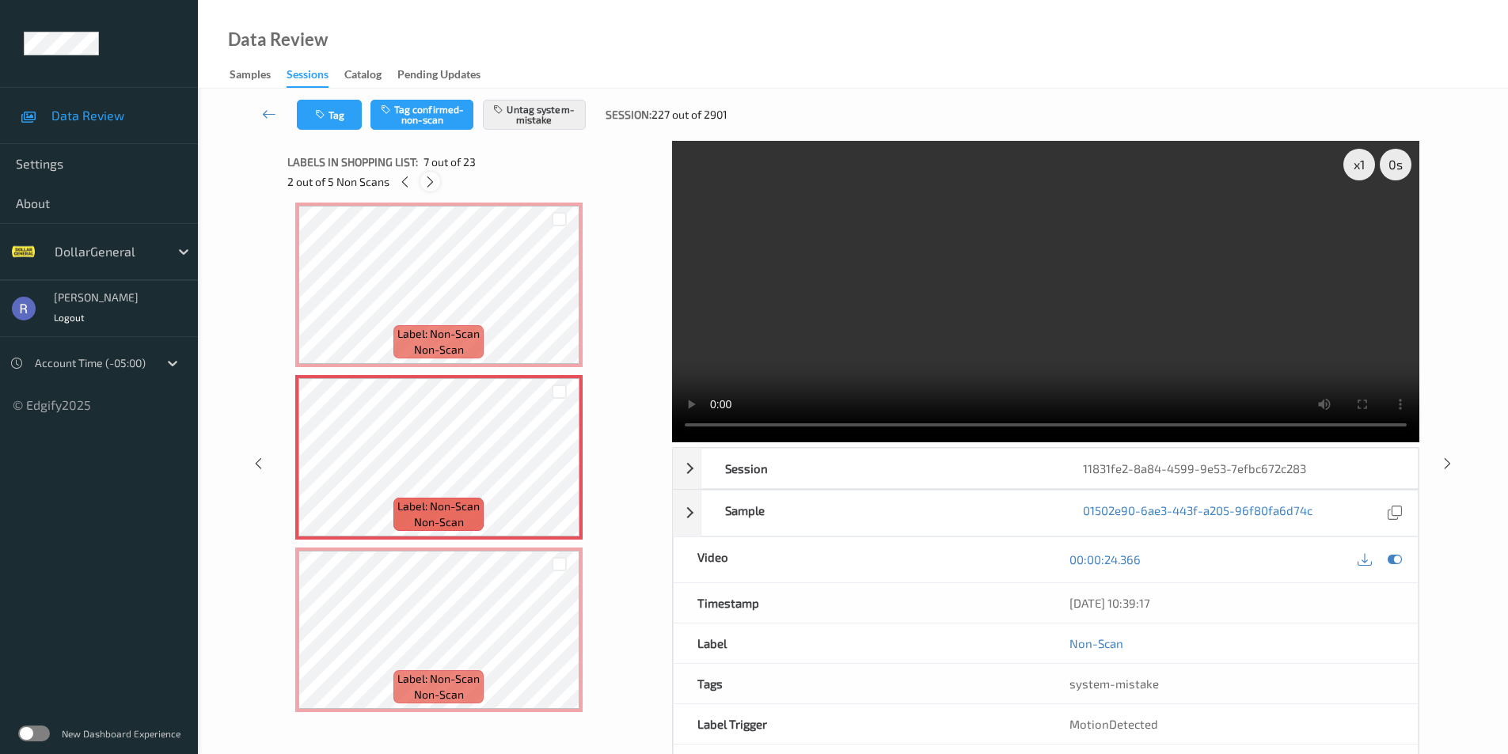
click at [427, 181] on icon at bounding box center [429, 182] width 13 height 14
click at [427, 181] on icon at bounding box center [430, 182] width 13 height 14
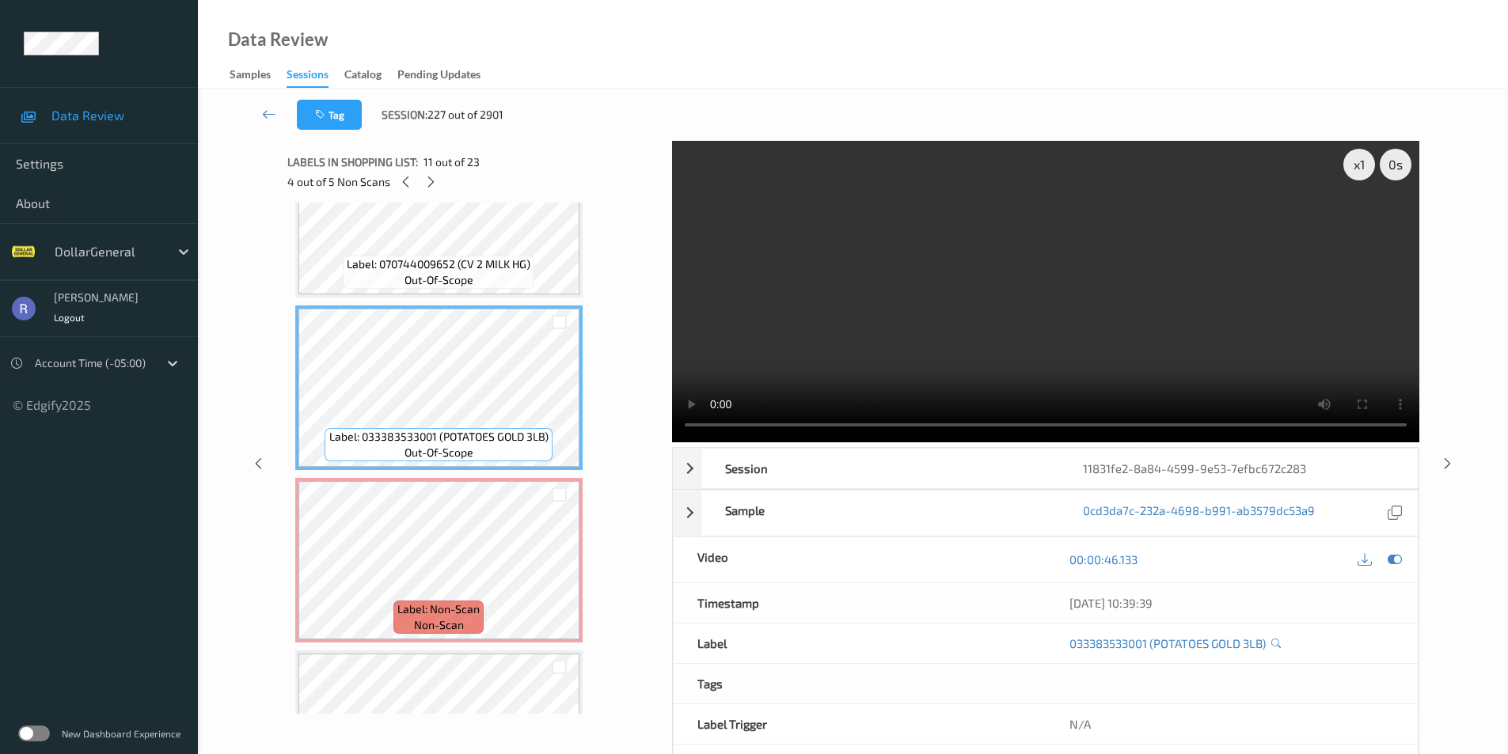
scroll to position [1654, 0]
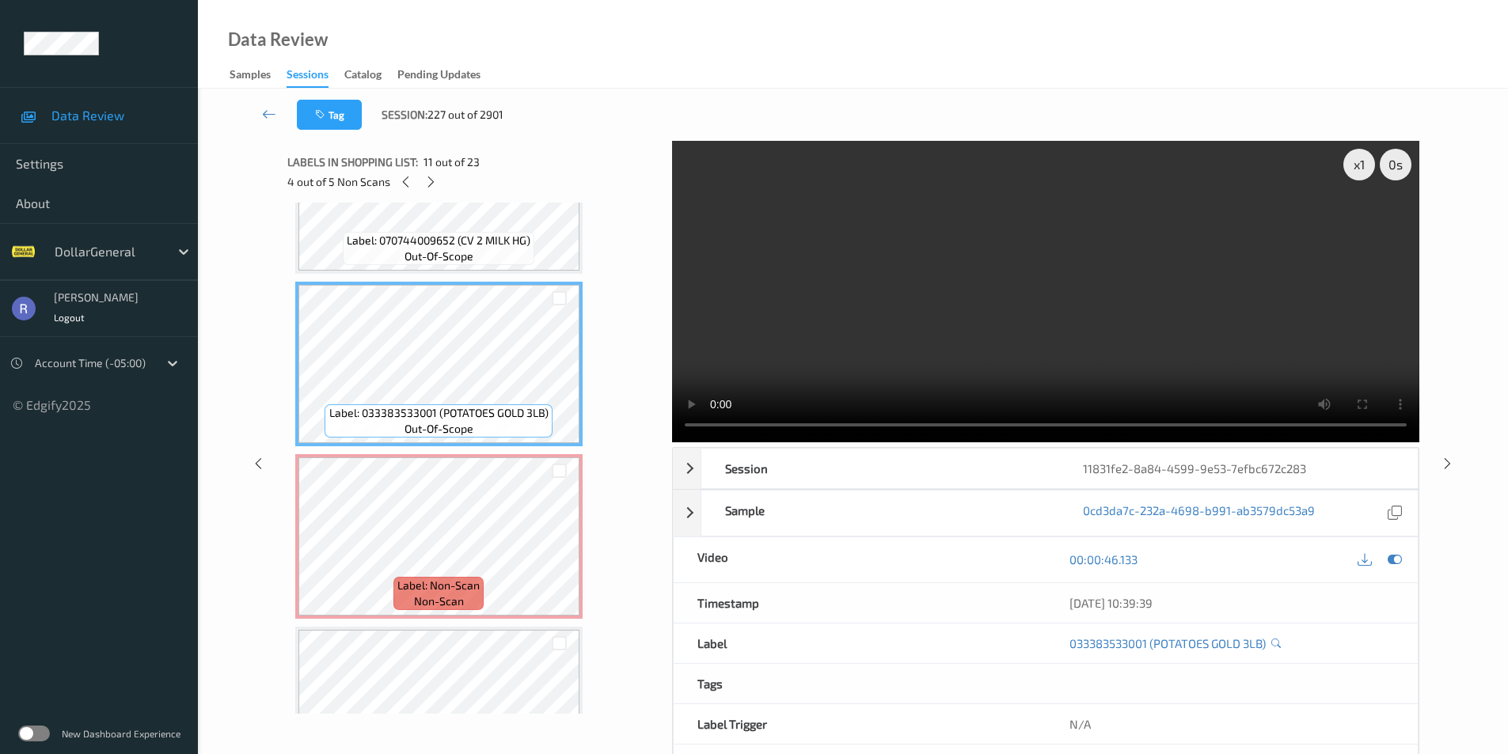
click at [986, 313] on video at bounding box center [1045, 292] width 747 height 302
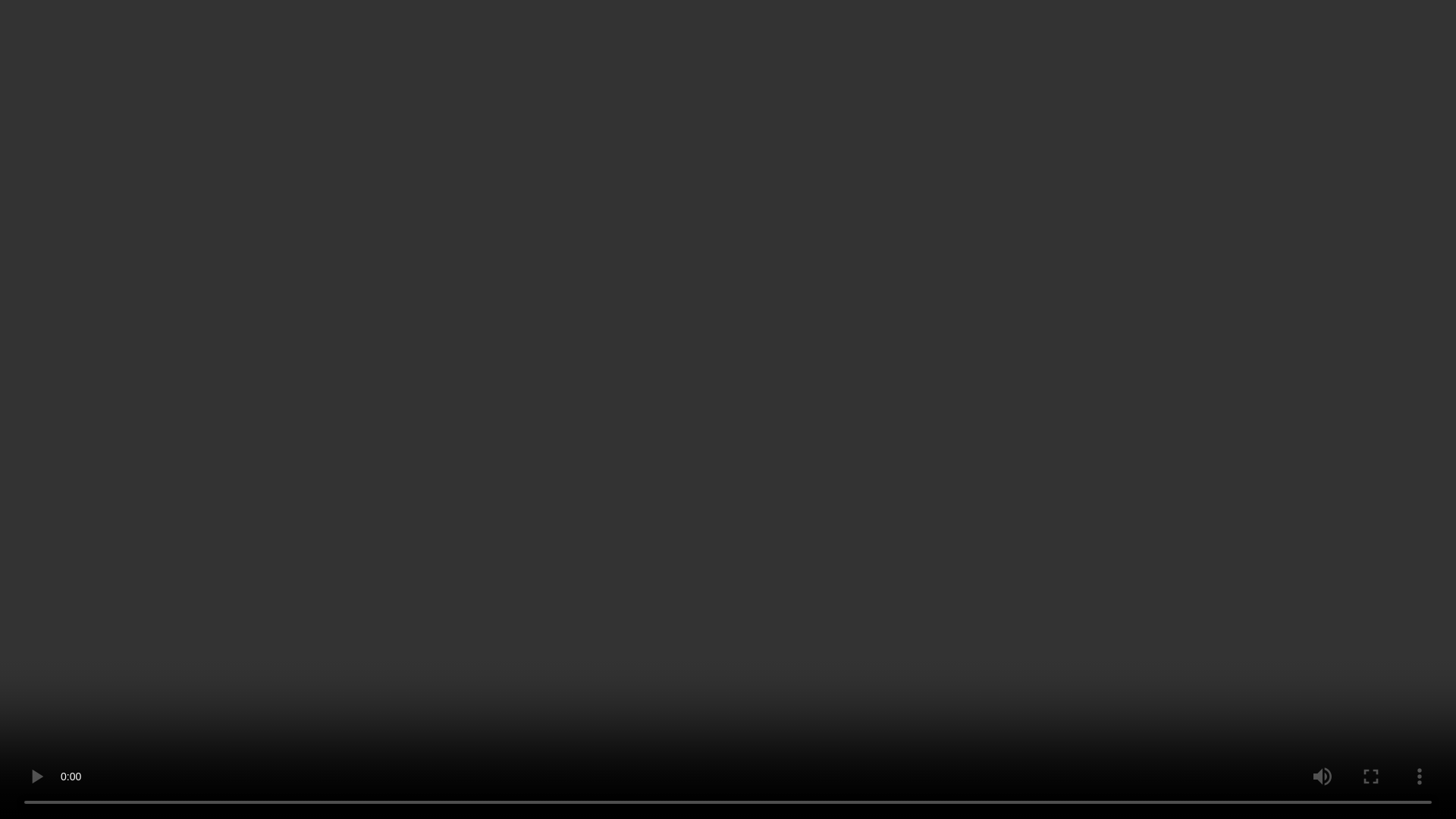
click at [748, 642] on video at bounding box center [728, 409] width 1456 height 819
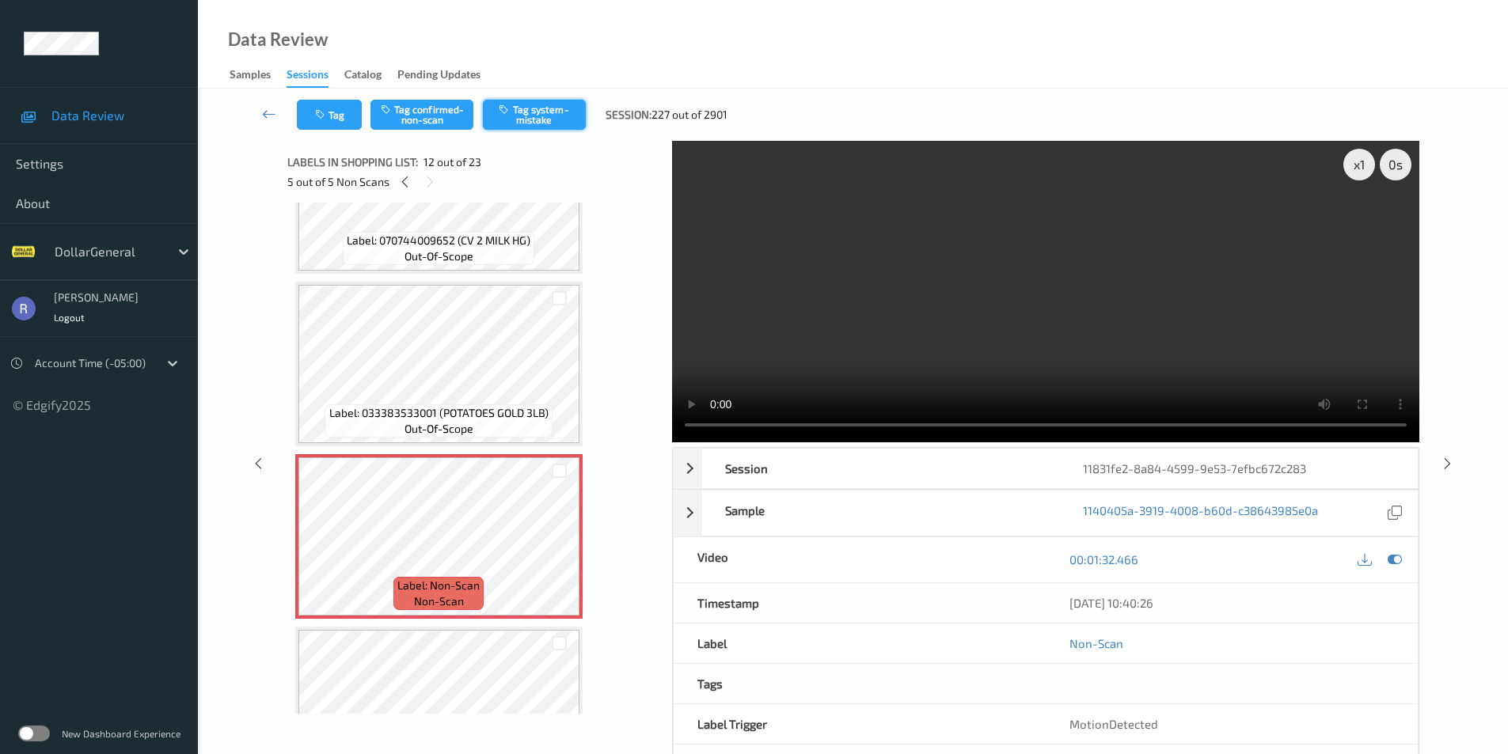
click at [530, 114] on button "Tag system-mistake" at bounding box center [534, 115] width 103 height 30
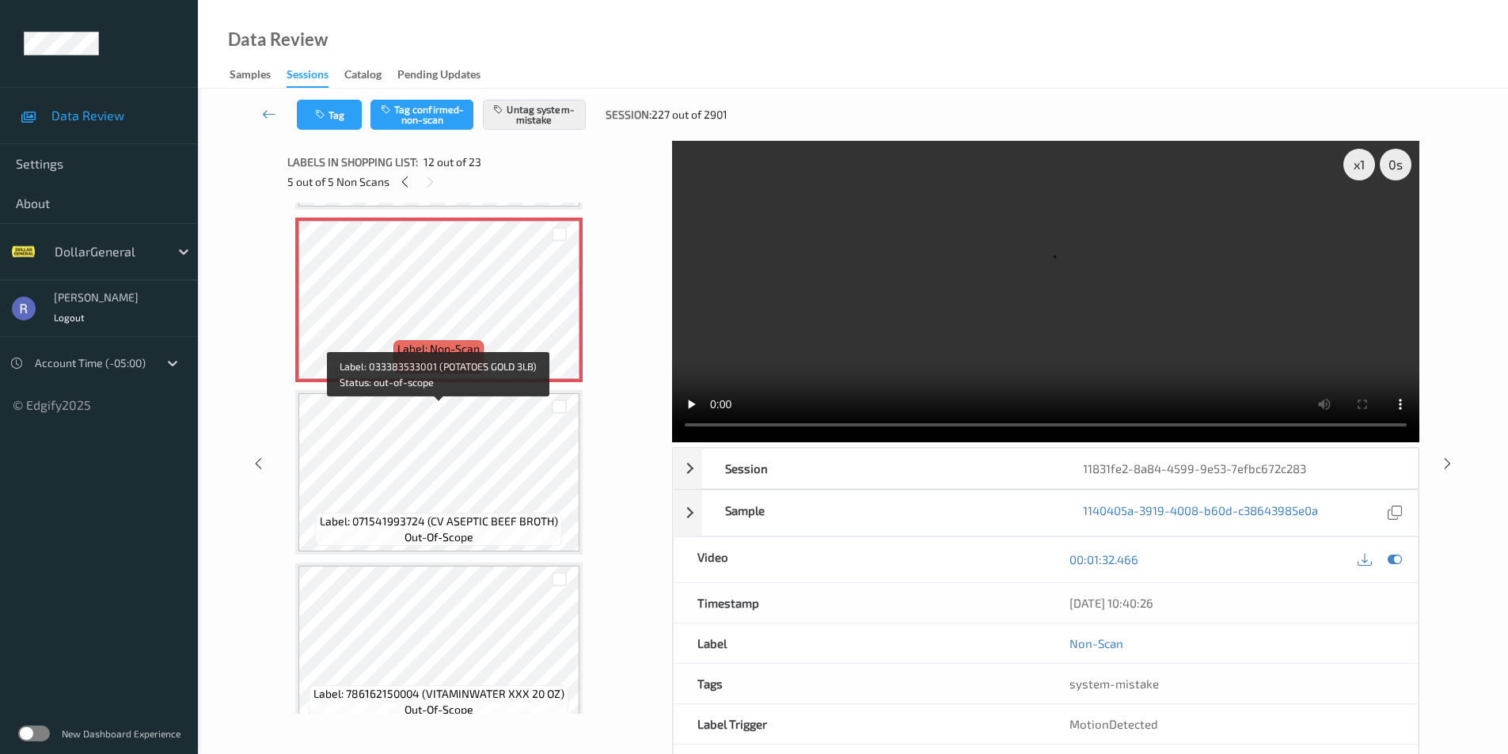
scroll to position [1892, 0]
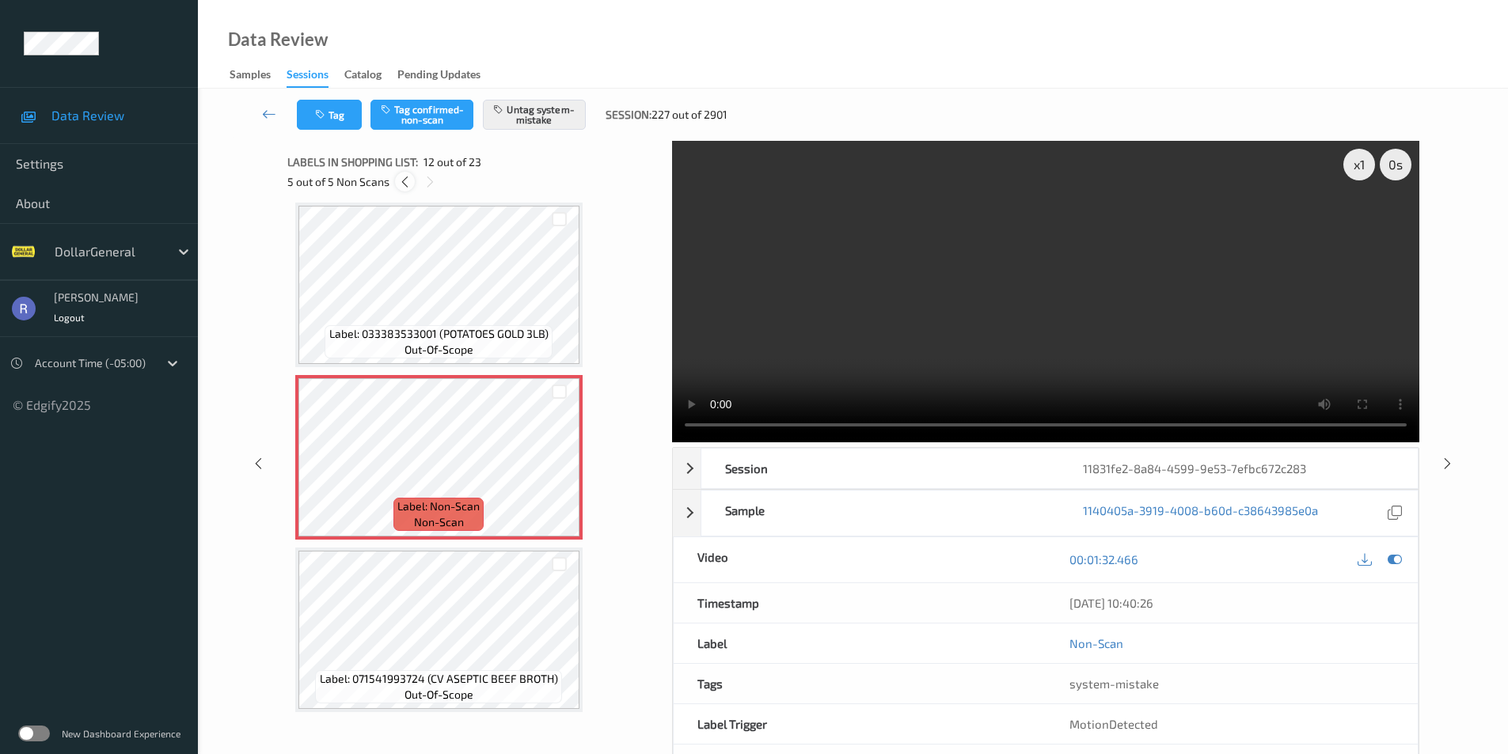
click at [404, 180] on icon at bounding box center [404, 182] width 13 height 14
click at [404, 180] on icon at bounding box center [405, 182] width 13 height 14
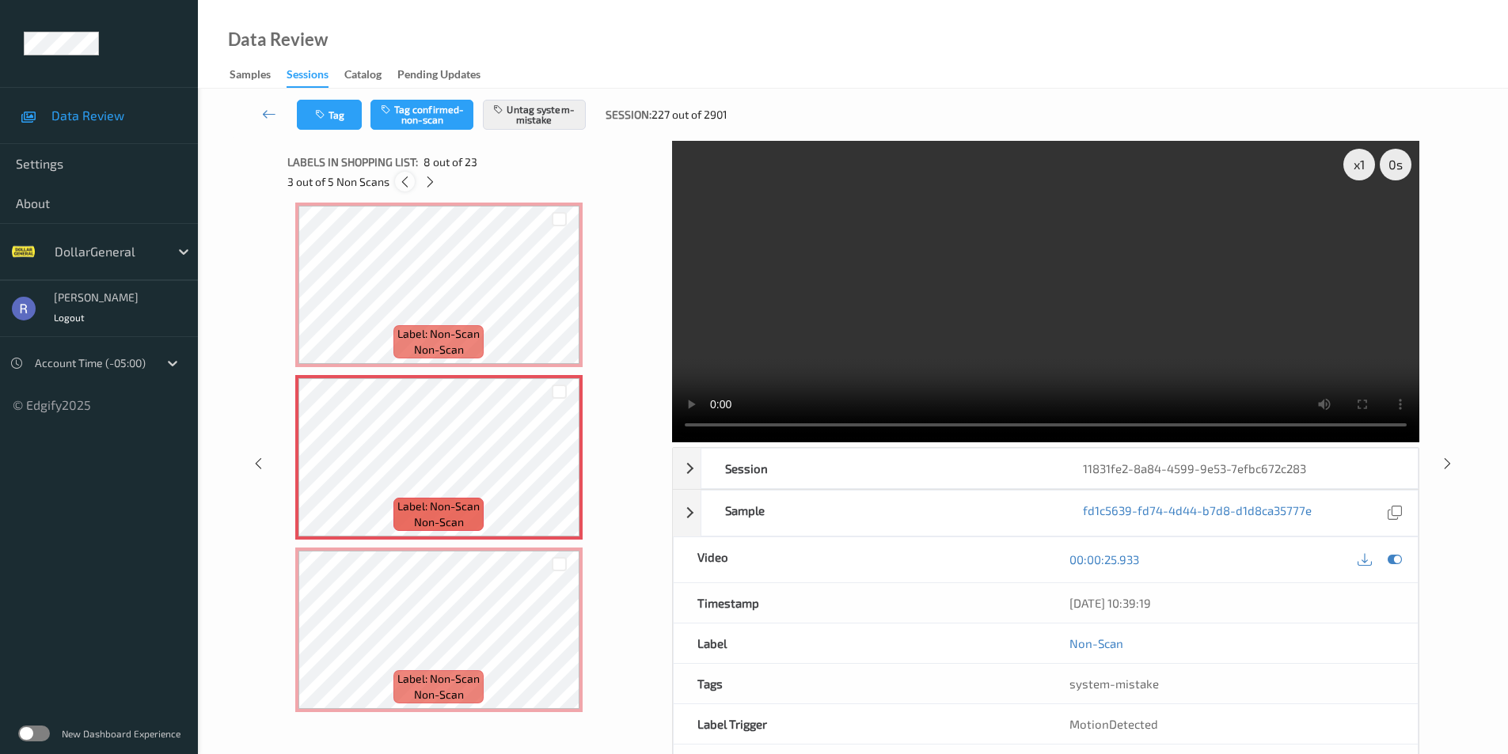
click at [404, 180] on icon at bounding box center [404, 182] width 13 height 14
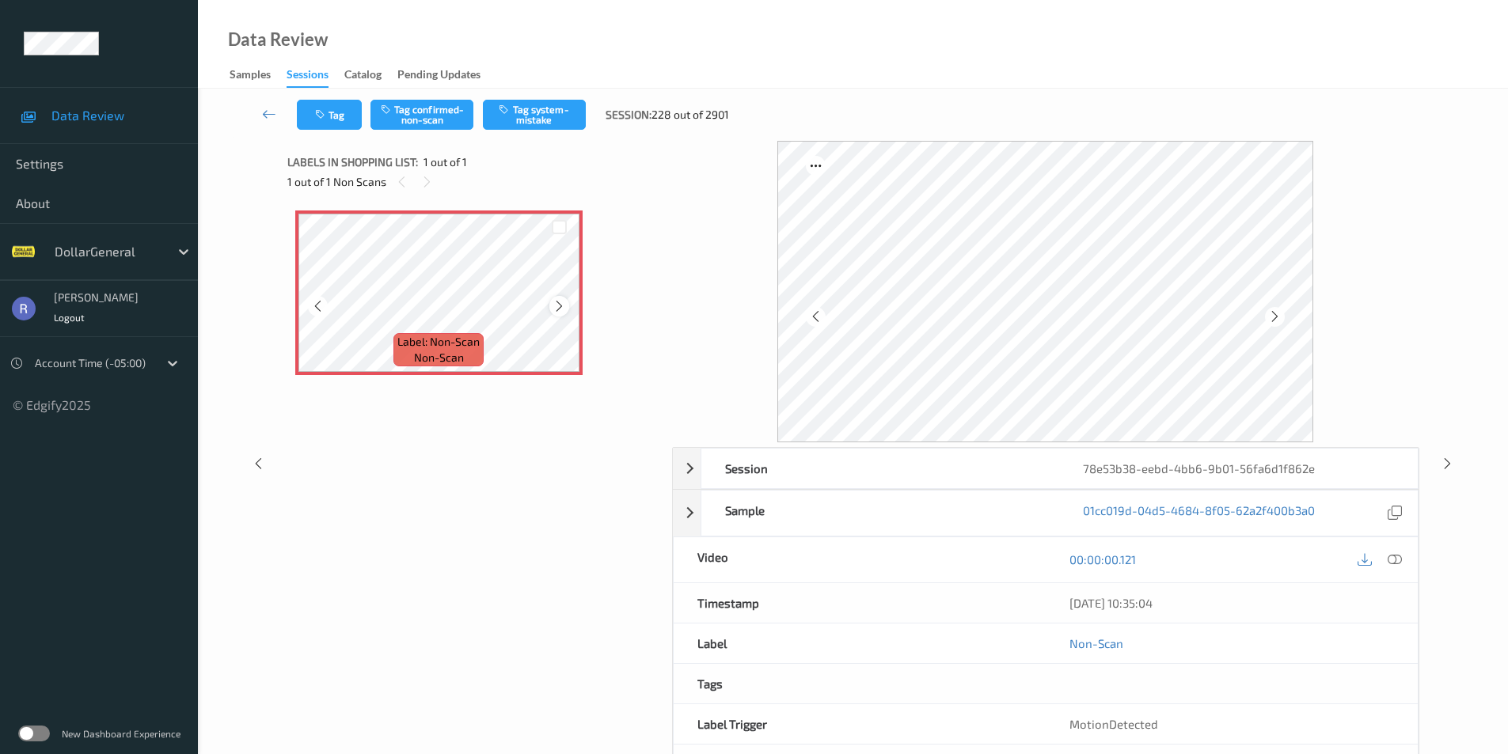
click at [555, 305] on icon at bounding box center [559, 306] width 13 height 14
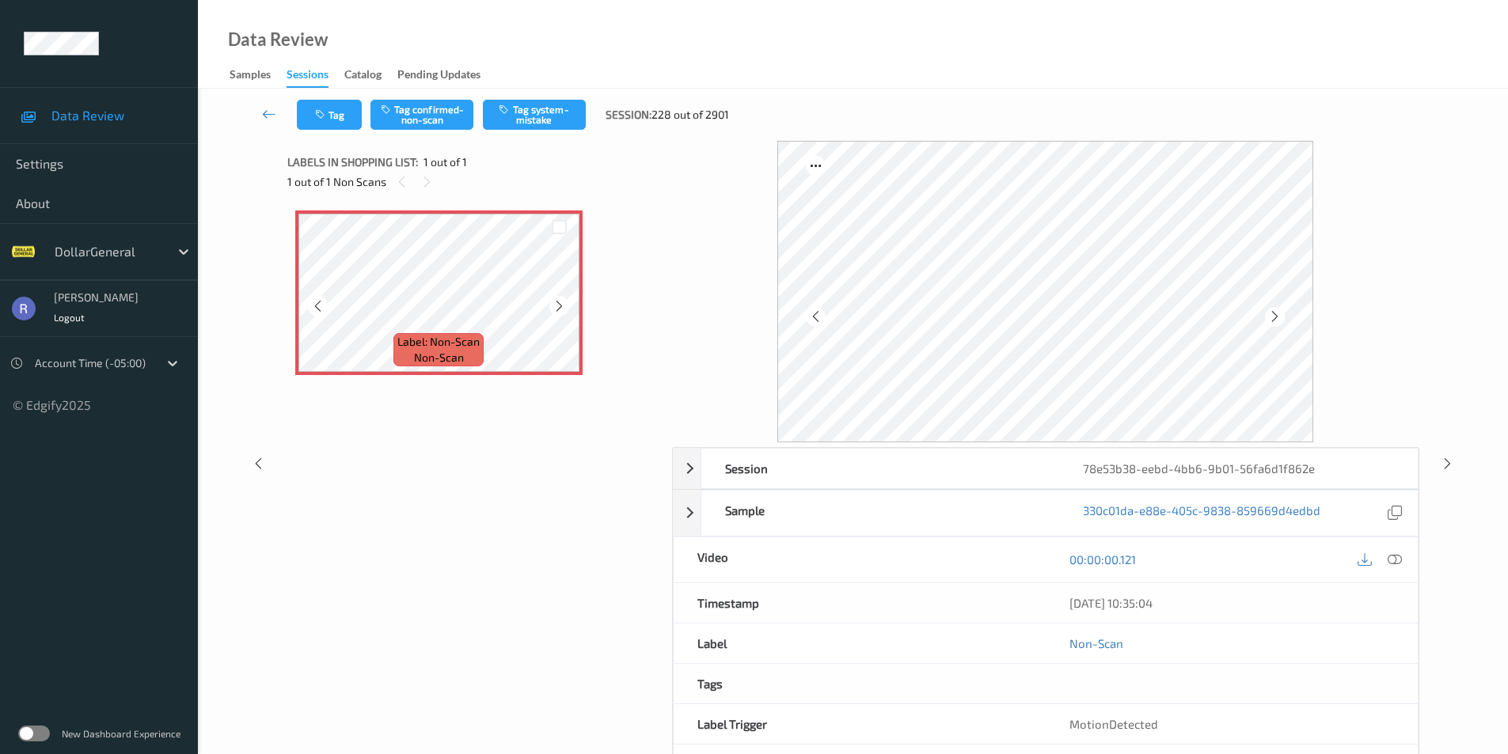
click at [555, 305] on icon at bounding box center [559, 306] width 13 height 14
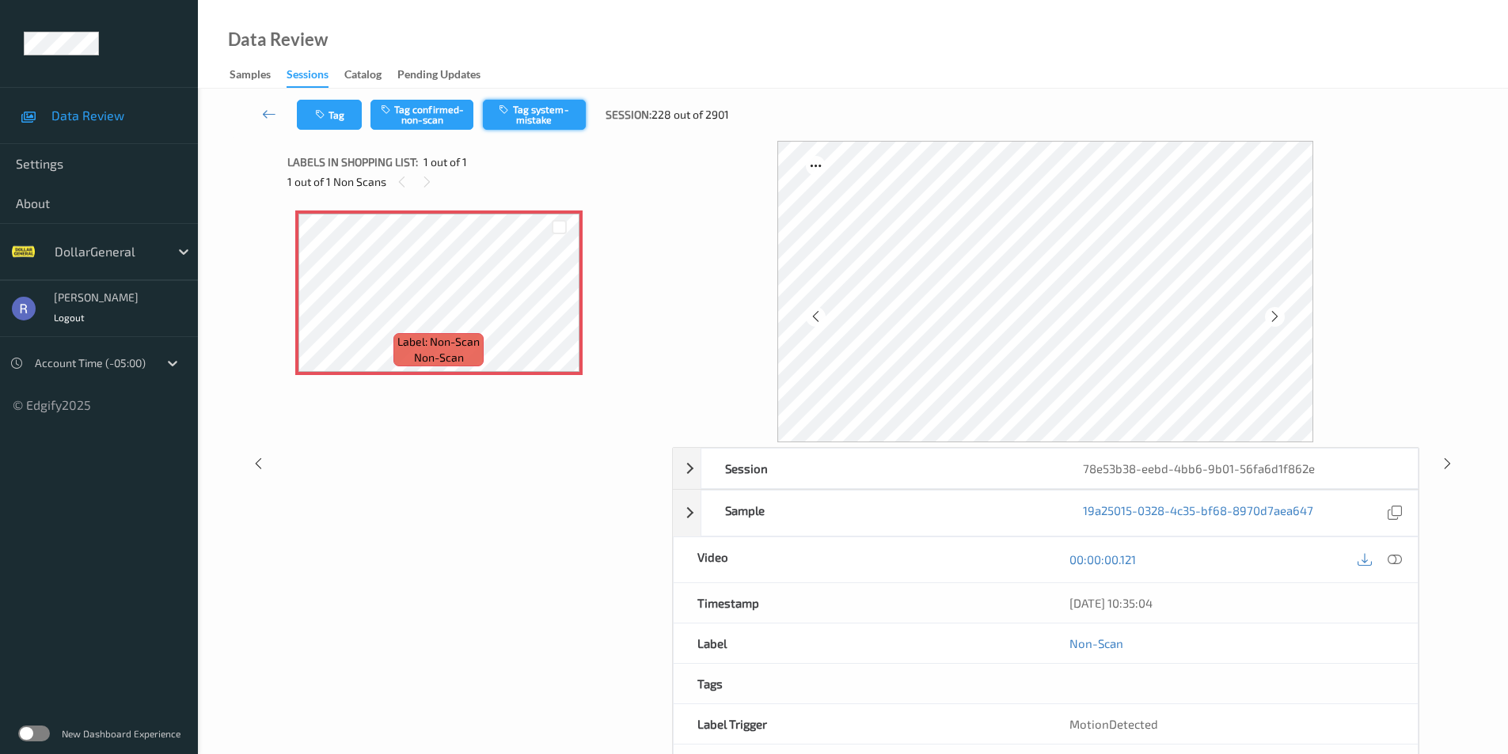
click at [539, 111] on button "Tag system-mistake" at bounding box center [534, 115] width 103 height 30
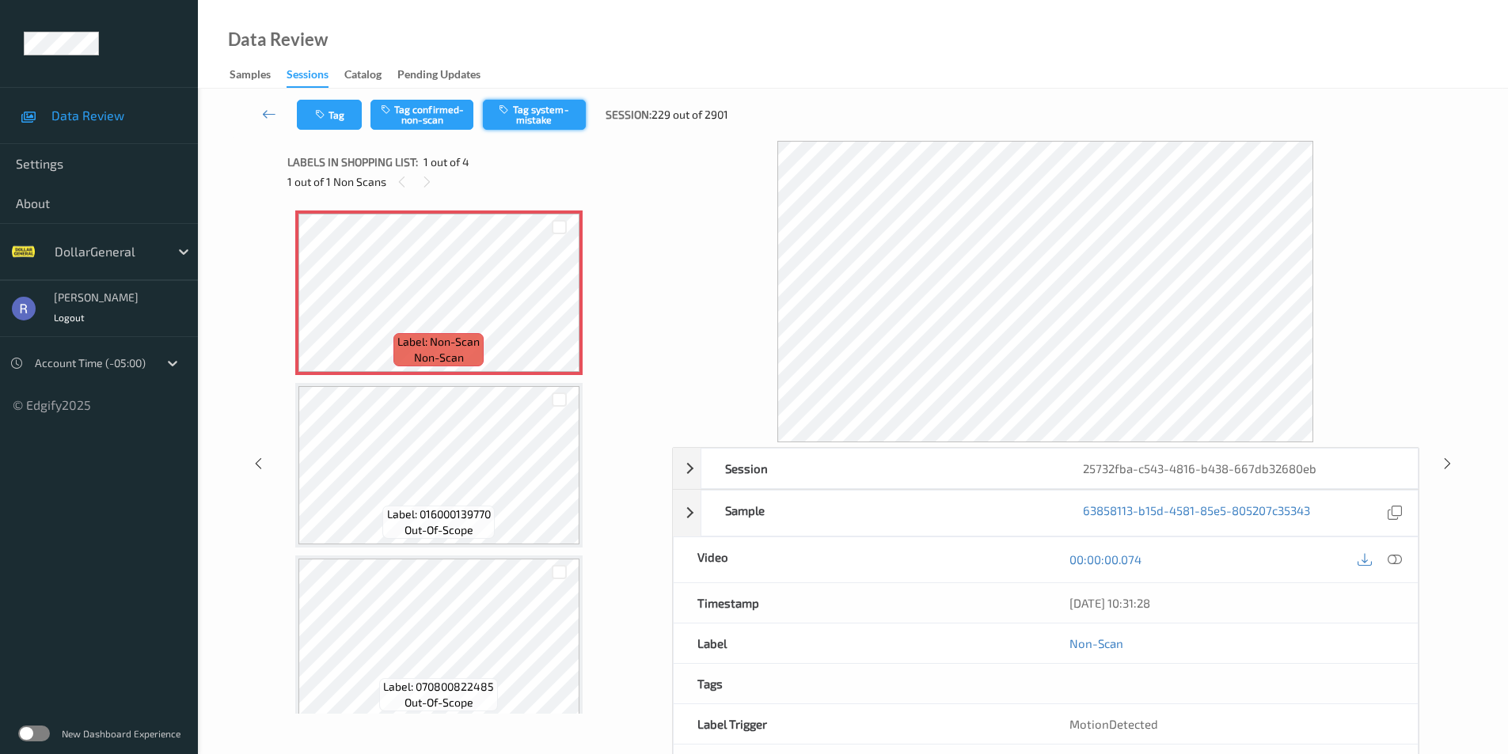
click at [544, 114] on button "Tag system-mistake" at bounding box center [534, 115] width 103 height 30
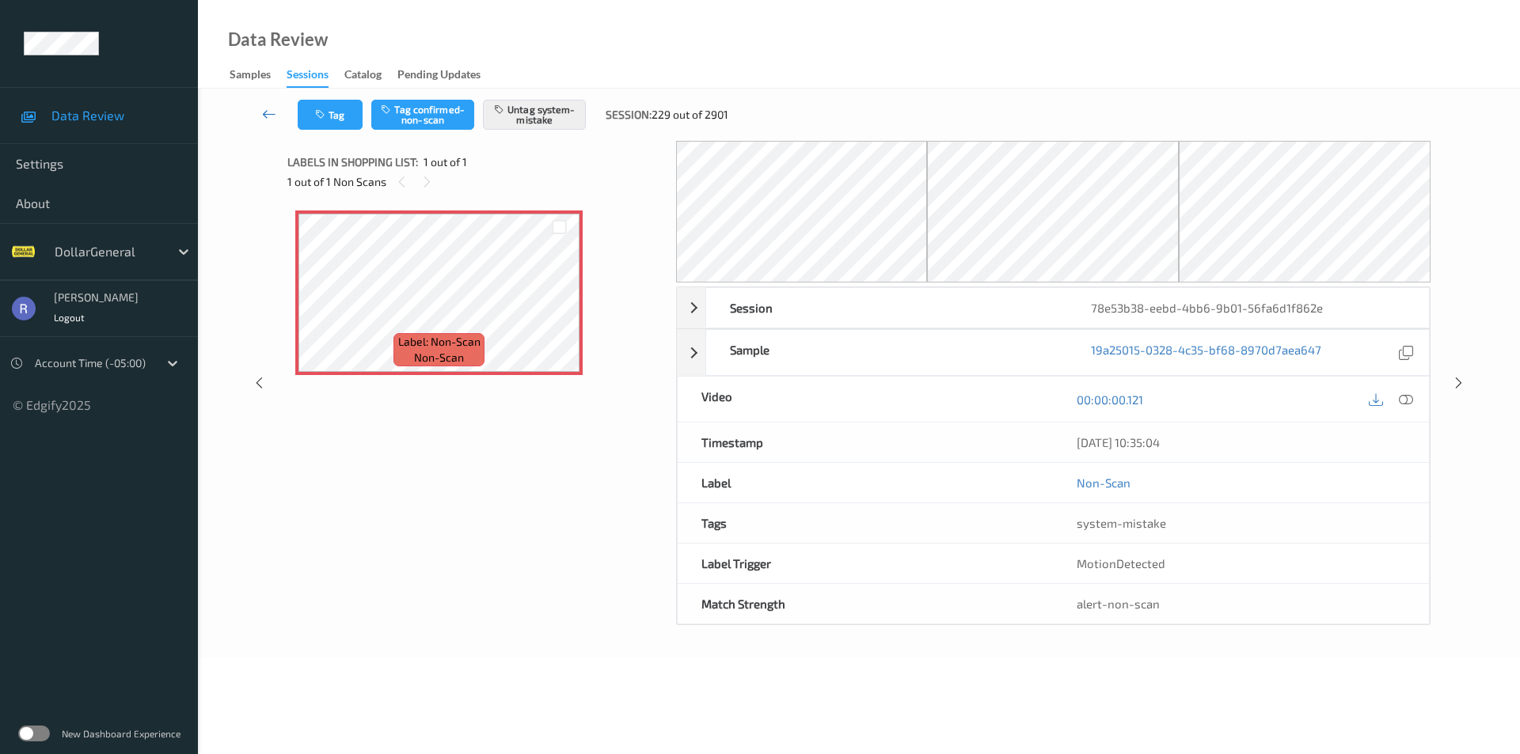
click at [273, 112] on icon at bounding box center [269, 114] width 14 height 16
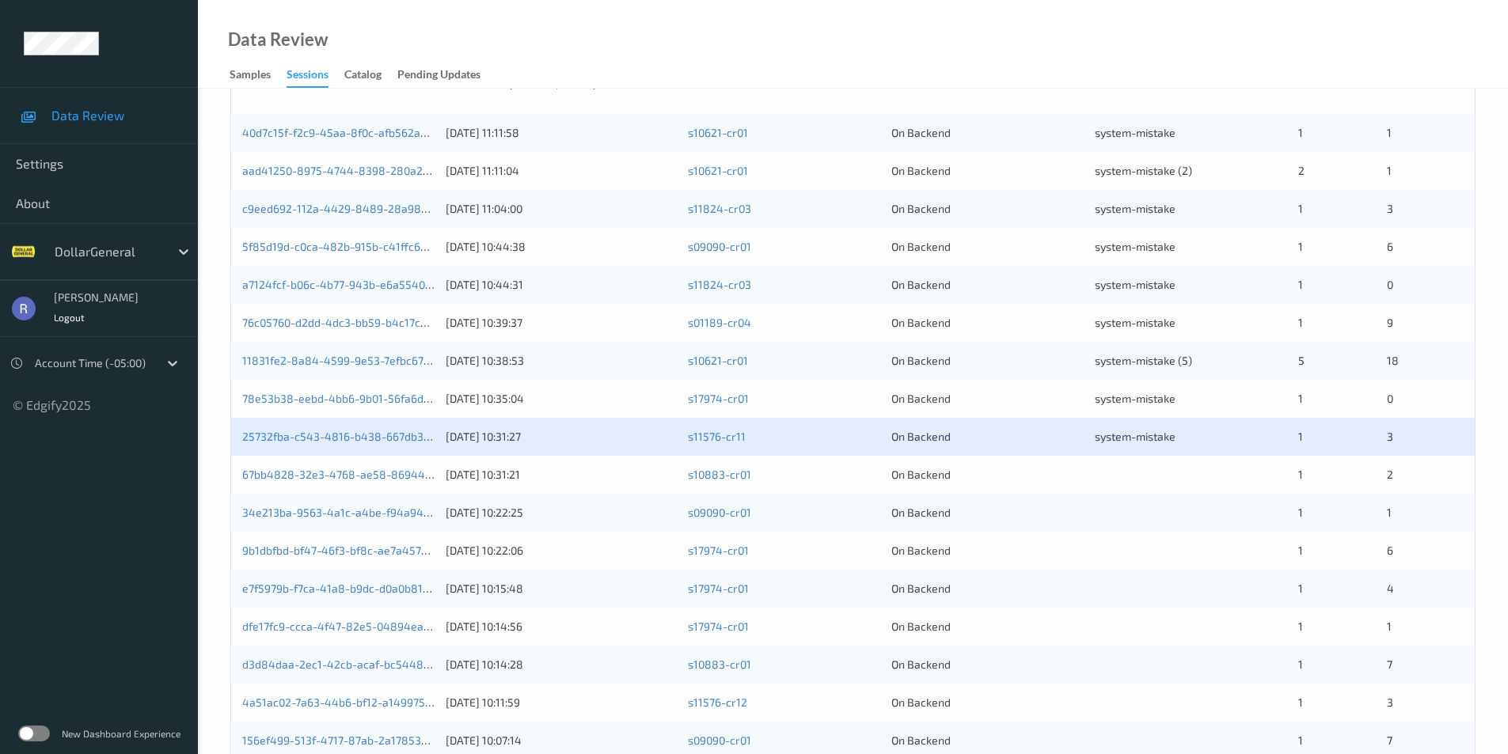
scroll to position [317, 0]
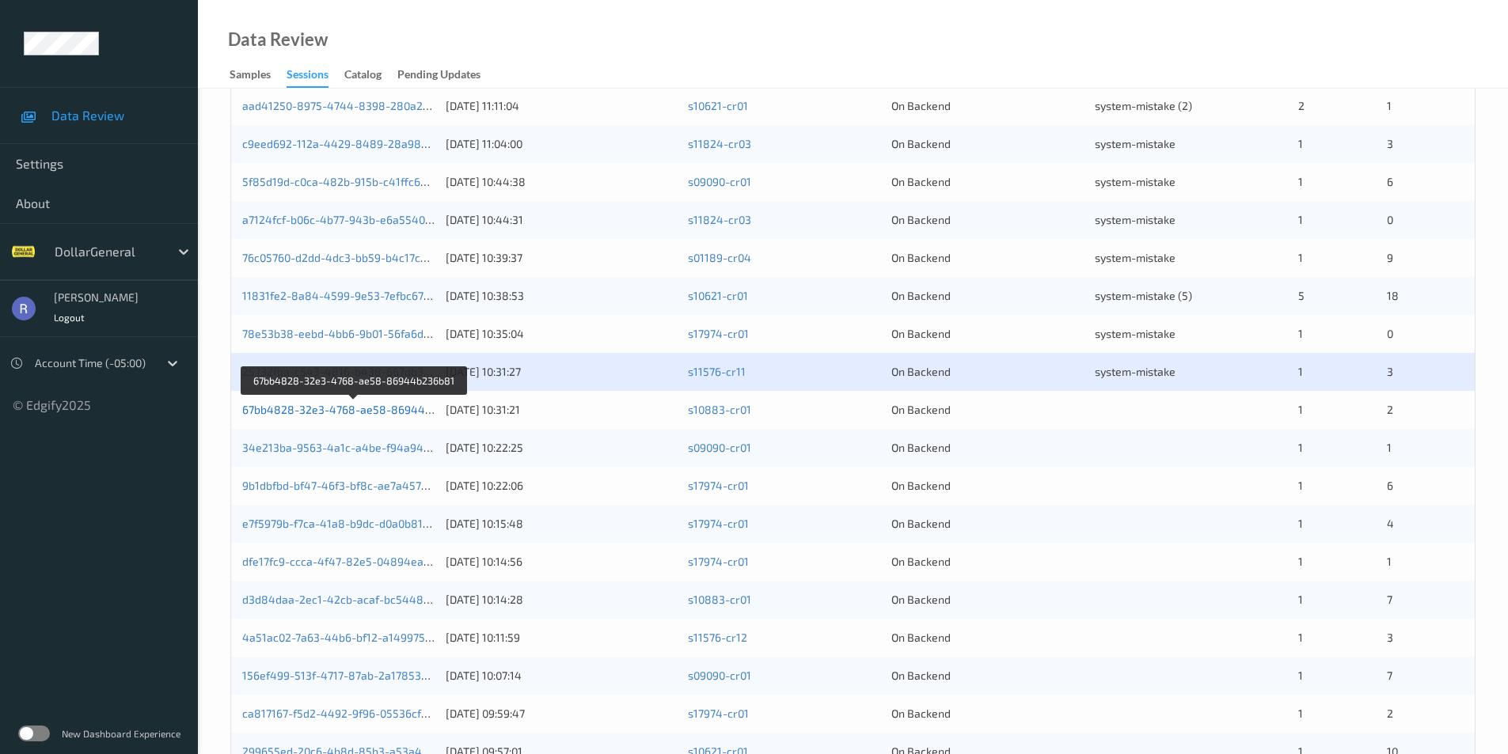
click at [331, 411] on link "67bb4828-32e3-4768-ae58-86944b236b81" at bounding box center [355, 409] width 226 height 13
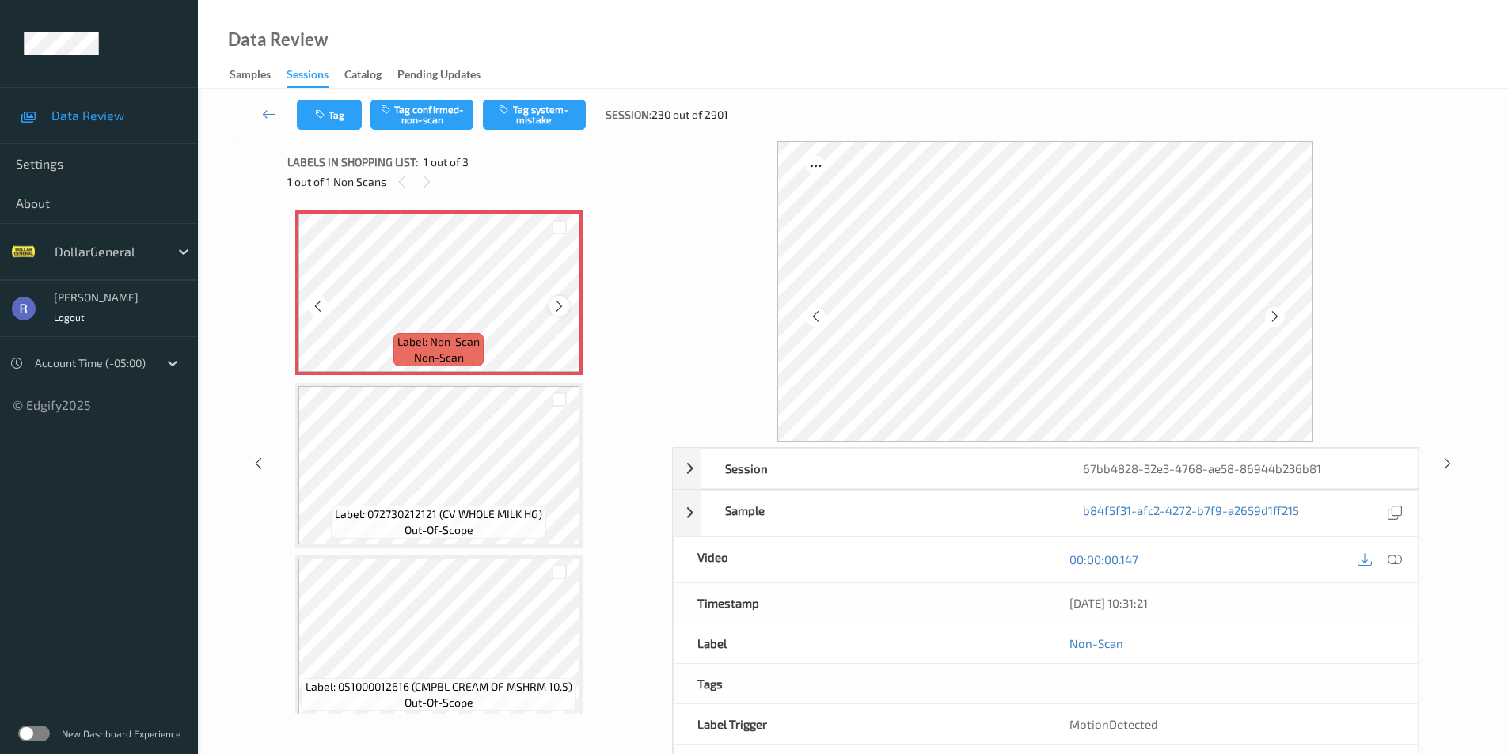
click at [561, 303] on icon at bounding box center [559, 306] width 13 height 14
click at [565, 300] on icon at bounding box center [559, 306] width 13 height 14
click at [545, 113] on button "Tag system-mistake" at bounding box center [534, 115] width 103 height 30
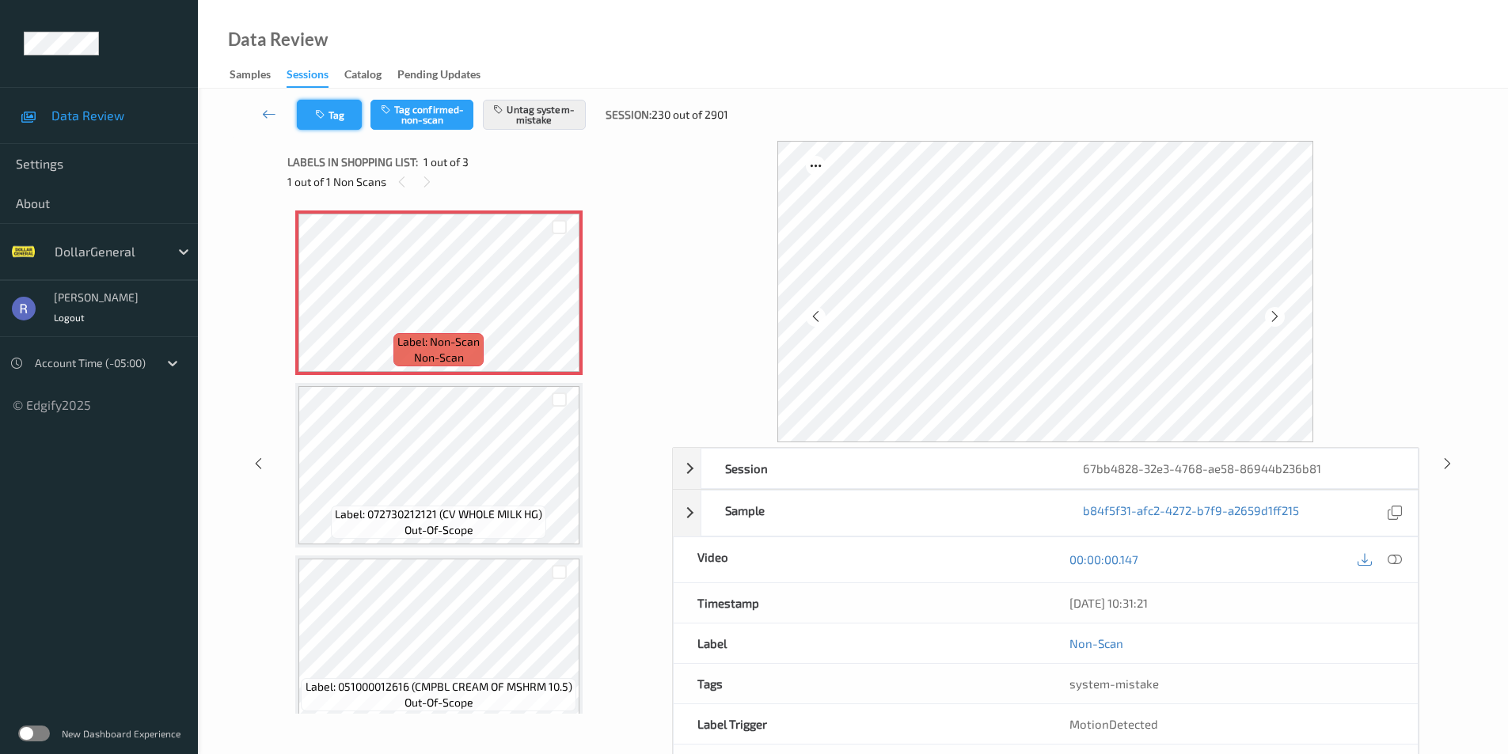
click at [330, 116] on button "Tag" at bounding box center [329, 115] width 65 height 30
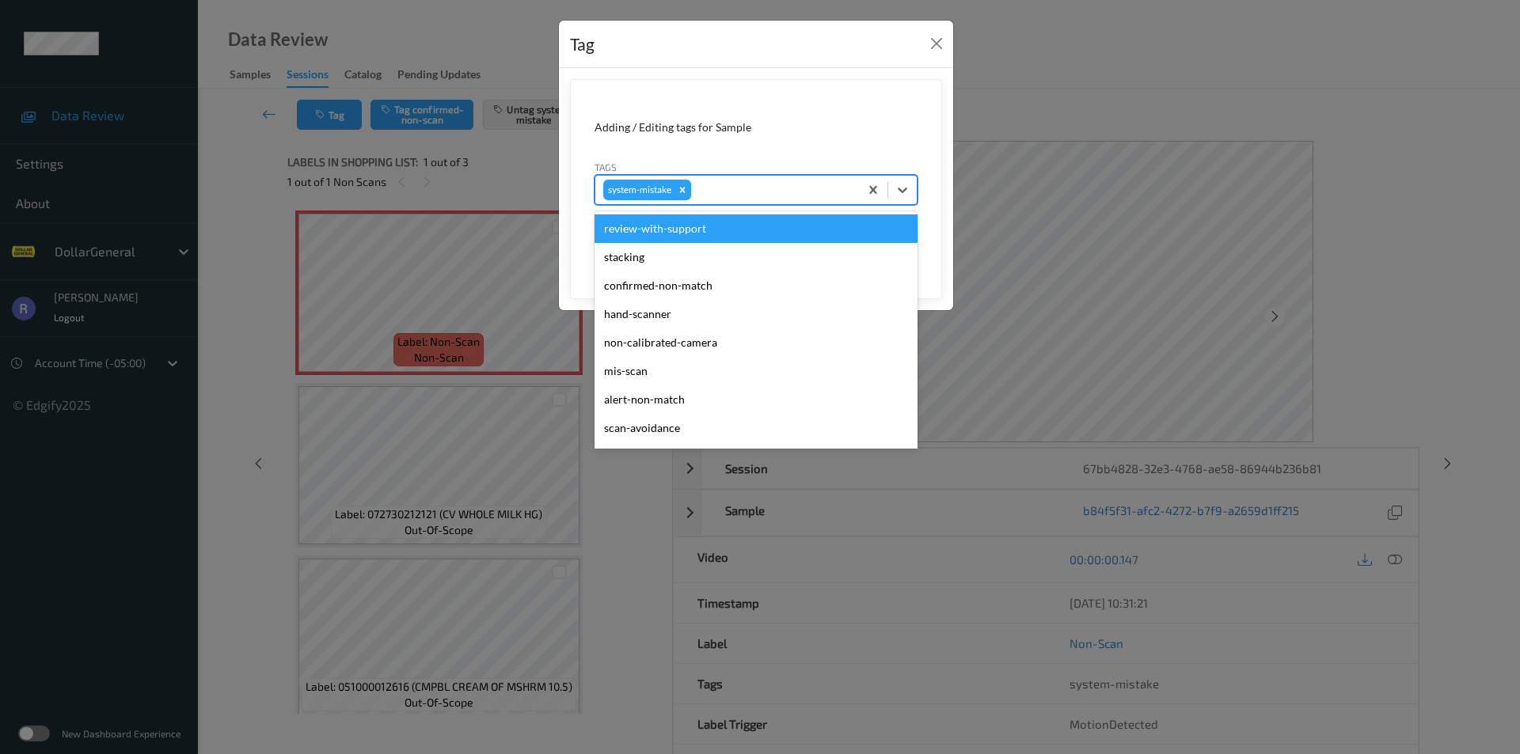
click at [765, 185] on div at bounding box center [772, 189] width 157 height 19
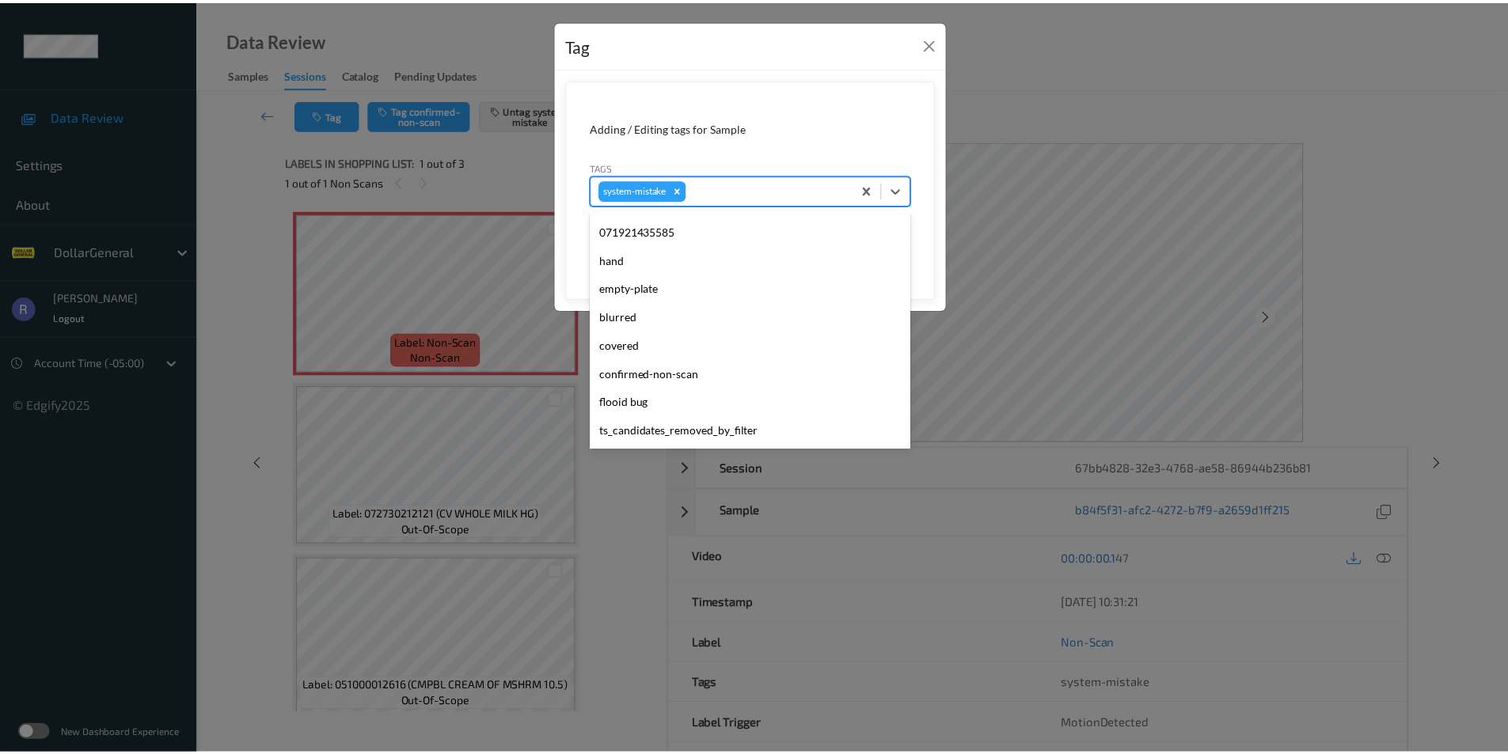
scroll to position [317, 0]
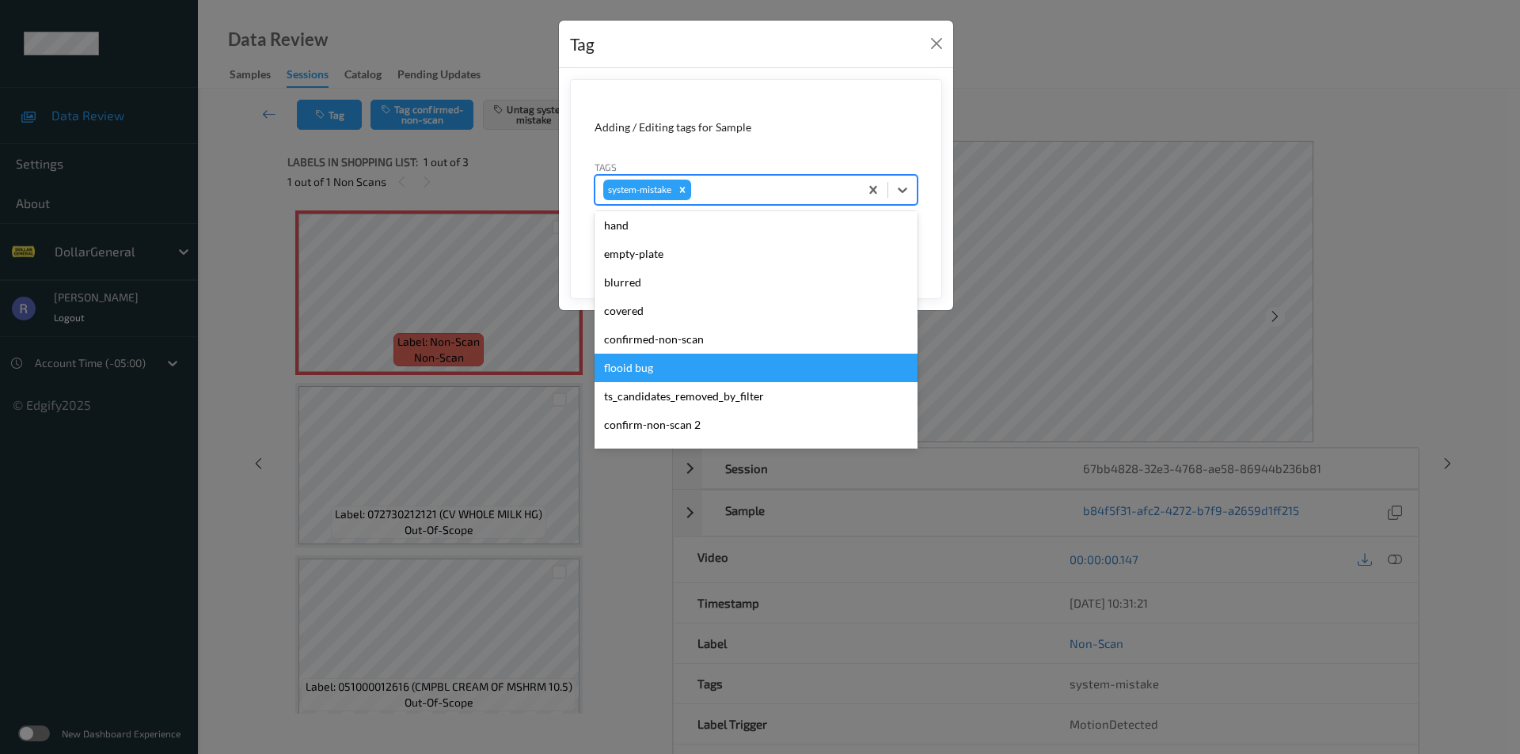
click at [692, 367] on div "flooid bug" at bounding box center [755, 368] width 323 height 28
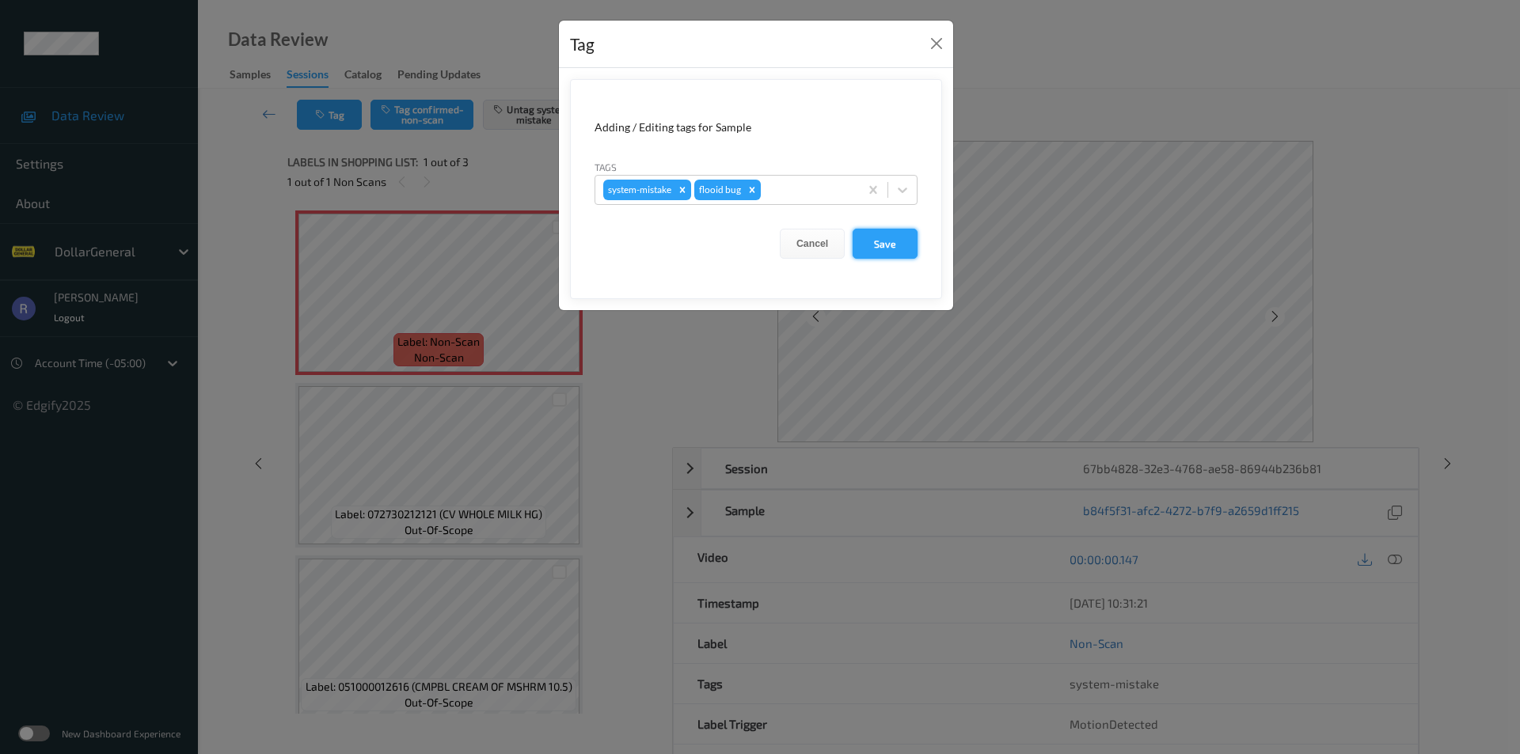
click at [882, 240] on button "Save" at bounding box center [885, 244] width 65 height 30
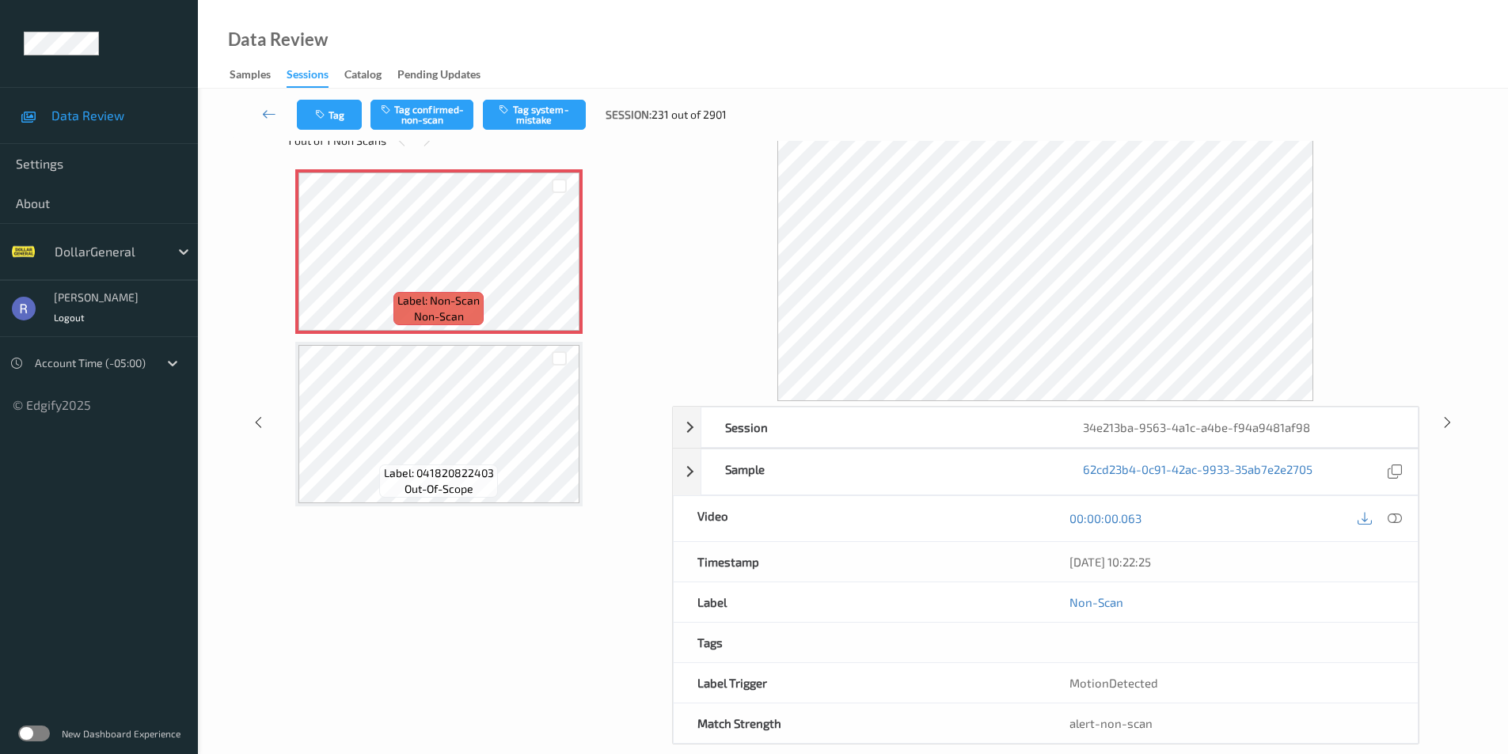
scroll to position [64, 0]
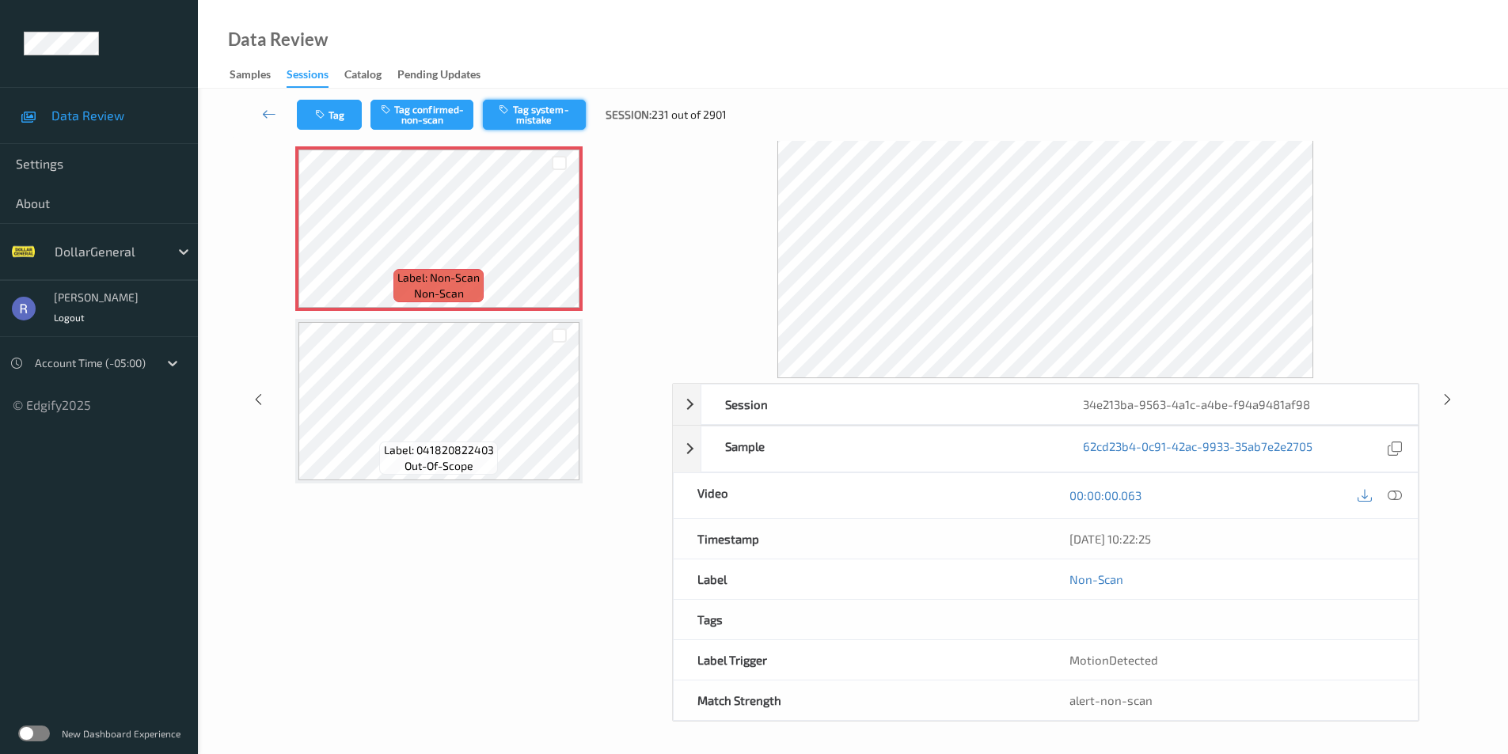
click at [550, 103] on button "Tag system-mistake" at bounding box center [534, 115] width 103 height 30
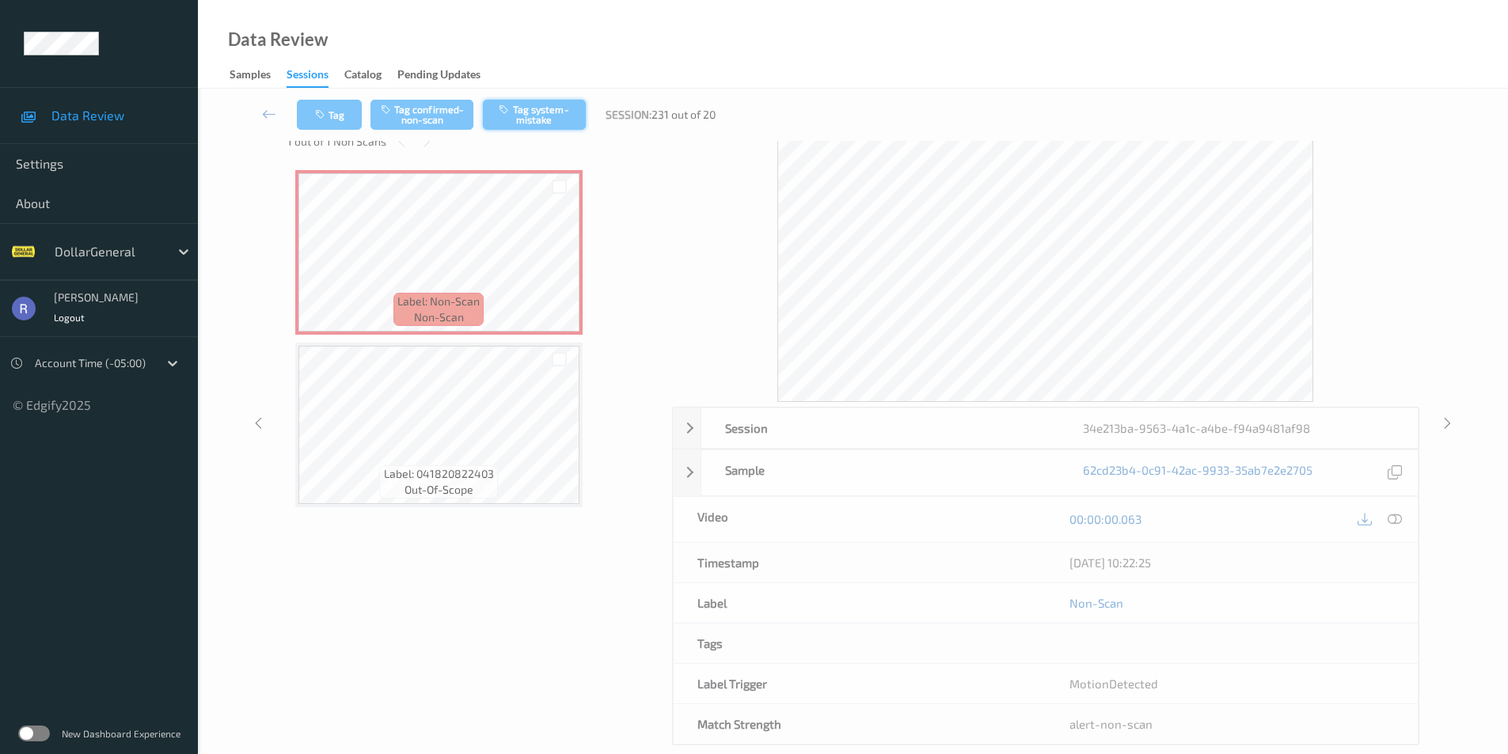
scroll to position [0, 0]
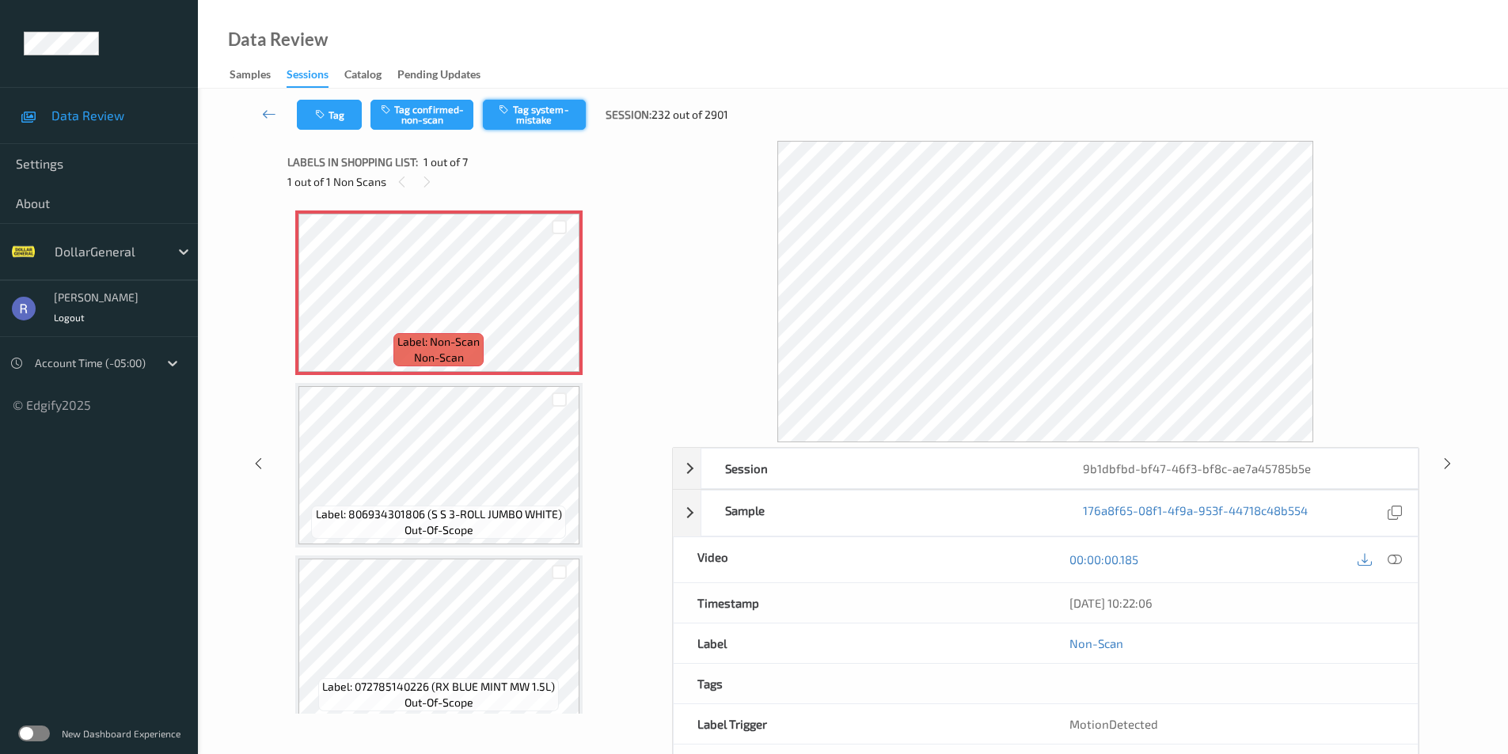
click at [542, 113] on button "Tag system-mistake" at bounding box center [534, 115] width 103 height 30
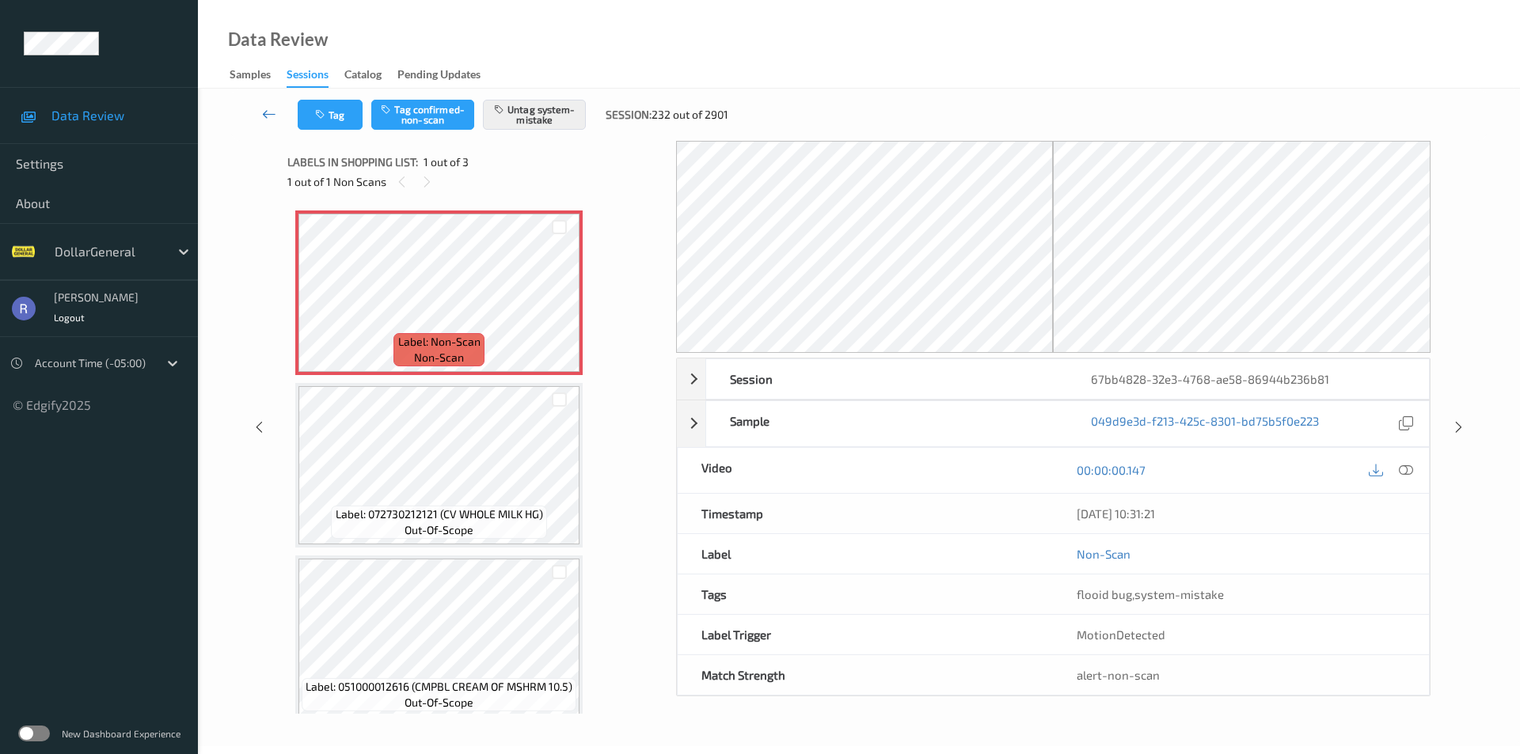
click at [272, 112] on icon at bounding box center [269, 114] width 14 height 16
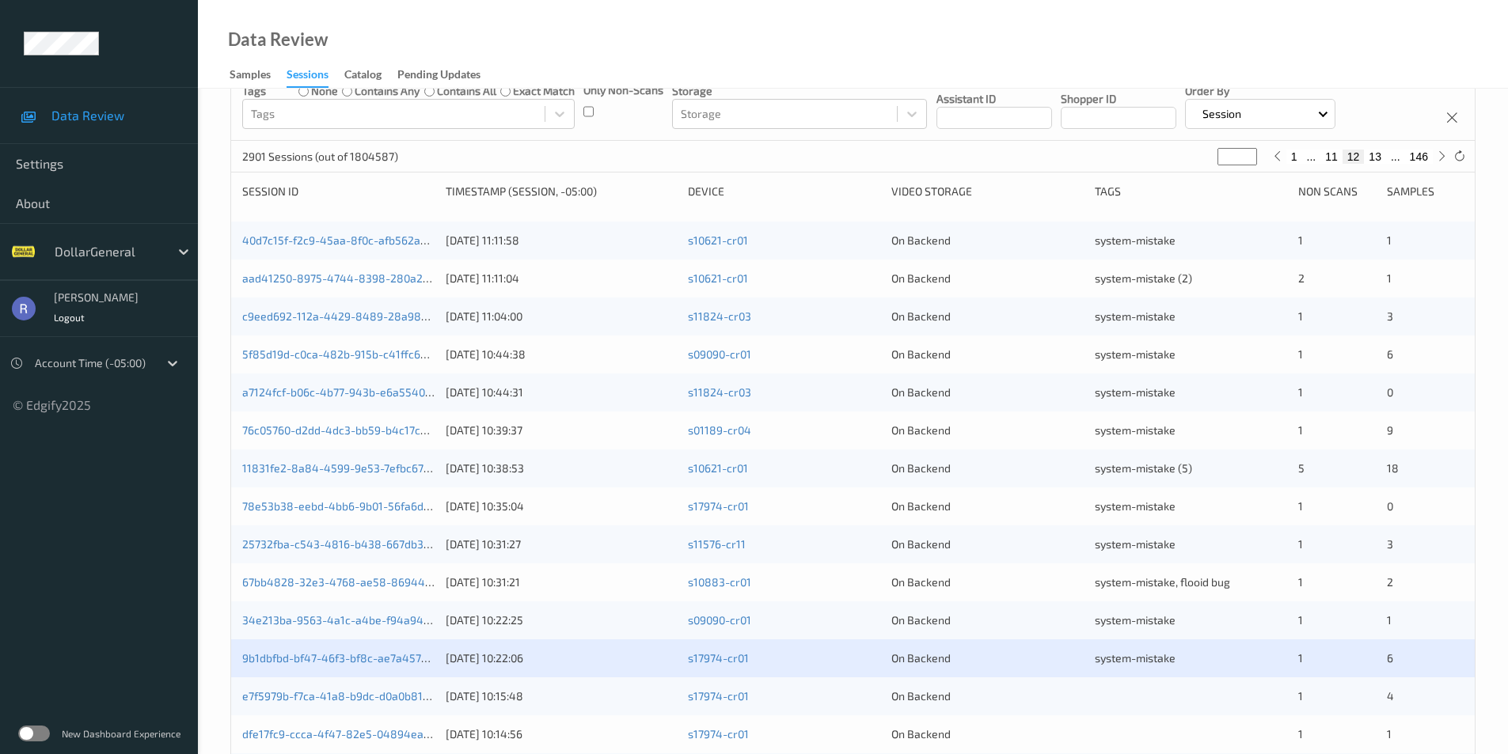
scroll to position [237, 0]
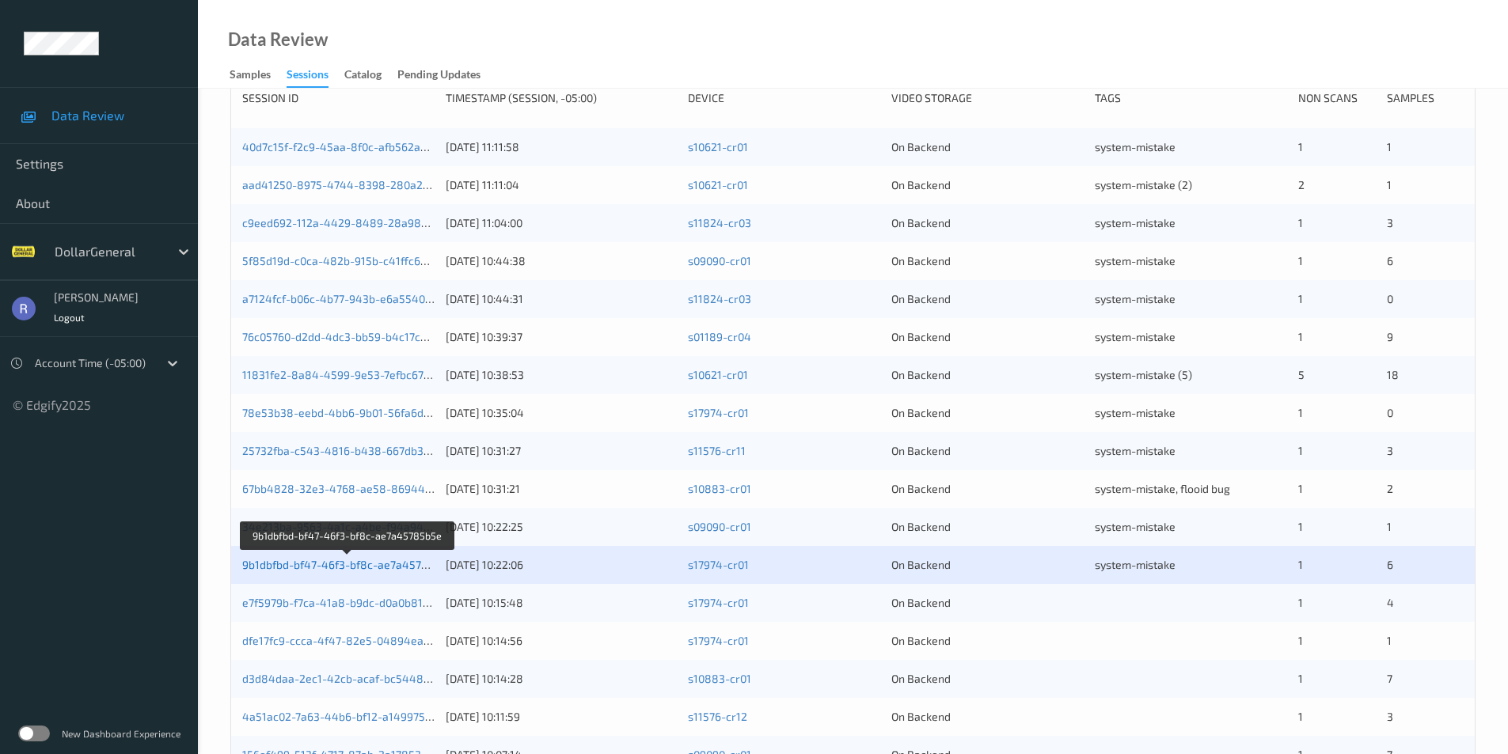
click at [363, 559] on link "9b1dbfbd-bf47-46f3-bf8c-ae7a45785b5e" at bounding box center [347, 564] width 211 height 13
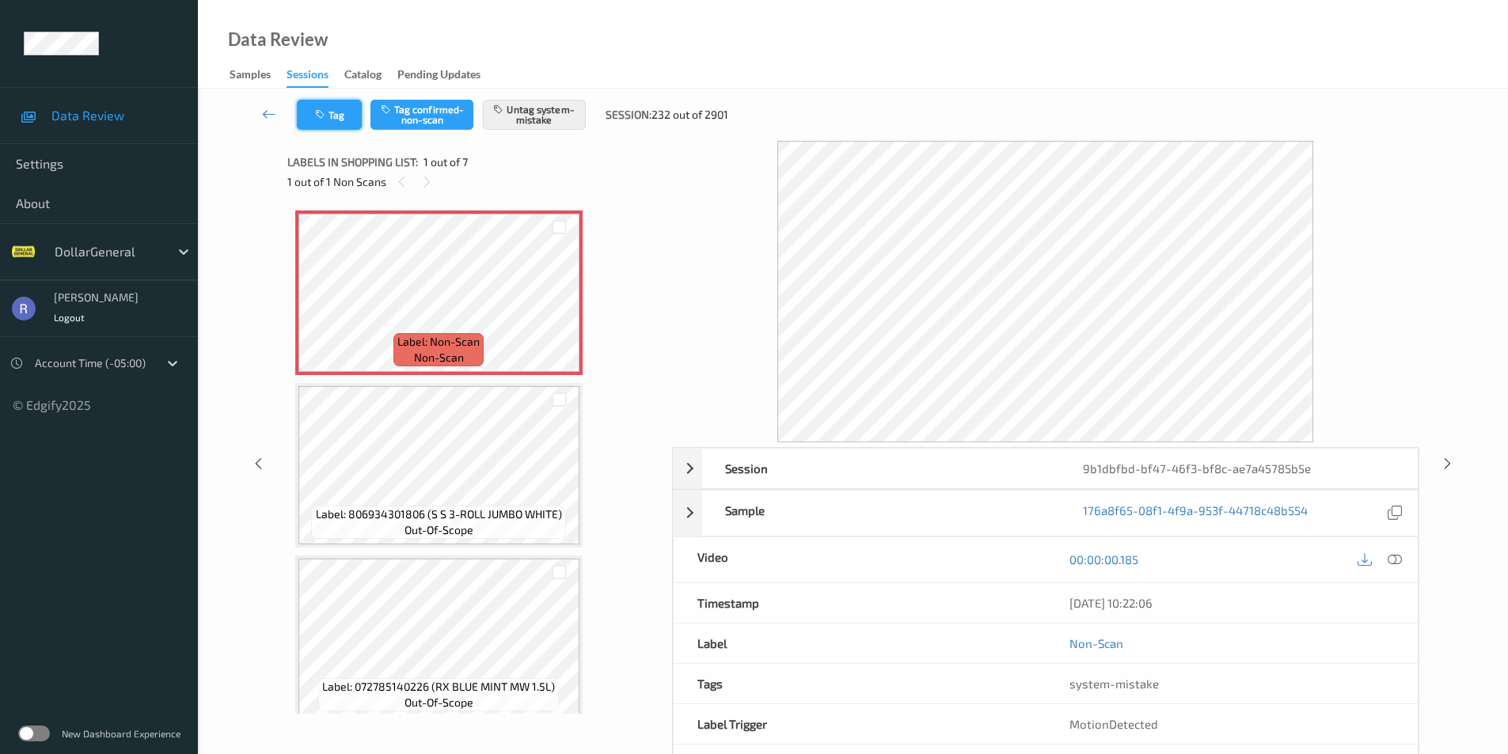
click at [348, 115] on button "Tag" at bounding box center [329, 115] width 65 height 30
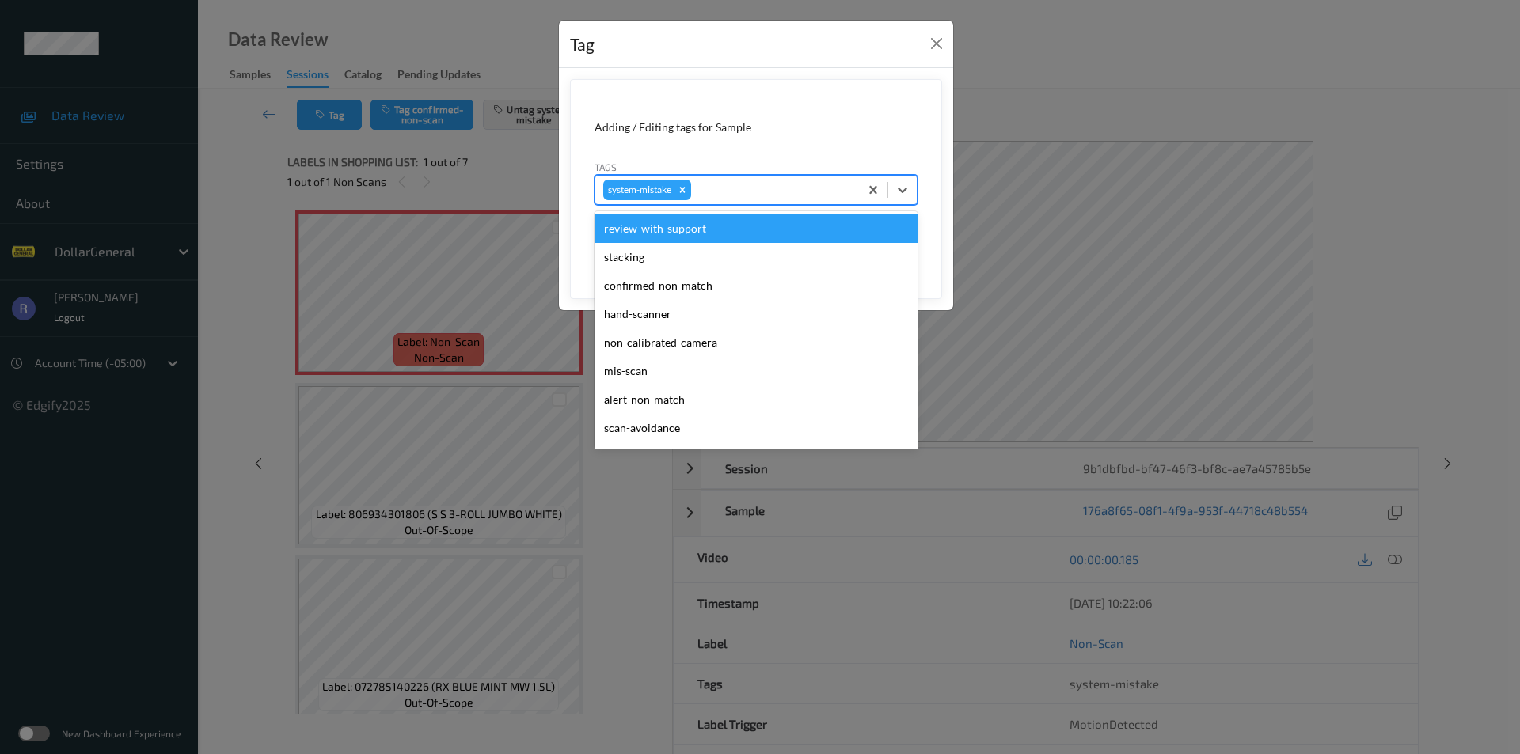
click at [803, 177] on div "system-mistake" at bounding box center [727, 190] width 264 height 27
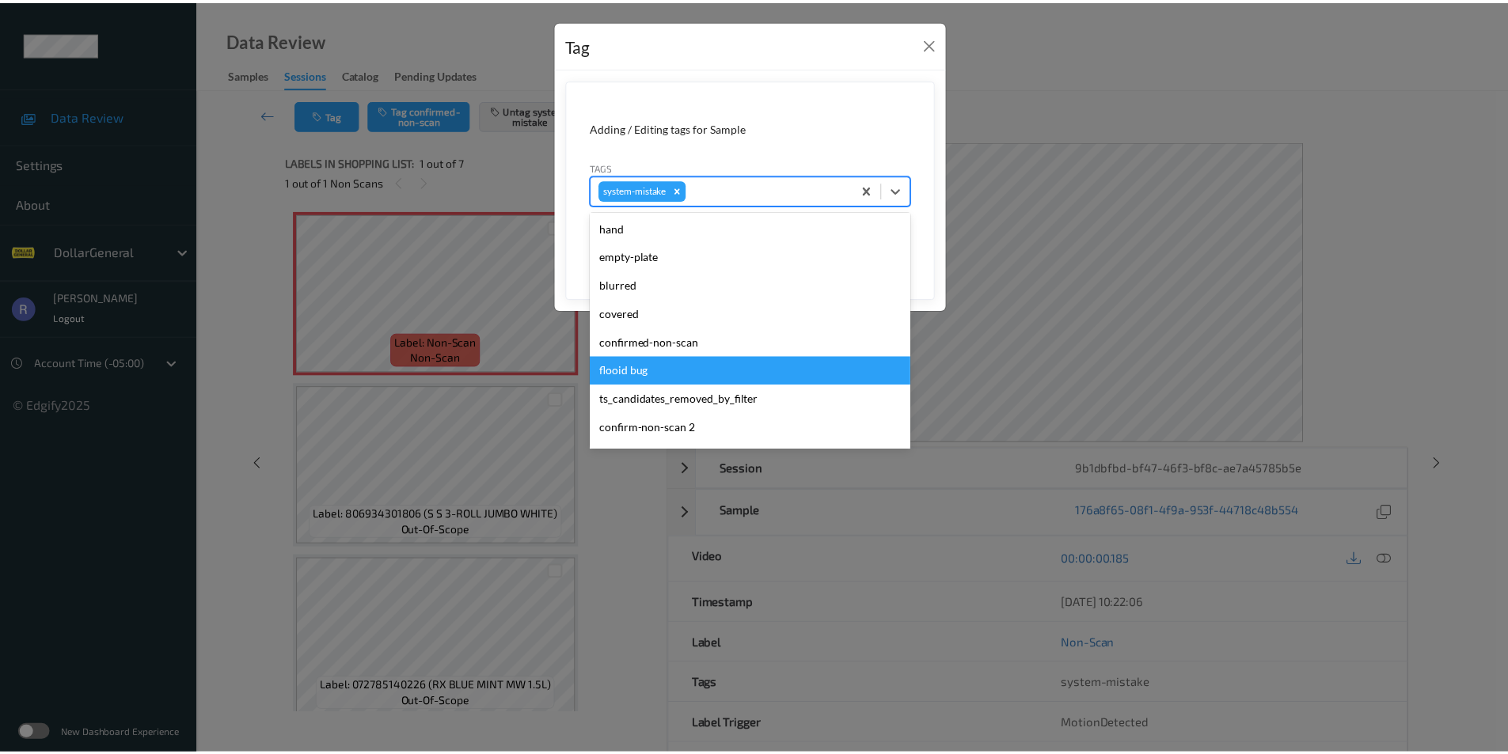
scroll to position [396, 0]
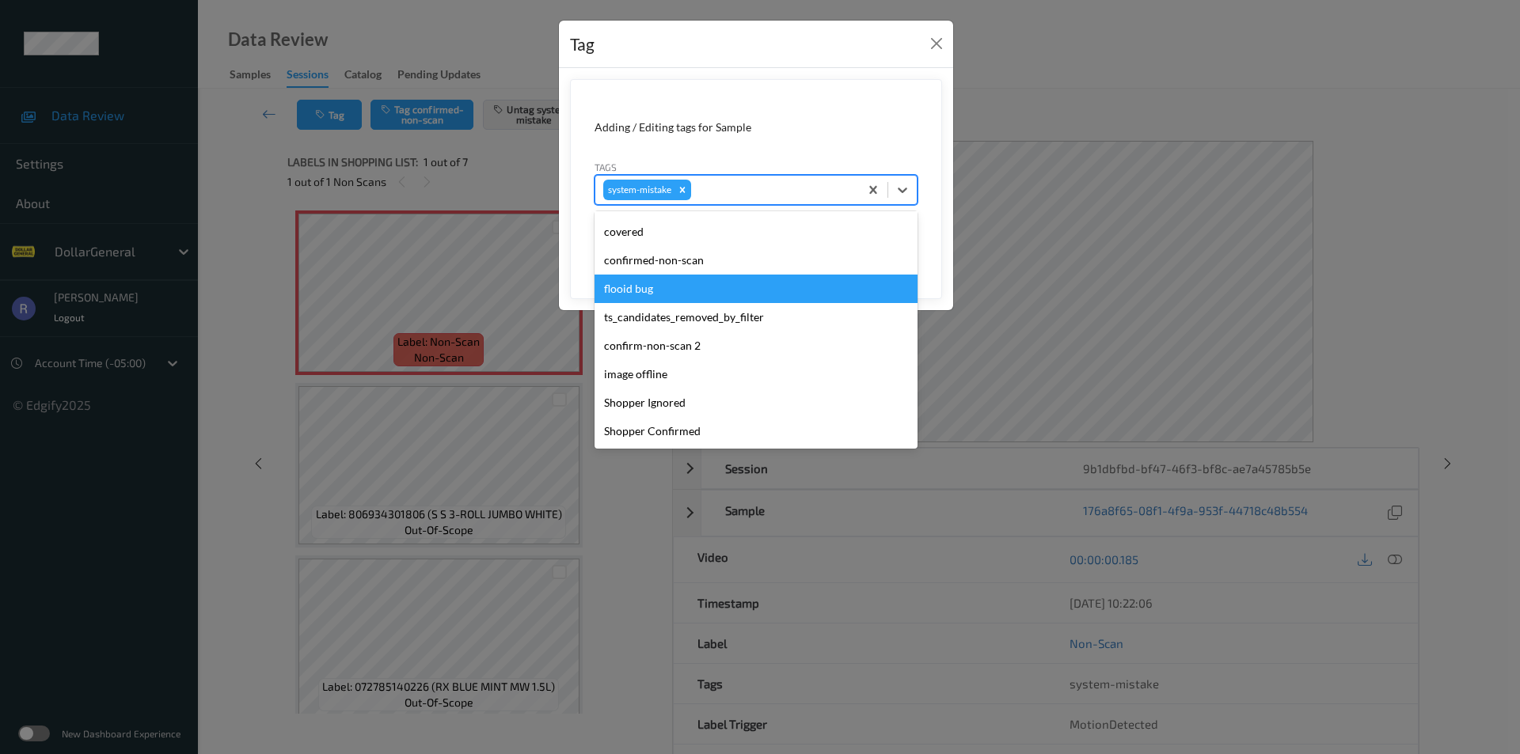
click at [636, 280] on div "flooid bug" at bounding box center [755, 289] width 323 height 28
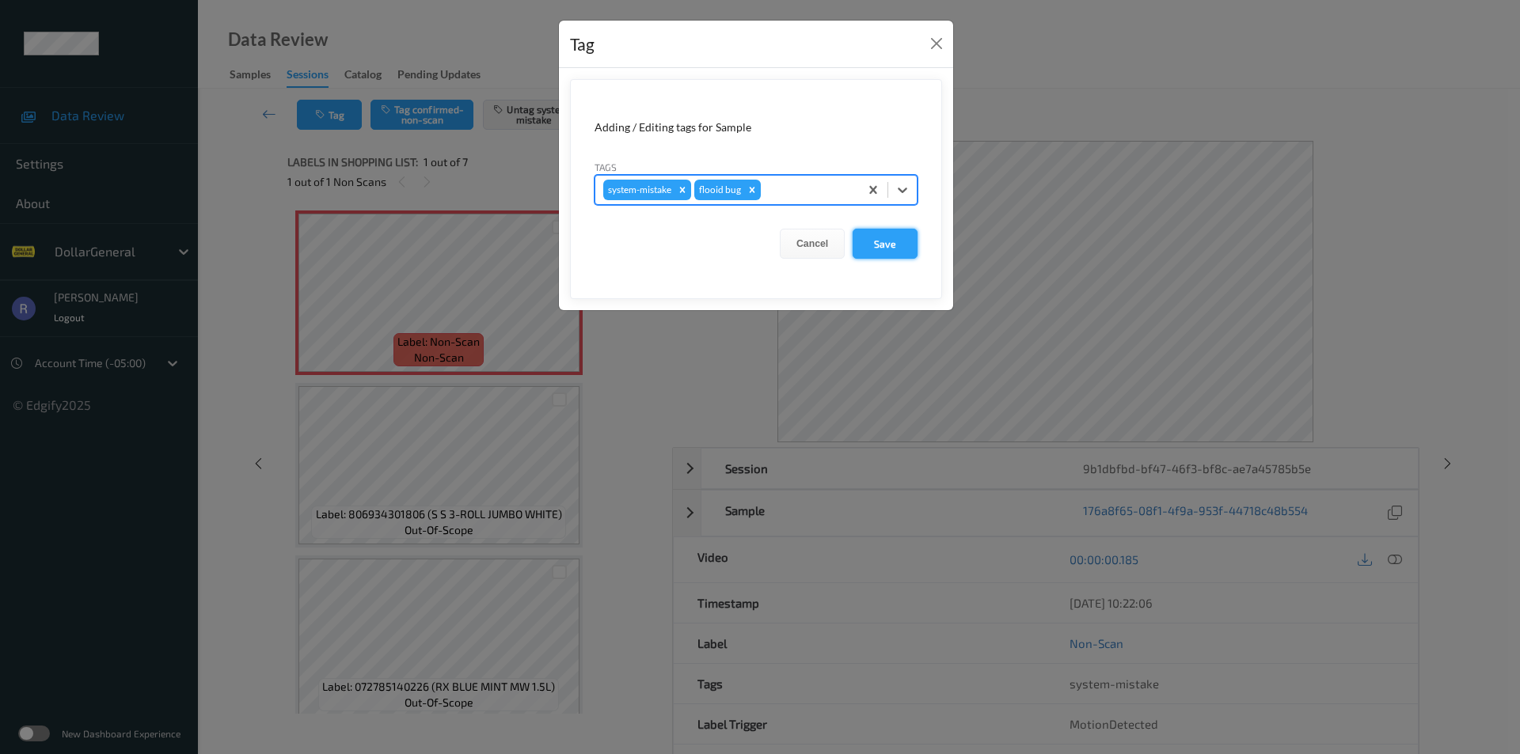
click at [889, 248] on button "Save" at bounding box center [885, 244] width 65 height 30
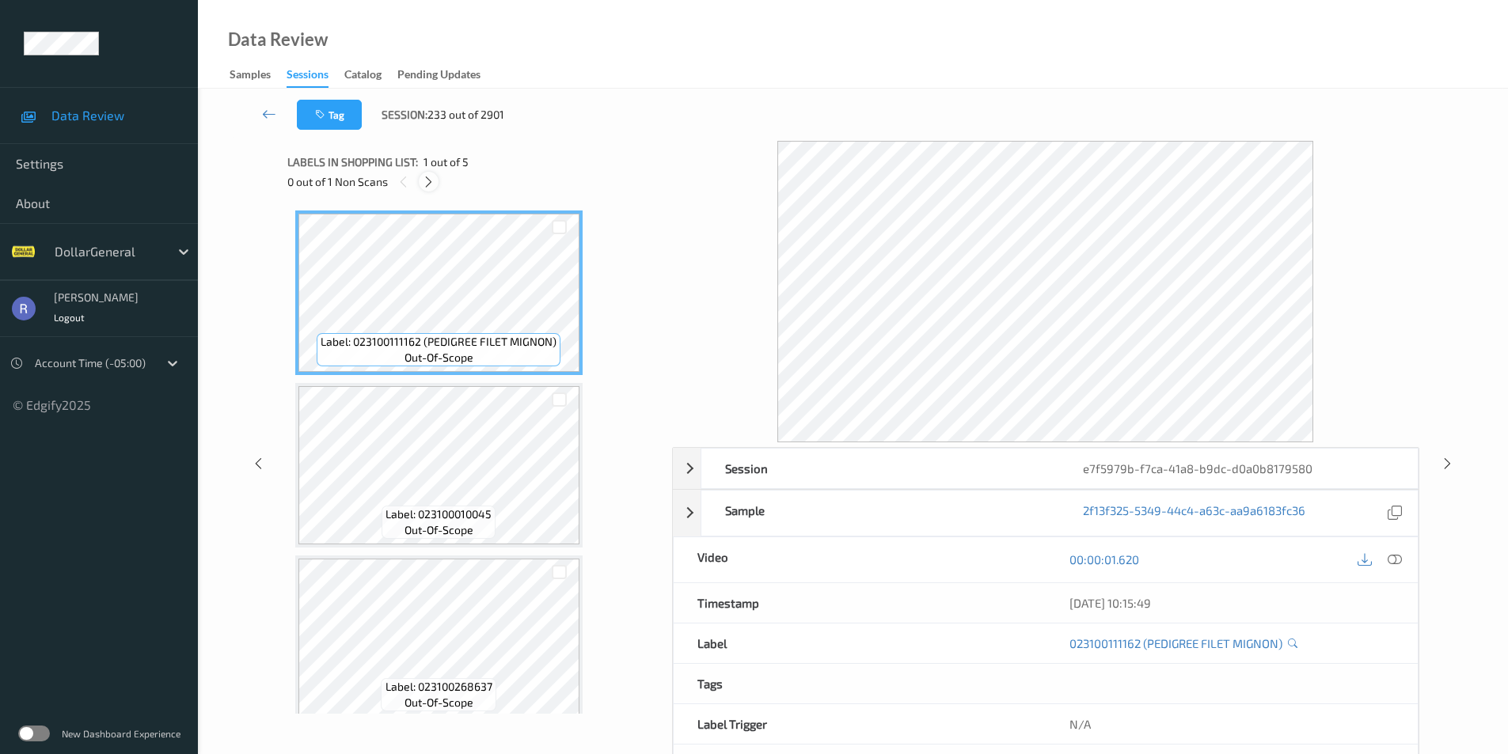
click at [428, 181] on icon at bounding box center [428, 182] width 13 height 14
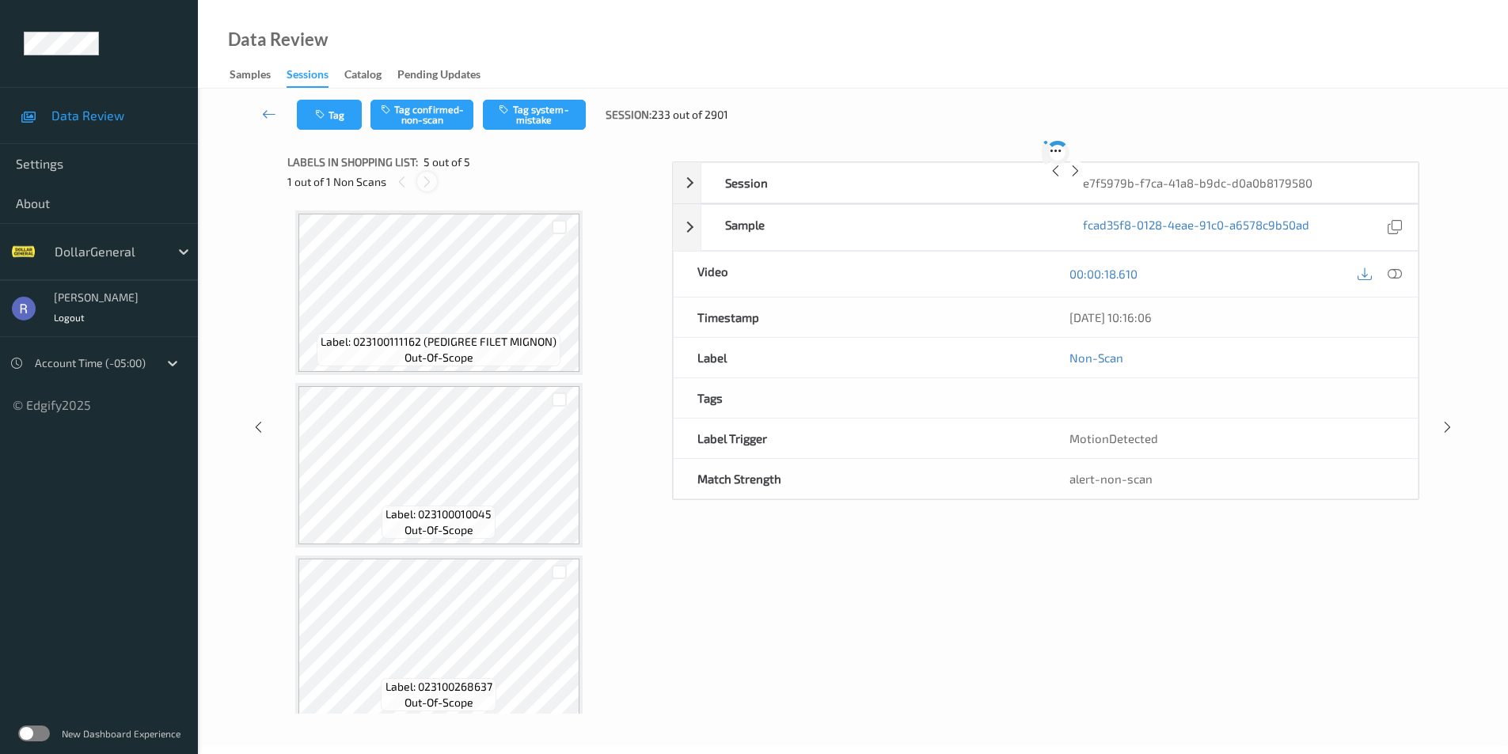
scroll to position [359, 0]
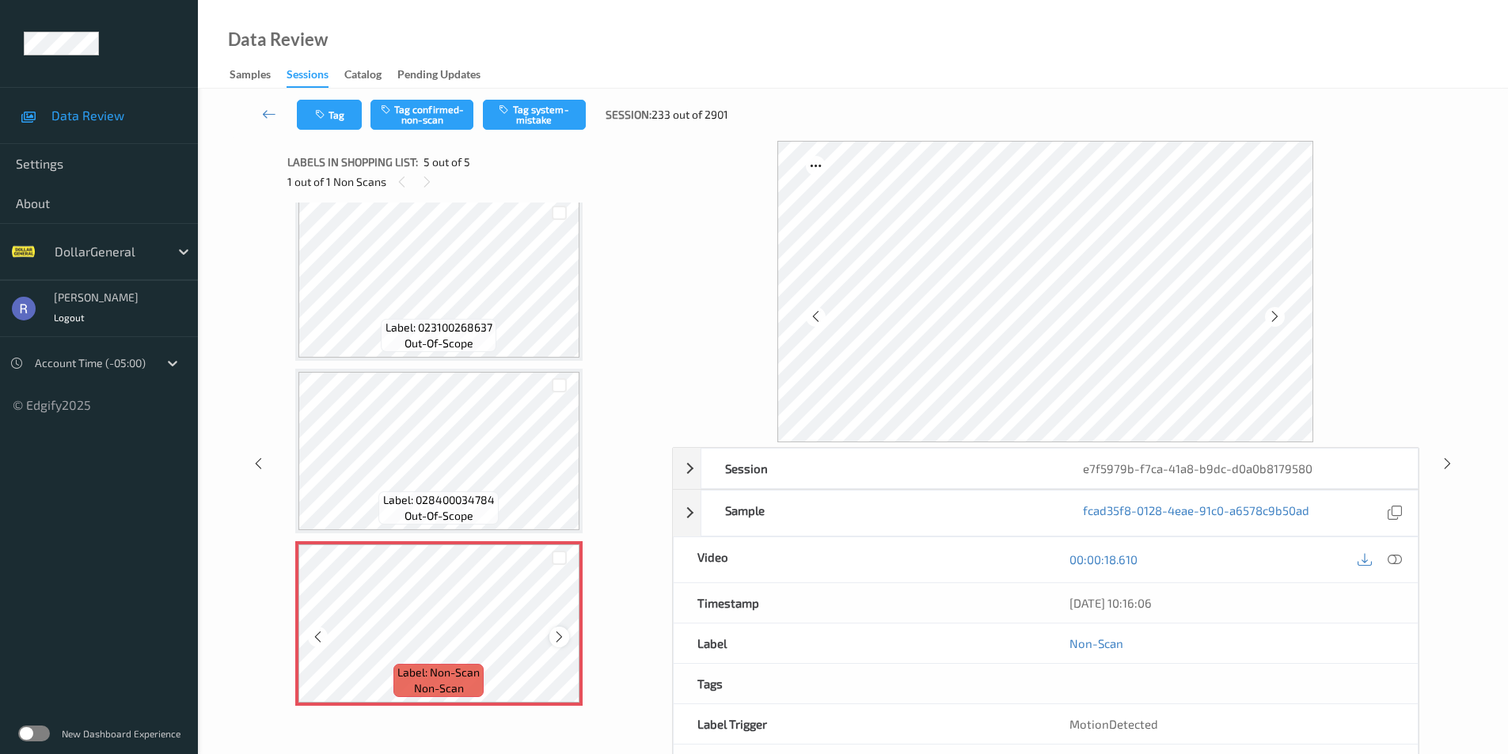
click at [559, 637] on icon at bounding box center [559, 637] width 13 height 14
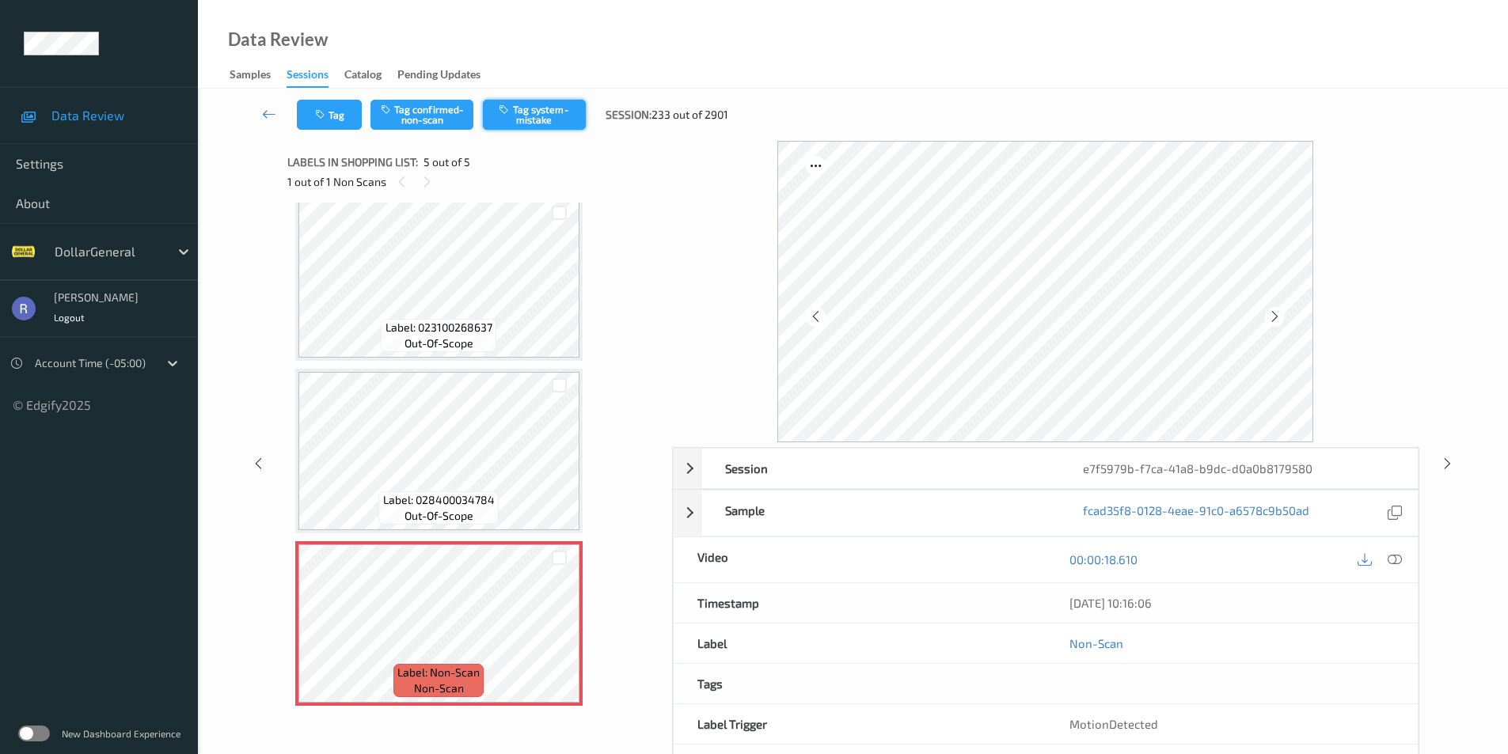
click at [520, 108] on button "Tag system-mistake" at bounding box center [534, 115] width 103 height 30
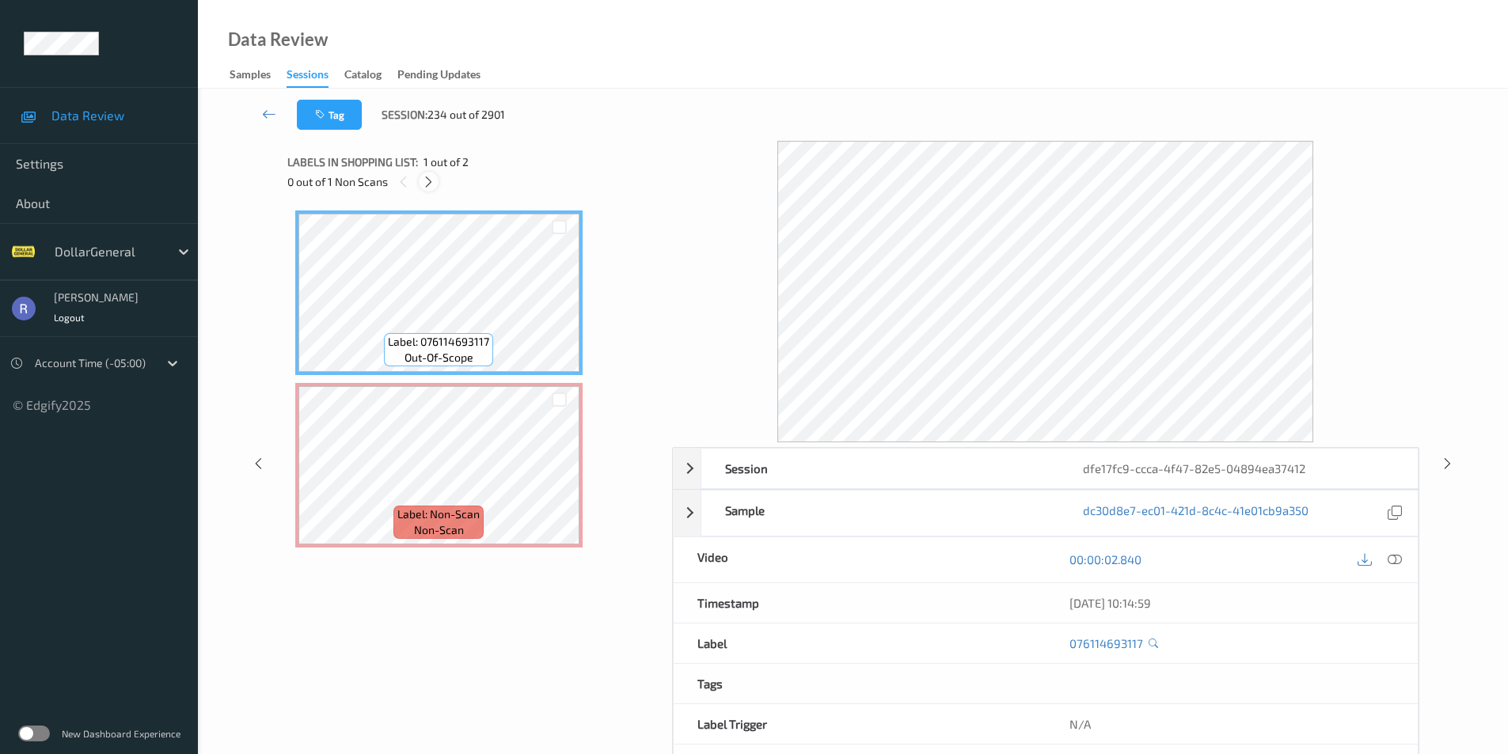
click at [428, 176] on icon at bounding box center [428, 182] width 13 height 14
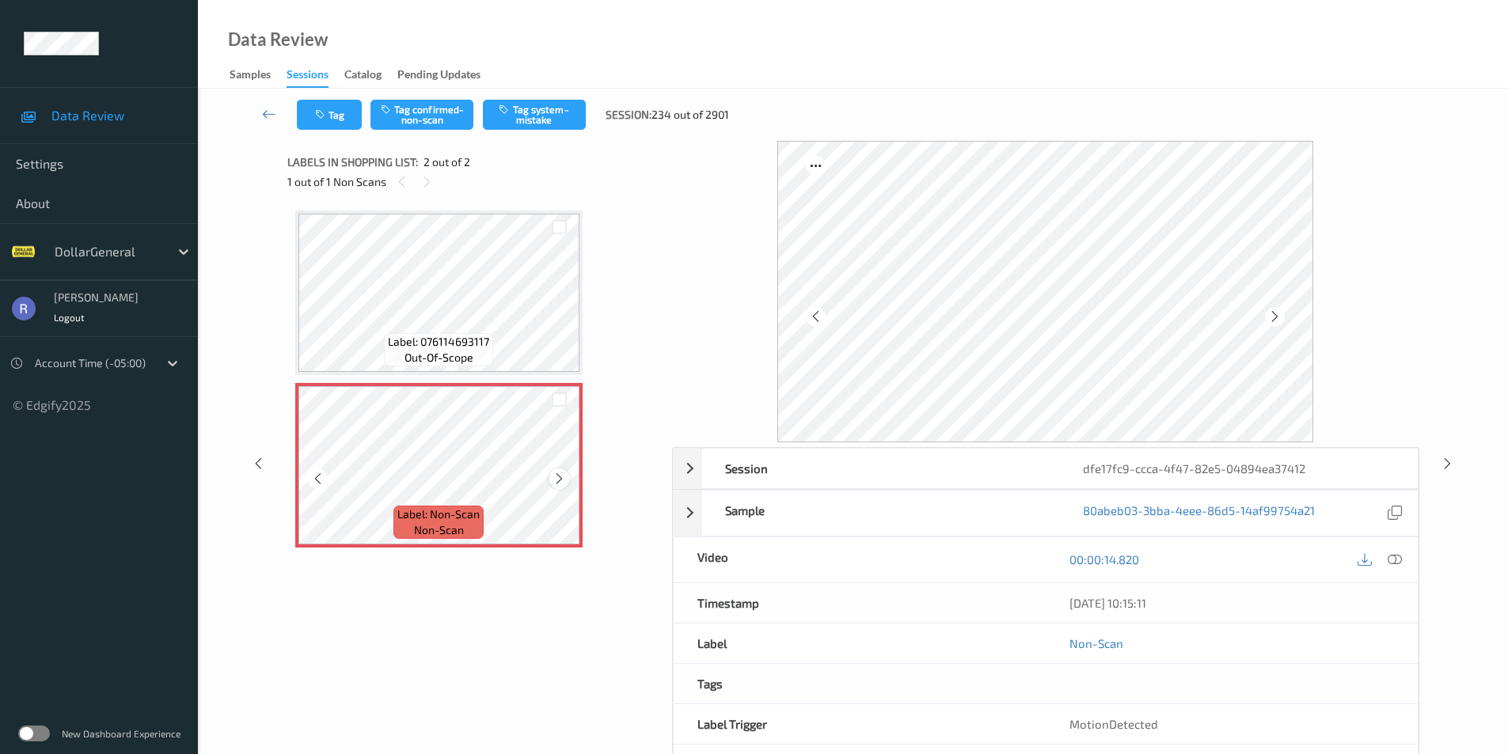
click at [562, 480] on icon at bounding box center [559, 479] width 13 height 14
click at [537, 113] on button "Tag system-mistake" at bounding box center [534, 115] width 103 height 30
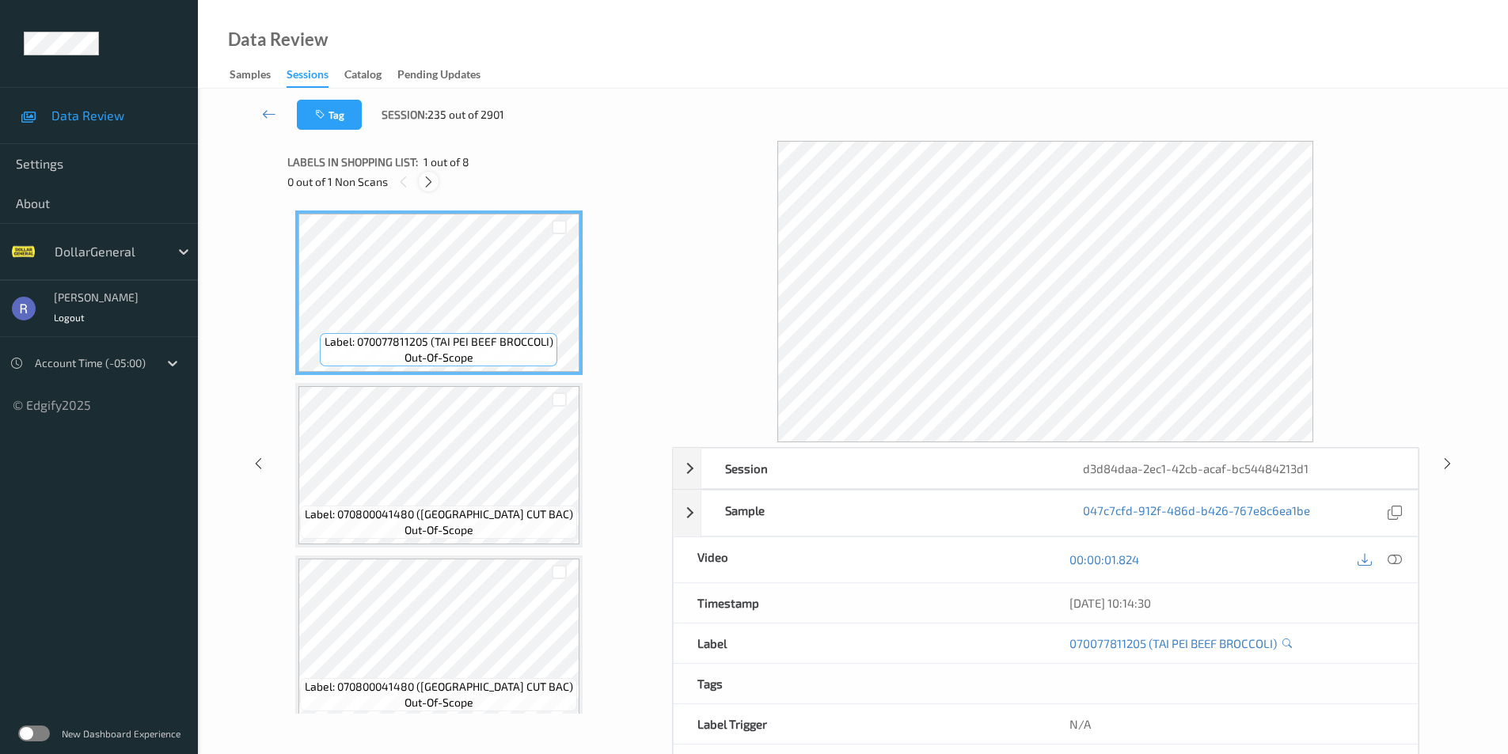
click at [428, 179] on icon at bounding box center [428, 182] width 13 height 14
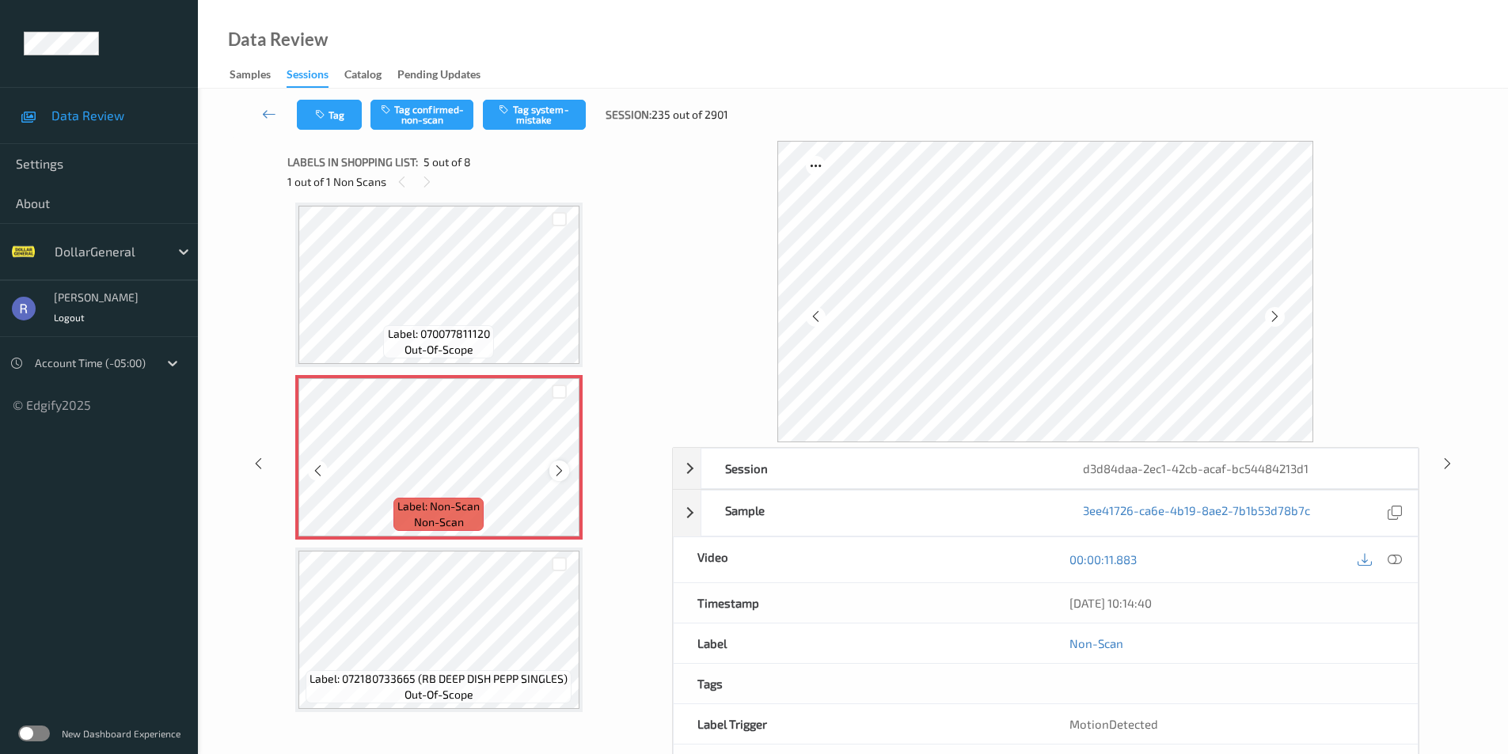
click at [560, 469] on icon at bounding box center [559, 471] width 13 height 14
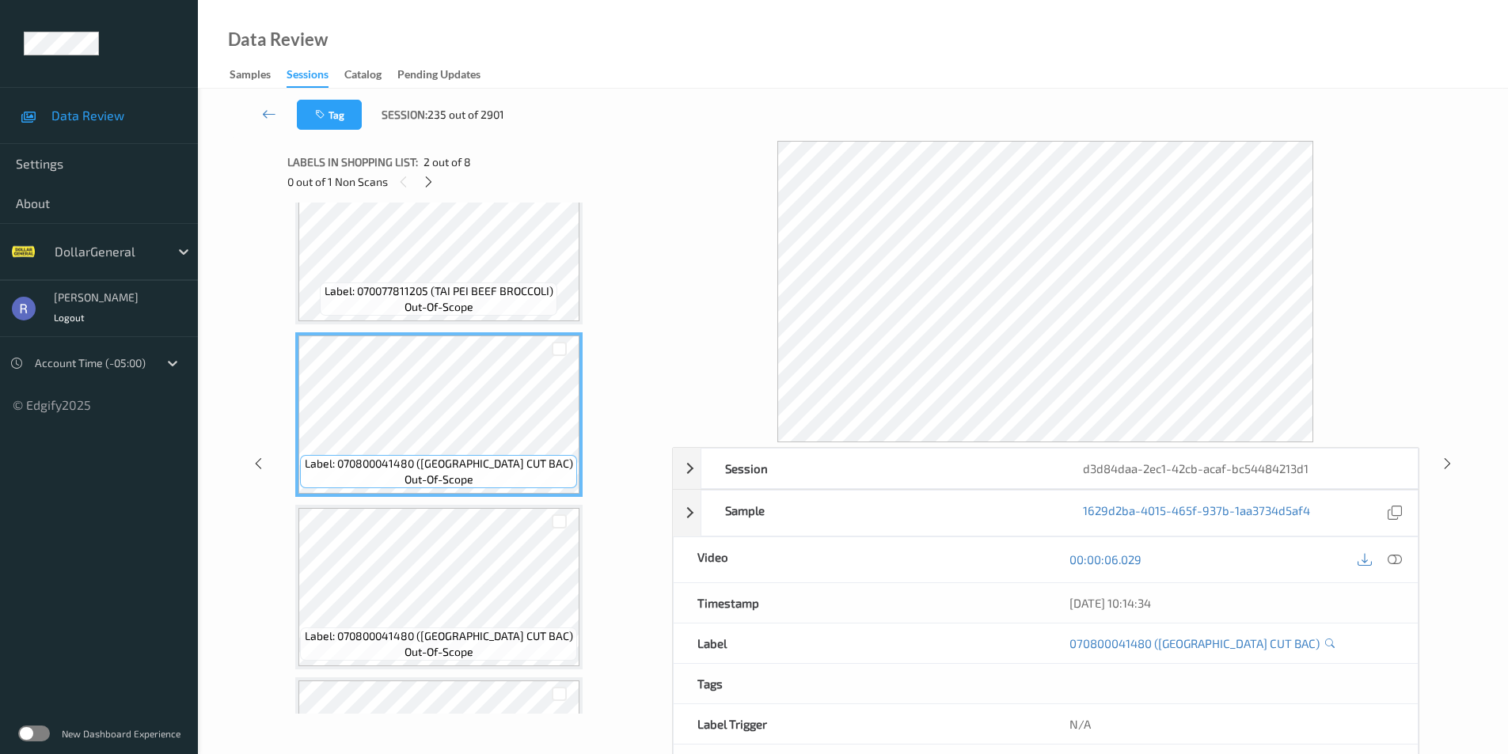
scroll to position [0, 0]
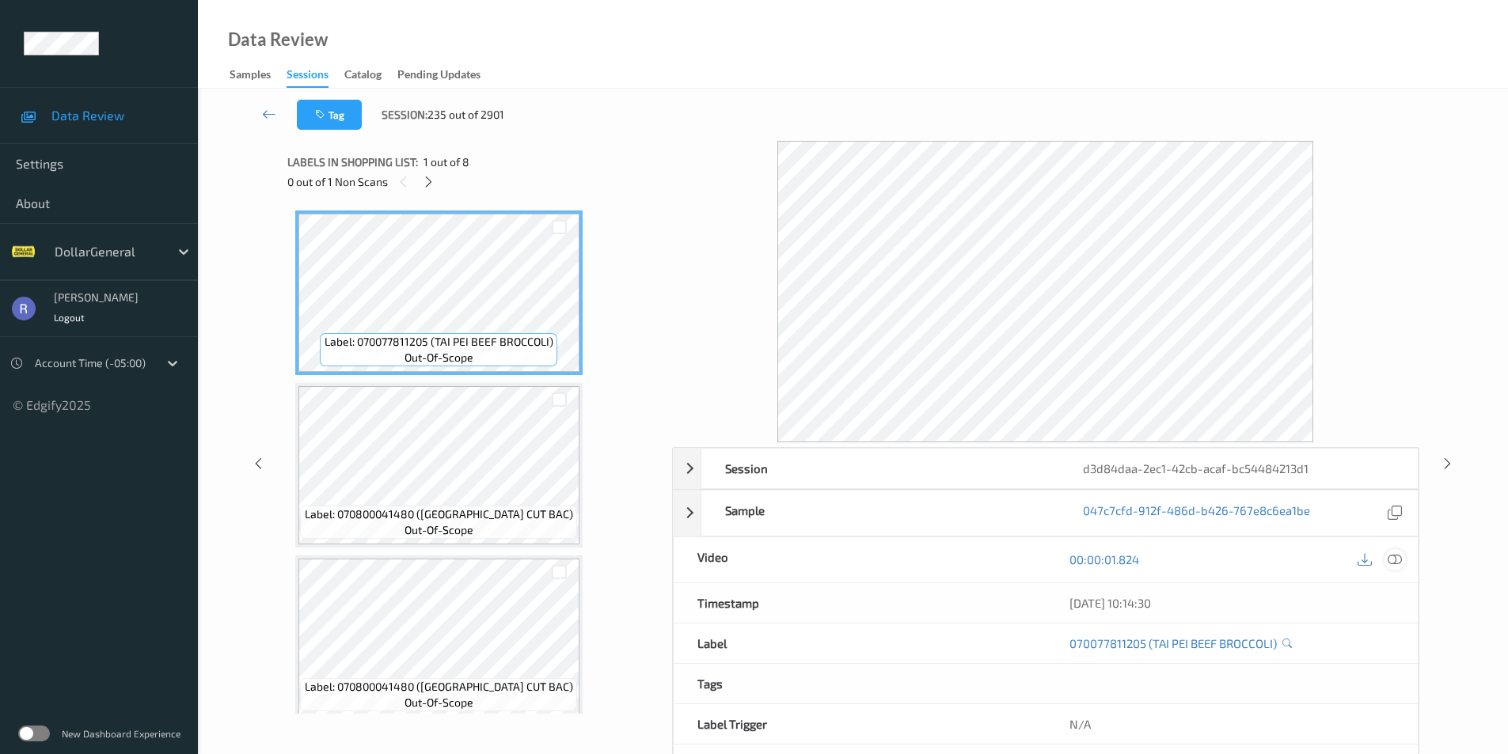
click at [1399, 564] on icon at bounding box center [1395, 560] width 14 height 14
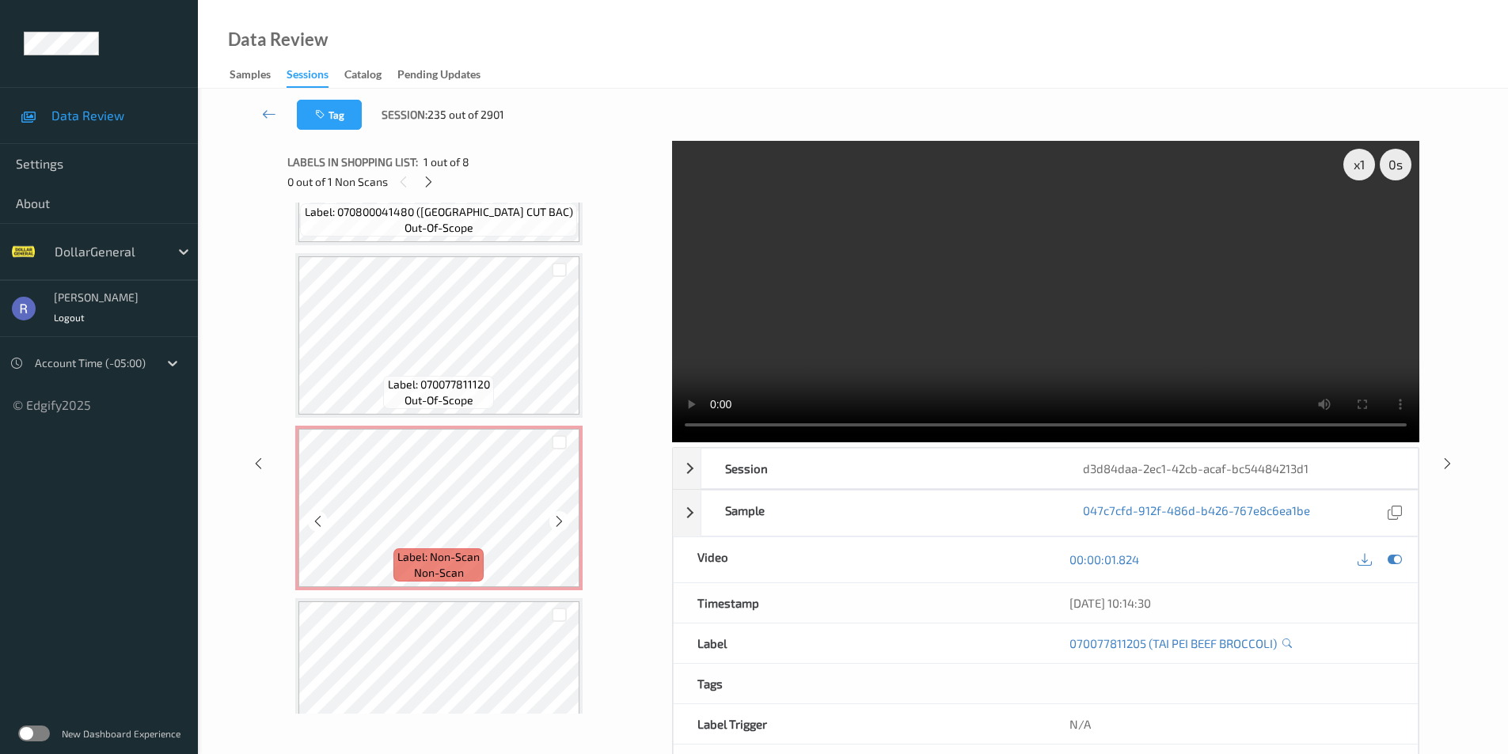
scroll to position [554, 0]
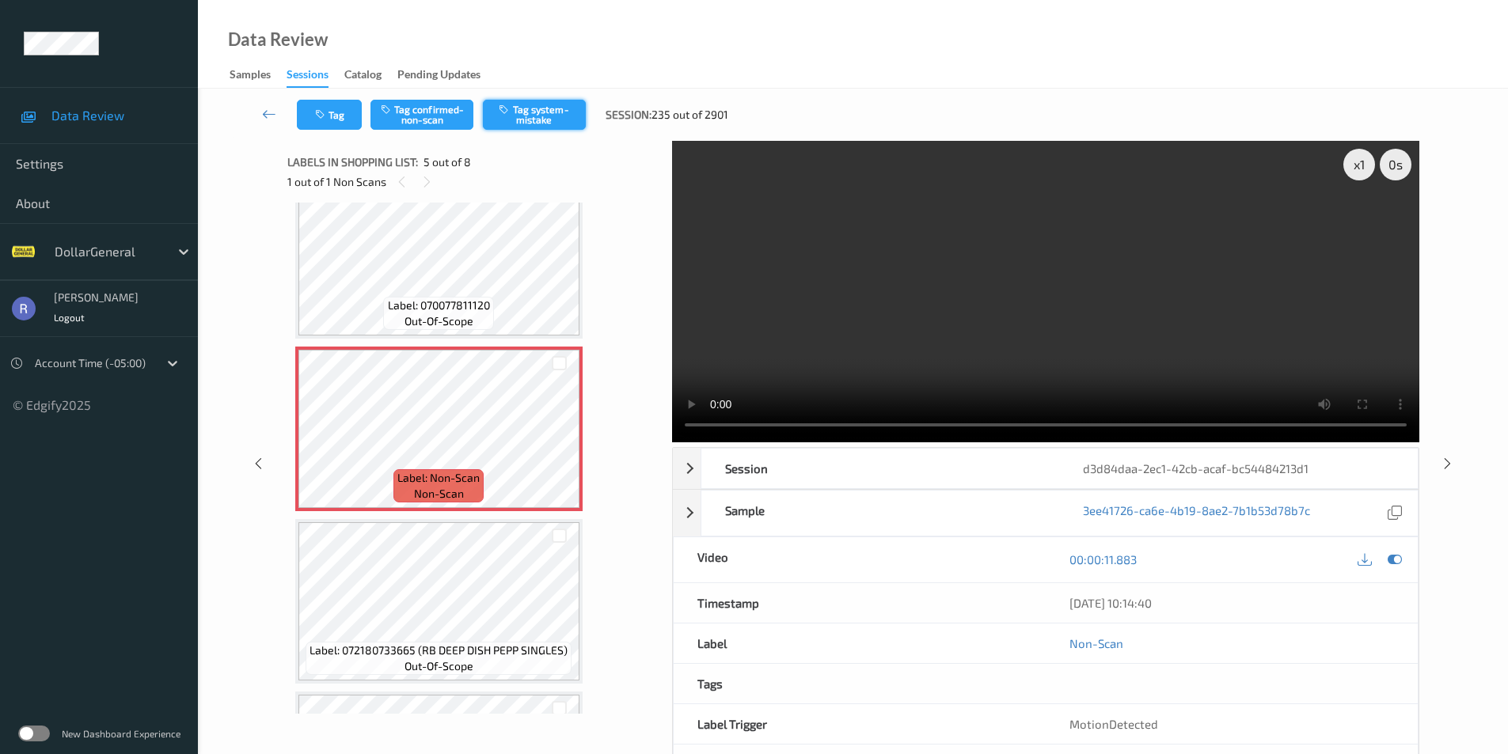
click at [548, 104] on button "Tag system-mistake" at bounding box center [534, 115] width 103 height 30
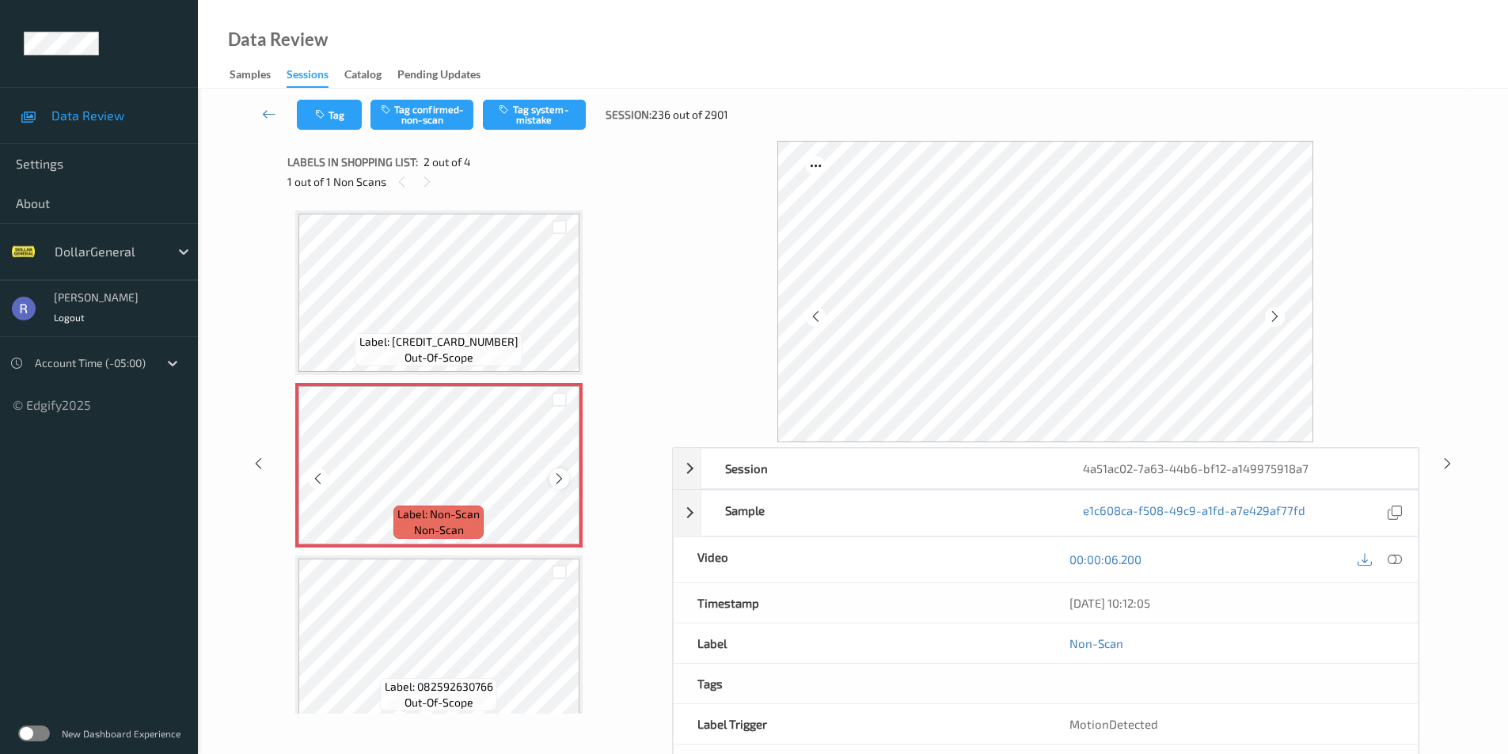
click at [564, 484] on icon at bounding box center [559, 479] width 13 height 14
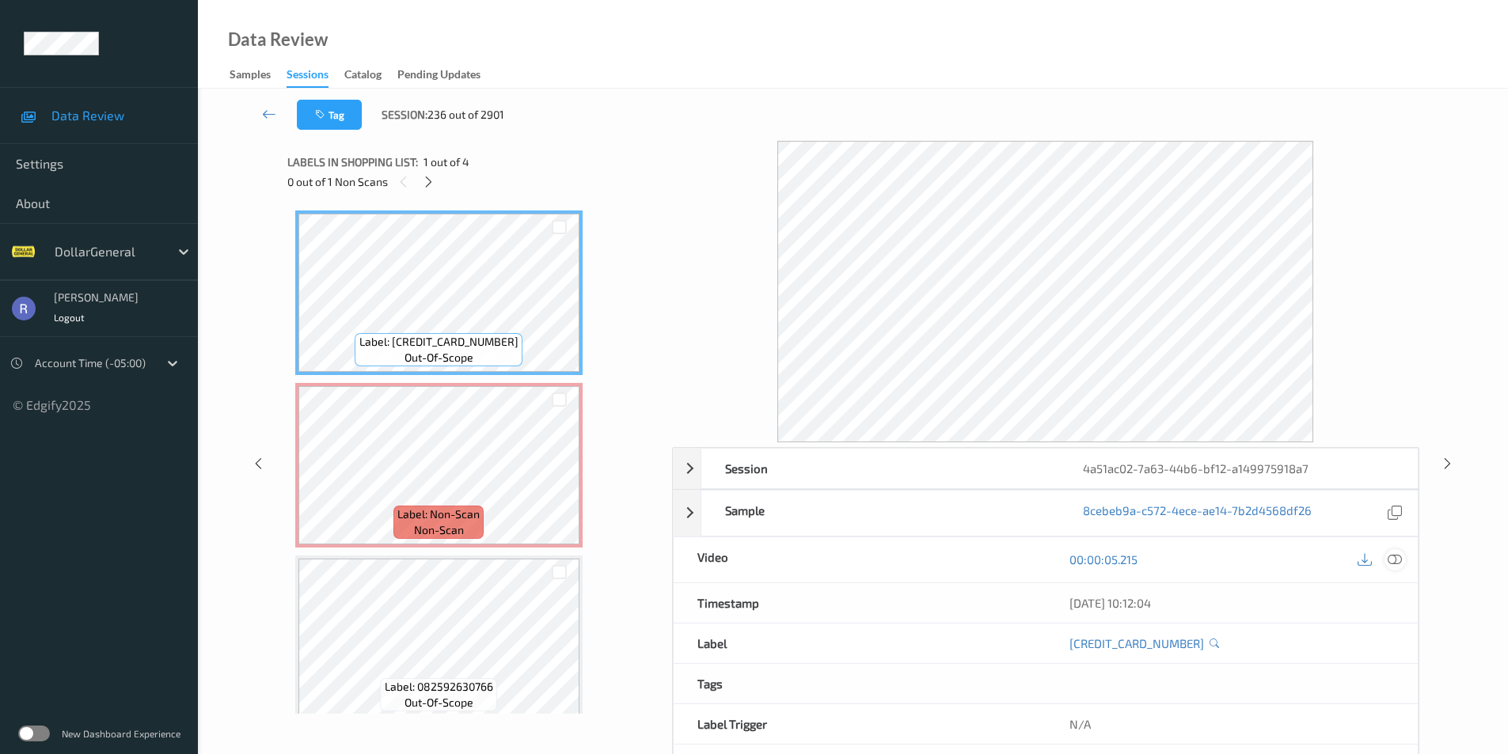
click at [1401, 561] on icon at bounding box center [1395, 560] width 14 height 14
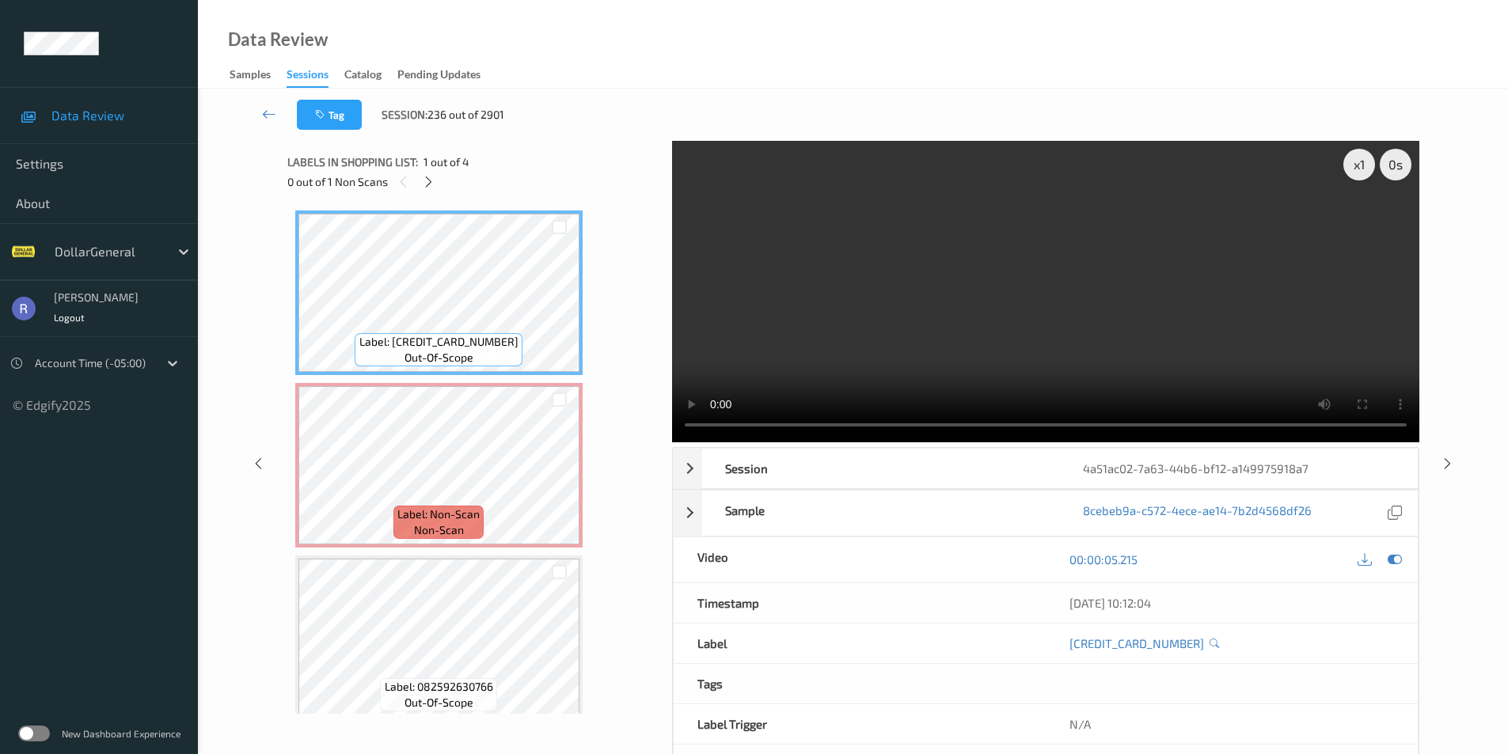
click at [776, 427] on video at bounding box center [1045, 292] width 747 height 302
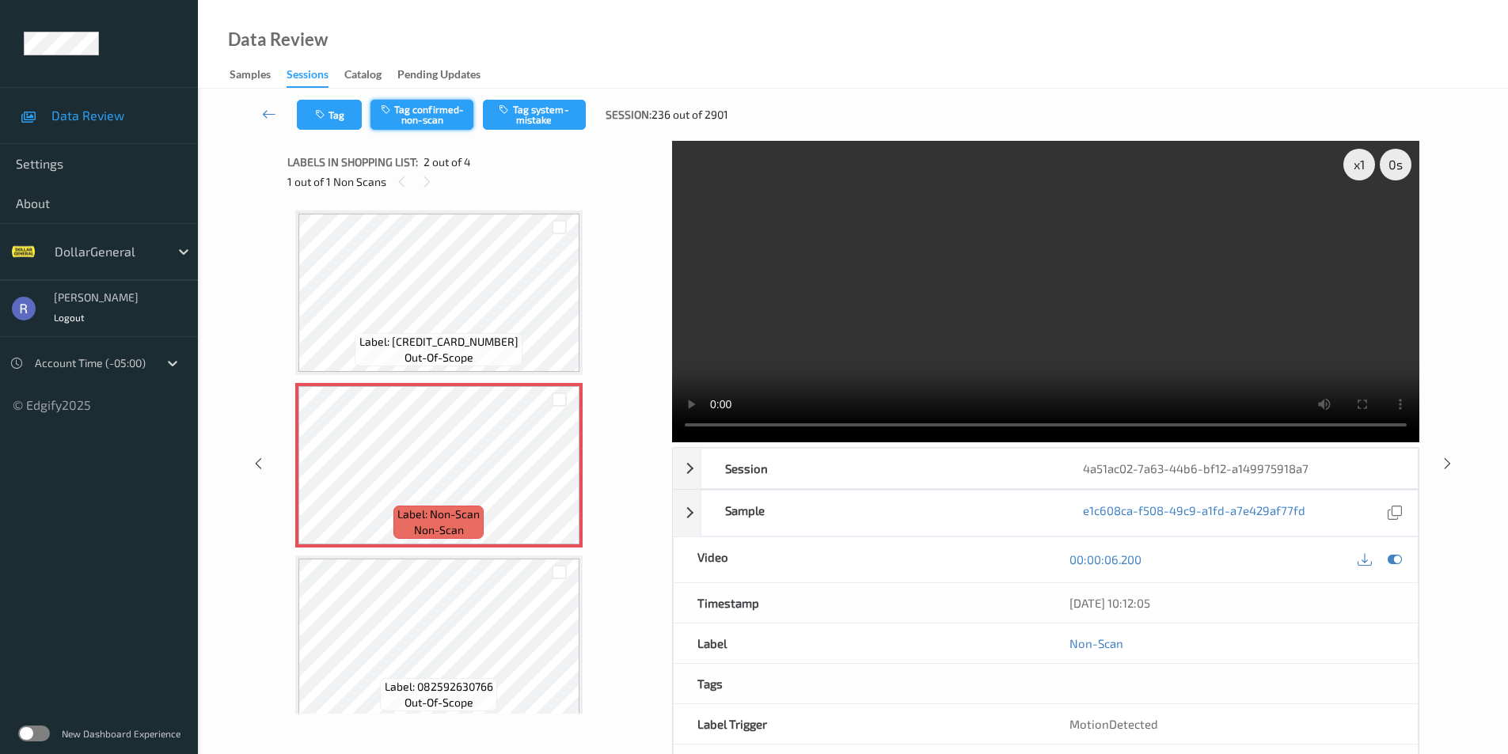
click at [429, 107] on button "Tag confirmed-non-scan" at bounding box center [421, 115] width 103 height 30
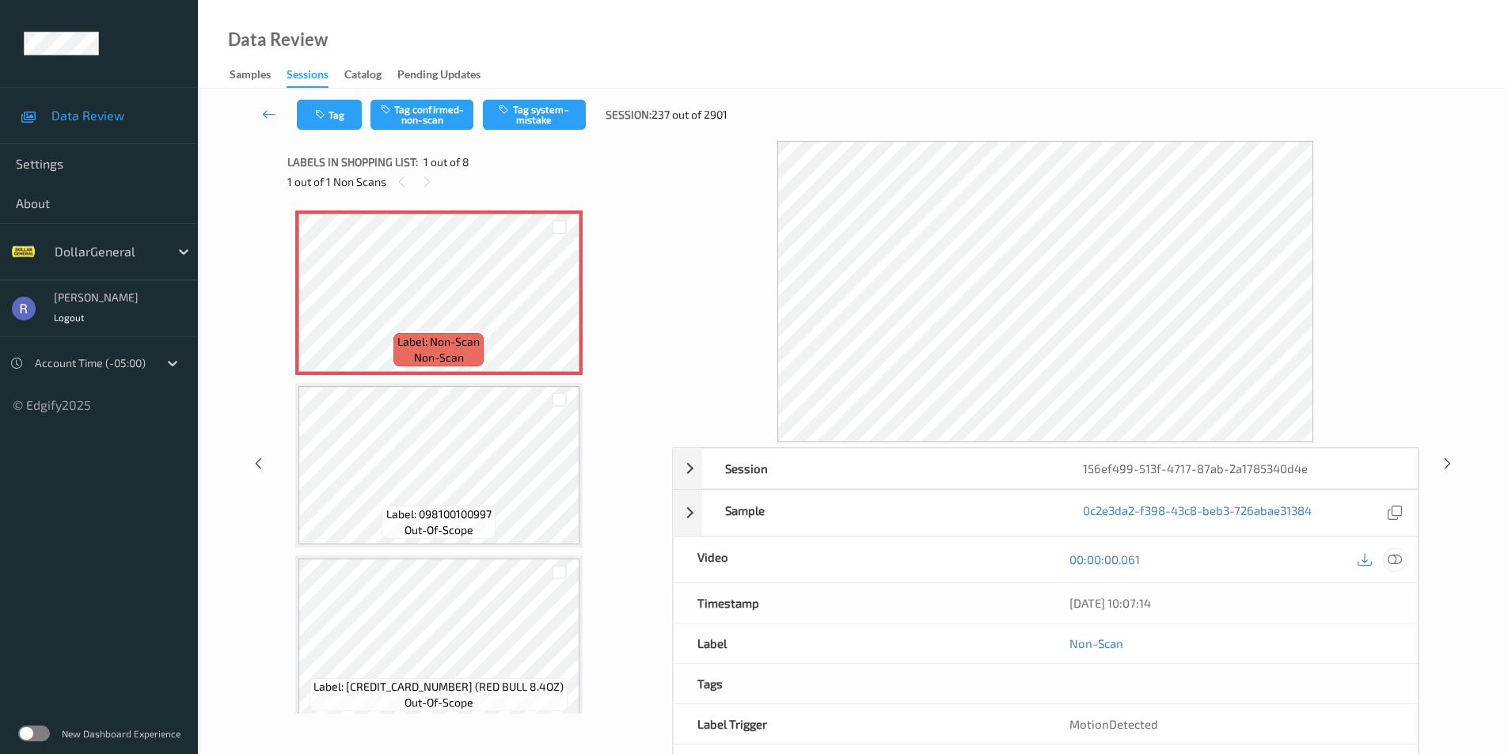
click at [1390, 560] on icon at bounding box center [1395, 560] width 14 height 14
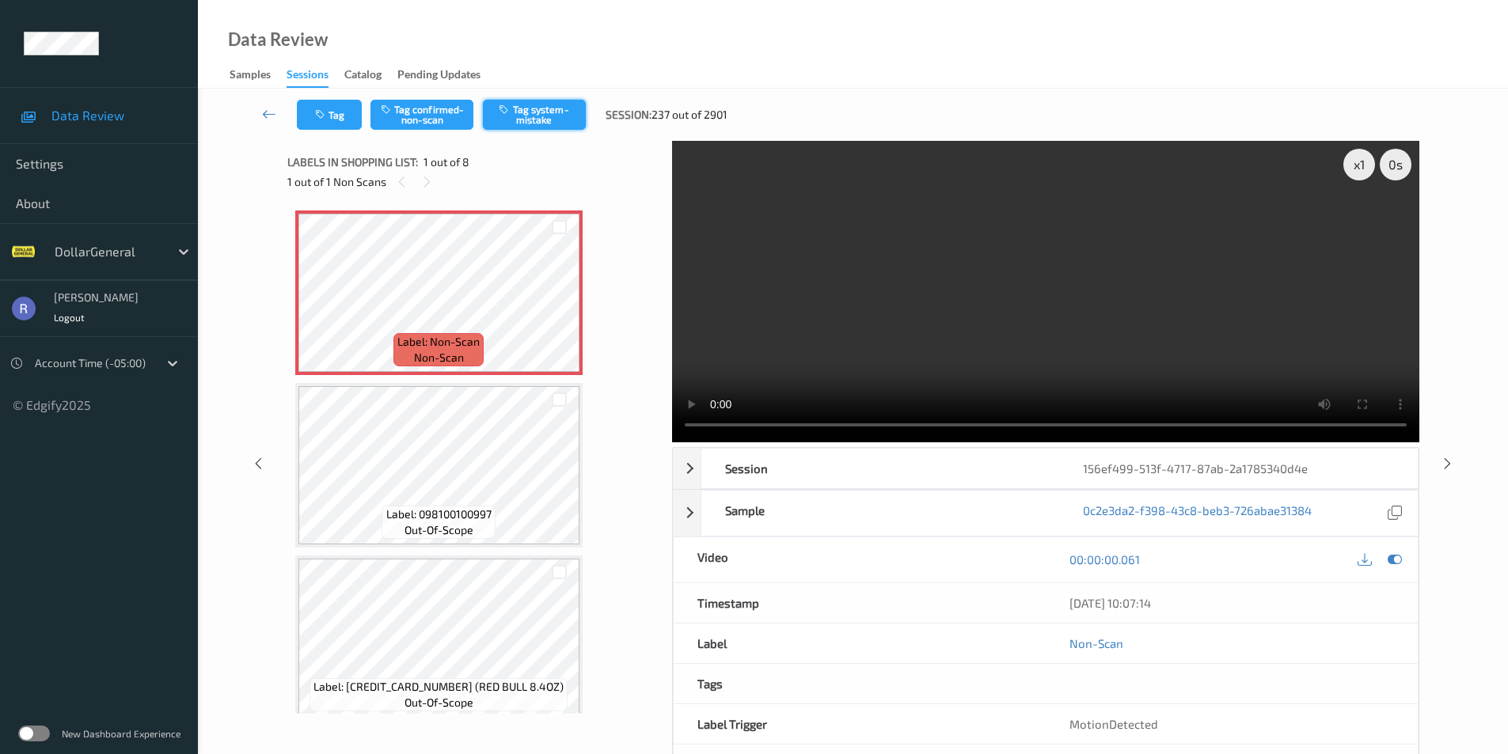
click at [556, 115] on button "Tag system-mistake" at bounding box center [534, 115] width 103 height 30
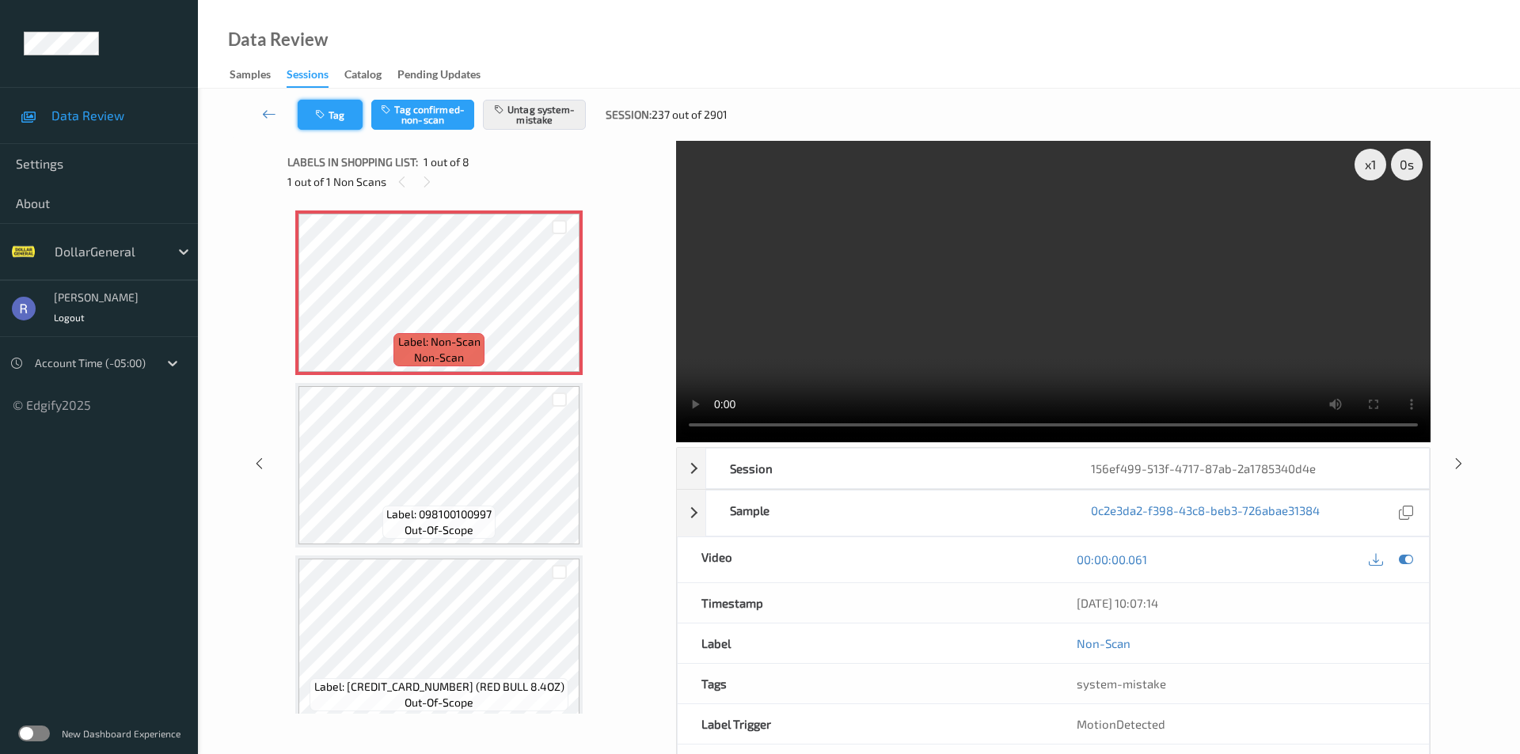
click at [339, 113] on button "Tag" at bounding box center [330, 115] width 65 height 30
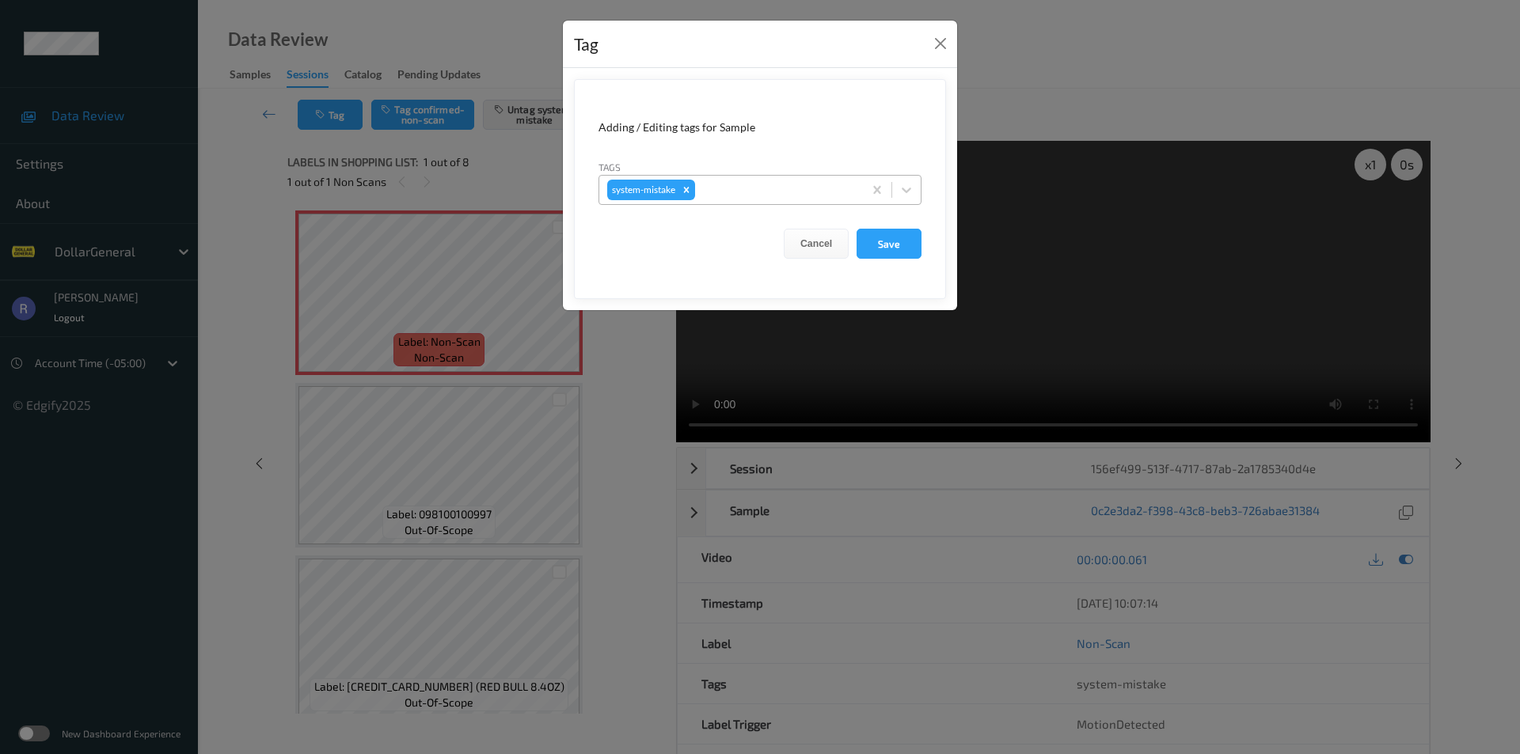
click at [802, 199] on div "system-mistake" at bounding box center [731, 190] width 264 height 27
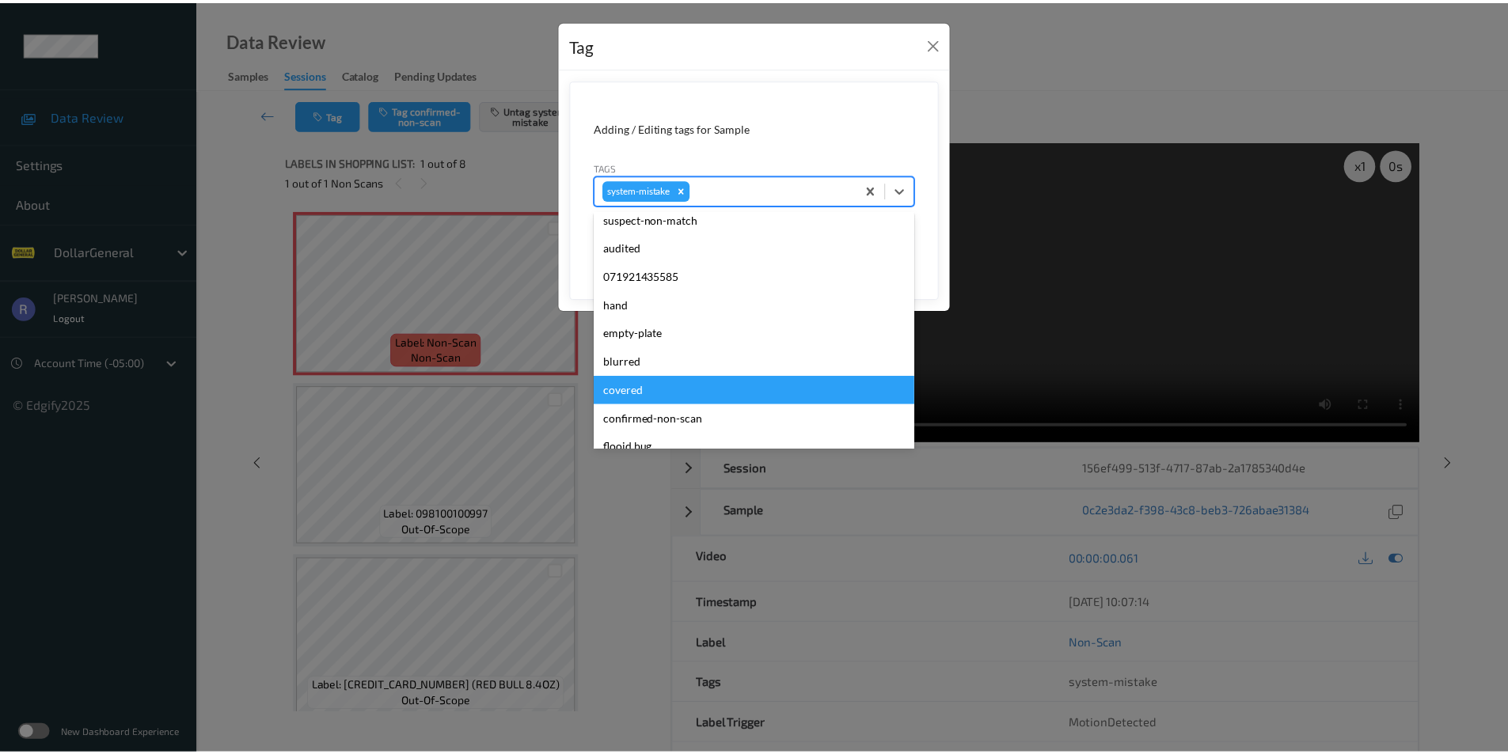
scroll to position [317, 0]
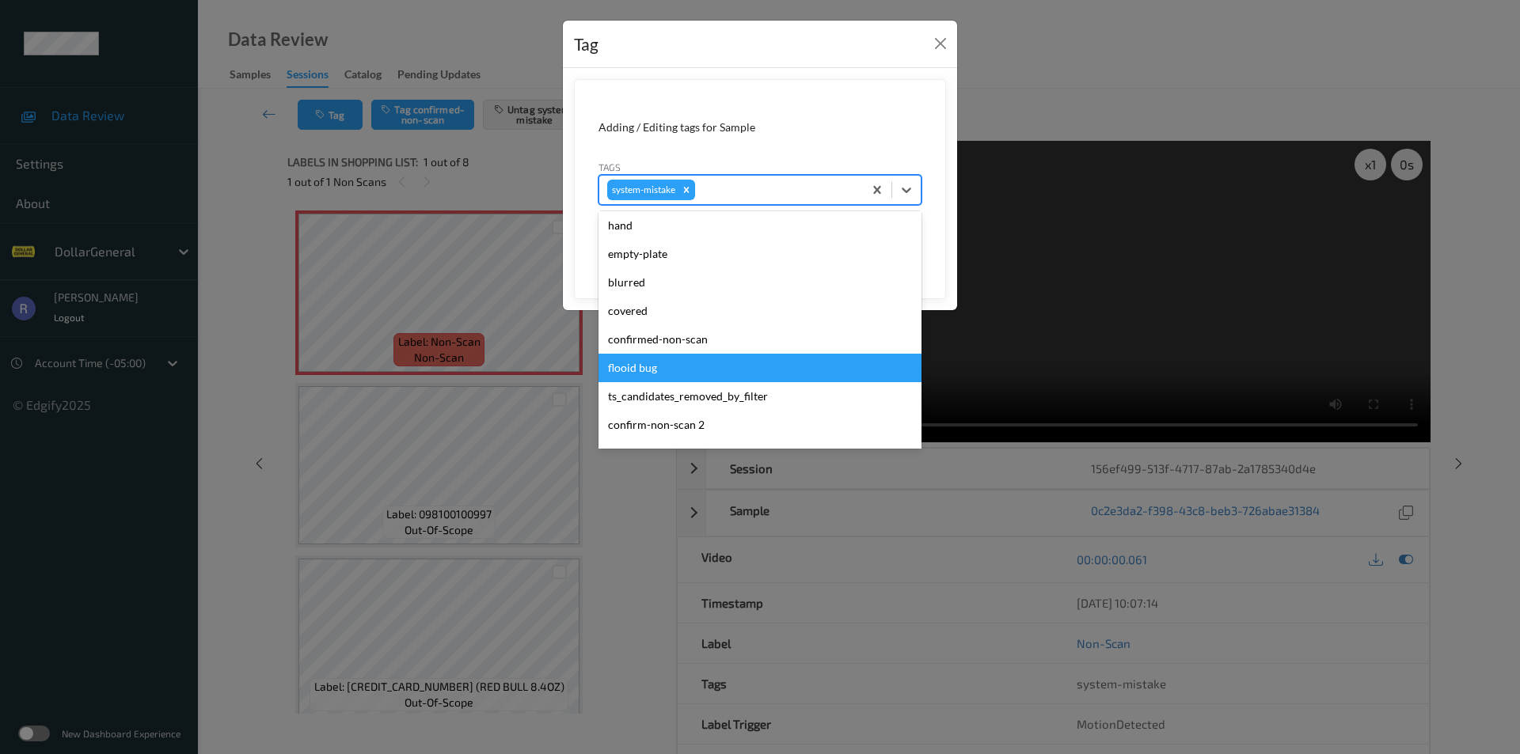
click at [655, 363] on div "flooid bug" at bounding box center [759, 368] width 323 height 28
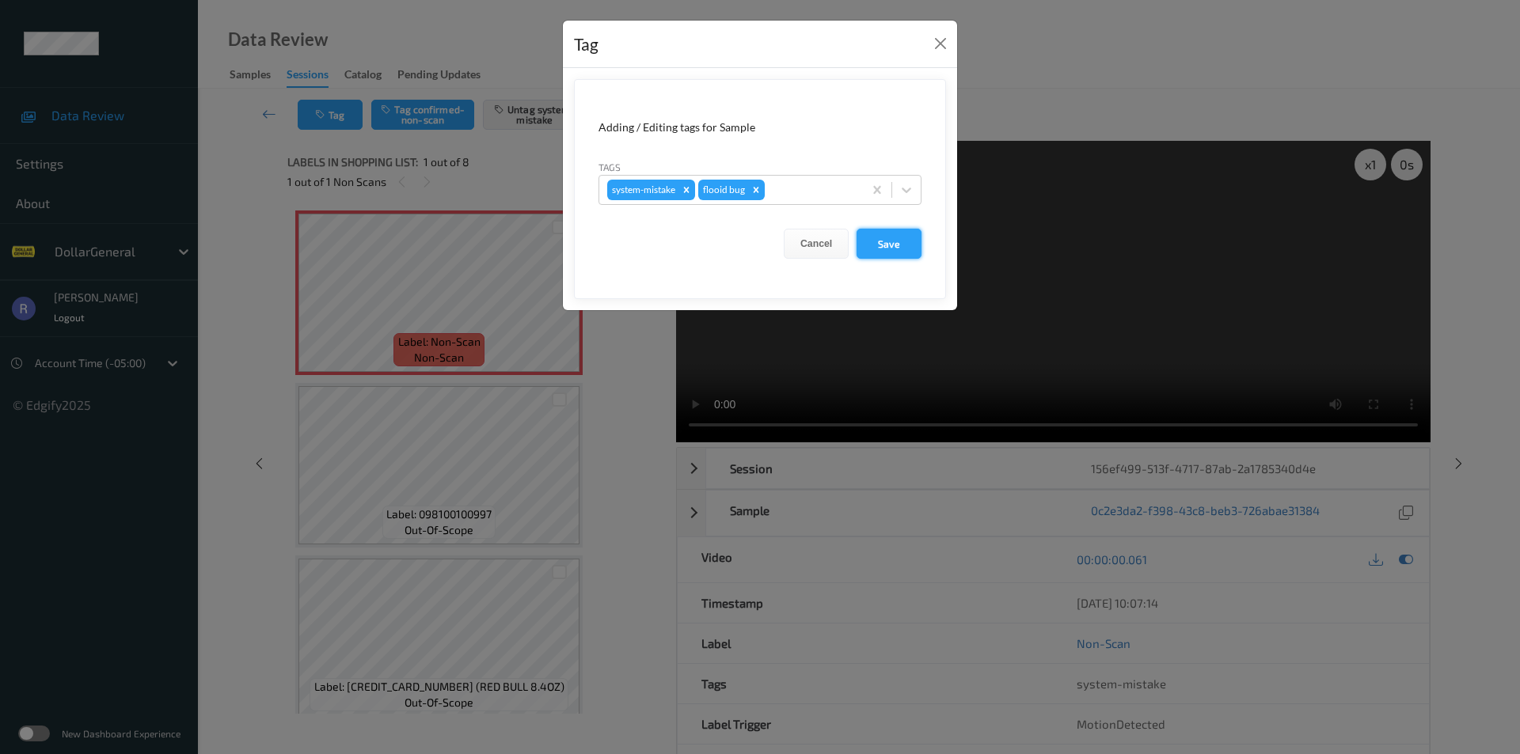
click at [891, 236] on button "Save" at bounding box center [888, 244] width 65 height 30
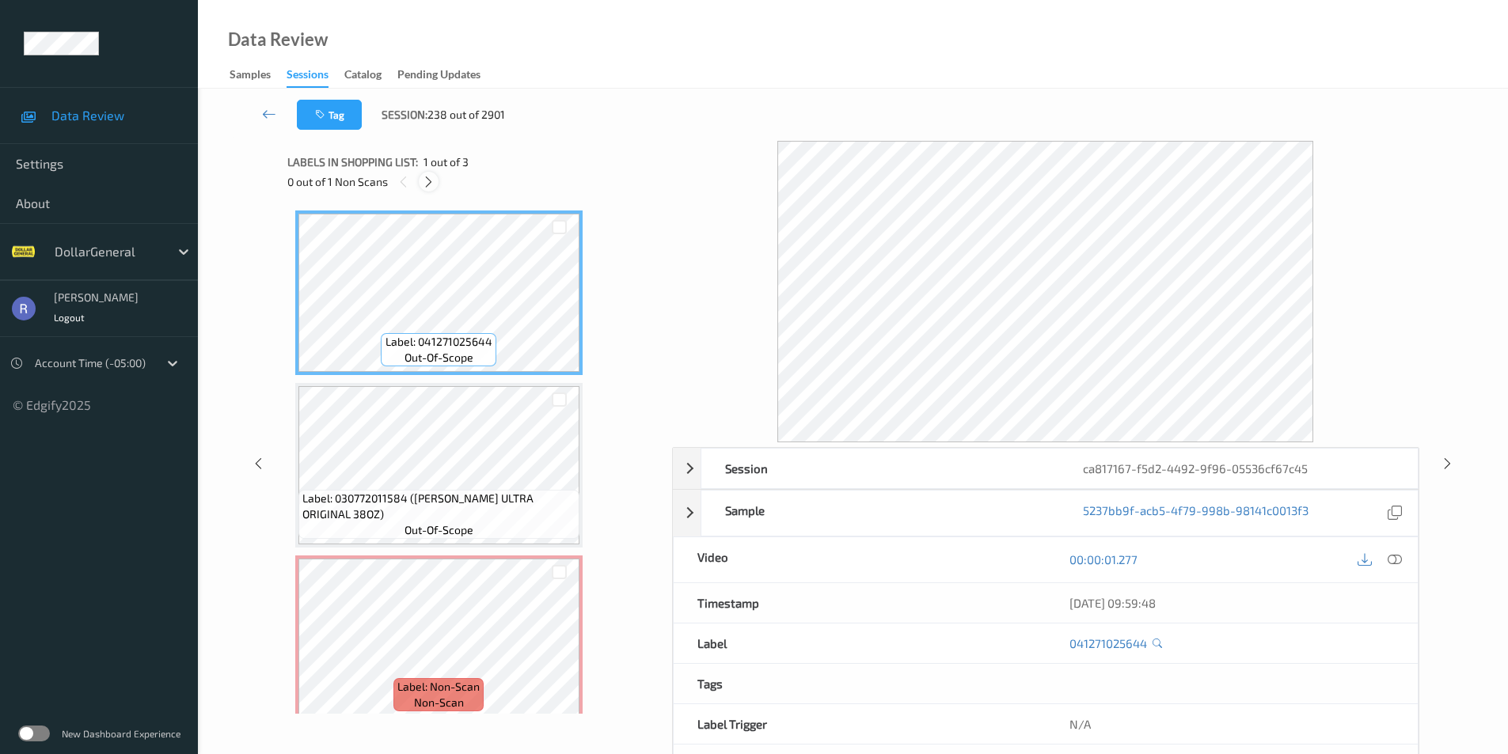
click at [427, 182] on icon at bounding box center [428, 182] width 13 height 14
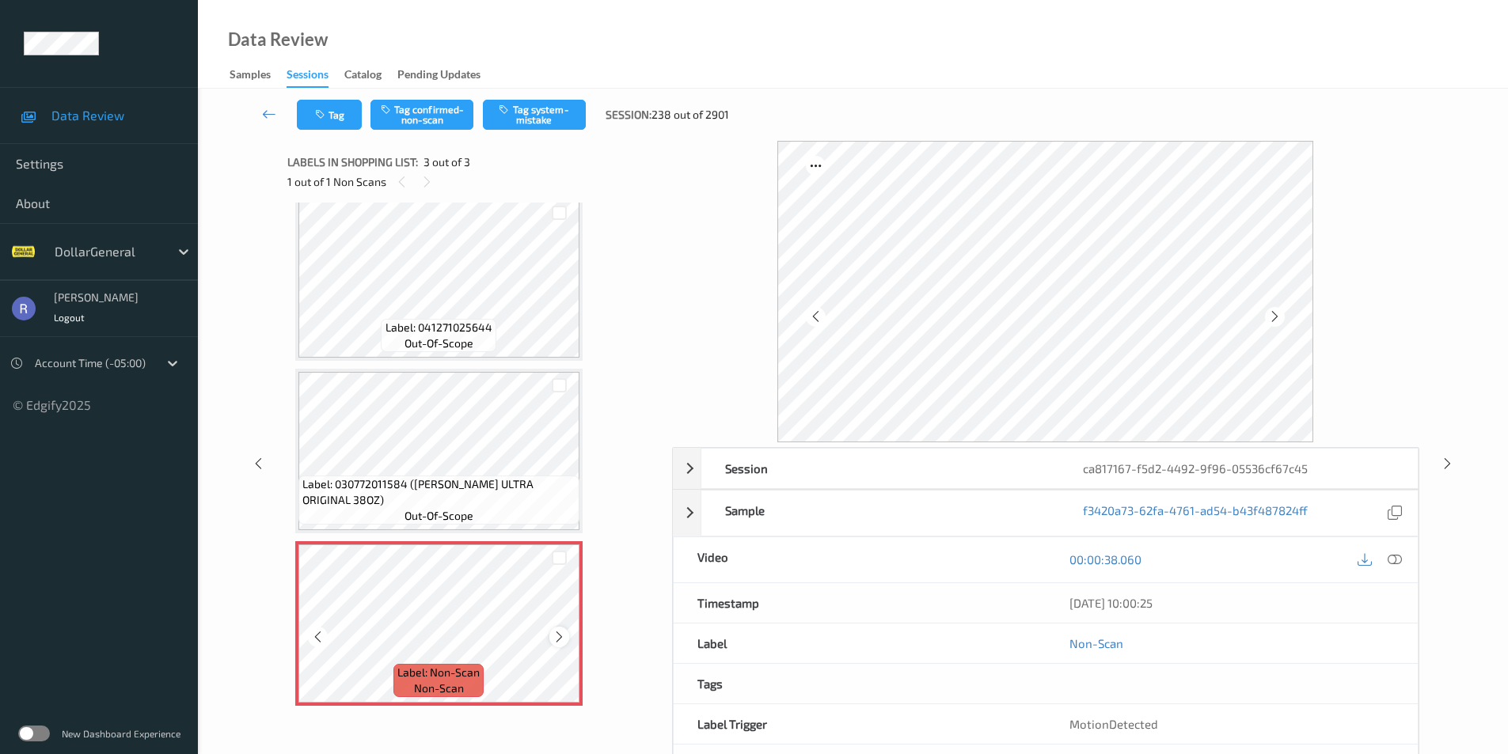
click at [555, 636] on icon at bounding box center [559, 637] width 13 height 14
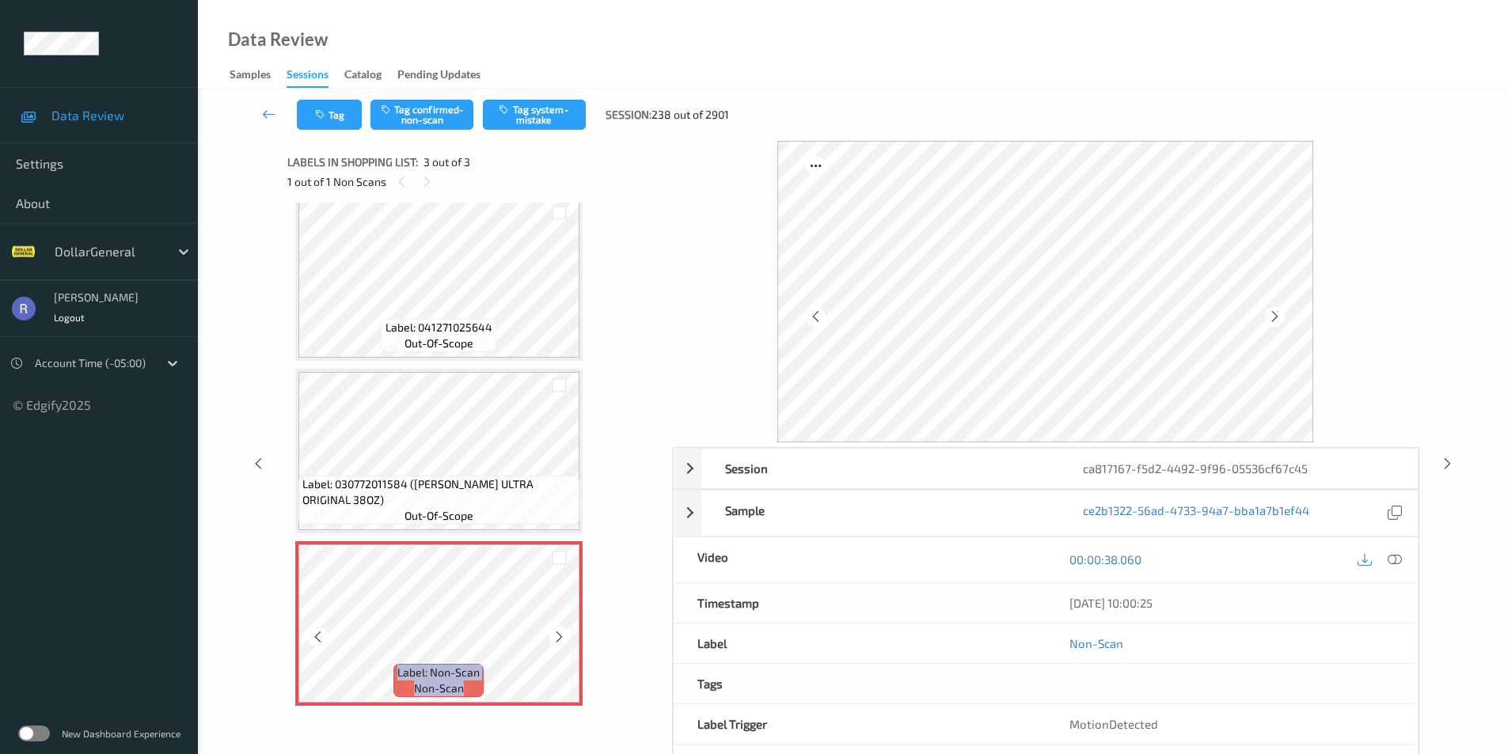
click at [555, 636] on icon at bounding box center [559, 637] width 13 height 14
click at [553, 112] on button "Tag system-mistake" at bounding box center [534, 115] width 103 height 30
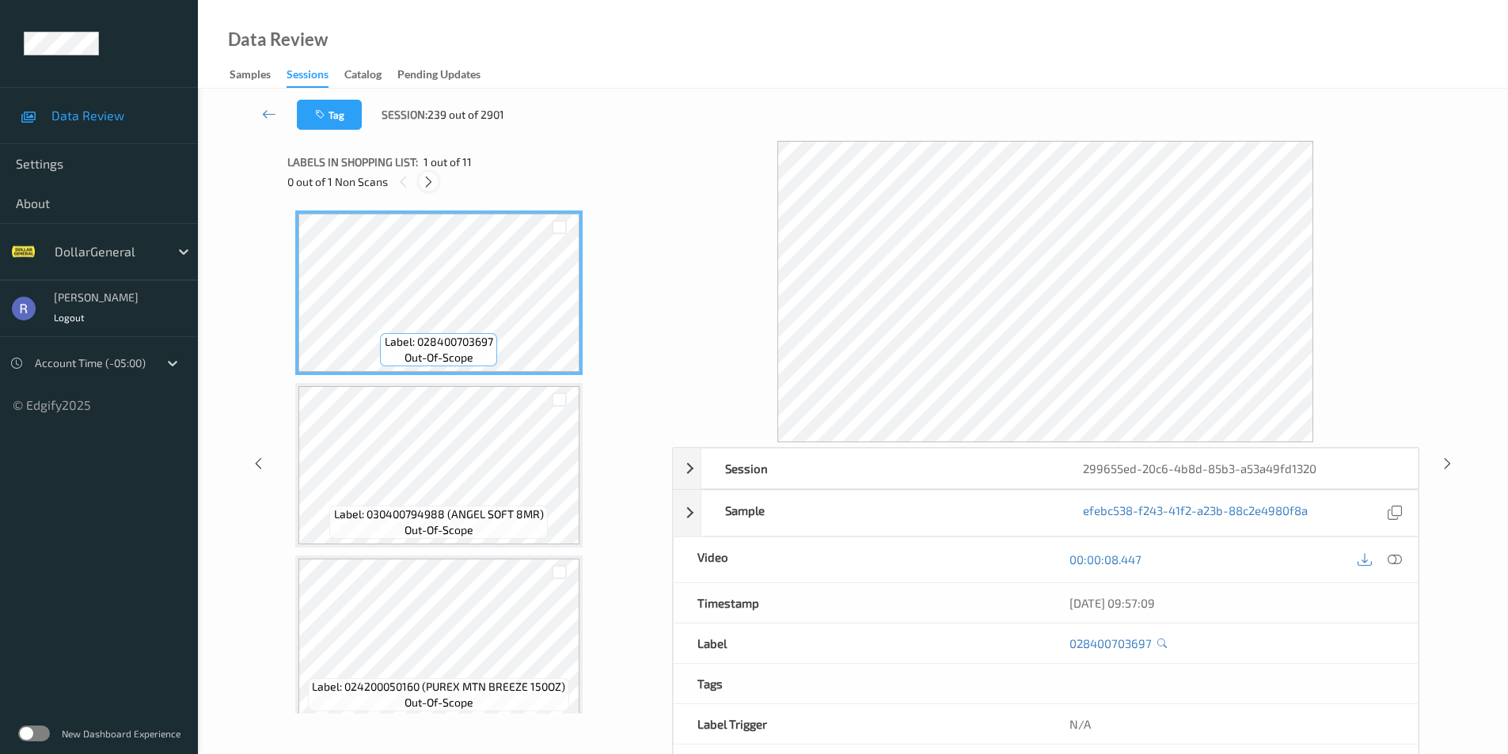
click at [429, 180] on icon at bounding box center [428, 182] width 13 height 14
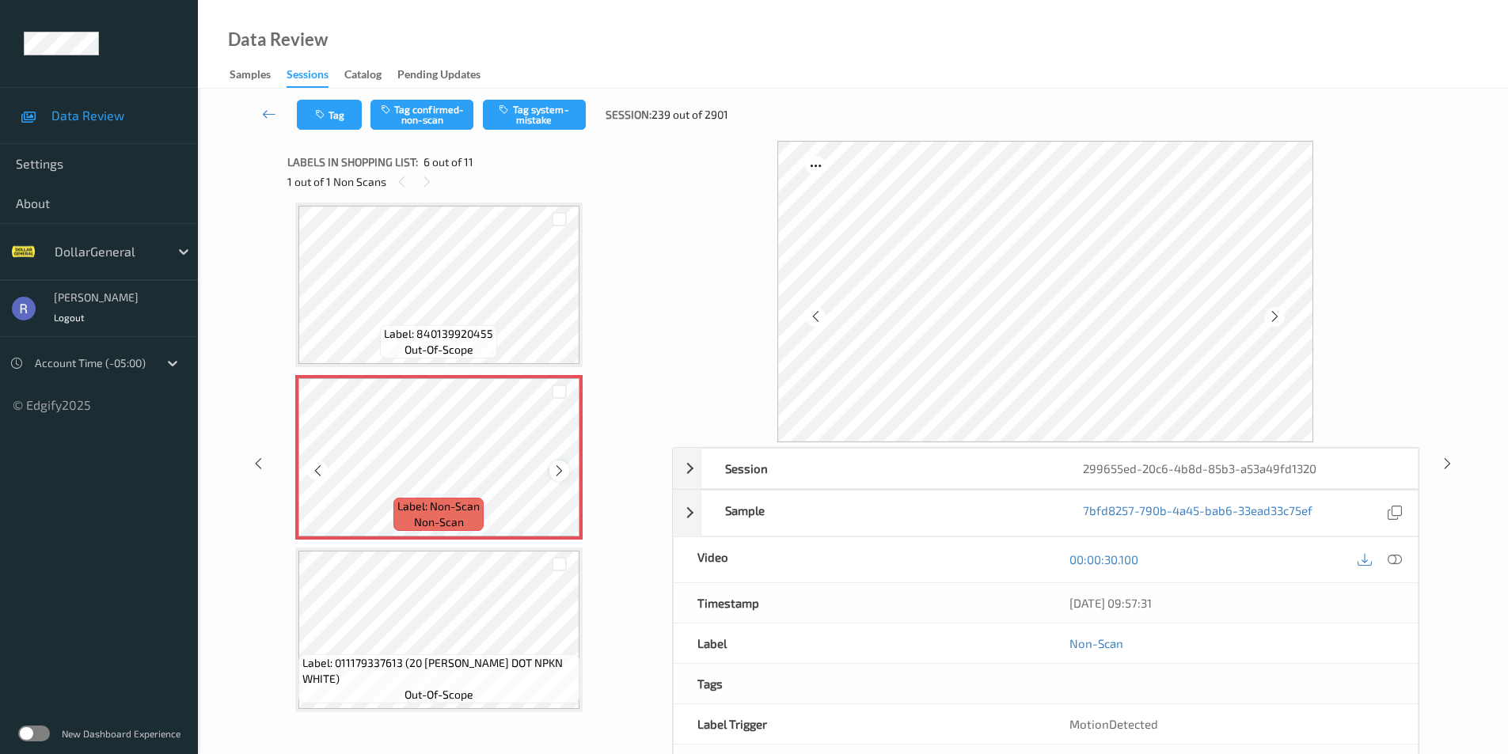
click at [560, 469] on icon at bounding box center [559, 471] width 13 height 14
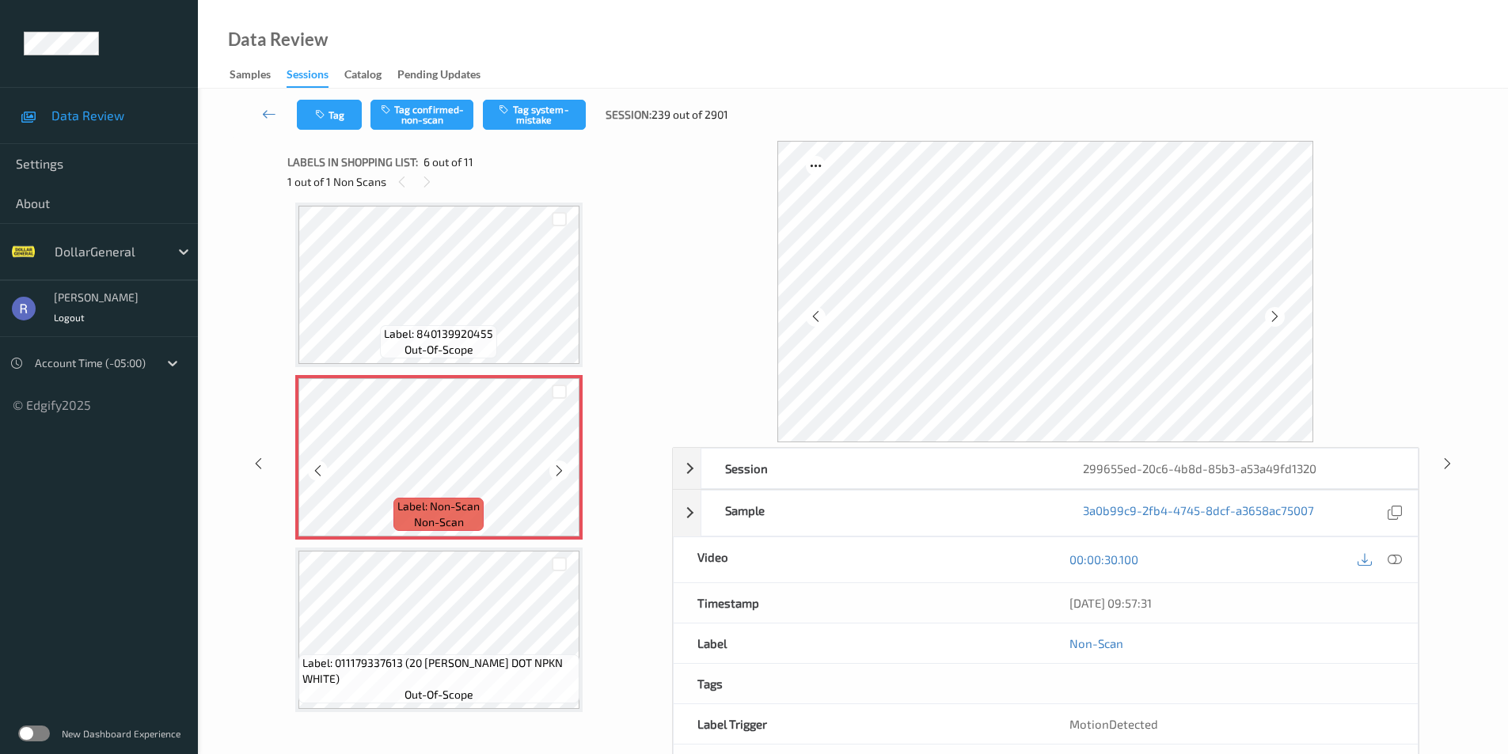
click at [560, 469] on icon at bounding box center [559, 471] width 13 height 14
click at [403, 344] on div "Label: 840139920455 out-of-scope" at bounding box center [438, 341] width 117 height 33
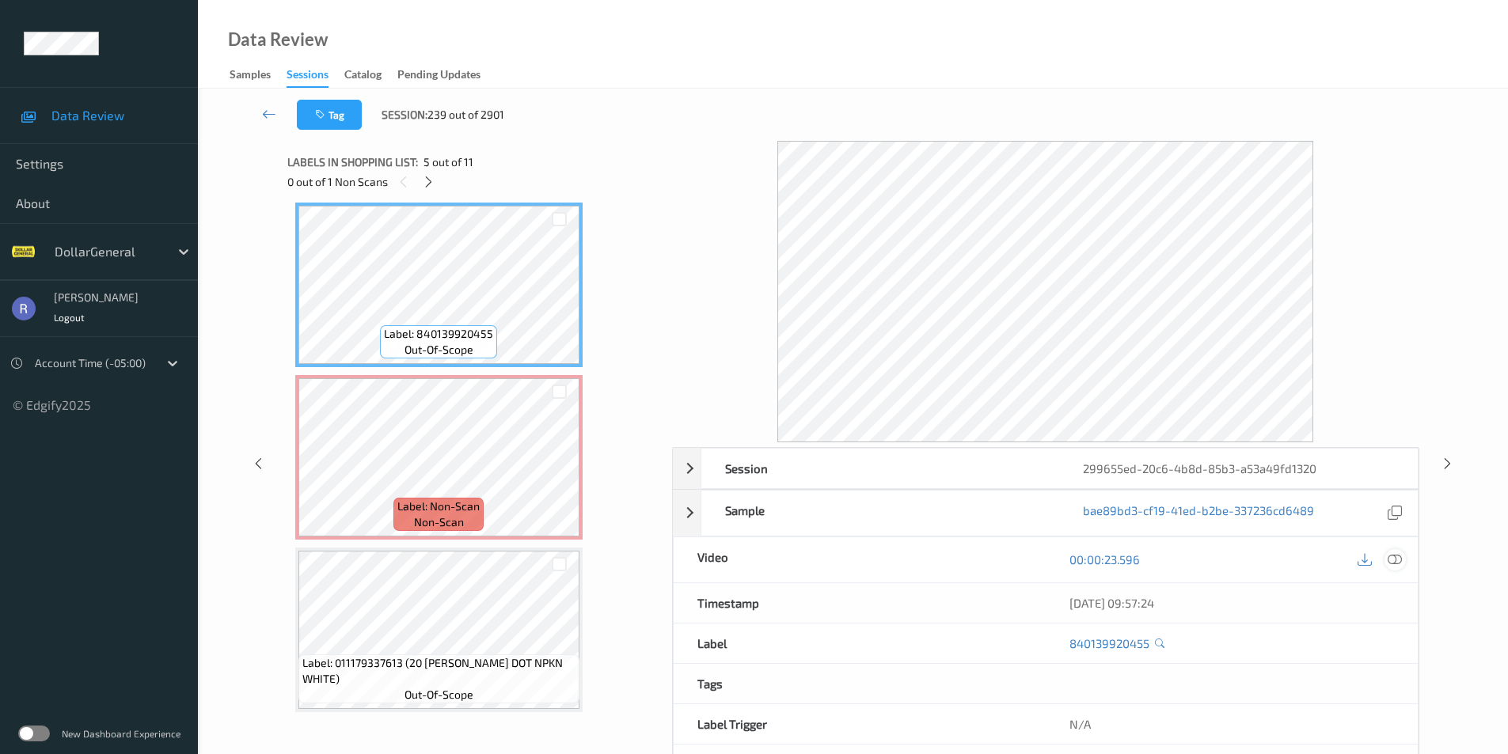
click at [1398, 566] on icon at bounding box center [1395, 560] width 14 height 14
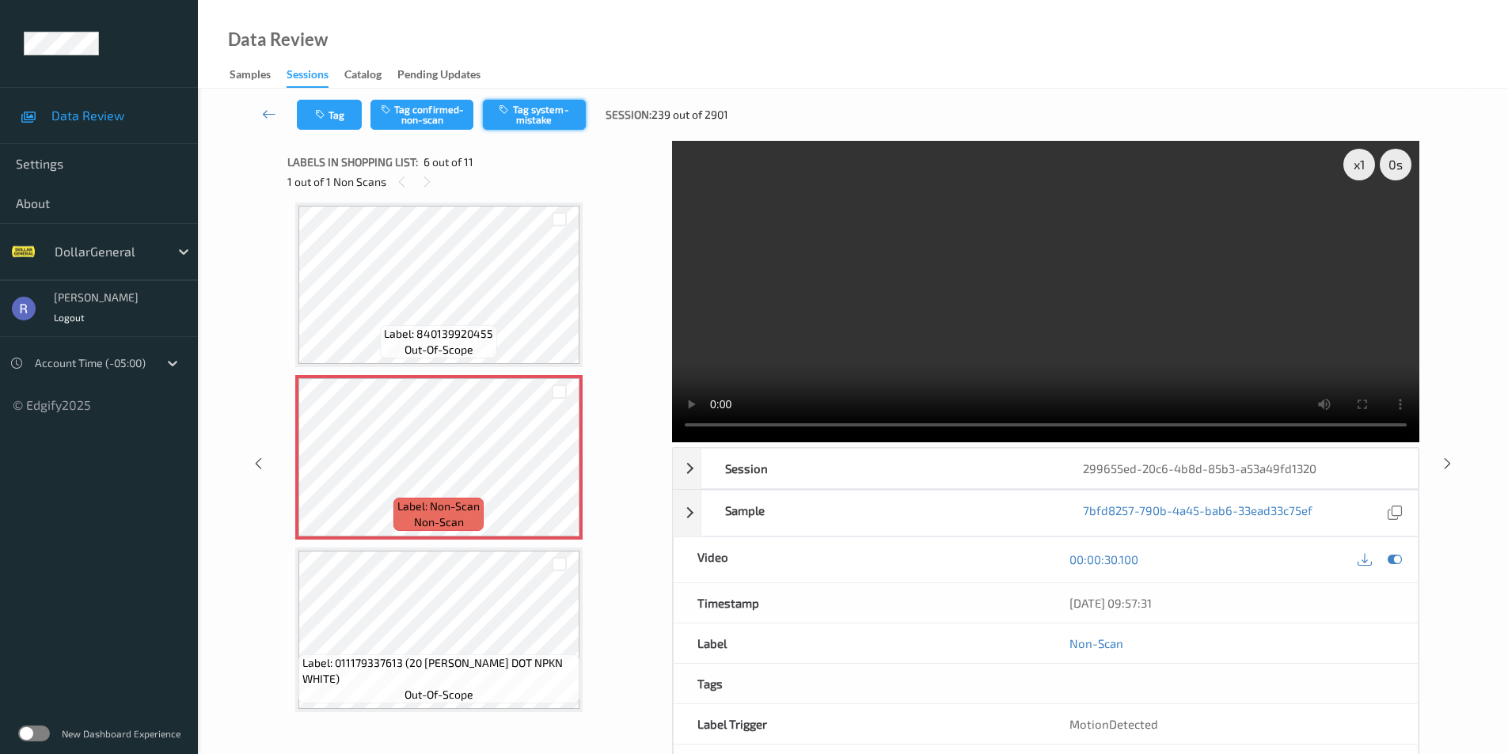
click at [547, 108] on button "Tag system-mistake" at bounding box center [534, 115] width 103 height 30
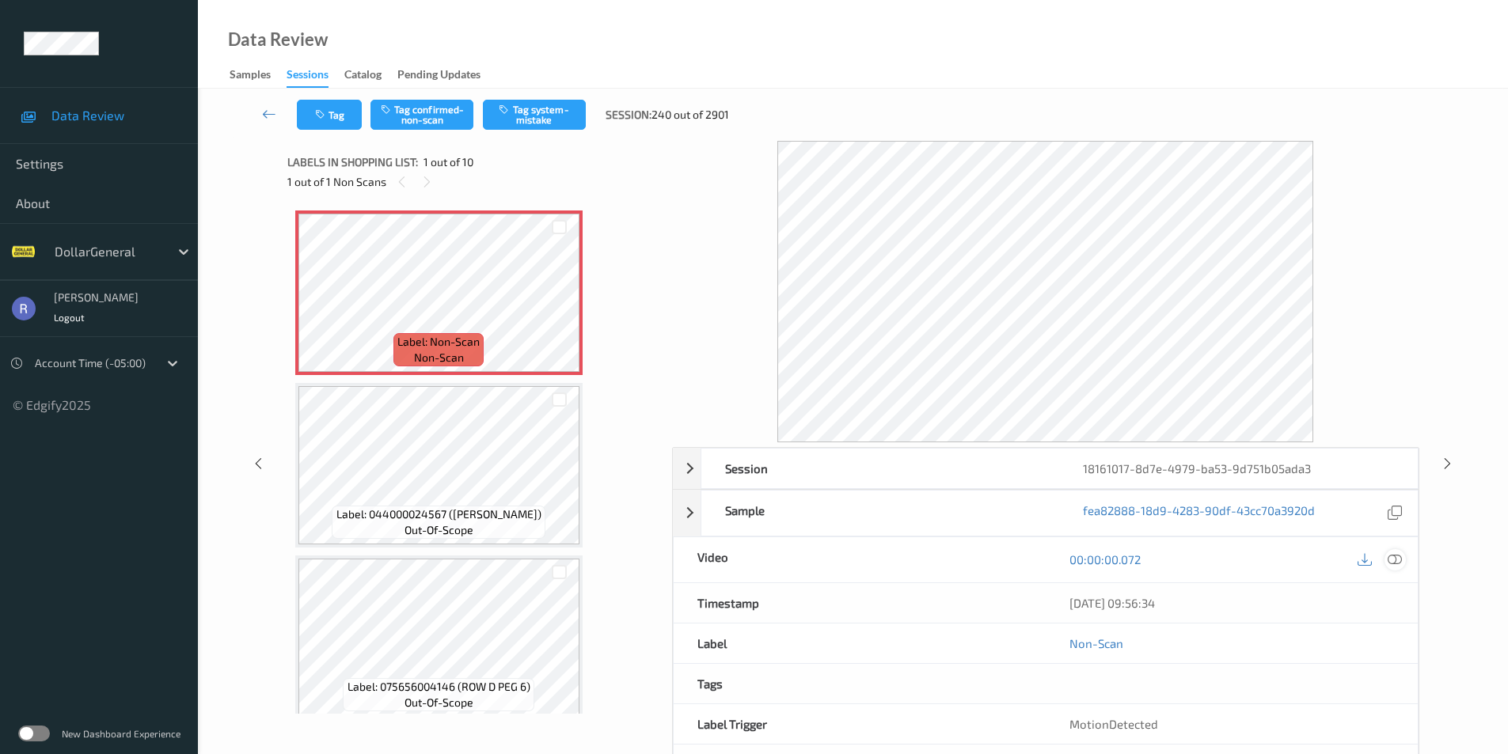
click at [1392, 554] on icon at bounding box center [1395, 560] width 14 height 14
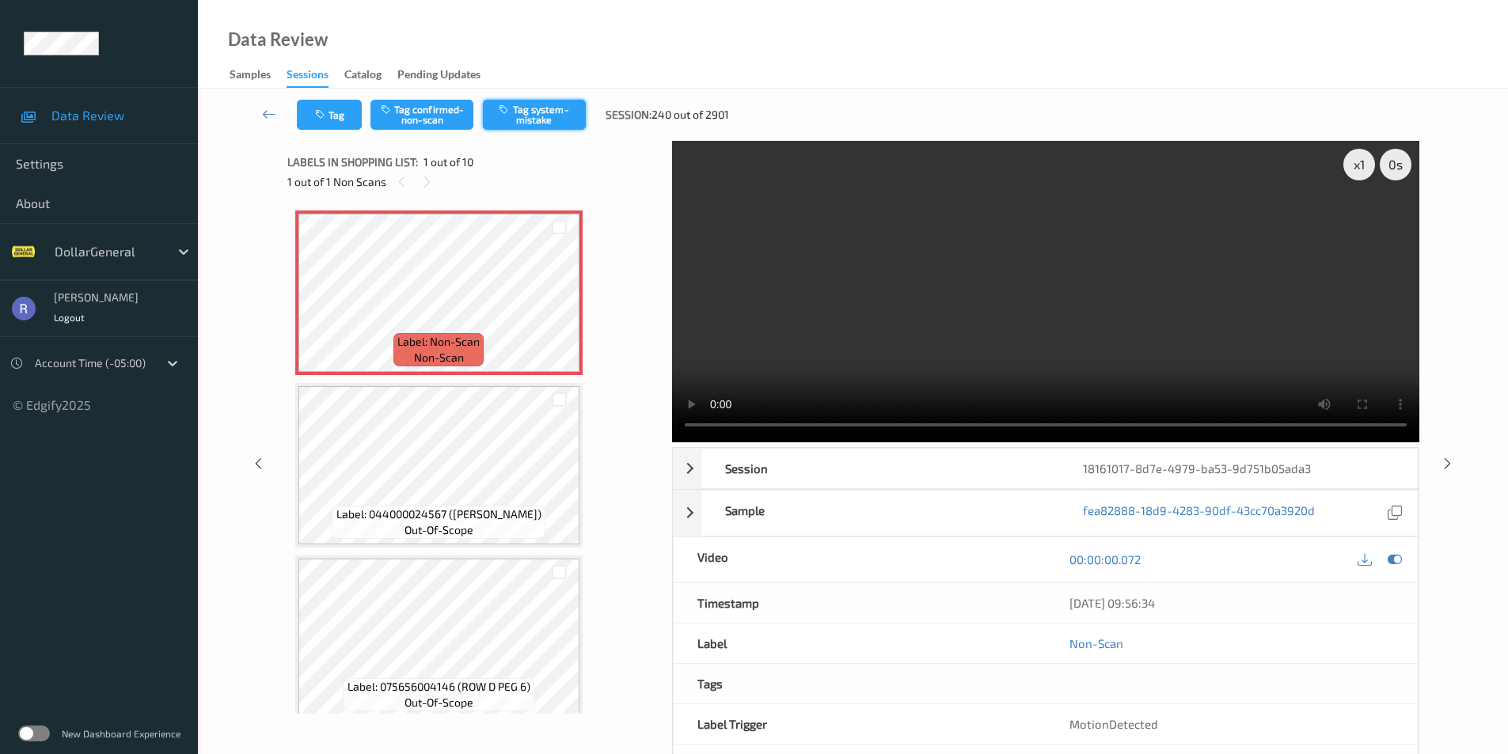
click at [553, 104] on button "Tag system-mistake" at bounding box center [534, 115] width 103 height 30
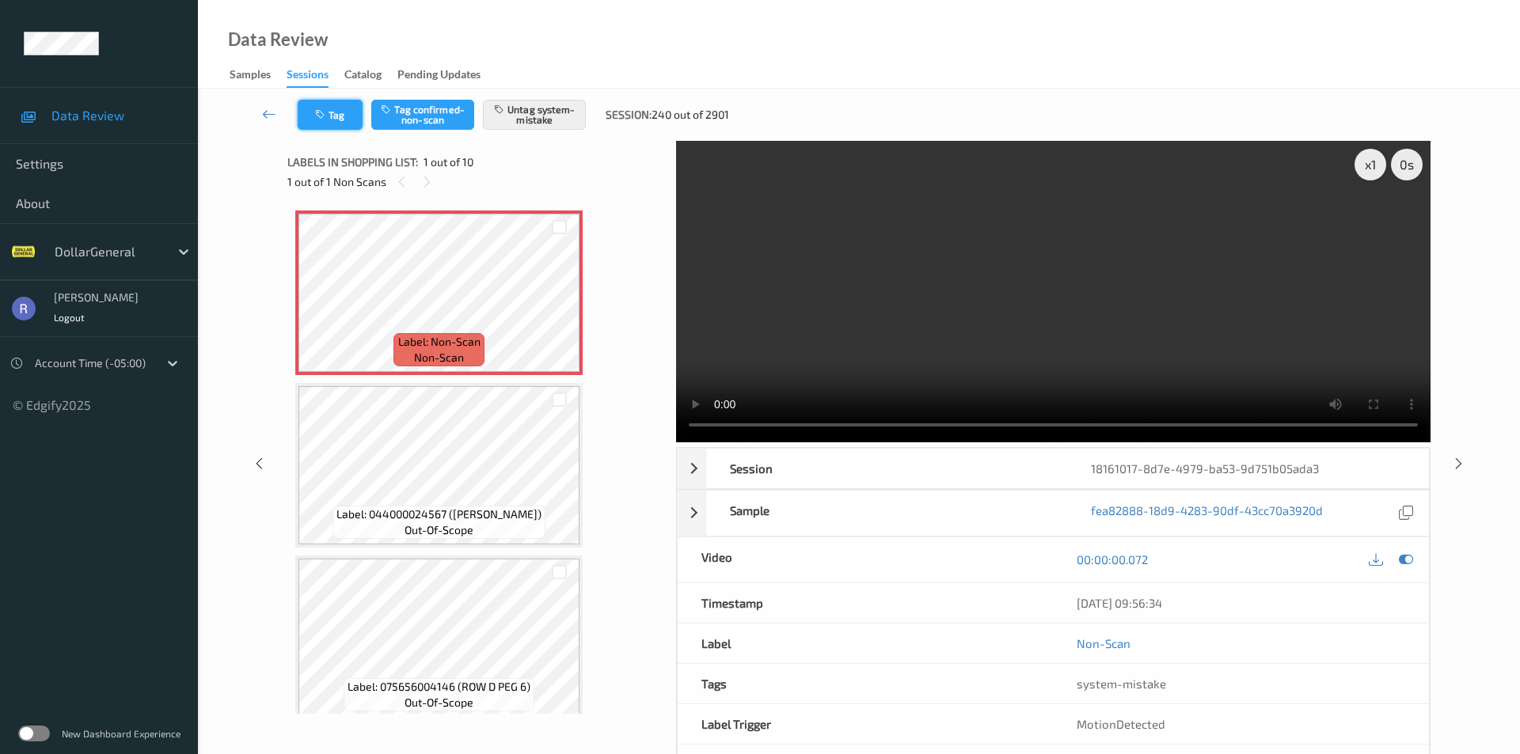
click at [343, 108] on button "Tag" at bounding box center [330, 115] width 65 height 30
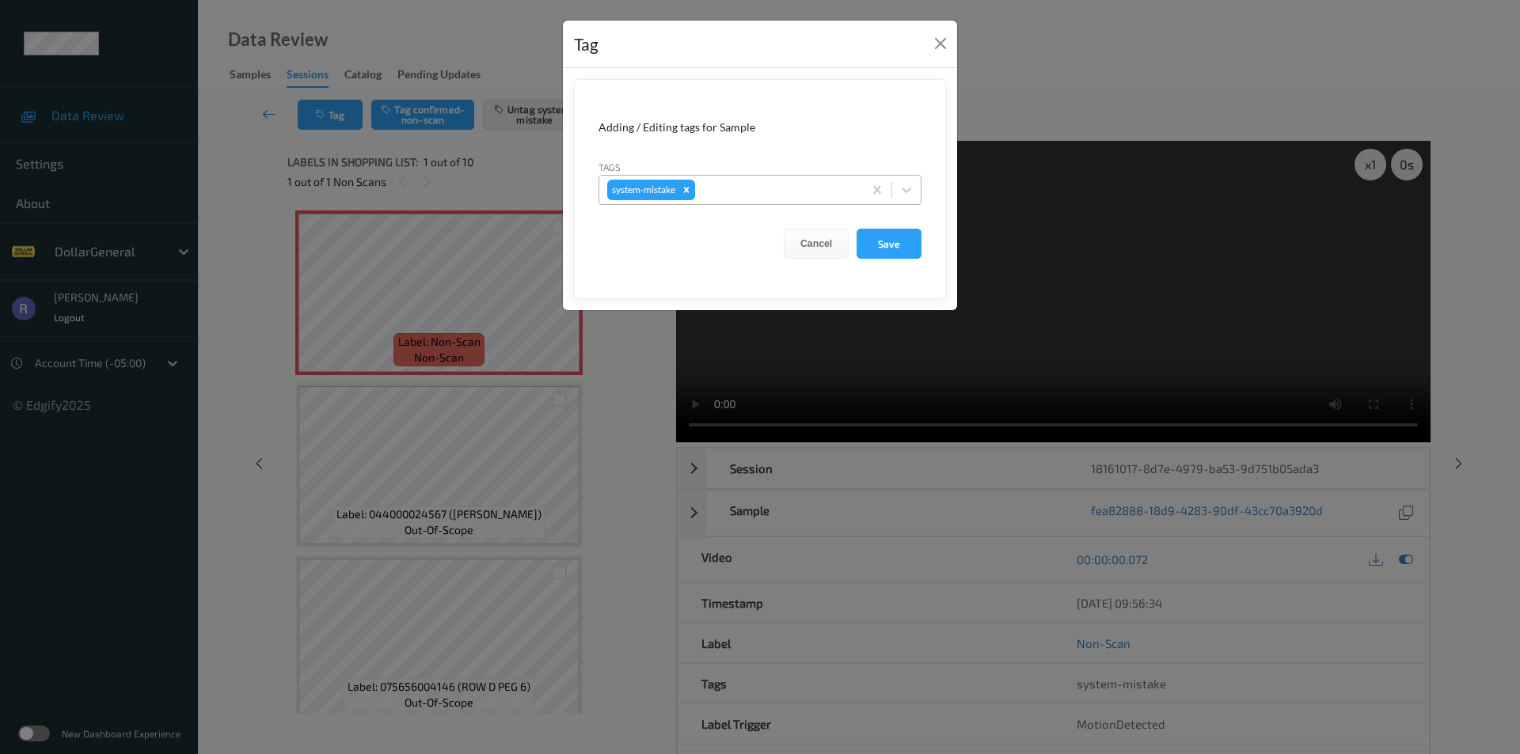
click at [754, 192] on div at bounding box center [776, 189] width 157 height 19
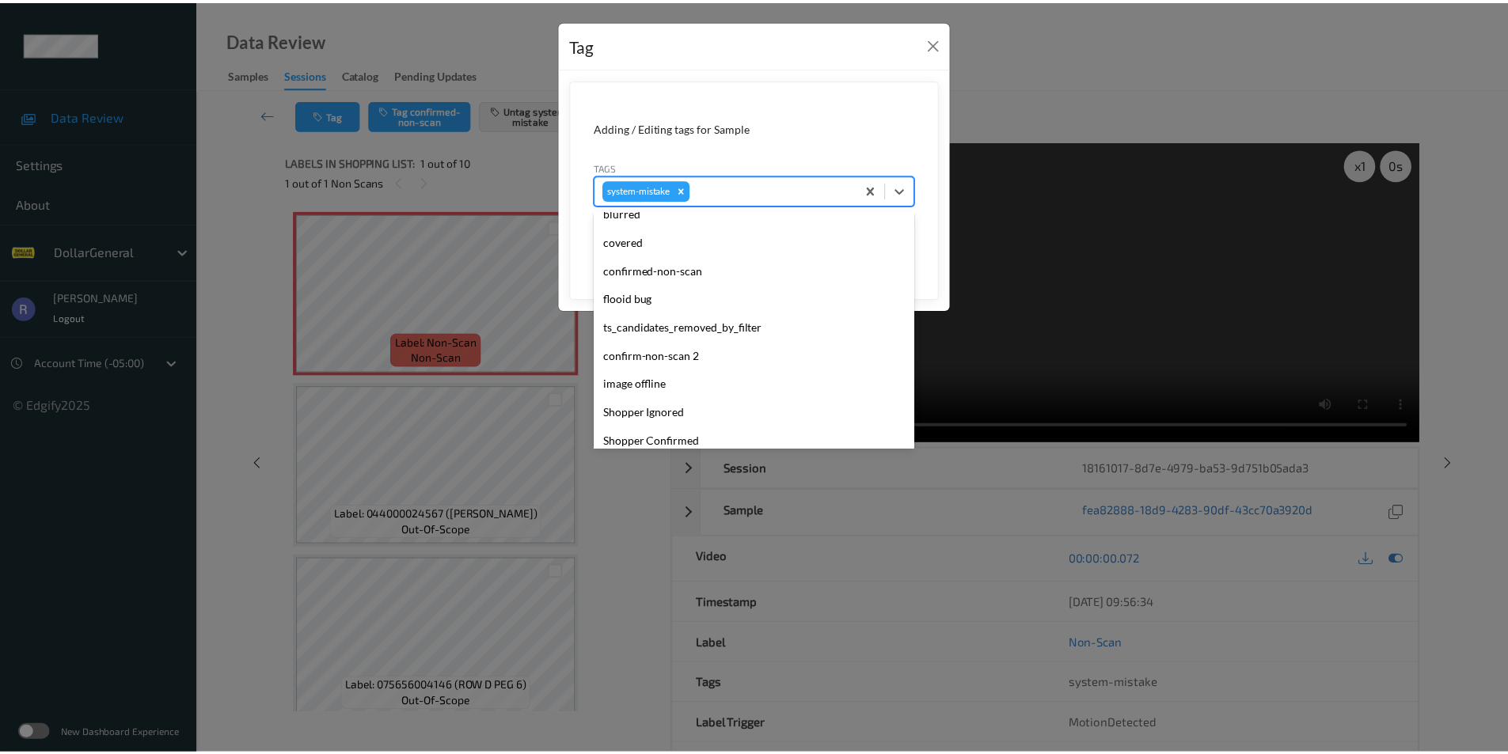
scroll to position [396, 0]
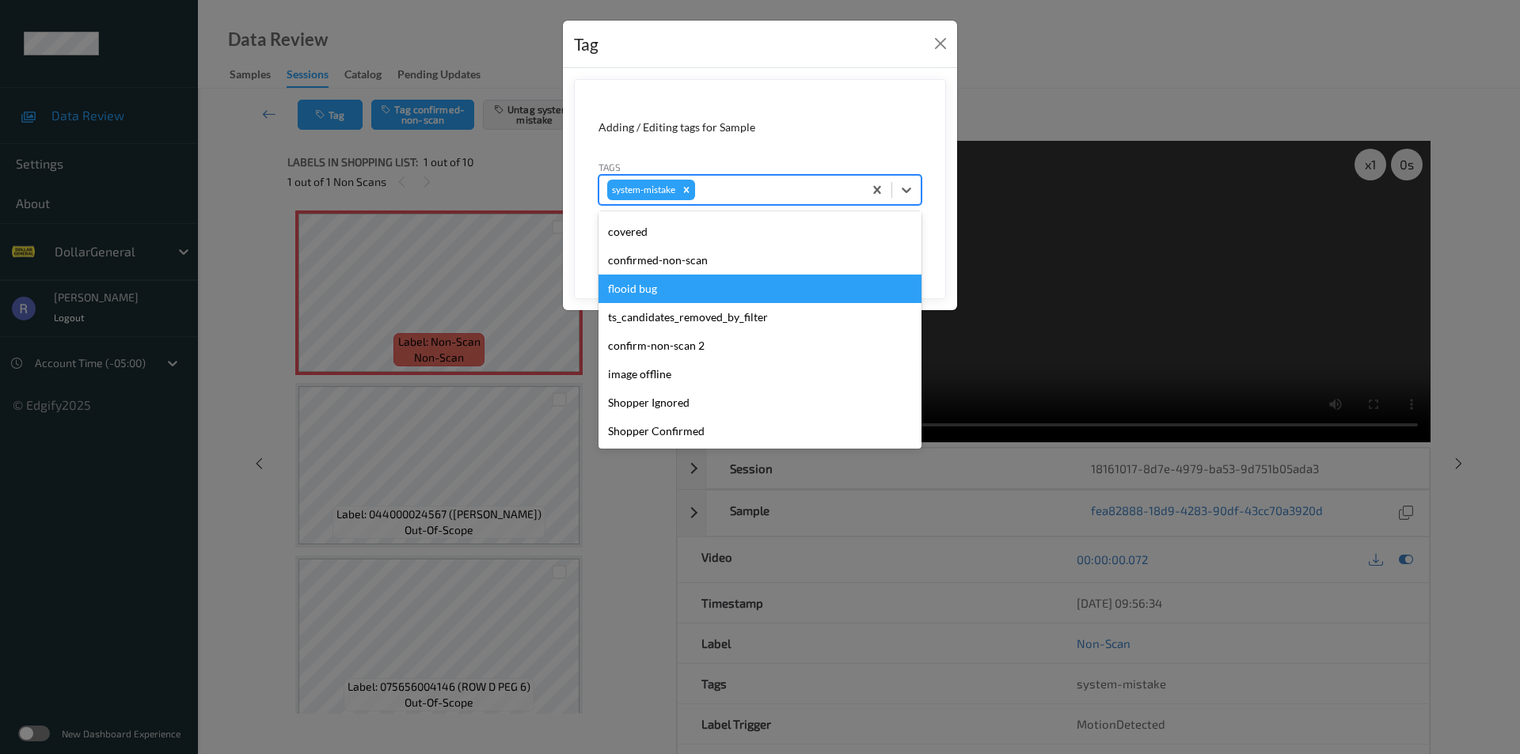
click at [638, 284] on div "flooid bug" at bounding box center [759, 289] width 323 height 28
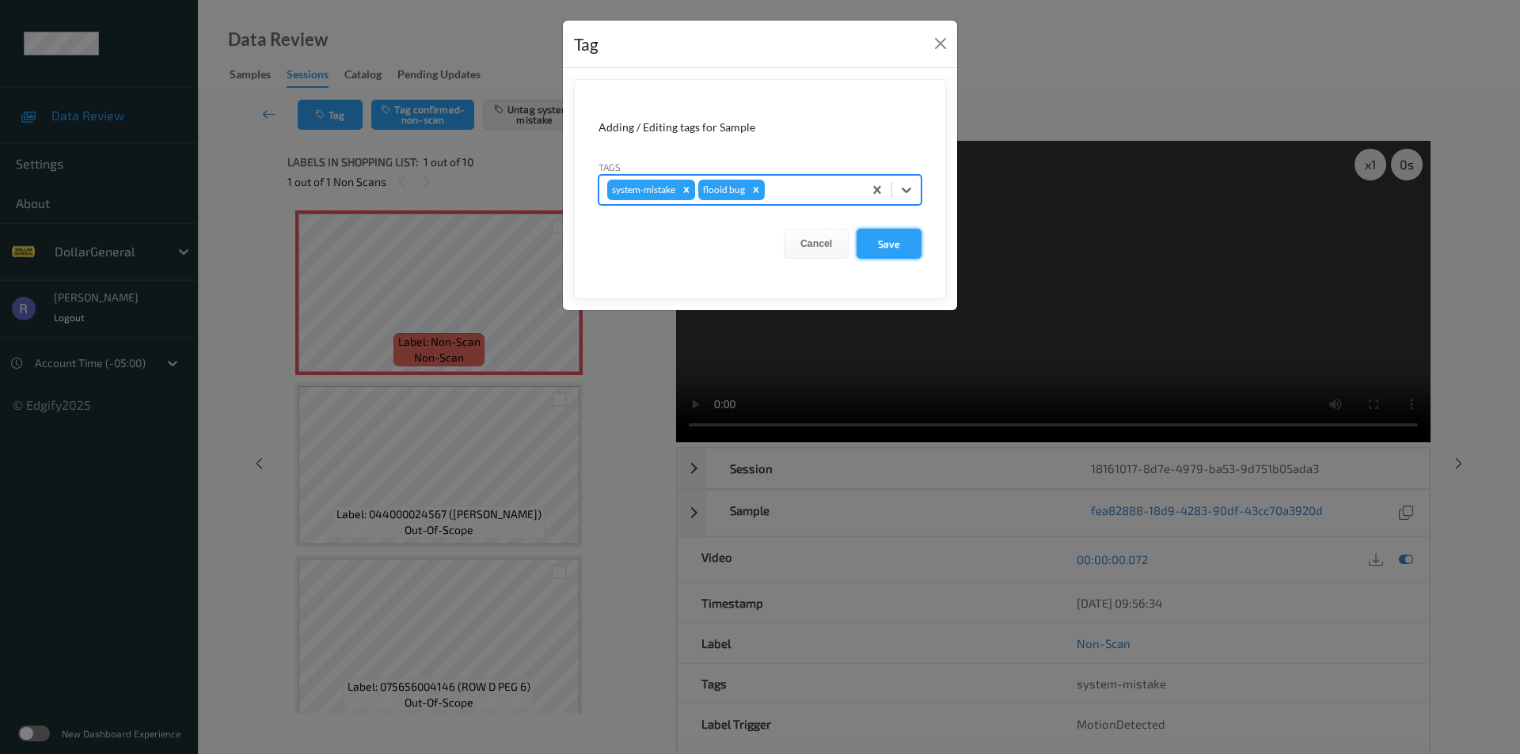
click at [891, 243] on button "Save" at bounding box center [888, 244] width 65 height 30
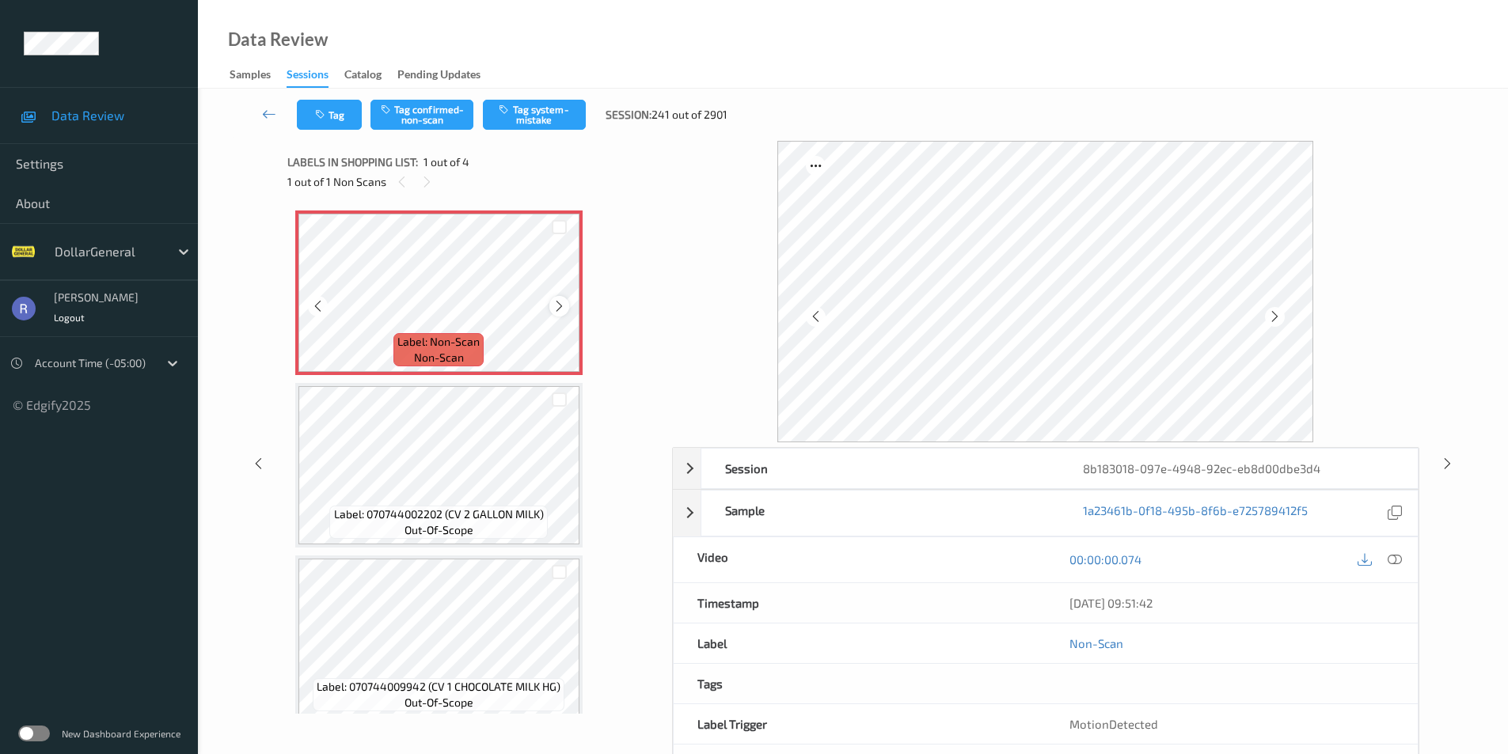
click at [560, 309] on icon at bounding box center [559, 306] width 13 height 14
drag, startPoint x: 1383, startPoint y: 560, endPoint x: 1407, endPoint y: 560, distance: 24.5
click at [1385, 560] on div at bounding box center [1379, 559] width 51 height 21
click at [1387, 560] on div at bounding box center [1394, 559] width 21 height 21
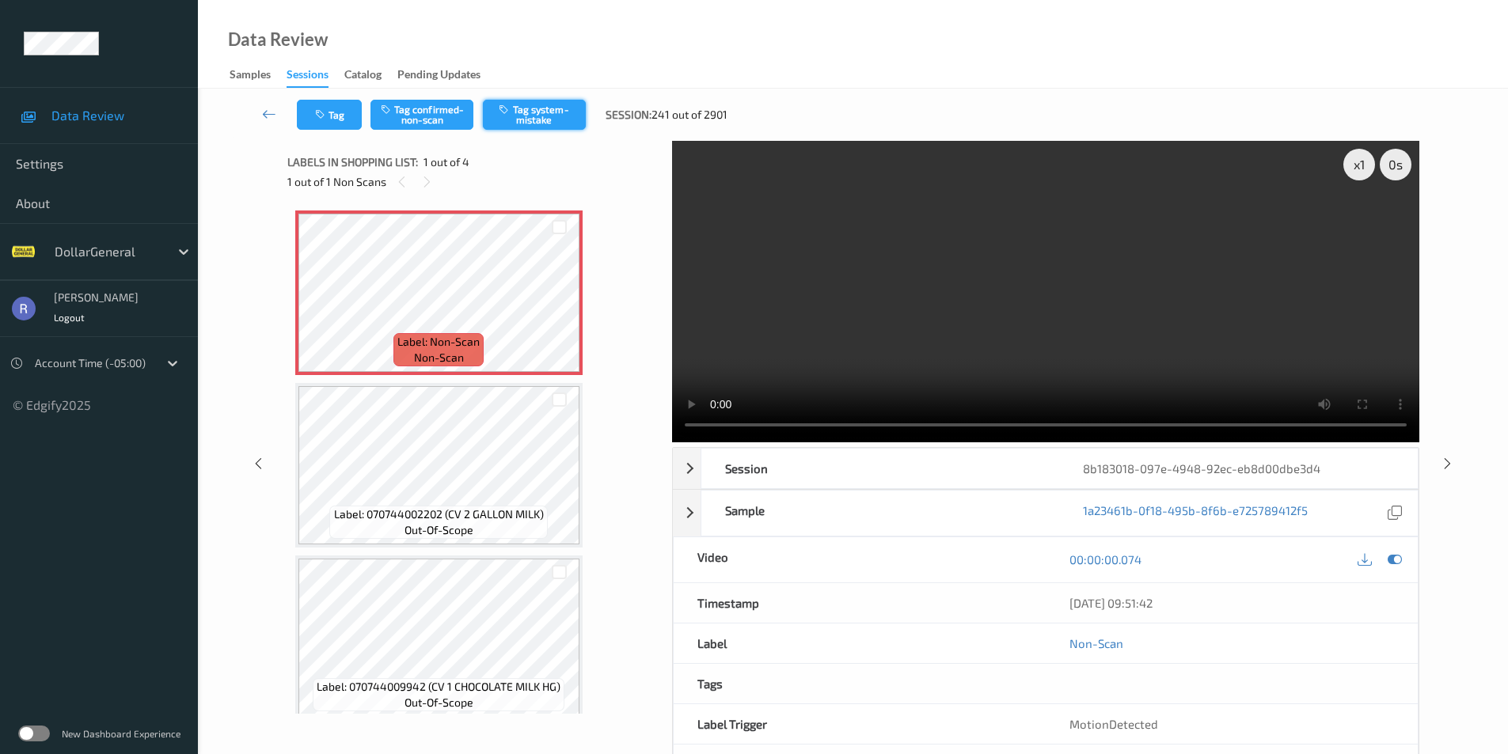
click at [553, 113] on button "Tag system-mistake" at bounding box center [534, 115] width 103 height 30
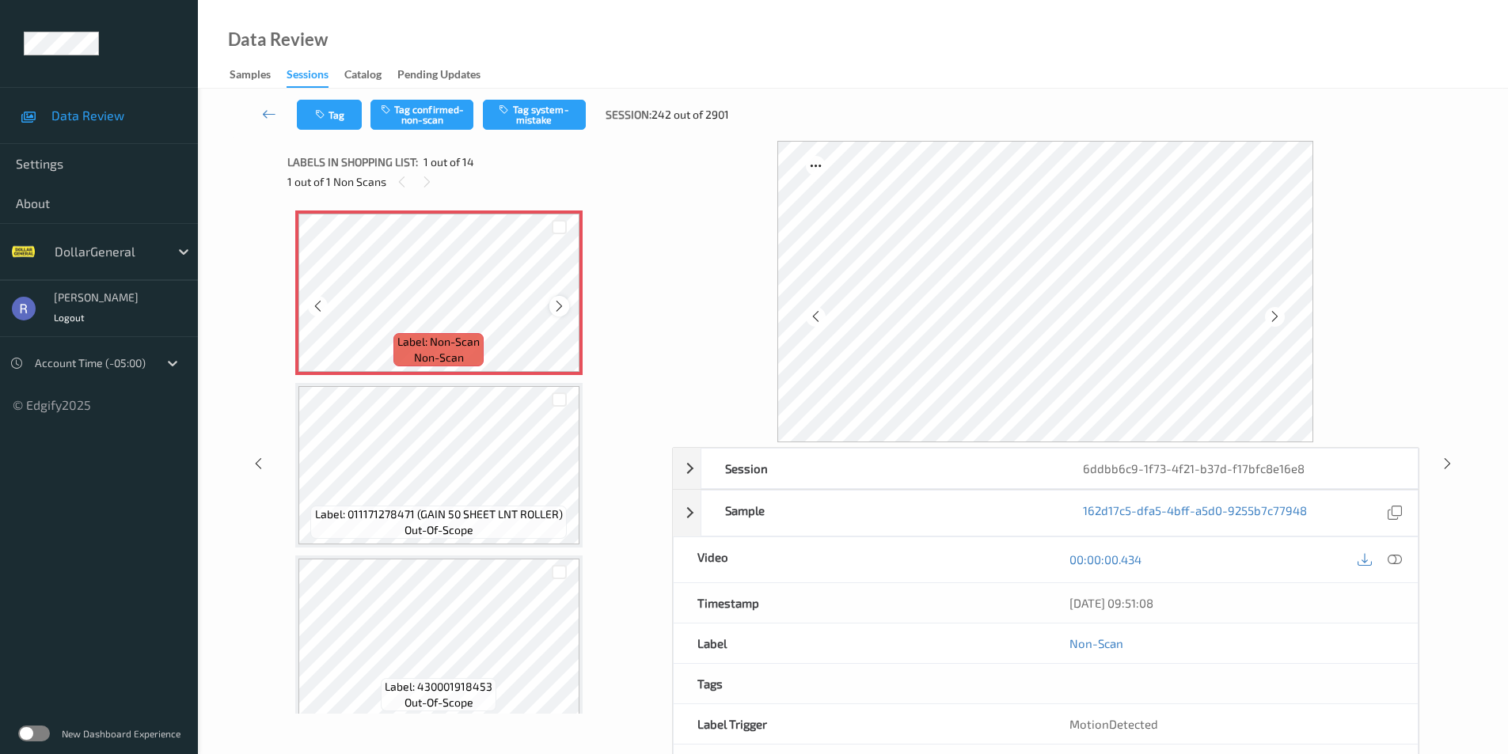
click at [560, 304] on icon at bounding box center [559, 306] width 13 height 14
click at [560, 303] on icon at bounding box center [559, 306] width 13 height 14
click at [541, 108] on button "Tag system-mistake" at bounding box center [534, 115] width 103 height 30
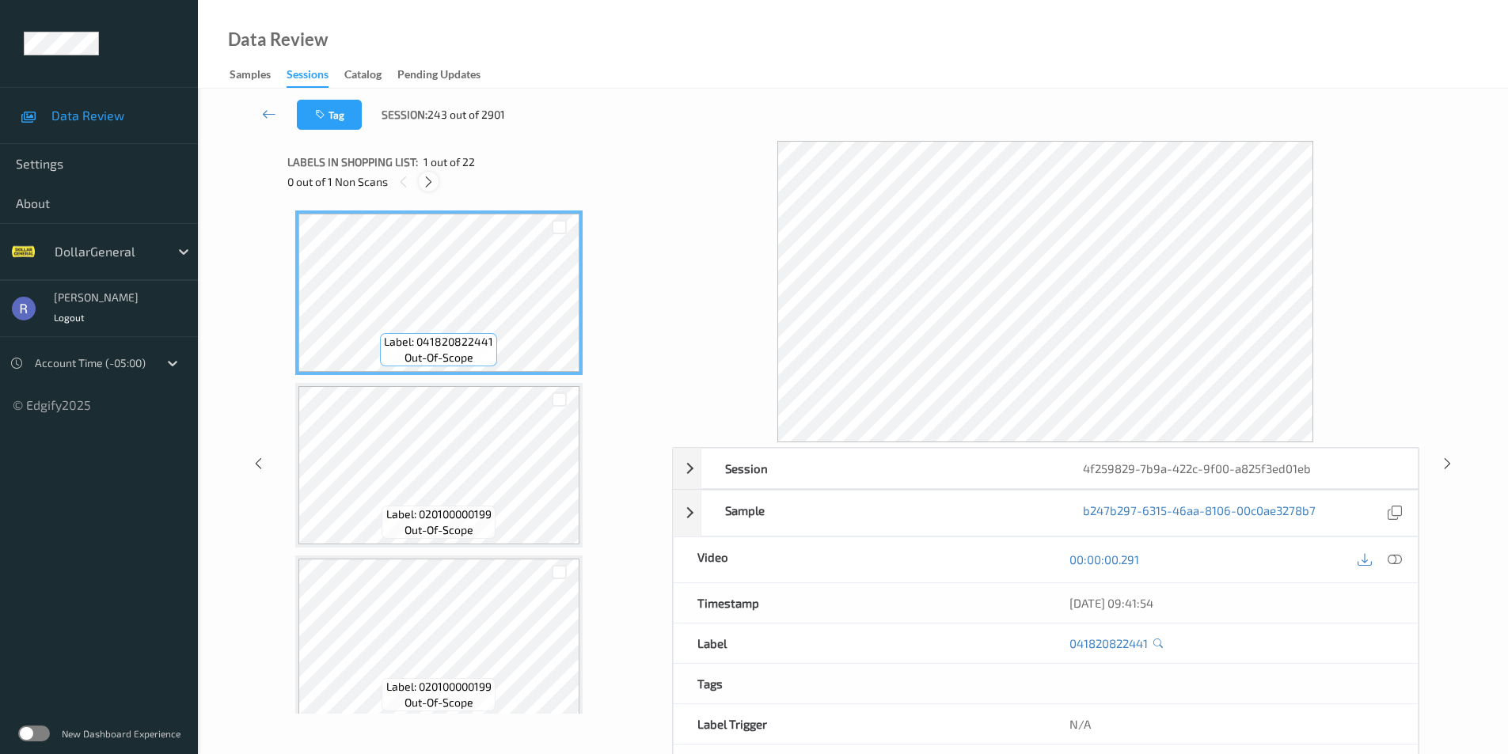
click at [429, 181] on icon at bounding box center [428, 182] width 13 height 14
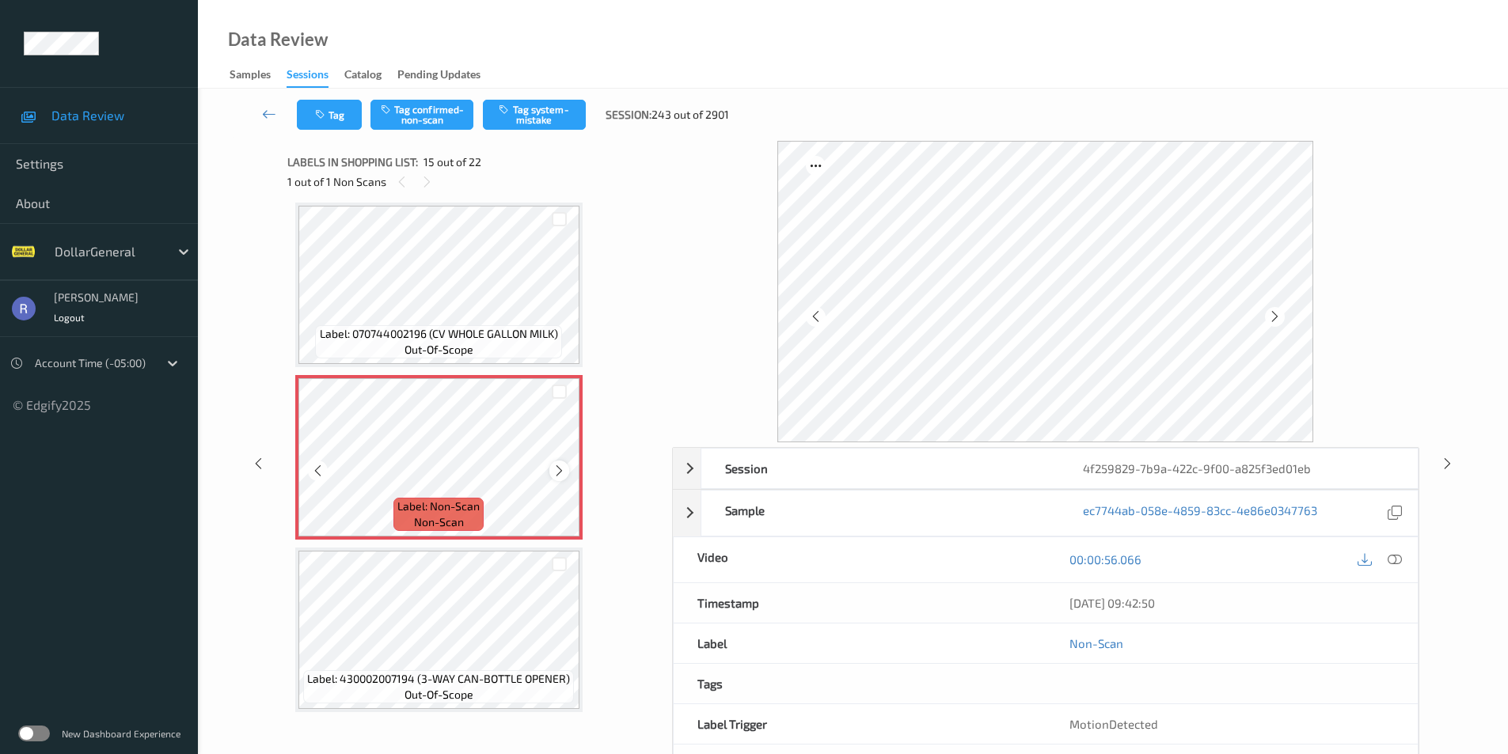
click at [557, 464] on icon at bounding box center [559, 471] width 13 height 14
click at [557, 463] on div at bounding box center [559, 471] width 20 height 20
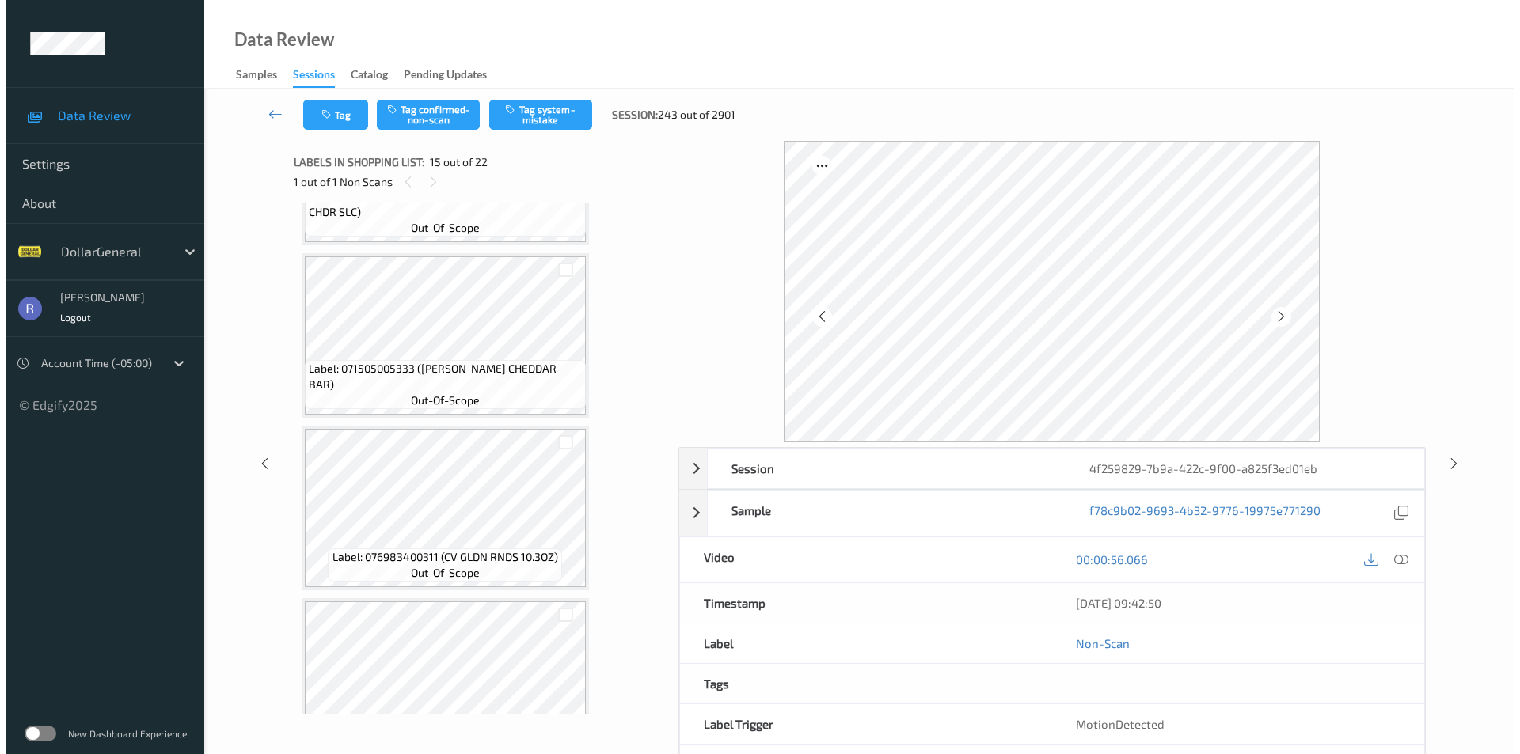
scroll to position [2172, 0]
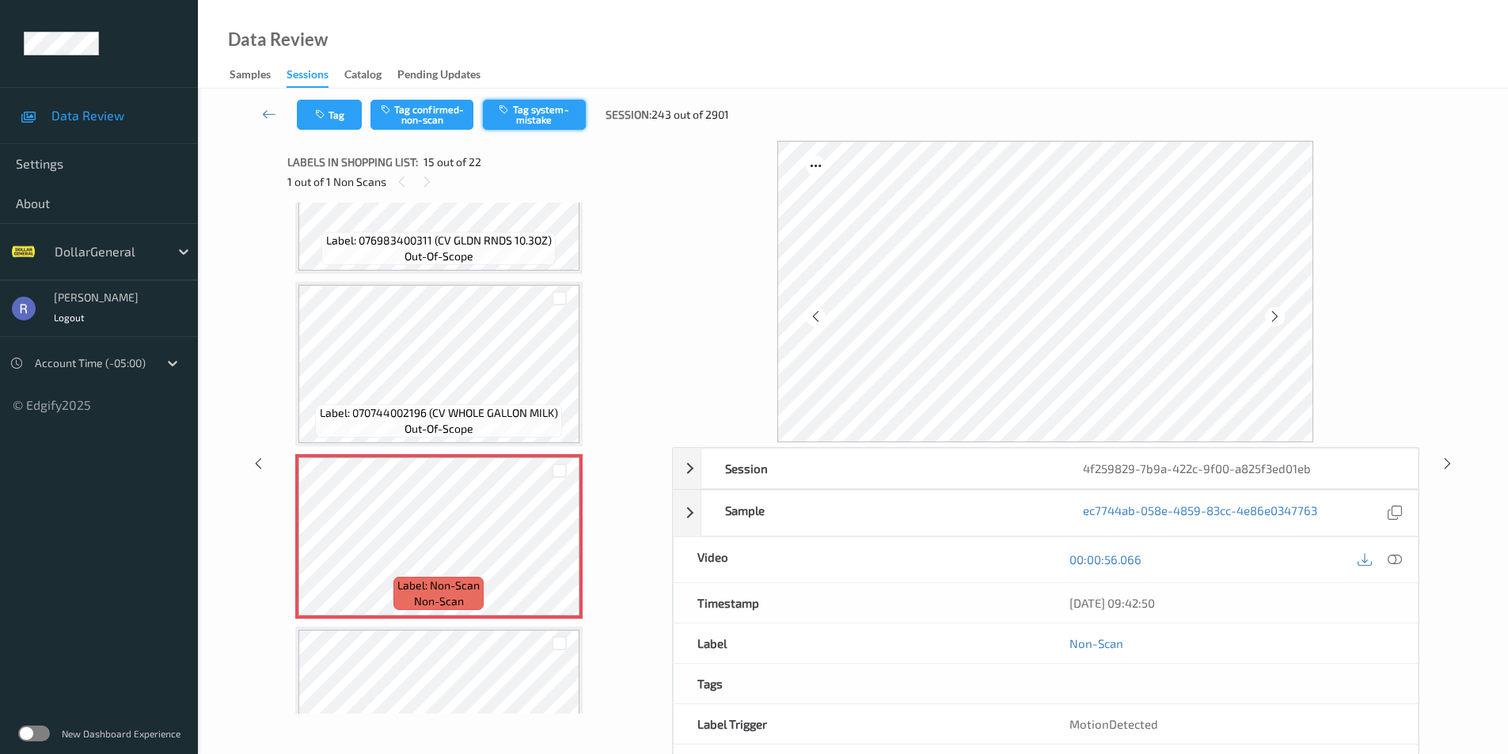
click at [528, 114] on button "Tag system-mistake" at bounding box center [534, 115] width 103 height 30
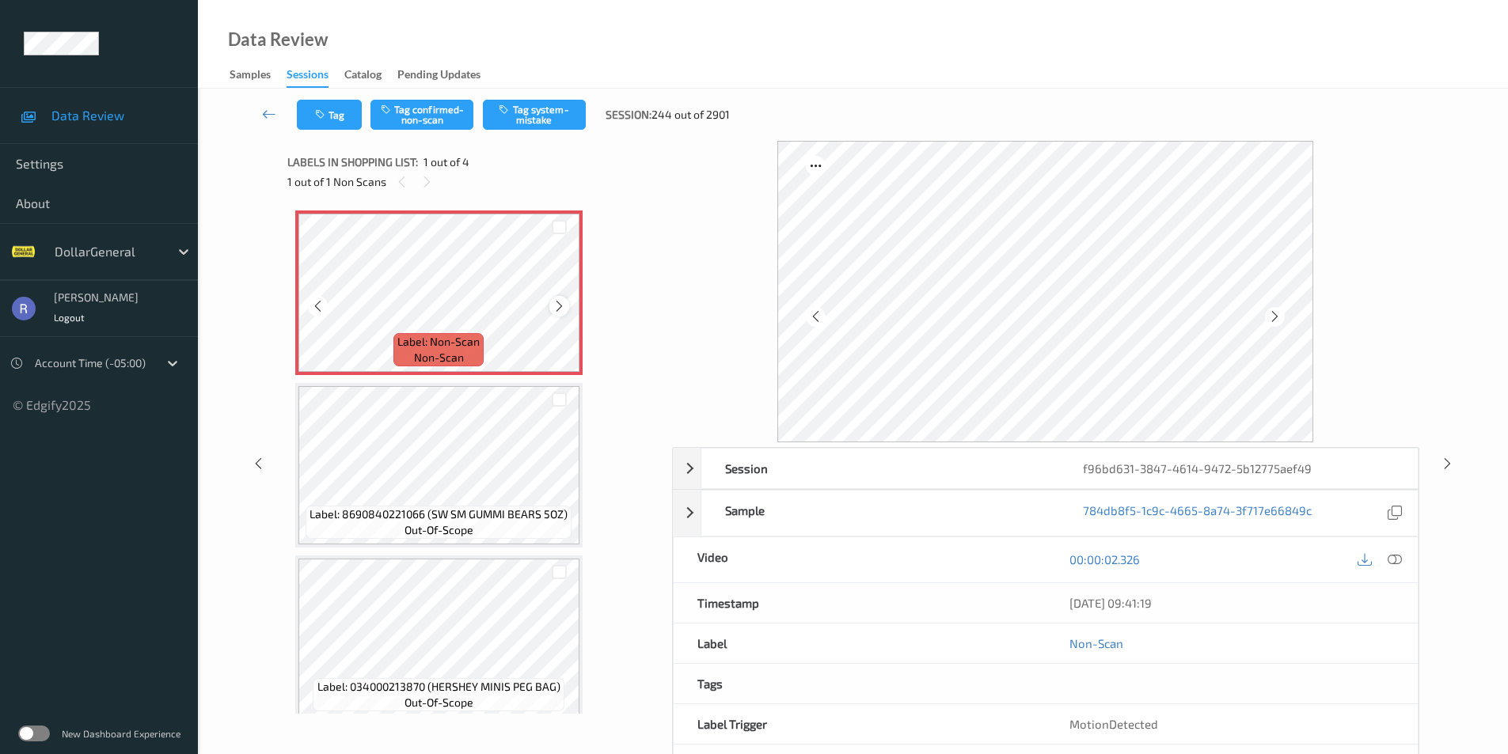
click at [556, 305] on icon at bounding box center [559, 306] width 13 height 14
click at [543, 113] on button "Tag system-mistake" at bounding box center [534, 115] width 103 height 30
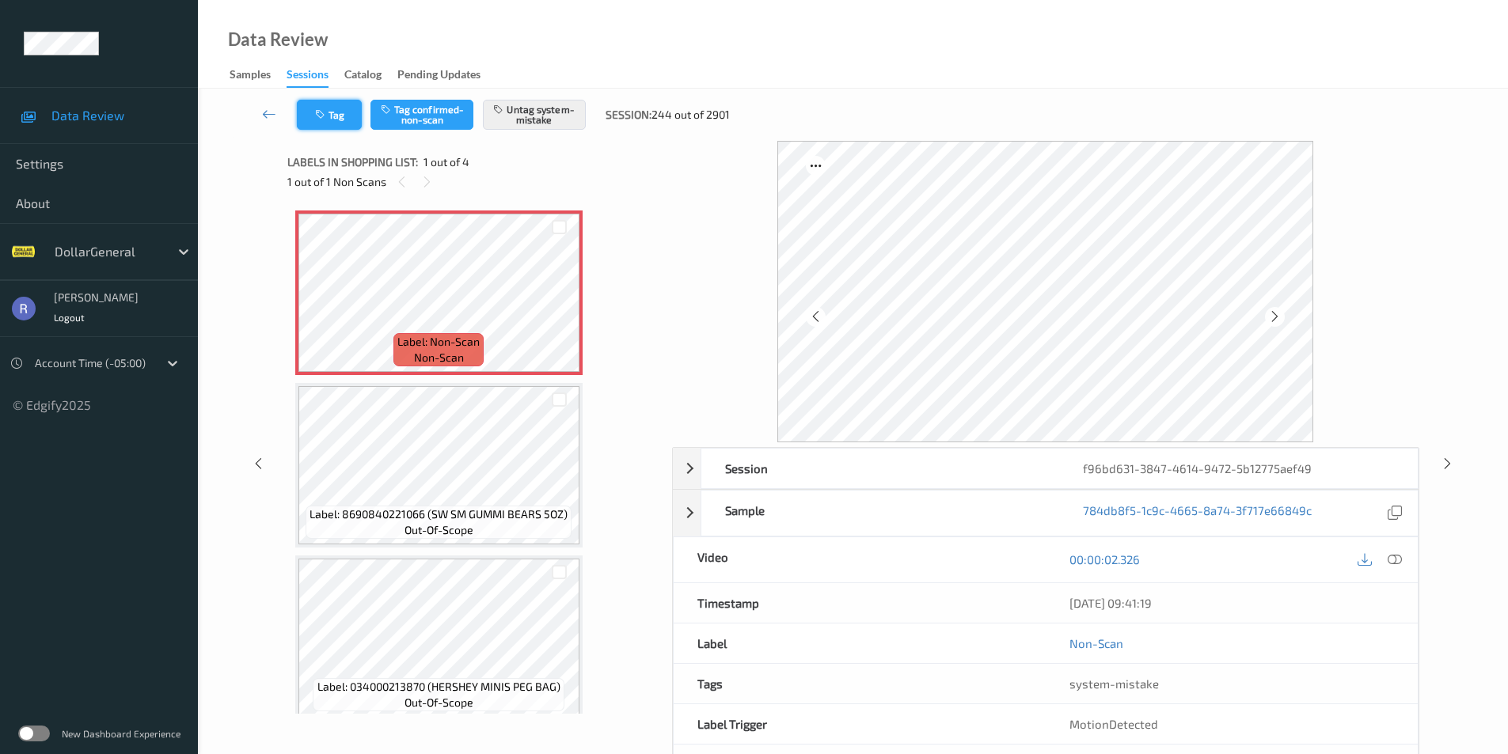
click at [342, 112] on button "Tag" at bounding box center [329, 115] width 65 height 30
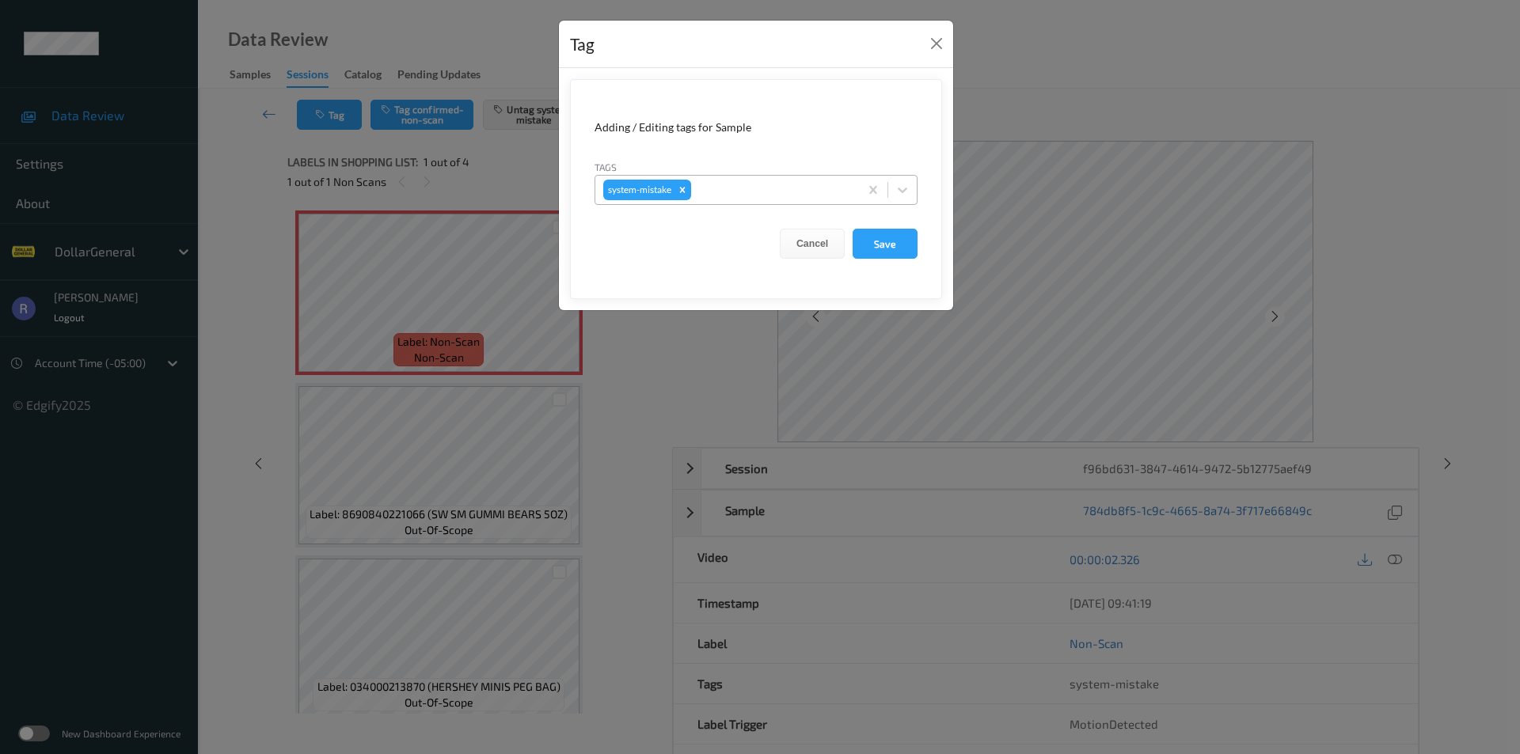
click at [780, 190] on div at bounding box center [772, 189] width 157 height 19
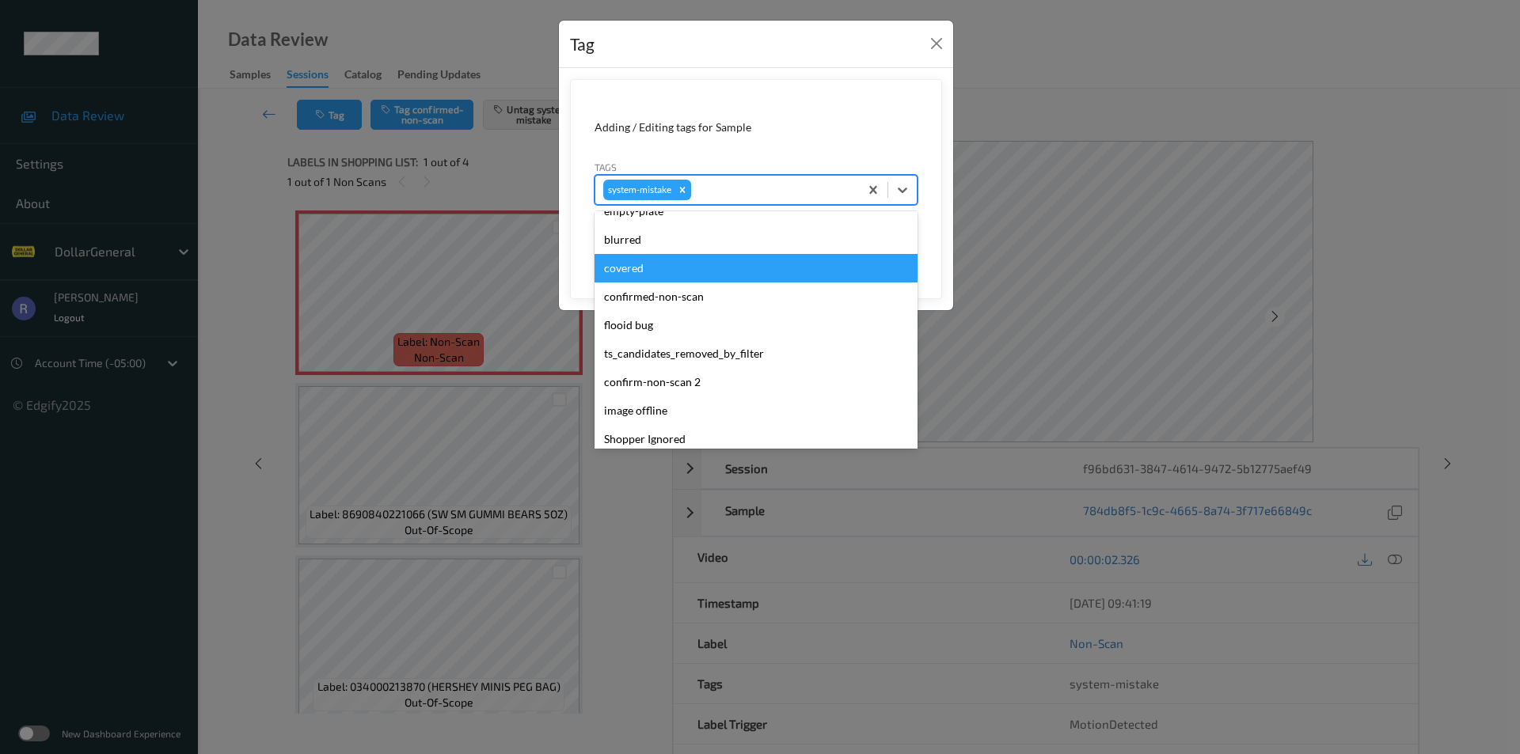
scroll to position [396, 0]
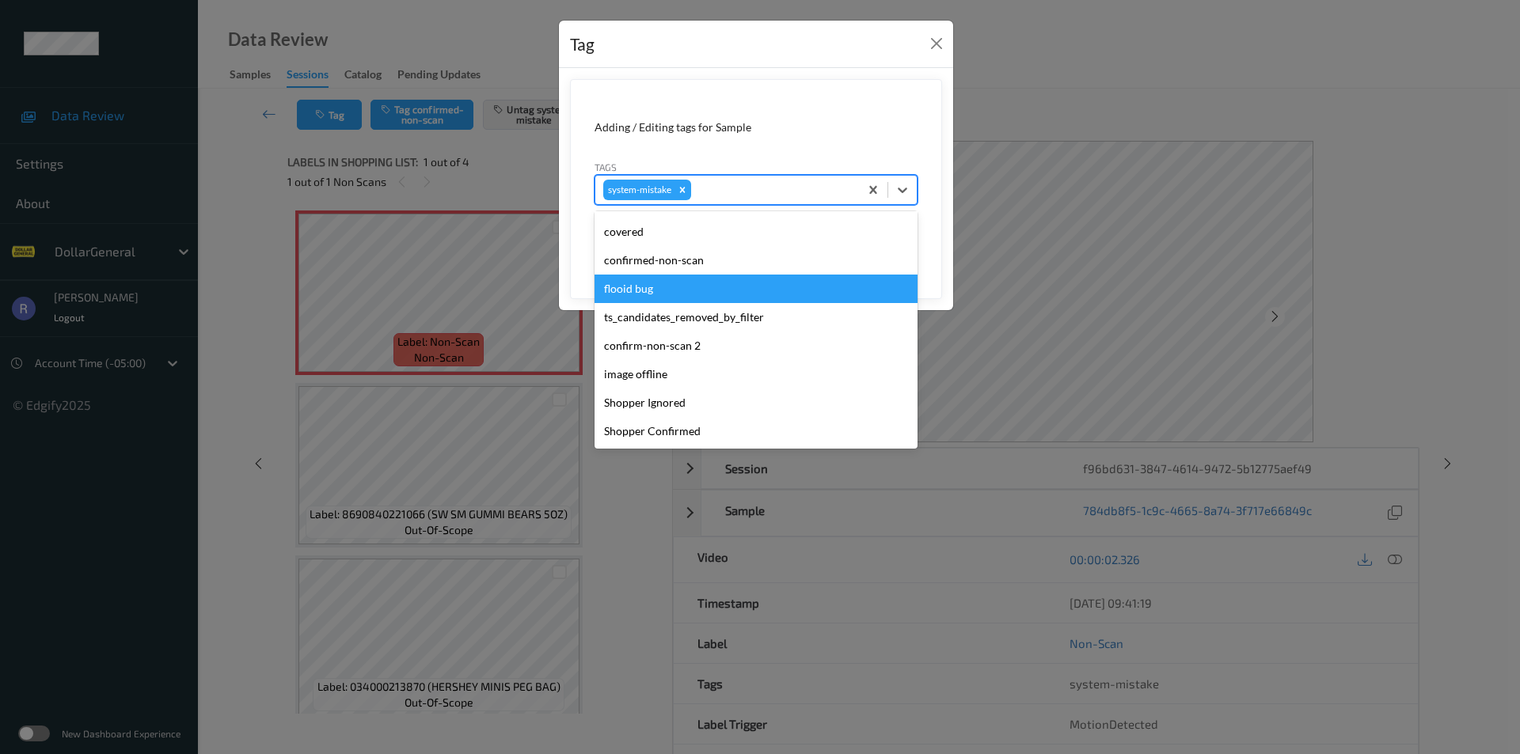
click at [645, 286] on div "flooid bug" at bounding box center [755, 289] width 323 height 28
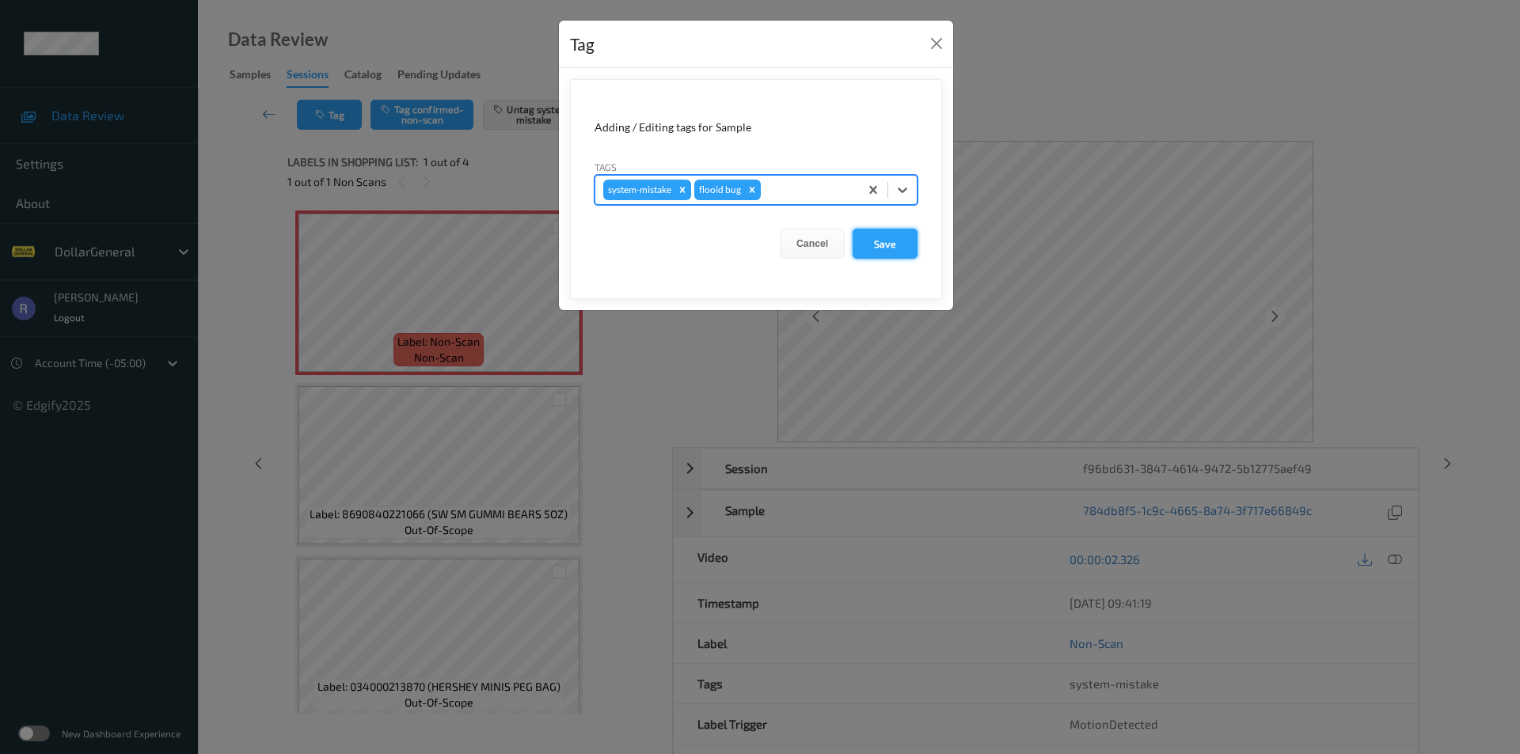
click at [878, 245] on button "Save" at bounding box center [885, 244] width 65 height 30
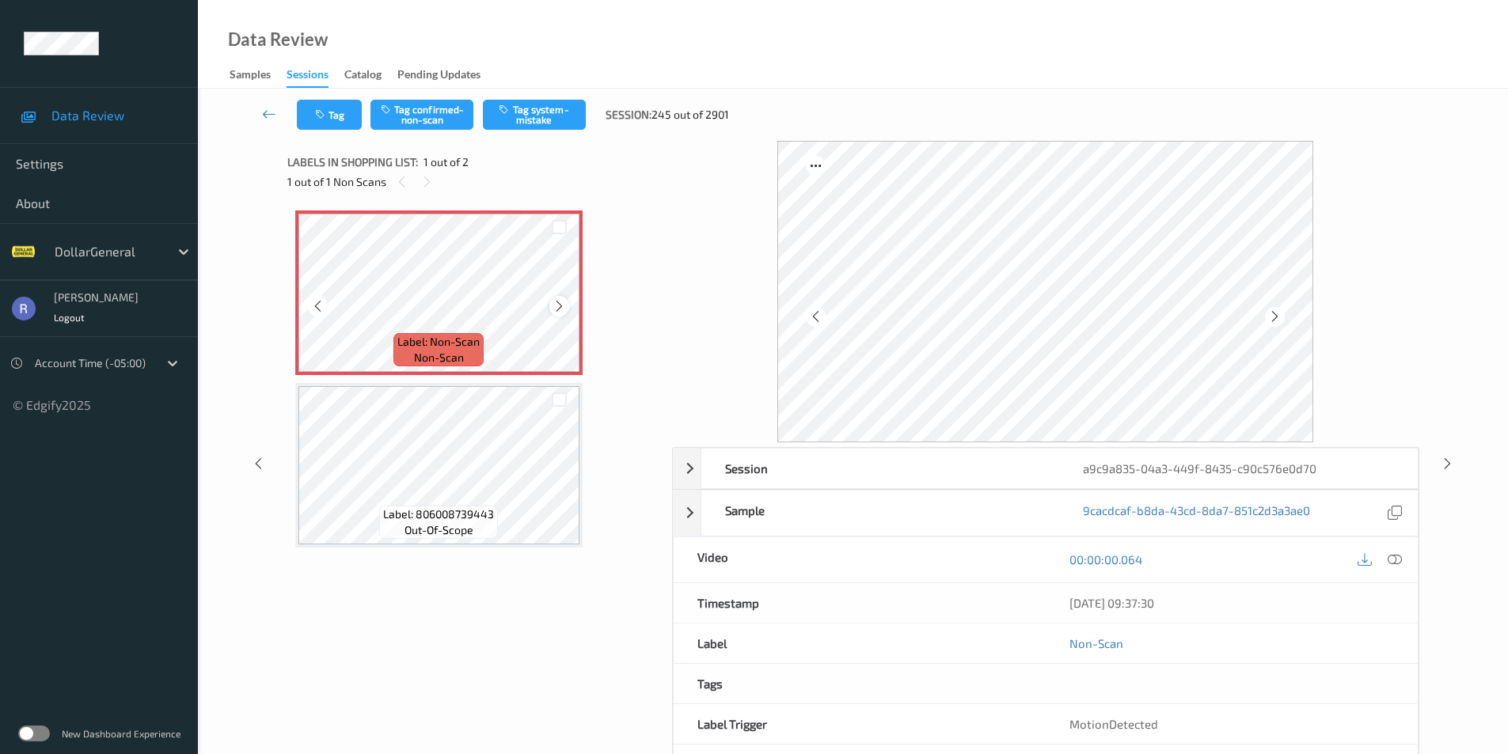
click at [562, 302] on icon at bounding box center [559, 306] width 13 height 14
click at [561, 302] on icon at bounding box center [559, 306] width 13 height 14
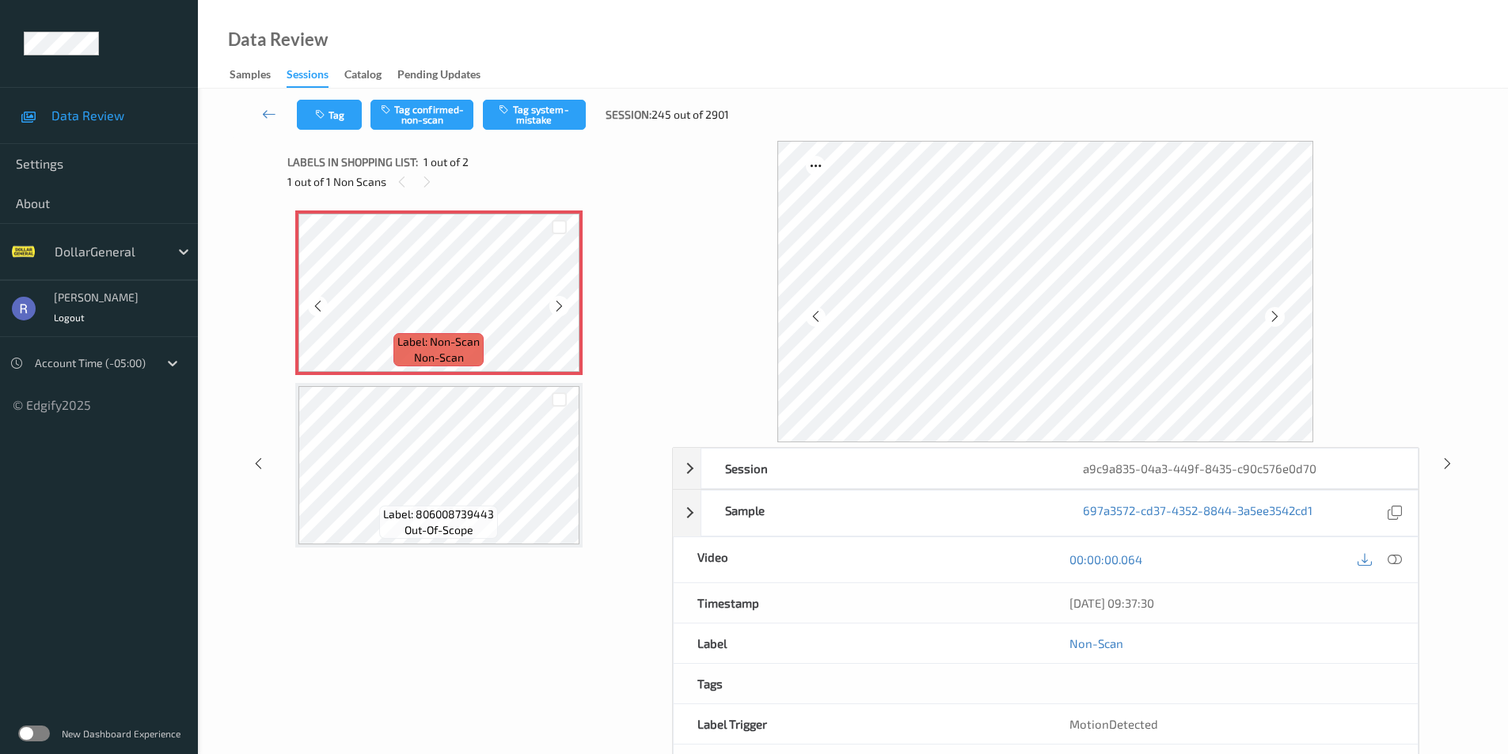
click at [561, 302] on icon at bounding box center [559, 306] width 13 height 14
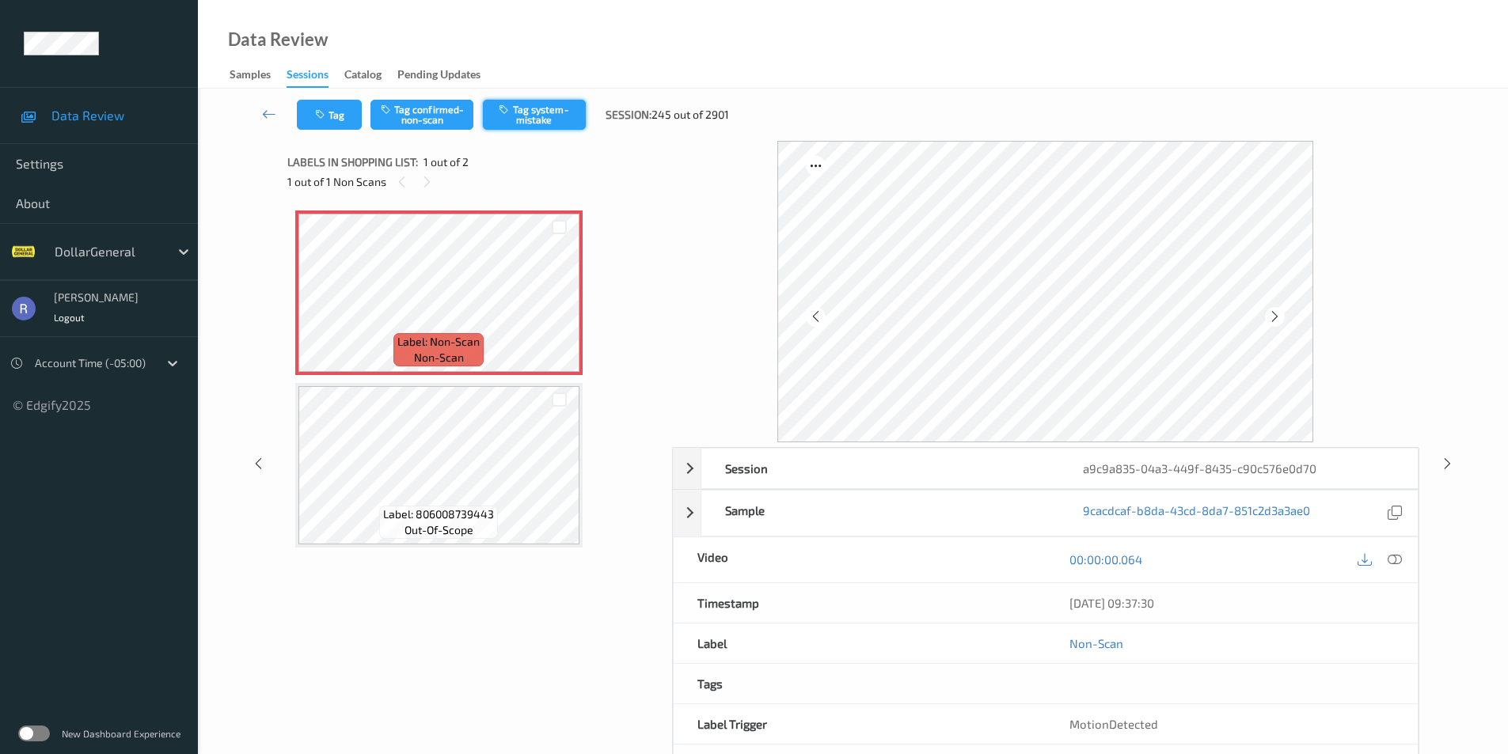
click at [552, 114] on button "Tag system-mistake" at bounding box center [534, 115] width 103 height 30
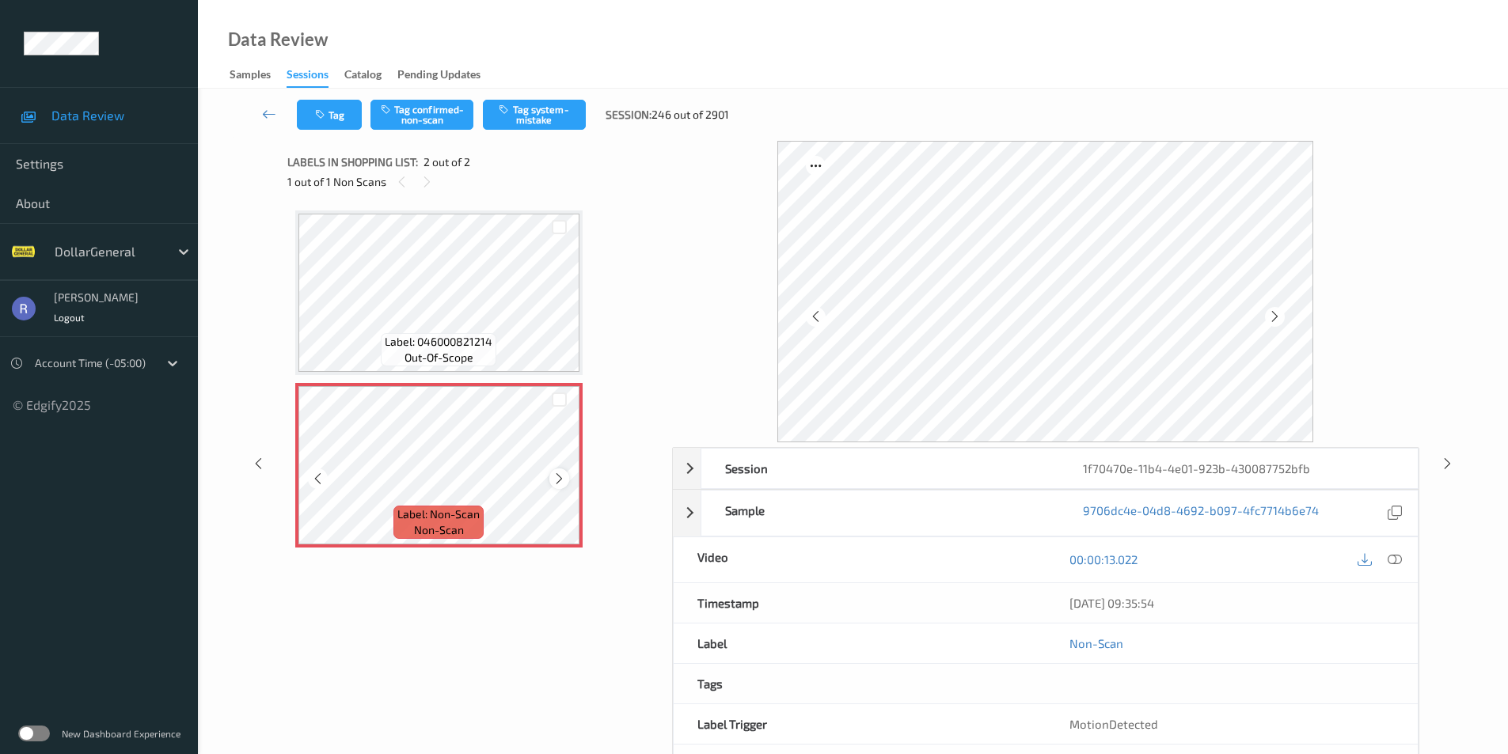
click at [563, 482] on icon at bounding box center [559, 479] width 13 height 14
click at [564, 112] on button "Tag system-mistake" at bounding box center [534, 115] width 103 height 30
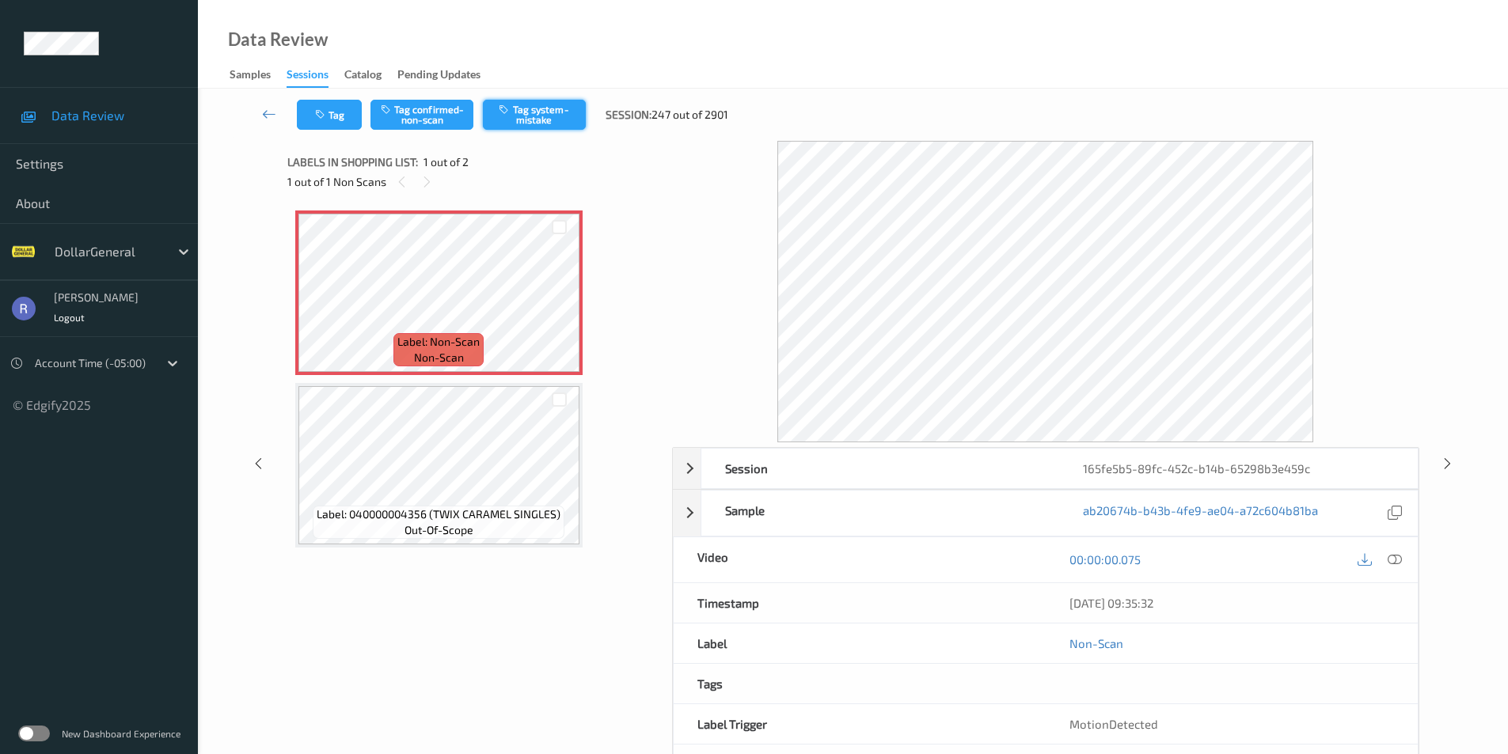
click at [550, 118] on button "Tag system-mistake" at bounding box center [534, 115] width 103 height 30
click at [1394, 560] on icon at bounding box center [1395, 560] width 14 height 14
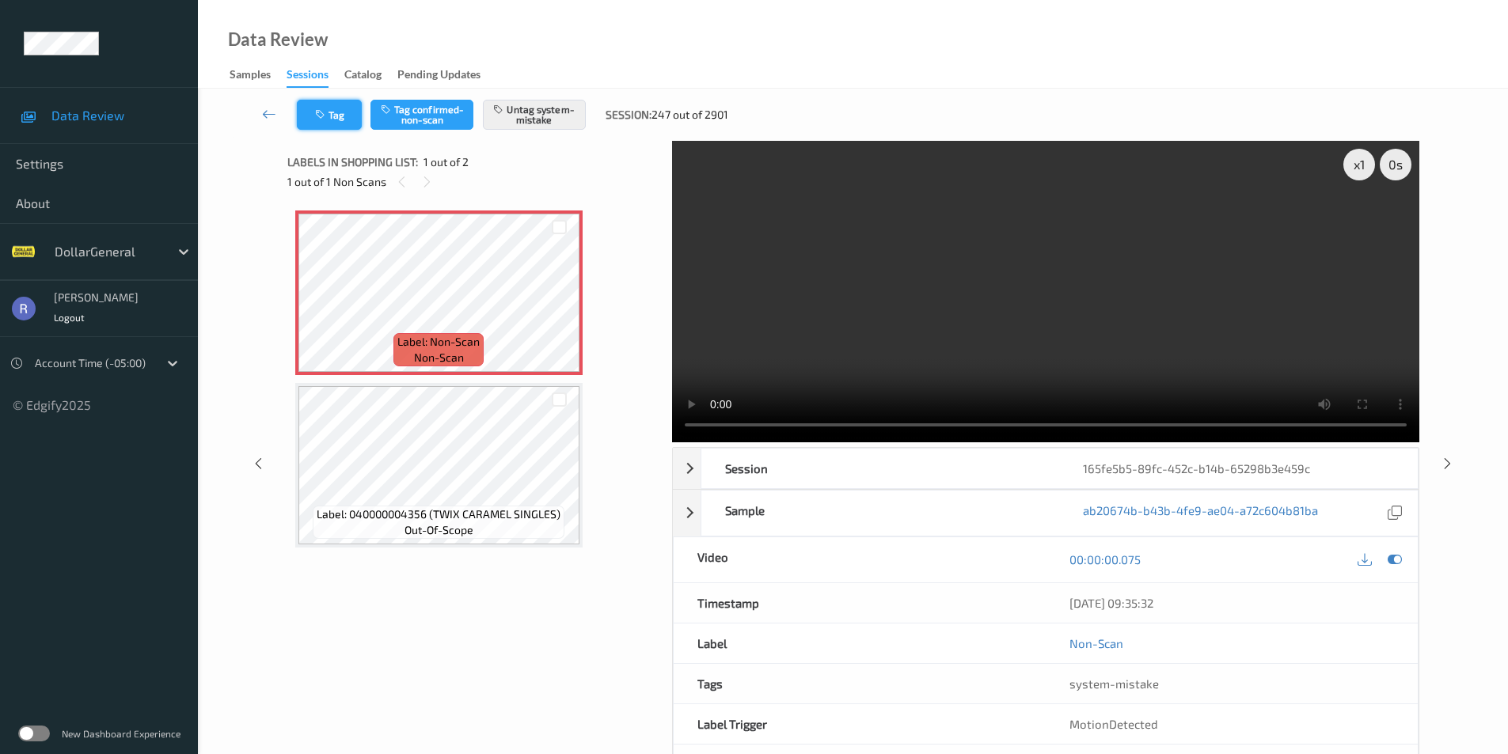
click at [337, 111] on button "Tag" at bounding box center [329, 115] width 65 height 30
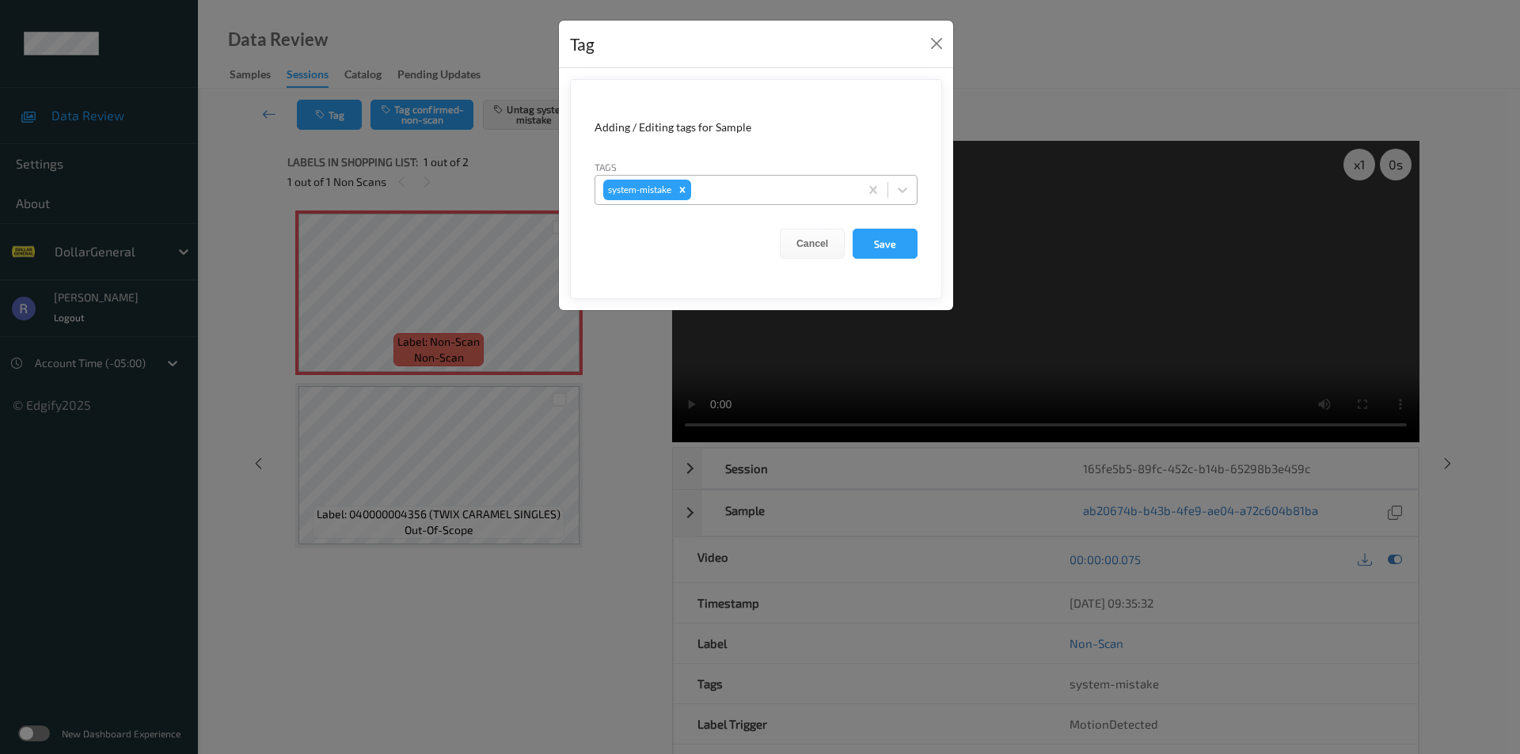
click at [744, 197] on div at bounding box center [772, 189] width 157 height 19
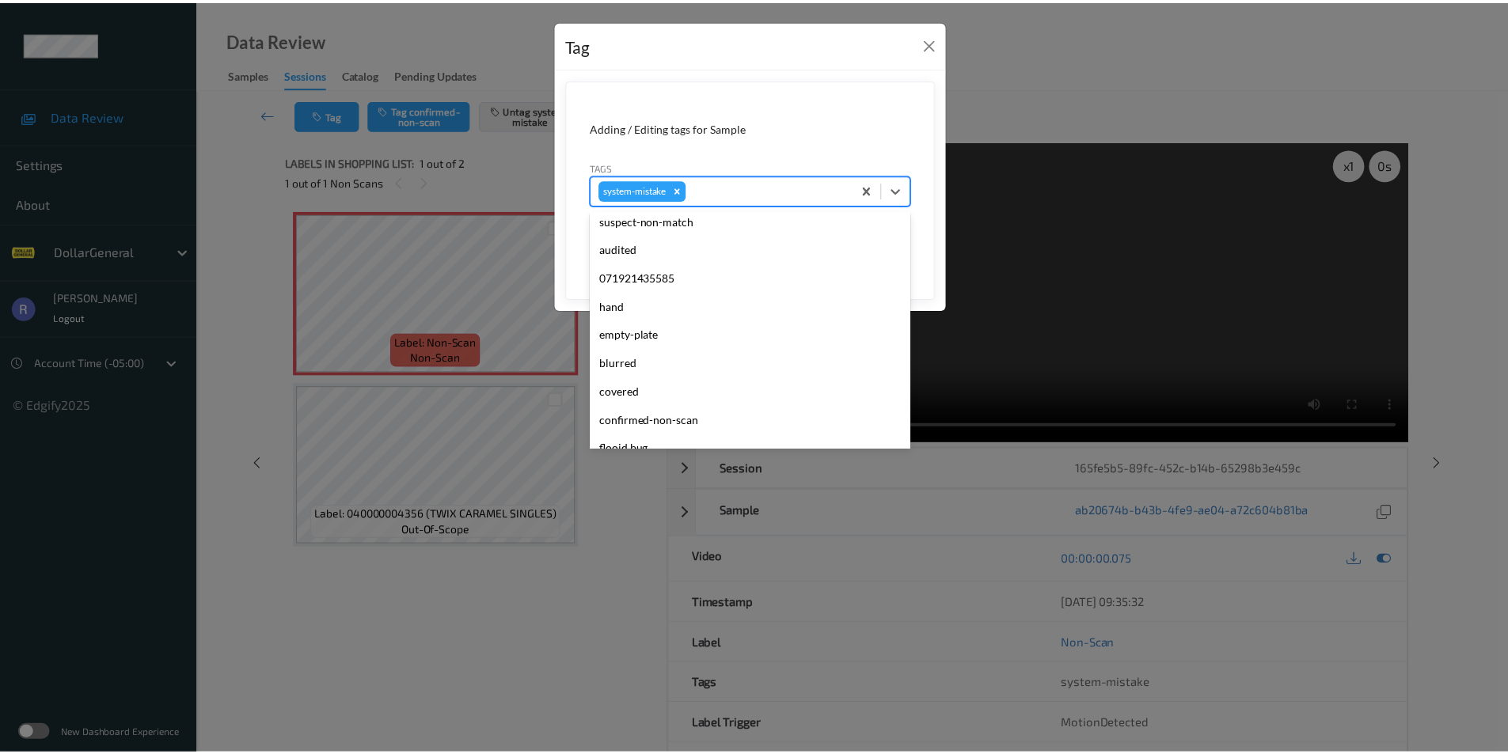
scroll to position [396, 0]
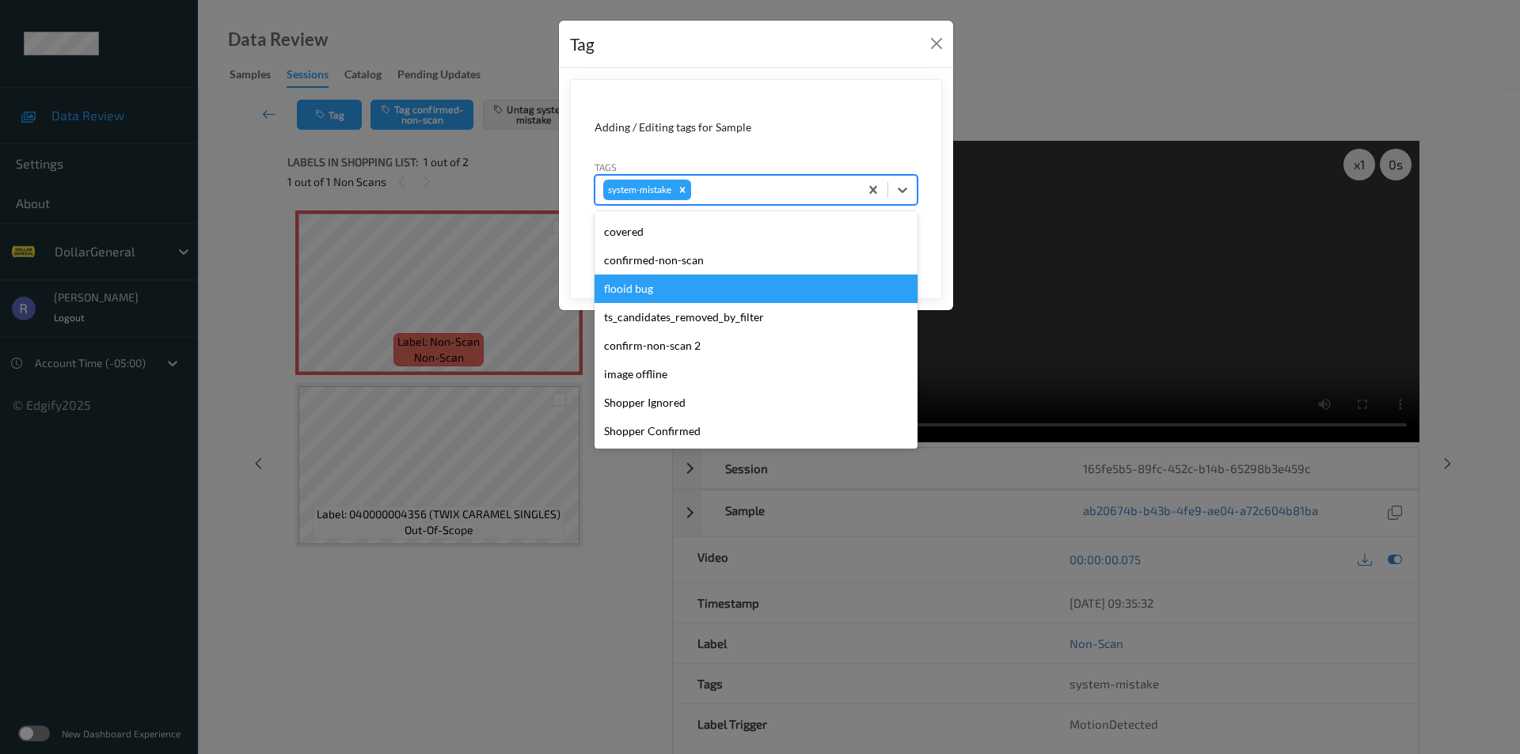
click at [644, 286] on div "flooid bug" at bounding box center [755, 289] width 323 height 28
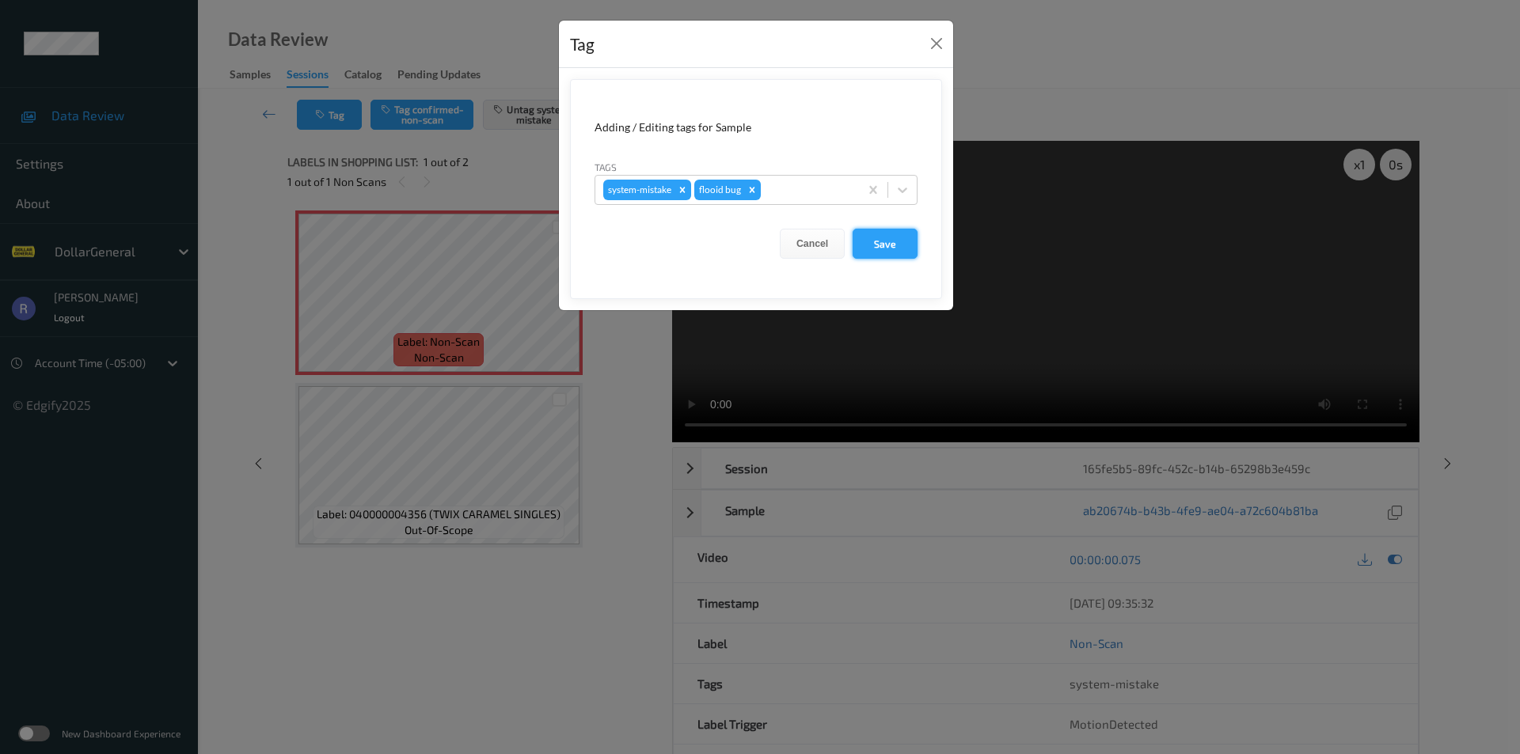
click at [882, 247] on button "Save" at bounding box center [885, 244] width 65 height 30
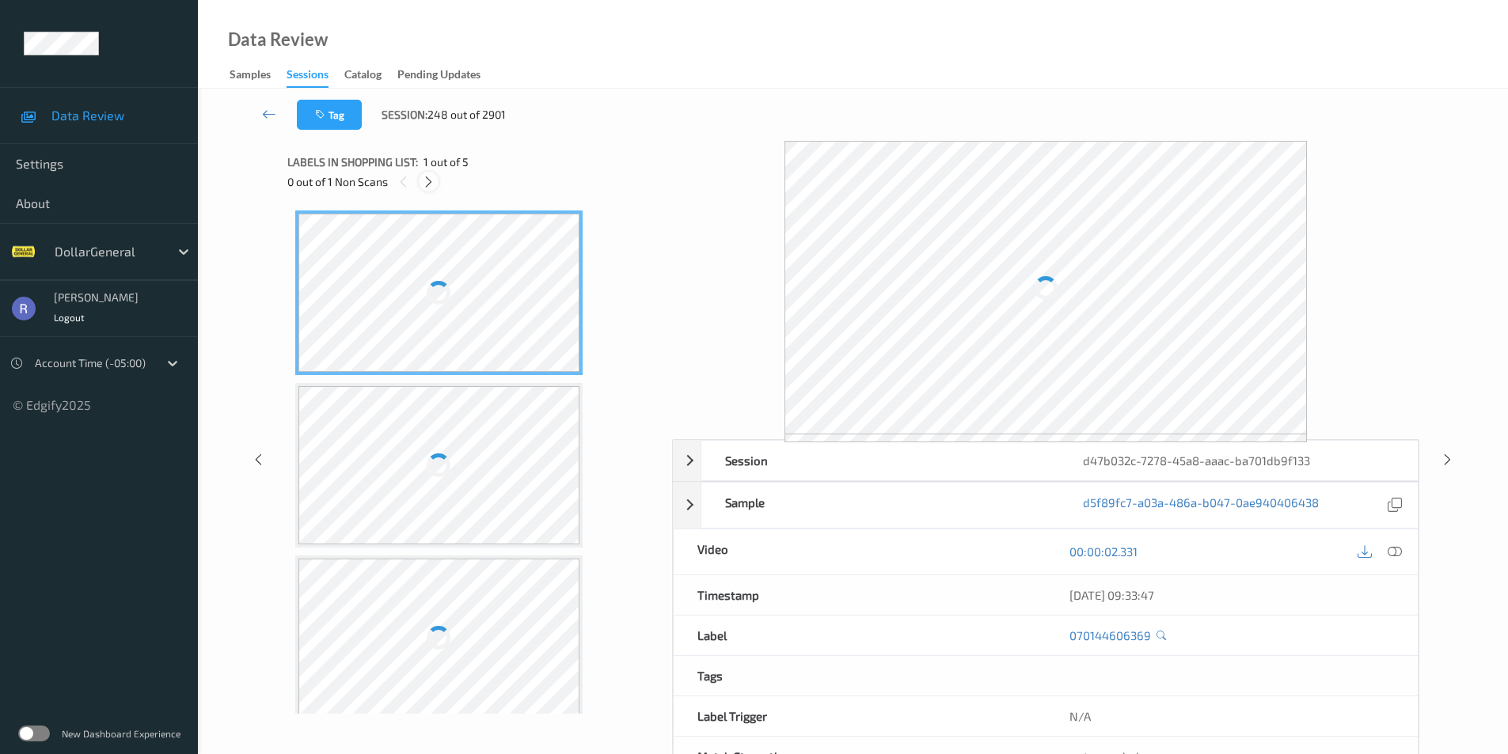
click at [426, 180] on icon at bounding box center [428, 182] width 13 height 14
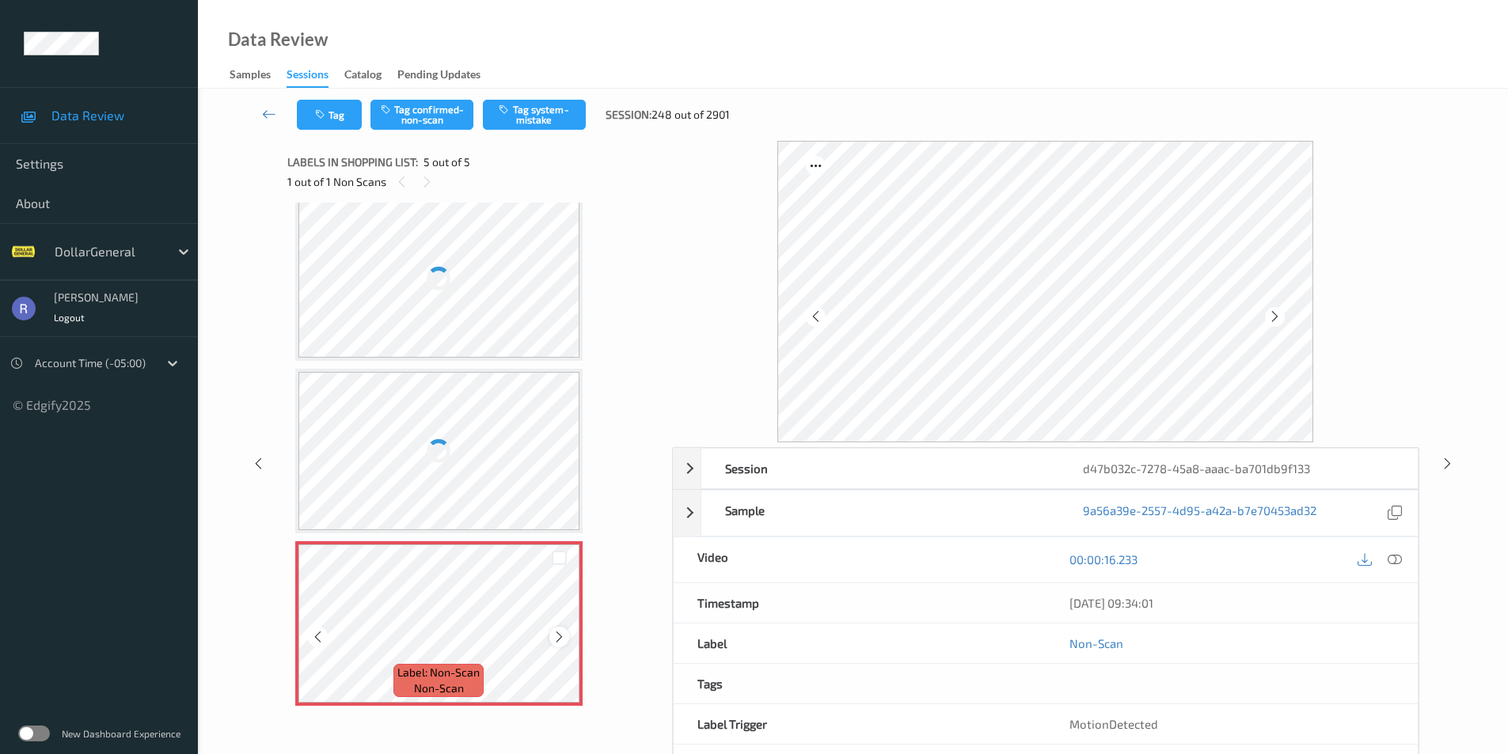
click at [557, 639] on icon at bounding box center [559, 637] width 13 height 14
click at [557, 638] on icon at bounding box center [559, 637] width 13 height 14
click at [568, 636] on div at bounding box center [559, 637] width 20 height 20
click at [496, 447] on div at bounding box center [439, 451] width 282 height 158
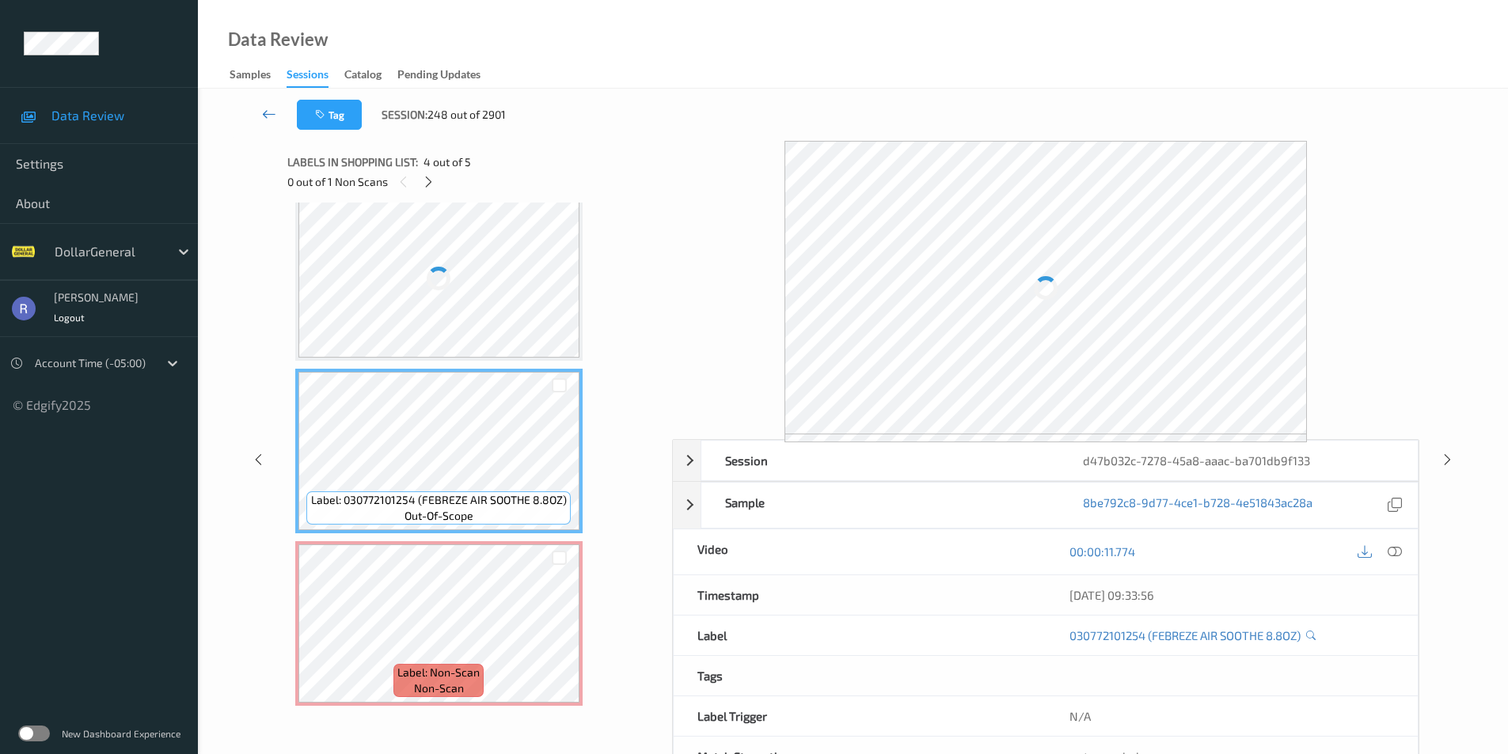
click at [268, 112] on icon at bounding box center [269, 114] width 14 height 16
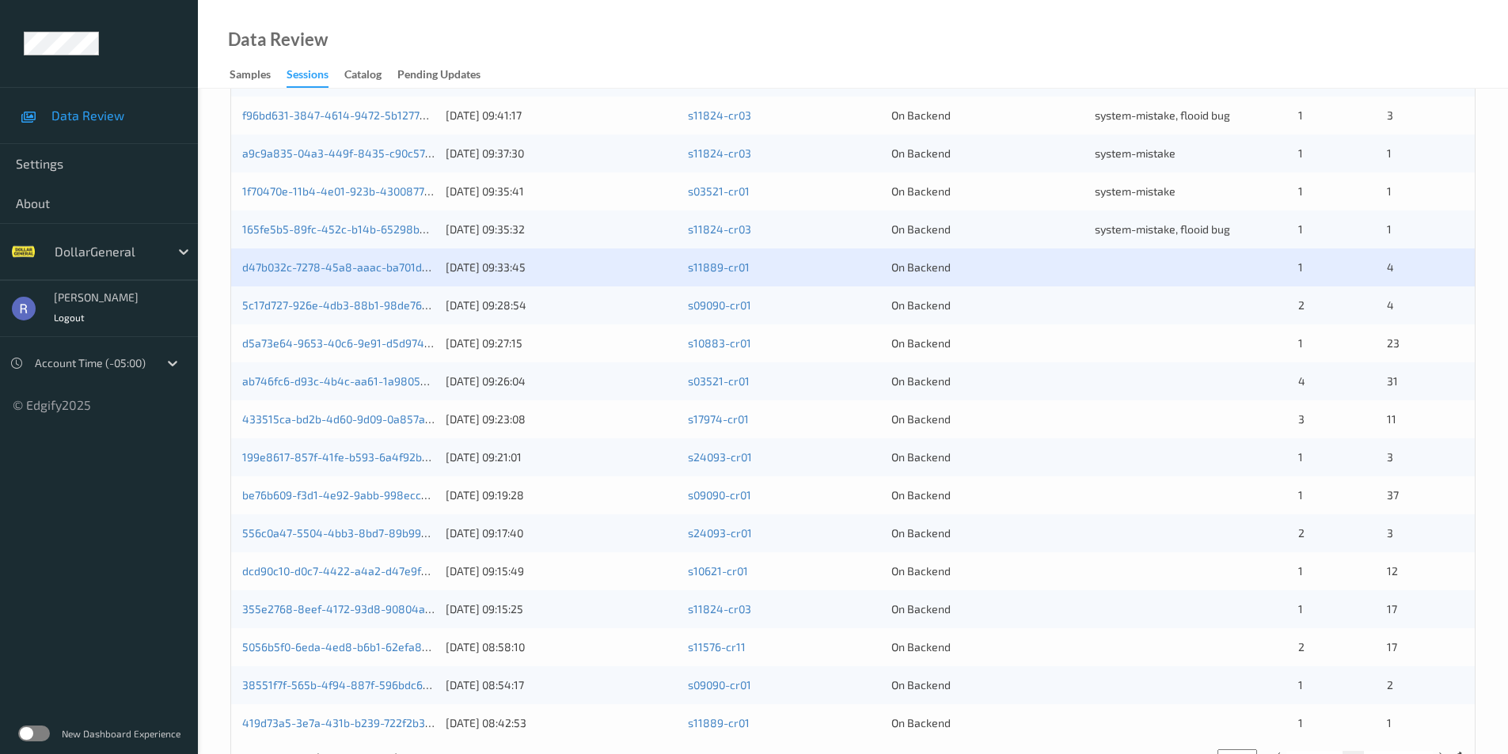
scroll to position [437, 0]
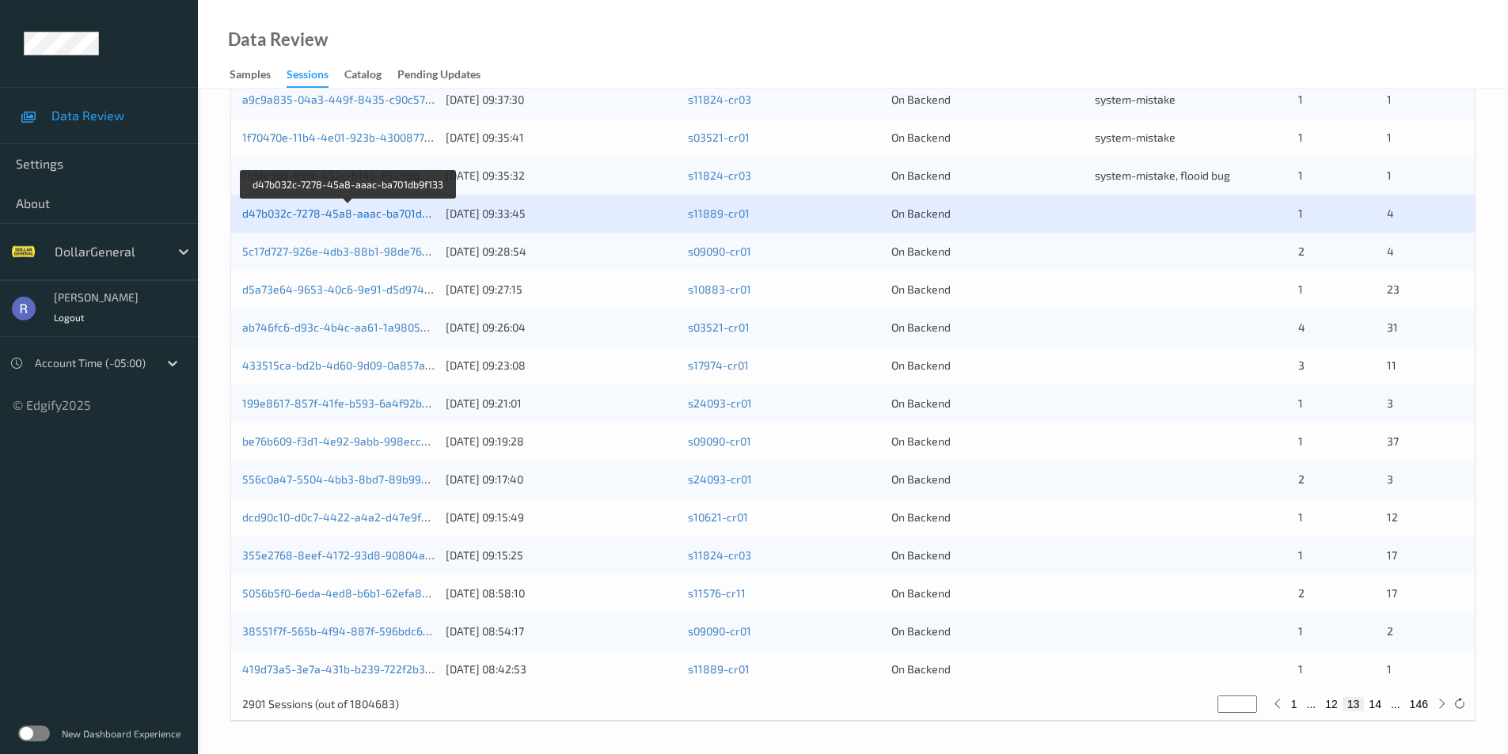
click at [347, 215] on link "d47b032c-7278-45a8-aaac-ba701db9f133" at bounding box center [349, 213] width 214 height 13
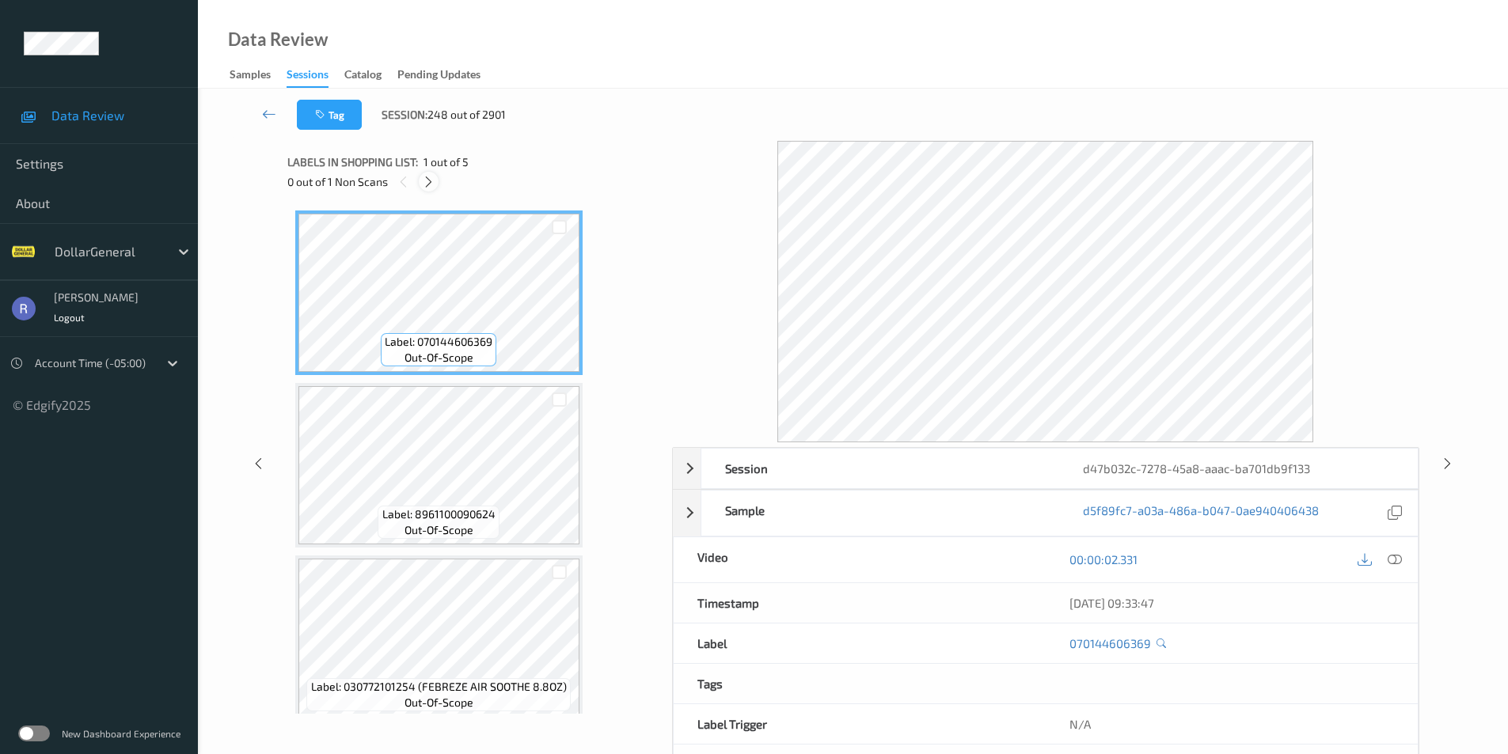
click at [430, 178] on icon at bounding box center [428, 182] width 13 height 14
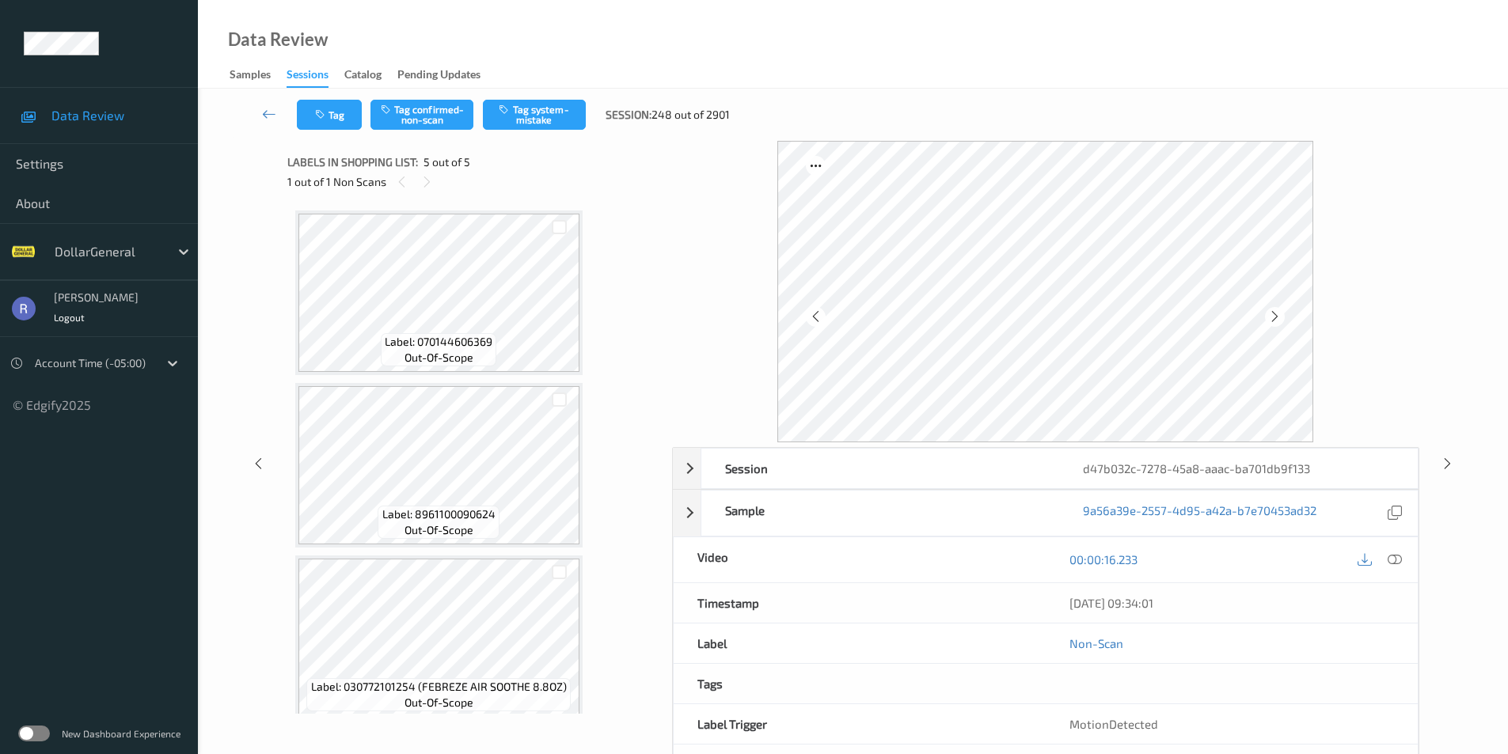
scroll to position [359, 0]
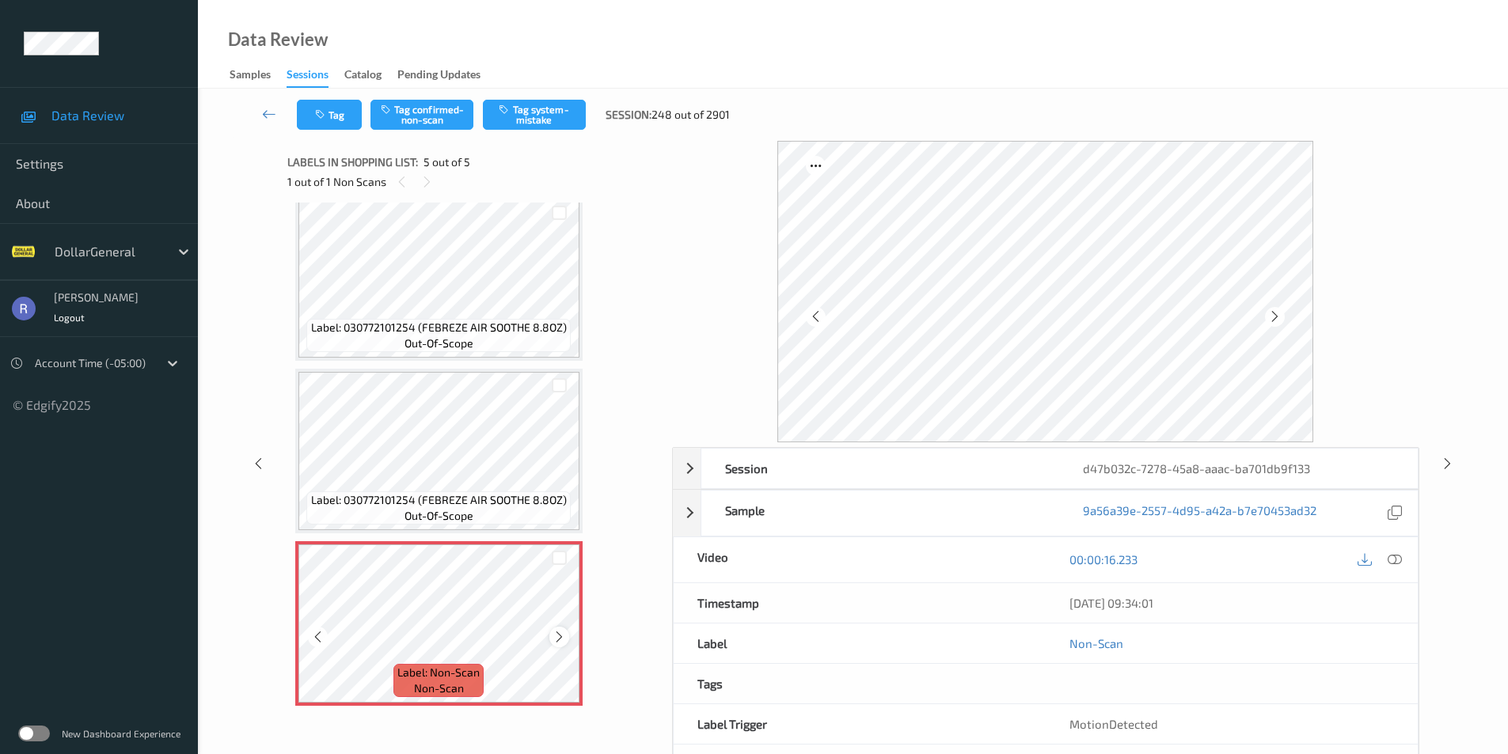
click at [562, 636] on icon at bounding box center [559, 637] width 13 height 14
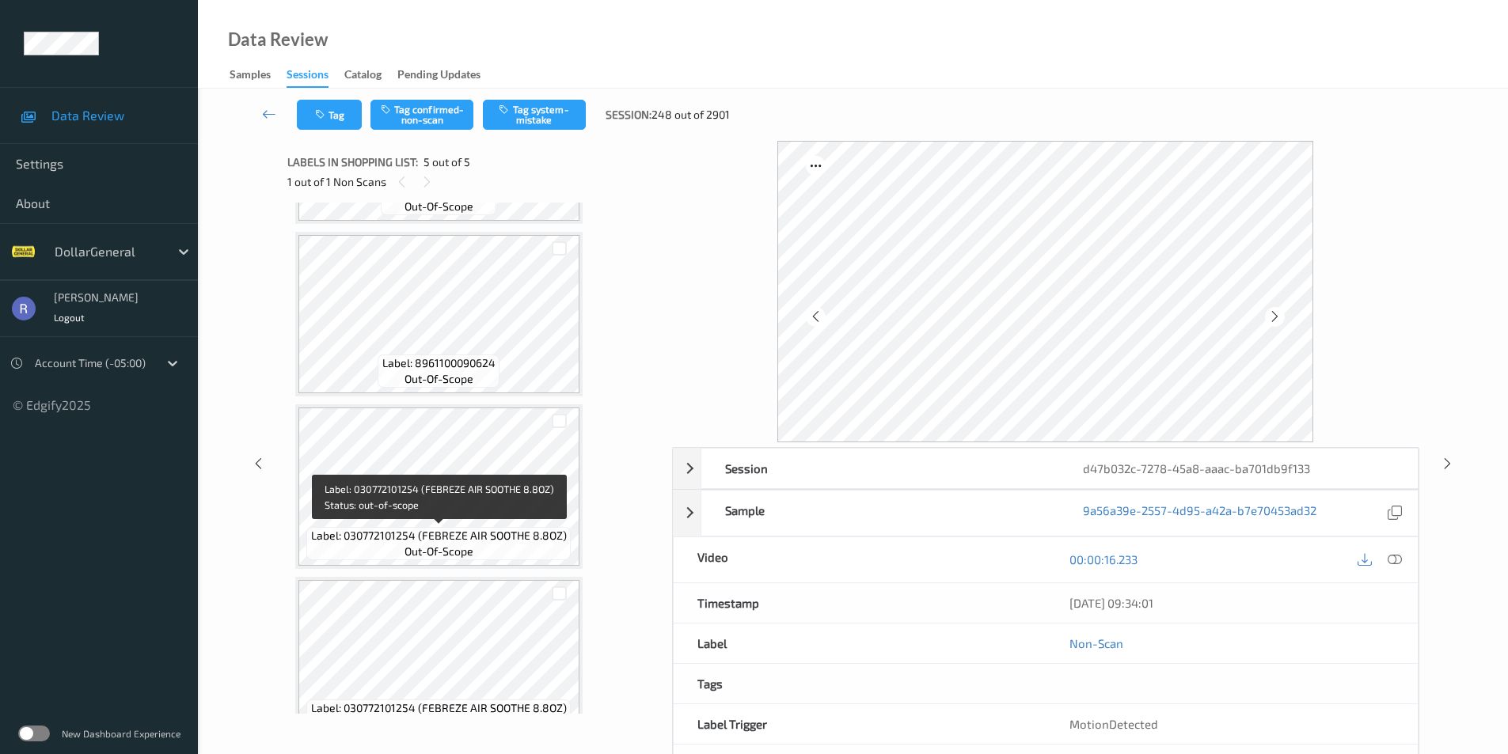
scroll to position [0, 0]
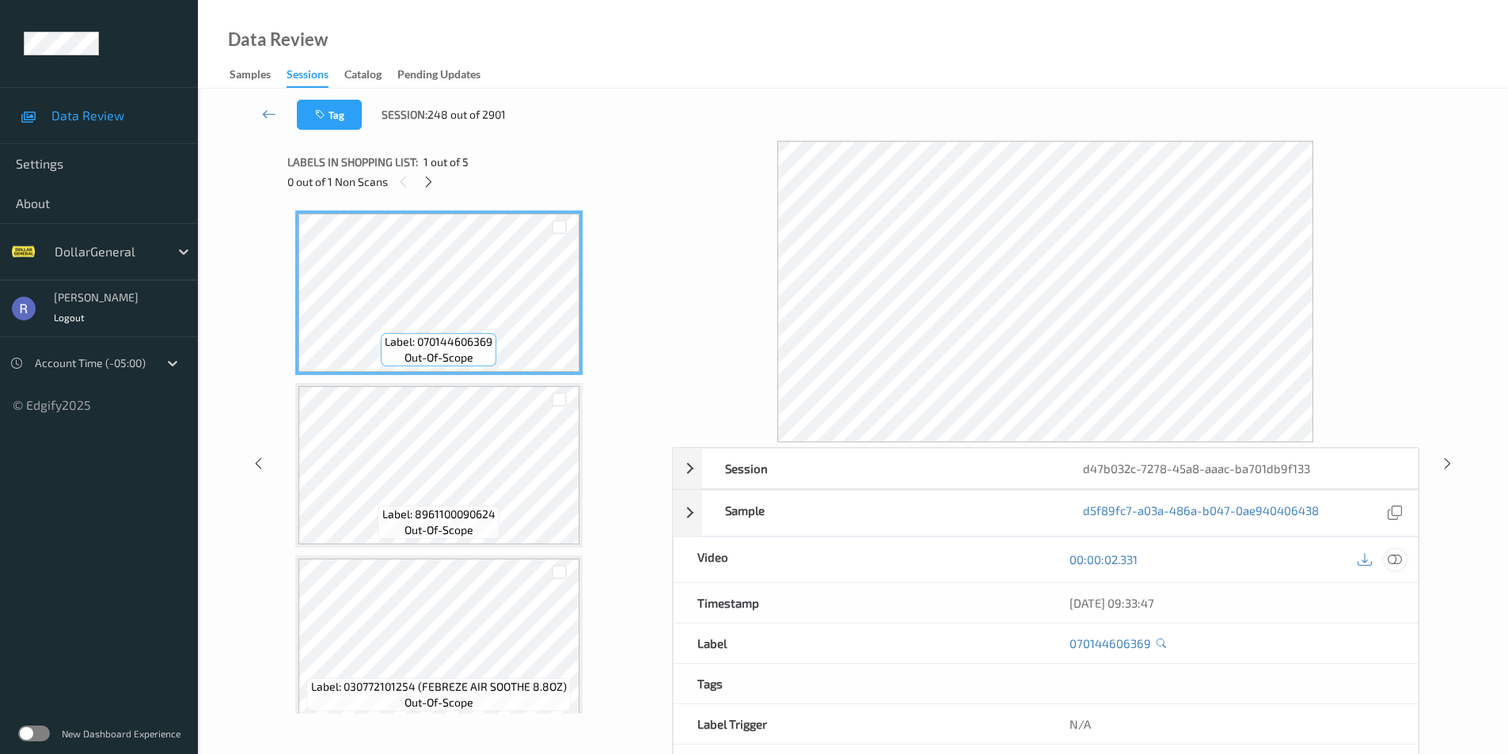
click at [1390, 560] on icon at bounding box center [1395, 560] width 14 height 14
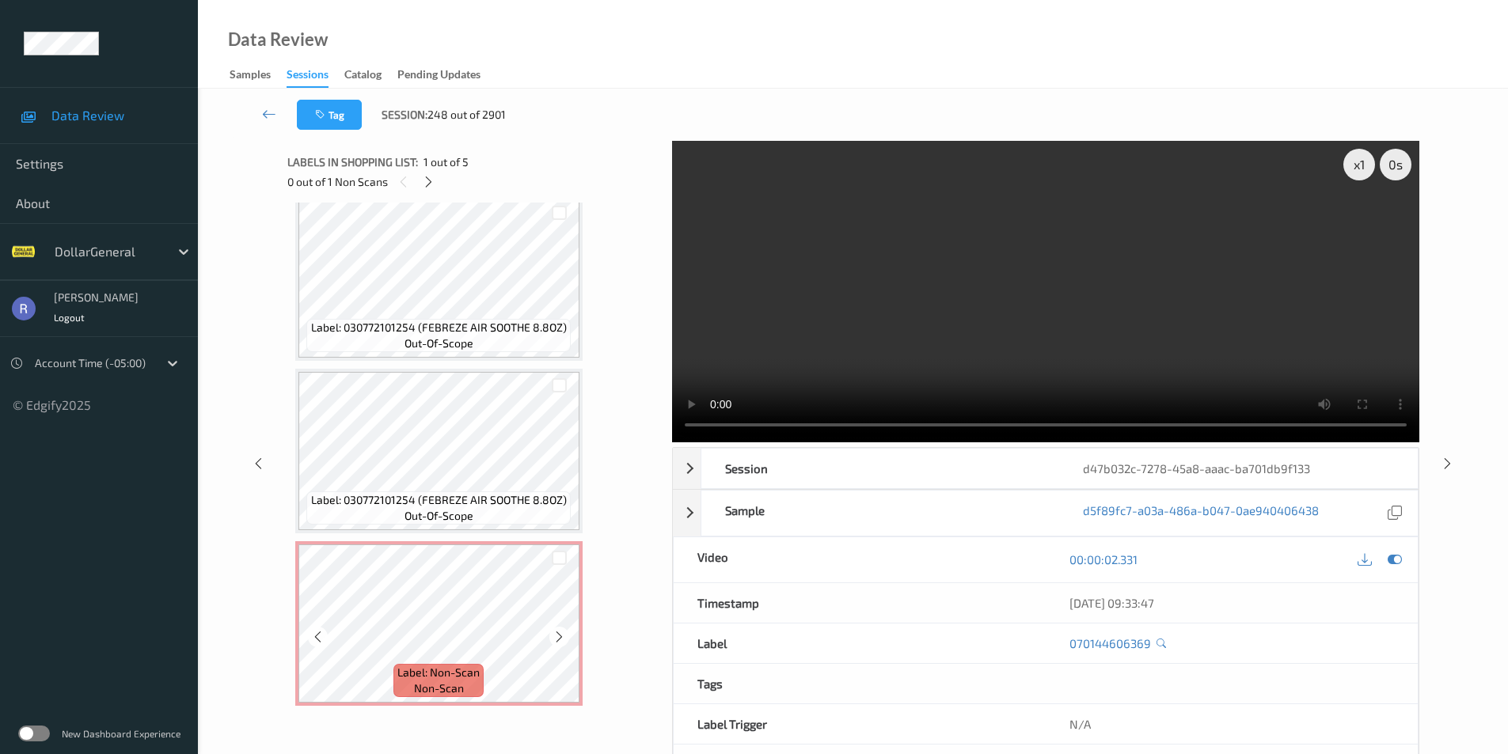
scroll to position [64, 0]
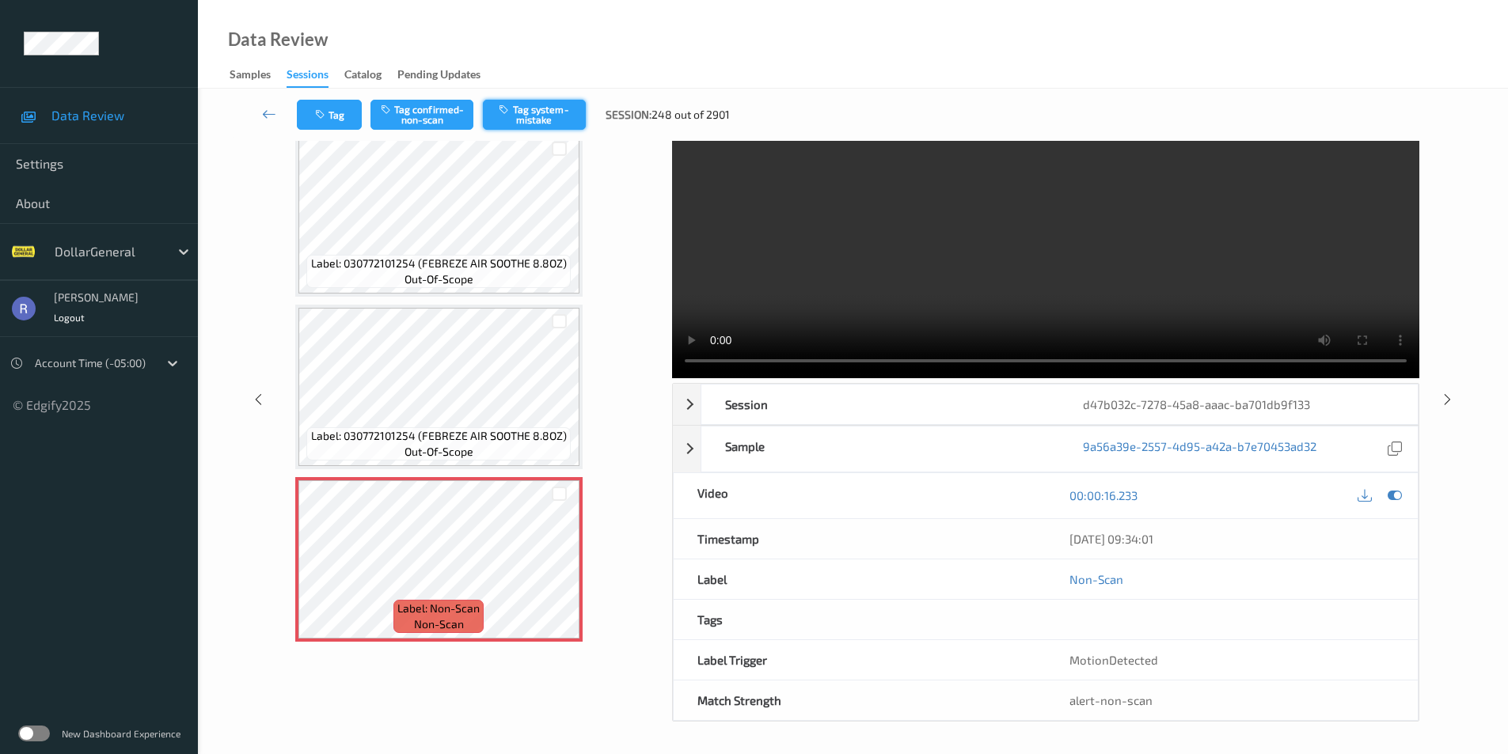
click at [559, 102] on button "Tag system-mistake" at bounding box center [534, 115] width 103 height 30
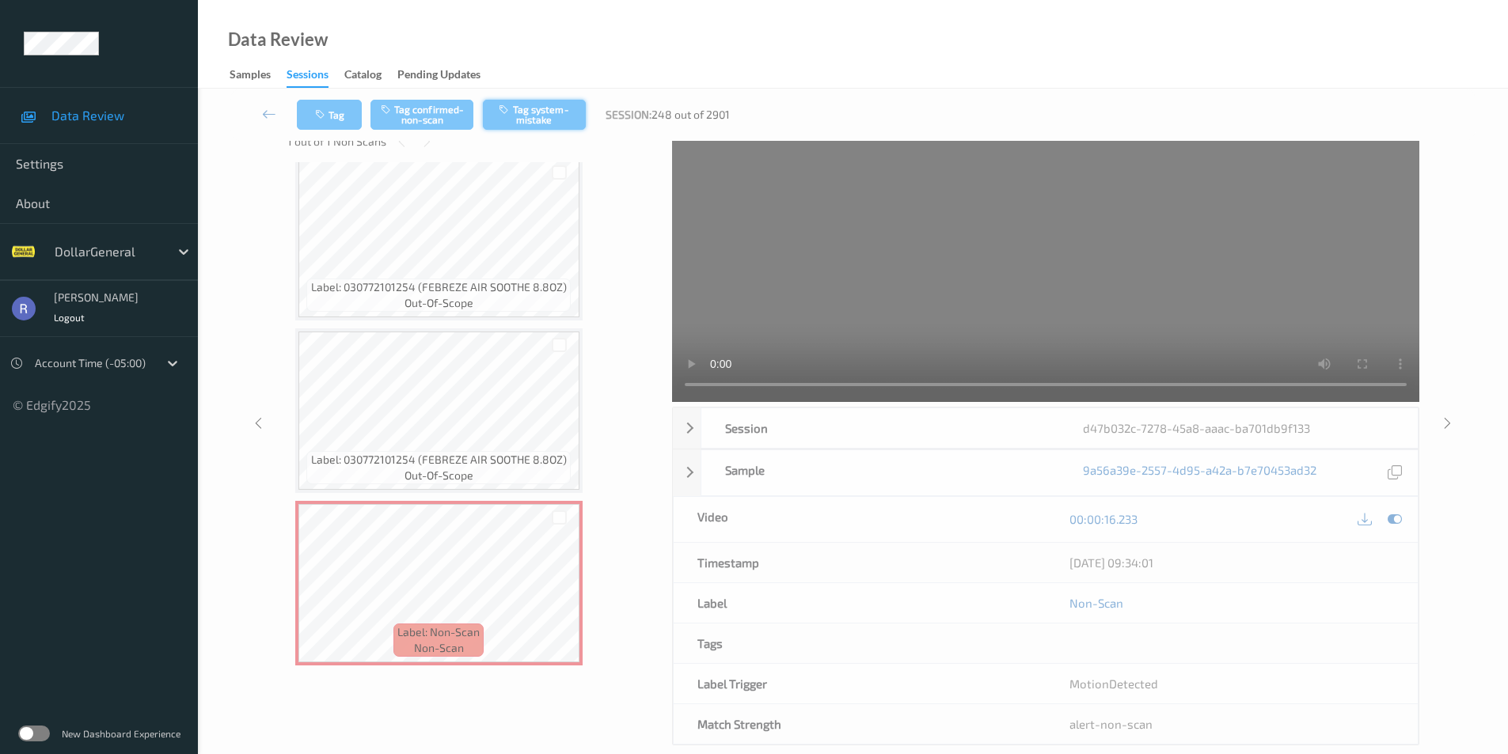
scroll to position [0, 0]
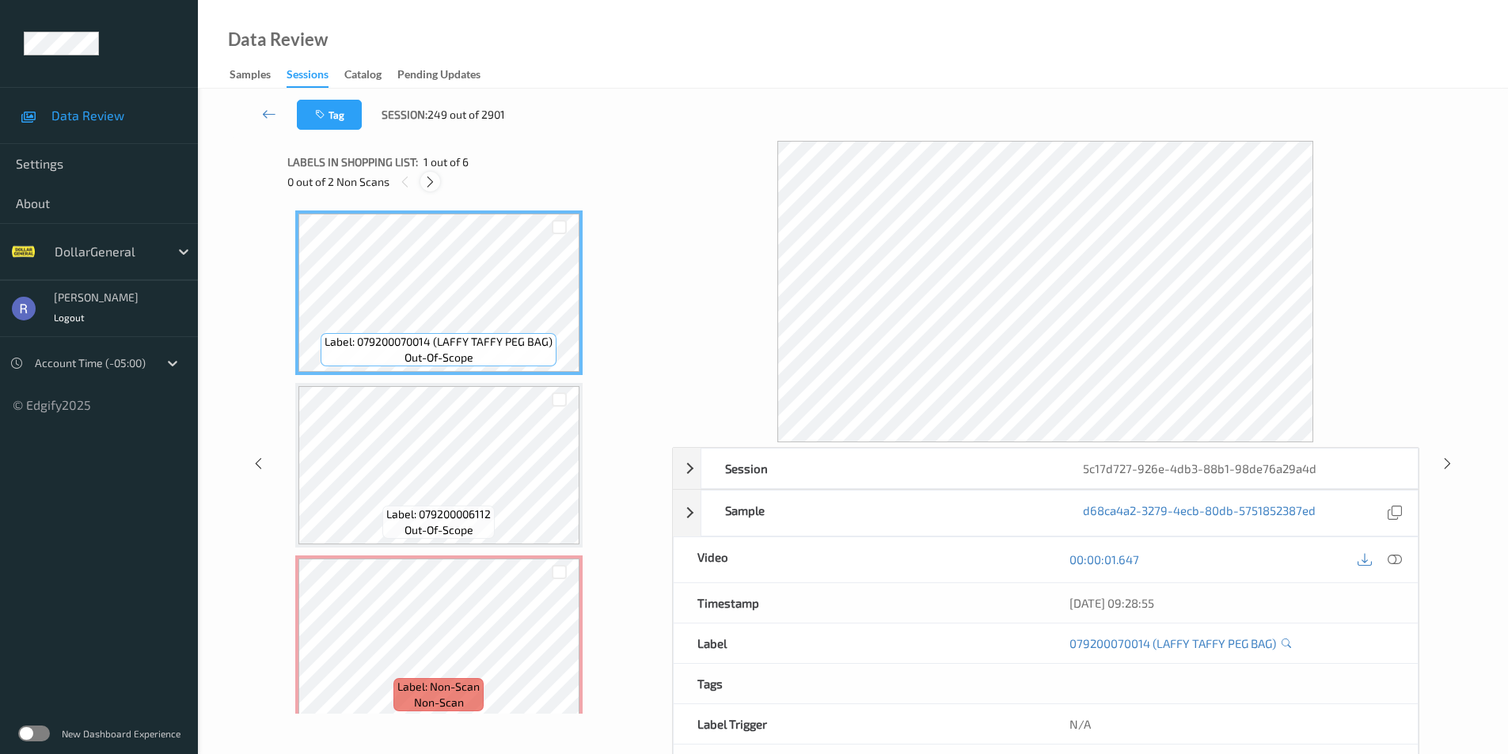
click at [431, 180] on icon at bounding box center [429, 182] width 13 height 14
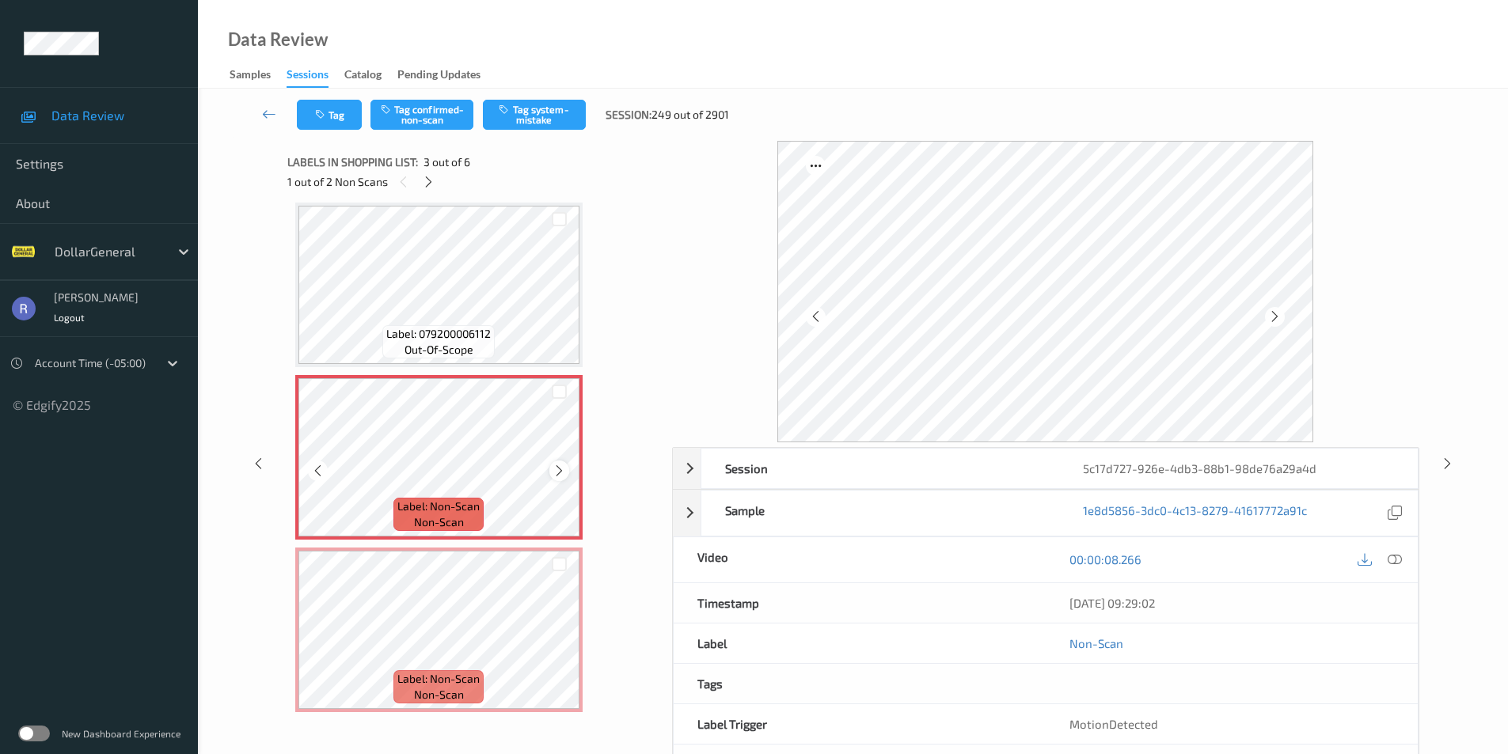
click at [559, 469] on icon at bounding box center [559, 471] width 13 height 14
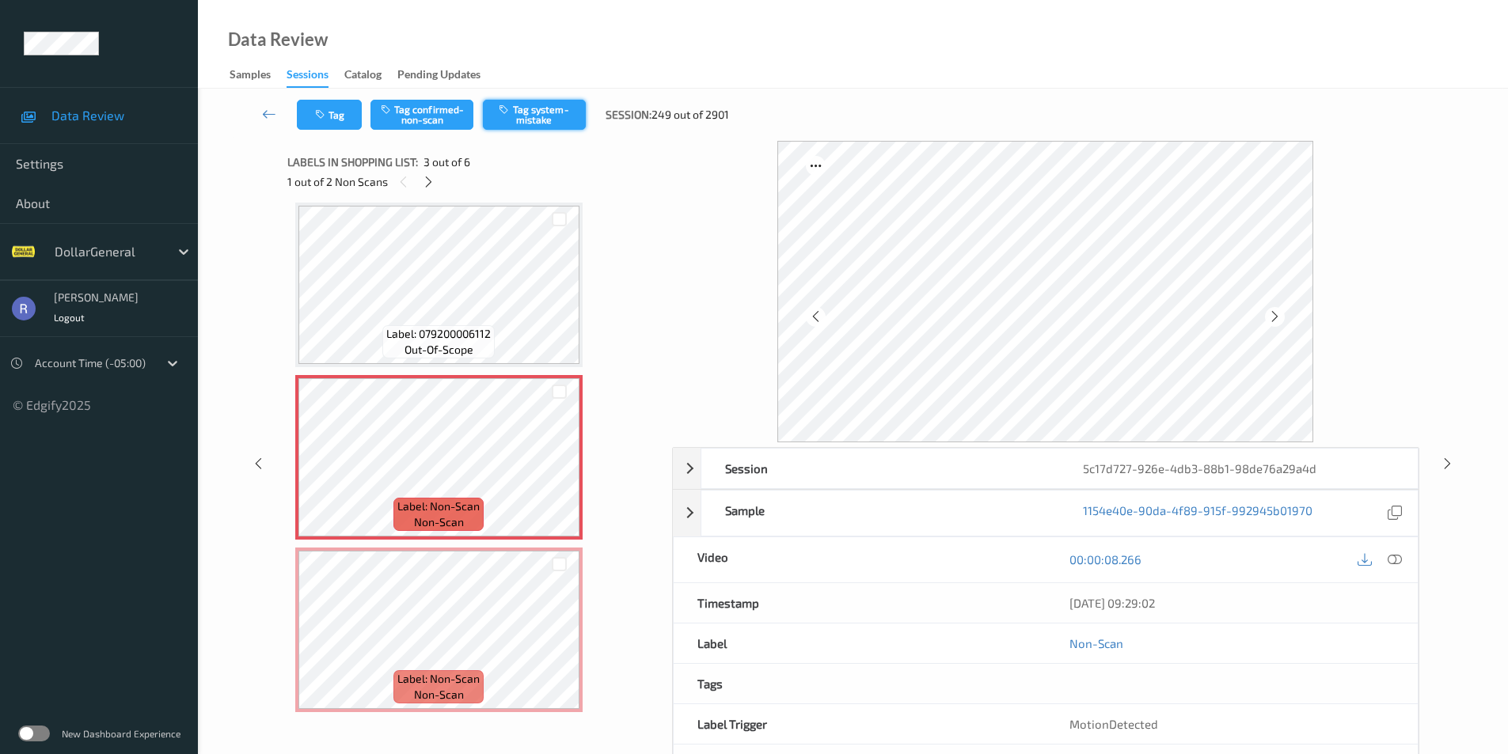
click at [529, 116] on button "Tag system-mistake" at bounding box center [534, 115] width 103 height 30
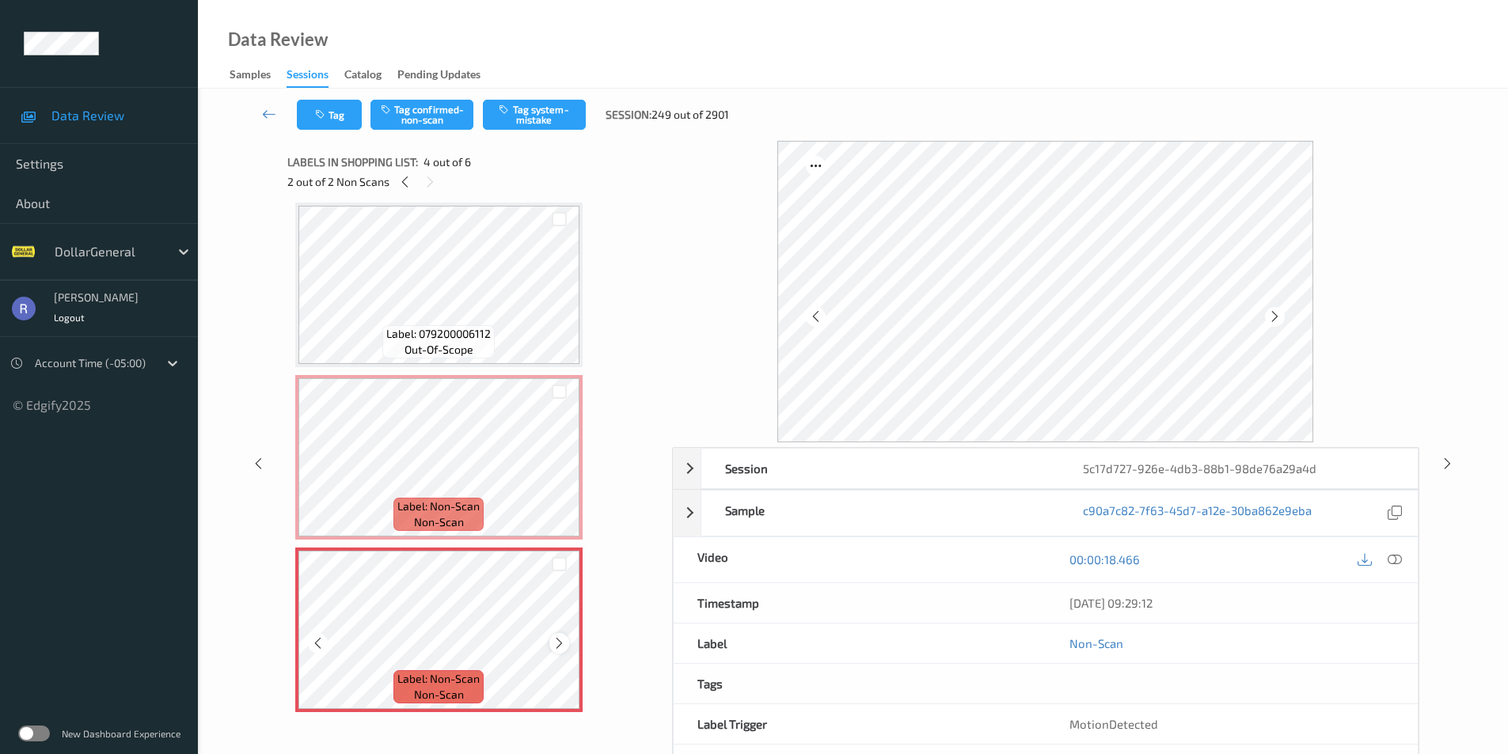
click at [557, 646] on icon at bounding box center [559, 643] width 13 height 14
click at [564, 113] on button "Tag system-mistake" at bounding box center [534, 115] width 103 height 30
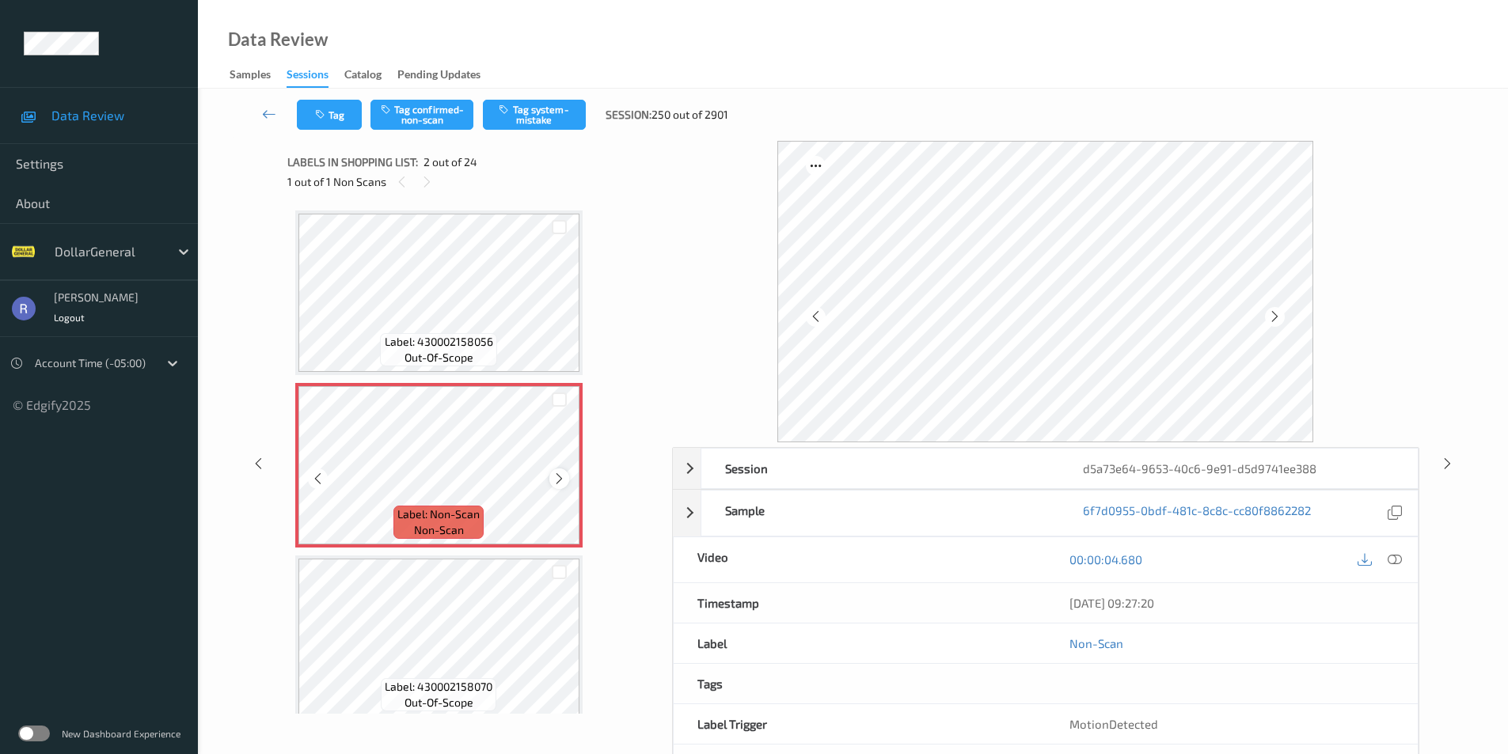
click at [558, 476] on icon at bounding box center [559, 479] width 13 height 14
click at [1396, 561] on icon at bounding box center [1395, 560] width 14 height 14
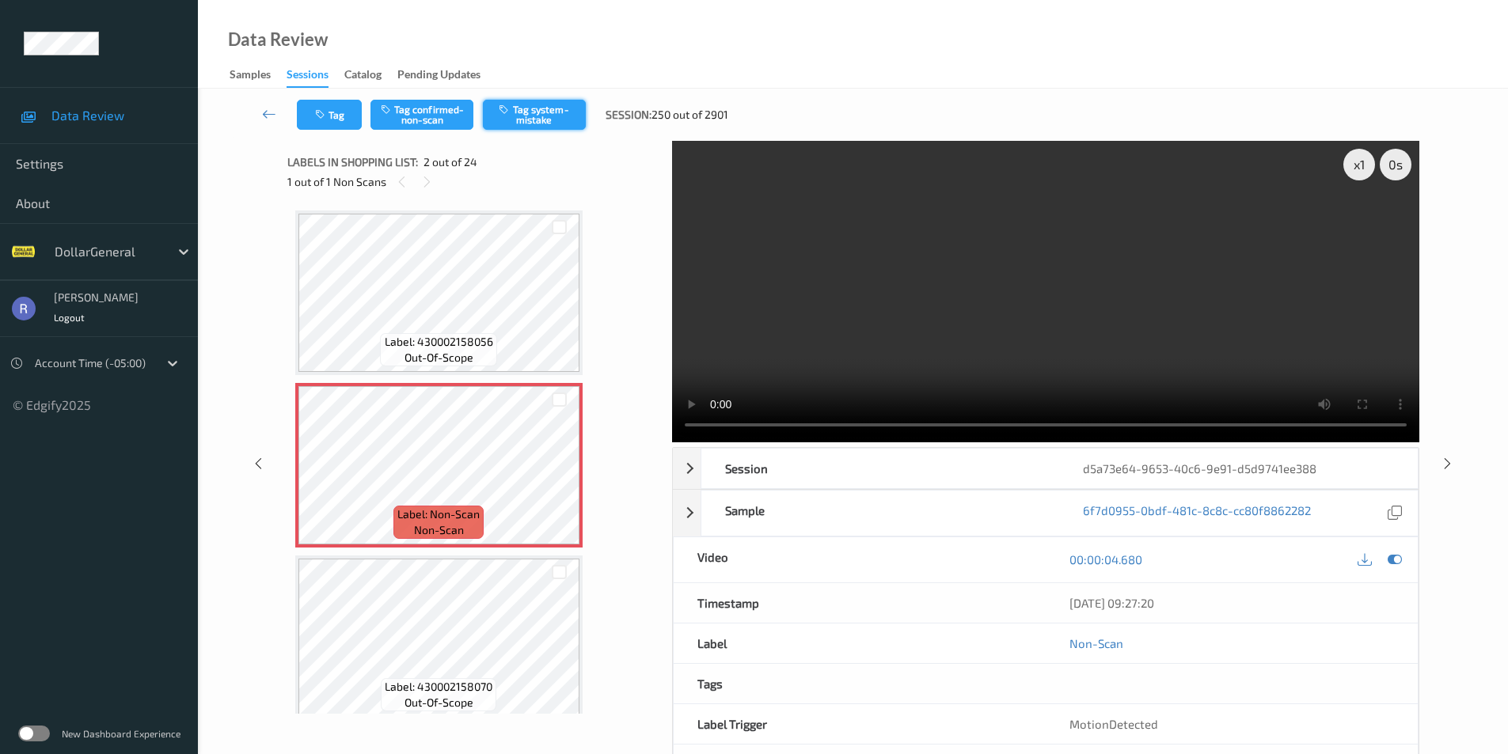
click at [556, 108] on button "Tag system-mistake" at bounding box center [534, 115] width 103 height 30
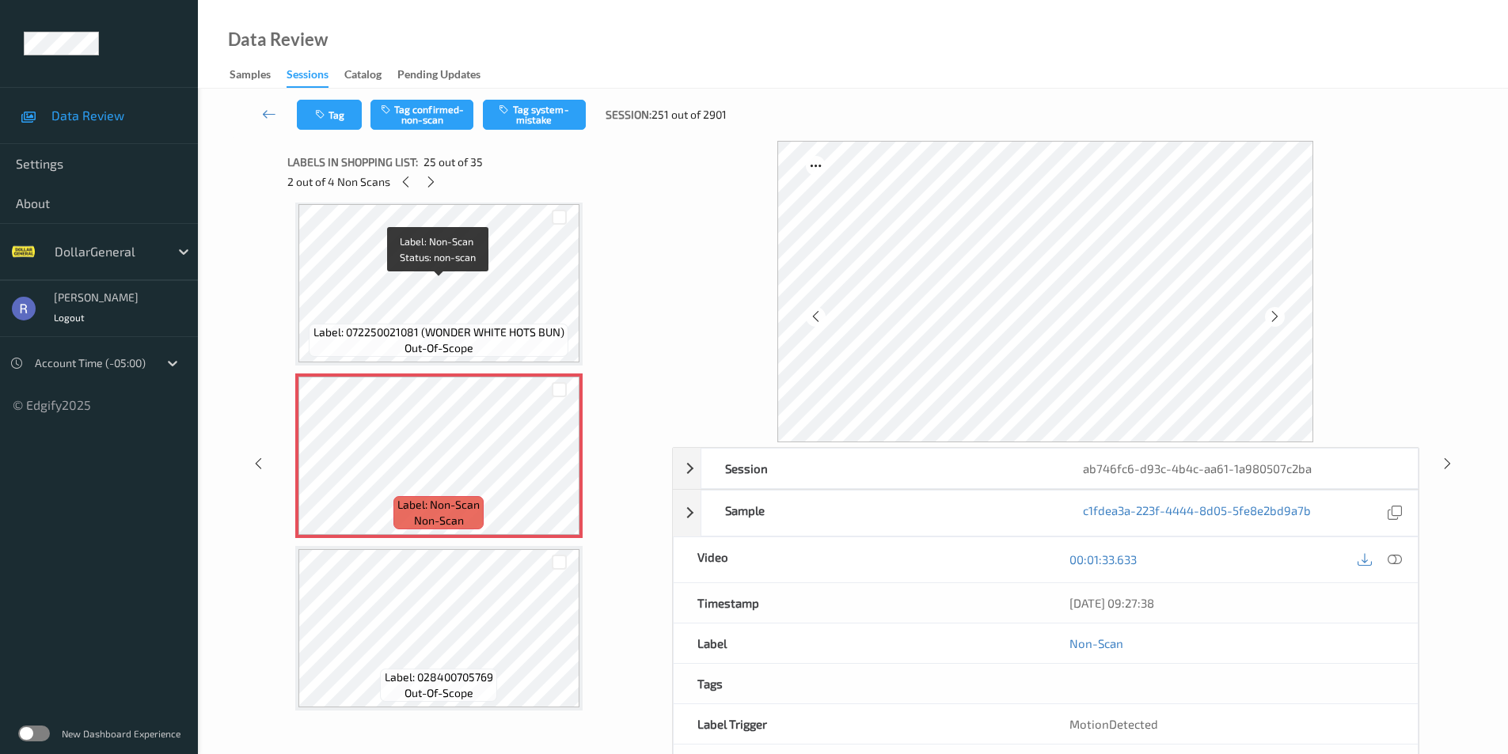
scroll to position [3958, 0]
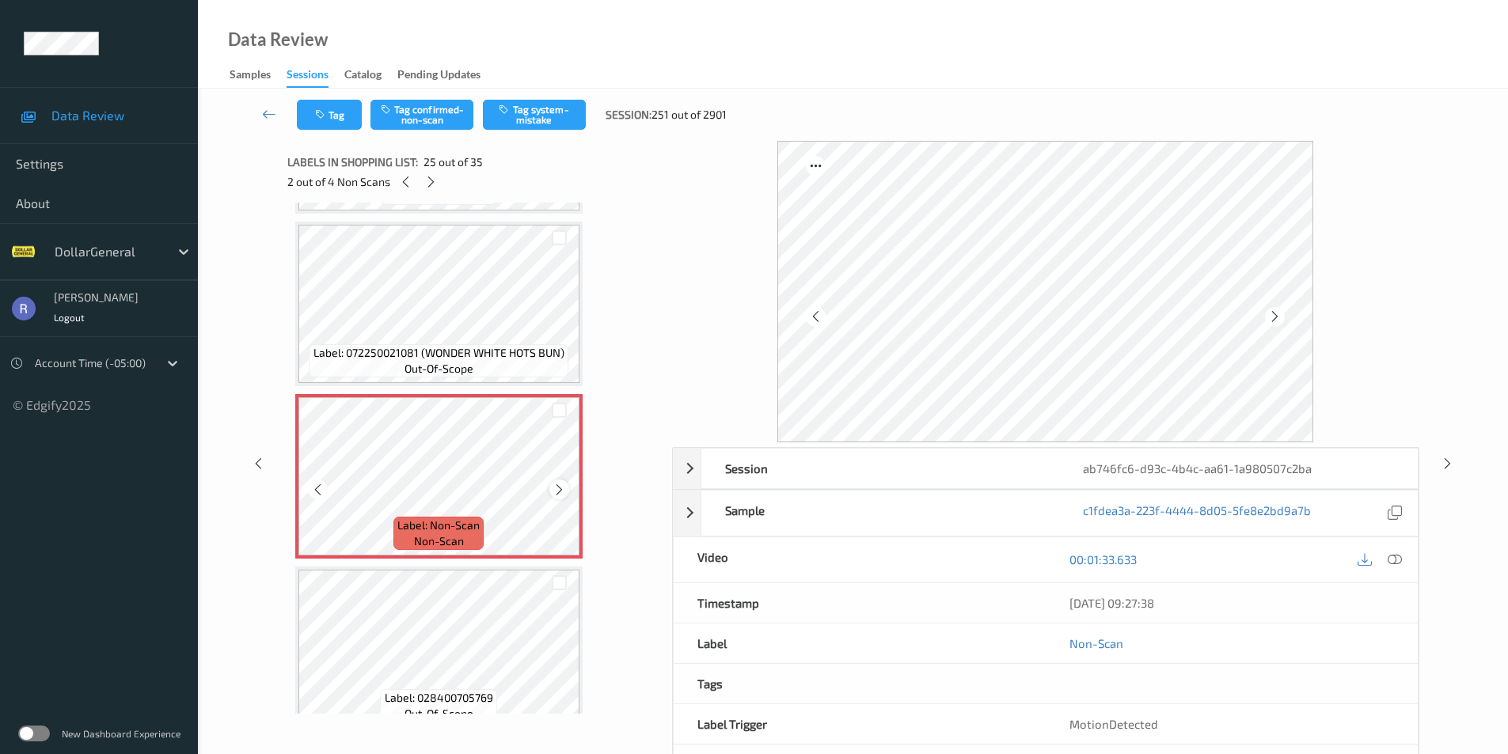
click at [563, 490] on icon at bounding box center [559, 490] width 13 height 14
click at [532, 116] on button "Tag system-mistake" at bounding box center [534, 115] width 103 height 30
click at [431, 180] on icon at bounding box center [430, 182] width 13 height 14
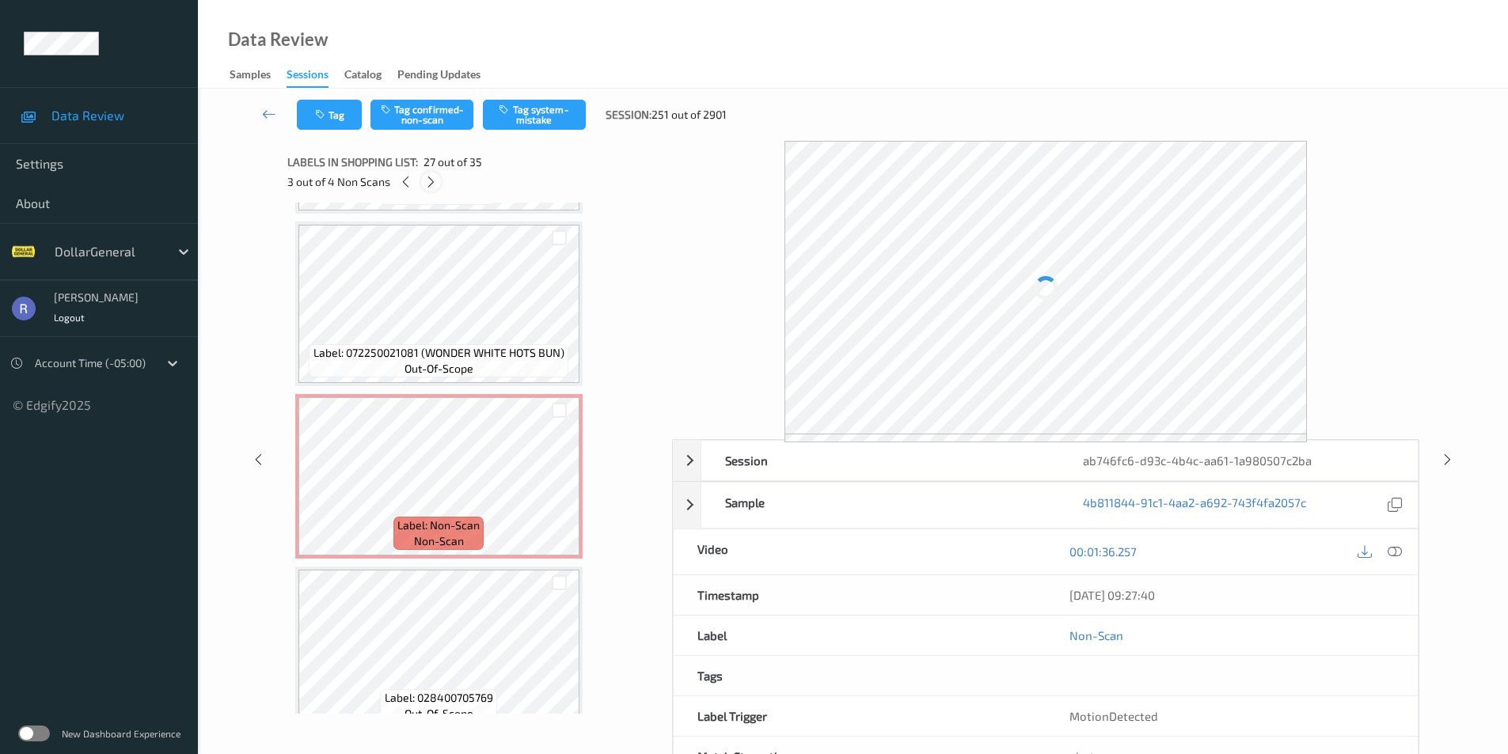
scroll to position [4322, 0]
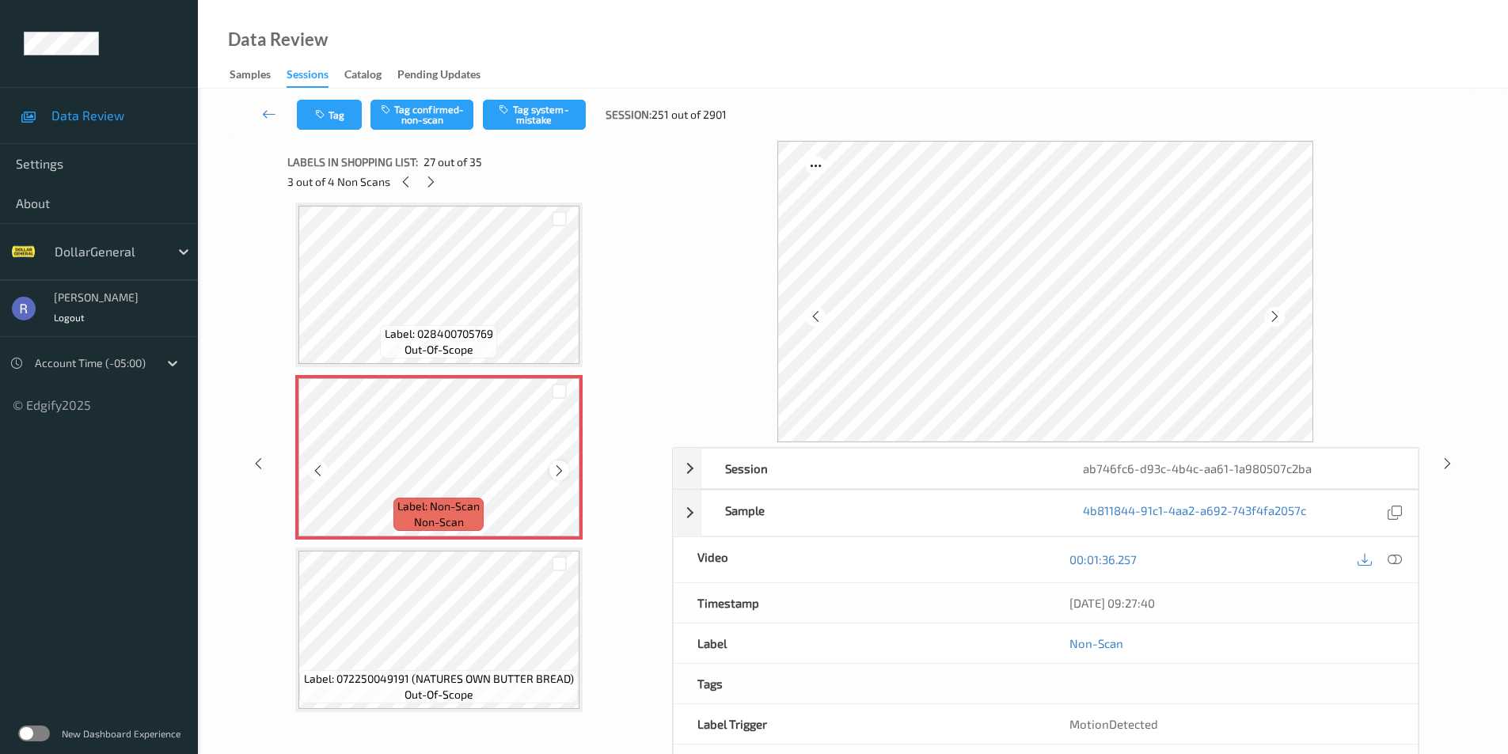
click at [560, 467] on icon at bounding box center [559, 471] width 13 height 14
click at [1392, 560] on icon at bounding box center [1395, 560] width 14 height 14
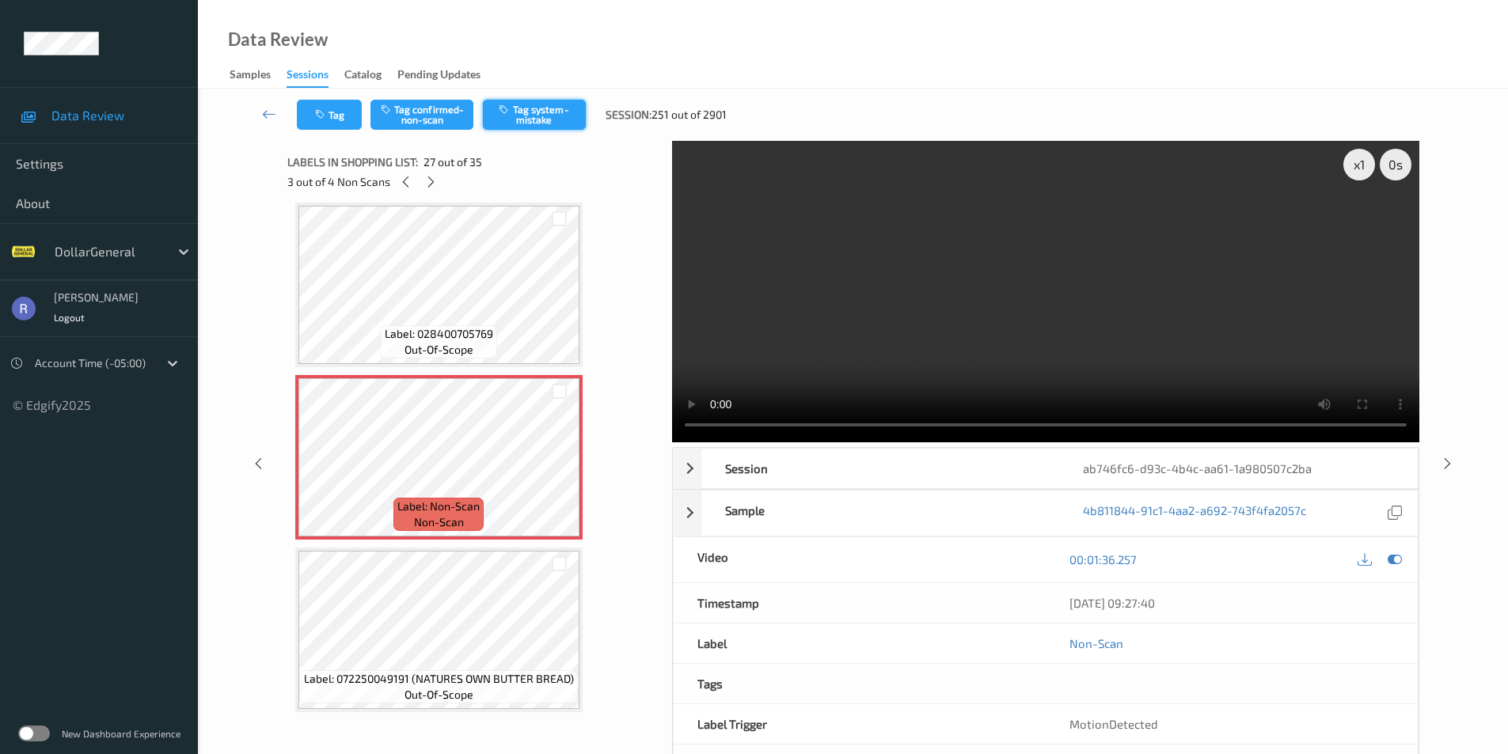
click at [541, 111] on button "Tag system-mistake" at bounding box center [534, 115] width 103 height 30
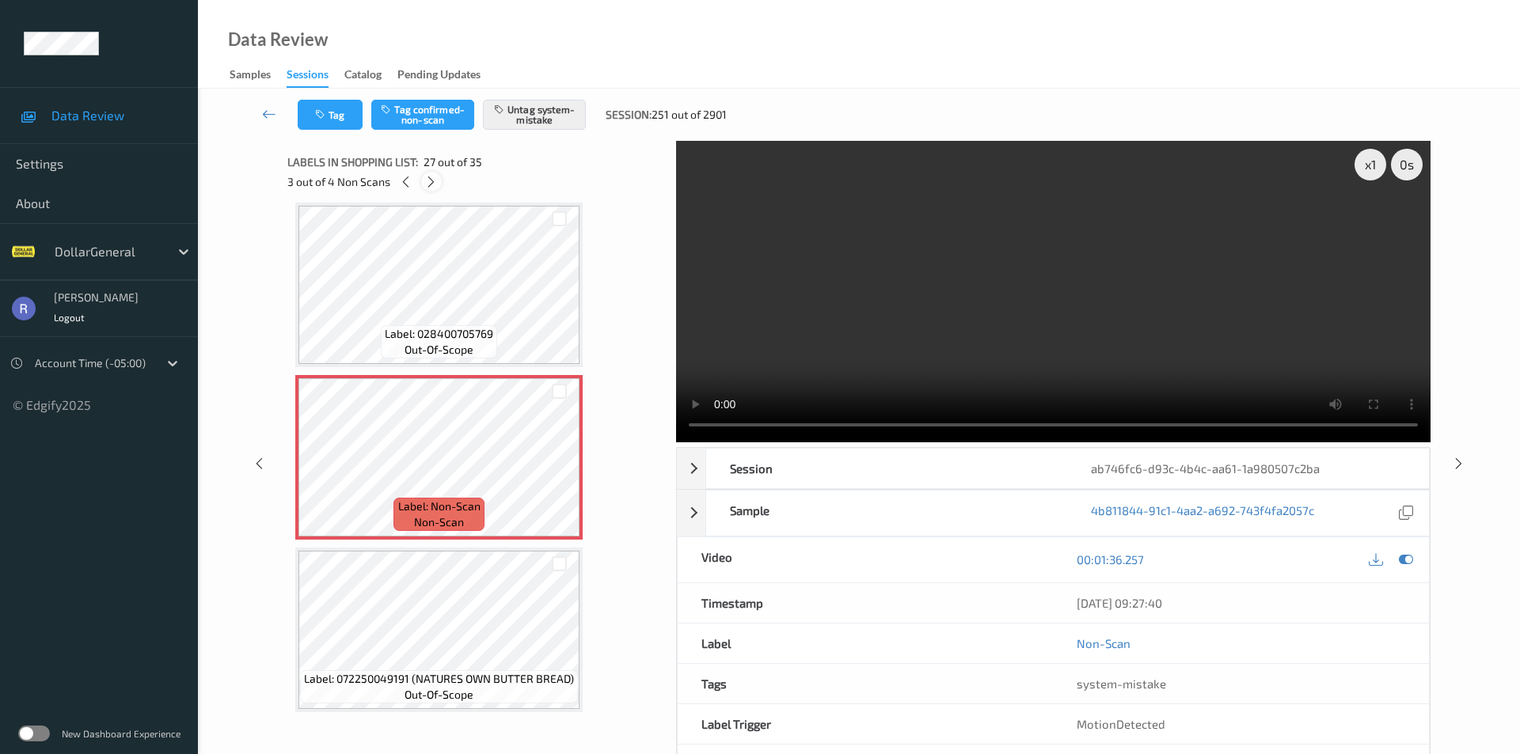
click at [431, 181] on icon at bounding box center [430, 182] width 13 height 14
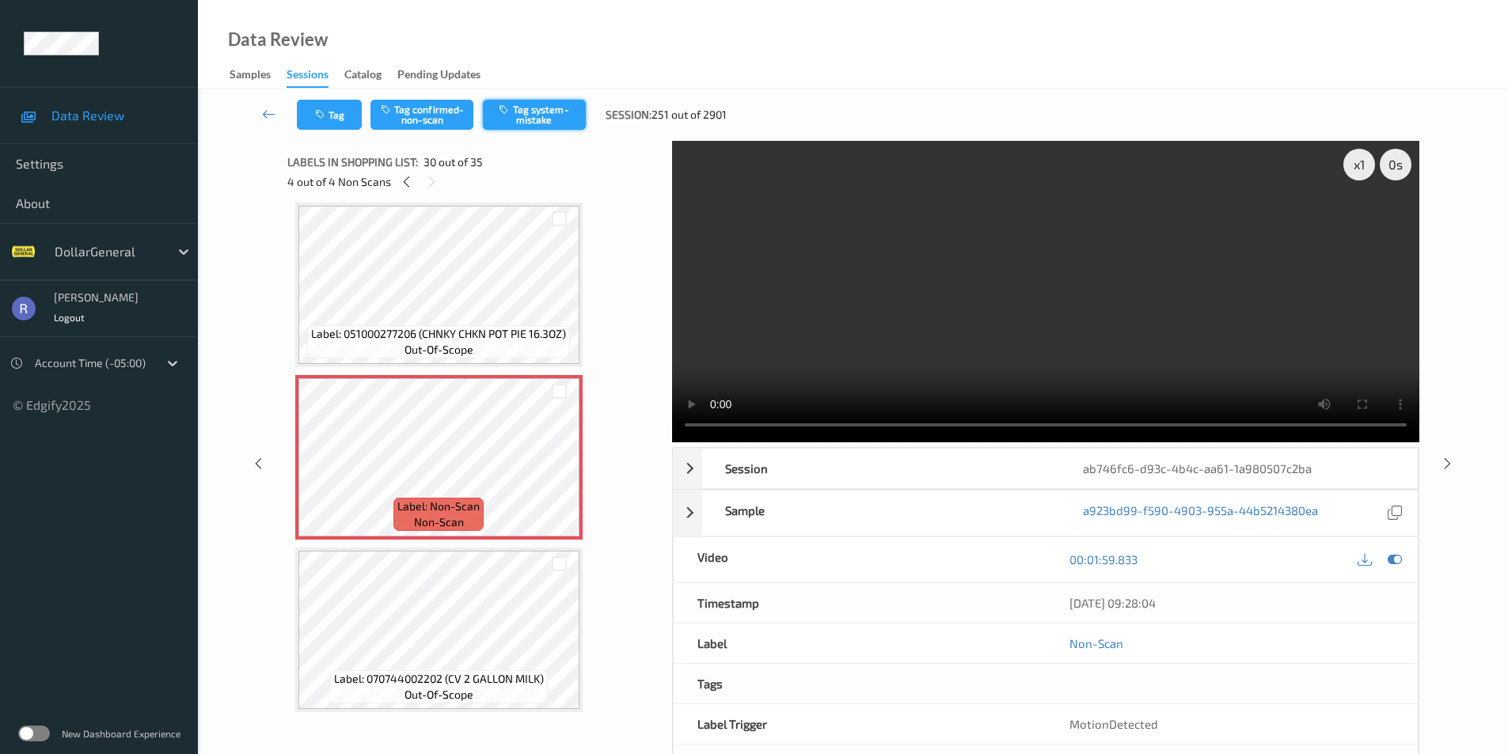
click at [556, 116] on button "Tag system-mistake" at bounding box center [534, 115] width 103 height 30
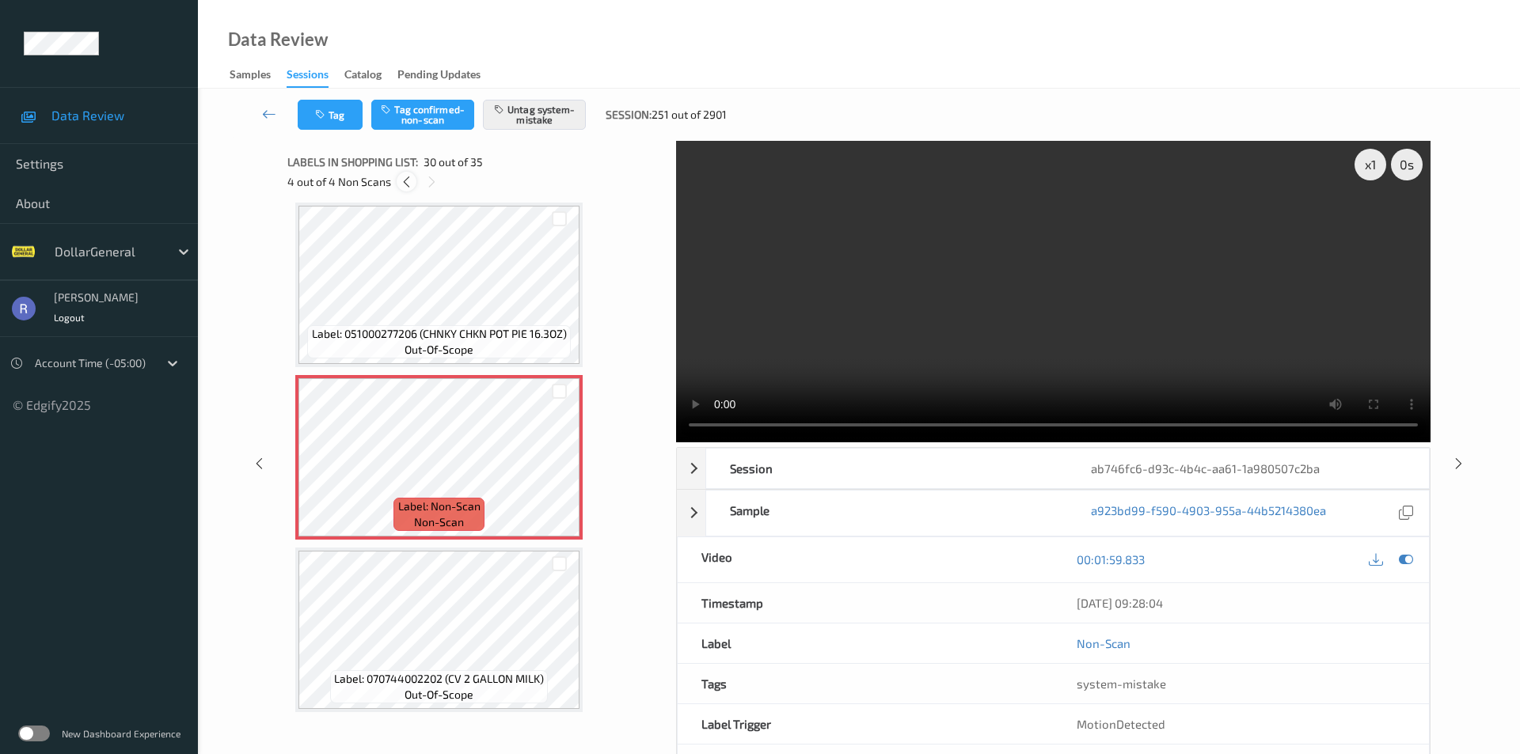
click at [407, 185] on icon at bounding box center [406, 182] width 13 height 14
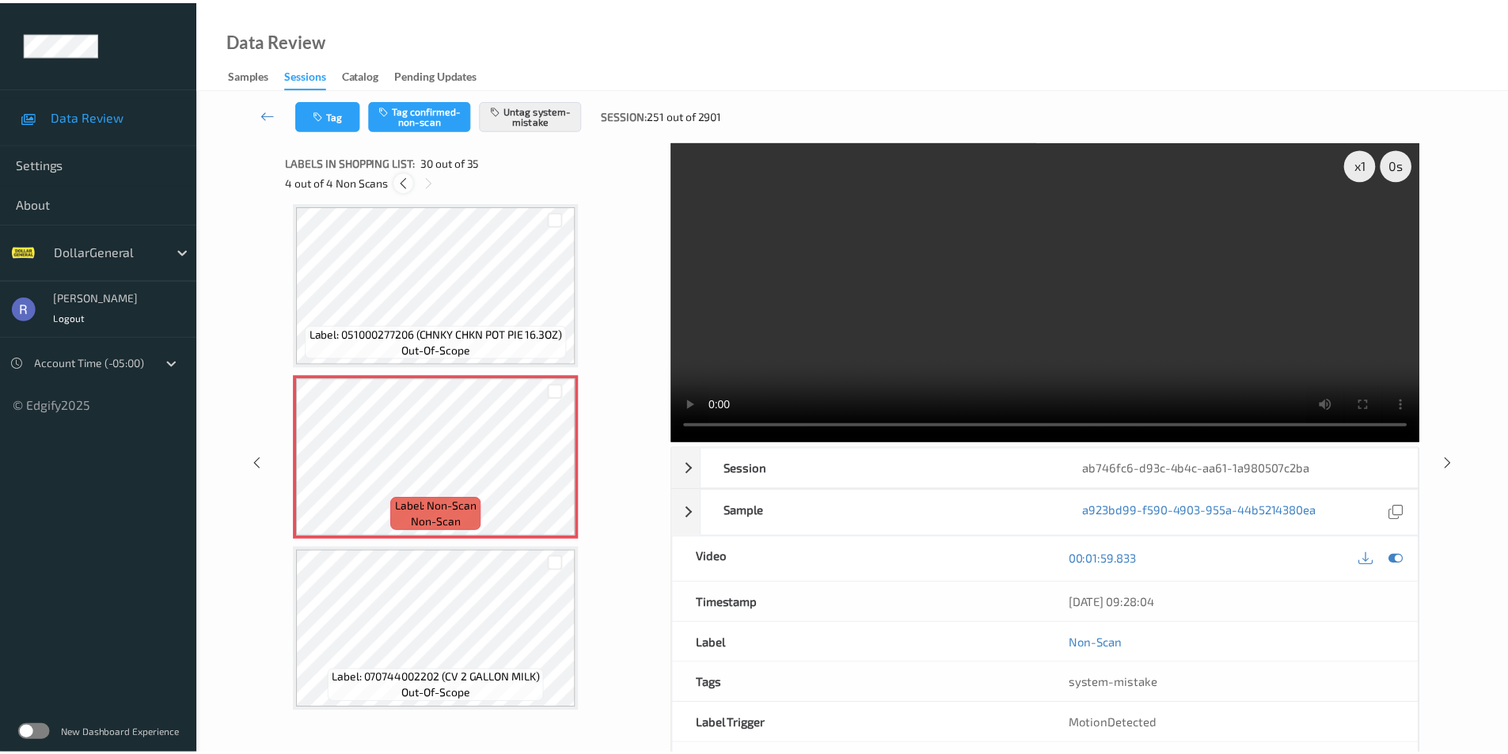
scroll to position [4322, 0]
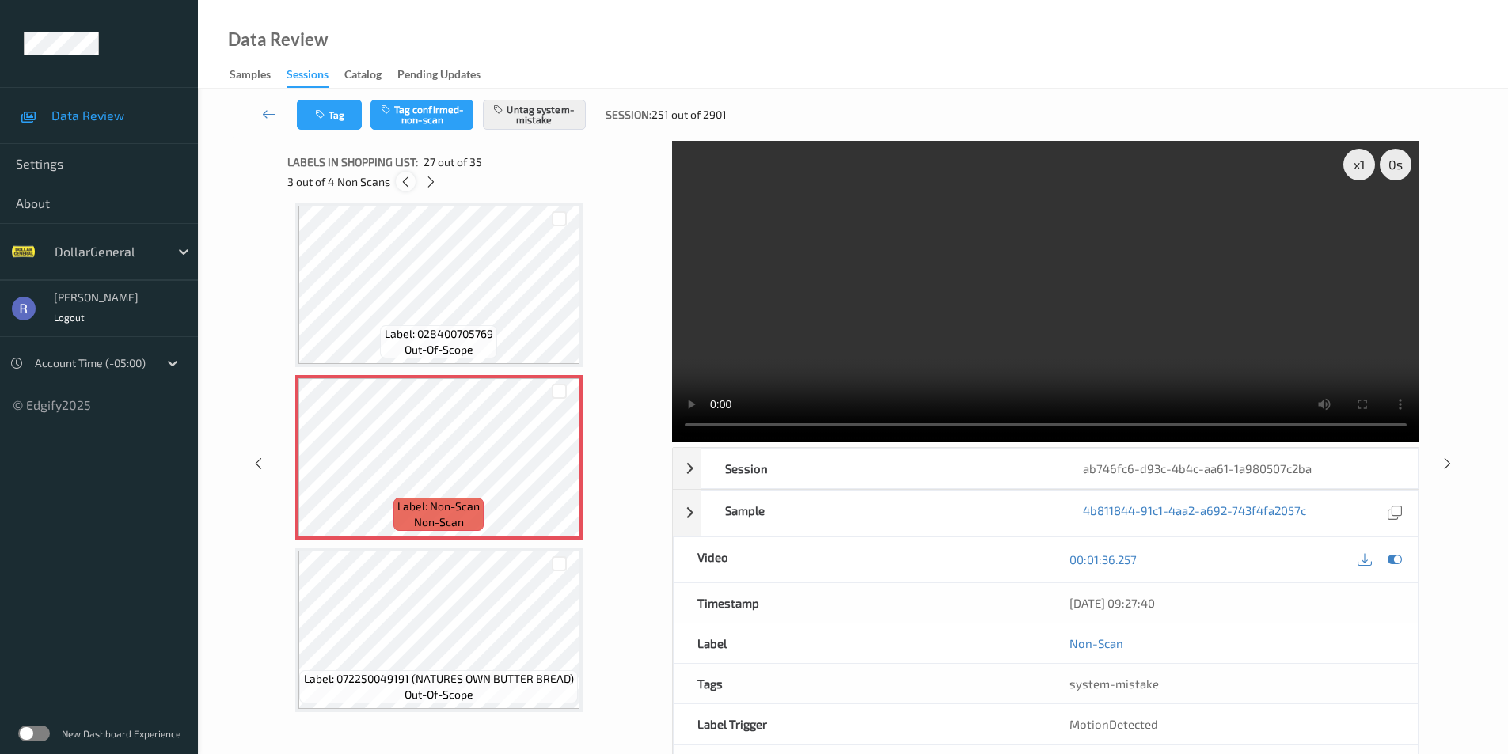
click at [407, 185] on icon at bounding box center [405, 182] width 13 height 14
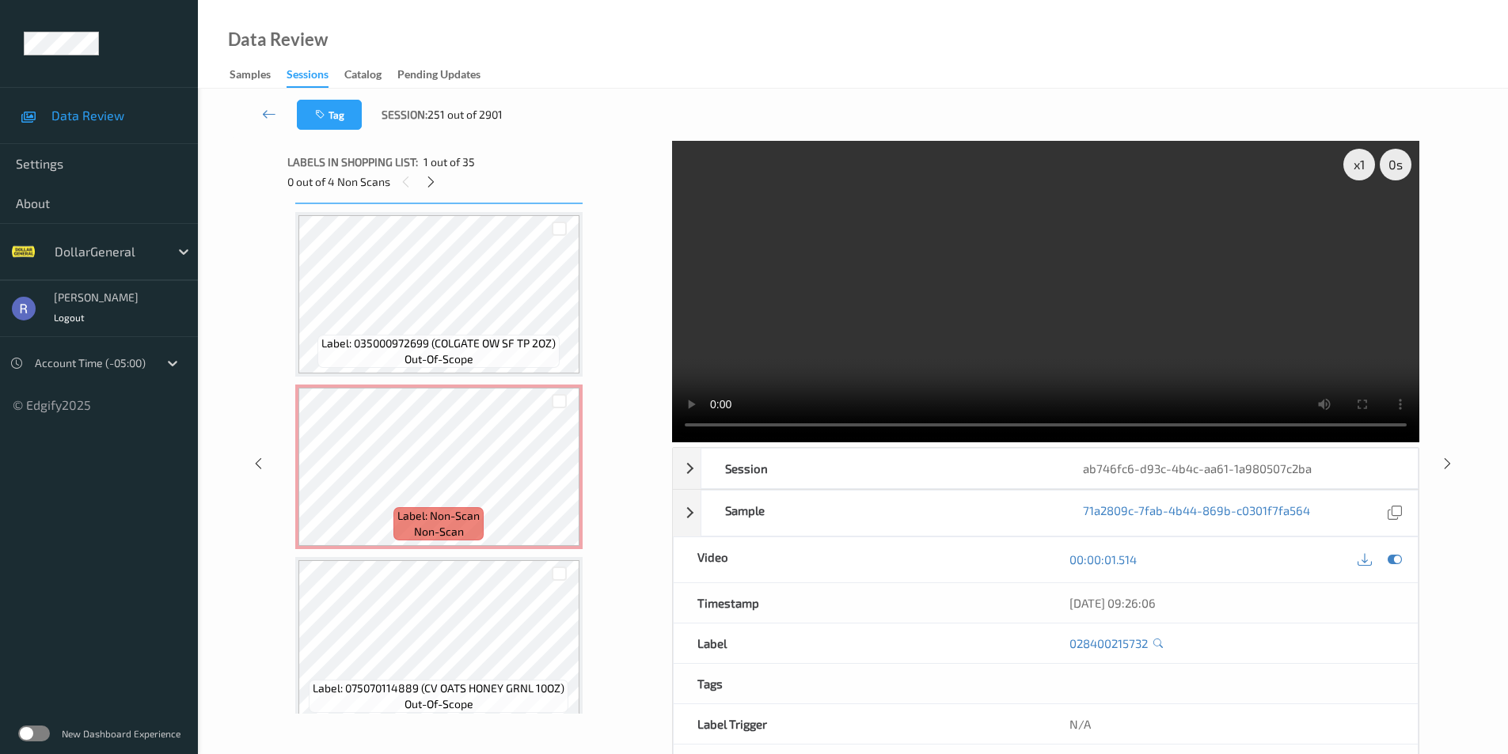
scroll to position [237, 0]
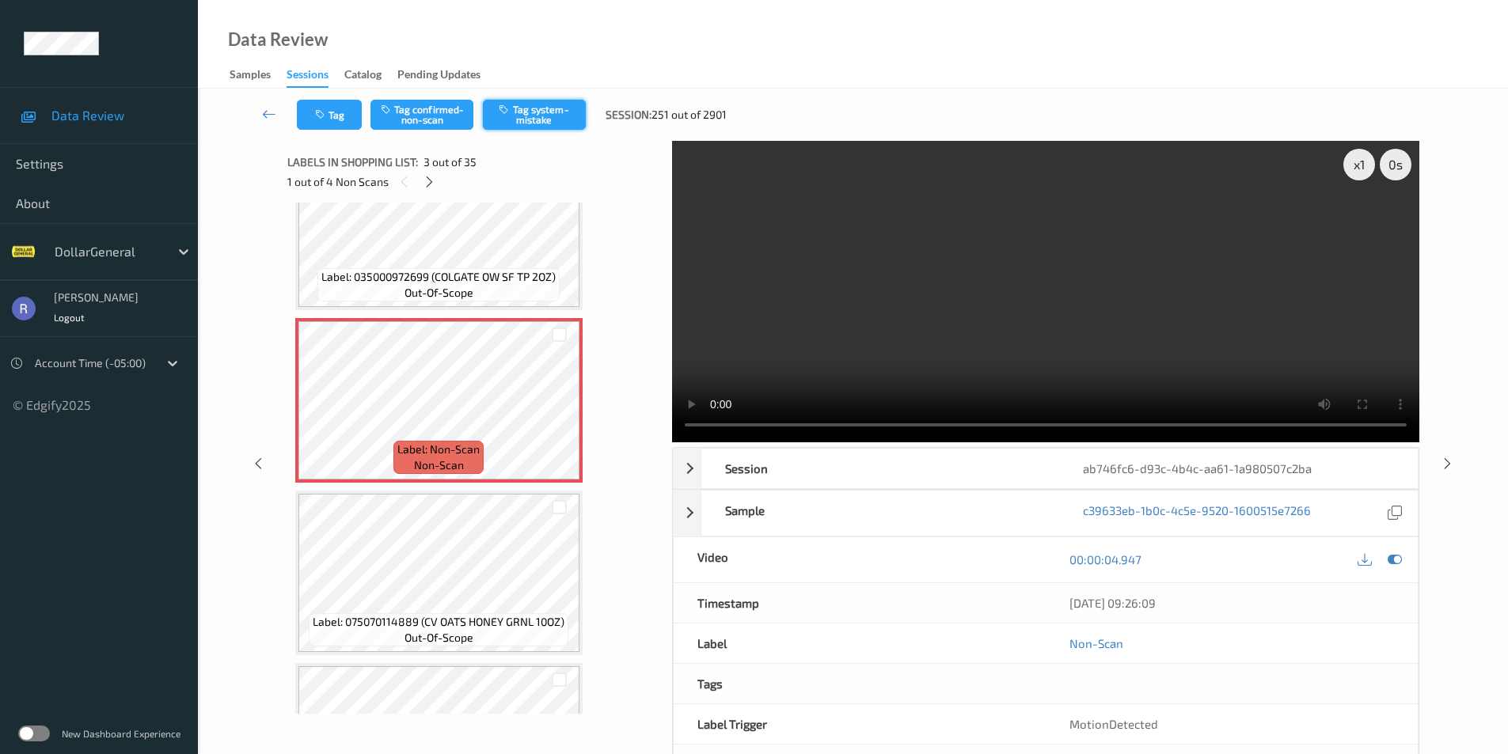
click at [533, 120] on button "Tag system-mistake" at bounding box center [534, 115] width 103 height 30
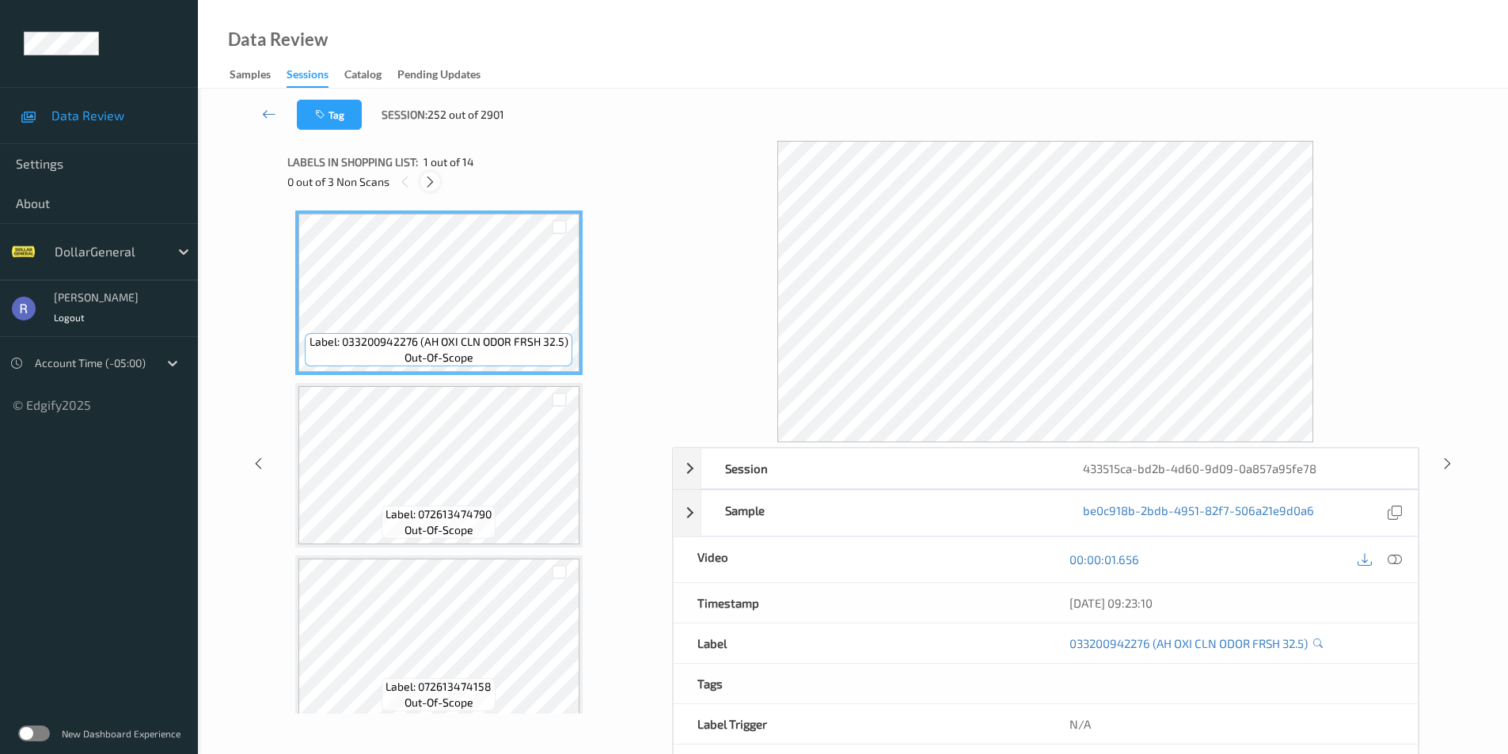
click at [428, 181] on icon at bounding box center [429, 182] width 13 height 14
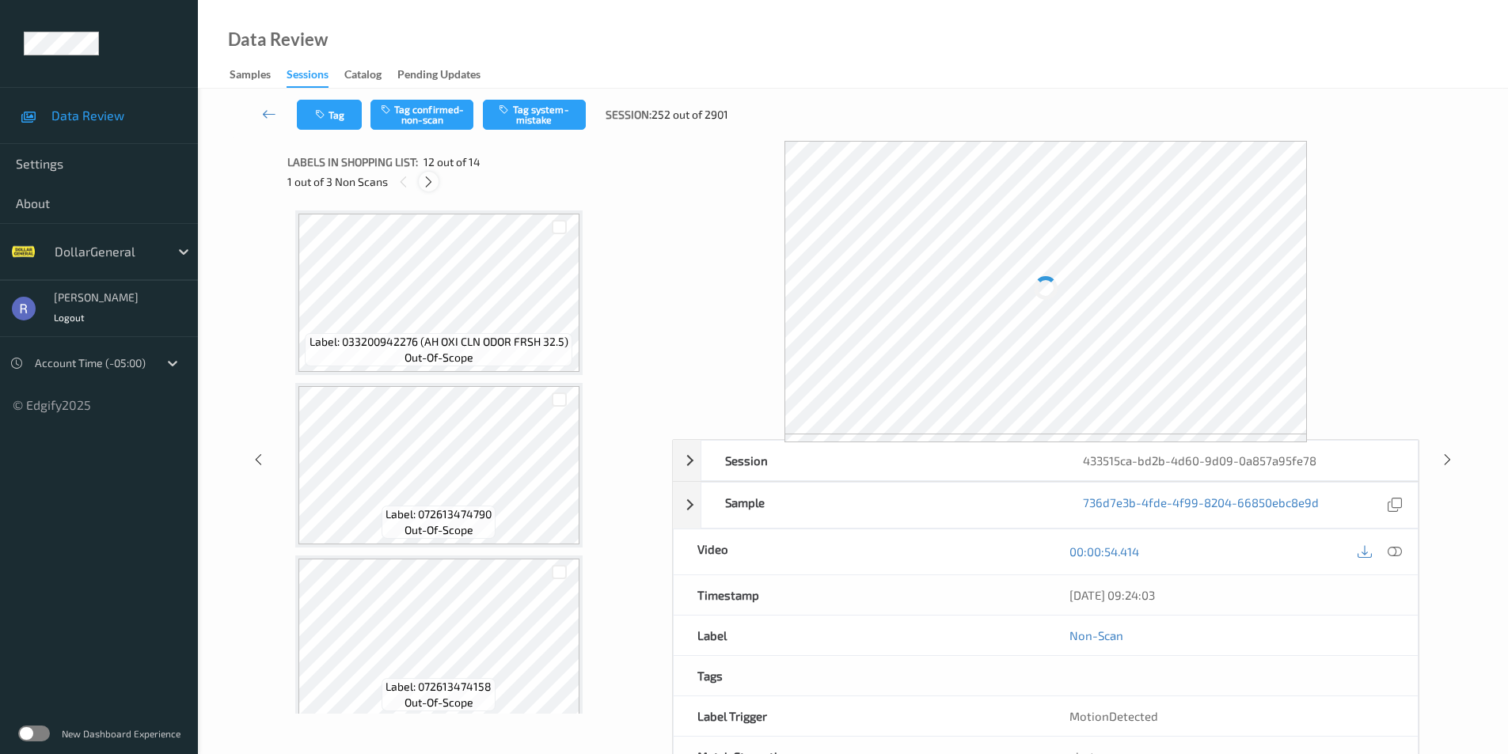
scroll to position [1734, 0]
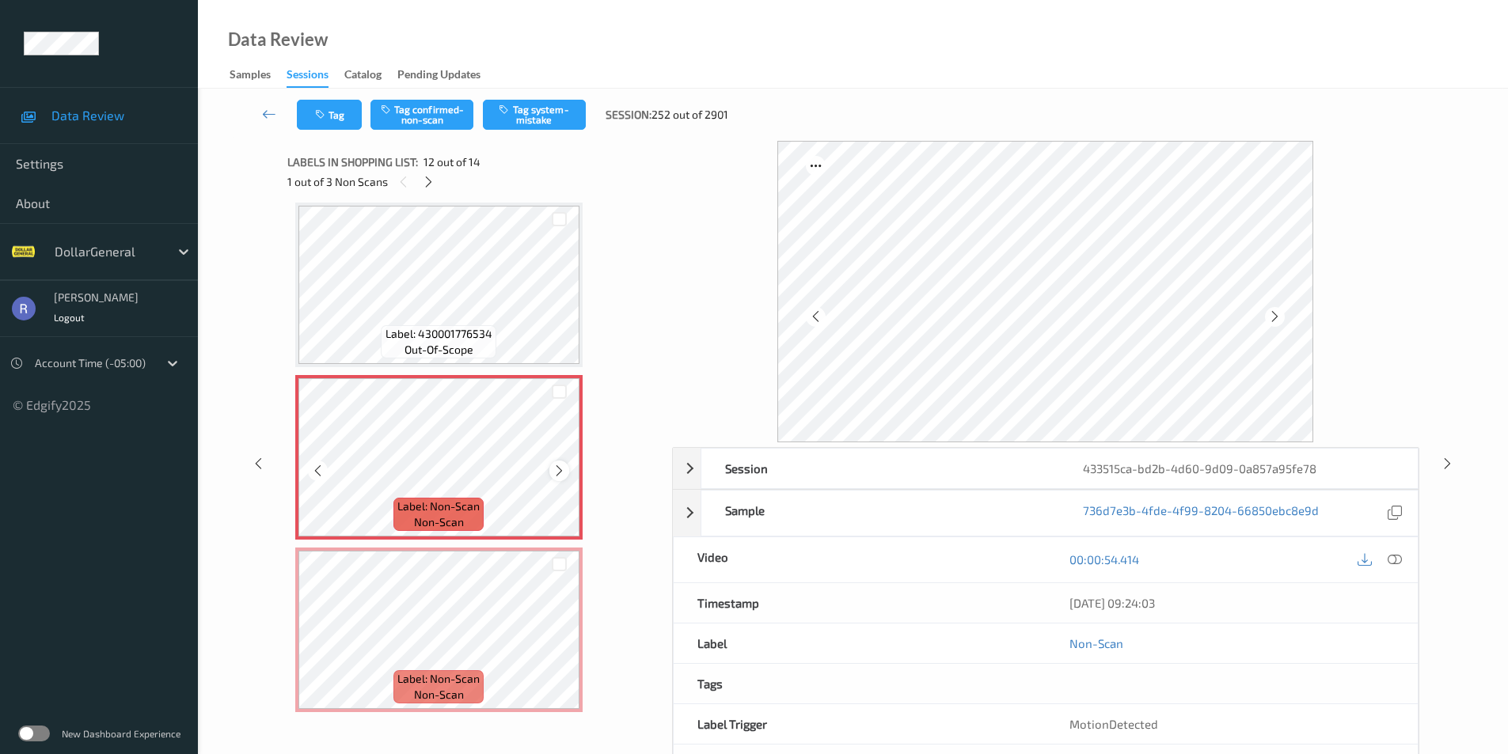
click at [557, 469] on icon at bounding box center [559, 471] width 13 height 14
click at [558, 469] on icon at bounding box center [559, 471] width 13 height 14
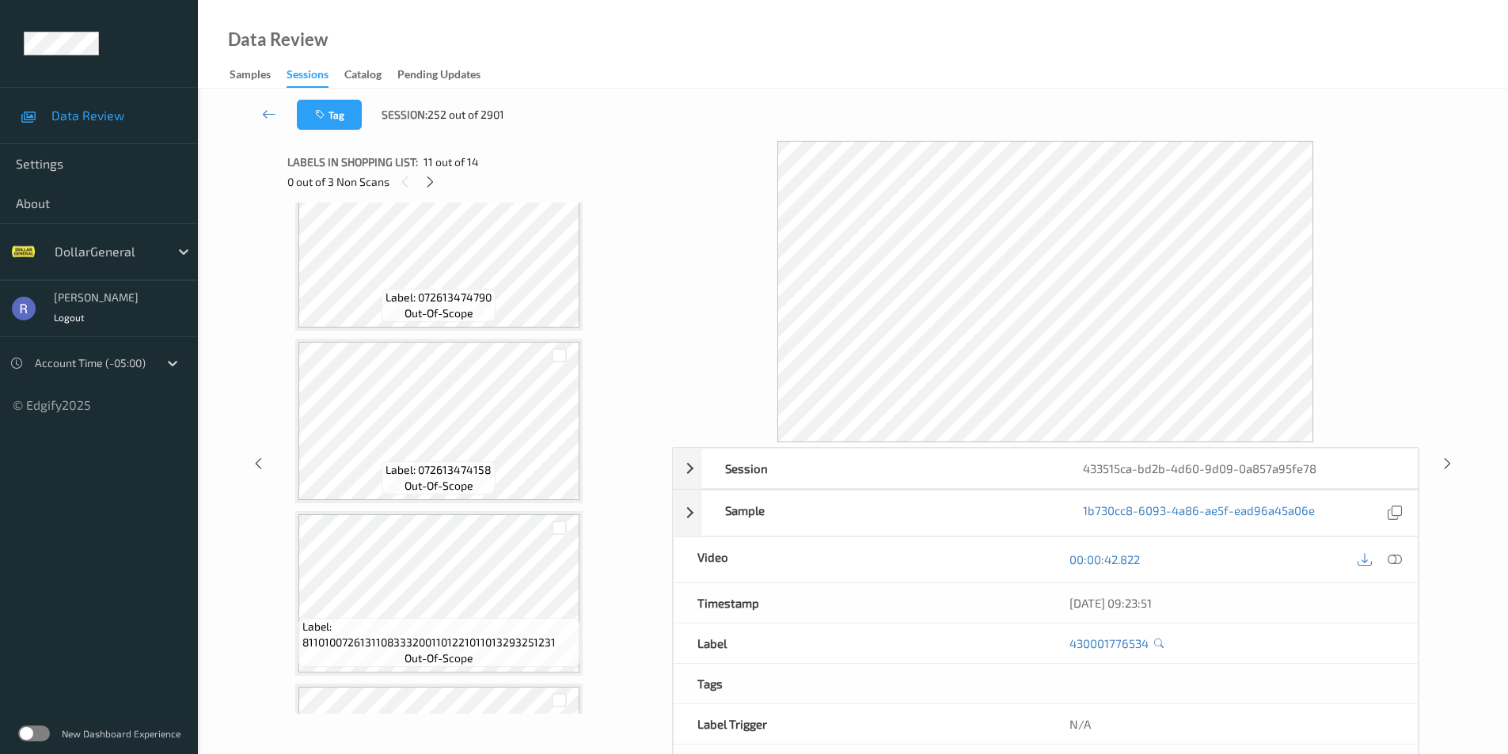
scroll to position [237, 0]
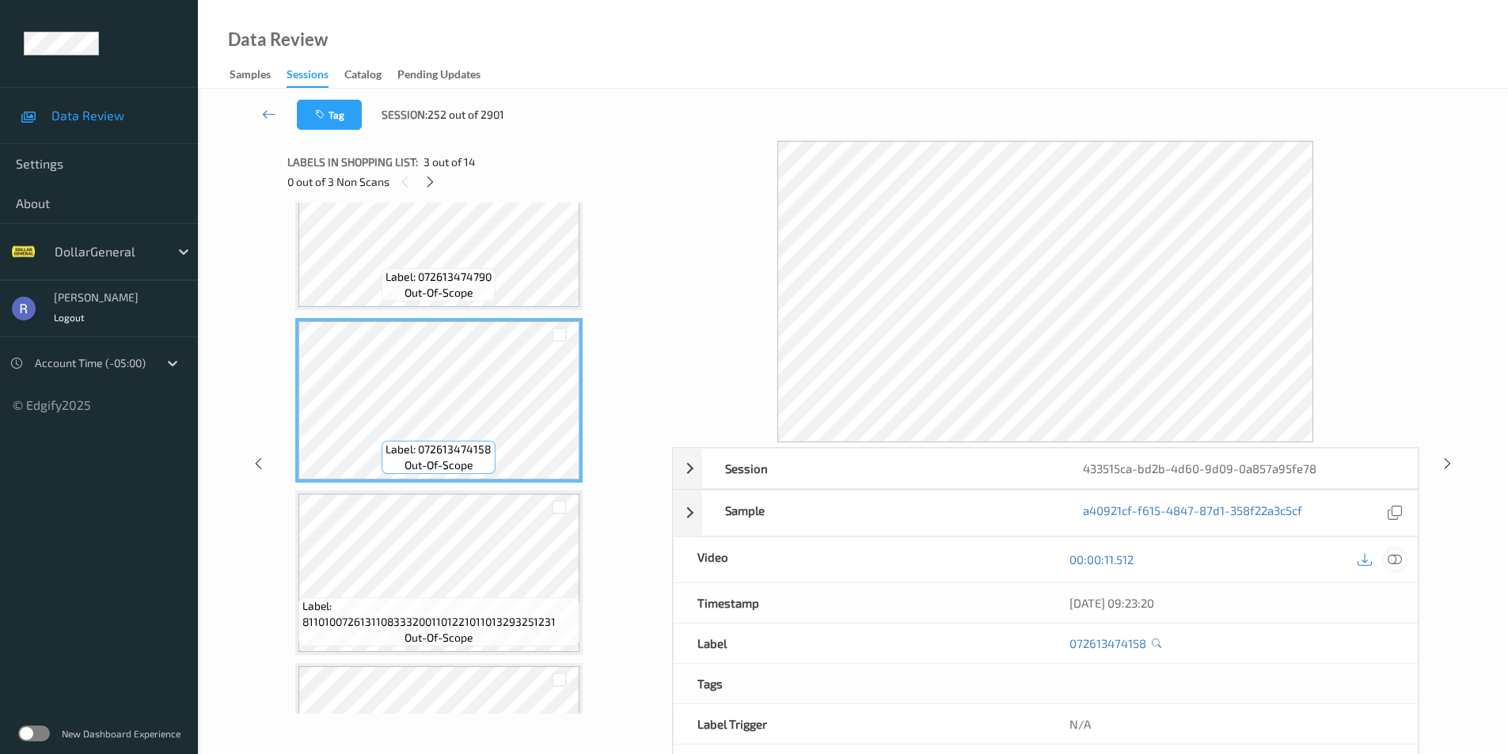
click at [1400, 561] on icon at bounding box center [1395, 560] width 14 height 14
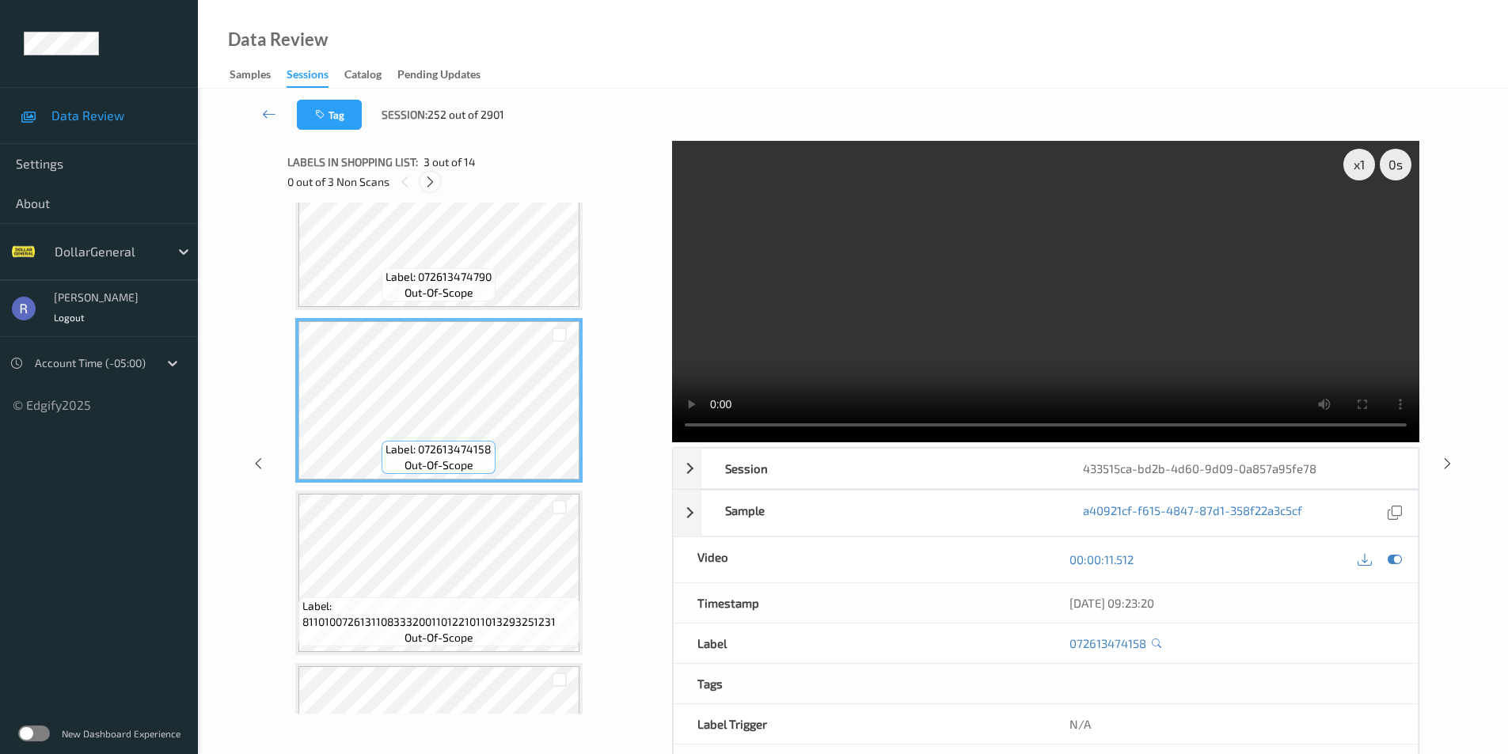
click at [431, 184] on icon at bounding box center [429, 182] width 13 height 14
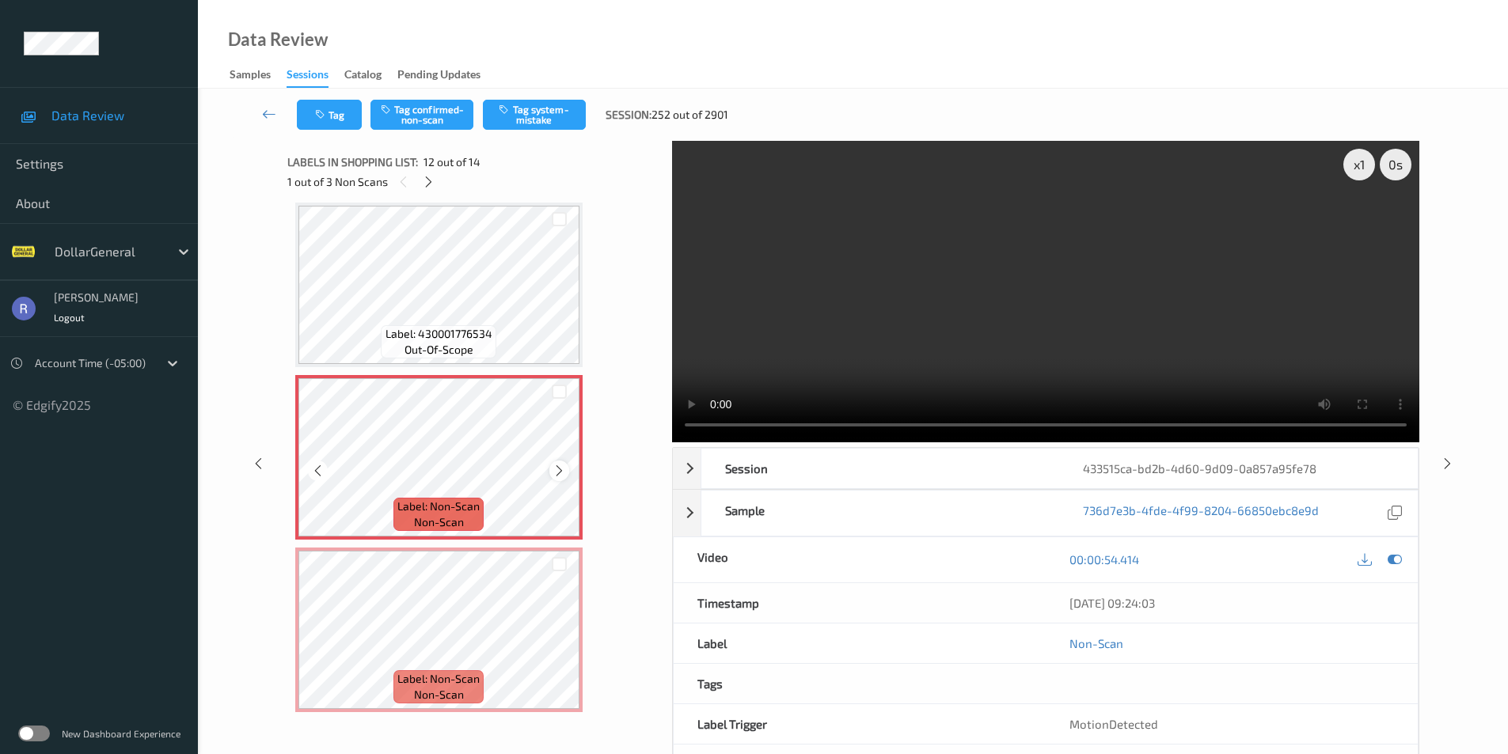
click at [560, 467] on icon at bounding box center [559, 471] width 13 height 14
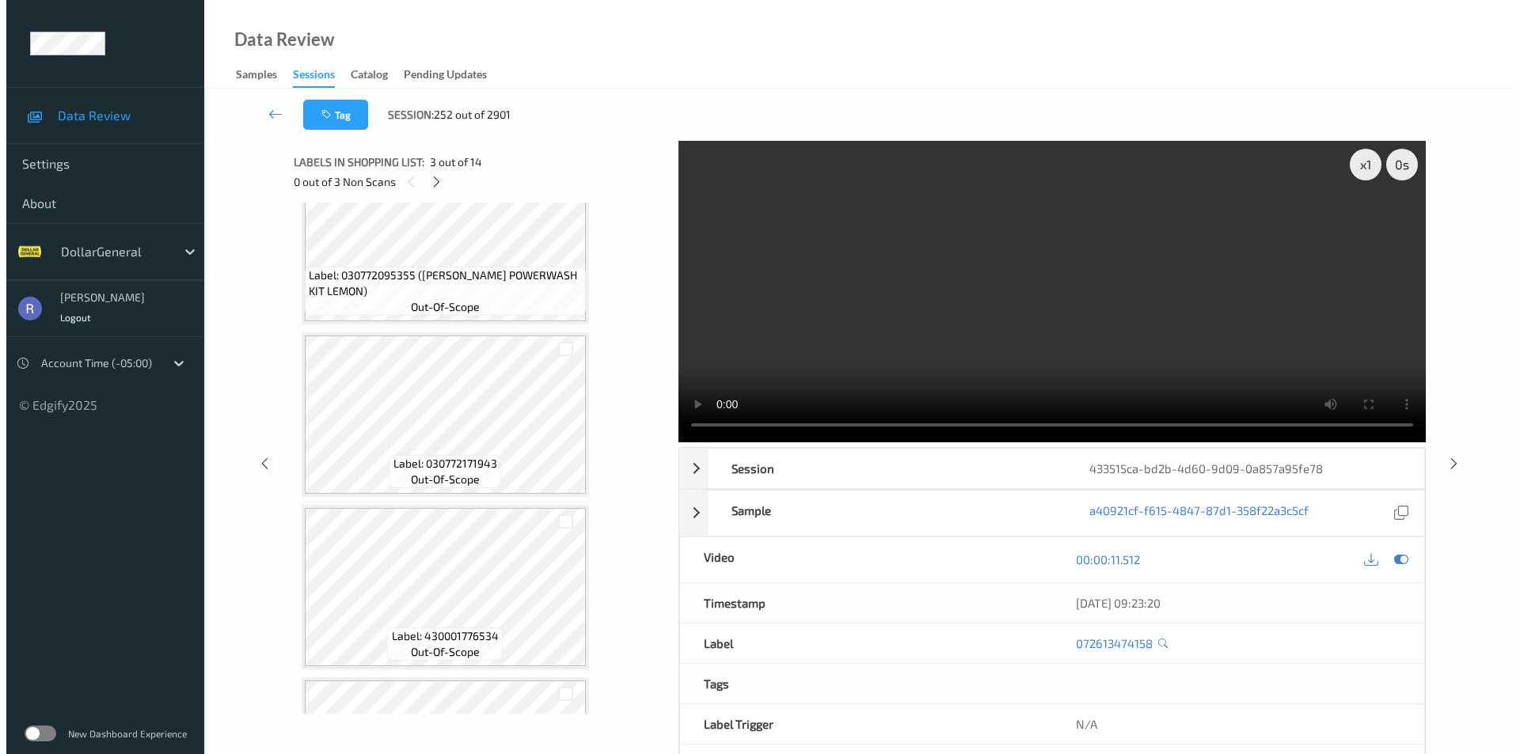
scroll to position [1654, 0]
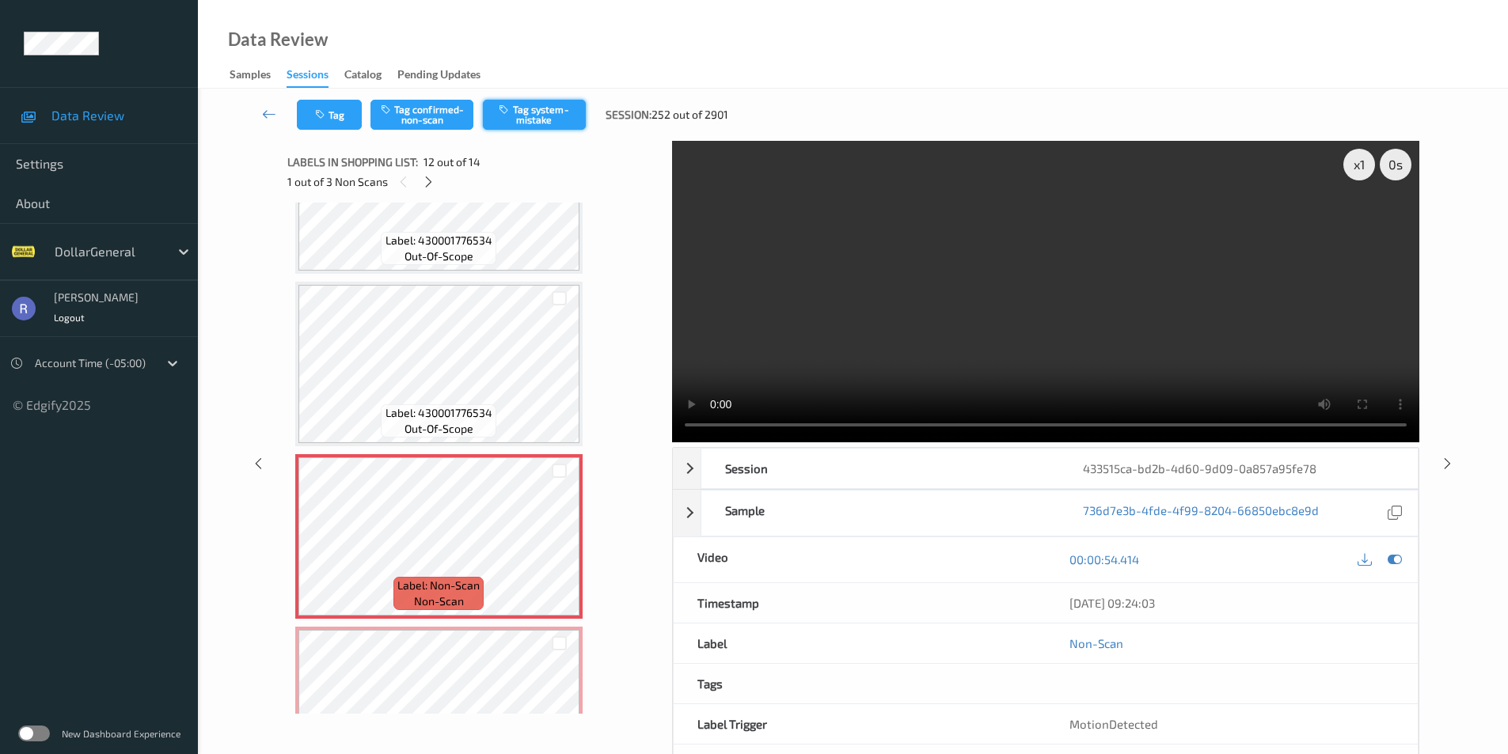
click at [533, 112] on button "Tag system-mistake" at bounding box center [534, 115] width 103 height 30
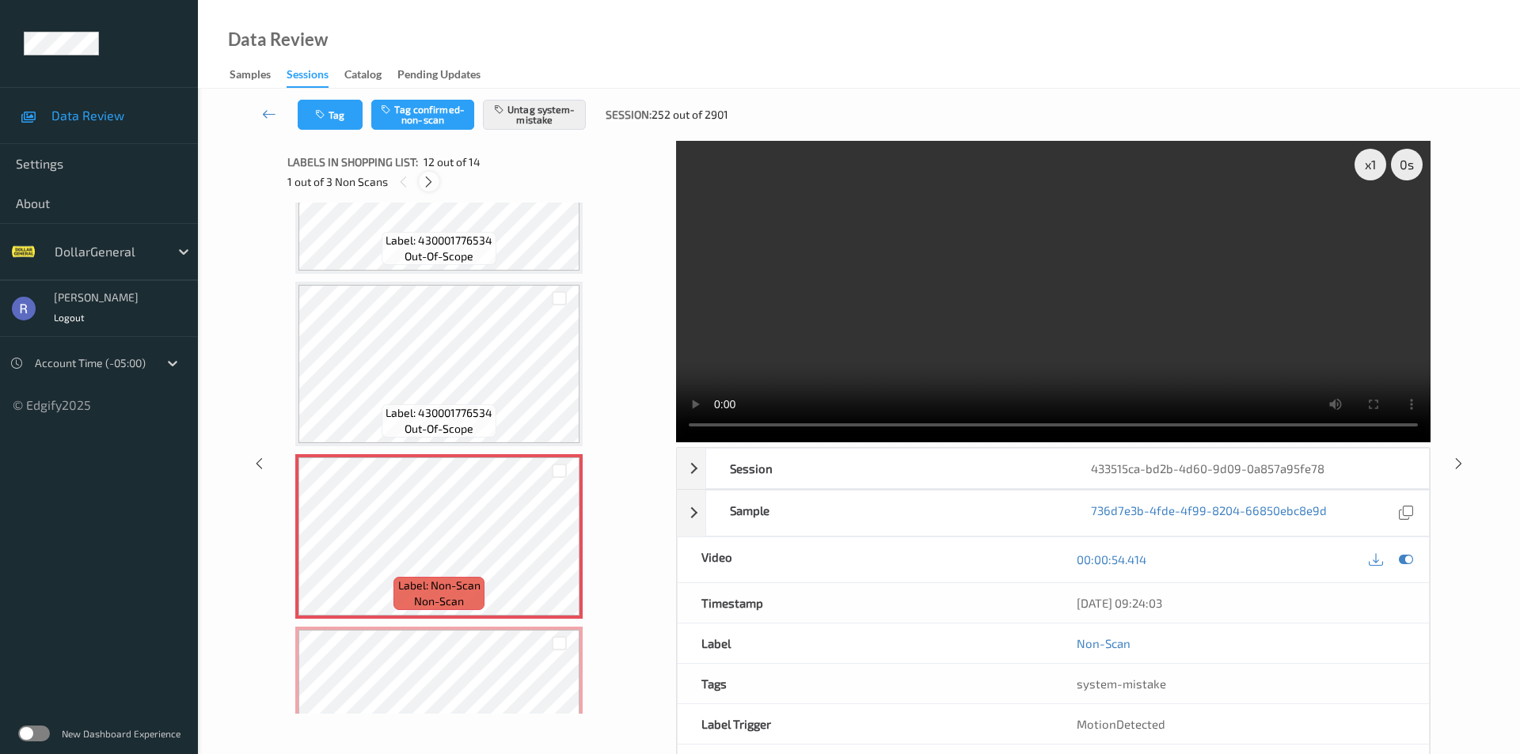
click at [426, 182] on icon at bounding box center [428, 182] width 13 height 14
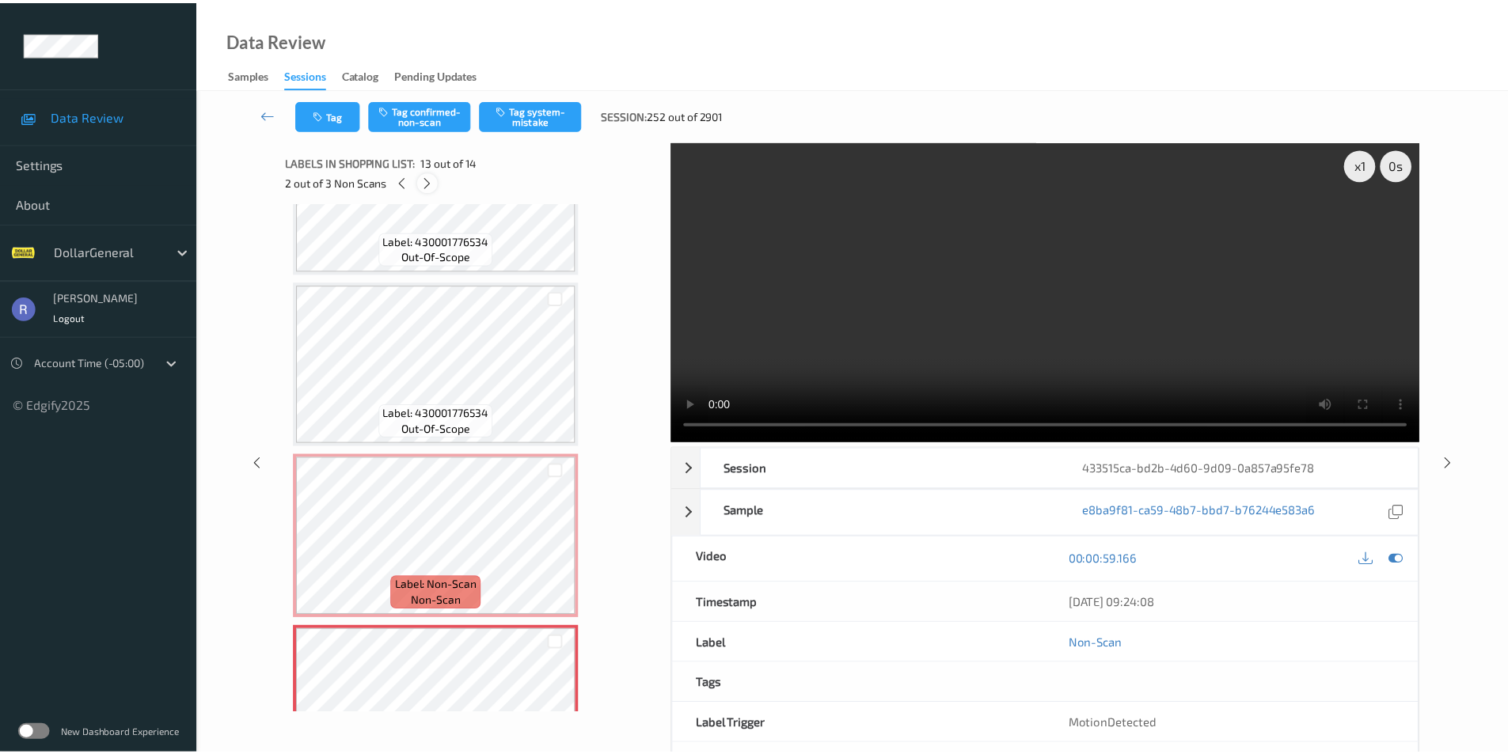
scroll to position [1906, 0]
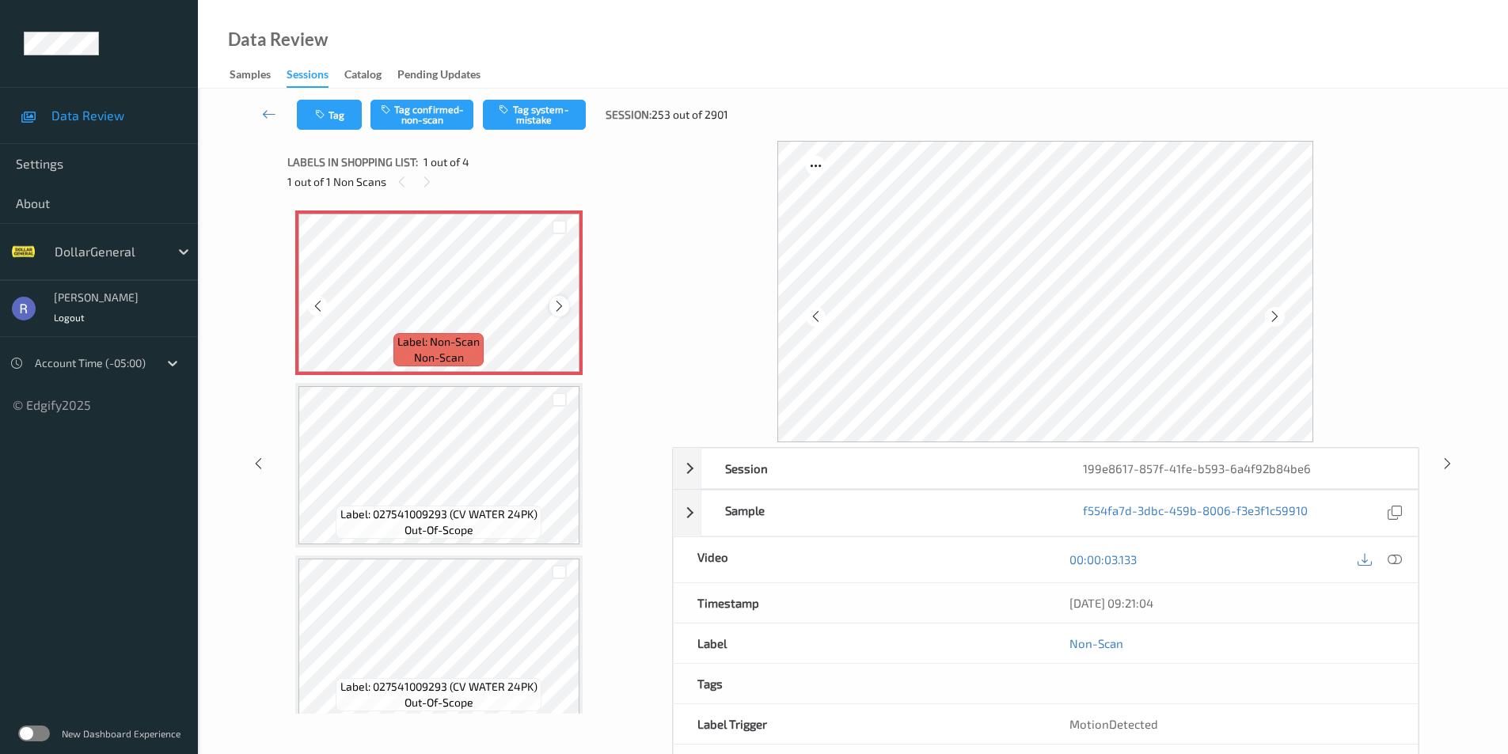
click at [558, 302] on icon at bounding box center [559, 306] width 13 height 14
click at [550, 110] on button "Tag system-mistake" at bounding box center [534, 115] width 103 height 30
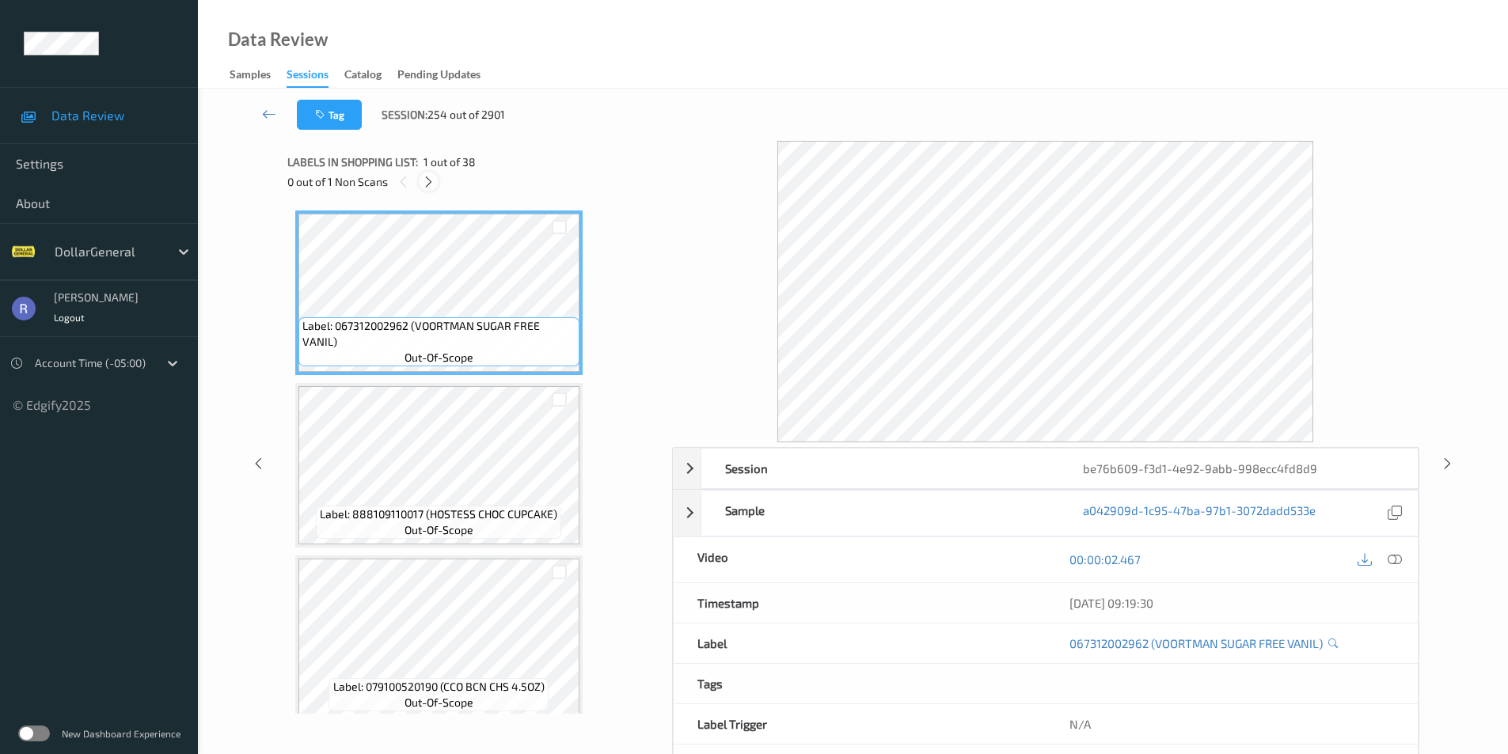
click at [427, 180] on icon at bounding box center [428, 182] width 13 height 14
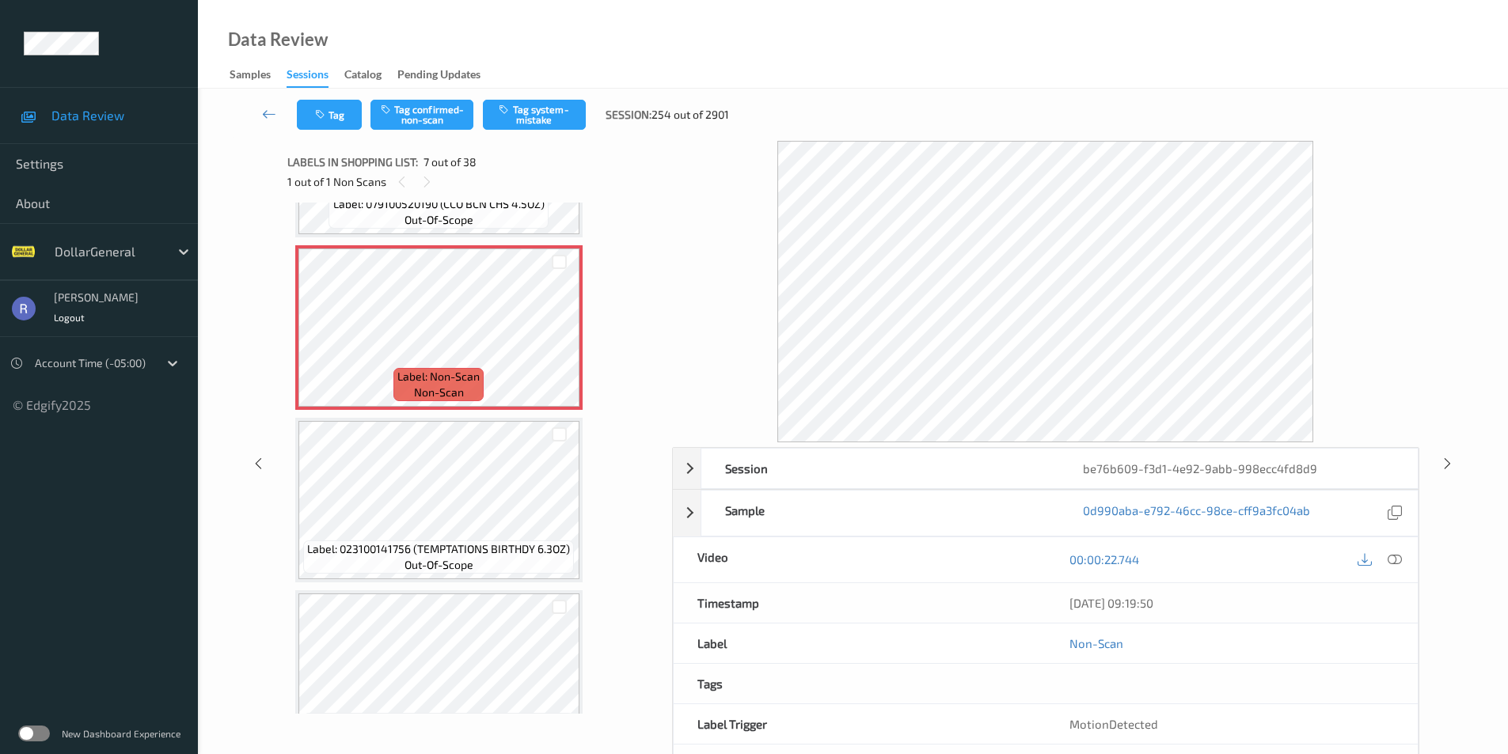
scroll to position [1029, 0]
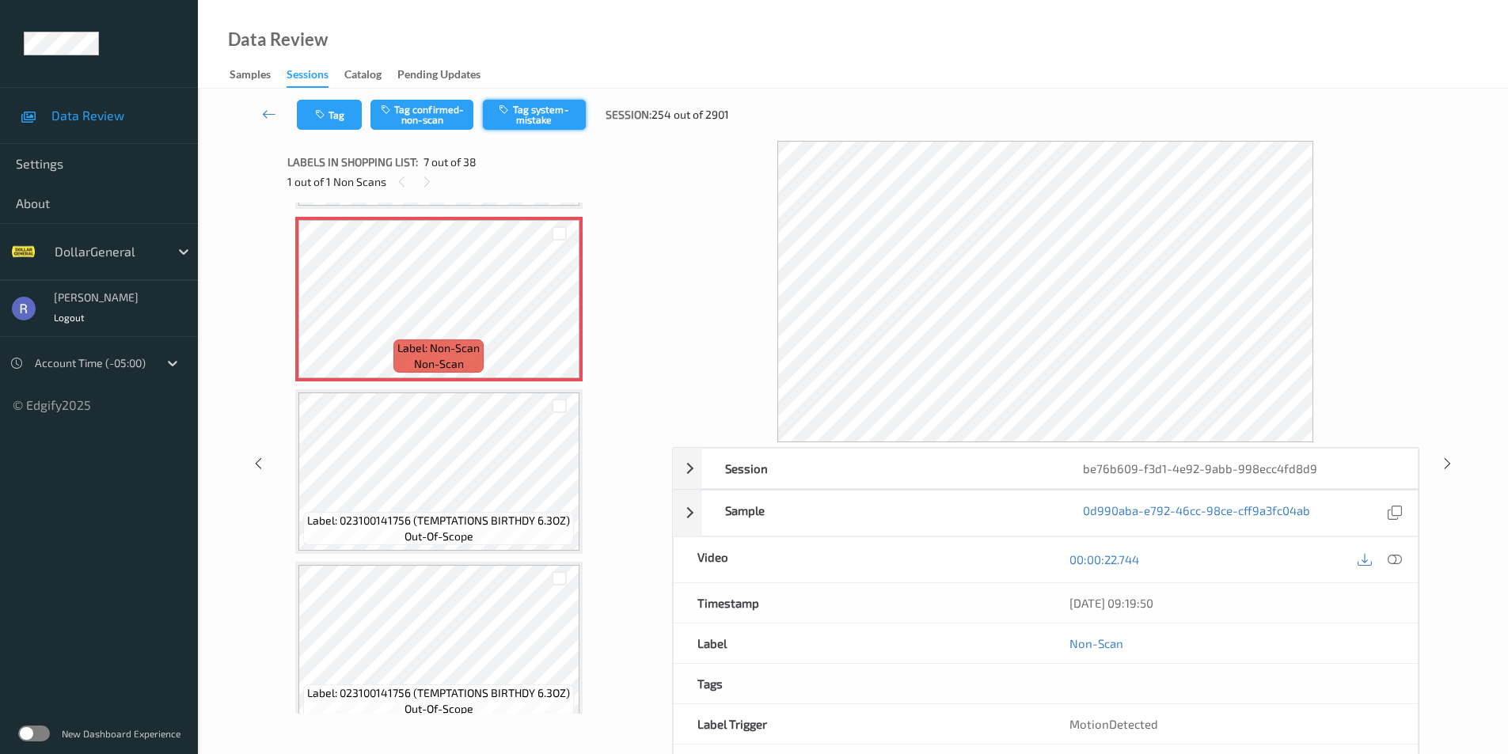
click at [523, 107] on button "Tag system-mistake" at bounding box center [534, 115] width 103 height 30
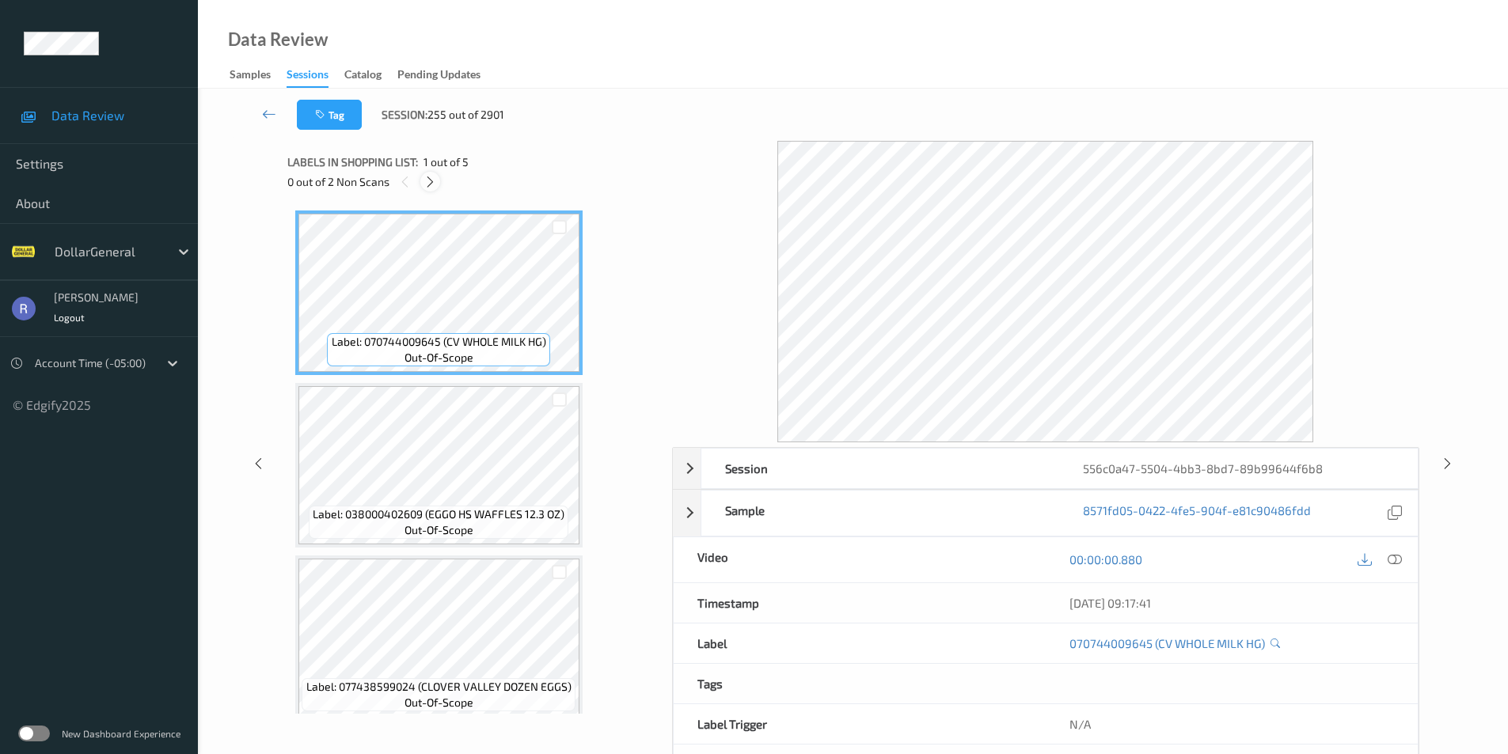
click at [434, 178] on icon at bounding box center [429, 182] width 13 height 14
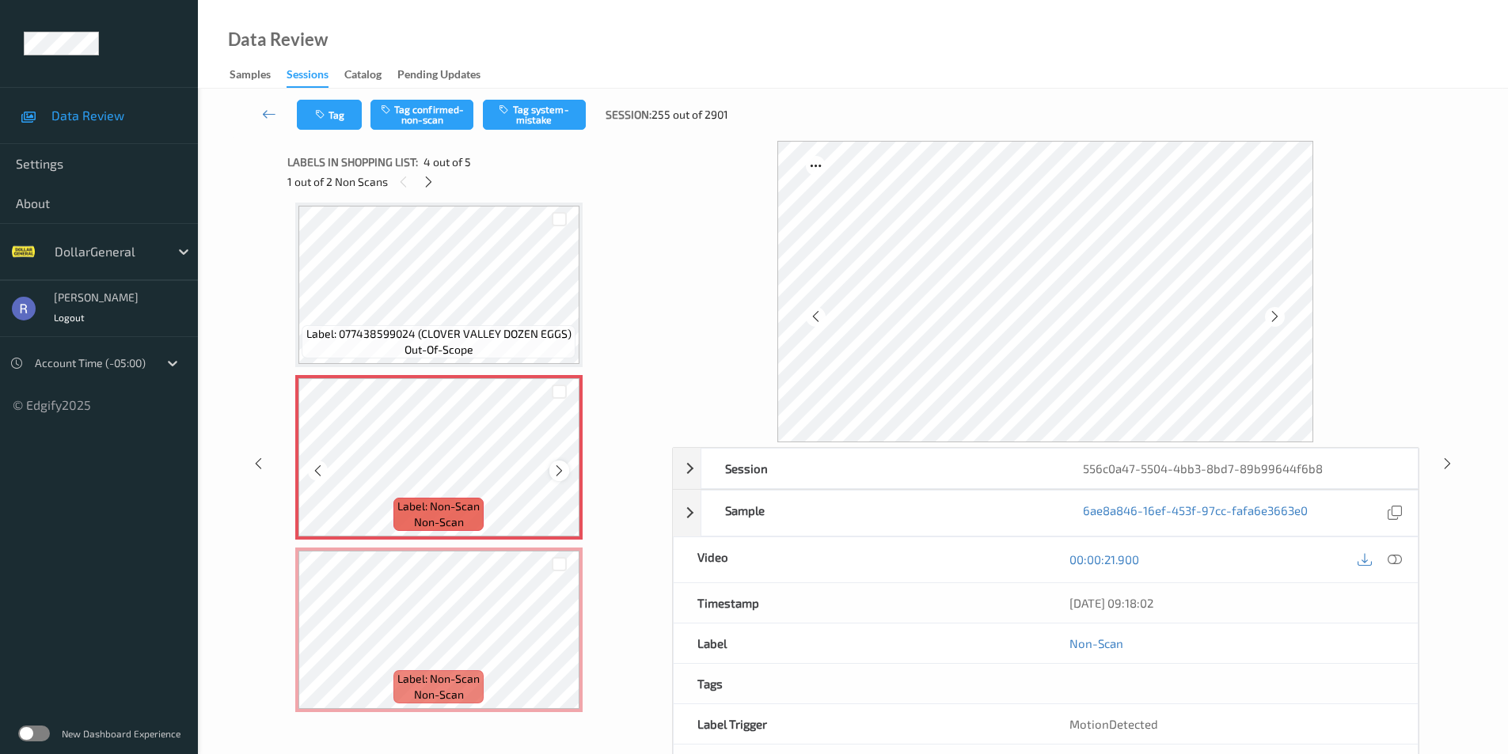
click at [555, 469] on icon at bounding box center [559, 471] width 13 height 14
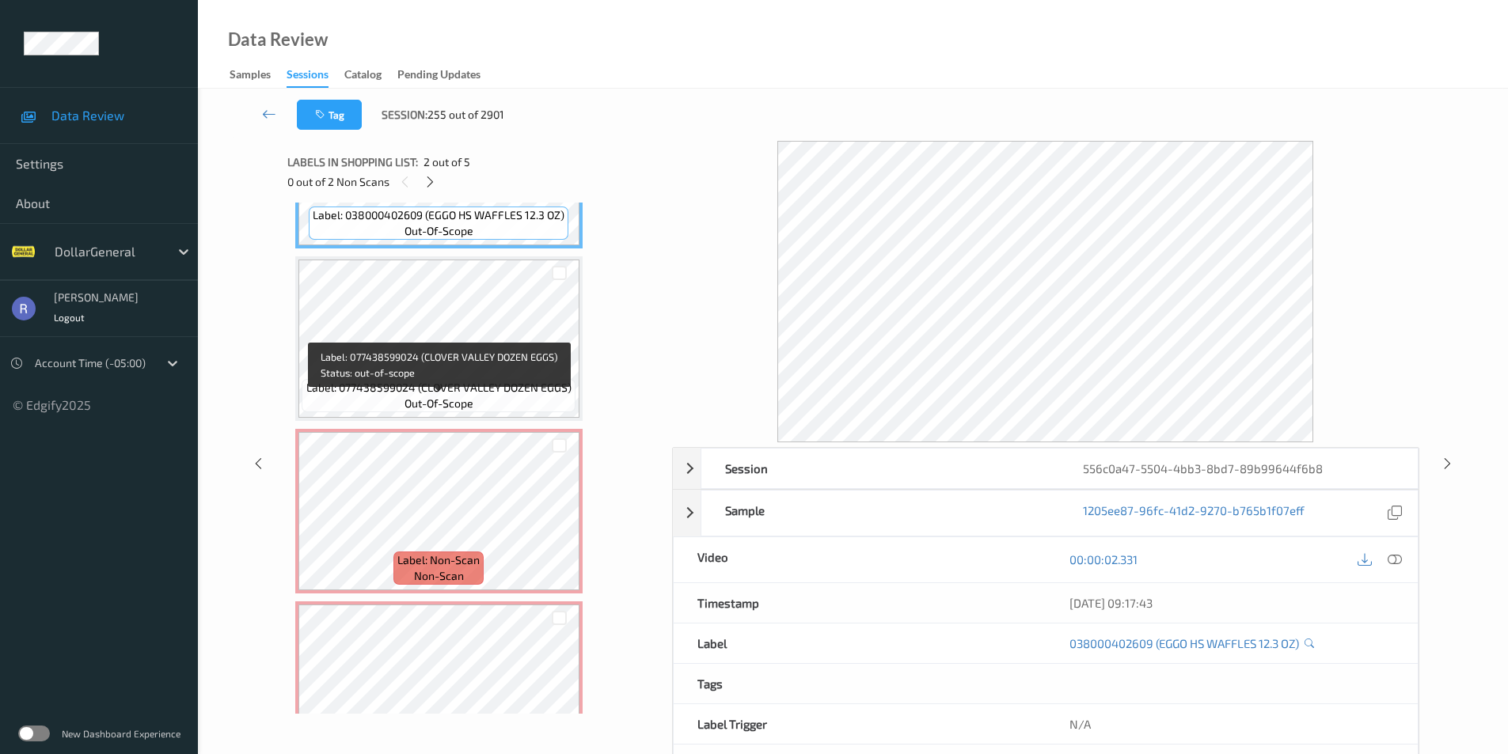
scroll to position [359, 0]
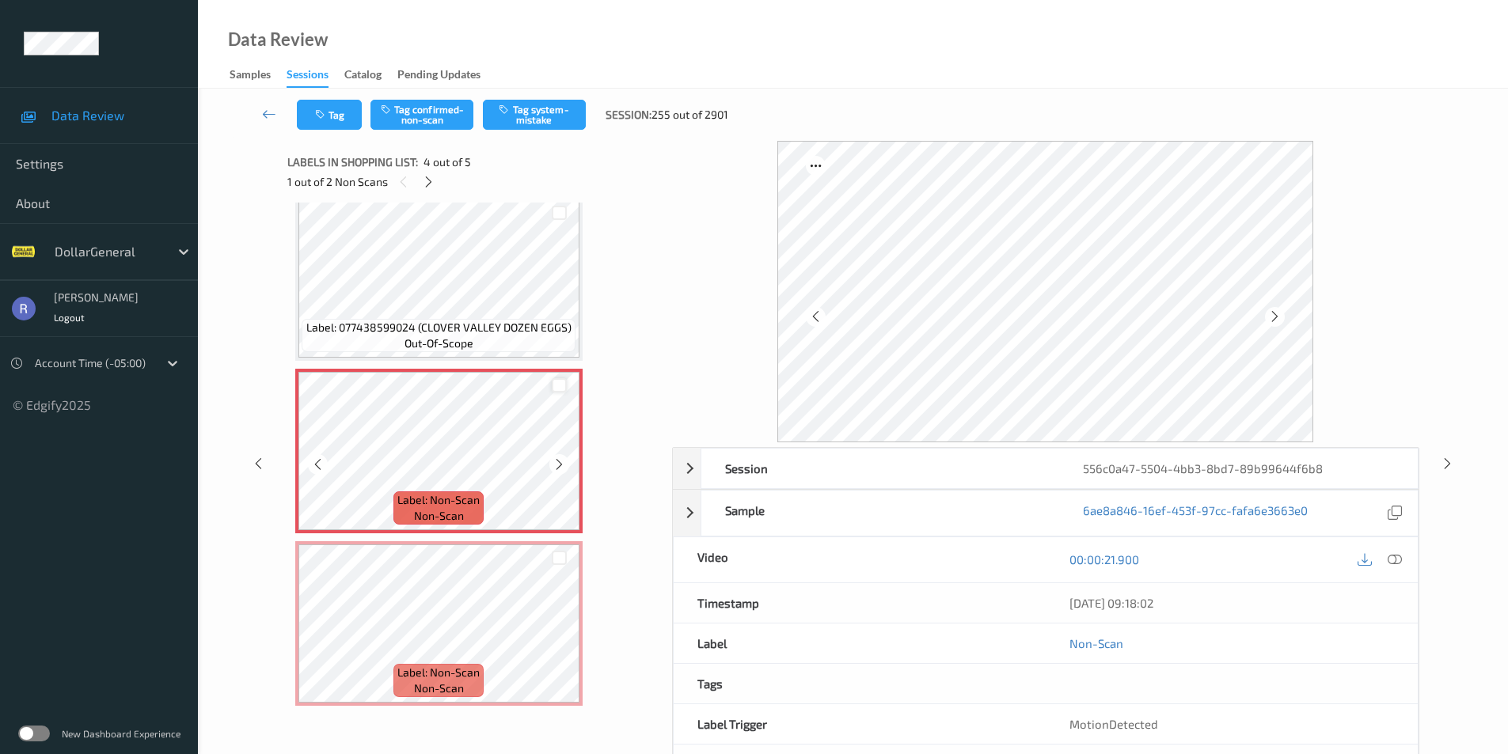
drag, startPoint x: 553, startPoint y: 387, endPoint x: 557, endPoint y: 398, distance: 12.1
click at [554, 392] on div at bounding box center [559, 385] width 15 height 15
click at [564, 556] on div at bounding box center [559, 558] width 15 height 15
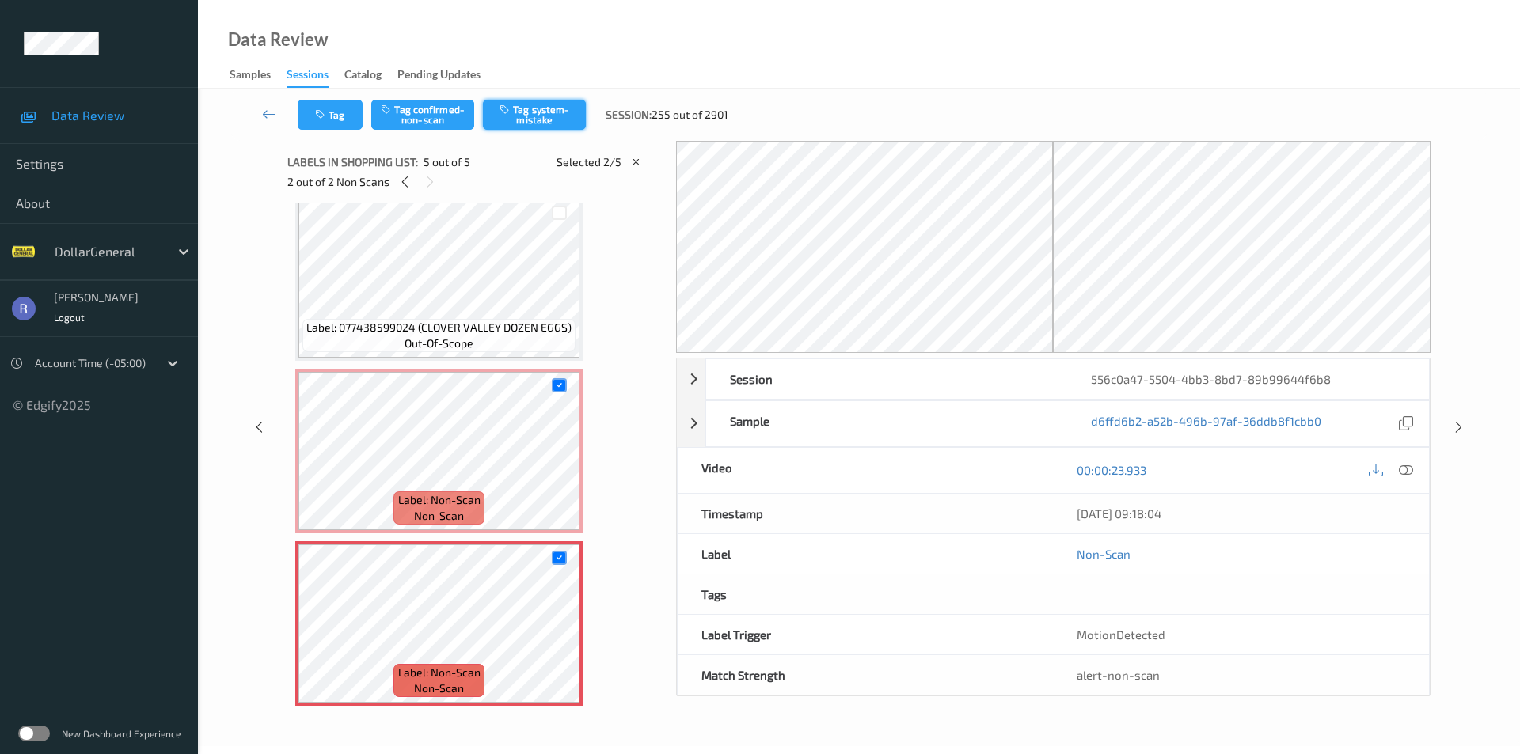
click at [538, 111] on button "Tag system-mistake" at bounding box center [534, 115] width 103 height 30
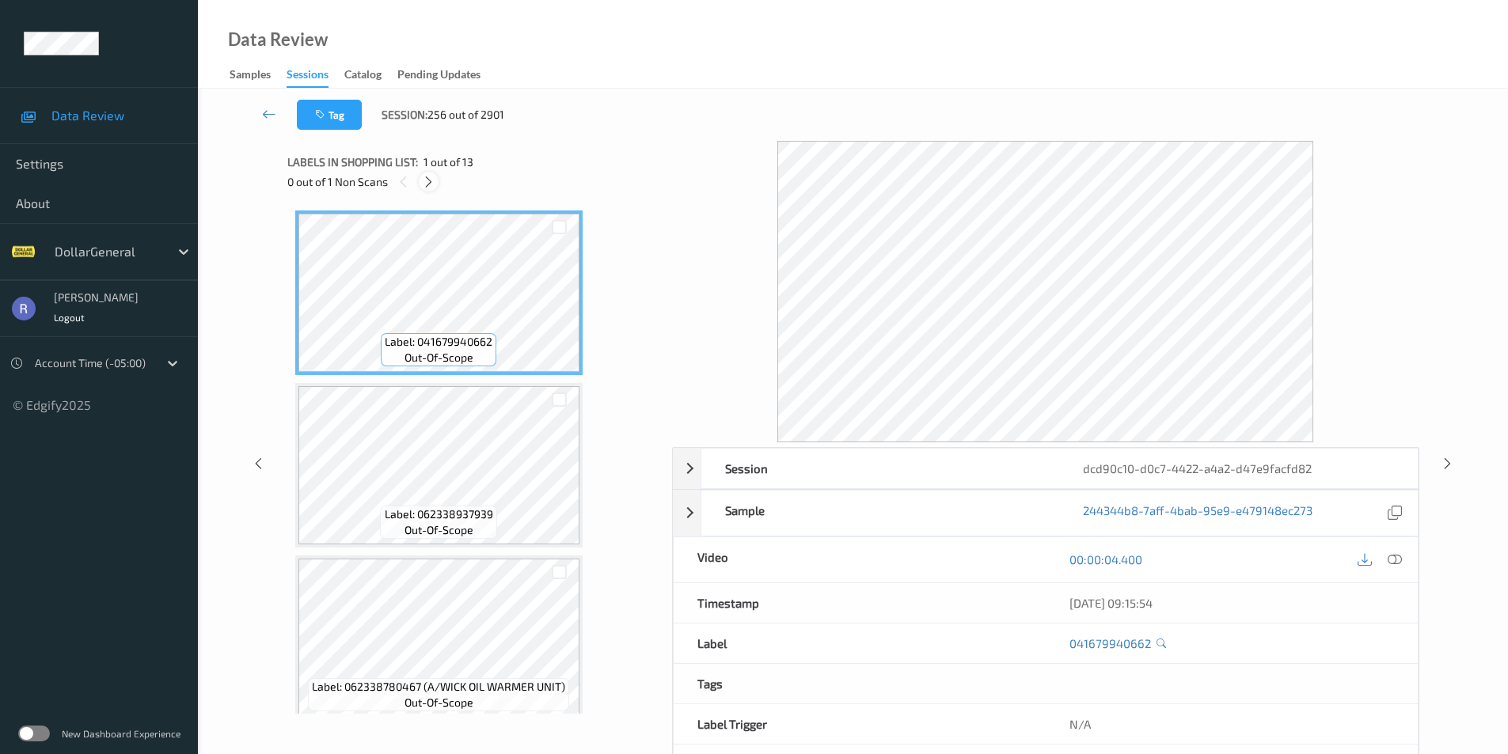
click at [428, 181] on icon at bounding box center [428, 182] width 13 height 14
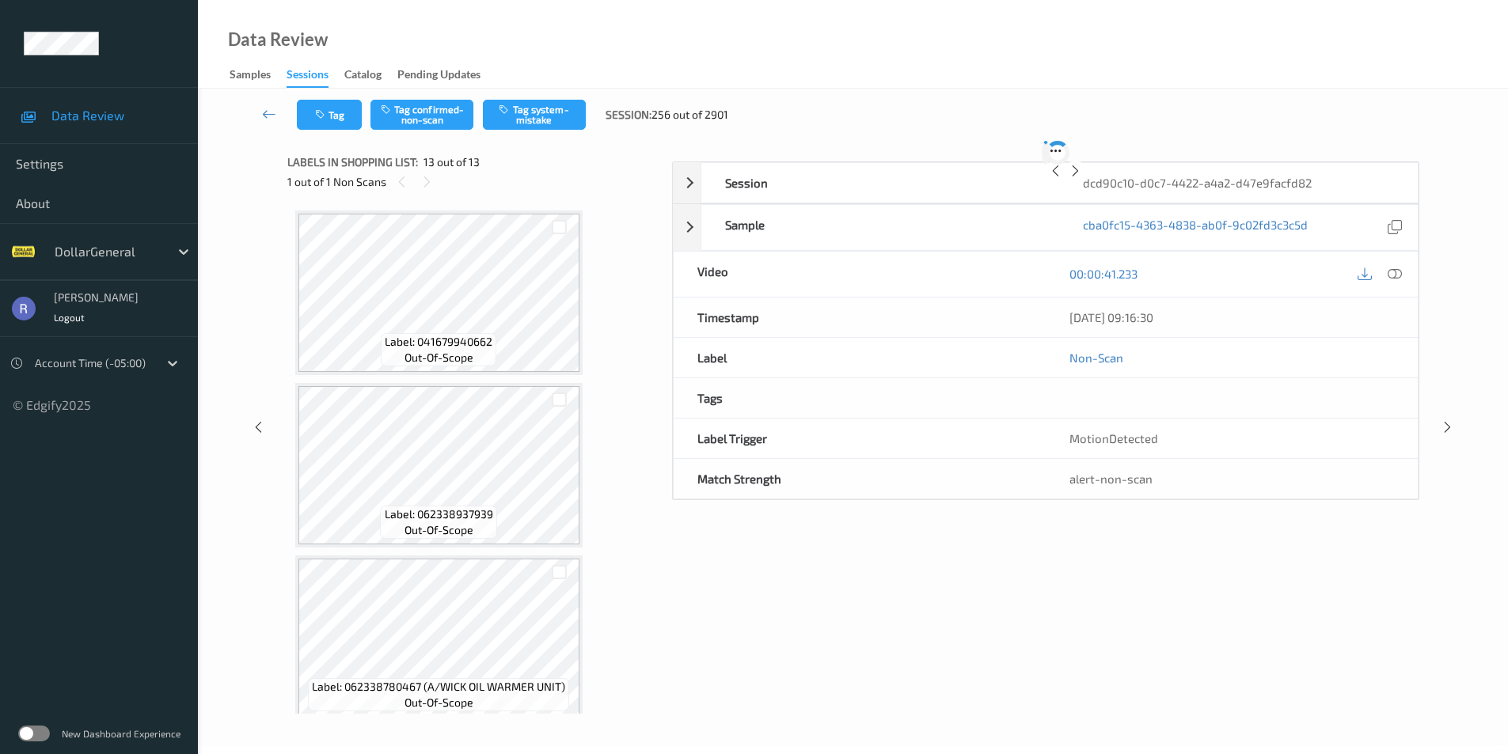
scroll to position [1740, 0]
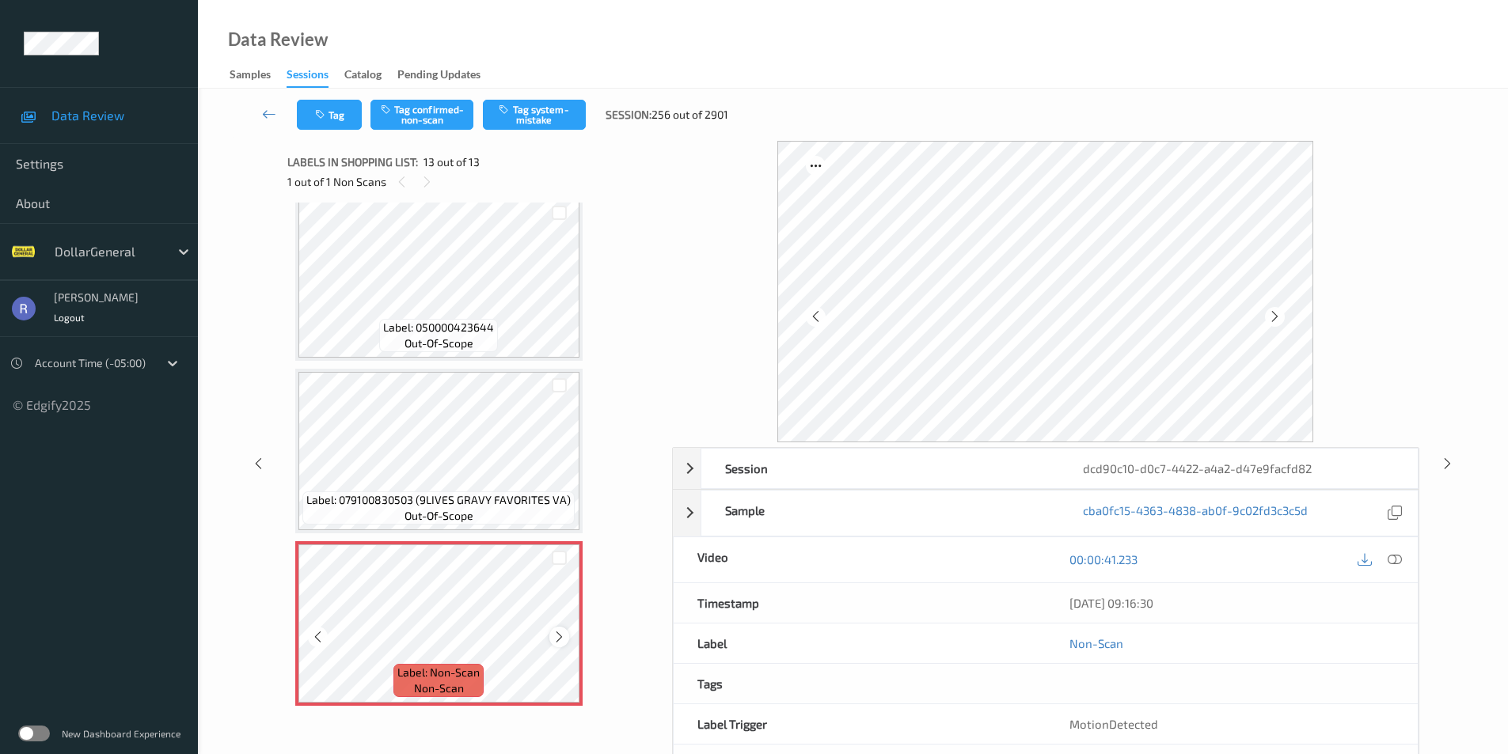
click at [563, 638] on icon at bounding box center [559, 637] width 13 height 14
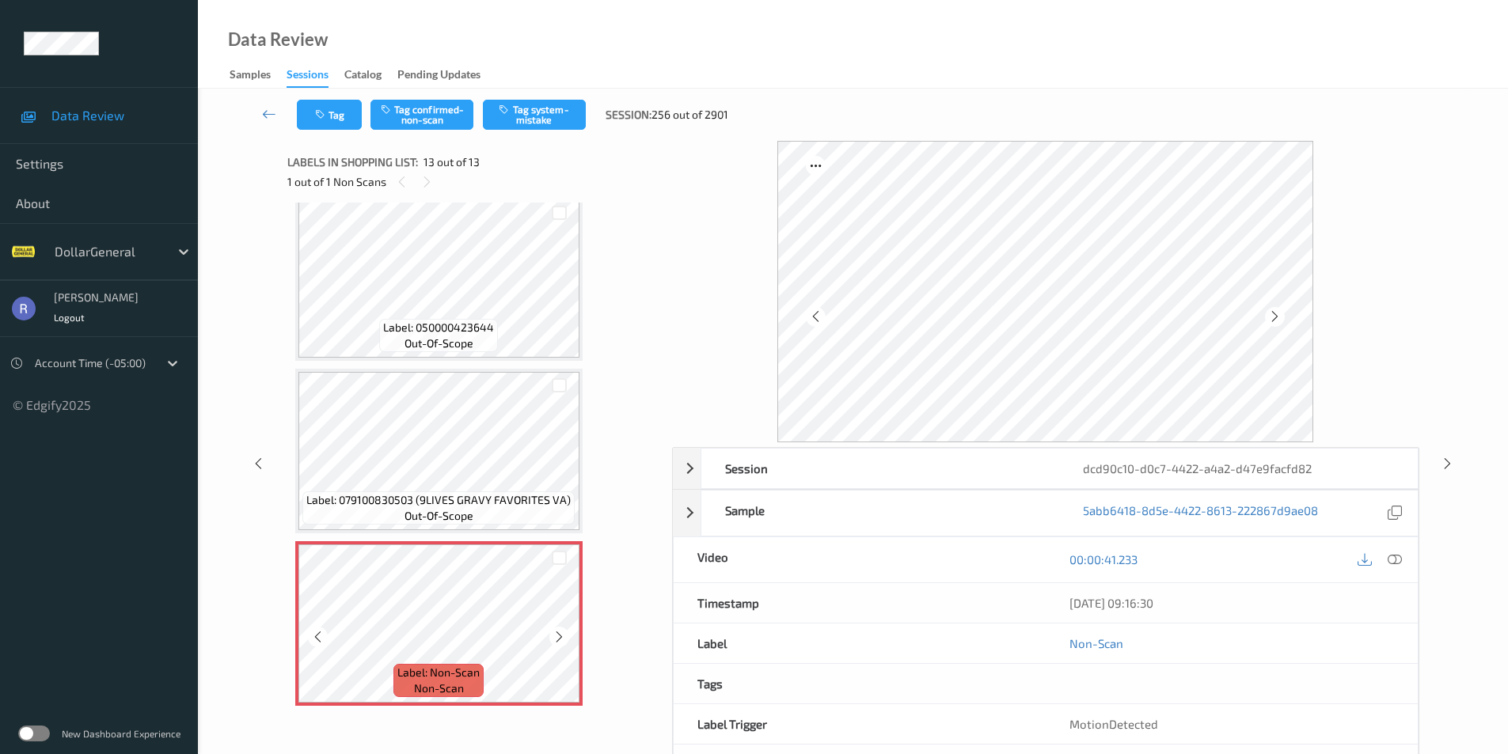
click at [563, 638] on icon at bounding box center [559, 637] width 13 height 14
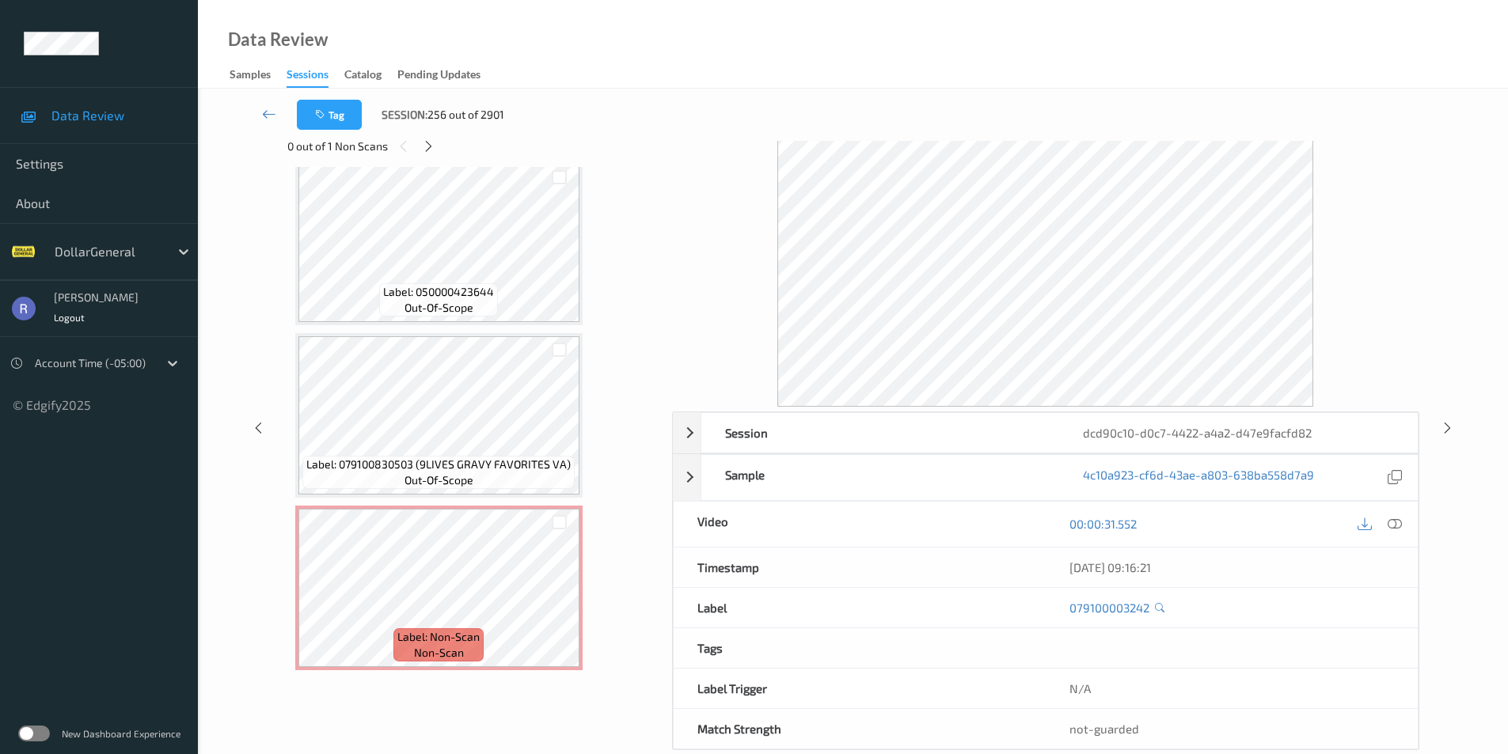
scroll to position [64, 0]
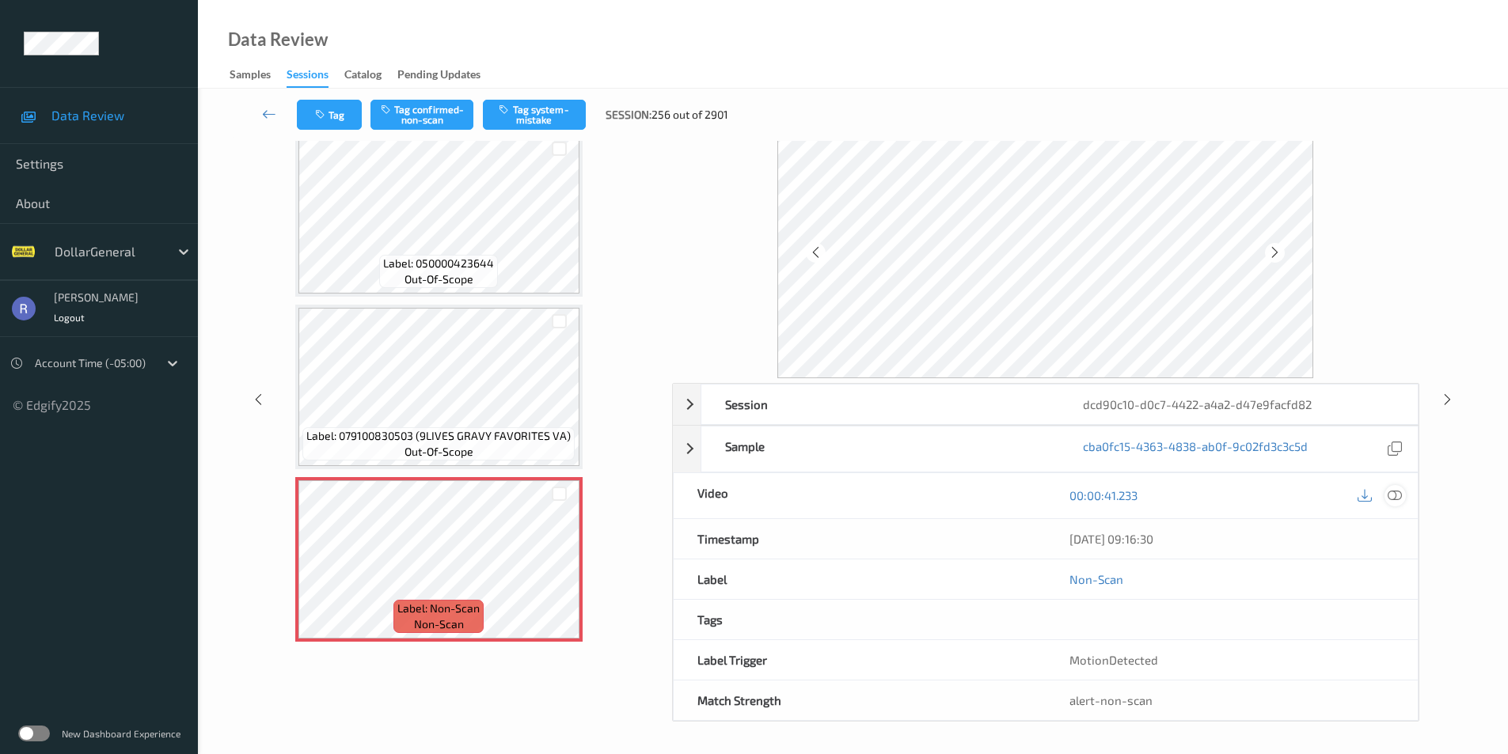
click at [1400, 496] on icon at bounding box center [1395, 495] width 14 height 14
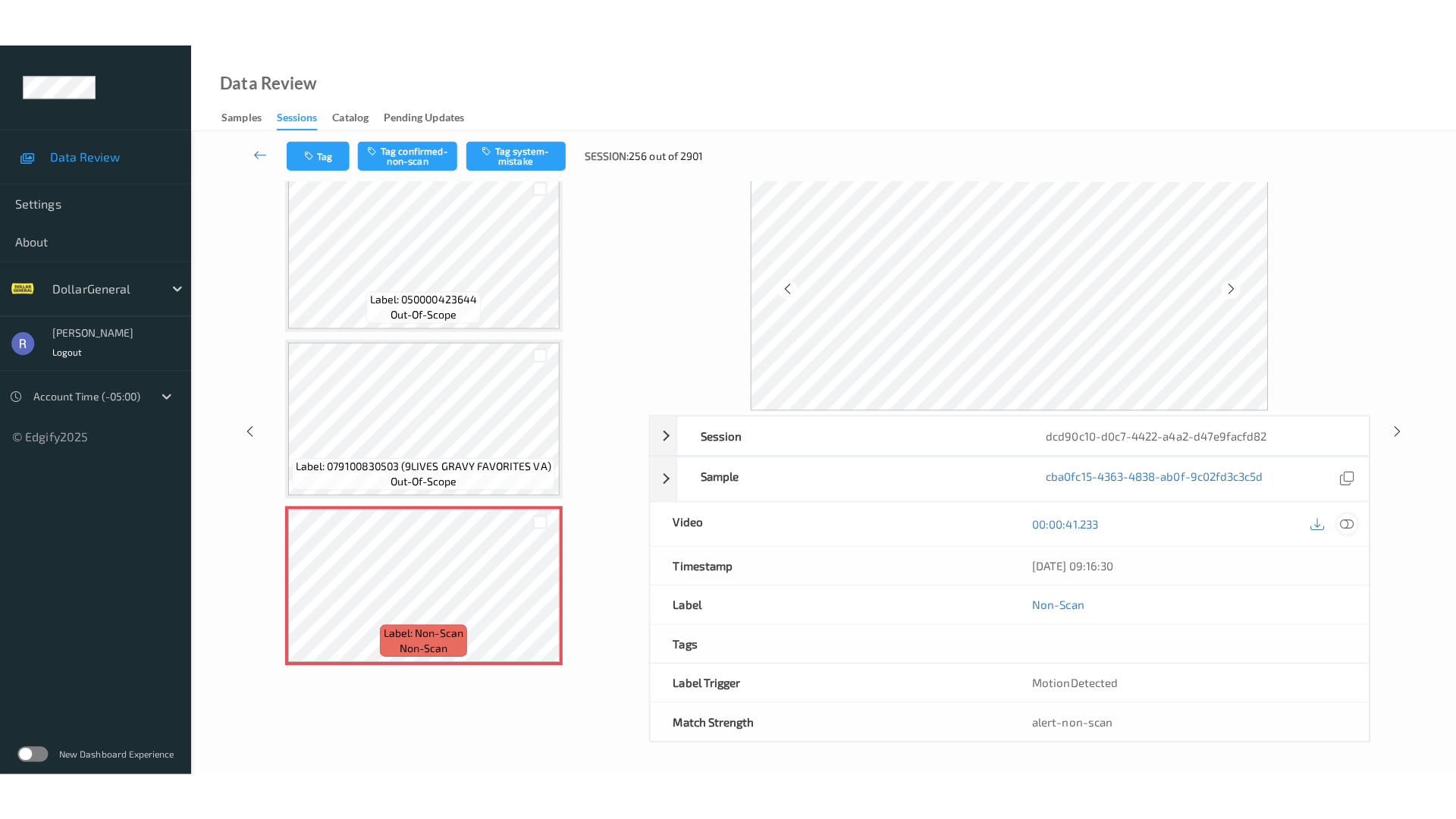
scroll to position [0, 0]
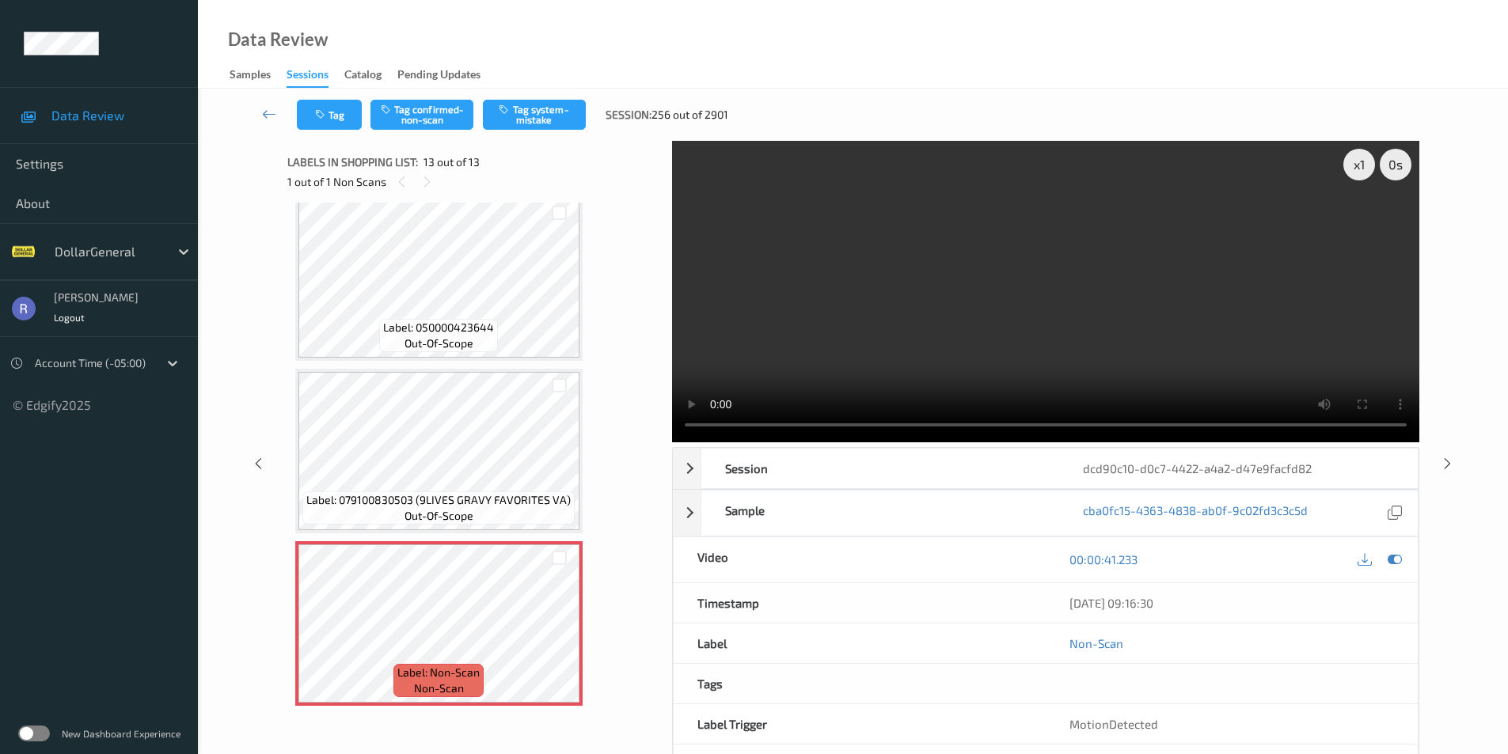
click at [1103, 300] on video at bounding box center [1045, 292] width 747 height 302
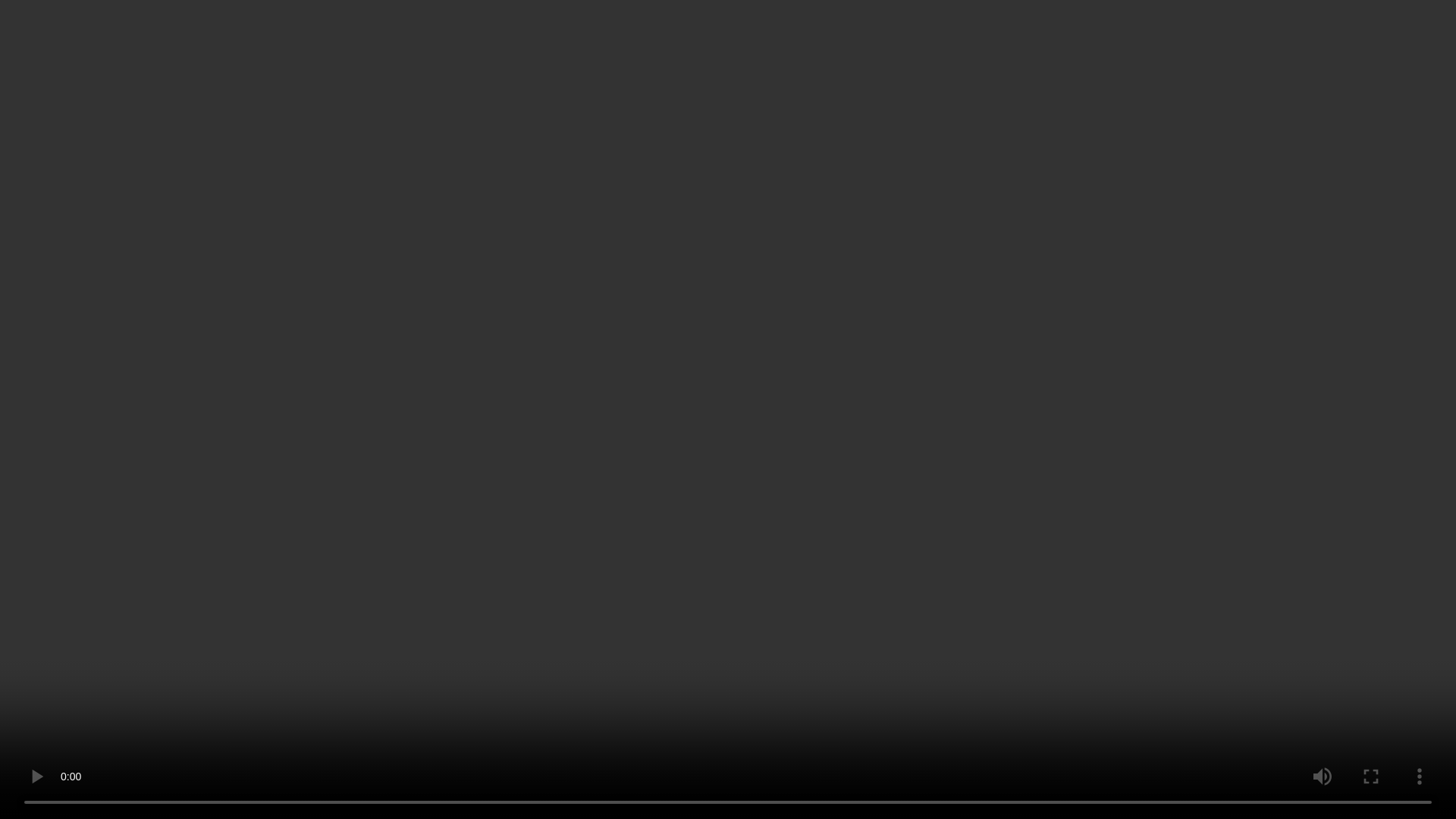
click at [774, 577] on video at bounding box center [728, 409] width 1456 height 819
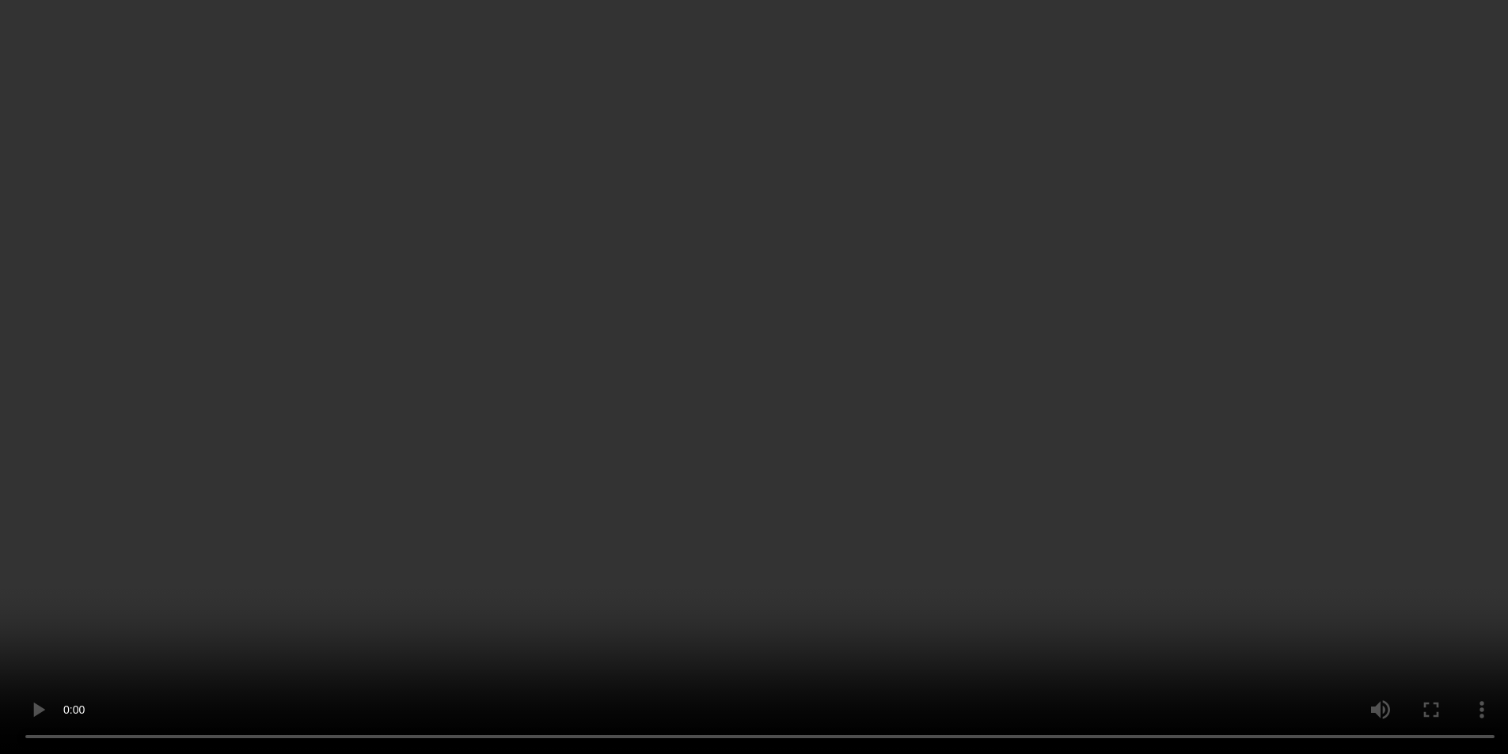
click at [712, 430] on video at bounding box center [754, 377] width 1508 height 754
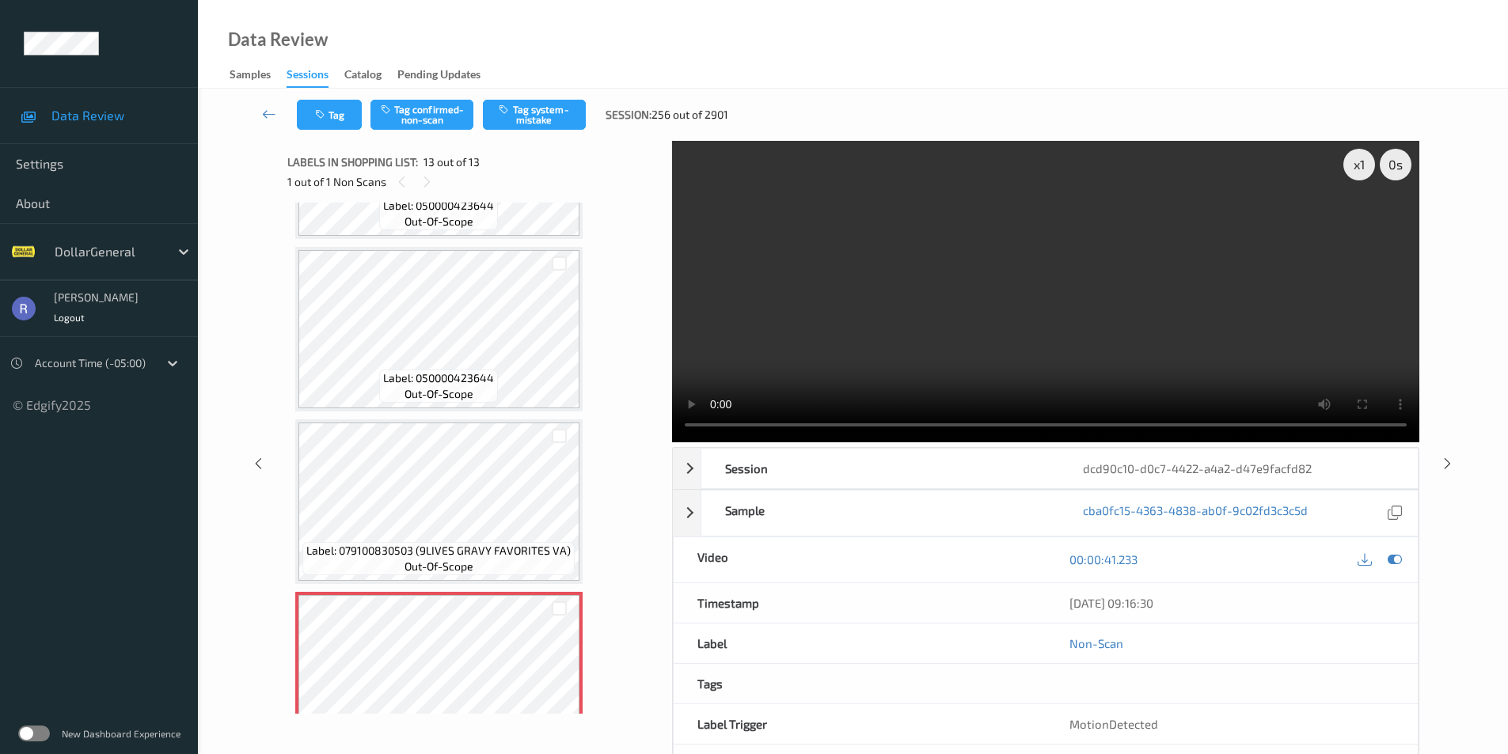
scroll to position [1740, 0]
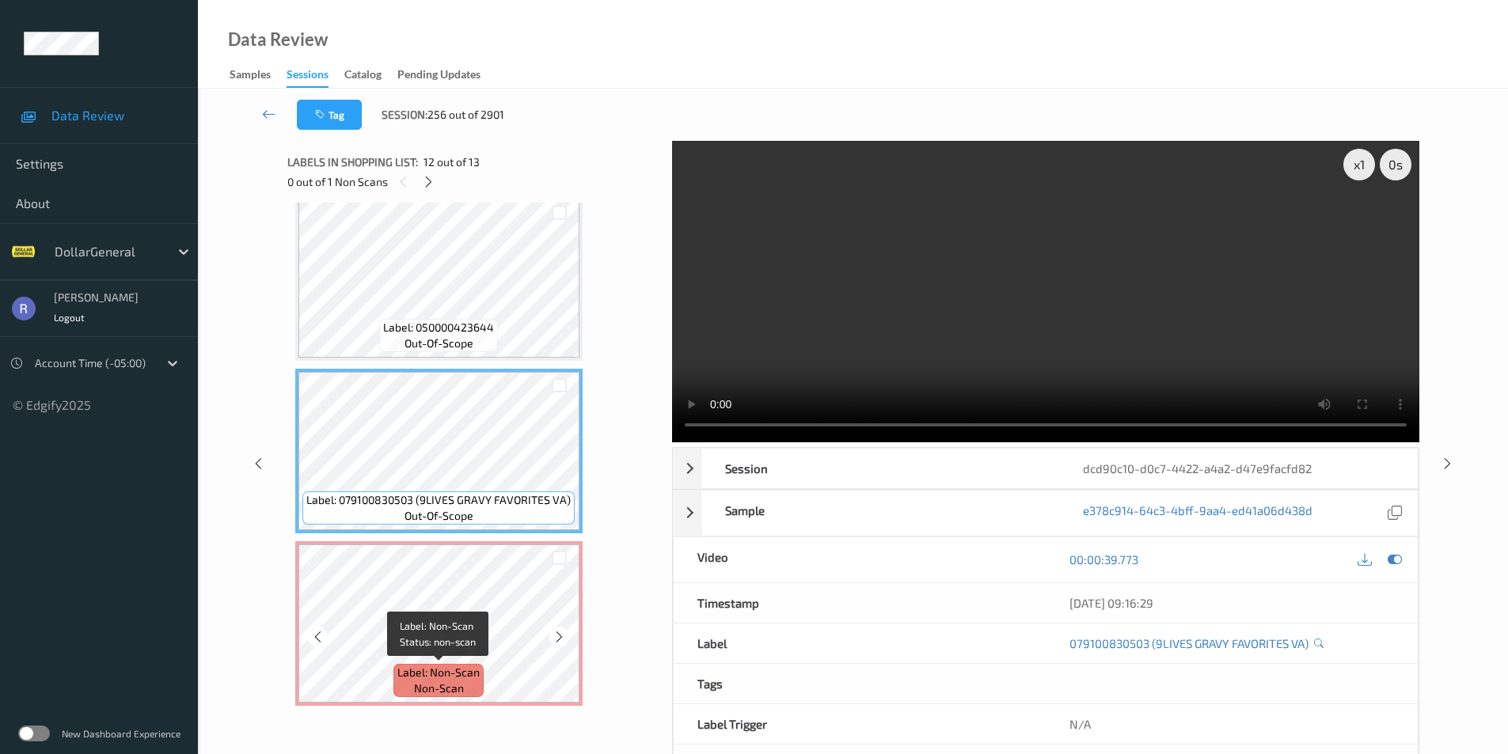
click at [414, 687] on span "non-scan" at bounding box center [439, 689] width 50 height 16
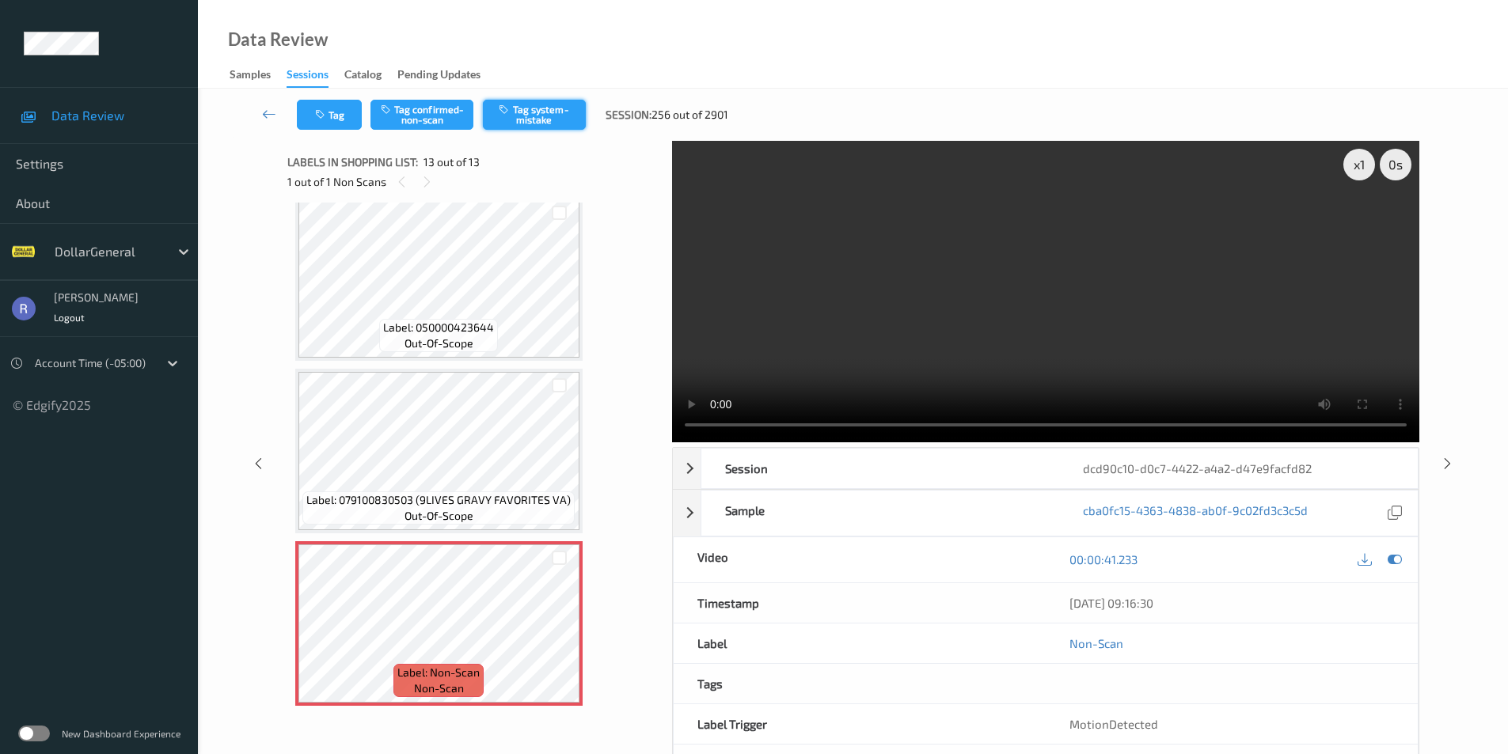
click at [563, 115] on button "Tag system-mistake" at bounding box center [534, 115] width 103 height 30
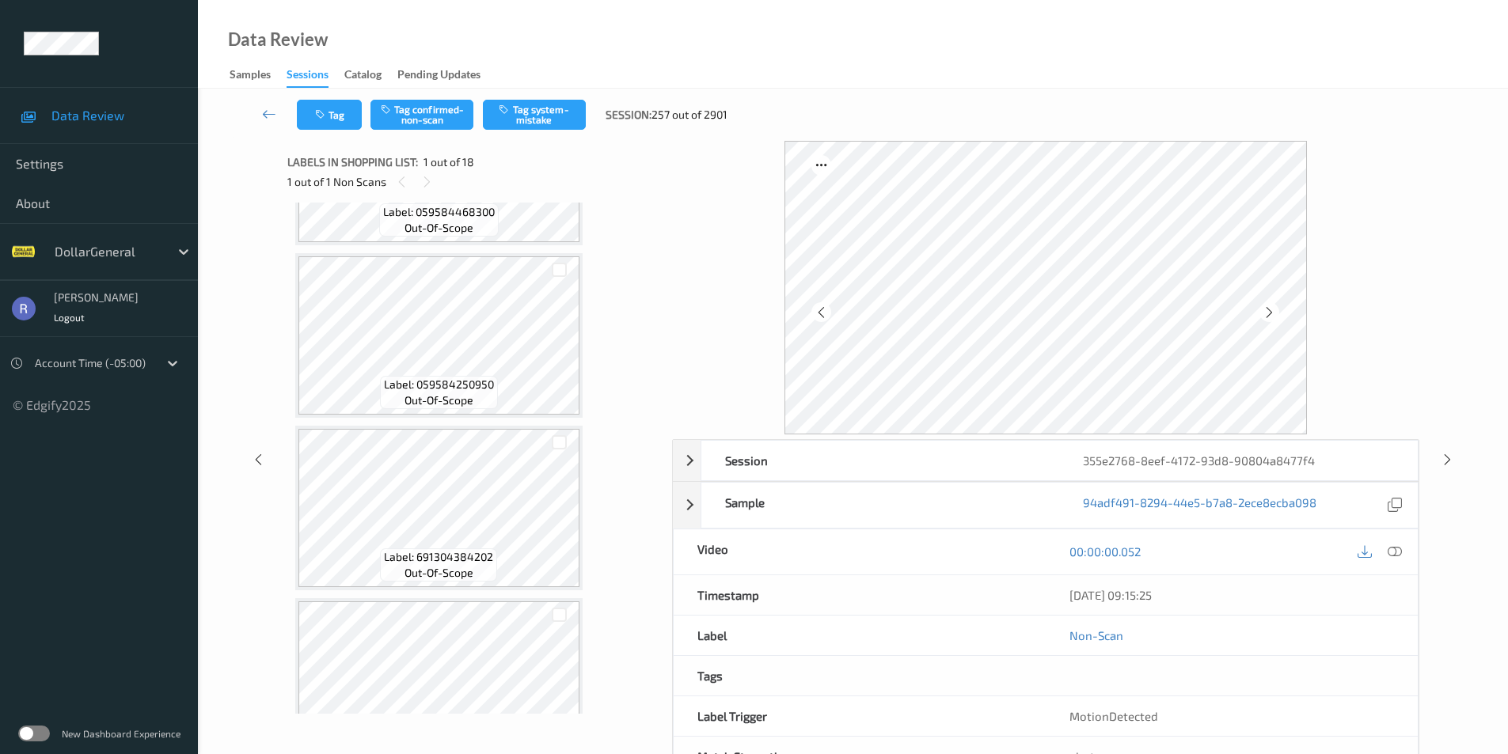
scroll to position [158, 0]
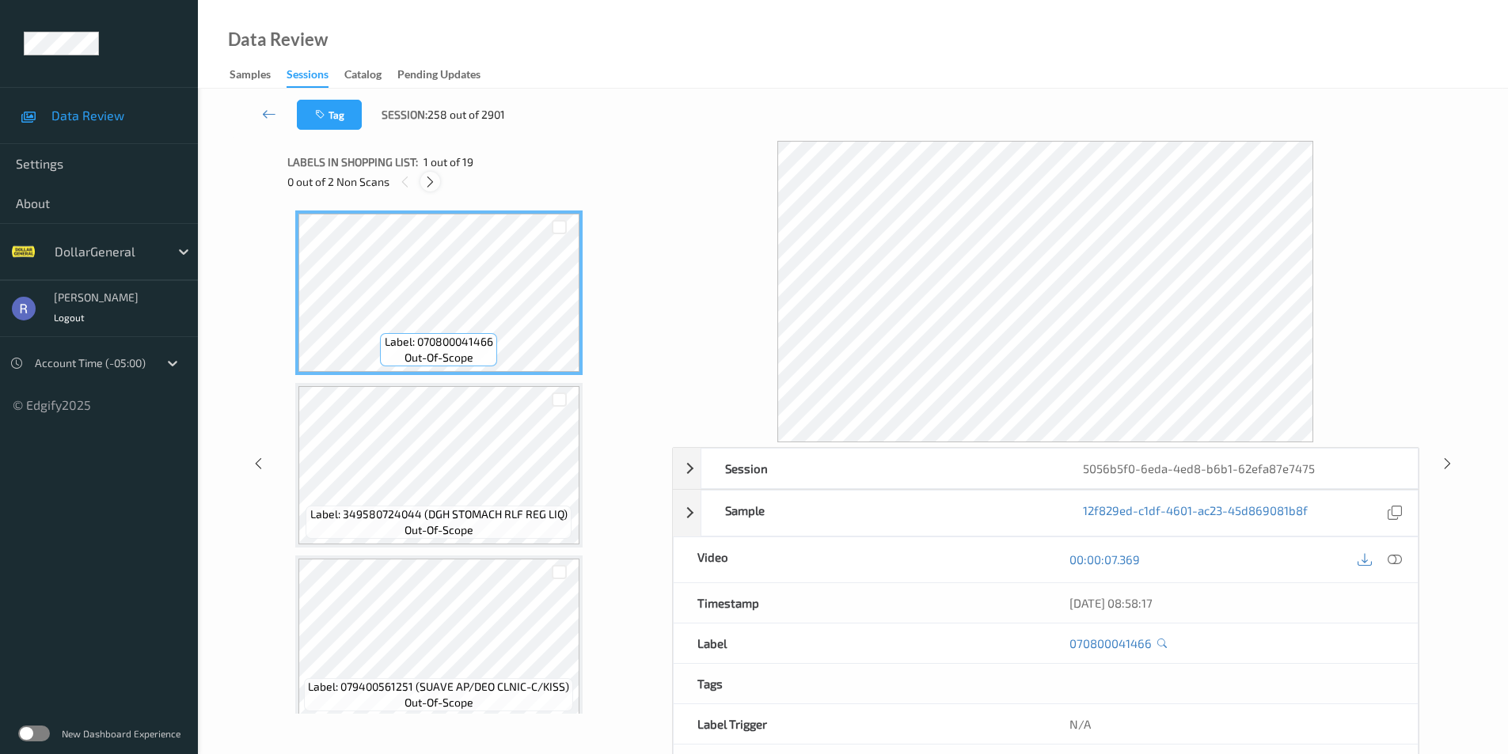
click at [431, 180] on icon at bounding box center [429, 182] width 13 height 14
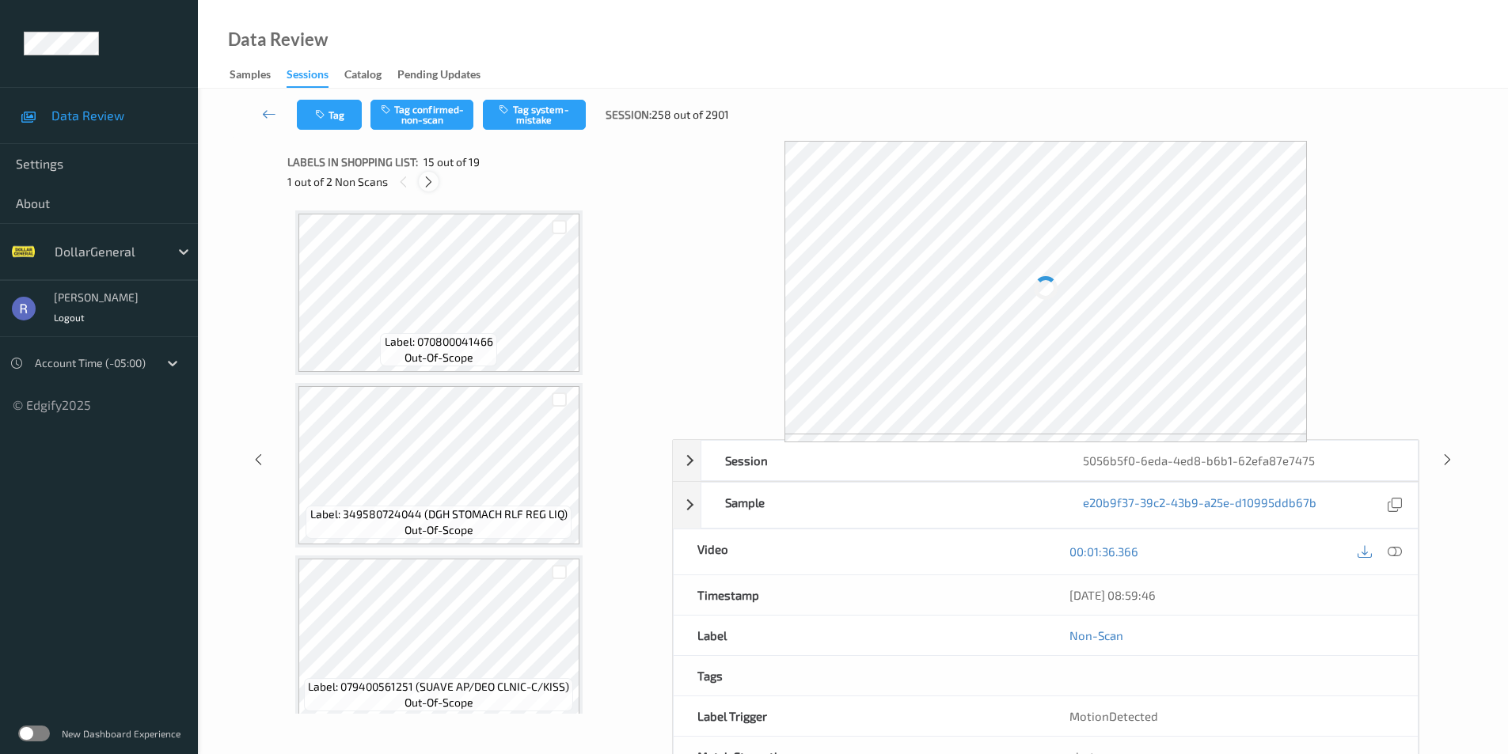
scroll to position [2251, 0]
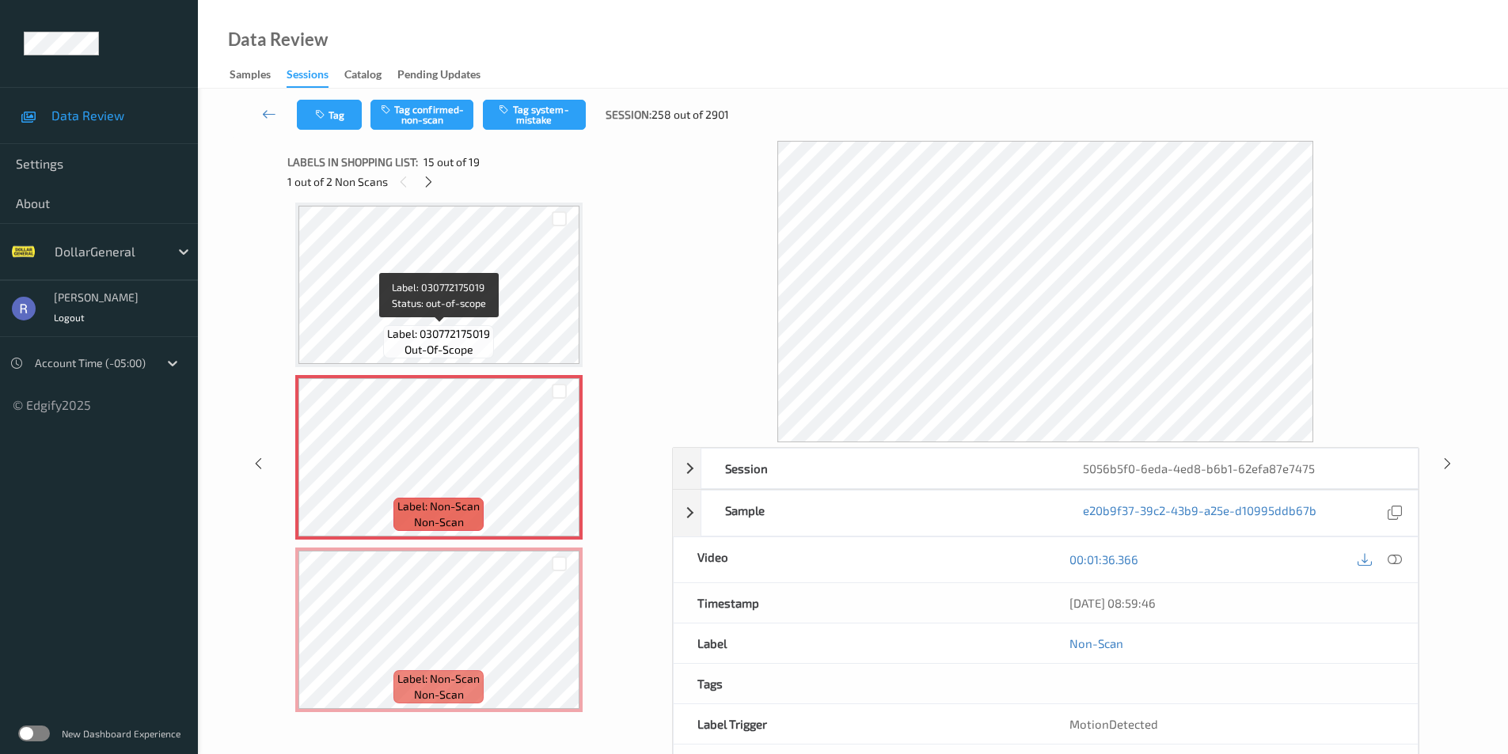
click at [464, 325] on div "Label: 030772175019 out-of-scope" at bounding box center [438, 341] width 111 height 33
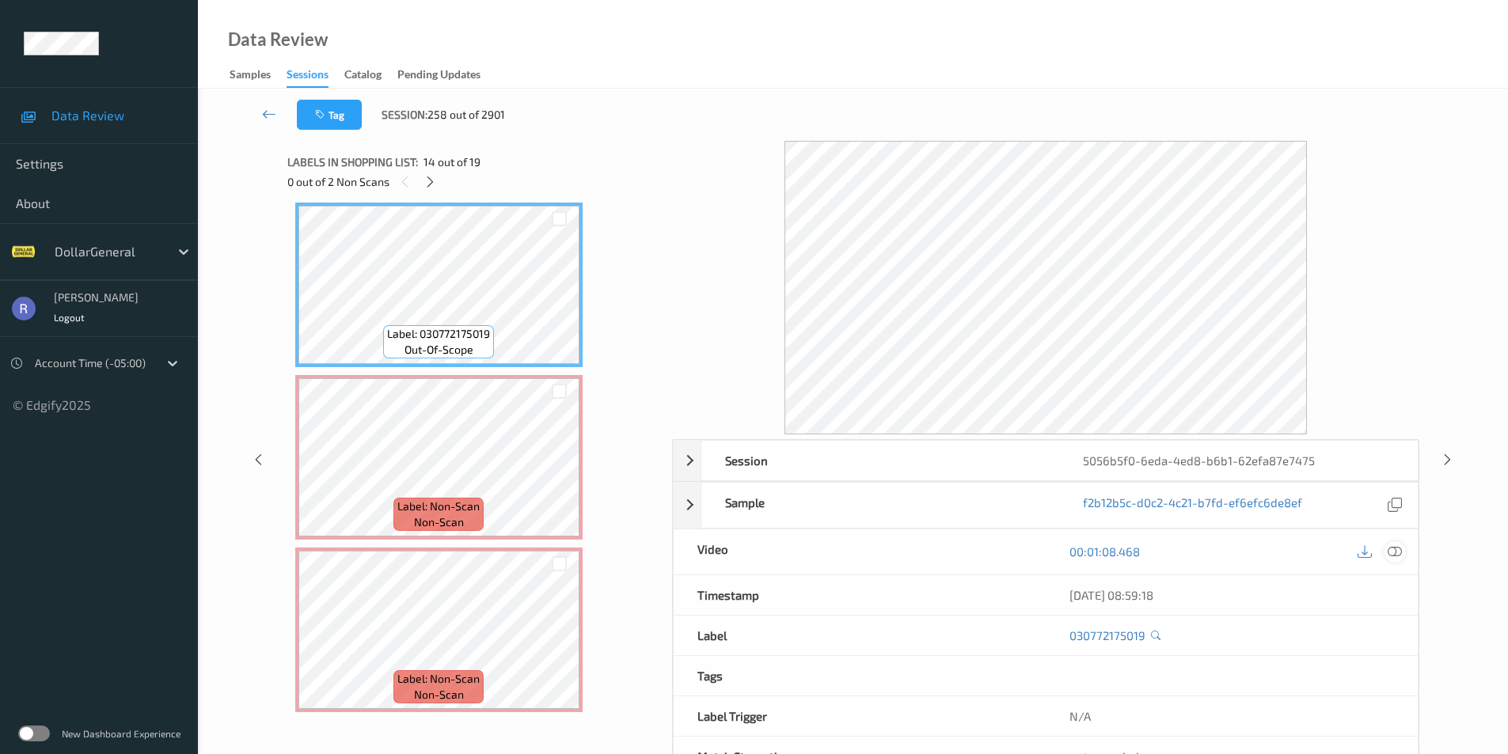
click at [1394, 552] on icon at bounding box center [1395, 552] width 14 height 14
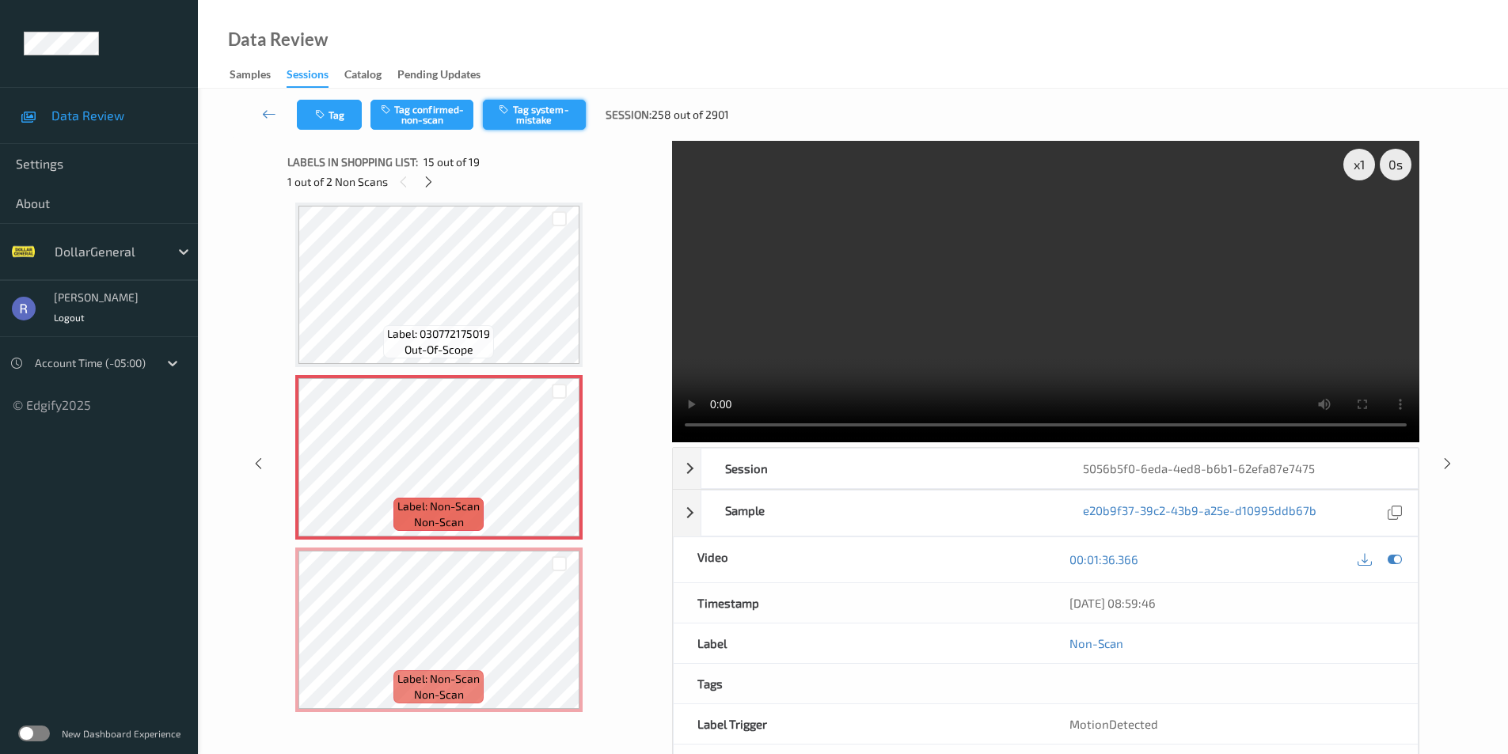
click at [537, 123] on button "Tag system-mistake" at bounding box center [534, 115] width 103 height 30
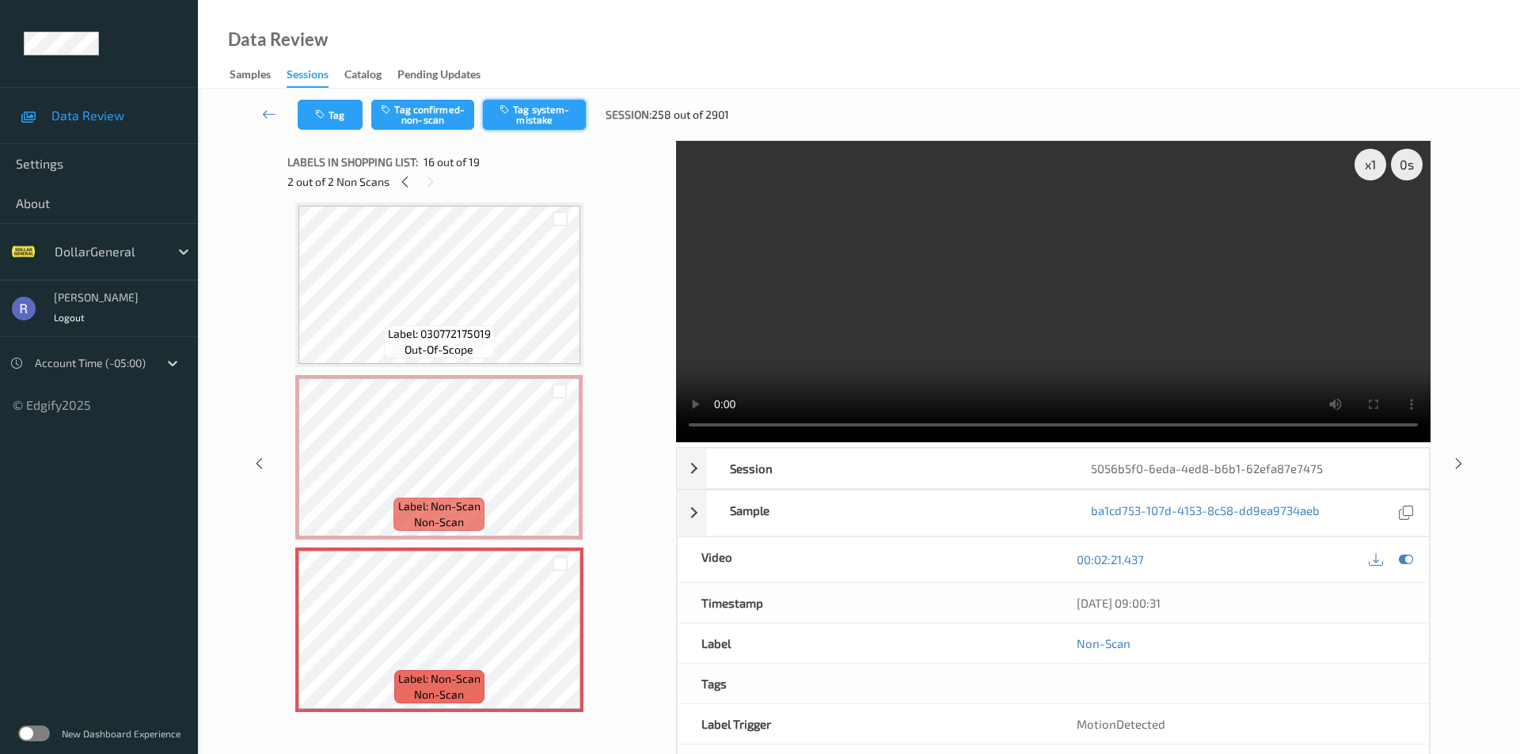
click at [543, 112] on button "Tag system-mistake" at bounding box center [534, 115] width 103 height 30
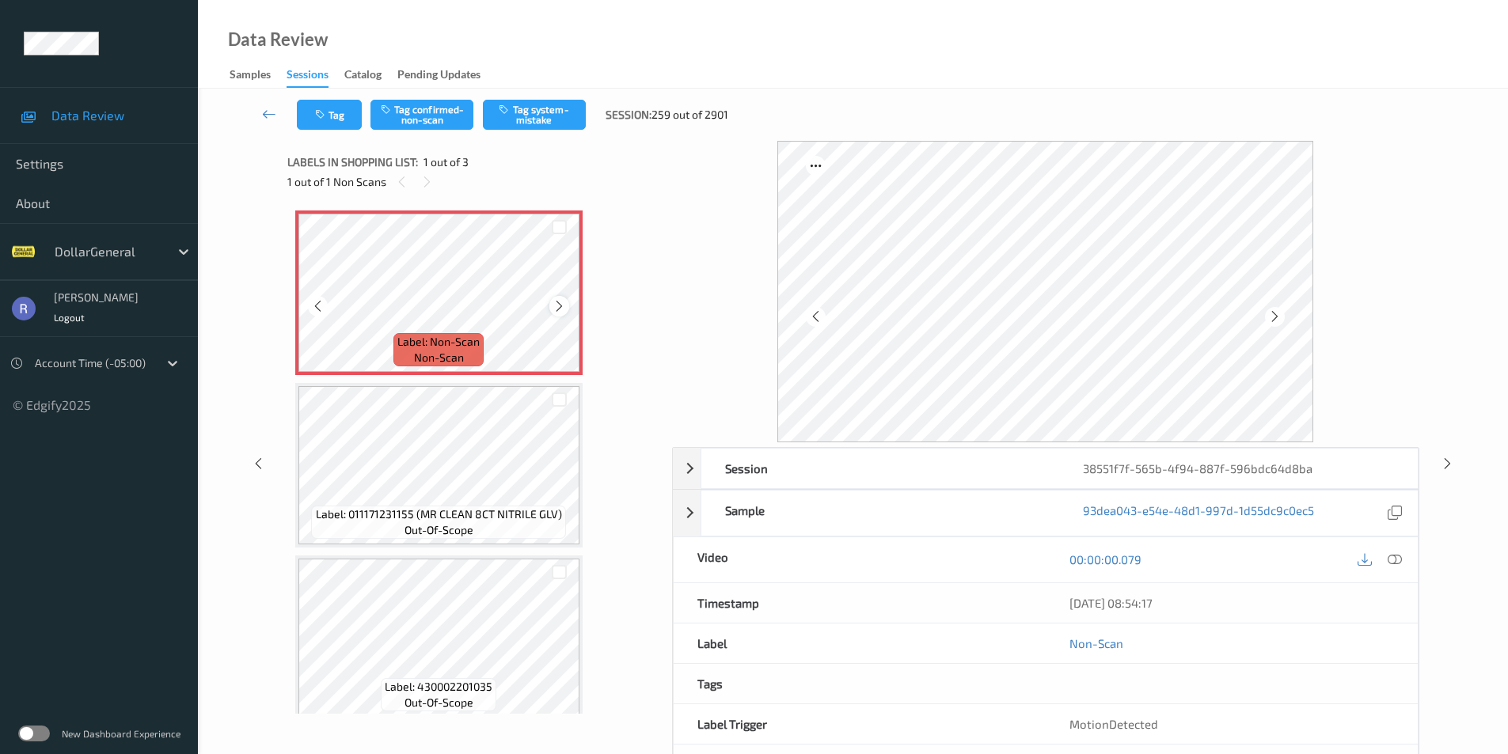
click at [556, 303] on icon at bounding box center [559, 306] width 13 height 14
click at [539, 119] on button "Tag system-mistake" at bounding box center [534, 115] width 103 height 30
click at [338, 118] on button "Tag" at bounding box center [329, 115] width 65 height 30
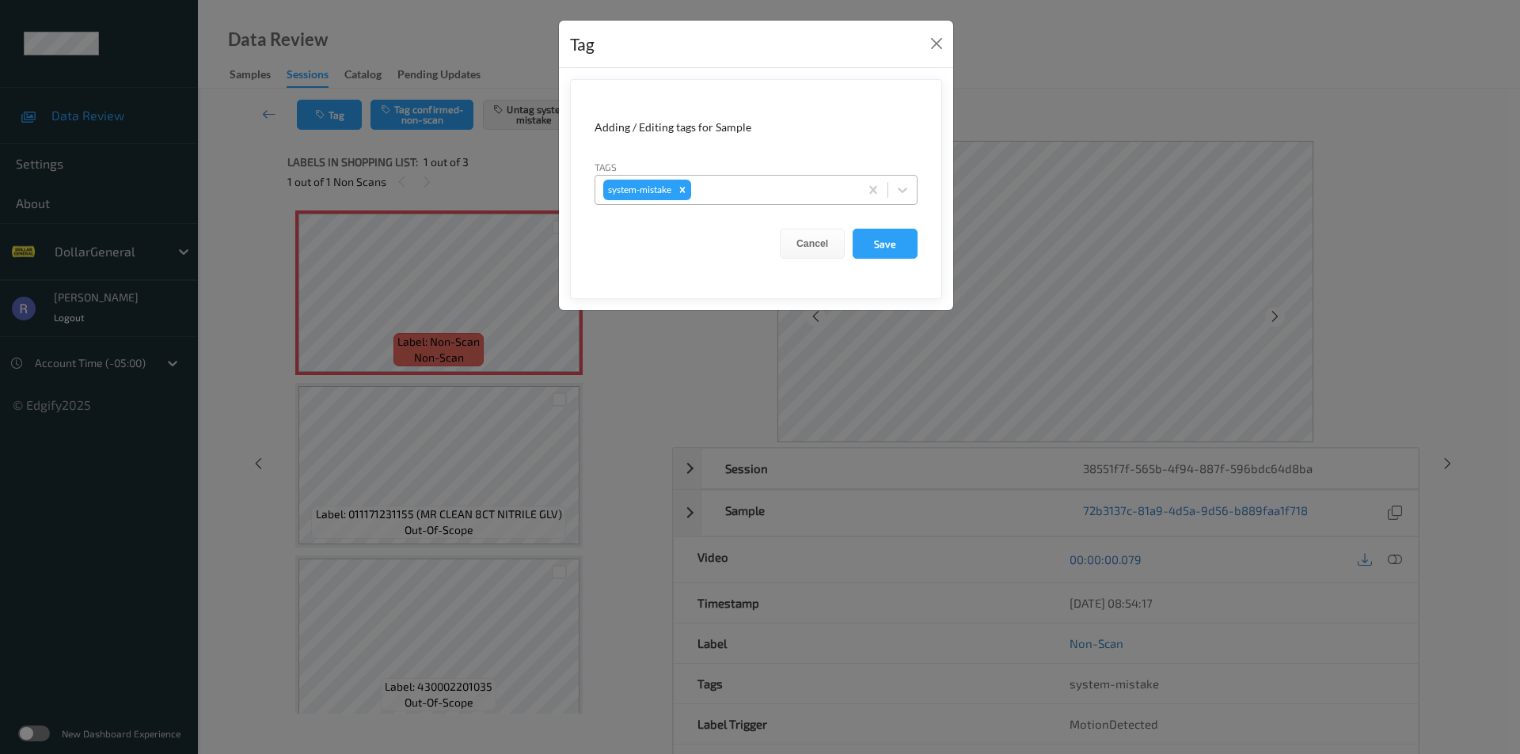
click at [766, 192] on div at bounding box center [772, 189] width 157 height 19
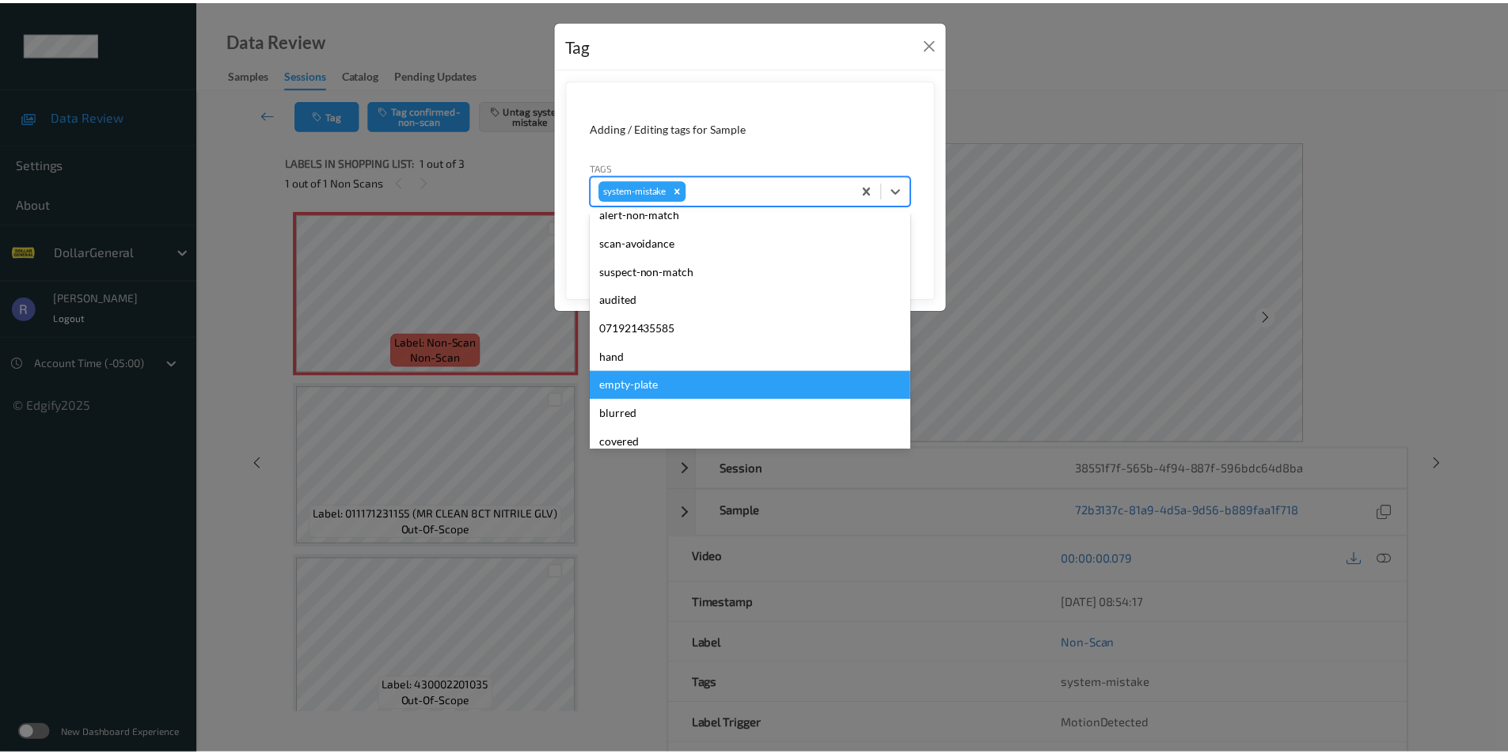
scroll to position [317, 0]
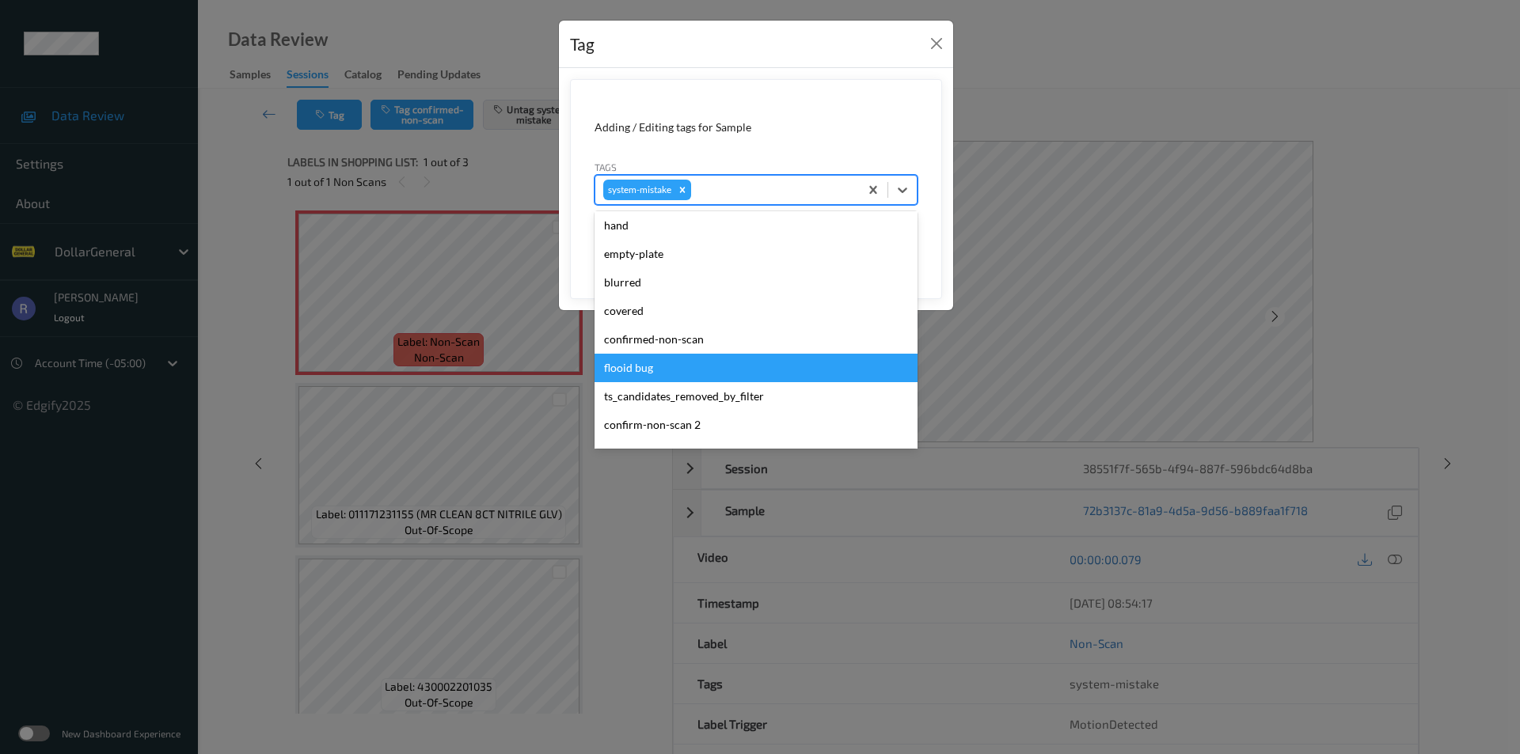
click at [653, 366] on div "flooid bug" at bounding box center [755, 368] width 323 height 28
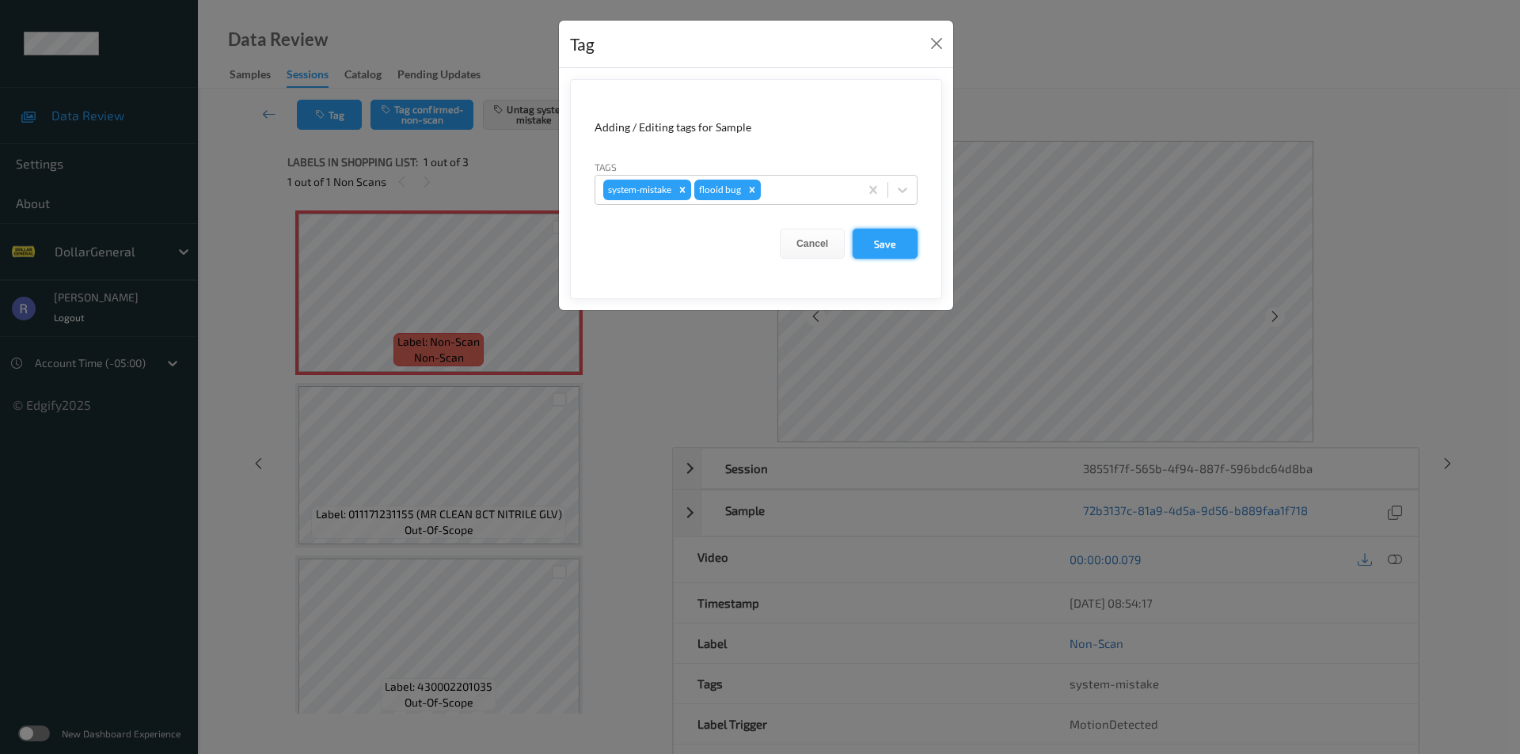
click at [877, 239] on button "Save" at bounding box center [885, 244] width 65 height 30
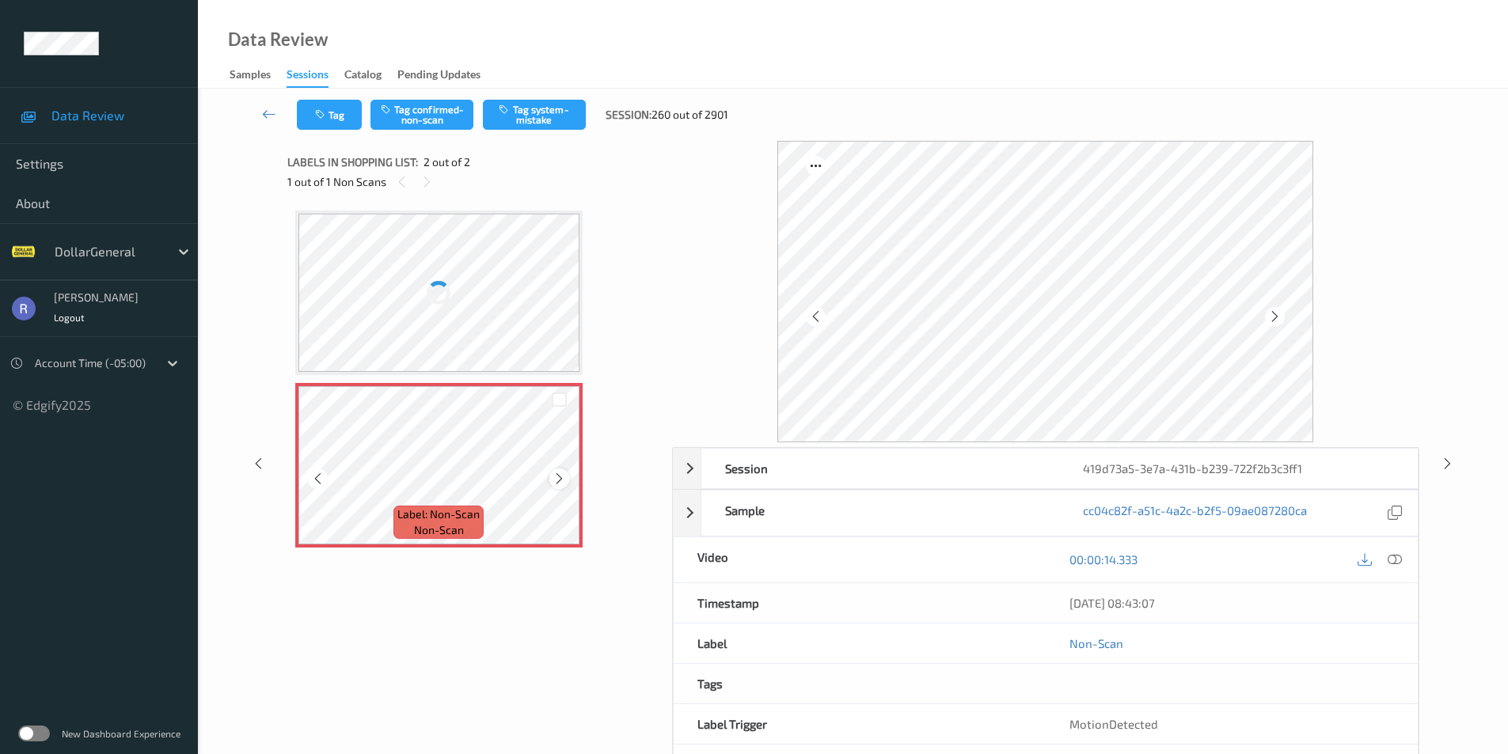
click at [556, 477] on icon at bounding box center [559, 479] width 13 height 14
click at [484, 268] on div at bounding box center [439, 293] width 282 height 158
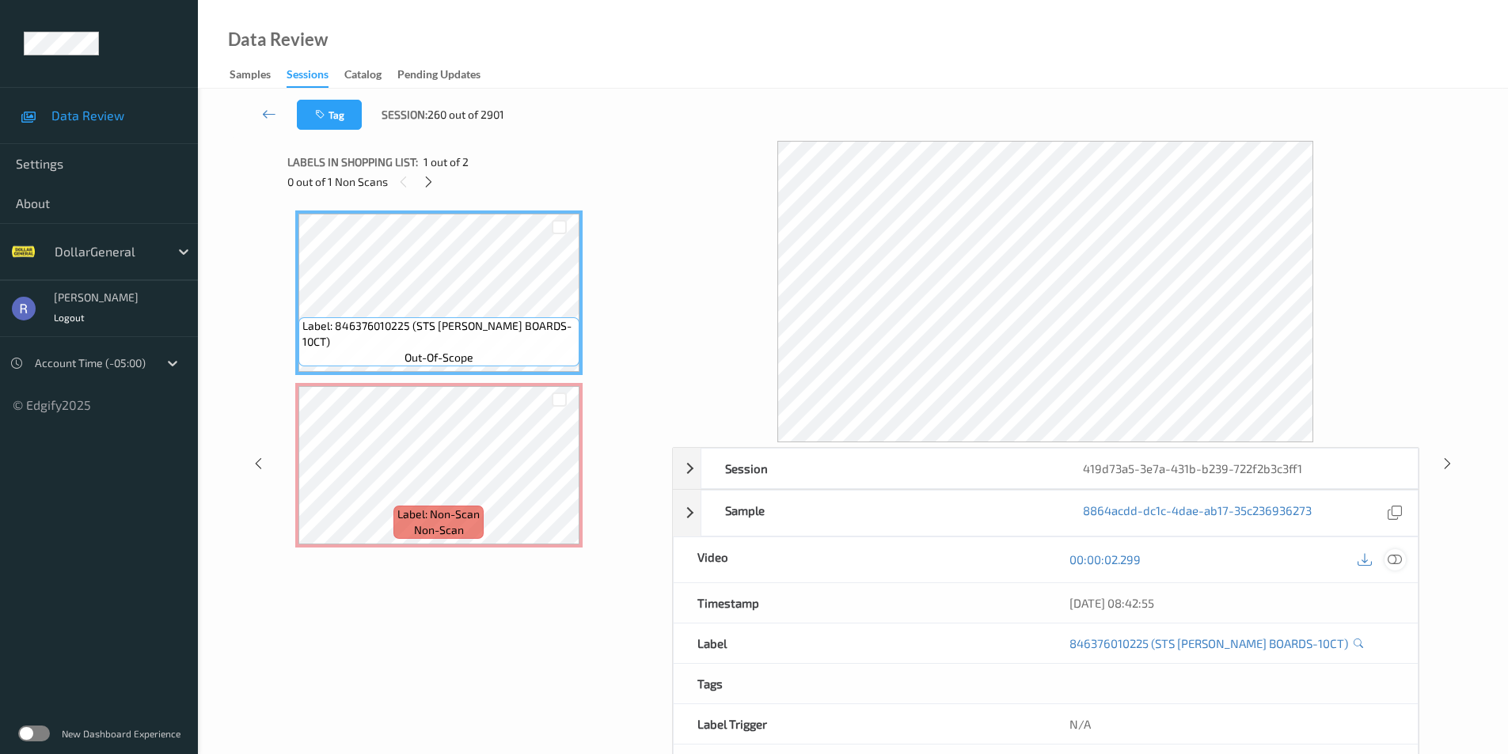
click at [1397, 560] on icon at bounding box center [1395, 560] width 14 height 14
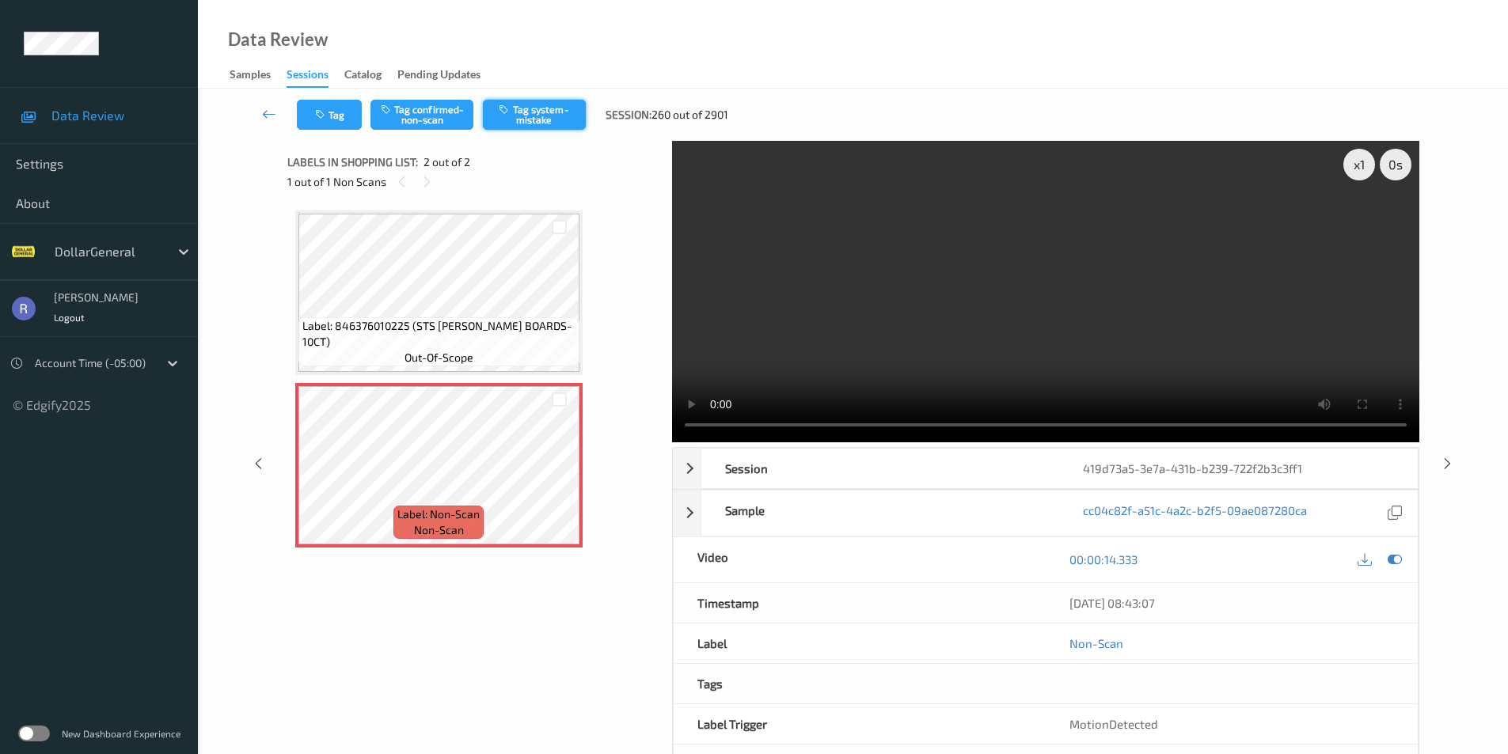
click at [532, 117] on button "Tag system-mistake" at bounding box center [534, 115] width 103 height 30
click at [268, 110] on icon at bounding box center [269, 114] width 14 height 16
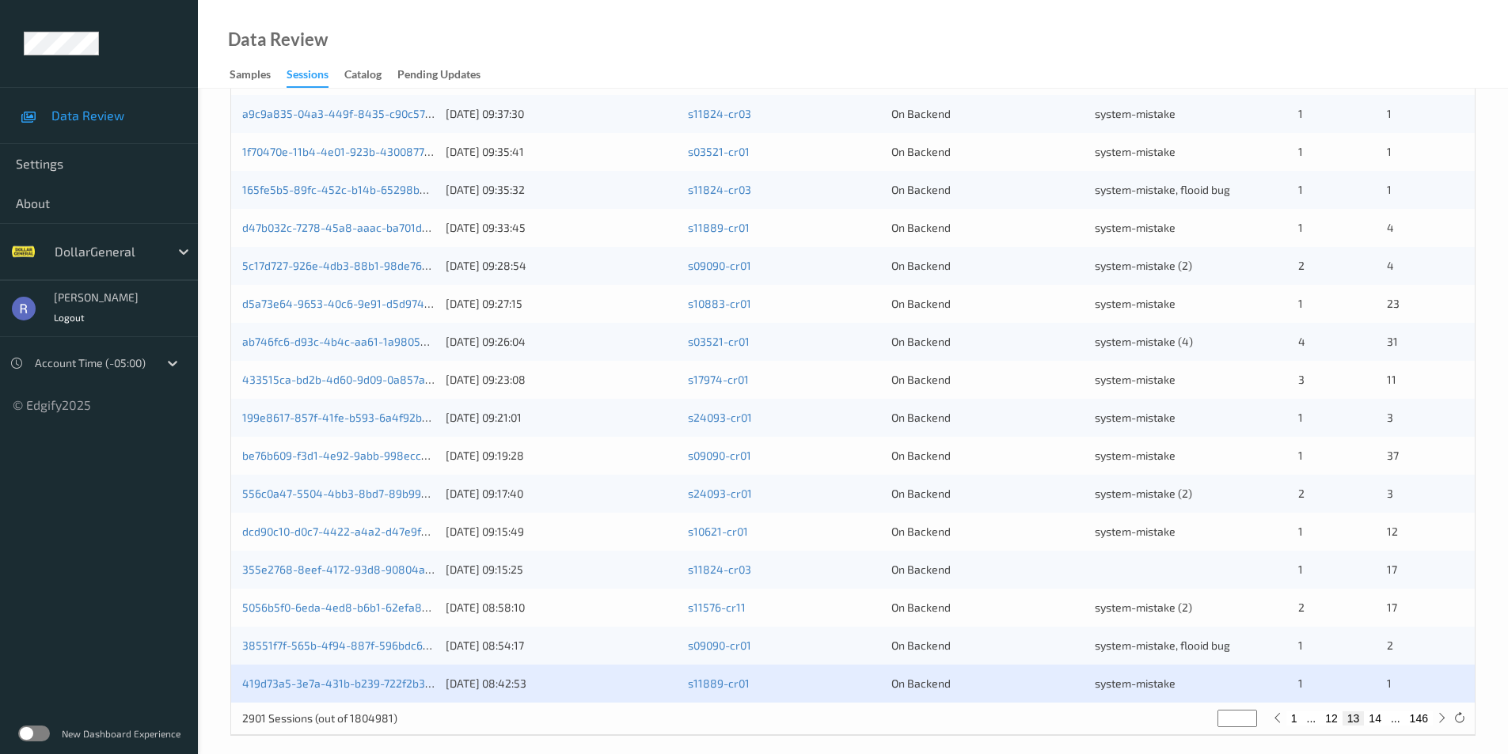
scroll to position [437, 0]
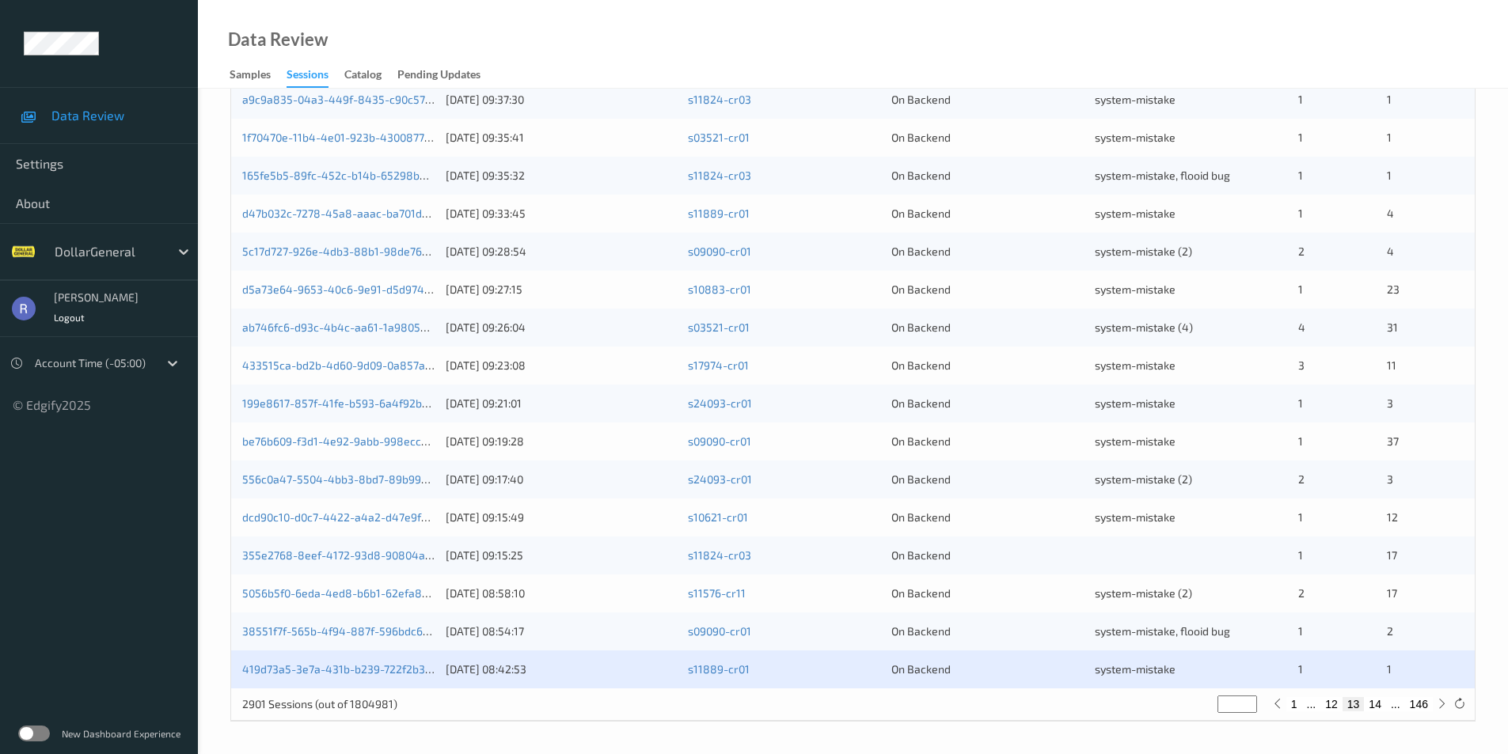
type input "**"
click at [1249, 701] on input "**" at bounding box center [1237, 704] width 40 height 17
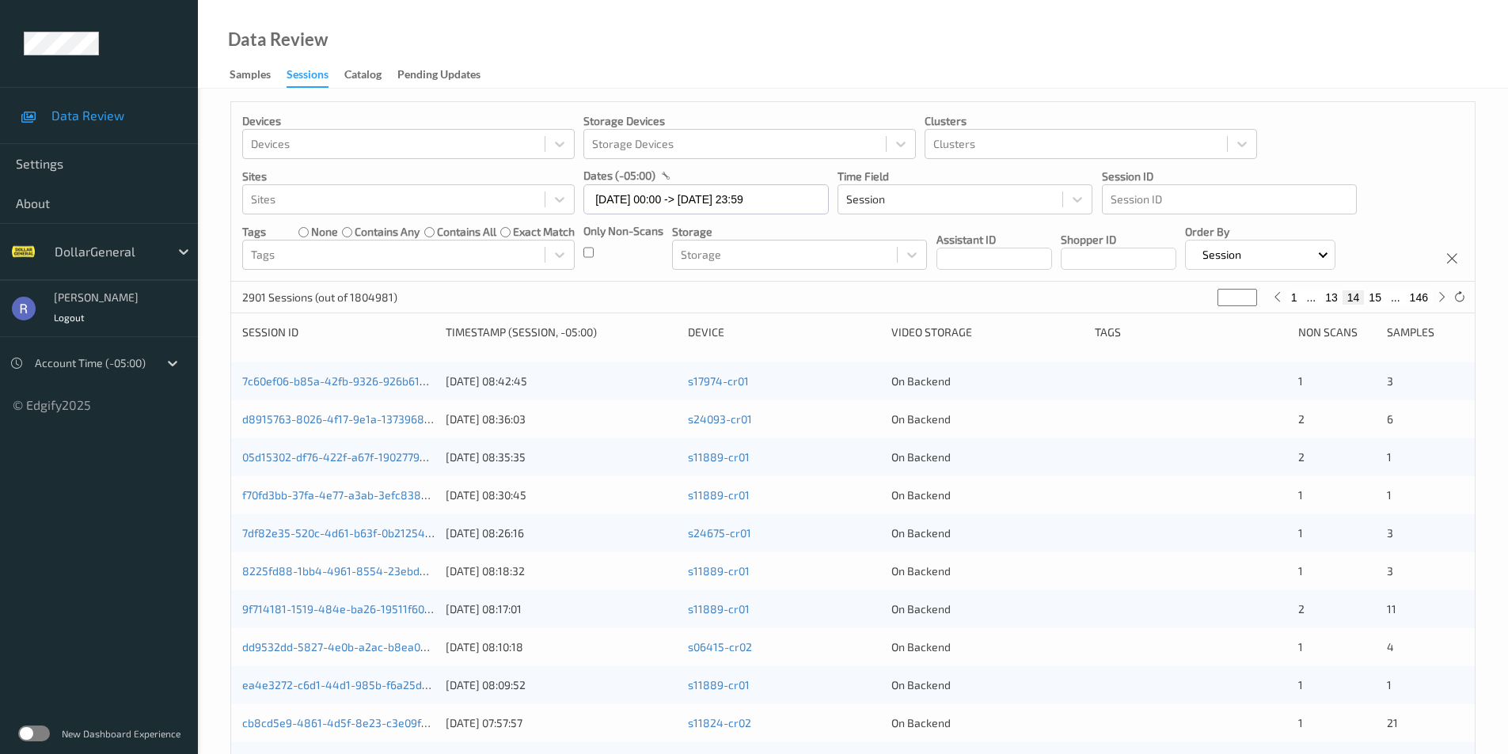
scroll to position [0, 0]
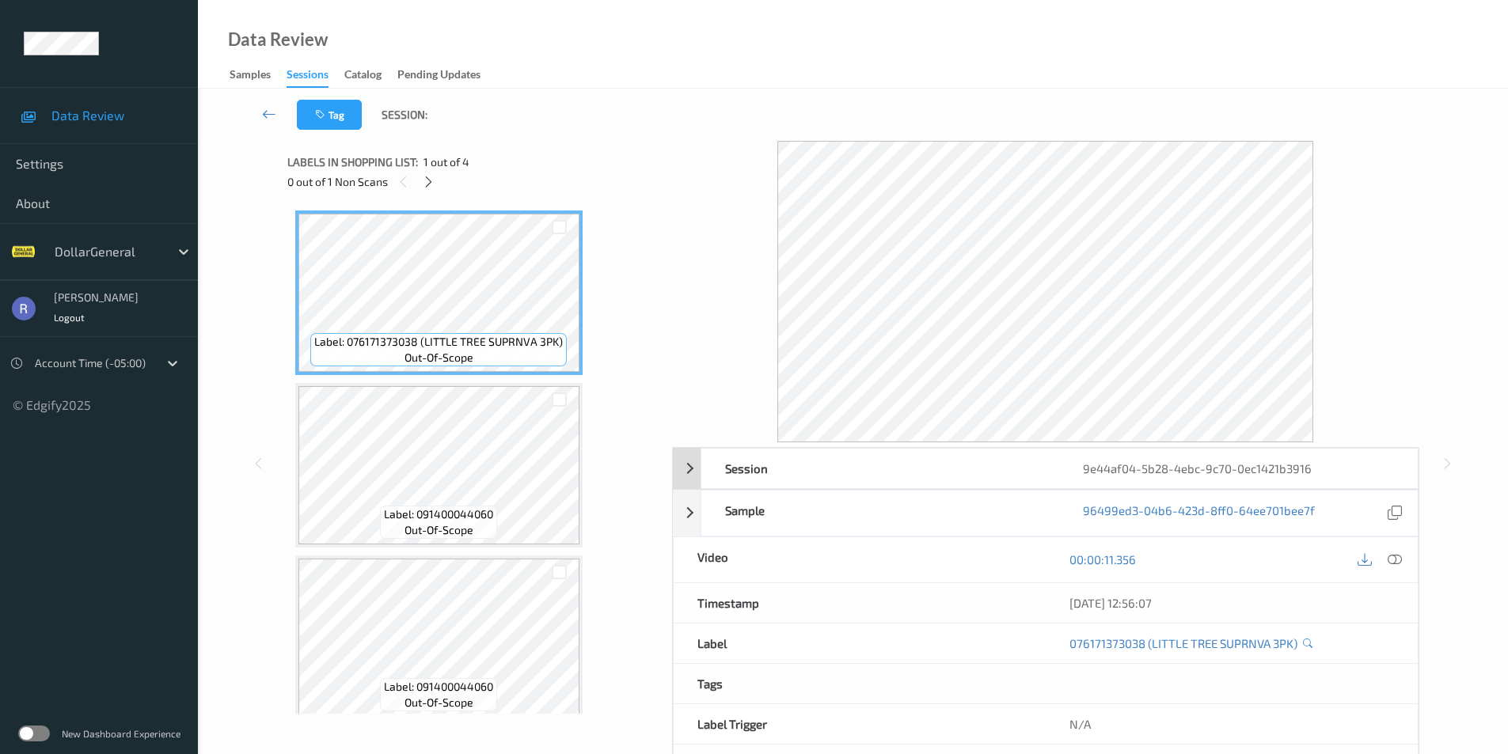
click at [689, 467] on div "Session 9e44af04-5b28-4ebc-9c70-0ec1421b3916" at bounding box center [1046, 468] width 746 height 41
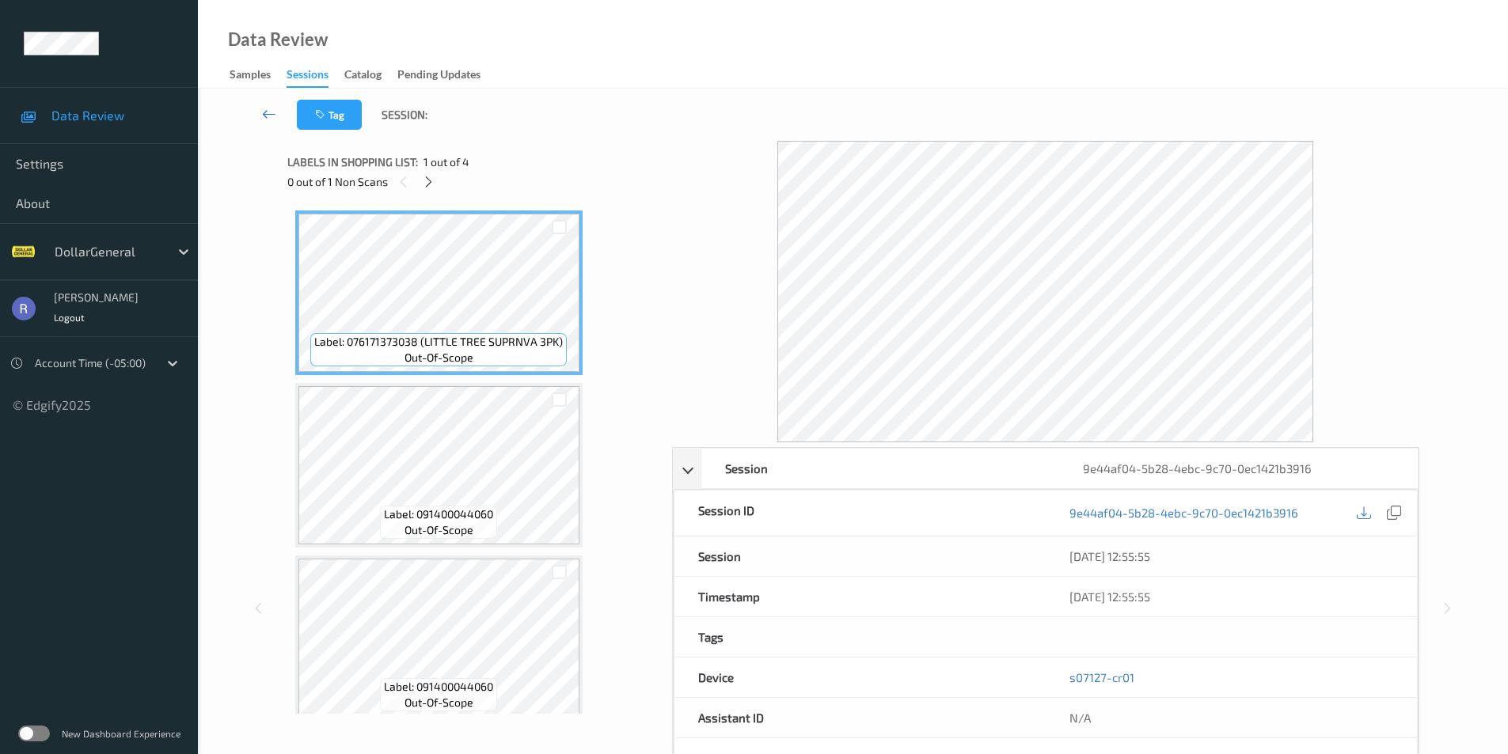
click at [265, 114] on icon at bounding box center [269, 114] width 14 height 16
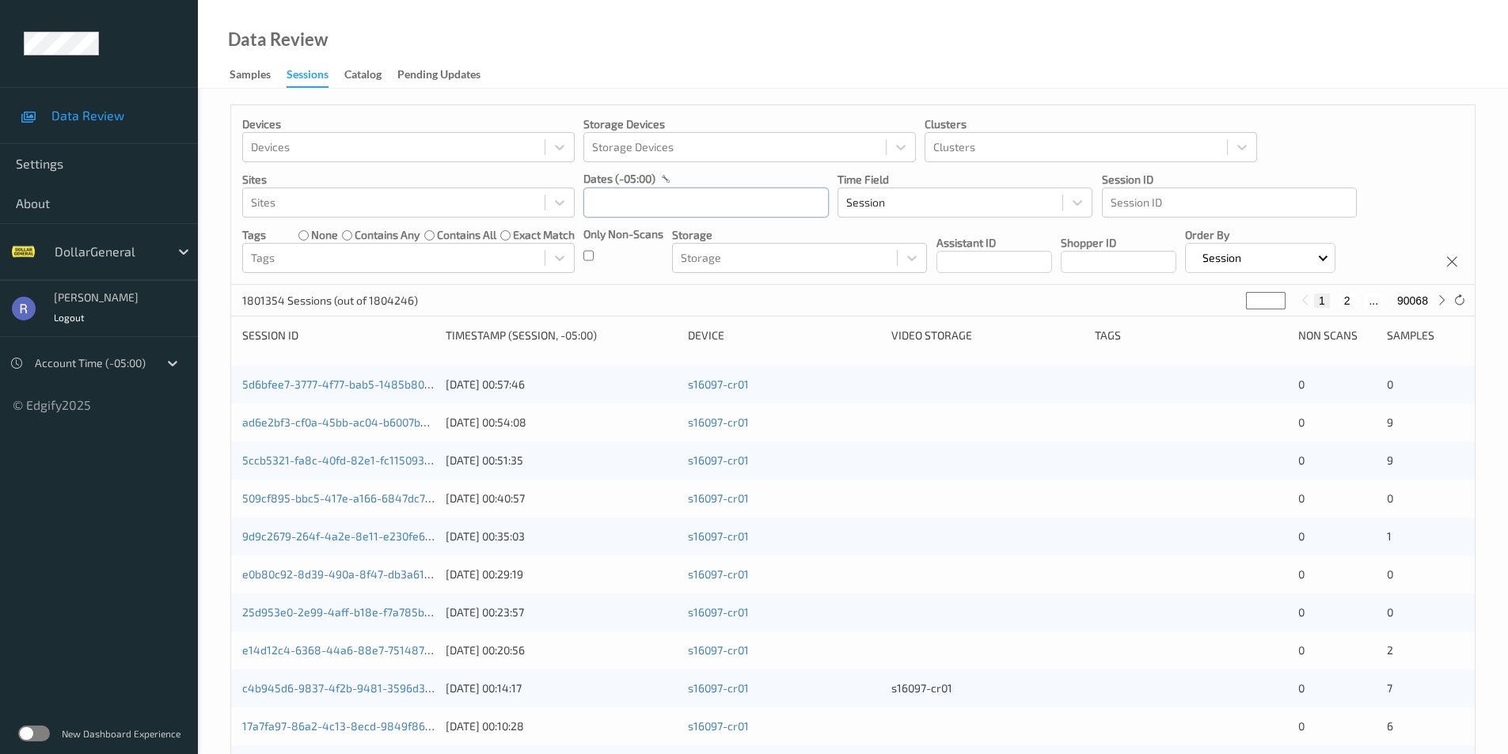
click at [629, 206] on input "text" at bounding box center [705, 203] width 245 height 30
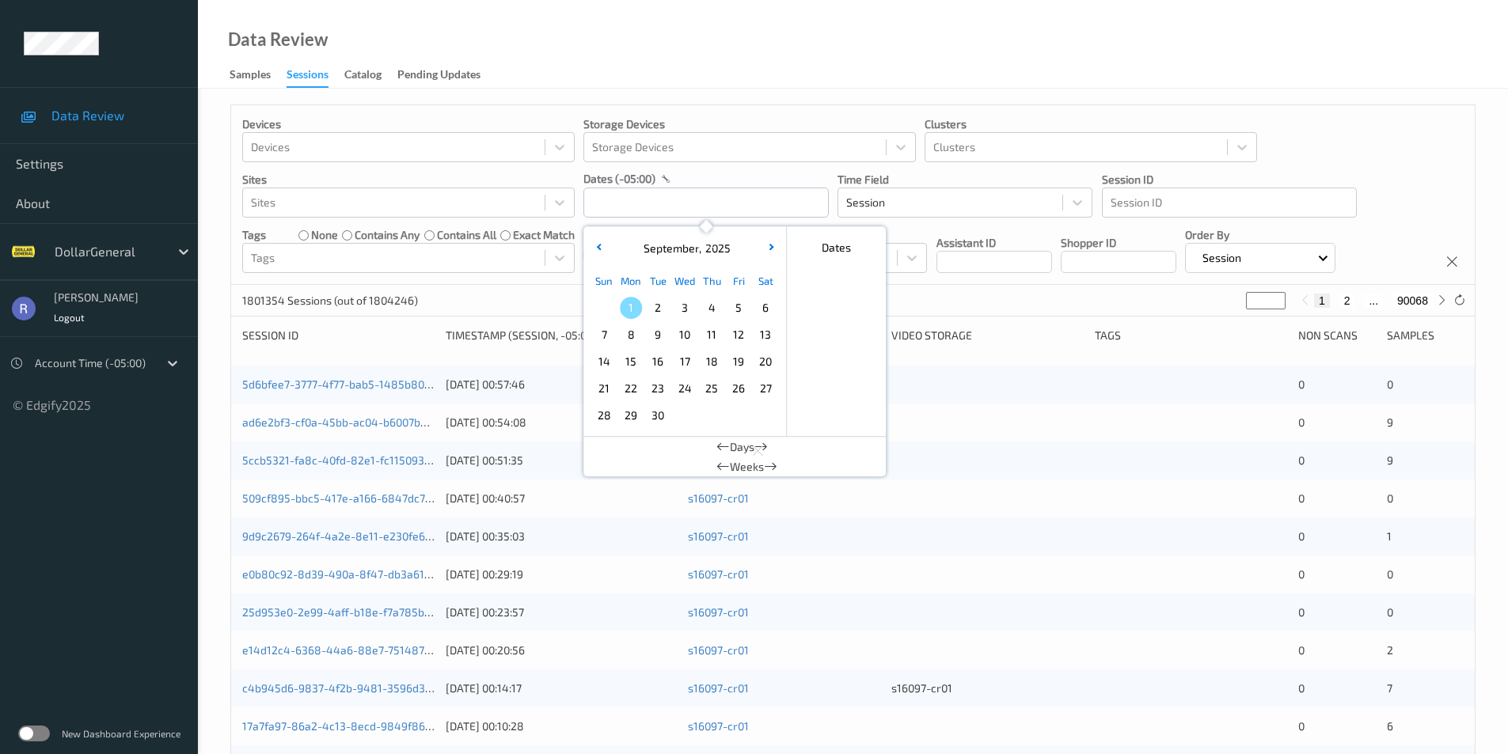
click at [682, 360] on span "17" at bounding box center [685, 362] width 22 height 22
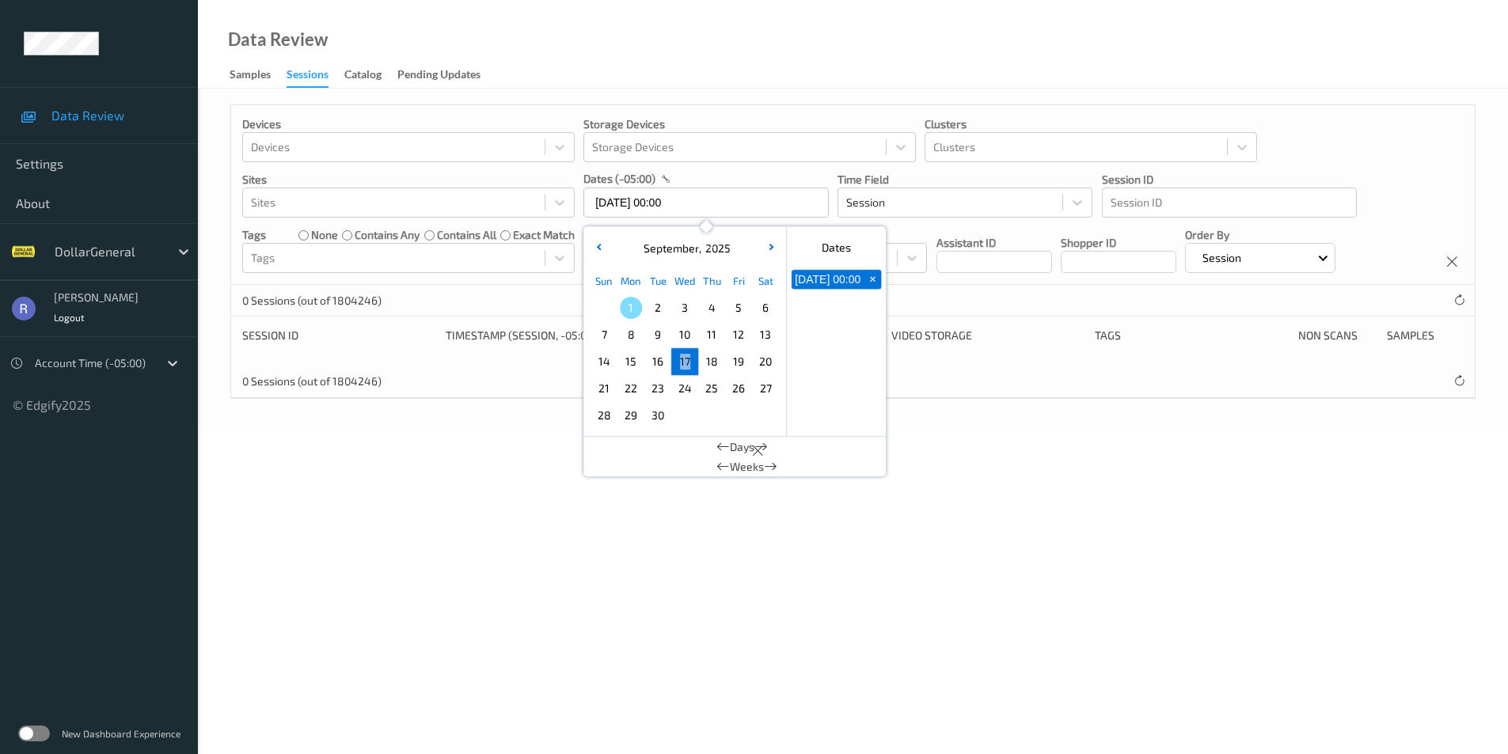
click at [682, 360] on span "17" at bounding box center [685, 362] width 22 height 22
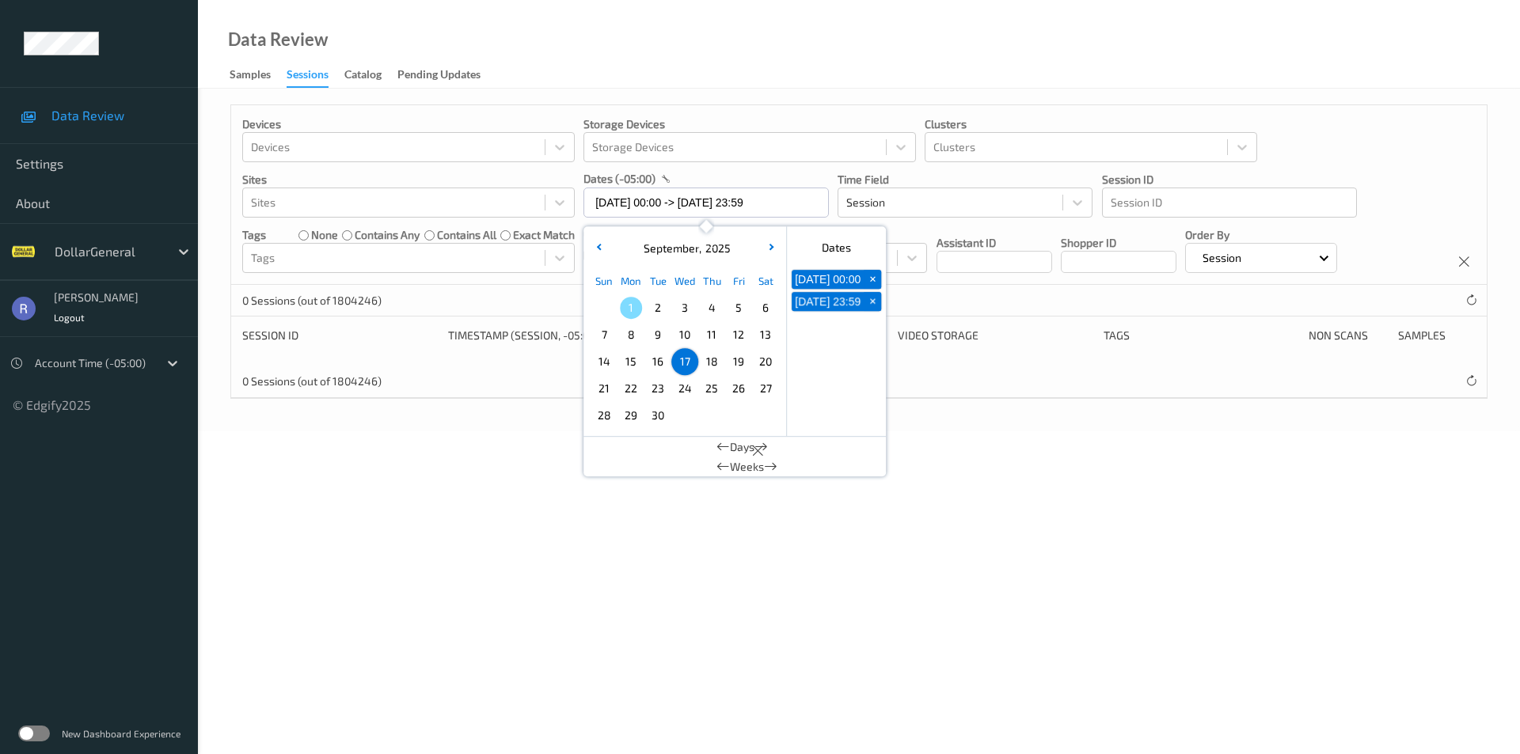
click at [509, 295] on div "0 Sessions (out of 1804246)" at bounding box center [858, 301] width 1255 height 32
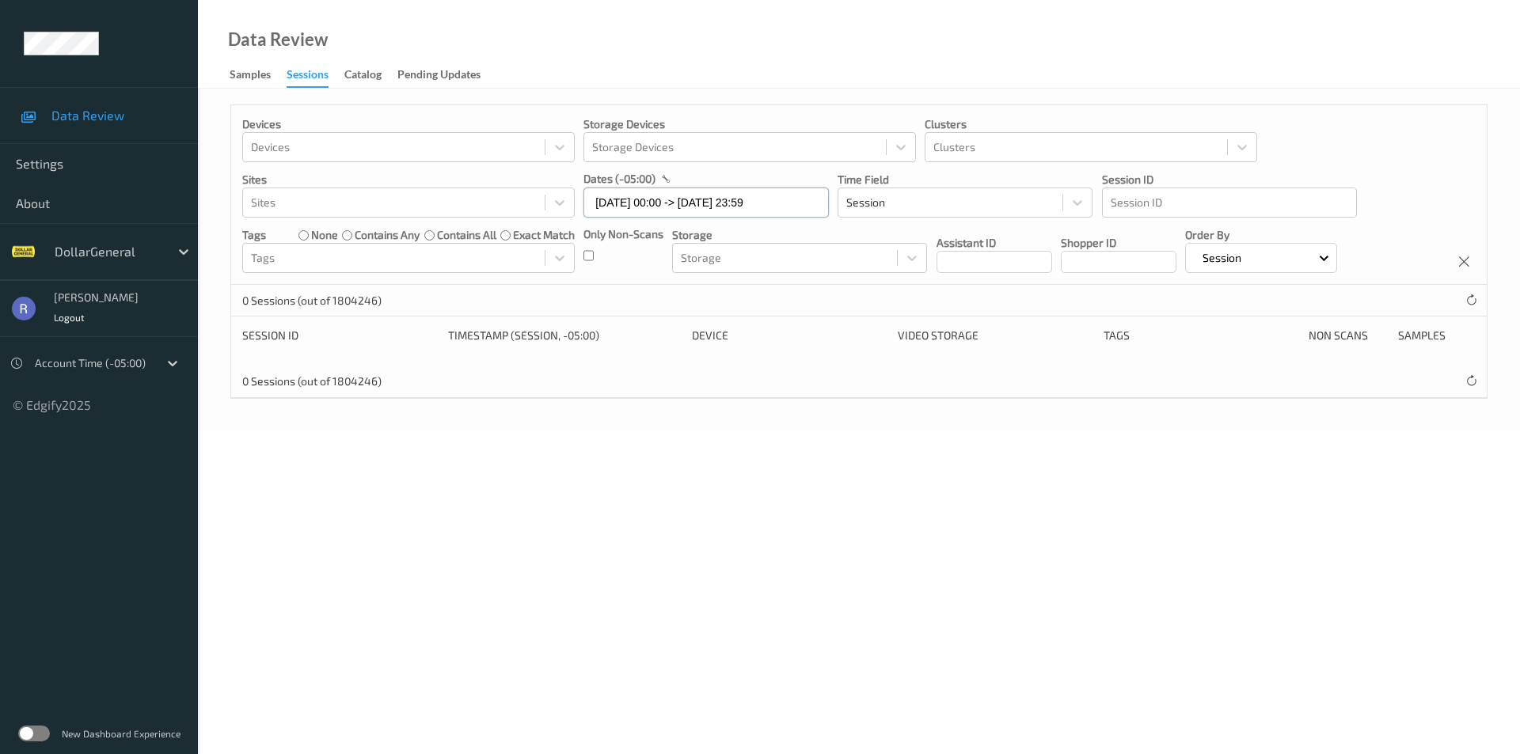
click at [657, 196] on input "17/09/2025 00:00 -> 17/09/2025 23:59" at bounding box center [705, 203] width 245 height 30
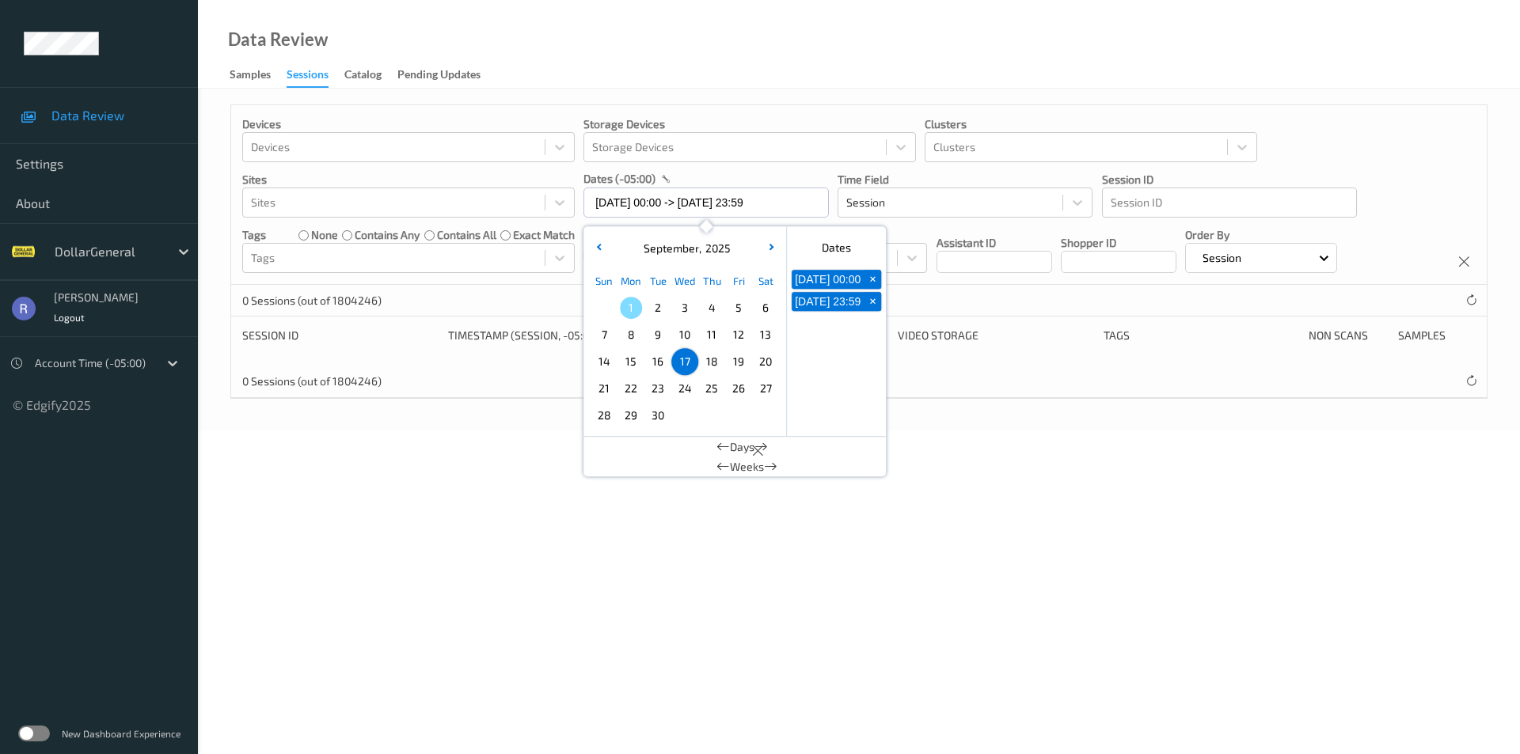
click at [875, 285] on span "+" at bounding box center [872, 280] width 17 height 17
type input "17/09/2025 00:00"
click at [874, 285] on span "+" at bounding box center [872, 280] width 17 height 17
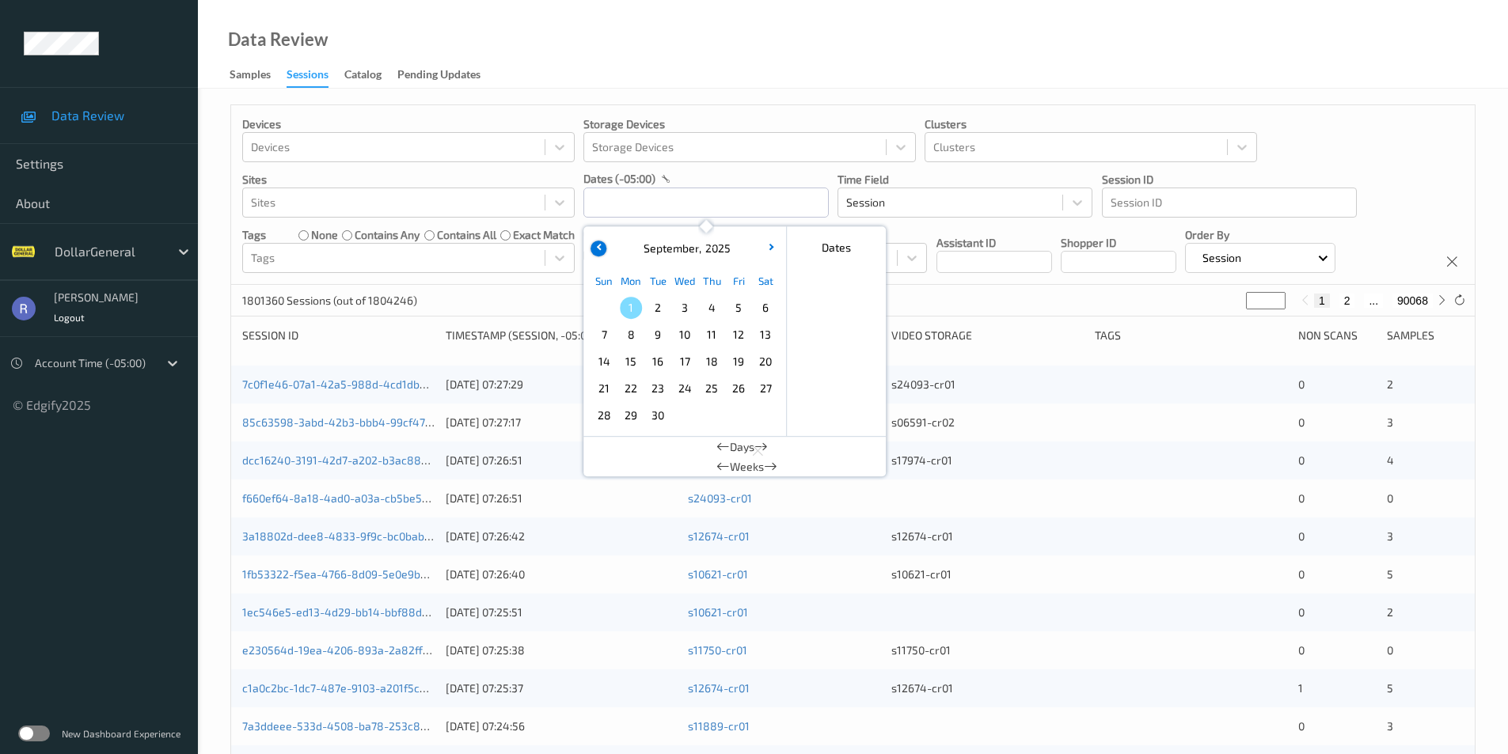
click at [602, 248] on icon "button" at bounding box center [599, 247] width 6 height 6
click at [600, 385] on span "17" at bounding box center [604, 389] width 22 height 22
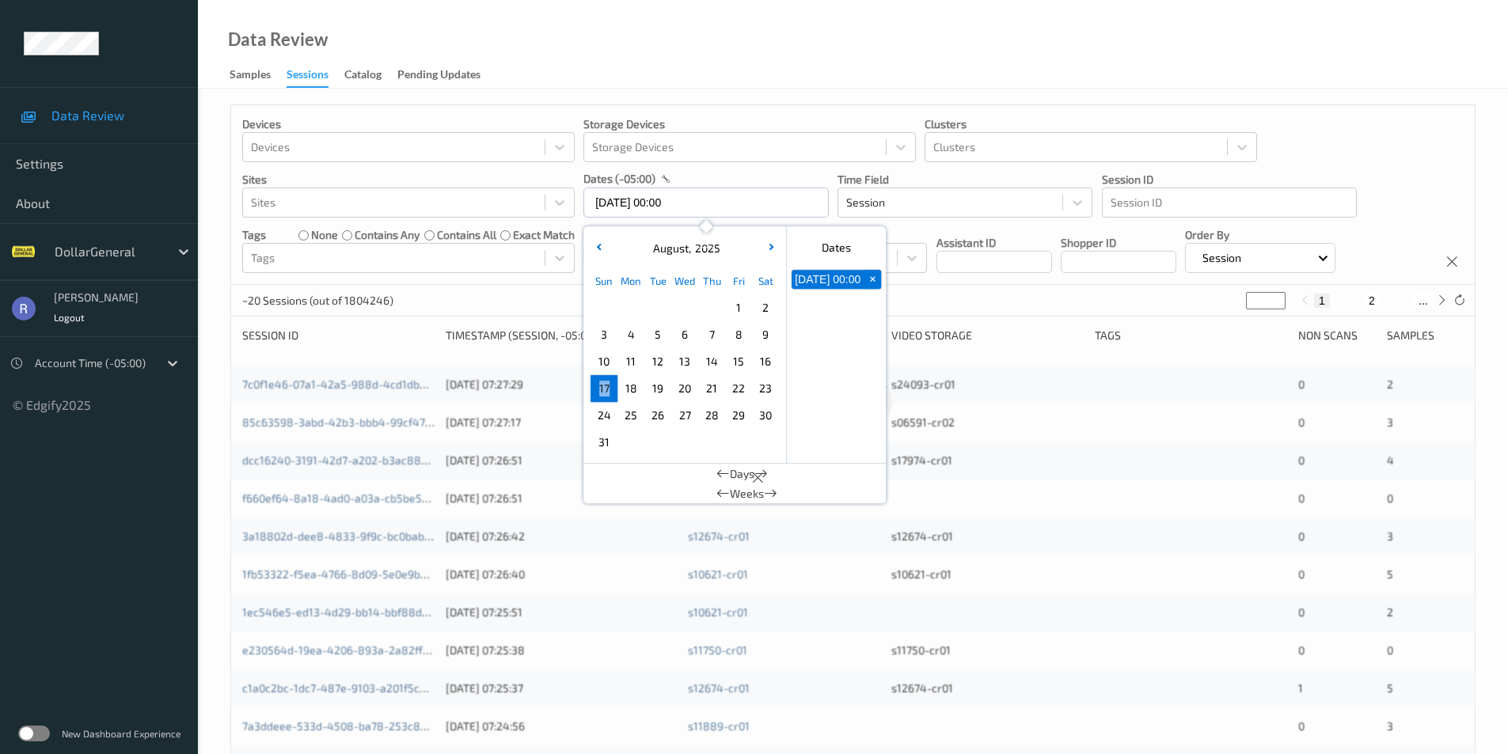
click at [602, 385] on span "17" at bounding box center [604, 389] width 22 height 22
type input "17/08/2025 00:00 -> 17/08/2025 23:59"
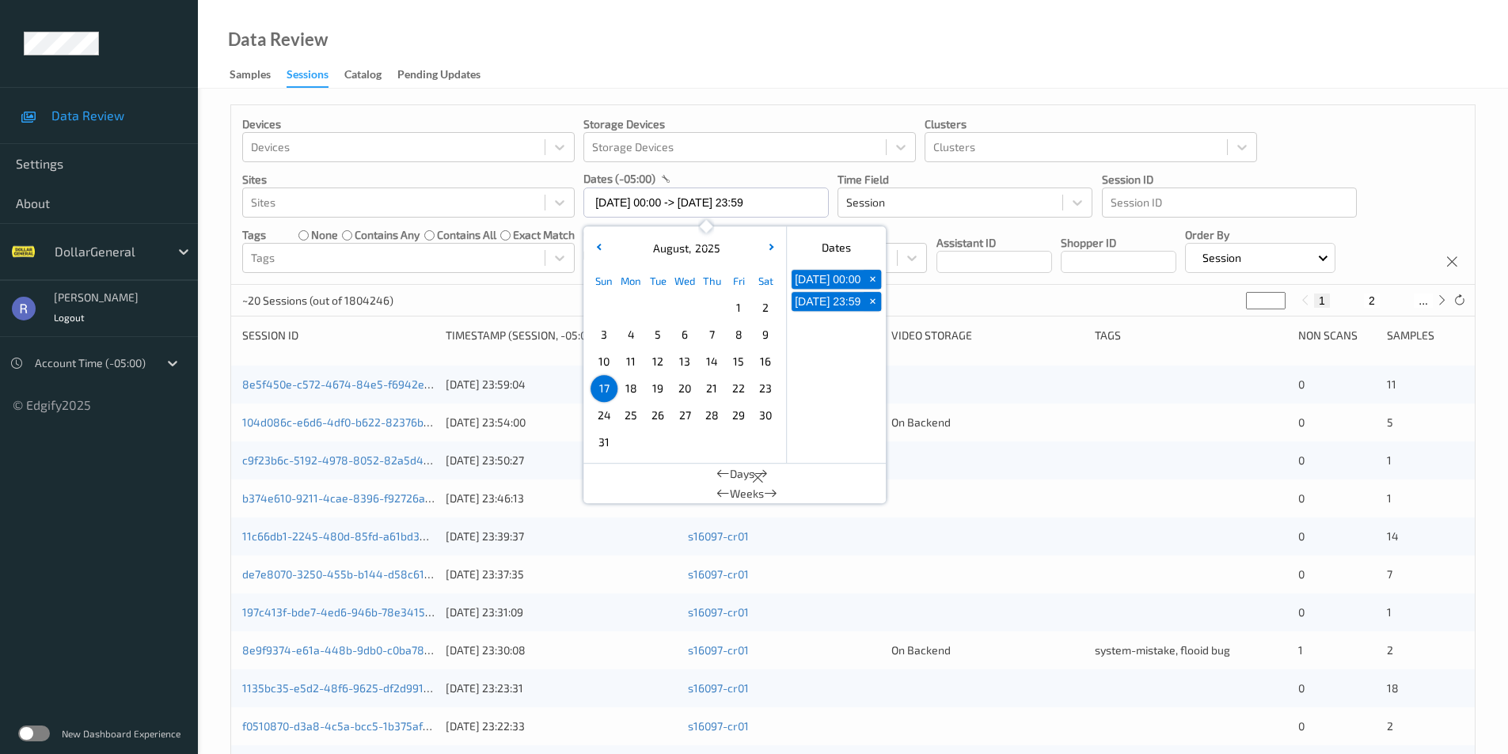
click at [510, 291] on div "~20 Sessions (out of 1804246) * 1 2 ..." at bounding box center [853, 301] width 1244 height 32
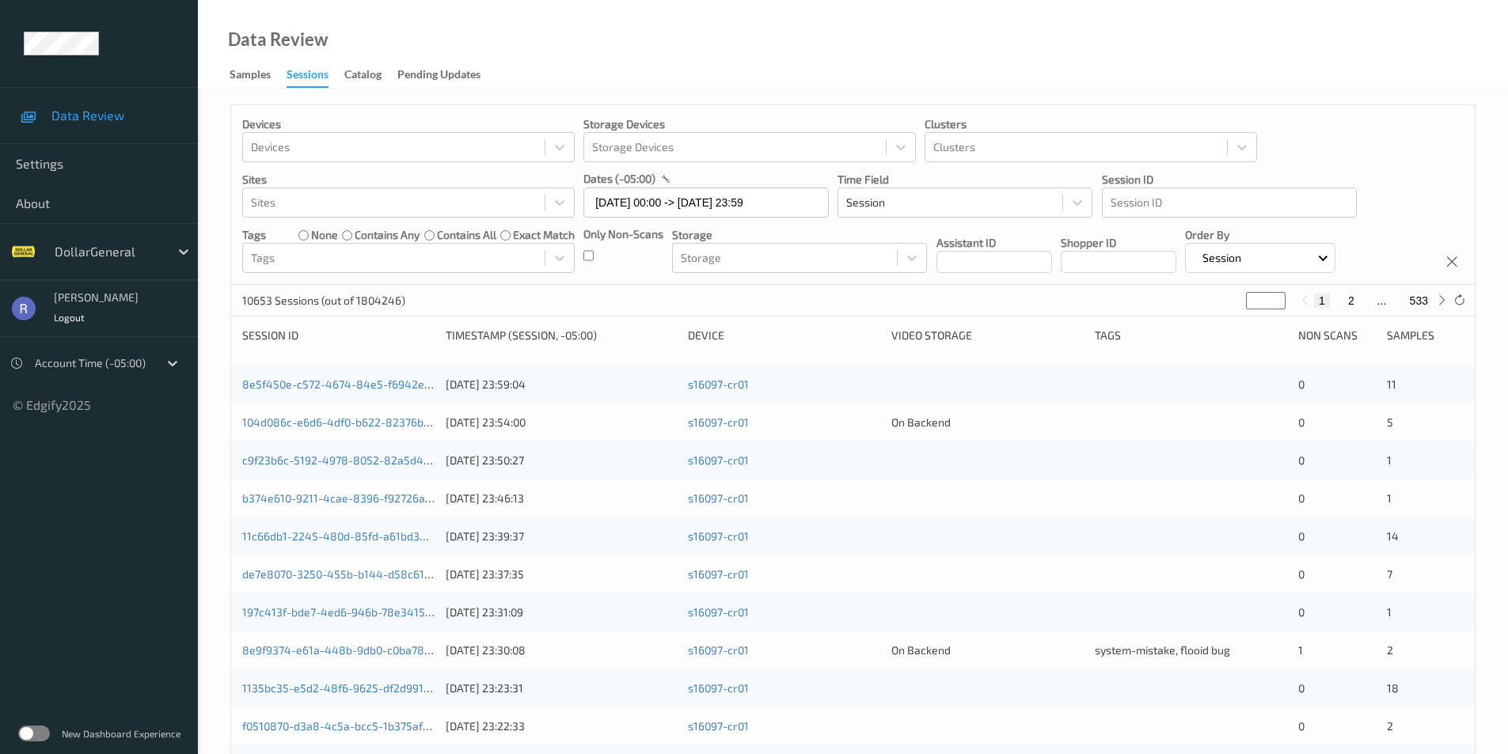
type input "*"
click at [1278, 296] on input "*" at bounding box center [1266, 300] width 40 height 17
type input "*"
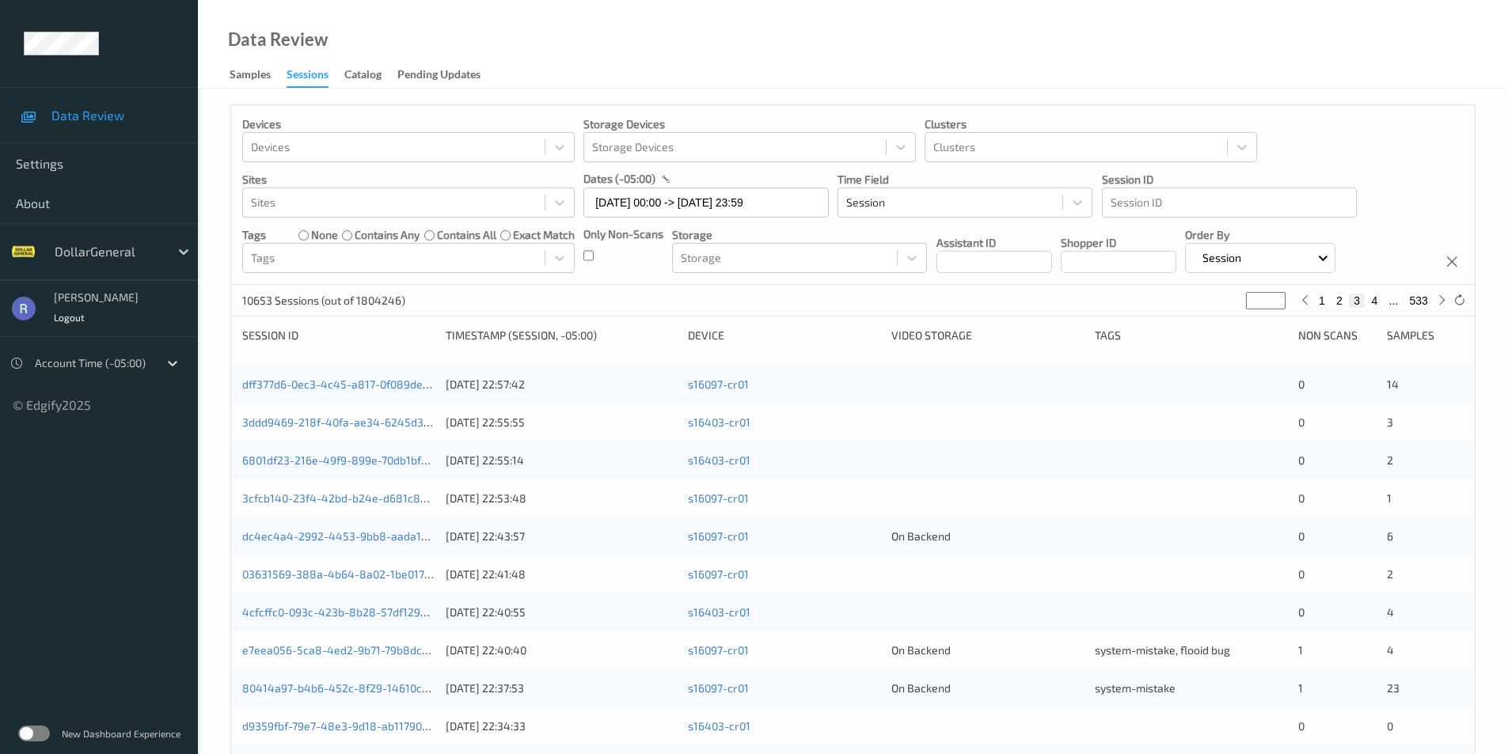
click at [1278, 296] on input "*" at bounding box center [1266, 300] width 40 height 17
type input "*"
click at [1278, 296] on input "*" at bounding box center [1266, 300] width 40 height 17
drag, startPoint x: 1251, startPoint y: 299, endPoint x: 1221, endPoint y: 299, distance: 30.1
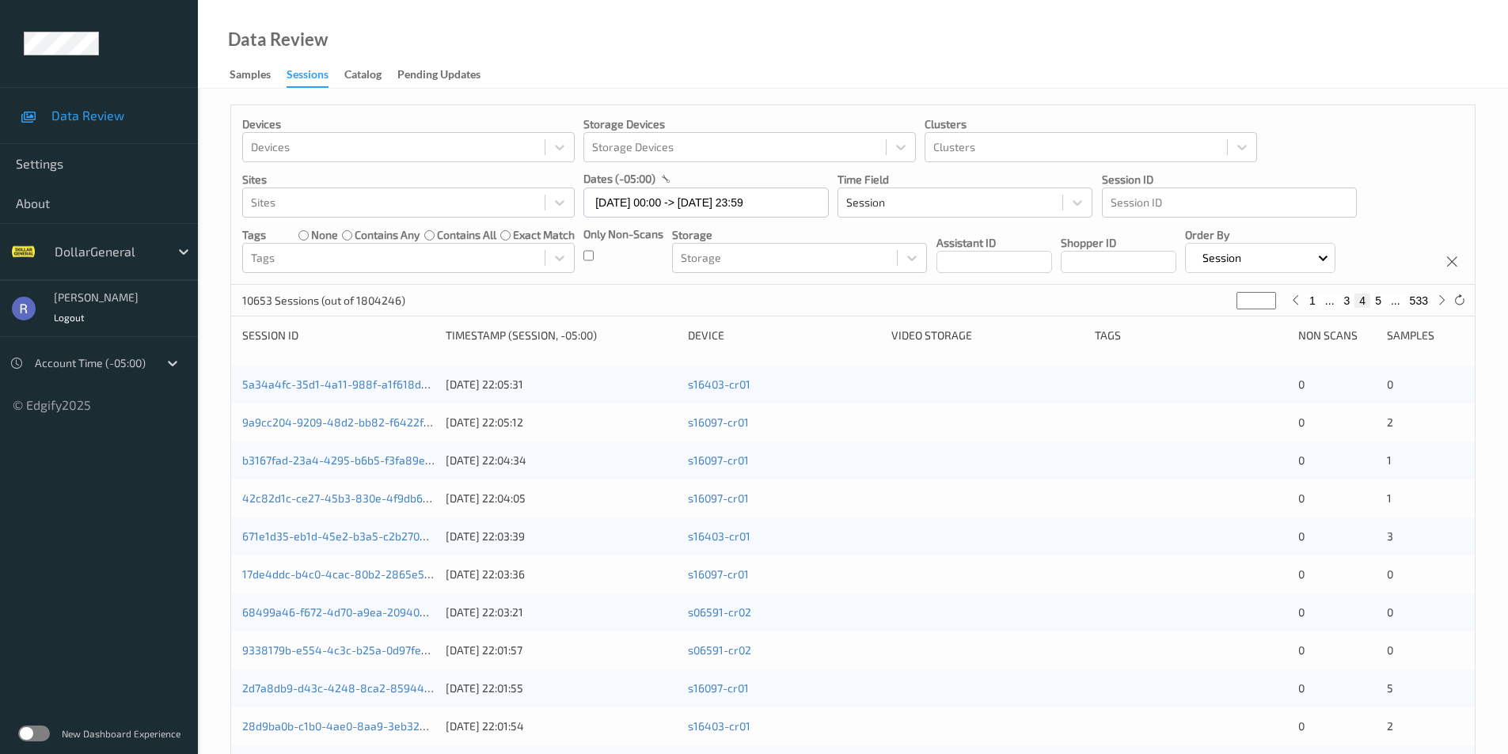
click at [1222, 299] on div "10653 Sessions (out of 1804246) * 1 ... 3 4 5 ... 533" at bounding box center [853, 301] width 1244 height 32
type input "*"
type input "**"
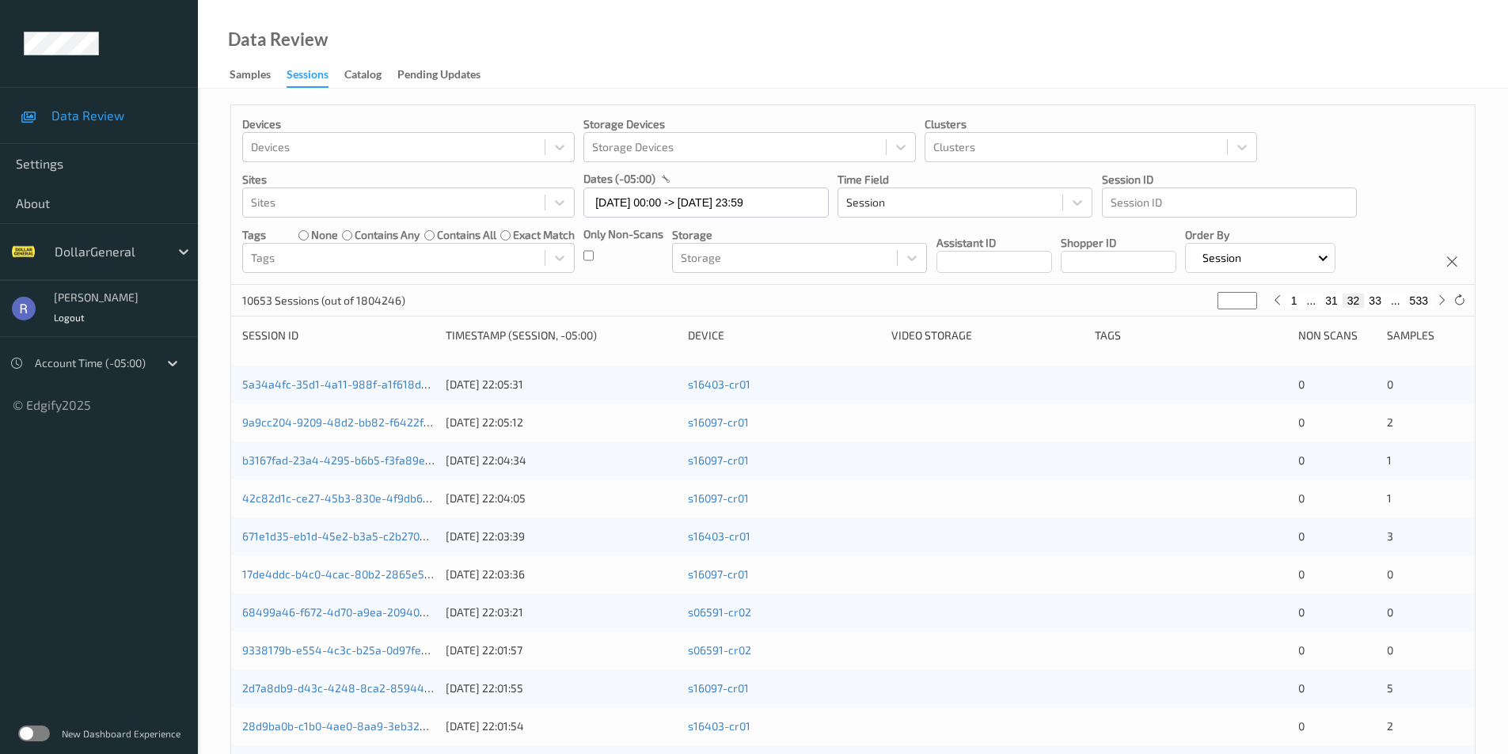
type input "***"
drag, startPoint x: 1218, startPoint y: 300, endPoint x: 1180, endPoint y: 302, distance: 38.1
click at [1183, 302] on div "10653 Sessions (out of 1804246) *** 1 ... 324 325 326 ... 533" at bounding box center [853, 301] width 1244 height 32
type input "*"
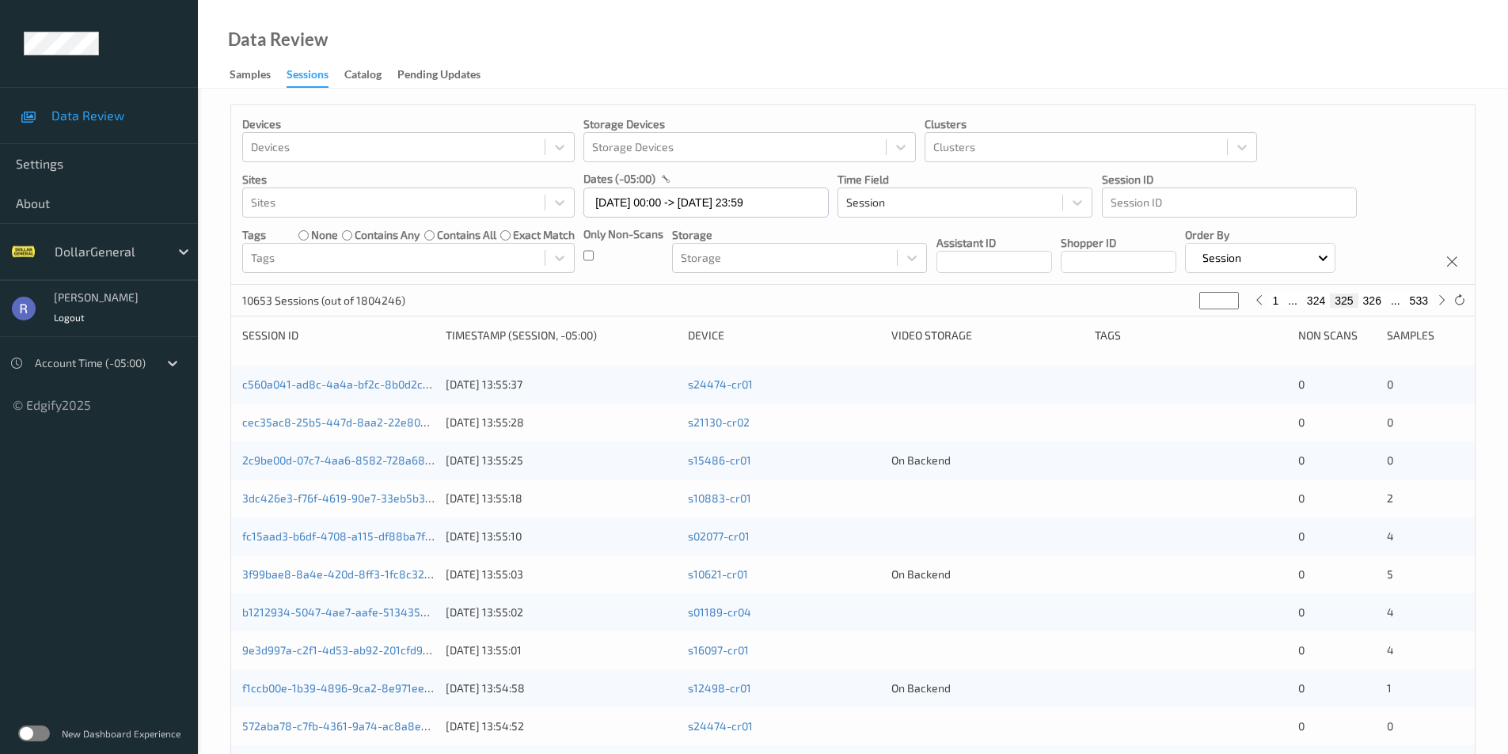
type input "*"
type input "**"
type input "***"
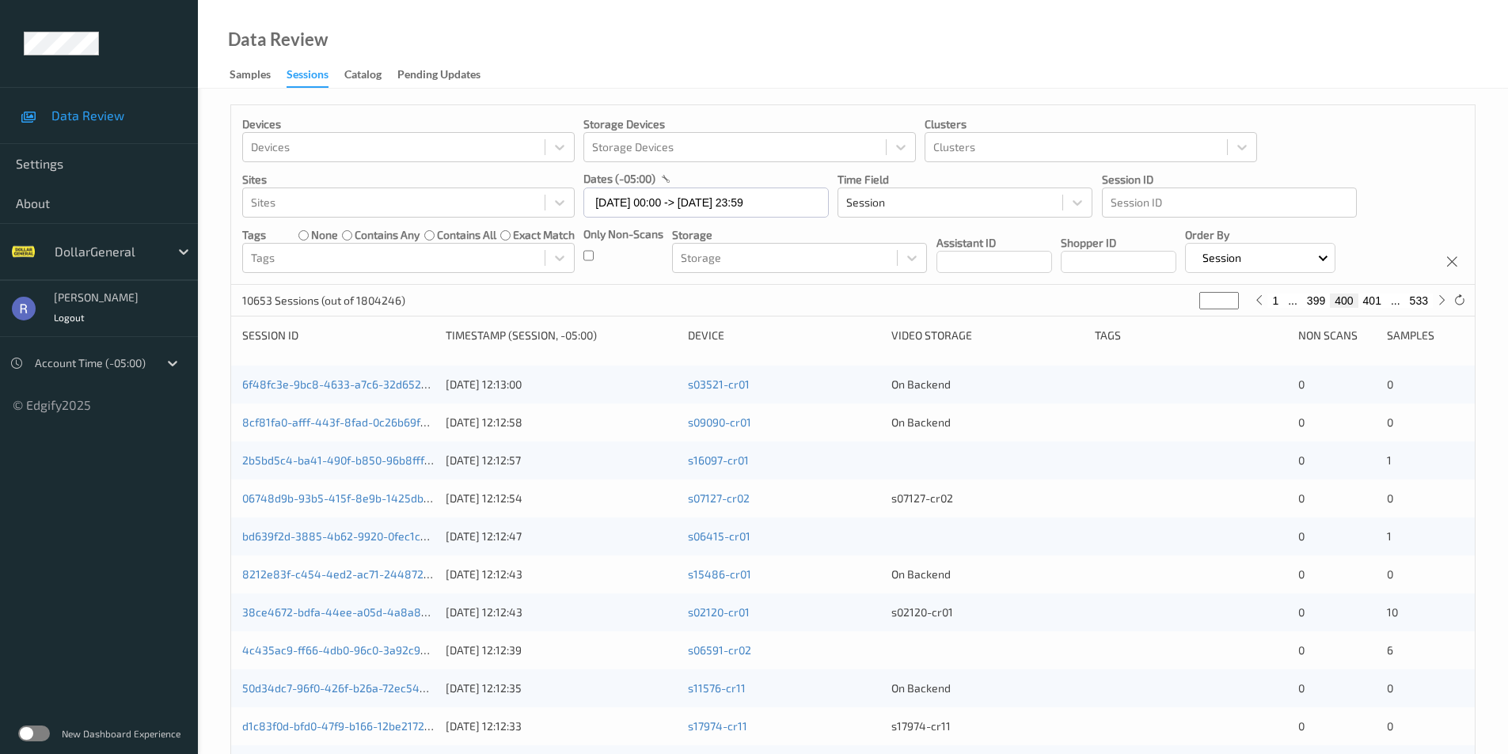
click at [1215, 305] on input "***" at bounding box center [1219, 300] width 40 height 17
click at [1215, 304] on input "***" at bounding box center [1219, 300] width 40 height 17
type input "*"
type input "**"
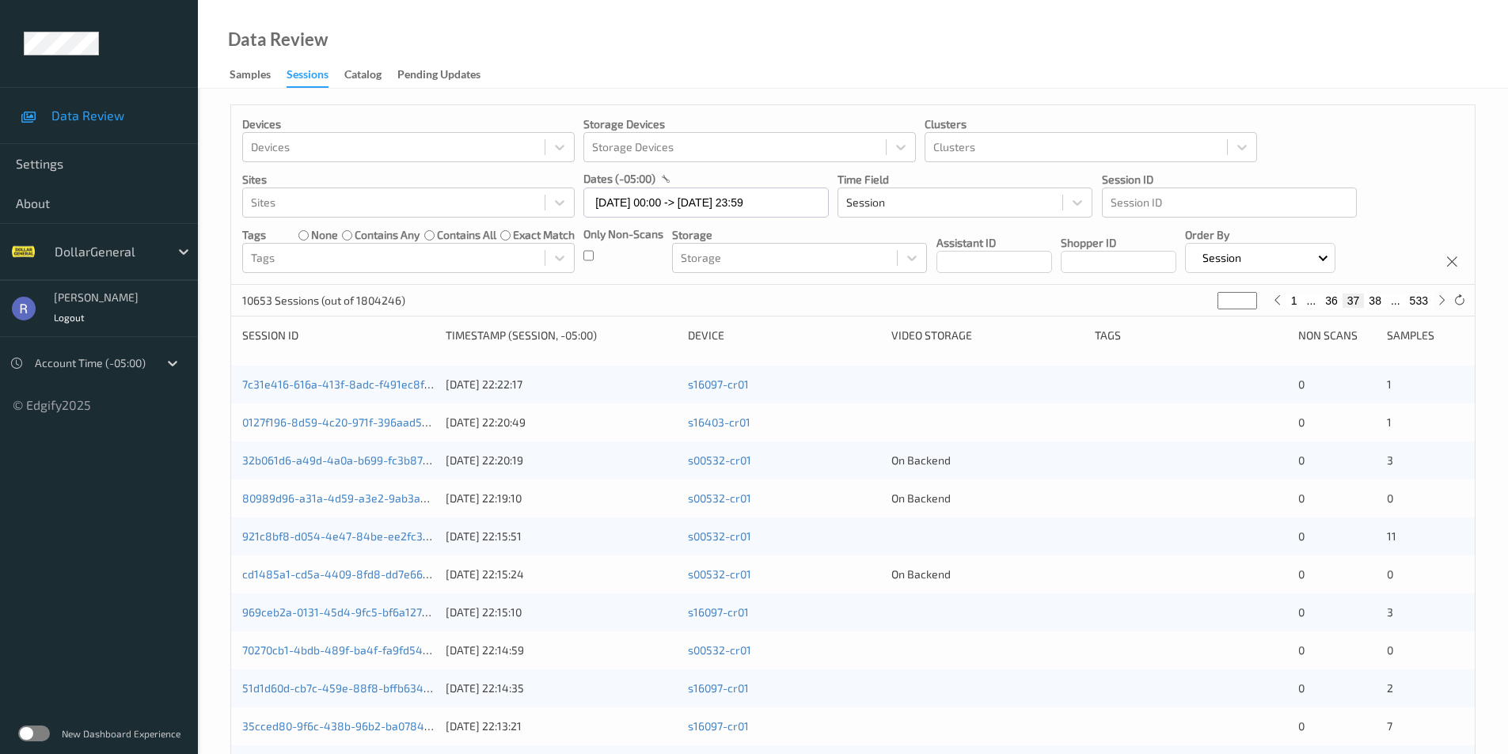
type input "**"
type input "***"
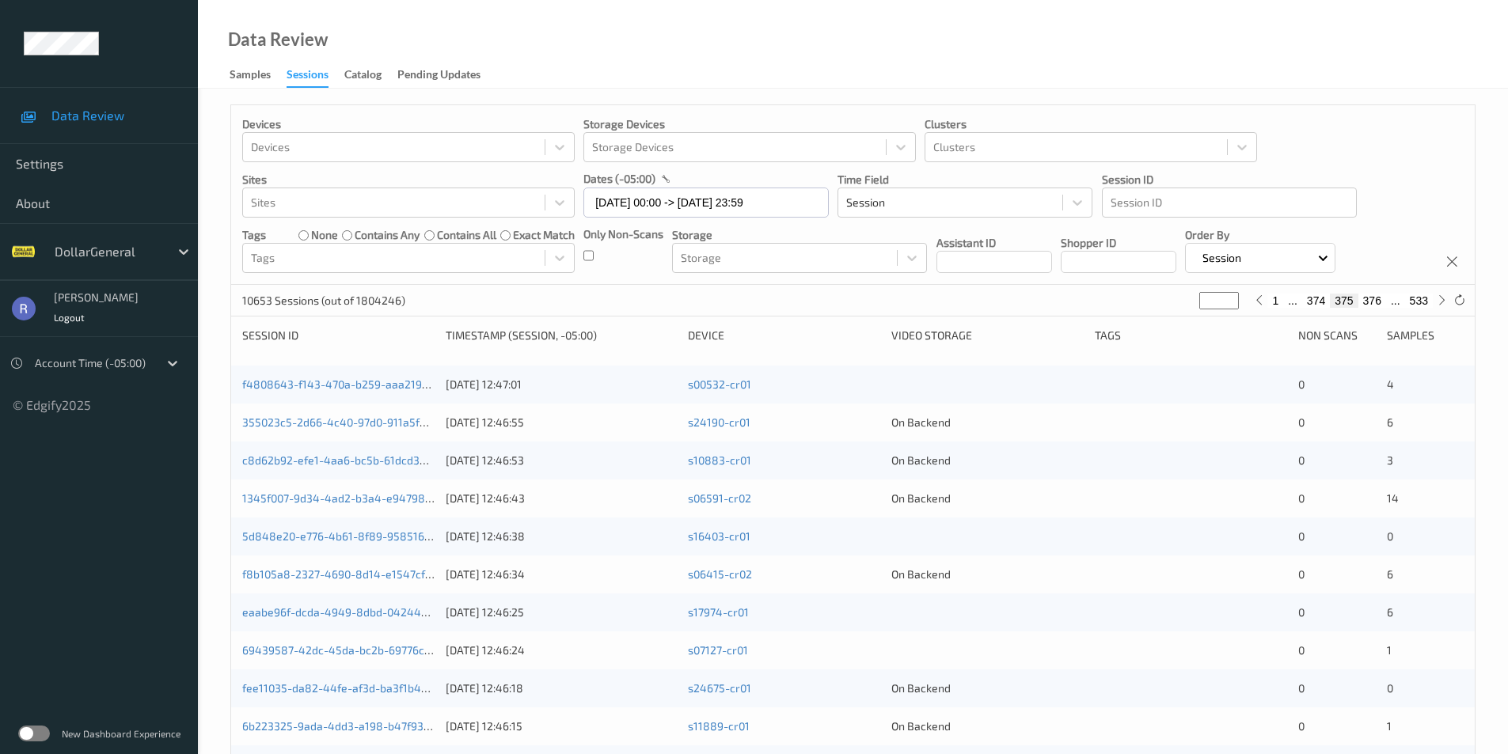
click at [1230, 296] on input "***" at bounding box center [1219, 300] width 40 height 17
type input "***"
click at [1230, 296] on input "***" at bounding box center [1219, 300] width 40 height 17
type input "***"
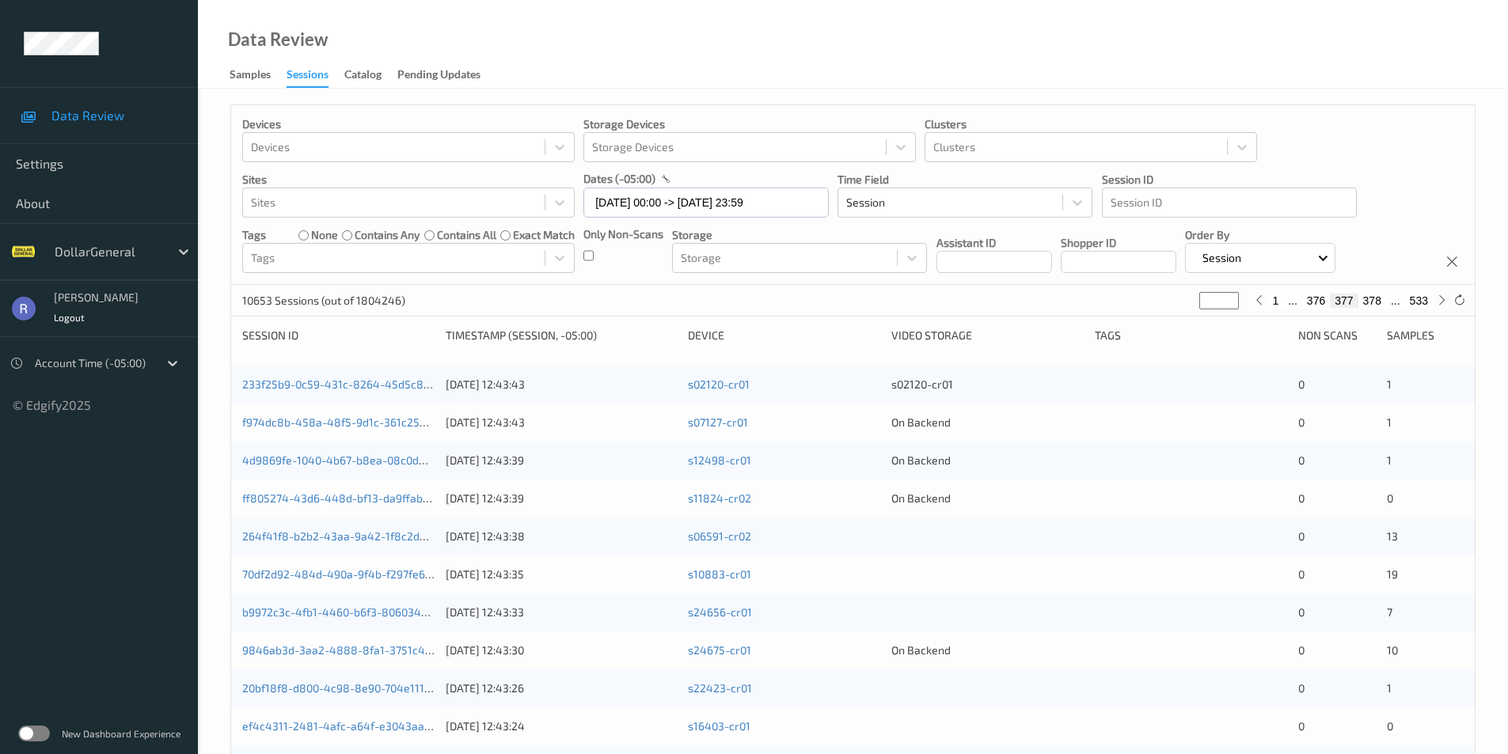
type input "***"
click at [1230, 296] on input "***" at bounding box center [1219, 300] width 40 height 17
type input "***"
click at [1231, 306] on input "***" at bounding box center [1219, 300] width 40 height 17
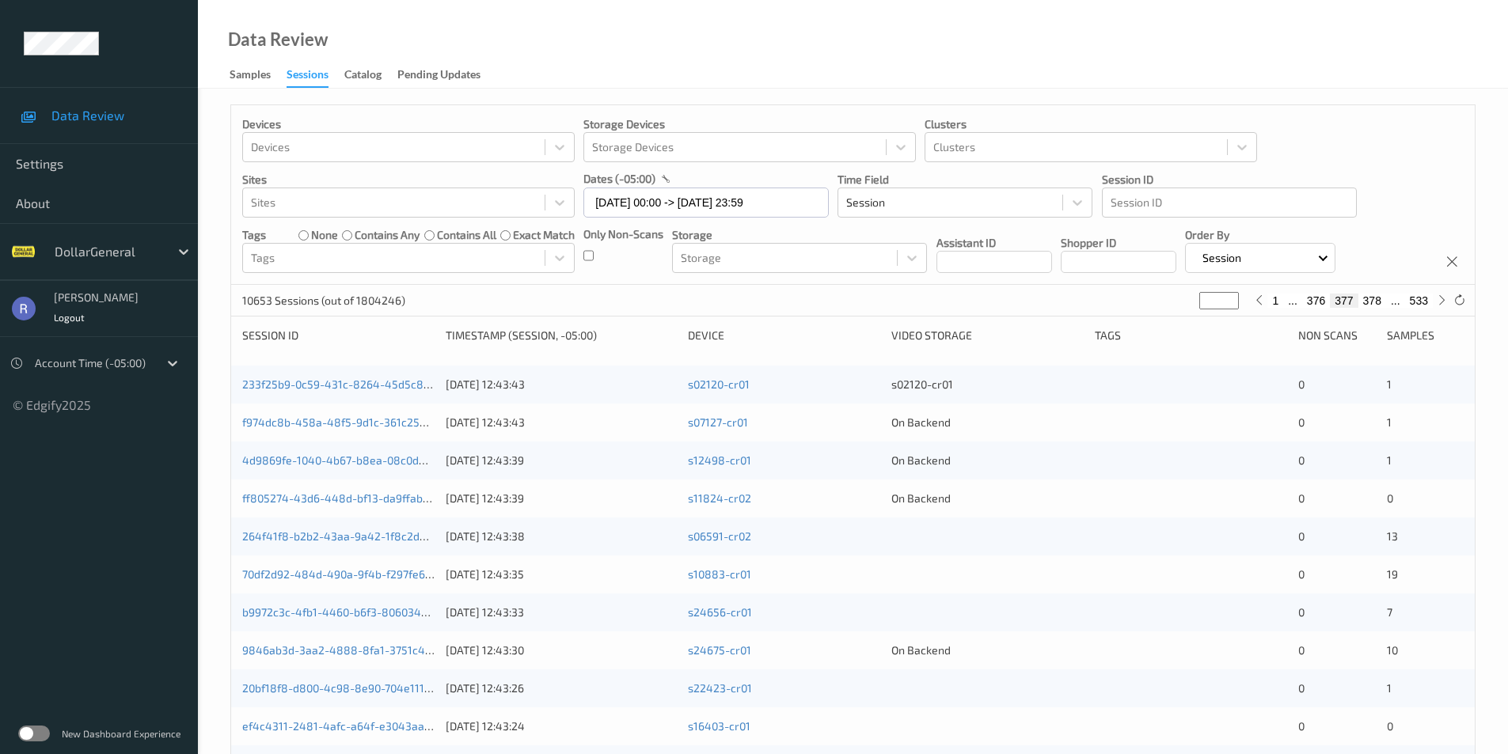
type input "***"
click at [1229, 303] on input "***" at bounding box center [1219, 300] width 40 height 17
type input "***"
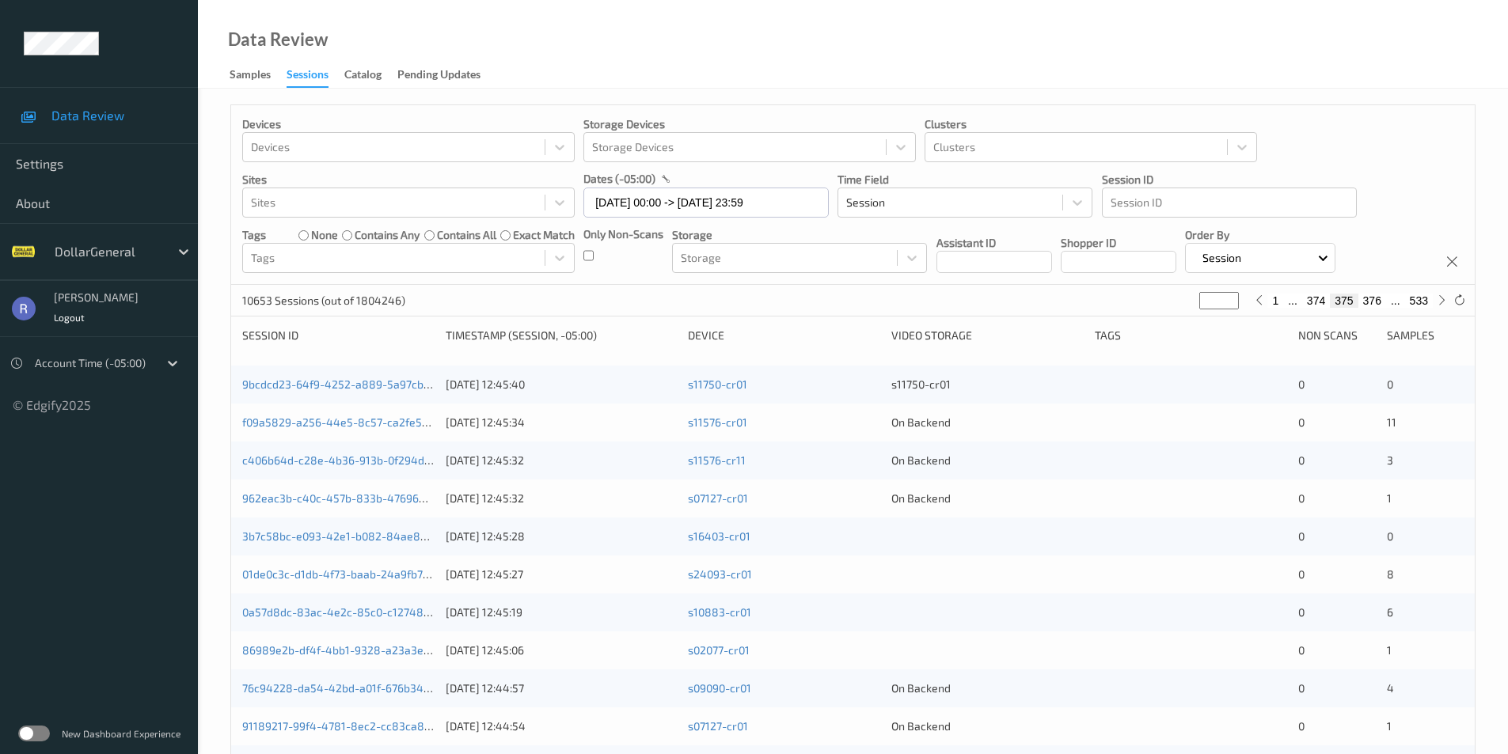
click at [1229, 303] on input "***" at bounding box center [1219, 300] width 40 height 17
type input "***"
click at [1229, 303] on input "***" at bounding box center [1219, 300] width 40 height 17
type input "***"
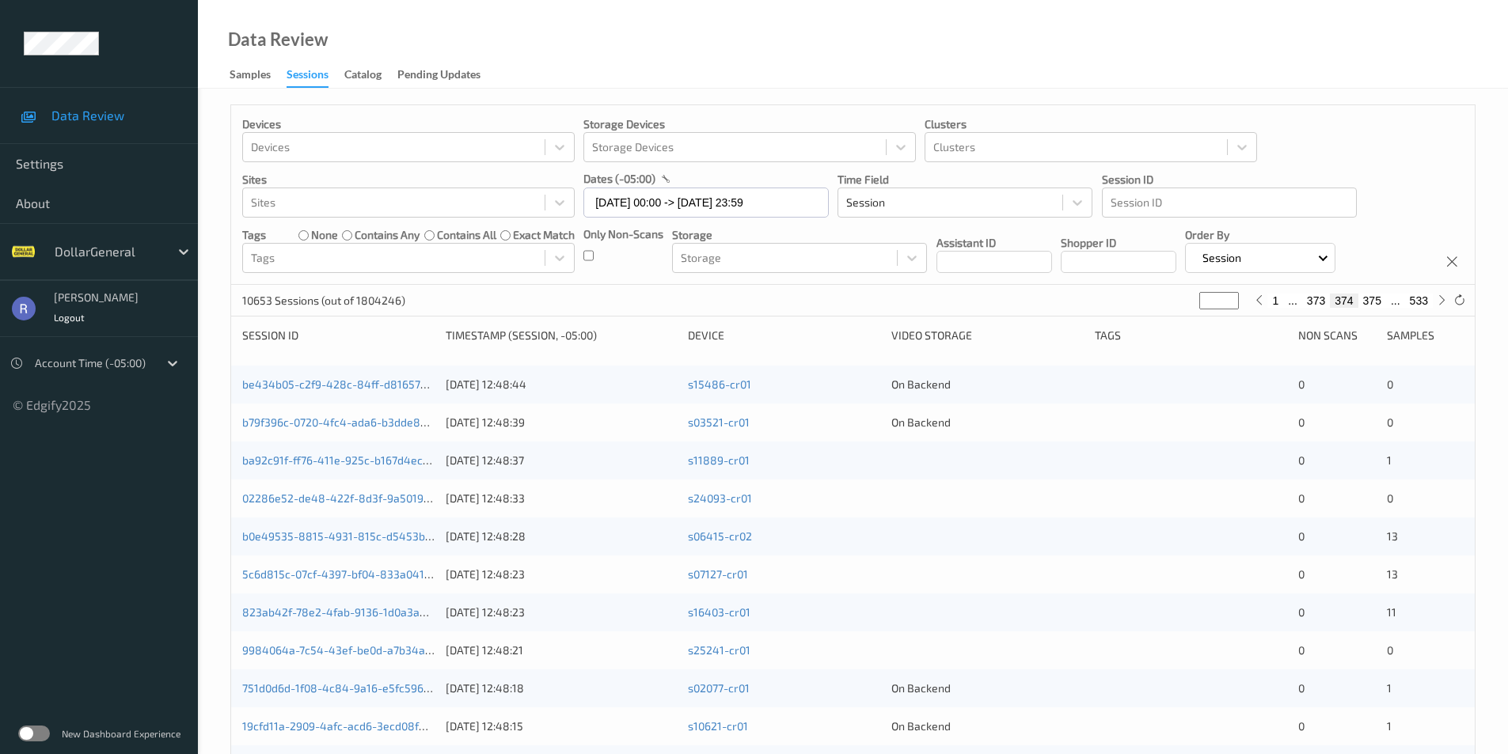
type input "***"
click at [1229, 303] on input "***" at bounding box center [1219, 300] width 40 height 17
type input "***"
click at [1229, 303] on input "***" at bounding box center [1219, 300] width 40 height 17
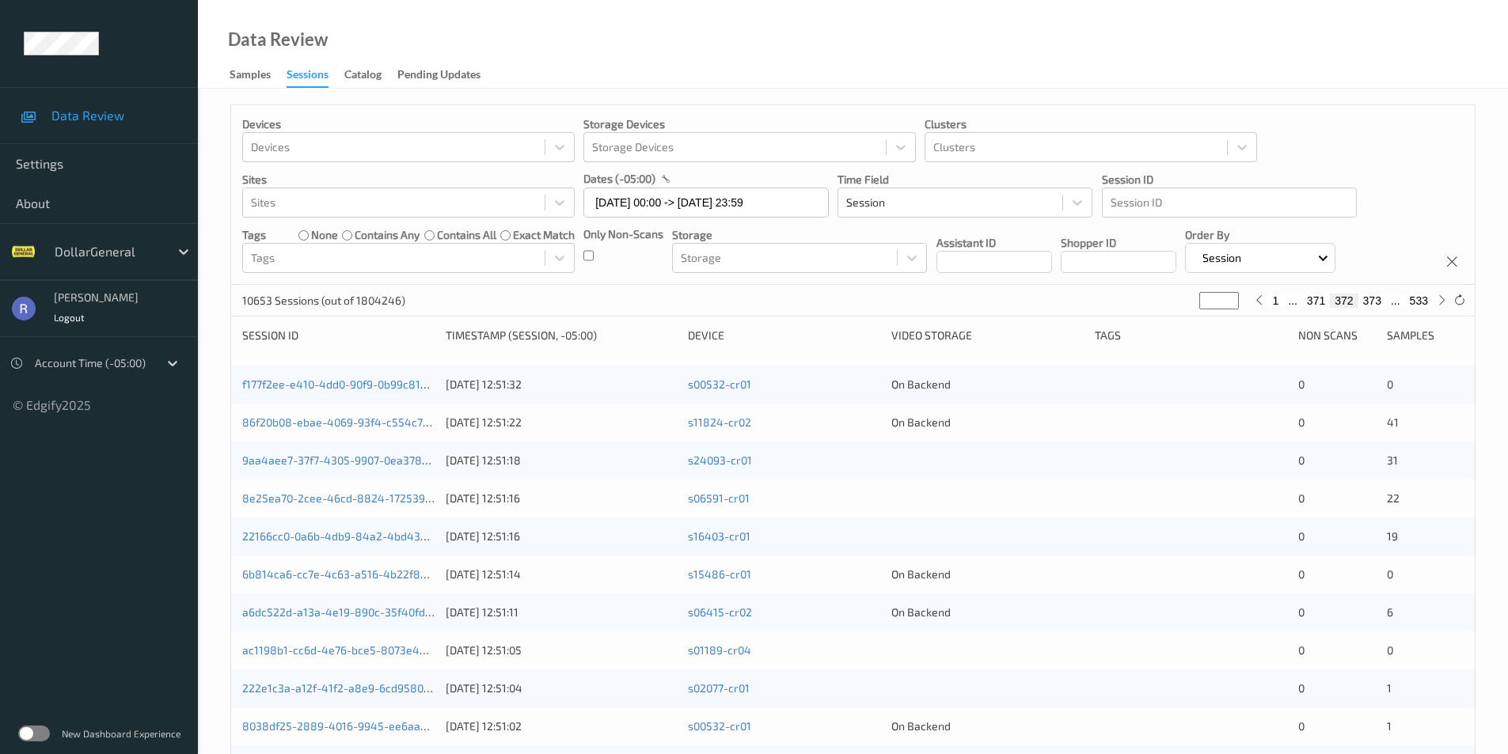
type input "***"
click at [1229, 303] on input "***" at bounding box center [1219, 300] width 40 height 17
type input "***"
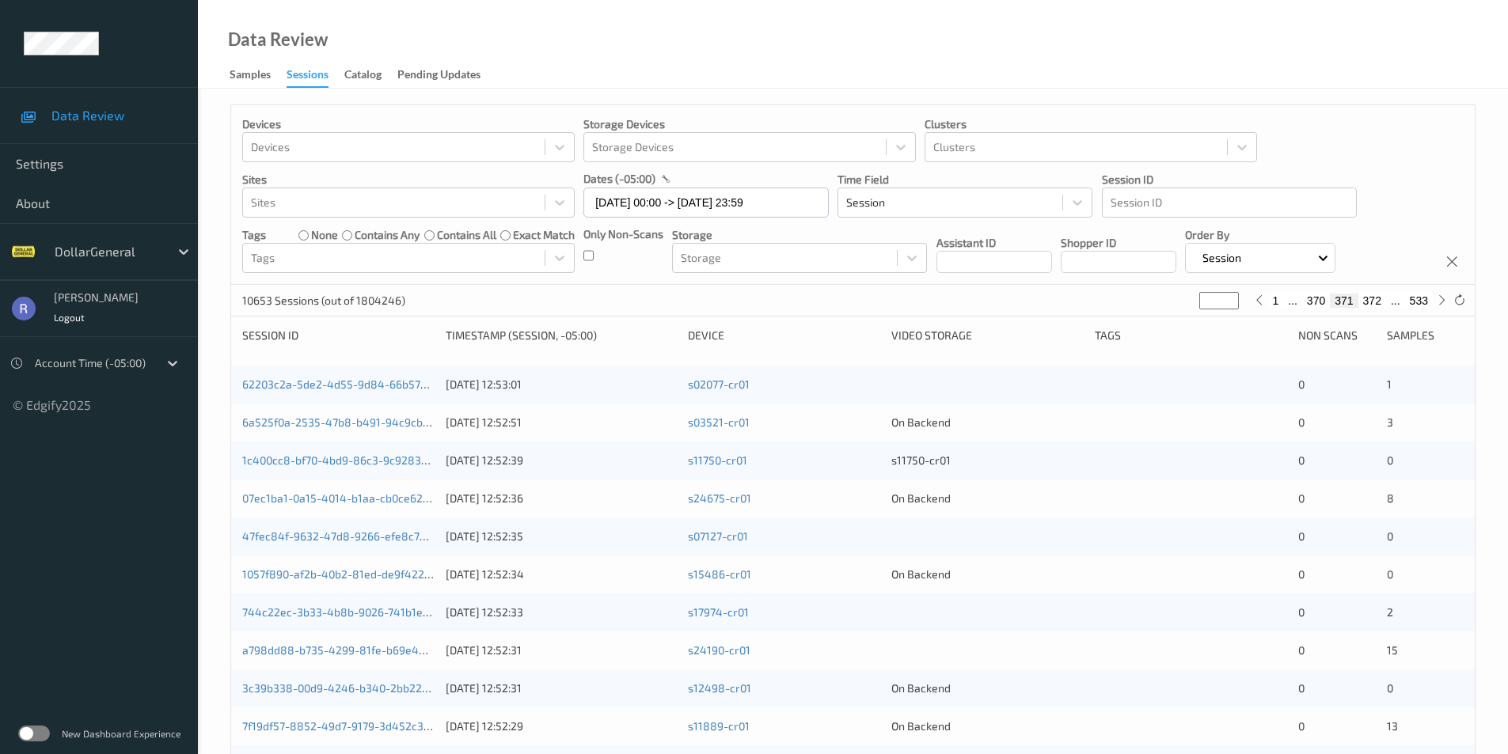
click at [1229, 303] on input "***" at bounding box center [1219, 300] width 40 height 17
type input "***"
click at [1229, 303] on input "***" at bounding box center [1219, 300] width 40 height 17
type input "***"
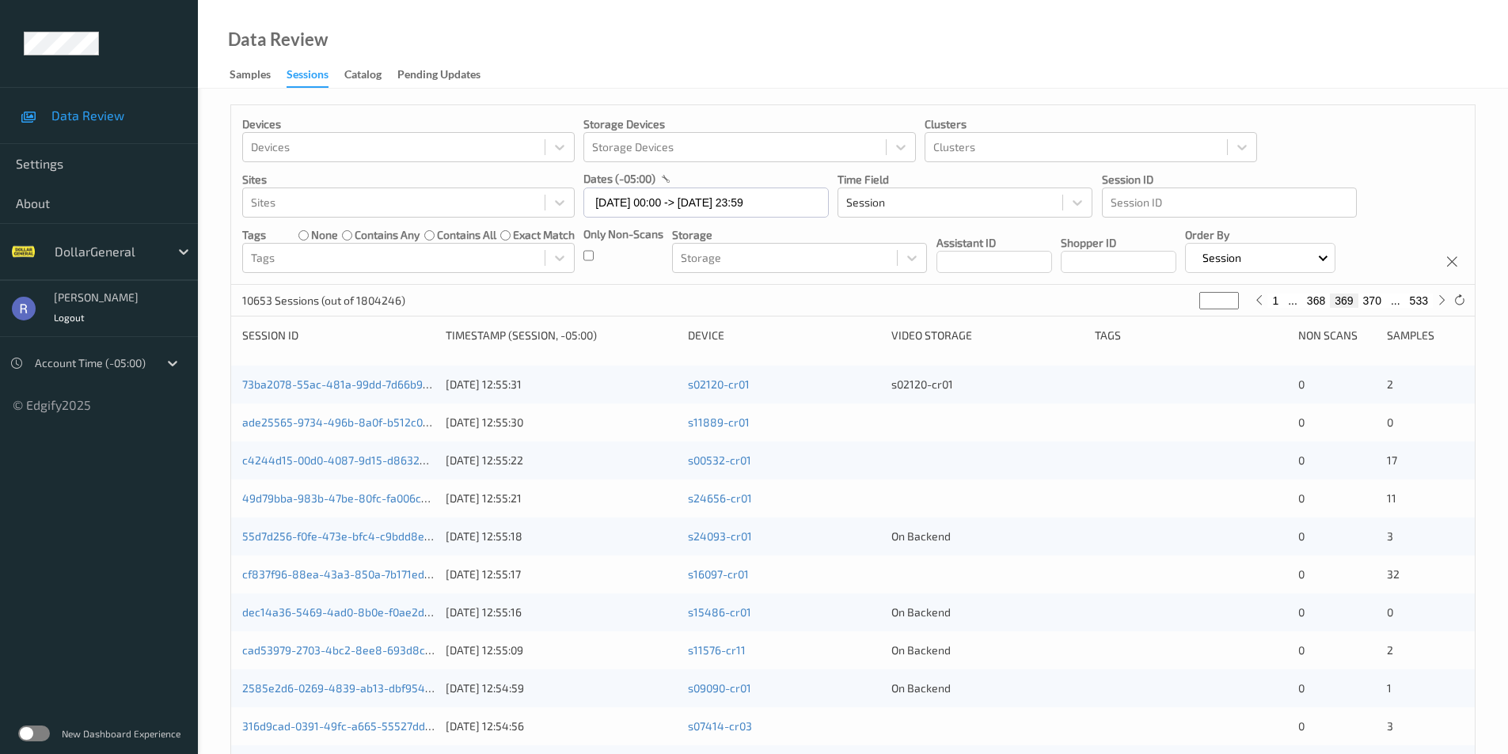
type input "***"
click at [1229, 303] on input "***" at bounding box center [1219, 300] width 40 height 17
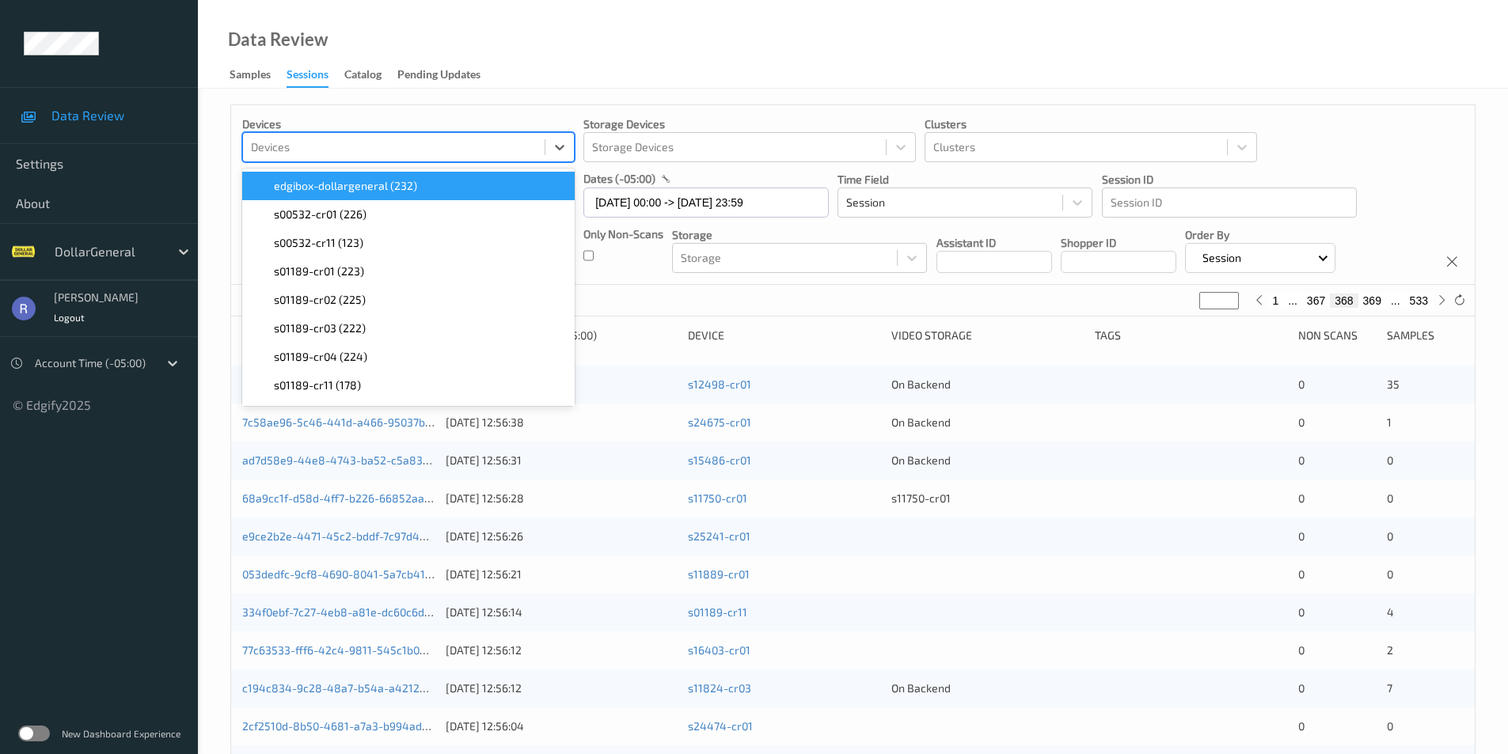
click at [277, 146] on div at bounding box center [394, 147] width 286 height 19
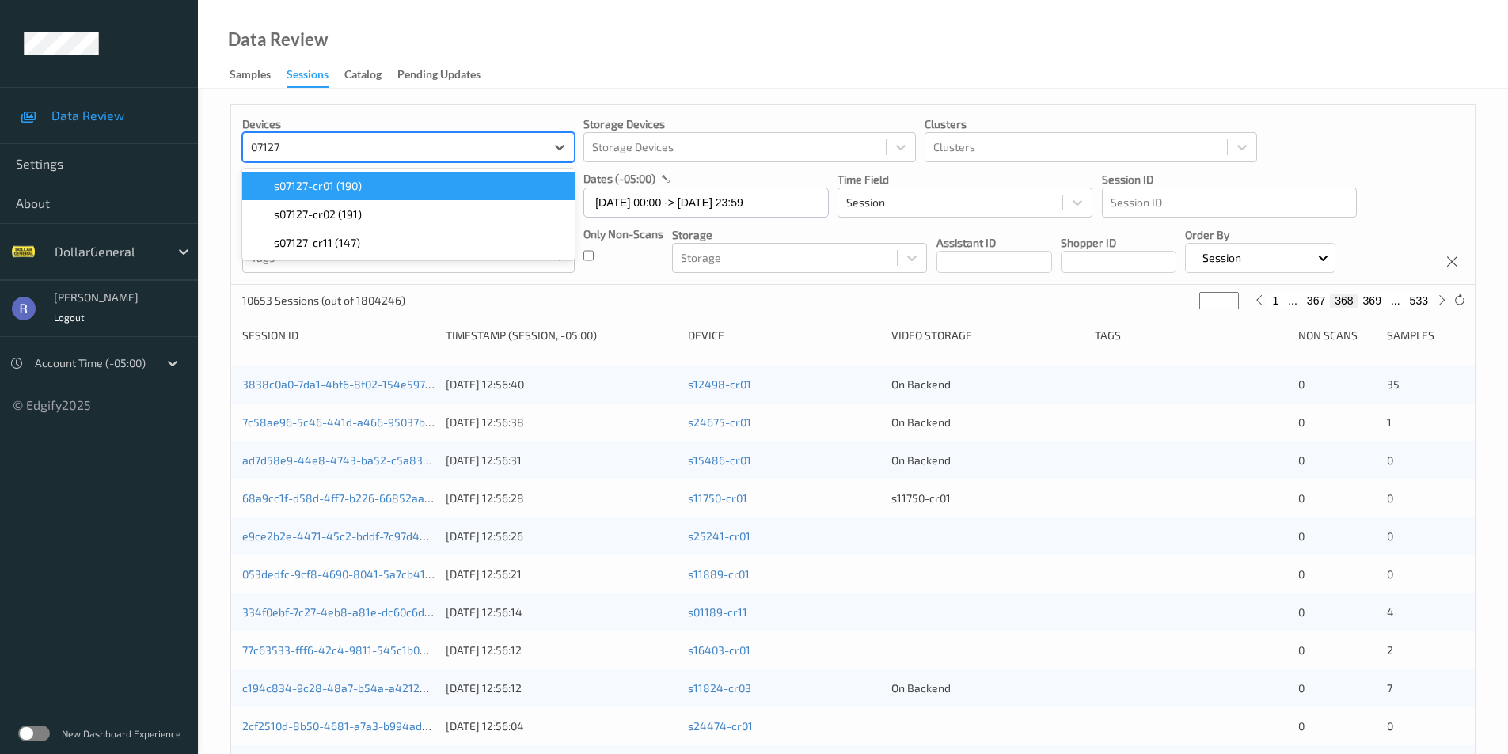
type input "07127"
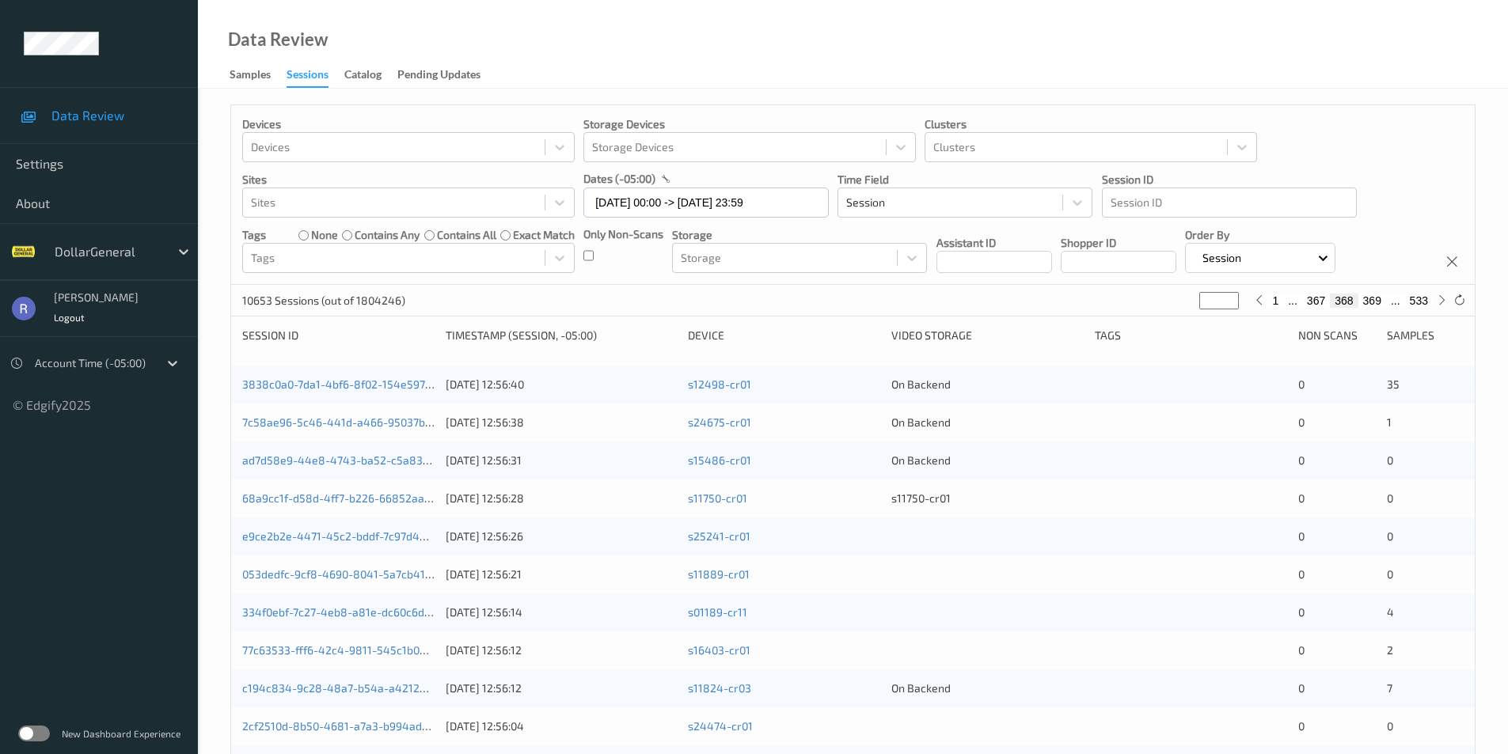
click at [456, 122] on p "Devices" at bounding box center [408, 124] width 332 height 16
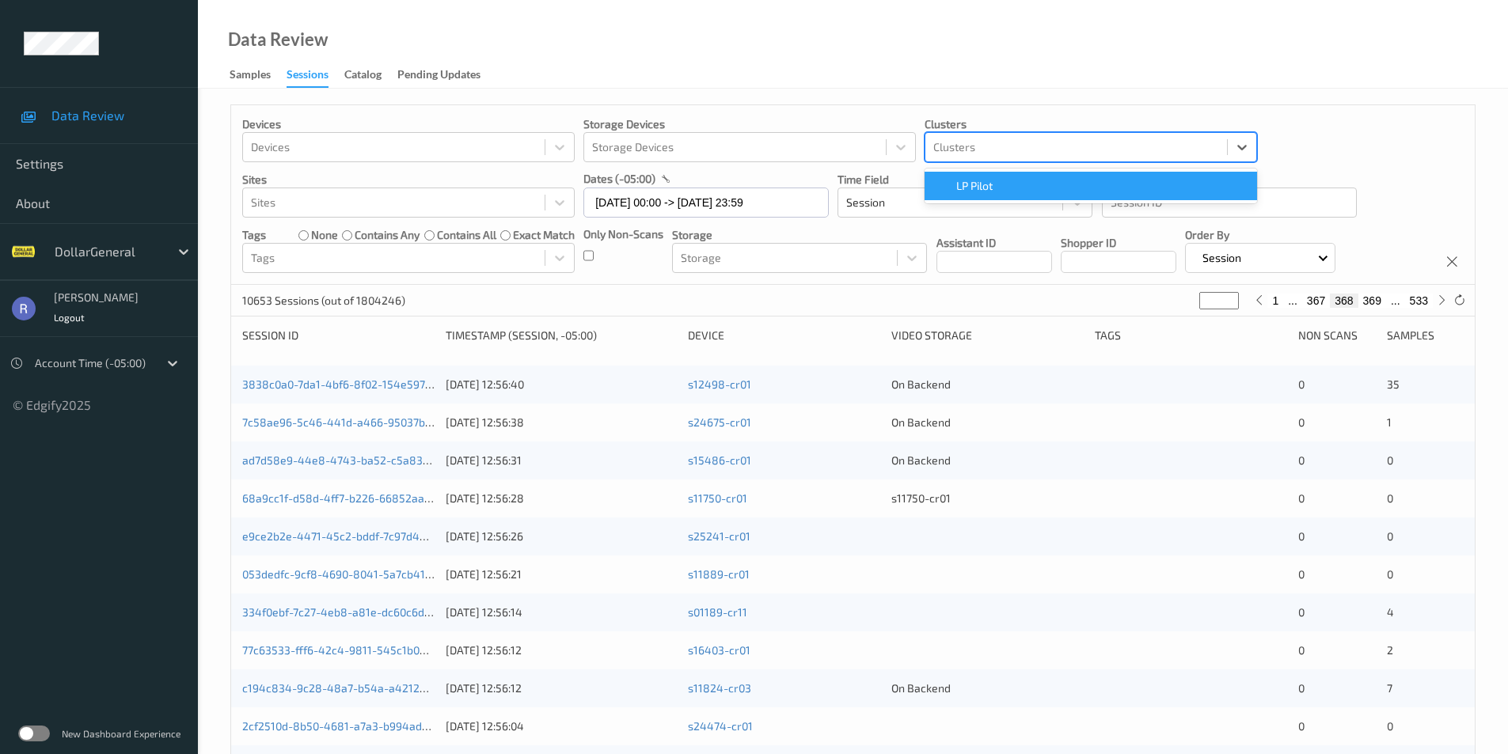
click at [953, 151] on div at bounding box center [1076, 147] width 286 height 19
click at [958, 145] on input "07127" at bounding box center [948, 147] width 31 height 16
type input "07127"
click at [279, 202] on div at bounding box center [394, 202] width 286 height 19
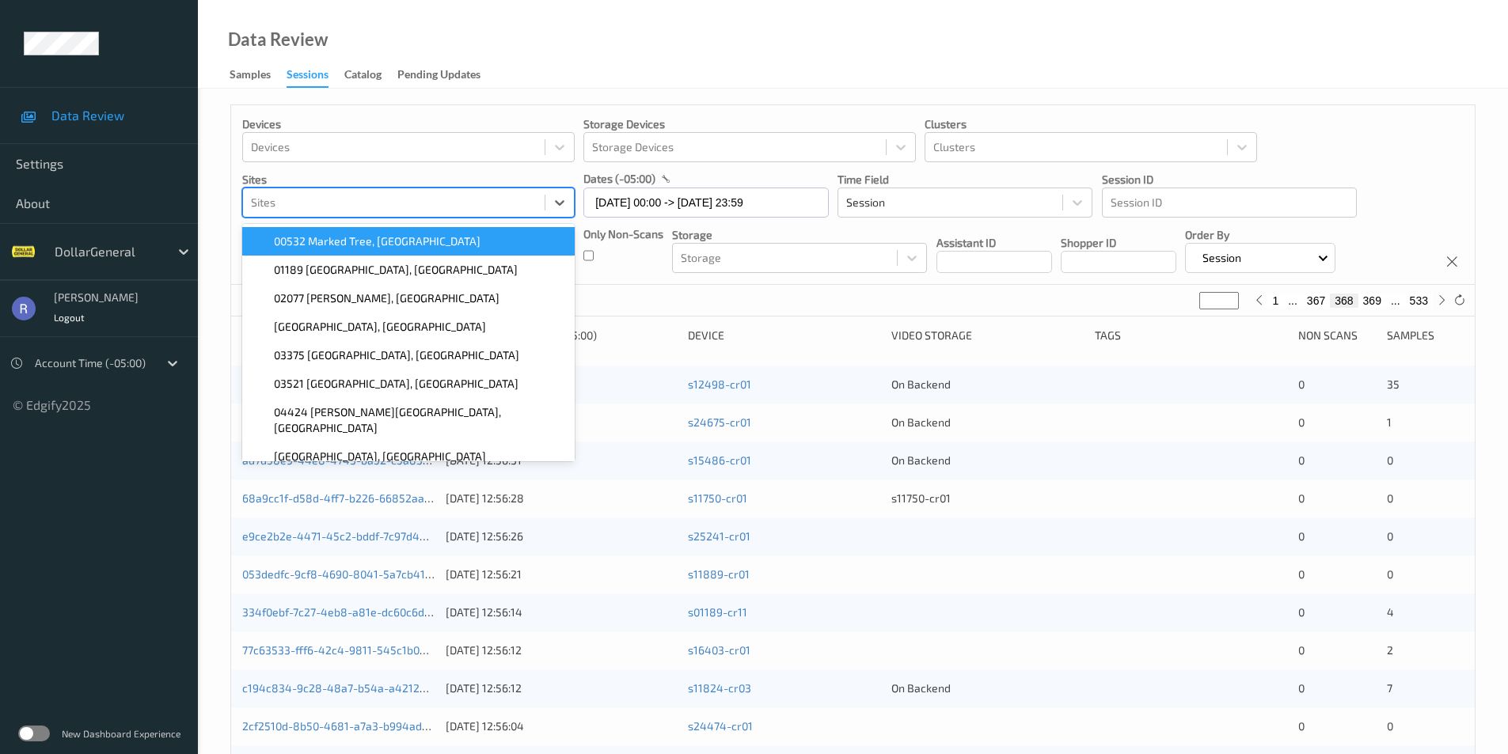
paste input "07127"
type input "07127"
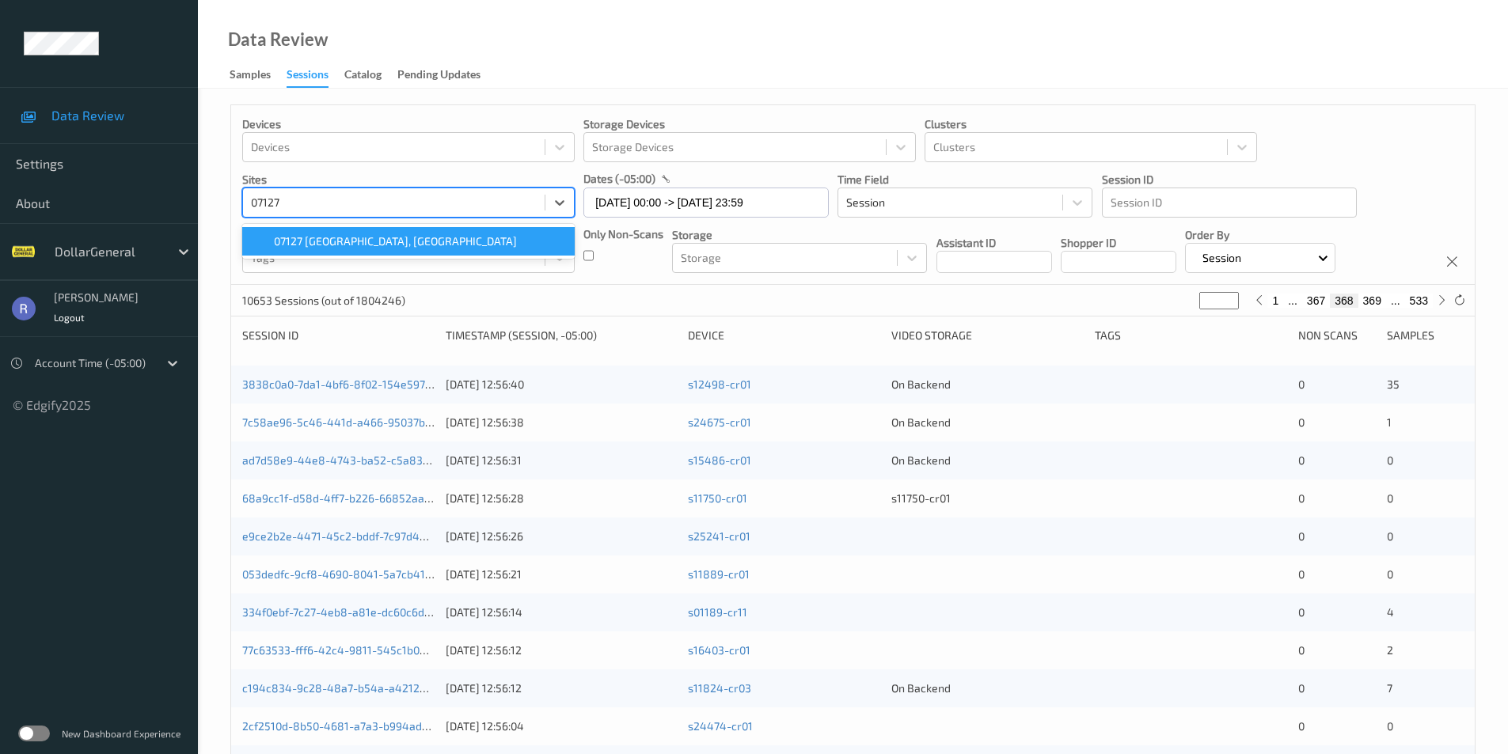
click at [297, 237] on span "07127 Huntsville, AL" at bounding box center [395, 242] width 243 height 16
type input "*"
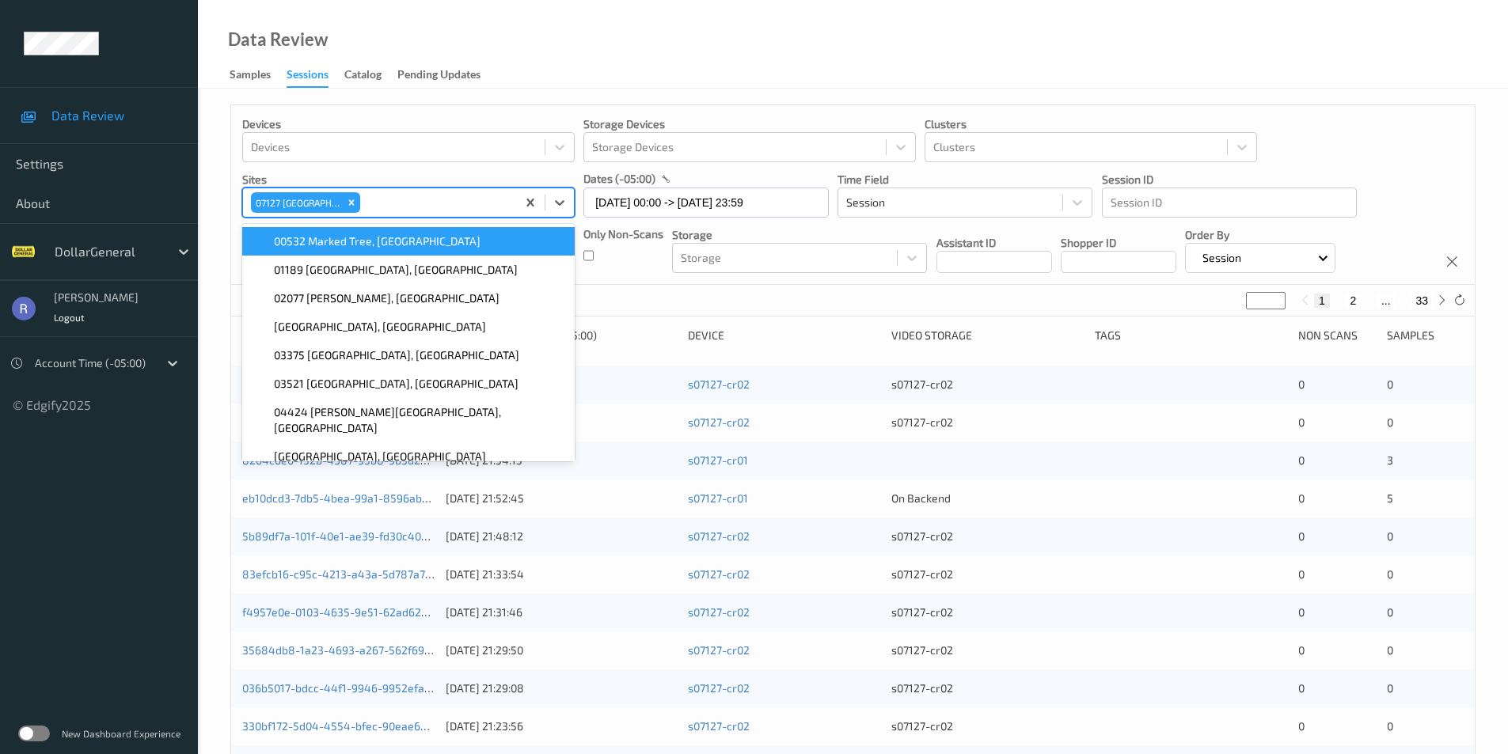
click at [224, 240] on div "Devices Devices Storage Devices Storage Devices Clusters Clusters Sites option …" at bounding box center [853, 640] width 1310 height 1103
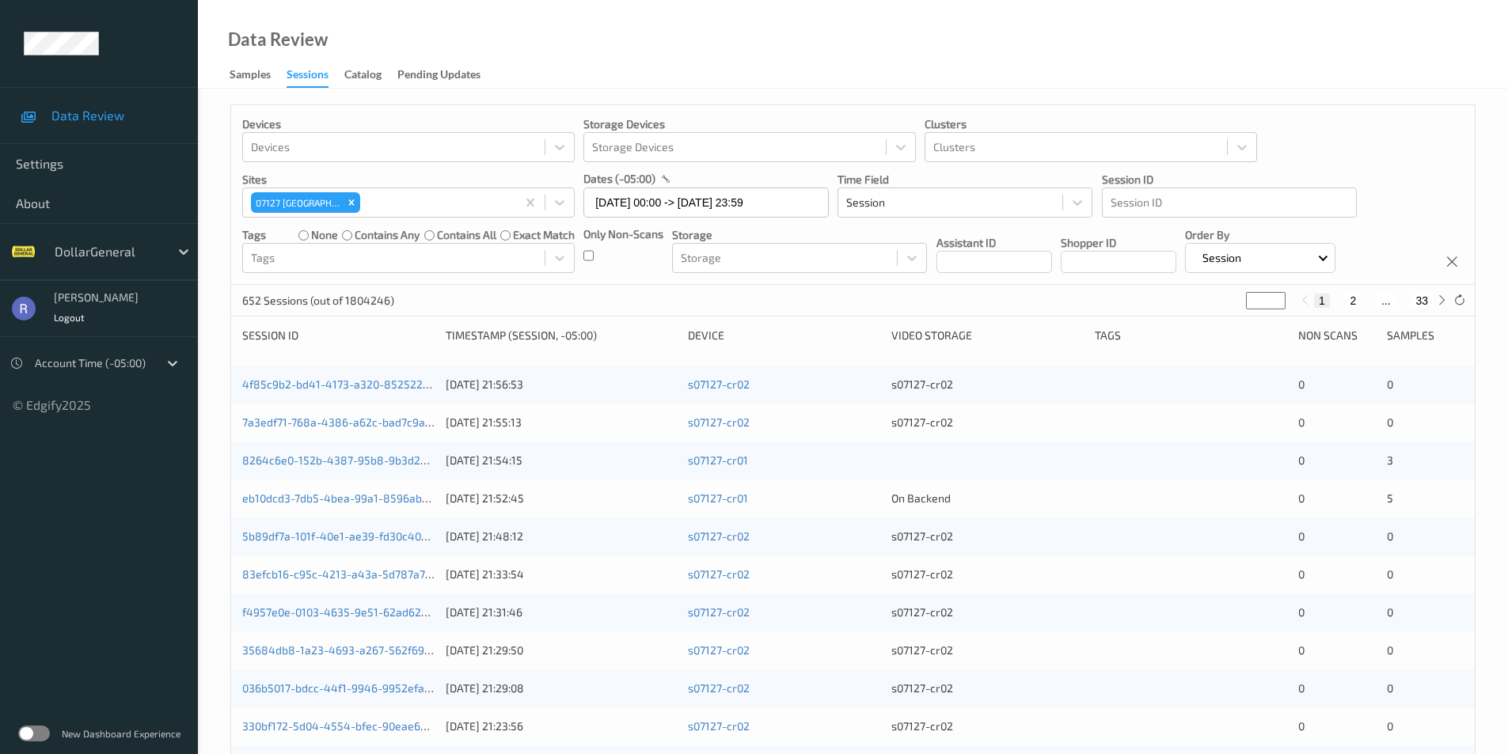
click at [1279, 297] on input "*" at bounding box center [1266, 300] width 40 height 17
type input "*"
click at [1279, 297] on input "*" at bounding box center [1266, 300] width 40 height 17
type input "*"
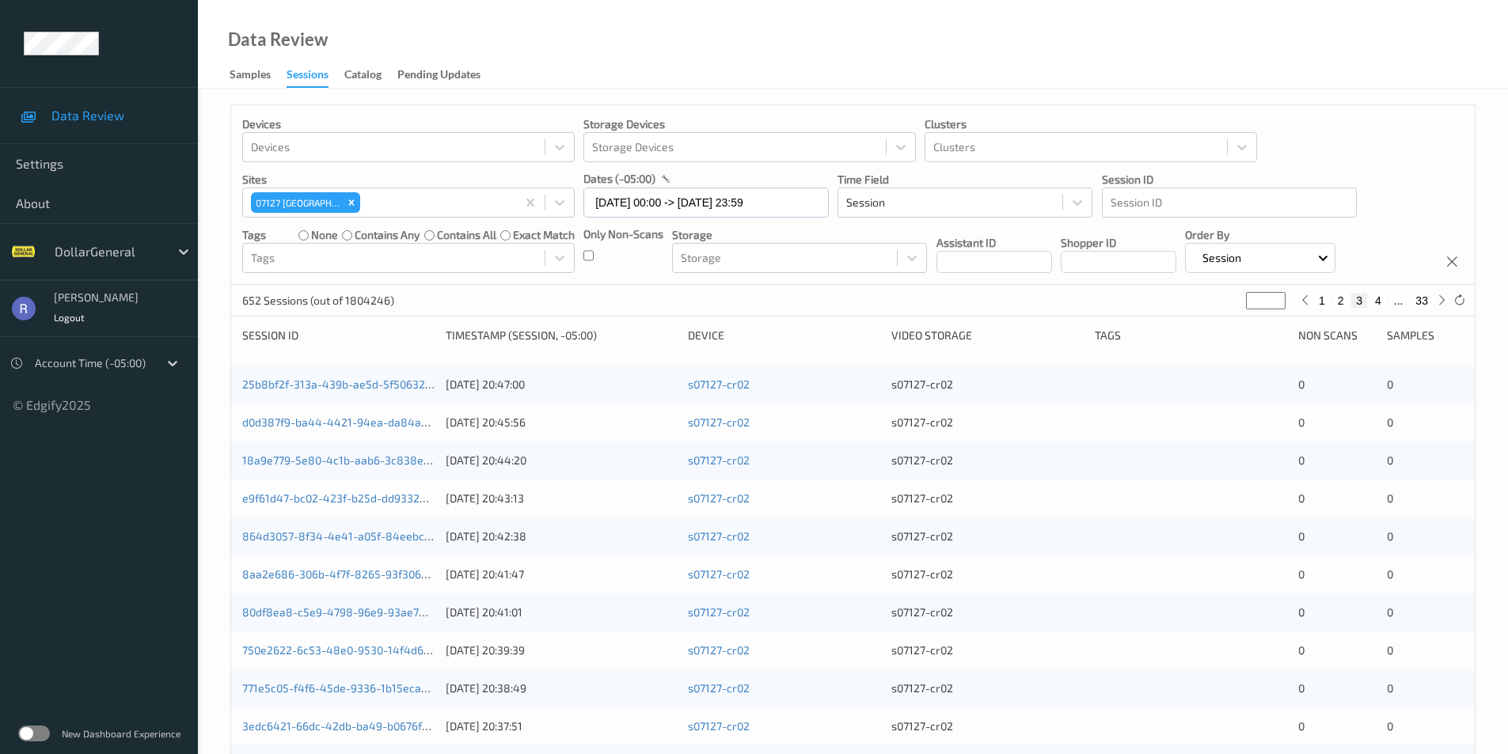
type input "*"
click at [1279, 297] on input "*" at bounding box center [1266, 300] width 40 height 17
click at [1279, 297] on input "*" at bounding box center [1263, 300] width 40 height 17
drag, startPoint x: 1254, startPoint y: 303, endPoint x: 1212, endPoint y: 302, distance: 42.0
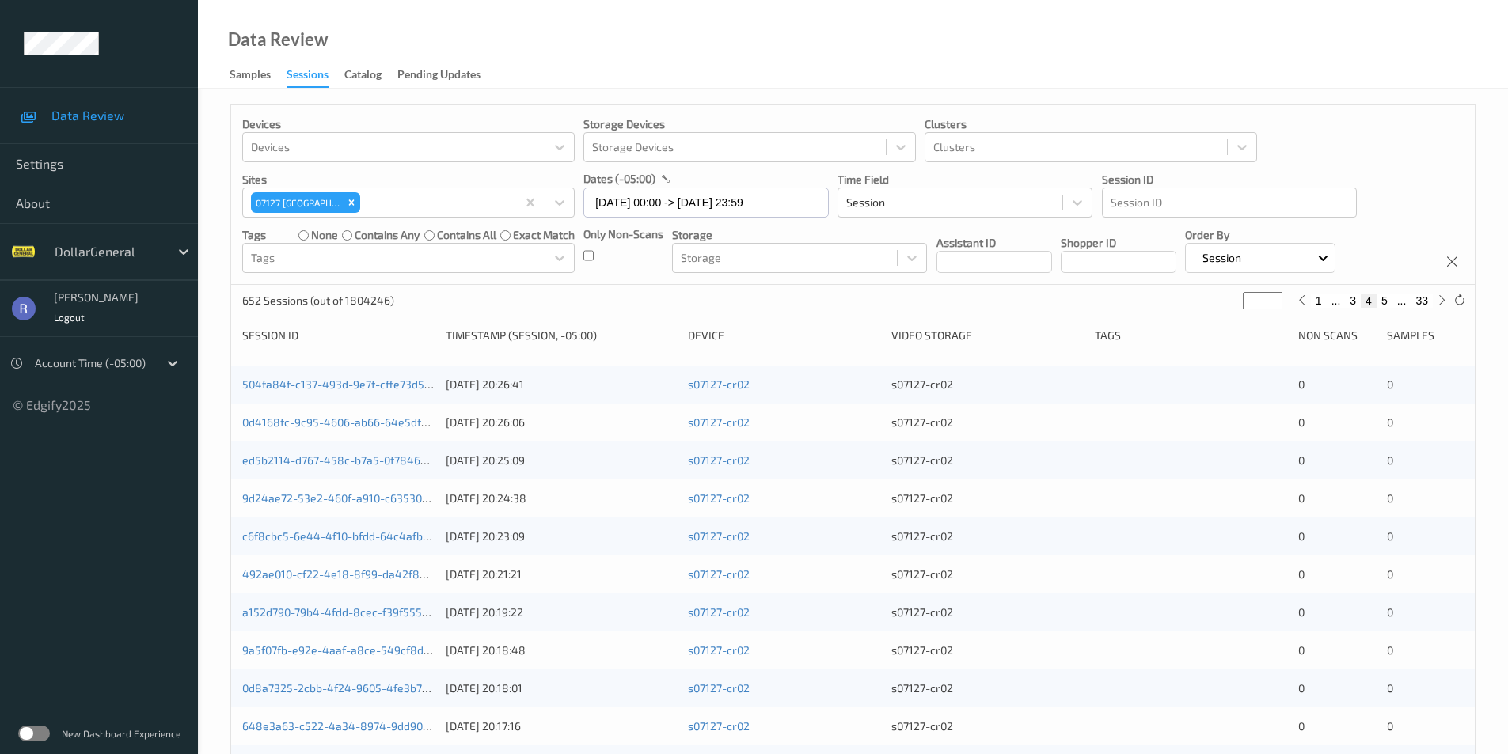
click at [1214, 302] on div "652 Sessions (out of 1804246) * 1 ... 3 4 5 ... 33" at bounding box center [853, 301] width 1244 height 32
type input "*"
type input "**"
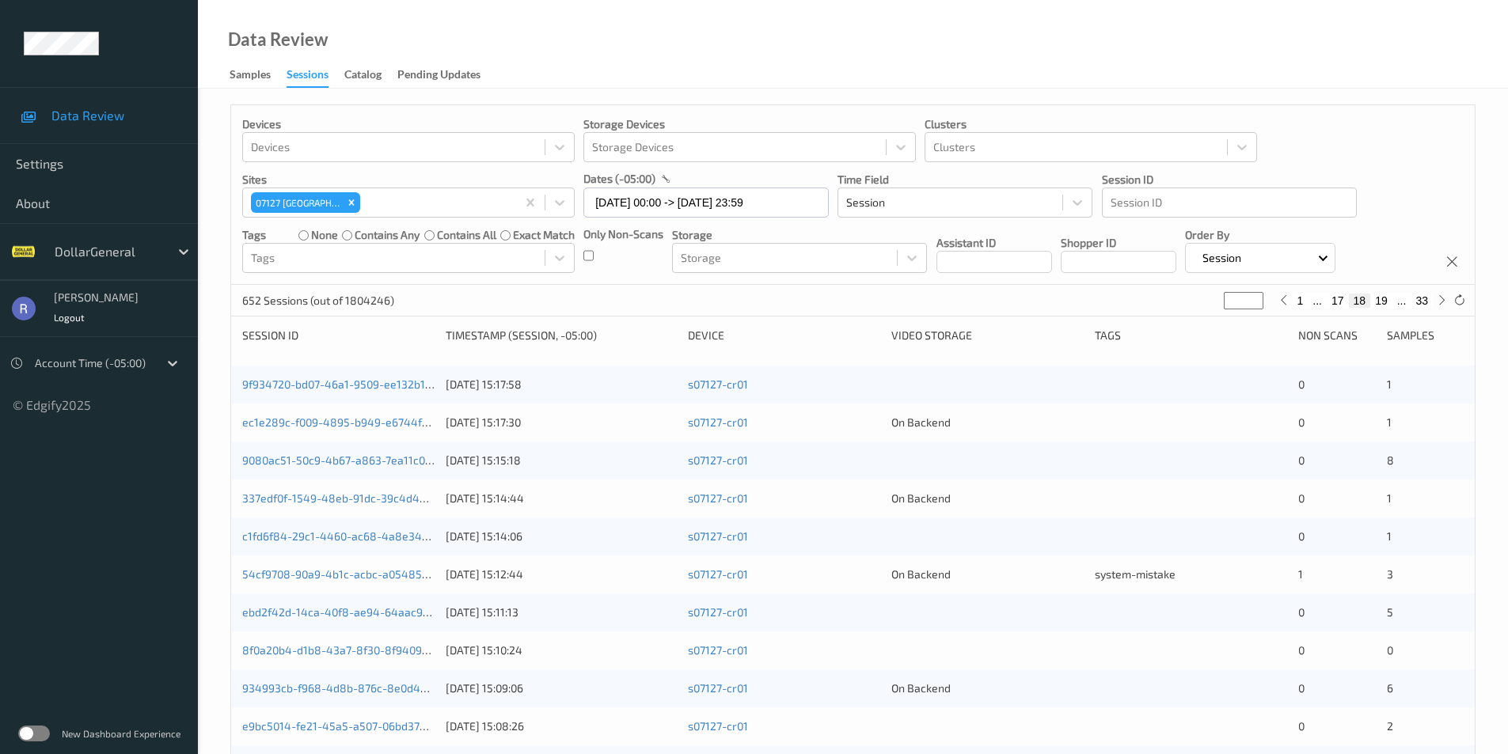
type input "**"
click at [1255, 298] on input "**" at bounding box center [1244, 300] width 40 height 17
type input "**"
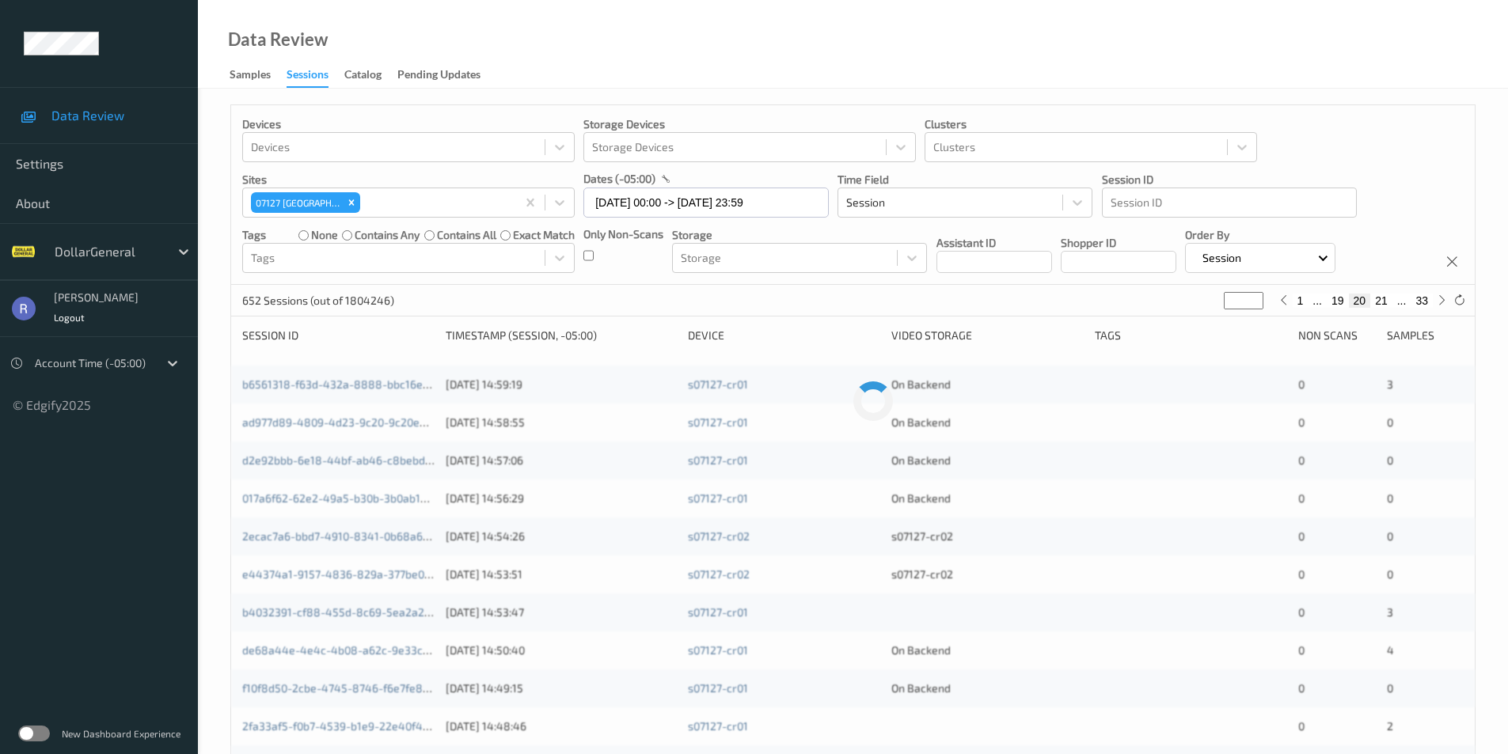
click at [1251, 294] on input "**" at bounding box center [1244, 300] width 40 height 17
type input "**"
click at [1251, 294] on input "**" at bounding box center [1244, 300] width 40 height 17
type input "**"
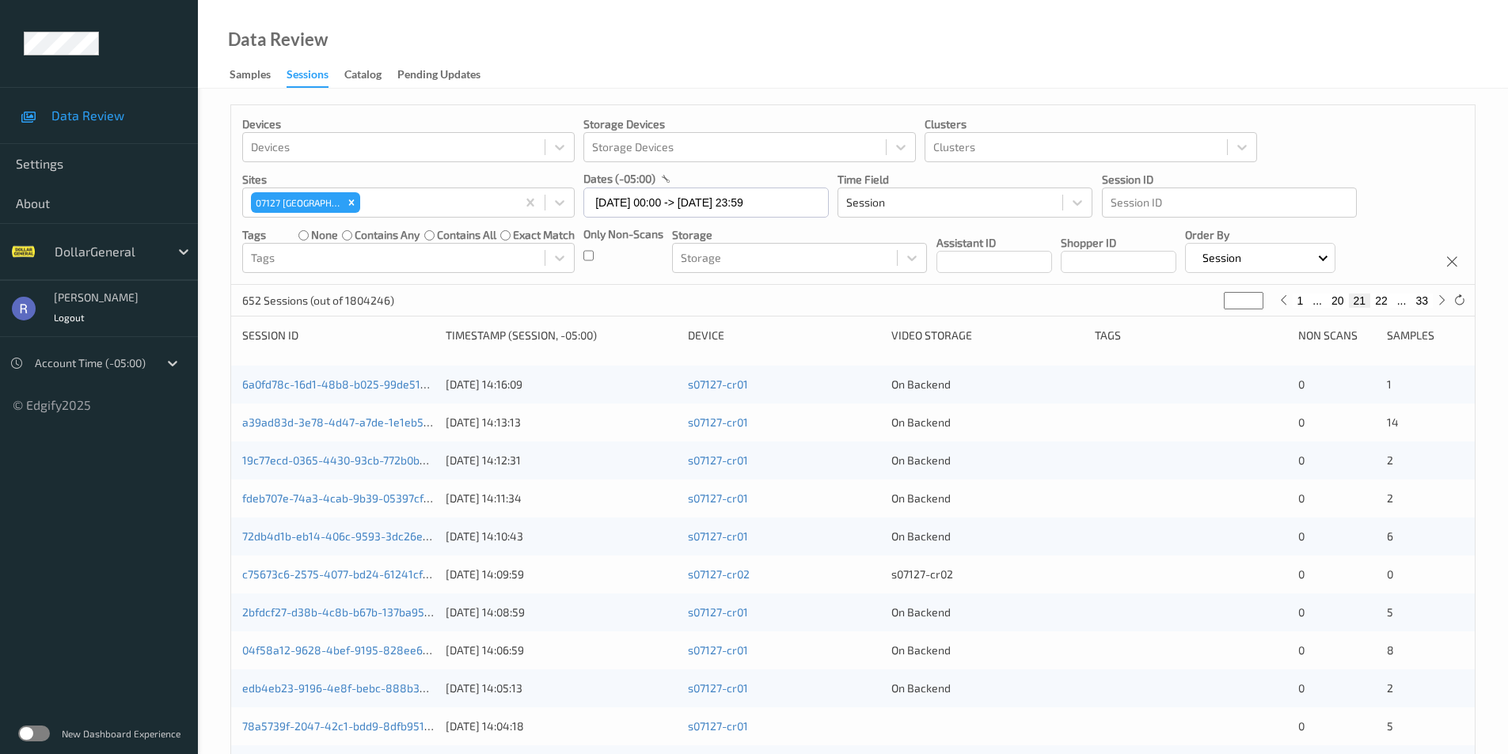
type input "**"
click at [1251, 294] on input "**" at bounding box center [1244, 300] width 40 height 17
type input "**"
click at [1251, 294] on input "**" at bounding box center [1244, 300] width 40 height 17
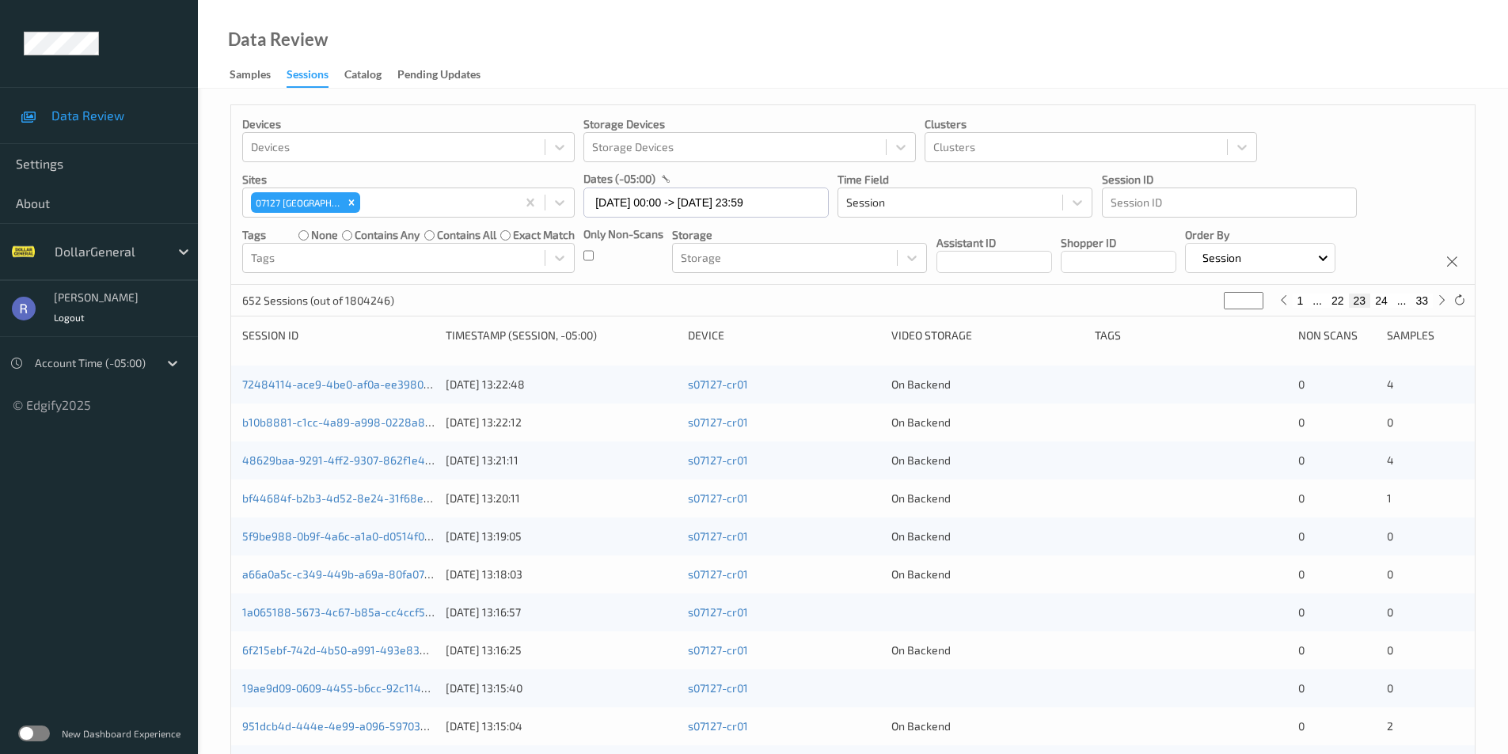
type input "**"
click at [1251, 294] on input "**" at bounding box center [1244, 300] width 40 height 17
type input "**"
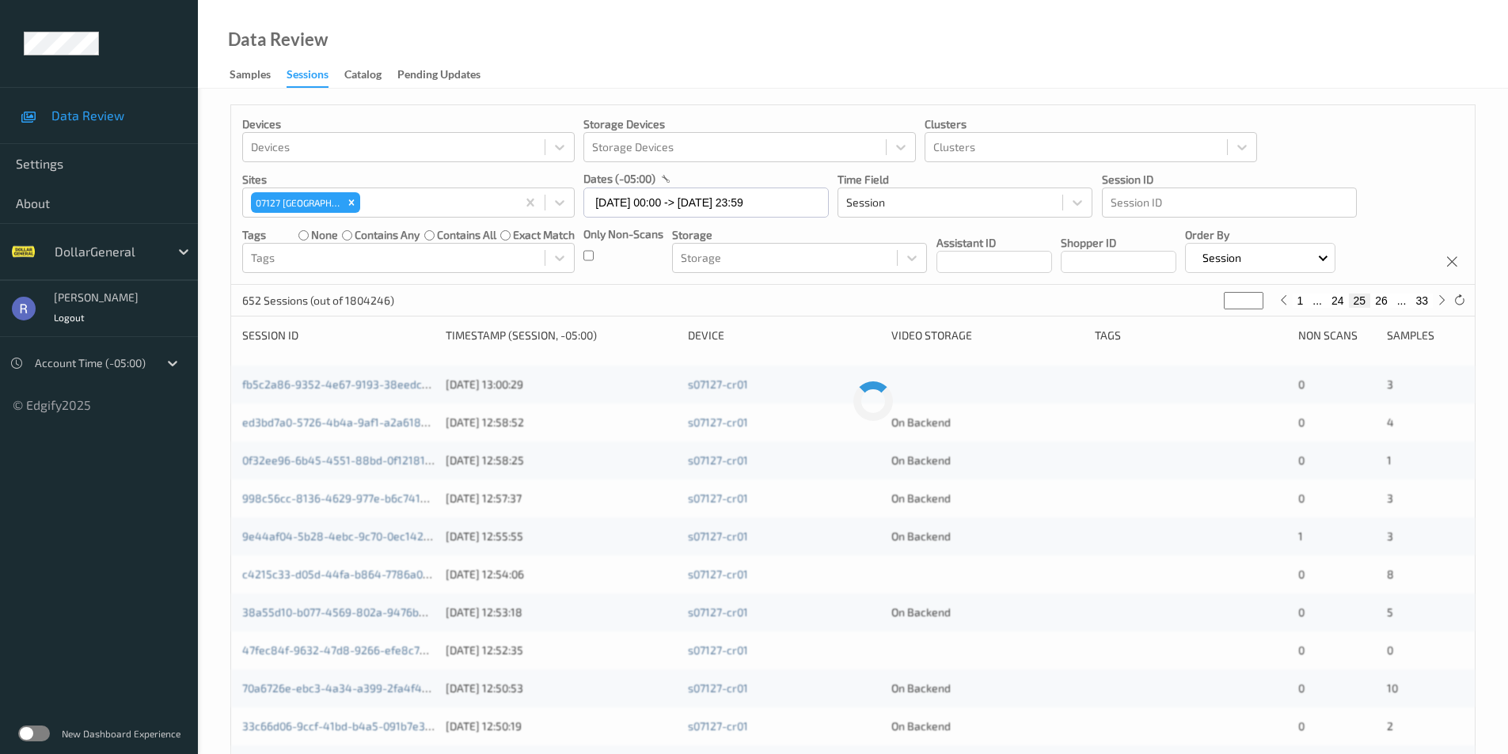
click at [1251, 294] on input "**" at bounding box center [1244, 300] width 40 height 17
type input "**"
click at [1253, 303] on input "**" at bounding box center [1244, 300] width 40 height 17
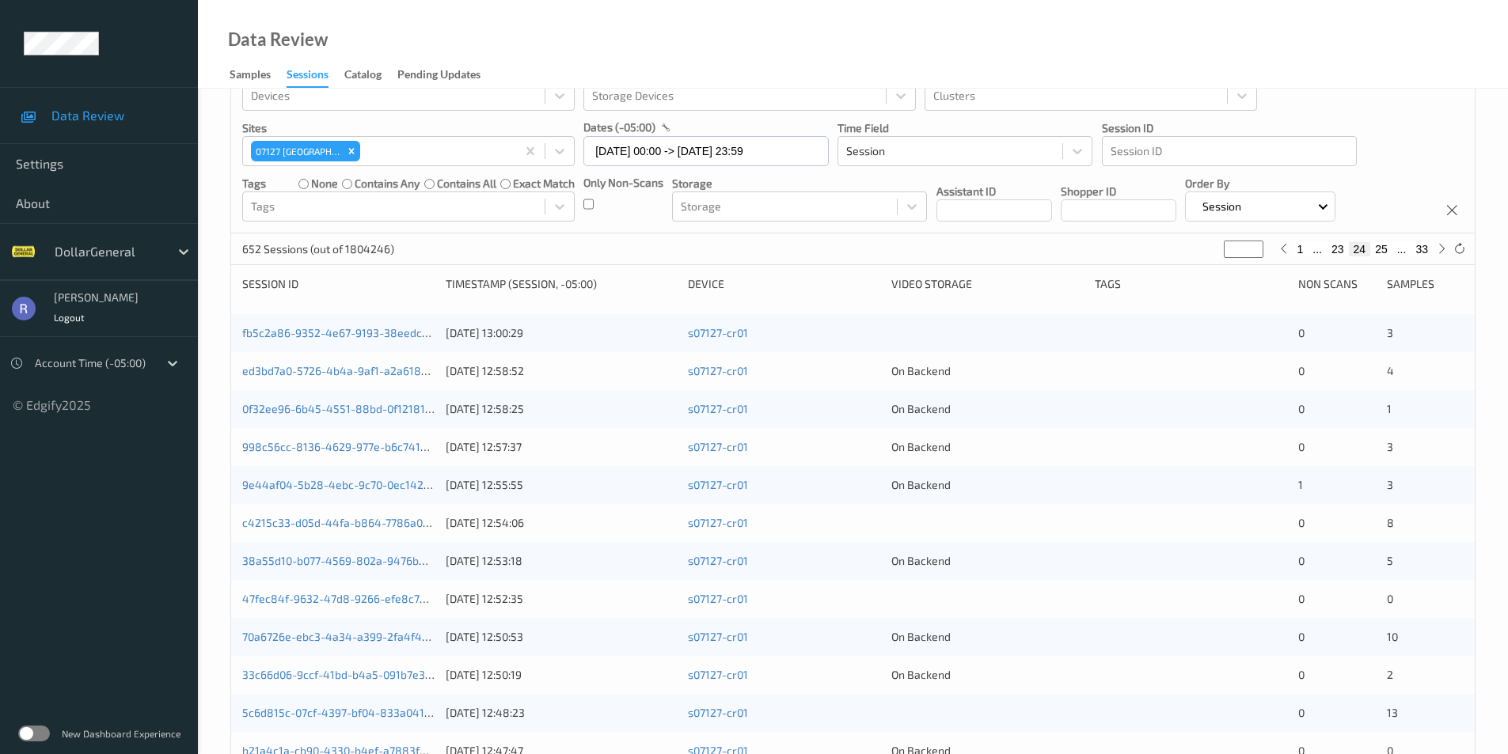
scroll to position [79, 0]
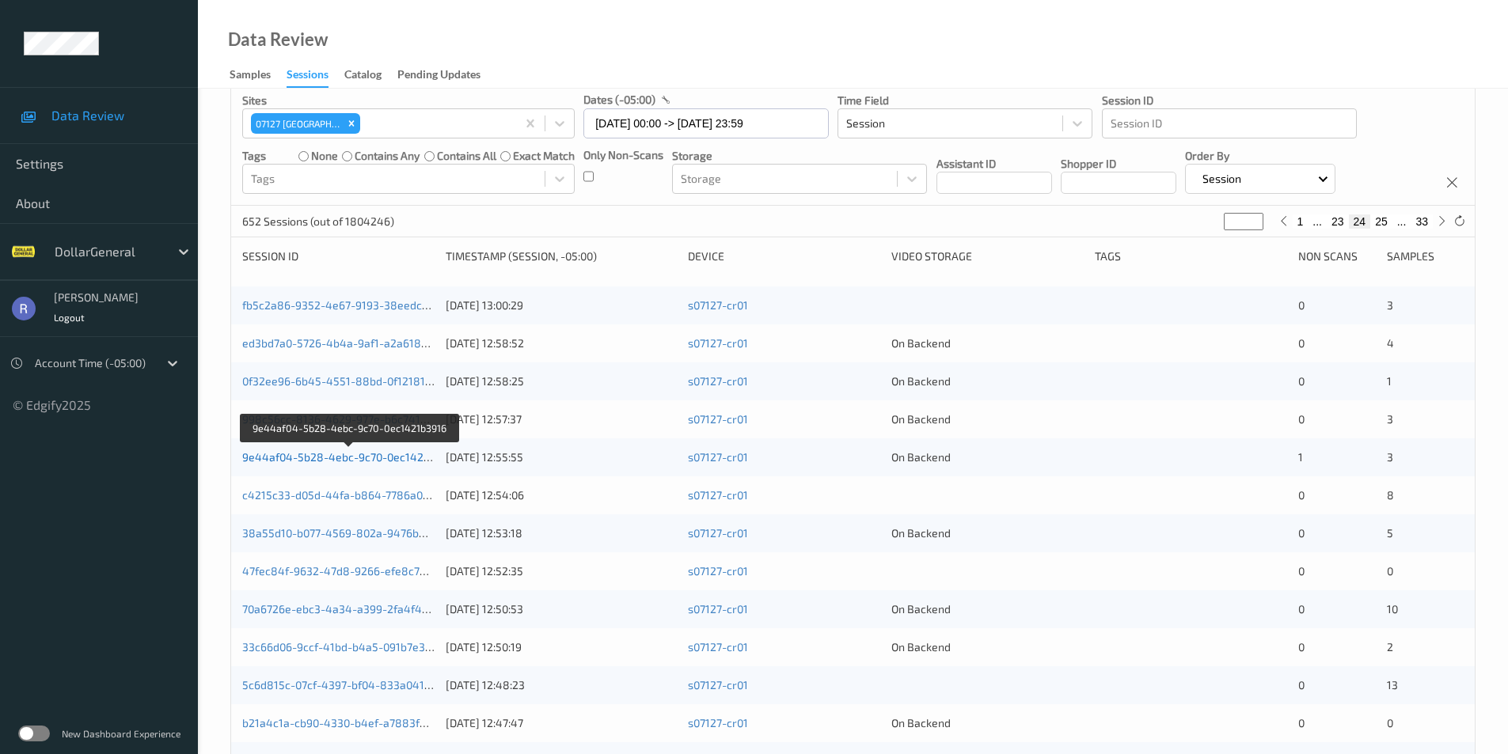
click at [337, 455] on link "9e44af04-5b28-4ebc-9c70-0ec1421b3916" at bounding box center [350, 456] width 216 height 13
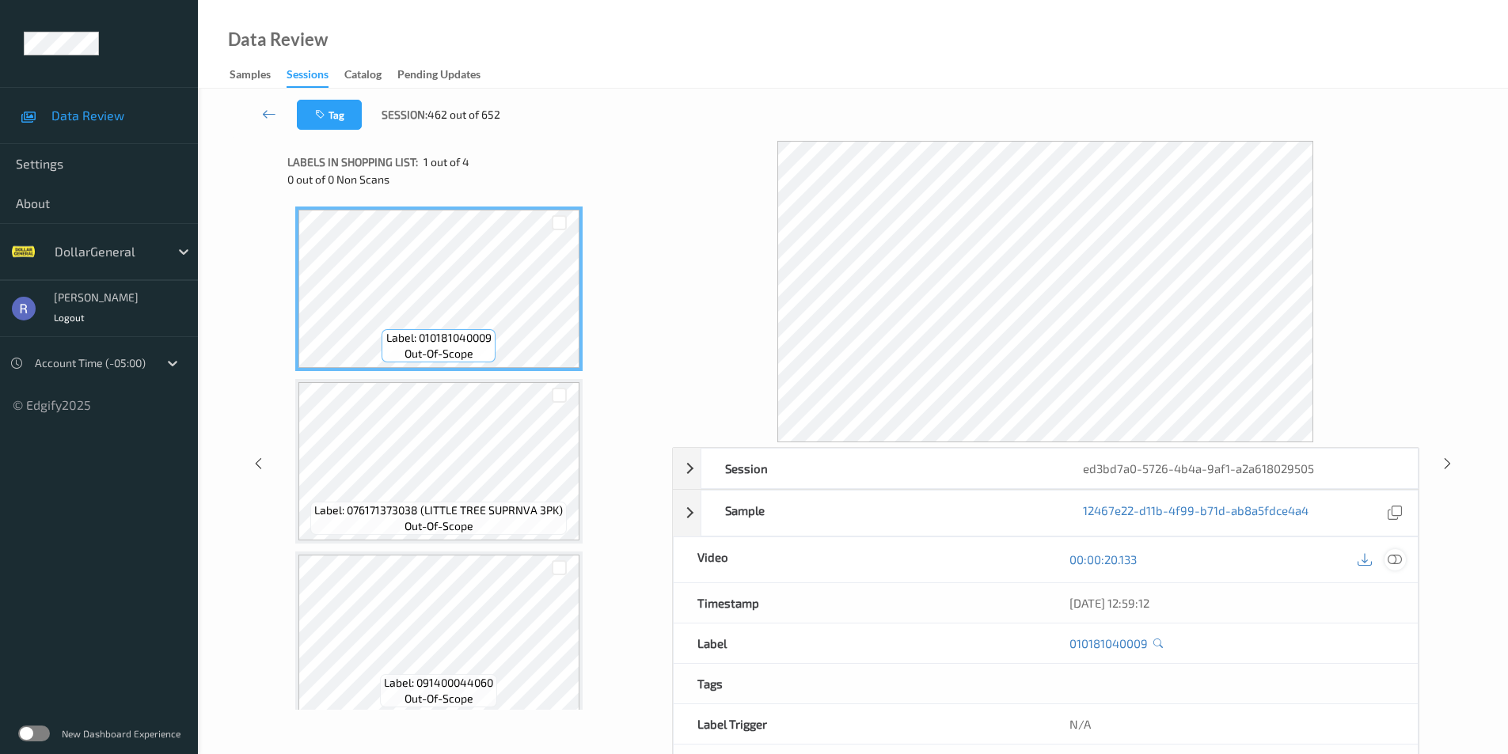
click at [1396, 561] on icon at bounding box center [1395, 560] width 14 height 14
